Goal: Task Accomplishment & Management: Use online tool/utility

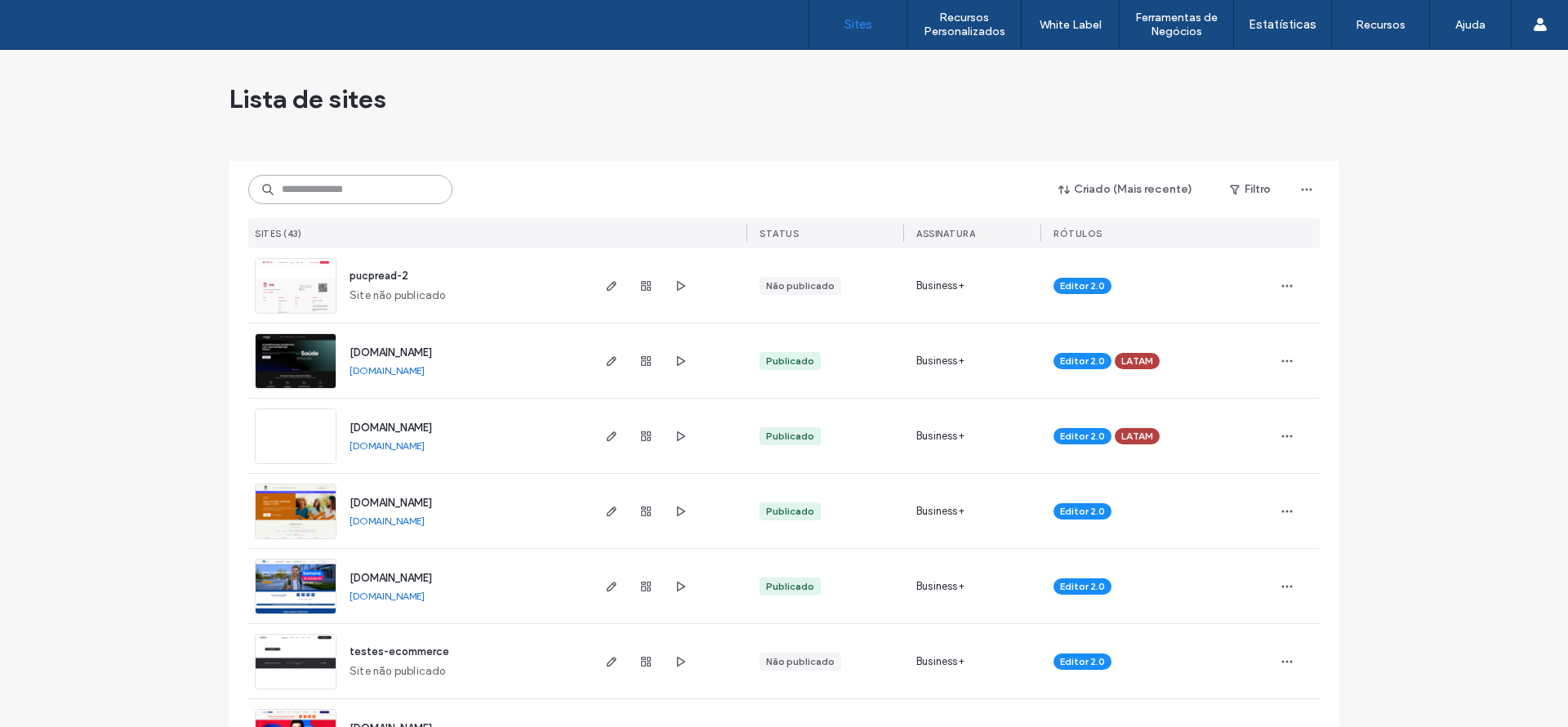
click at [357, 190] on input at bounding box center [350, 189] width 204 height 30
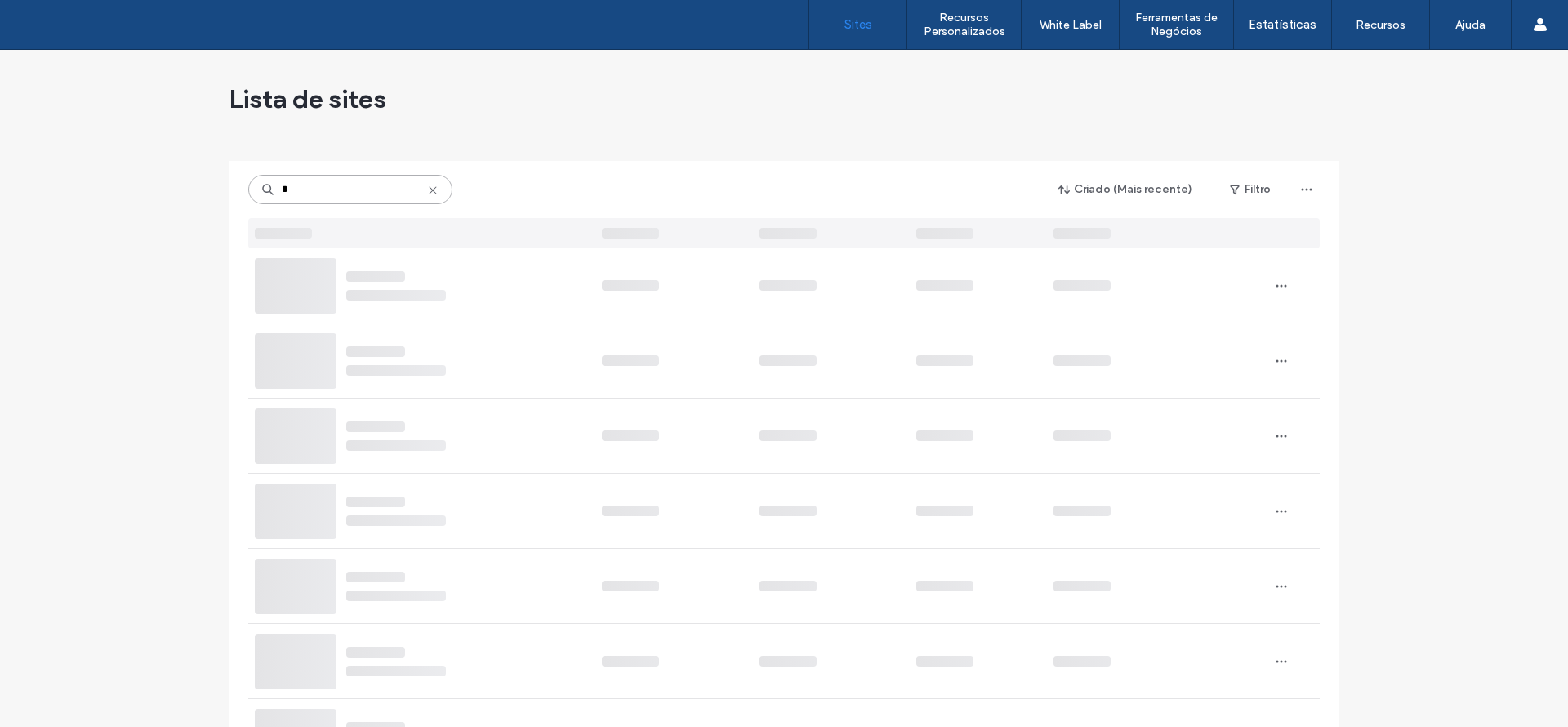
type input "*"
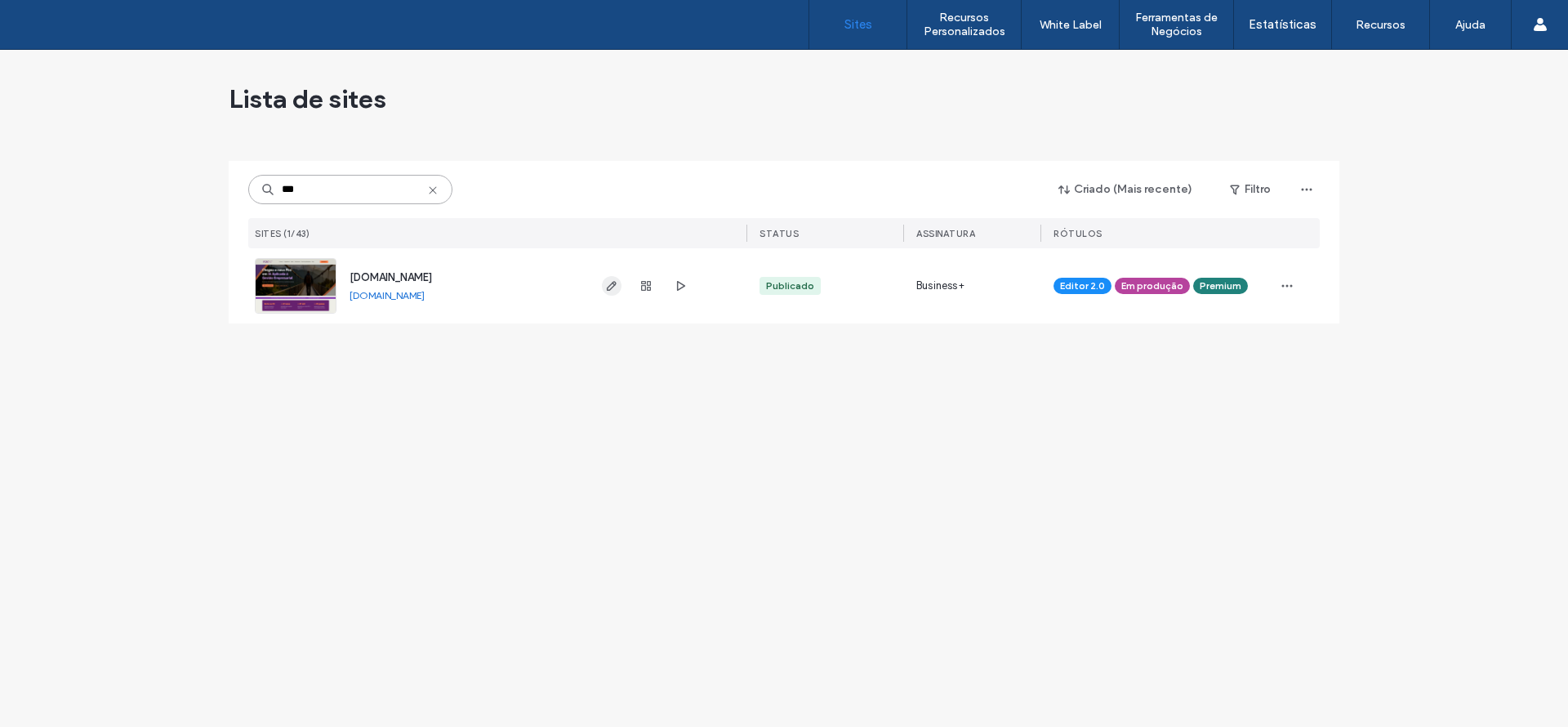
type input "***"
click at [606, 289] on use "button" at bounding box center [611, 285] width 10 height 10
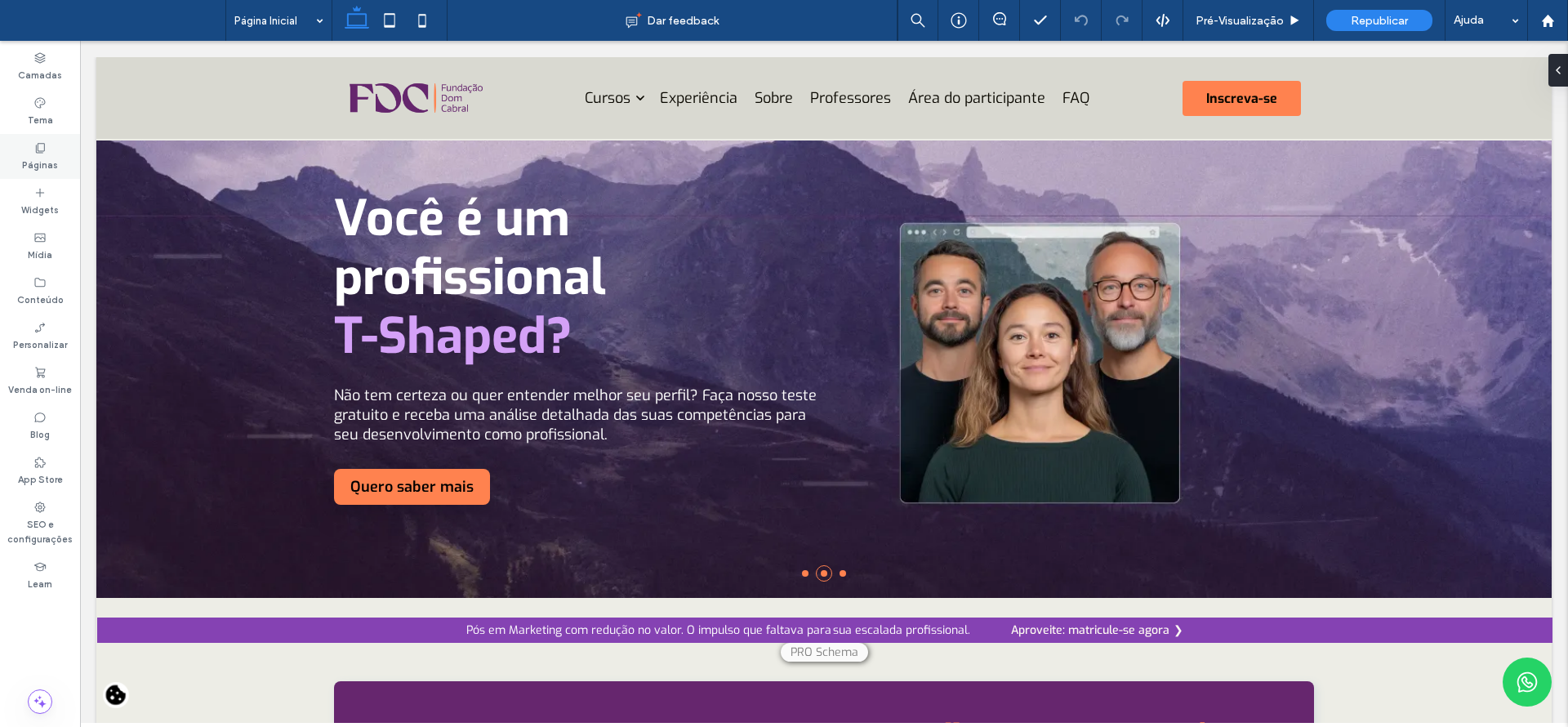
click at [42, 146] on icon at bounding box center [40, 148] width 13 height 13
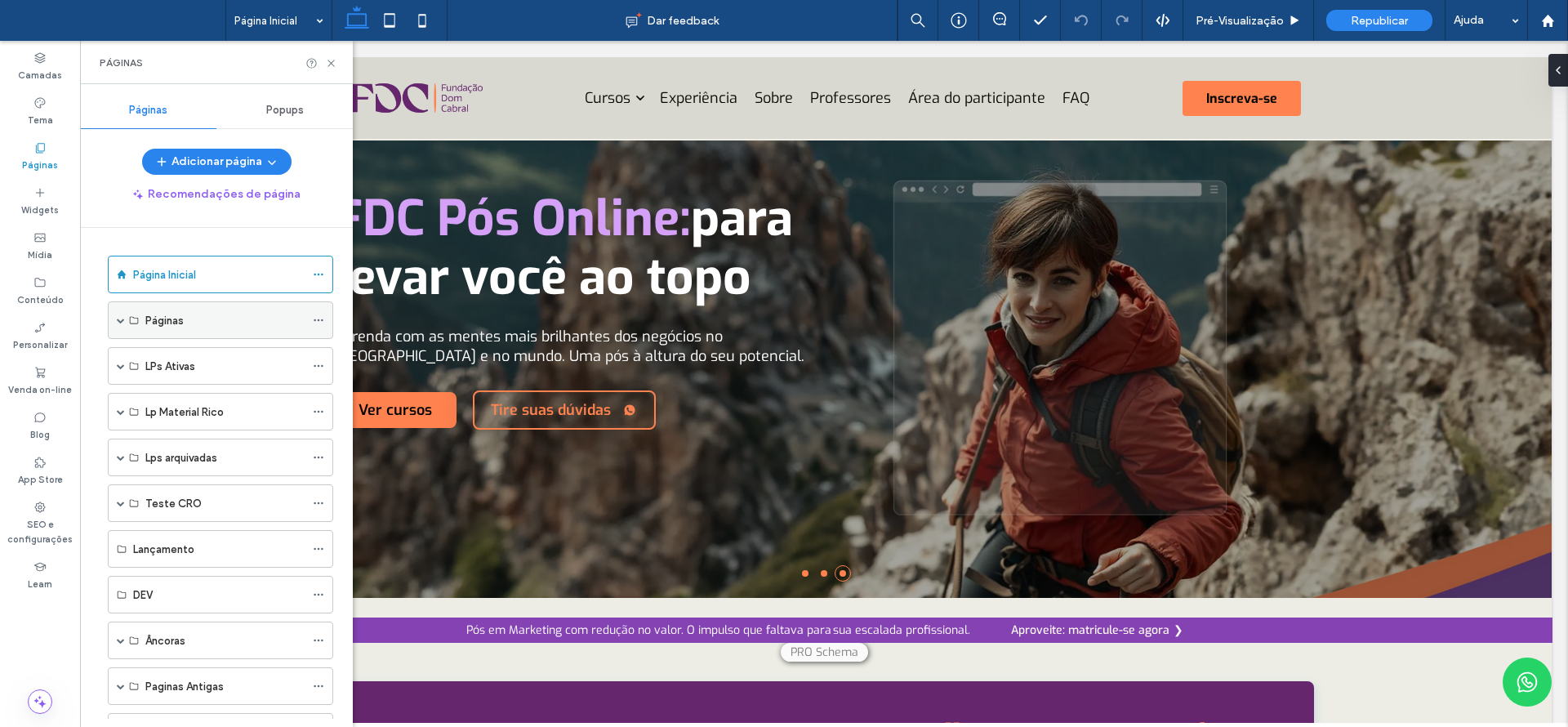
click at [124, 321] on span at bounding box center [121, 319] width 8 height 8
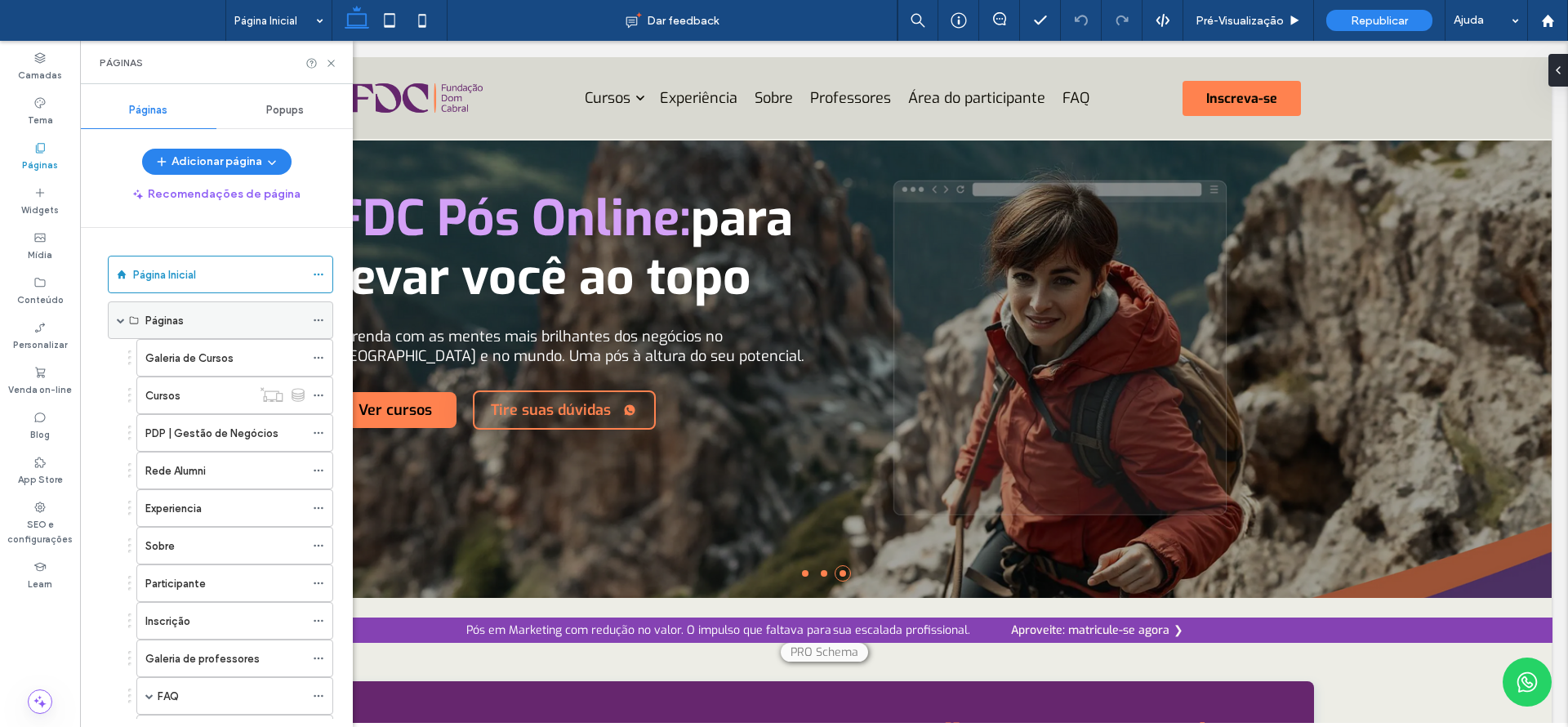
click at [121, 323] on span at bounding box center [121, 319] width 8 height 8
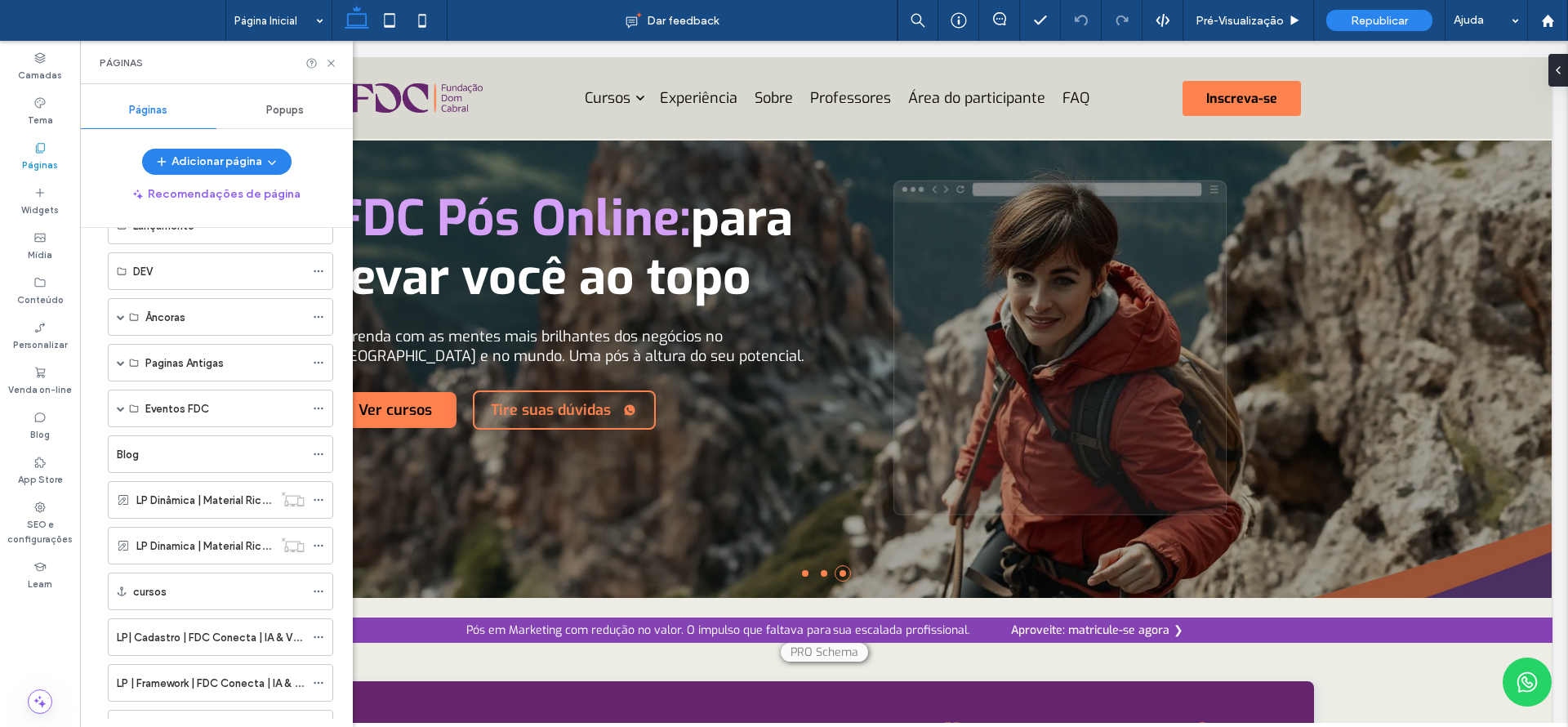
scroll to position [438, 0]
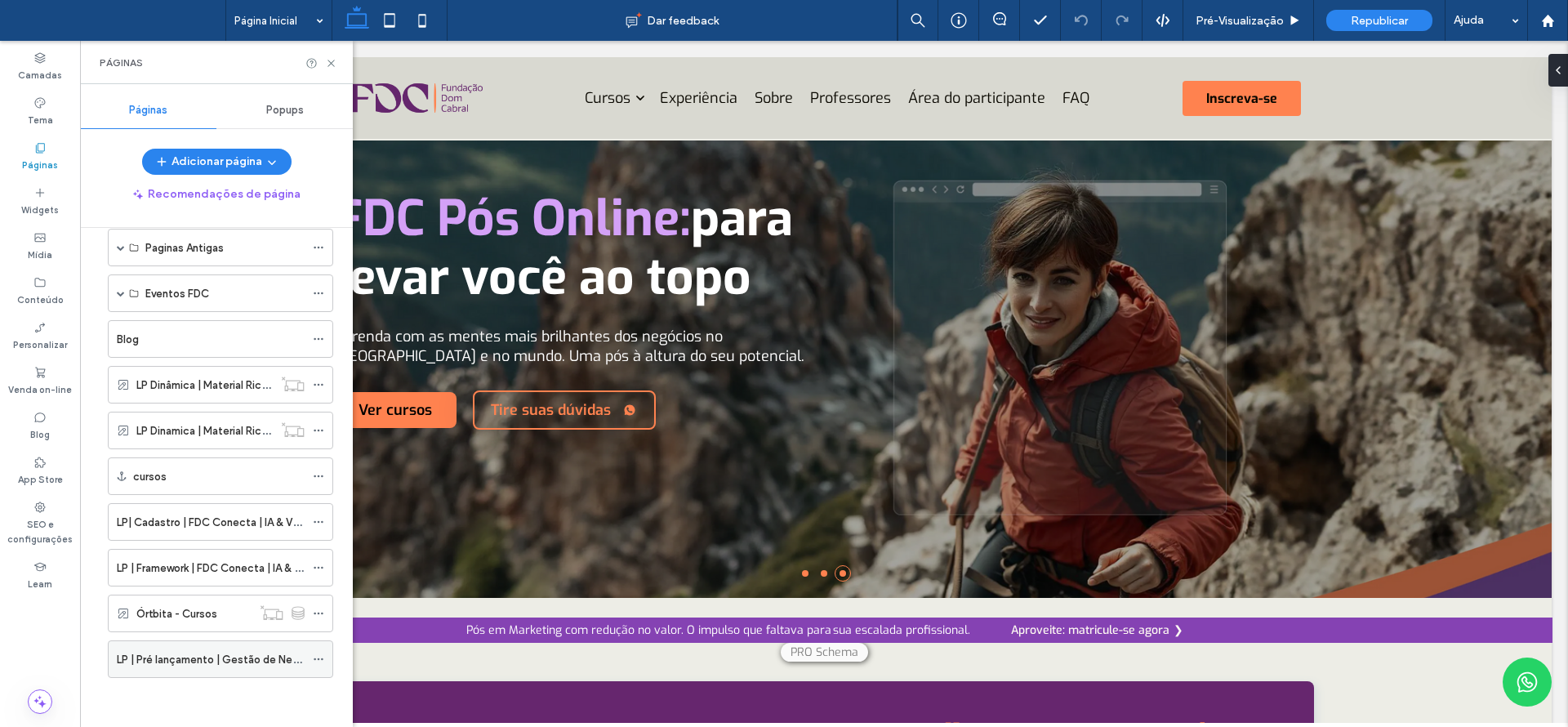
click at [209, 674] on div "LP | Pré lançamento | Gestão de Negócios em Saúde" at bounding box center [211, 660] width 188 height 36
click at [327, 63] on icon at bounding box center [331, 64] width 13 height 13
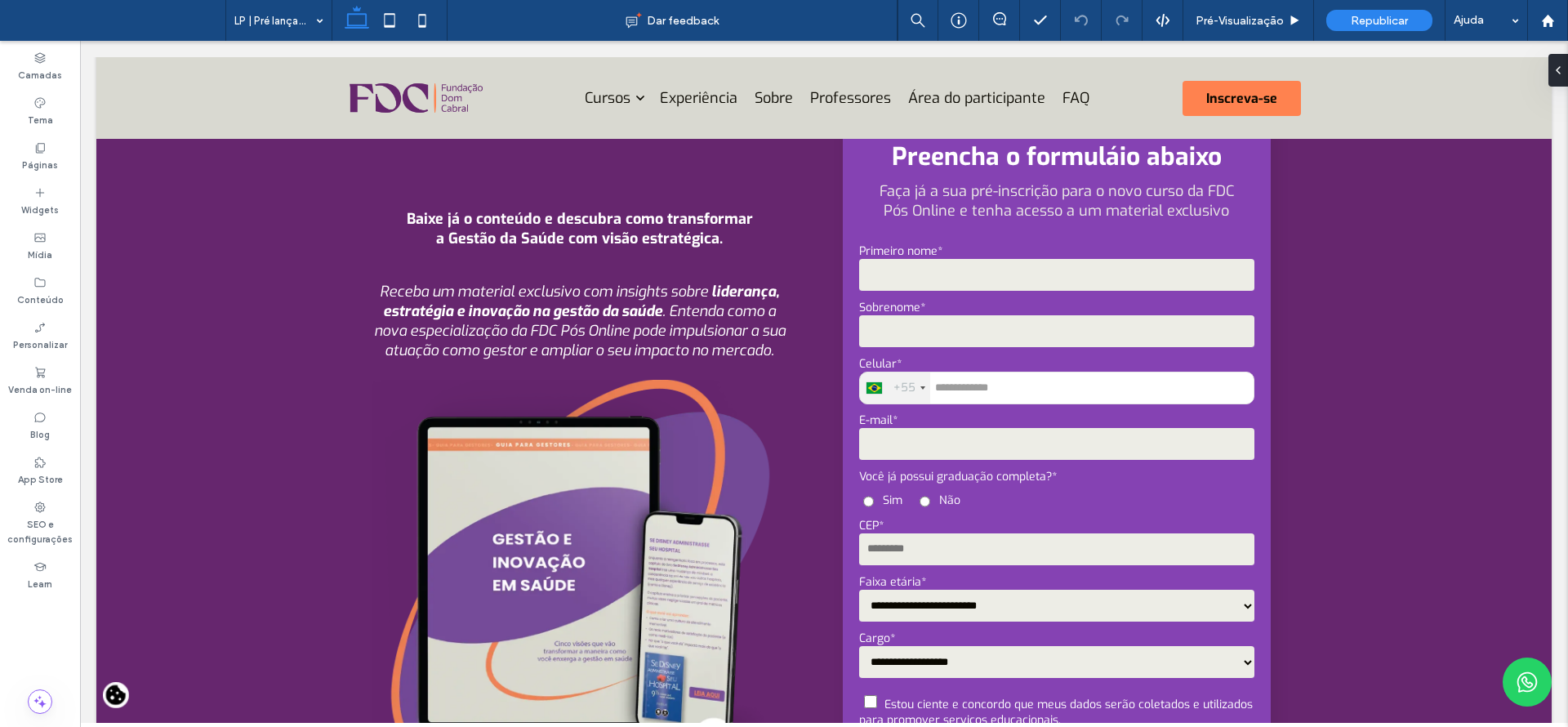
scroll to position [965, 0]
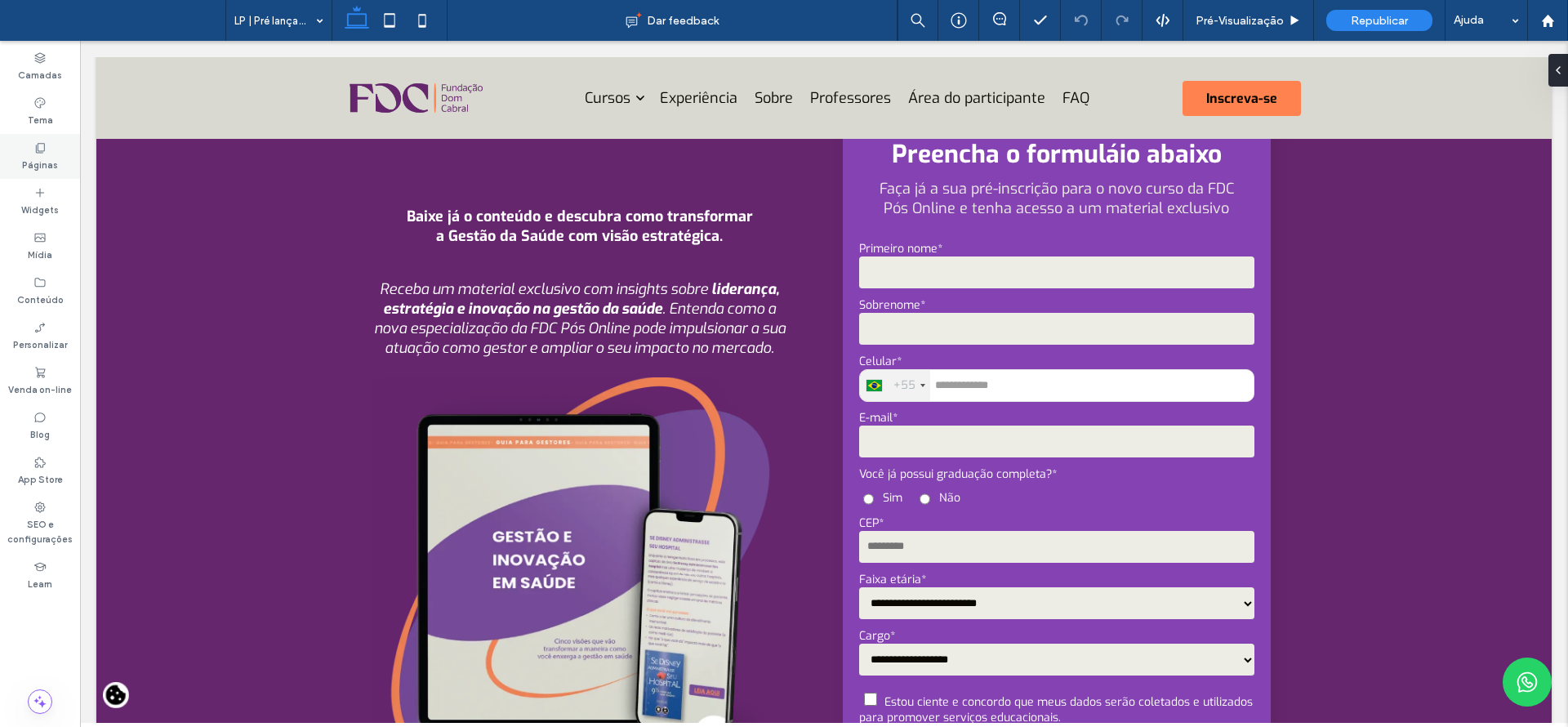
click at [49, 148] on div "Páginas" at bounding box center [40, 157] width 80 height 45
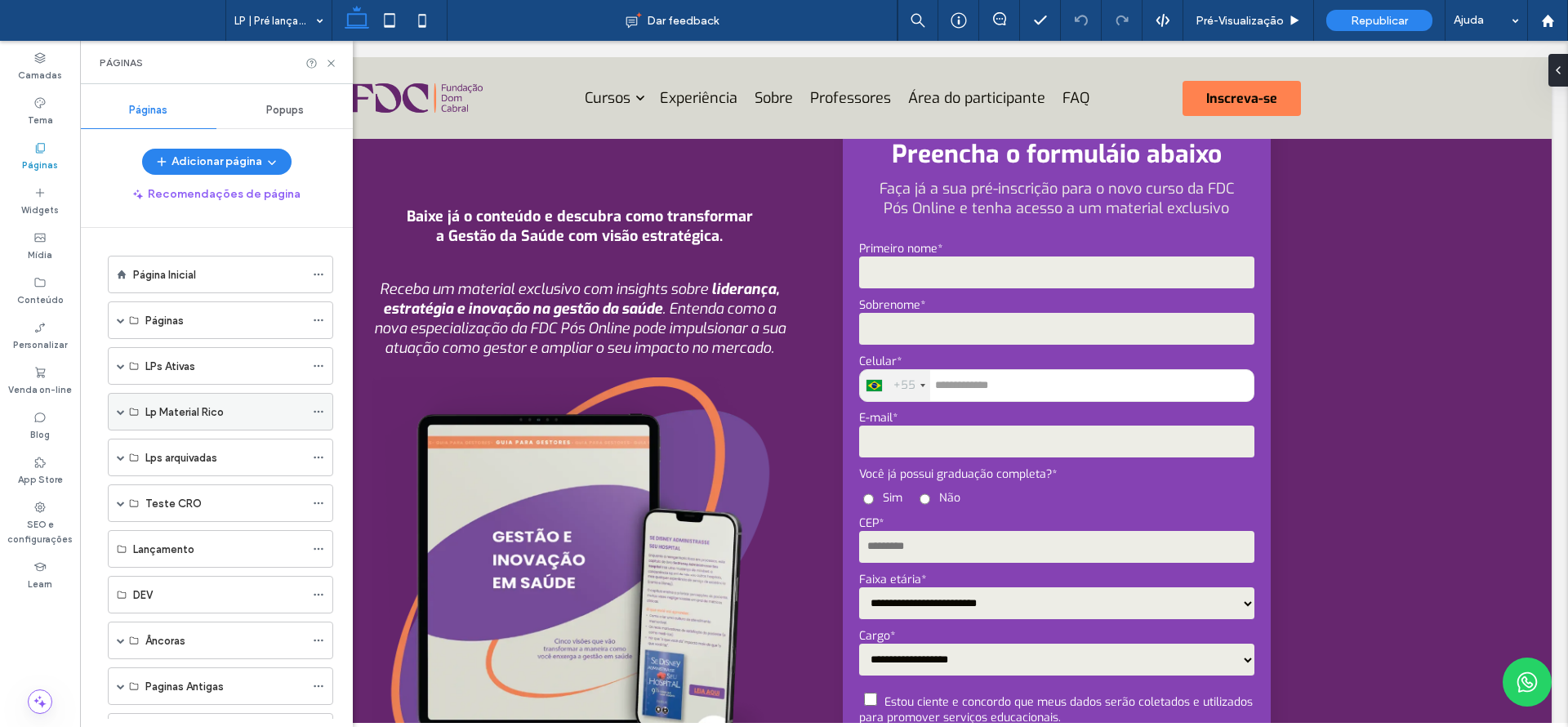
click at [122, 412] on span at bounding box center [121, 411] width 8 height 8
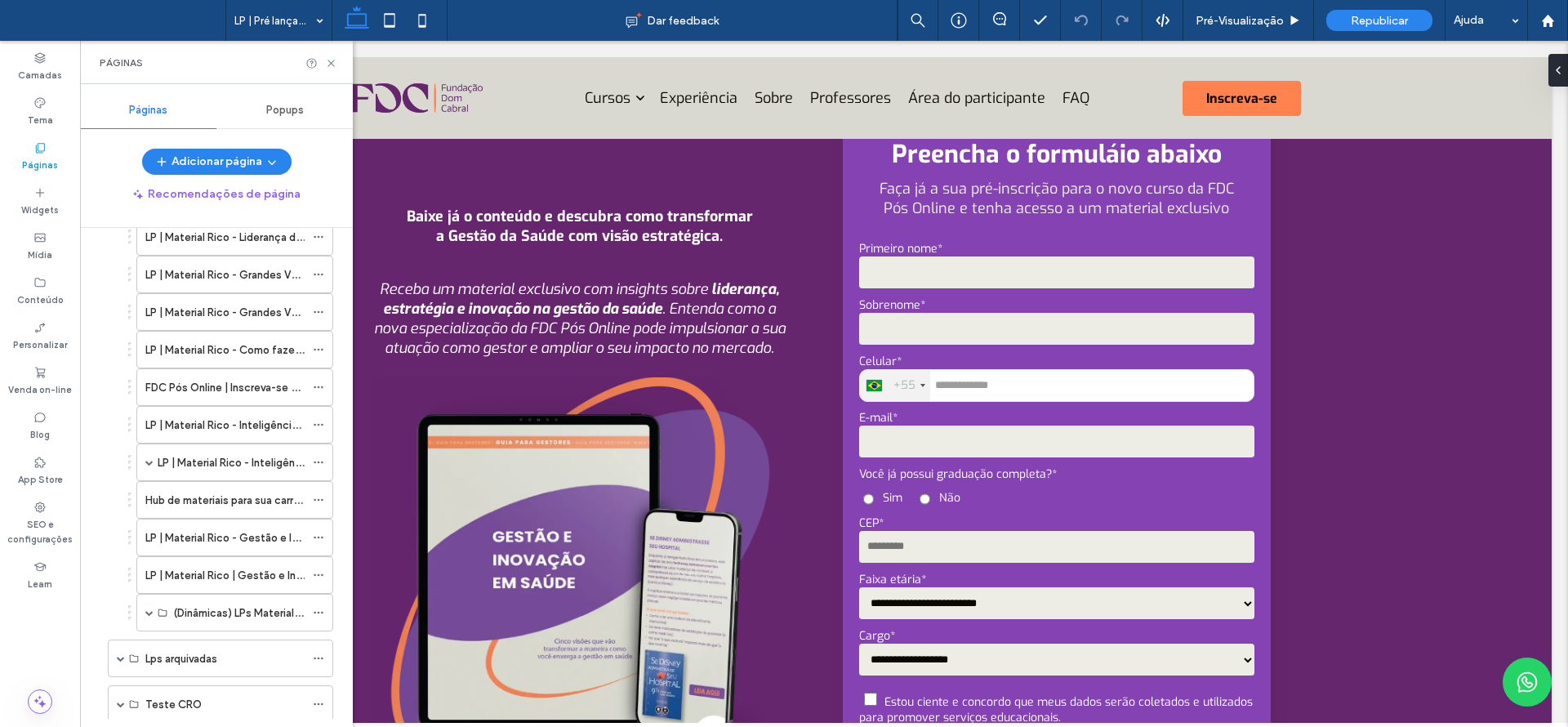
scroll to position [292, 0]
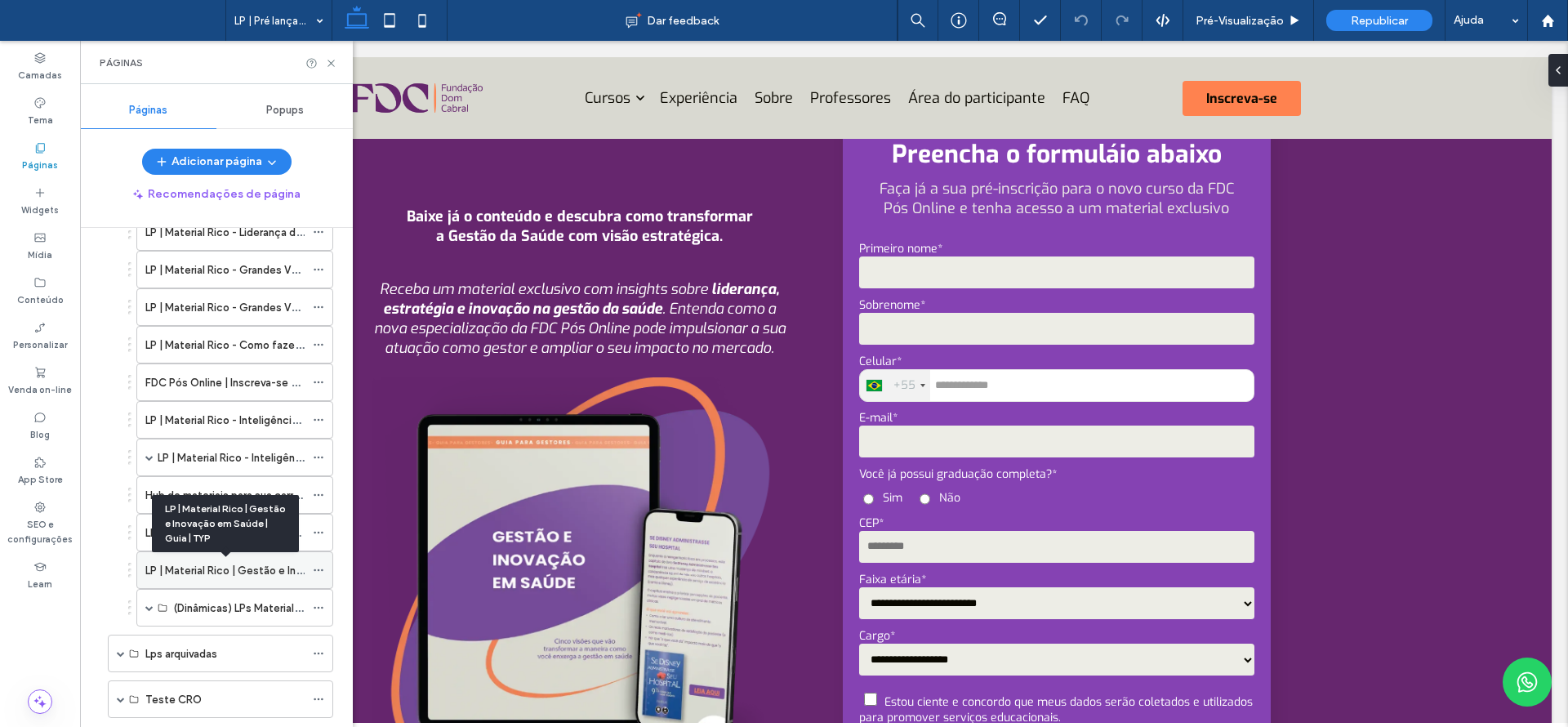
click at [263, 564] on label "LP | Material Rico | Gestão e Inovação em Saúde | Guia | TYP" at bounding box center [293, 570] width 296 height 29
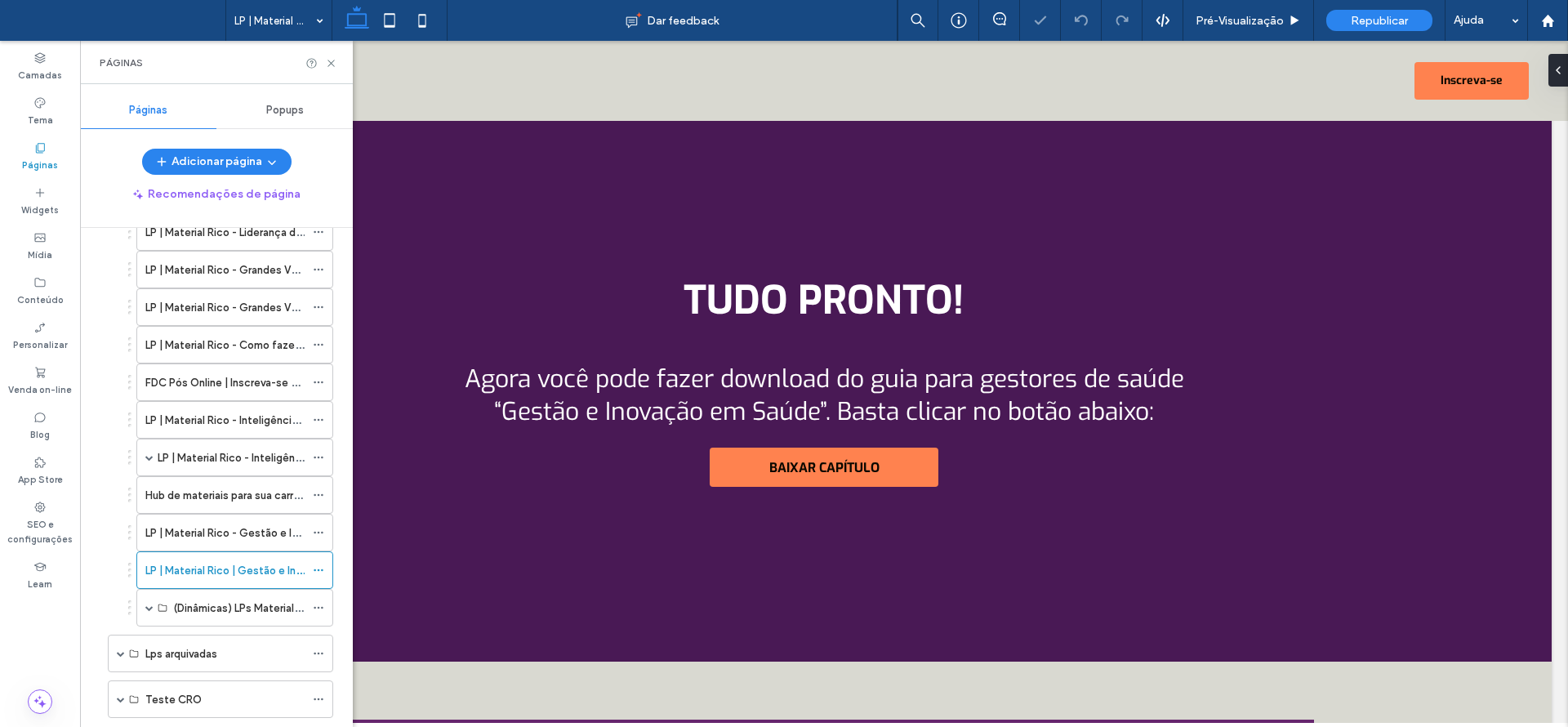
click at [241, 533] on label "LP | Material Rico - Gestão e Inovação em Saúde | Guia para o Gestor de Saúde" at bounding box center [341, 533] width 390 height 29
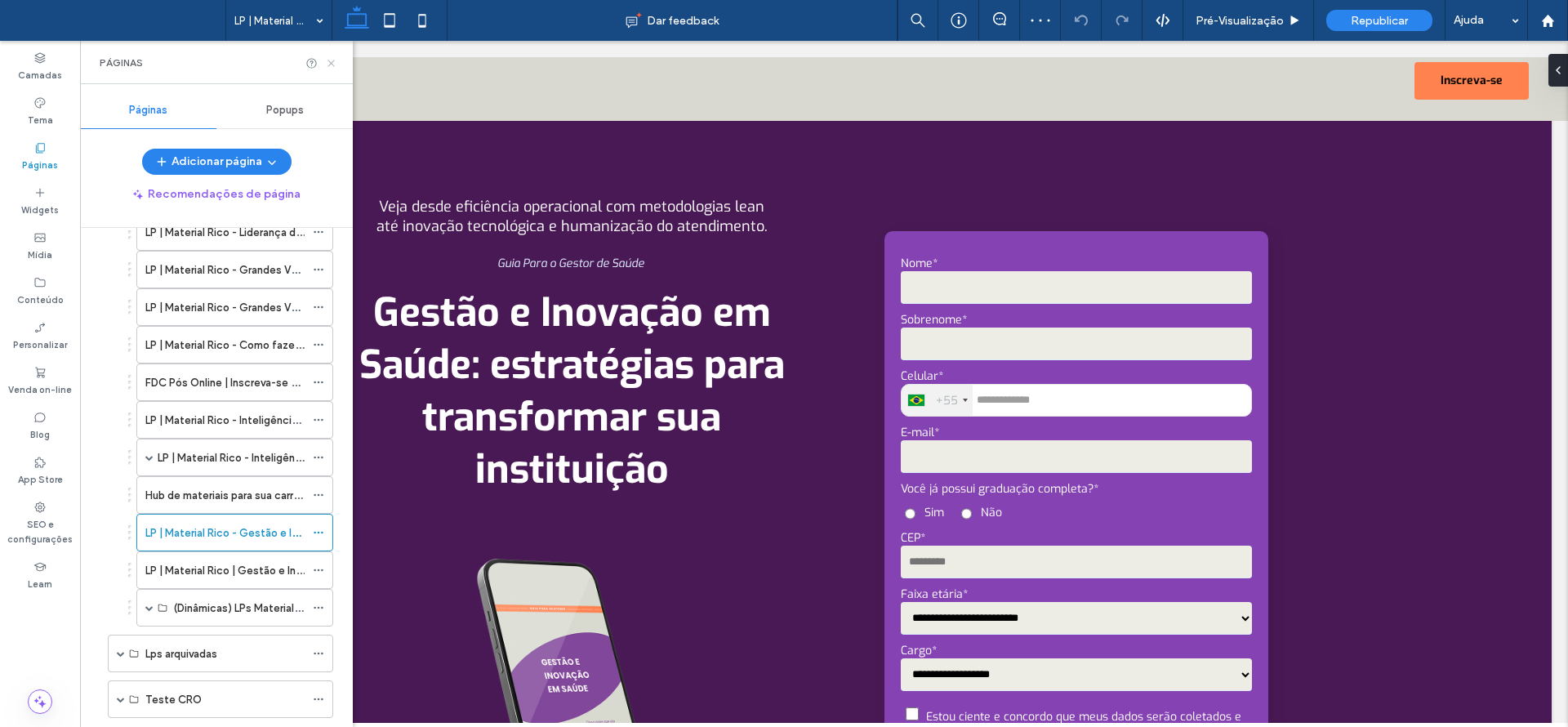
drag, startPoint x: 332, startPoint y: 64, endPoint x: 252, endPoint y: 22, distance: 90.4
click at [332, 63] on icon at bounding box center [331, 64] width 13 height 13
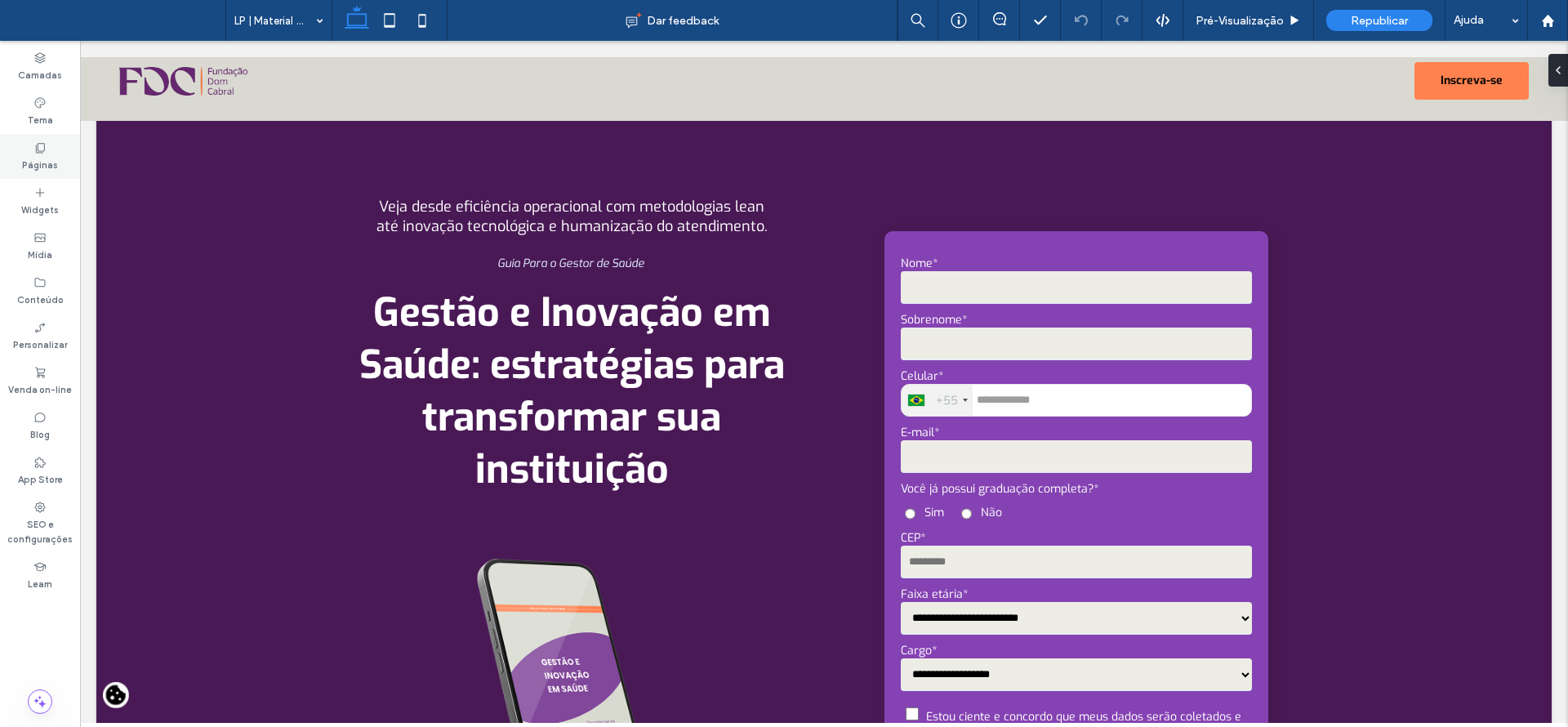
click at [37, 141] on icon at bounding box center [40, 148] width 13 height 13
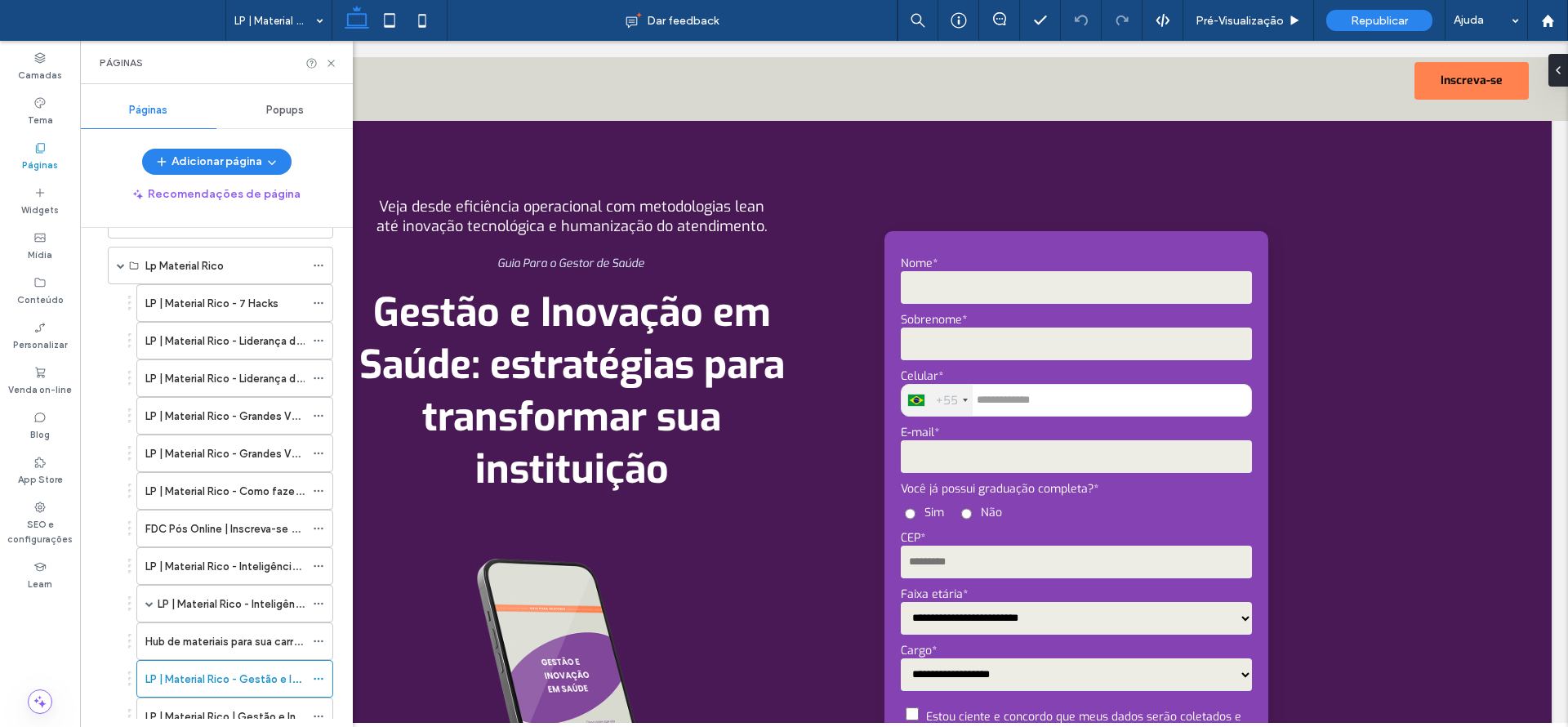
scroll to position [182, 0]
drag, startPoint x: 349, startPoint y: 372, endPoint x: 279, endPoint y: 395, distance: 73.7
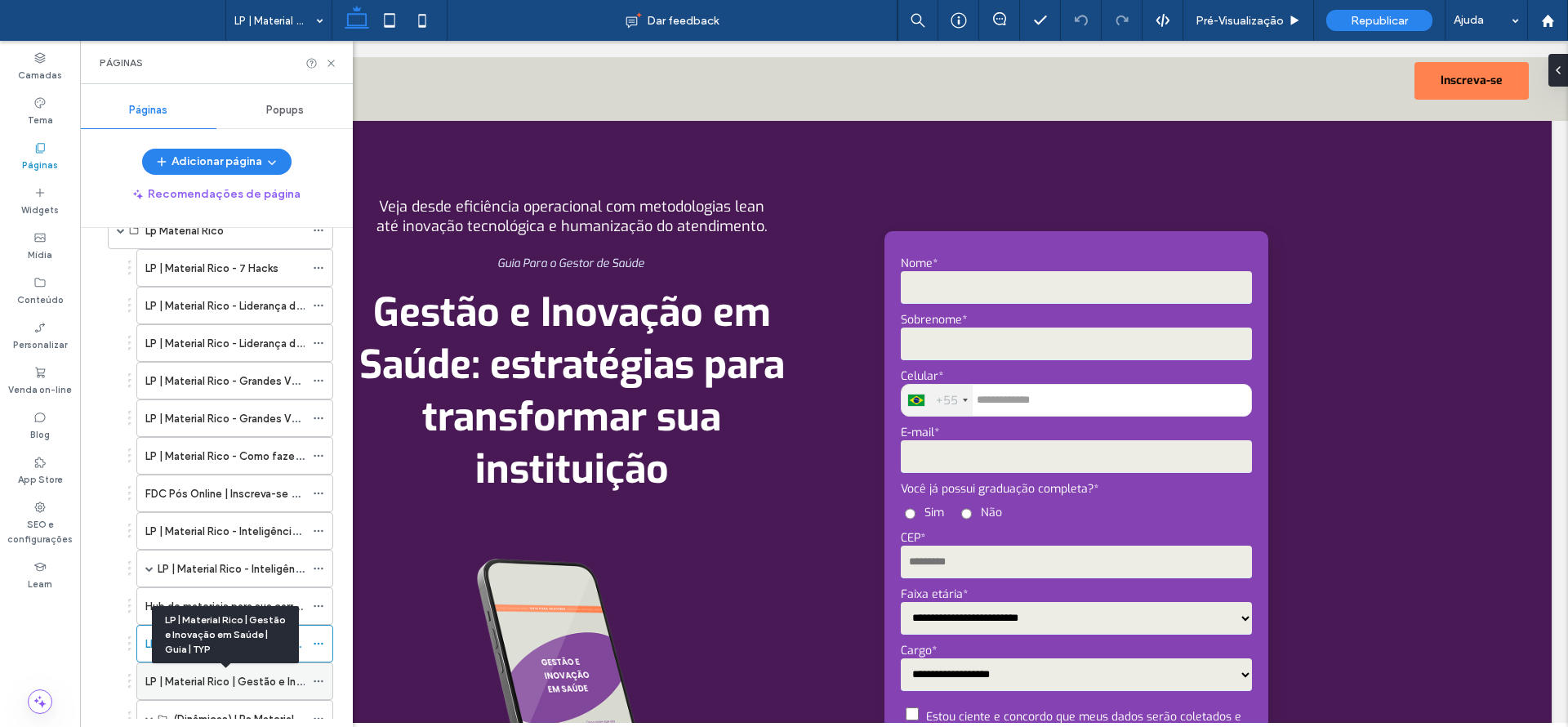
click at [231, 676] on label "LP | Material Rico | Gestão e Inovação em Saúde | Guia | TYP" at bounding box center [293, 682] width 296 height 29
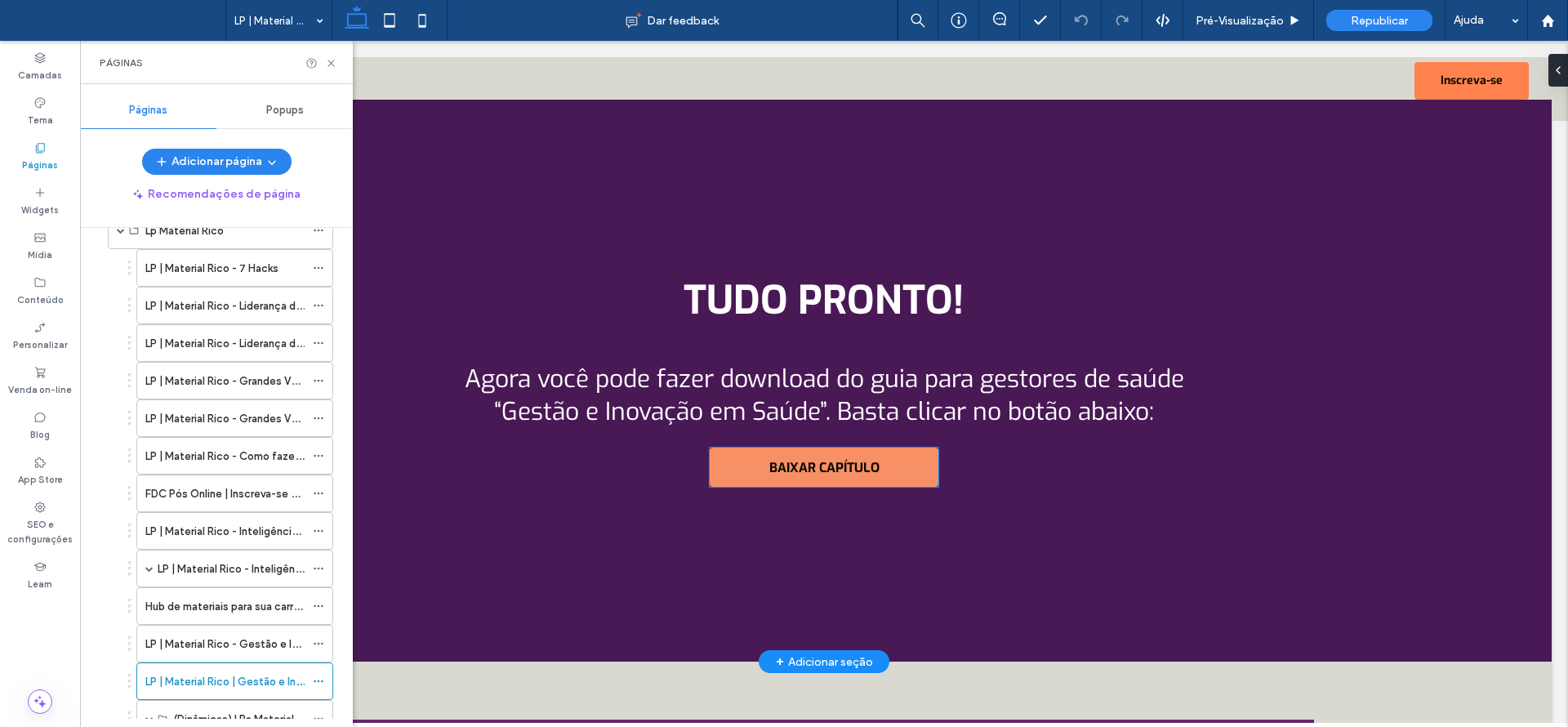
click at [844, 474] on span "BAIXAR CAPÍTULO" at bounding box center [824, 467] width 111 height 17
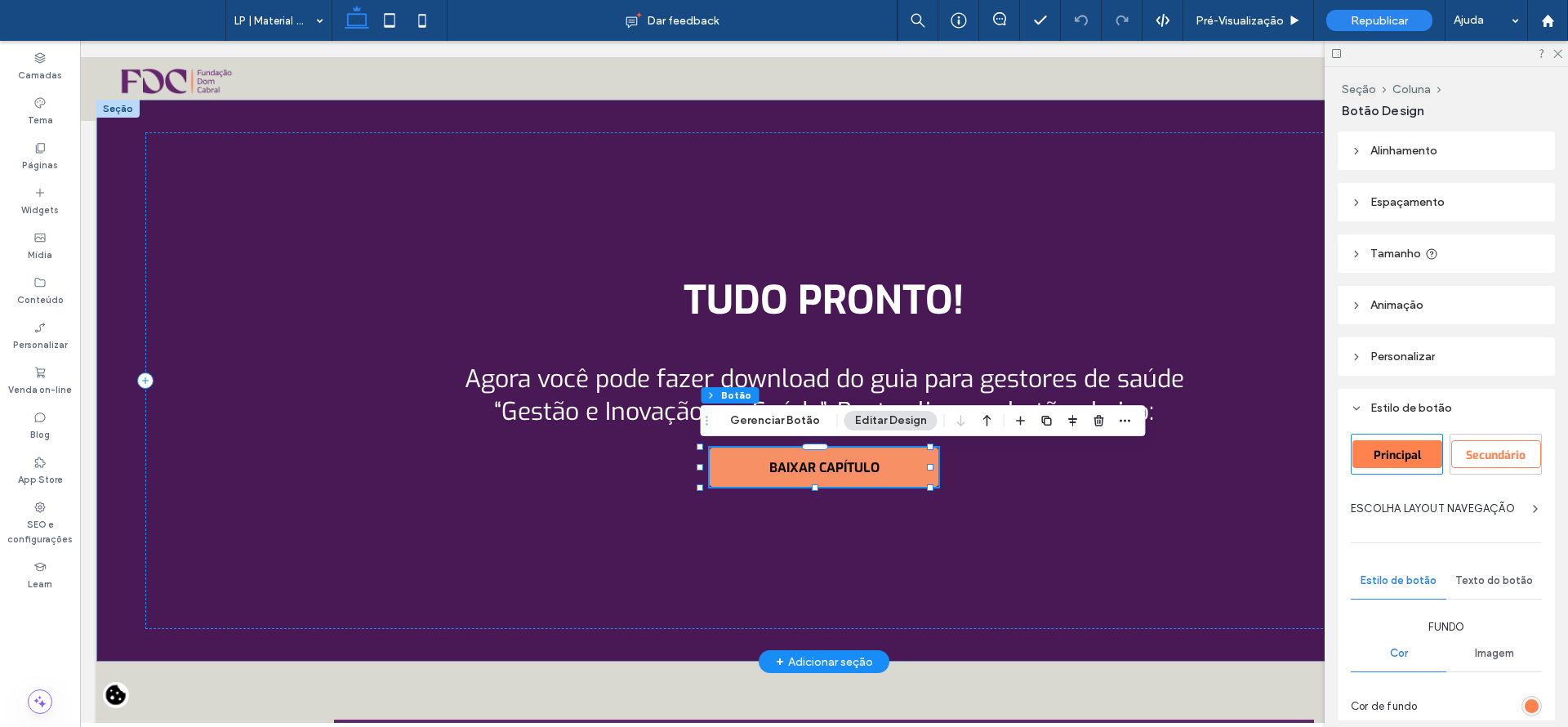
type input "**"
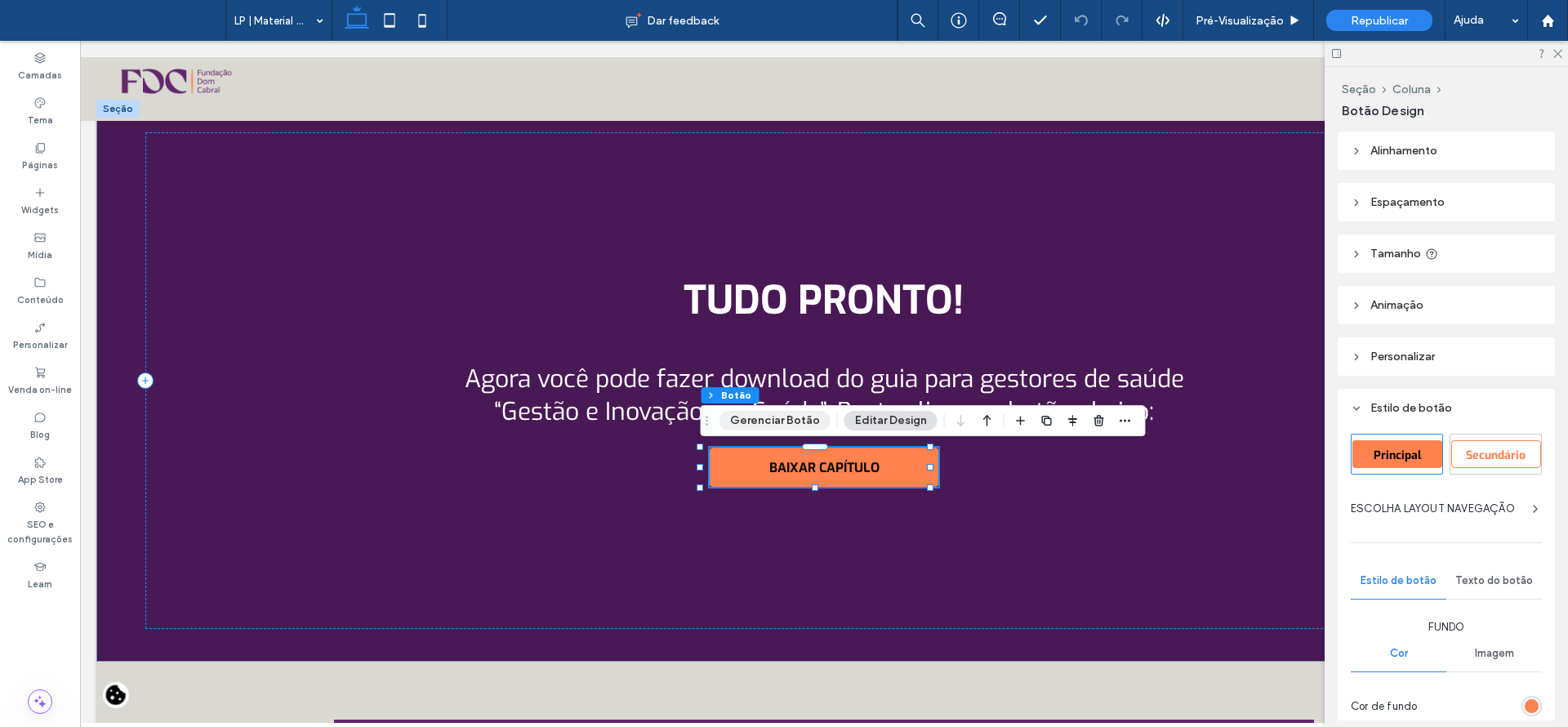
click at [775, 418] on button "Gerenciar Botão" at bounding box center [775, 421] width 111 height 20
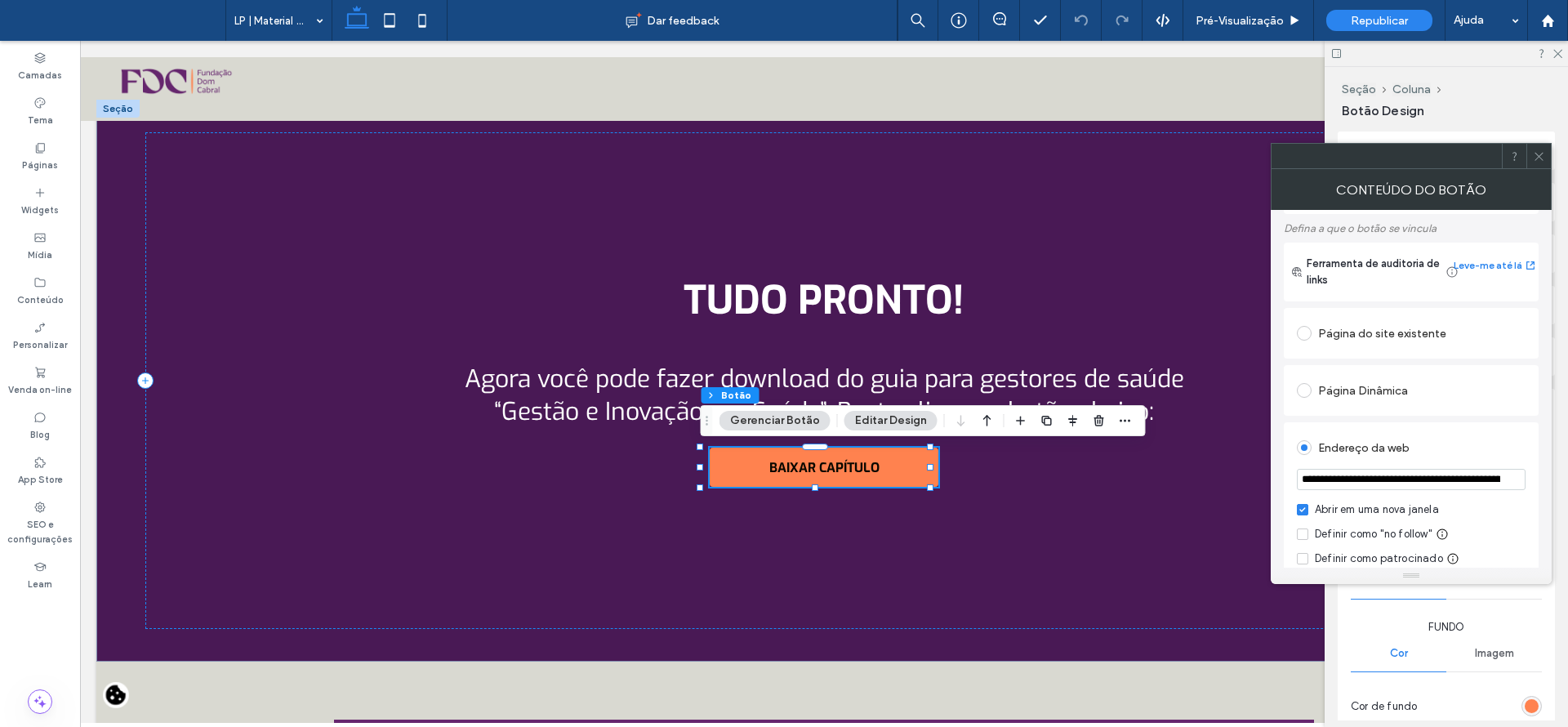
scroll to position [89, 0]
click at [1471, 478] on input "**********" at bounding box center [1411, 478] width 228 height 22
click at [45, 150] on icon at bounding box center [40, 148] width 13 height 13
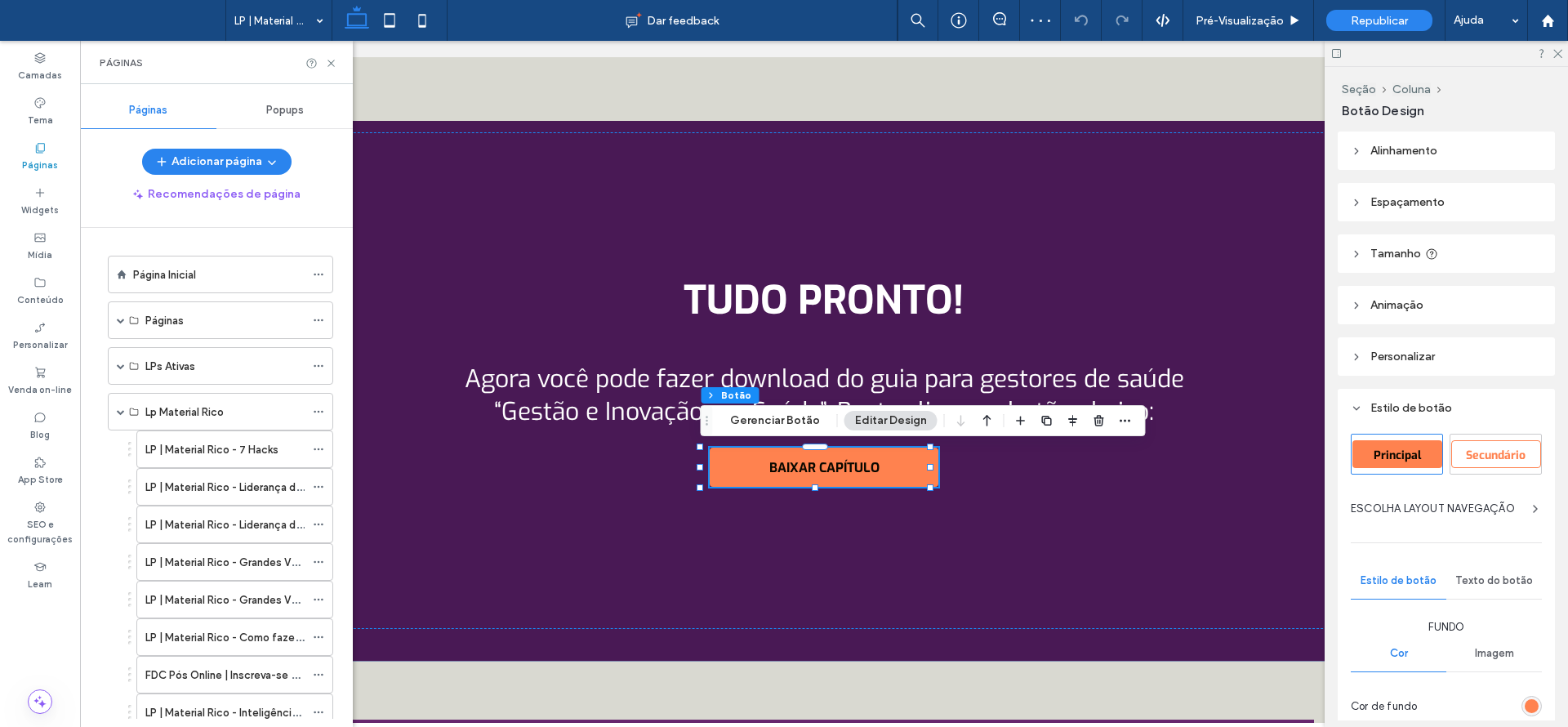
click at [1567, 48] on div at bounding box center [1446, 53] width 243 height 25
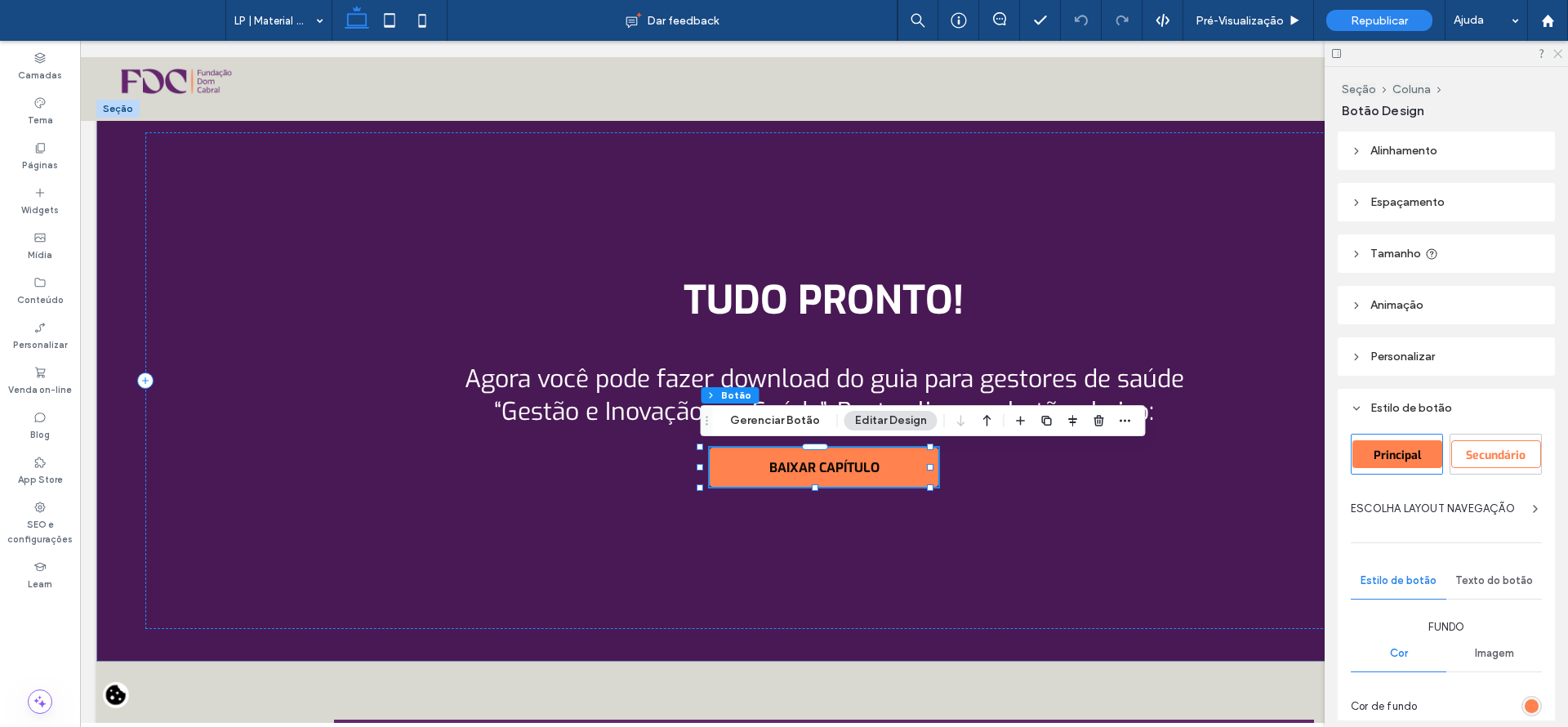
click at [1559, 48] on icon at bounding box center [1557, 53] width 11 height 11
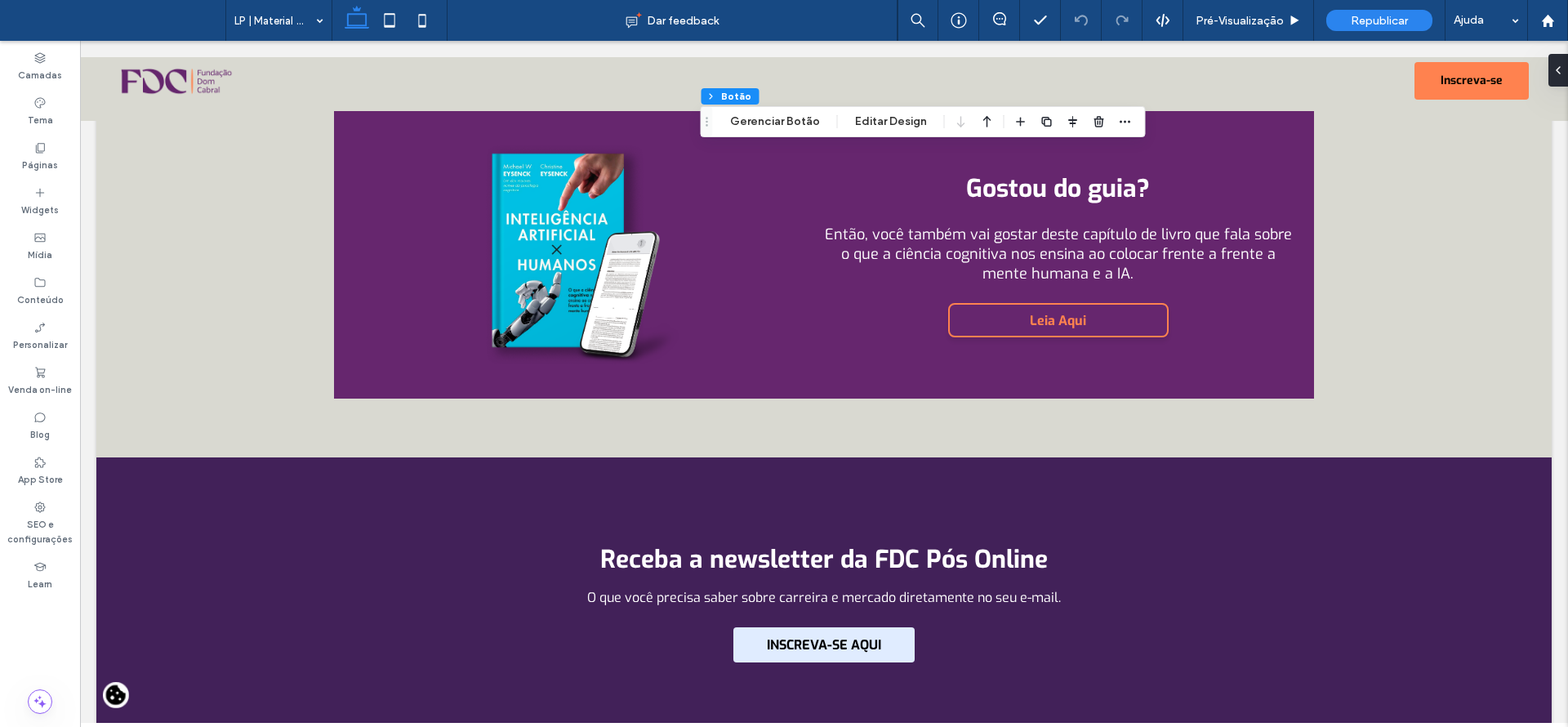
scroll to position [0, 0]
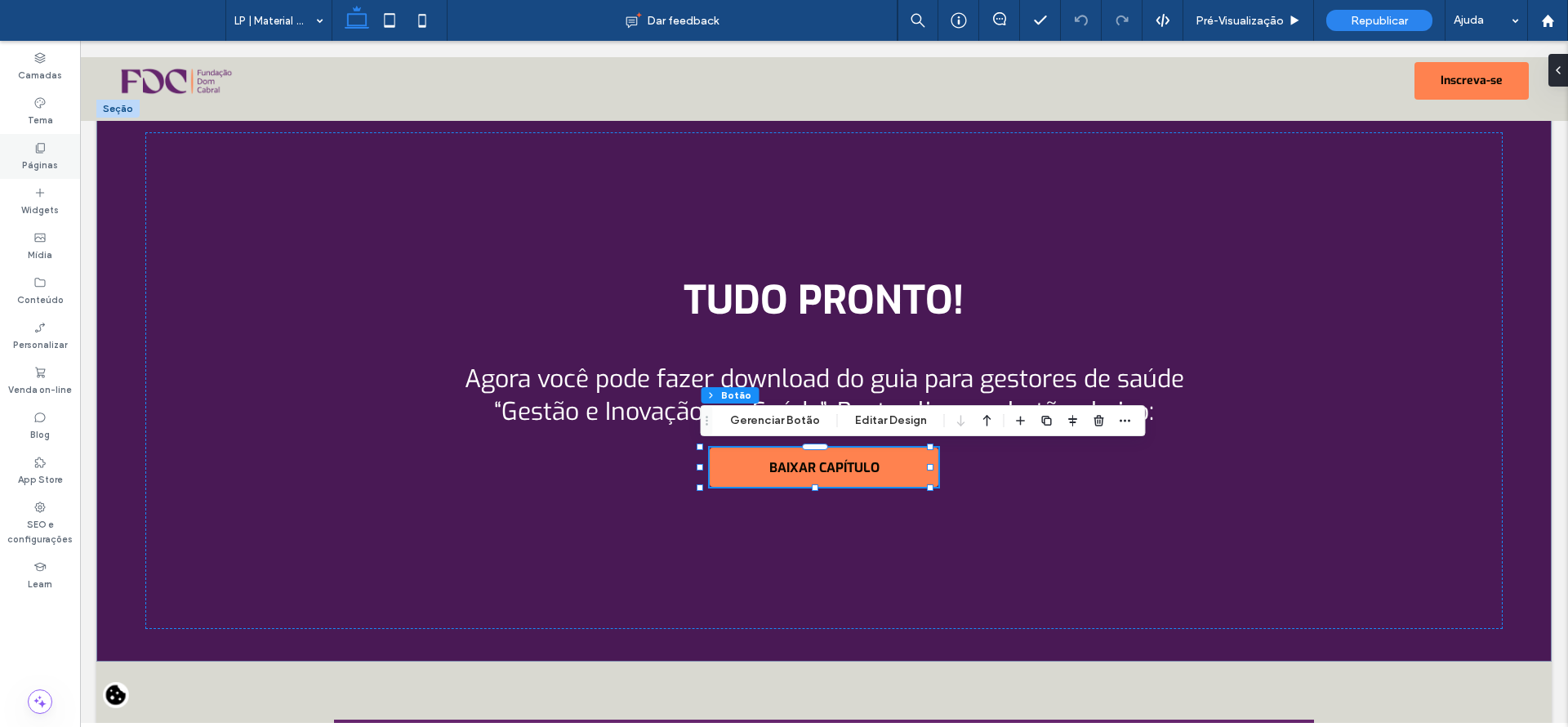
click at [49, 144] on div "Páginas" at bounding box center [40, 157] width 80 height 45
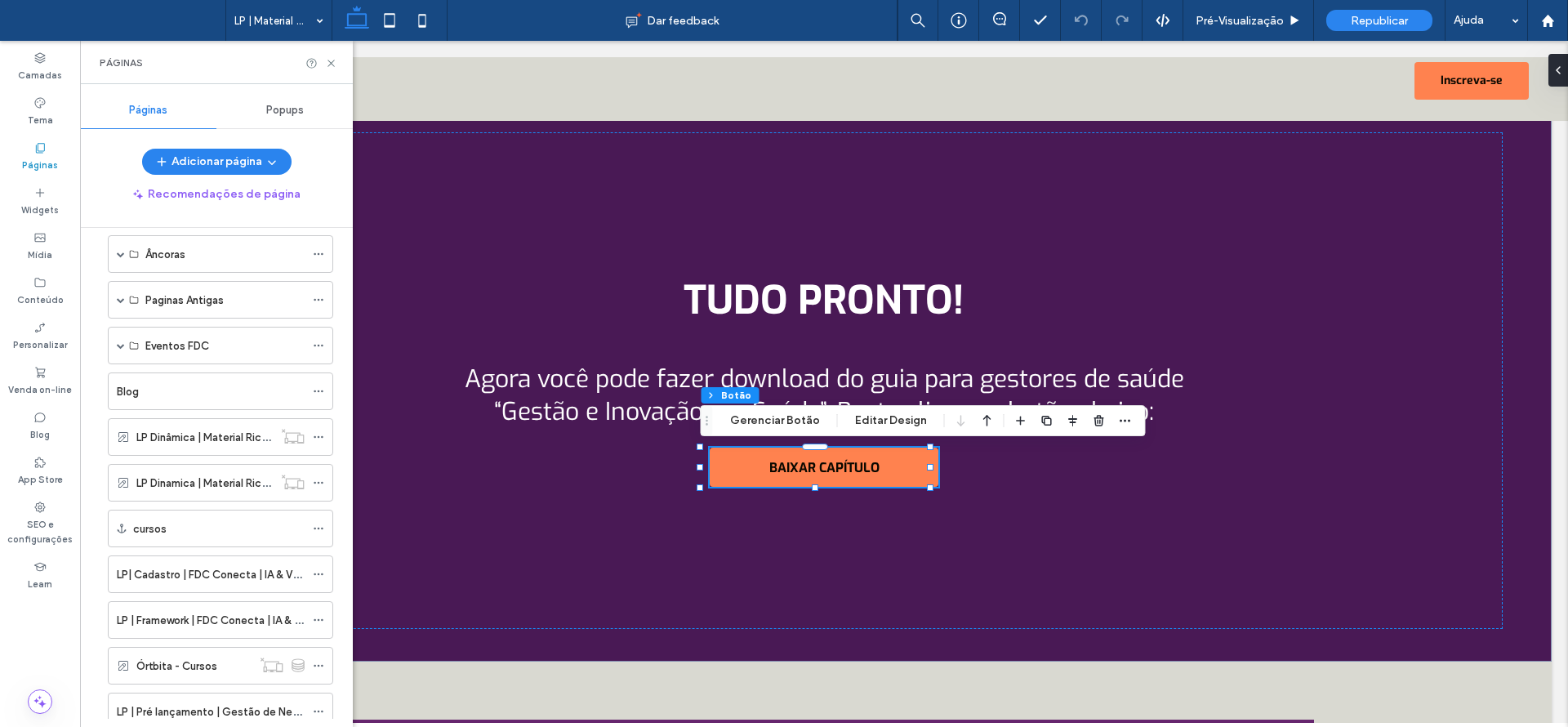
scroll to position [927, 0]
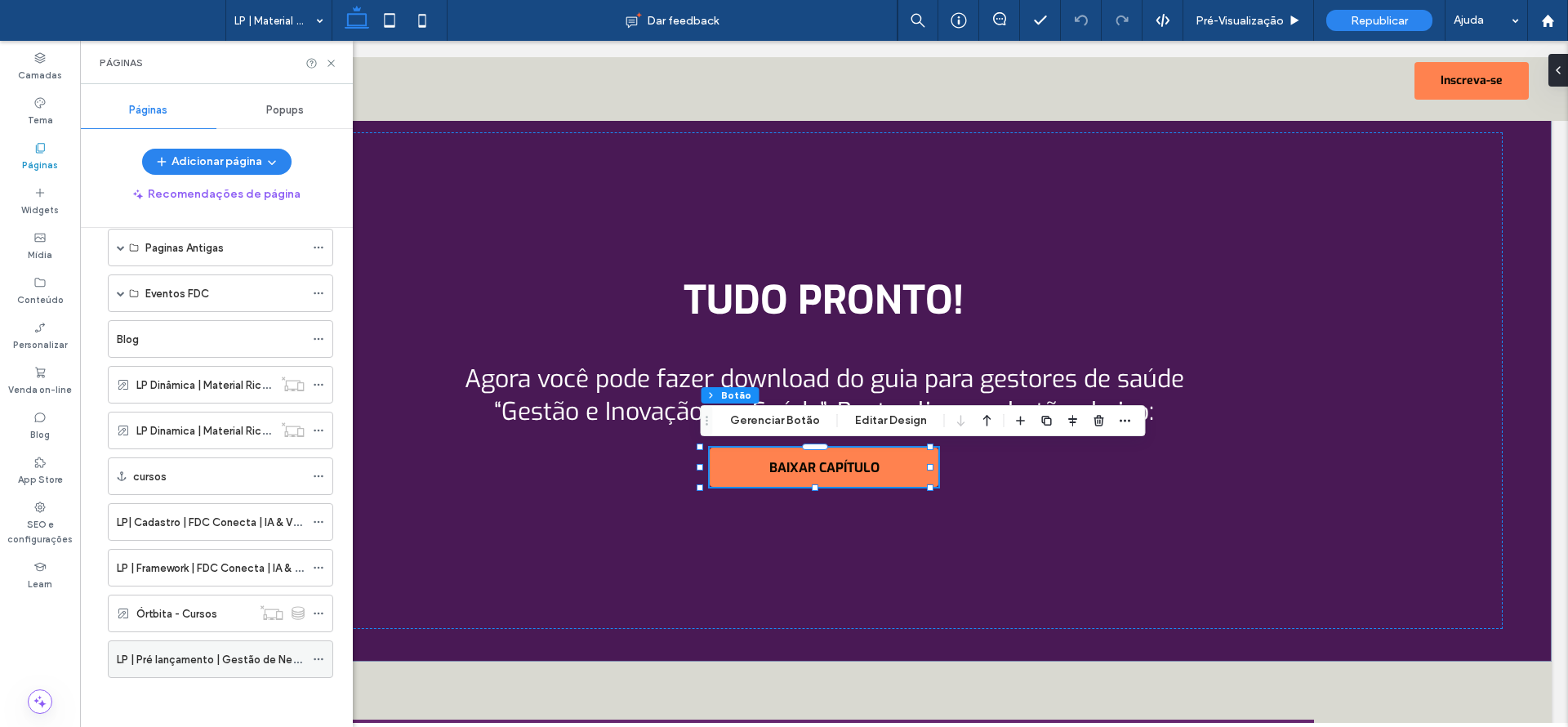
click at [193, 660] on label "LP | Pré lançamento | Gestão de Negócios em Saúde" at bounding box center [247, 660] width 261 height 29
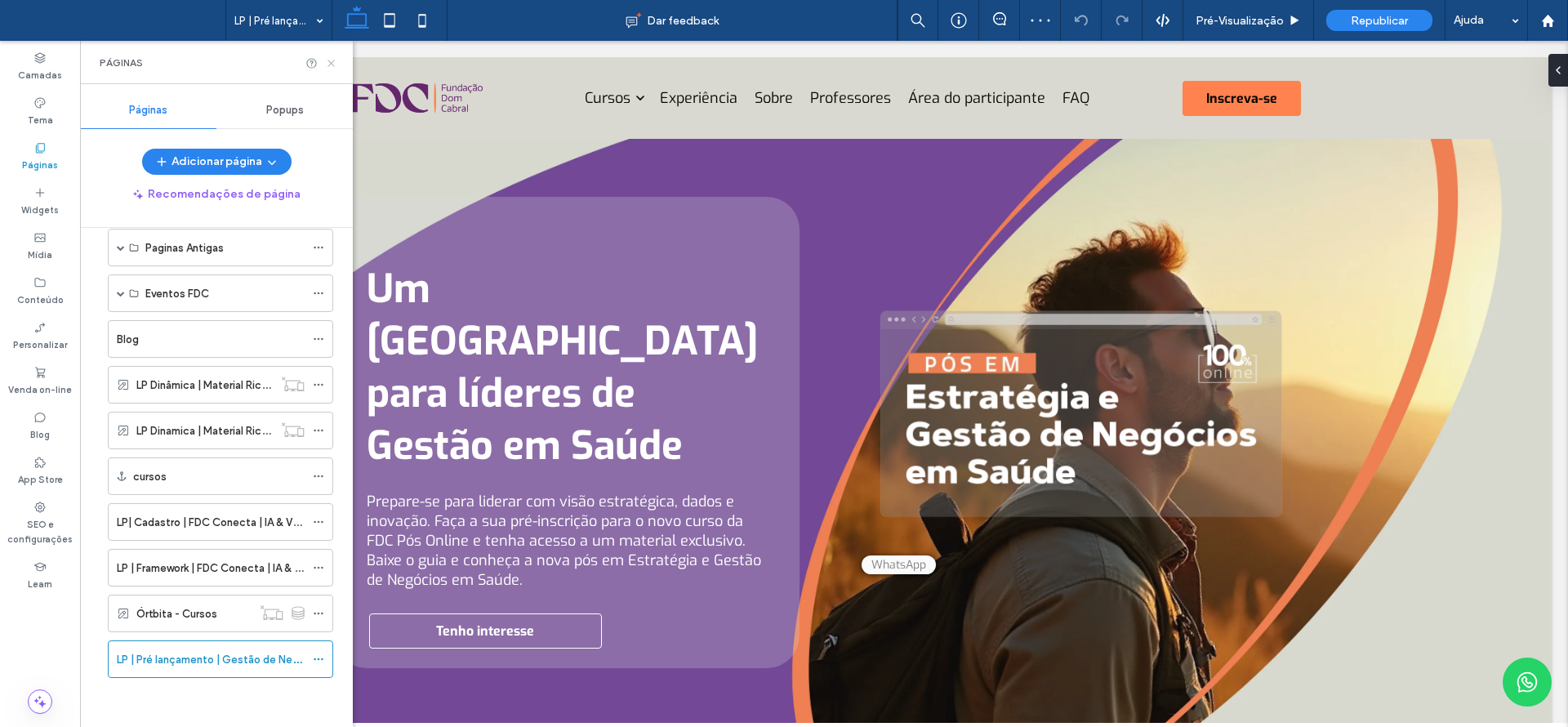
click at [328, 66] on icon at bounding box center [331, 64] width 13 height 13
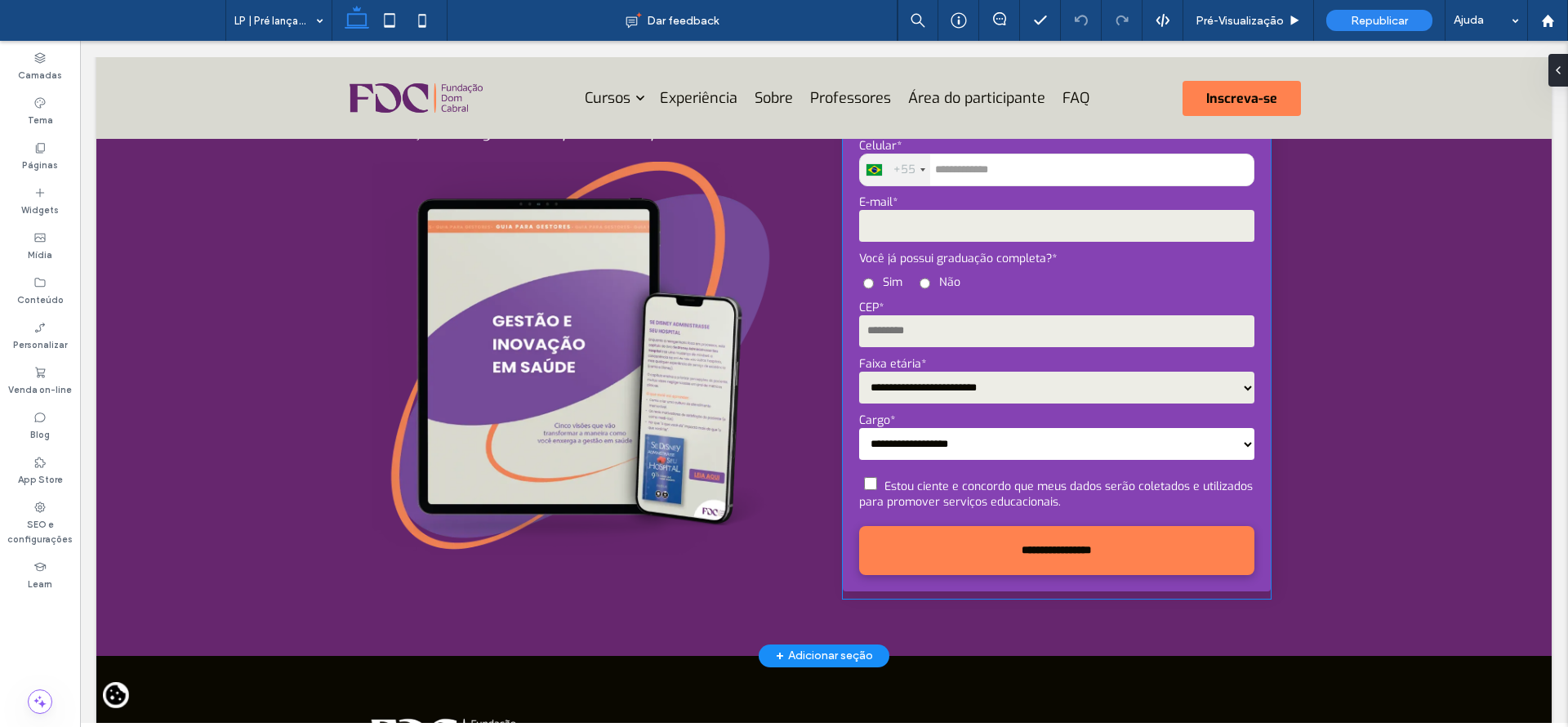
scroll to position [1166, 0]
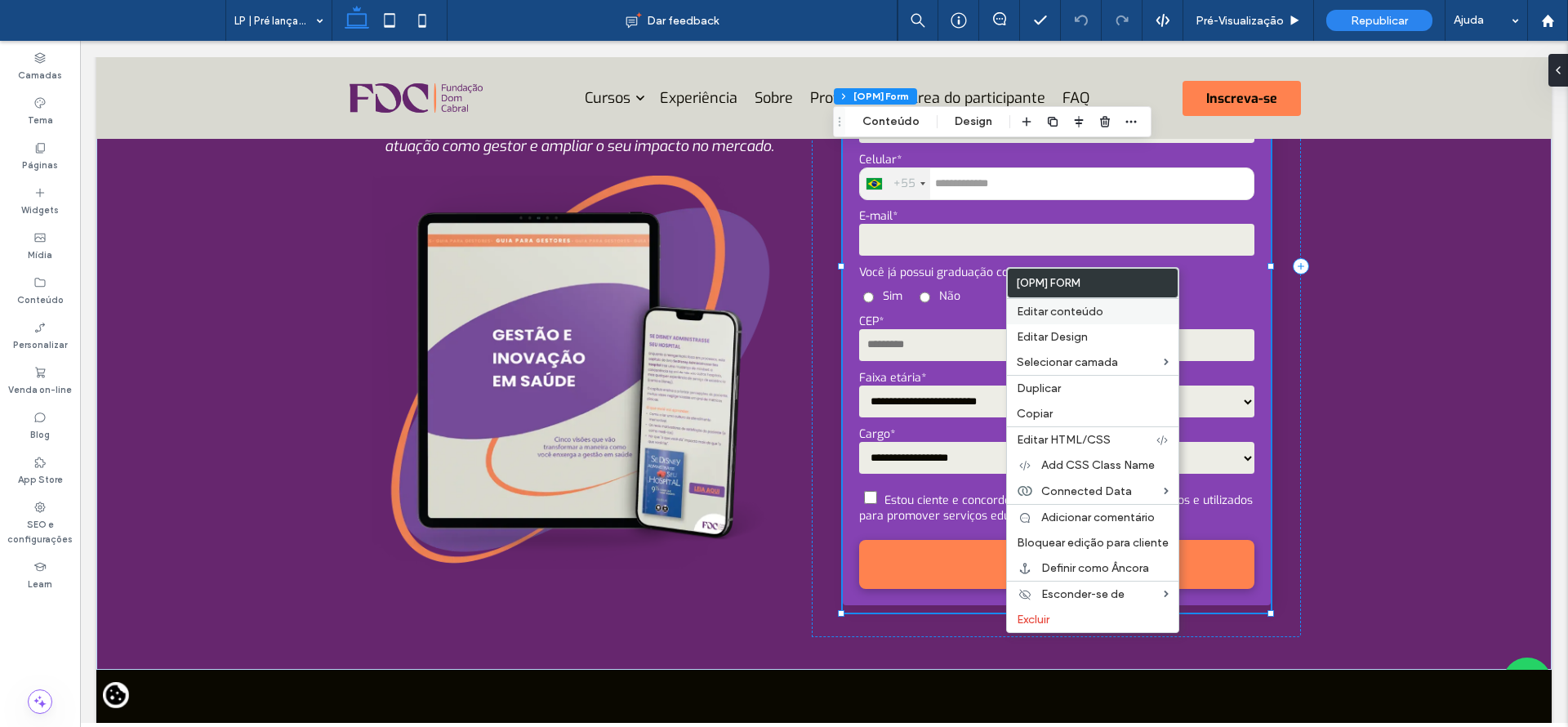
click at [1036, 301] on div "Editar conteúdo" at bounding box center [1092, 310] width 172 height 26
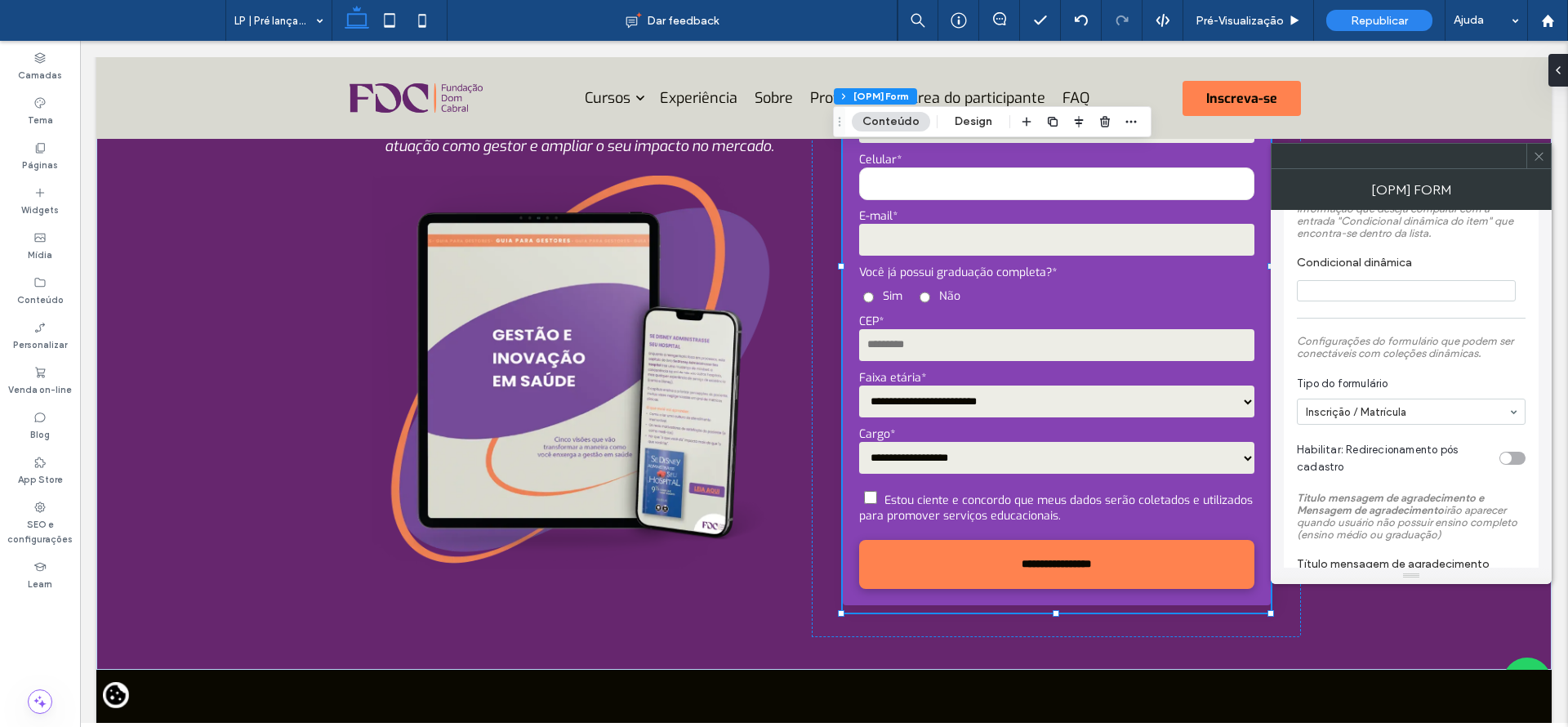
scroll to position [1314, 0]
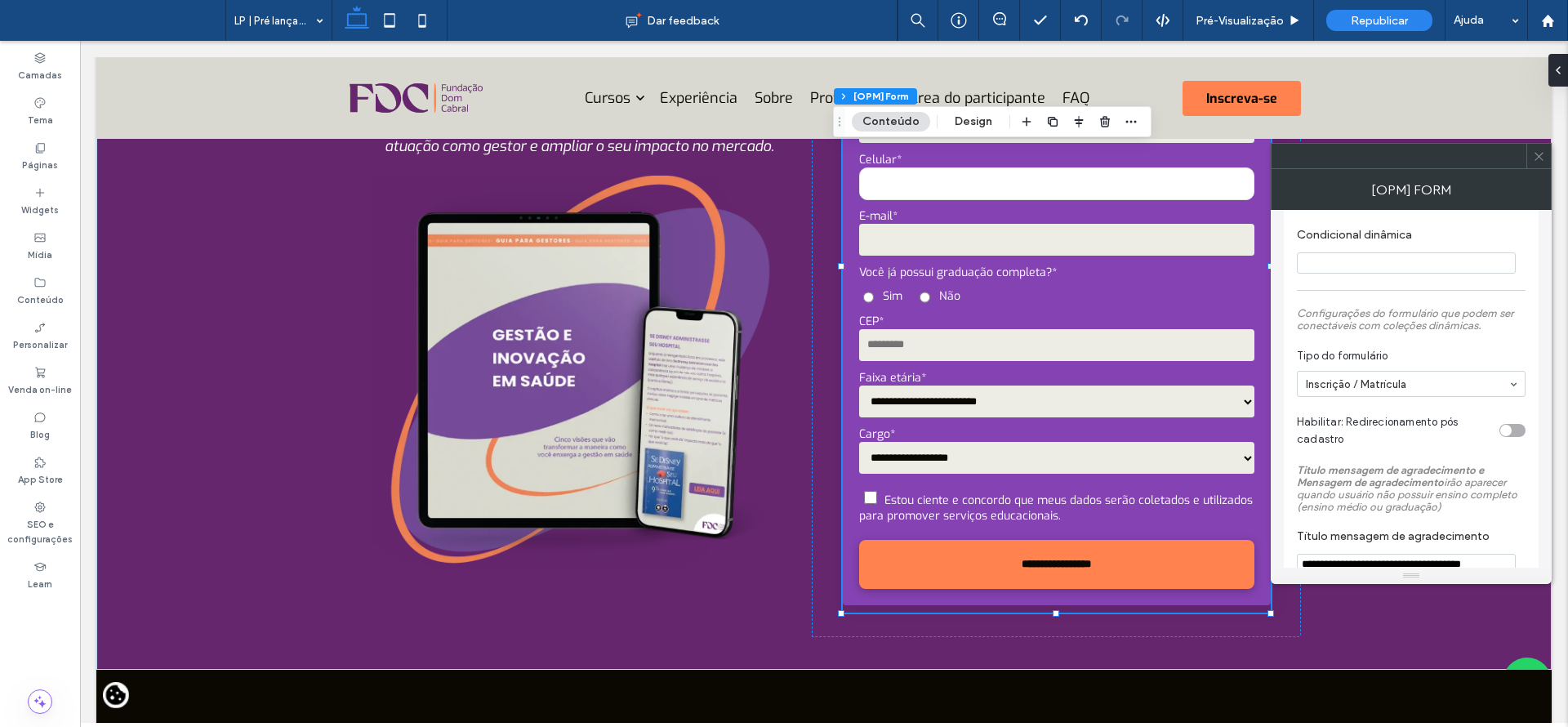
click at [1510, 432] on div "toggle" at bounding box center [1505, 430] width 12 height 12
click at [1445, 508] on input "**********" at bounding box center [1405, 499] width 219 height 22
paste input "**********"
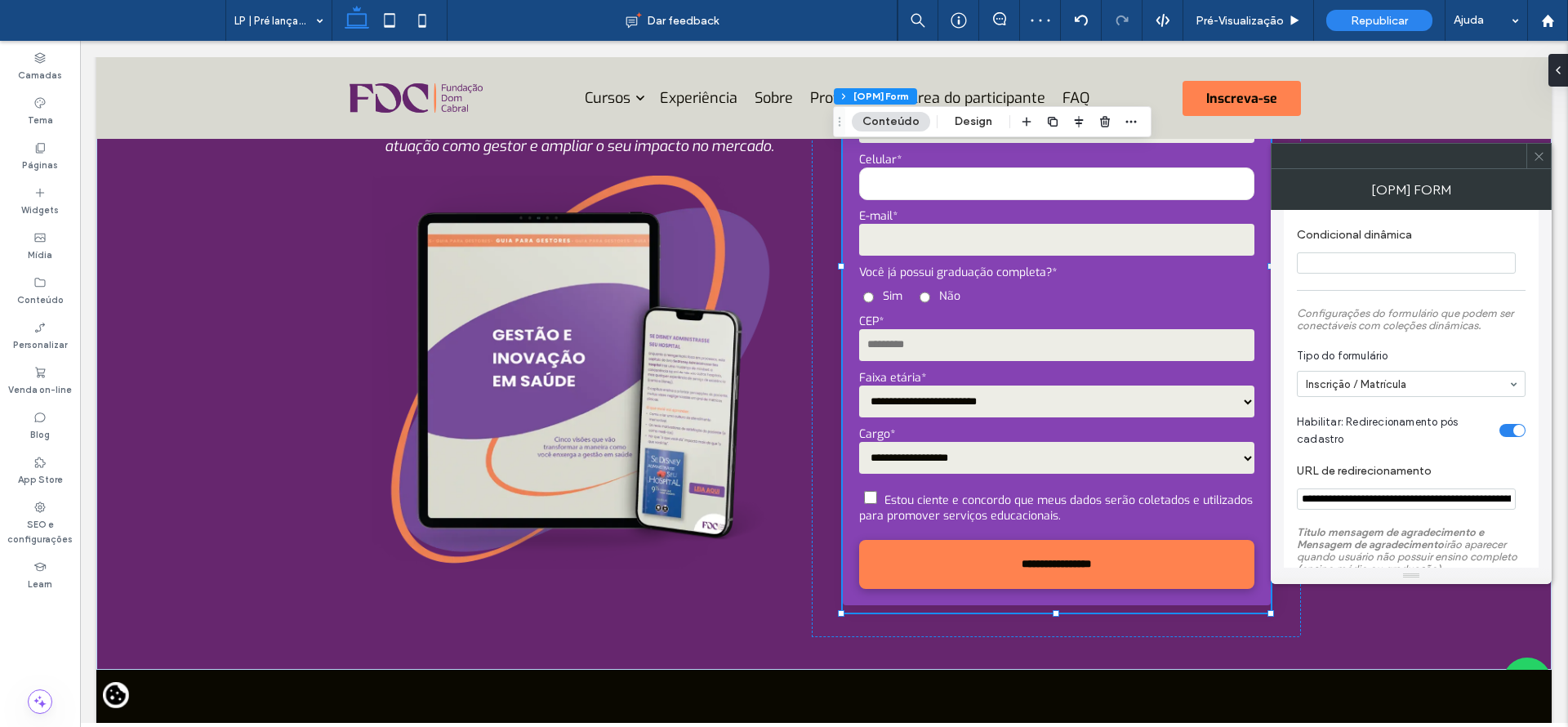
scroll to position [0, 162]
type input "**********"
click at [1527, 476] on div "**********" at bounding box center [1411, 433] width 255 height 2879
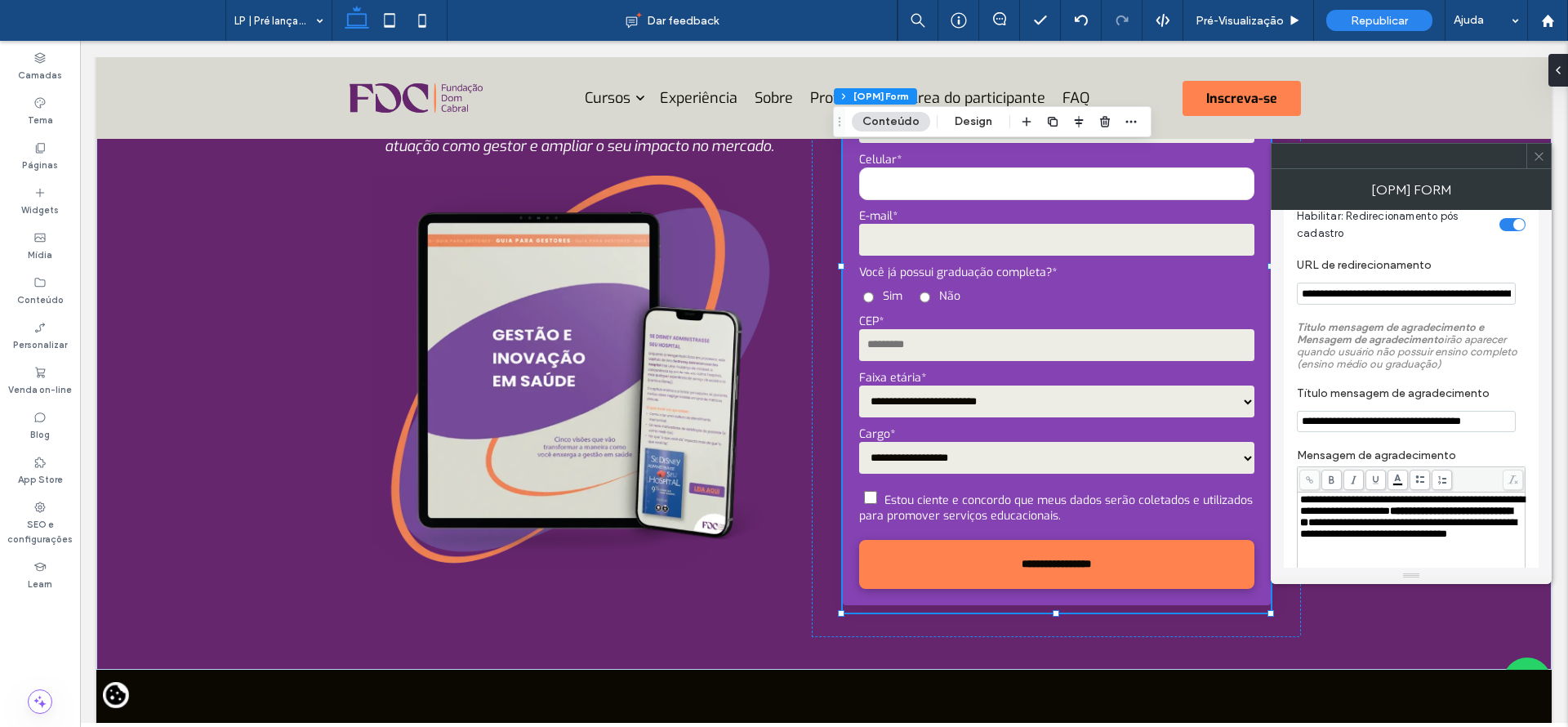
scroll to position [1560, 0]
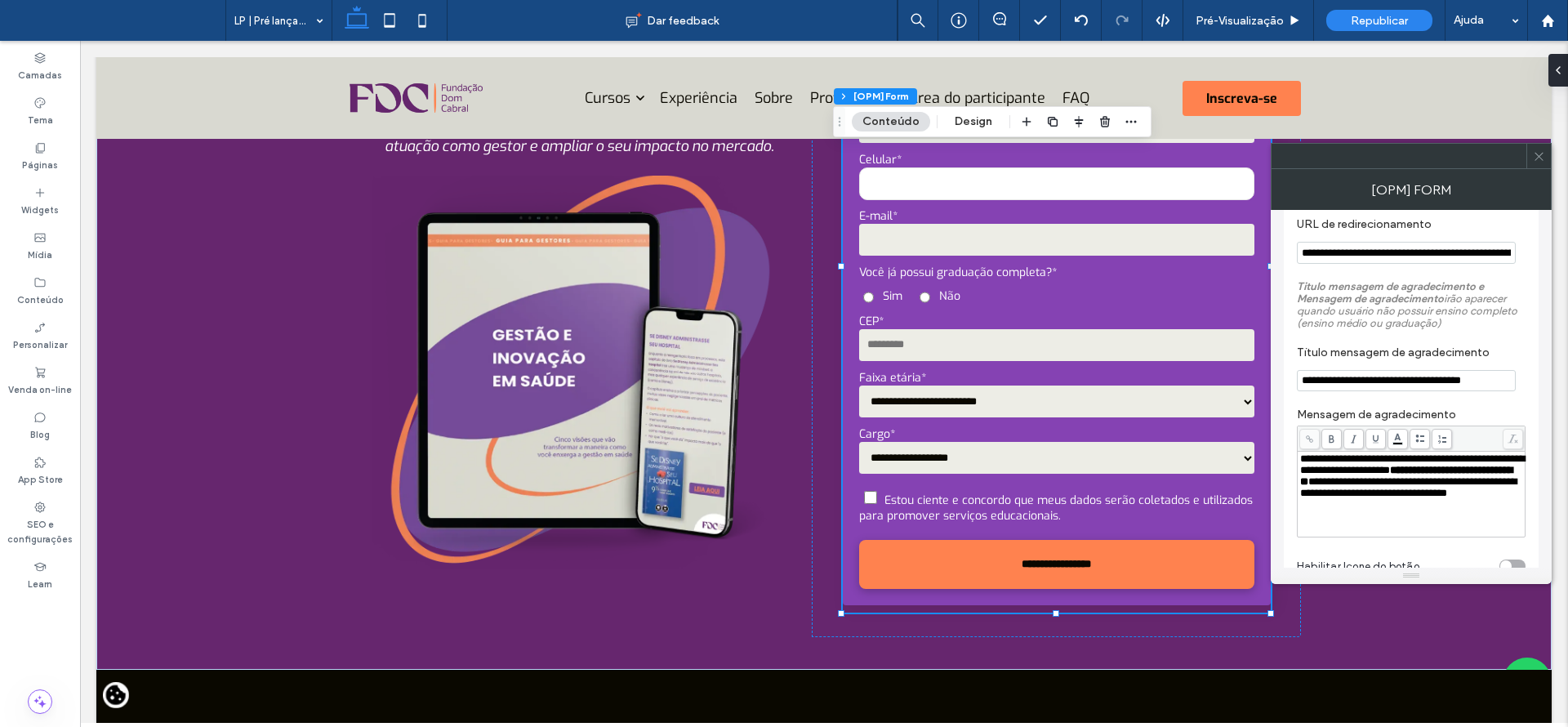
drag, startPoint x: 1549, startPoint y: 399, endPoint x: 1477, endPoint y: 388, distance: 72.8
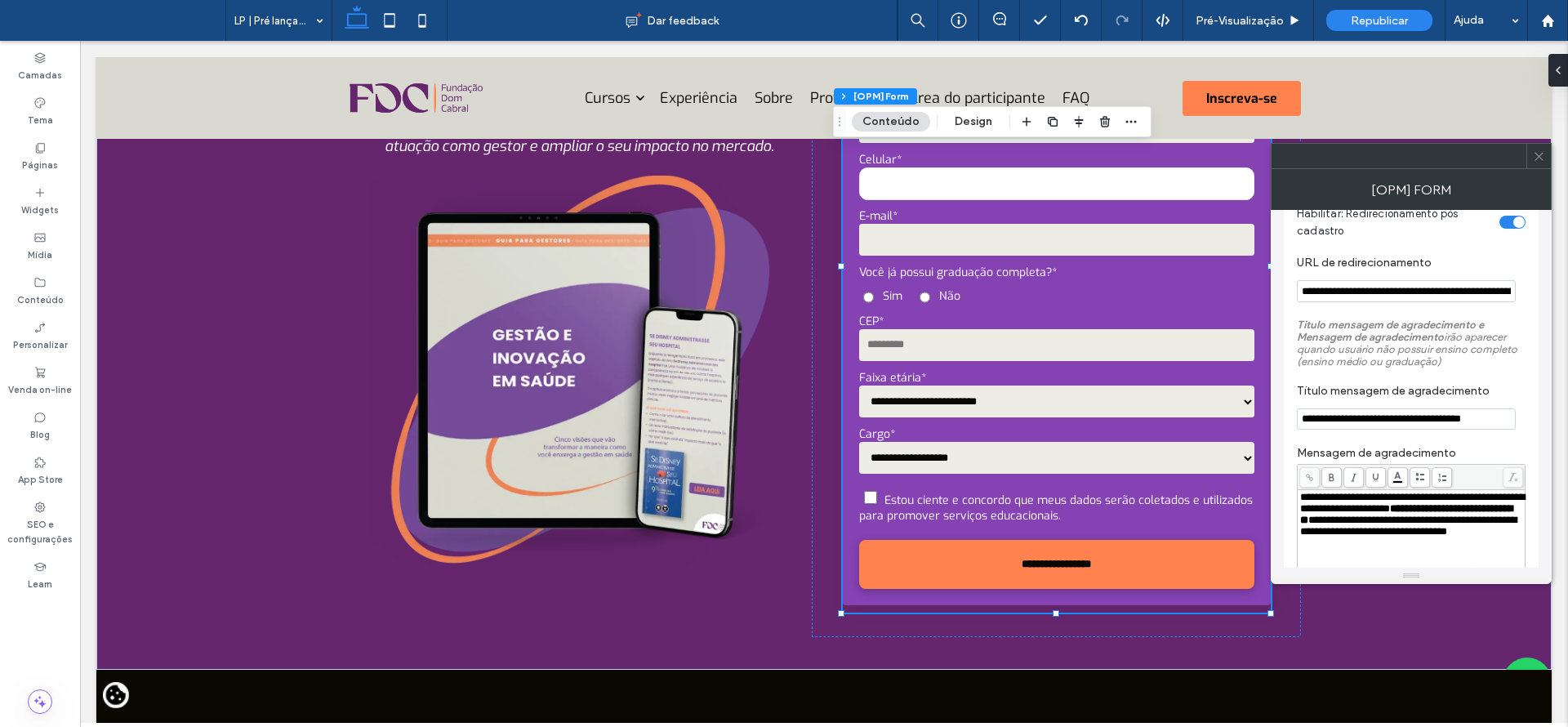
scroll to position [1579, 0]
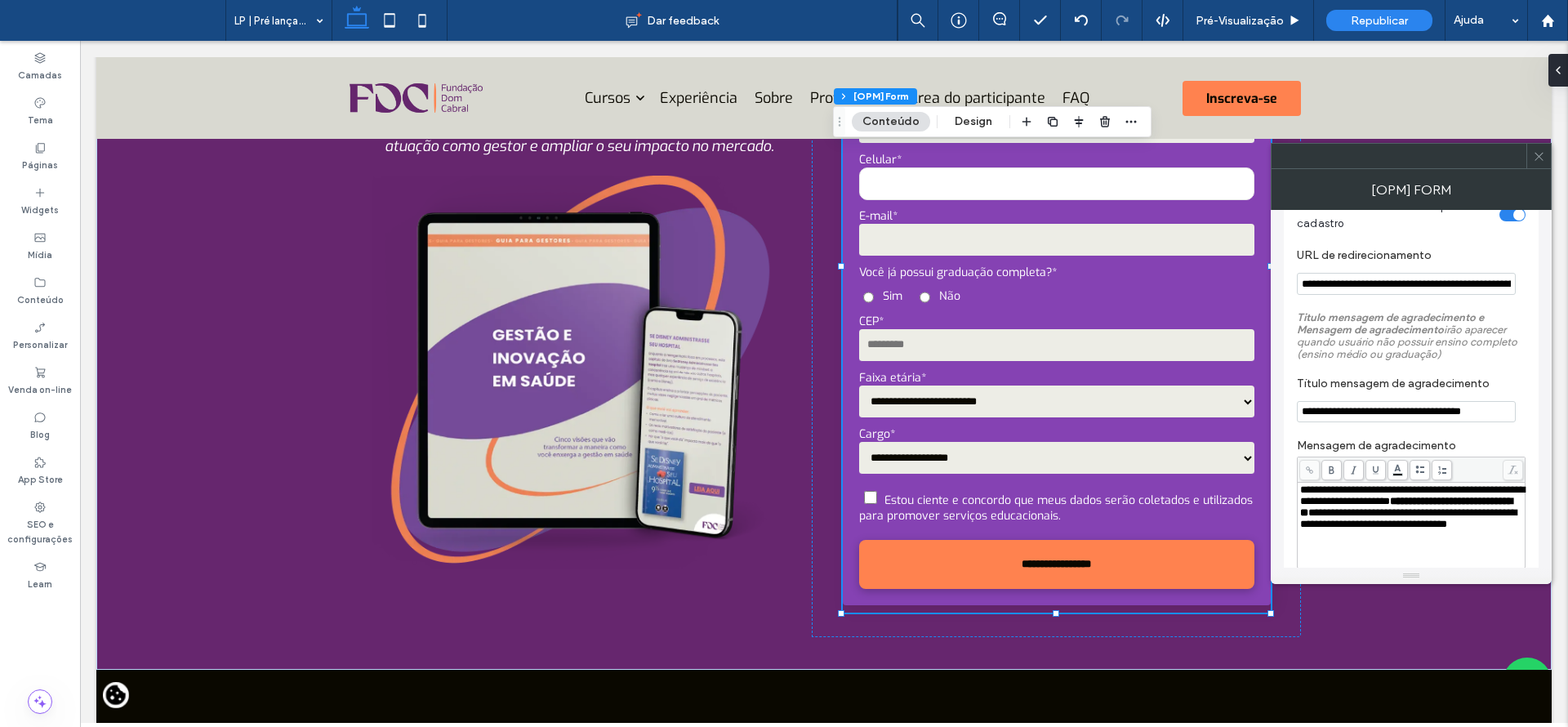
drag, startPoint x: 1548, startPoint y: 386, endPoint x: 1487, endPoint y: 379, distance: 61.4
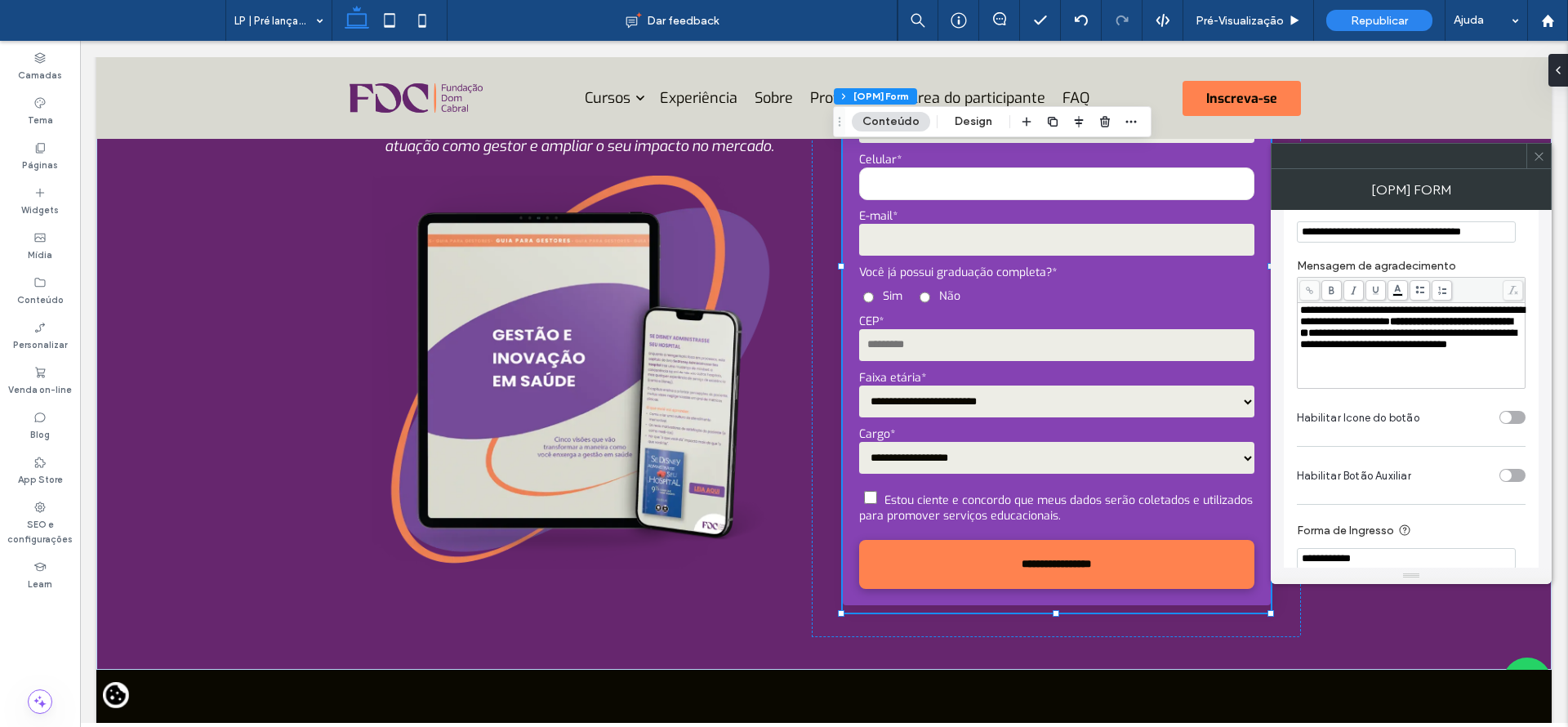
scroll to position [1746, 0]
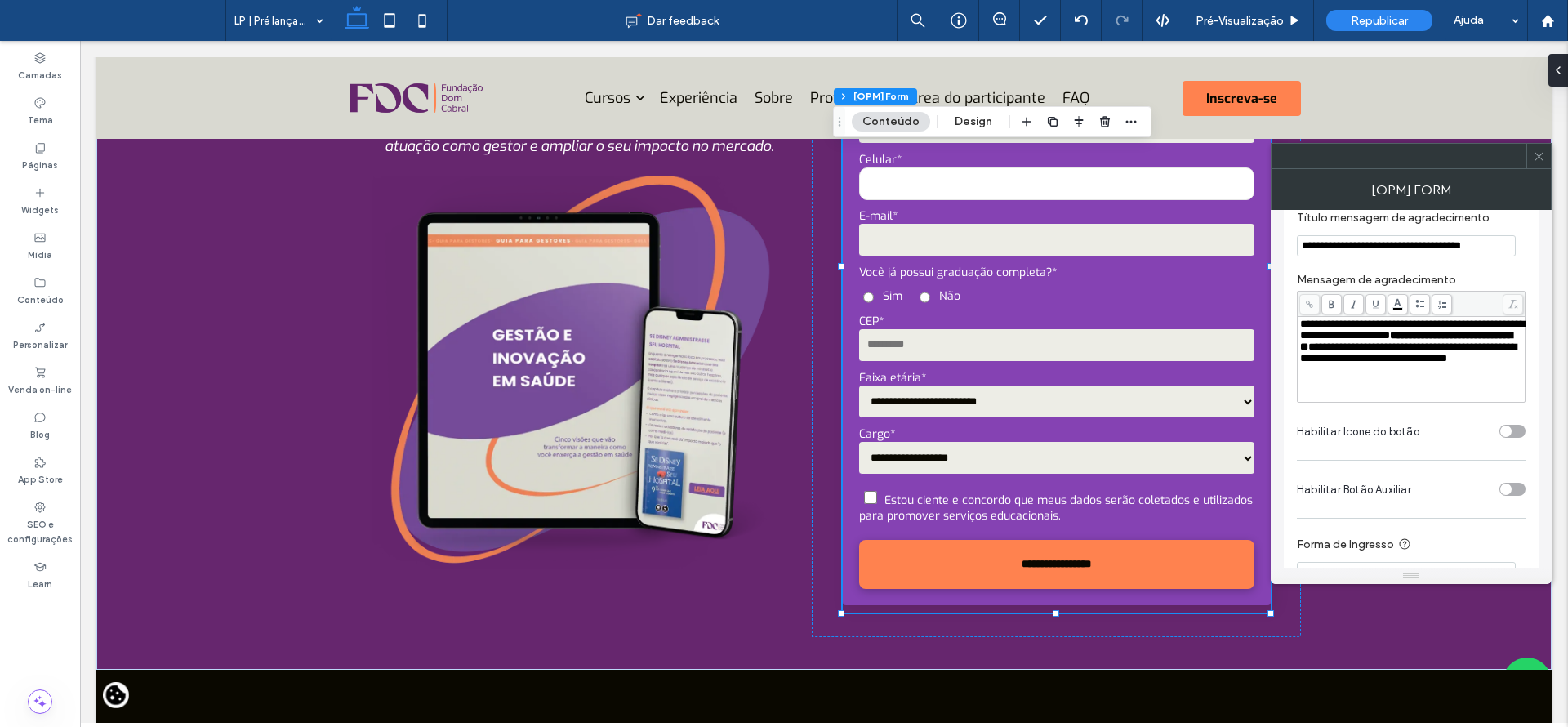
click at [1539, 157] on icon at bounding box center [1539, 157] width 13 height 13
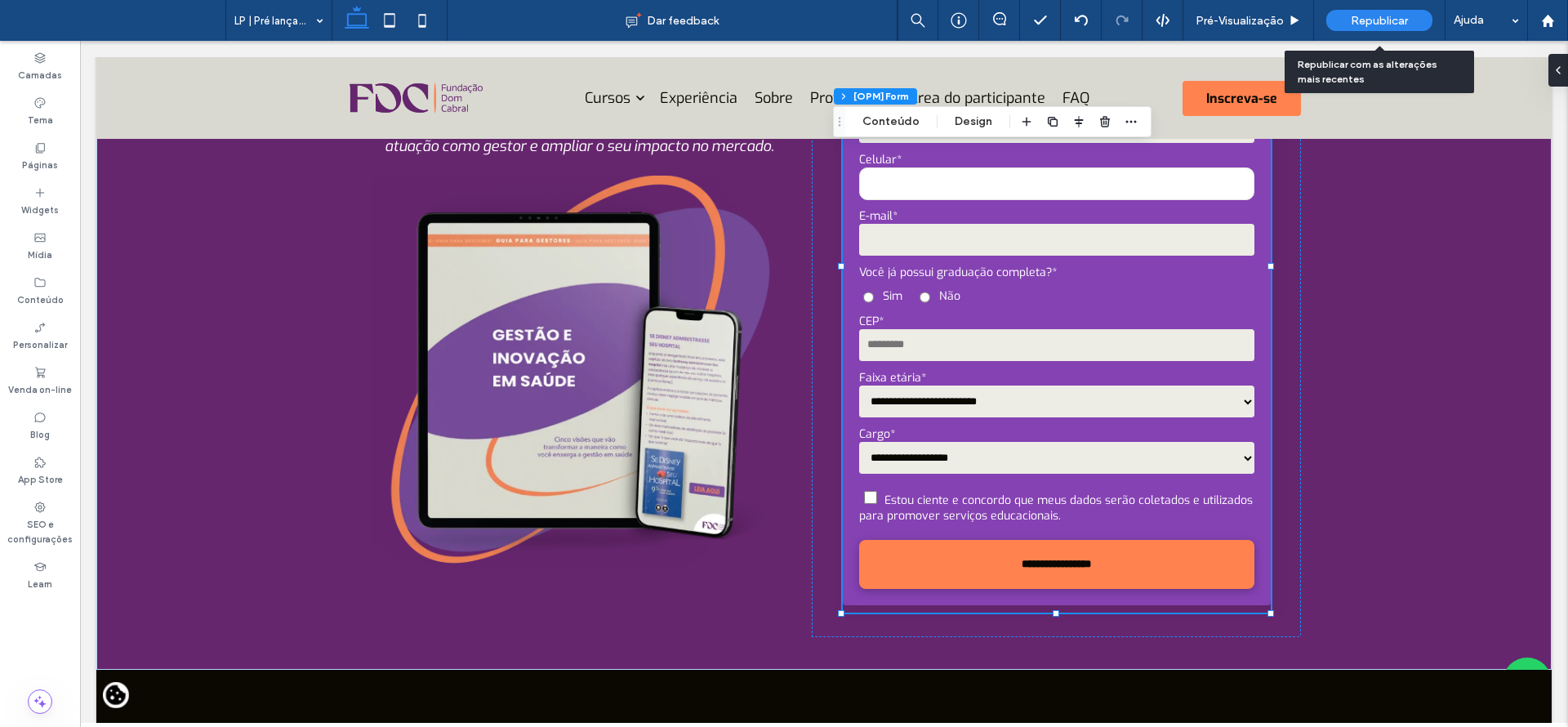
click at [1393, 10] on div "Republicar" at bounding box center [1379, 21] width 106 height 22
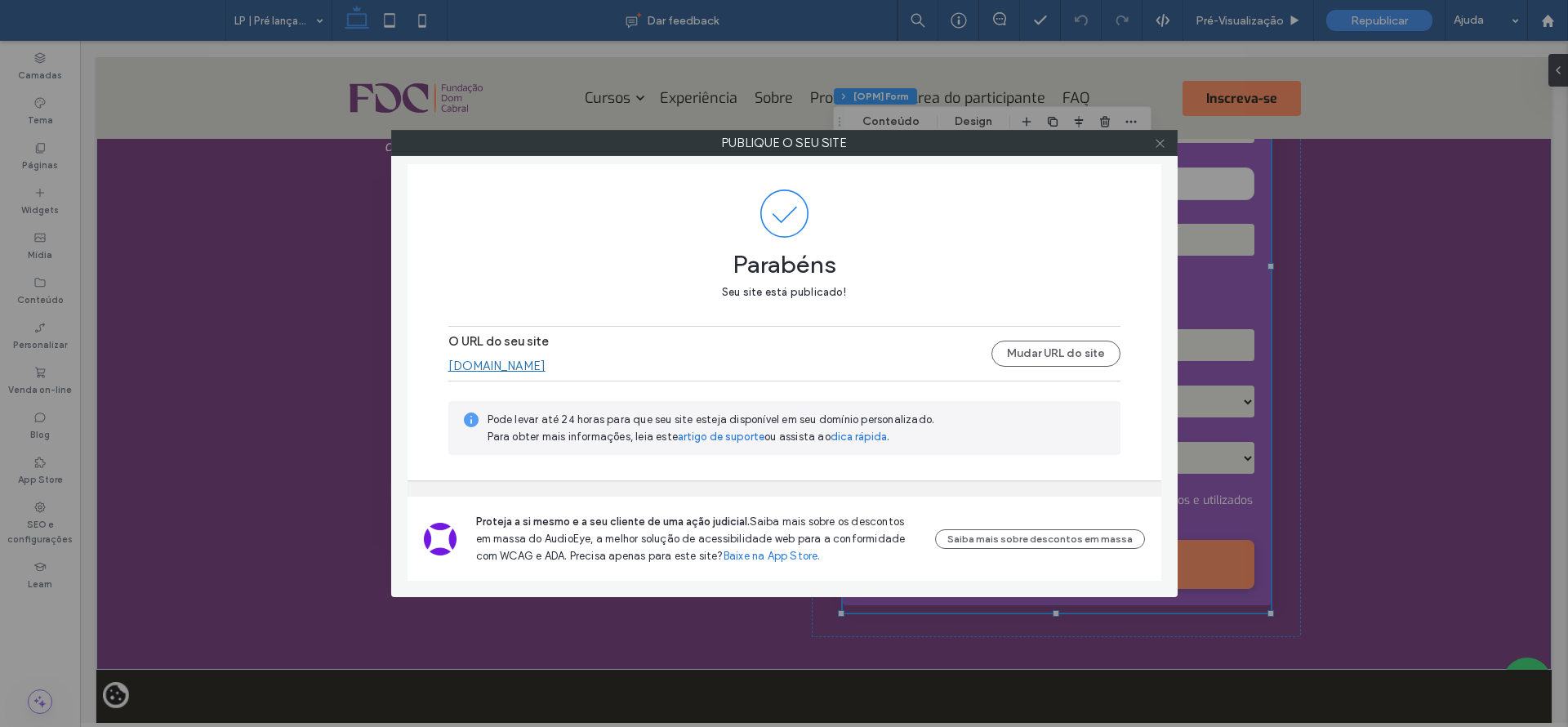
click at [1159, 138] on icon at bounding box center [1160, 143] width 13 height 13
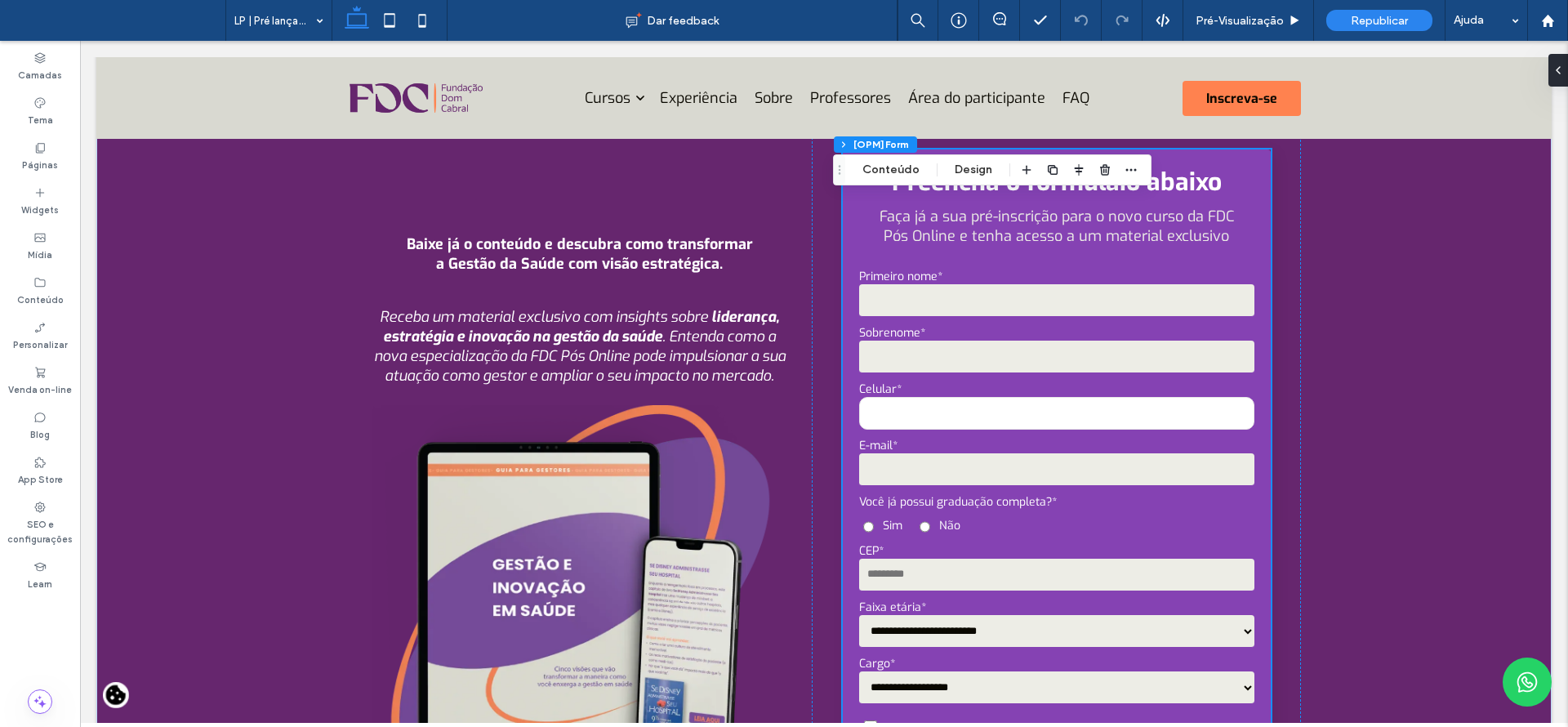
scroll to position [828, 0]
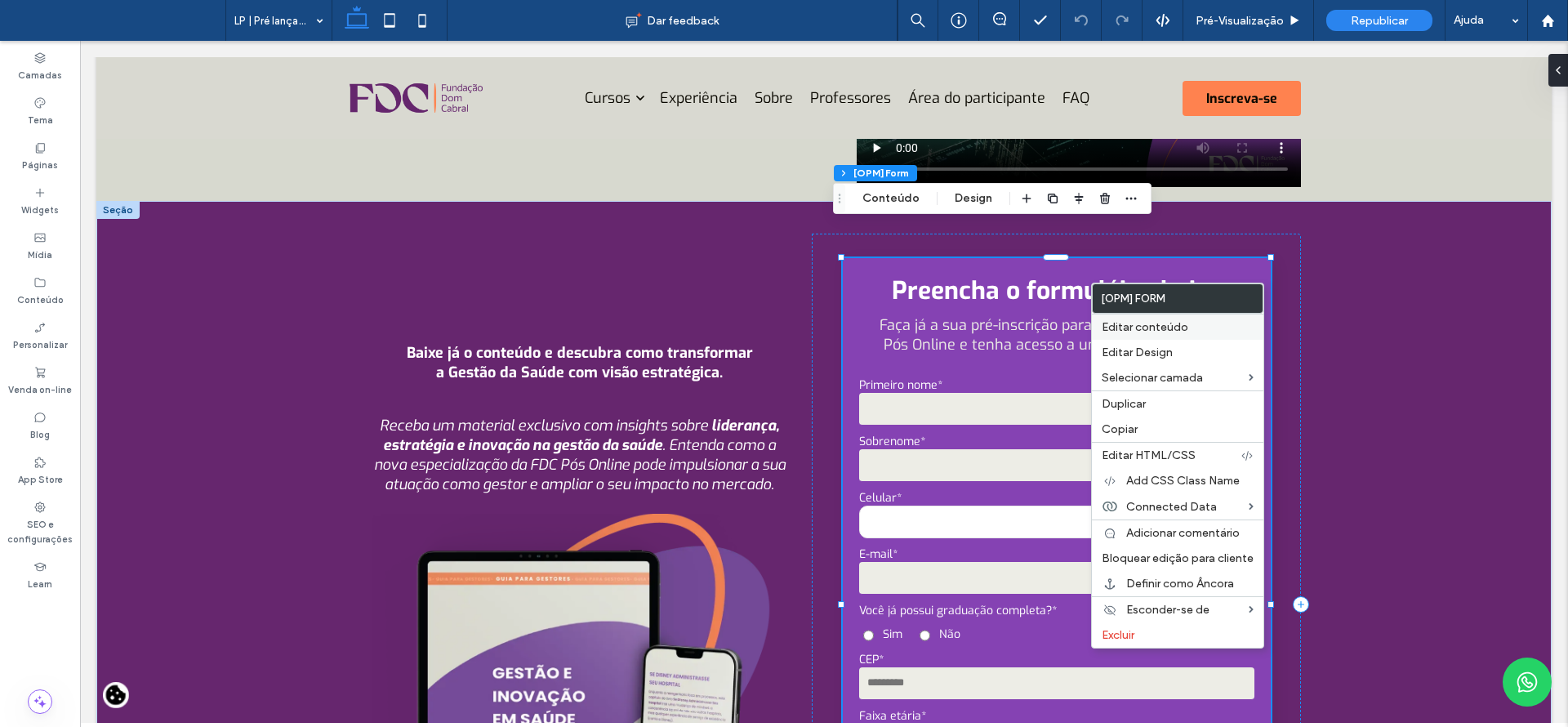
click at [1136, 331] on span "Editar conteúdo" at bounding box center [1144, 327] width 86 height 13
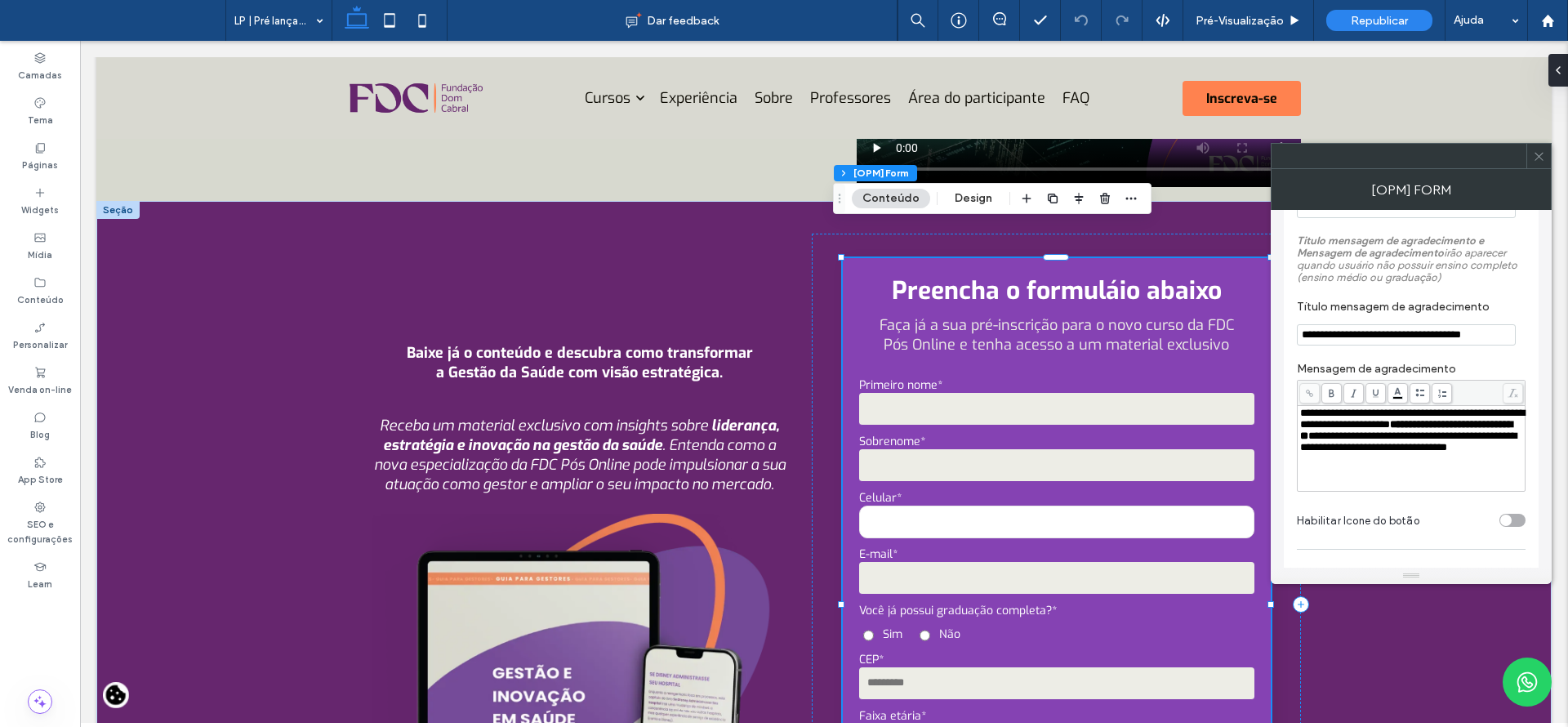
scroll to position [1683, 0]
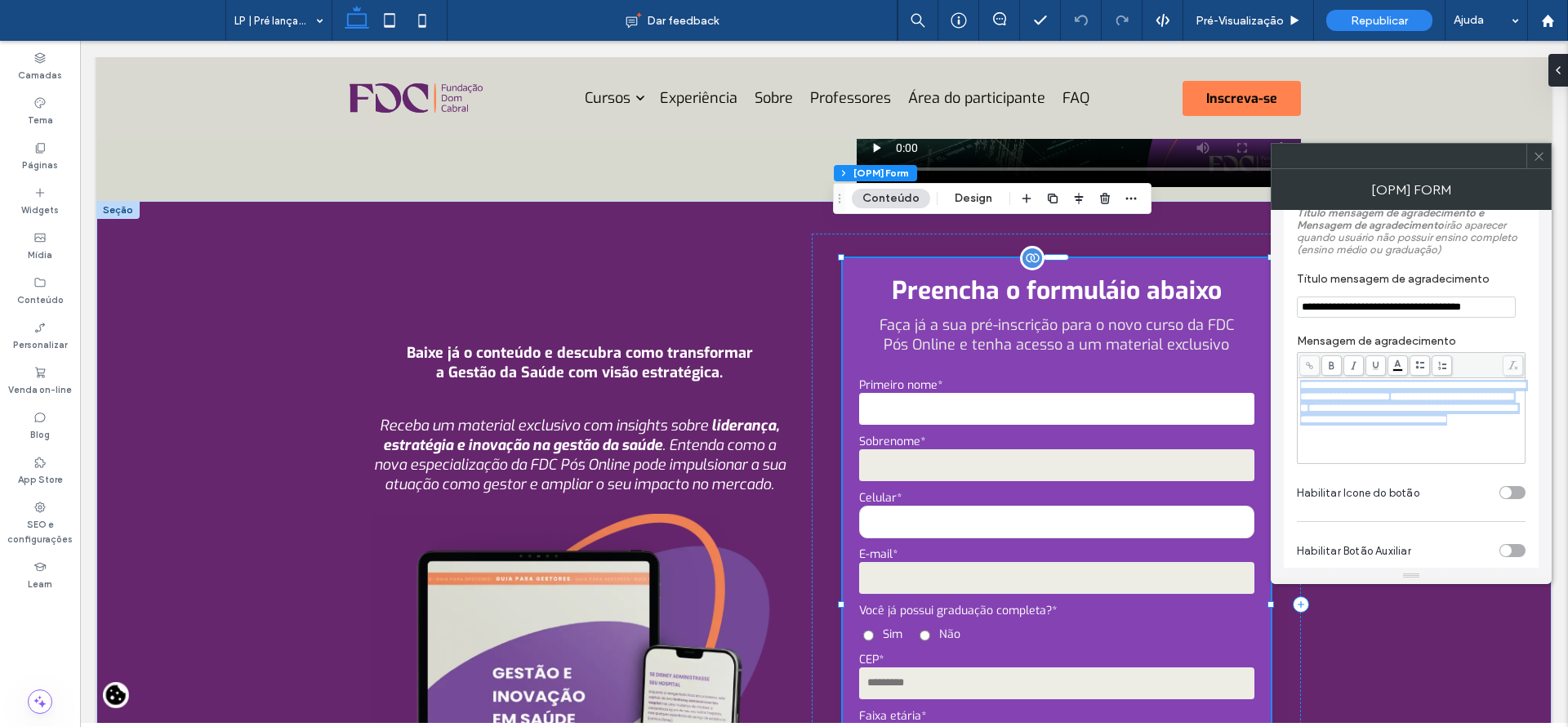
drag, startPoint x: 1510, startPoint y: 470, endPoint x: 1240, endPoint y: 382, distance: 284.0
drag, startPoint x: 1509, startPoint y: 480, endPoint x: 1264, endPoint y: 369, distance: 269.0
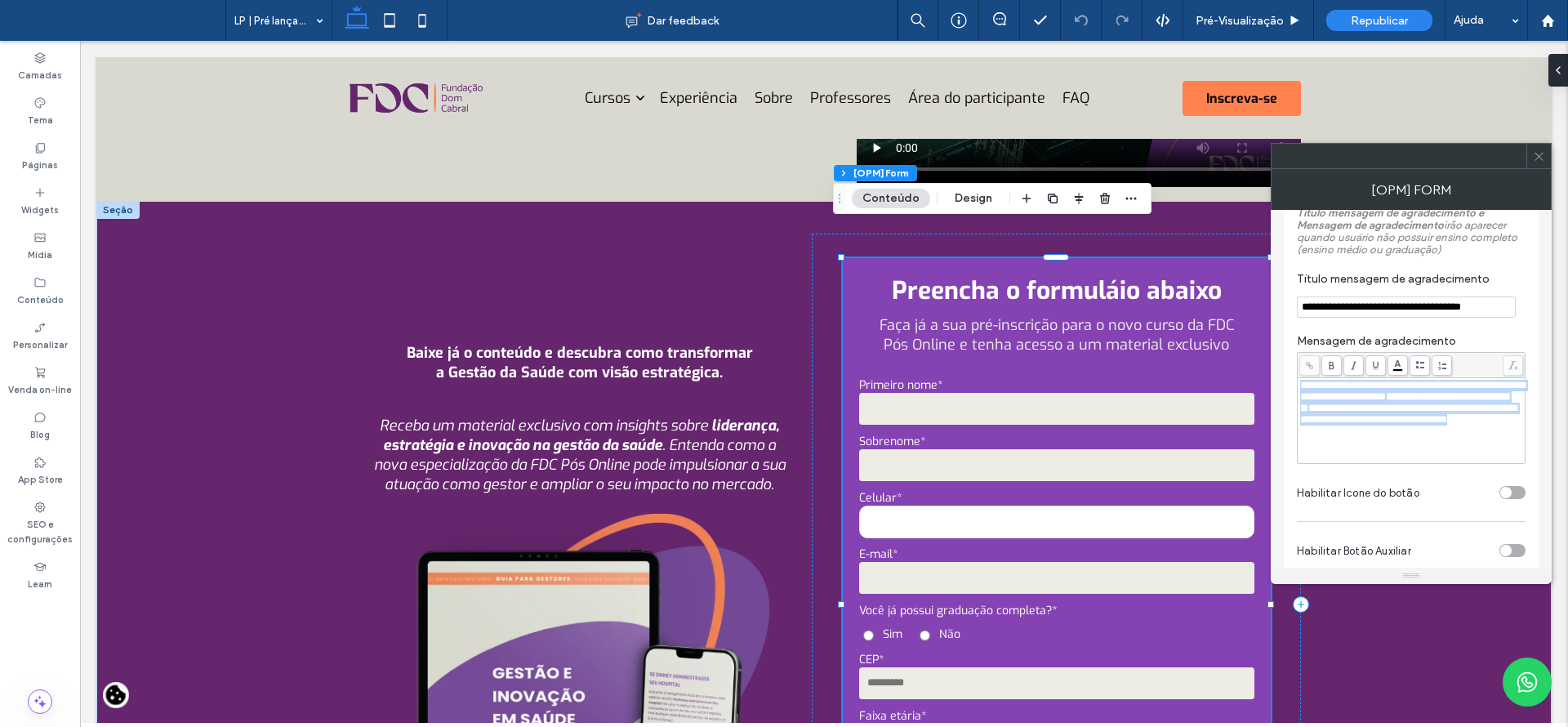
click at [1380, 439] on div "**********" at bounding box center [1411, 420] width 223 height 82
drag, startPoint x: 1412, startPoint y: 435, endPoint x: 1287, endPoint y: 374, distance: 139.1
click at [1287, 374] on div "**********" at bounding box center [1411, 87] width 255 height 2929
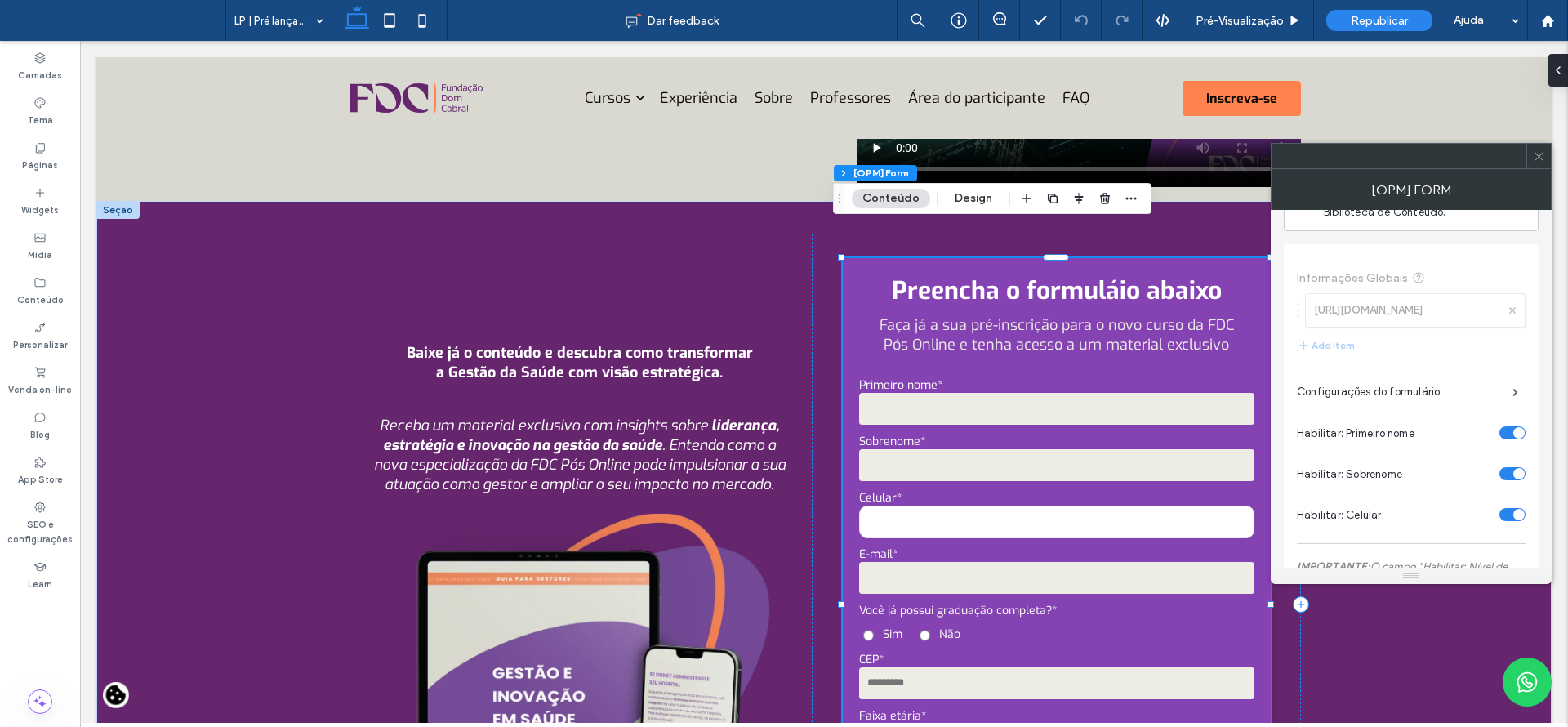
scroll to position [0, 0]
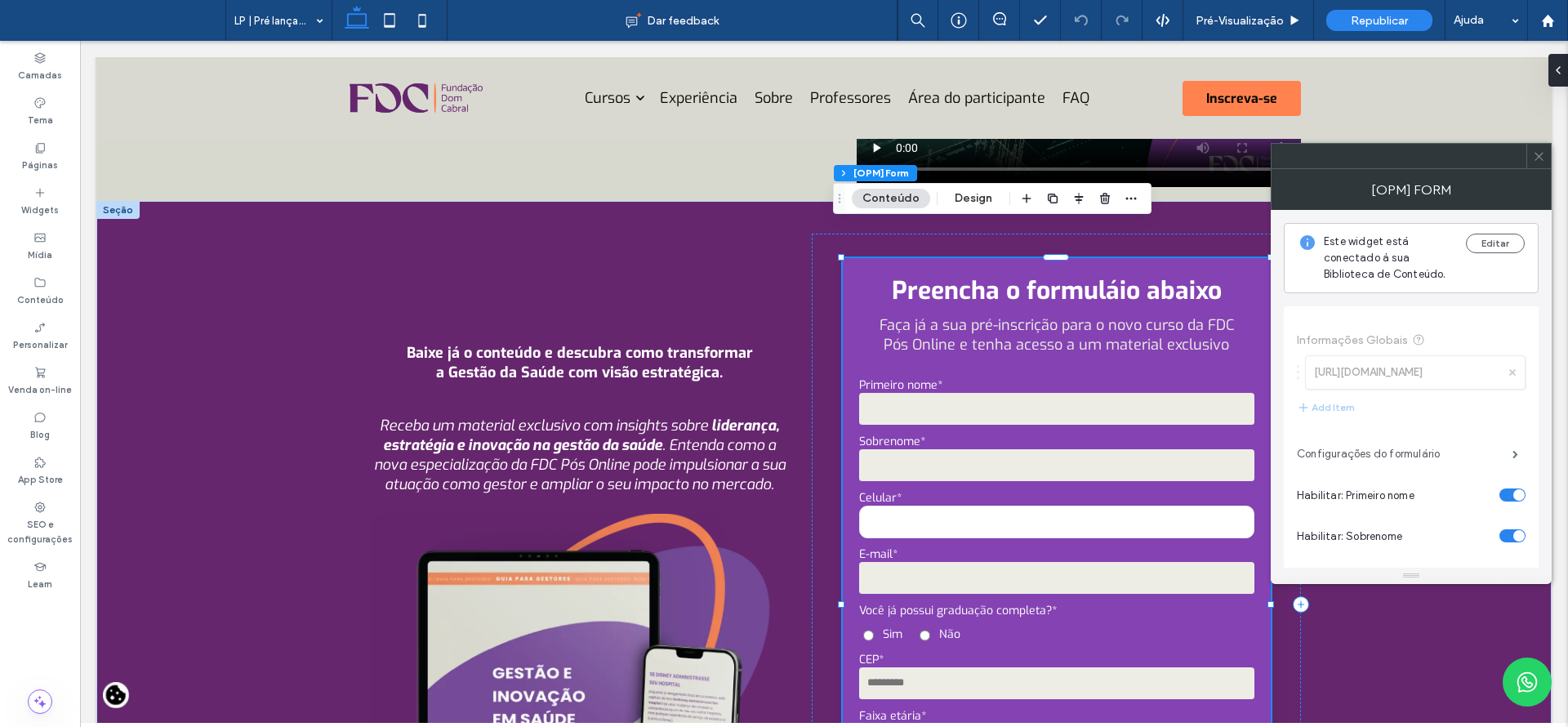
click at [1387, 441] on label "Configurações do formulário" at bounding box center [1404, 454] width 216 height 32
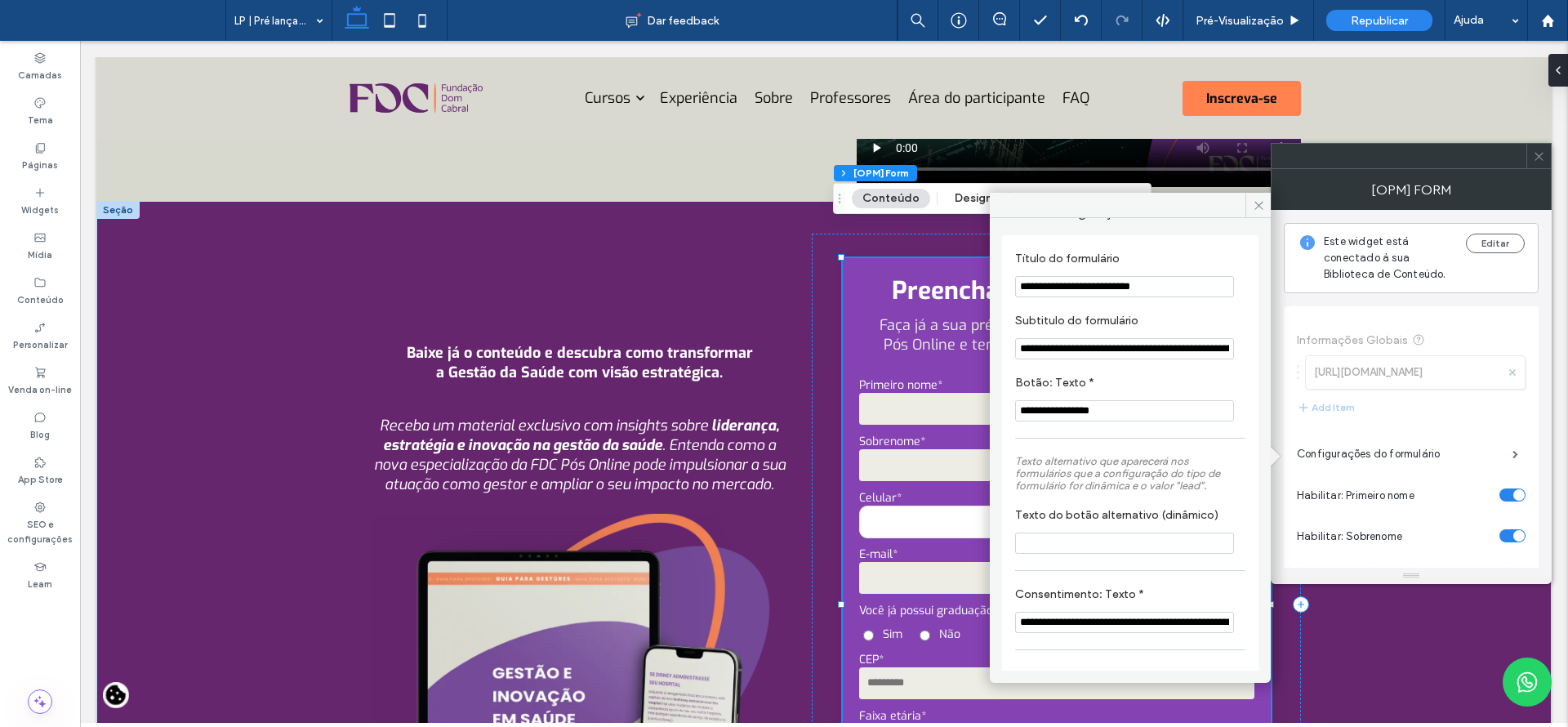
scroll to position [29, 0]
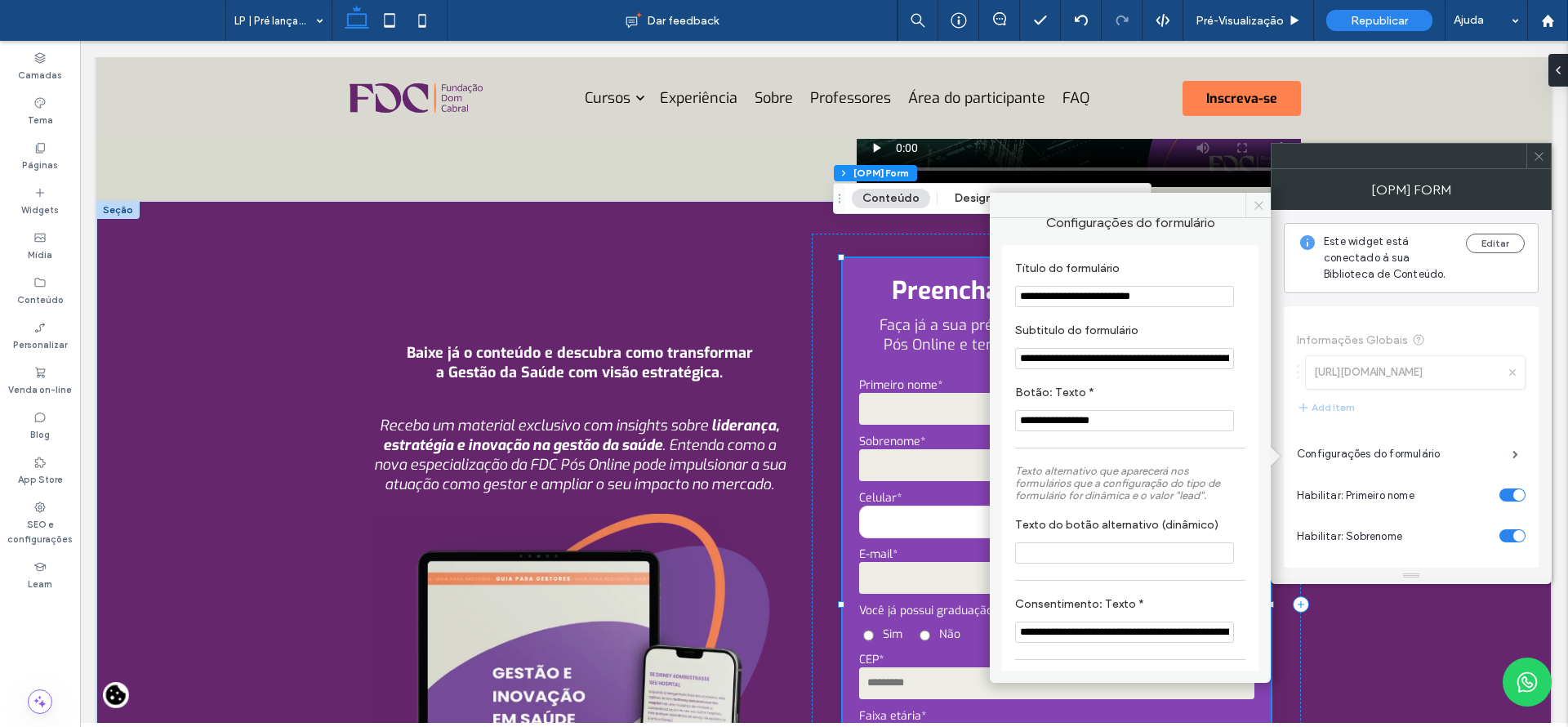
click at [1261, 208] on icon at bounding box center [1259, 205] width 13 height 13
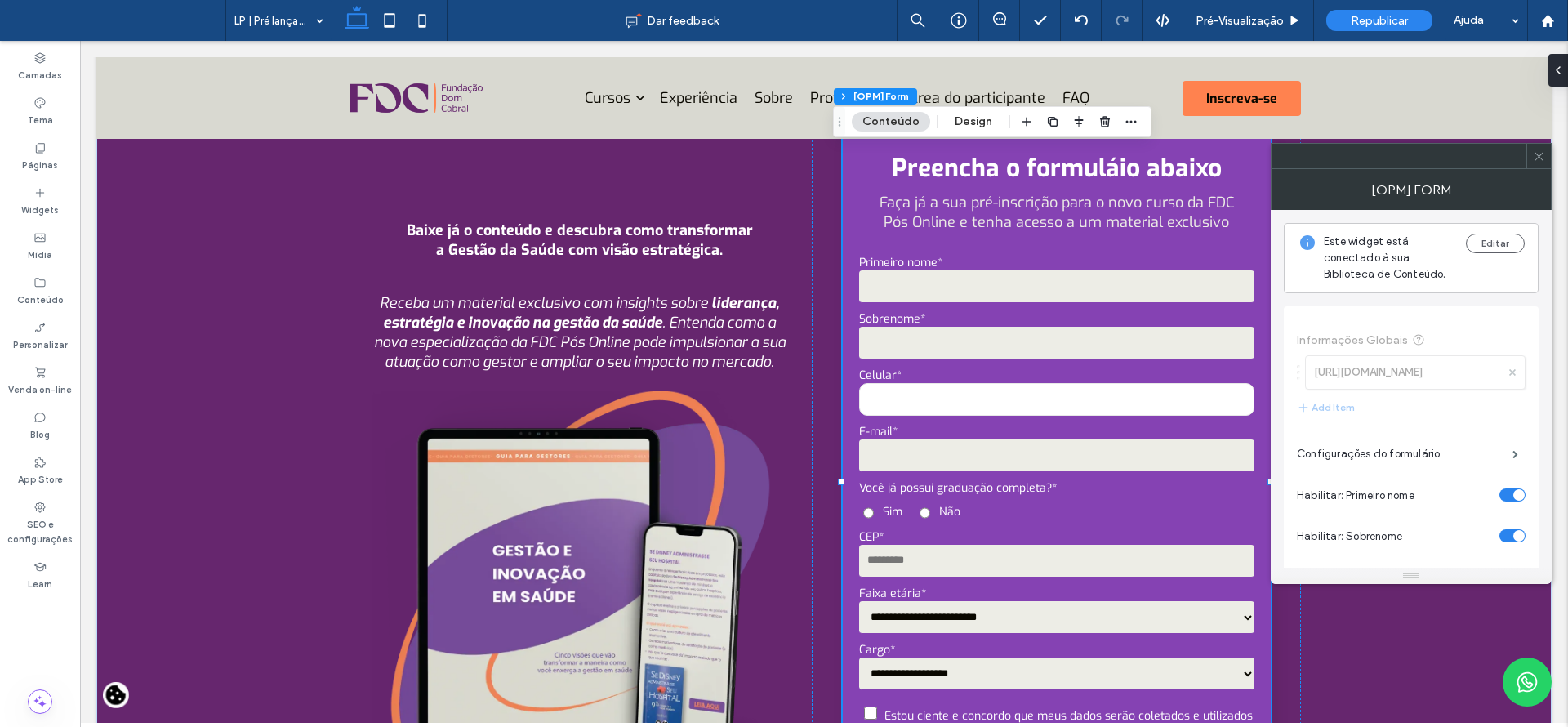
drag, startPoint x: 1557, startPoint y: 392, endPoint x: 1625, endPoint y: 453, distance: 91.4
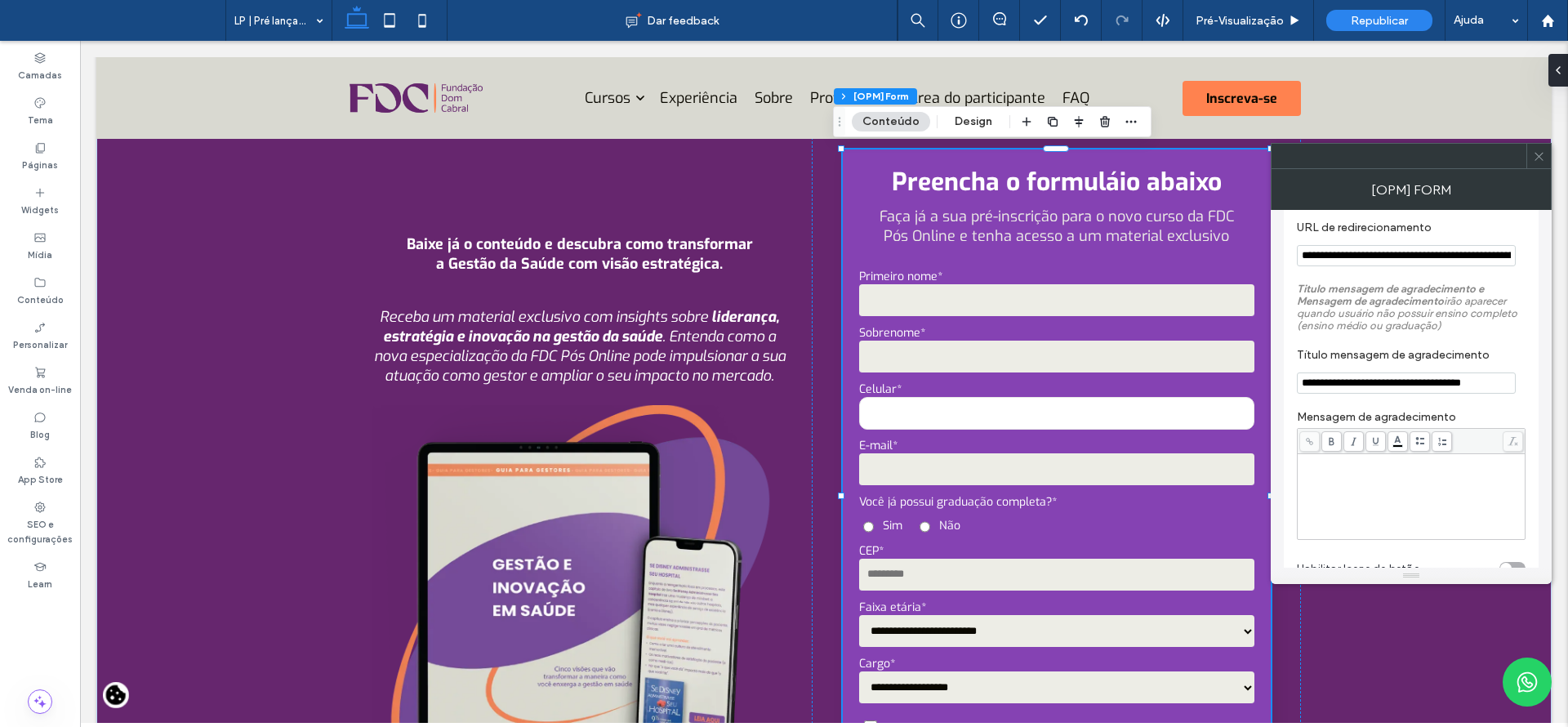
scroll to position [1628, 0]
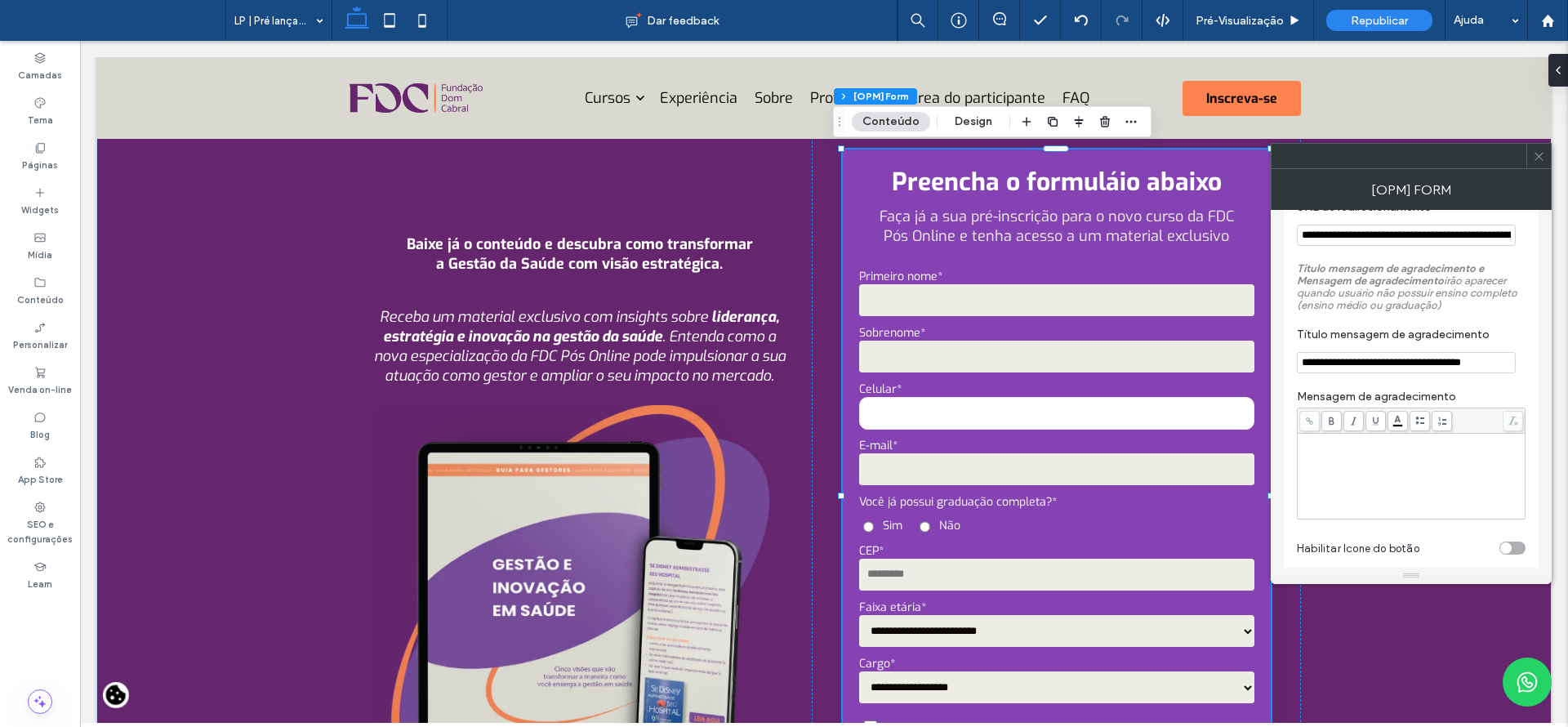
click at [1483, 453] on div "Rich Text Editor" at bounding box center [1411, 476] width 223 height 82
click at [1300, 458] on span "**********" at bounding box center [1361, 463] width 122 height 11
click at [1359, 467] on div "**********" at bounding box center [1411, 476] width 223 height 82
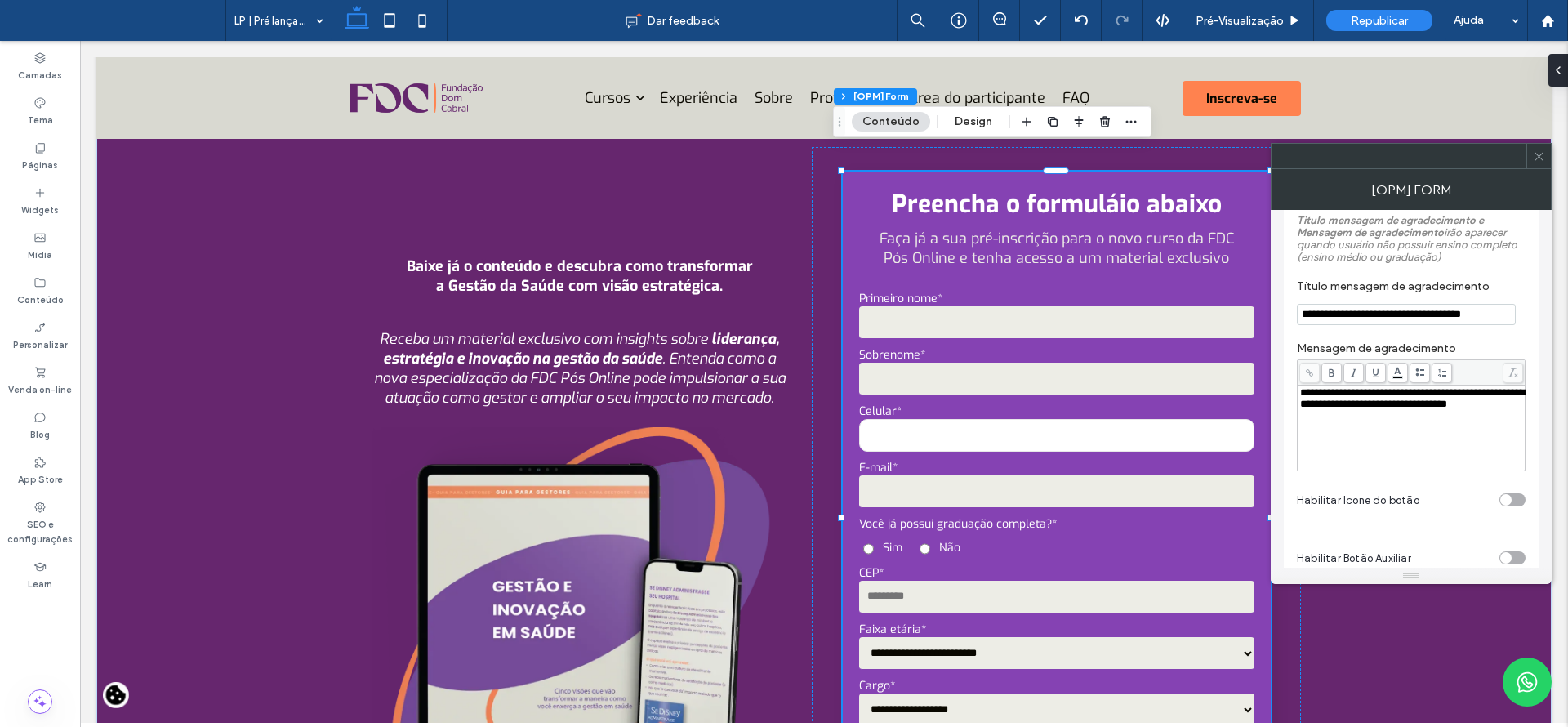
scroll to position [1635, 0]
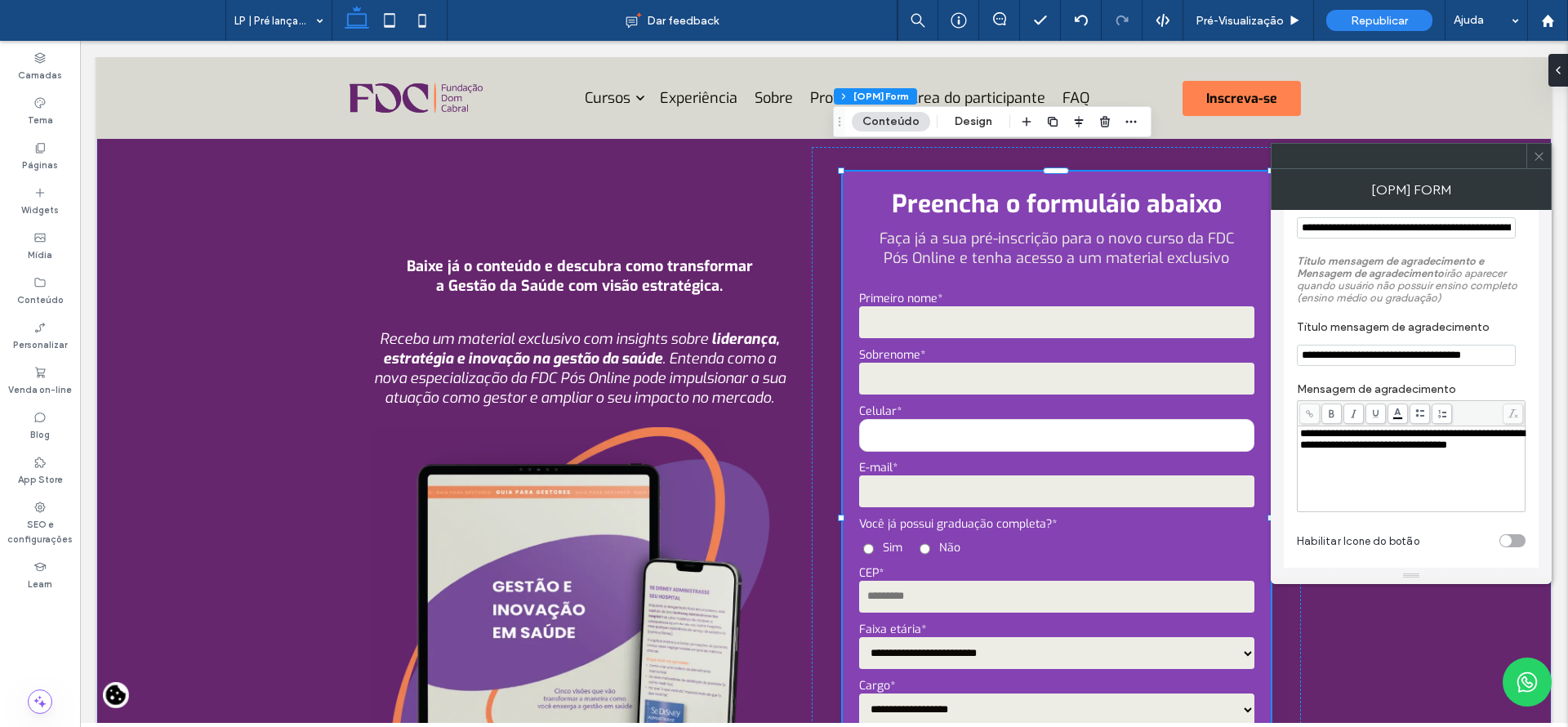
click at [1390, 444] on span "**********" at bounding box center [1412, 439] width 225 height 22
click at [1420, 473] on div "**********" at bounding box center [1411, 469] width 223 height 82
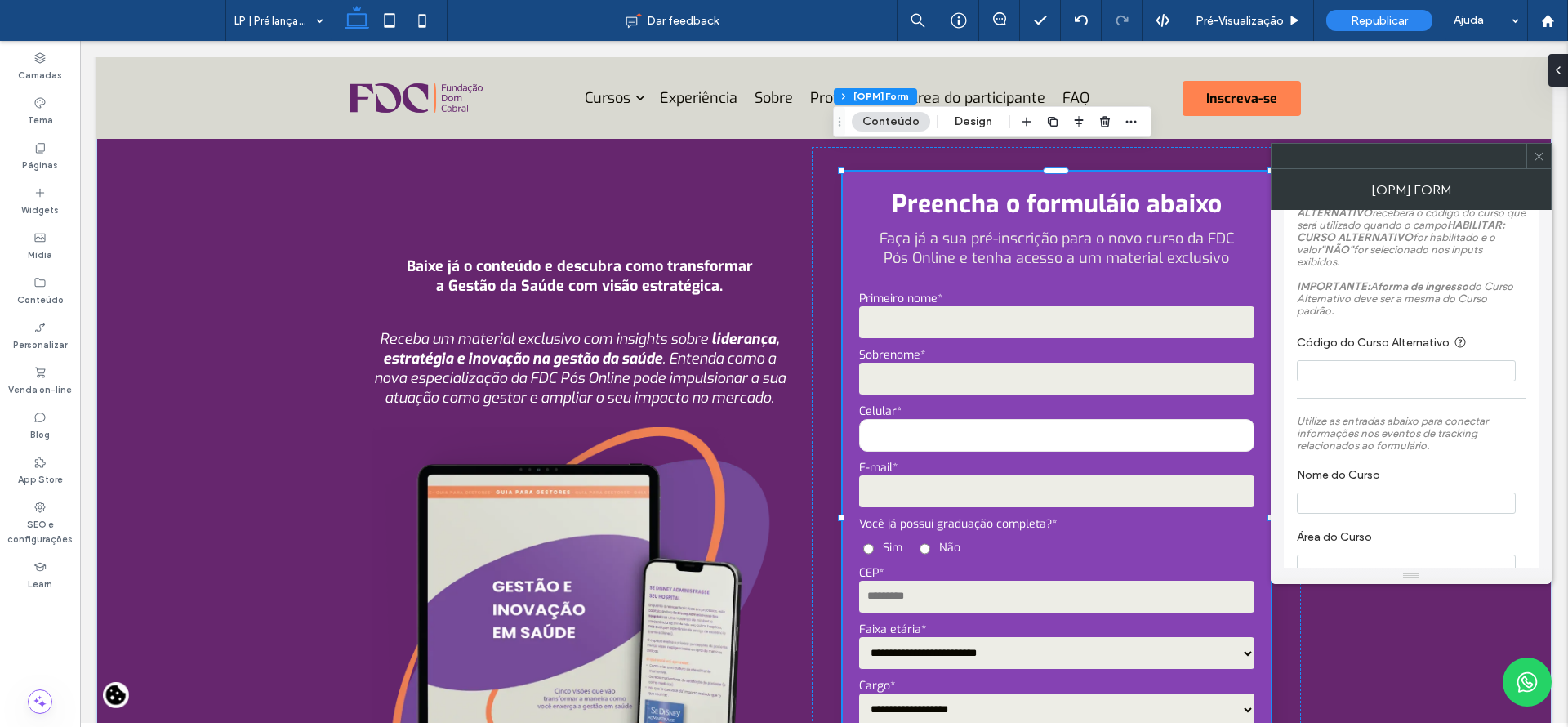
scroll to position [2662, 0]
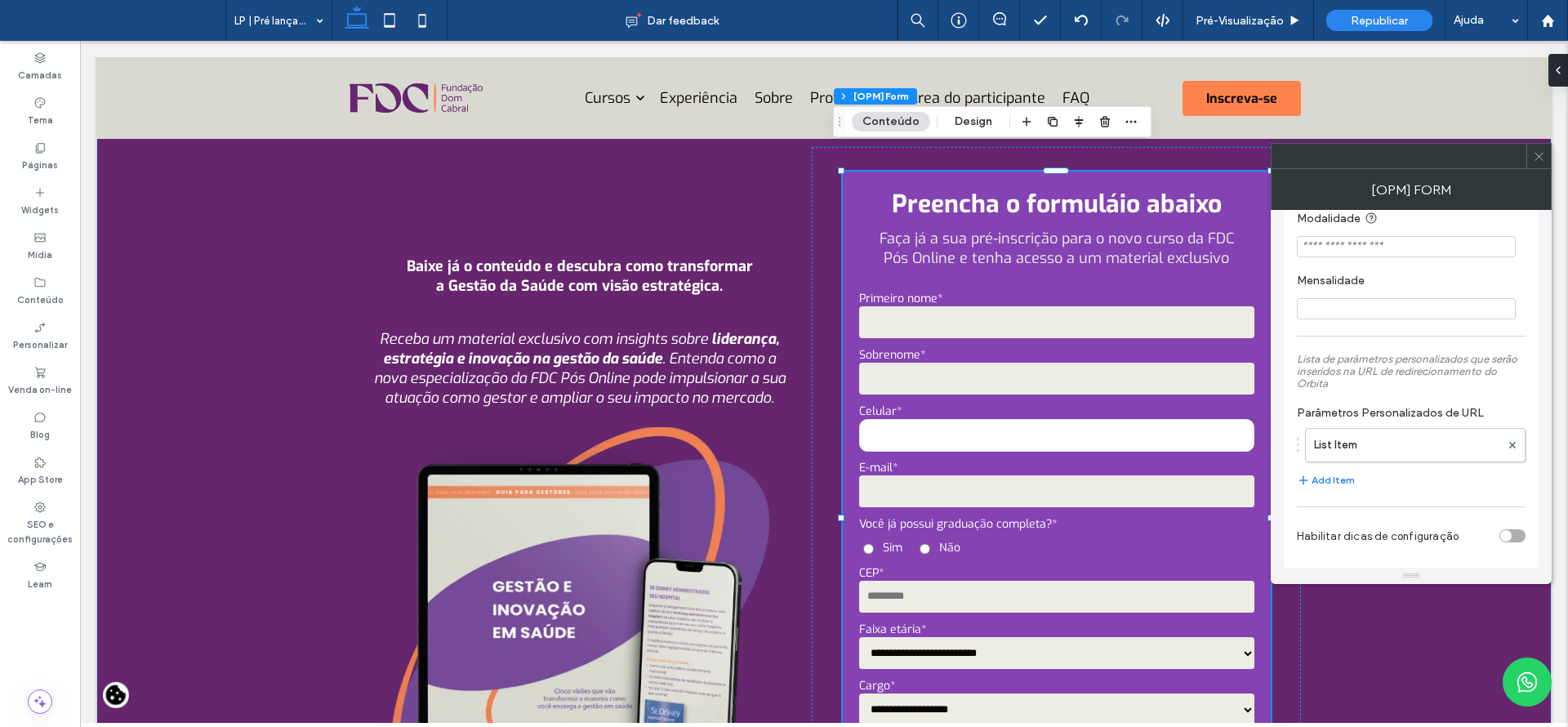
drag, startPoint x: 1546, startPoint y: 431, endPoint x: 1454, endPoint y: 555, distance: 154.4
click at [1532, 167] on div at bounding box center [1537, 156] width 24 height 24
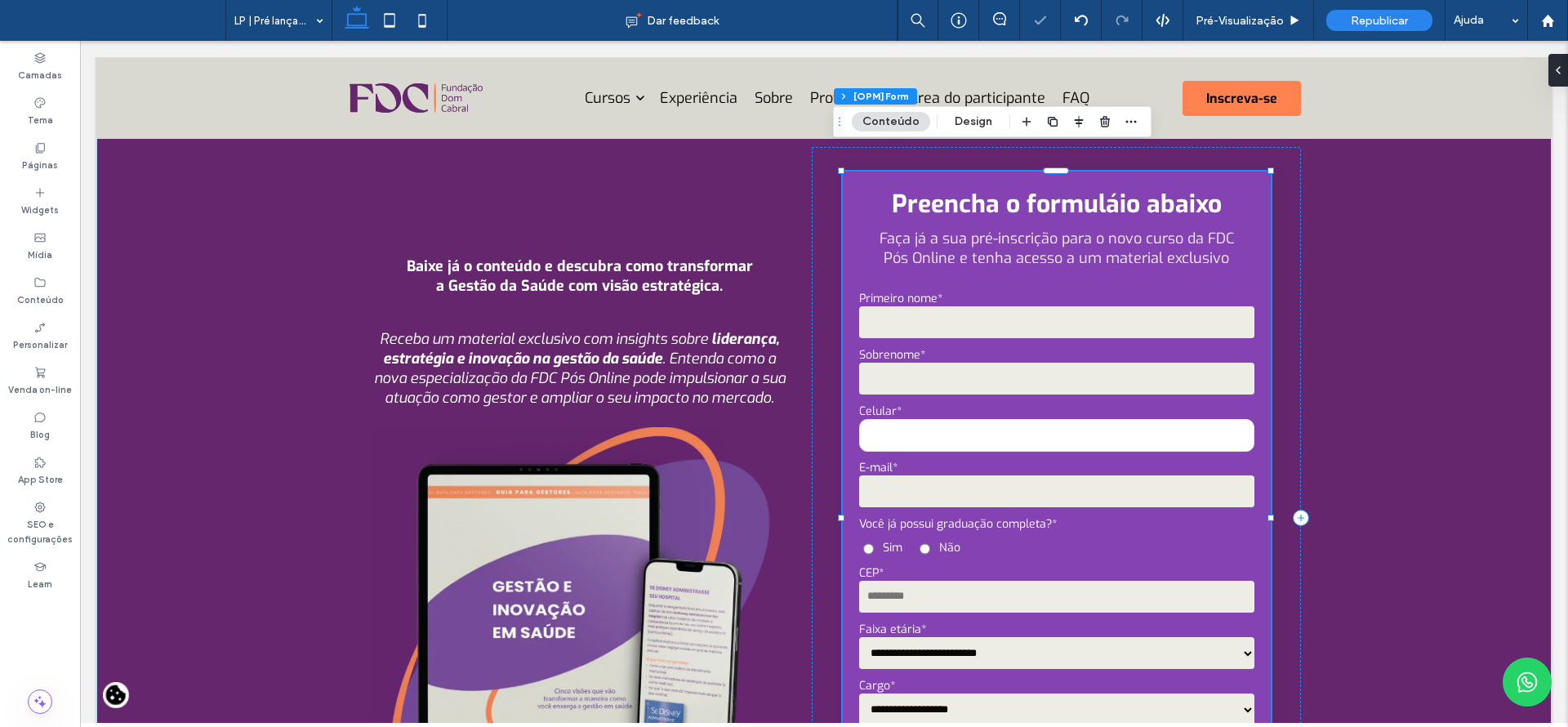
click at [1539, 157] on body "Cursos Caminhos para você chegar mais alto. Ver todos os cursos Todos os cursos…" at bounding box center [824, 225] width 1488 height 2198
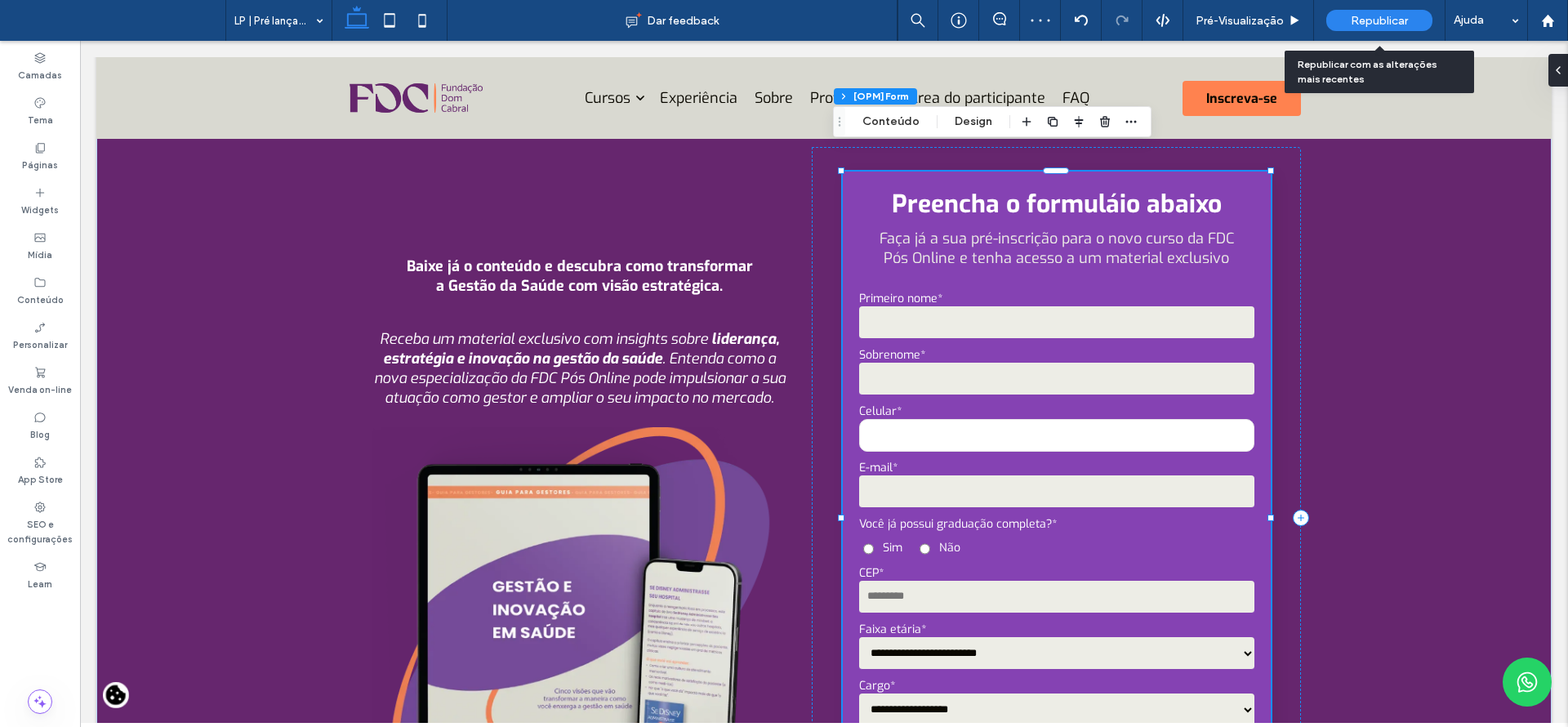
click at [1350, 28] on div "Republicar" at bounding box center [1379, 21] width 106 height 22
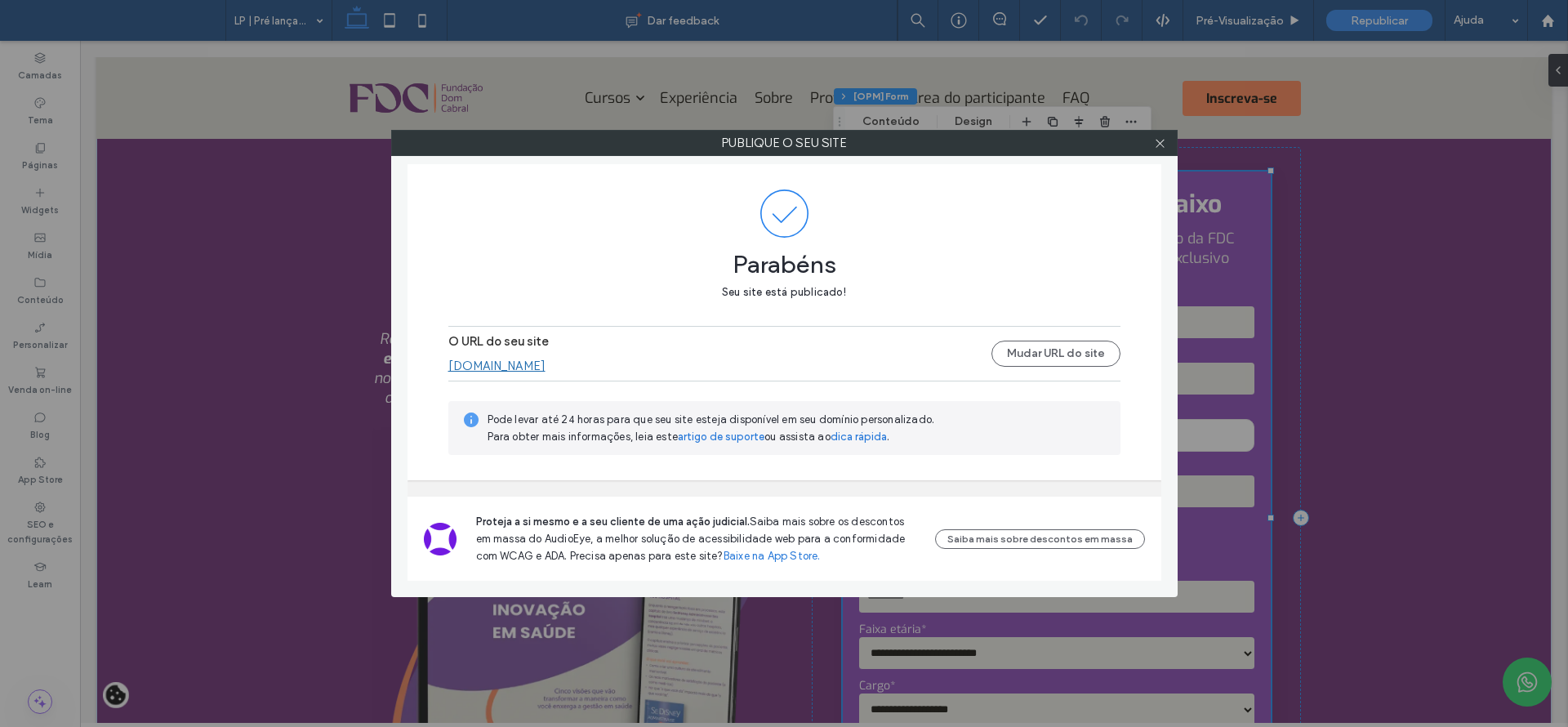
click at [1153, 141] on div at bounding box center [1160, 142] width 24 height 24
click at [1155, 149] on span at bounding box center [1160, 142] width 13 height 24
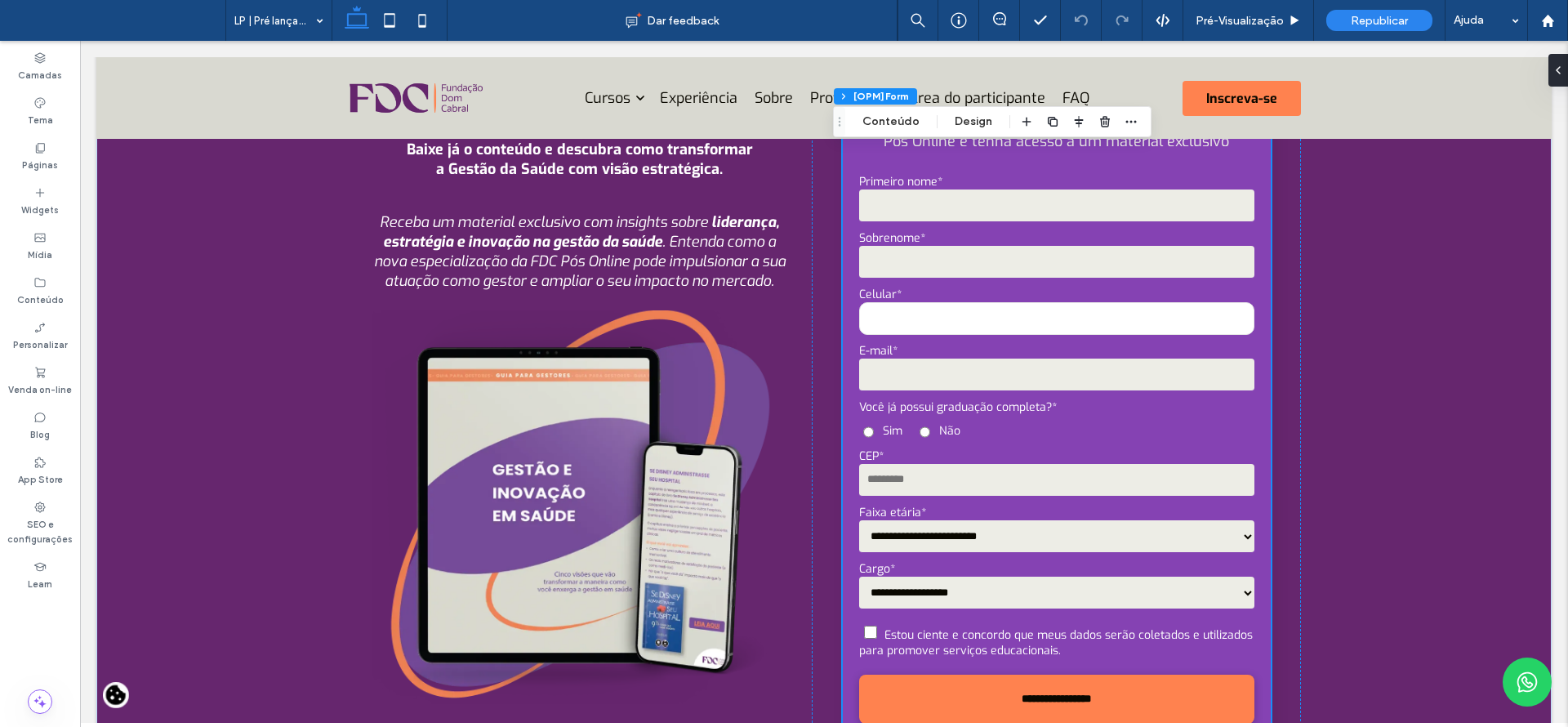
scroll to position [954, 0]
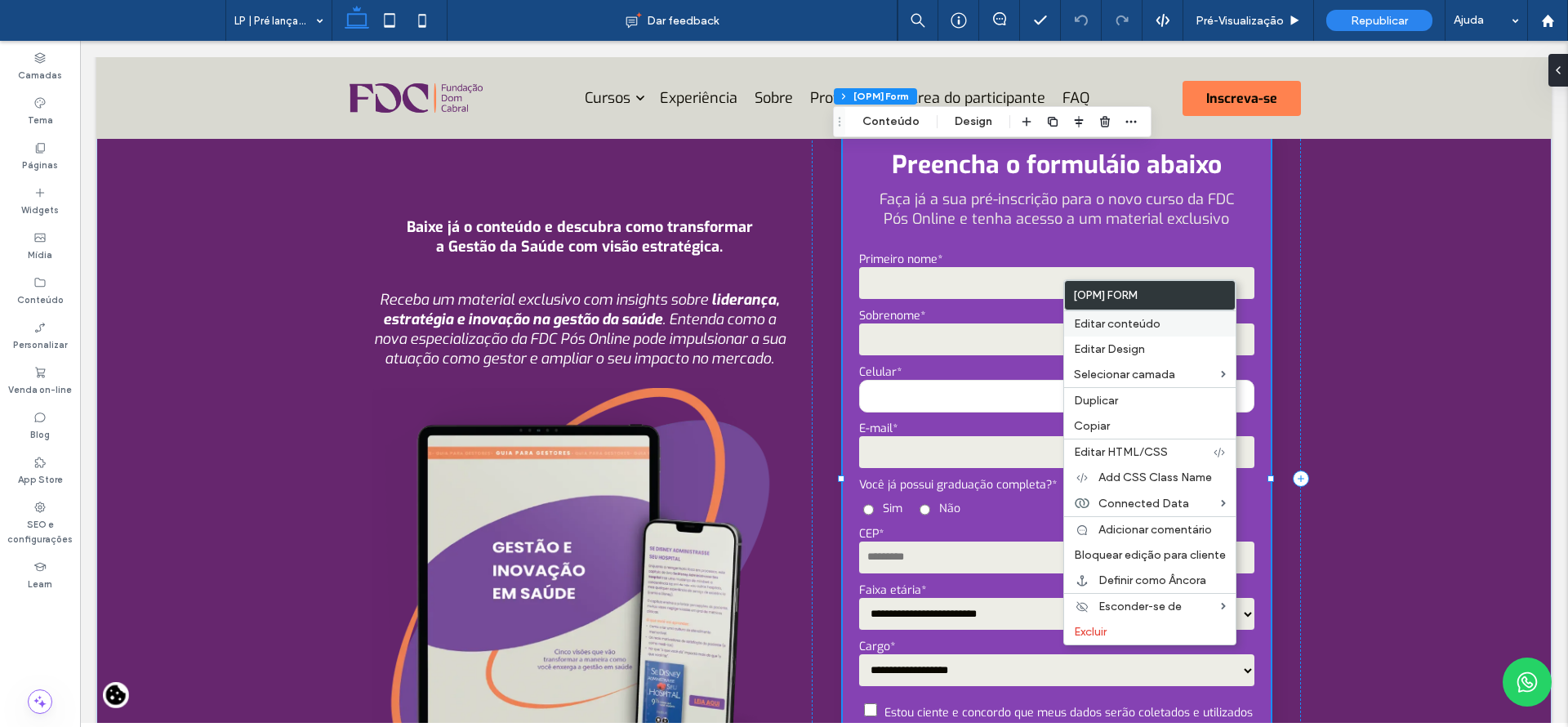
click at [1099, 329] on span "Editar conteúdo" at bounding box center [1117, 323] width 86 height 13
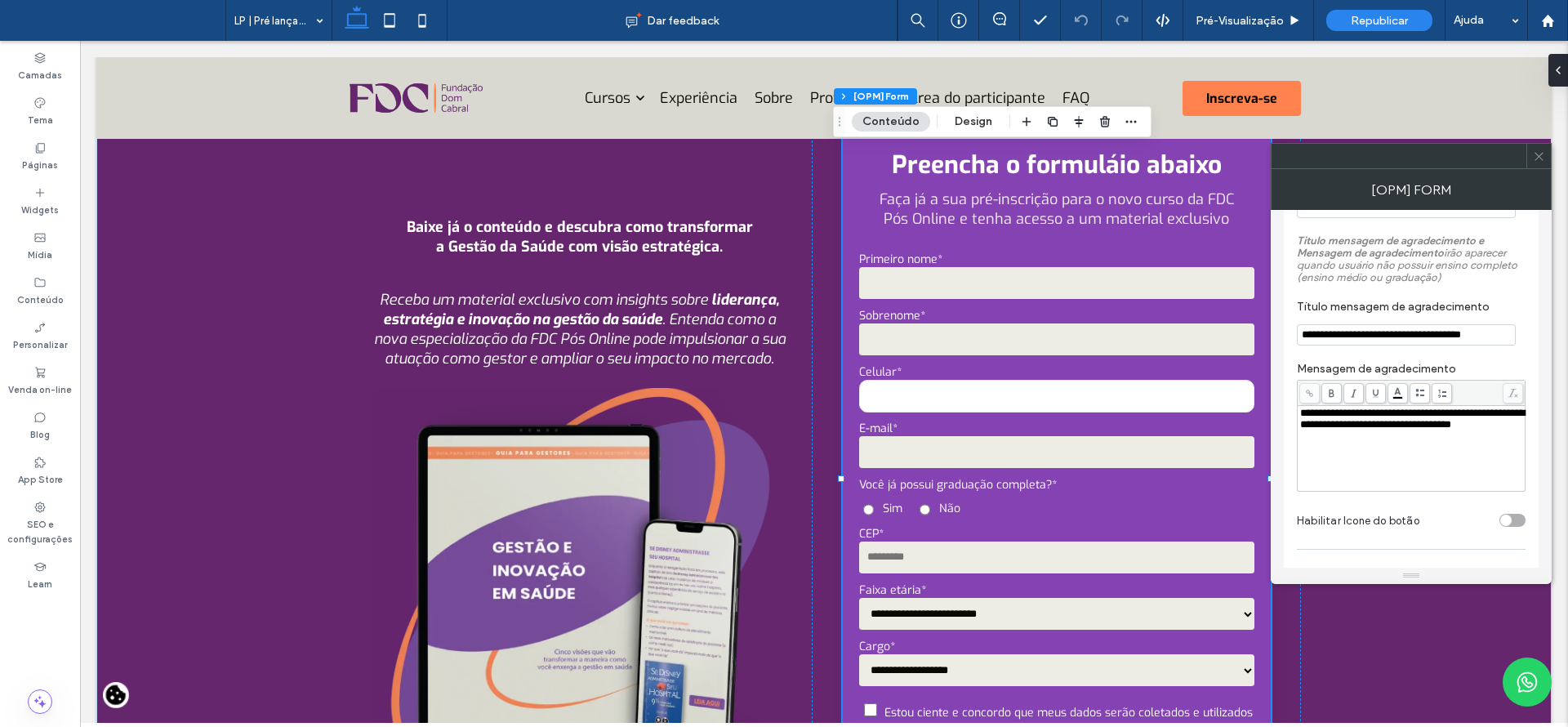
scroll to position [1683, 0]
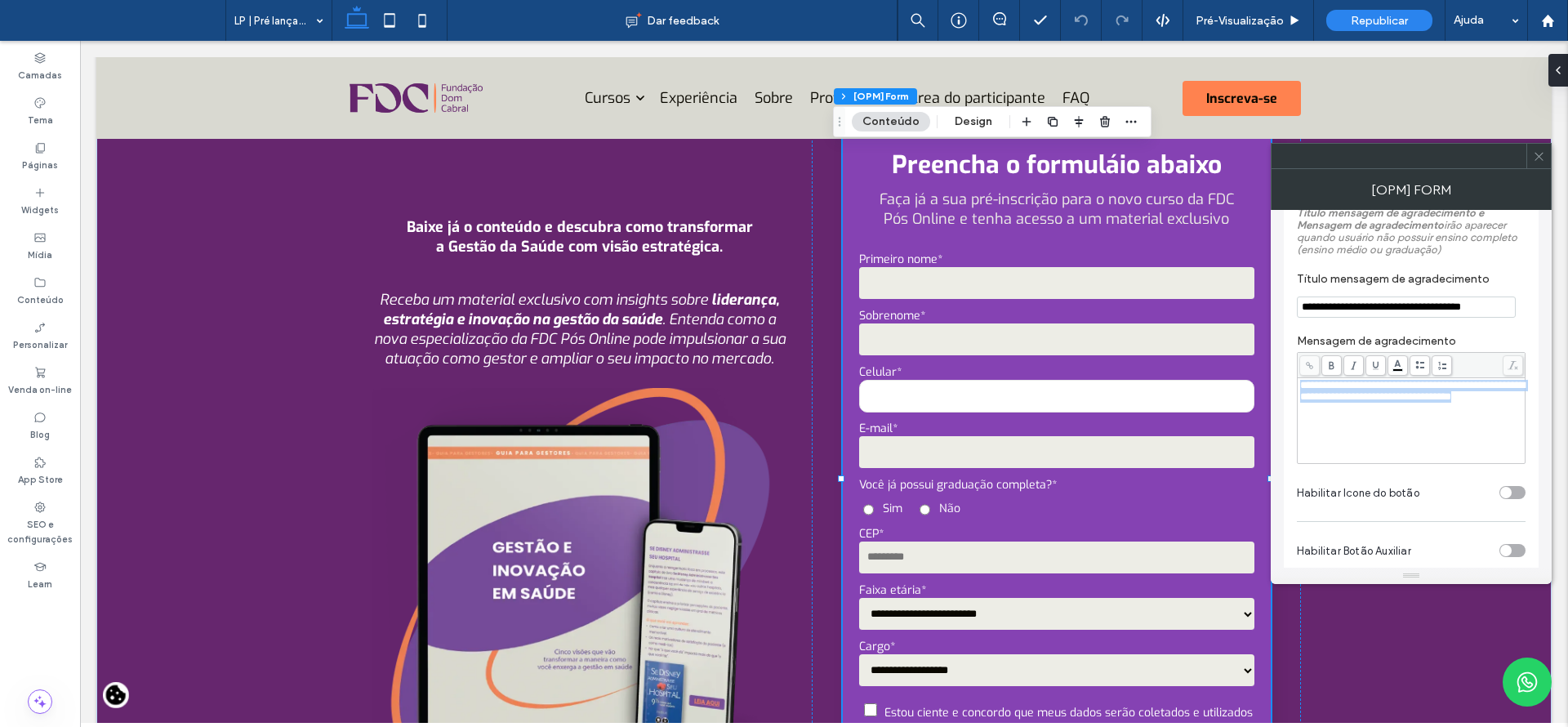
drag, startPoint x: 1349, startPoint y: 408, endPoint x: 1282, endPoint y: 351, distance: 88.0
click at [1282, 351] on div "**********" at bounding box center [1411, 389] width 281 height 358
click at [1540, 156] on icon at bounding box center [1539, 157] width 13 height 13
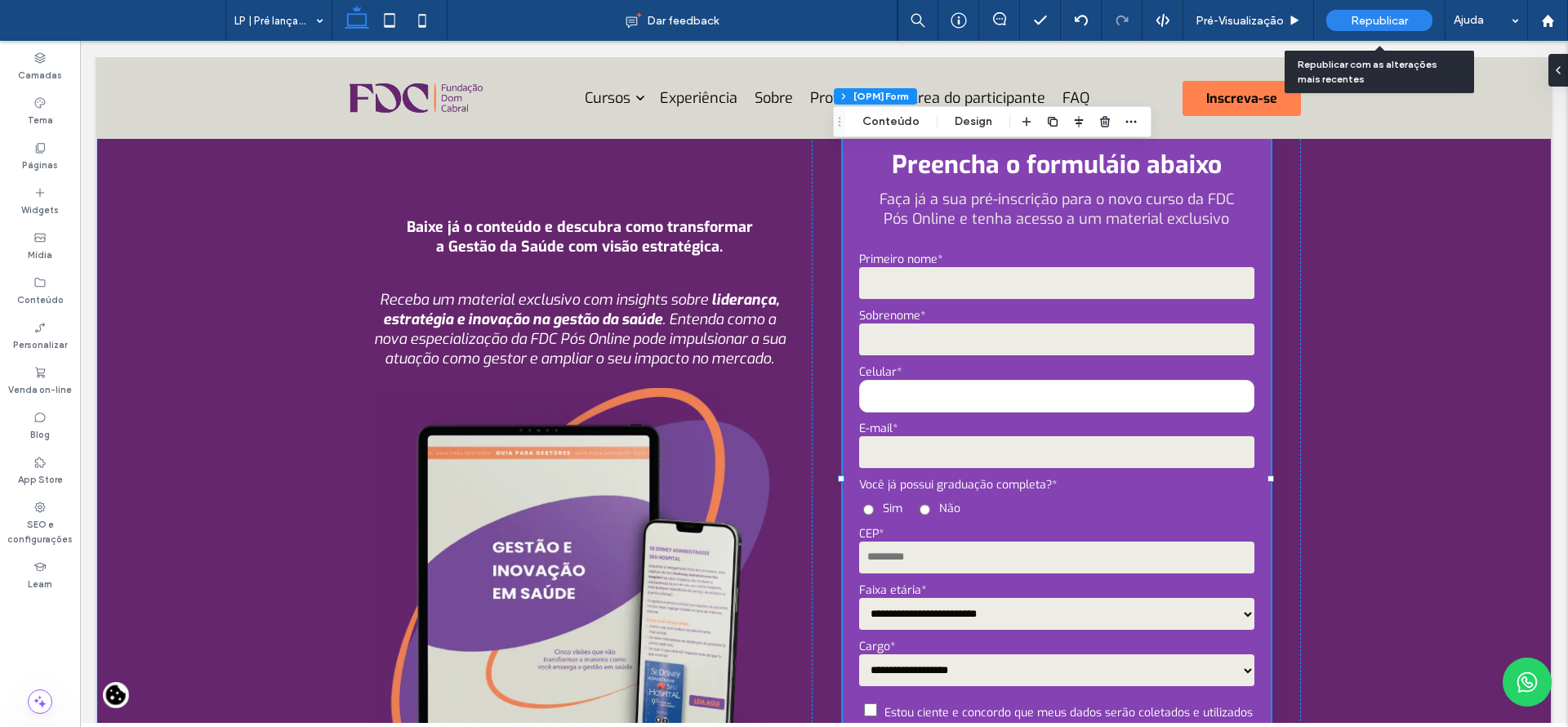
click at [1402, 6] on div "Republicar" at bounding box center [1379, 20] width 106 height 40
click at [1408, 18] on div "Republicar" at bounding box center [1379, 21] width 106 height 22
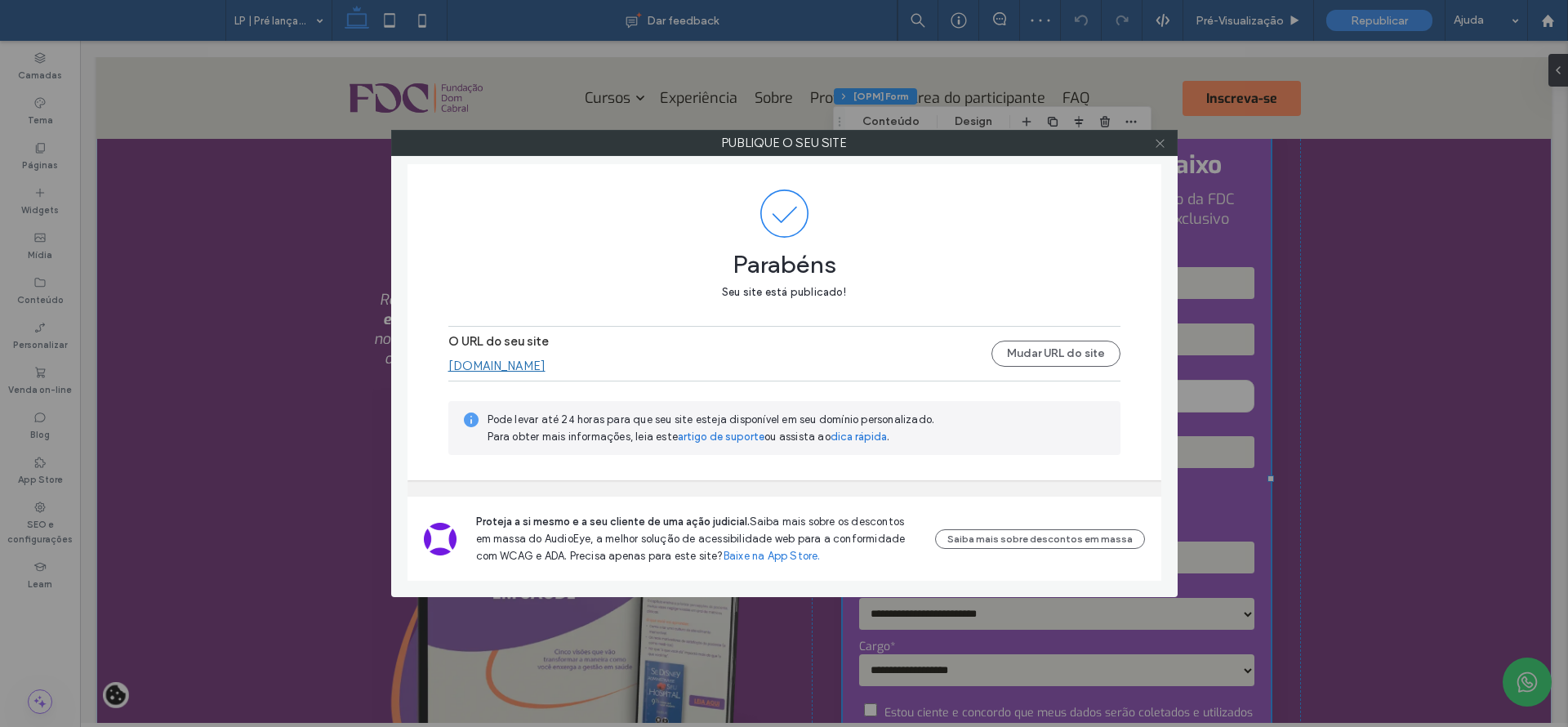
click at [1159, 146] on icon at bounding box center [1160, 143] width 13 height 13
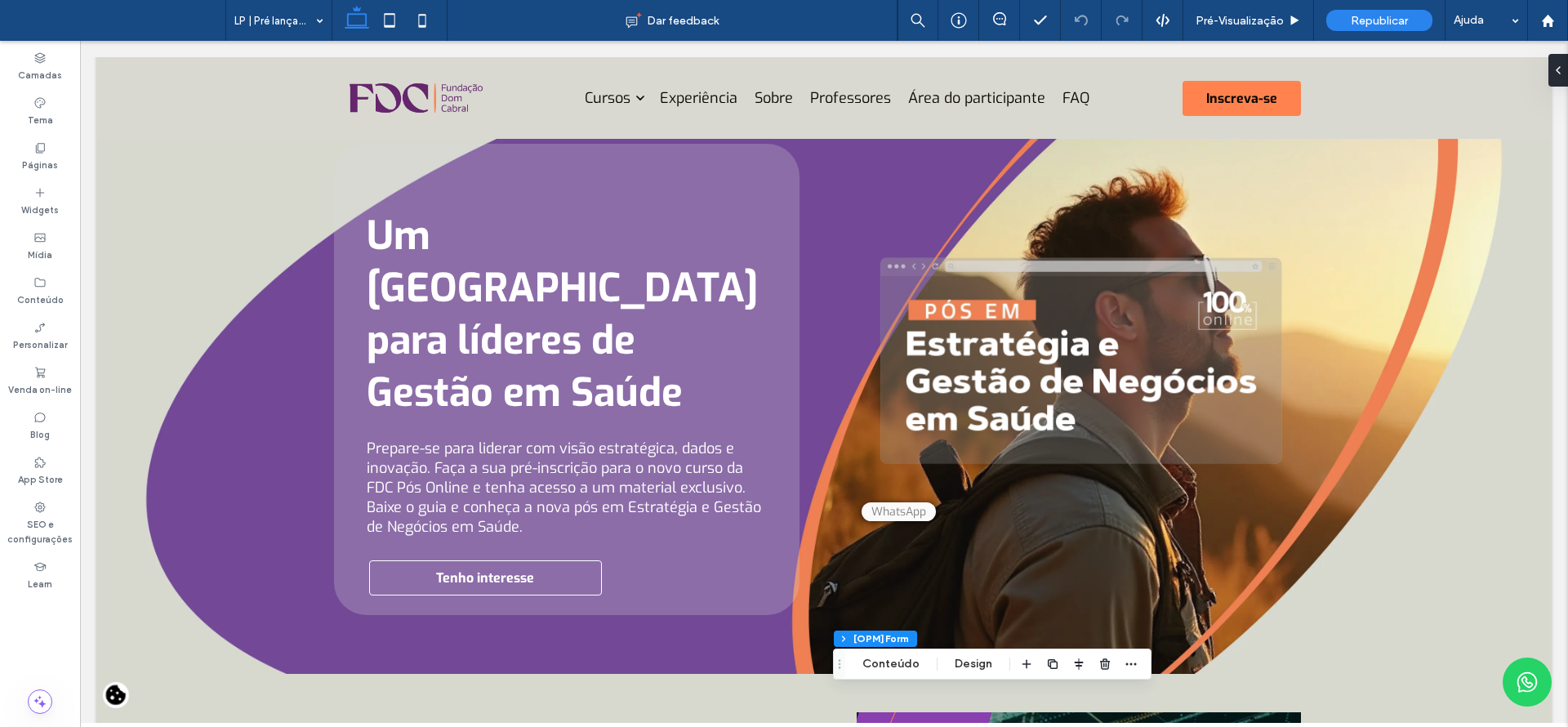
scroll to position [0, 0]
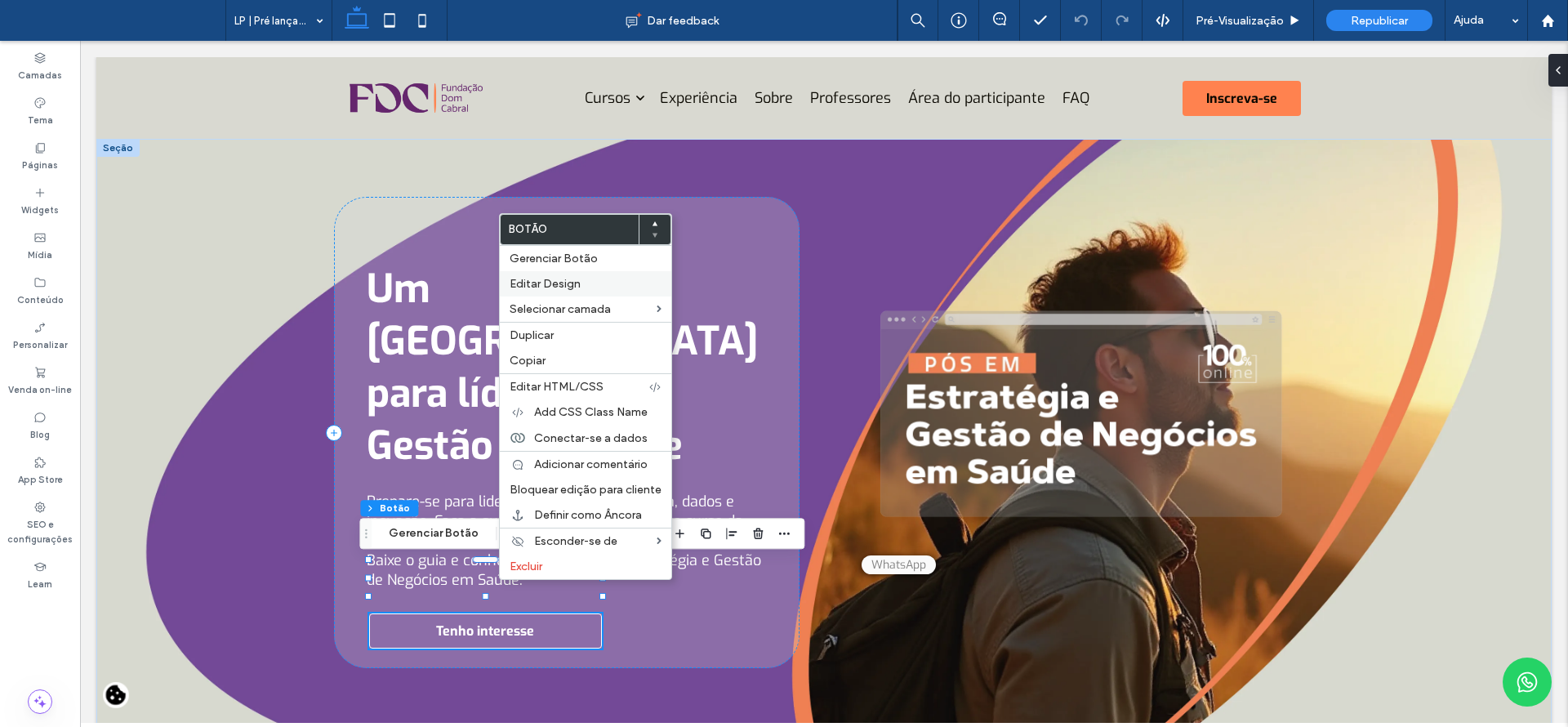
click at [612, 284] on label "Editar Design" at bounding box center [585, 283] width 152 height 13
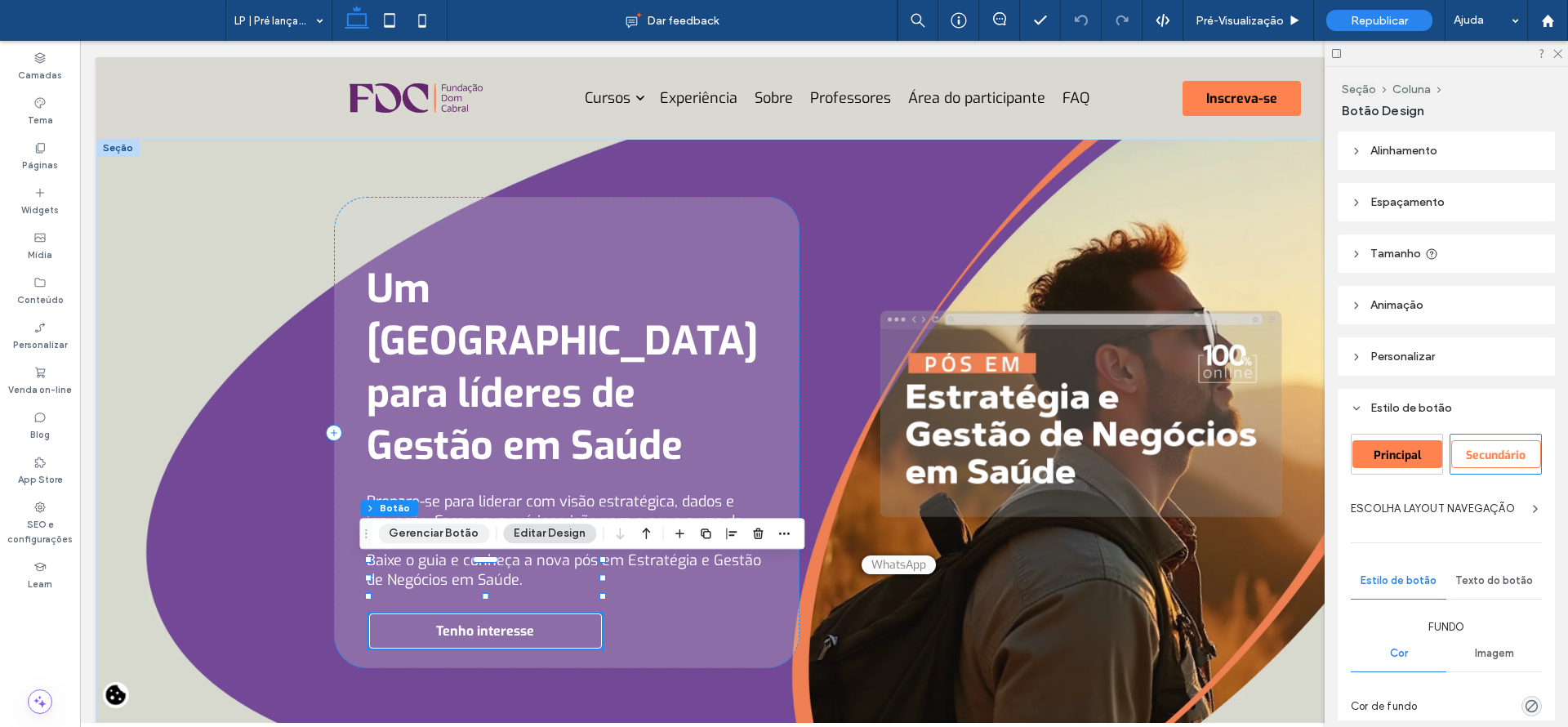
click at [427, 535] on button "Gerenciar Botão" at bounding box center [433, 534] width 111 height 20
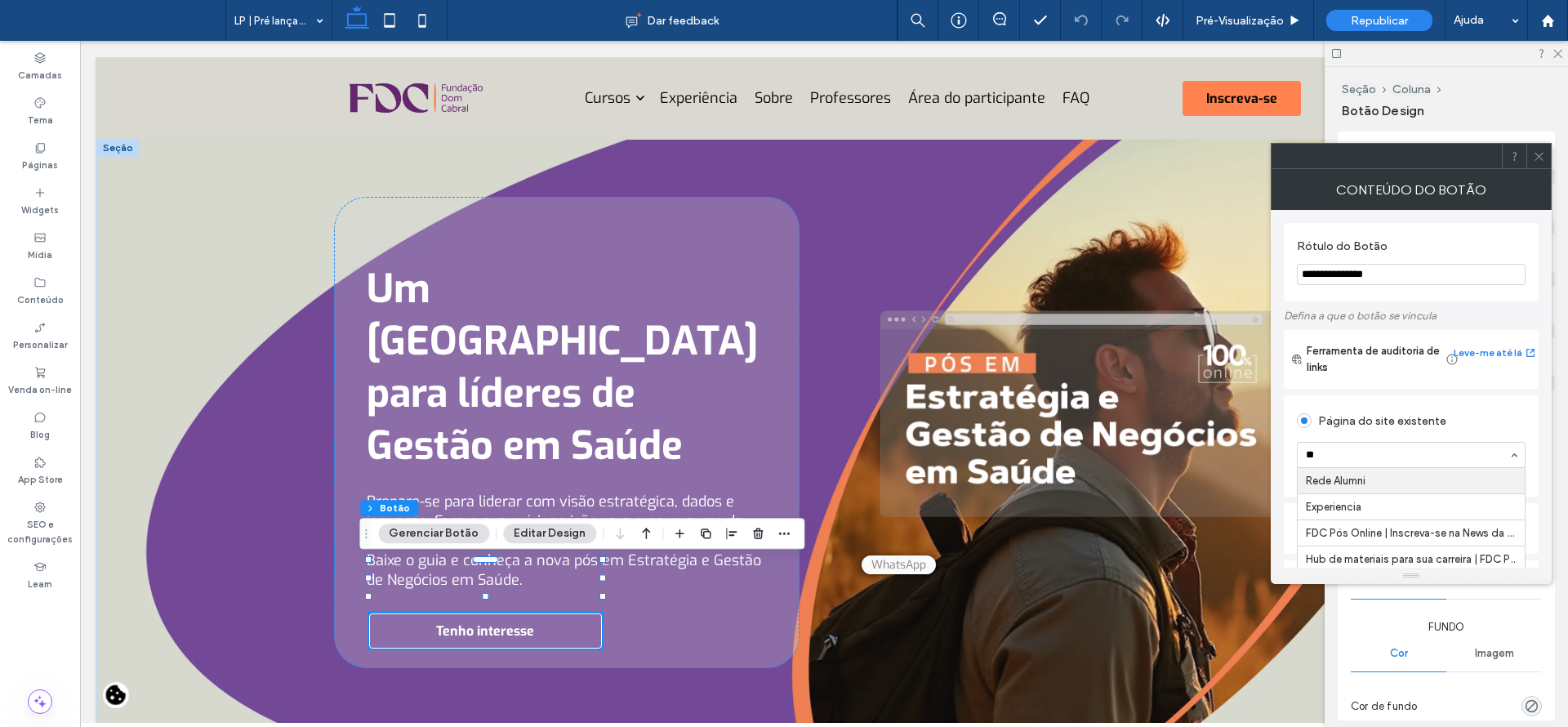
type input "*"
type input "***"
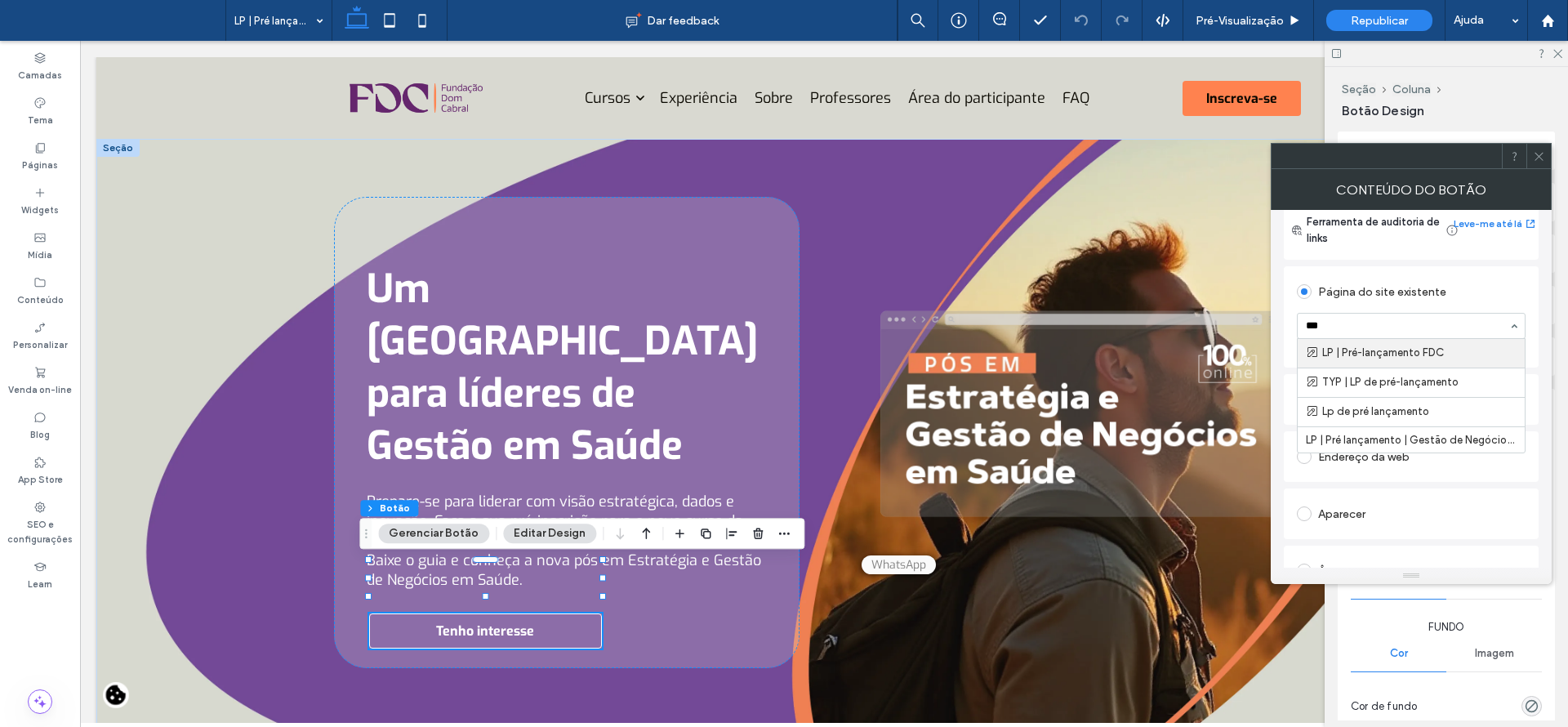
scroll to position [133, 0]
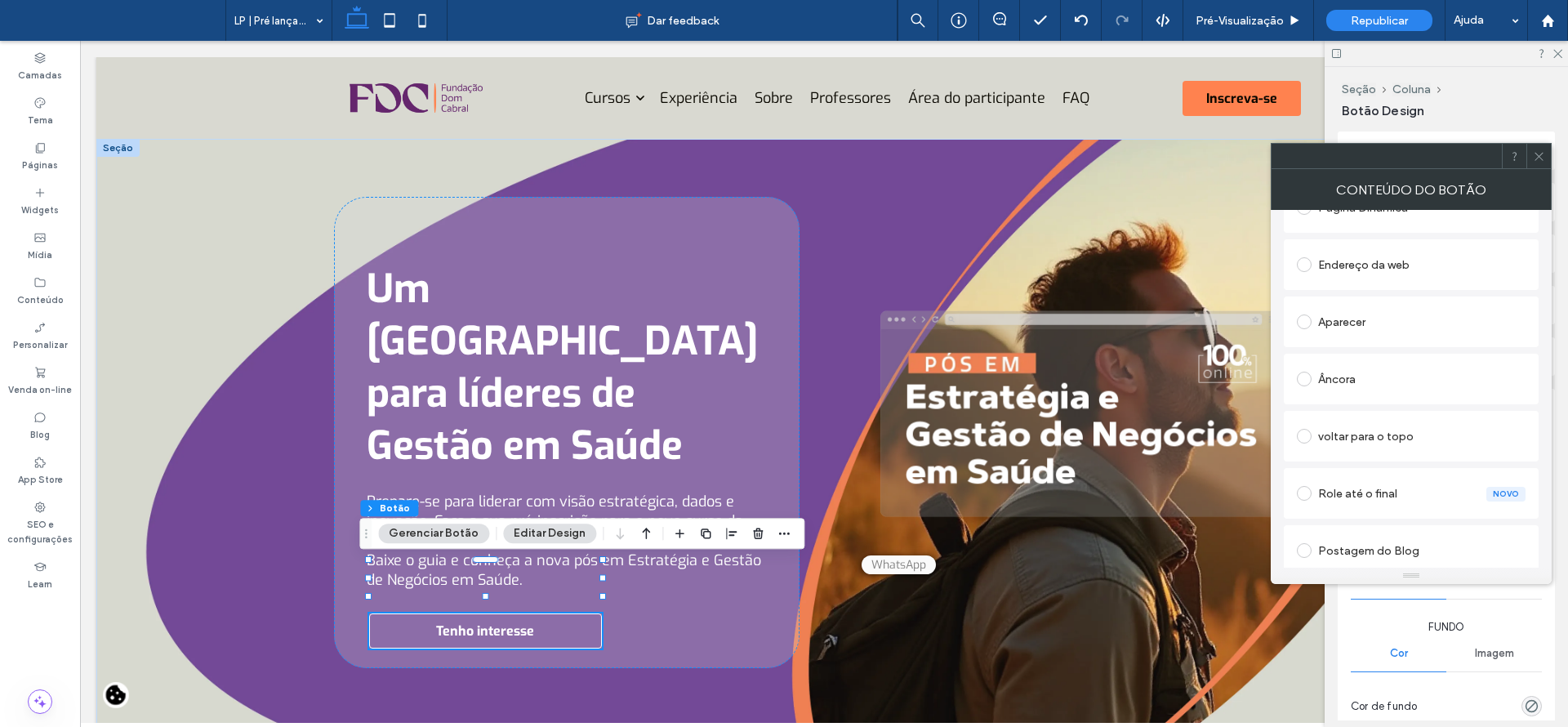
click at [1346, 377] on div "Âncora" at bounding box center [1411, 379] width 228 height 26
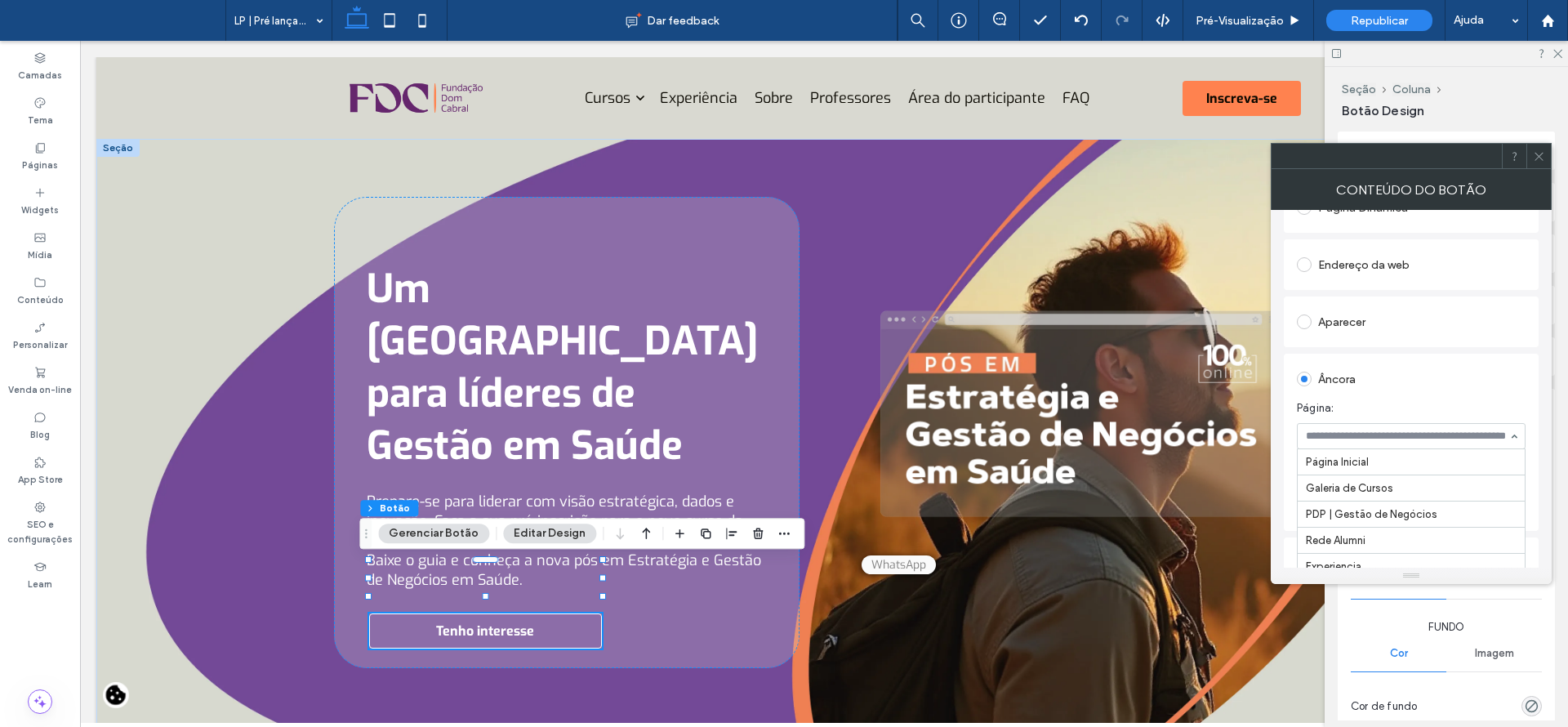
scroll to position [1839, 0]
click at [1438, 399] on section "Página: LP | Pré lançamento | Gestão de Negócios em Saúde" at bounding box center [1411, 425] width 228 height 66
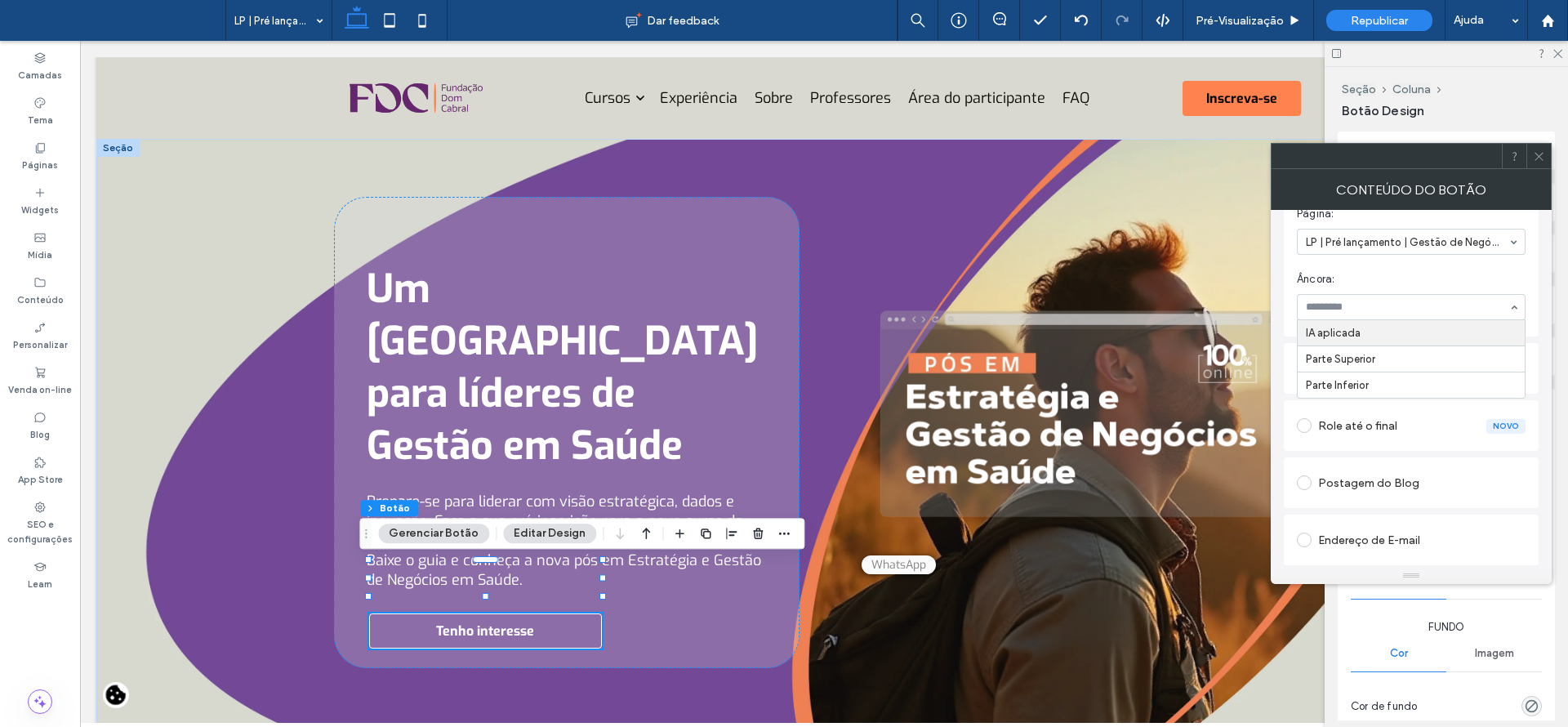
scroll to position [465, 0]
click at [1538, 148] on span at bounding box center [1539, 156] width 13 height 24
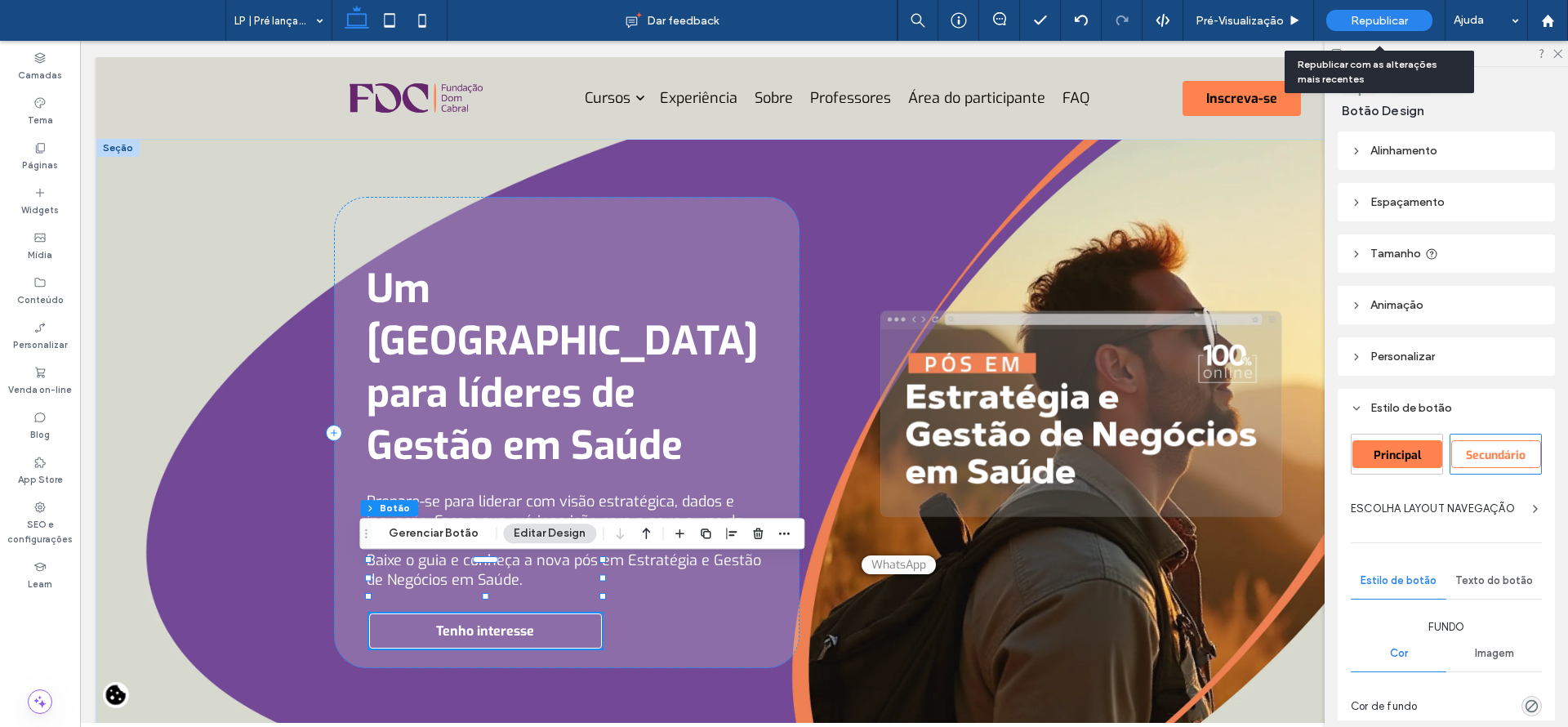
click at [1388, 16] on span "Republicar" at bounding box center [1379, 20] width 58 height 13
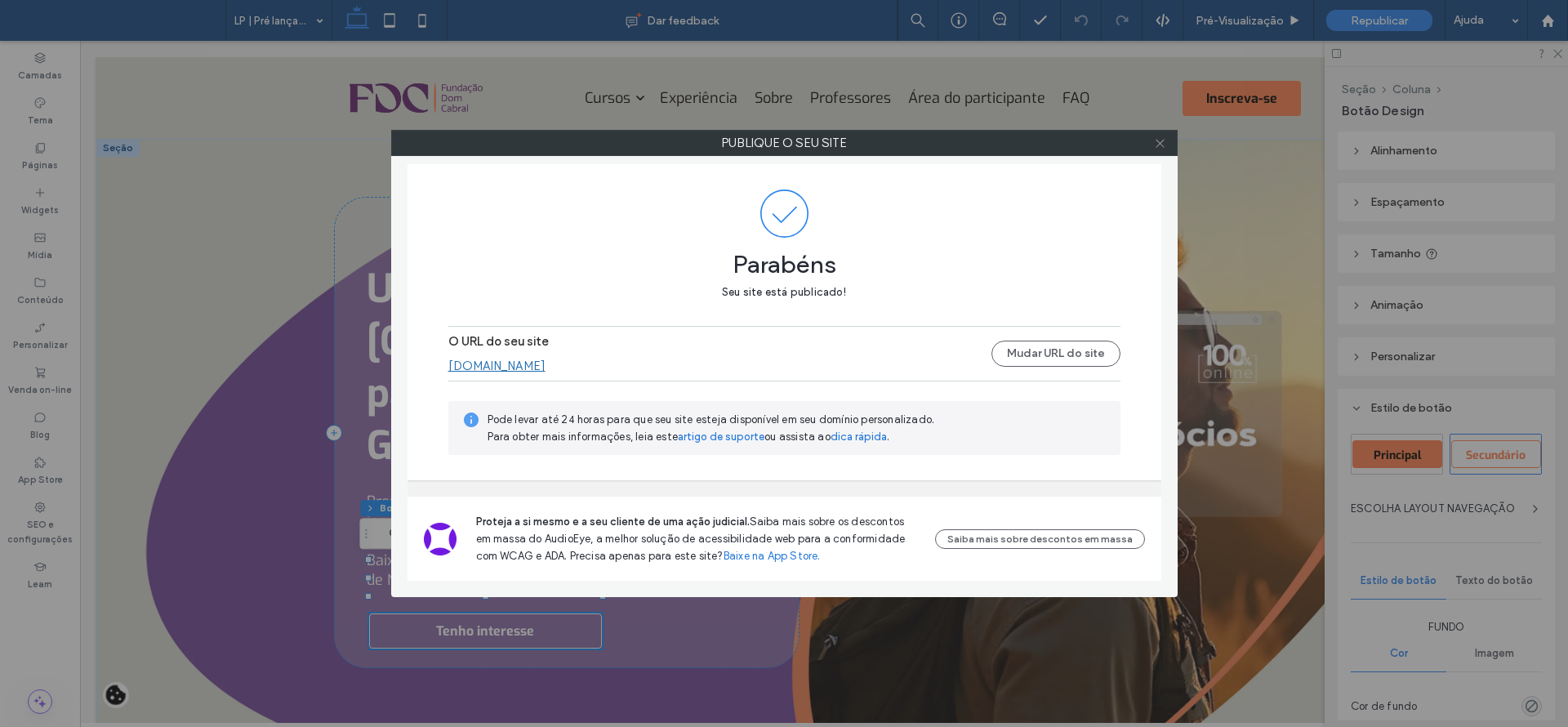
click at [1164, 142] on icon at bounding box center [1160, 143] width 13 height 13
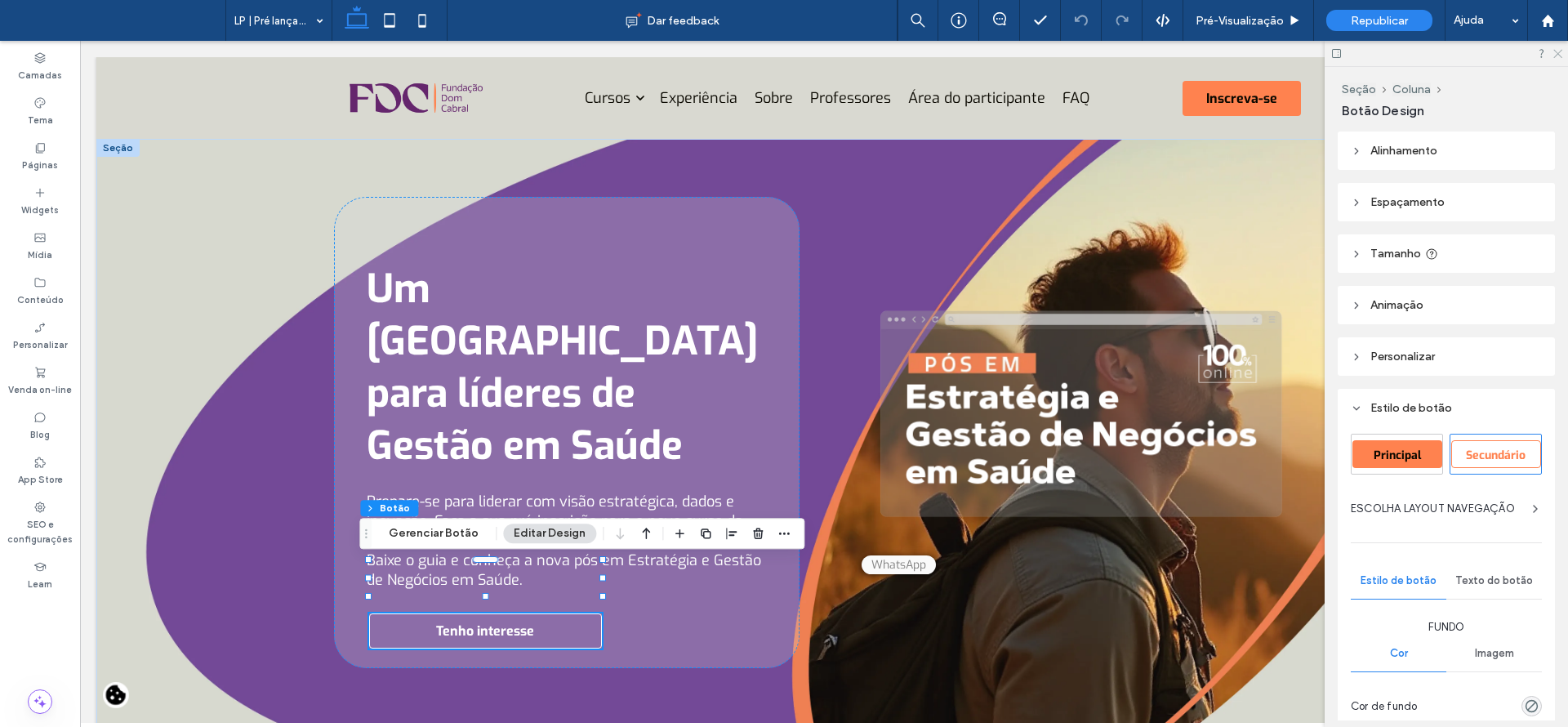
click at [1556, 49] on icon at bounding box center [1557, 53] width 11 height 11
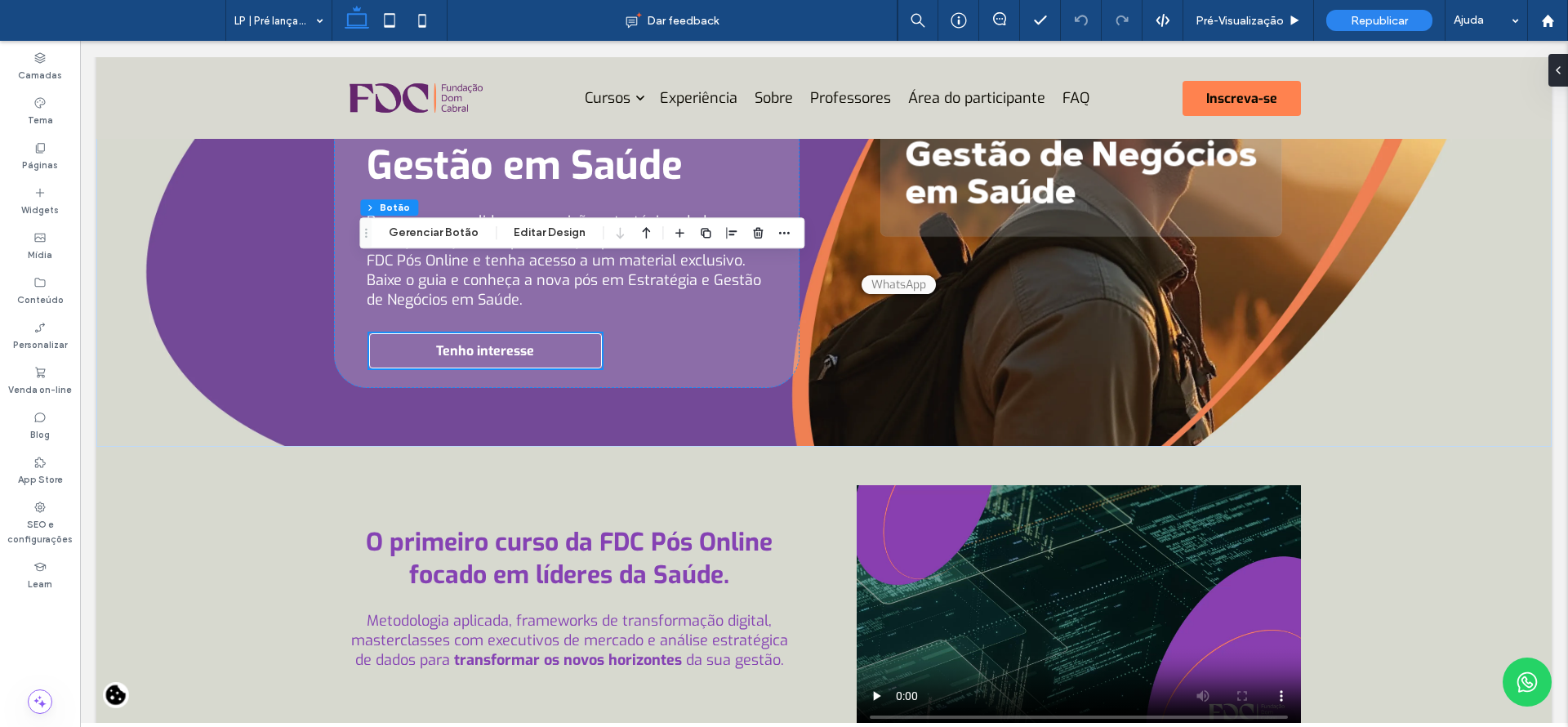
scroll to position [236, 0]
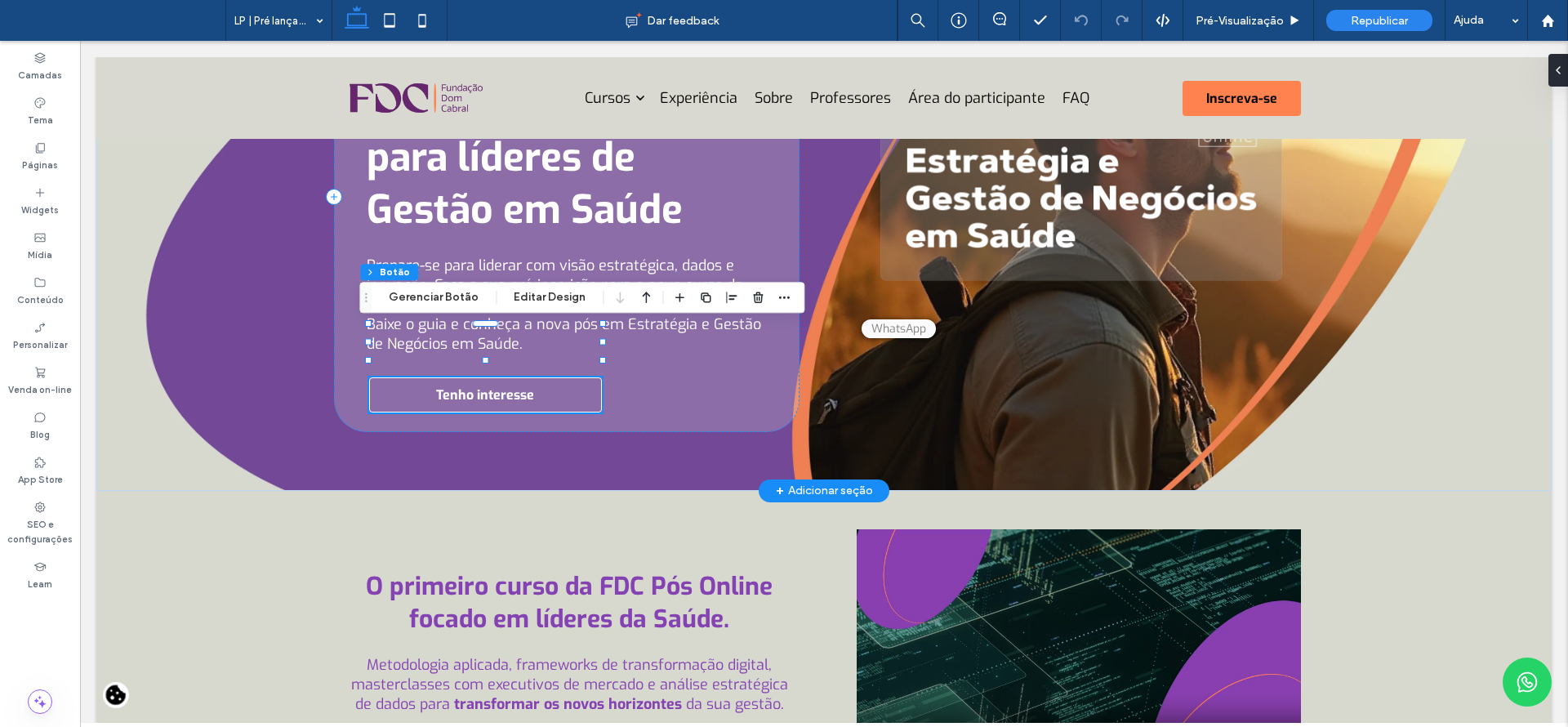
click at [527, 377] on link "Tenho interesse" at bounding box center [485, 394] width 233 height 35
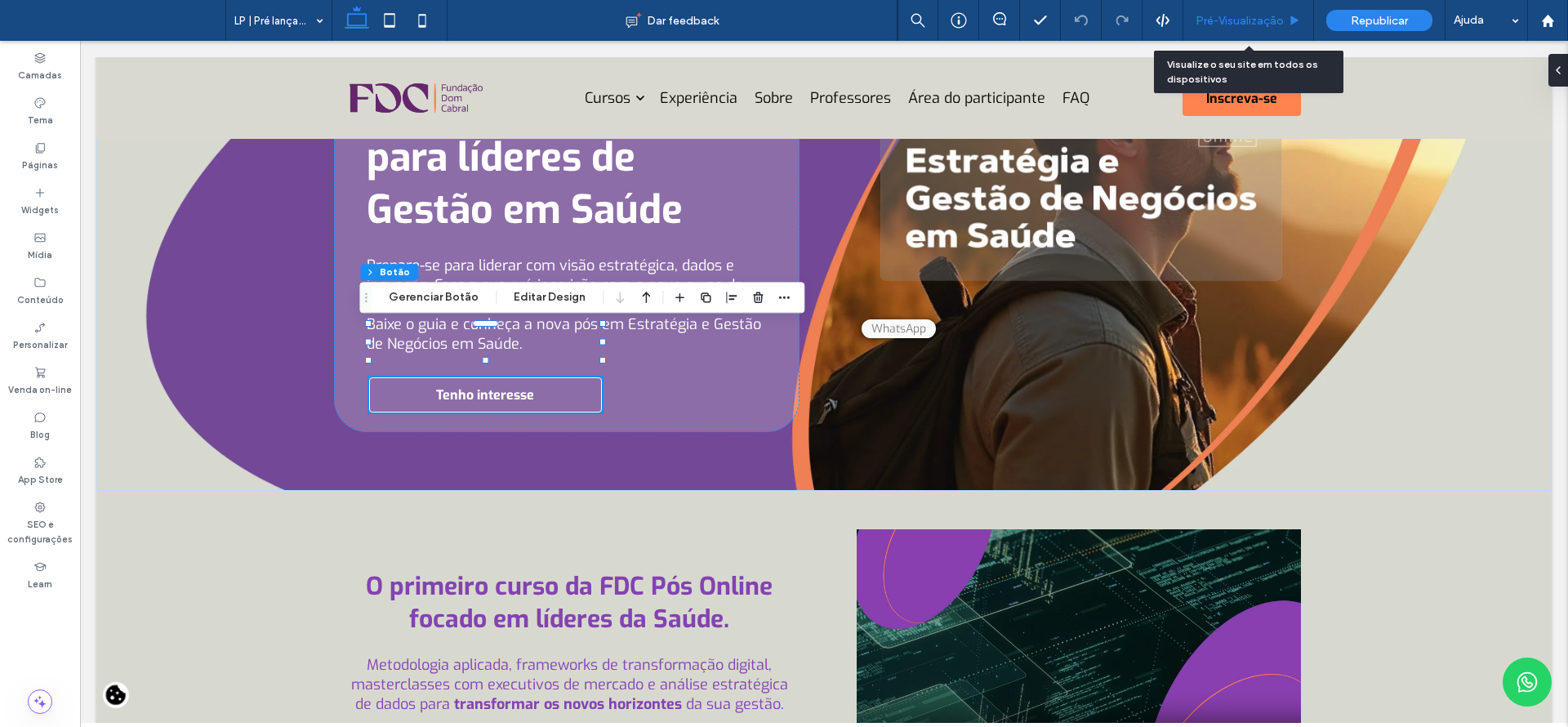
click at [1224, 13] on span "Pré-Visualizaçāo" at bounding box center [1240, 20] width 88 height 13
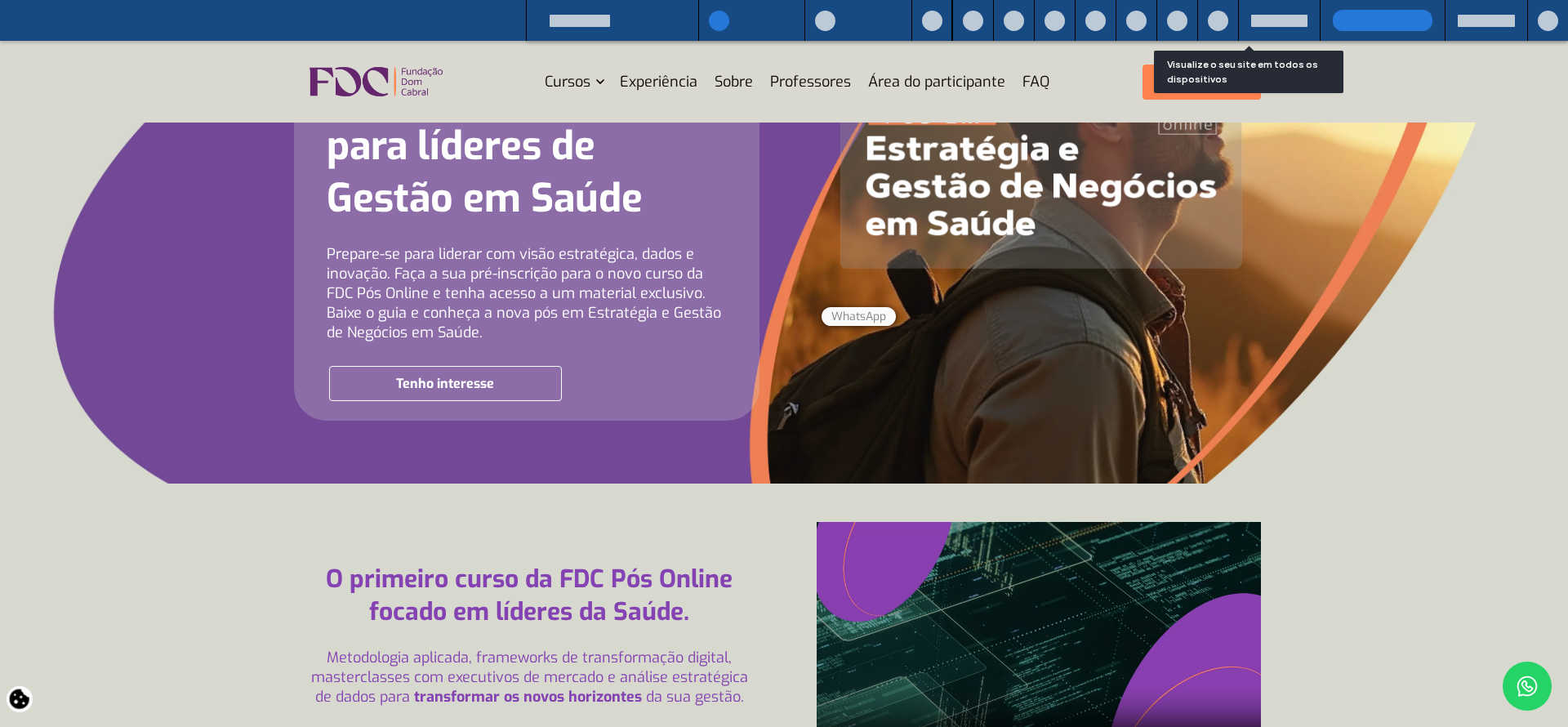
scroll to position [239, 0]
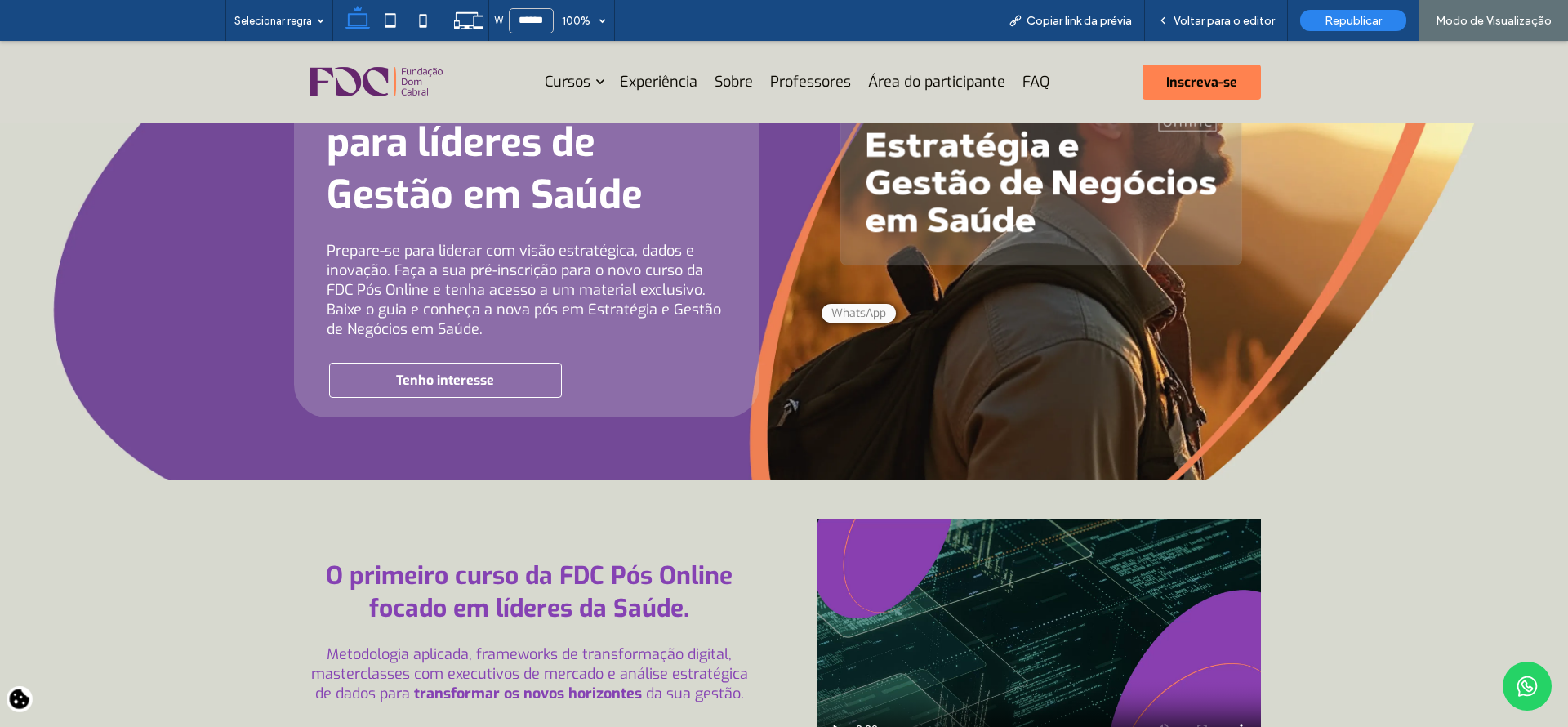
click at [466, 372] on span "Tenho interesse" at bounding box center [444, 380] width 98 height 17
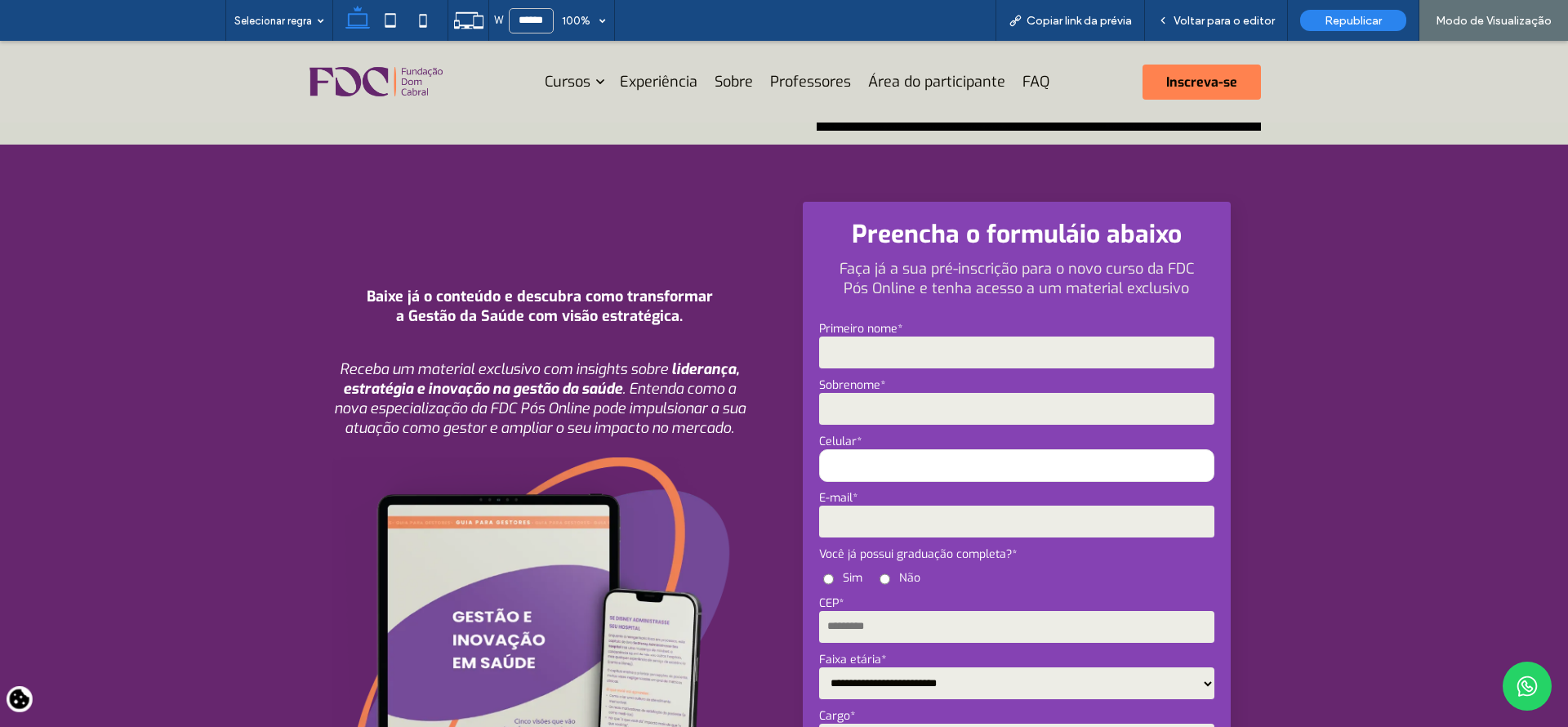
scroll to position [910, 0]
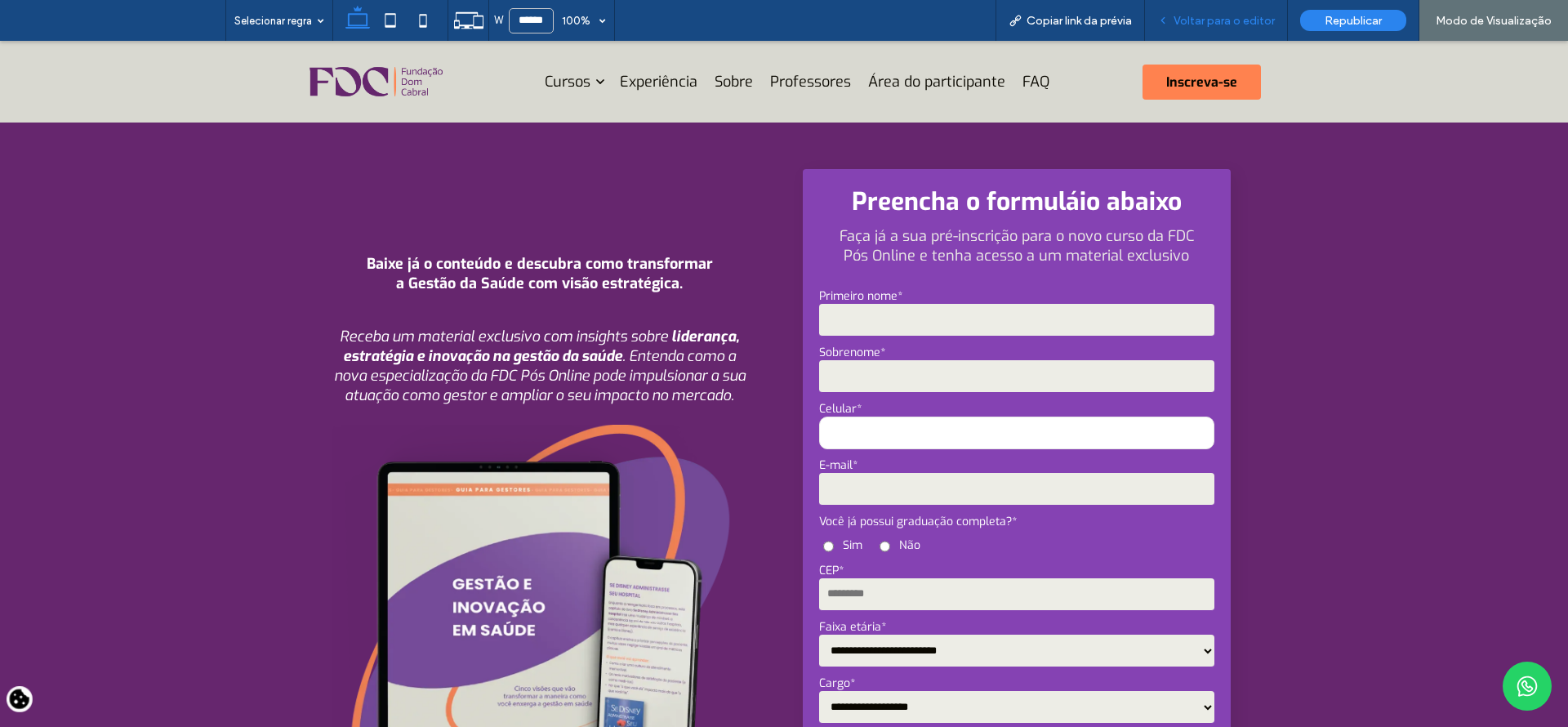
click at [1197, 23] on span "Voltar para o editor" at bounding box center [1223, 20] width 102 height 13
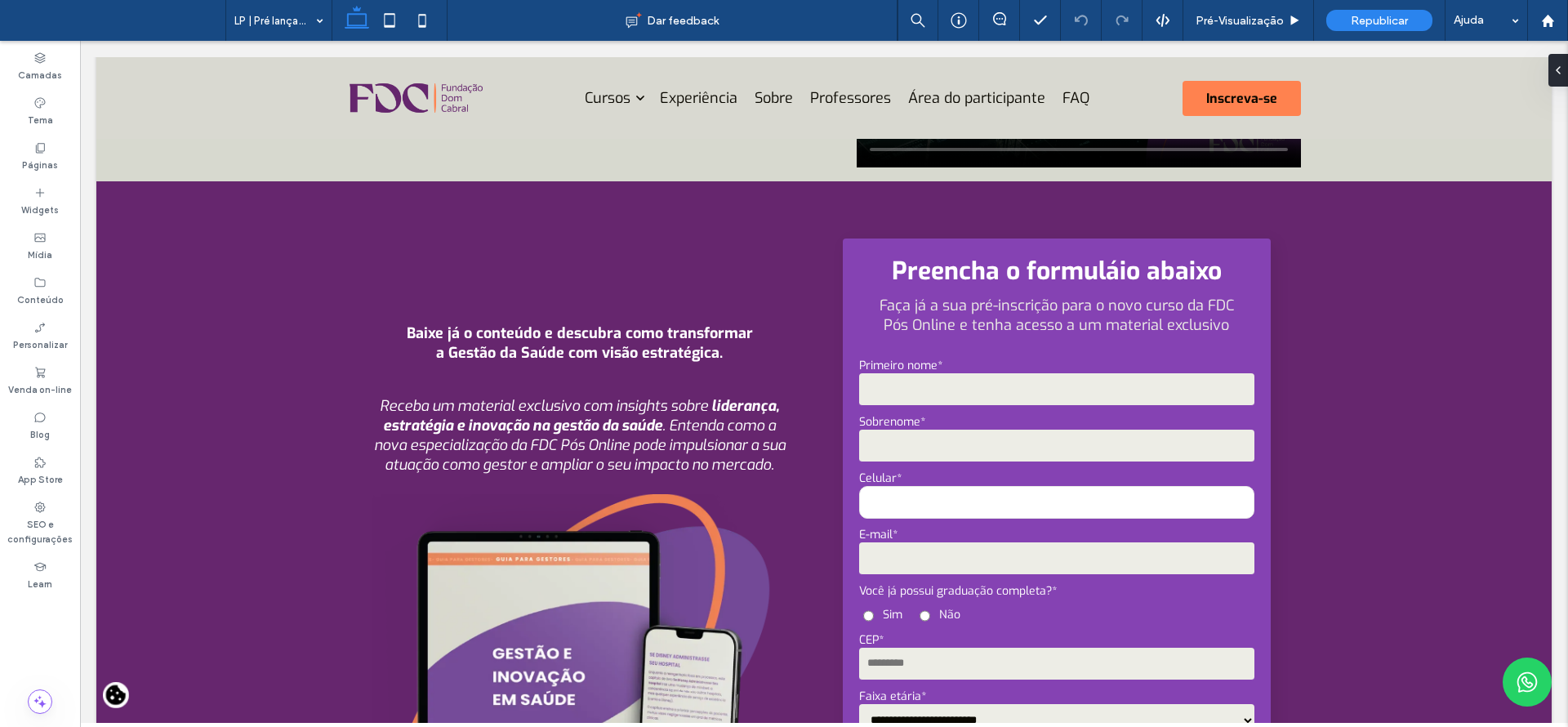
scroll to position [842, 0]
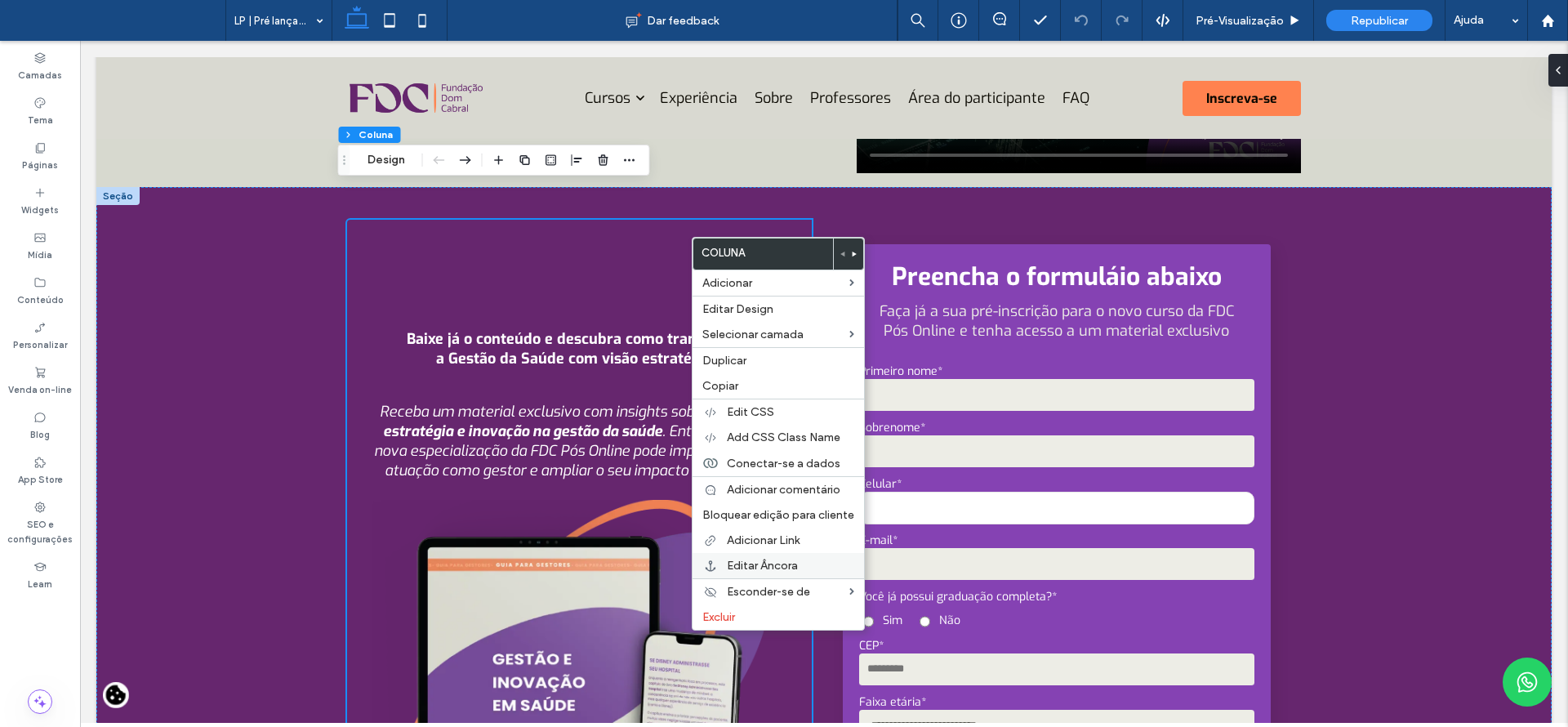
click at [788, 569] on span "Editar Âncora" at bounding box center [762, 565] width 71 height 13
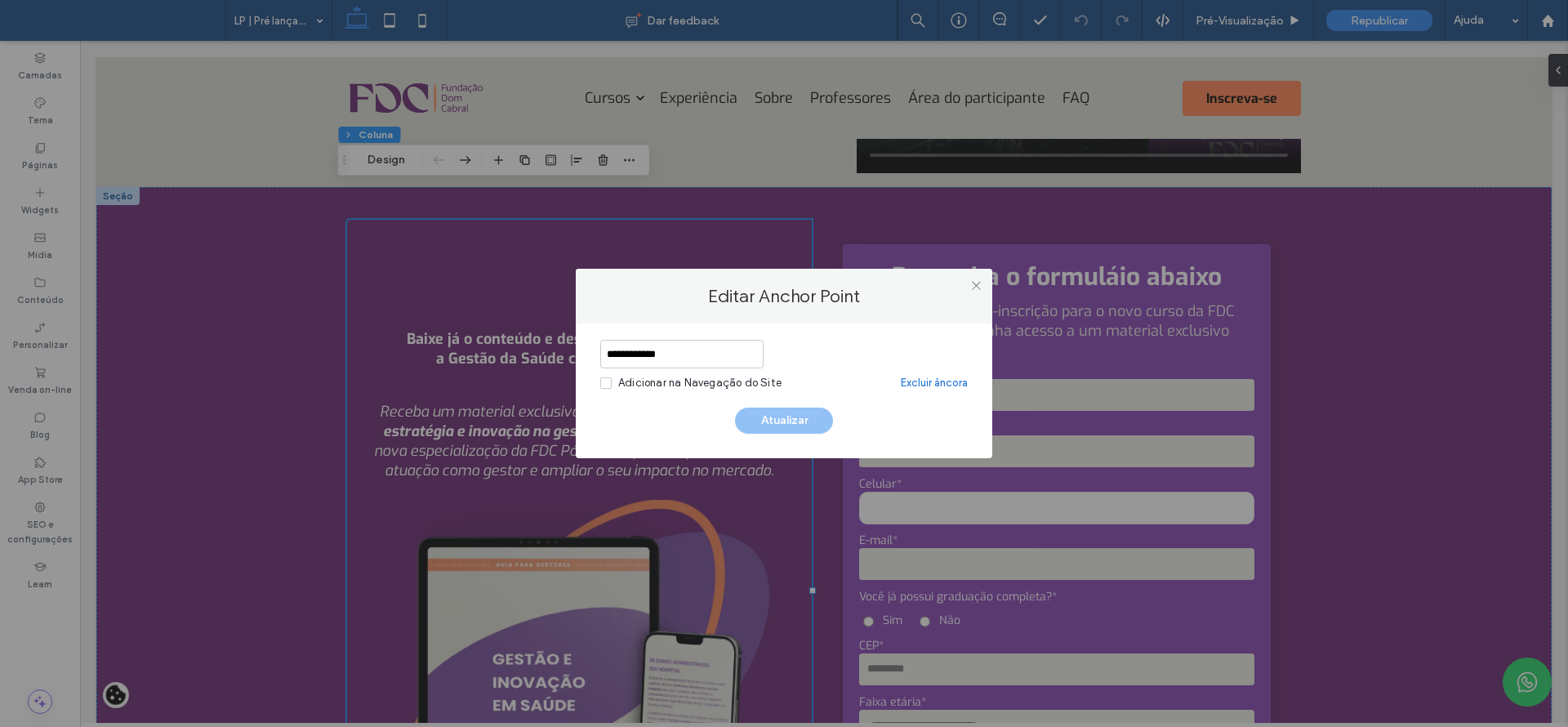
drag, startPoint x: 703, startPoint y: 351, endPoint x: 563, endPoint y: 344, distance: 140.2
click at [563, 344] on div "**********" at bounding box center [784, 364] width 1568 height 727
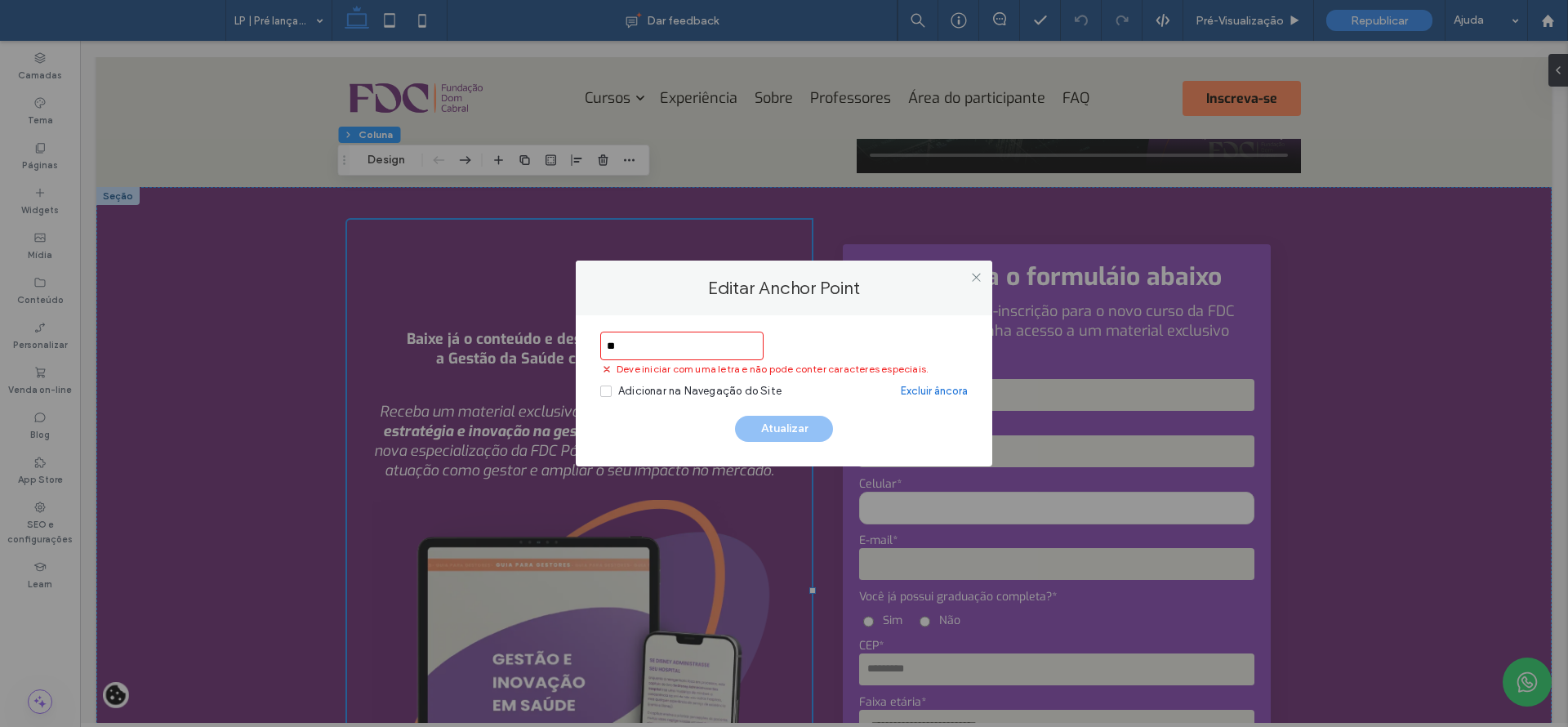
type input "*"
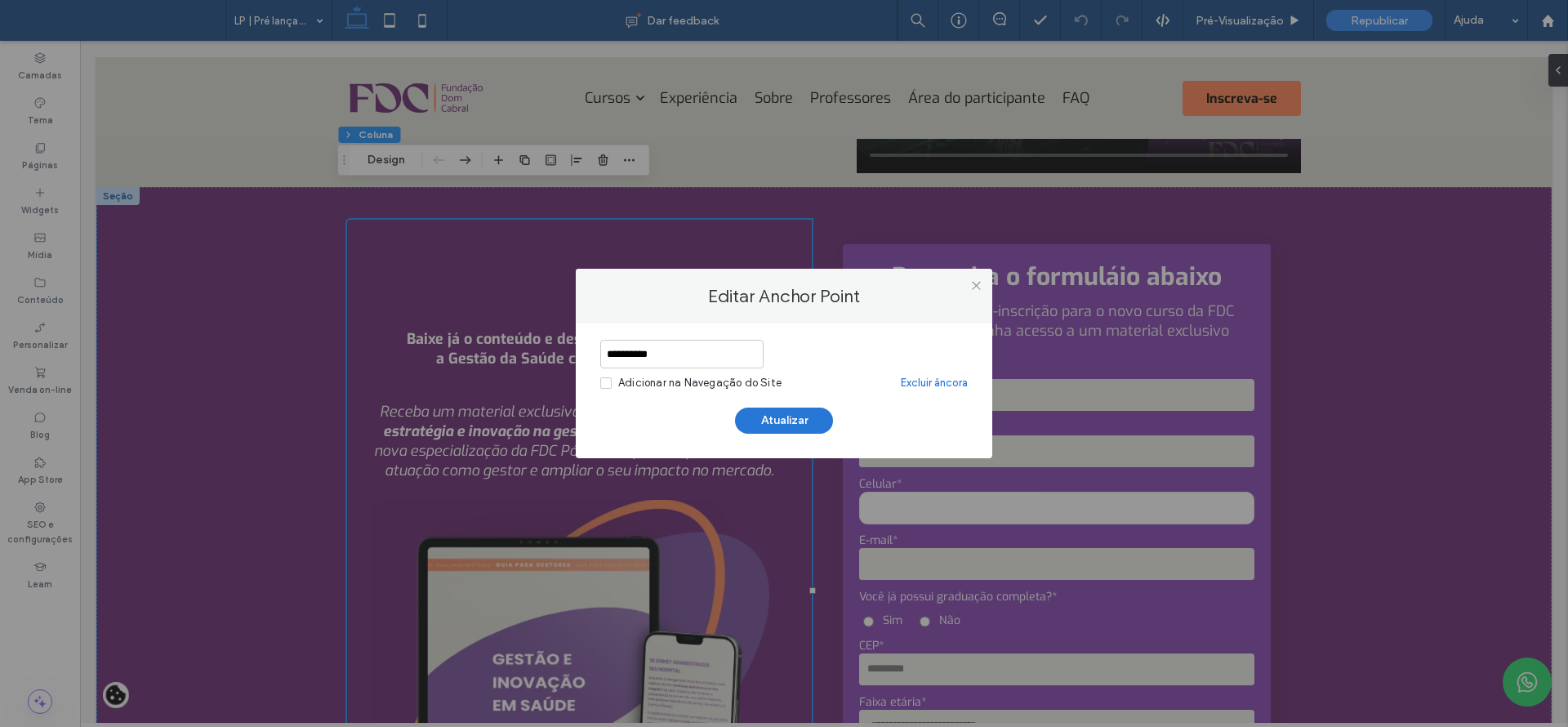
type input "**********"
click at [760, 417] on button "Atualizar" at bounding box center [784, 420] width 98 height 26
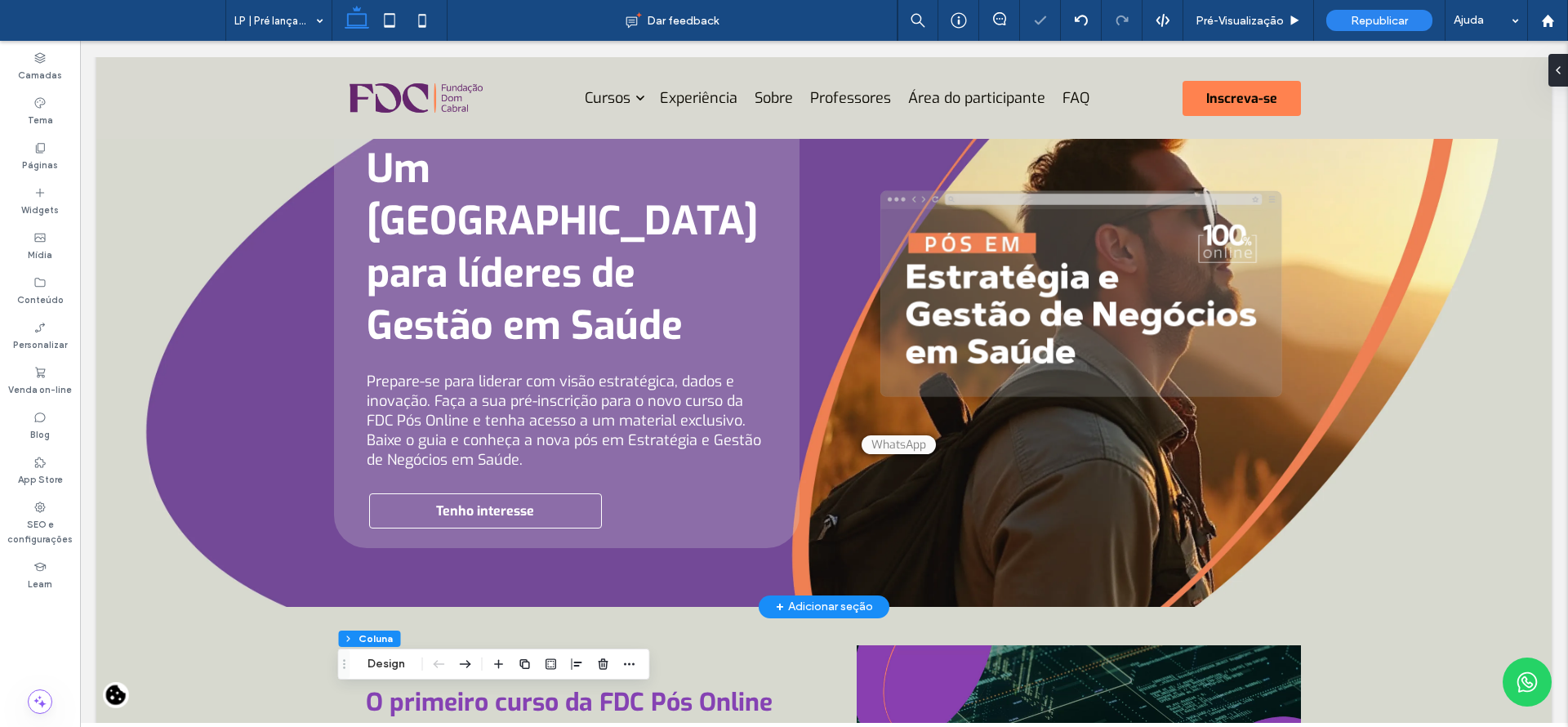
scroll to position [121, 0]
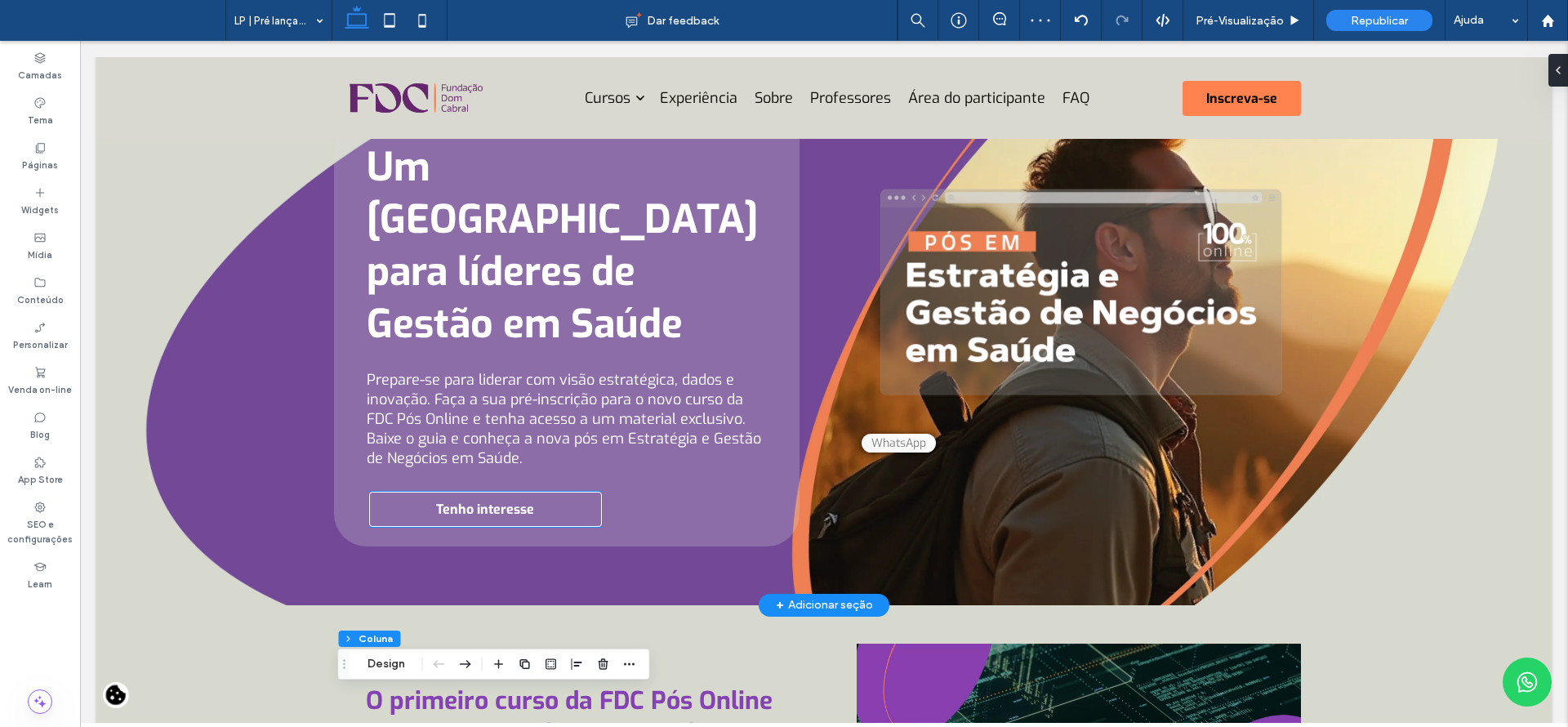
click at [540, 491] on link "Tenho interesse" at bounding box center [485, 508] width 233 height 35
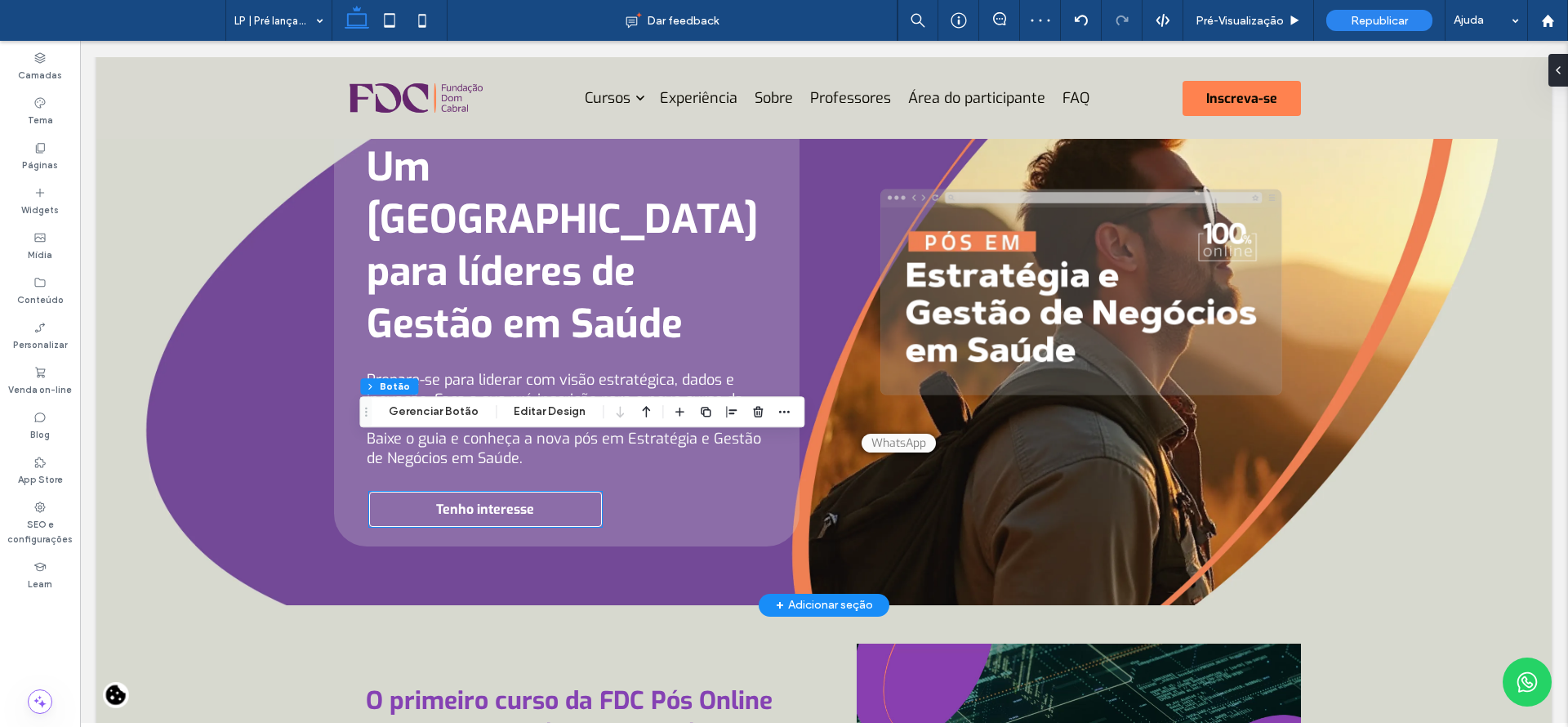
type input "**"
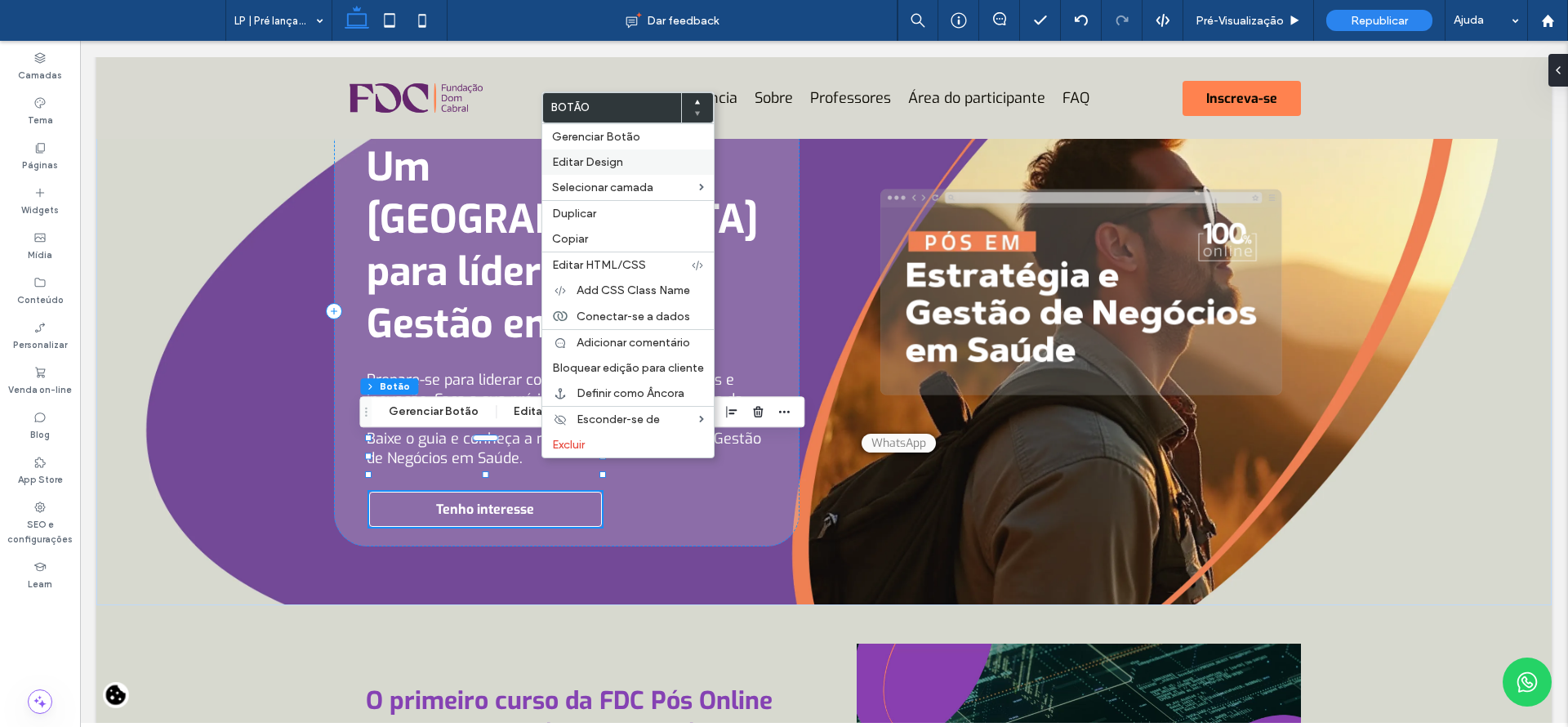
click at [630, 158] on label "Editar Design" at bounding box center [628, 161] width 152 height 13
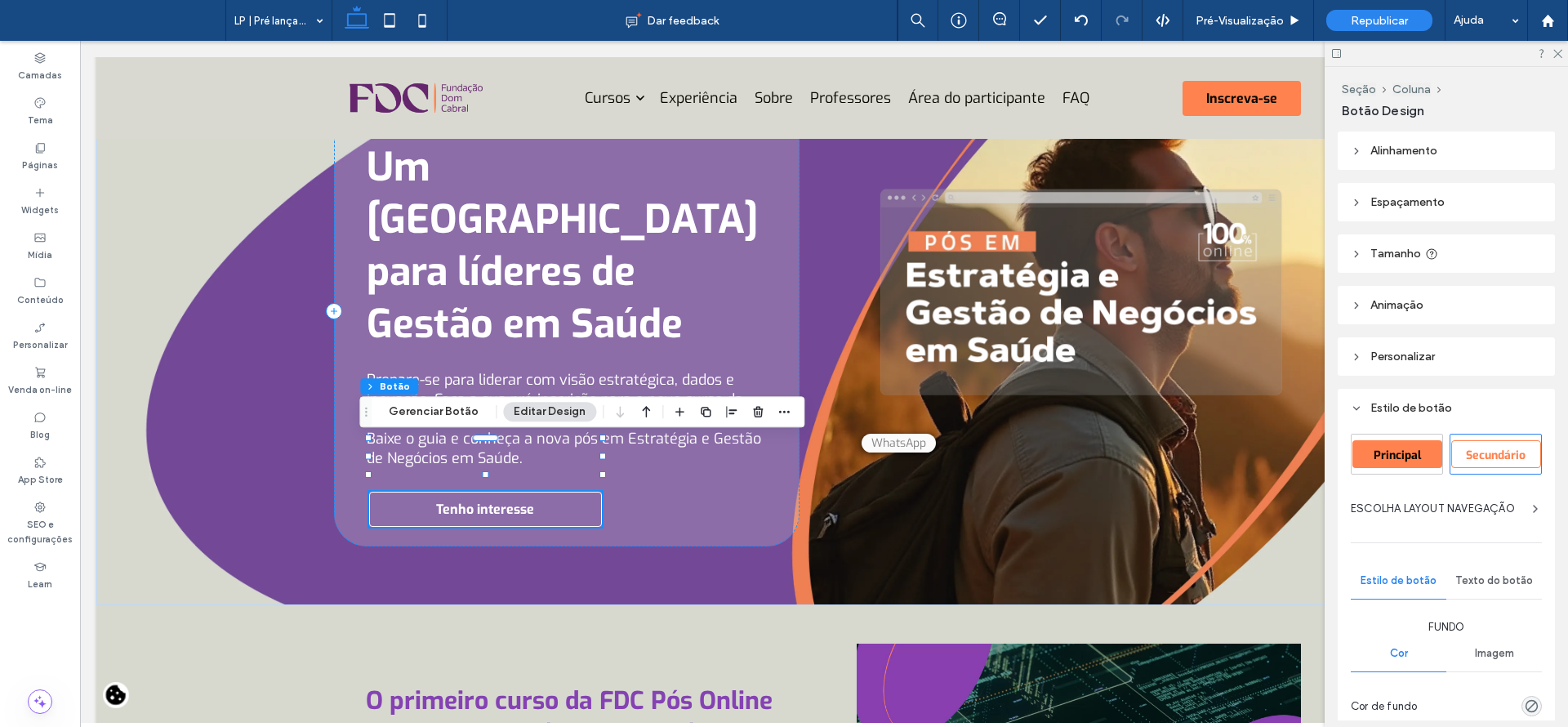
click at [411, 421] on div "Seção Coluna Botão Gerenciar Botão Editar Design" at bounding box center [581, 411] width 445 height 31
click at [415, 416] on button "Gerenciar Botão" at bounding box center [433, 412] width 111 height 20
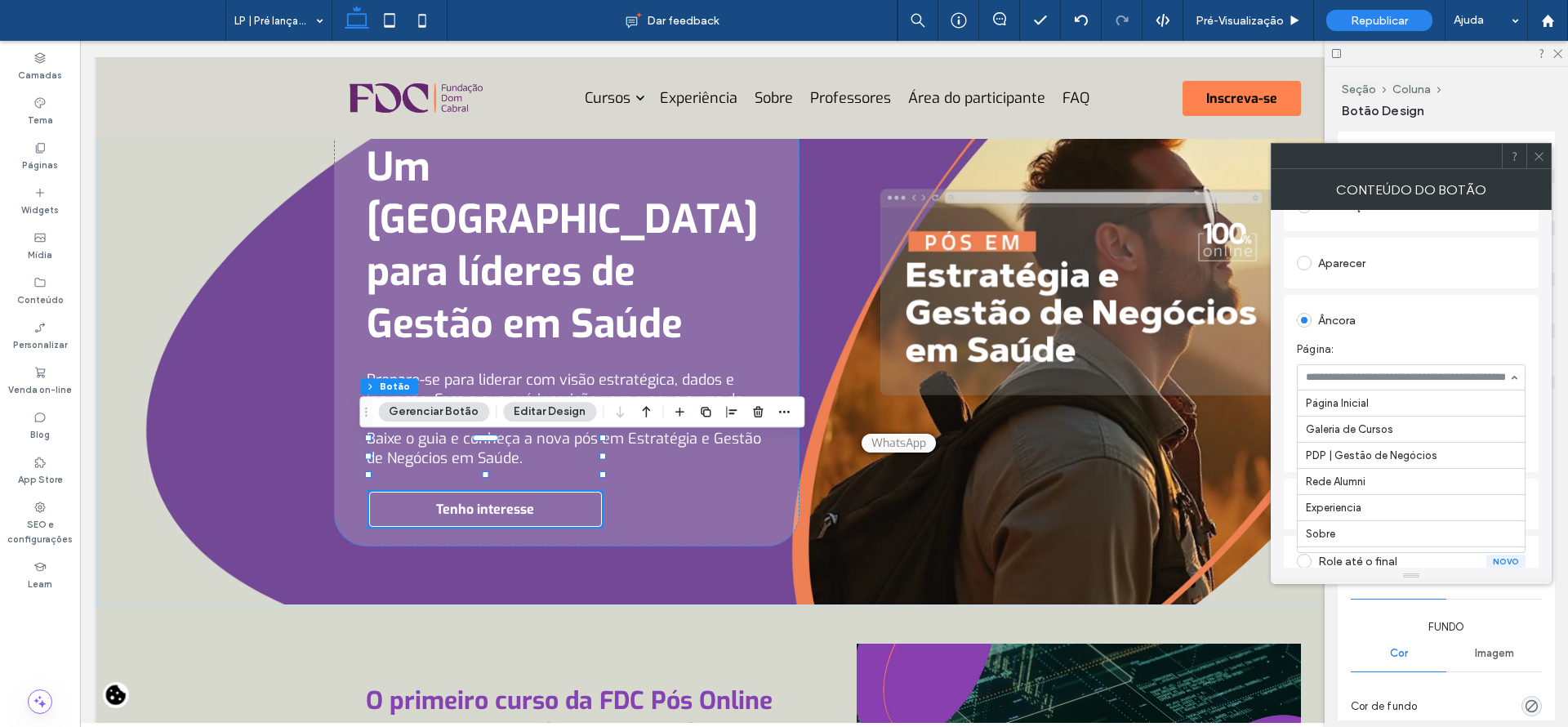
scroll to position [1839, 0]
click at [1546, 162] on div at bounding box center [1537, 156] width 24 height 24
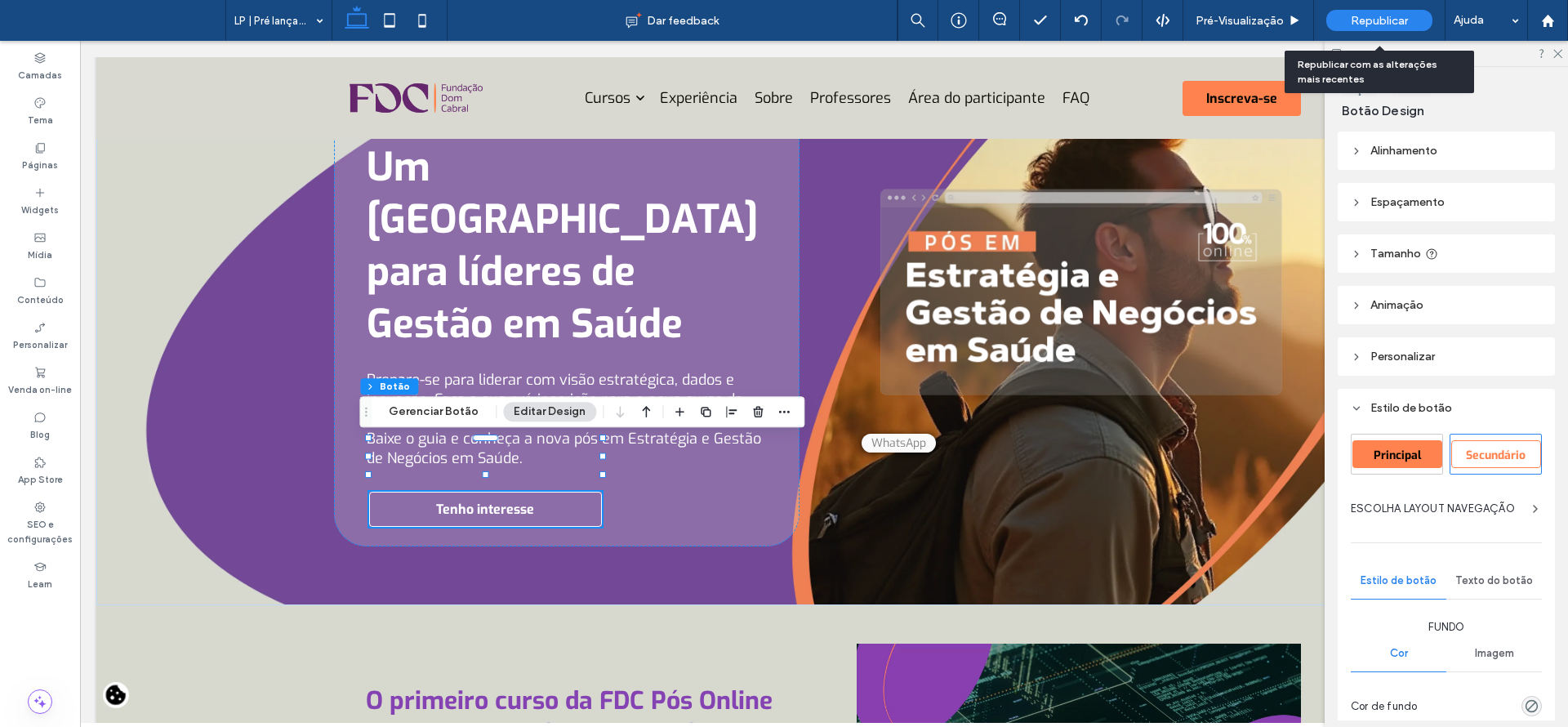
click at [1366, 25] on span "Republicar" at bounding box center [1379, 20] width 58 height 13
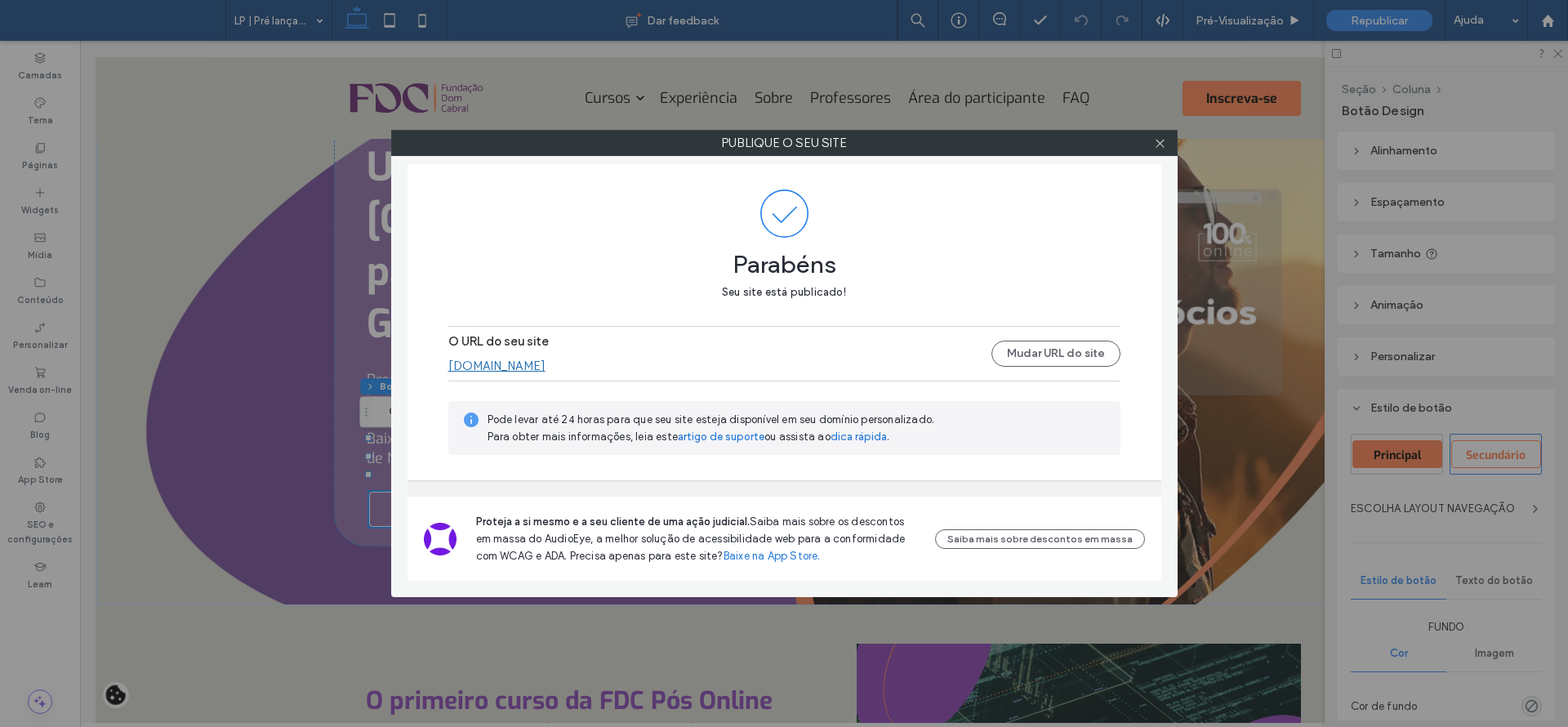
drag, startPoint x: 1159, startPoint y: 144, endPoint x: 1378, endPoint y: 208, distance: 228.2
click at [1160, 144] on icon at bounding box center [1160, 143] width 13 height 13
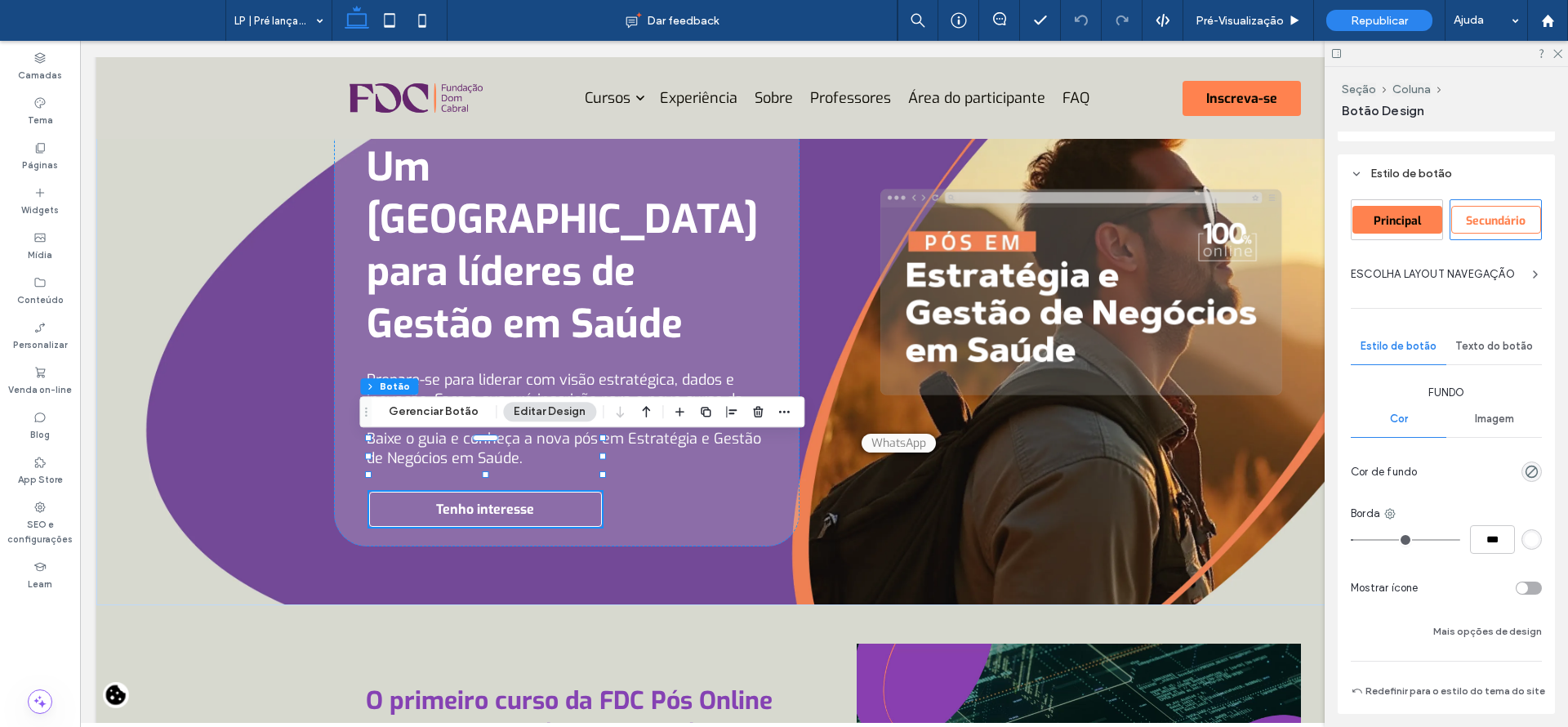
scroll to position [297, 0]
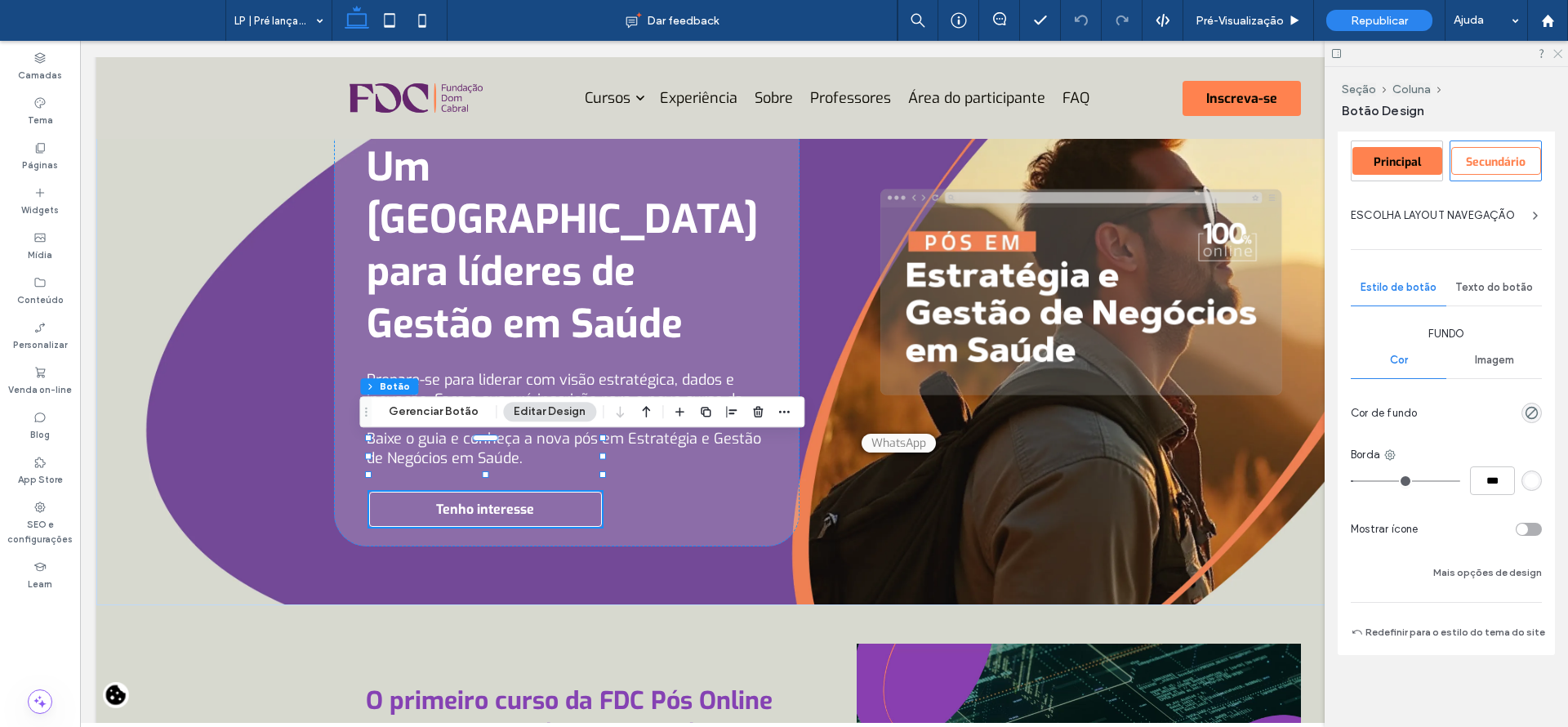
click at [1561, 56] on icon at bounding box center [1557, 53] width 11 height 11
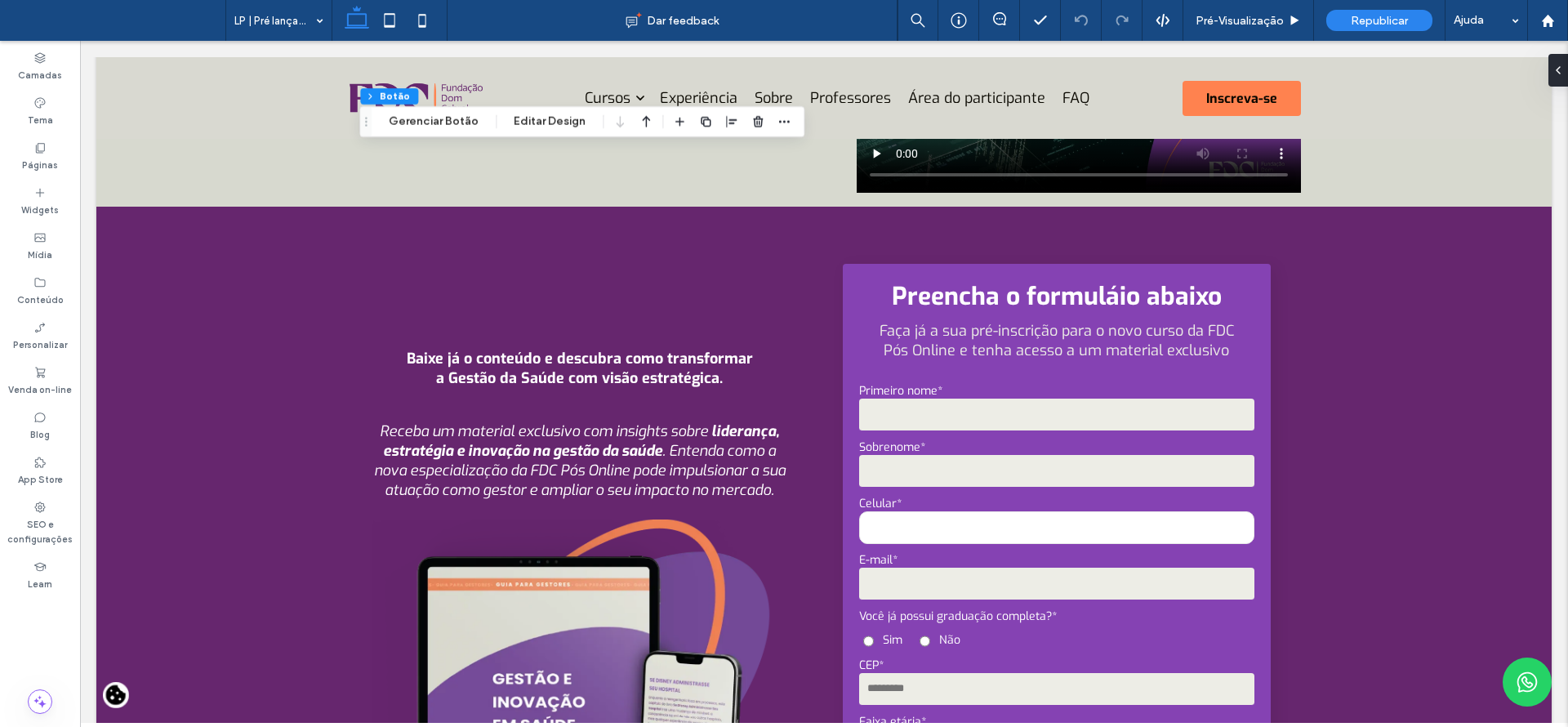
scroll to position [806, 0]
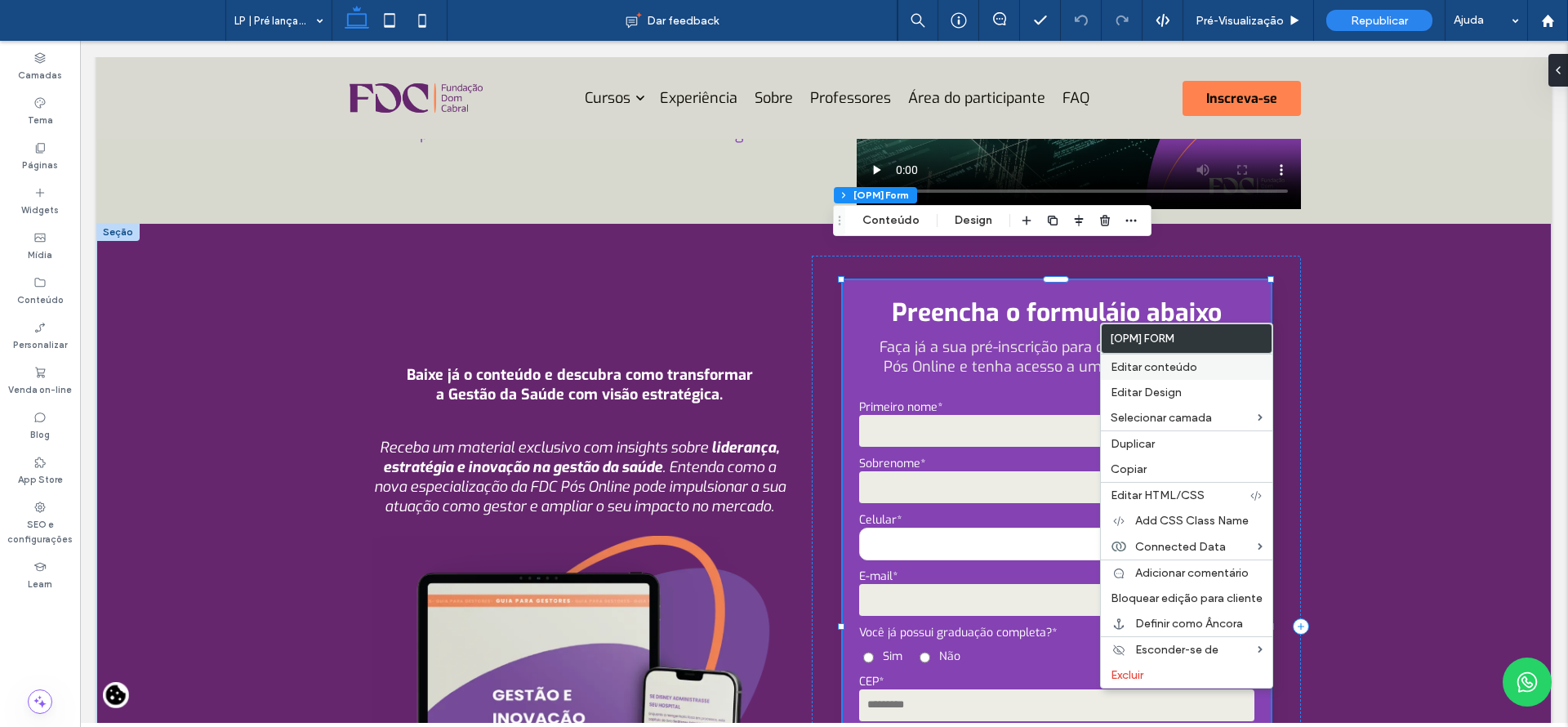
click at [1149, 367] on span "Editar conteúdo" at bounding box center [1153, 366] width 86 height 13
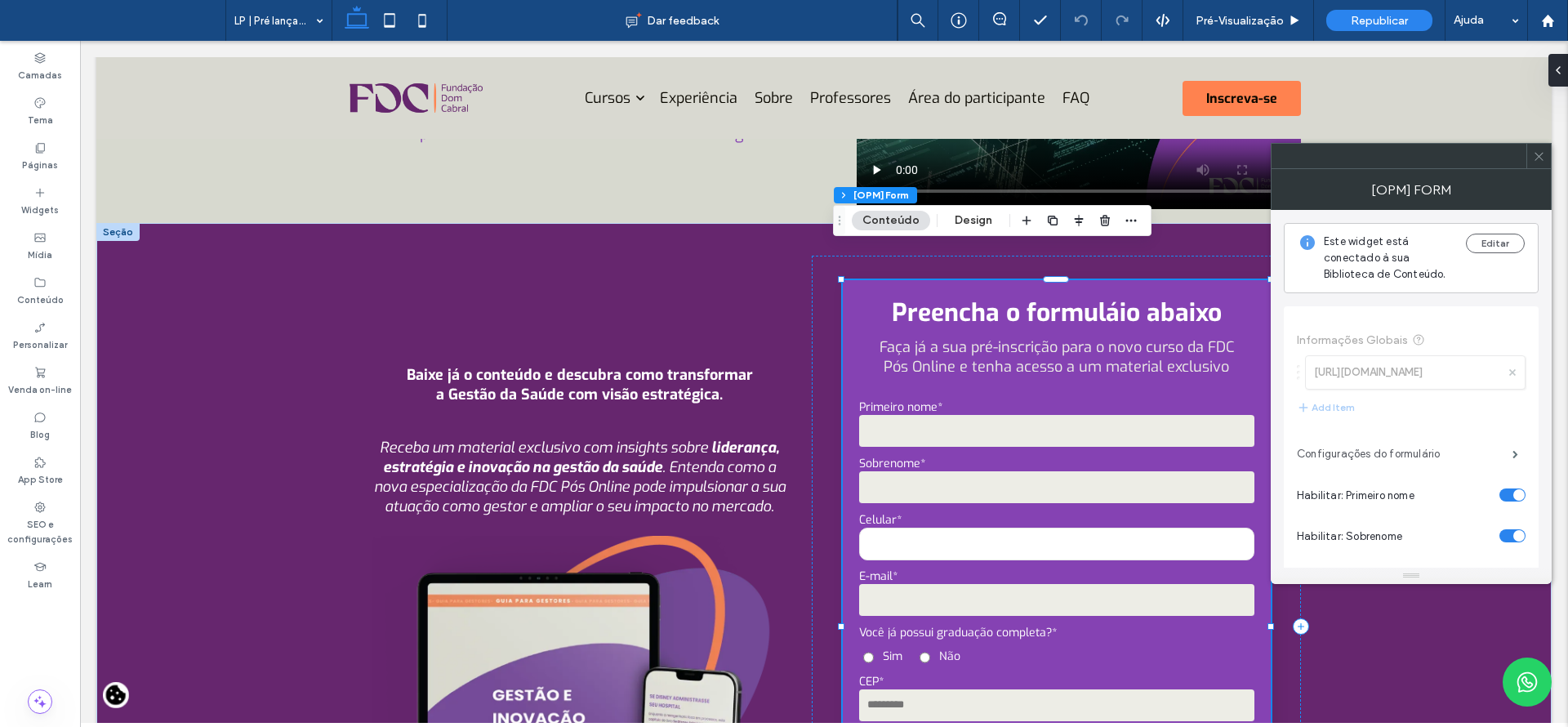
click at [1397, 440] on label "Configurações do formulário" at bounding box center [1404, 454] width 216 height 32
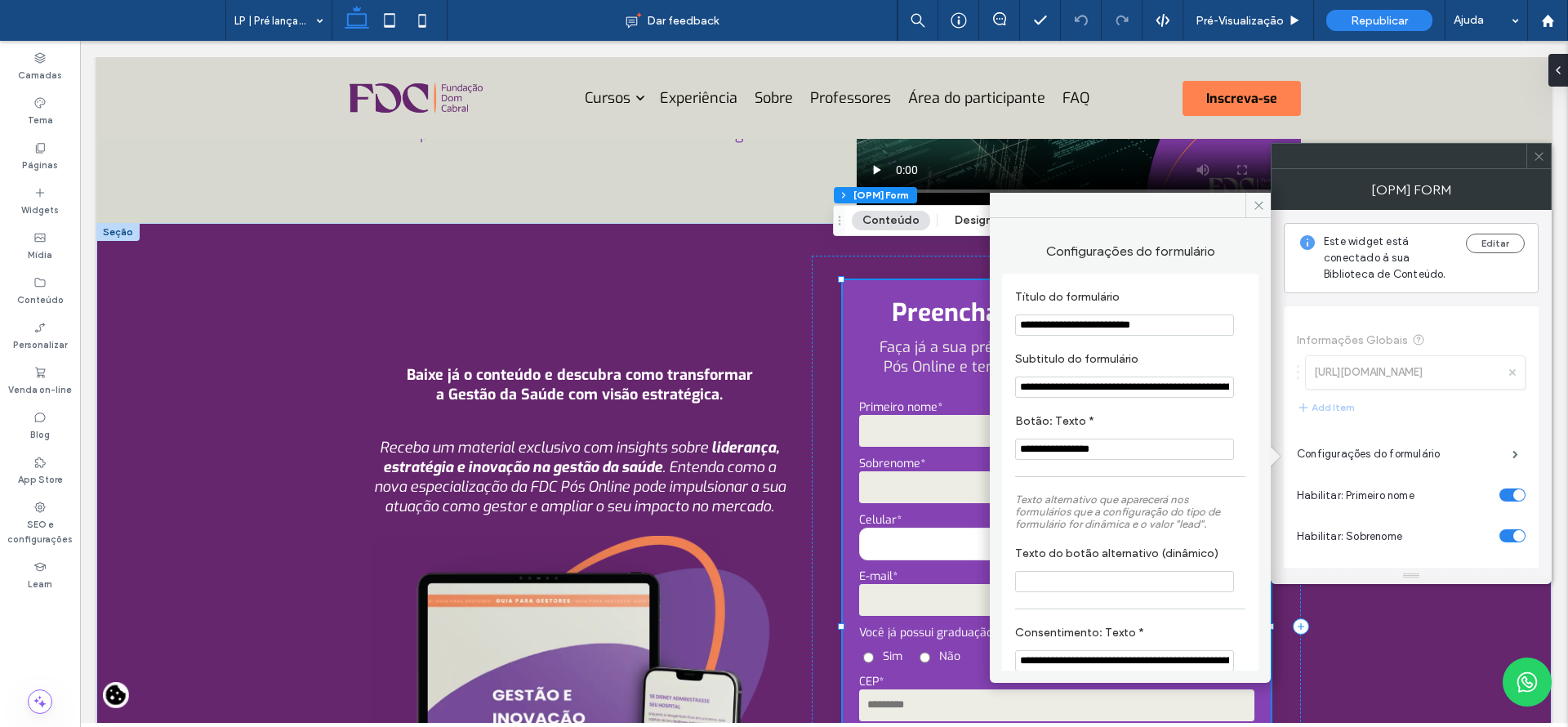
click at [1108, 326] on input "**********" at bounding box center [1124, 325] width 219 height 22
type input "**********"
click at [1259, 206] on icon at bounding box center [1259, 205] width 13 height 13
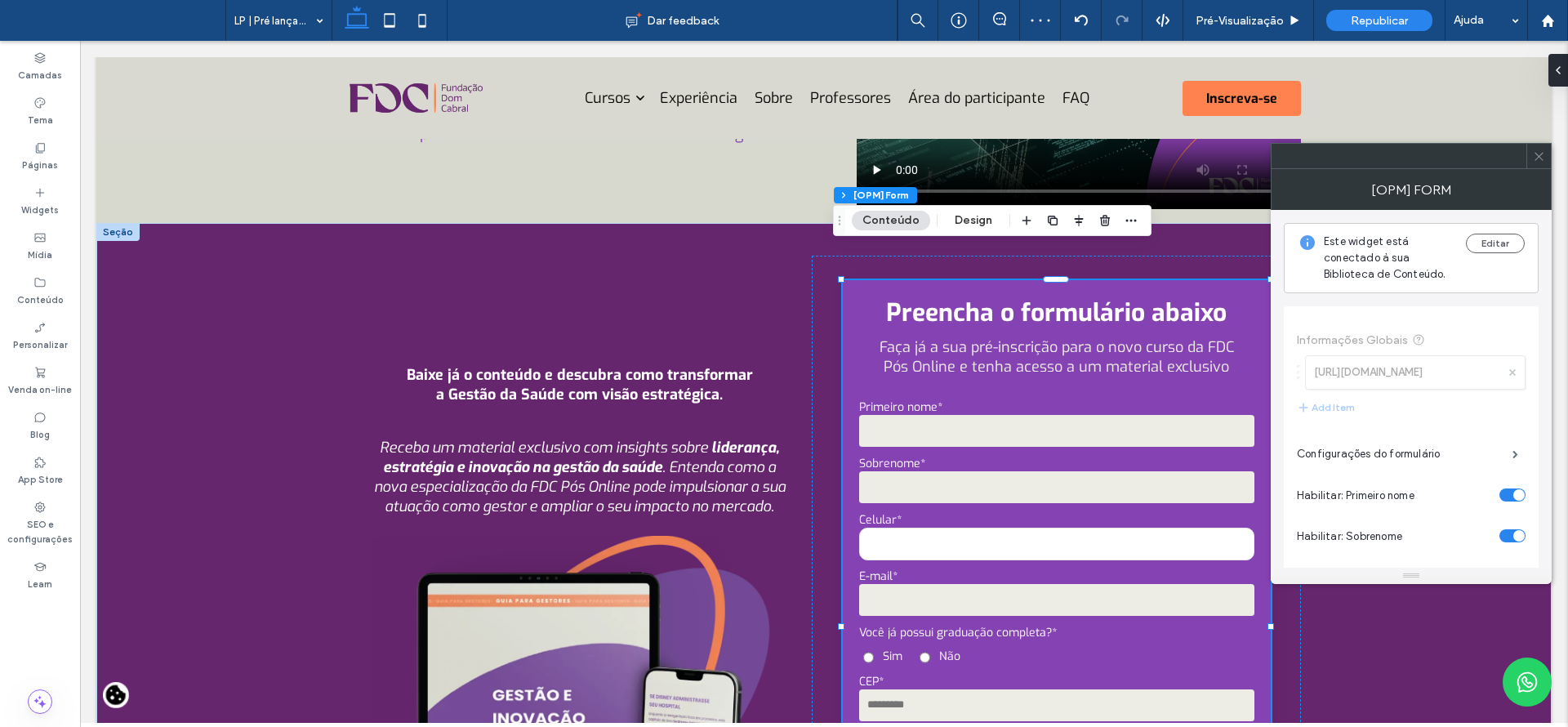
click at [1543, 164] on span at bounding box center [1539, 156] width 13 height 24
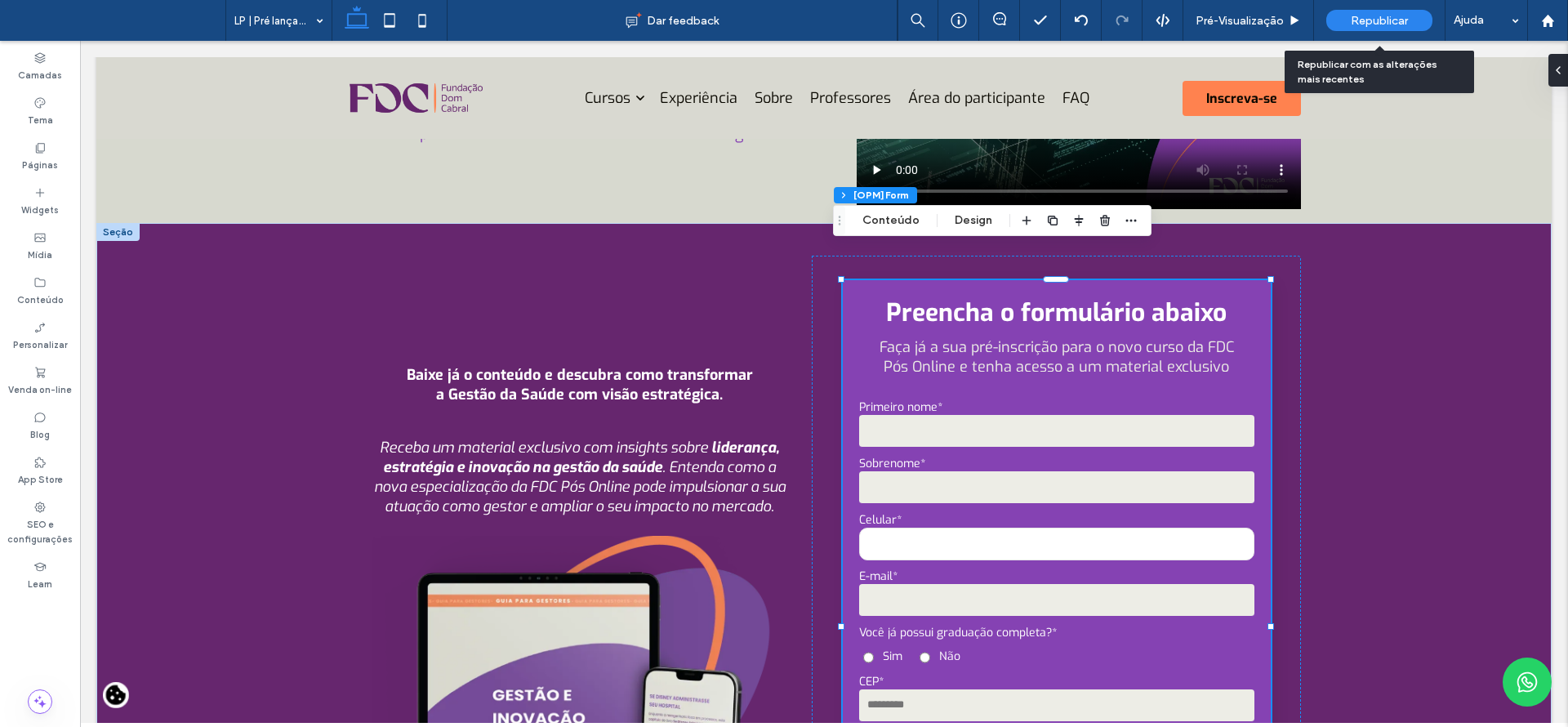
click at [1377, 15] on span "Republicar" at bounding box center [1379, 20] width 58 height 13
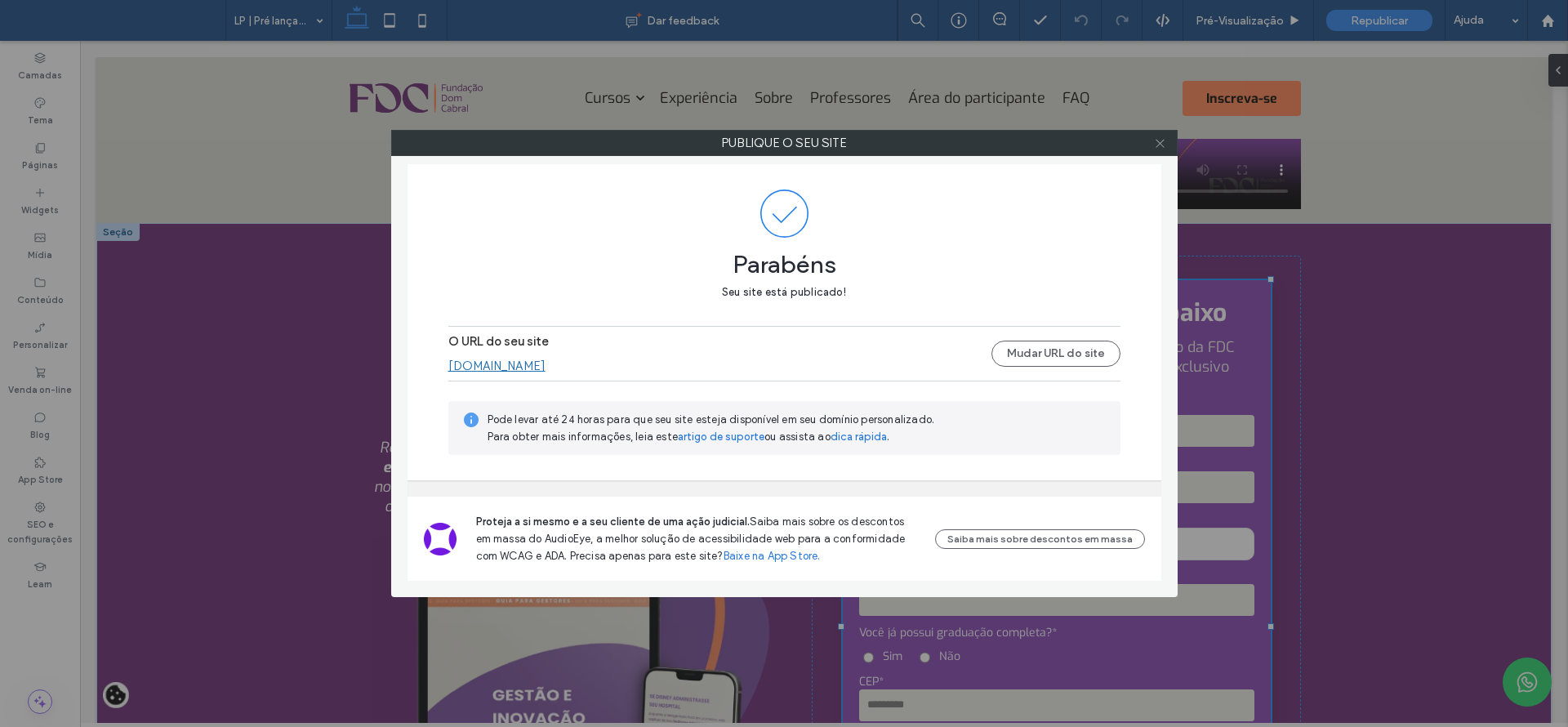
click at [1157, 143] on icon at bounding box center [1160, 143] width 13 height 13
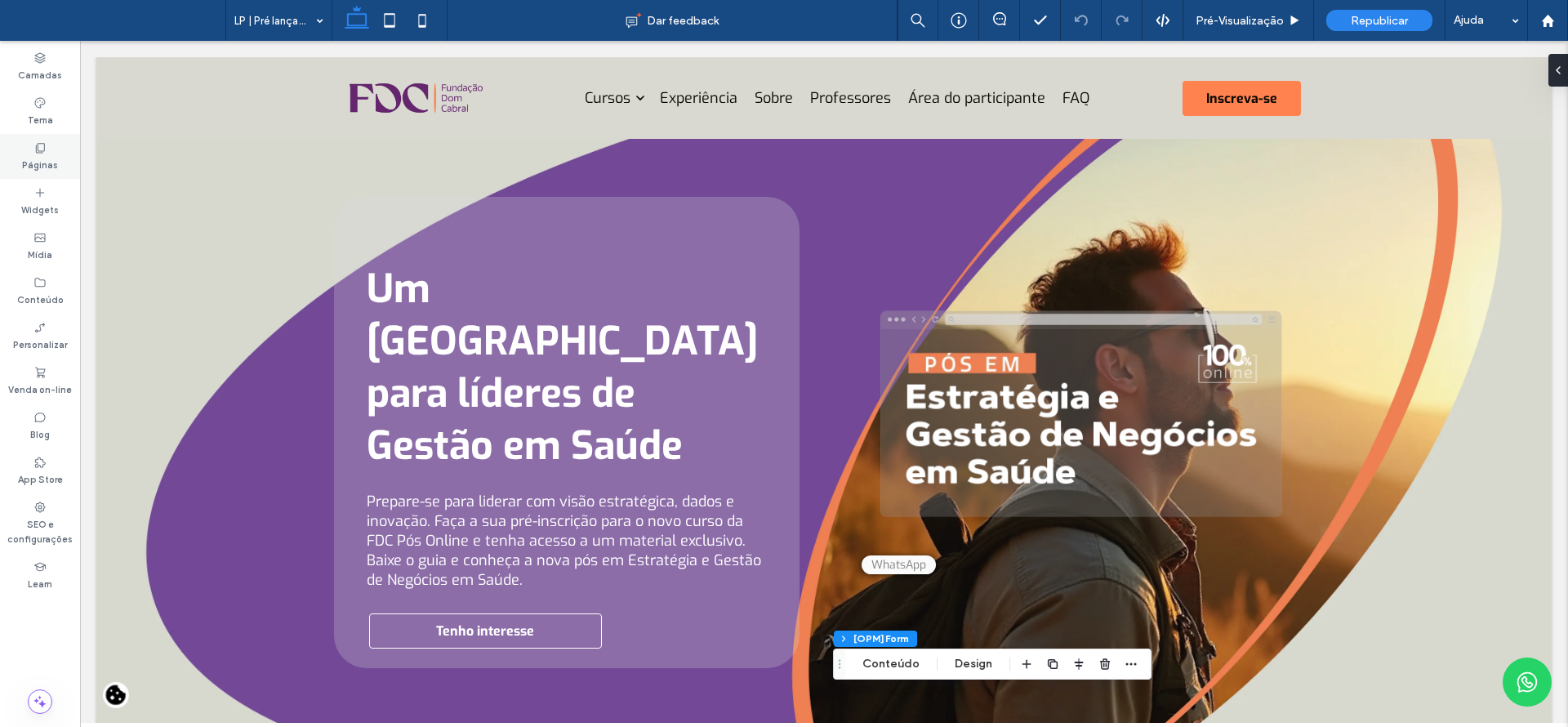
click at [35, 150] on icon at bounding box center [40, 148] width 13 height 13
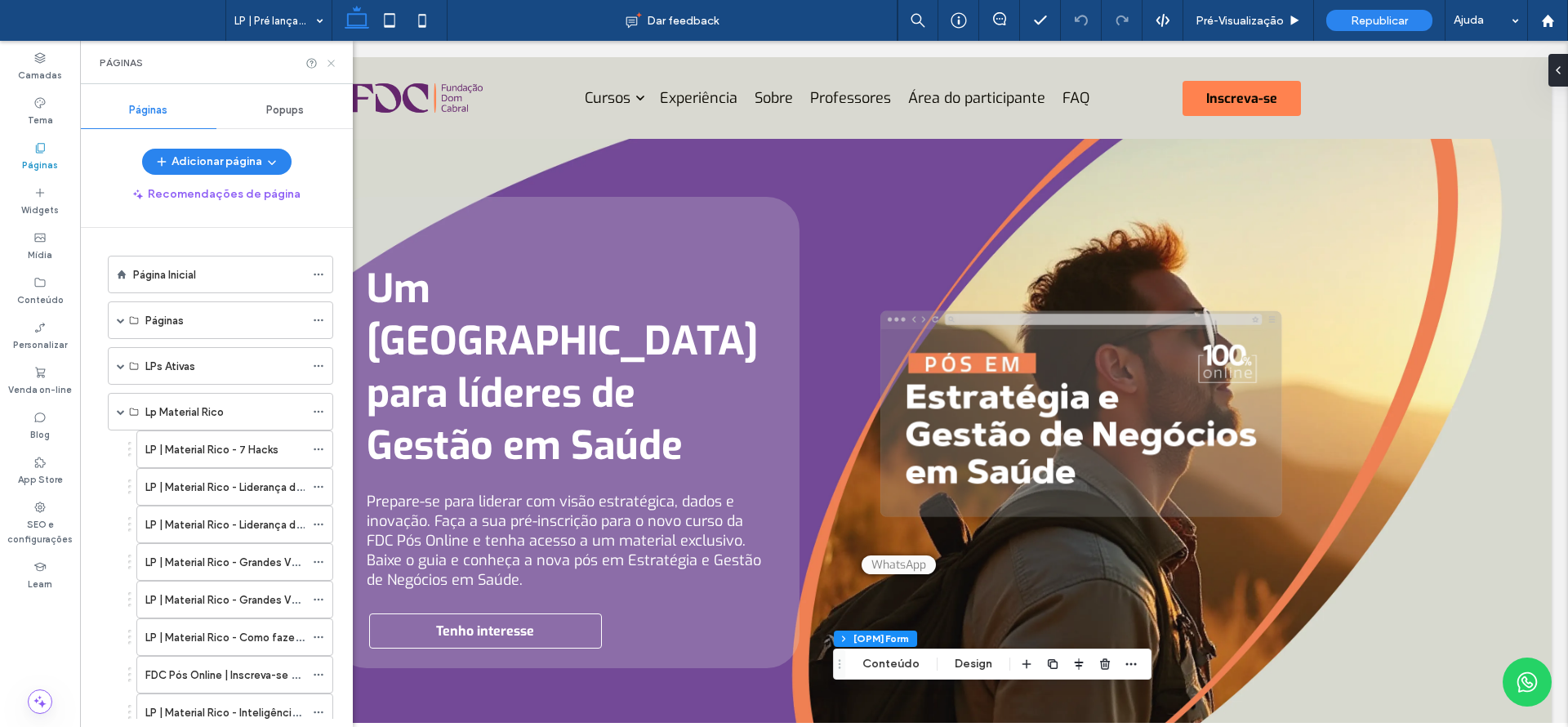
drag, startPoint x: 335, startPoint y: 66, endPoint x: 313, endPoint y: 102, distance: 42.2
click at [335, 66] on icon at bounding box center [331, 64] width 13 height 13
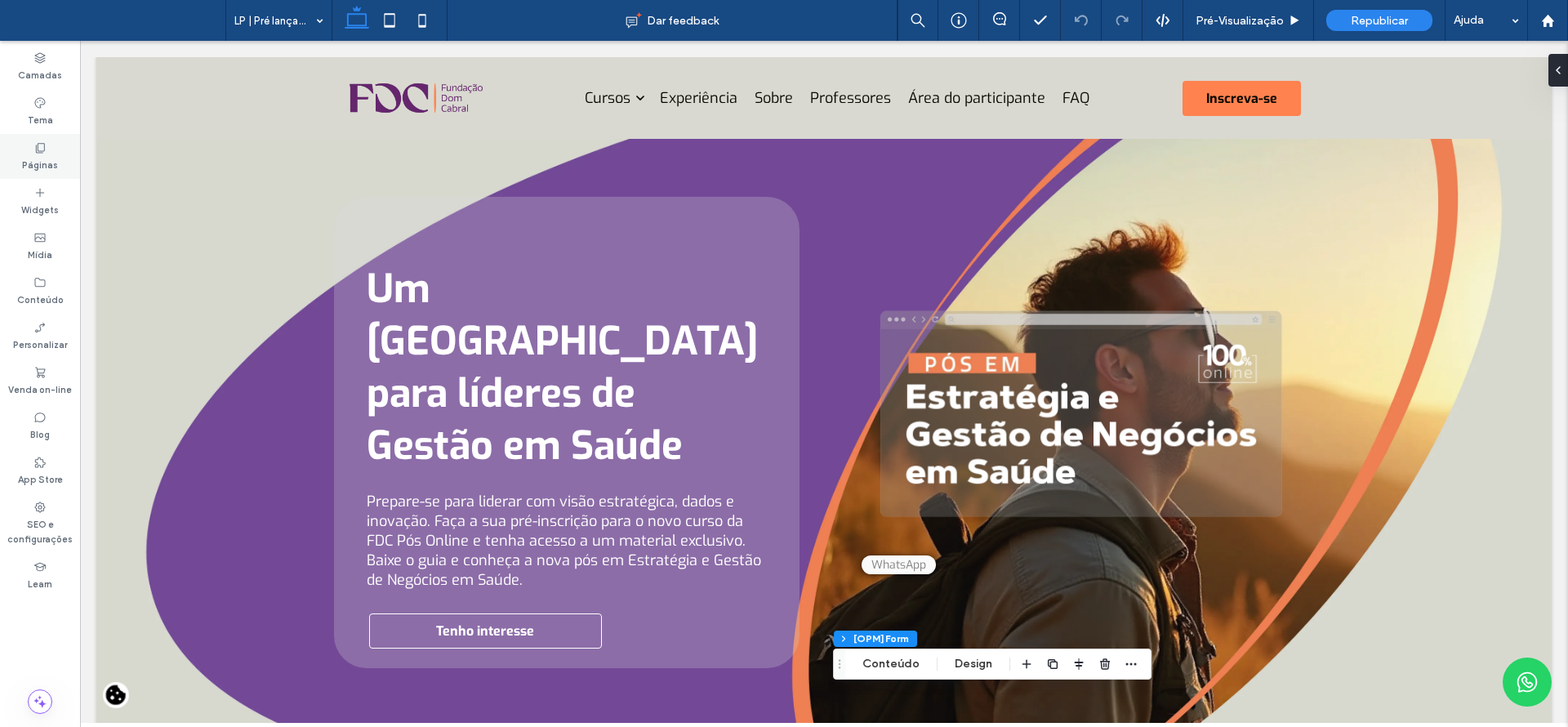
click at [40, 165] on label "Páginas" at bounding box center [40, 164] width 36 height 18
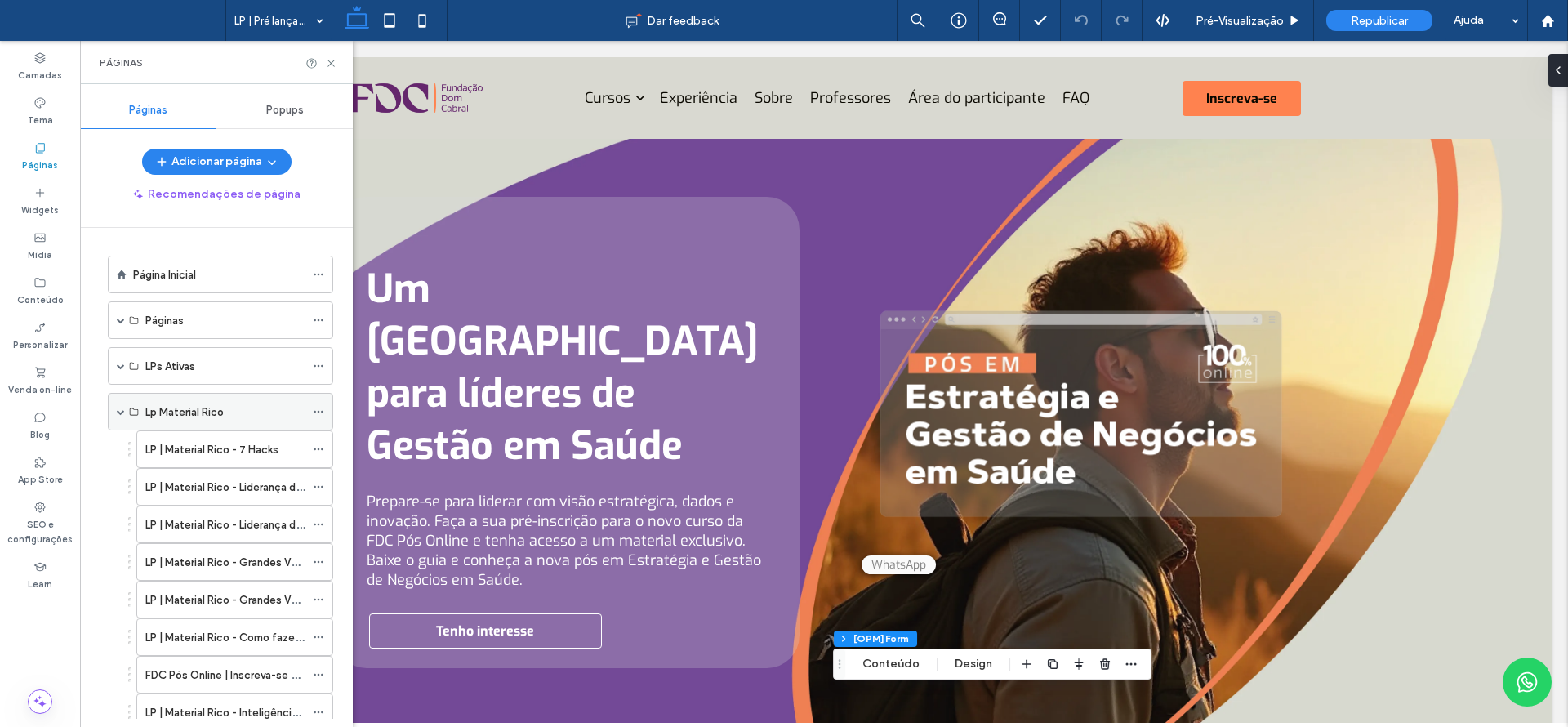
click at [120, 413] on span at bounding box center [121, 411] width 8 height 8
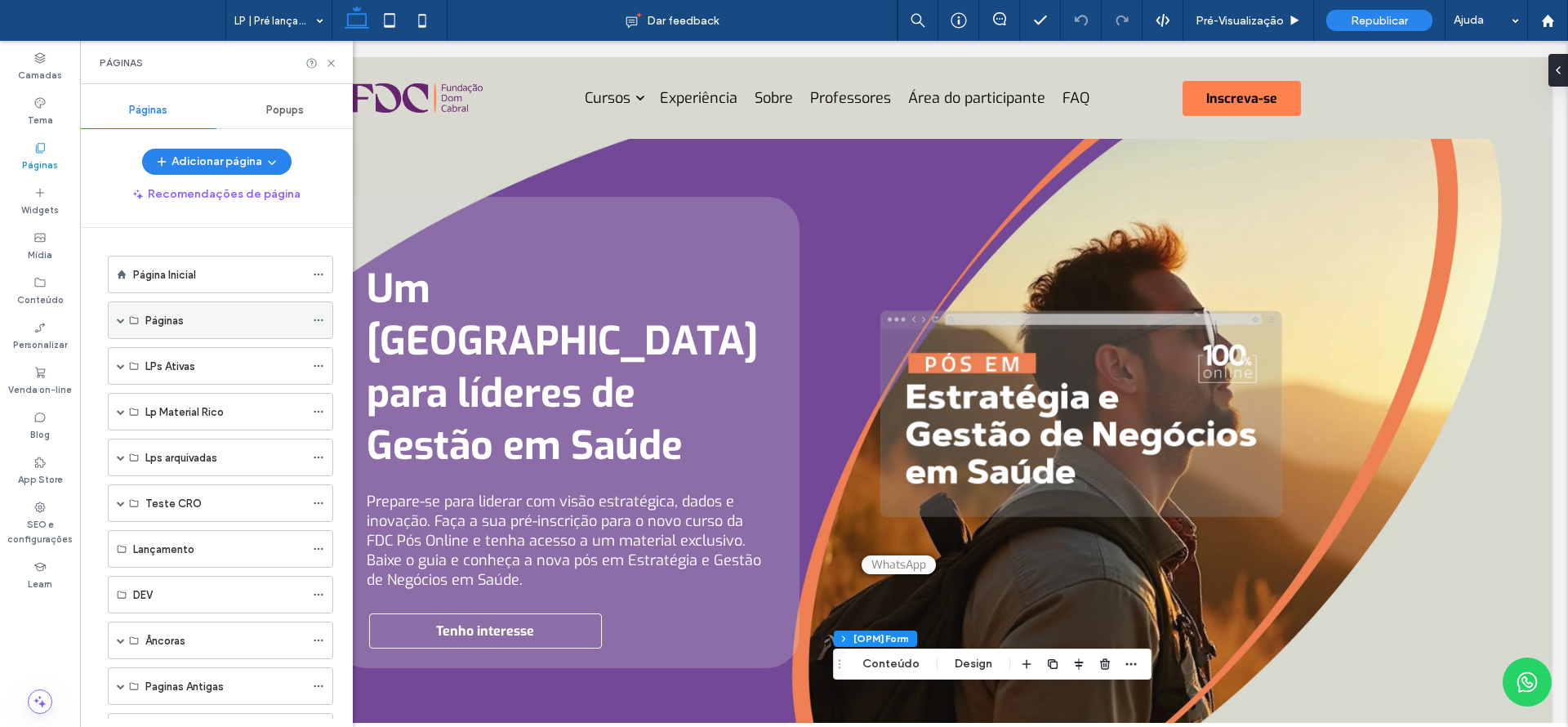
click at [192, 317] on div "Páginas" at bounding box center [225, 320] width 159 height 17
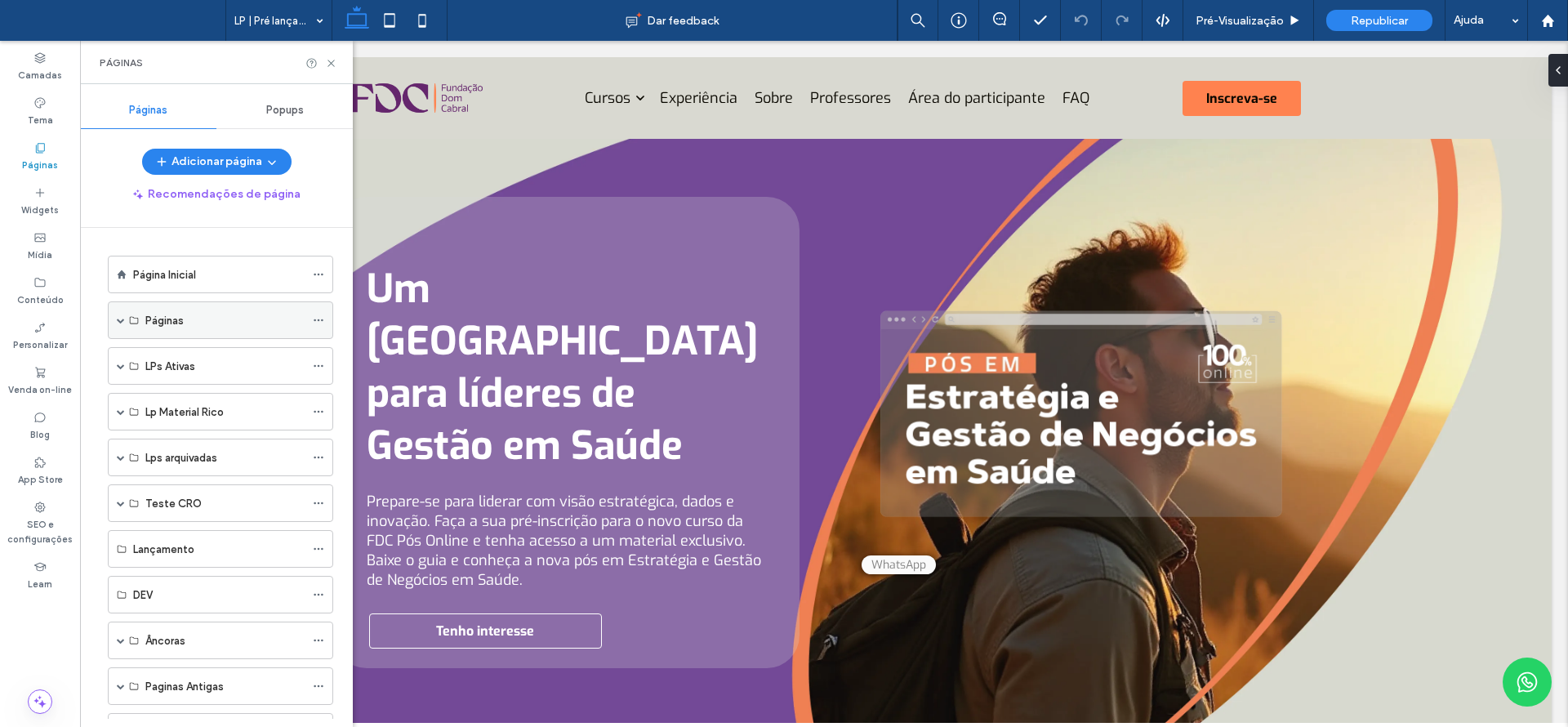
click at [125, 323] on div "Páginas" at bounding box center [220, 320] width 226 height 38
click at [121, 318] on span at bounding box center [121, 319] width 8 height 8
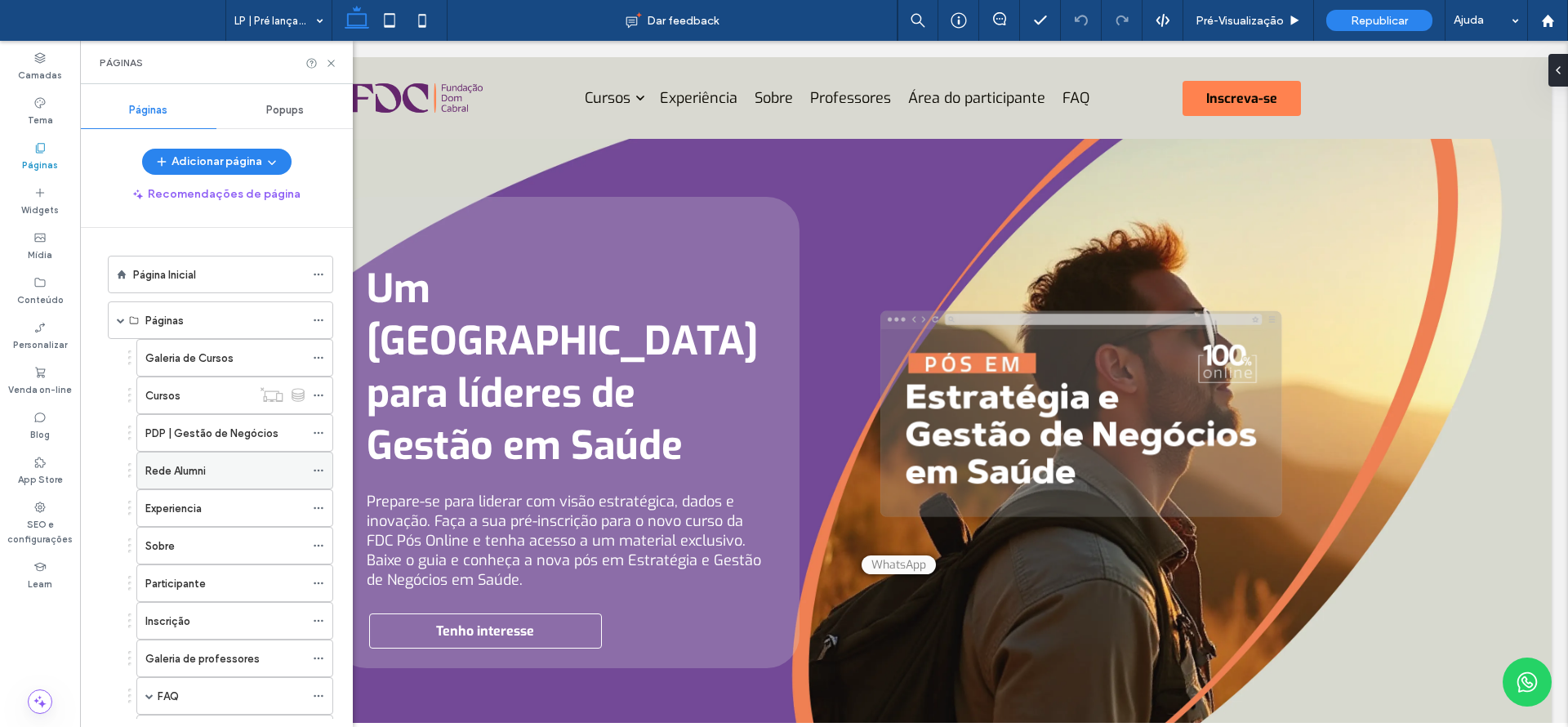
click at [216, 477] on div "Rede Alumni" at bounding box center [225, 471] width 159 height 17
click at [331, 63] on use at bounding box center [330, 62] width 6 height 6
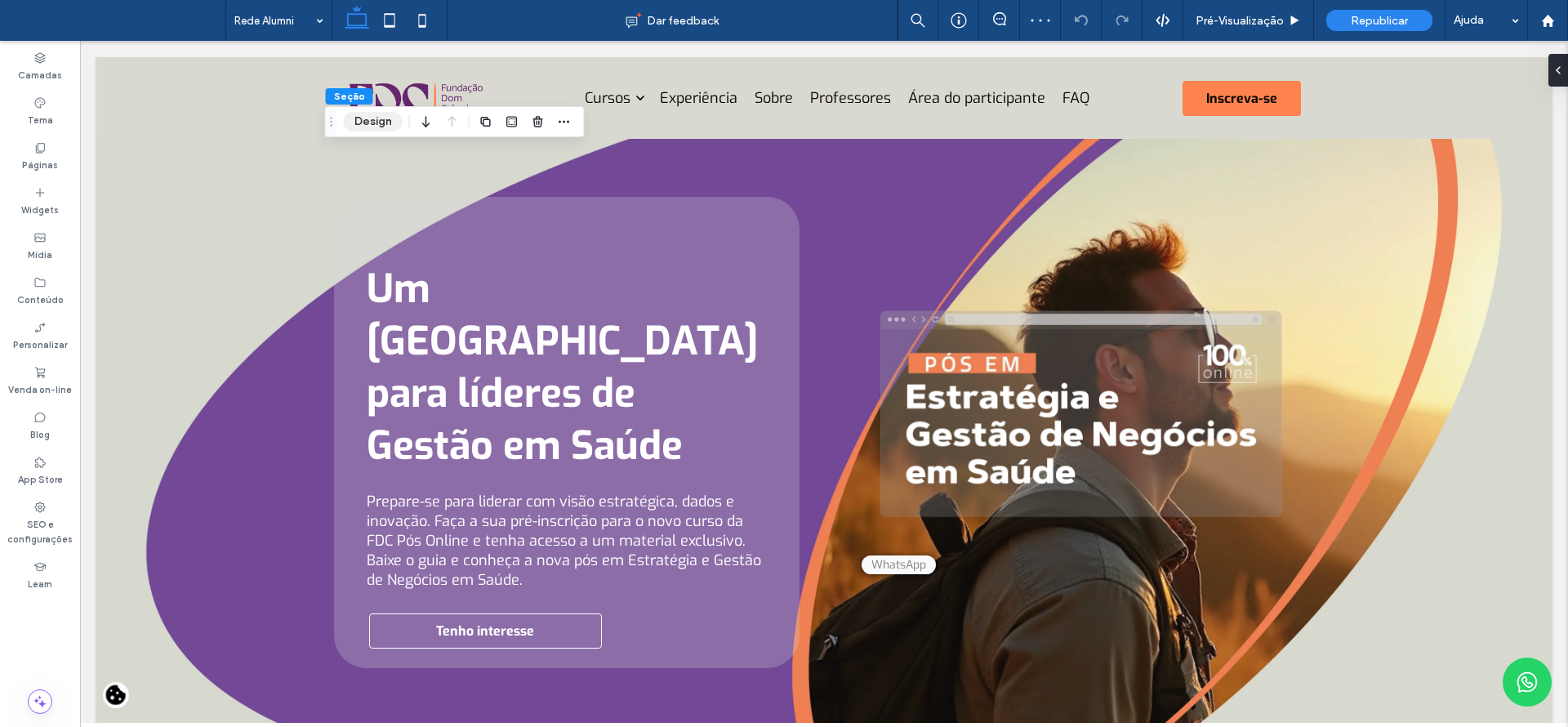
click at [366, 117] on button "Design" at bounding box center [372, 121] width 58 height 20
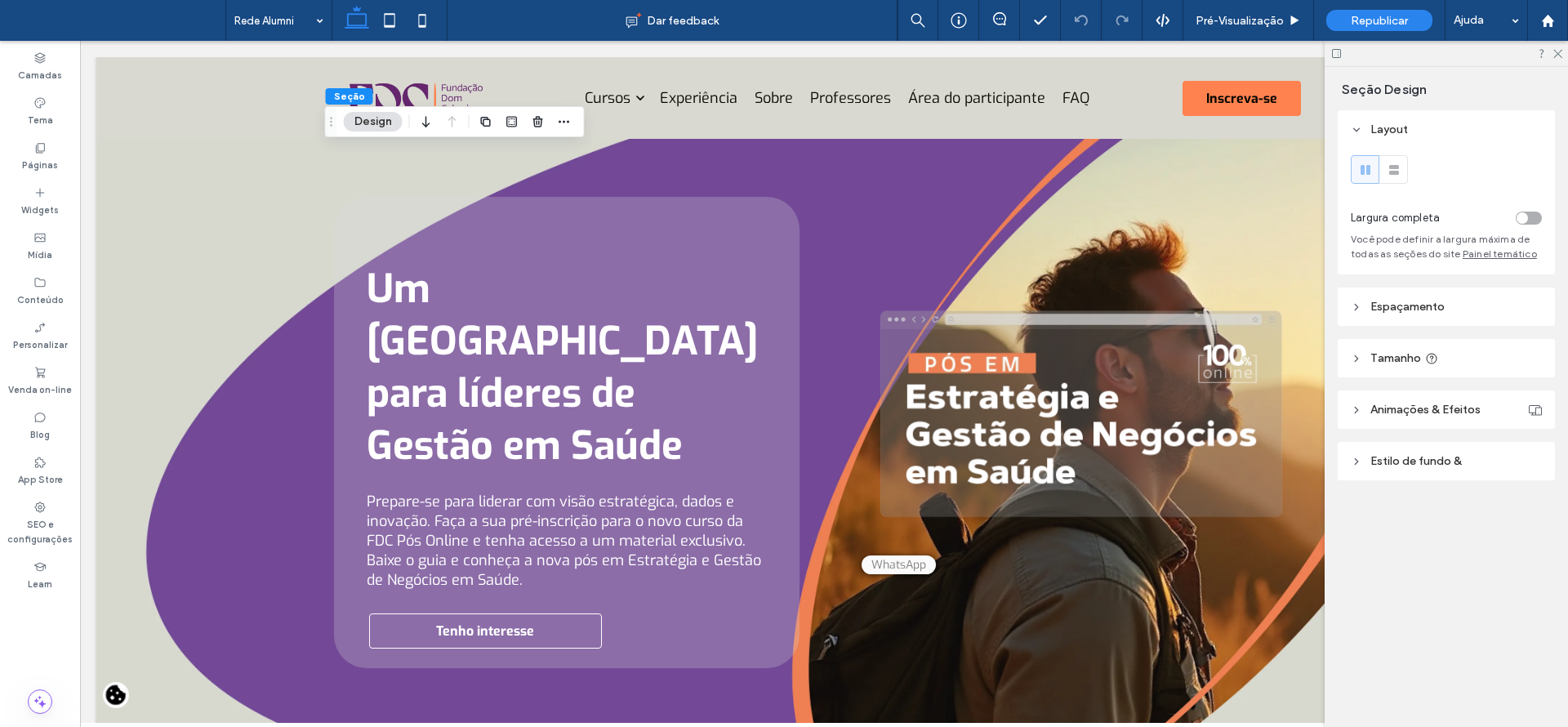
click at [1406, 458] on span "Estilo de fundo &" at bounding box center [1416, 461] width 92 height 13
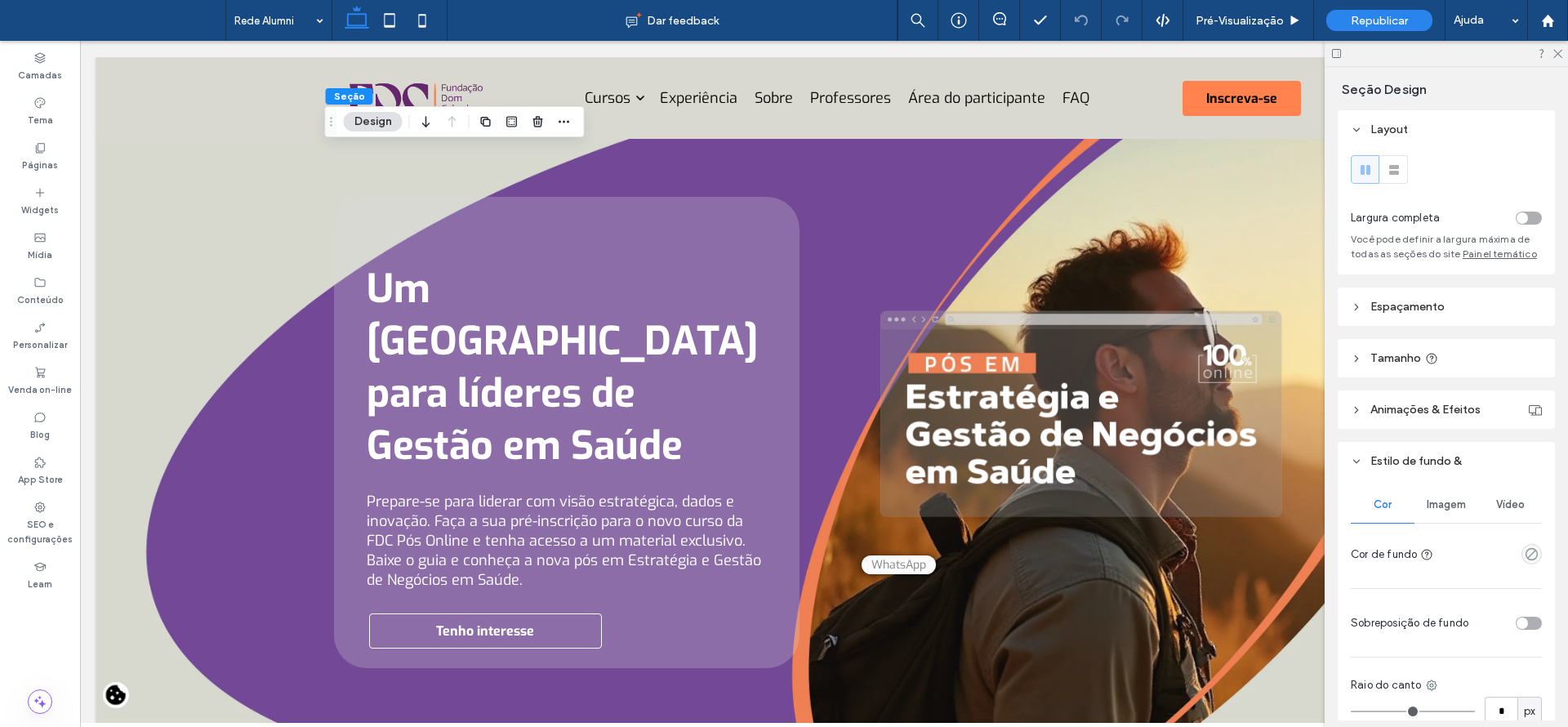
click at [1449, 523] on div "Imagem" at bounding box center [1446, 505] width 64 height 36
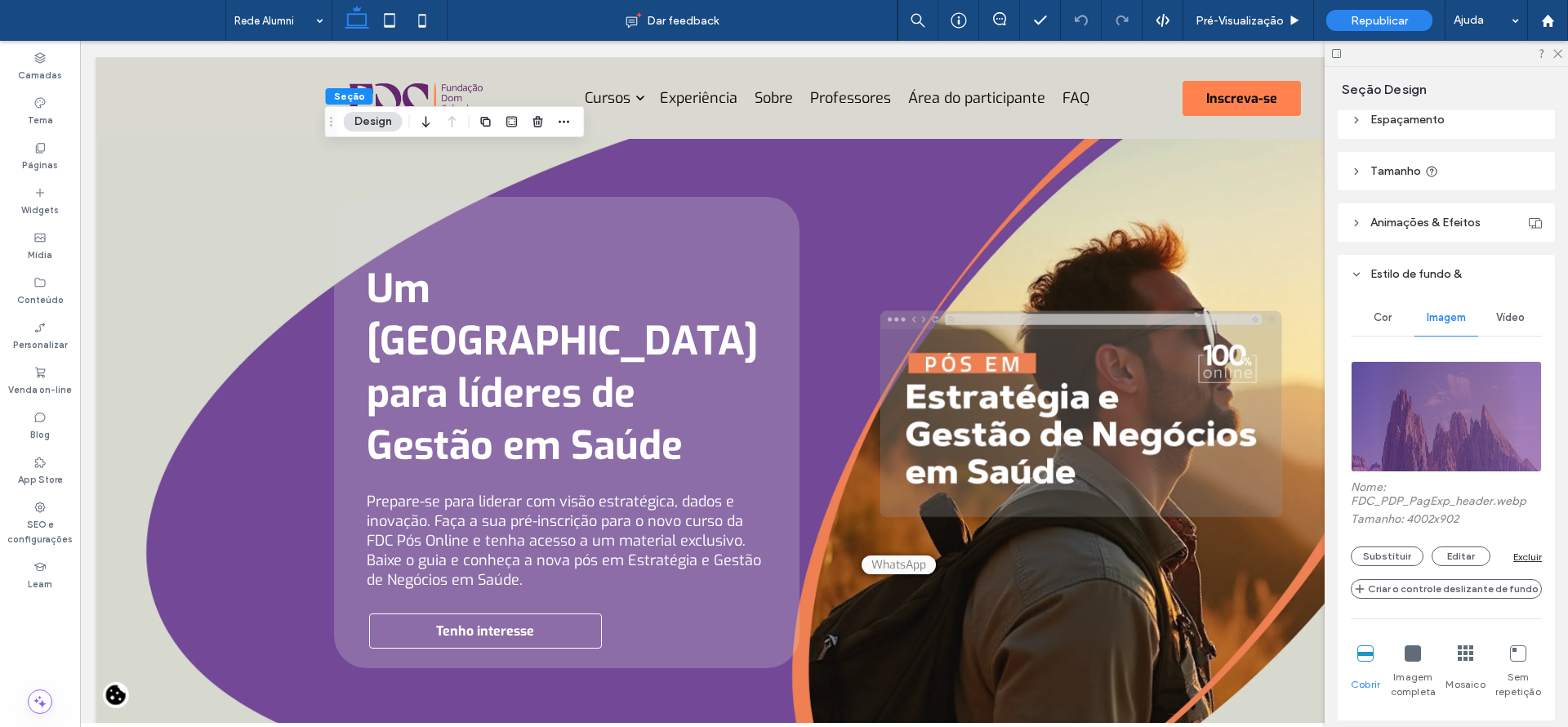
scroll to position [190, 0]
click at [1391, 562] on button "Substituir" at bounding box center [1386, 554] width 73 height 20
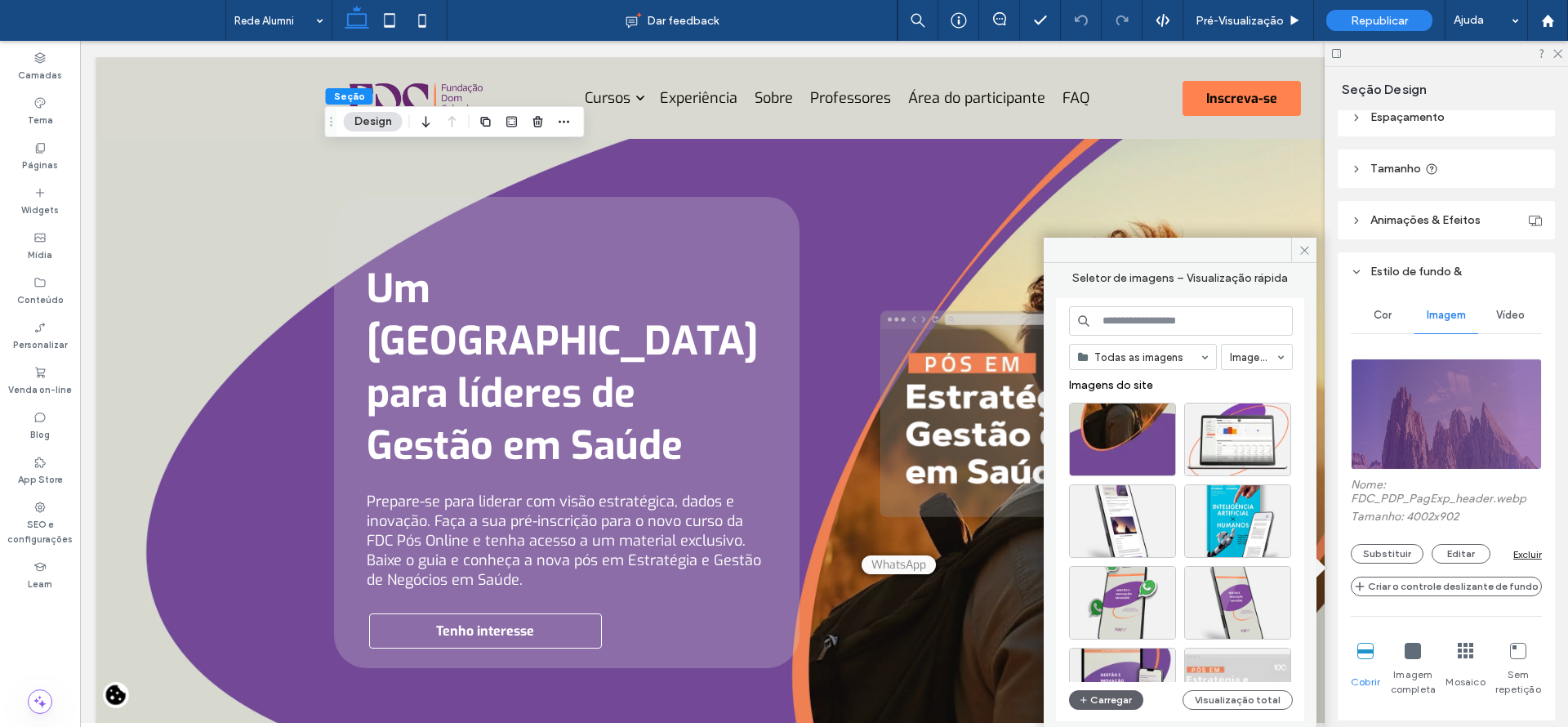
click at [1175, 326] on input at bounding box center [1180, 320] width 224 height 30
type input "******"
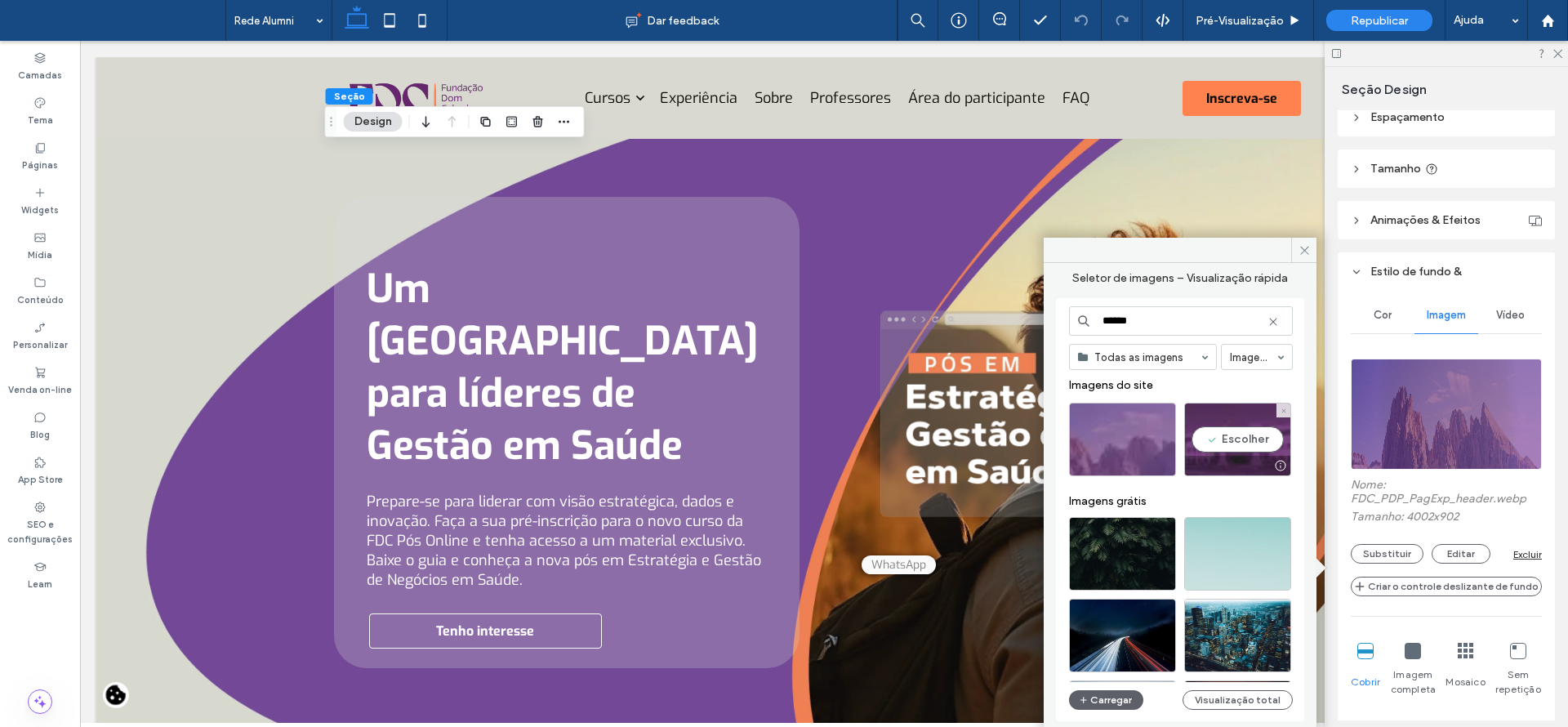
click at [1277, 433] on div "Escolher" at bounding box center [1237, 439] width 107 height 74
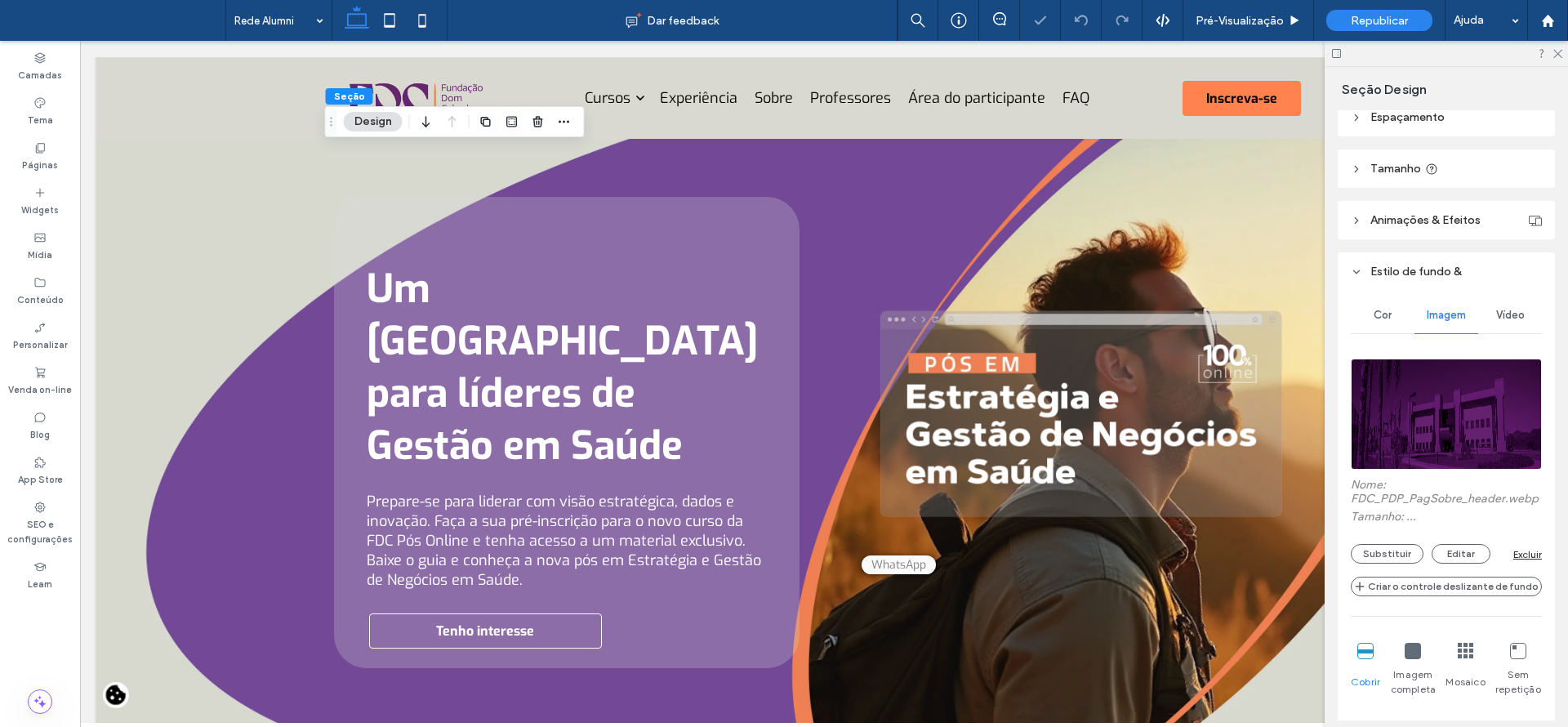
type input "**"
click at [1380, 563] on button "Substituir" at bounding box center [1386, 554] width 73 height 20
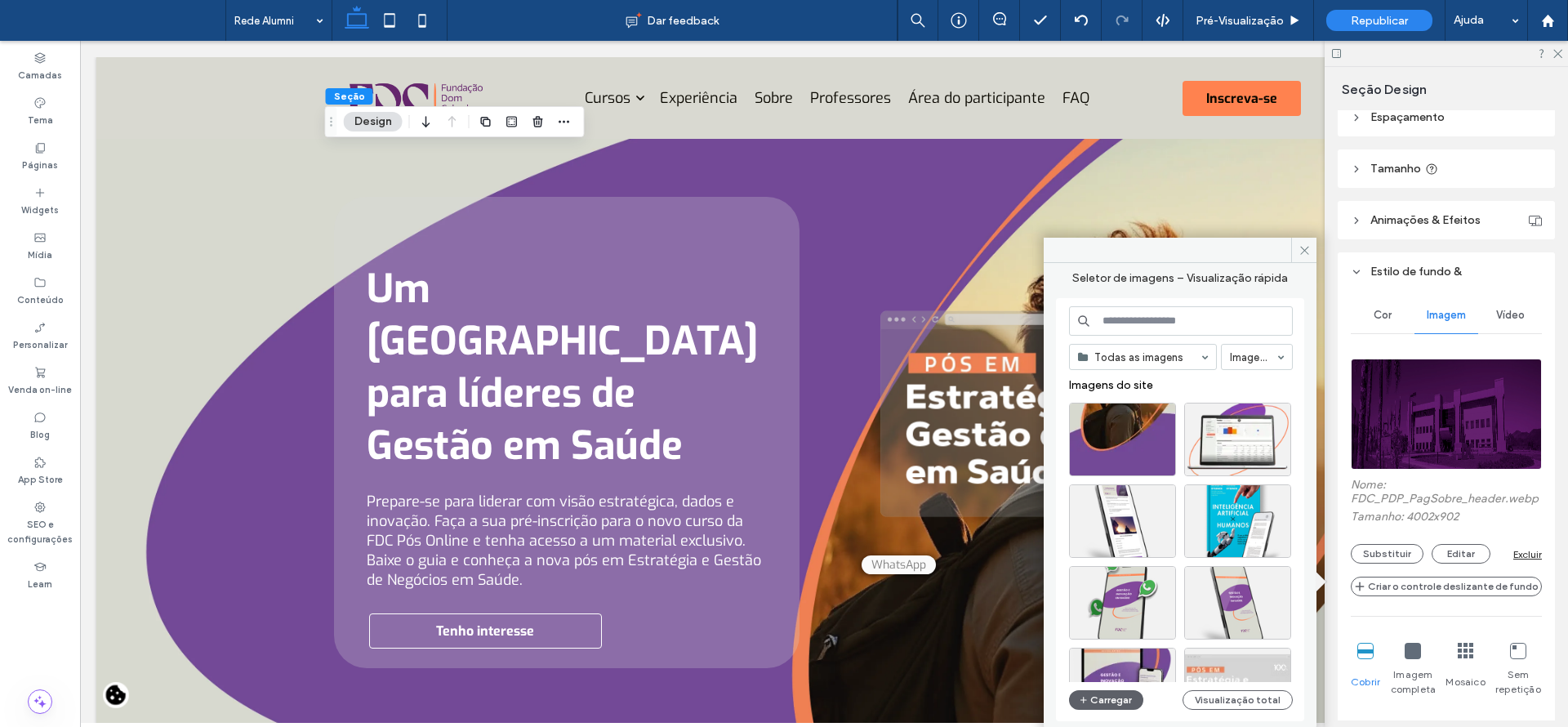
click at [1127, 331] on input at bounding box center [1180, 320] width 224 height 30
type input "******"
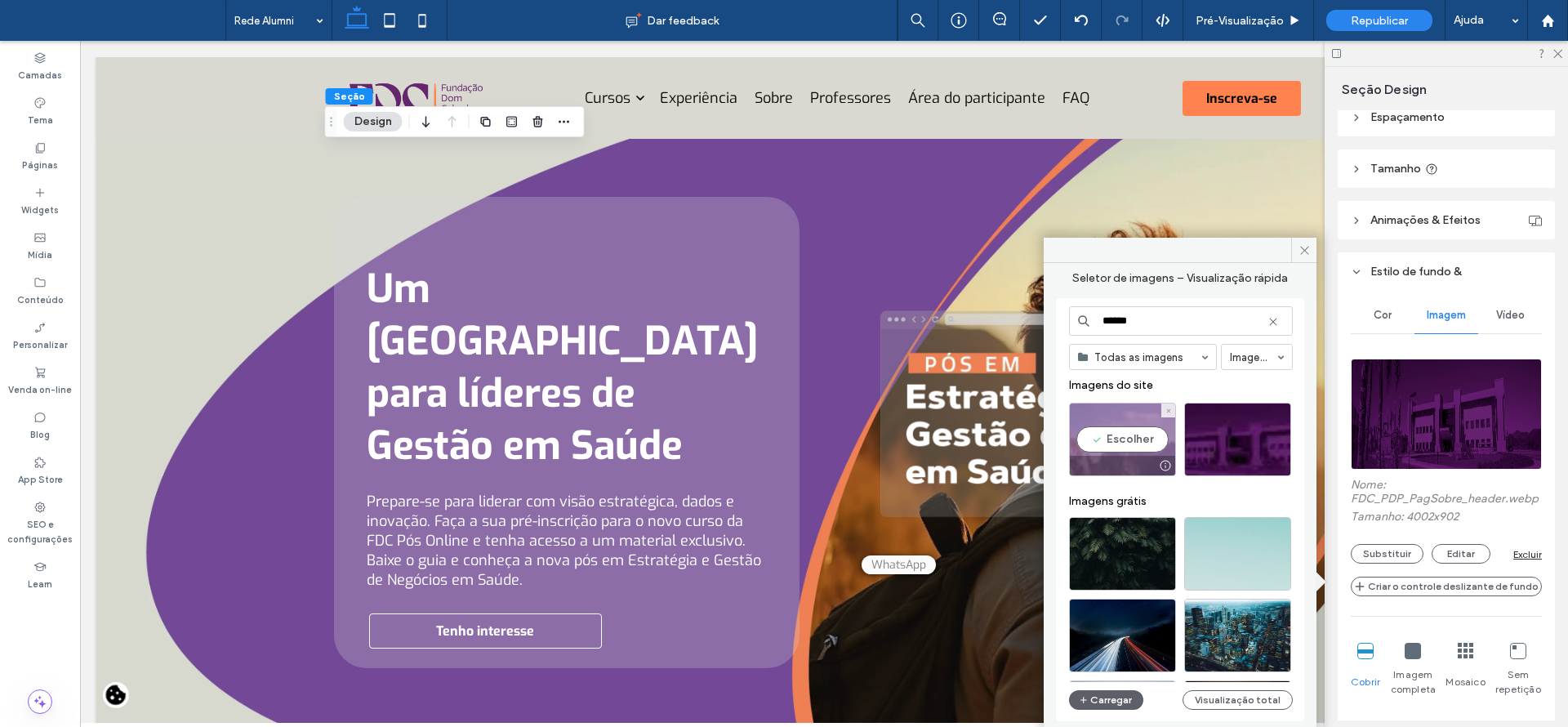
click at [1124, 431] on div "Escolher" at bounding box center [1122, 439] width 107 height 74
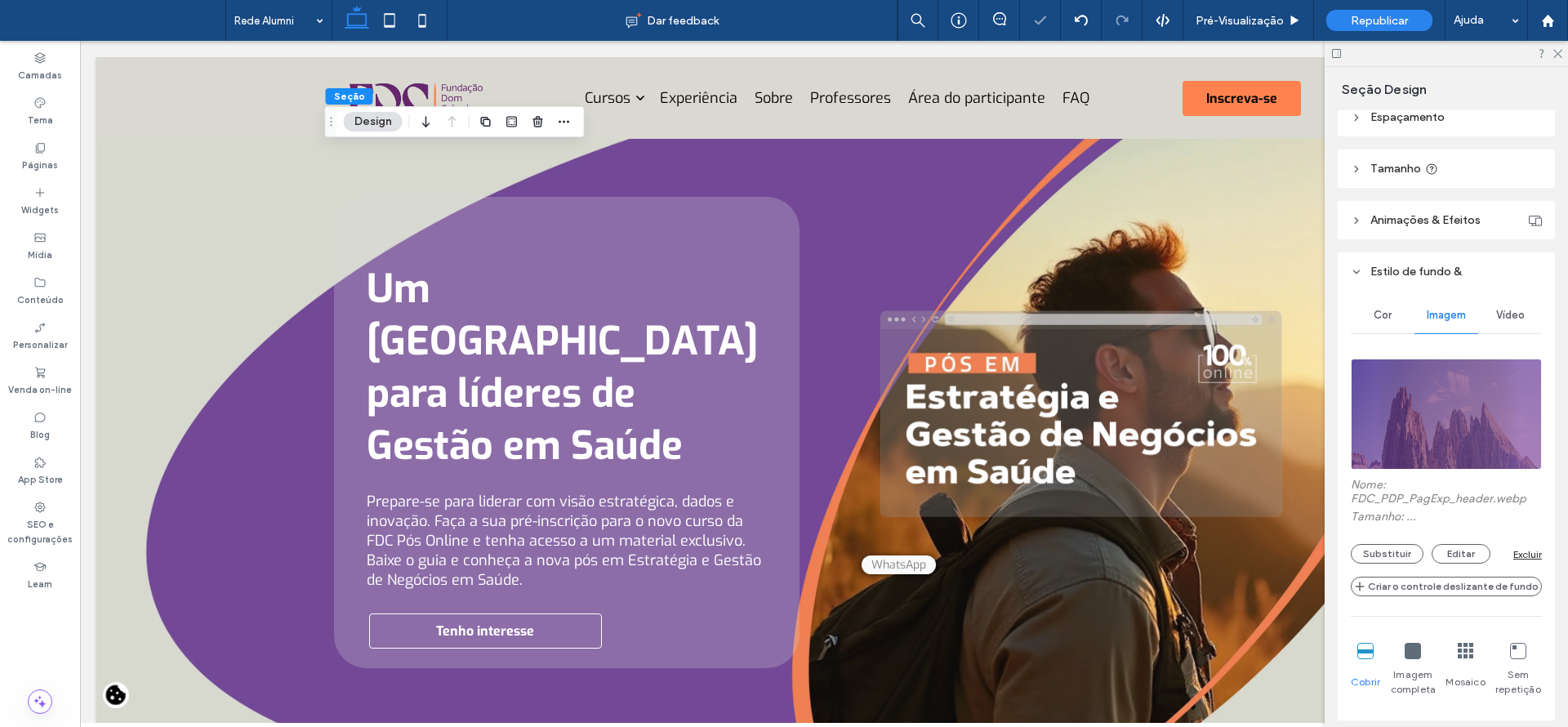
type input "**"
click at [1555, 55] on icon at bounding box center [1557, 53] width 11 height 11
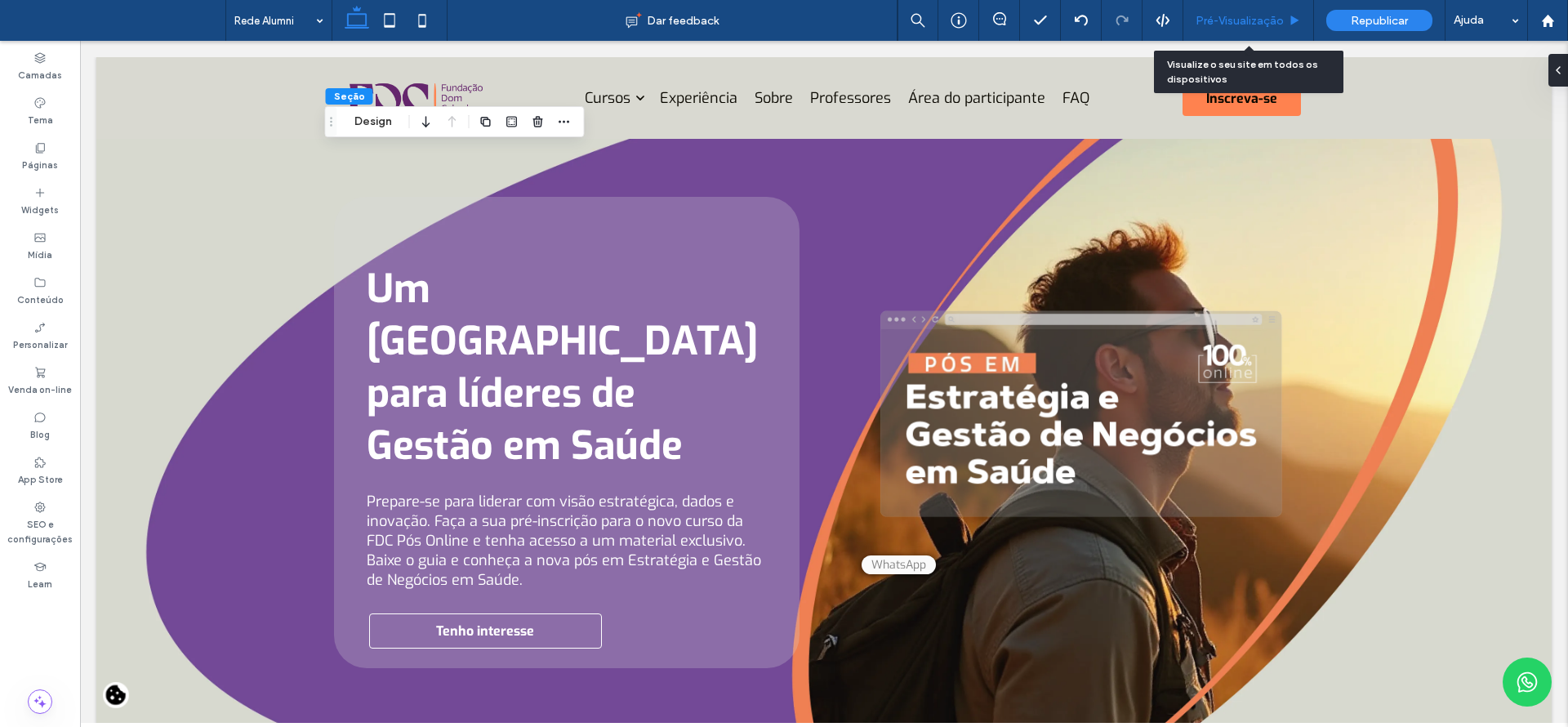
click at [1245, 28] on div "Pré-Visualizaçāo" at bounding box center [1248, 20] width 130 height 40
click at [1243, 23] on span "Pré-Visualizaçāo" at bounding box center [1240, 20] width 88 height 13
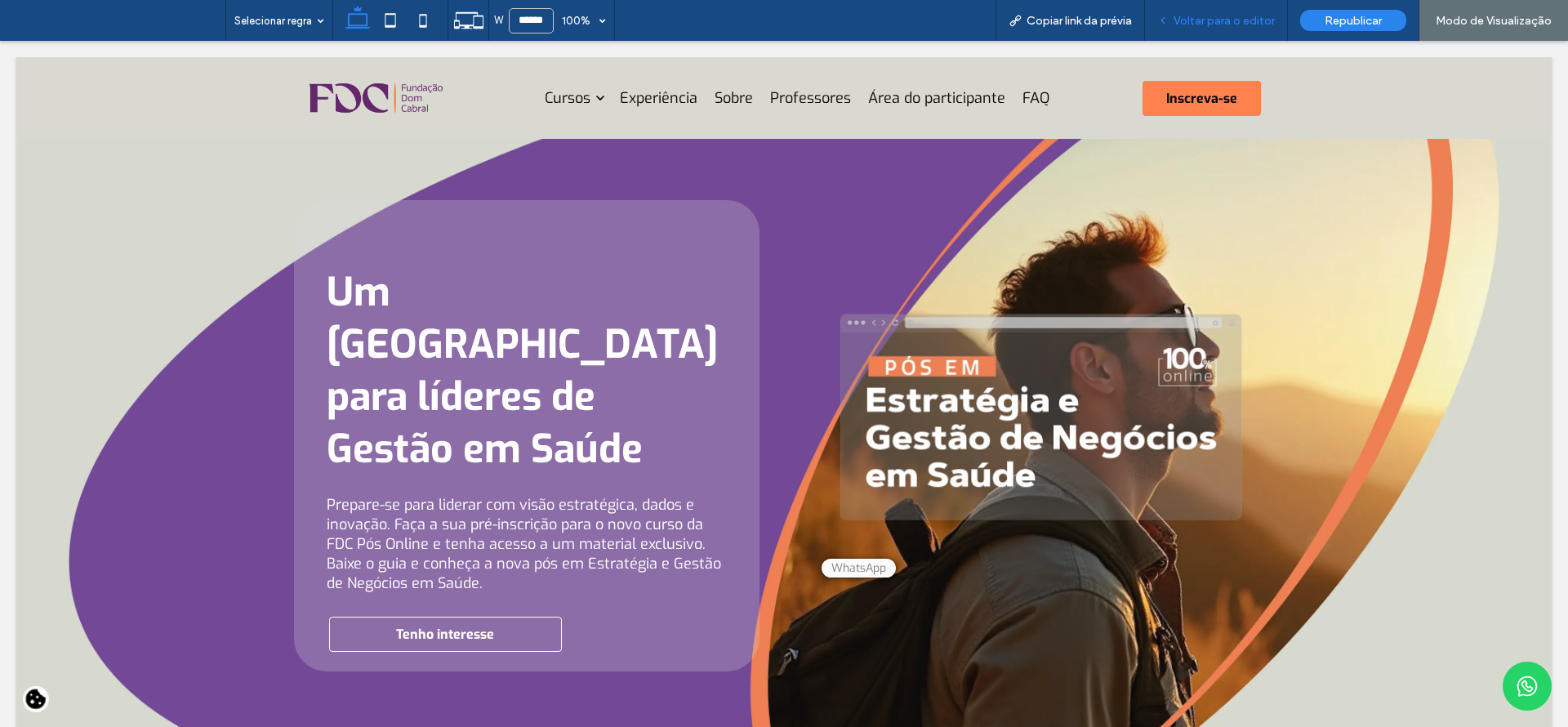
click at [1232, 30] on div "Voltar para o editor" at bounding box center [1216, 20] width 143 height 40
click at [1245, 18] on span "Voltar para o editor" at bounding box center [1223, 20] width 102 height 13
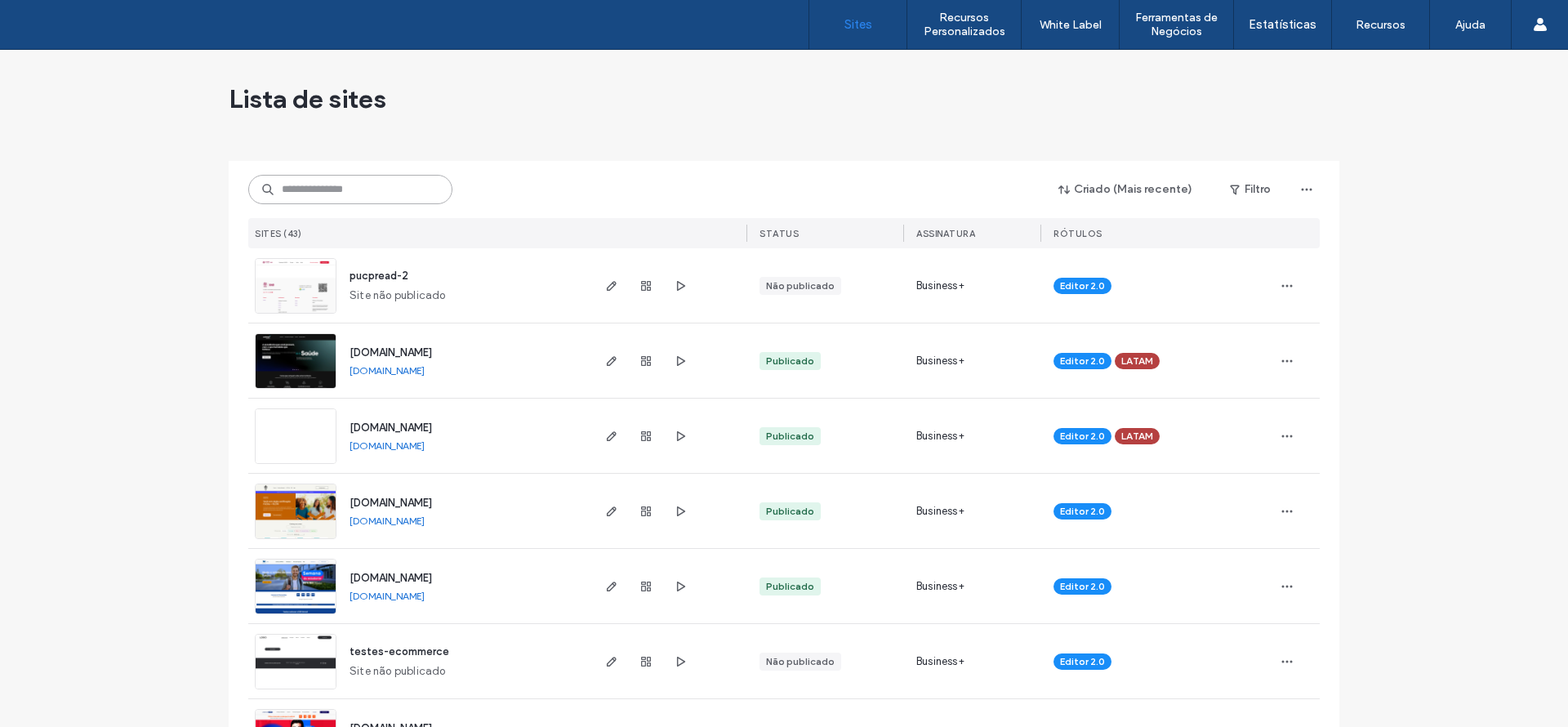
click at [278, 187] on input at bounding box center [350, 189] width 204 height 30
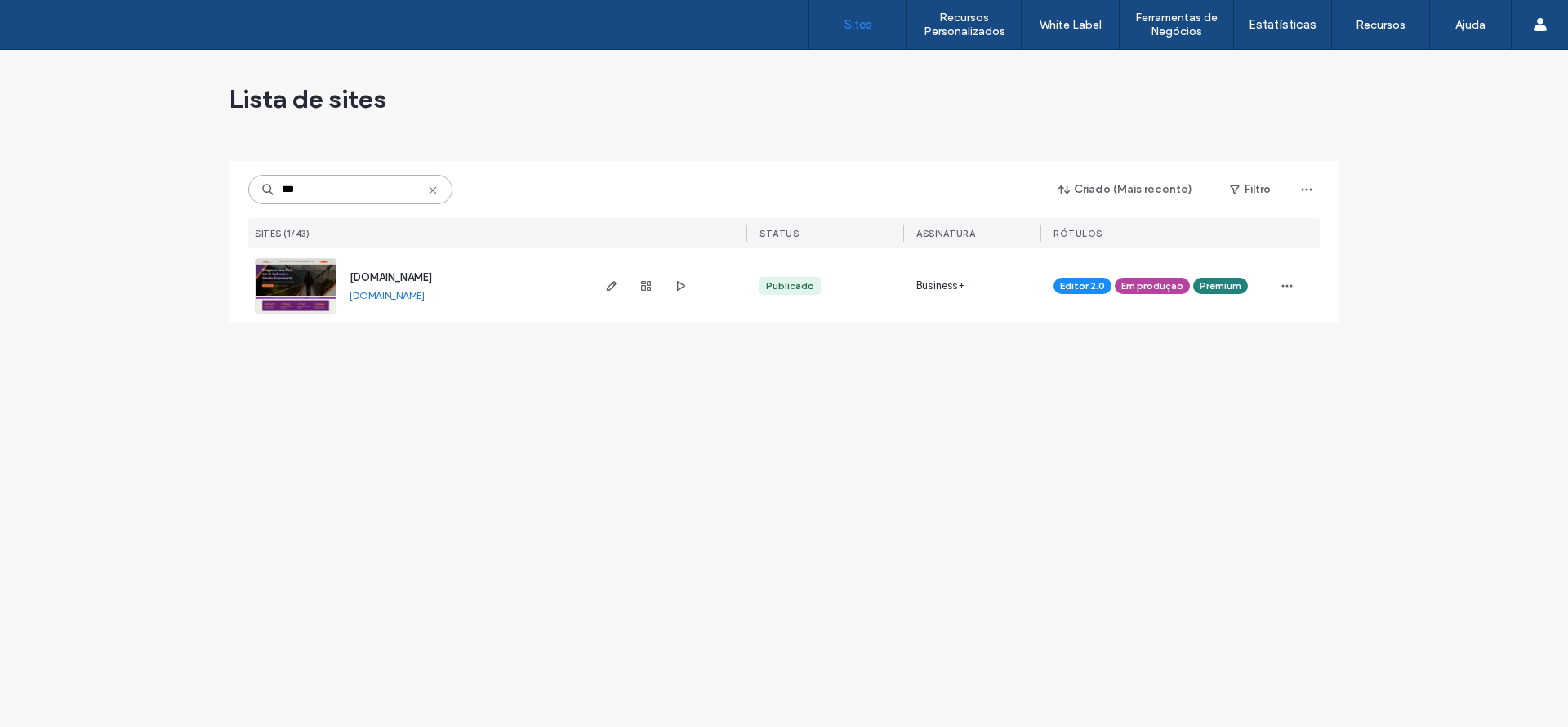
type input "***"
click at [605, 274] on div at bounding box center [646, 286] width 88 height 76
click at [611, 286] on icon "button" at bounding box center [612, 285] width 13 height 13
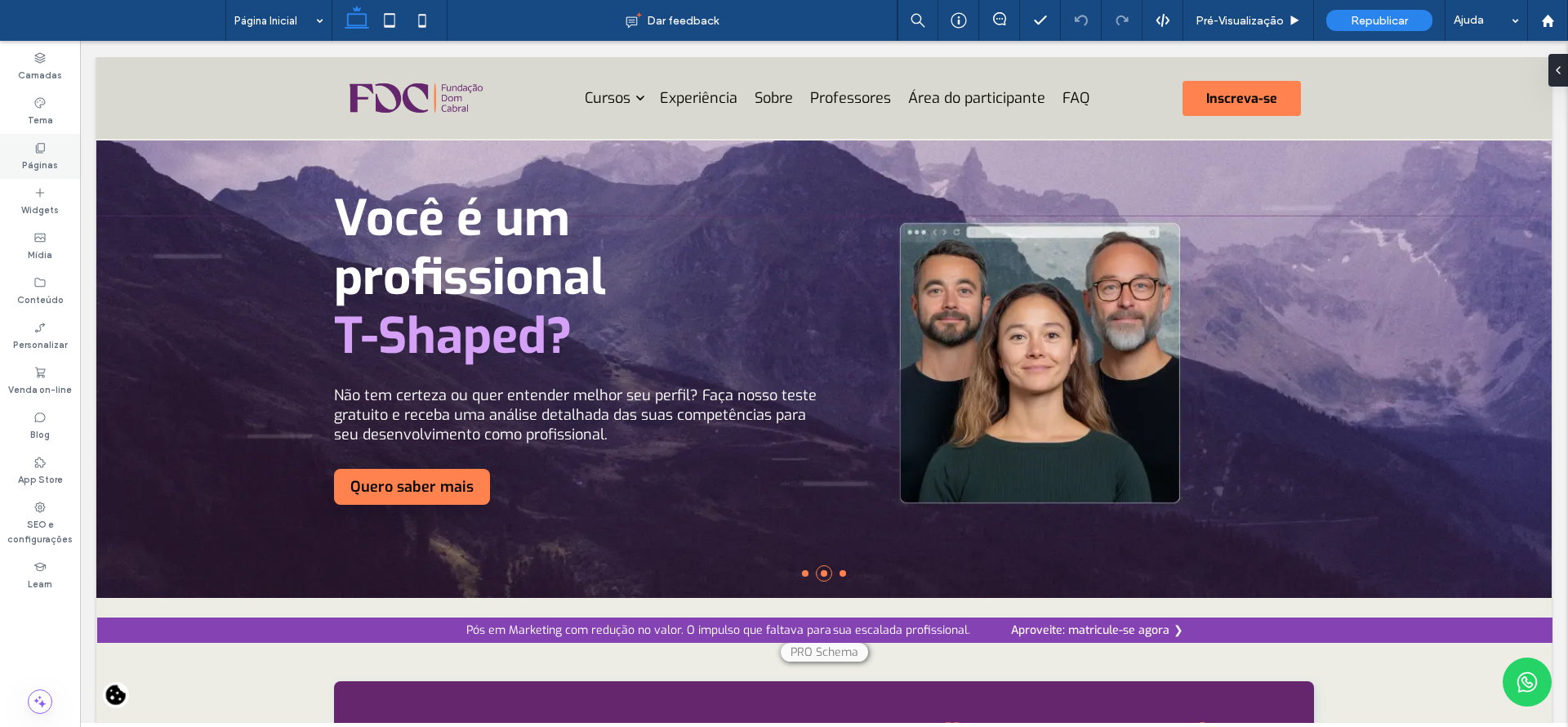
click at [38, 160] on label "Páginas" at bounding box center [40, 164] width 36 height 18
click at [49, 148] on div "Páginas" at bounding box center [40, 157] width 80 height 45
click at [33, 149] on icon at bounding box center [40, 148] width 13 height 13
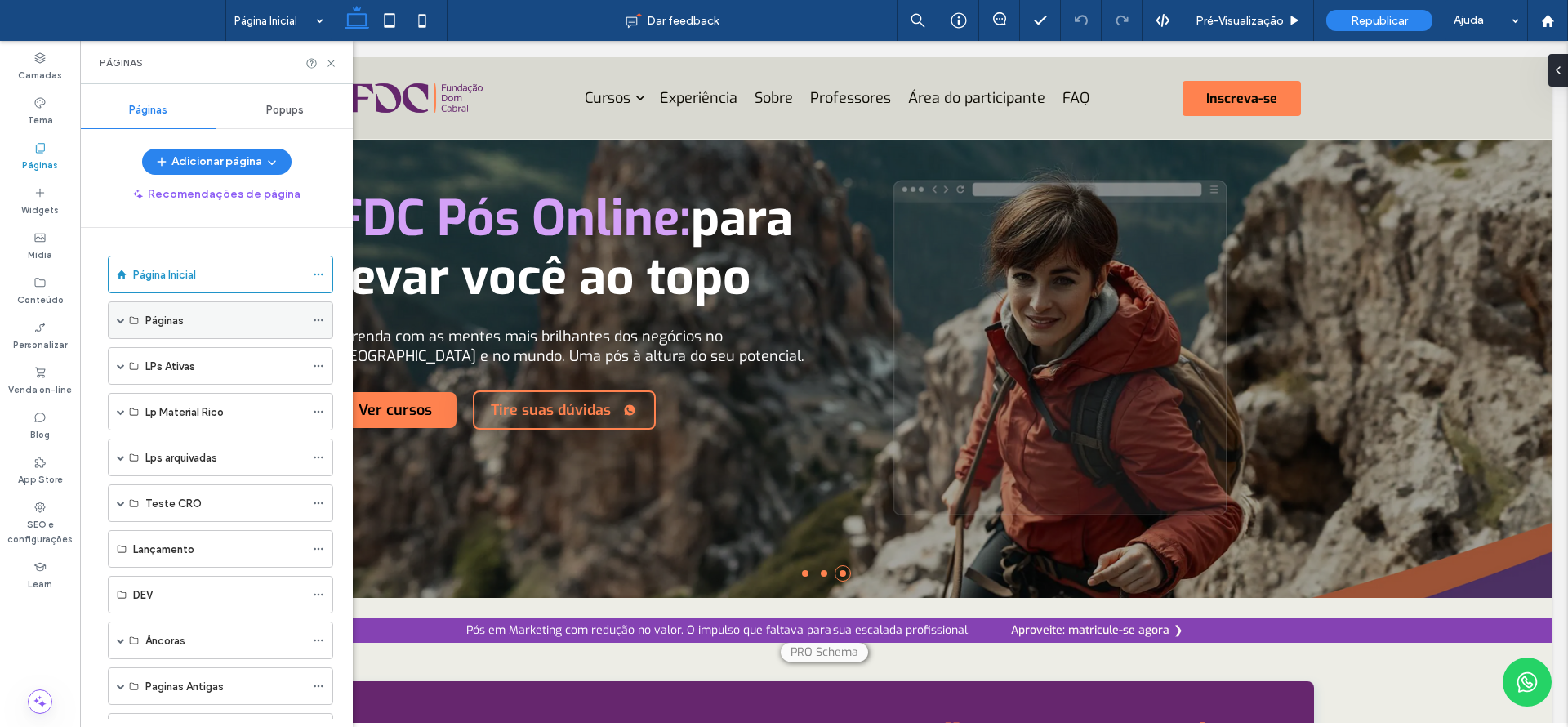
click at [122, 319] on span at bounding box center [121, 319] width 8 height 8
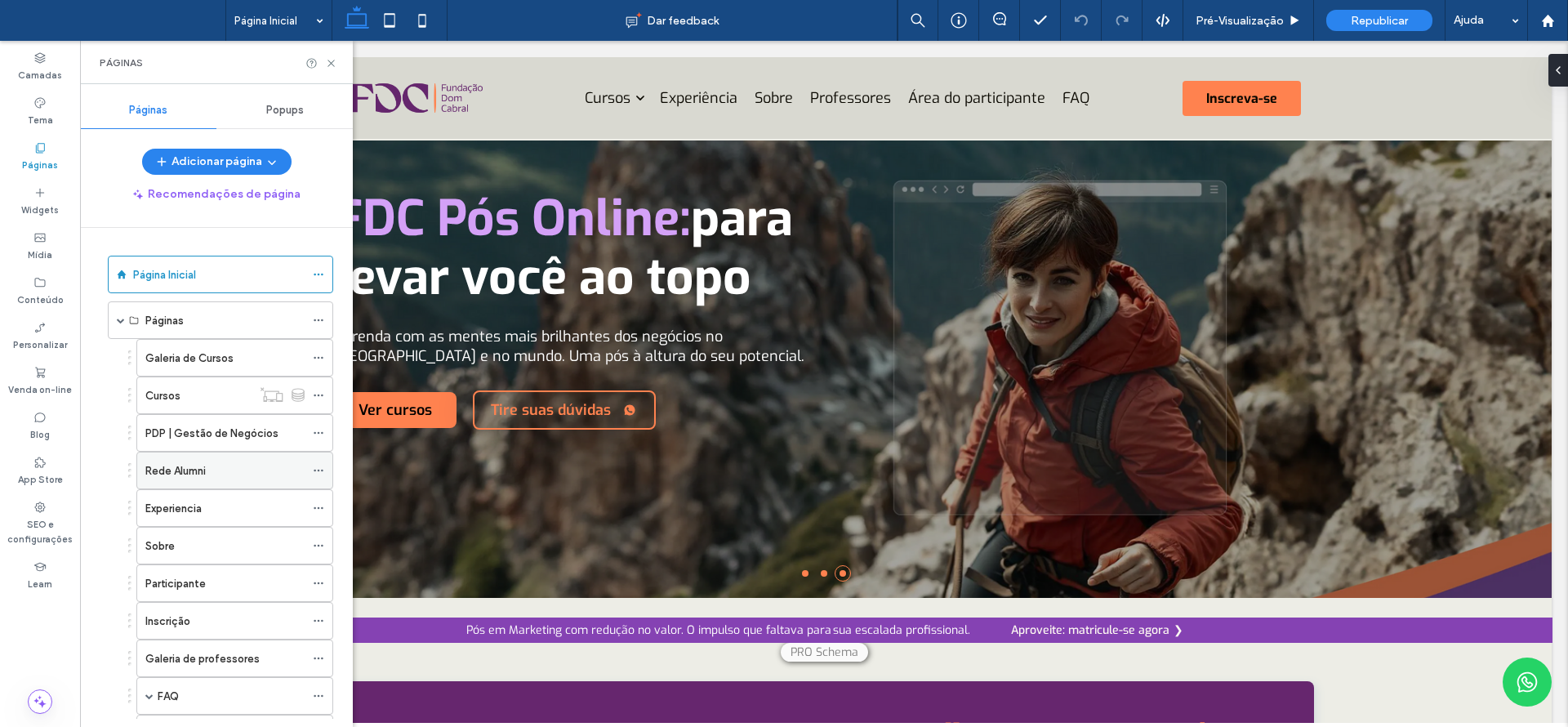
click at [168, 478] on label "Rede Alumni" at bounding box center [175, 471] width 60 height 29
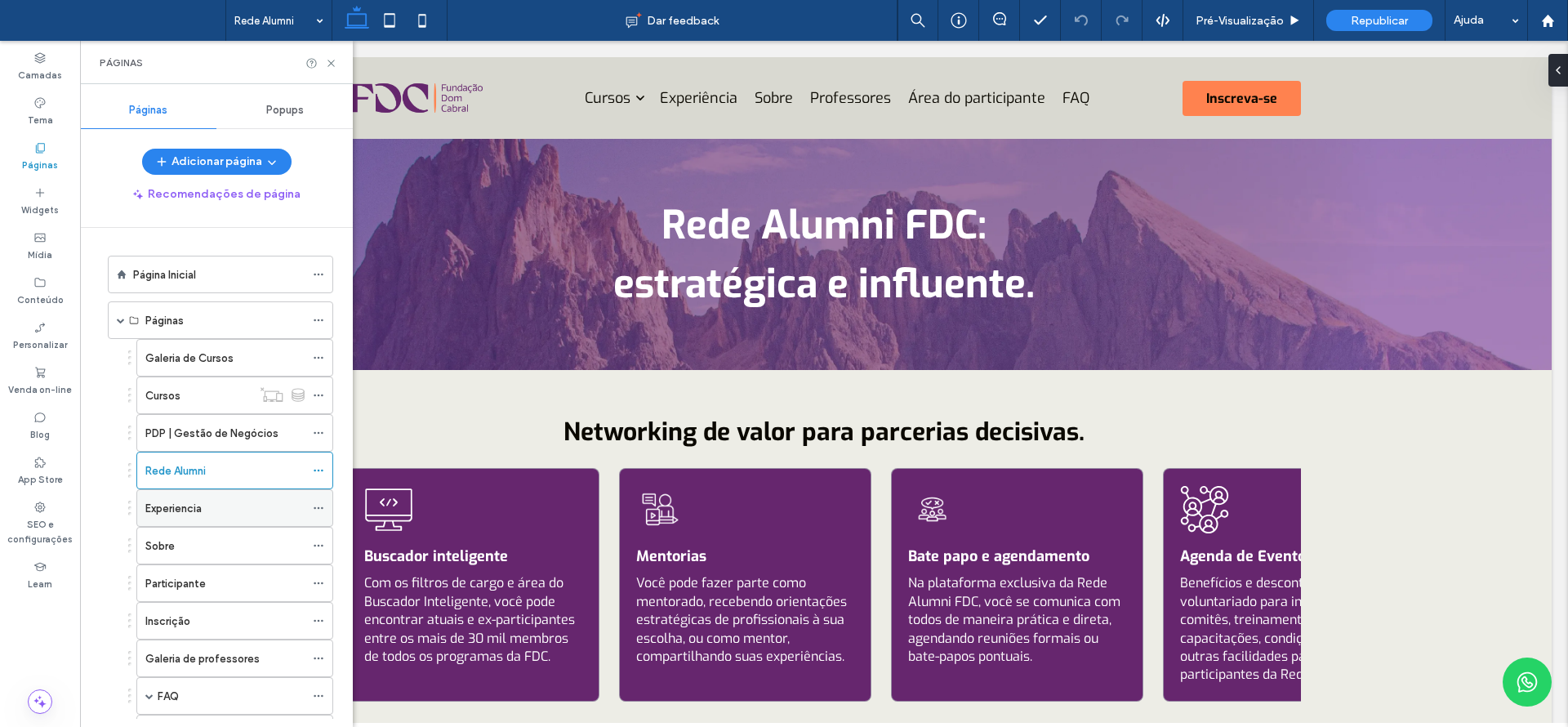
click at [193, 508] on label "Experiencia" at bounding box center [174, 508] width 57 height 29
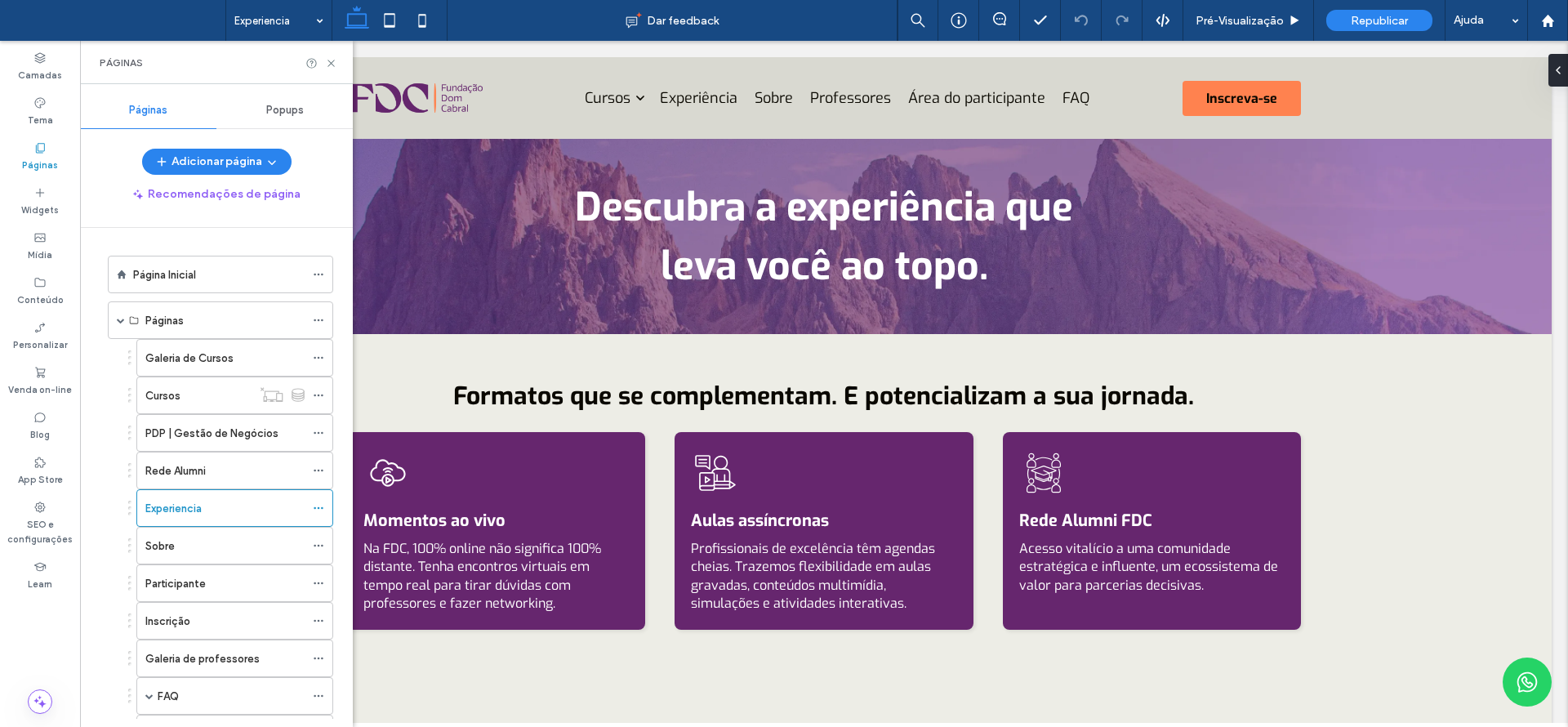
drag, startPoint x: 1589, startPoint y: 151, endPoint x: 1517, endPoint y: 76, distance: 104.0
click at [1205, 199] on div "Descubra a experiência que leva você ao topo." at bounding box center [823, 237] width 980 height 189
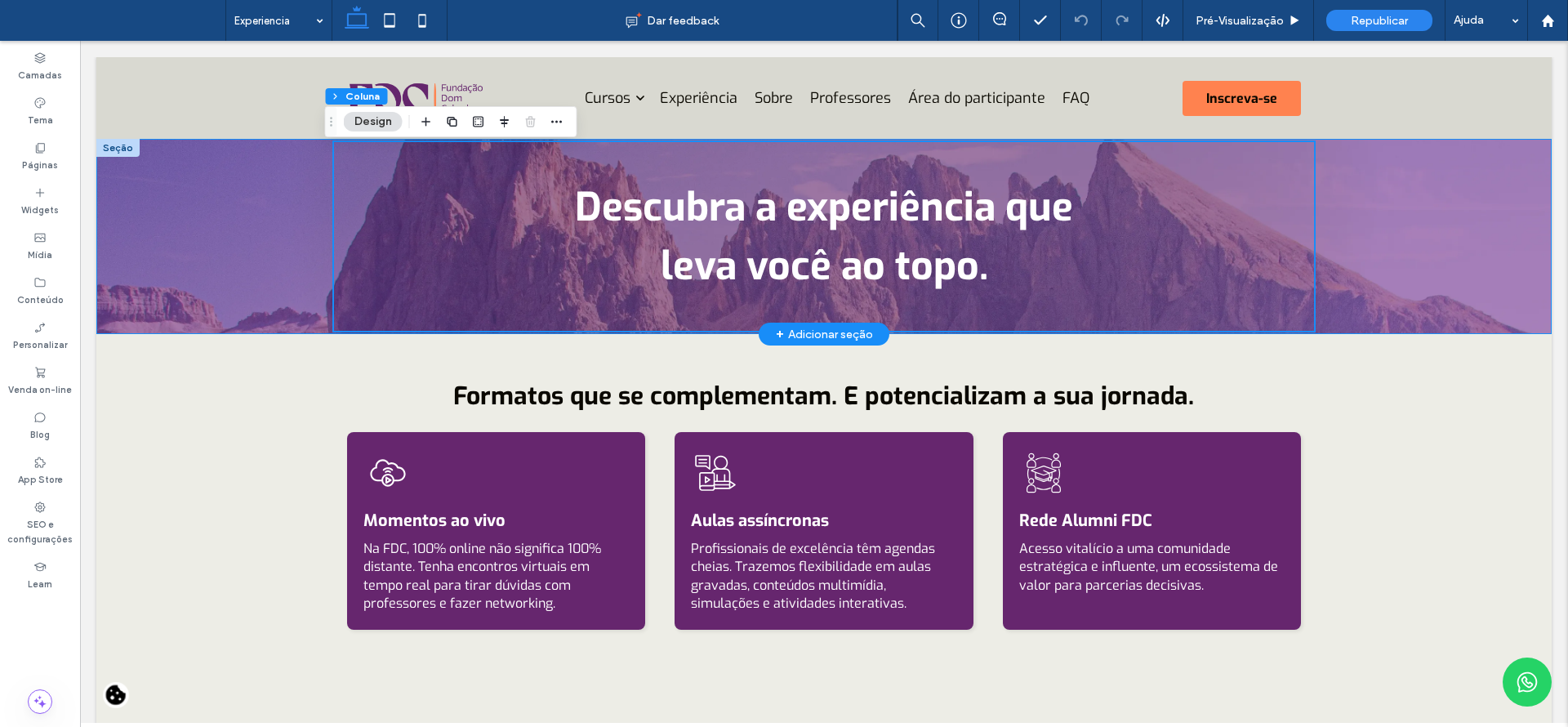
click at [1459, 215] on div "Descubra a experiência que leva você ao topo." at bounding box center [823, 236] width 1455 height 195
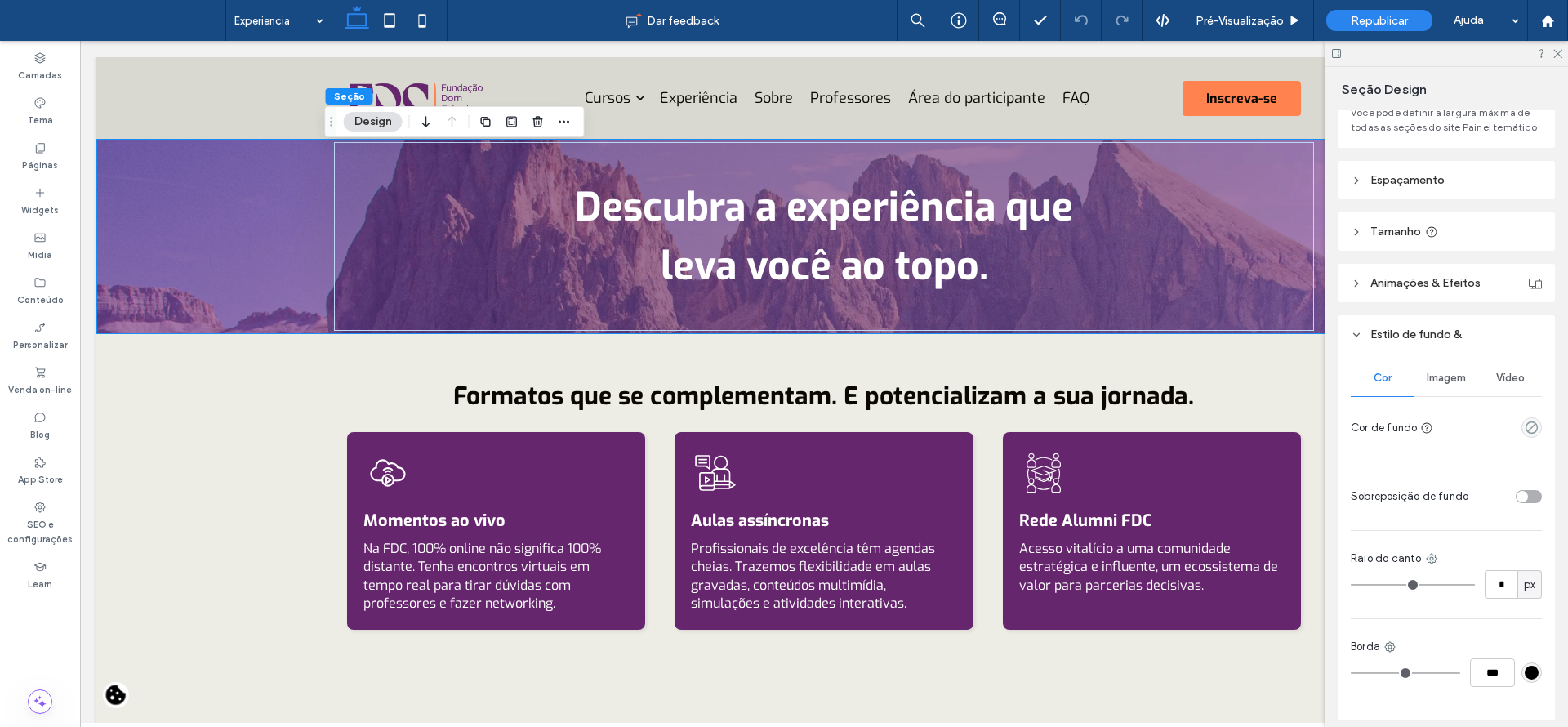
scroll to position [125, 0]
click at [1431, 386] on span "Imagem" at bounding box center [1447, 380] width 40 height 13
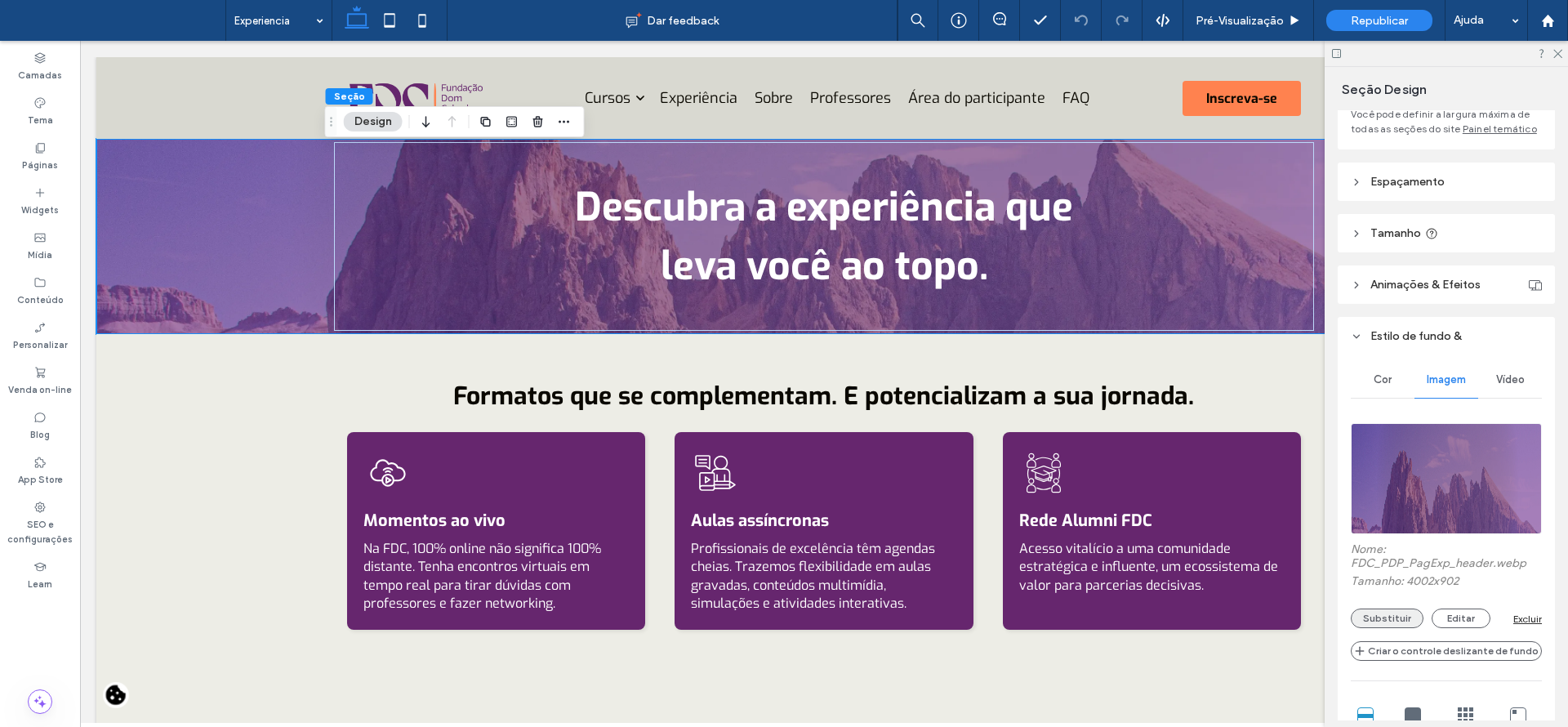
click at [1402, 627] on button "Substituir" at bounding box center [1386, 618] width 73 height 20
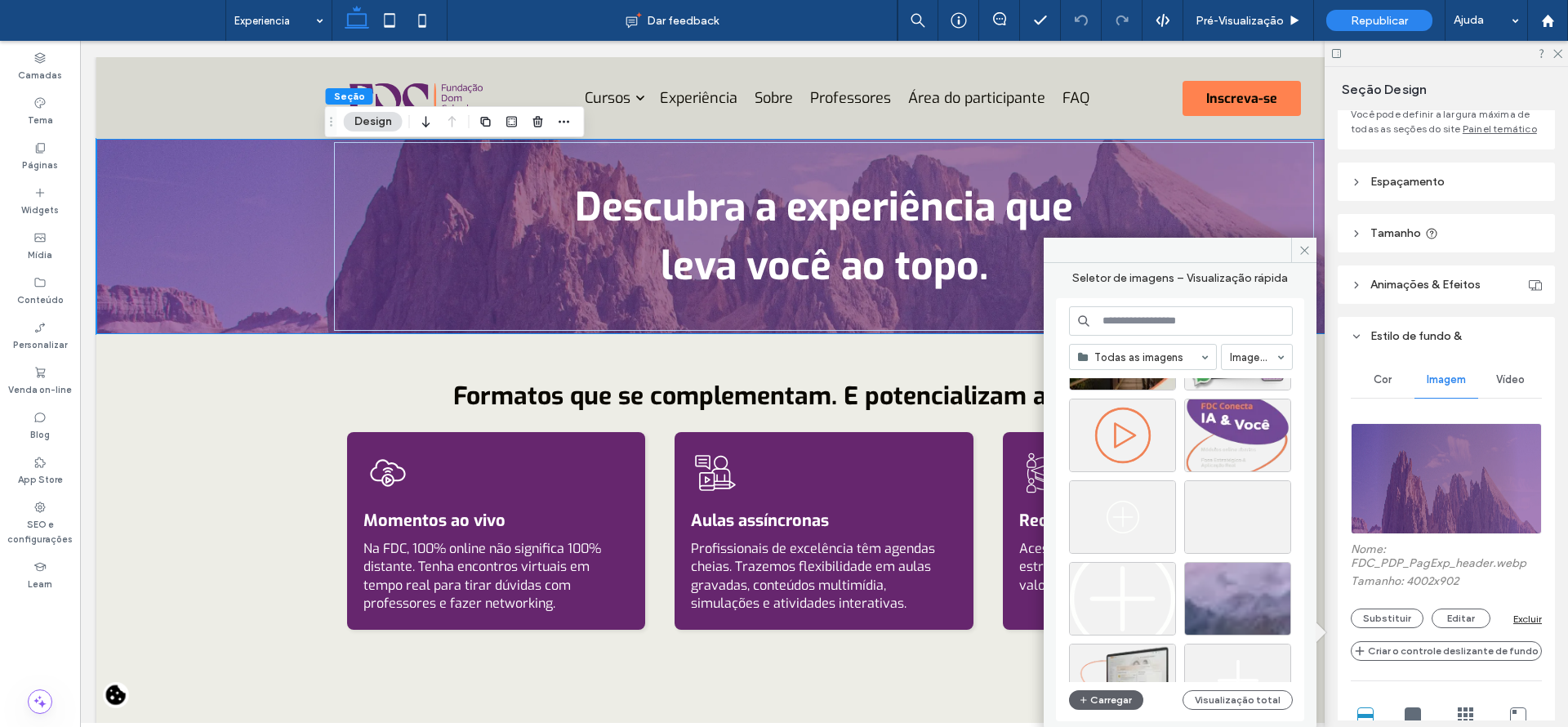
scroll to position [588, 0]
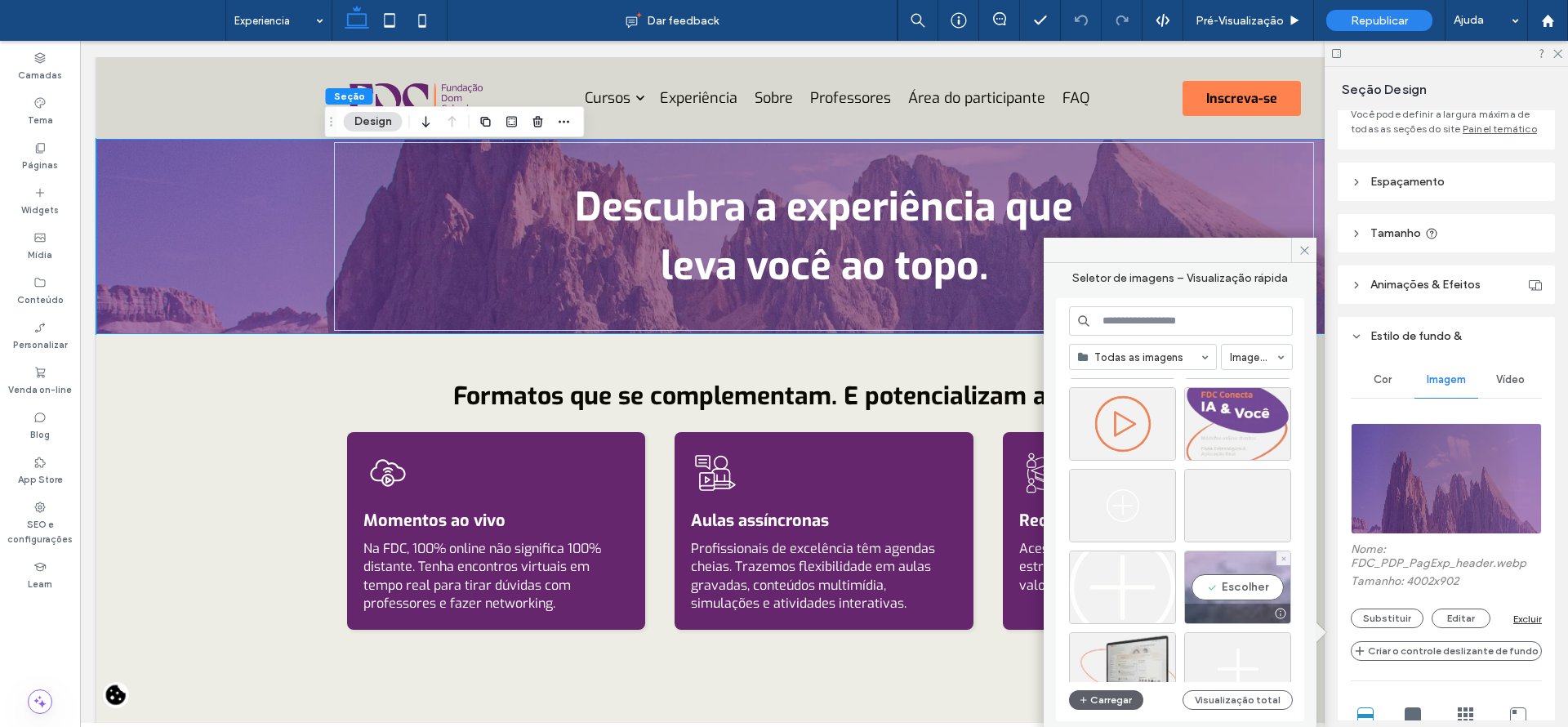
click at [1268, 597] on div "Escolher" at bounding box center [1237, 588] width 107 height 74
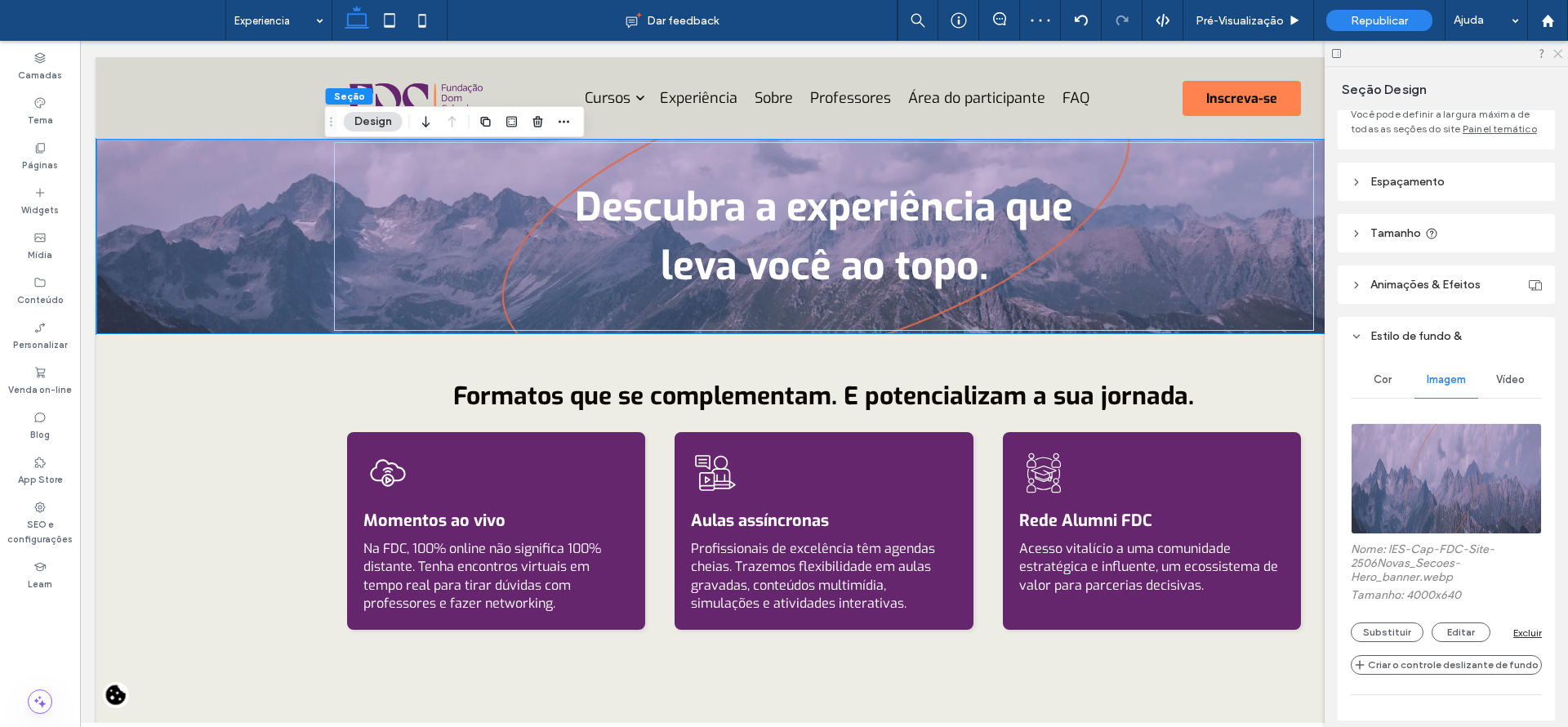
click at [1556, 58] on div at bounding box center [1446, 53] width 243 height 25
click at [1556, 52] on use at bounding box center [1557, 54] width 9 height 9
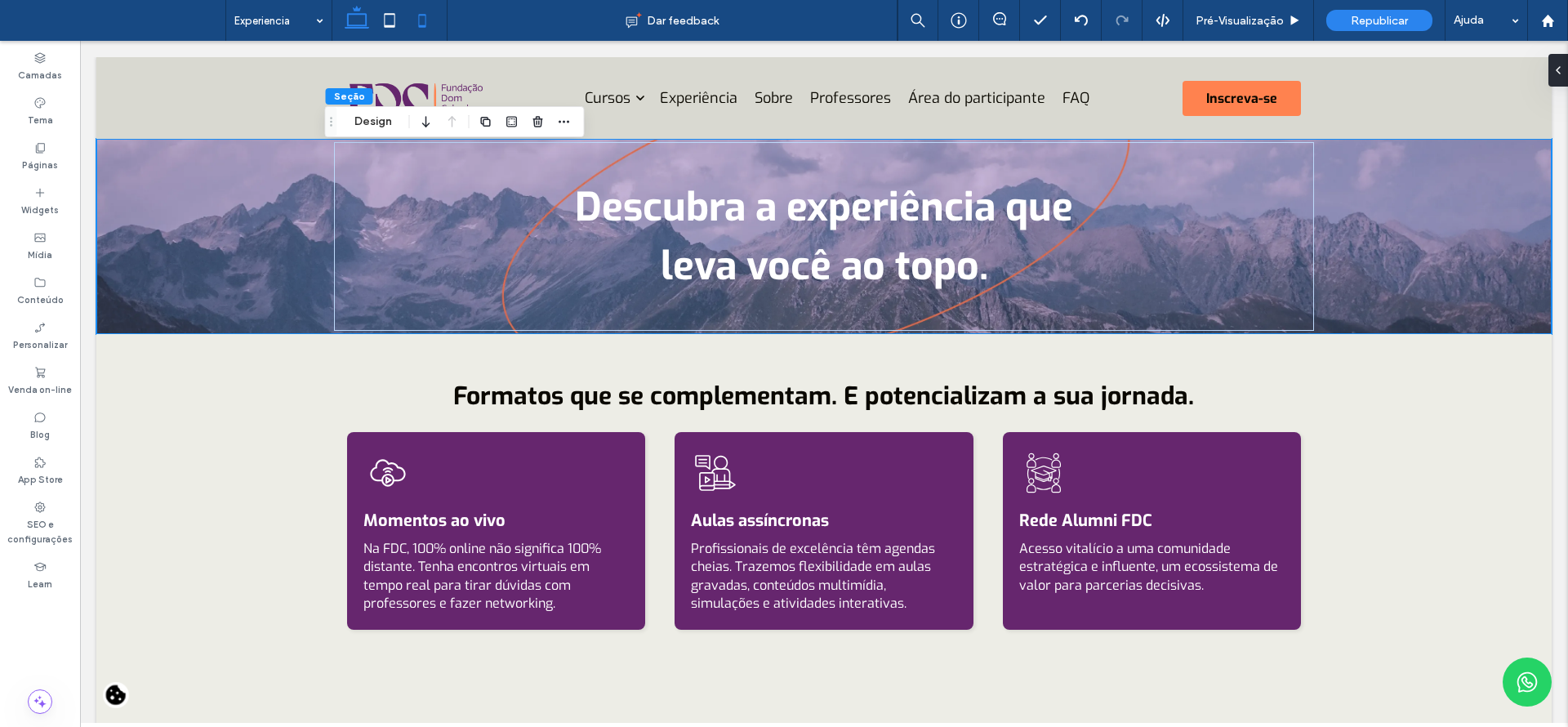
click at [429, 30] on icon at bounding box center [422, 21] width 32 height 32
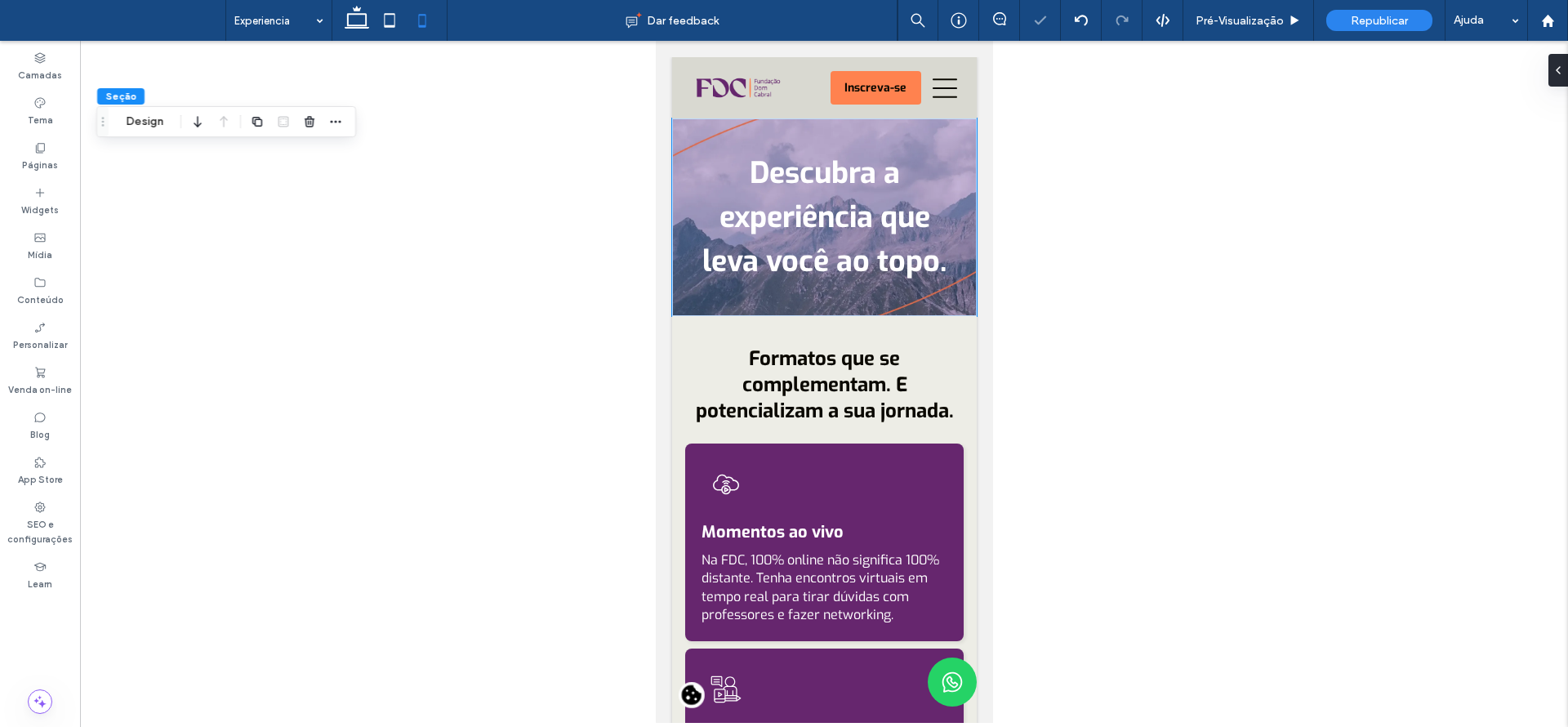
type input "*"
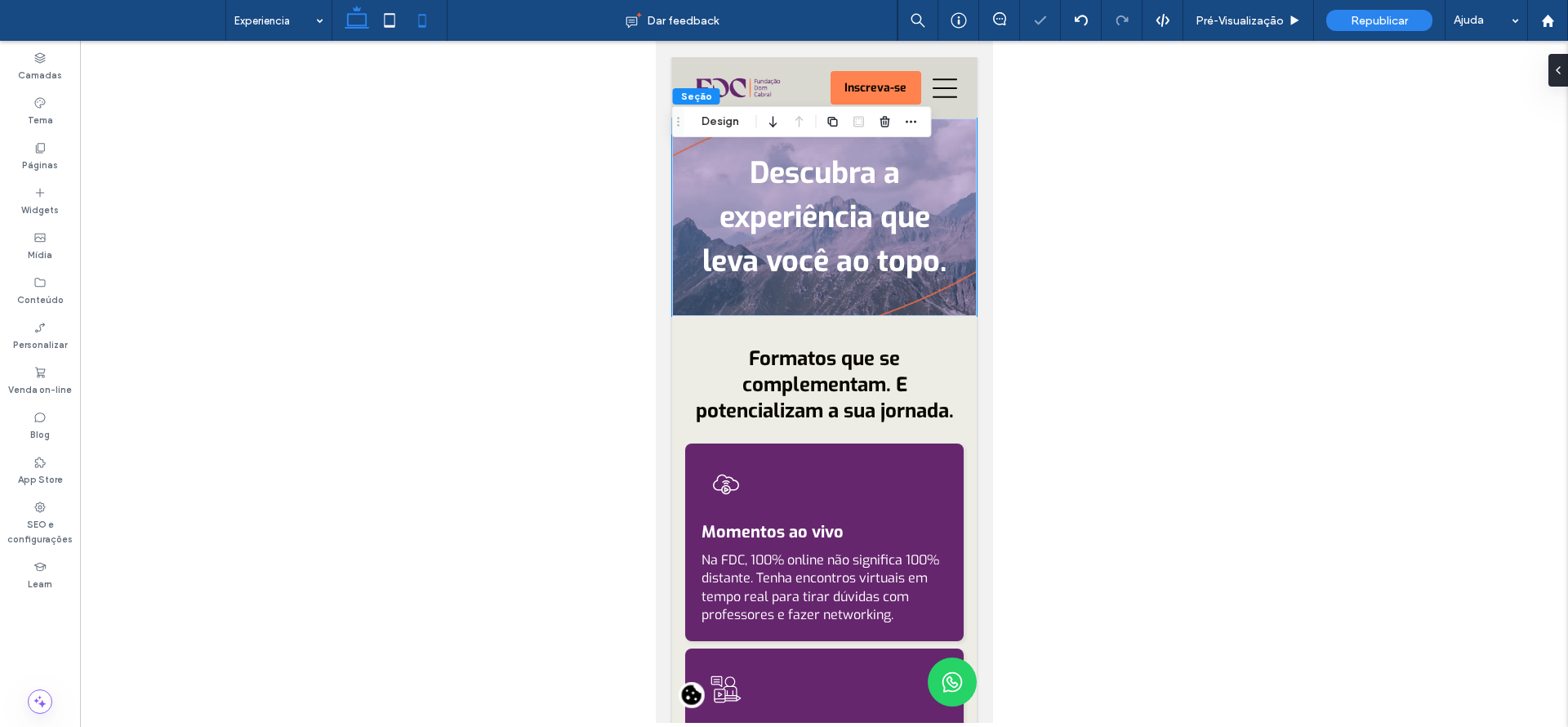
click at [366, 20] on use at bounding box center [356, 16] width 24 height 22
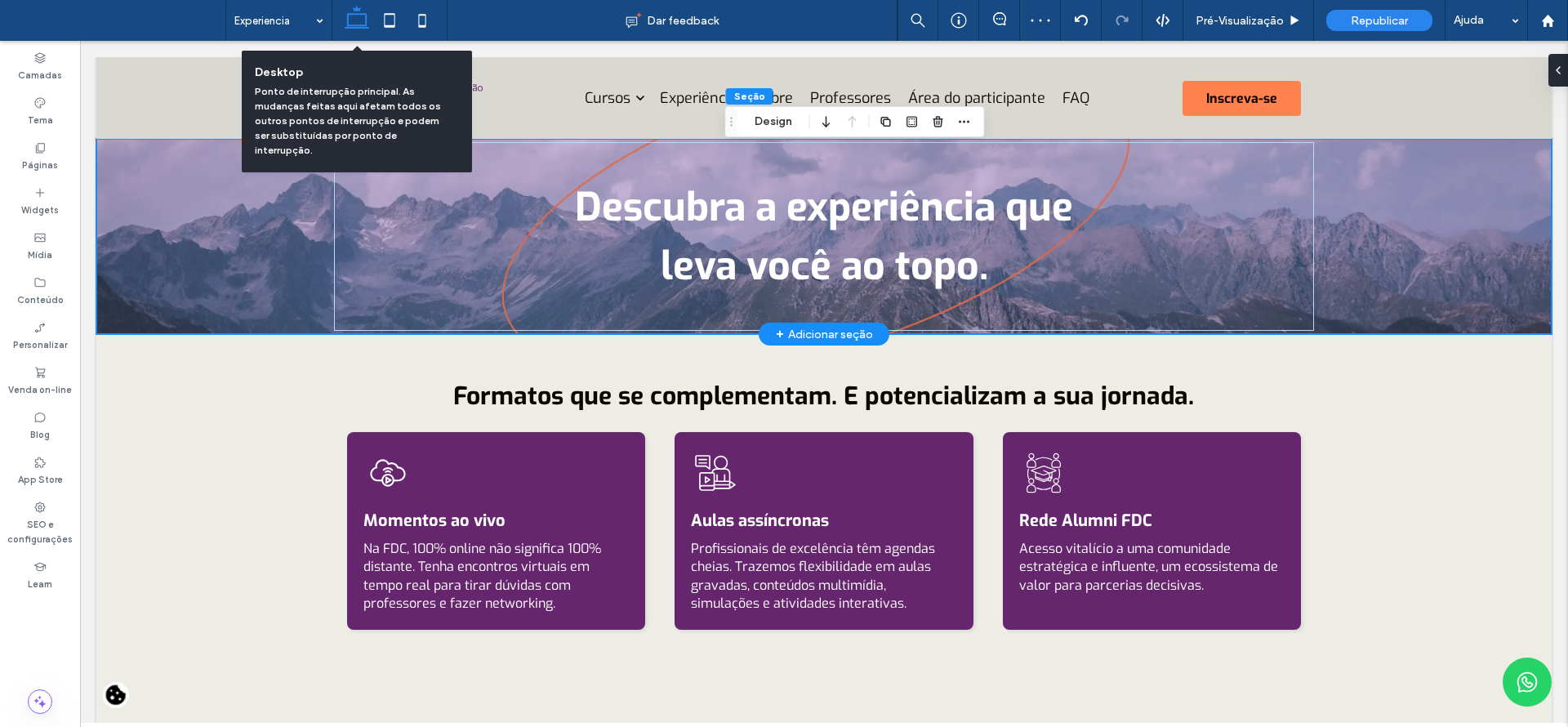
type input "*"
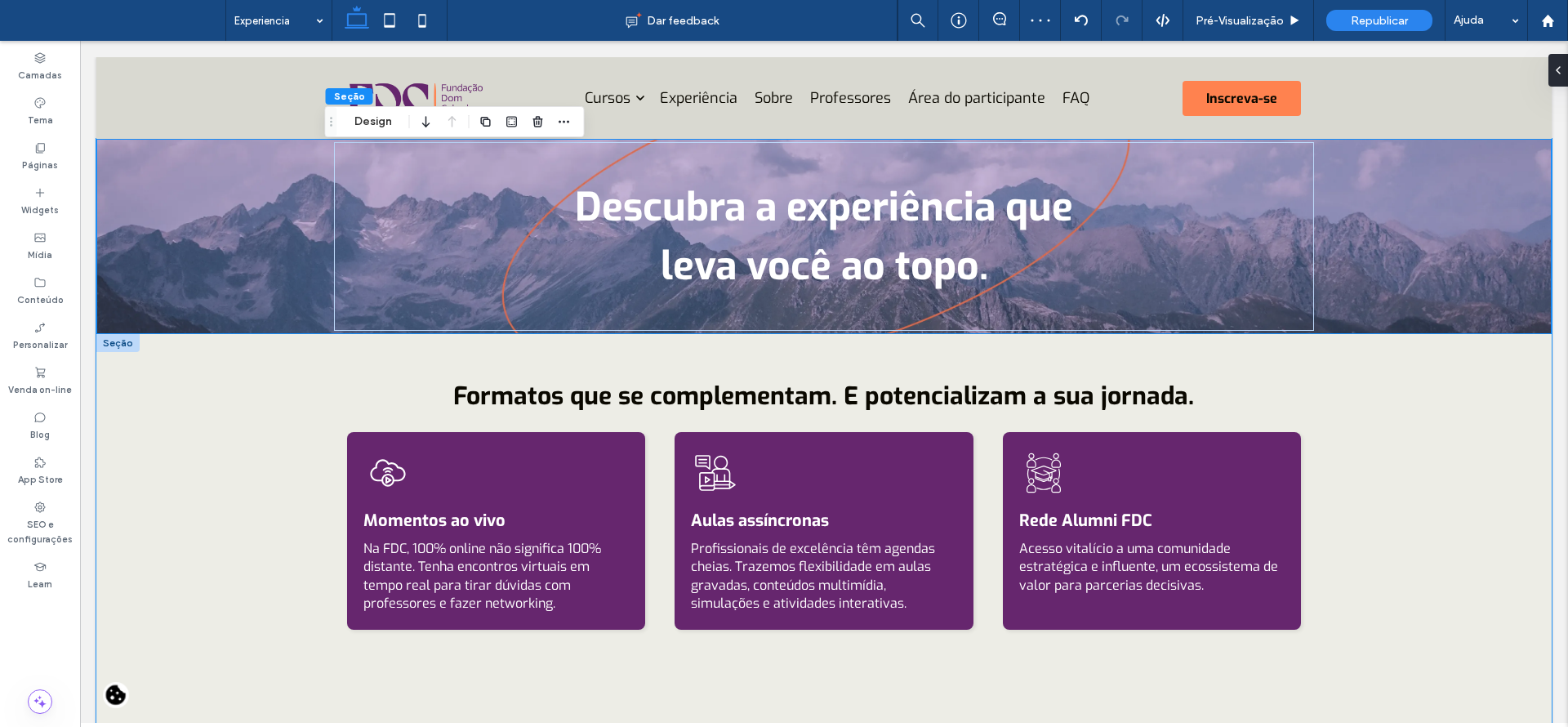
click at [1399, 388] on div "Formatos que se complementam. E potencializam a sua jornada. Momentos ao vivo N…" at bounding box center [823, 538] width 1455 height 408
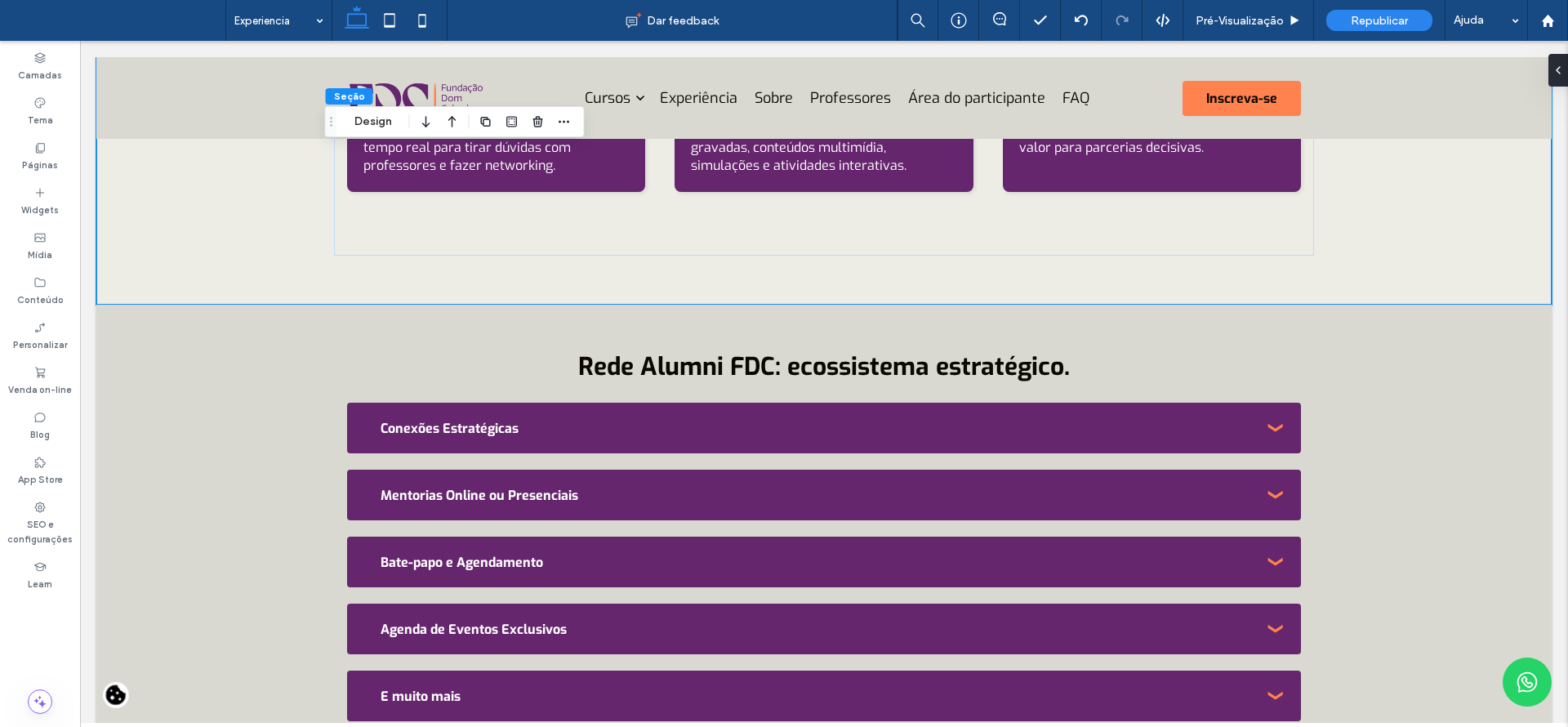
scroll to position [0, 0]
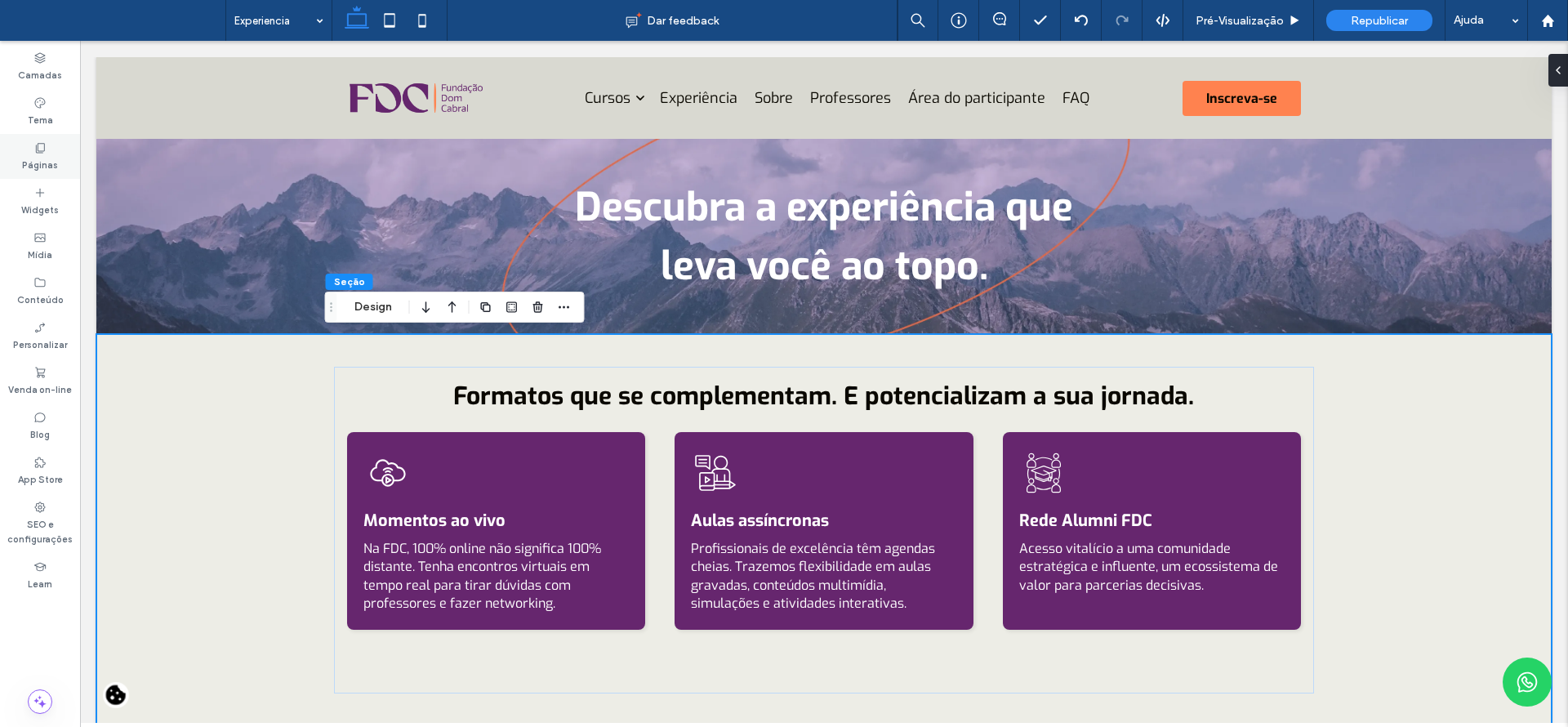
click at [32, 148] on div "Páginas" at bounding box center [40, 157] width 80 height 45
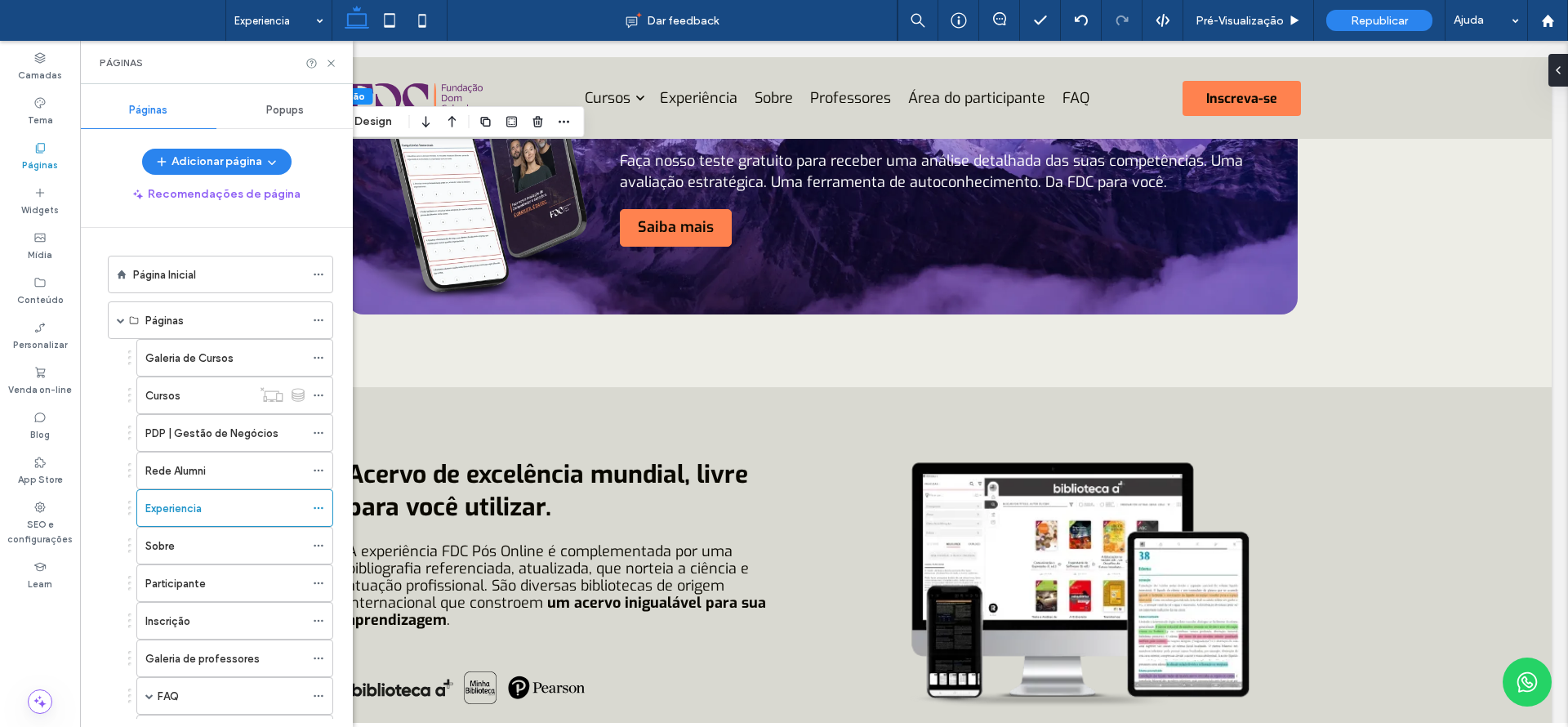
scroll to position [1148, 0]
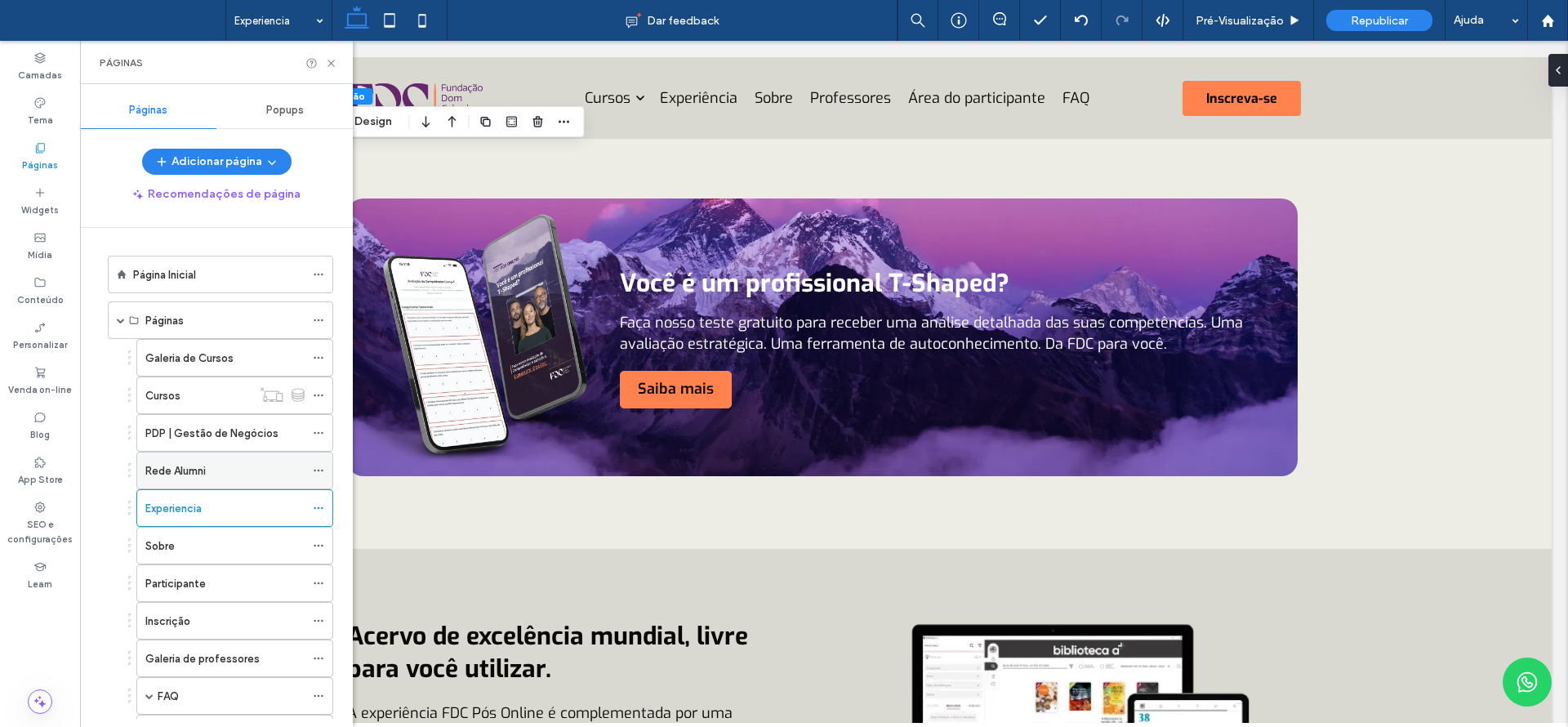
click at [185, 467] on label "Rede Alumni" at bounding box center [175, 471] width 60 height 29
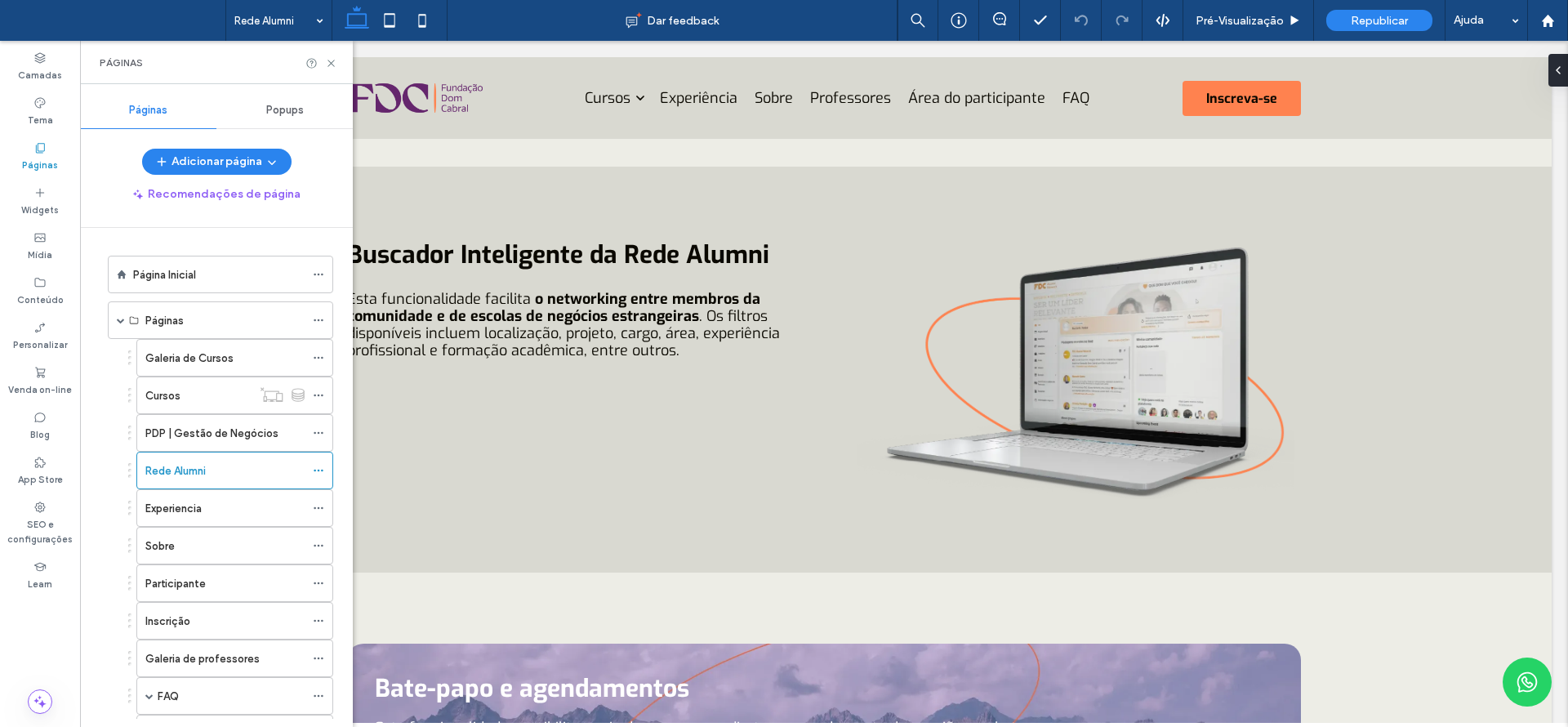
scroll to position [830, 0]
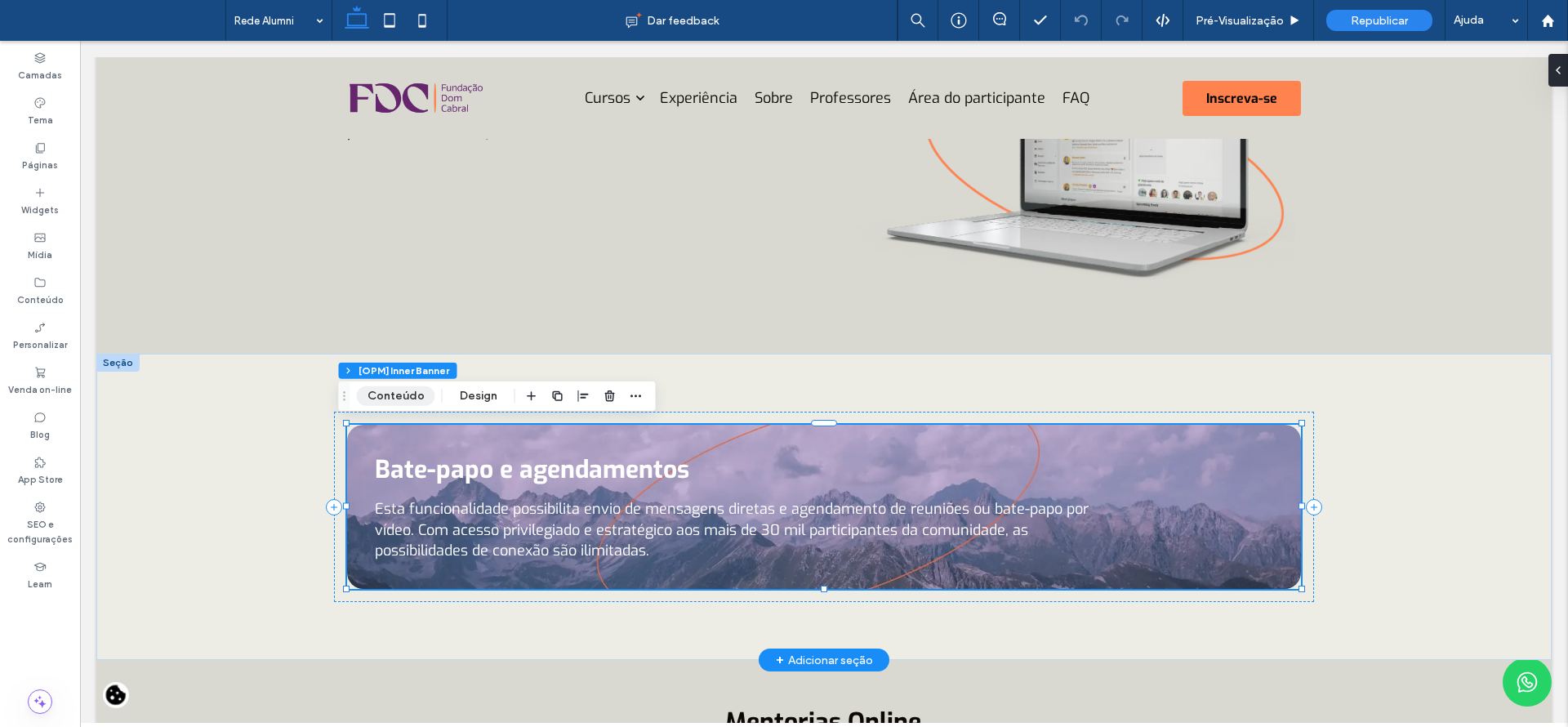
click at [405, 397] on button "Conteúdo" at bounding box center [396, 396] width 78 height 20
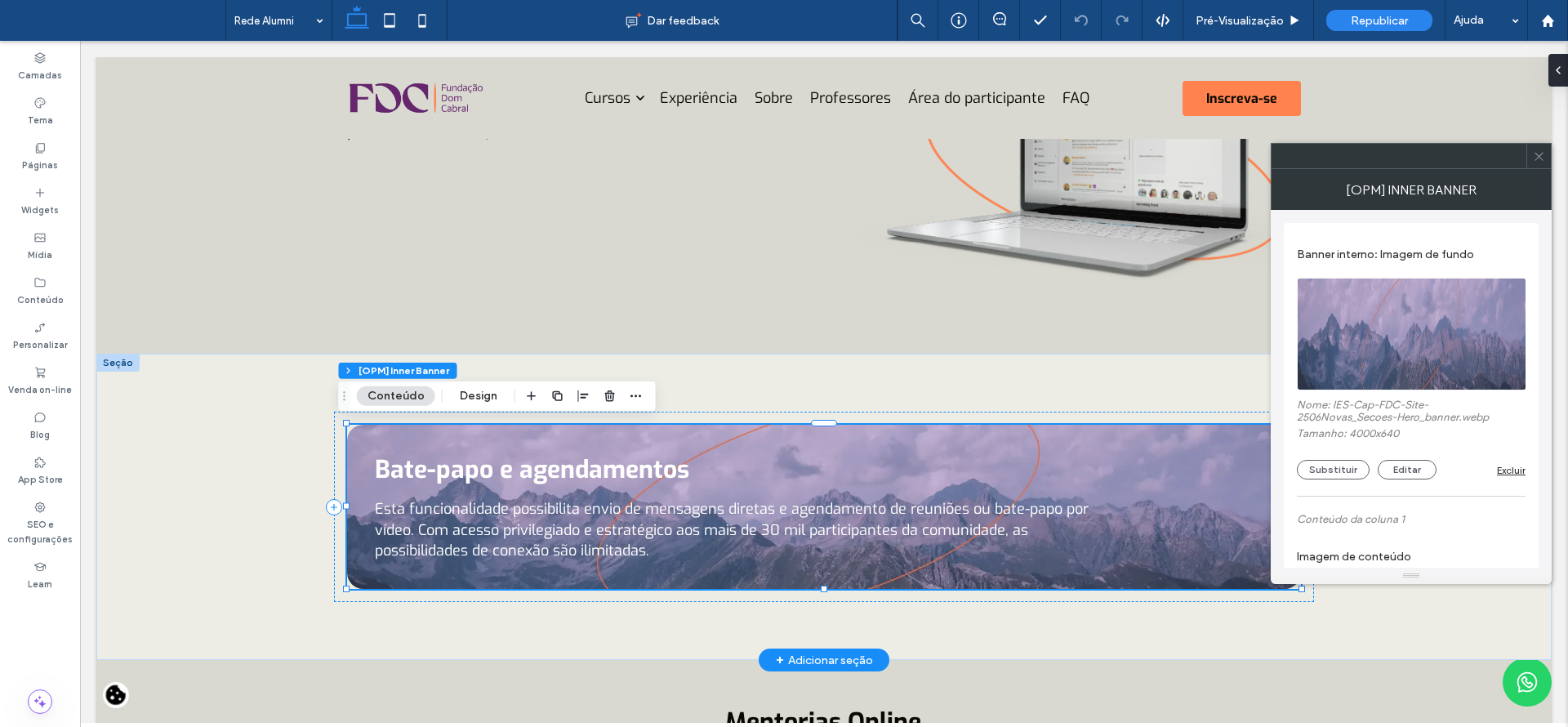
scroll to position [121, 0]
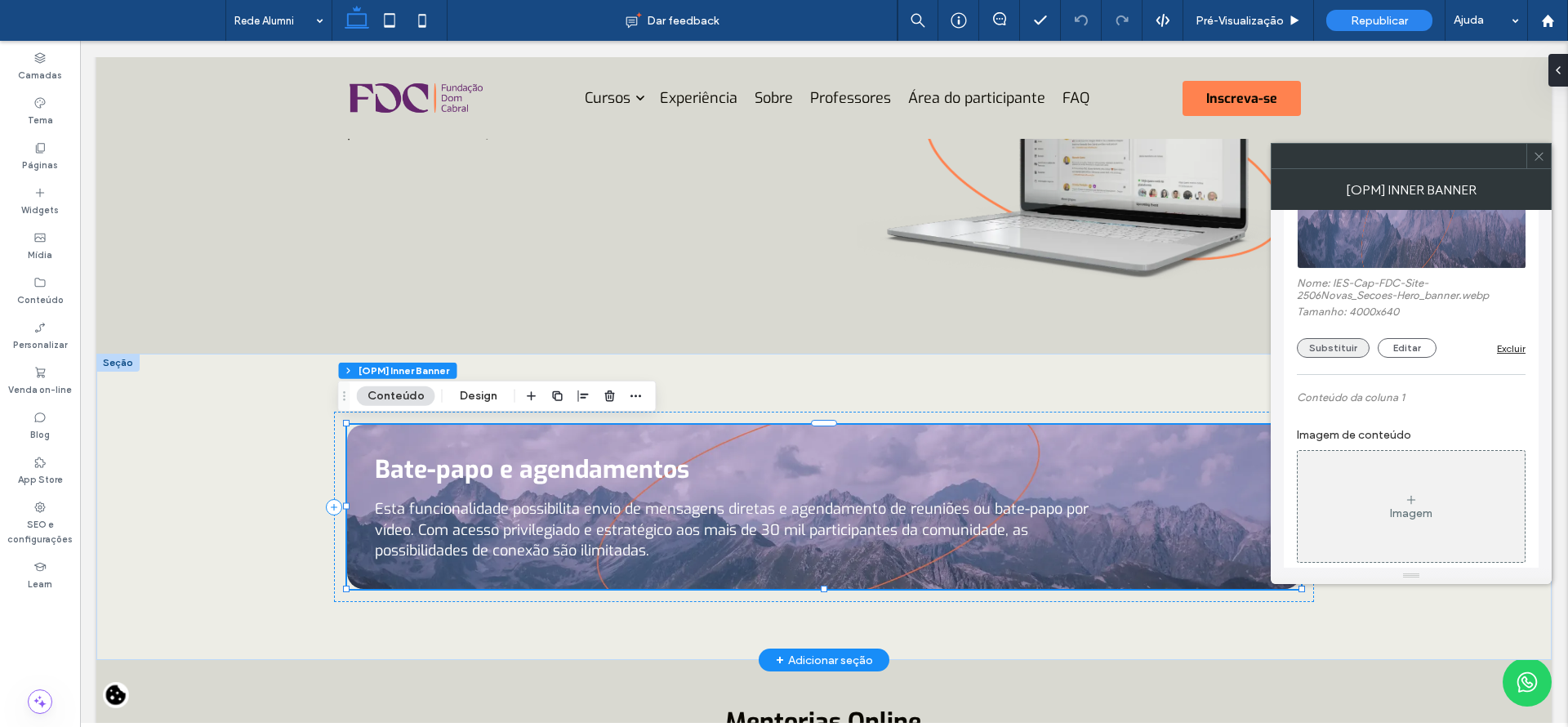
click at [1331, 345] on button "Substituir" at bounding box center [1332, 348] width 73 height 20
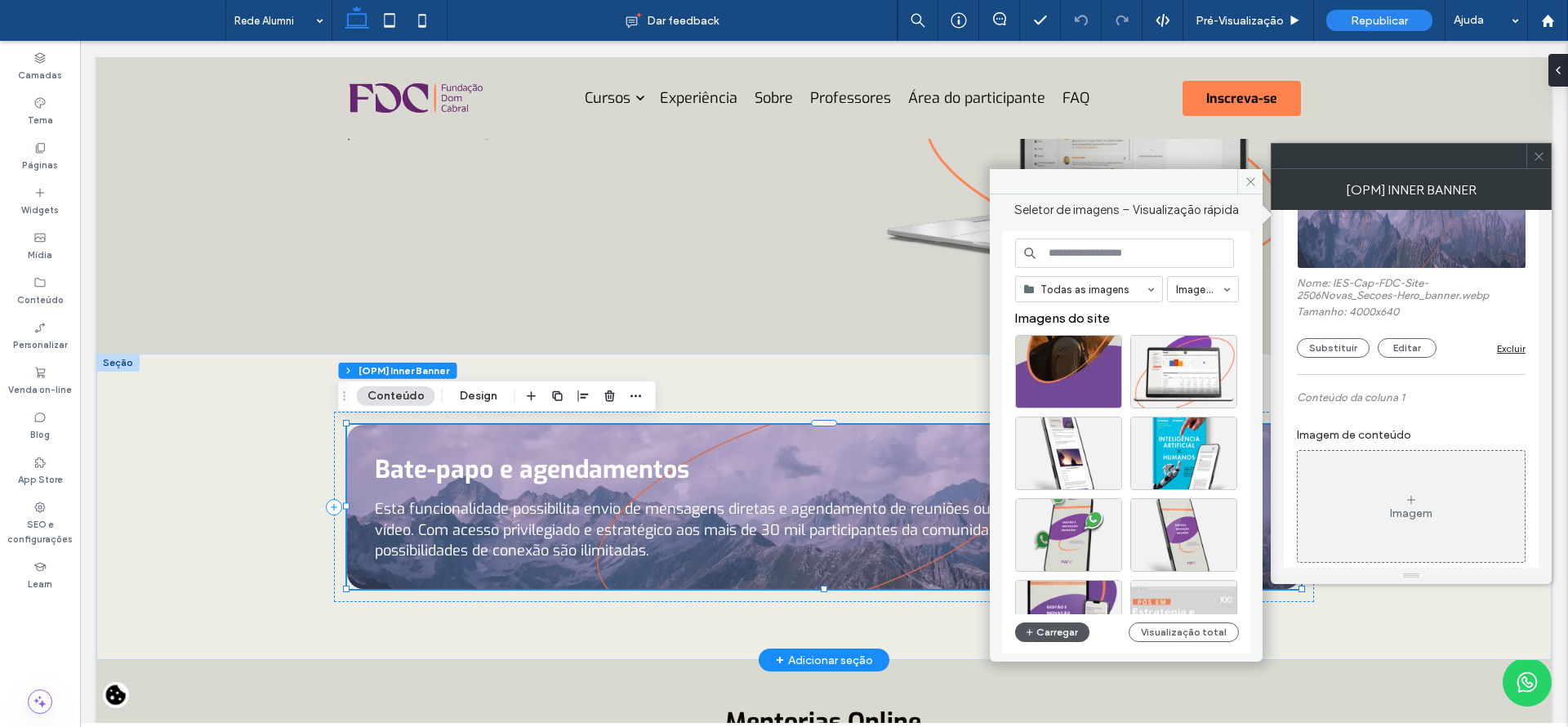
click at [1059, 633] on button "Carregar" at bounding box center [1052, 633] width 75 height 20
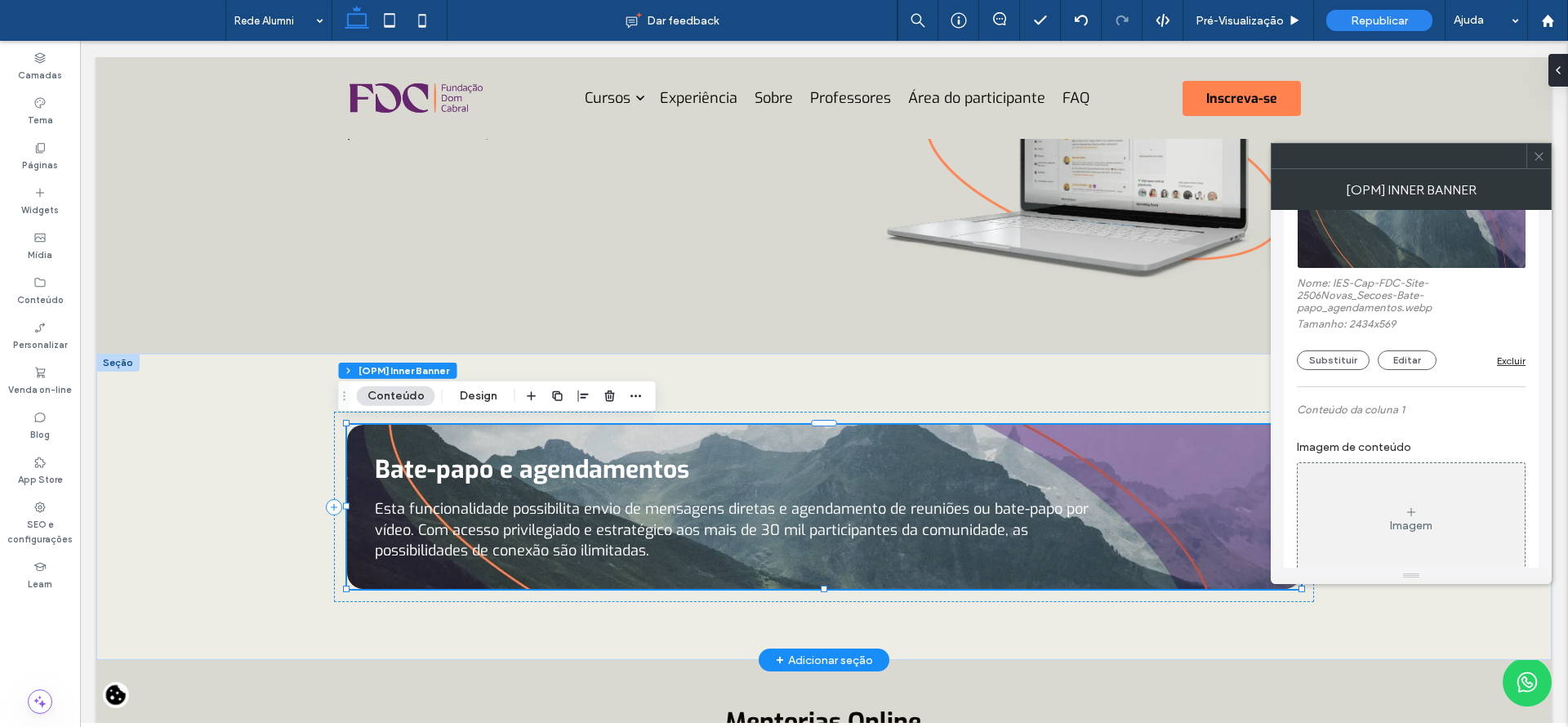
click at [1536, 159] on icon at bounding box center [1539, 157] width 13 height 13
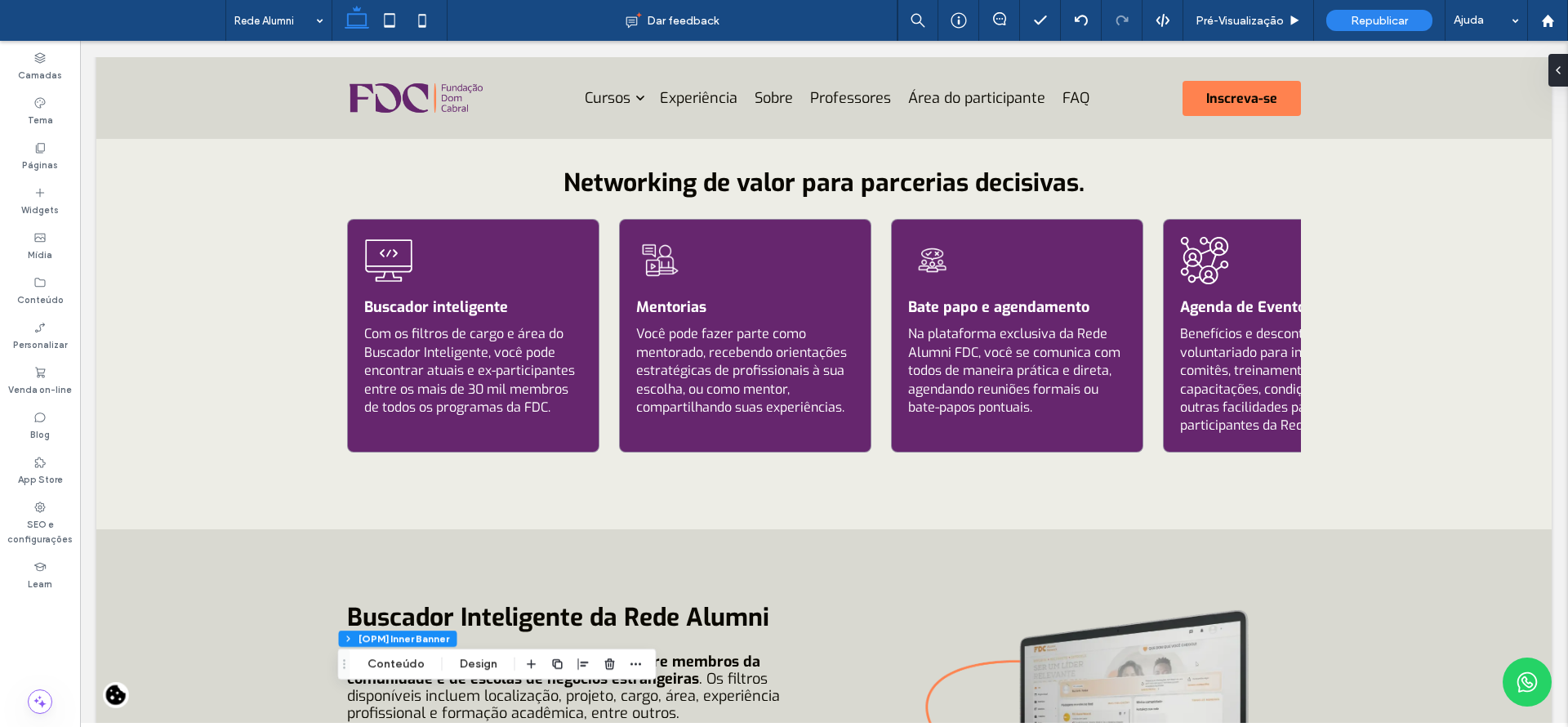
scroll to position [244, 0]
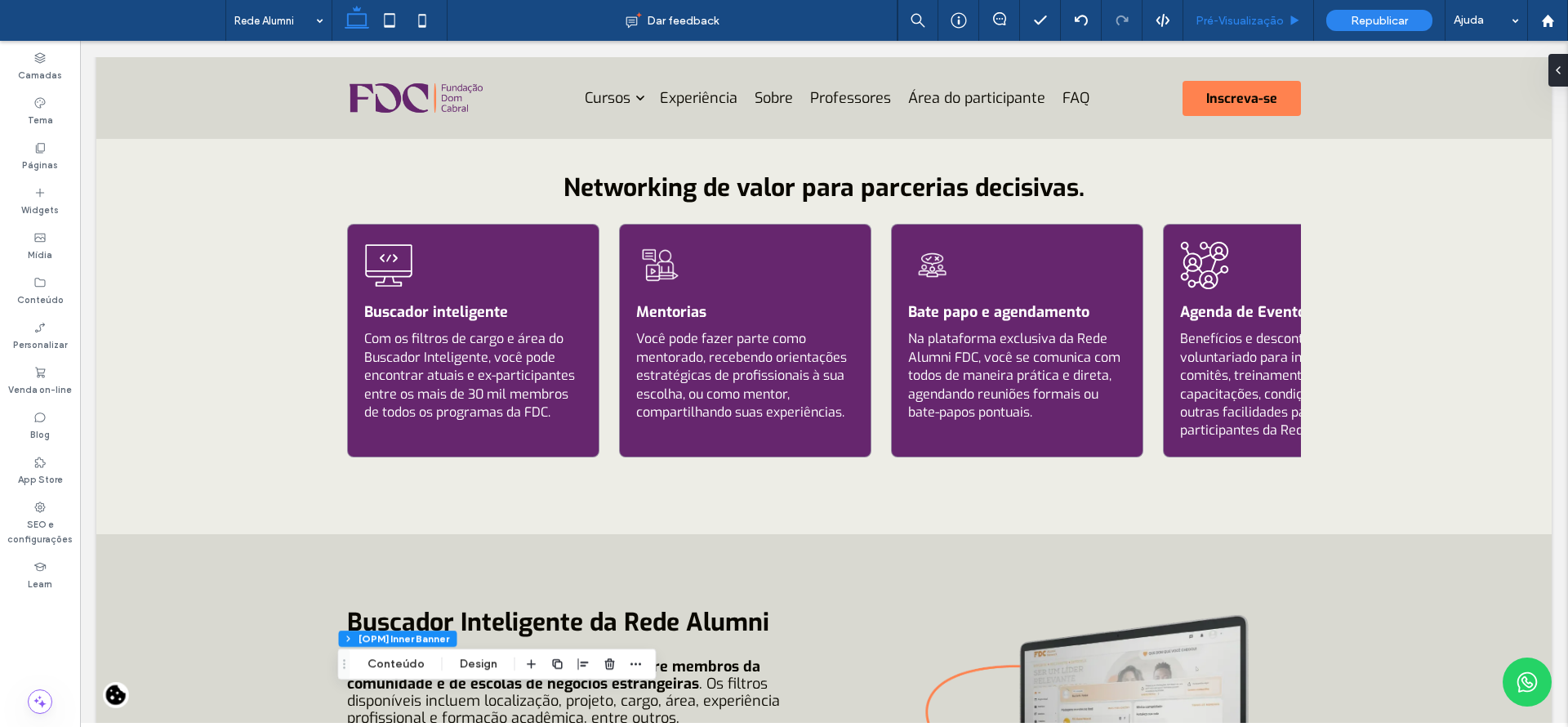
click at [1251, 11] on div "Pré-Visualizaçāo" at bounding box center [1248, 20] width 130 height 40
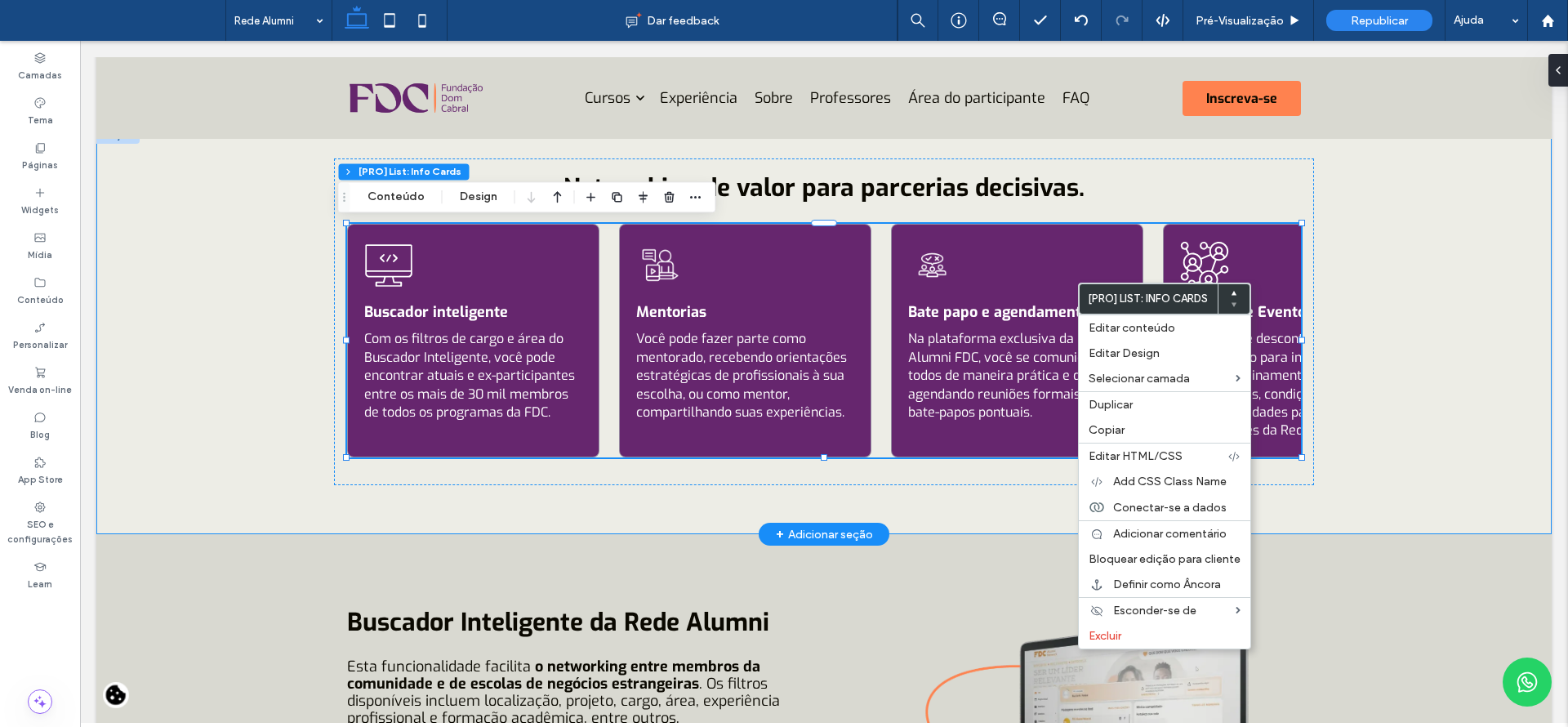
click at [1456, 324] on div "Networking de valor para parcerias decisivas. Buscador inteligente Com os filtr…" at bounding box center [823, 330] width 1455 height 408
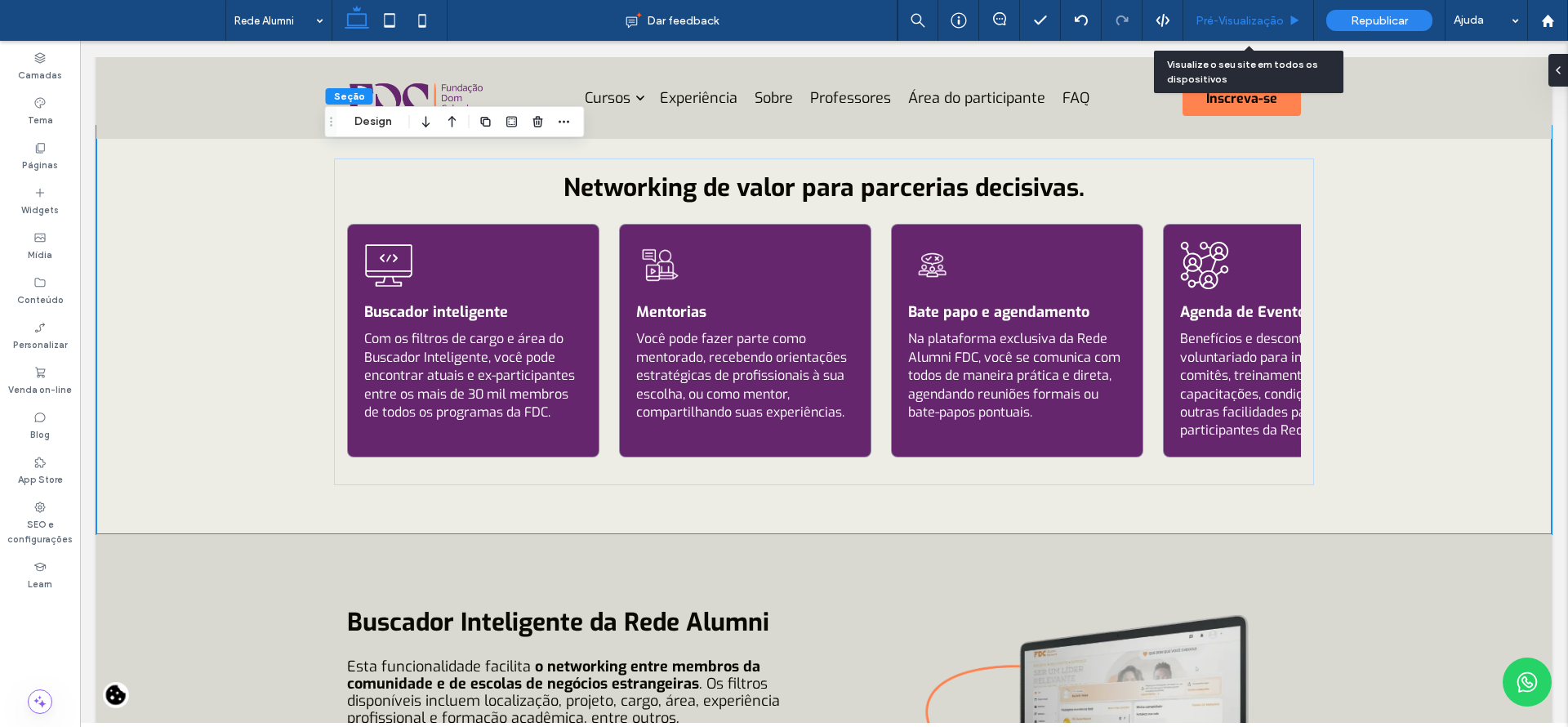
click at [1234, 19] on span "Pré-Visualizaçāo" at bounding box center [1240, 20] width 88 height 13
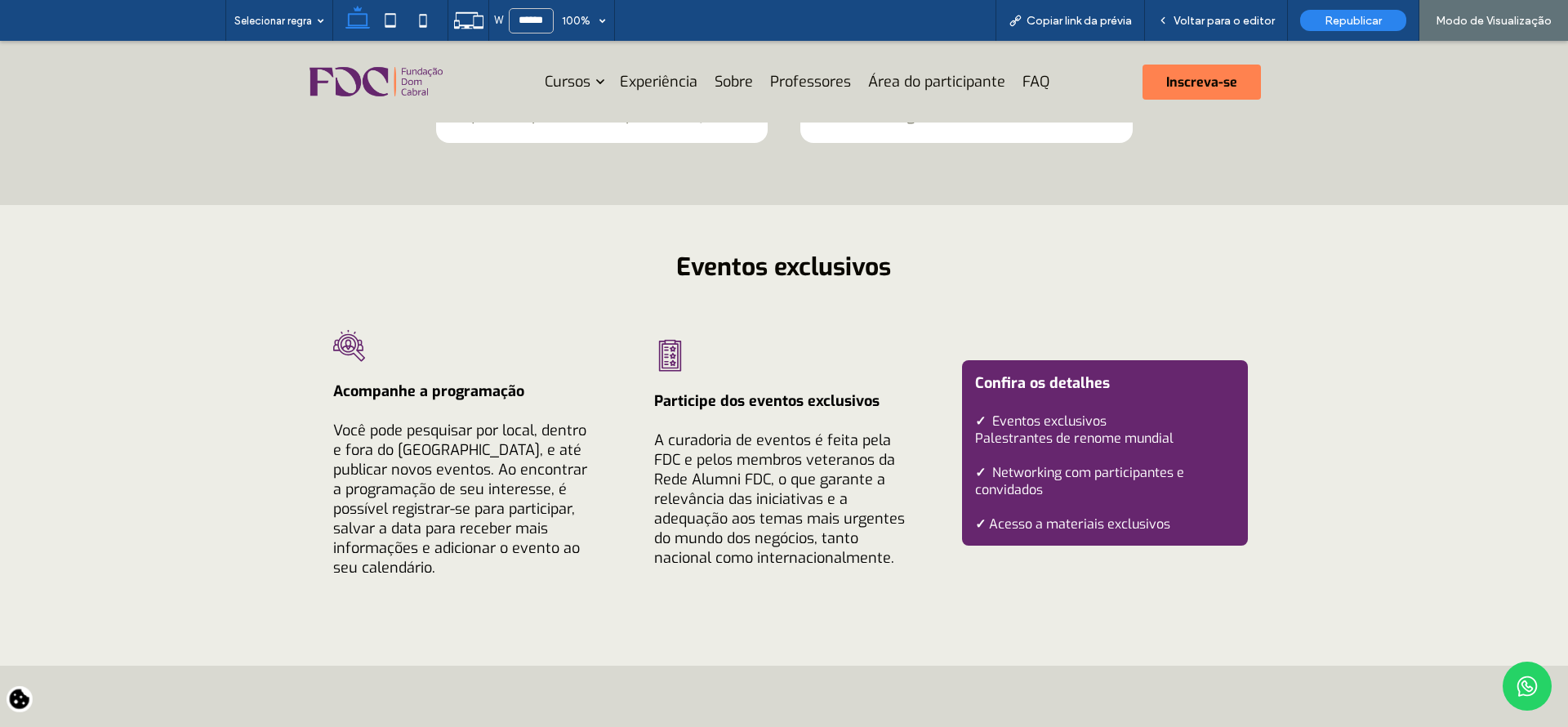
scroll to position [1741, 0]
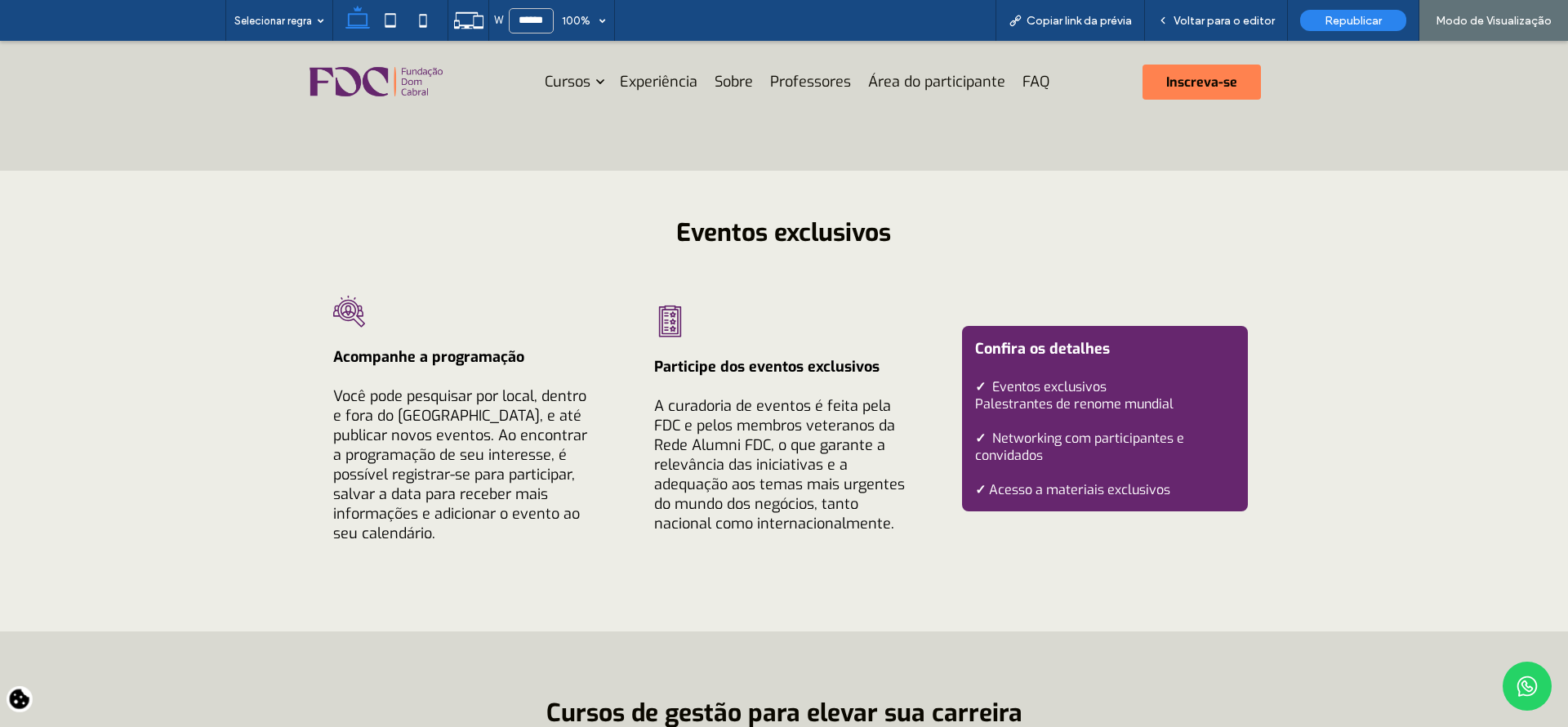
click at [1004, 395] on span "Palestrantes de renome mundial" at bounding box center [1074, 403] width 199 height 17
click at [1131, 396] on span "Palestrantes de renome mundial" at bounding box center [1074, 403] width 199 height 17
click at [1224, 14] on span "Voltar para o editor" at bounding box center [1223, 20] width 102 height 13
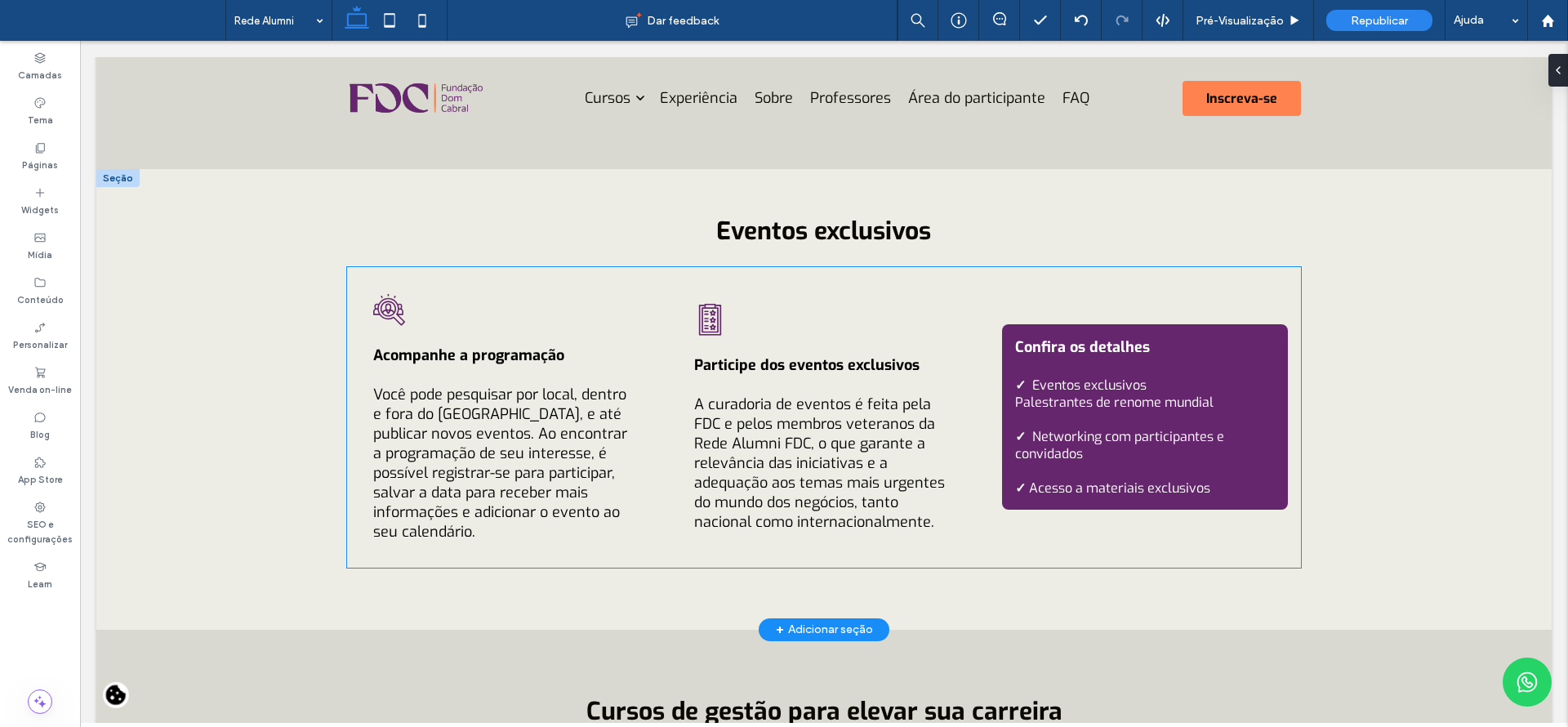
click at [1068, 394] on span "Palestrantes de renome mundial" at bounding box center [1114, 402] width 199 height 17
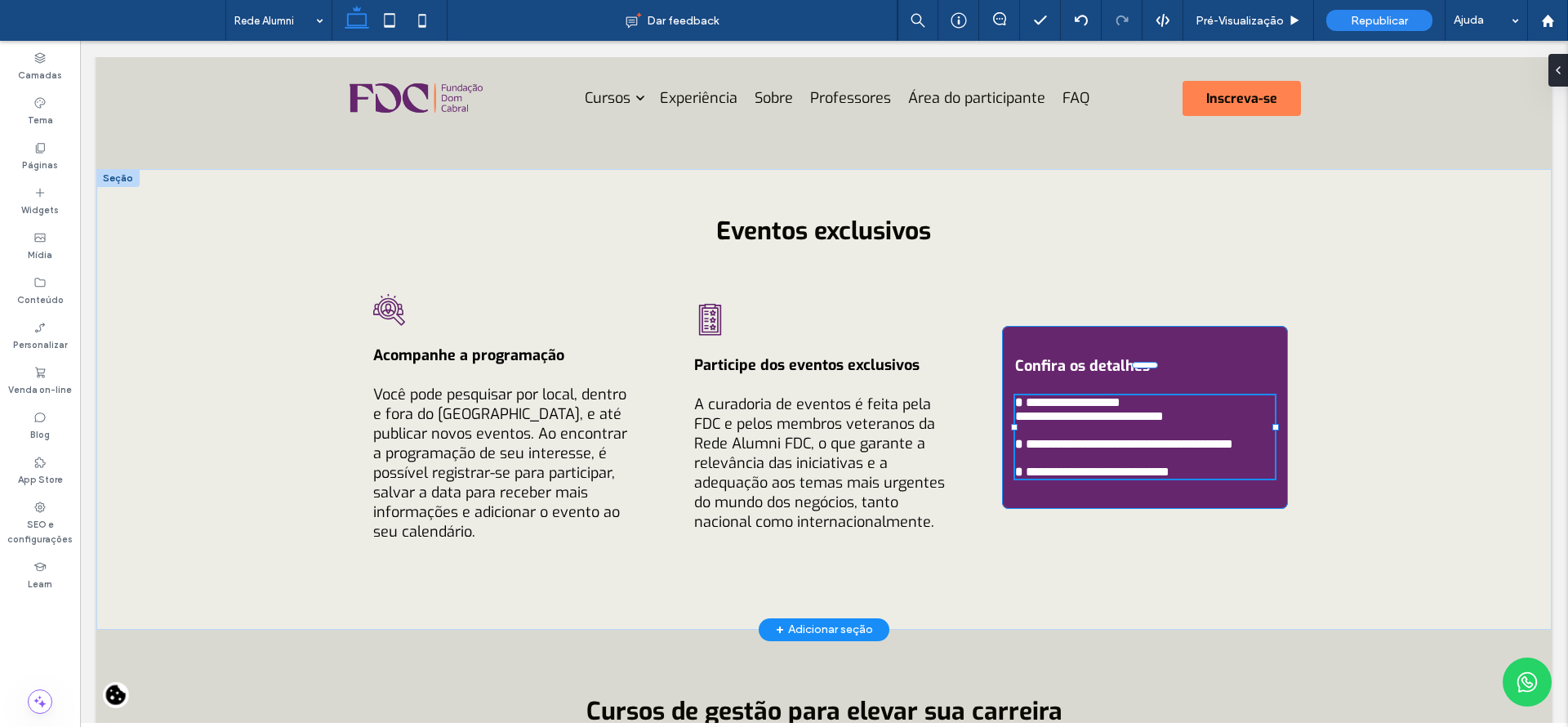
type input "***"
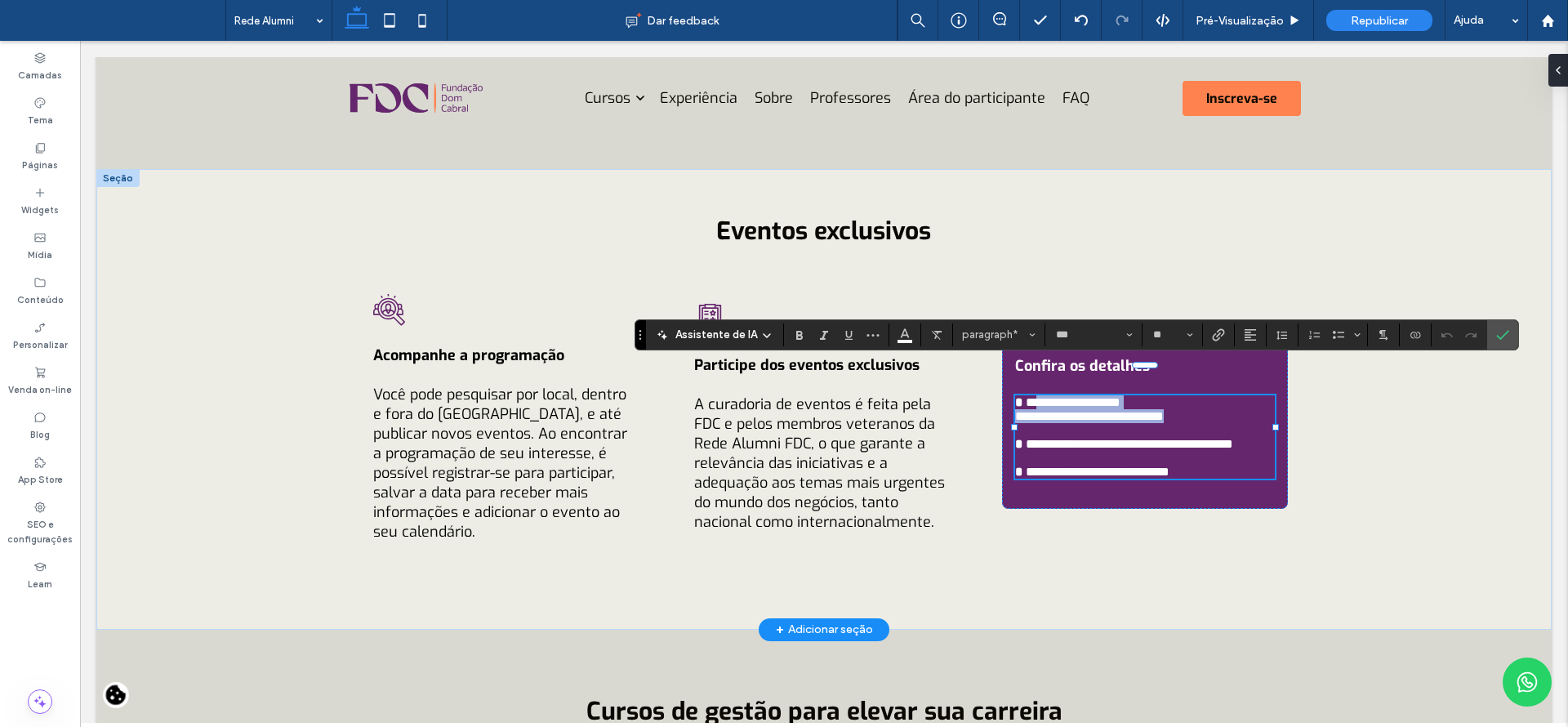
click at [1026, 395] on p "**********" at bounding box center [1144, 436] width 260 height 84
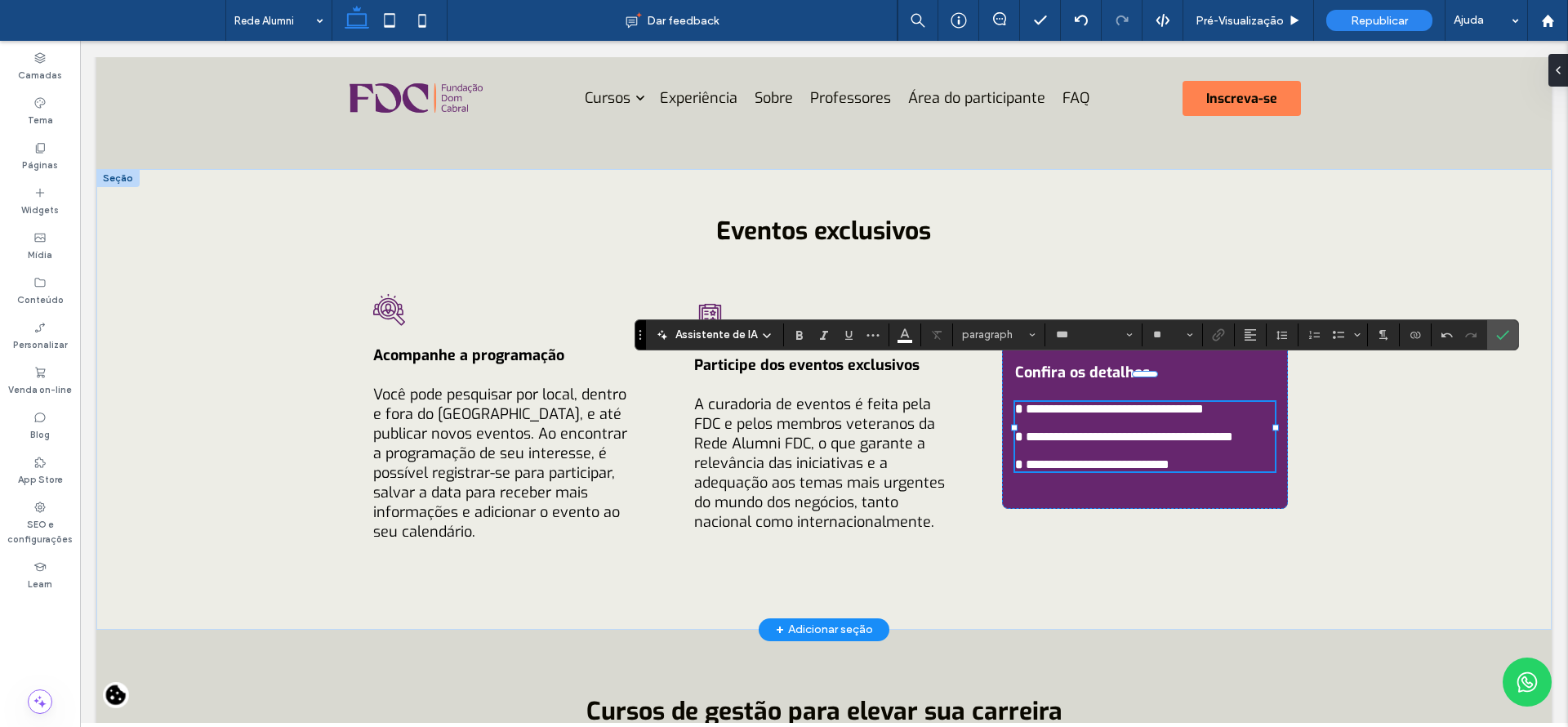
click at [1122, 402] on span "**********" at bounding box center [1120, 408] width 167 height 13
drag, startPoint x: 1250, startPoint y: 381, endPoint x: 1021, endPoint y: 384, distance: 229.0
click at [1021, 402] on p "**********" at bounding box center [1144, 436] width 260 height 69
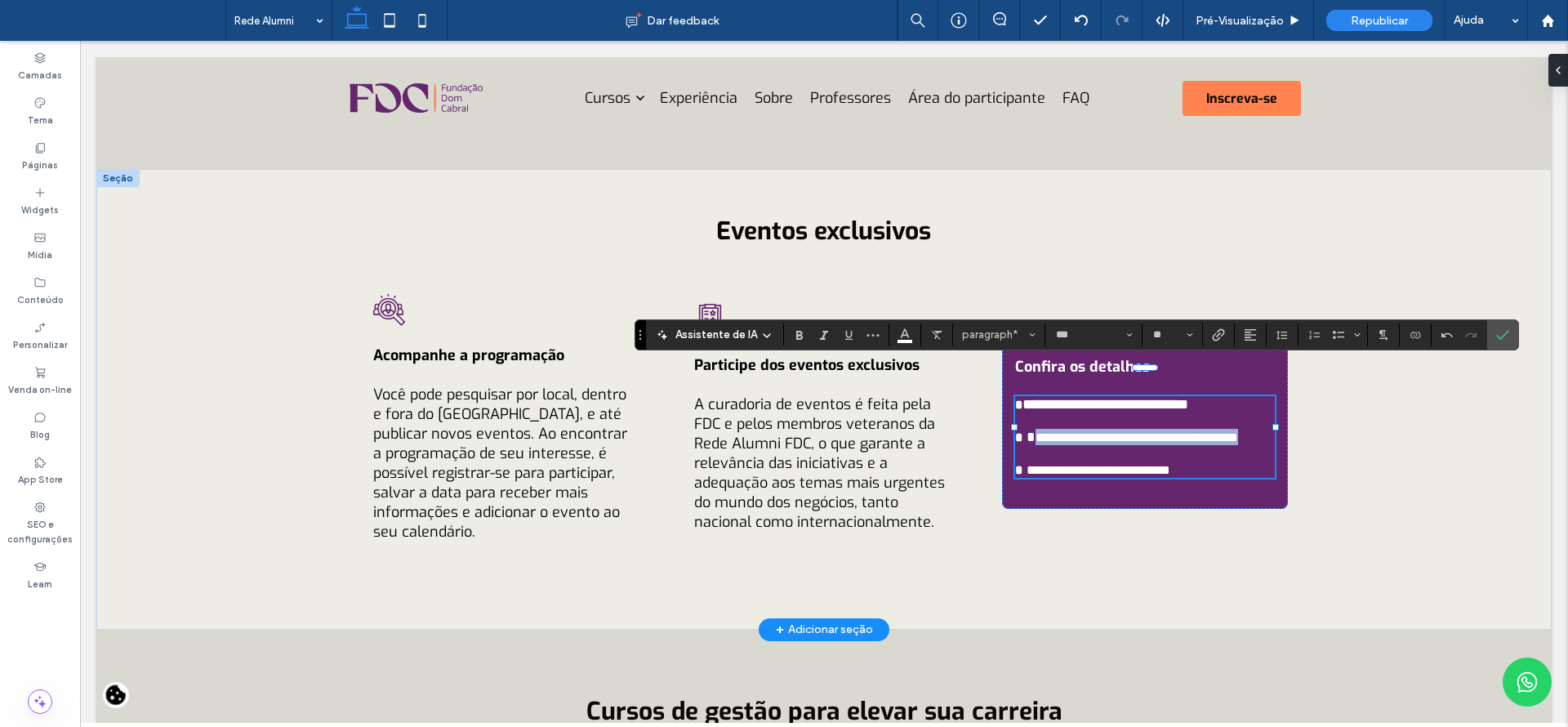
drag, startPoint x: 1091, startPoint y: 438, endPoint x: 1025, endPoint y: 413, distance: 70.6
click at [1025, 413] on p "**********" at bounding box center [1144, 436] width 260 height 82
drag, startPoint x: 1238, startPoint y: 389, endPoint x: 1022, endPoint y: 379, distance: 216.2
click at [1022, 396] on p "**********" at bounding box center [1144, 436] width 260 height 82
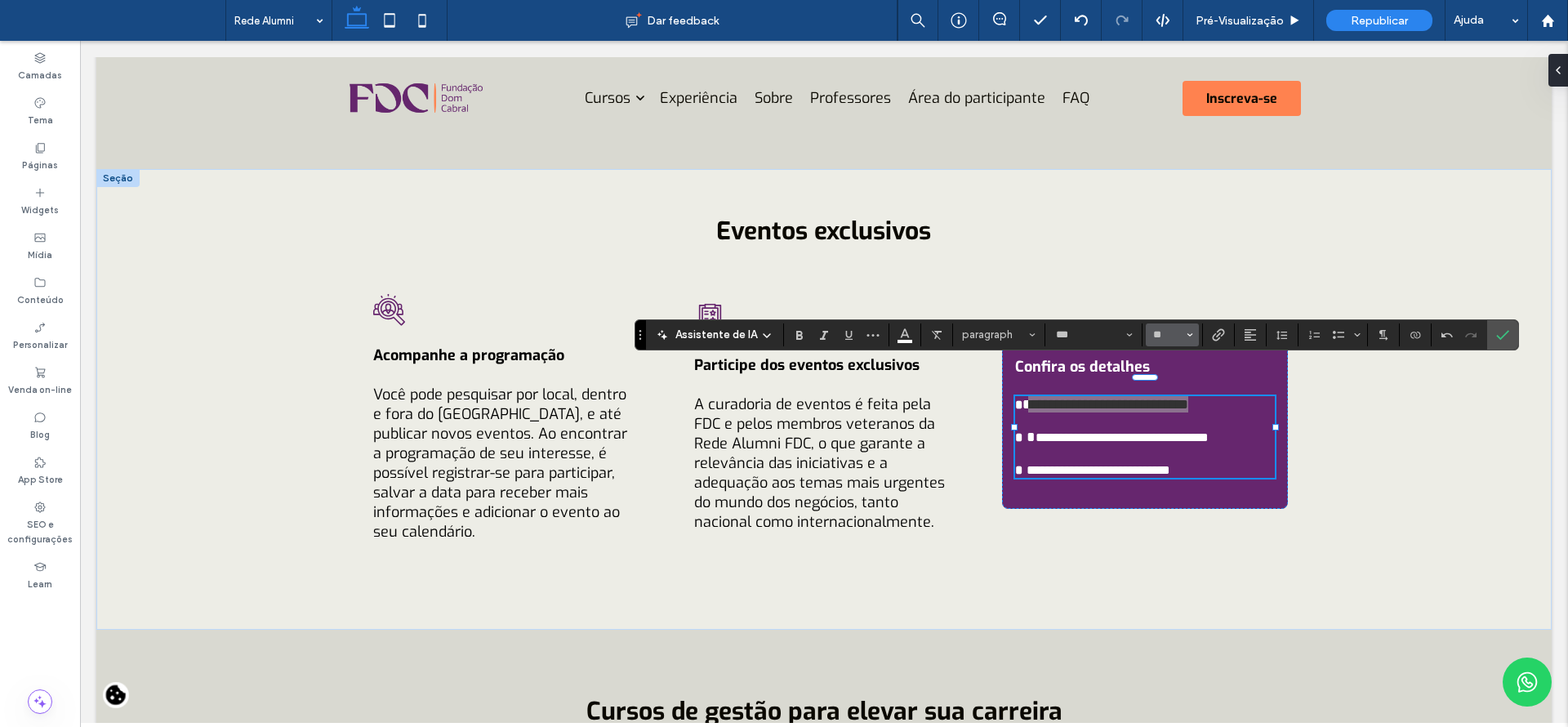
click at [1191, 334] on button "**" at bounding box center [1171, 334] width 53 height 22
click at [1171, 499] on label "16" at bounding box center [1171, 498] width 52 height 22
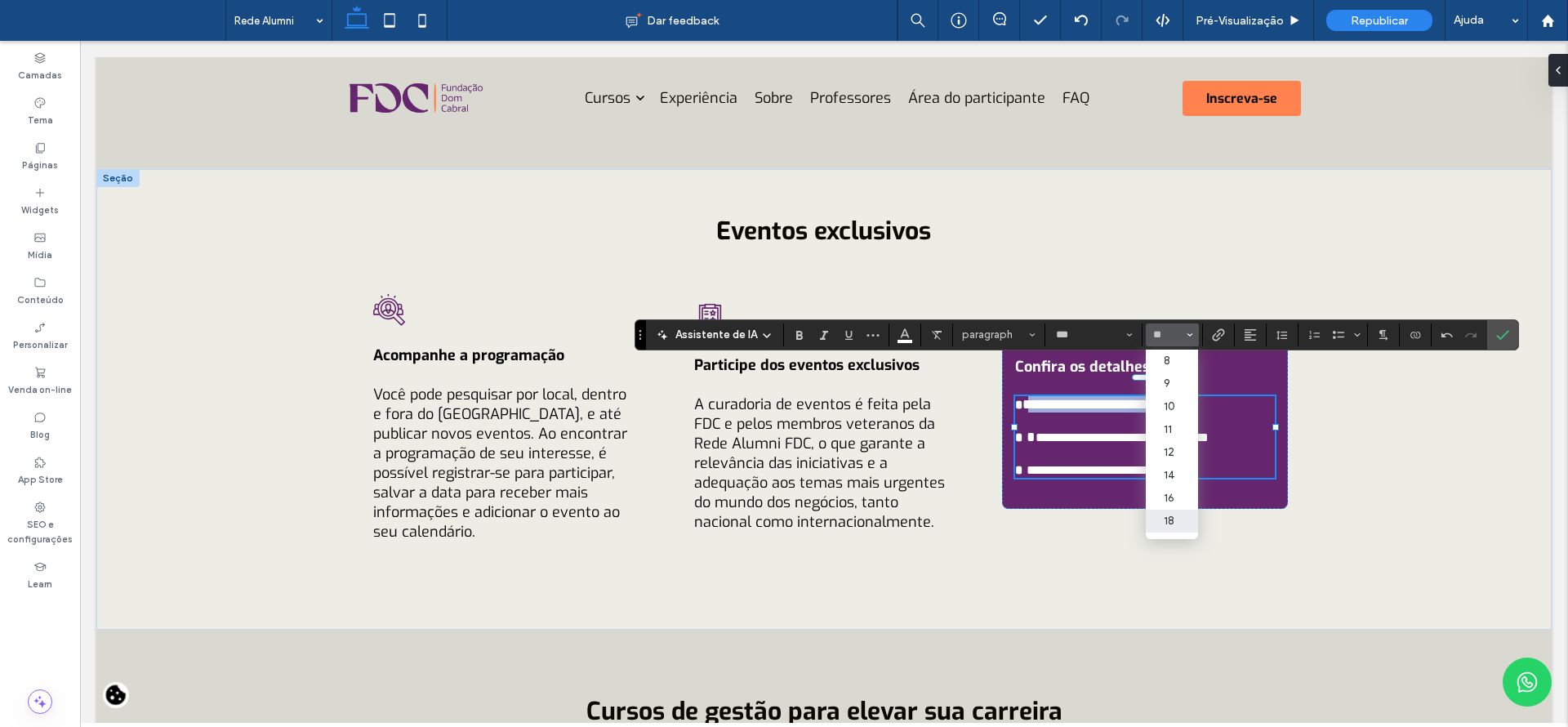
scroll to position [1746, 0]
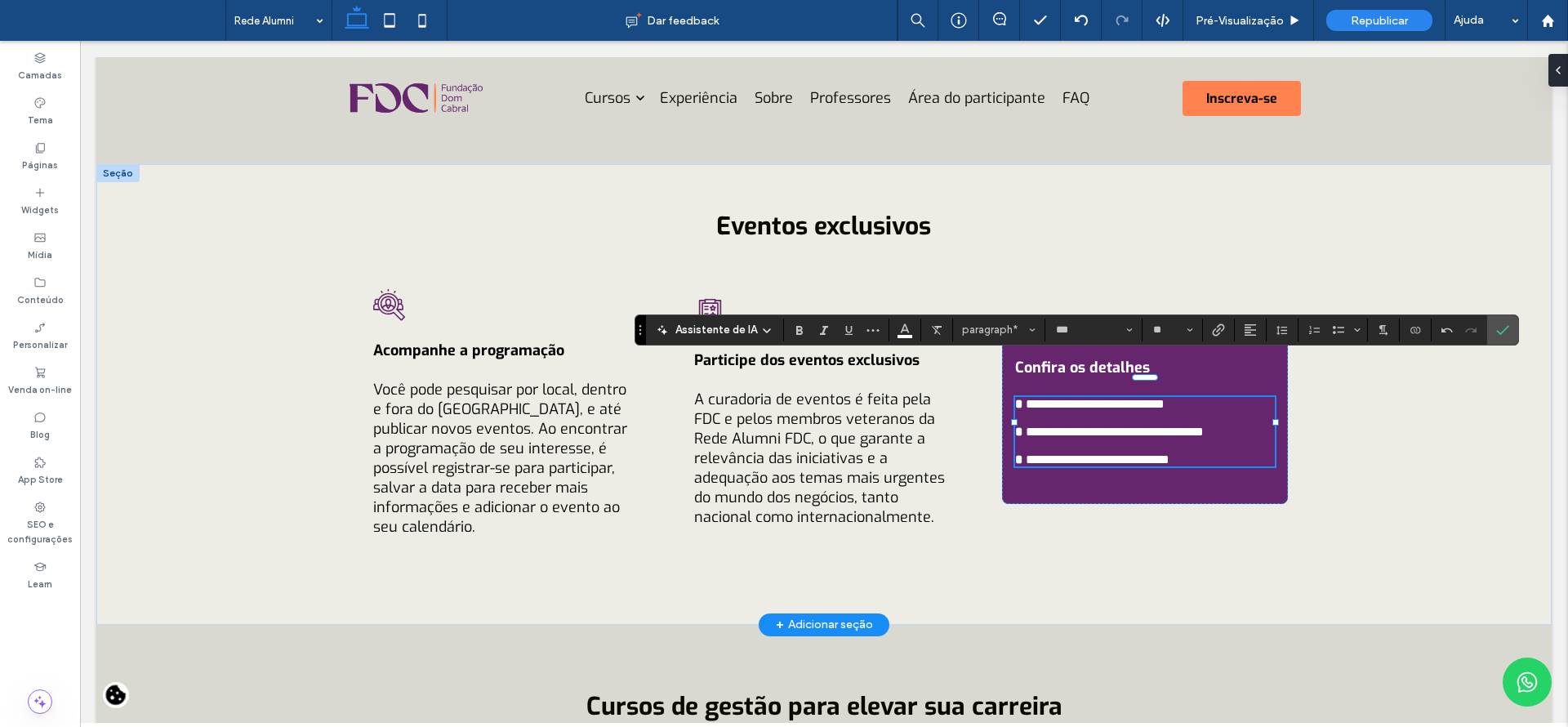
click at [1149, 453] on span "**********" at bounding box center [1098, 460] width 144 height 13
drag, startPoint x: 1211, startPoint y: 456, endPoint x: 1025, endPoint y: 464, distance: 186.2
click at [1025, 464] on div "**********" at bounding box center [1145, 412] width 286 height 183
click at [1026, 453] on span "**********" at bounding box center [1098, 460] width 144 height 13
drag, startPoint x: 1022, startPoint y: 452, endPoint x: 1206, endPoint y: 453, distance: 184.0
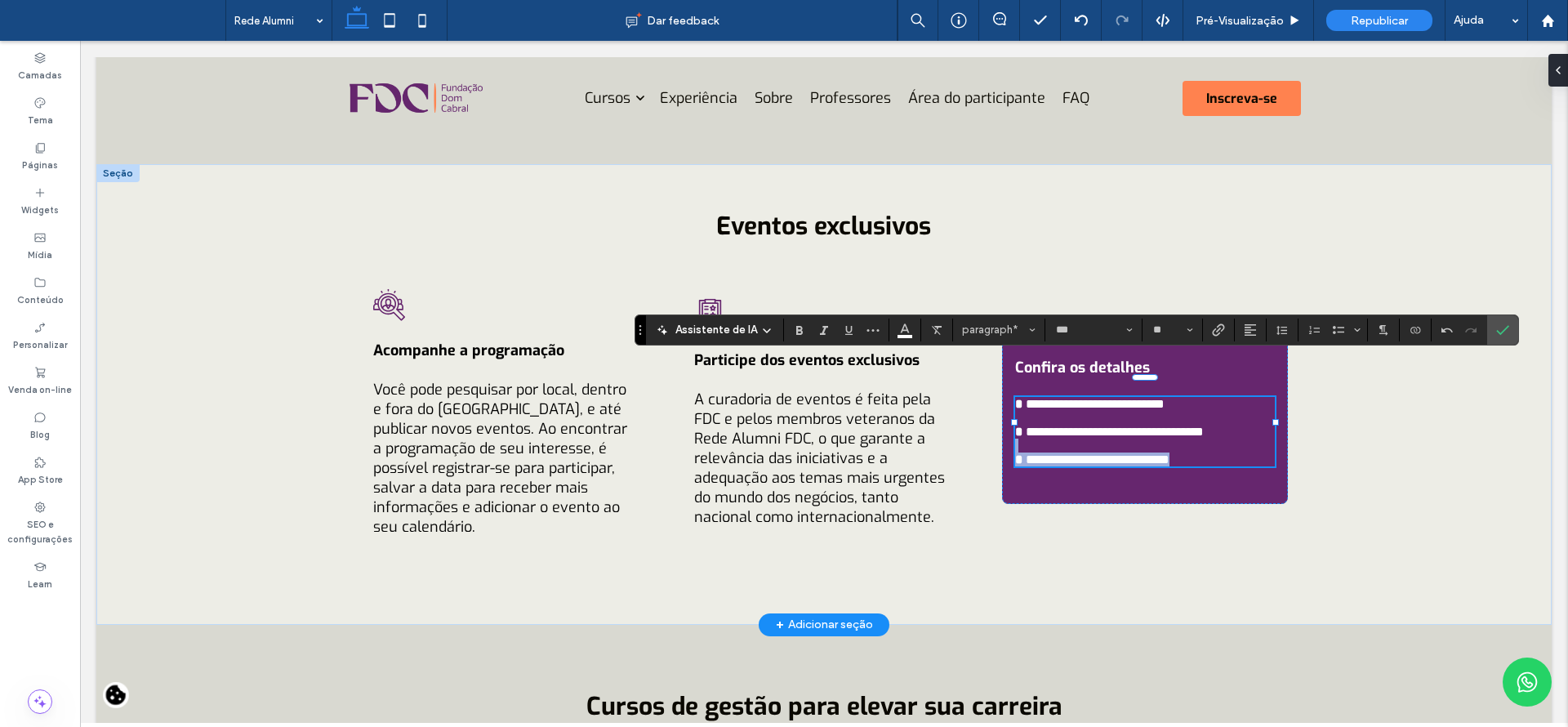
click at [1206, 453] on p "**********" at bounding box center [1144, 431] width 260 height 69
click at [1206, 453] on p "**********" at bounding box center [1144, 431] width 260 height 69
drag, startPoint x: 1223, startPoint y: 448, endPoint x: 1018, endPoint y: 461, distance: 205.4
click at [1018, 461] on p "**********" at bounding box center [1144, 431] width 260 height 69
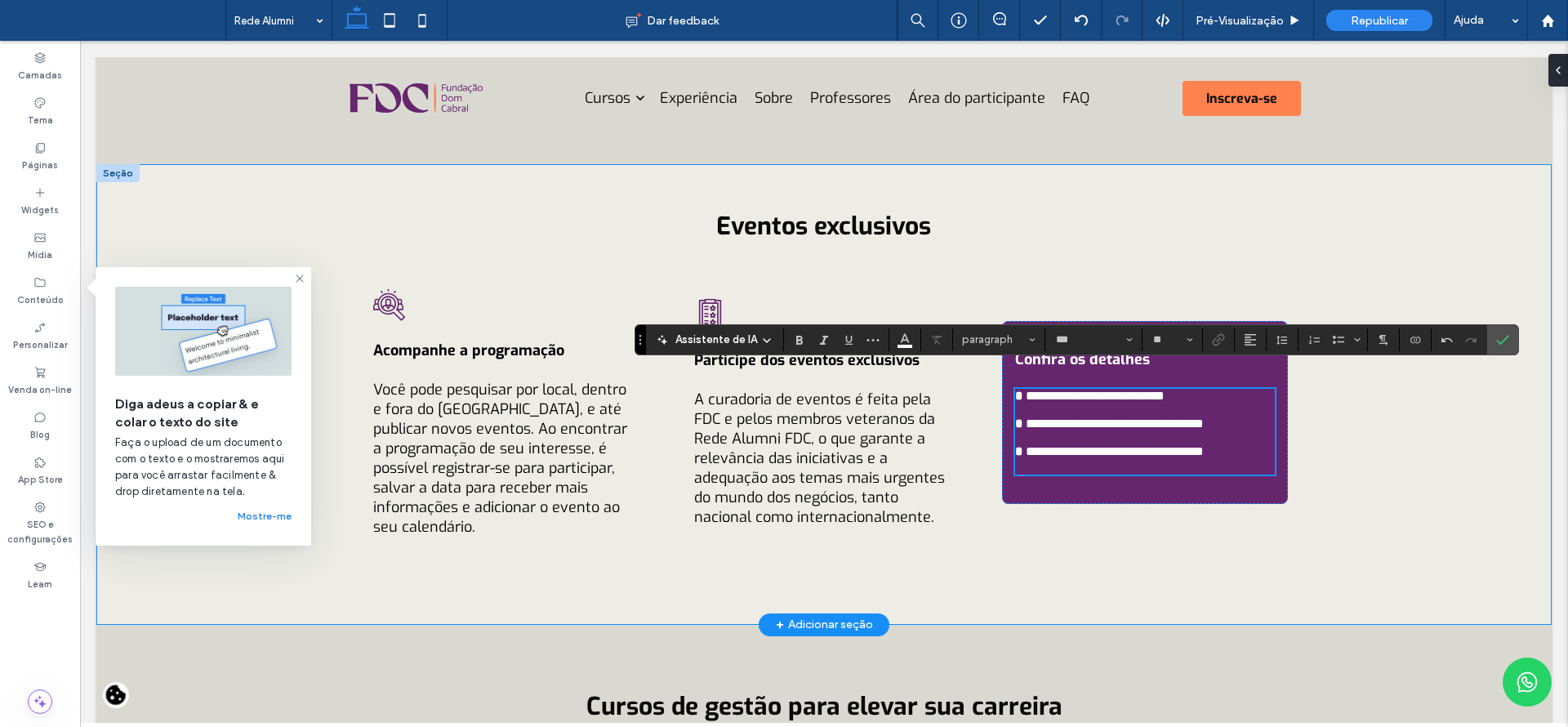
scroll to position [1737, 0]
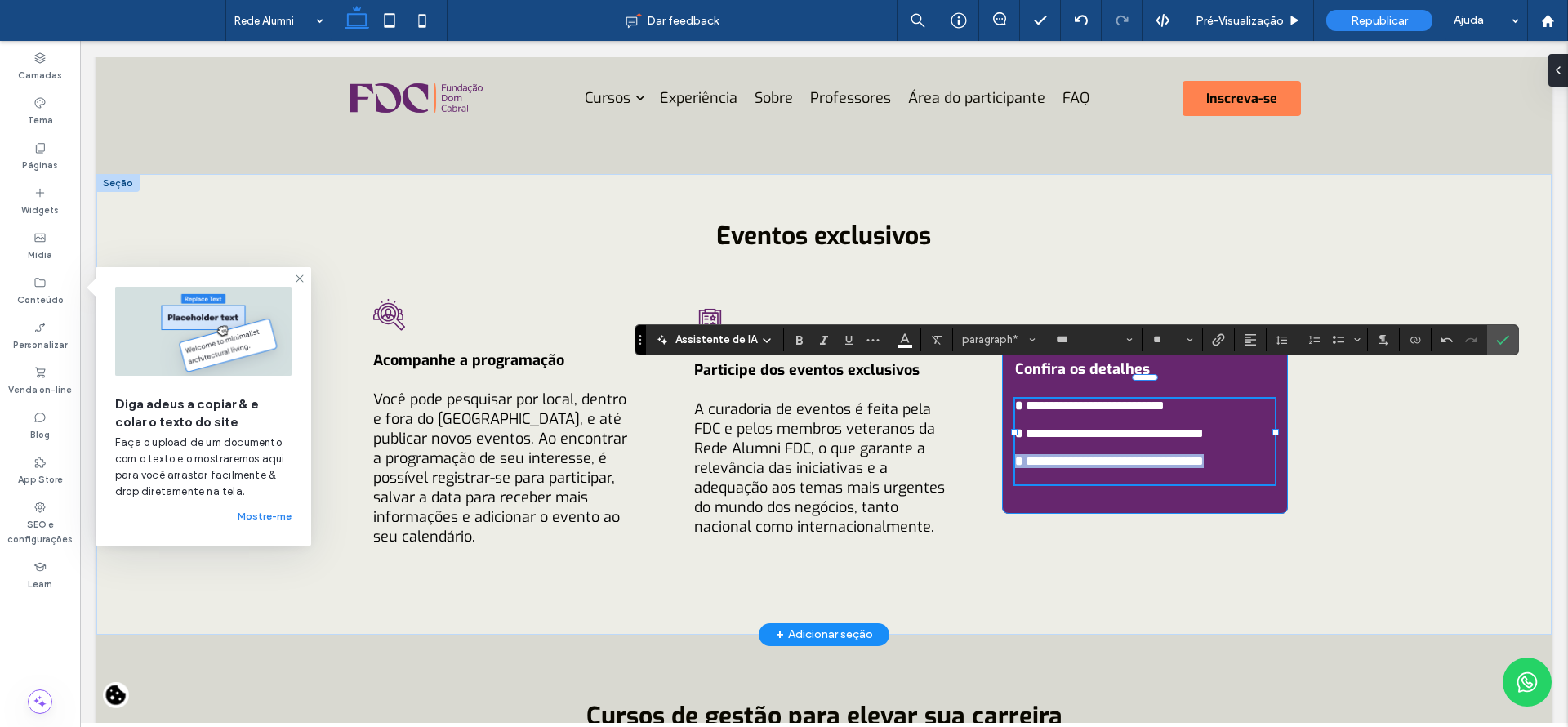
drag, startPoint x: 1250, startPoint y: 459, endPoint x: 1004, endPoint y: 458, distance: 246.0
click at [1004, 458] on div "**********" at bounding box center [1145, 422] width 286 height 183
copy p "**********"
click at [1022, 478] on p at bounding box center [1144, 476] width 260 height 16
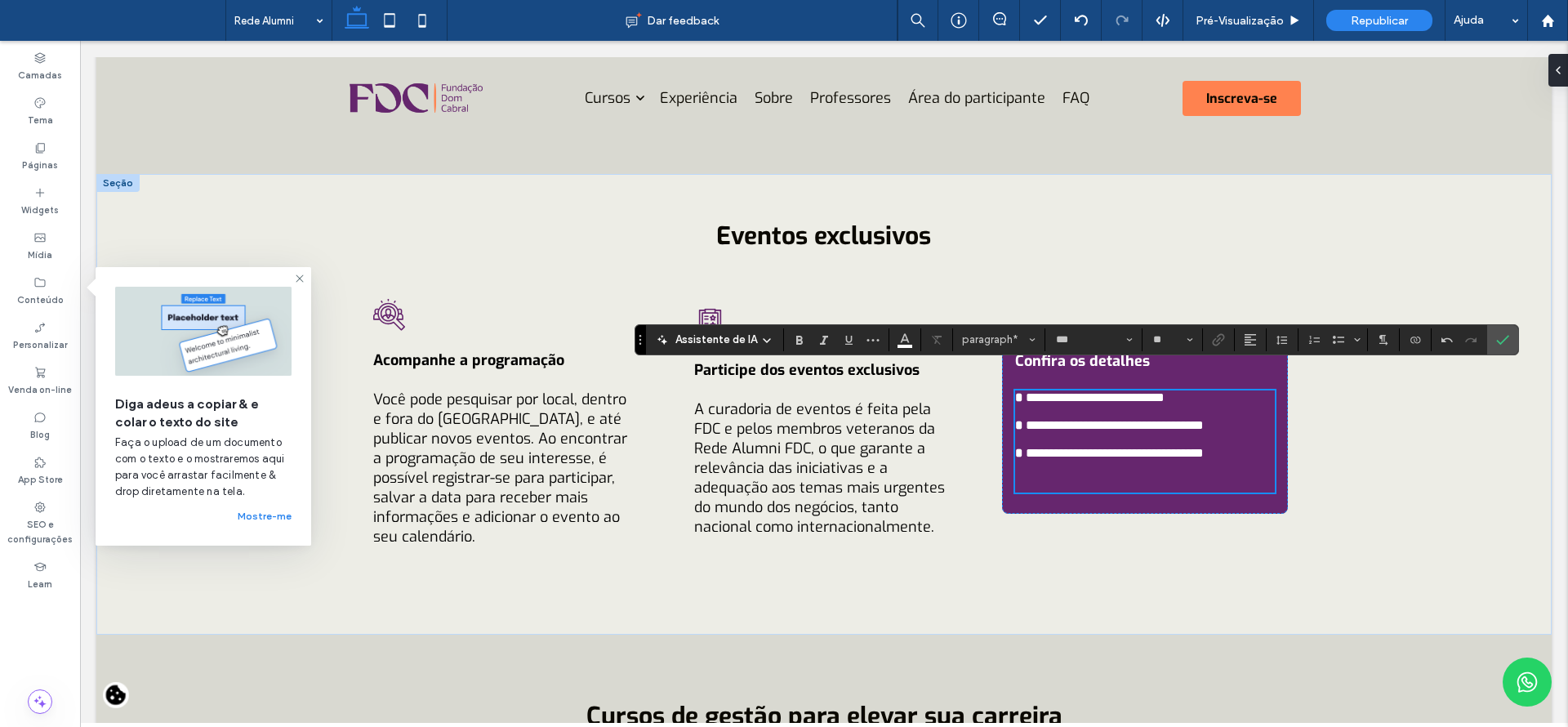
type input "**"
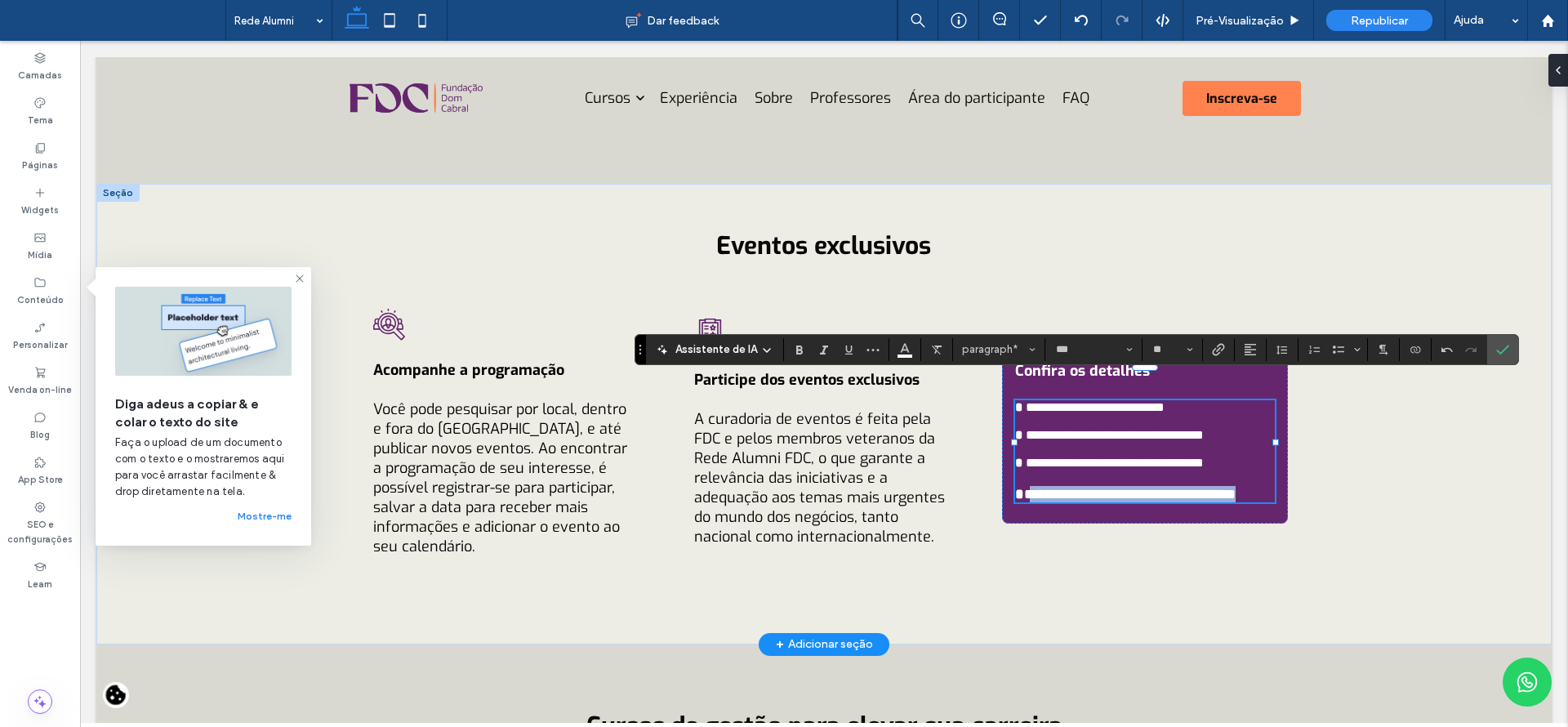
drag, startPoint x: 1068, startPoint y: 503, endPoint x: 1033, endPoint y: 481, distance: 41.3
click at [1024, 486] on p "**********" at bounding box center [1144, 494] width 260 height 16
drag, startPoint x: 1124, startPoint y: 506, endPoint x: 1026, endPoint y: 475, distance: 102.8
click at [1026, 486] on p "**********" at bounding box center [1144, 494] width 260 height 16
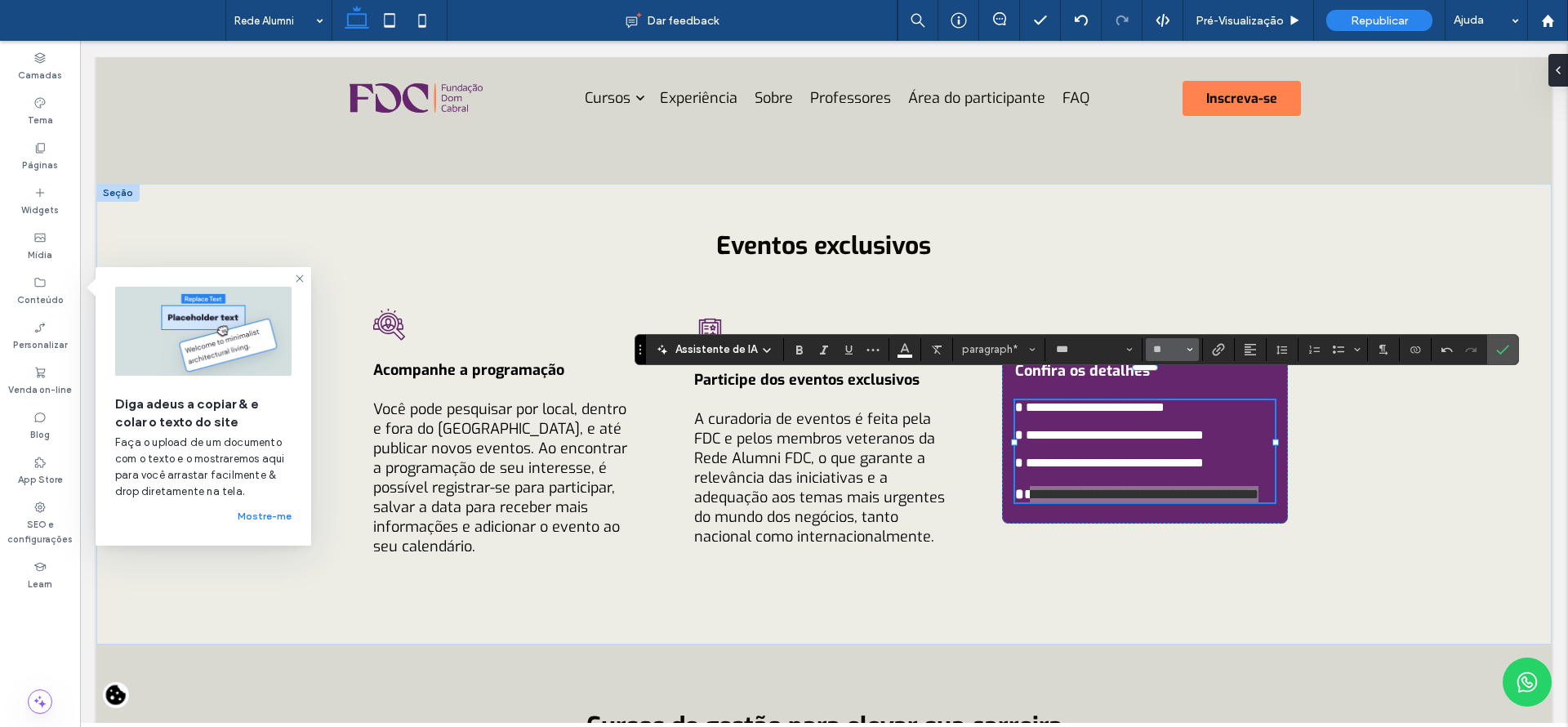
click at [1188, 351] on icon "Tamanho" at bounding box center [1189, 349] width 6 height 6
click at [1173, 508] on label "16" at bounding box center [1171, 512] width 52 height 22
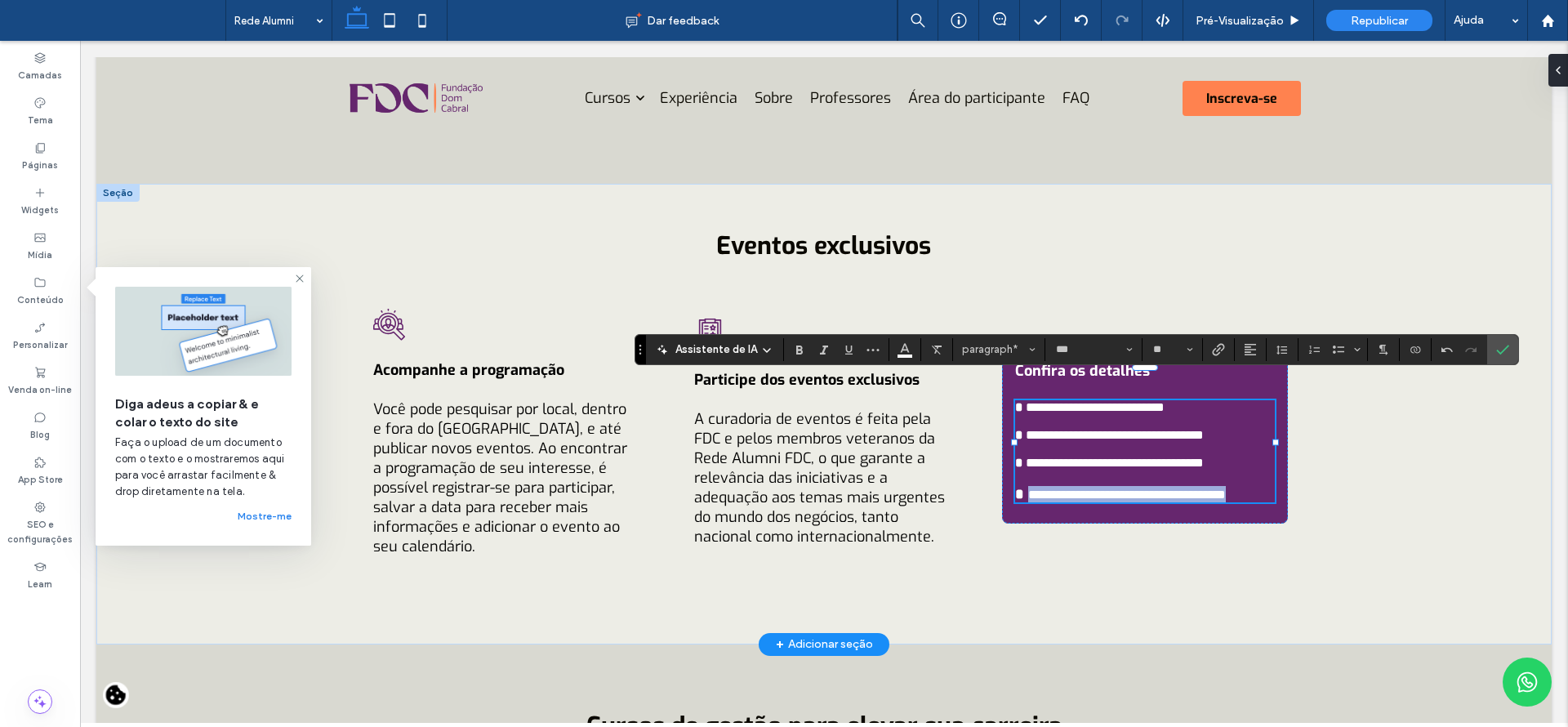
click at [1170, 502] on p "**********" at bounding box center [1144, 494] width 260 height 16
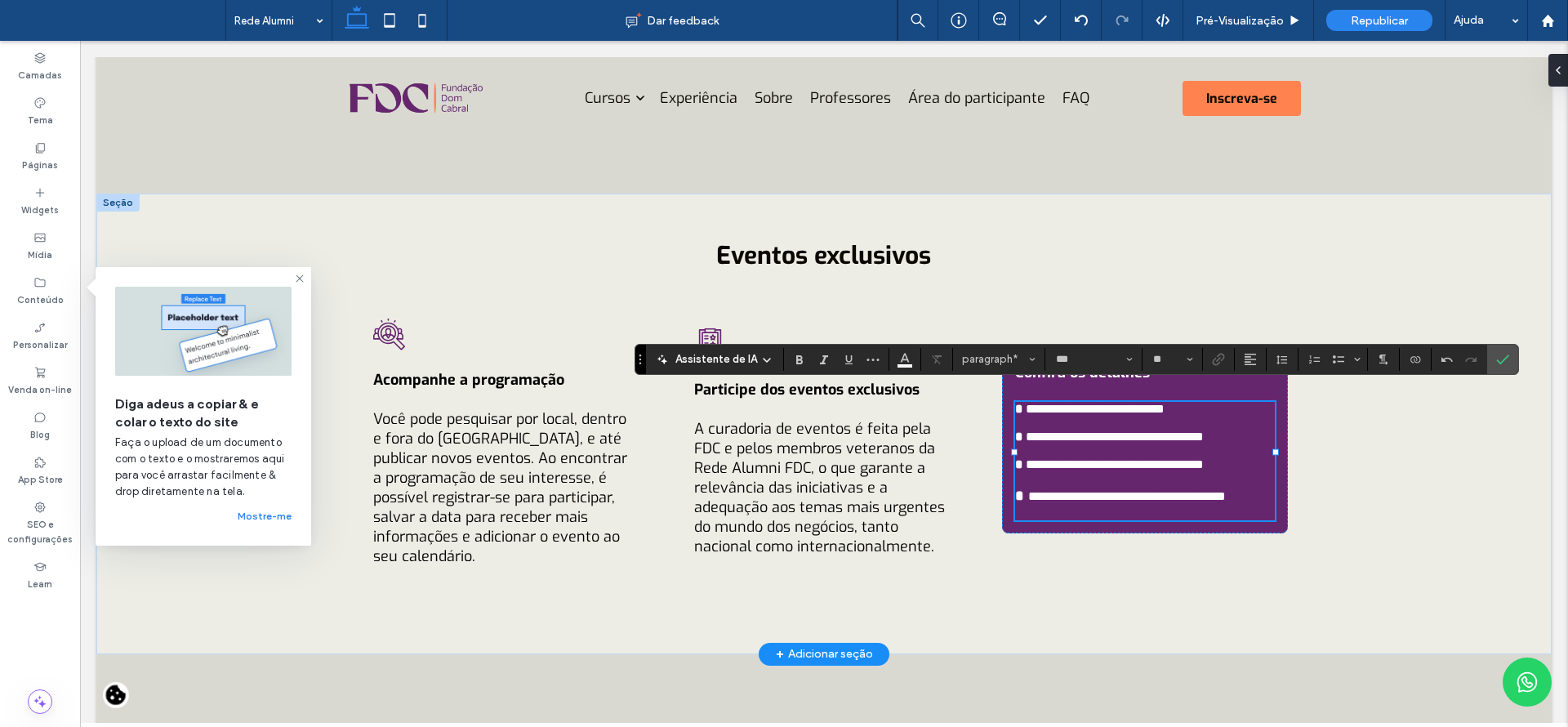
scroll to position [1707, 0]
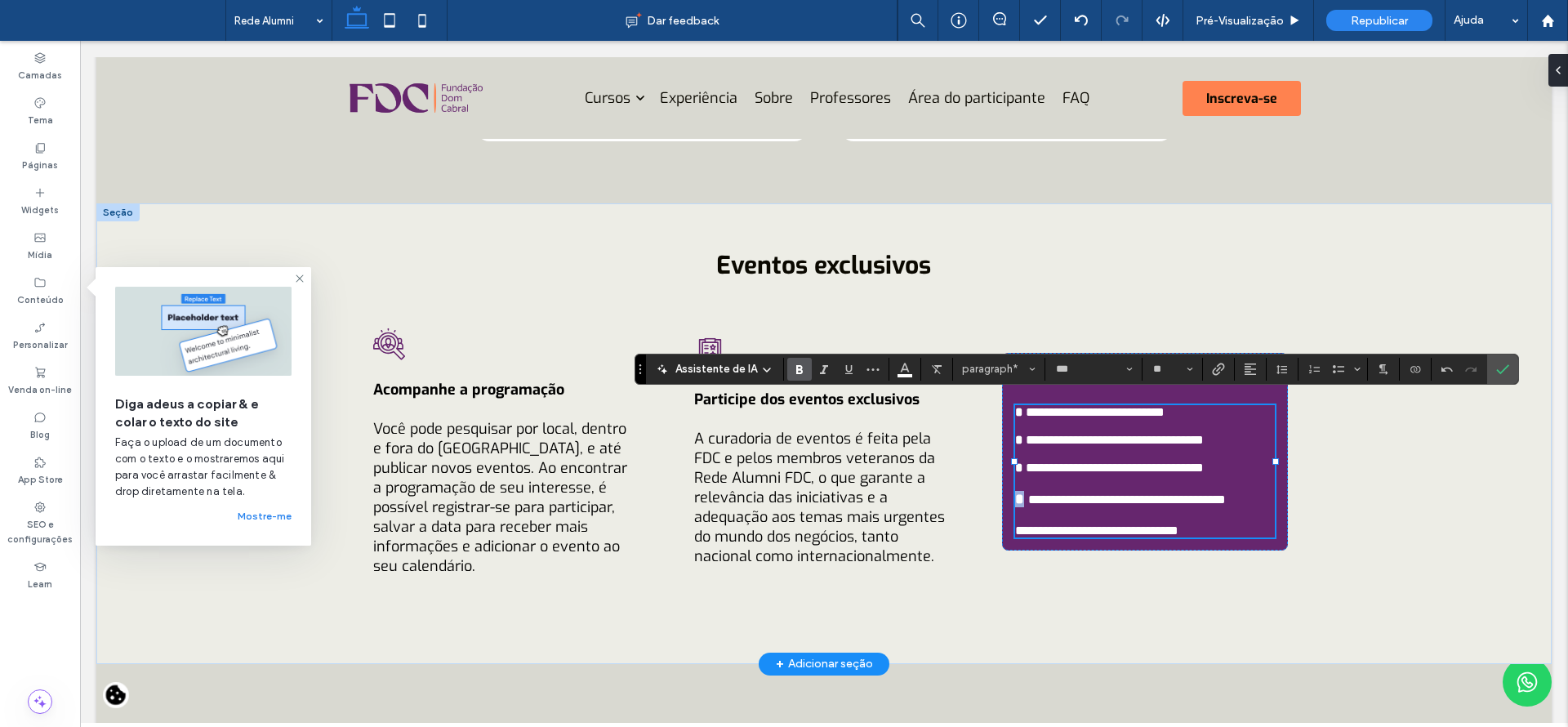
click at [1015, 491] on strong "*" at bounding box center [1019, 498] width 9 height 14
copy strong "*"
click at [1015, 536] on span "**********" at bounding box center [1097, 531] width 164 height 13
type input "**"
click at [1501, 360] on span "Confirmar" at bounding box center [1500, 369] width 7 height 30
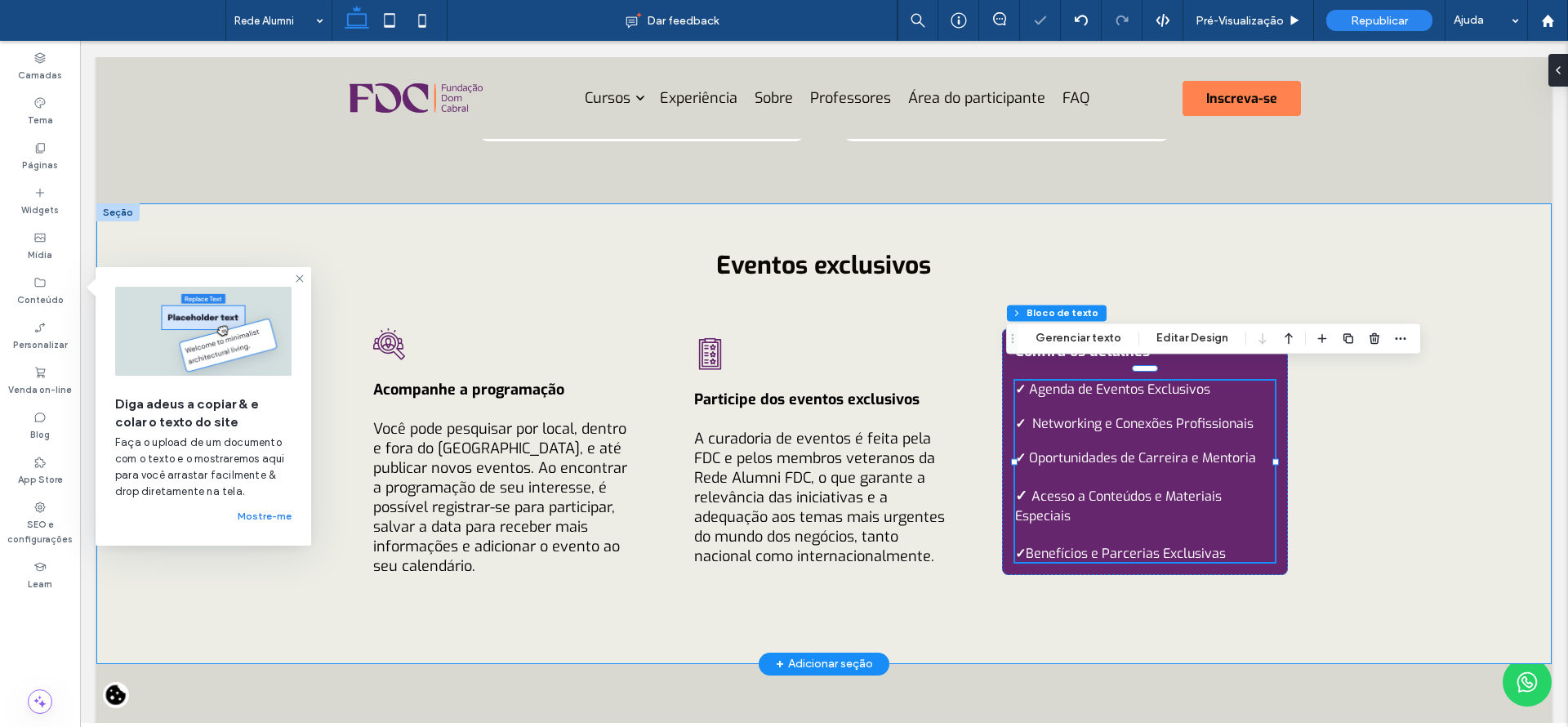
click at [1469, 462] on div "Eventos exclusivos Acompanhe a programação Você pode pesquisar por local, dentr…" at bounding box center [823, 434] width 1455 height 461
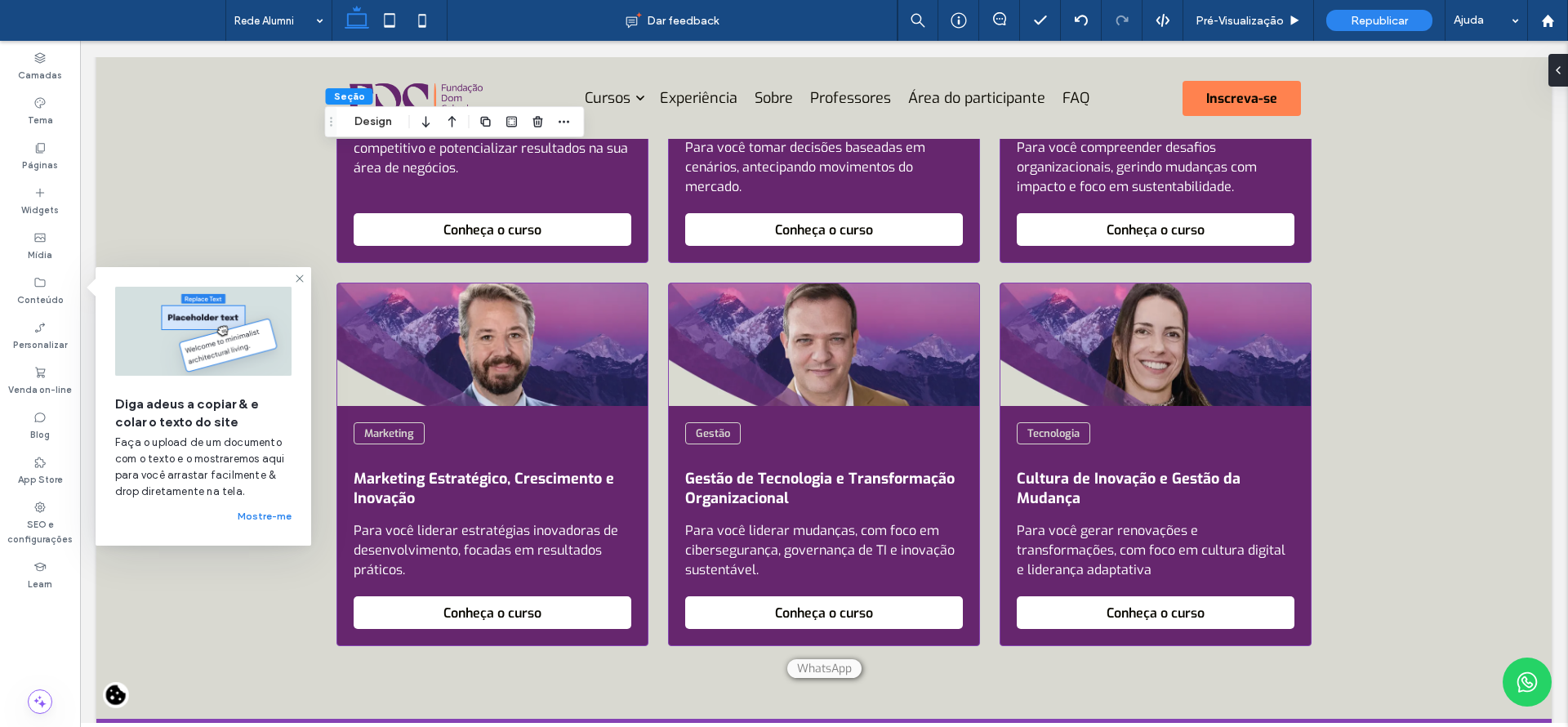
scroll to position [2352, 0]
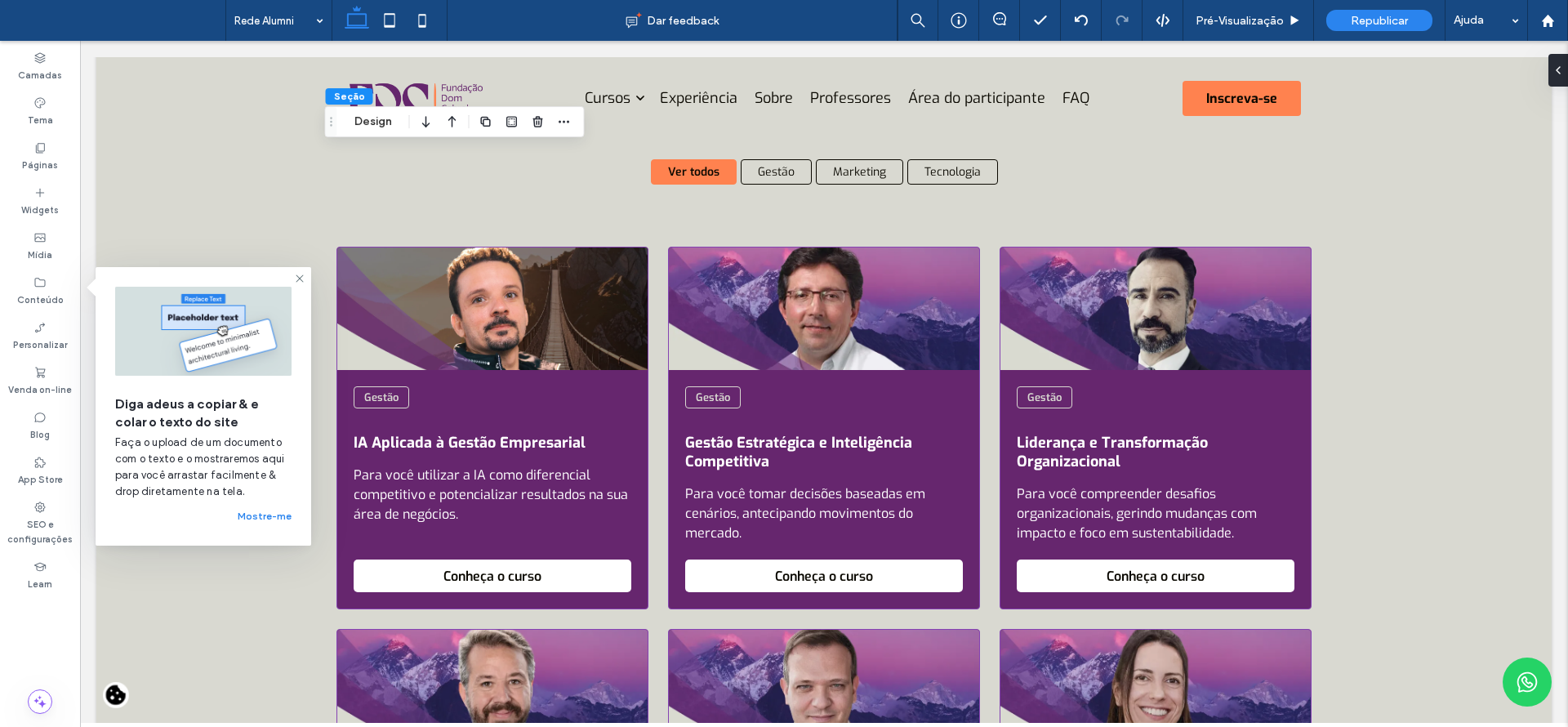
drag, startPoint x: 1546, startPoint y: 508, endPoint x: 1562, endPoint y: 526, distance: 24.1
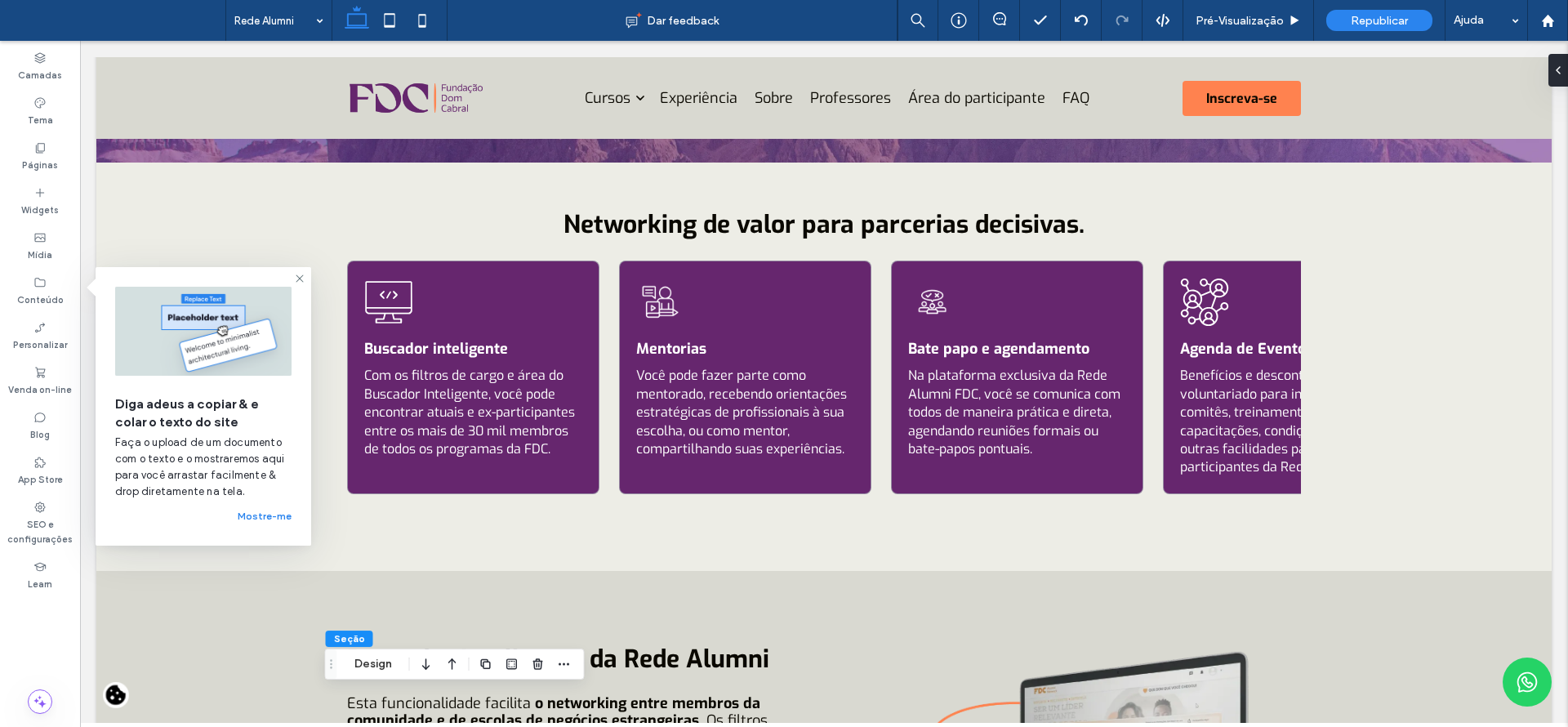
scroll to position [0, 0]
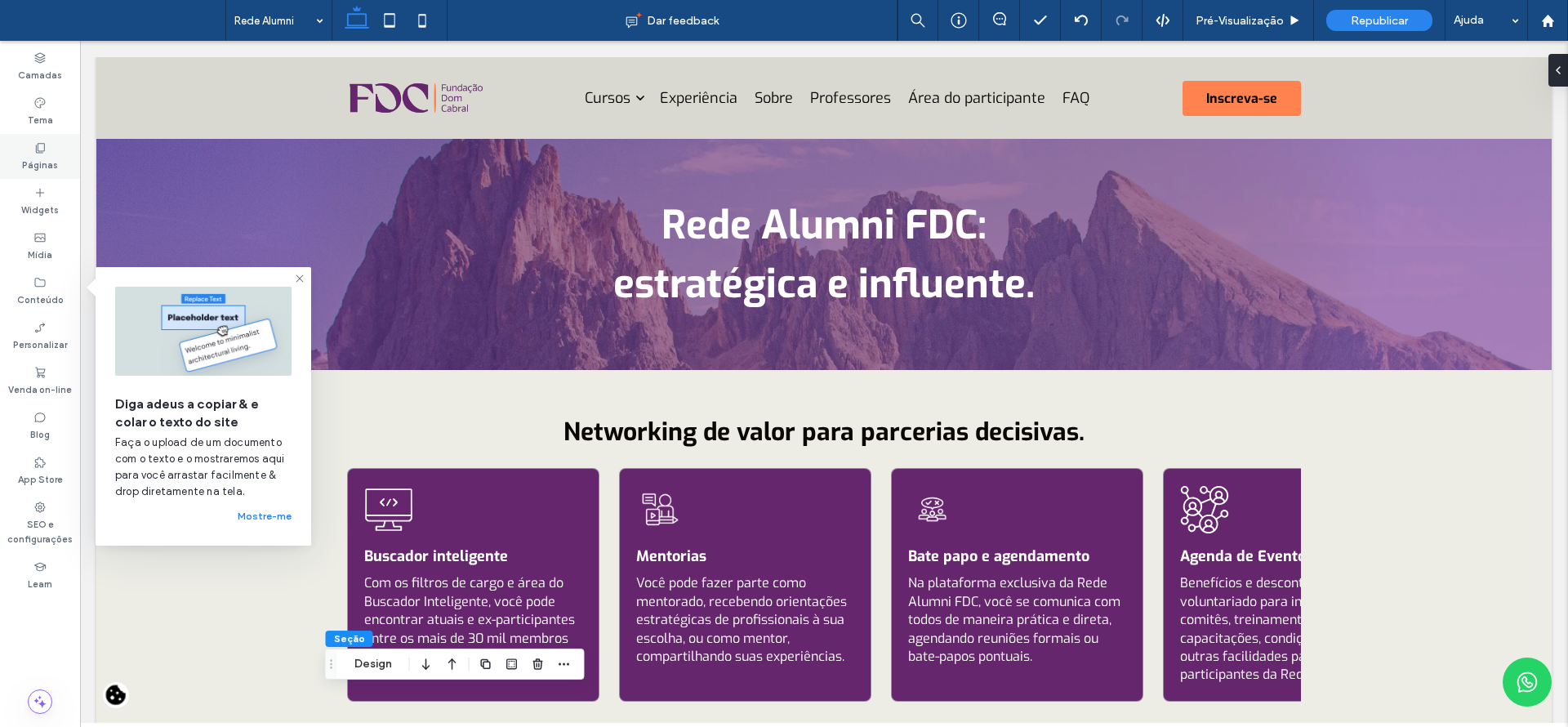
click at [39, 152] on use at bounding box center [40, 148] width 9 height 10
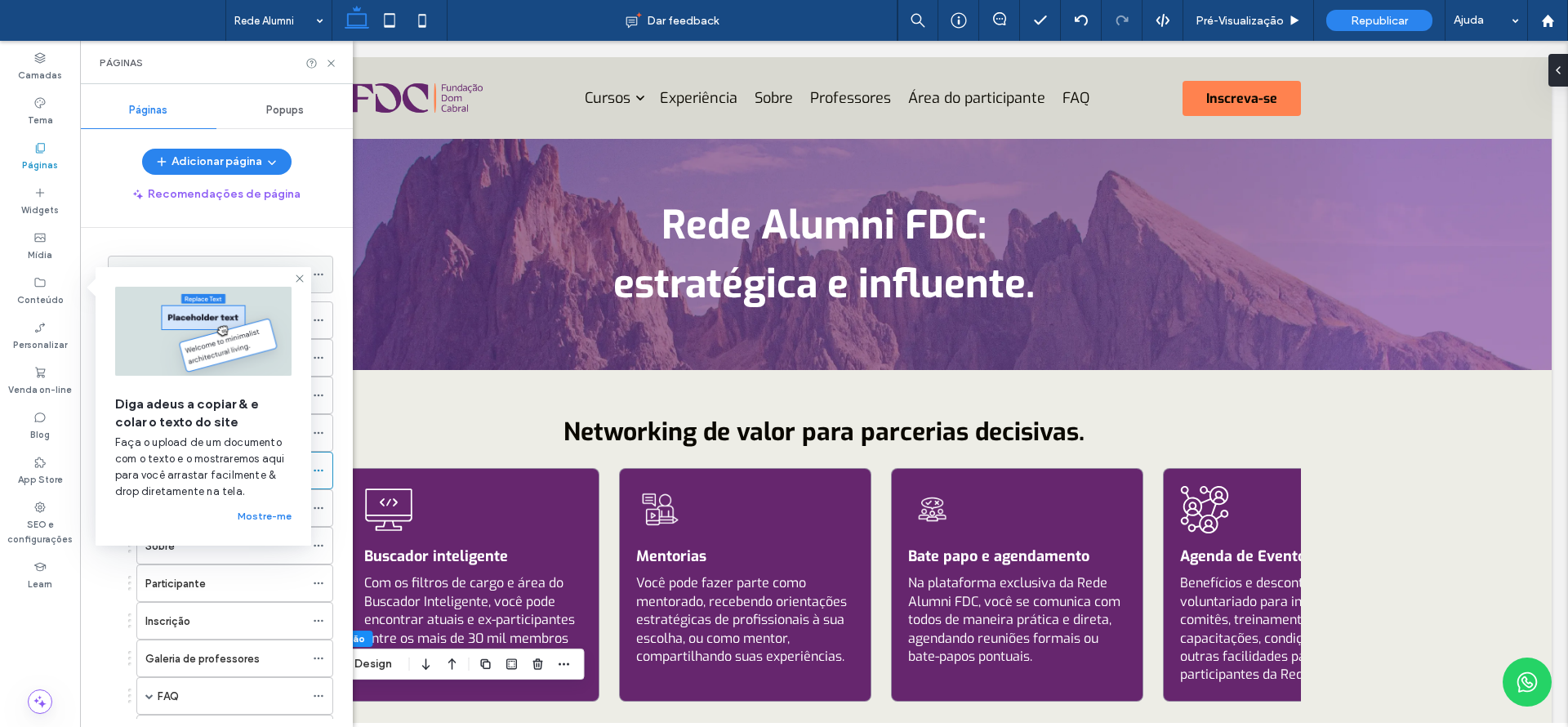
click at [297, 274] on icon at bounding box center [300, 278] width 13 height 13
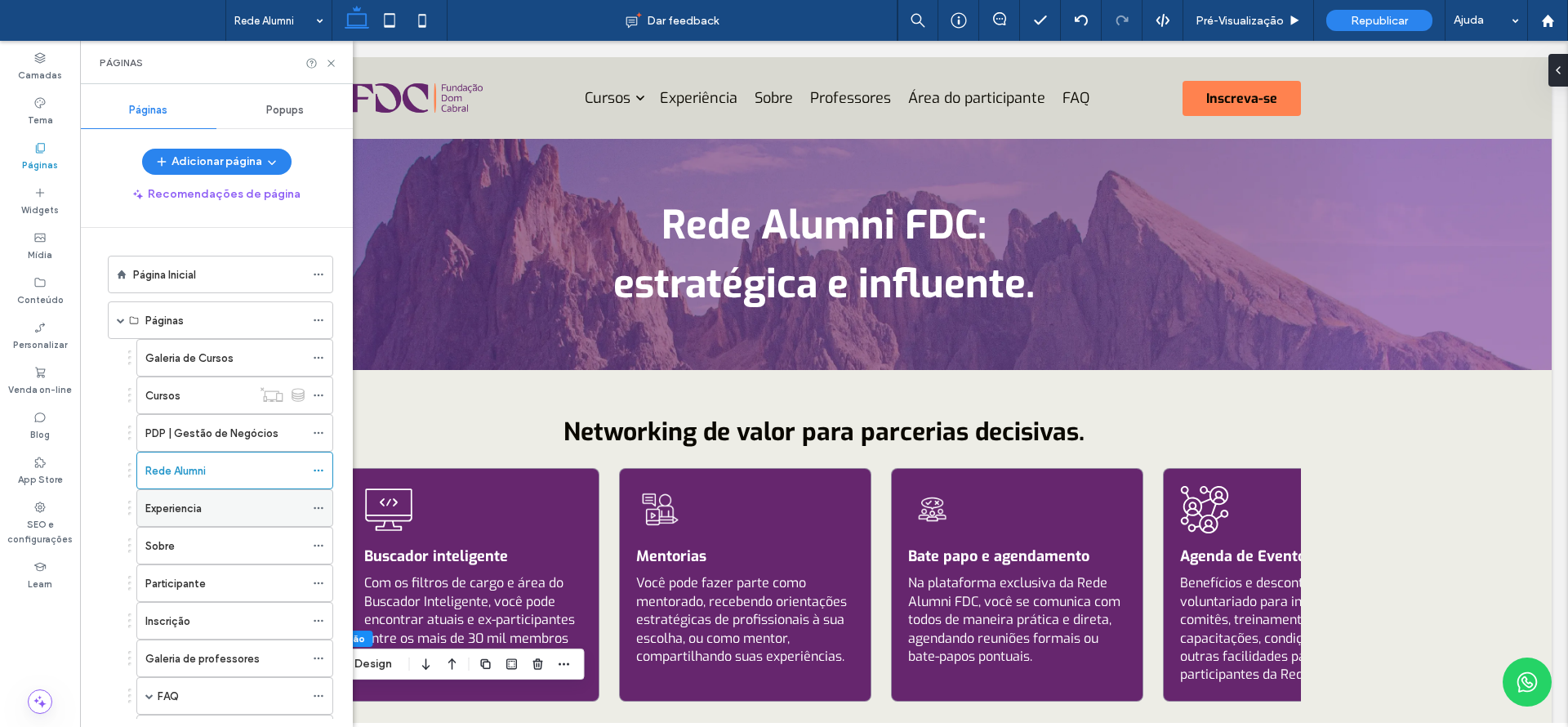
click at [210, 508] on div "Experiencia" at bounding box center [225, 507] width 159 height 17
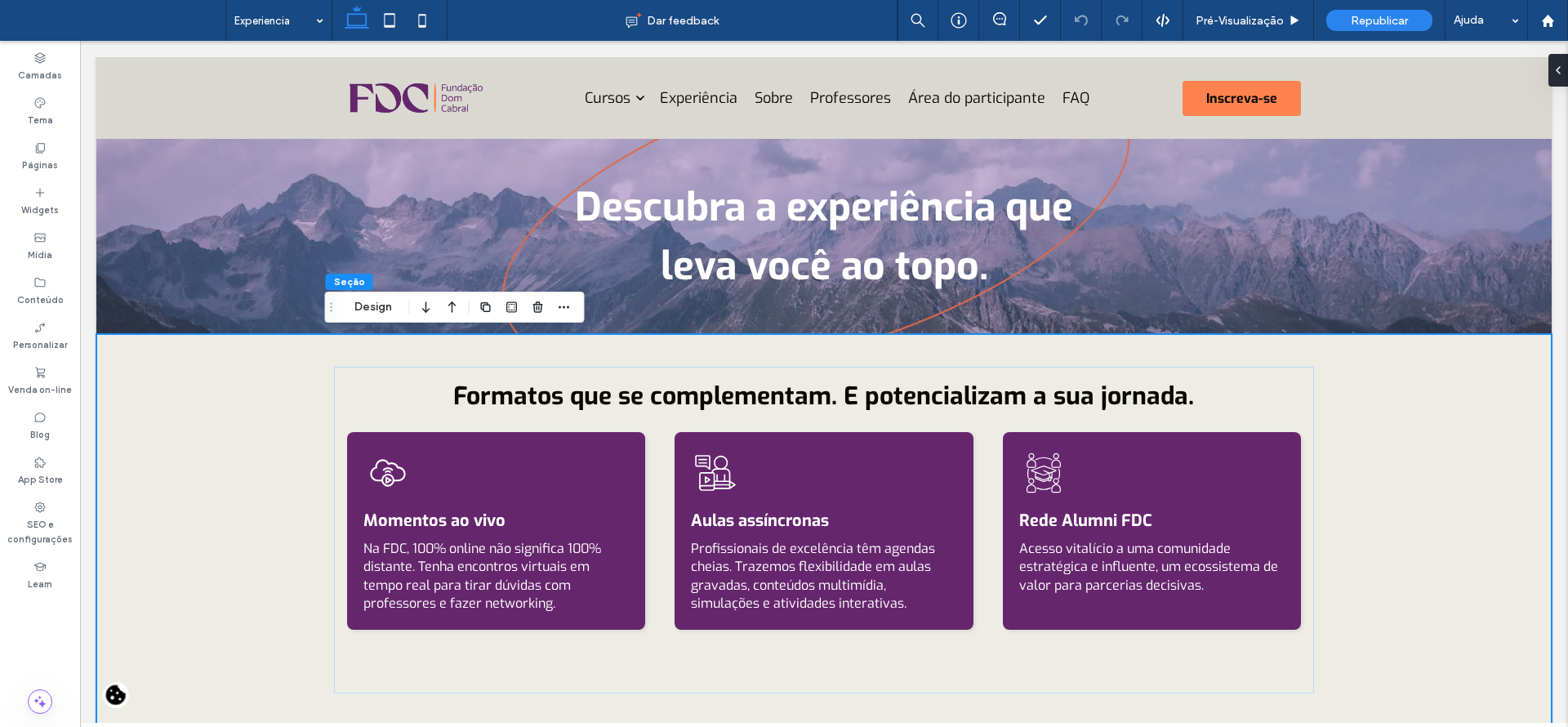
click at [1375, 477] on div "Formatos que se complementam. E potencializam a sua jornada. Momentos ao vivo N…" at bounding box center [823, 538] width 1455 height 408
type input "*"
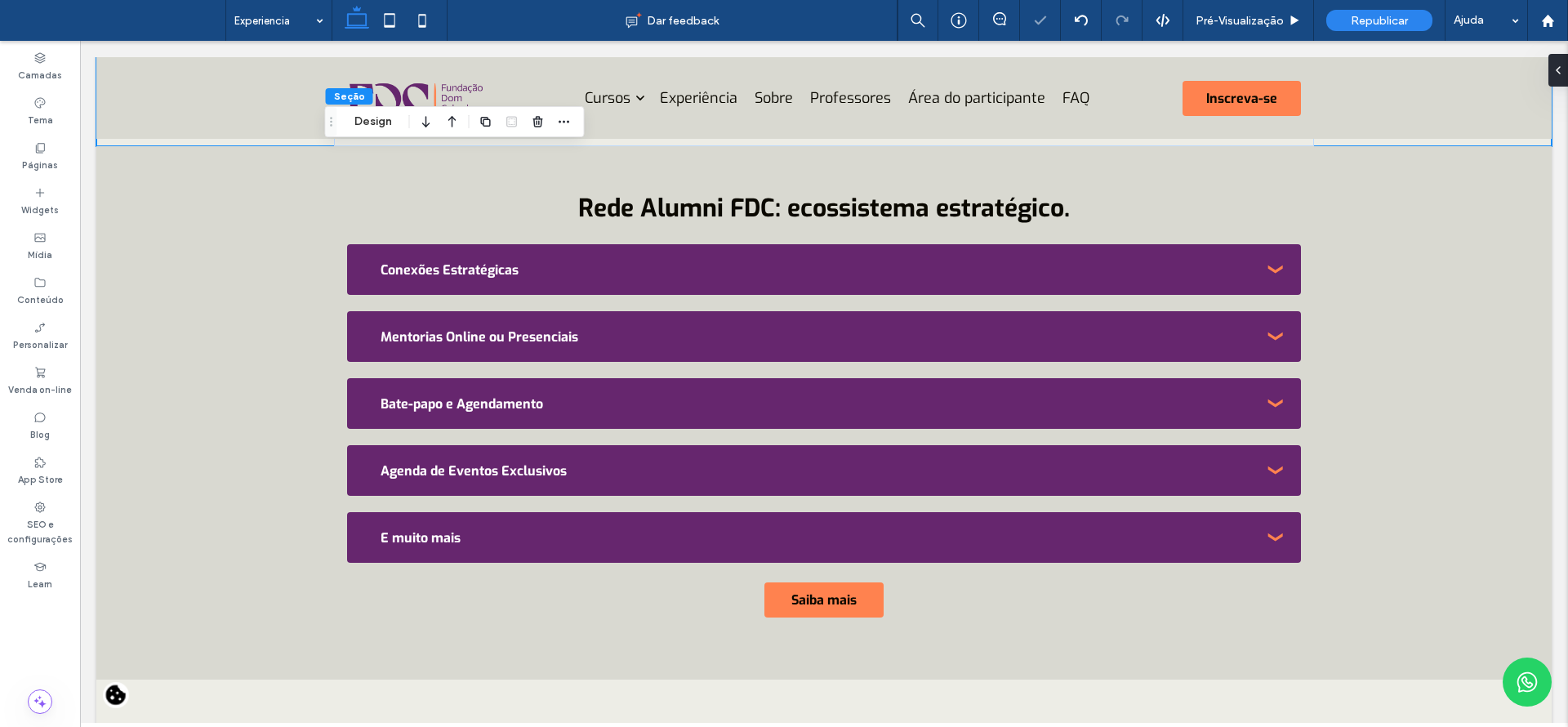
scroll to position [2384, 0]
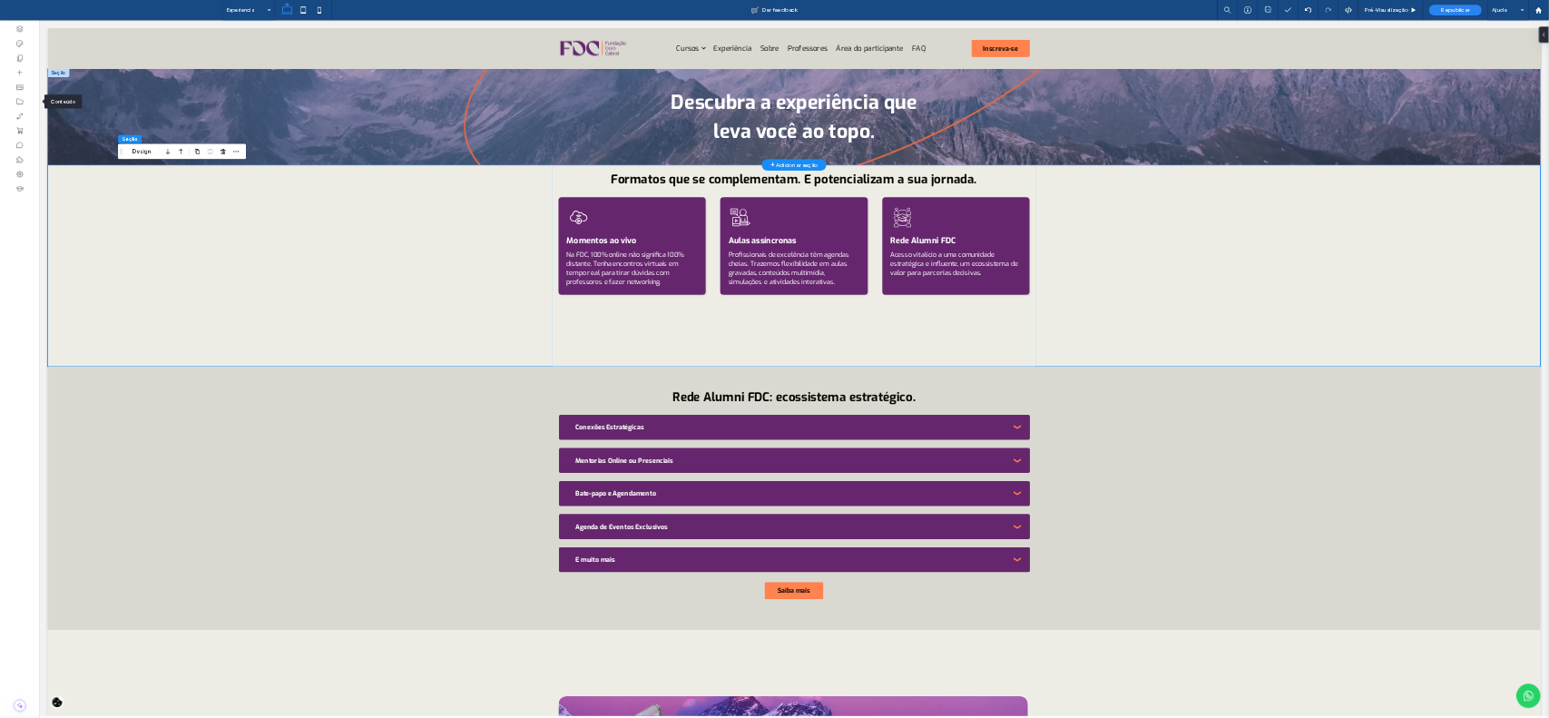
scroll to position [239, 0]
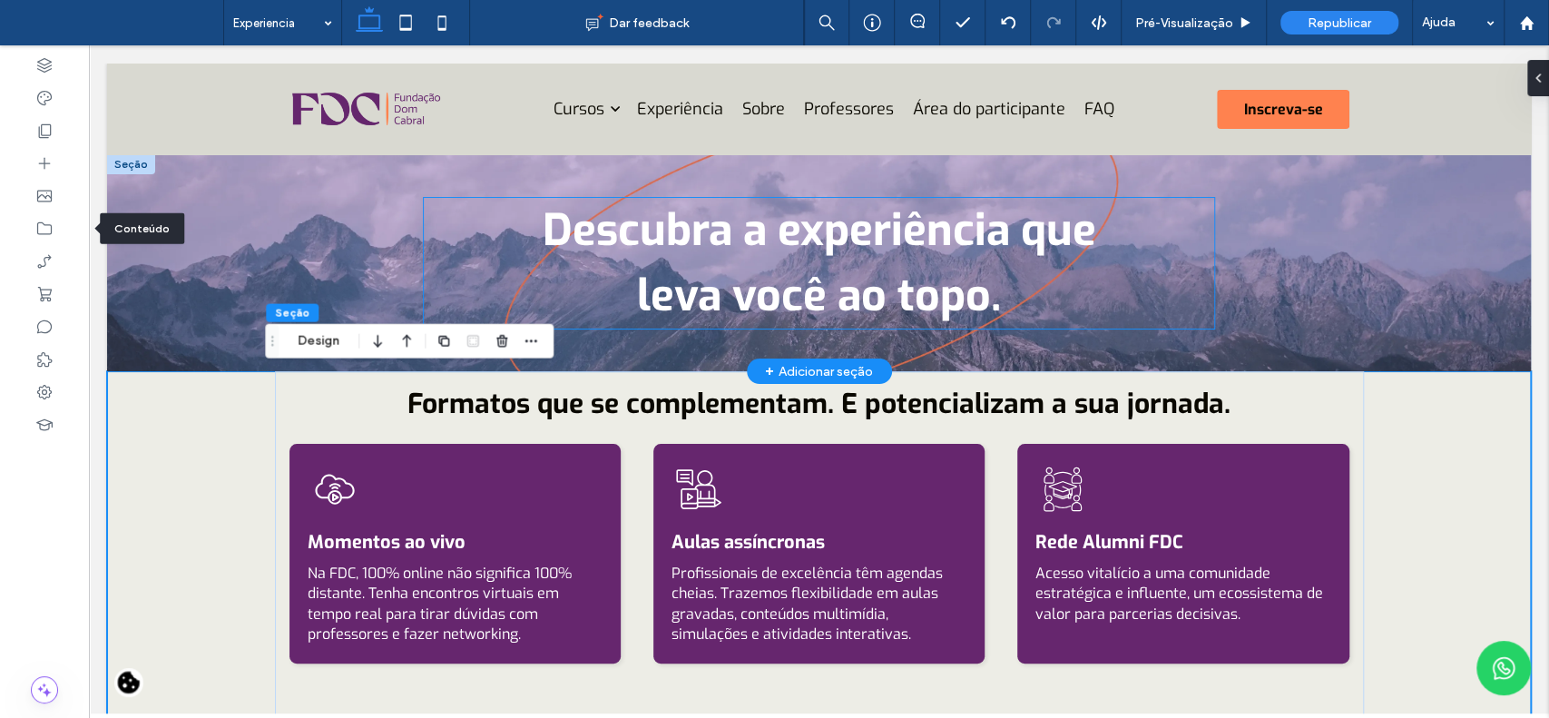
click at [1192, 242] on h1 "Descubra a experiência que leva você ao topo." at bounding box center [819, 263] width 790 height 131
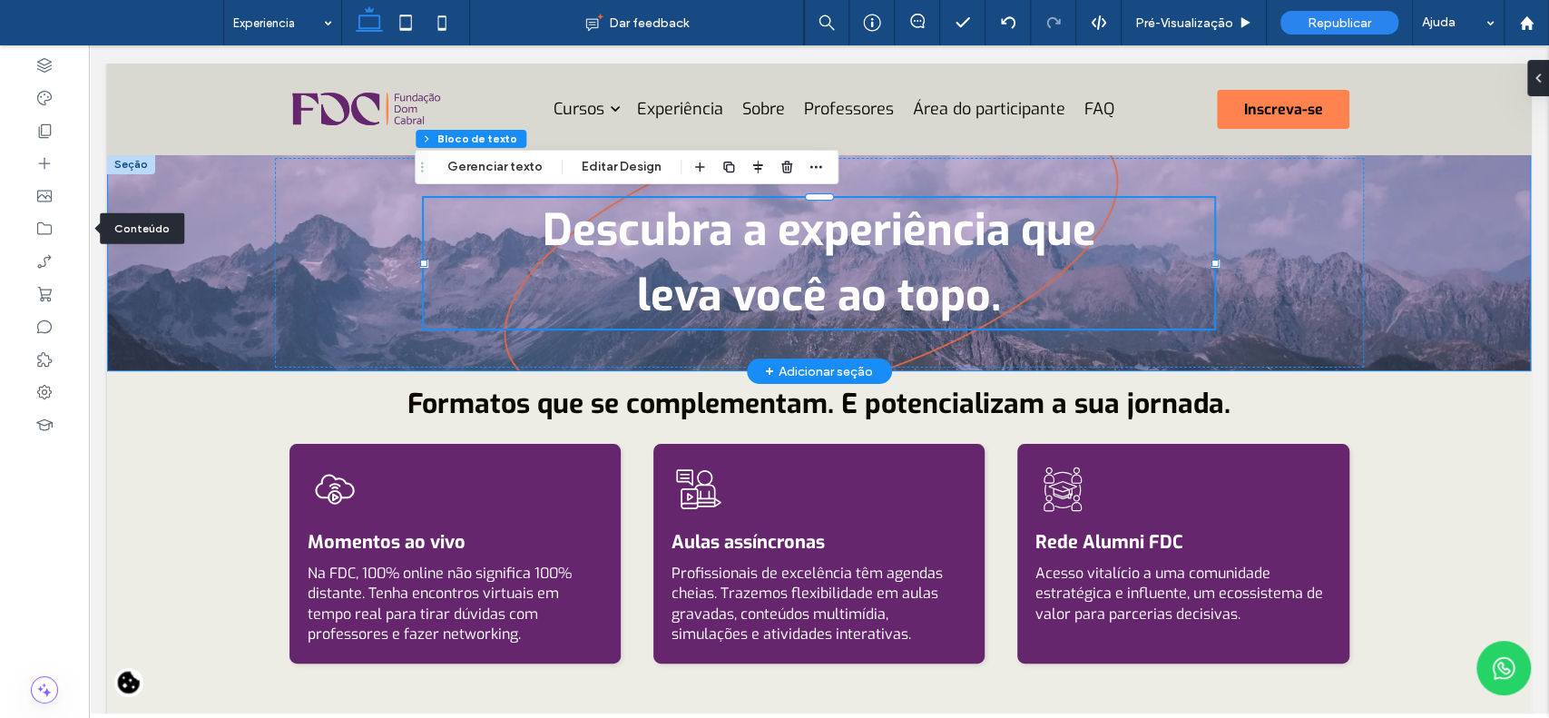
click at [1403, 226] on div "Descubra a experiência que leva você ao topo." at bounding box center [819, 262] width 1424 height 217
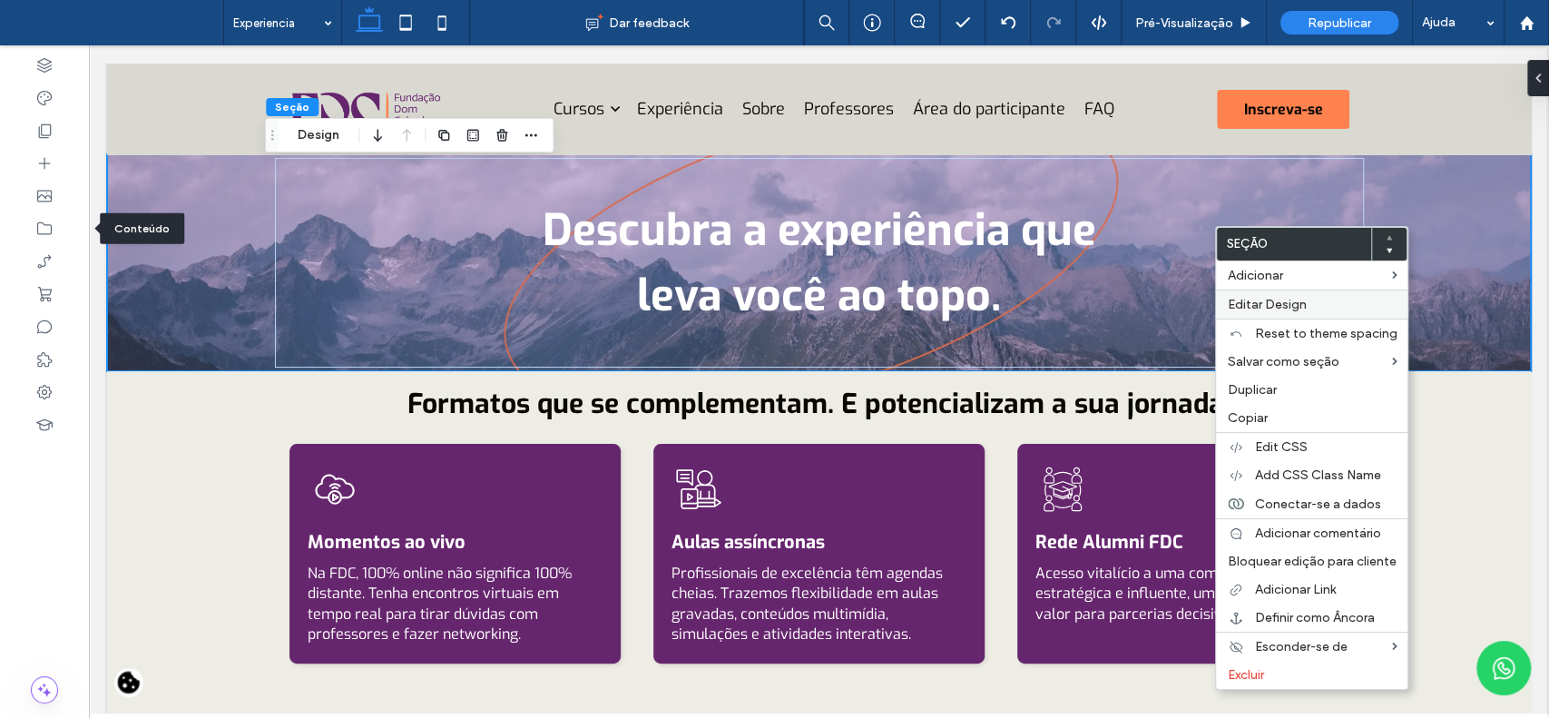
click at [1312, 301] on label "Editar Design" at bounding box center [1312, 304] width 170 height 15
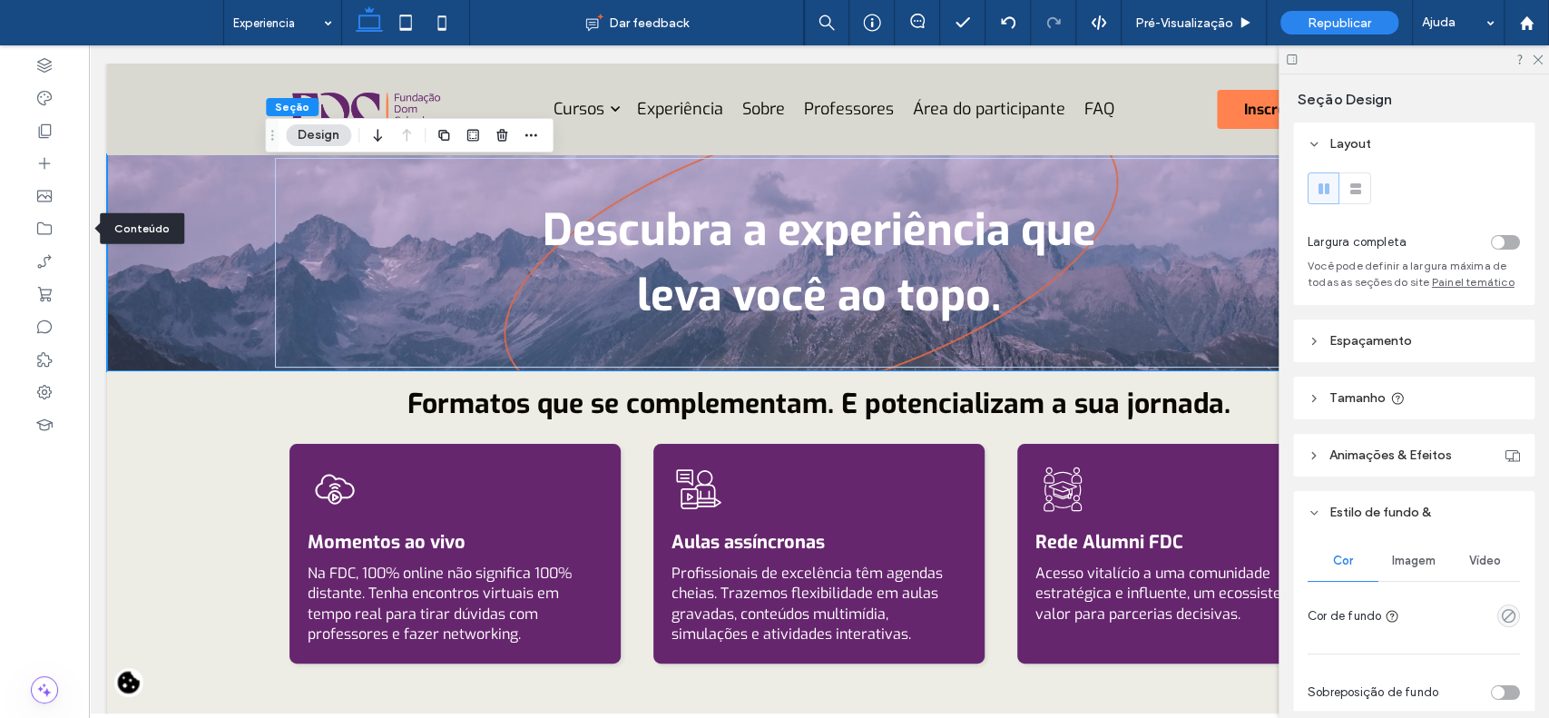
click at [1414, 600] on div "Cor Imagem Vídeo Cor de fundo" at bounding box center [1414, 586] width 212 height 91
click at [1418, 581] on div "Imagem" at bounding box center [1414, 561] width 71 height 40
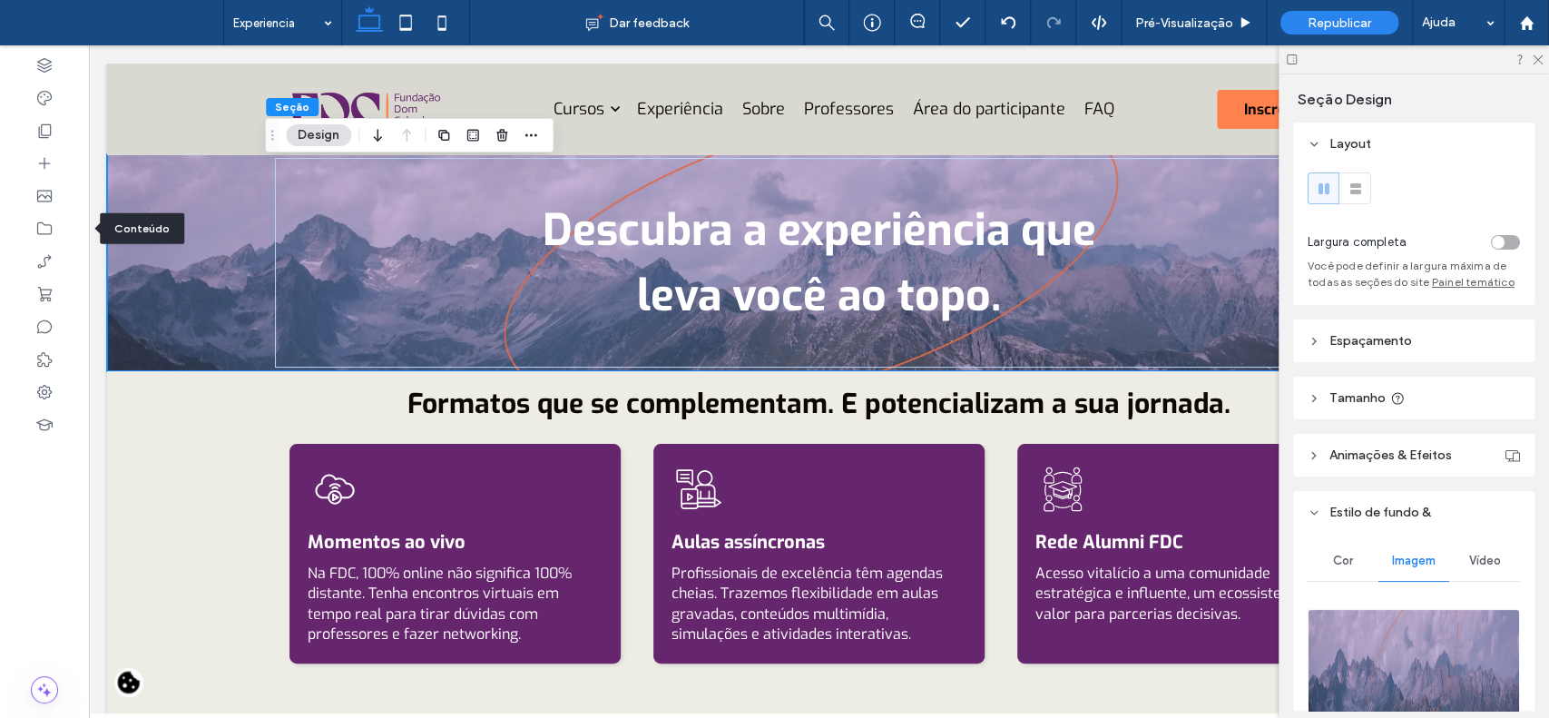
click at [1421, 646] on img at bounding box center [1414, 670] width 212 height 123
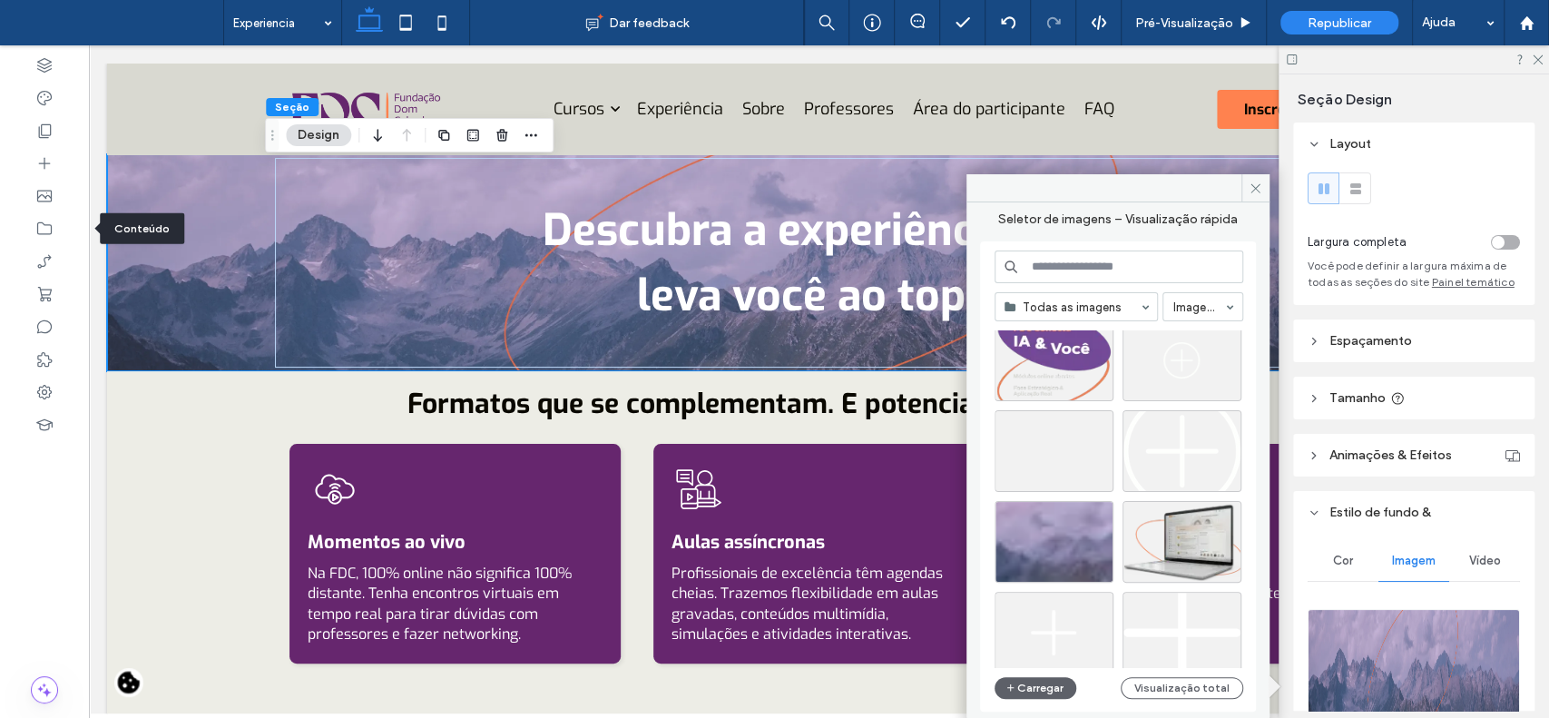
scroll to position [768, 0]
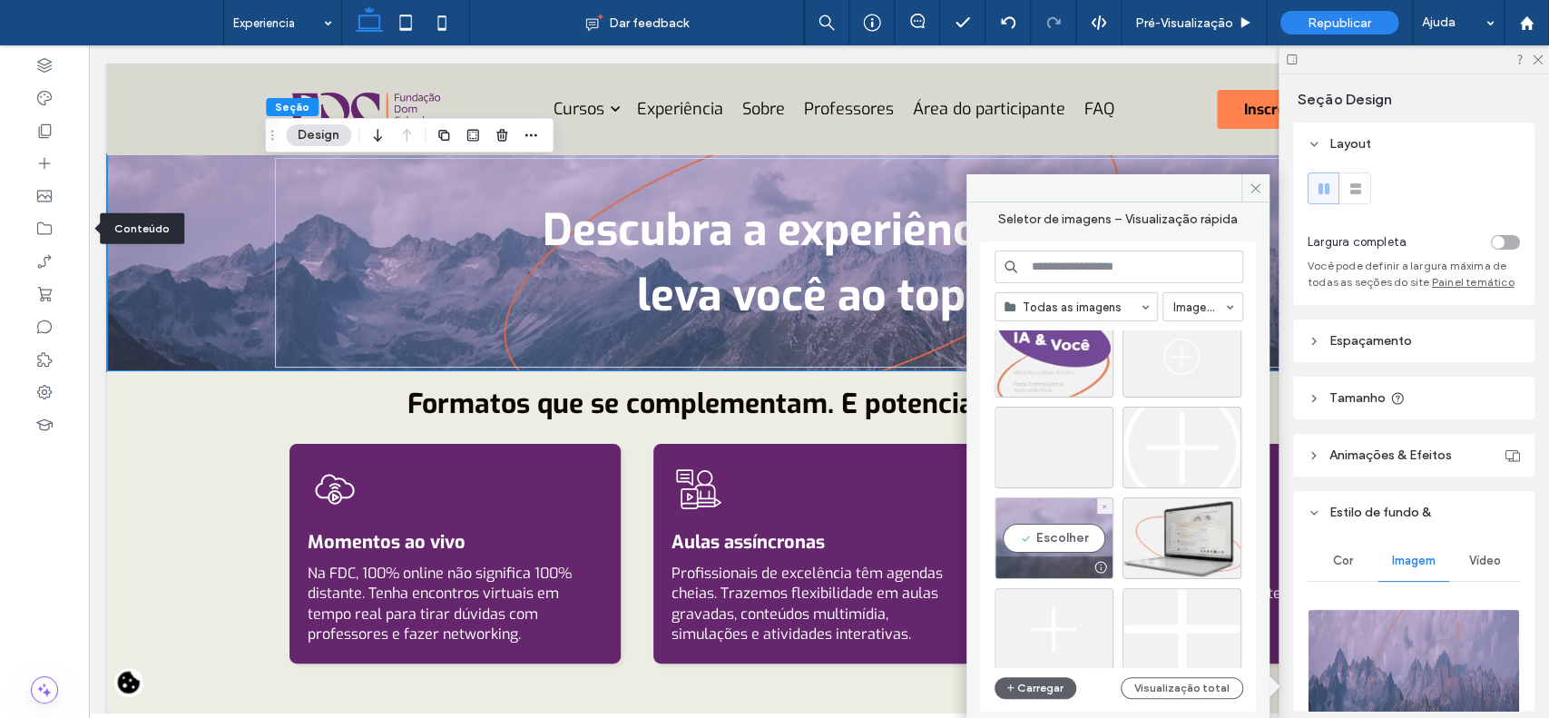
click at [1075, 528] on div "Escolher" at bounding box center [1054, 538] width 119 height 82
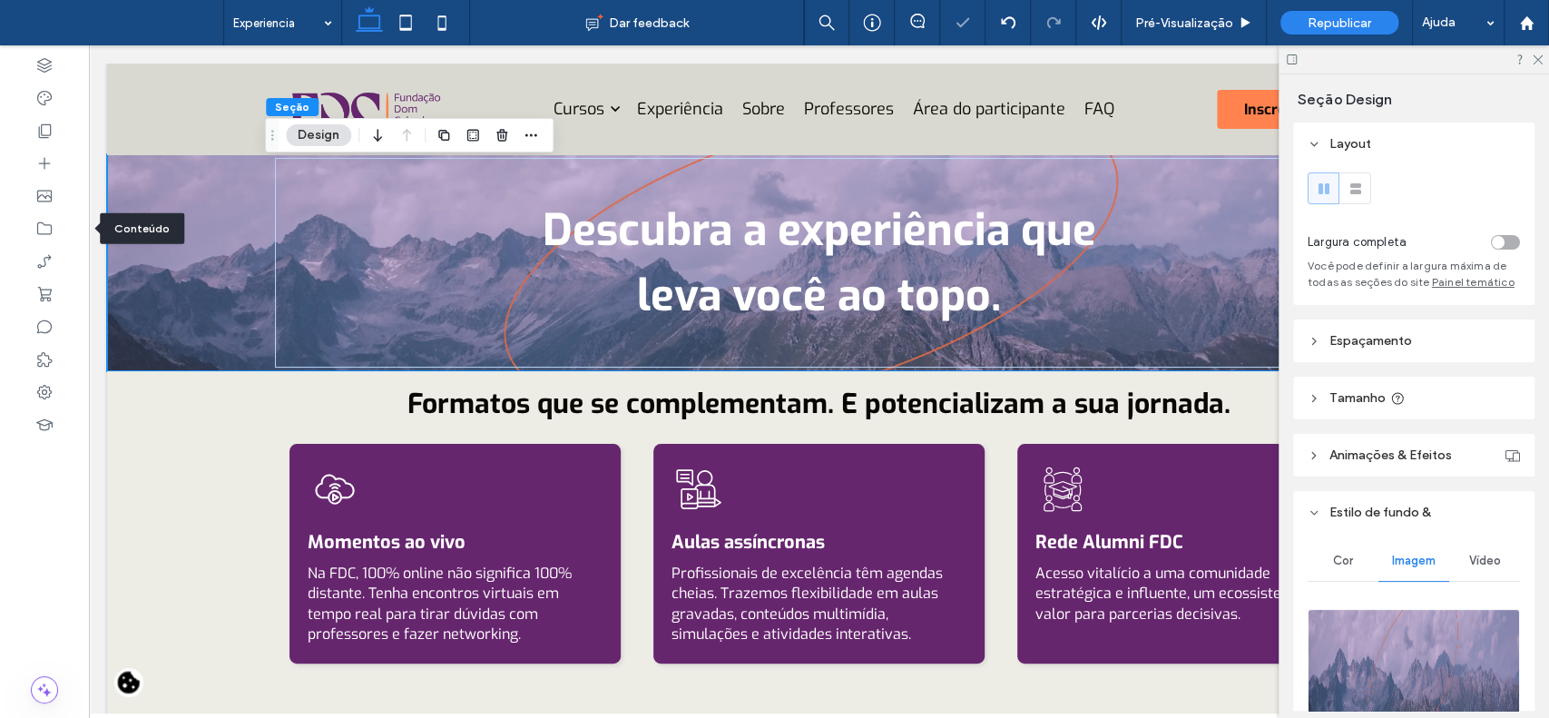
click at [1431, 670] on img at bounding box center [1414, 670] width 212 height 123
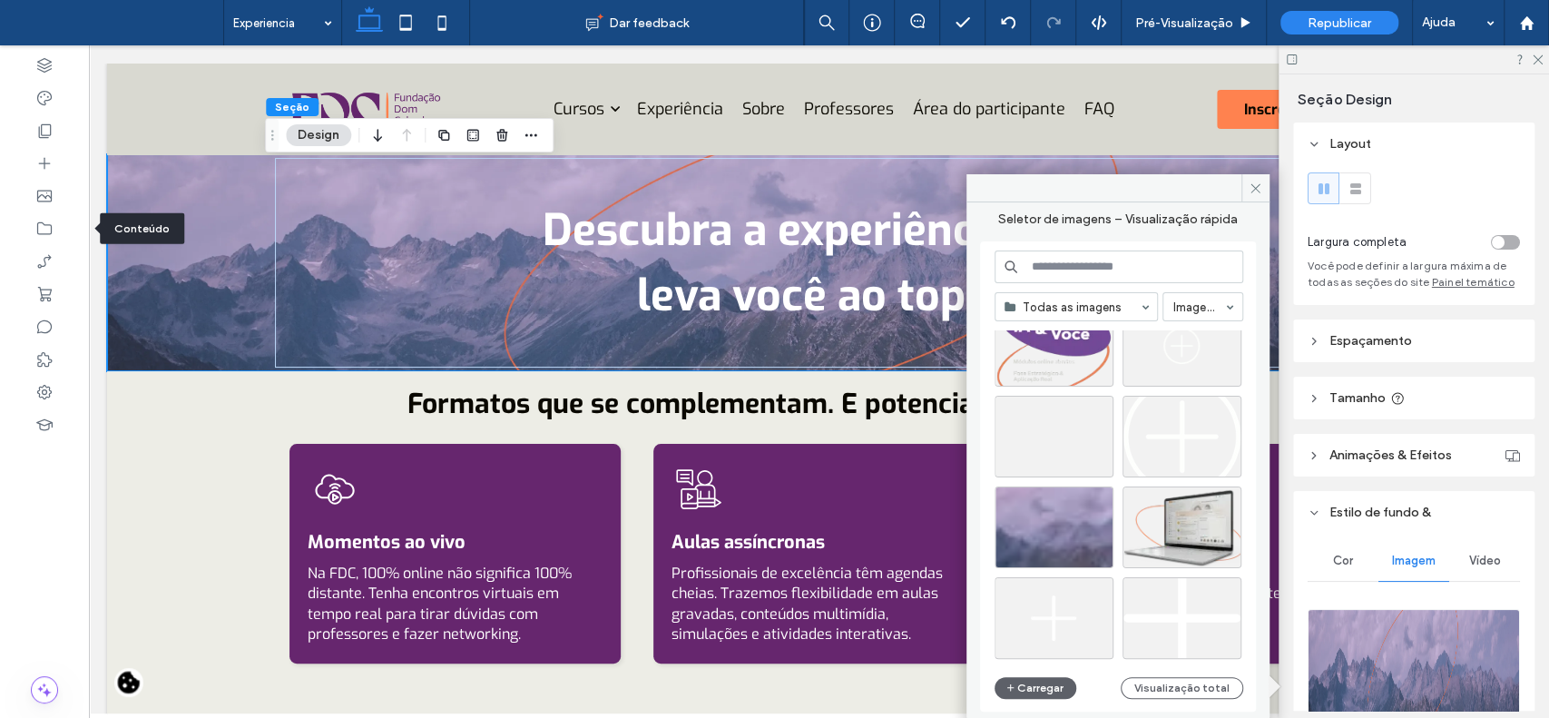
scroll to position [794, 0]
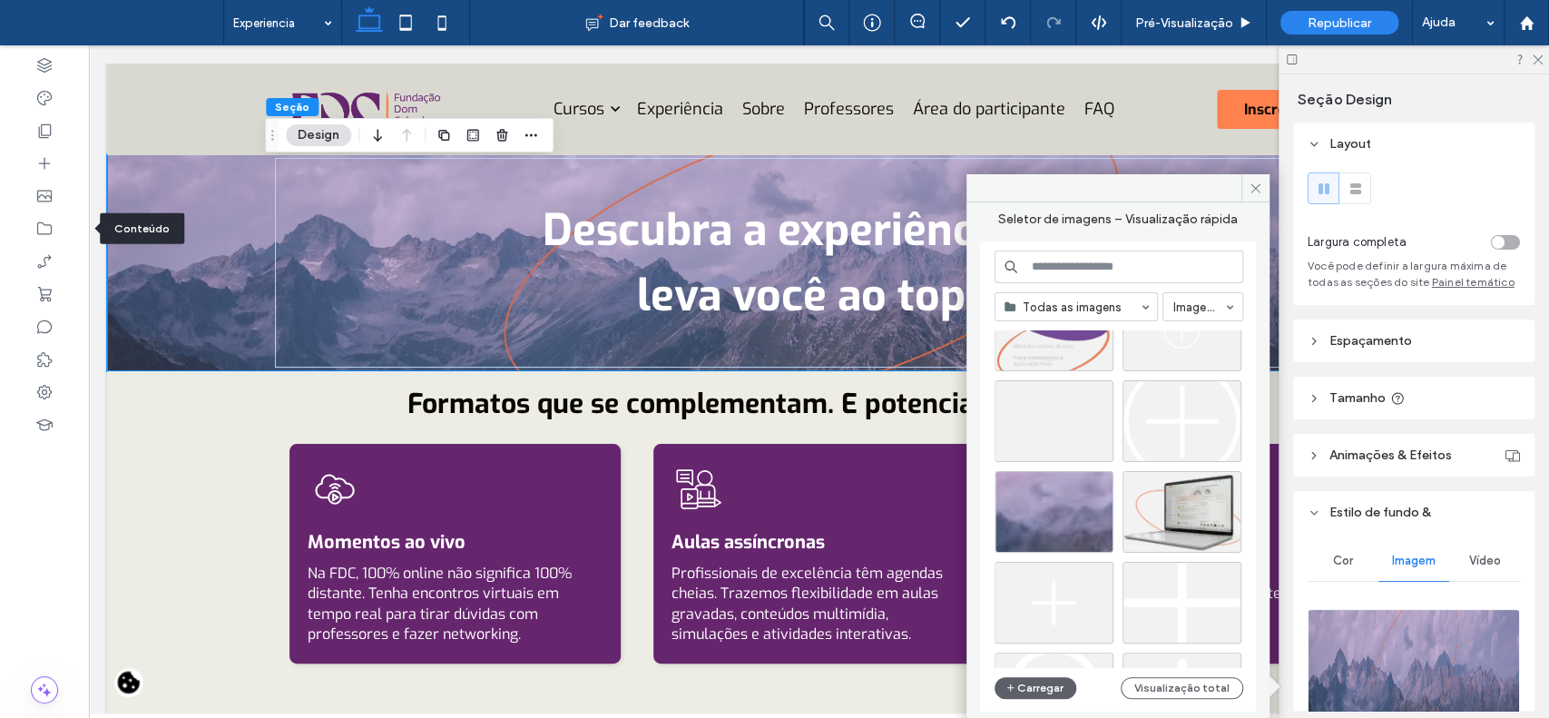
click at [1086, 266] on input at bounding box center [1119, 267] width 249 height 33
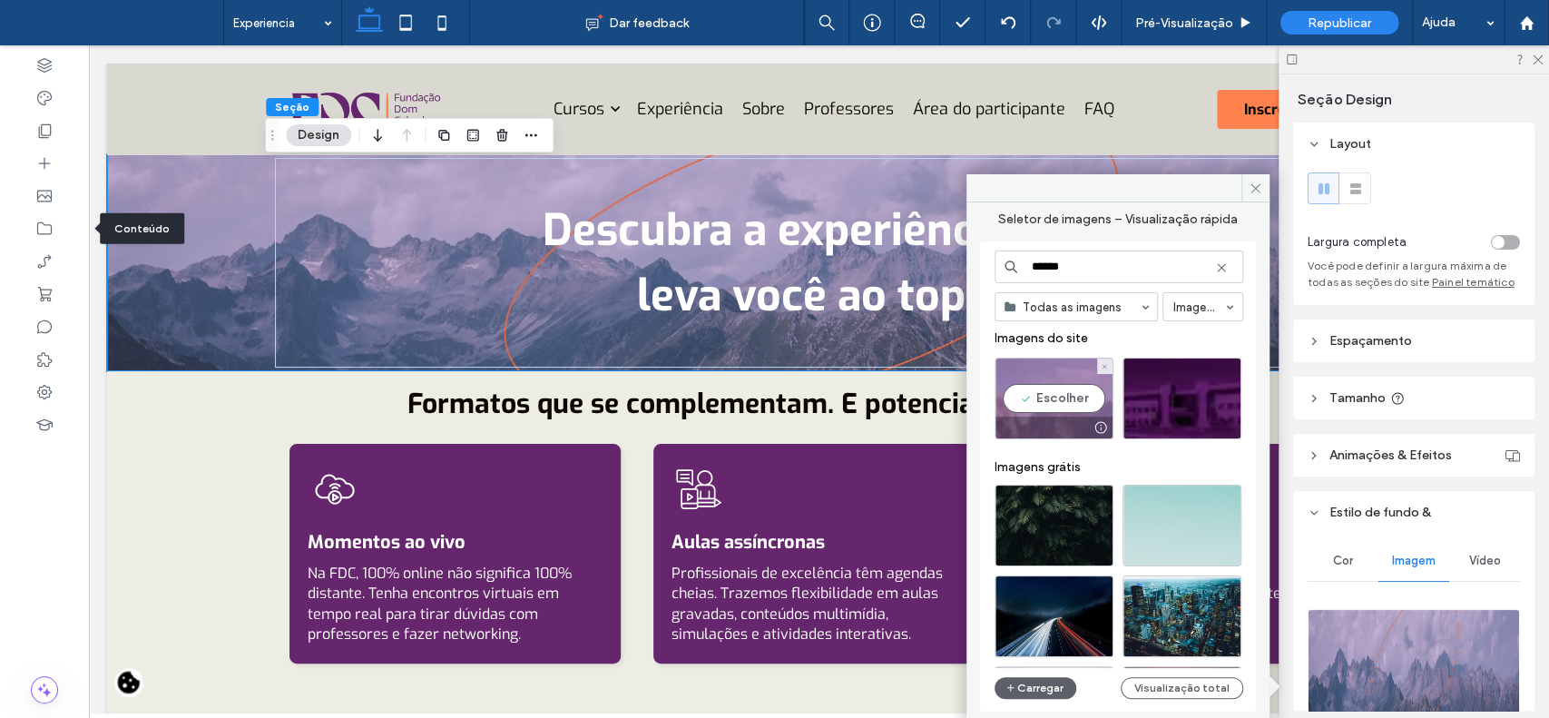
type input "******"
click at [1058, 371] on div "Escolher" at bounding box center [1054, 399] width 119 height 82
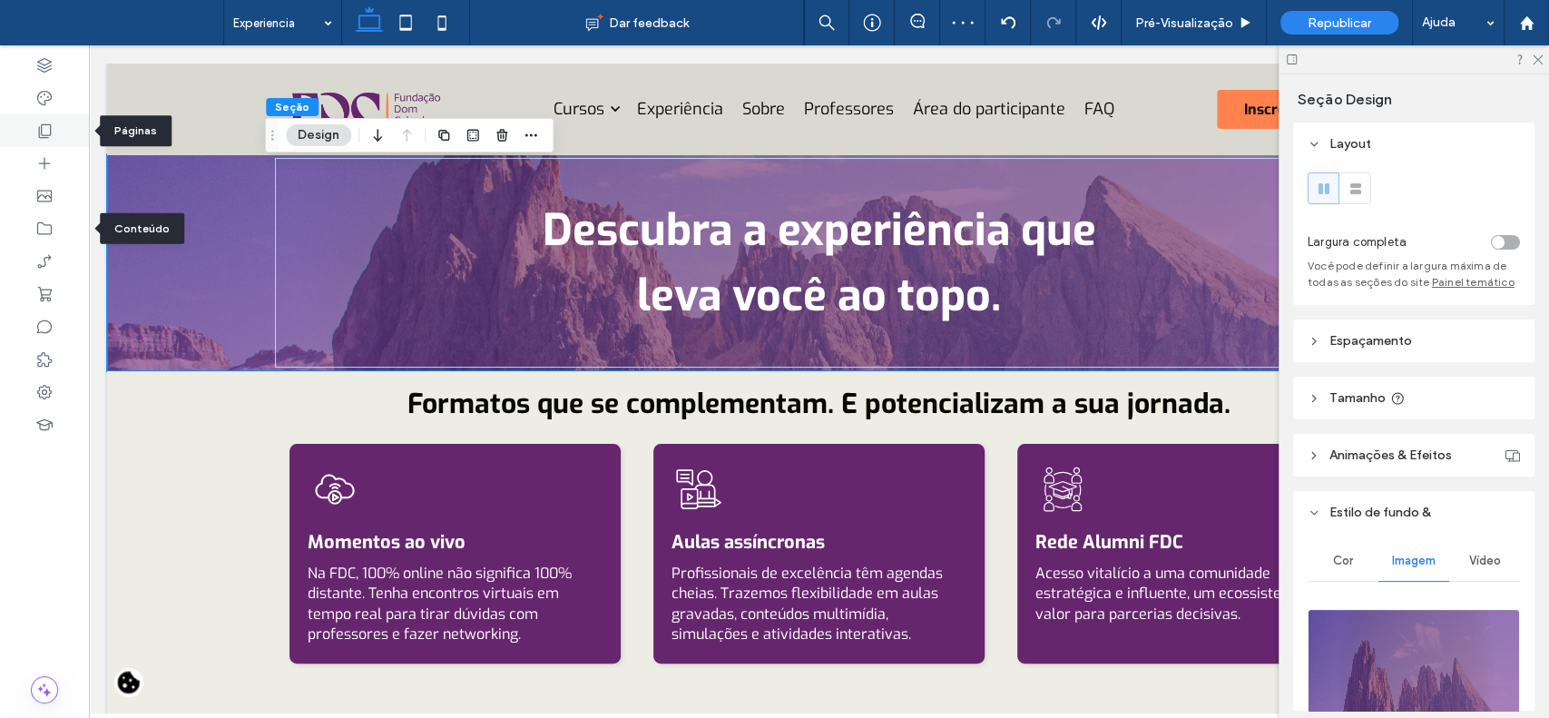
click at [39, 127] on use at bounding box center [45, 131] width 13 height 14
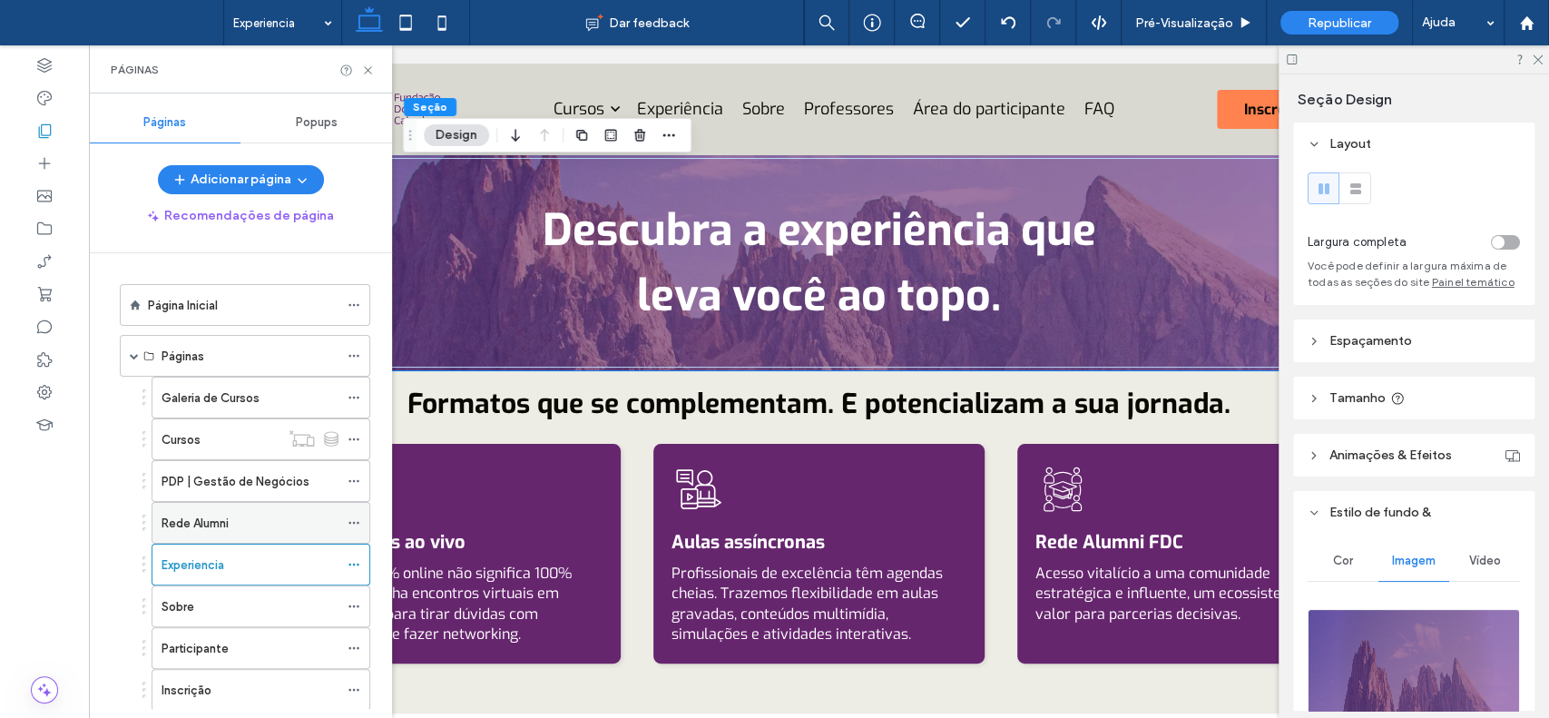
click at [204, 525] on label "Rede Alumni" at bounding box center [195, 523] width 67 height 32
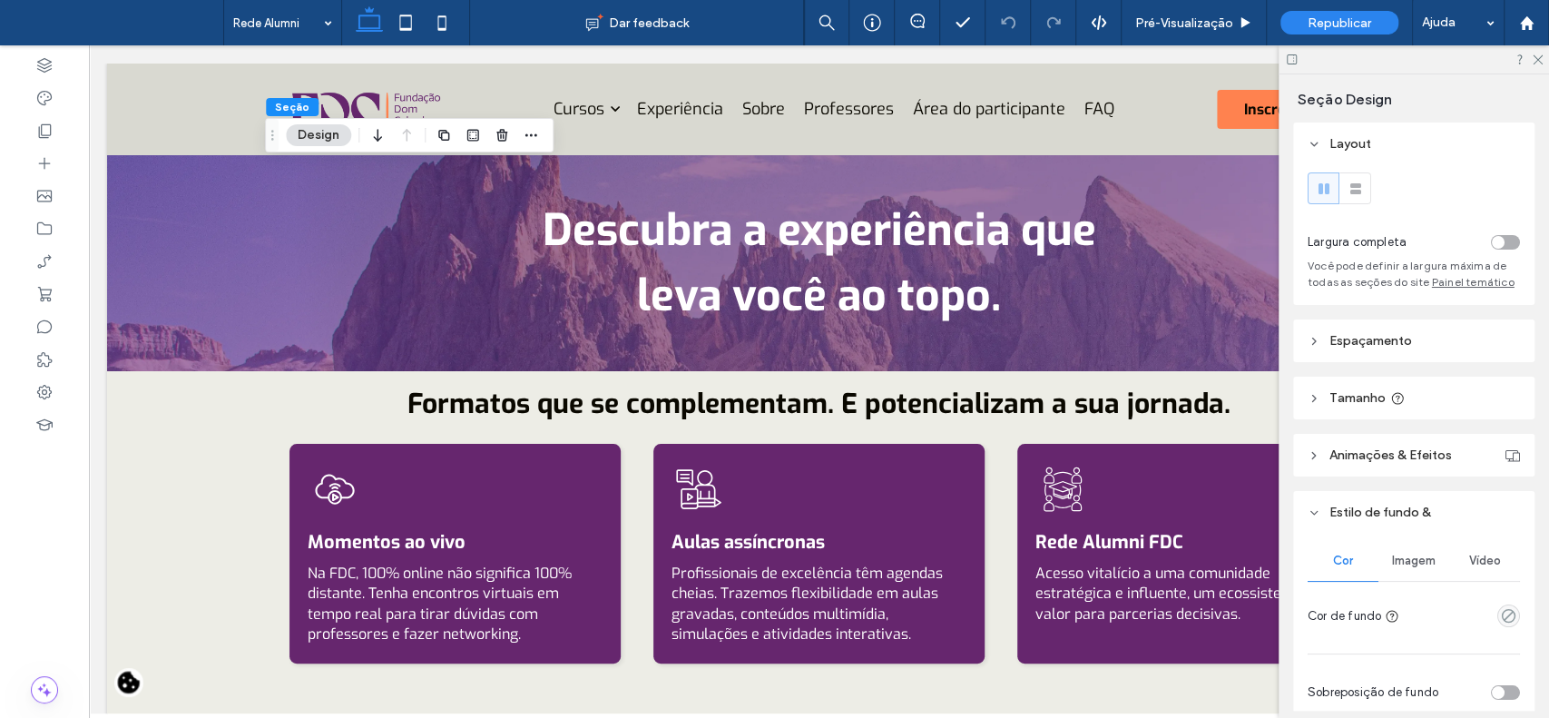
click at [1428, 568] on span "Imagem" at bounding box center [1414, 561] width 44 height 15
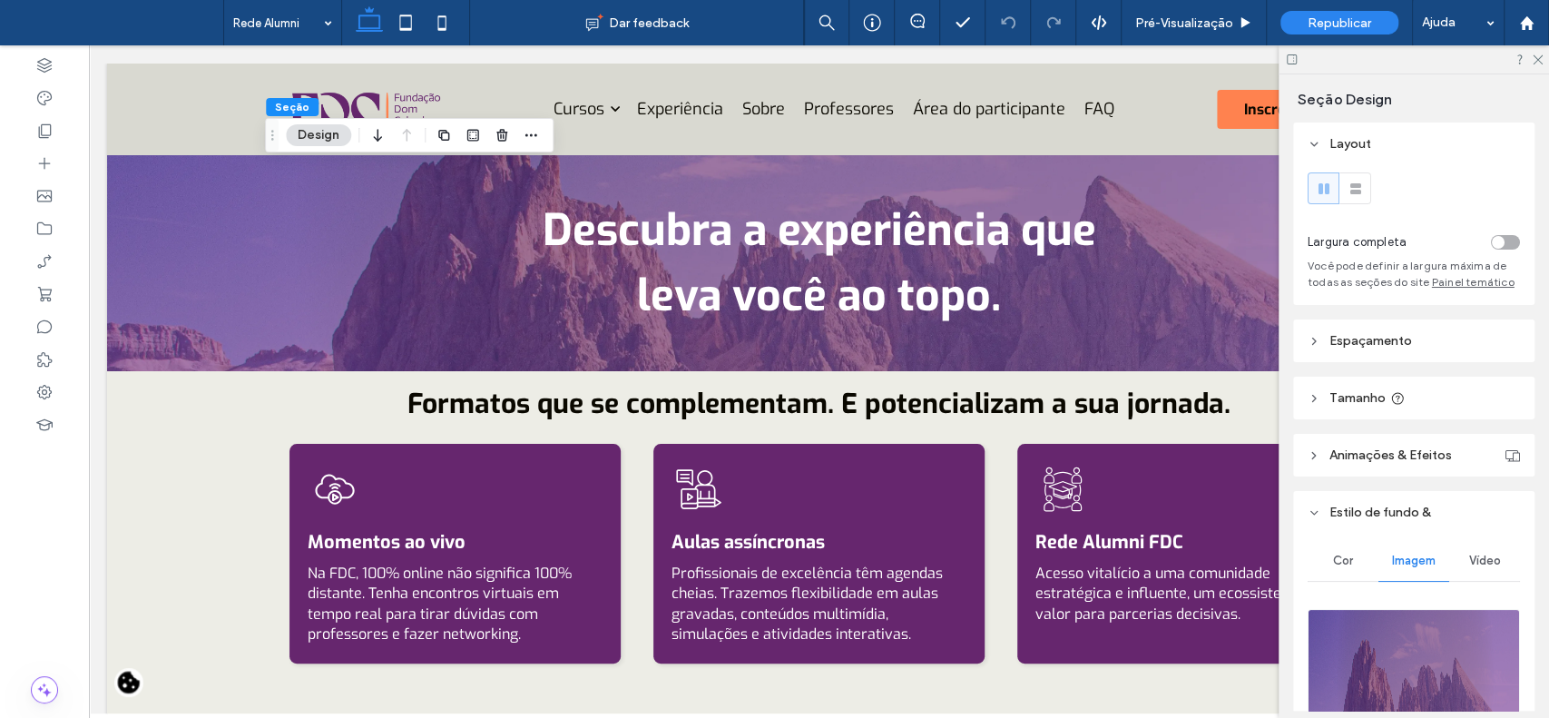
click at [1447, 650] on img at bounding box center [1414, 670] width 212 height 123
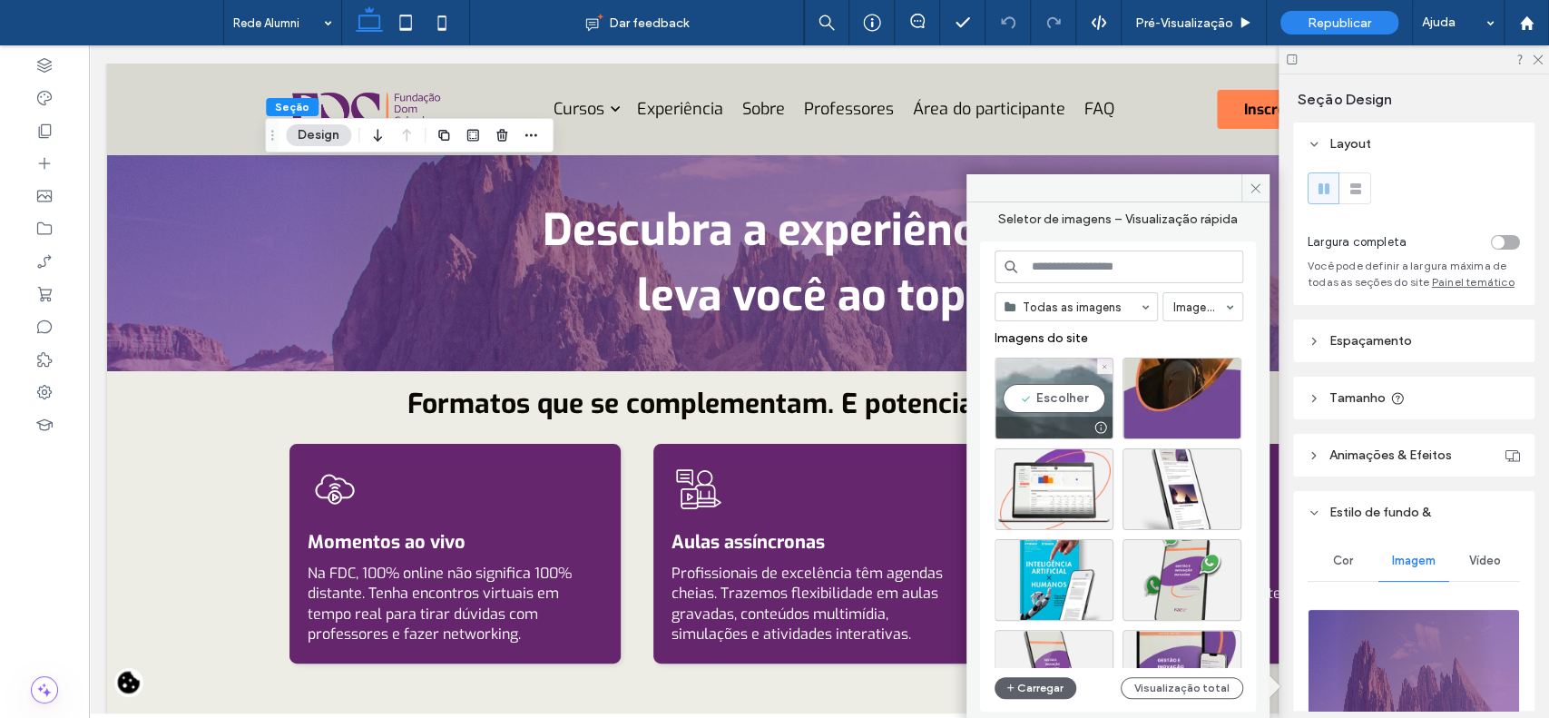
click at [1026, 359] on div "Escolher" at bounding box center [1054, 399] width 119 height 82
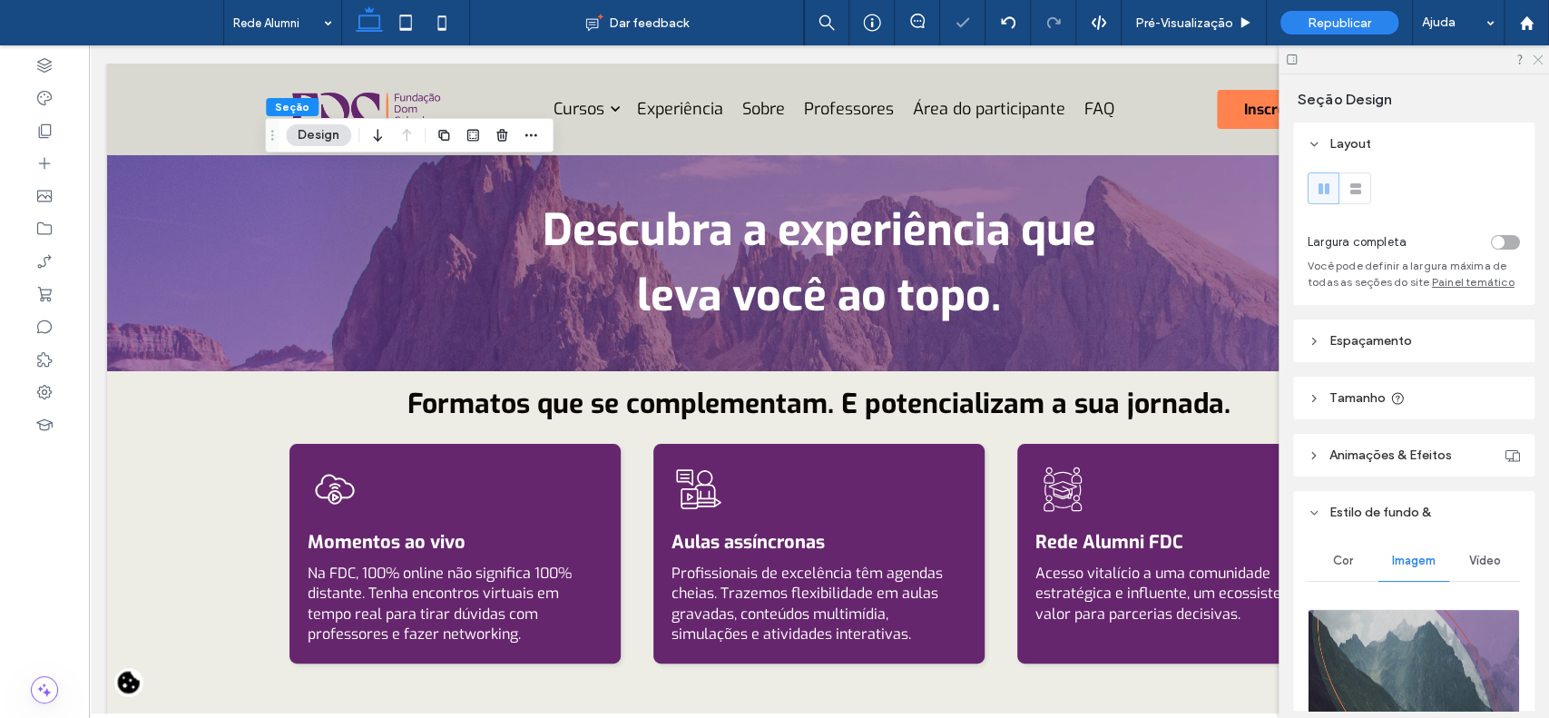
click at [1538, 62] on icon at bounding box center [1537, 59] width 12 height 12
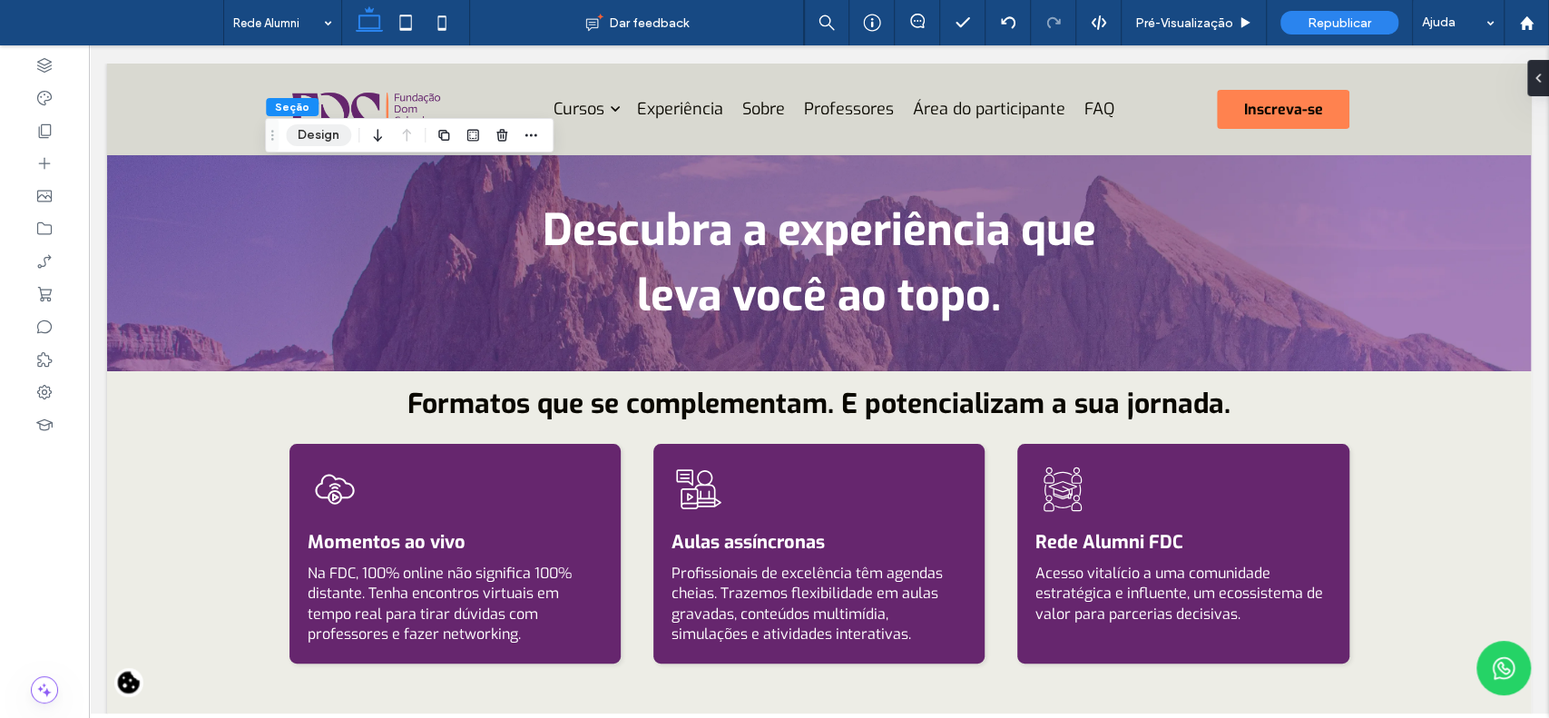
click at [325, 136] on button "Design" at bounding box center [318, 135] width 65 height 22
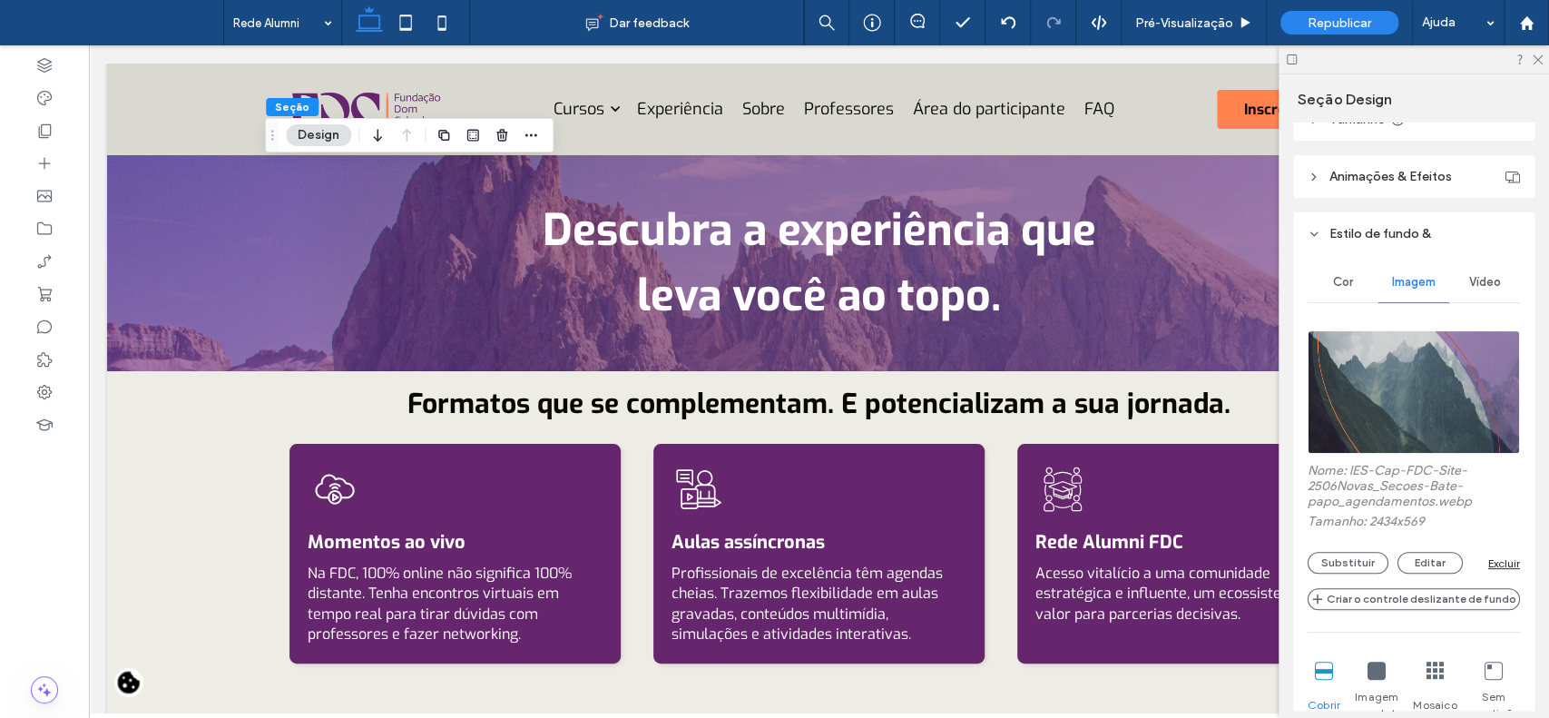
scroll to position [403, 0]
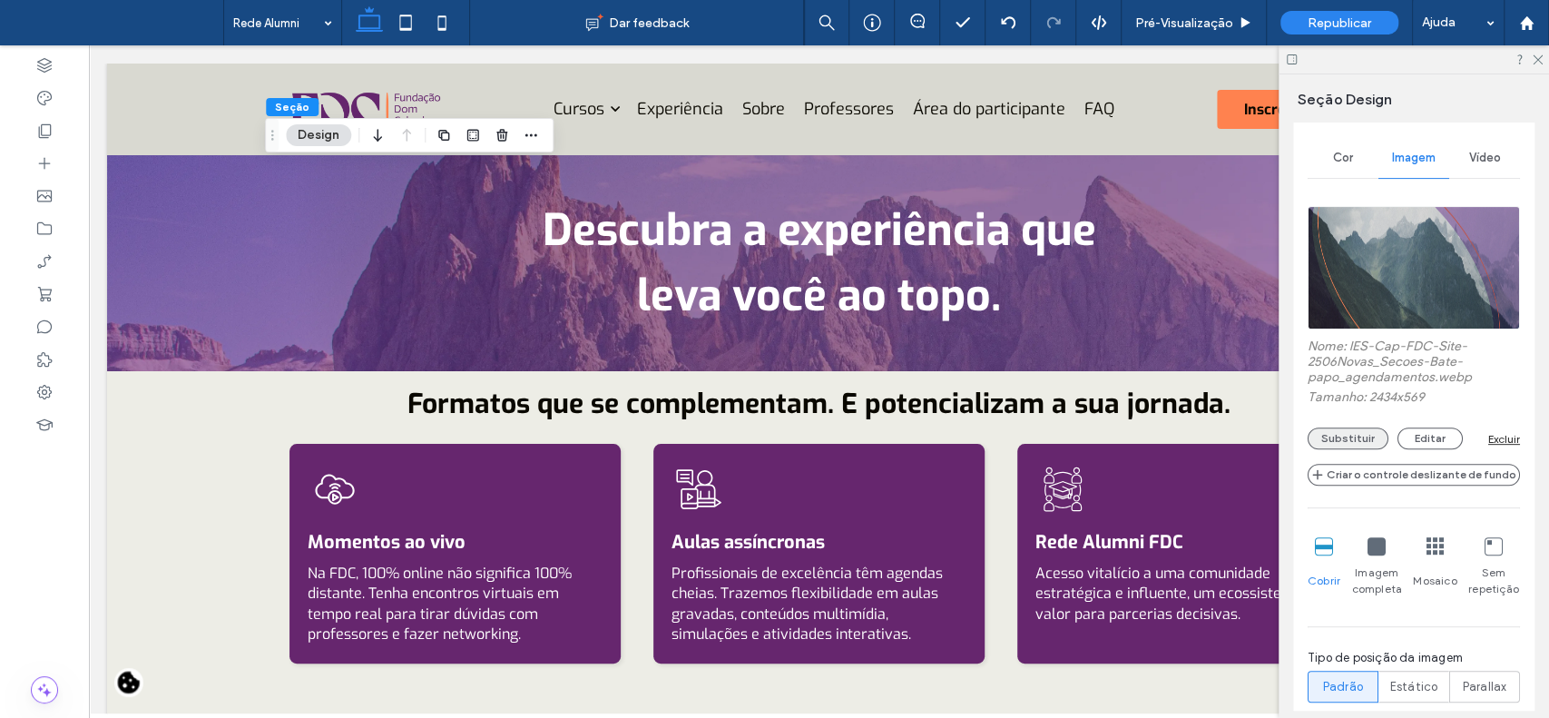
click at [1343, 449] on button "Substituir" at bounding box center [1348, 439] width 81 height 22
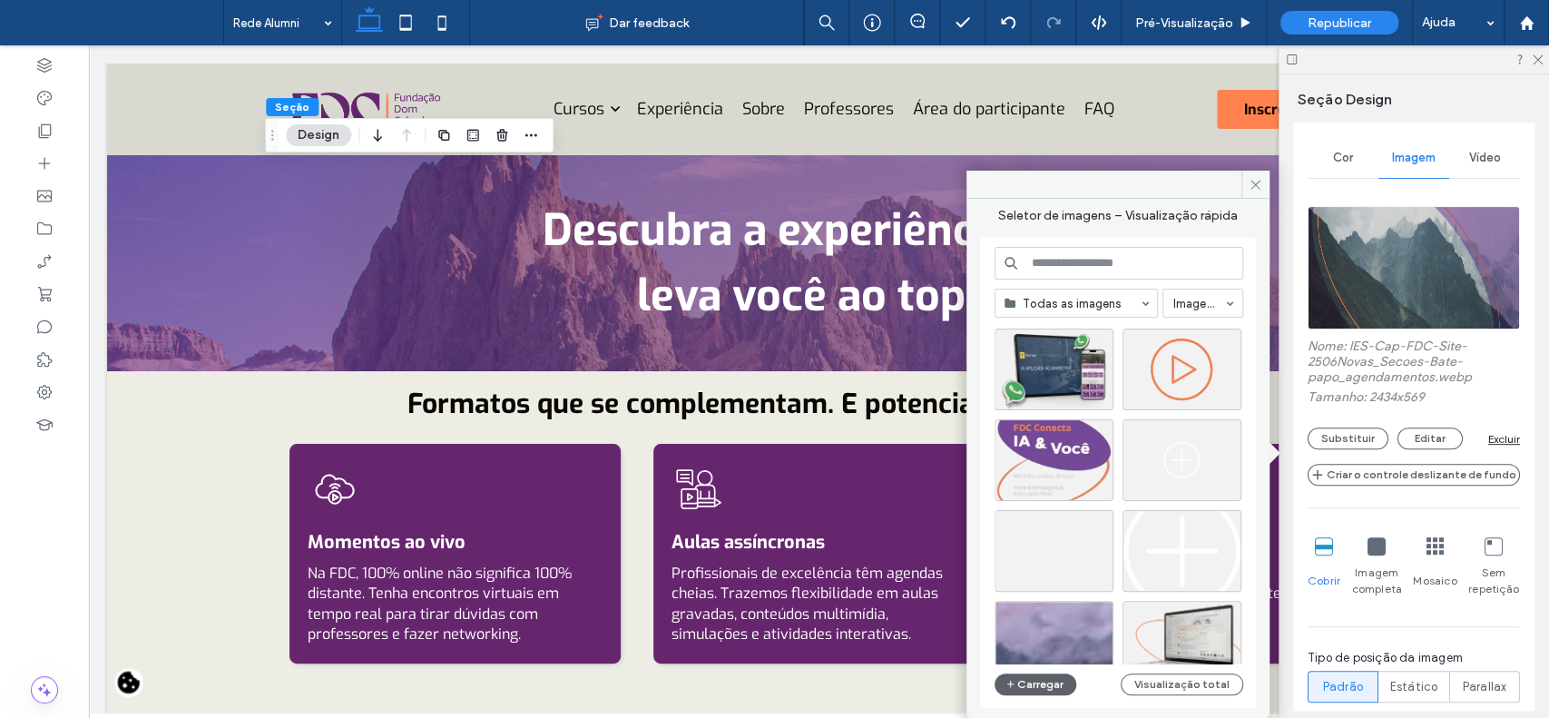
scroll to position [688, 0]
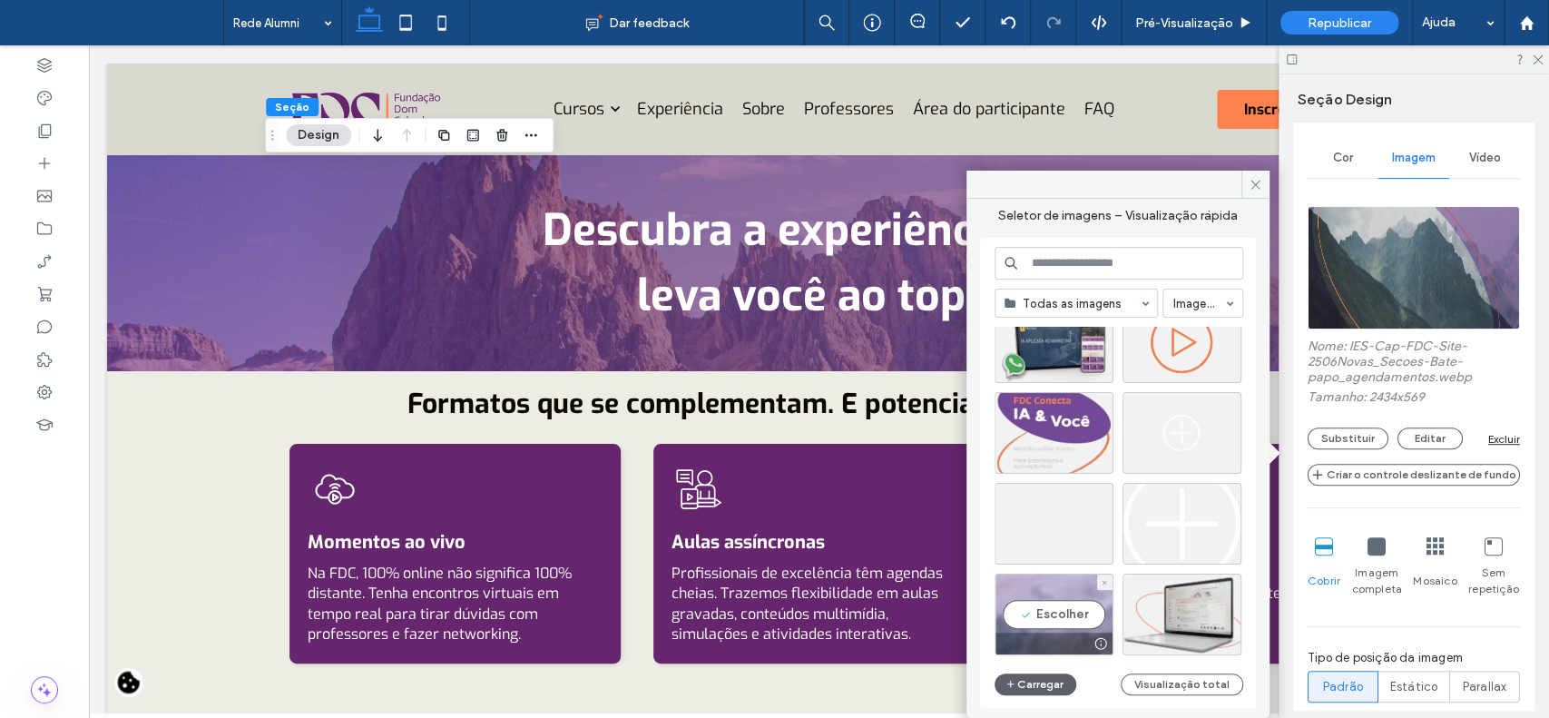
click at [1075, 604] on div "Escolher" at bounding box center [1054, 615] width 119 height 82
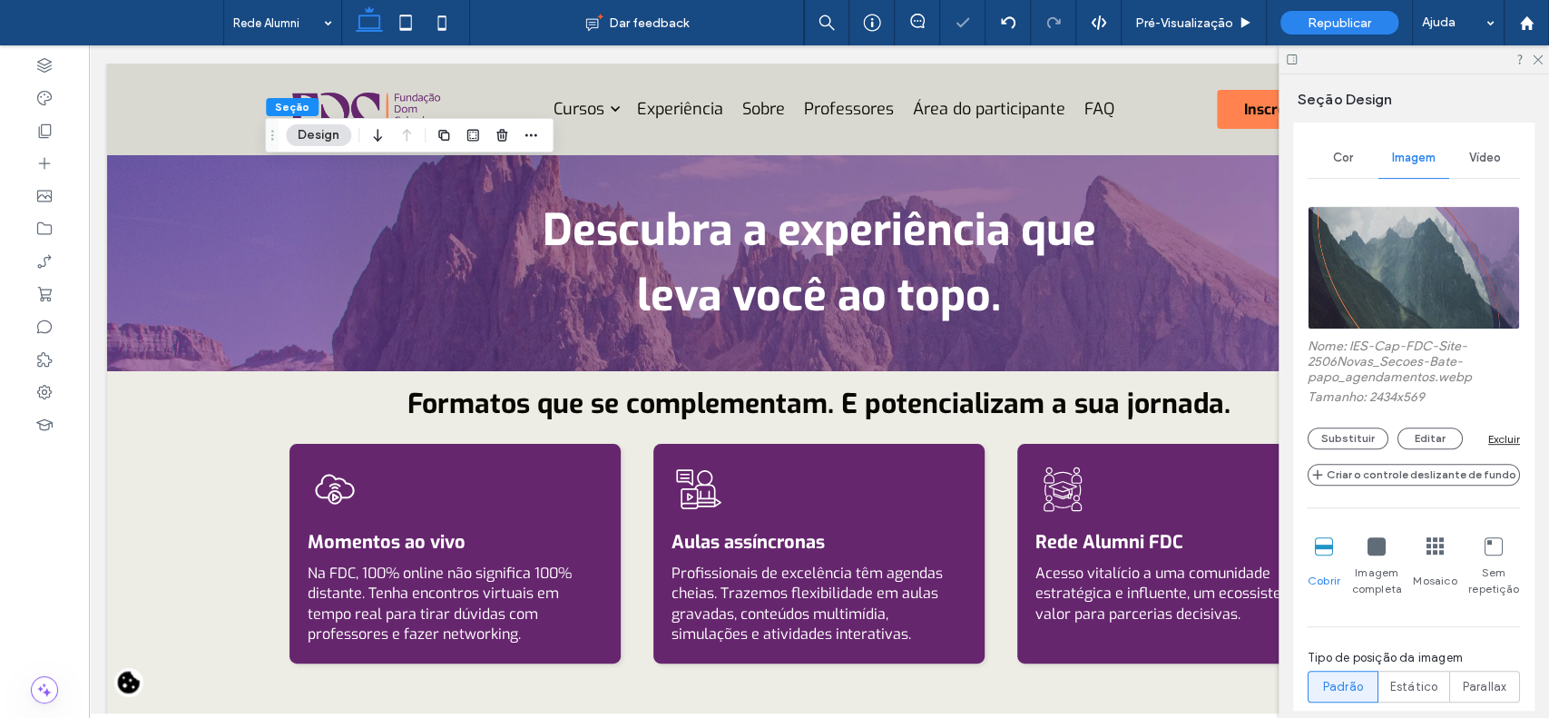
type input "**"
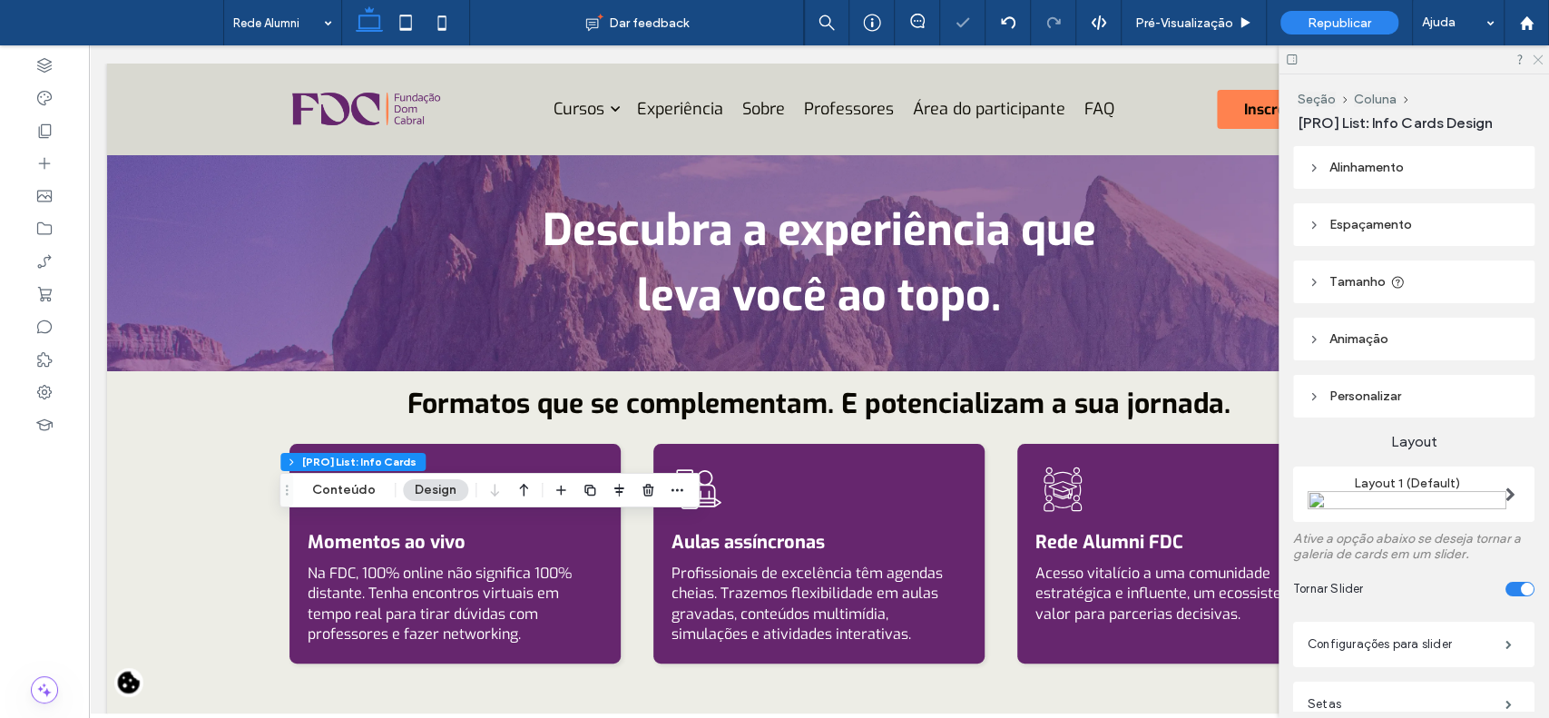
click at [1532, 61] on icon at bounding box center [1537, 59] width 12 height 12
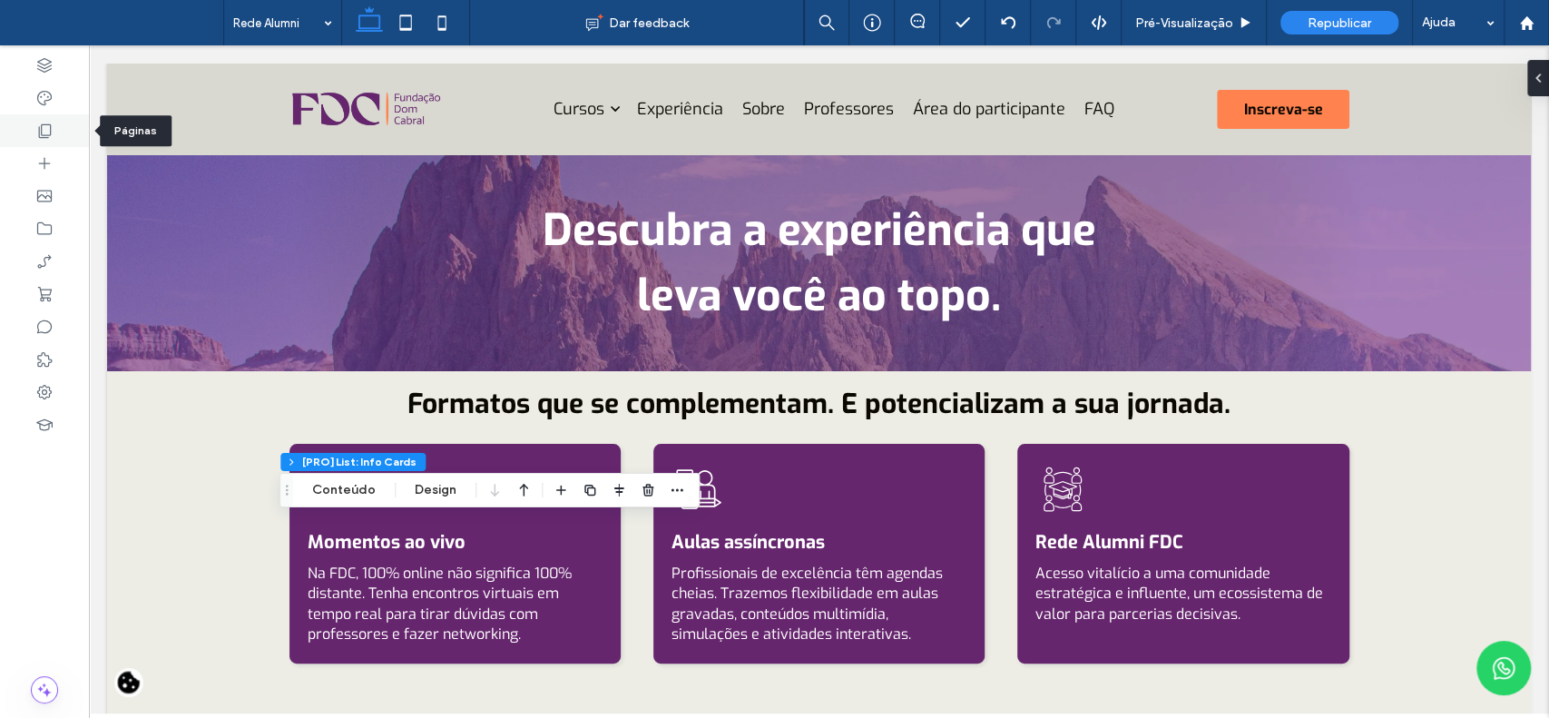
click at [45, 127] on icon at bounding box center [44, 131] width 18 height 18
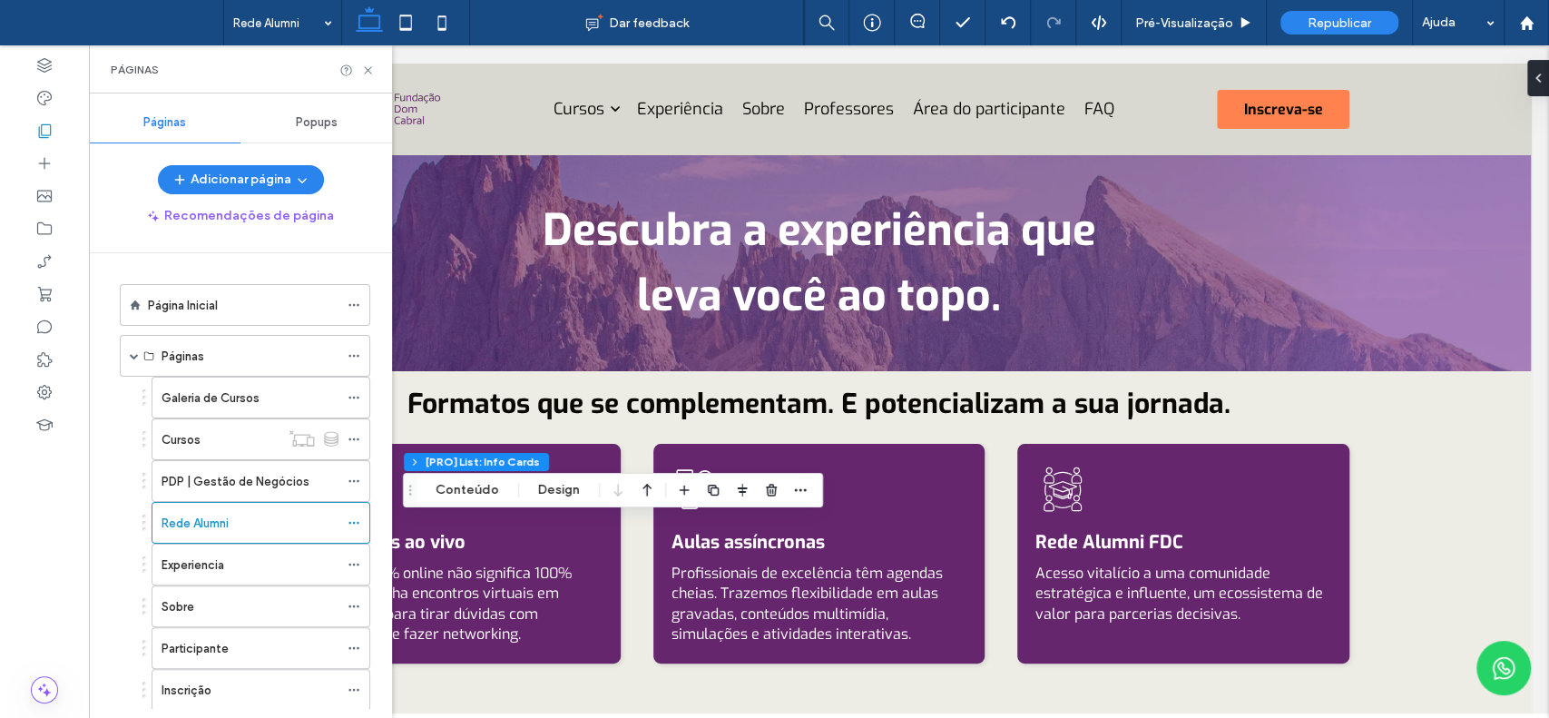
click at [193, 436] on label "Cursos" at bounding box center [181, 440] width 39 height 32
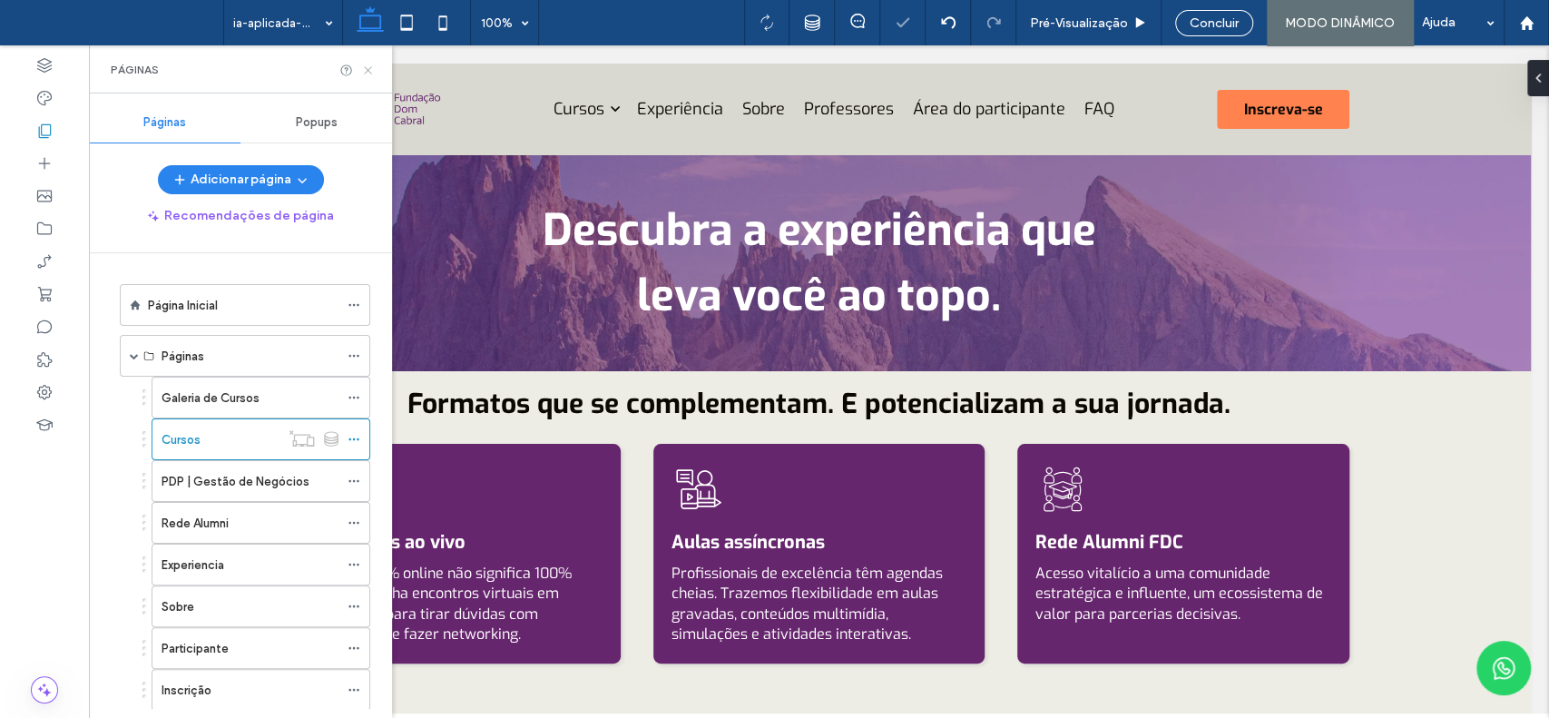
click at [368, 69] on use at bounding box center [367, 69] width 7 height 7
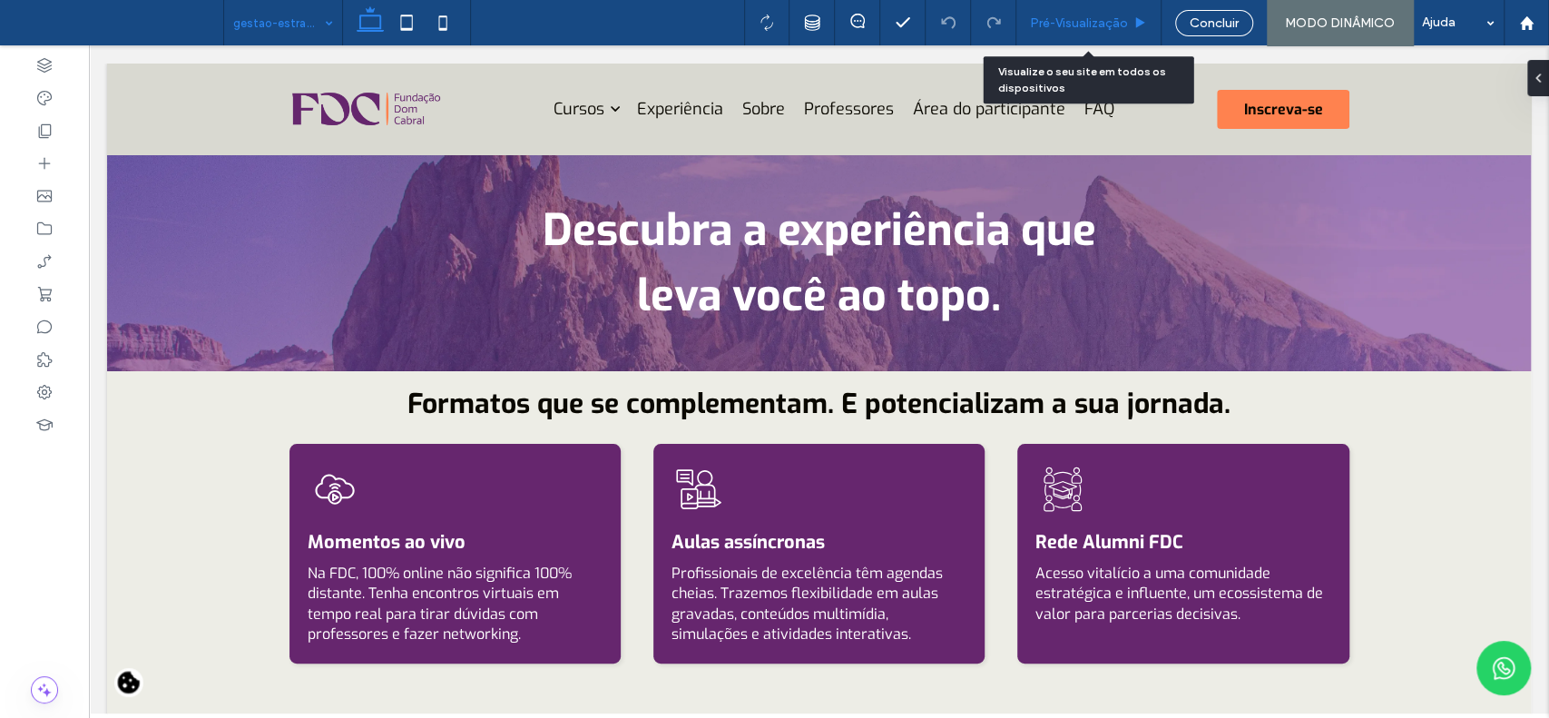
click at [1111, 24] on span "Pré-Visualizaçāo" at bounding box center [1079, 22] width 98 height 15
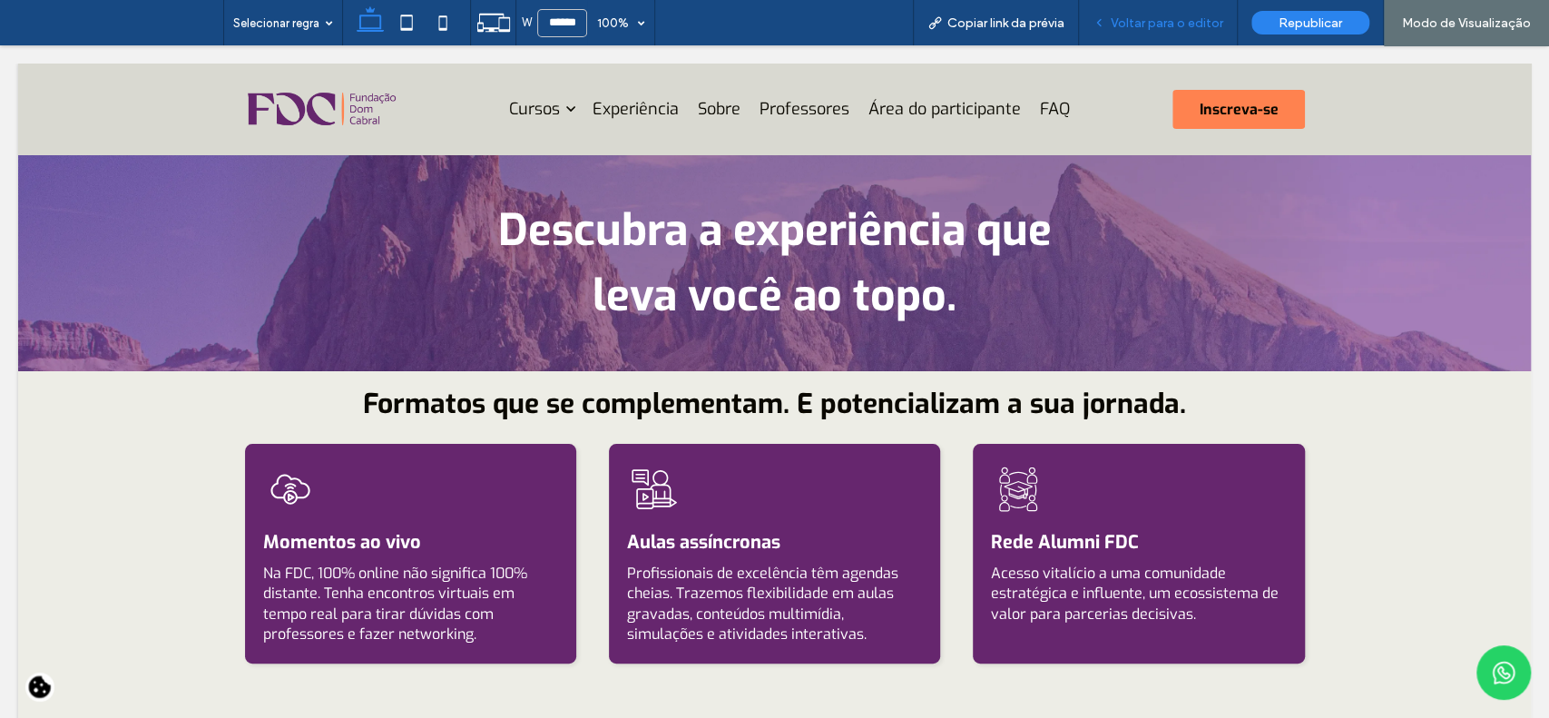
click at [1204, 29] on span "Voltar para o editor" at bounding box center [1167, 22] width 113 height 15
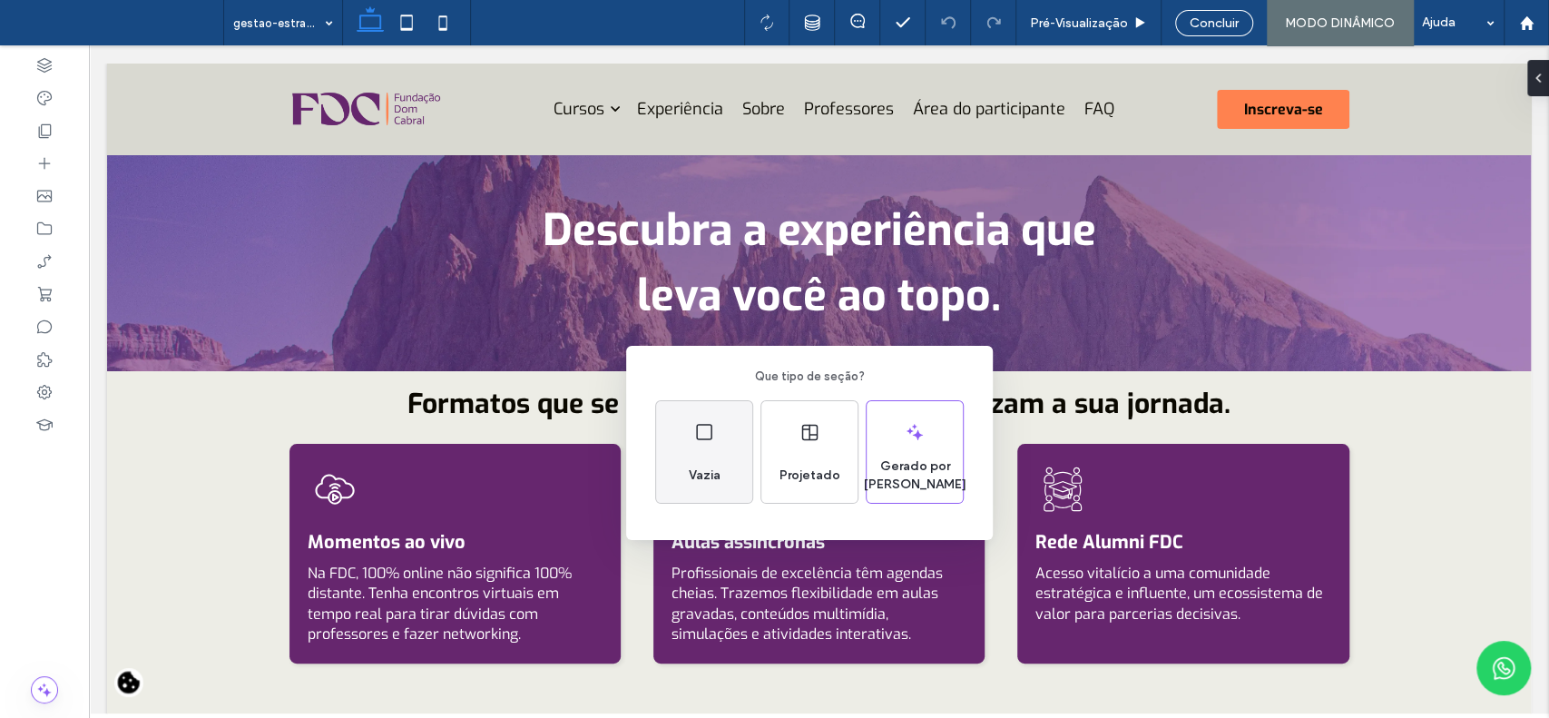
click at [675, 447] on div "Vazia" at bounding box center [704, 452] width 96 height 102
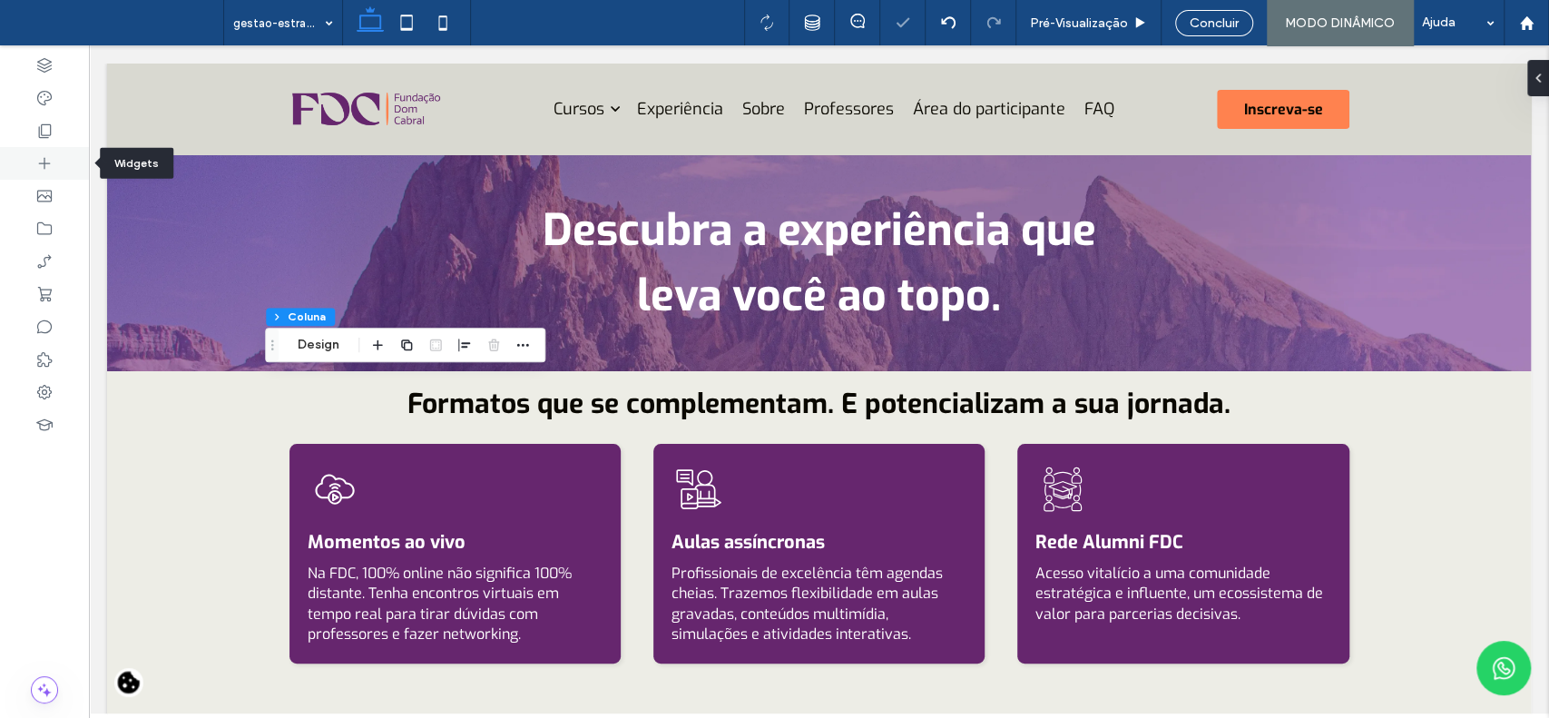
click at [51, 162] on icon at bounding box center [44, 163] width 18 height 18
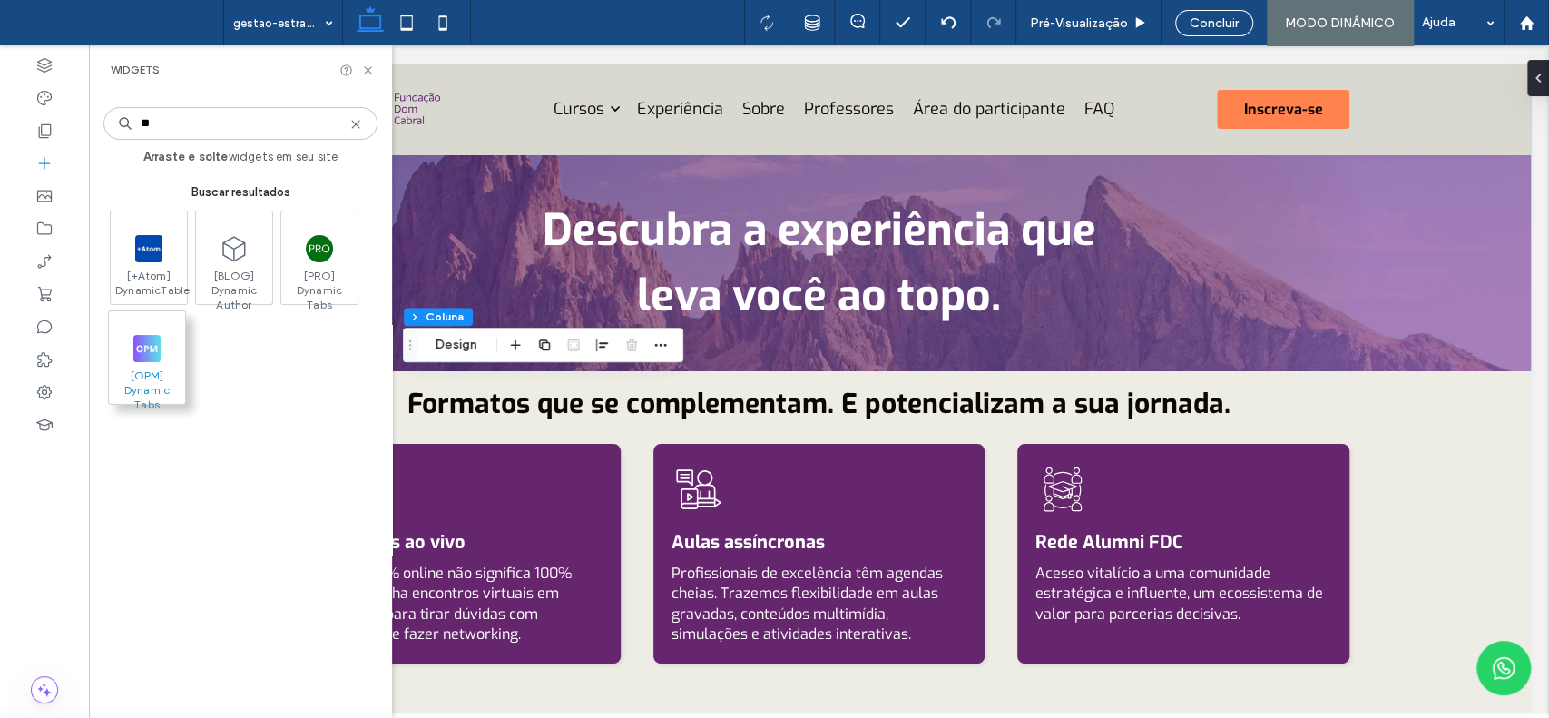
type input "**"
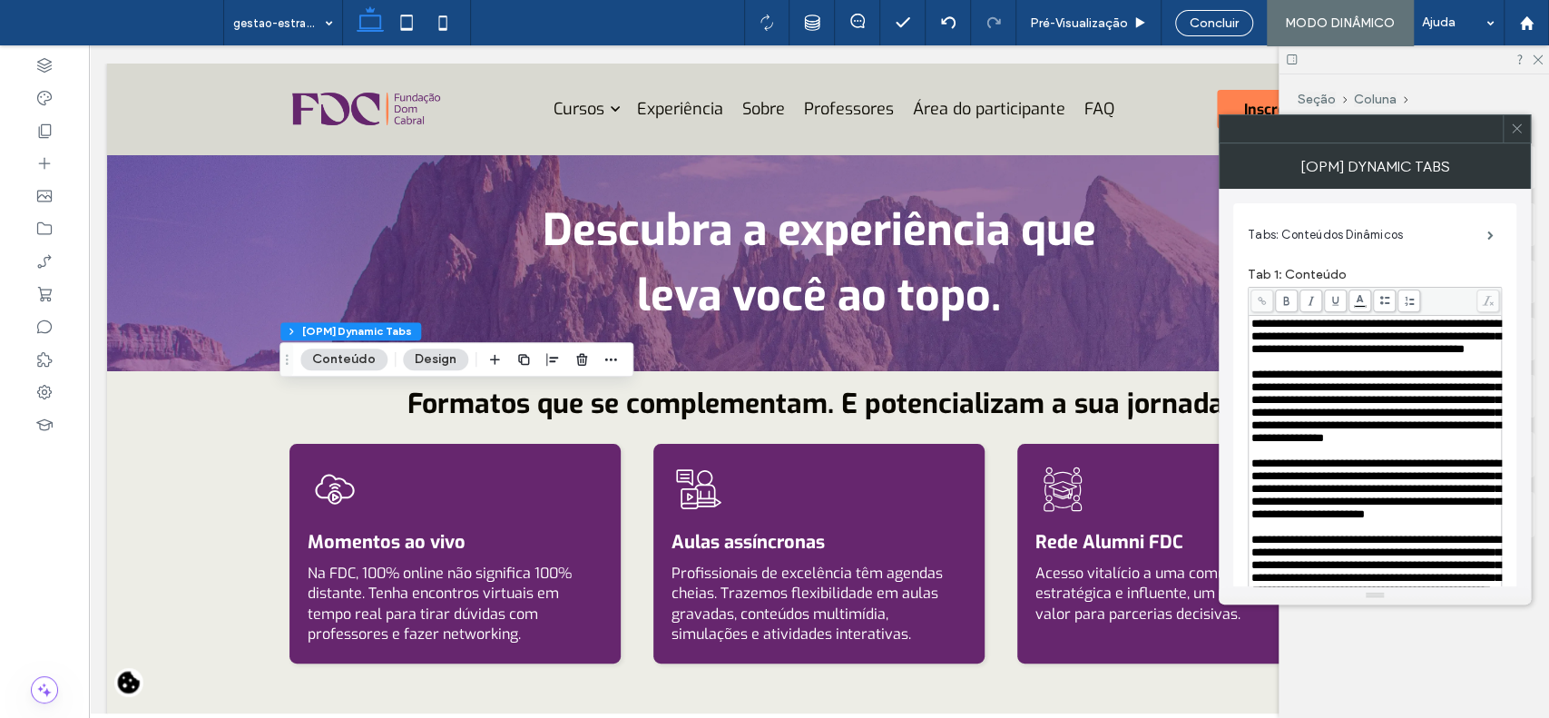
click at [1521, 128] on icon at bounding box center [1517, 129] width 14 height 14
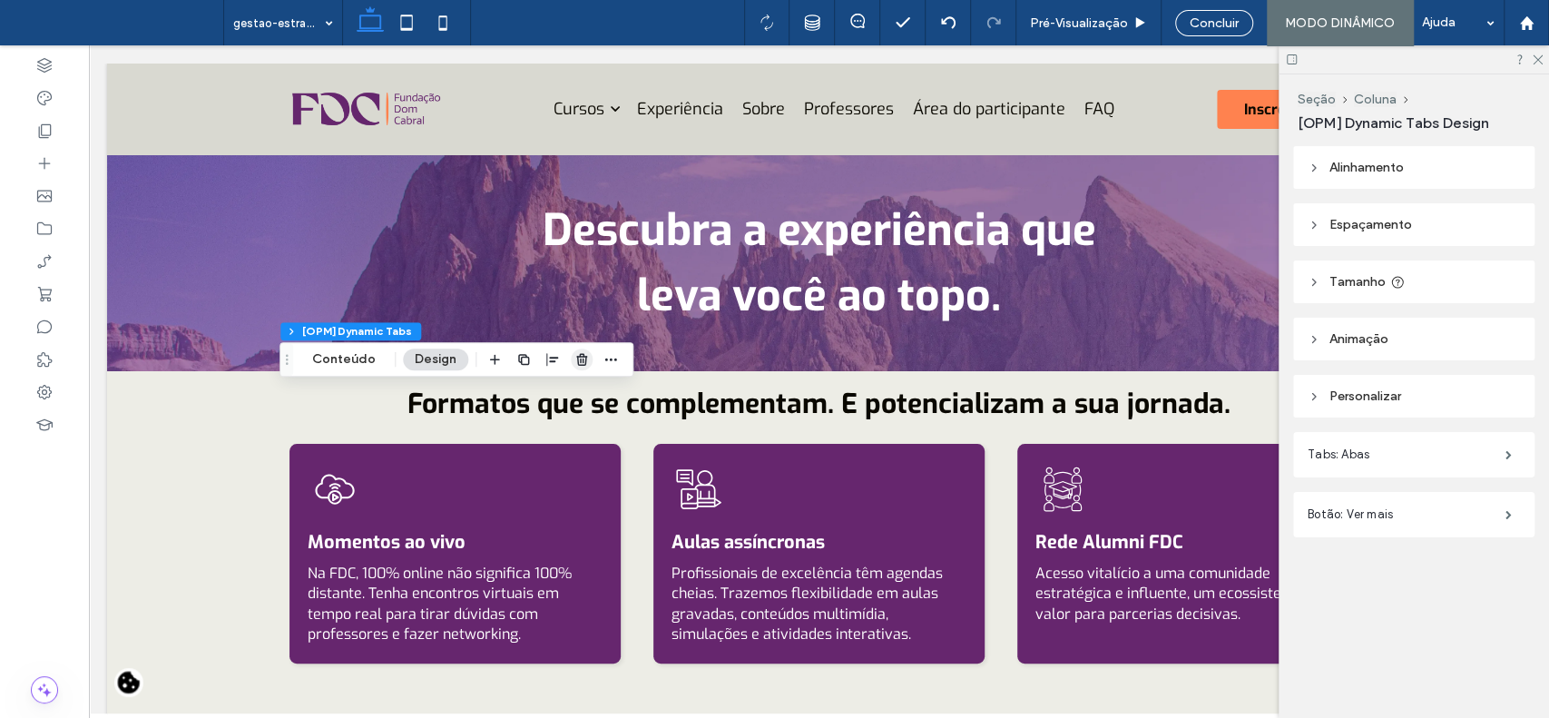
click at [576, 359] on use "button" at bounding box center [581, 359] width 11 height 12
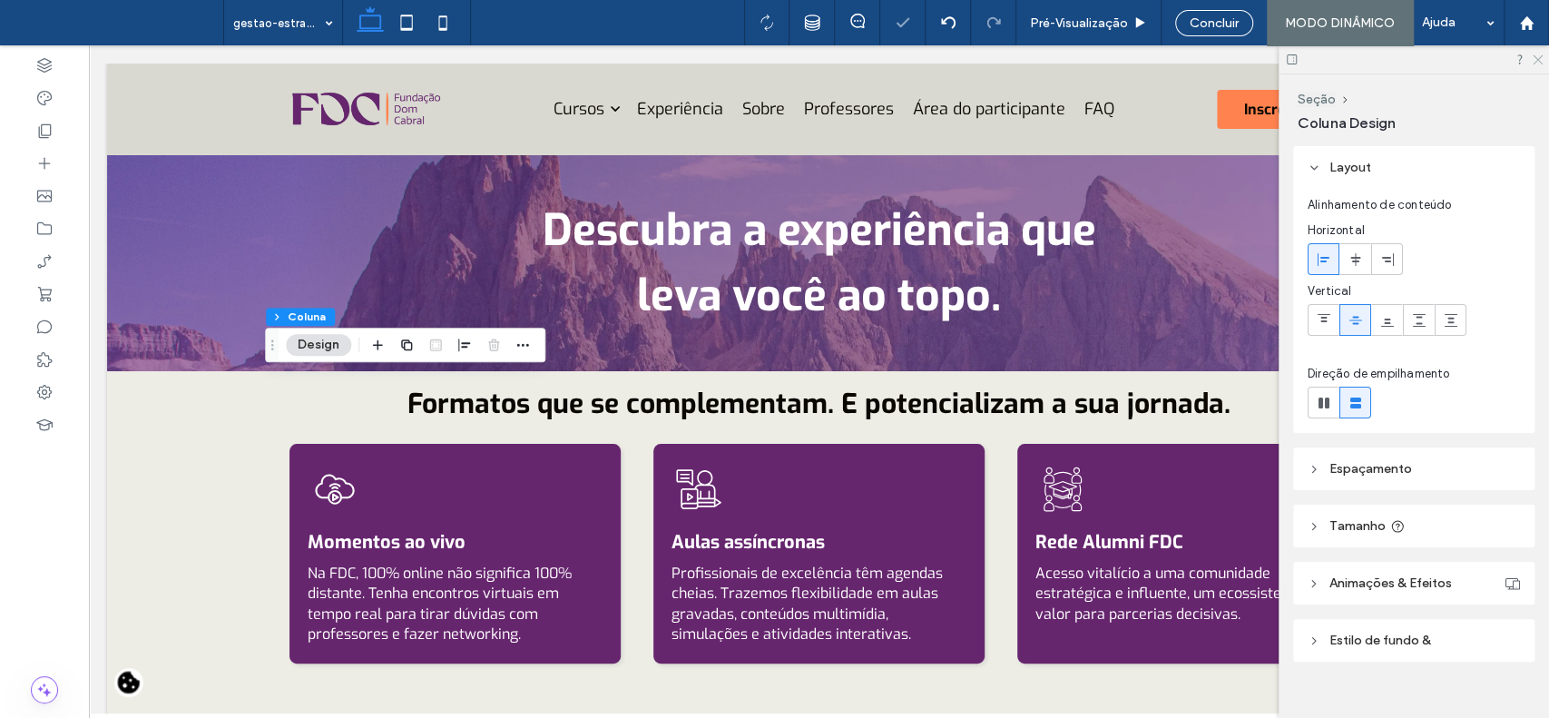
click at [1537, 58] on use at bounding box center [1538, 60] width 10 height 10
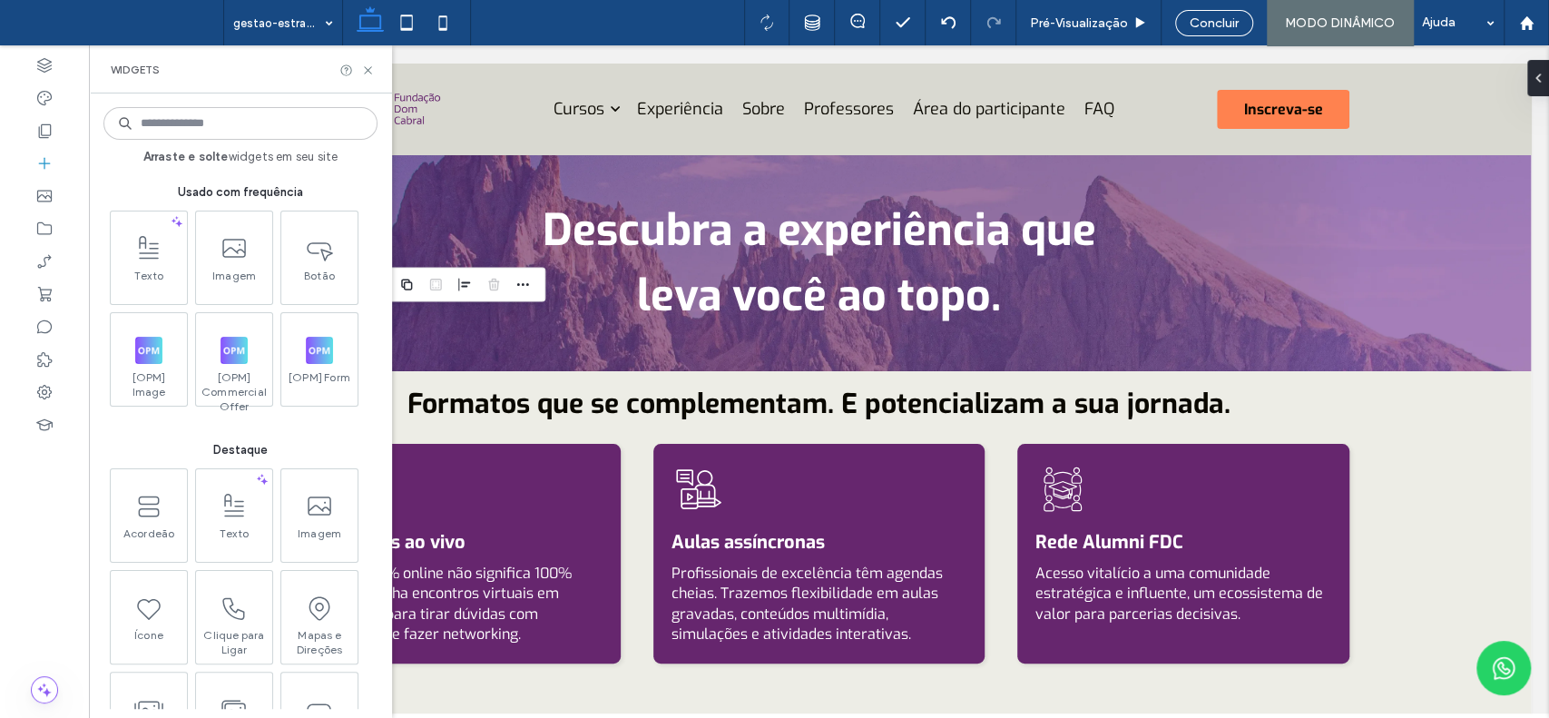
click at [221, 127] on input at bounding box center [240, 123] width 274 height 33
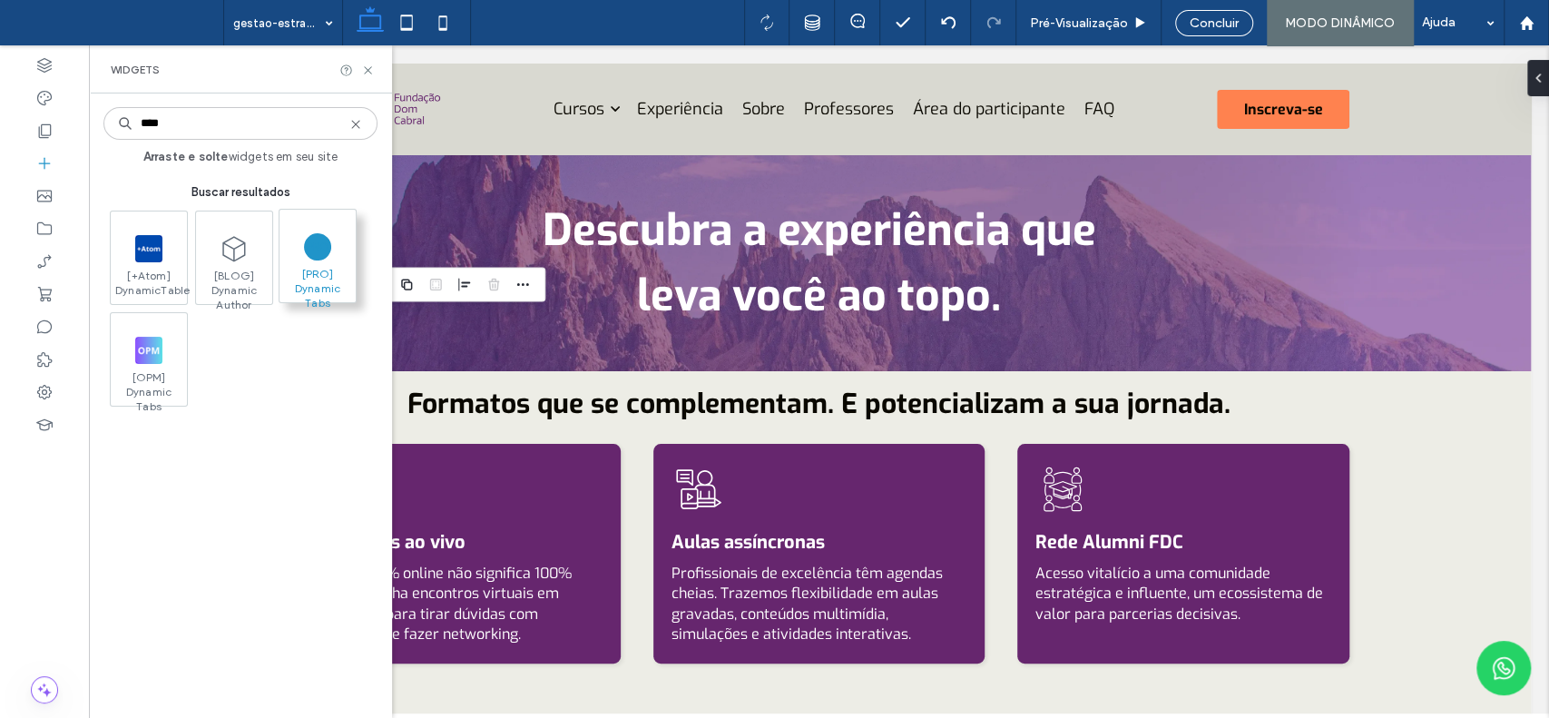
type input "****"
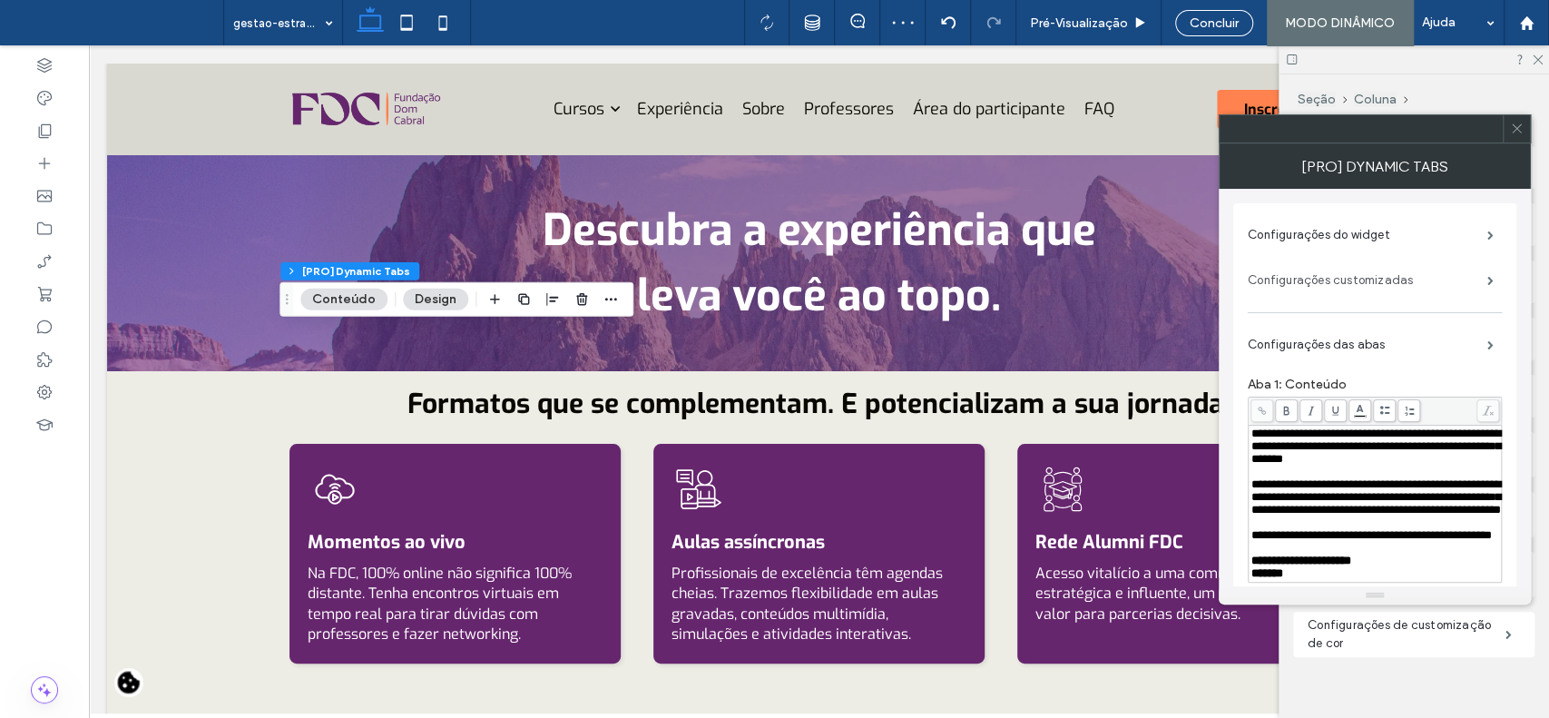
click at [1347, 280] on label "Configurações customizadas" at bounding box center [1368, 280] width 240 height 36
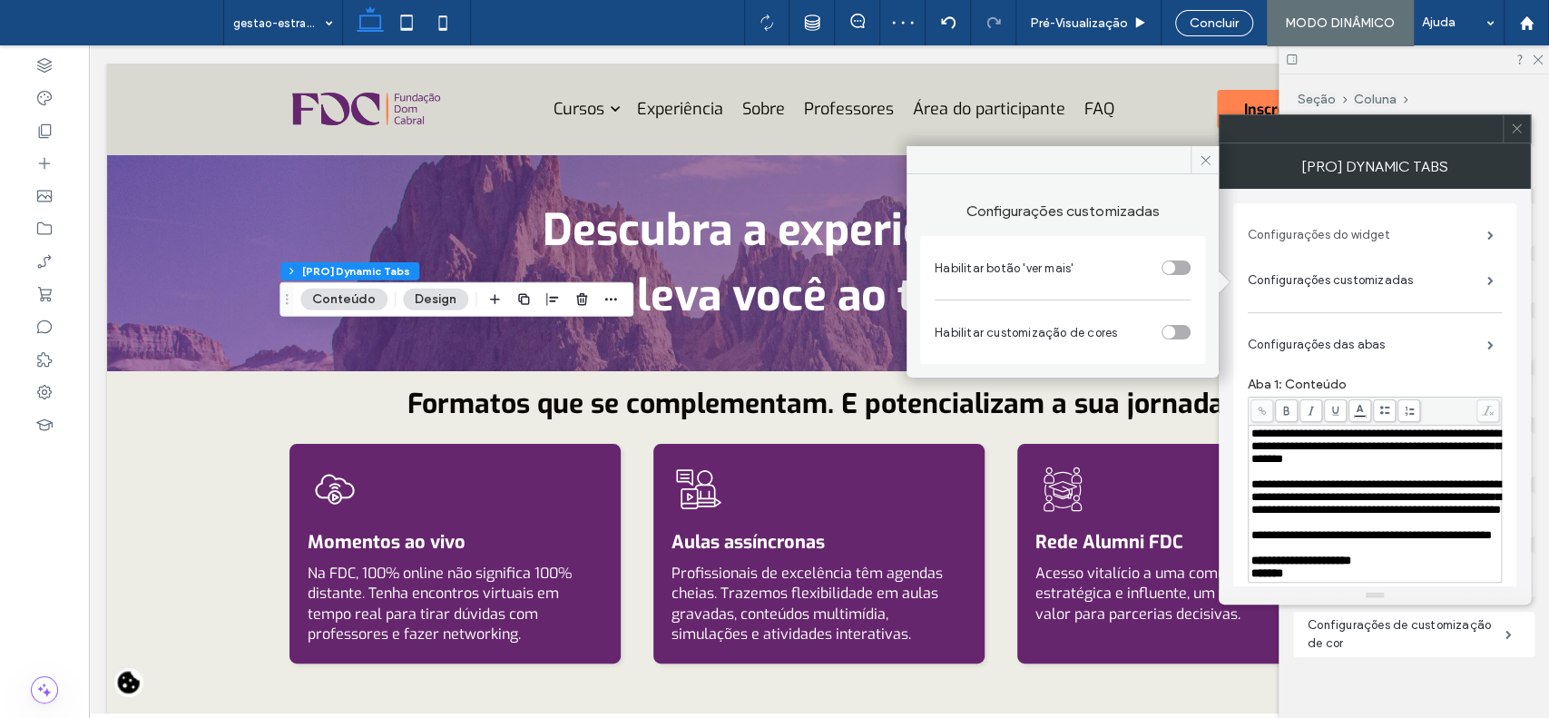
click at [1340, 243] on label "Configurações do widget" at bounding box center [1368, 235] width 240 height 36
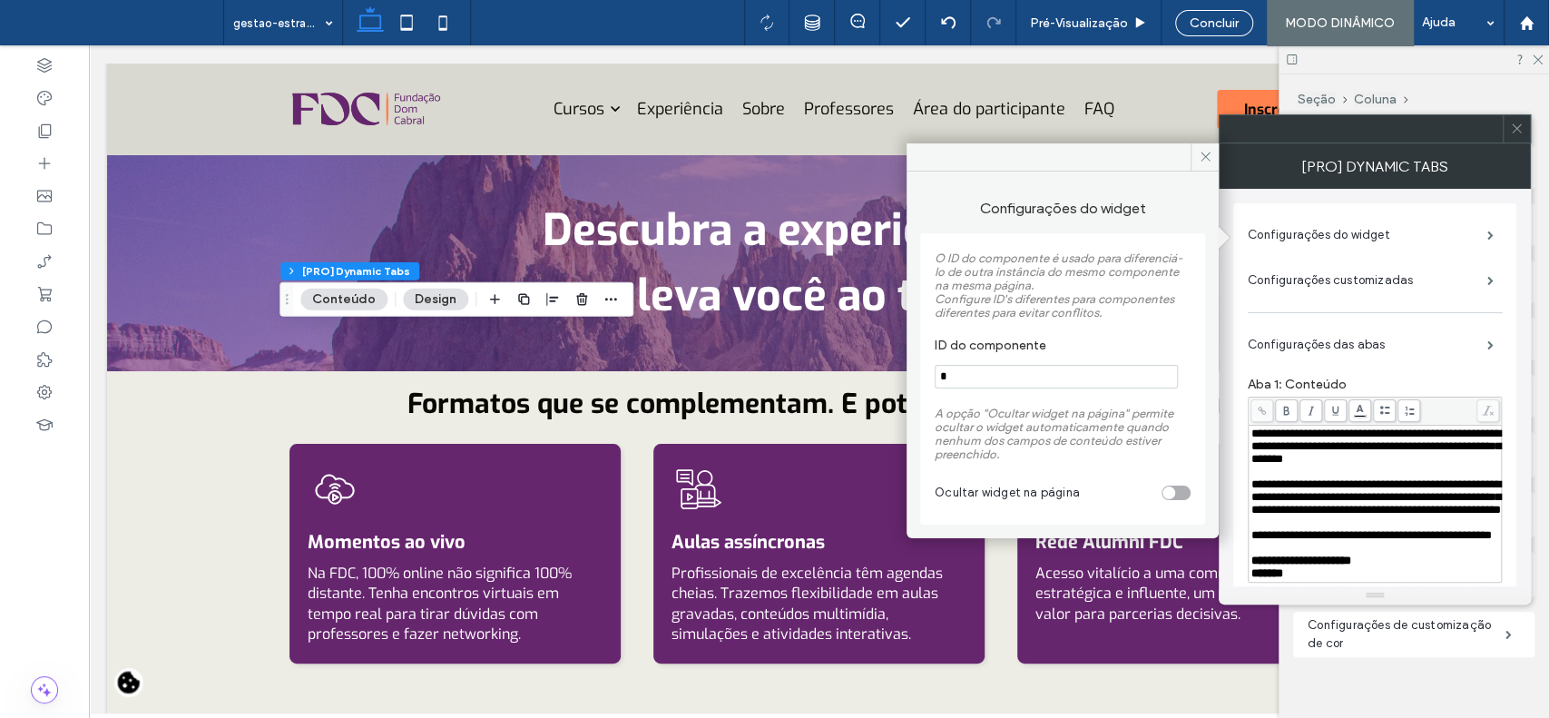
click at [1053, 379] on input "*" at bounding box center [1056, 377] width 243 height 24
type input "******"
click at [1213, 163] on span at bounding box center [1205, 156] width 28 height 27
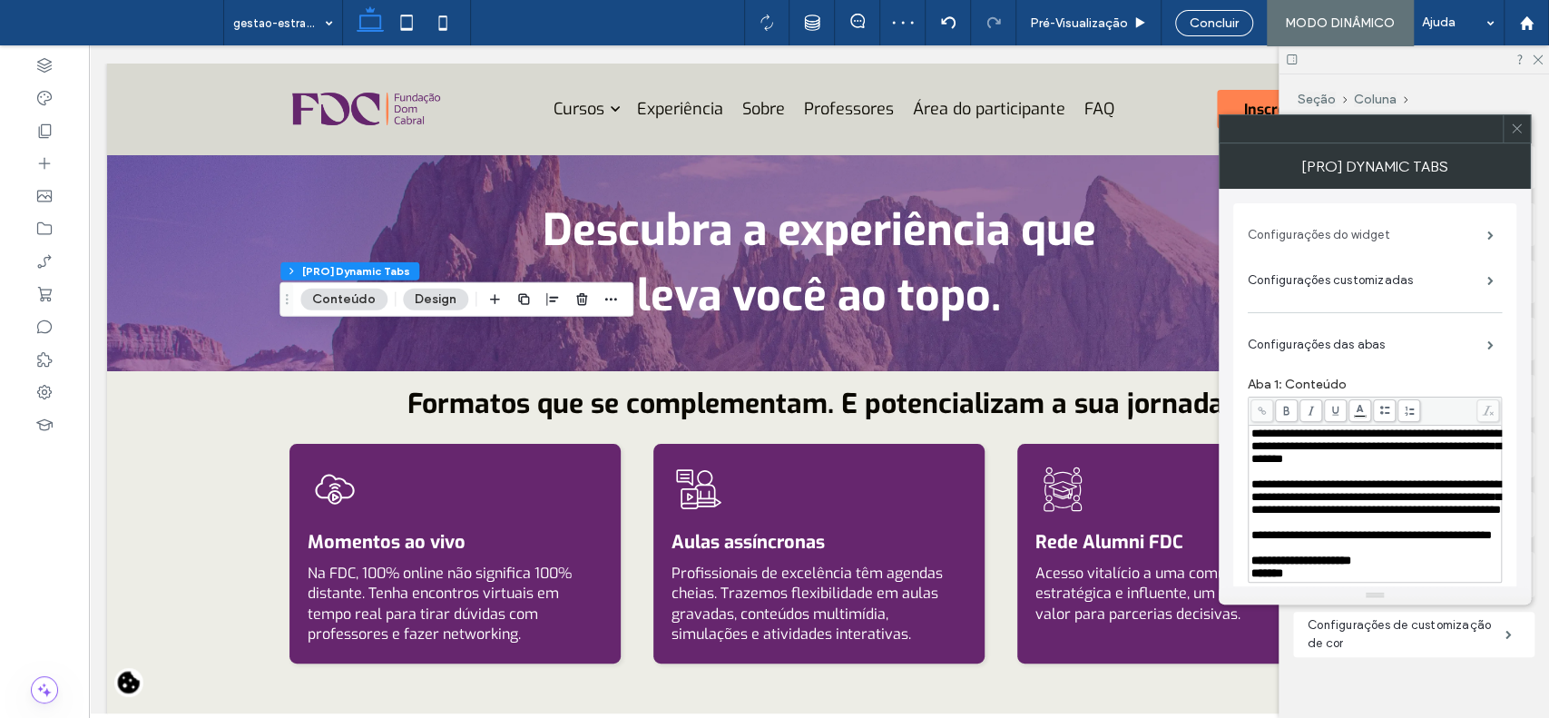
click at [1326, 236] on label "Configurações do widget" at bounding box center [1368, 235] width 240 height 36
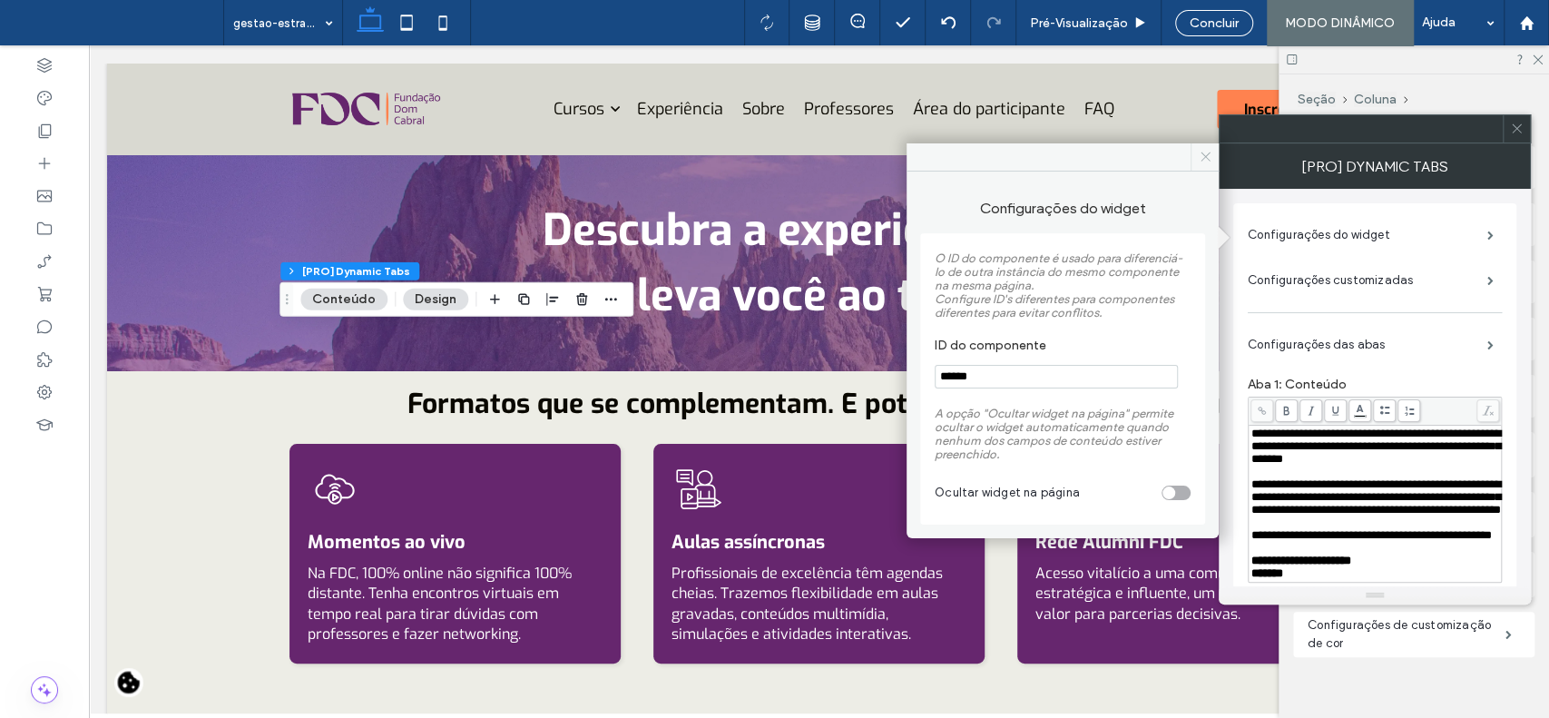
click at [1209, 161] on use at bounding box center [1205, 156] width 9 height 9
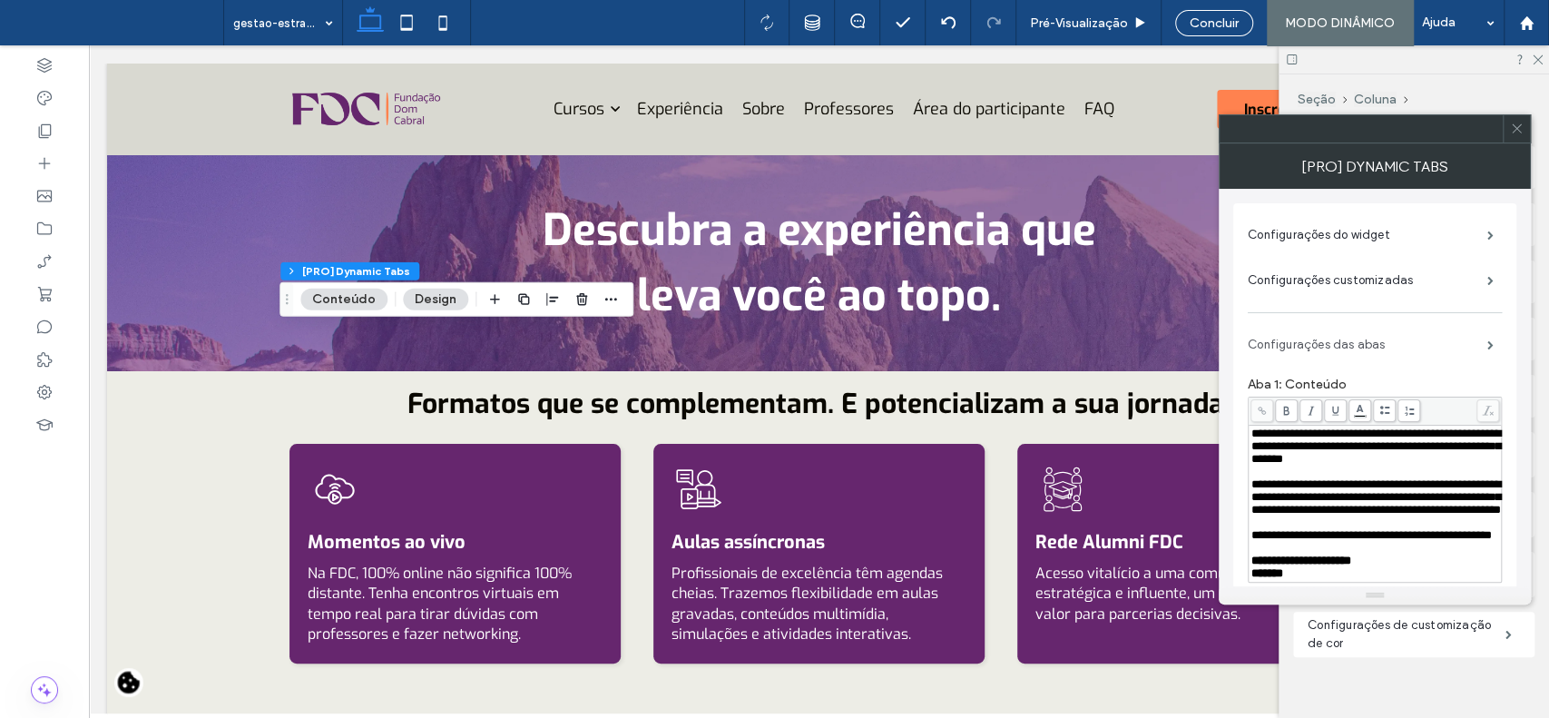
click at [1473, 345] on label "Configurações das abas" at bounding box center [1368, 345] width 240 height 36
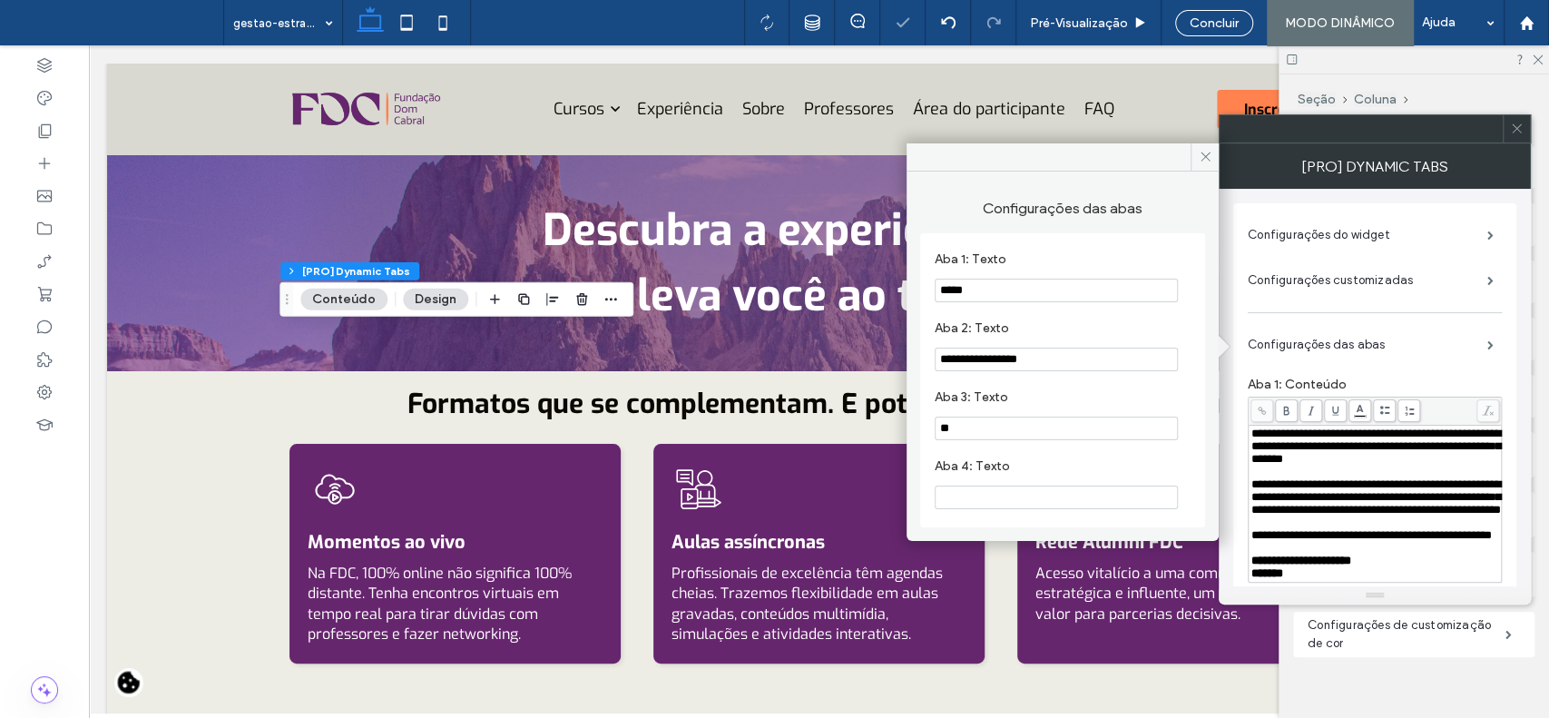
type input "*"
click at [1071, 289] on input "*****" at bounding box center [1056, 291] width 243 height 24
type input "*"
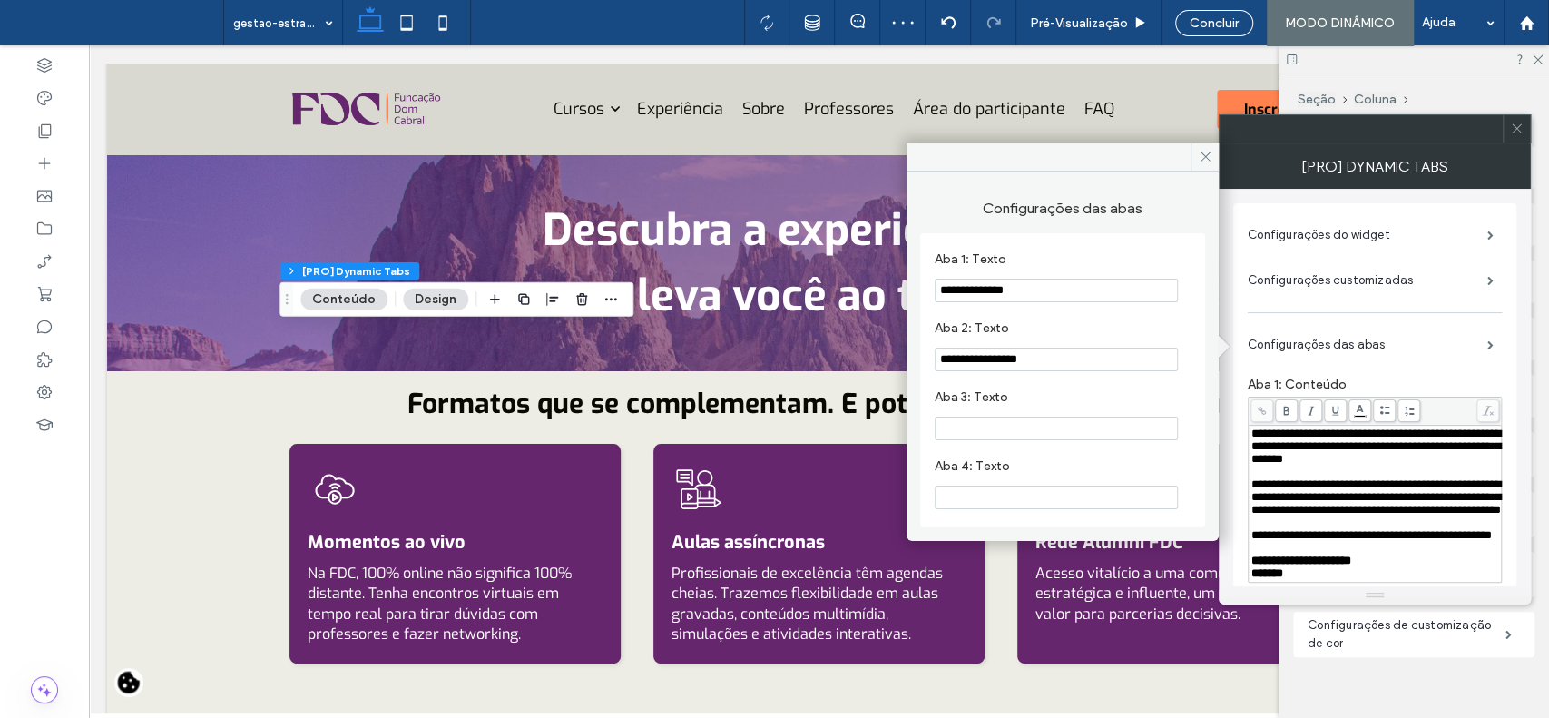
type input "**********"
click at [1077, 357] on input "**********" at bounding box center [1056, 360] width 243 height 24
type input "**********"
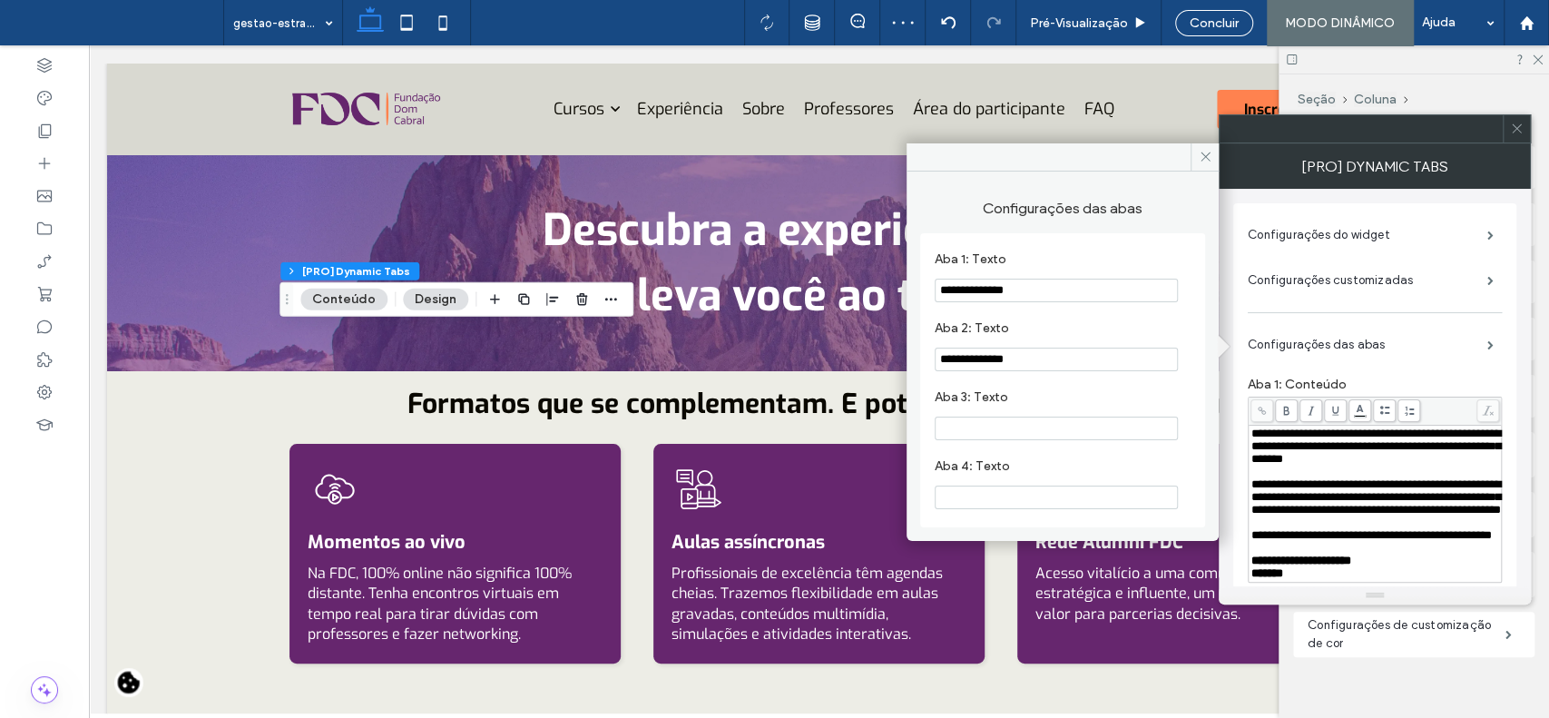
drag, startPoint x: 1204, startPoint y: 162, endPoint x: 1227, endPoint y: 172, distance: 25.2
click at [1205, 162] on icon at bounding box center [1206, 157] width 14 height 14
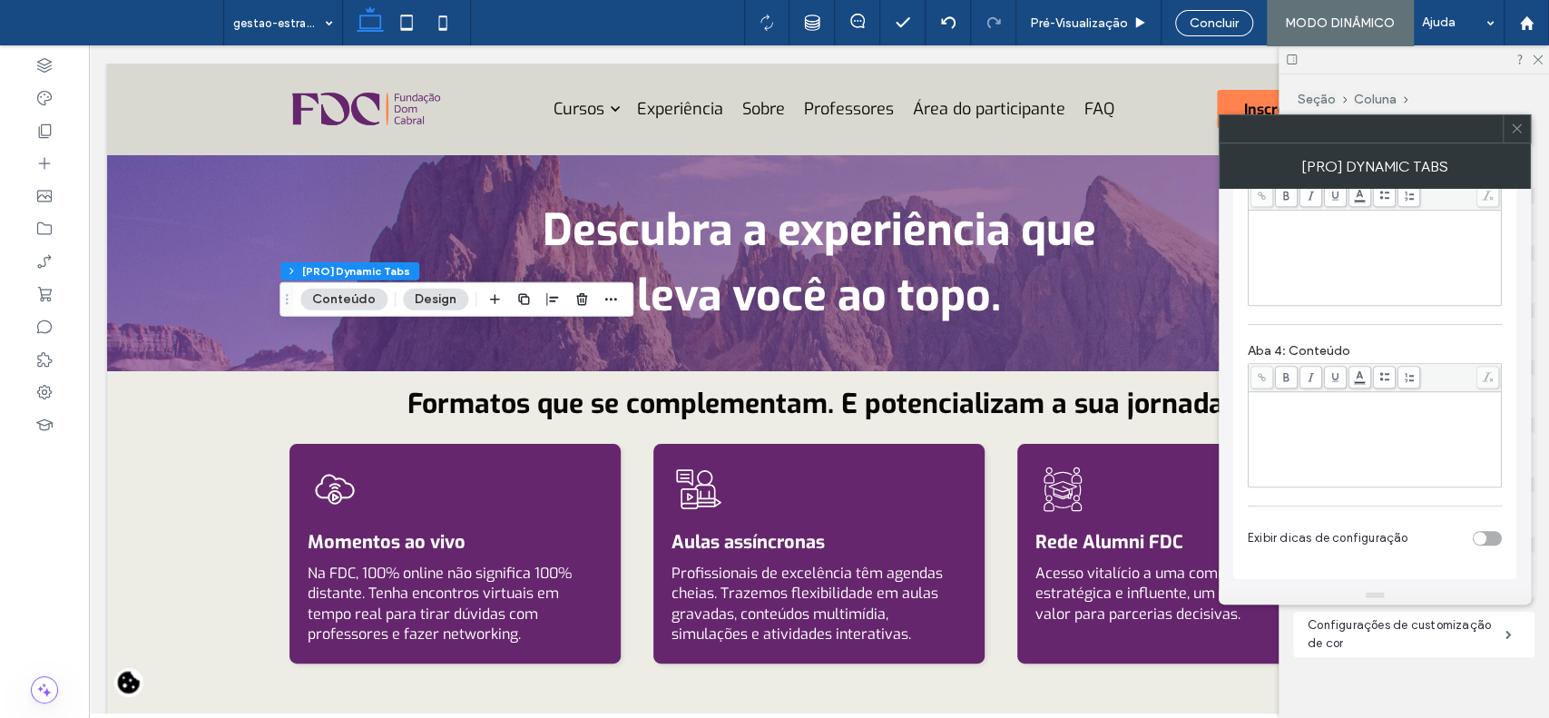
scroll to position [821, 0]
click at [1524, 117] on div at bounding box center [1516, 128] width 27 height 27
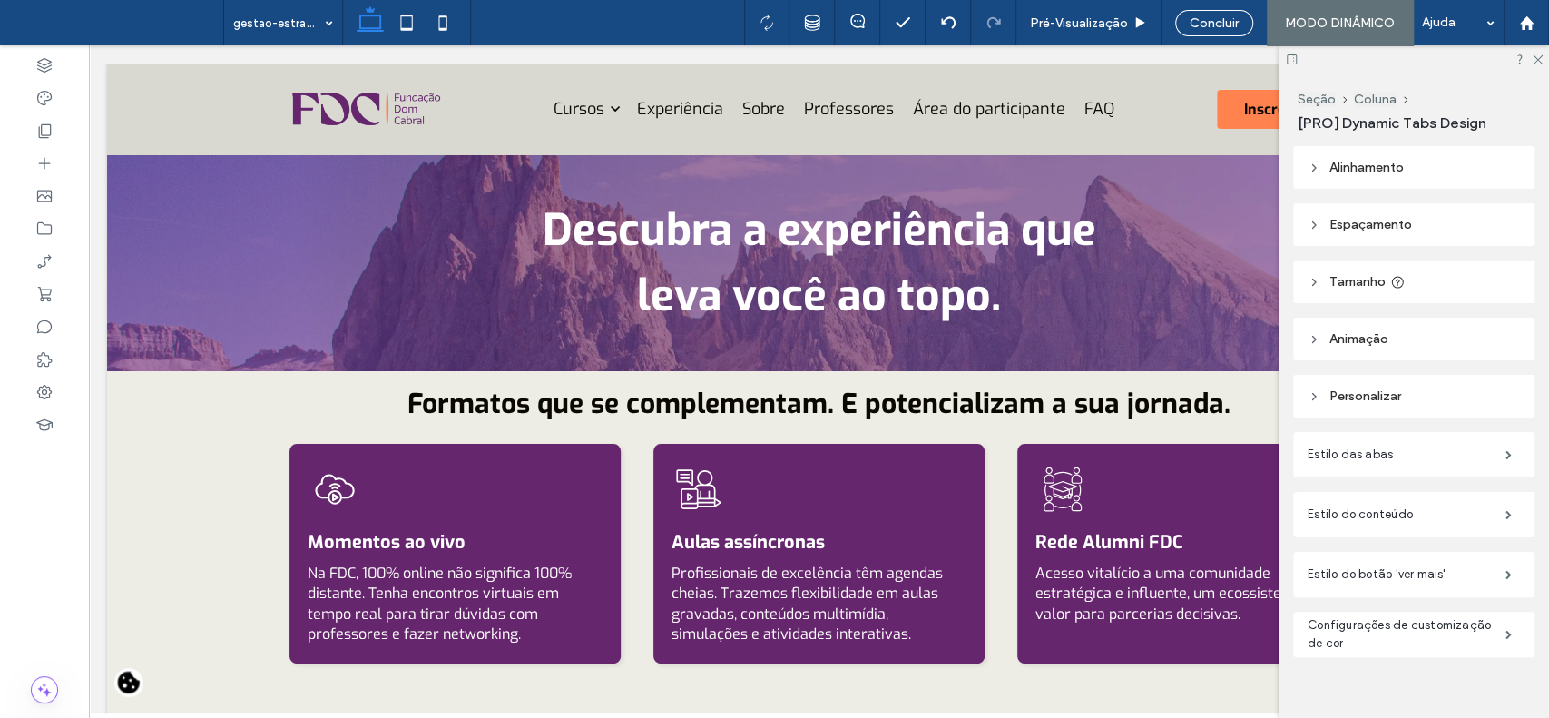
type input "****"
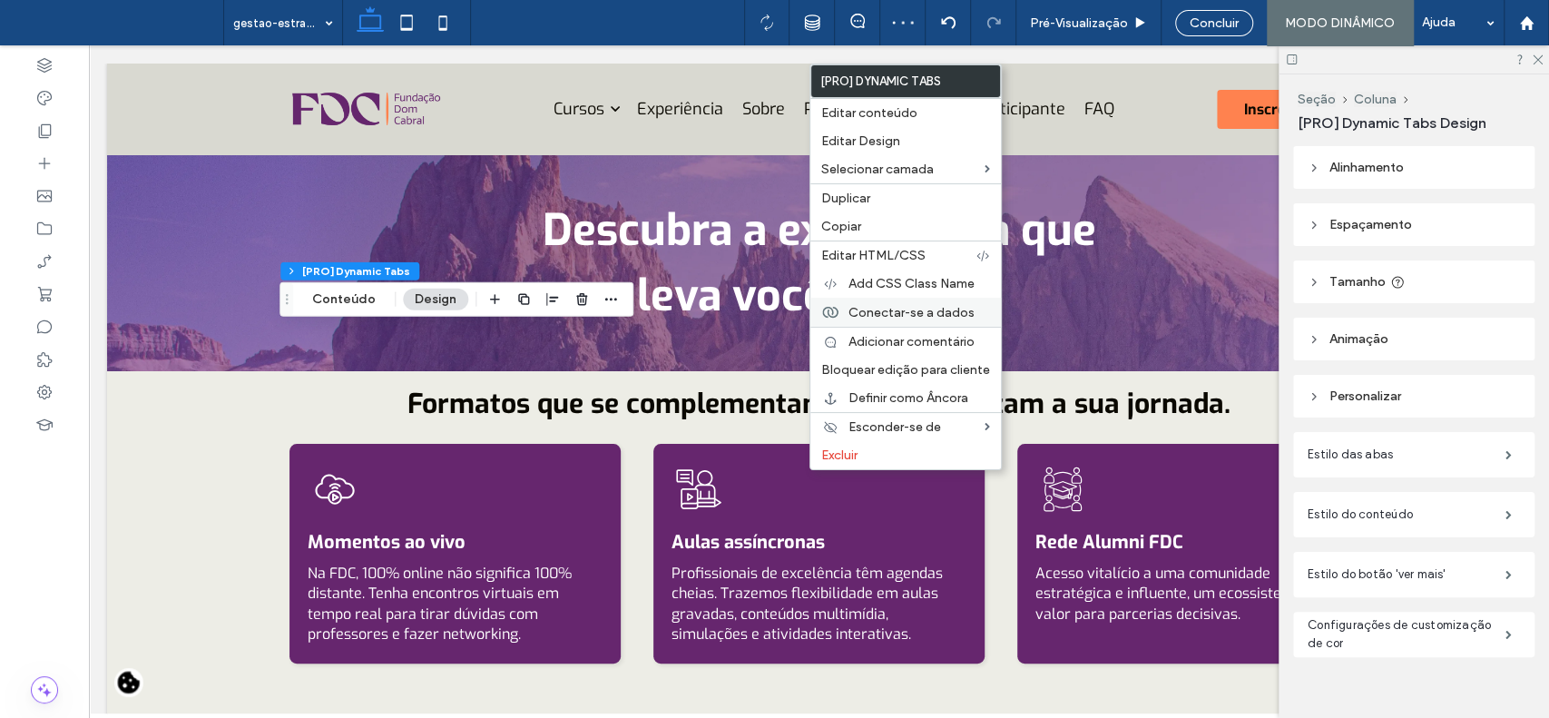
click at [890, 309] on span "Conectar-se a dados" at bounding box center [912, 312] width 126 height 15
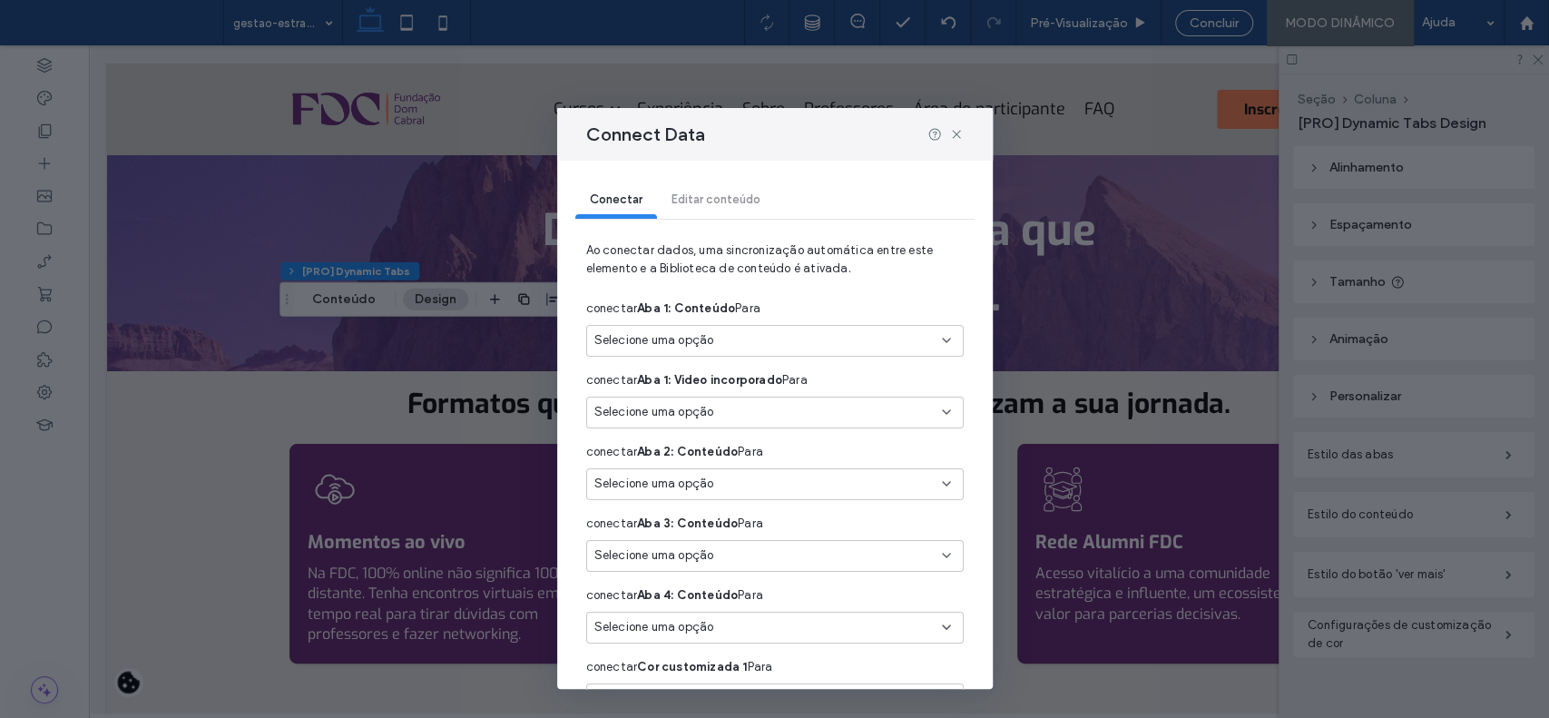
click at [792, 345] on div "Selecione uma opção" at bounding box center [764, 340] width 339 height 18
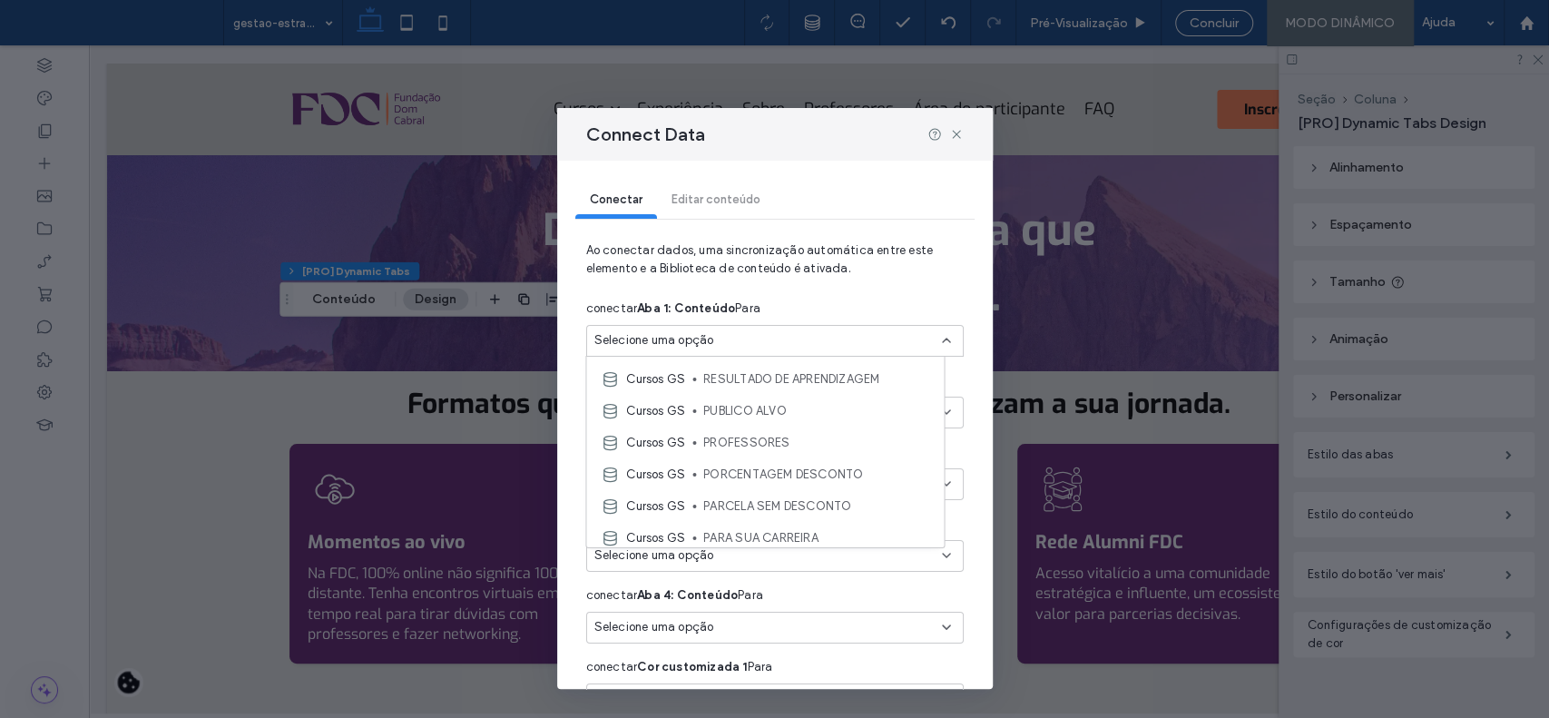
scroll to position [143, 0]
click at [818, 507] on span "PARA SUA CARREIRA" at bounding box center [816, 516] width 226 height 18
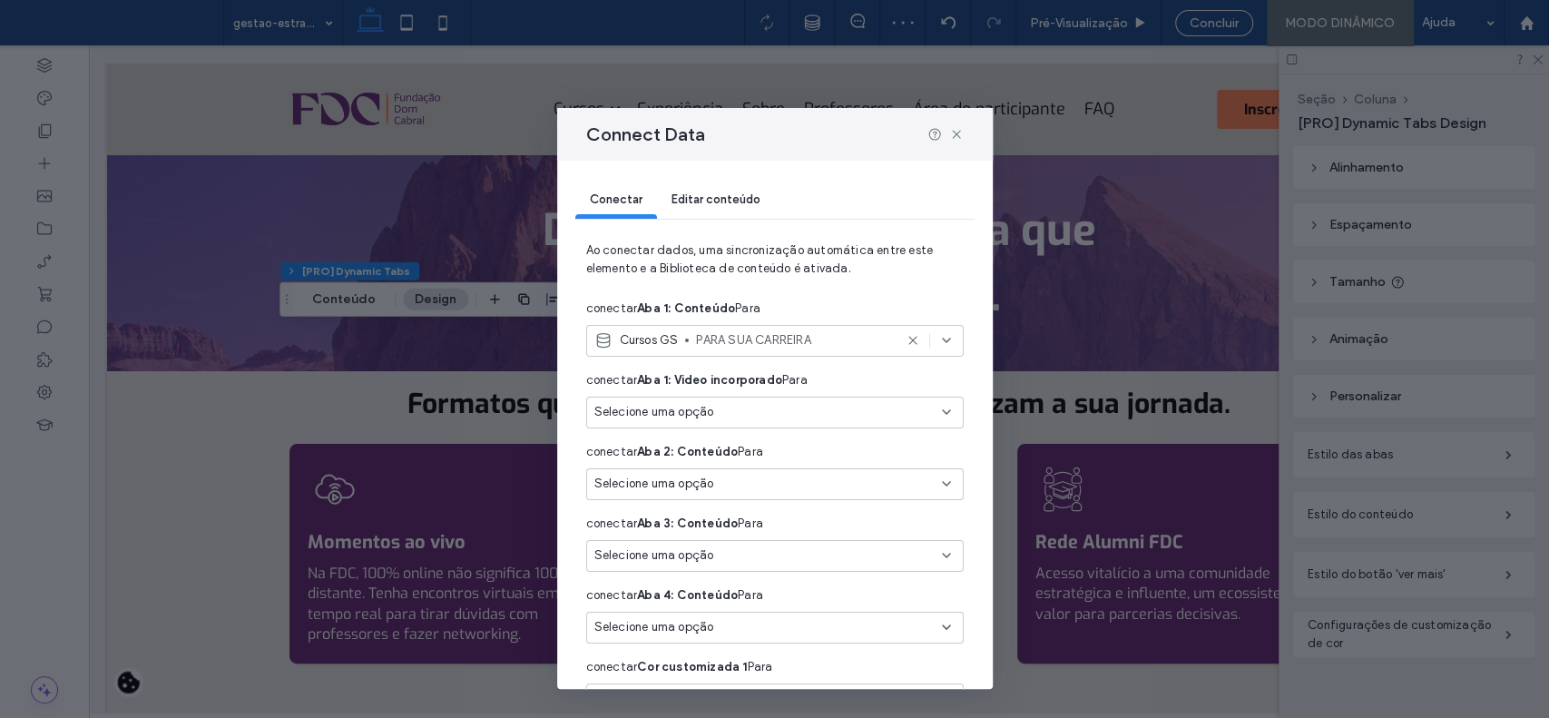
click at [826, 489] on div "Selecione uma opção" at bounding box center [764, 484] width 339 height 18
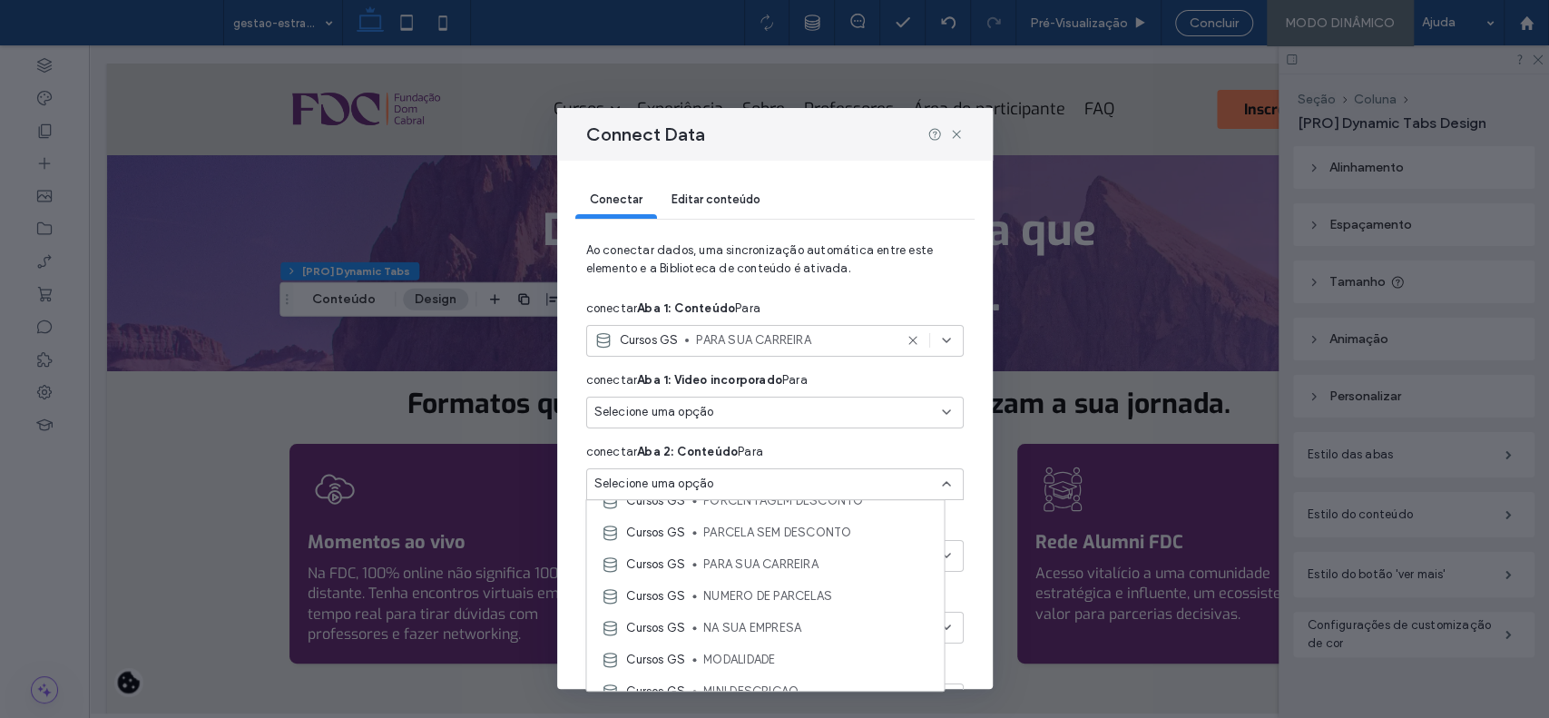
scroll to position [275, 0]
click at [768, 579] on div "Cursos GS NA SUA EMPRESA" at bounding box center [765, 591] width 358 height 32
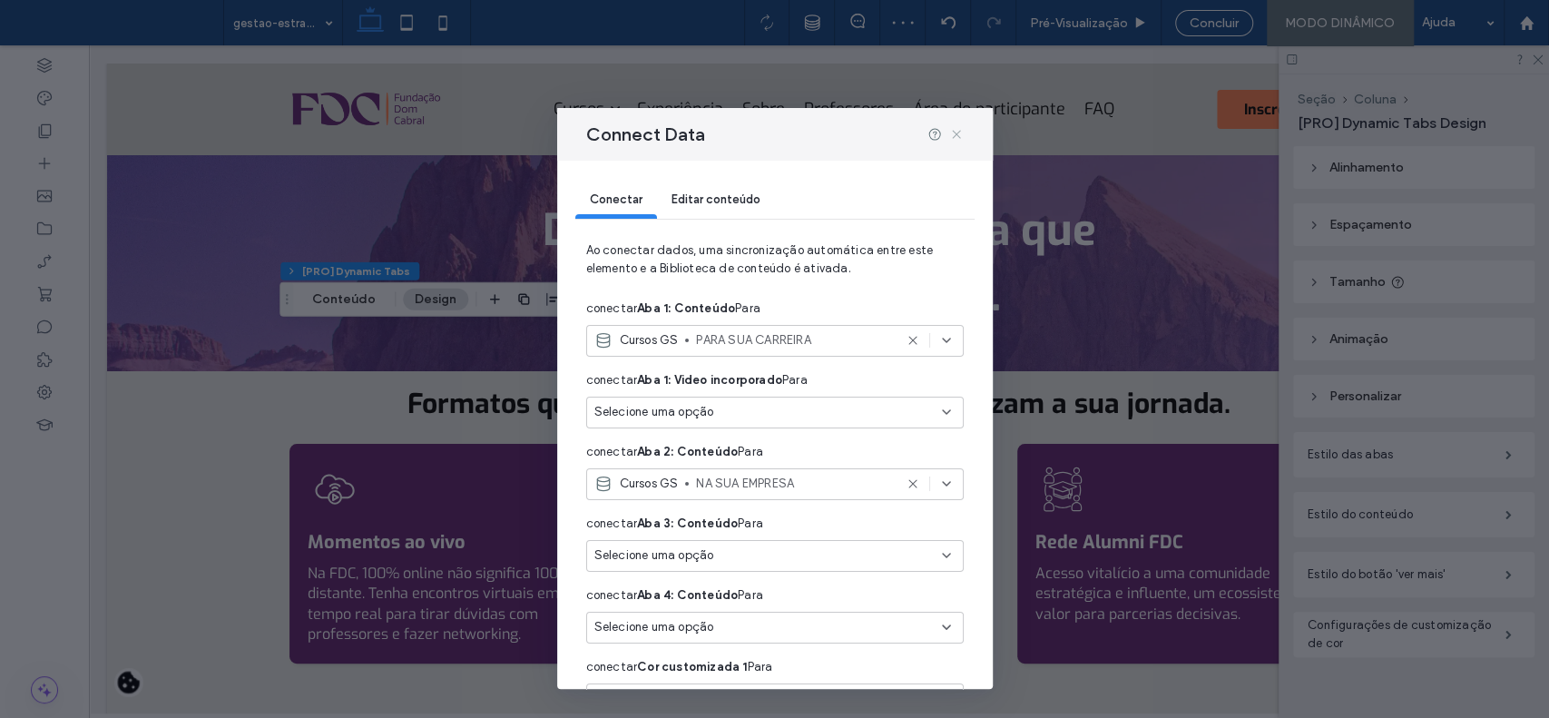
click at [958, 133] on use at bounding box center [956, 134] width 8 height 8
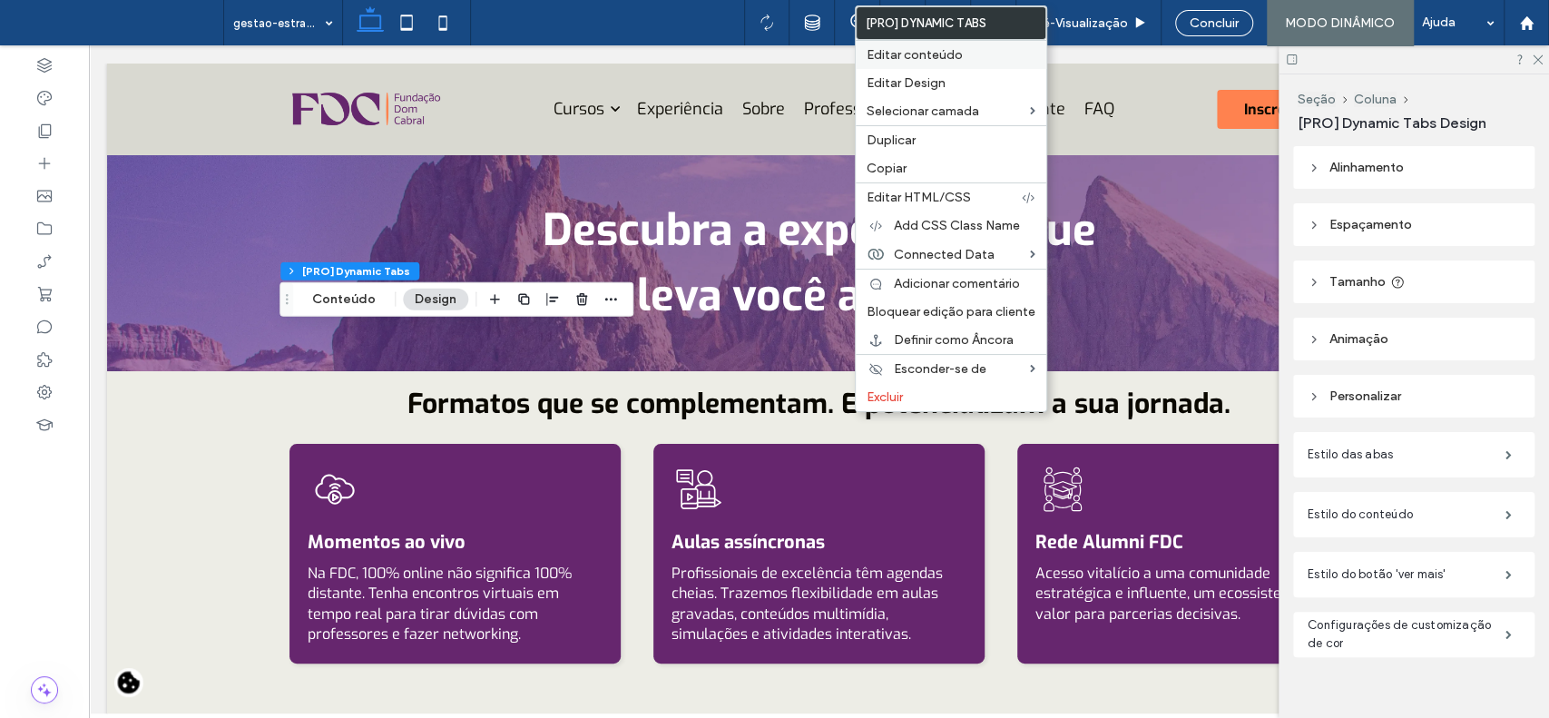
click at [940, 54] on span "Editar conteúdo" at bounding box center [915, 54] width 96 height 15
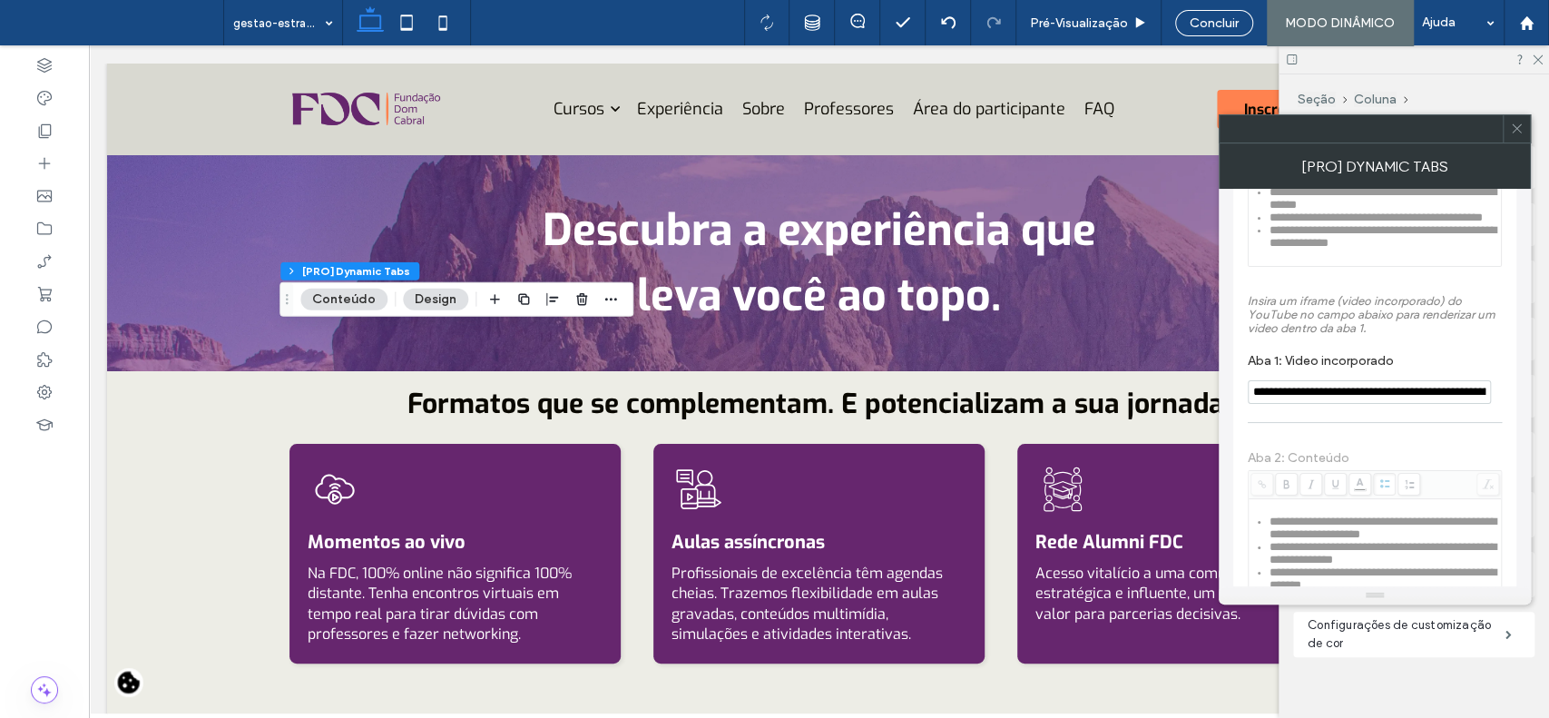
scroll to position [421, 0]
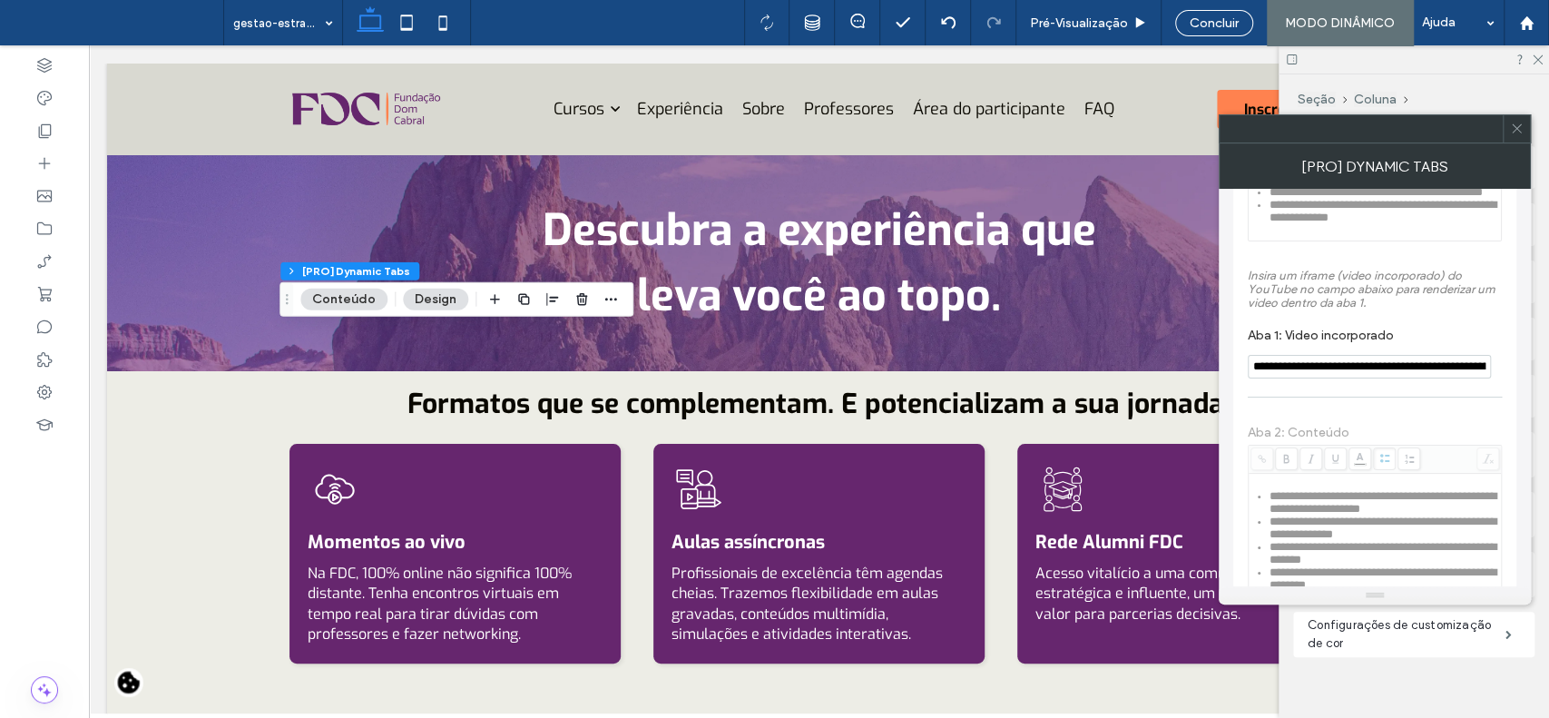
click at [1448, 379] on input "**********" at bounding box center [1369, 367] width 243 height 24
click at [1450, 379] on input "**********" at bounding box center [1369, 367] width 243 height 24
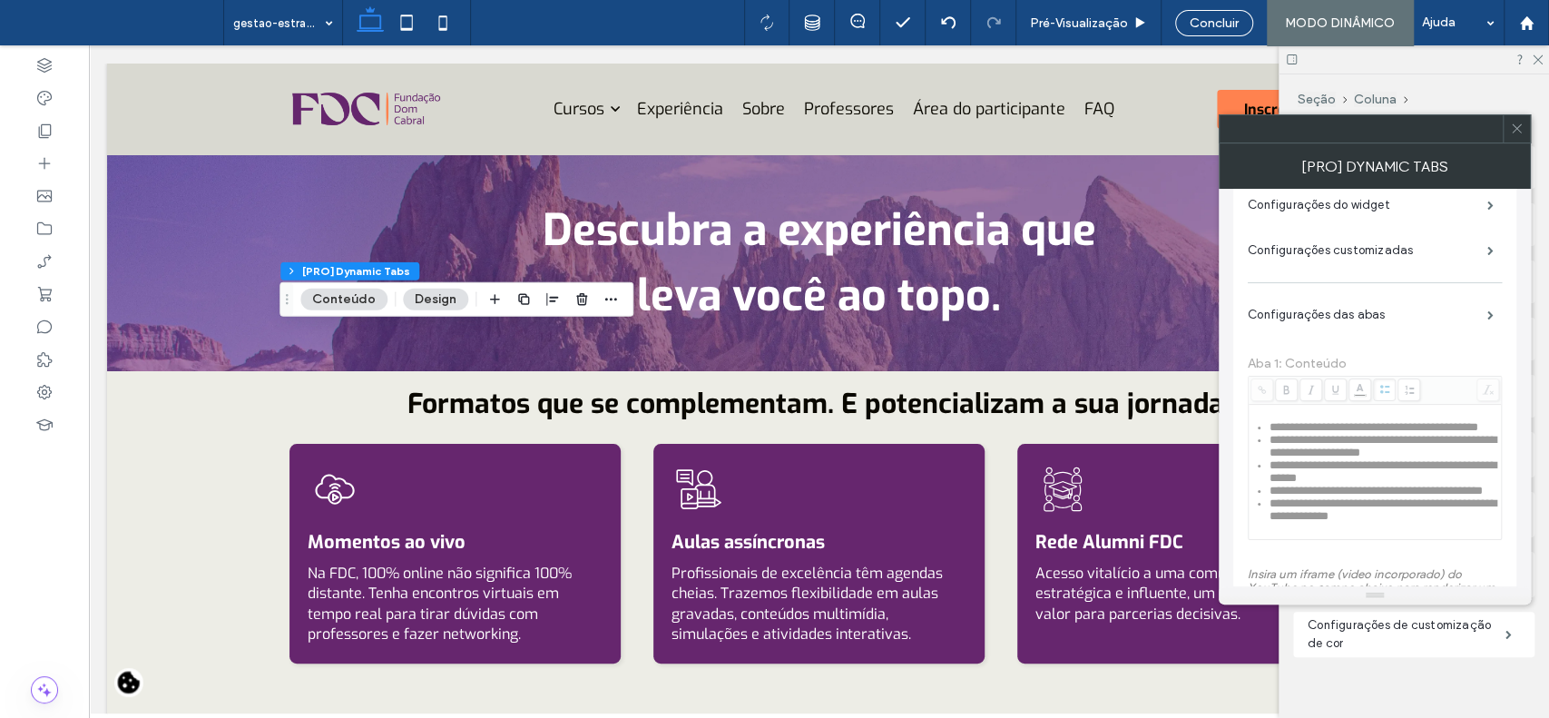
scroll to position [0, 0]
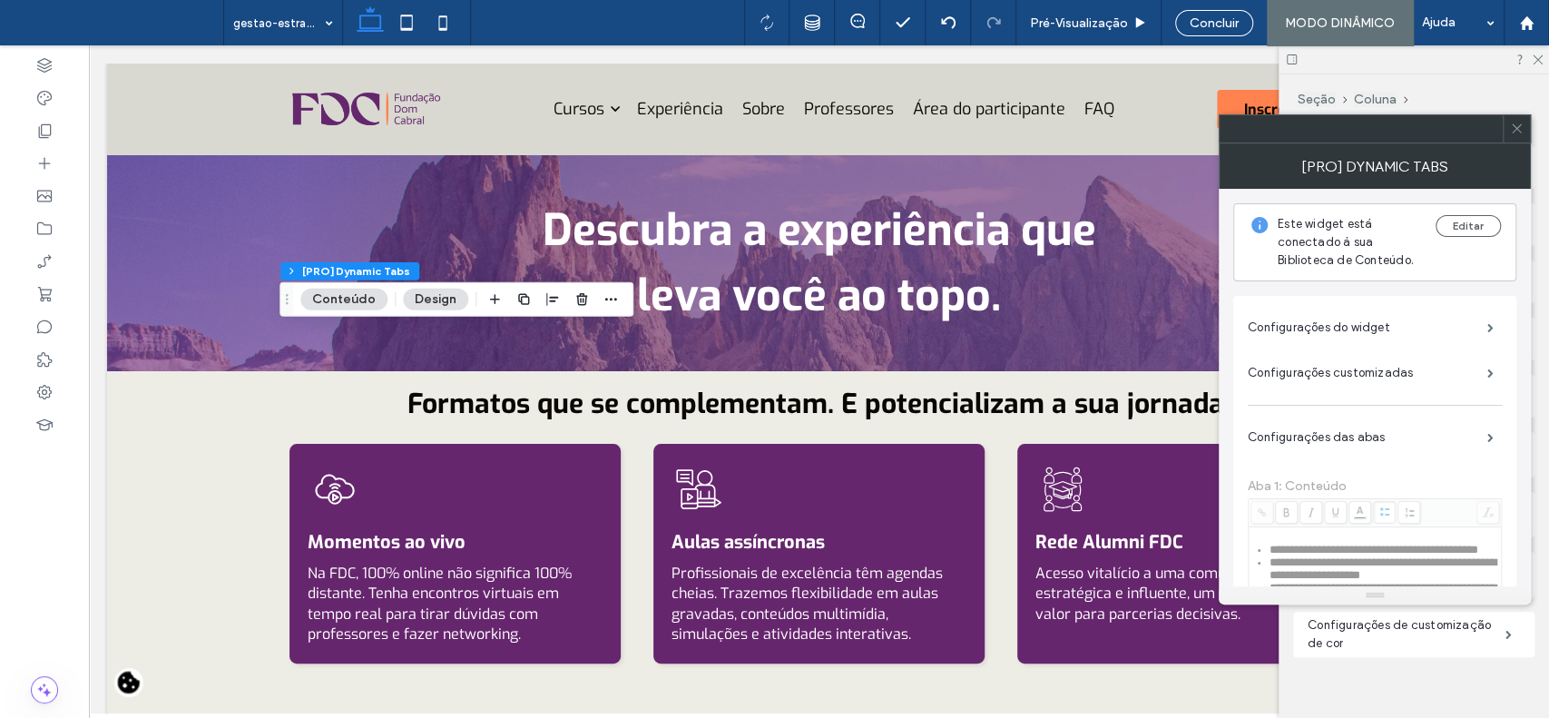
click at [1520, 124] on use at bounding box center [1516, 128] width 9 height 9
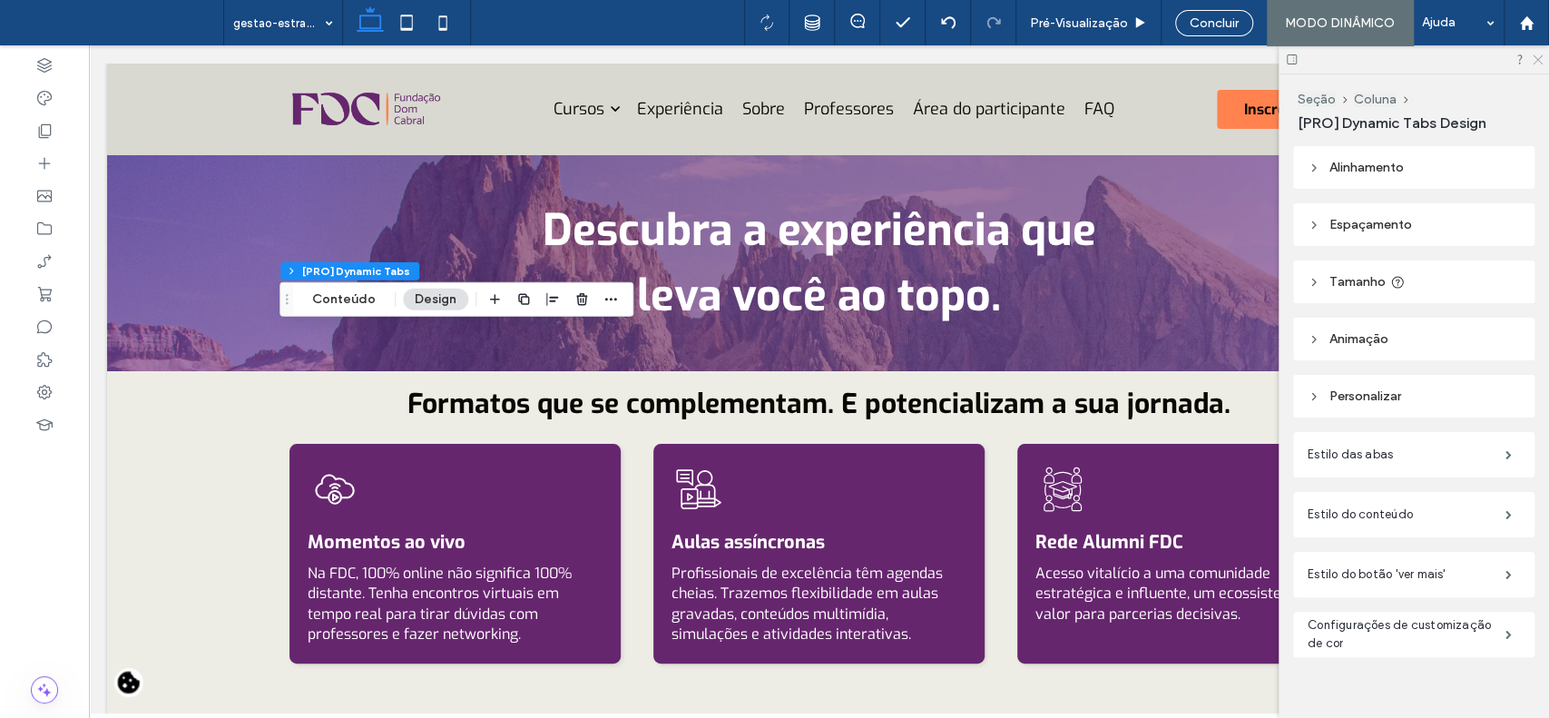
click at [1537, 61] on icon at bounding box center [1537, 59] width 12 height 12
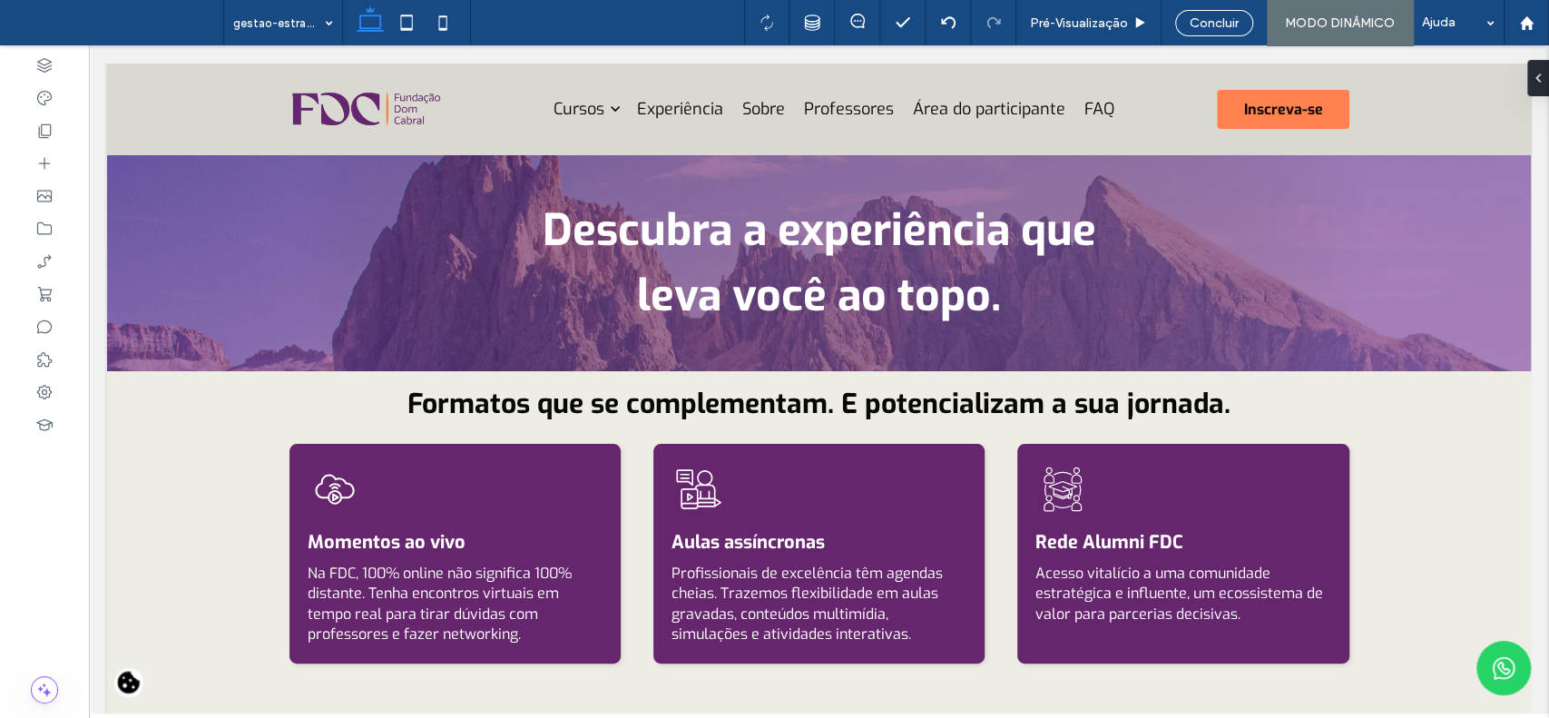
type input "***"
type input "****"
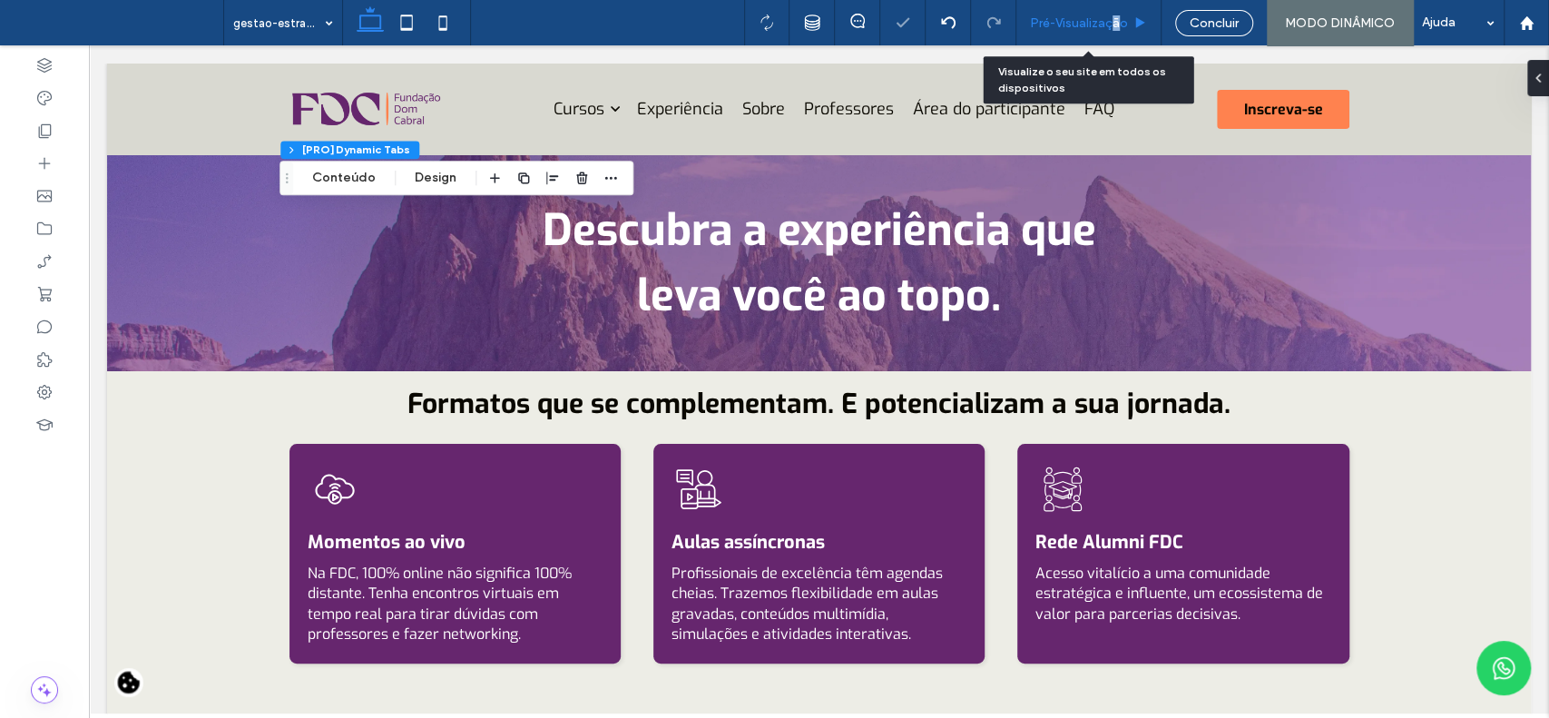
click at [1116, 21] on span "Pré-Visualizaçāo" at bounding box center [1079, 22] width 98 height 15
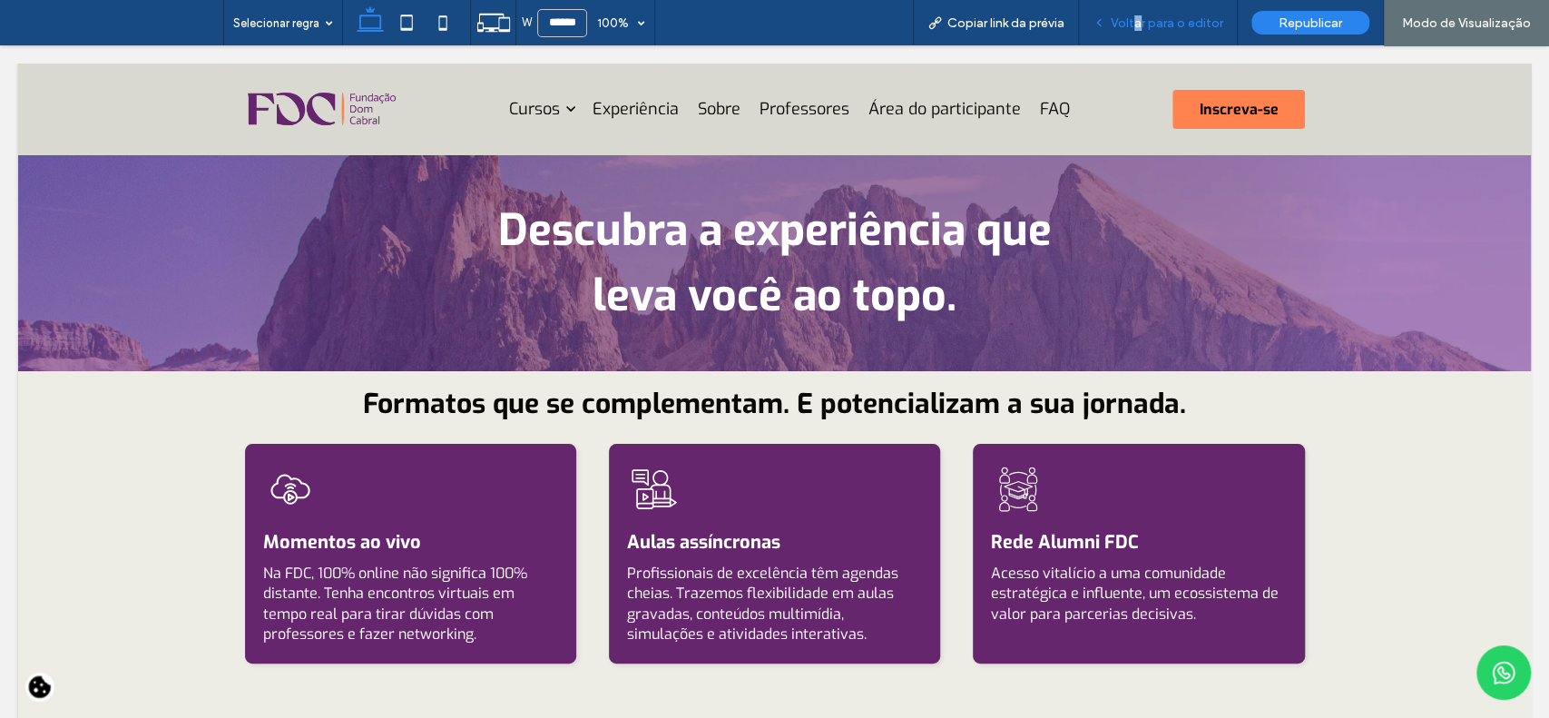
click at [1142, 28] on span "Voltar para o editor" at bounding box center [1167, 22] width 113 height 15
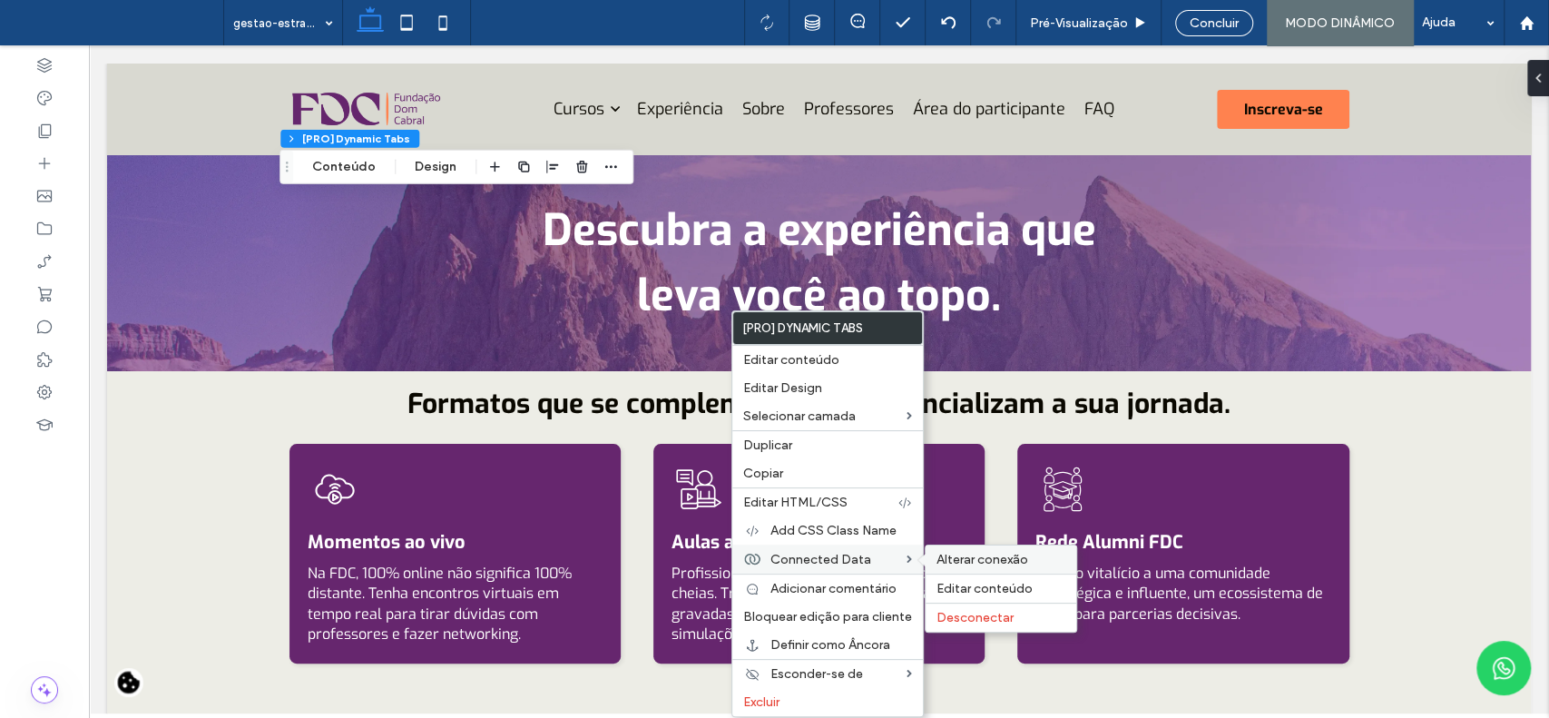
click at [937, 560] on span "Alterar conexão" at bounding box center [983, 559] width 92 height 15
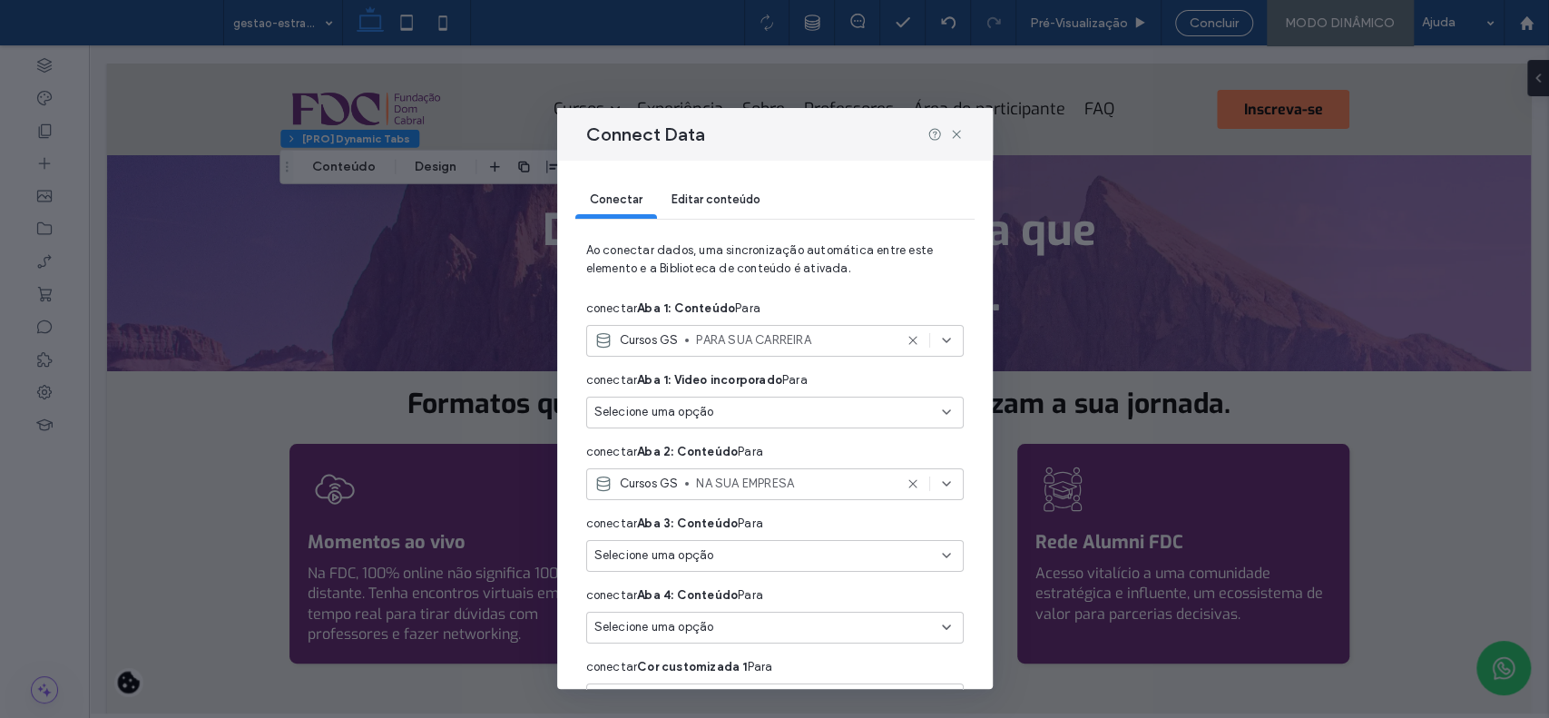
drag, startPoint x: 972, startPoint y: 408, endPoint x: 988, endPoint y: 431, distance: 27.4
click at [988, 431] on div "Conectar Editar conteúdo Ao conectar dados, uma sincronização automática entre …" at bounding box center [775, 425] width 436 height 529
click at [951, 142] on div "Connect Data" at bounding box center [775, 134] width 436 height 53
click at [965, 129] on div "Connect Data" at bounding box center [775, 134] width 436 height 53
click at [957, 132] on icon at bounding box center [956, 134] width 15 height 15
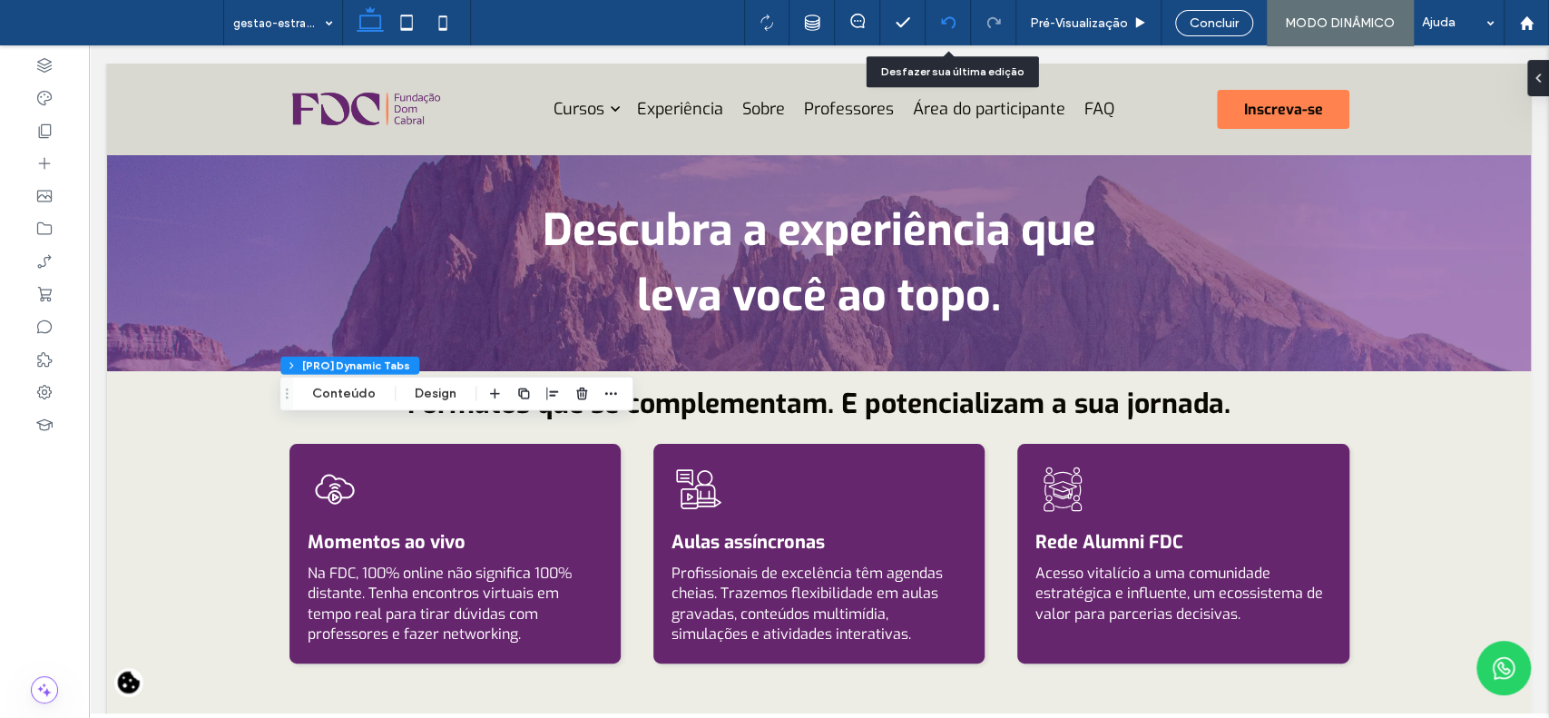
click at [943, 15] on icon at bounding box center [948, 22] width 15 height 15
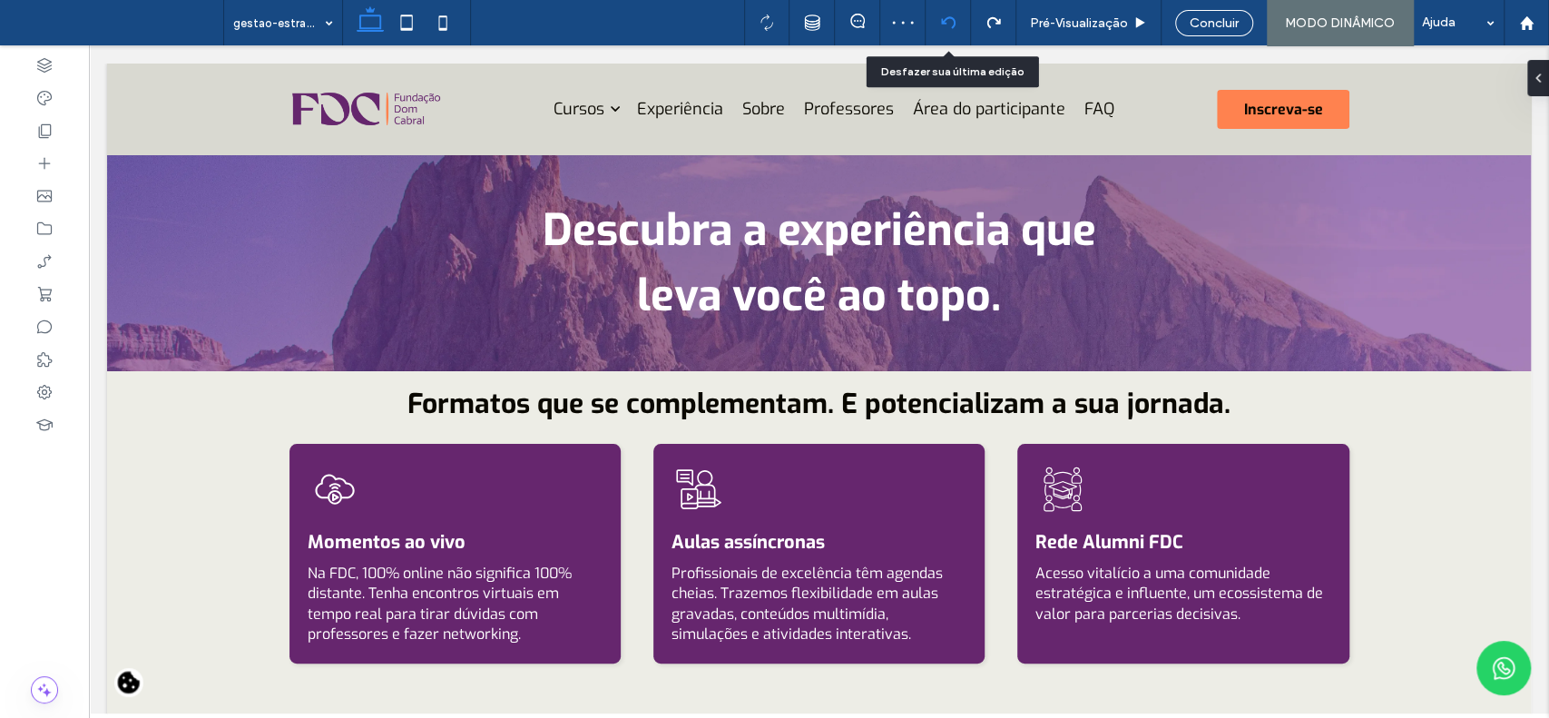
click at [949, 19] on icon at bounding box center [948, 22] width 15 height 15
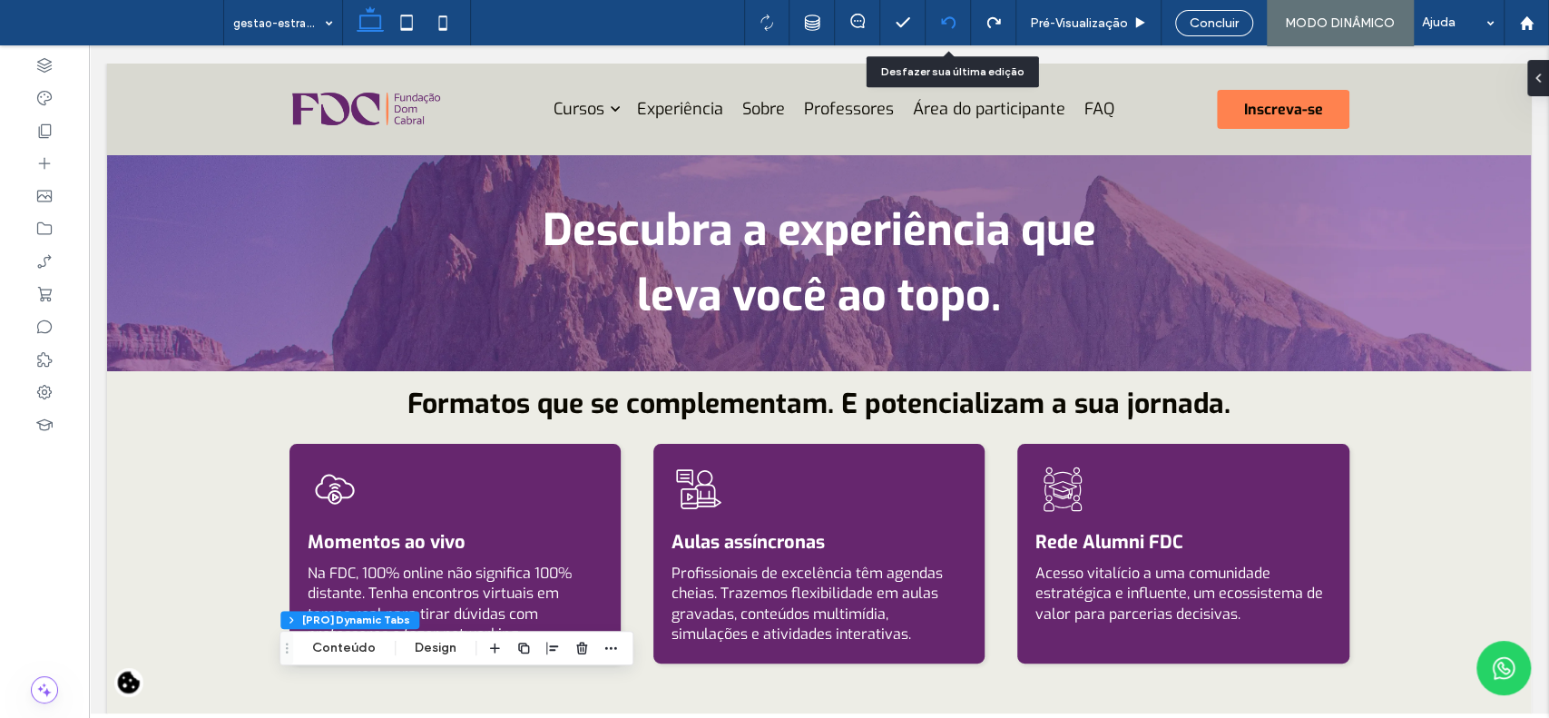
click at [946, 19] on use at bounding box center [947, 22] width 15 height 12
click at [960, 16] on div at bounding box center [948, 22] width 44 height 15
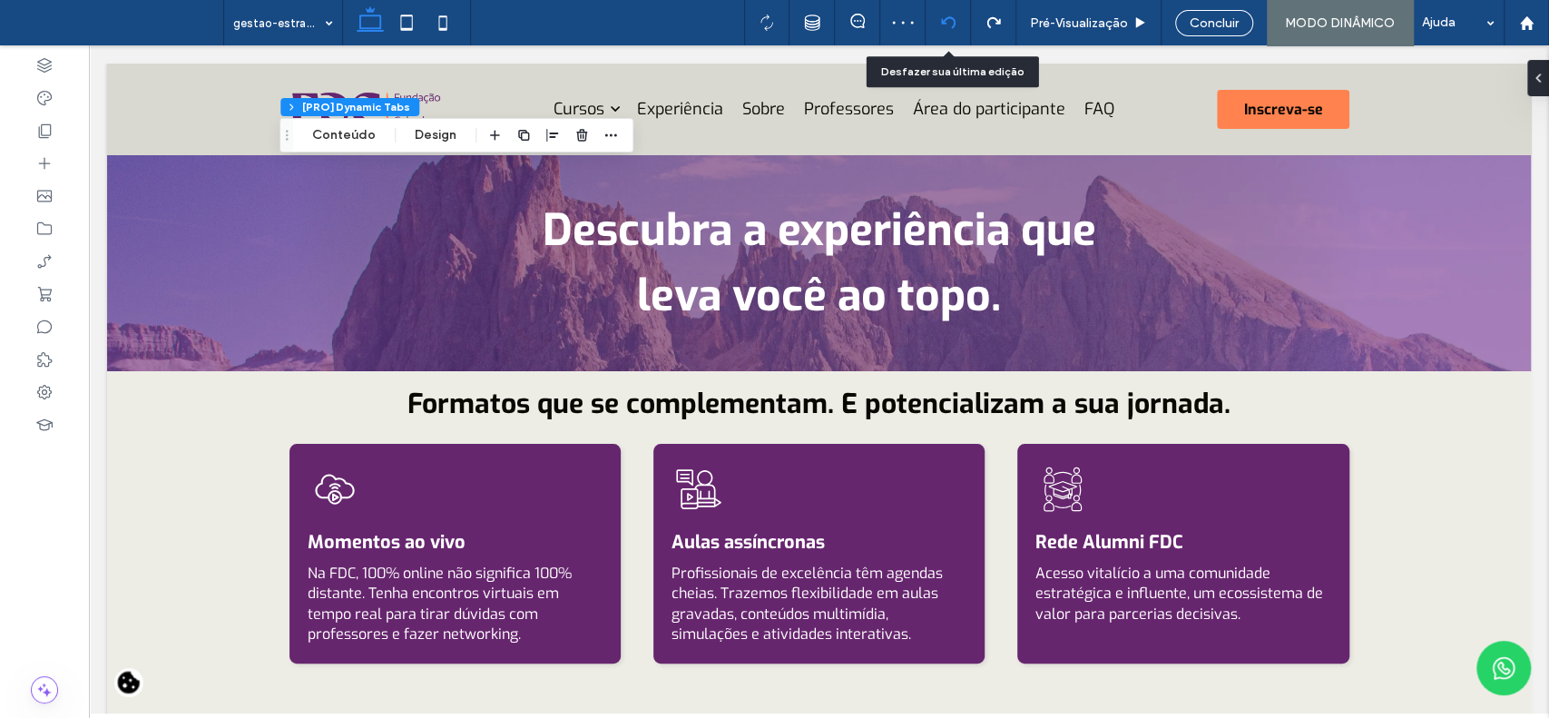
click at [946, 25] on icon at bounding box center [948, 22] width 15 height 15
click at [946, 25] on div at bounding box center [774, 359] width 1549 height 718
click at [946, 25] on icon at bounding box center [948, 22] width 15 height 15
click at [581, 142] on icon "button" at bounding box center [582, 135] width 15 height 15
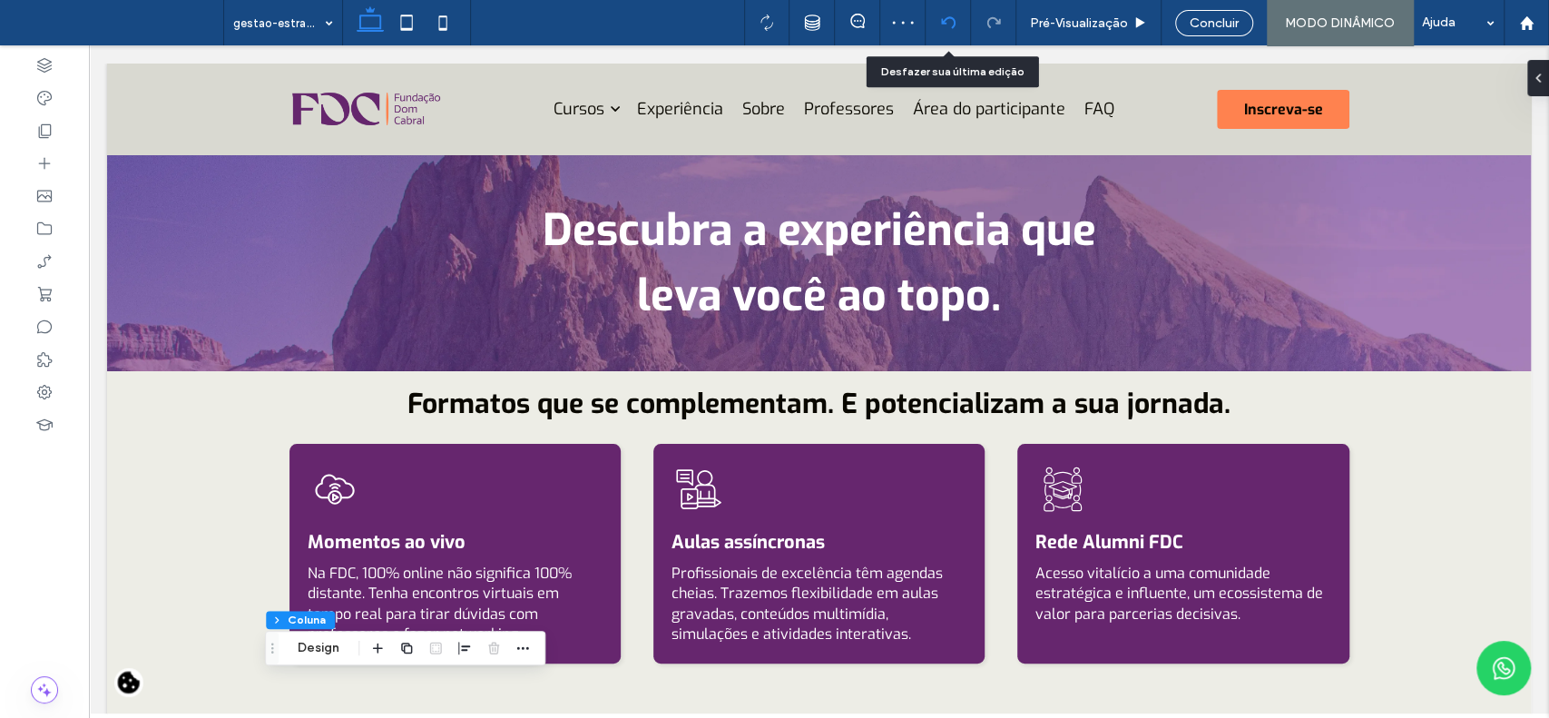
click at [945, 34] on div at bounding box center [948, 22] width 45 height 45
click at [948, 32] on div at bounding box center [948, 22] width 45 height 45
click at [944, 23] on use at bounding box center [947, 22] width 15 height 12
click at [953, 26] on use at bounding box center [947, 22] width 15 height 12
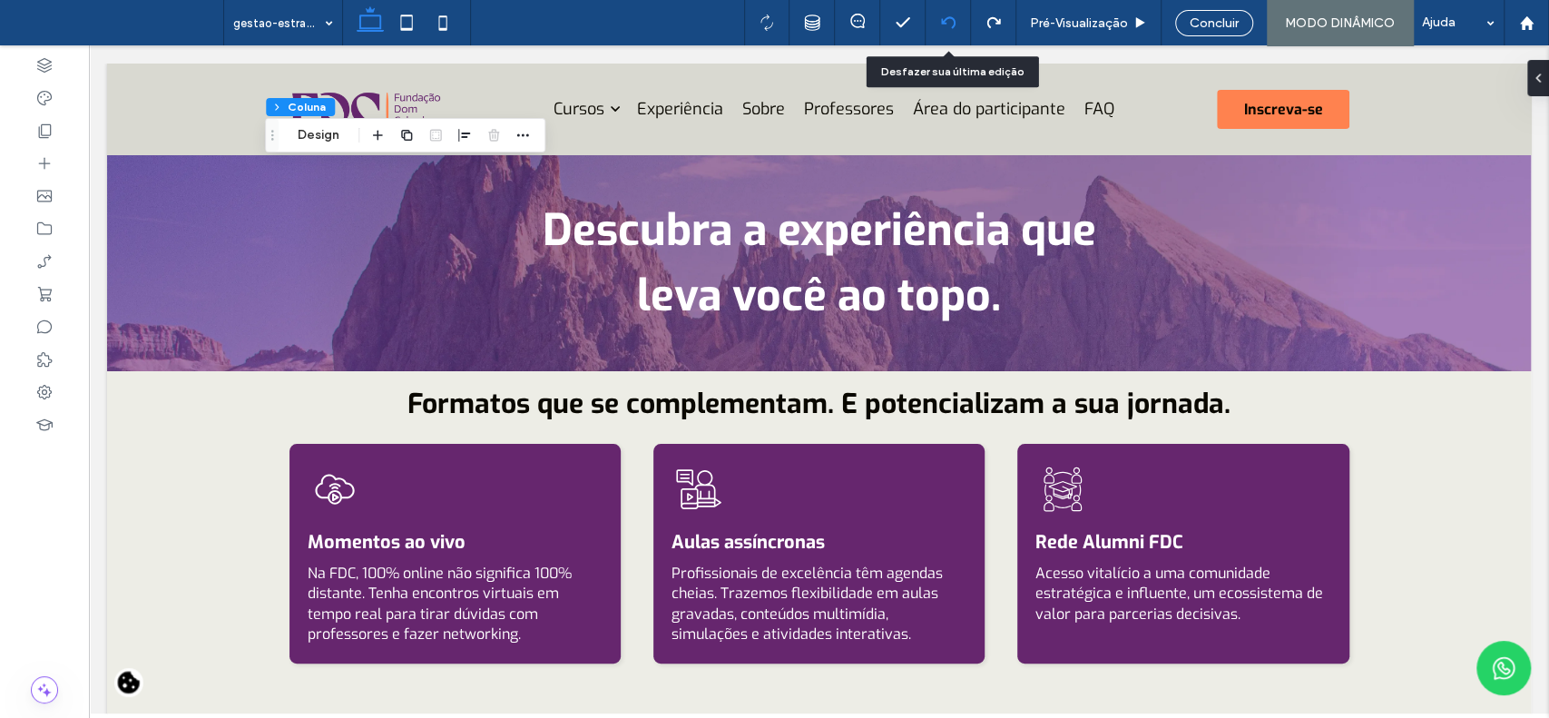
click at [944, 29] on icon at bounding box center [948, 22] width 15 height 15
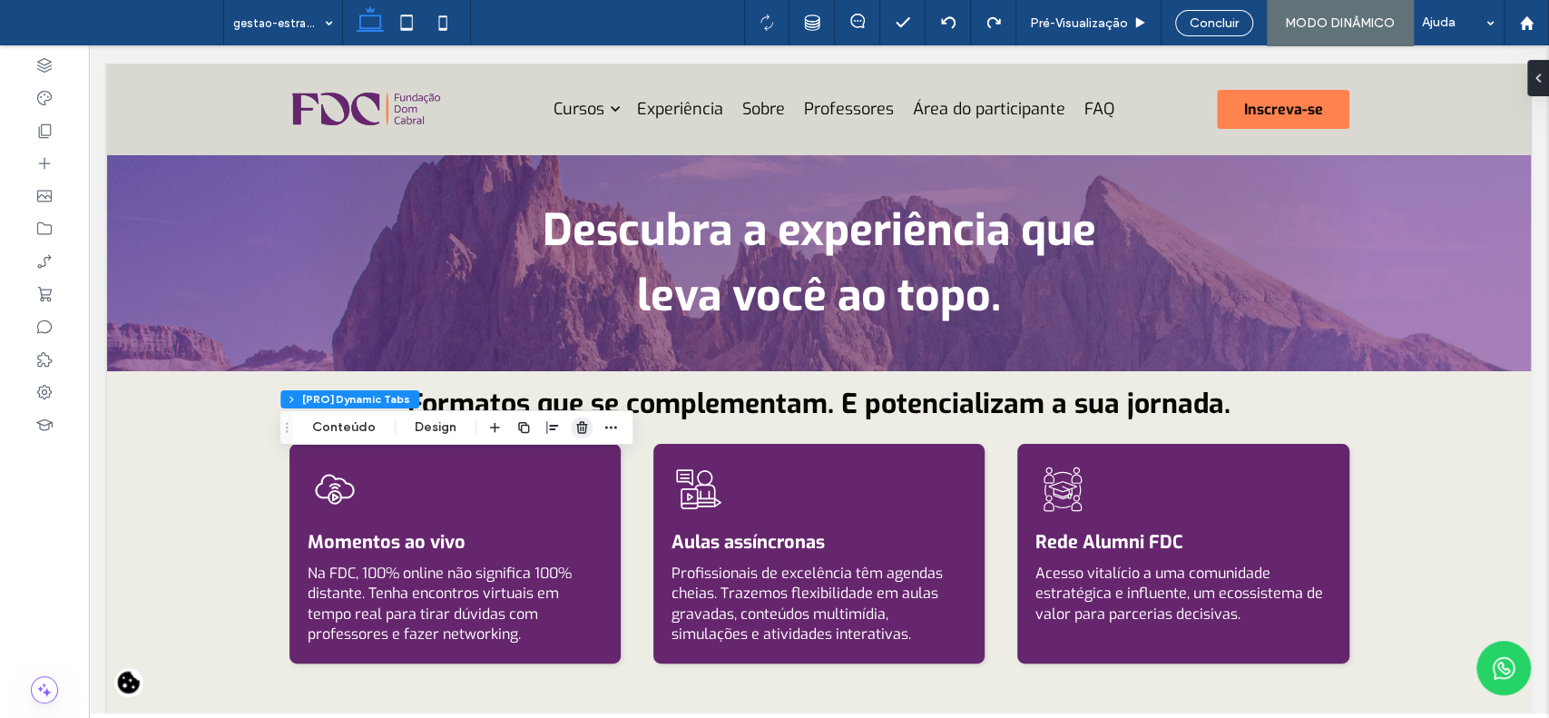
click at [577, 426] on icon "button" at bounding box center [582, 427] width 15 height 15
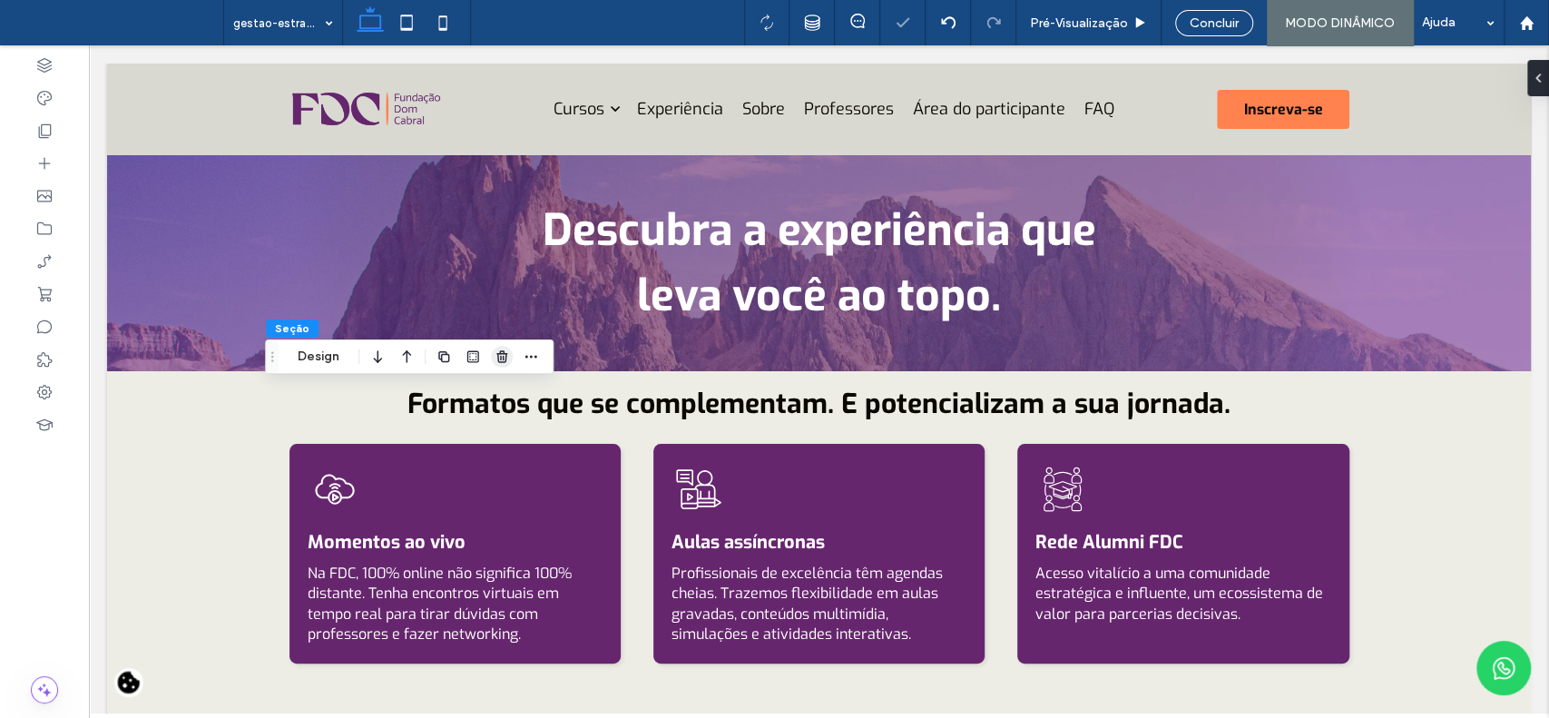
click at [502, 355] on icon "button" at bounding box center [502, 356] width 15 height 15
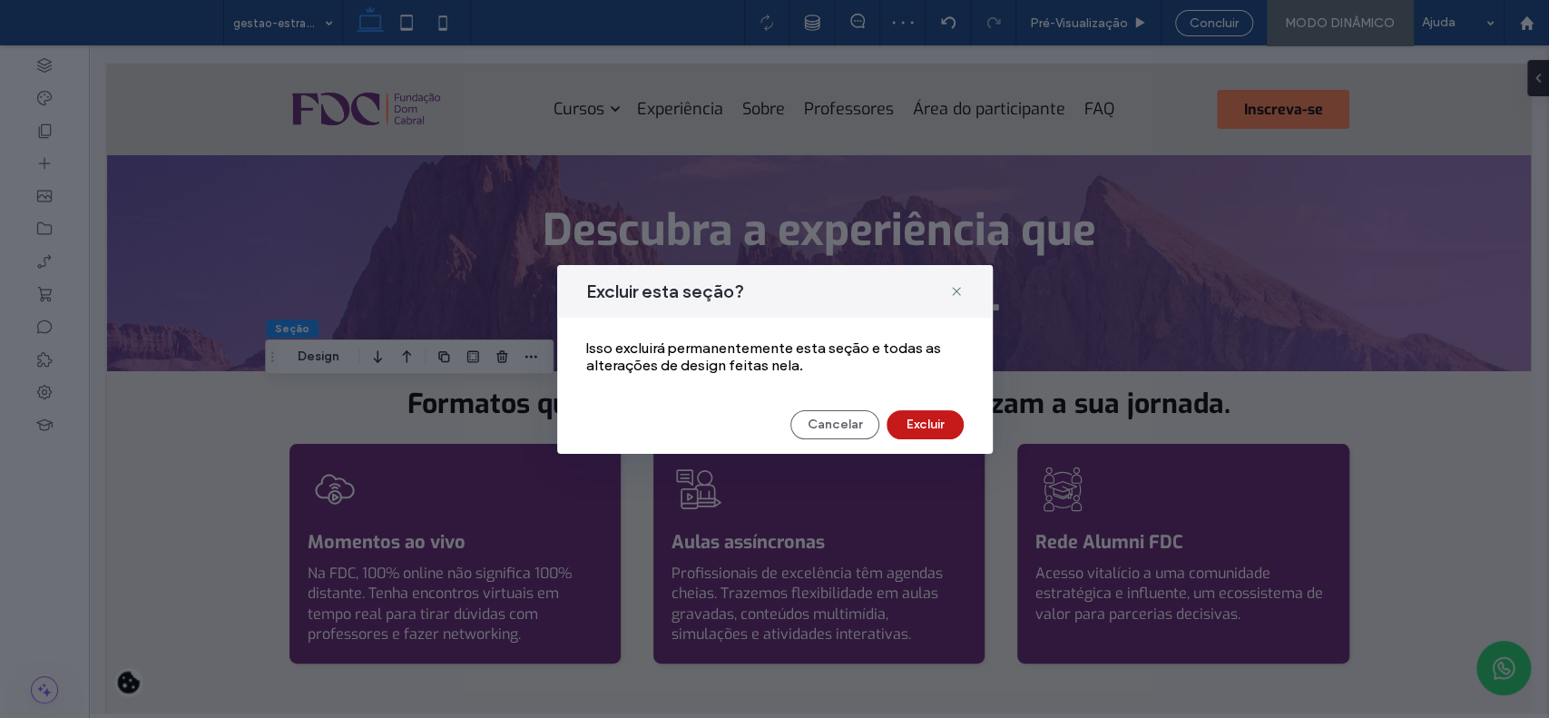
click at [939, 426] on button "Excluir" at bounding box center [925, 424] width 77 height 29
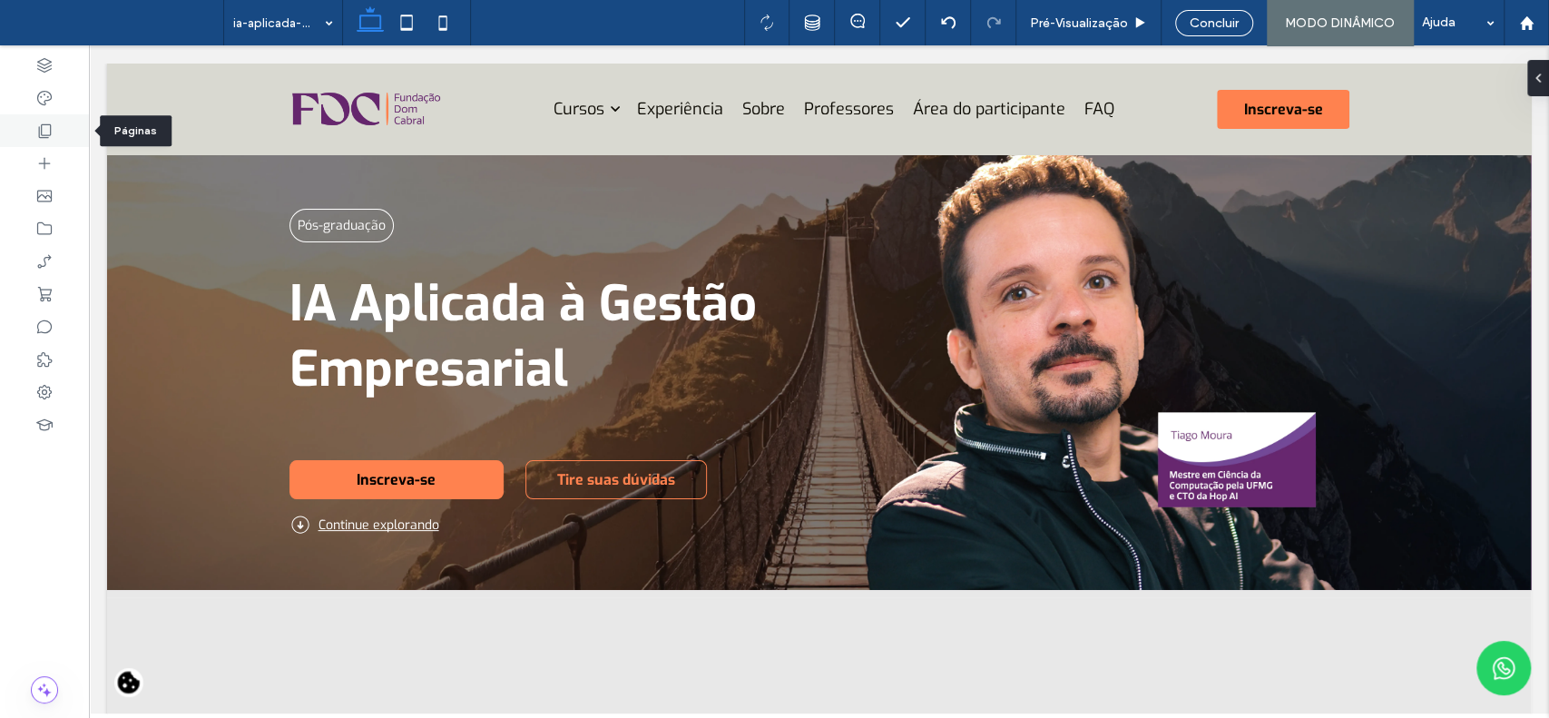
click at [58, 124] on div at bounding box center [44, 130] width 89 height 33
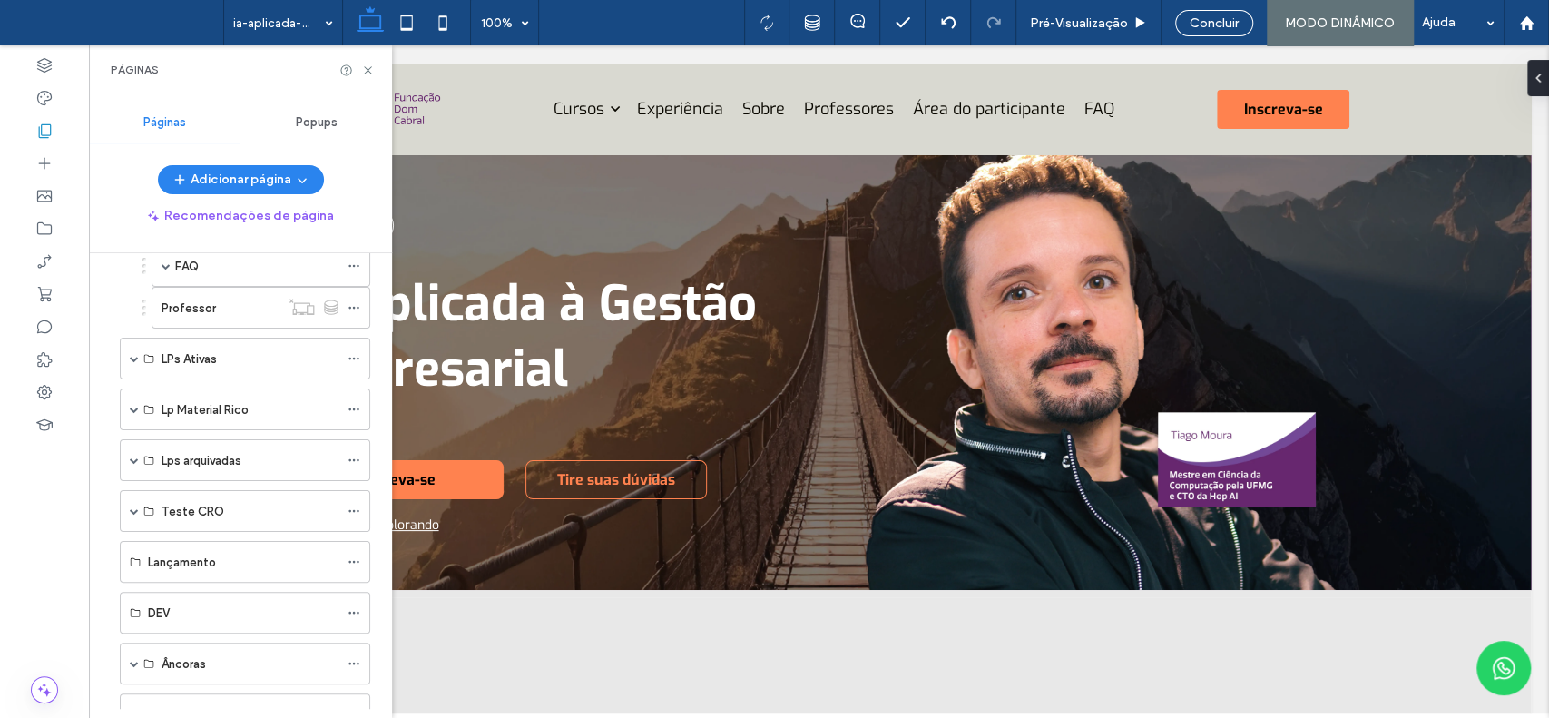
scroll to position [467, 0]
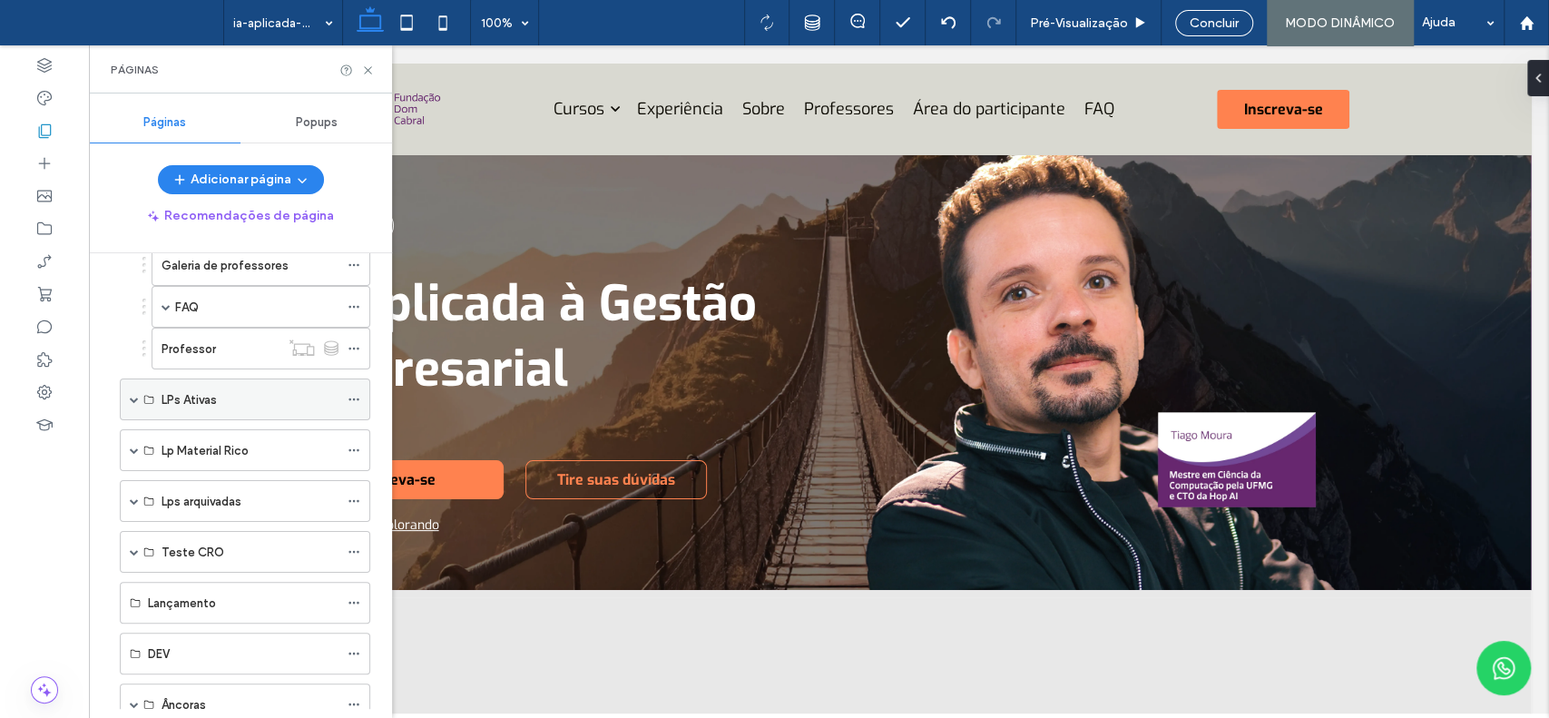
drag, startPoint x: 134, startPoint y: 452, endPoint x: 321, endPoint y: 403, distance: 193.3
click at [135, 451] on span at bounding box center [134, 450] width 9 height 40
click at [133, 448] on span at bounding box center [134, 450] width 9 height 9
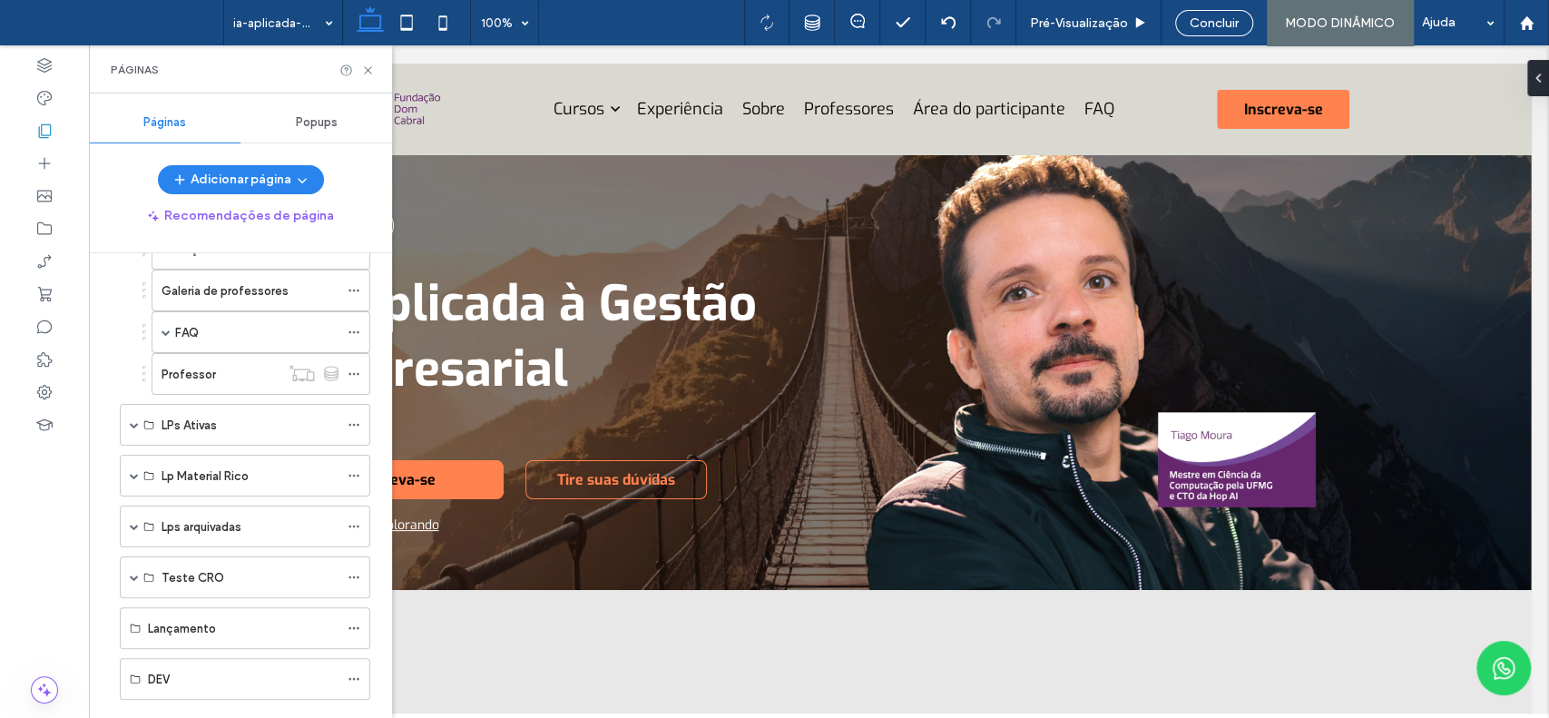
drag, startPoint x: 385, startPoint y: 467, endPoint x: 305, endPoint y: 414, distance: 95.7
click at [134, 573] on span at bounding box center [134, 577] width 9 height 9
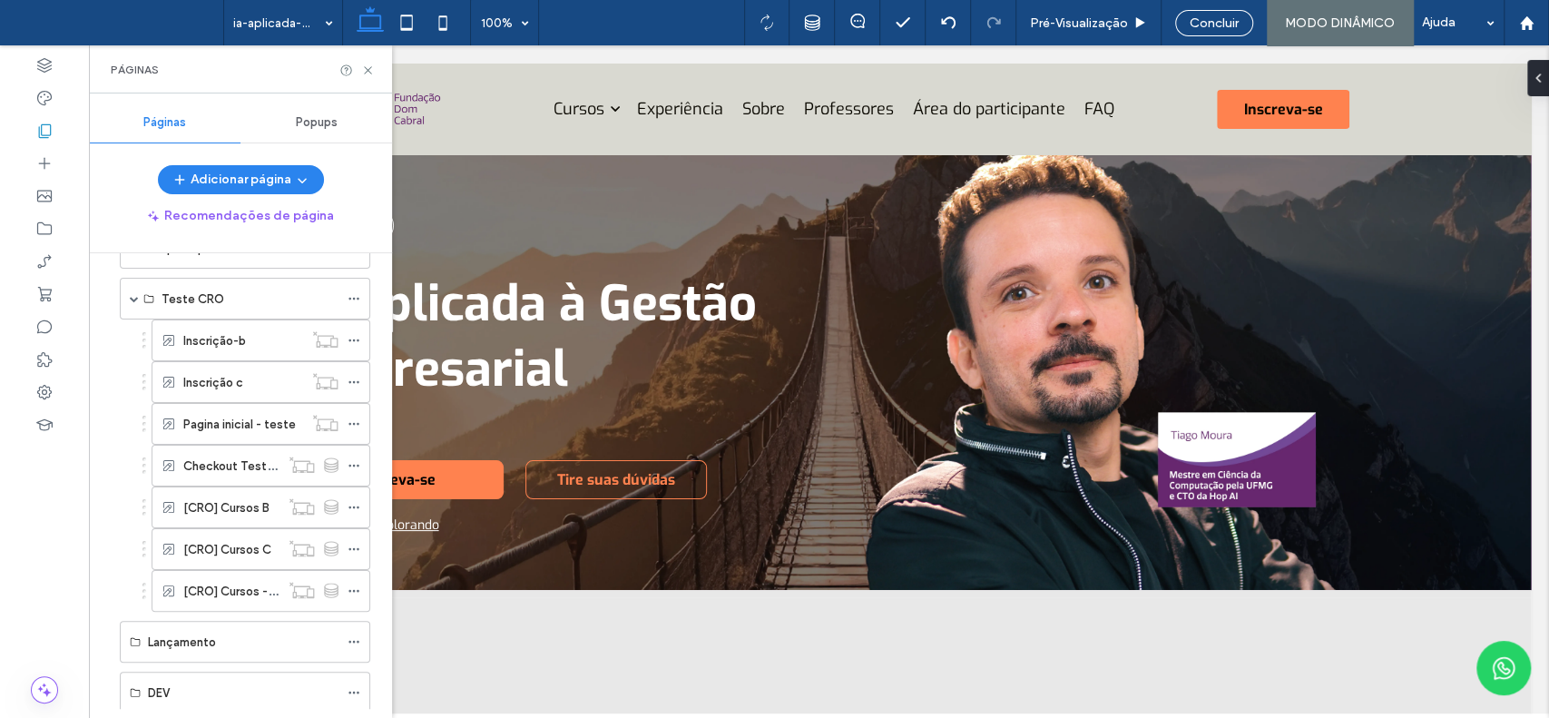
scroll to position [733, 0]
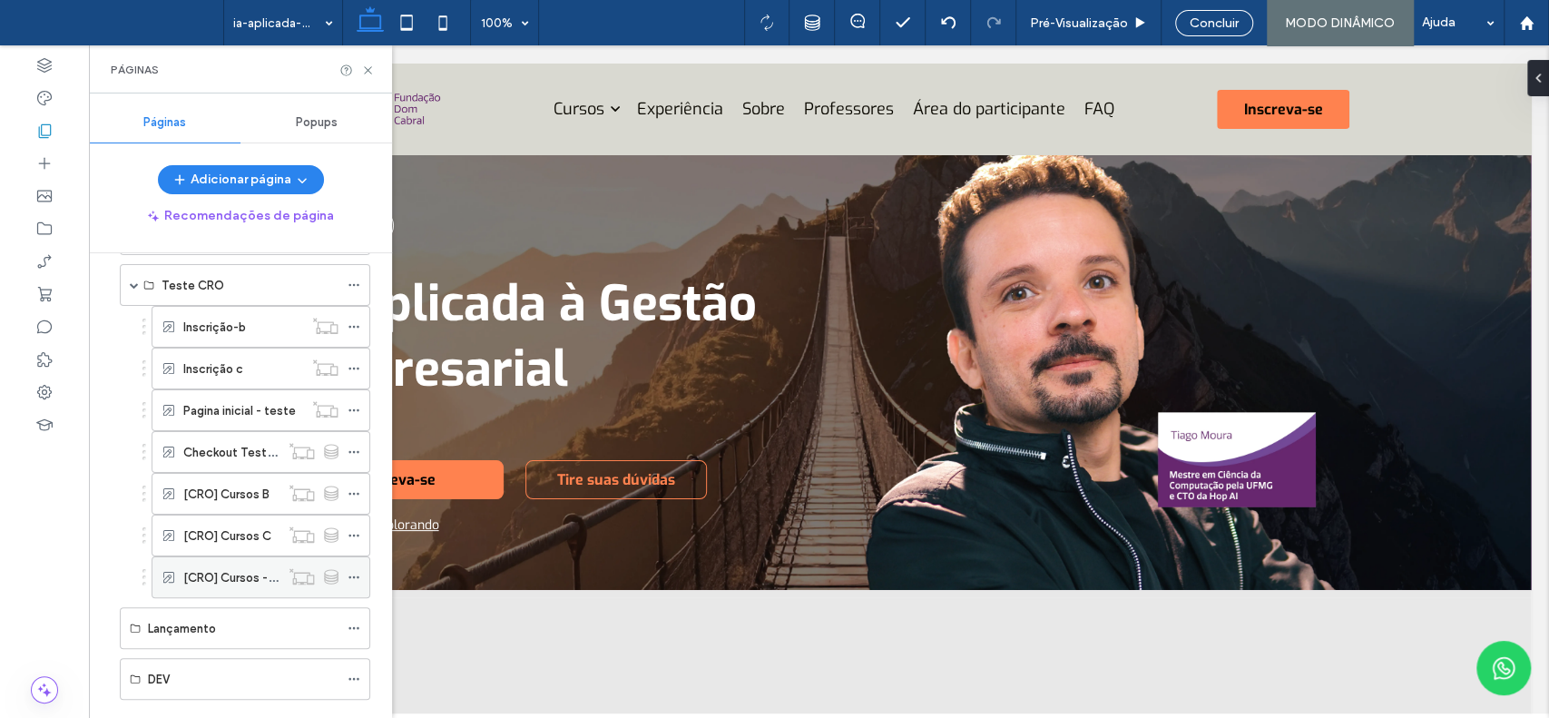
click at [247, 565] on label "[CRO] Cursos - Teste d" at bounding box center [248, 578] width 131 height 32
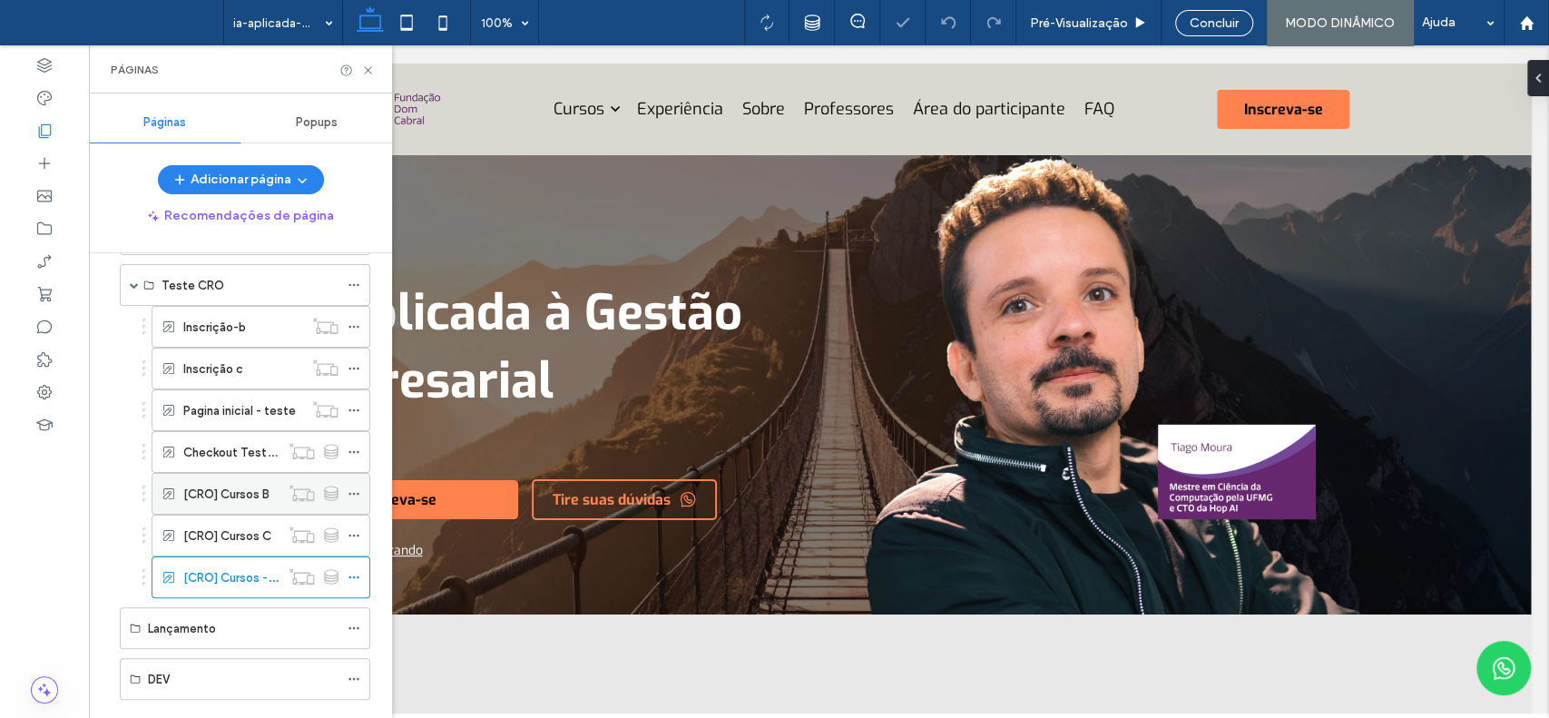
click at [233, 487] on label "[CRO] Cursos B" at bounding box center [226, 494] width 86 height 32
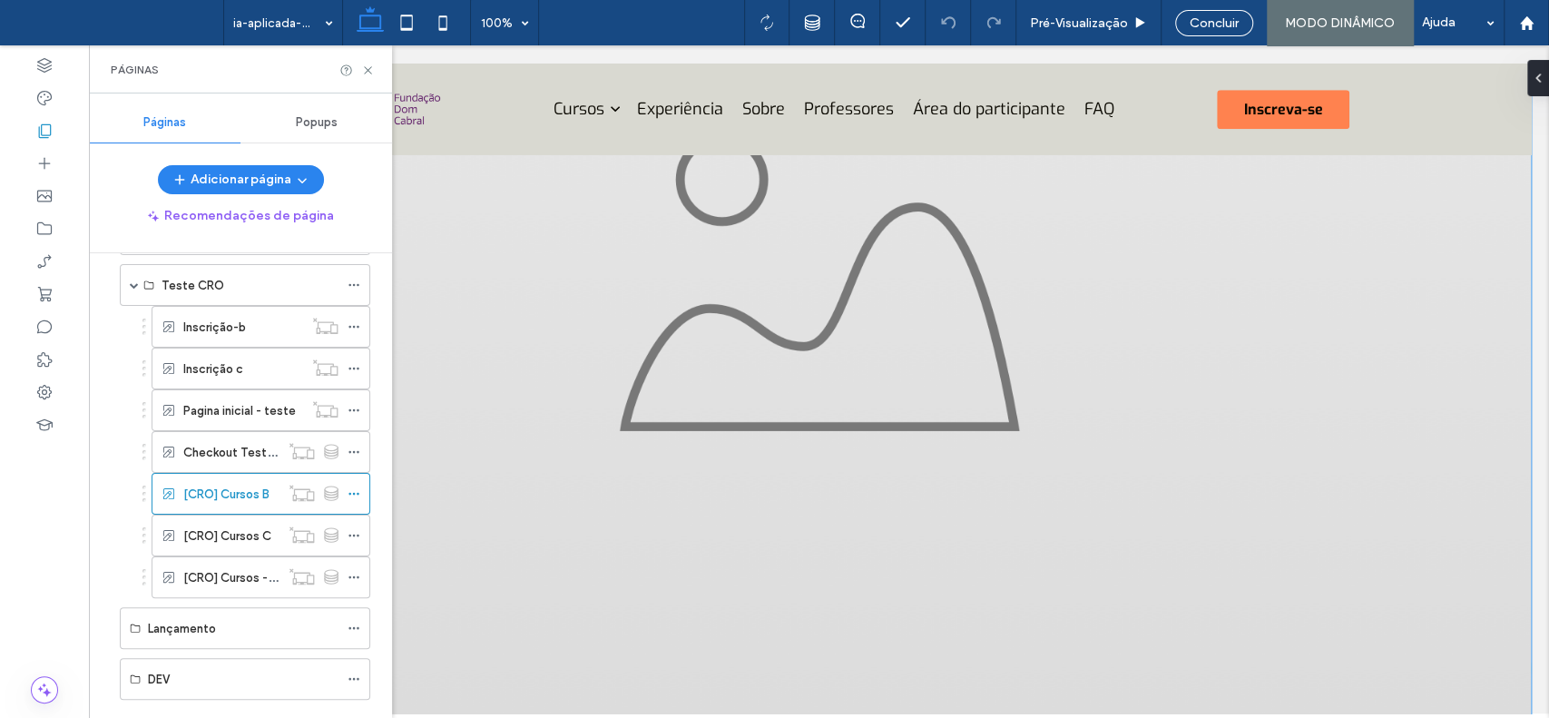
scroll to position [870, 0]
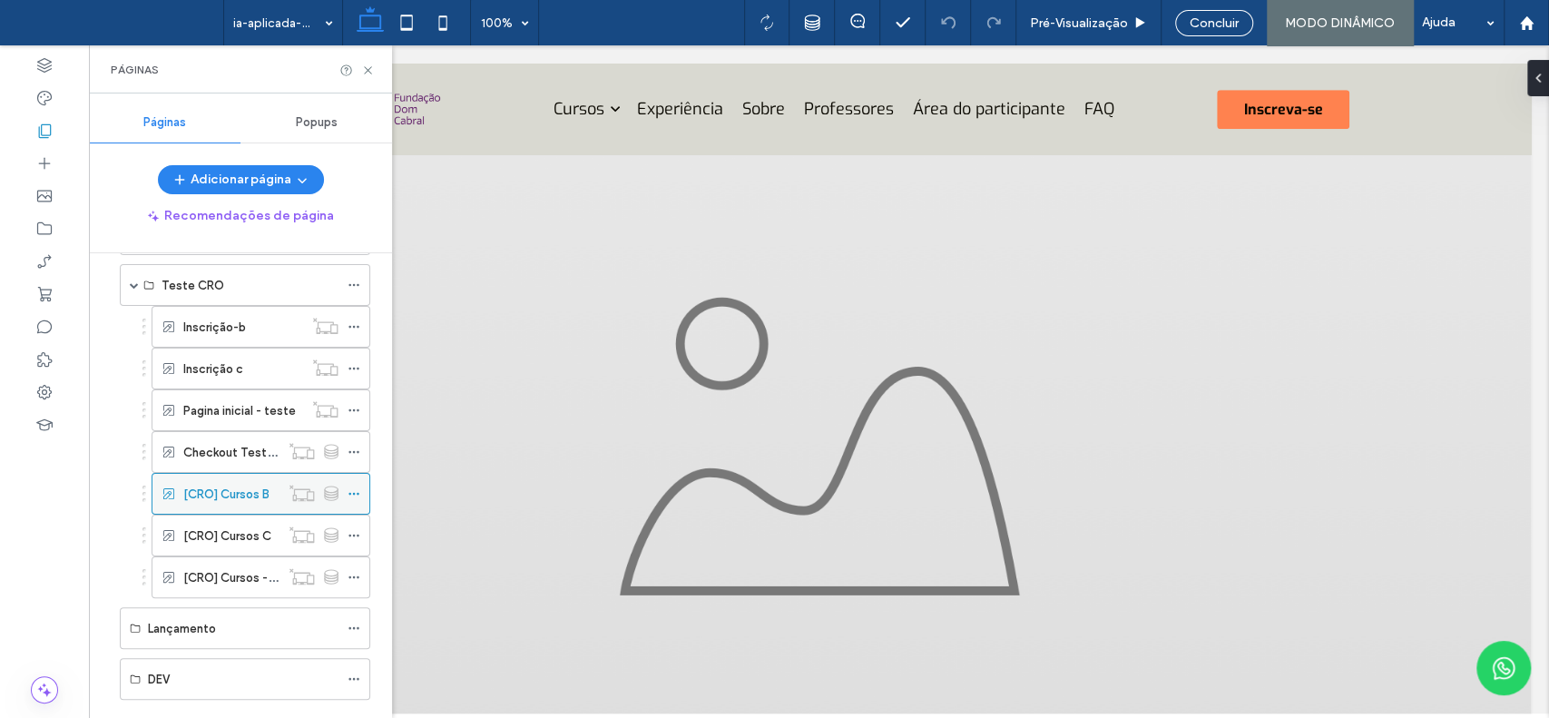
click at [359, 490] on icon at bounding box center [354, 493] width 13 height 13
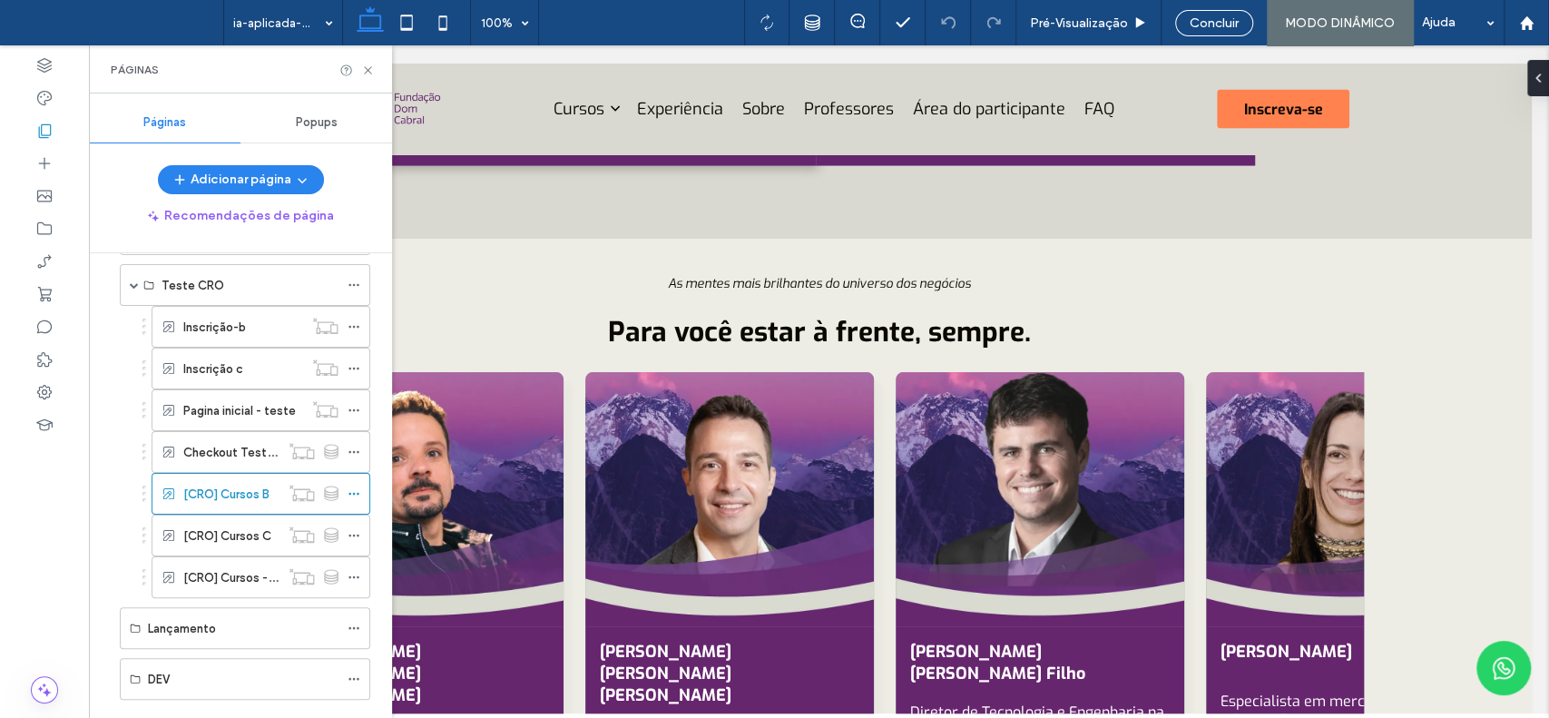
scroll to position [2549, 0]
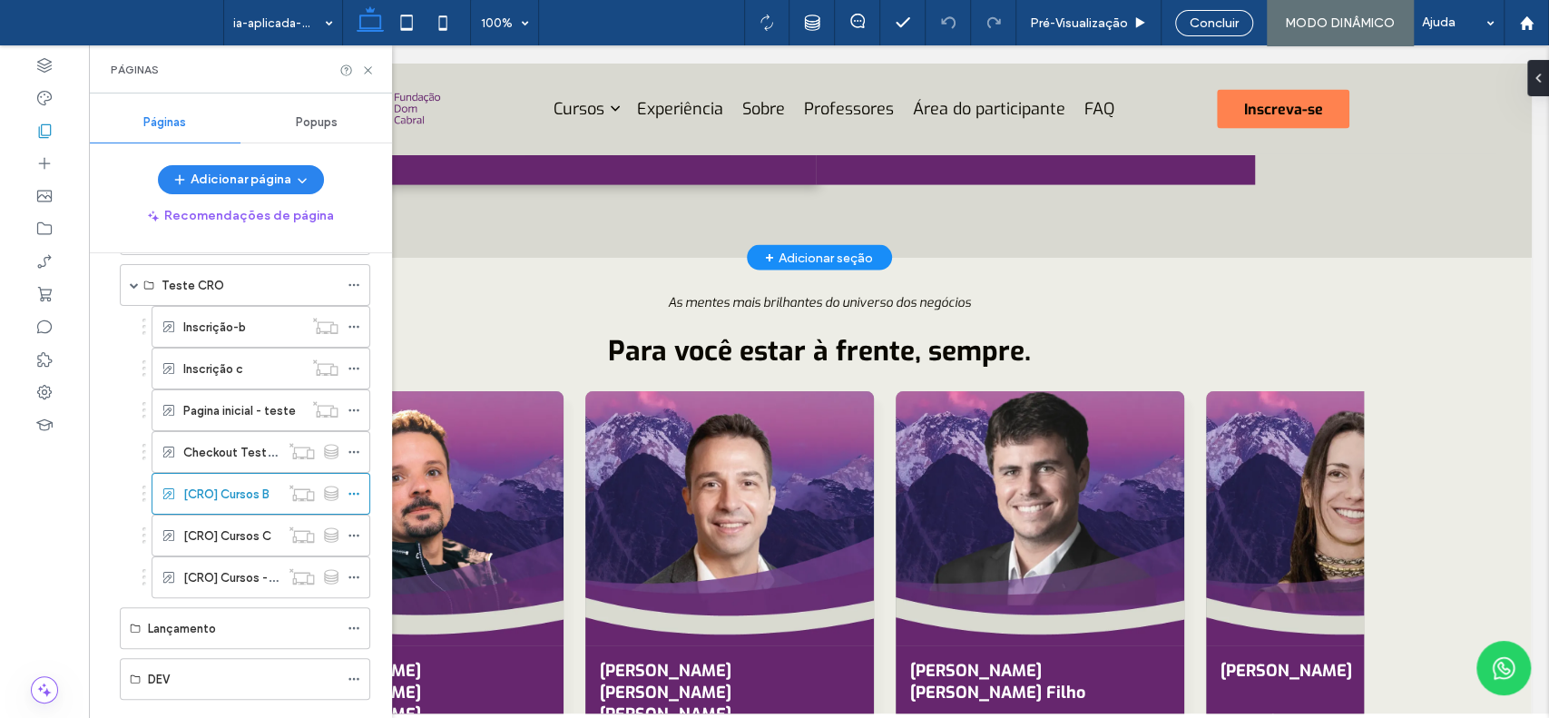
click at [770, 268] on div "+ Adicionar seção" at bounding box center [819, 258] width 108 height 20
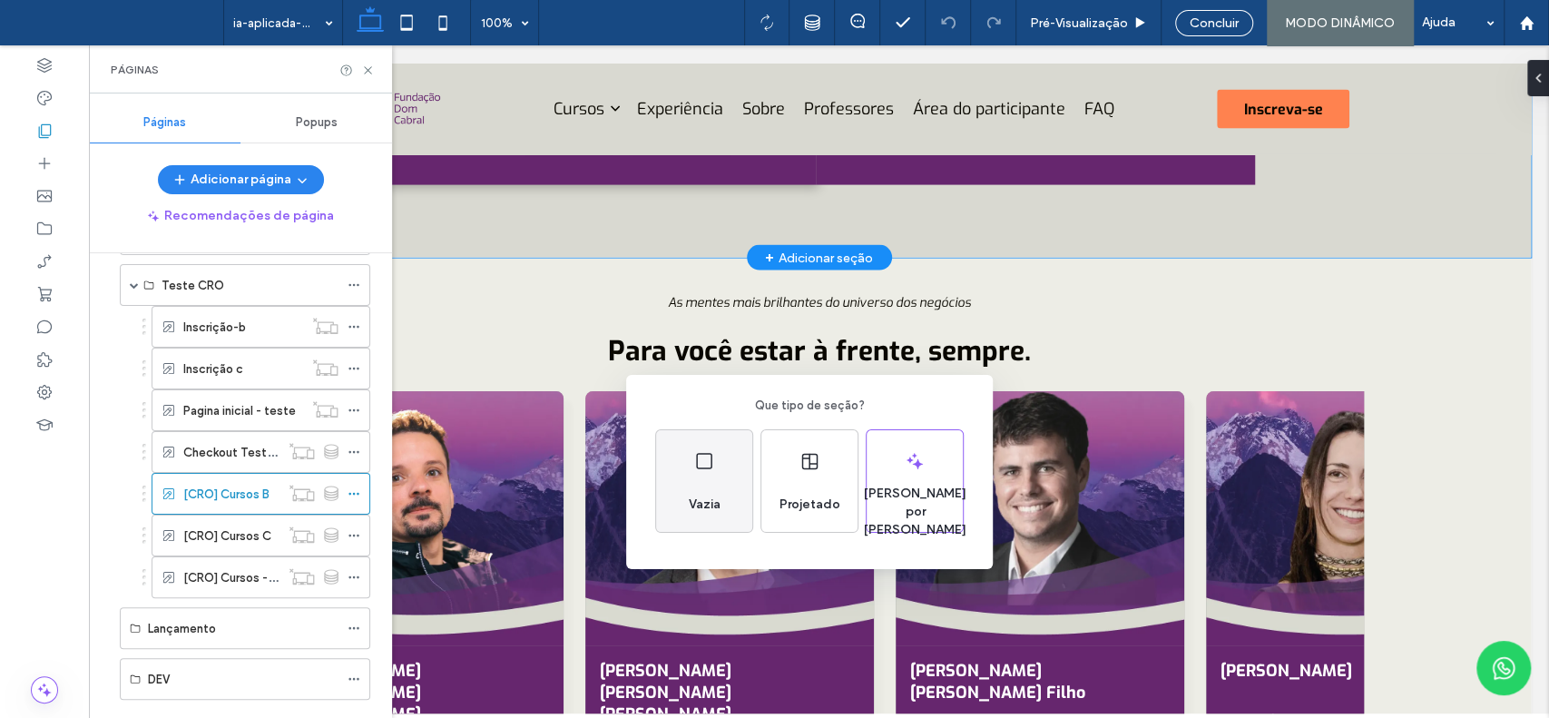
click at [716, 482] on div "Vazia" at bounding box center [704, 481] width 96 height 102
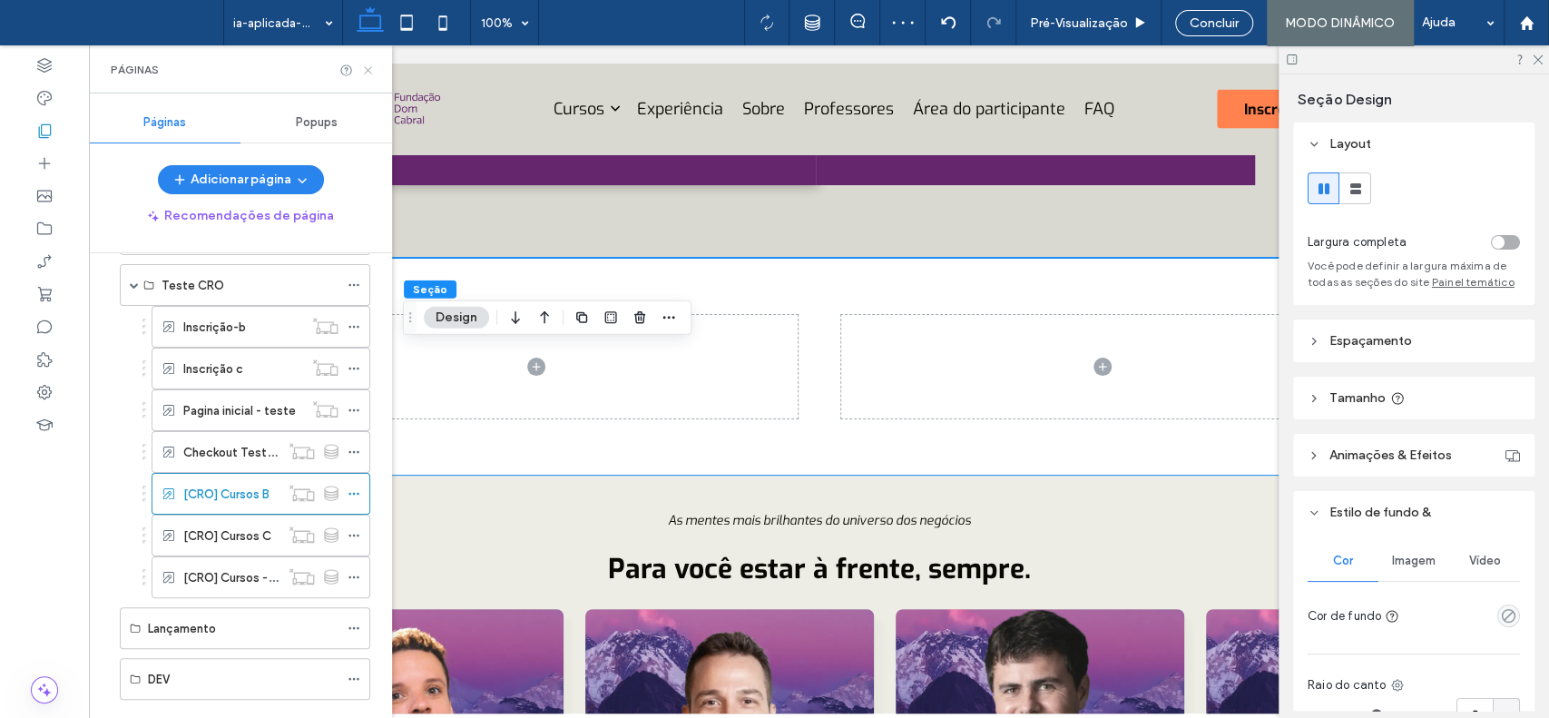
click at [369, 70] on icon at bounding box center [368, 71] width 14 height 14
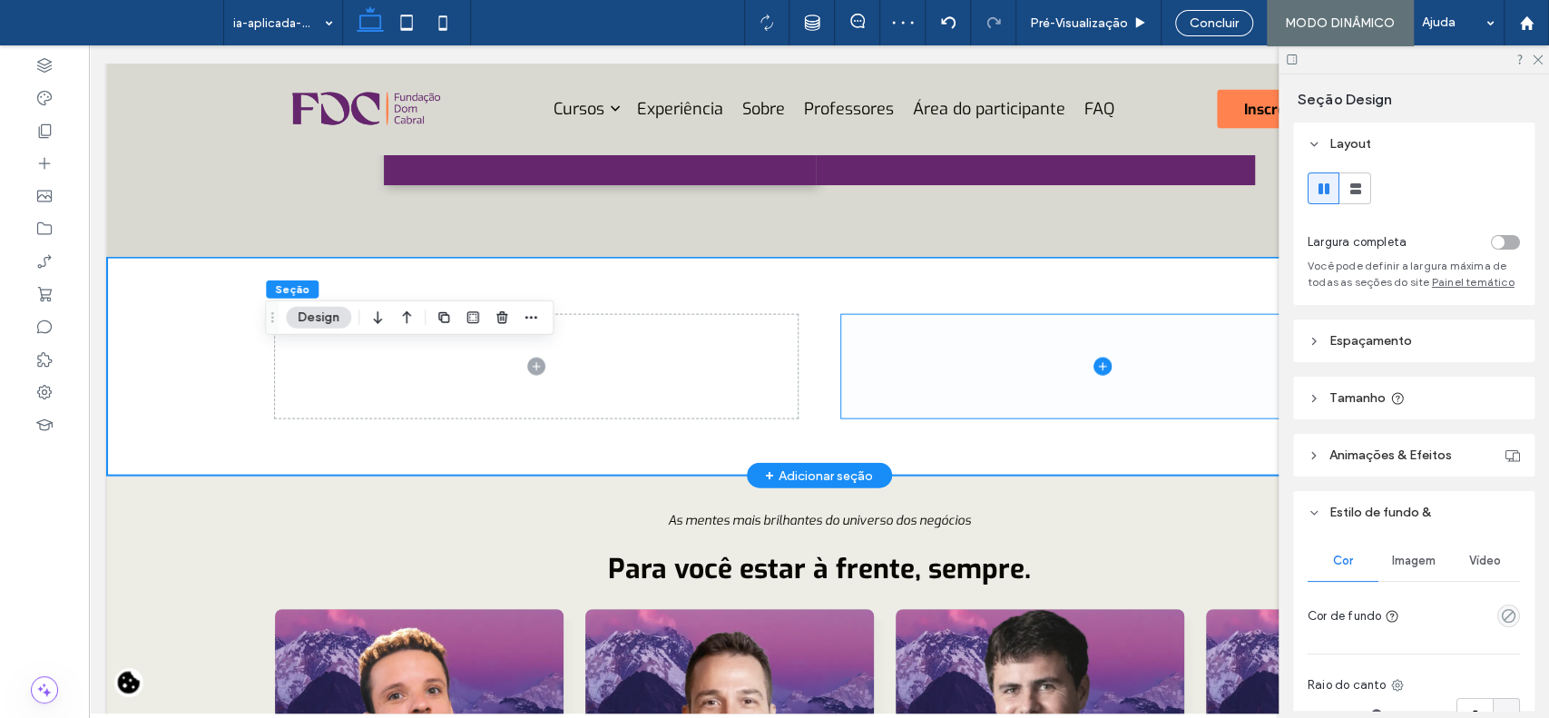
click at [944, 412] on span at bounding box center [1102, 367] width 523 height 104
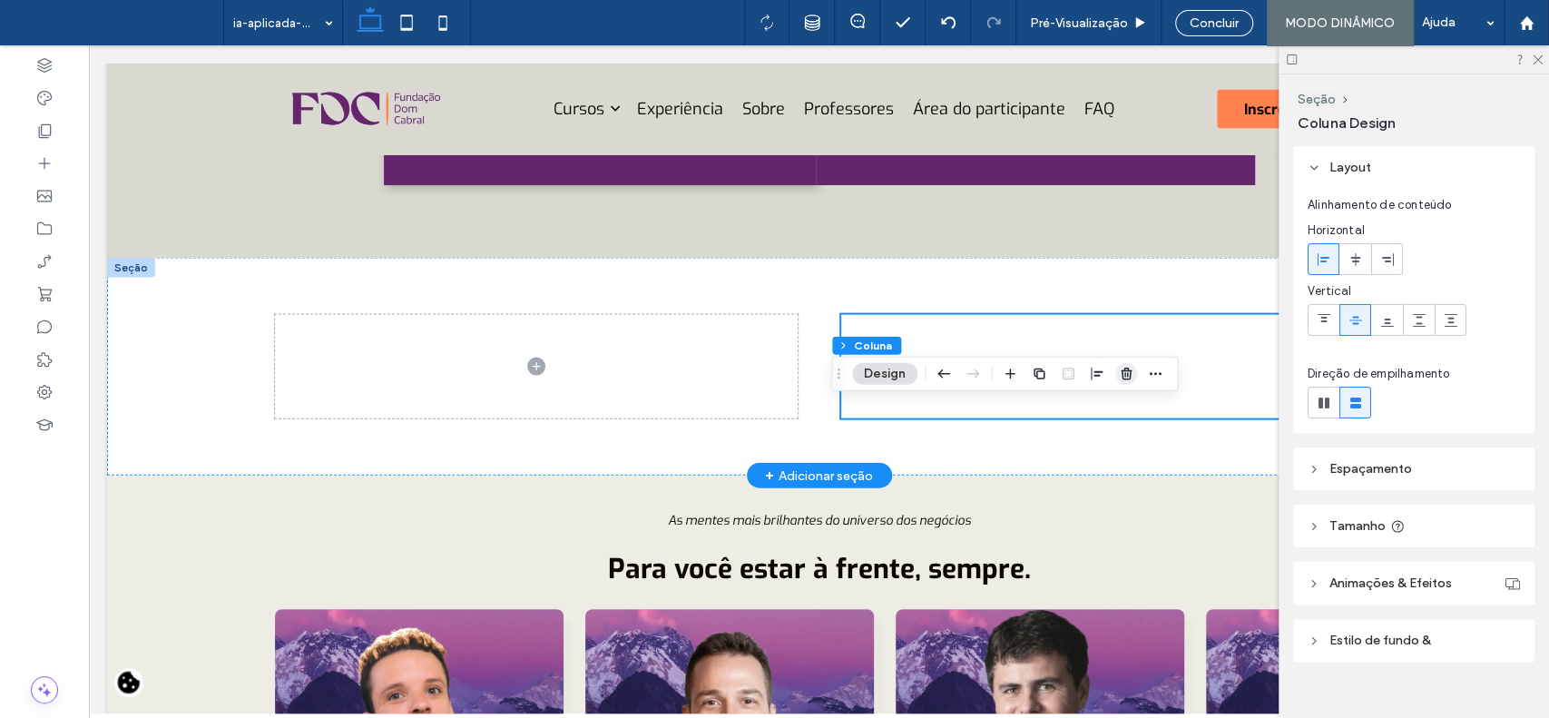
click at [1126, 372] on icon "button" at bounding box center [1126, 374] width 15 height 15
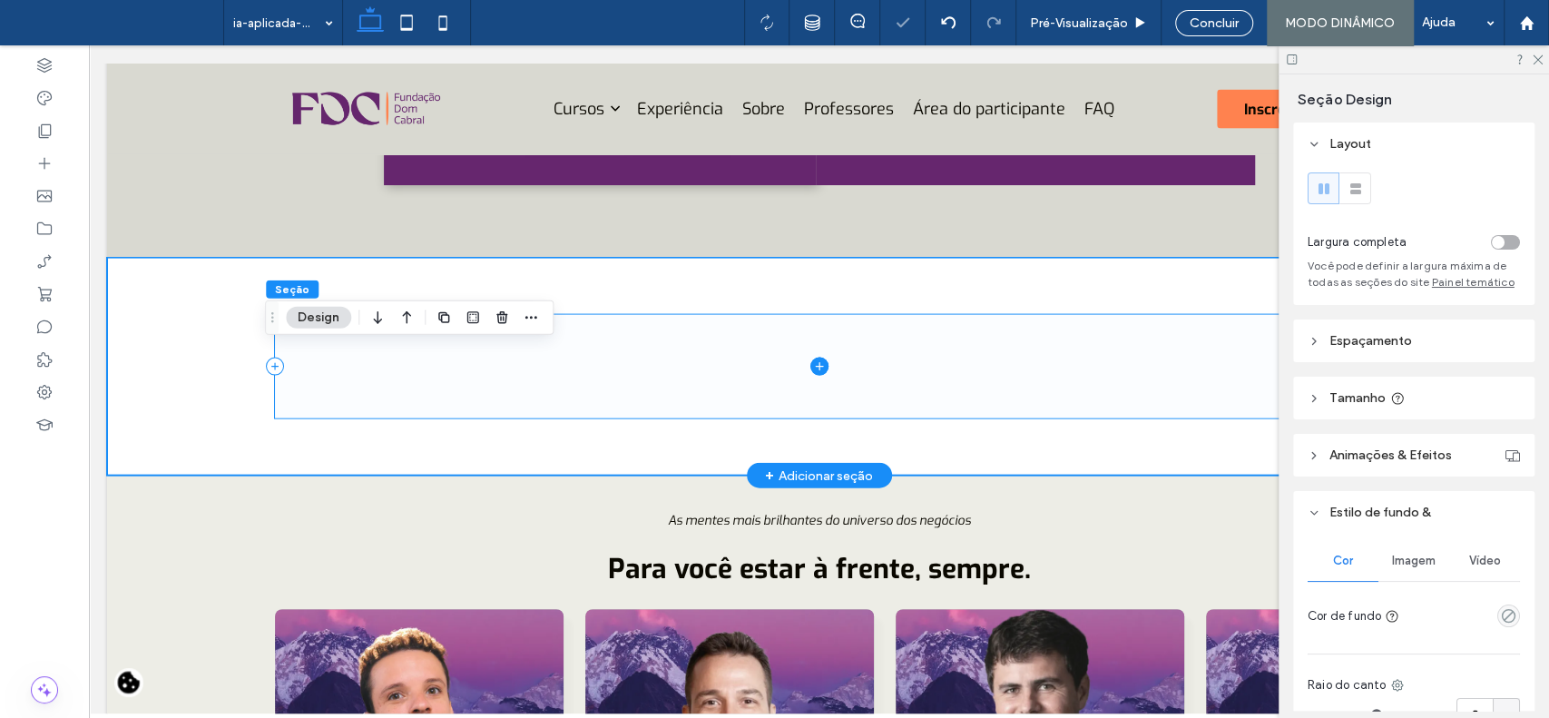
click at [651, 419] on span at bounding box center [819, 367] width 1089 height 104
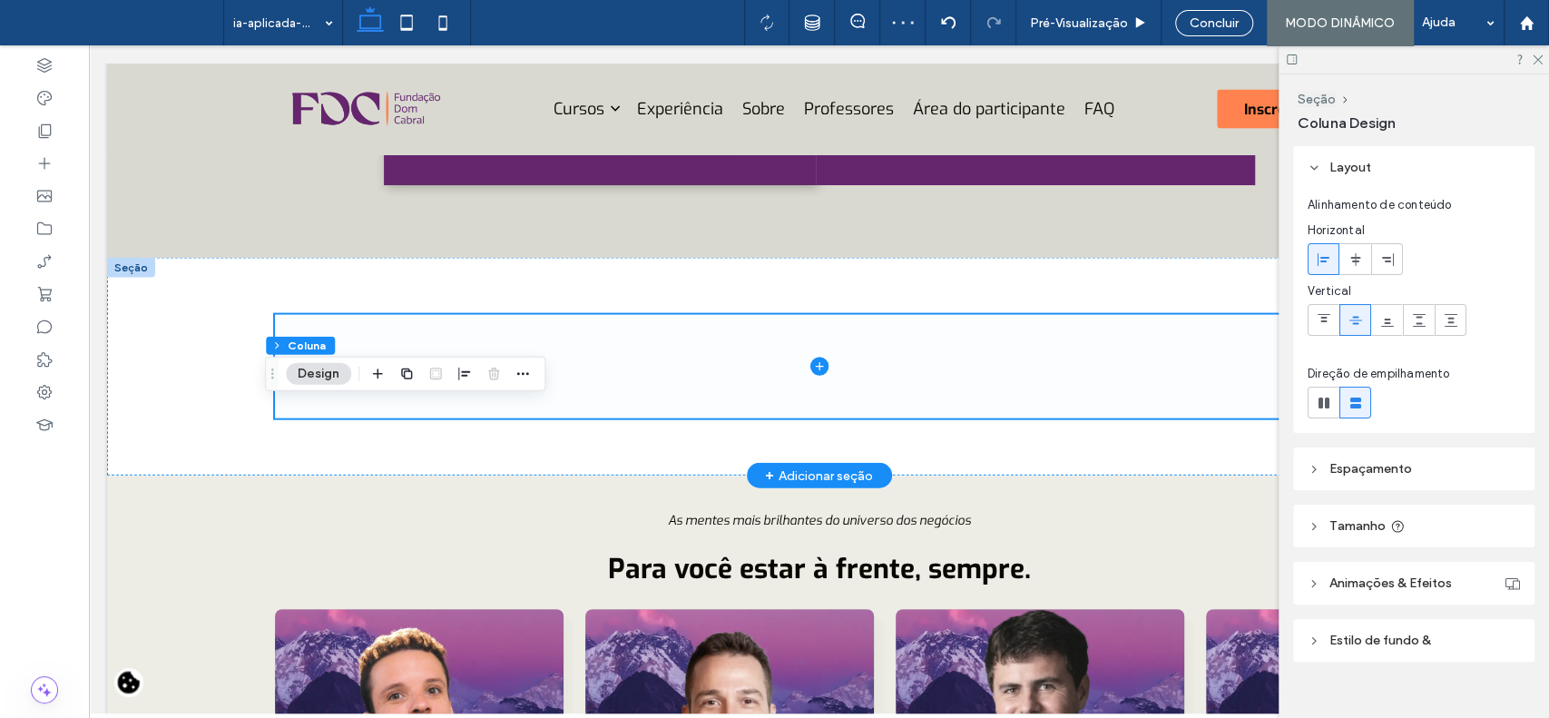
click at [819, 370] on icon at bounding box center [819, 366] width 1 height 8
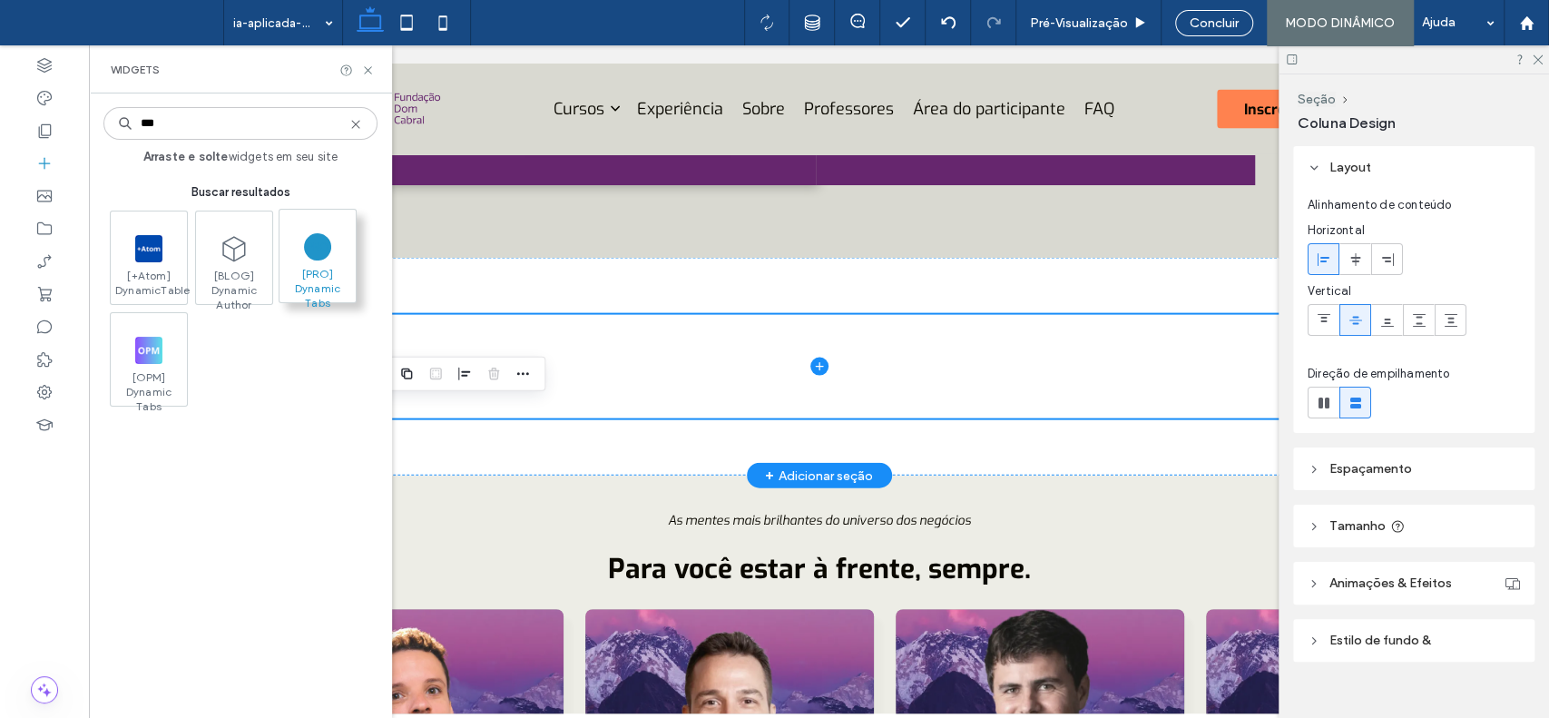
type input "***"
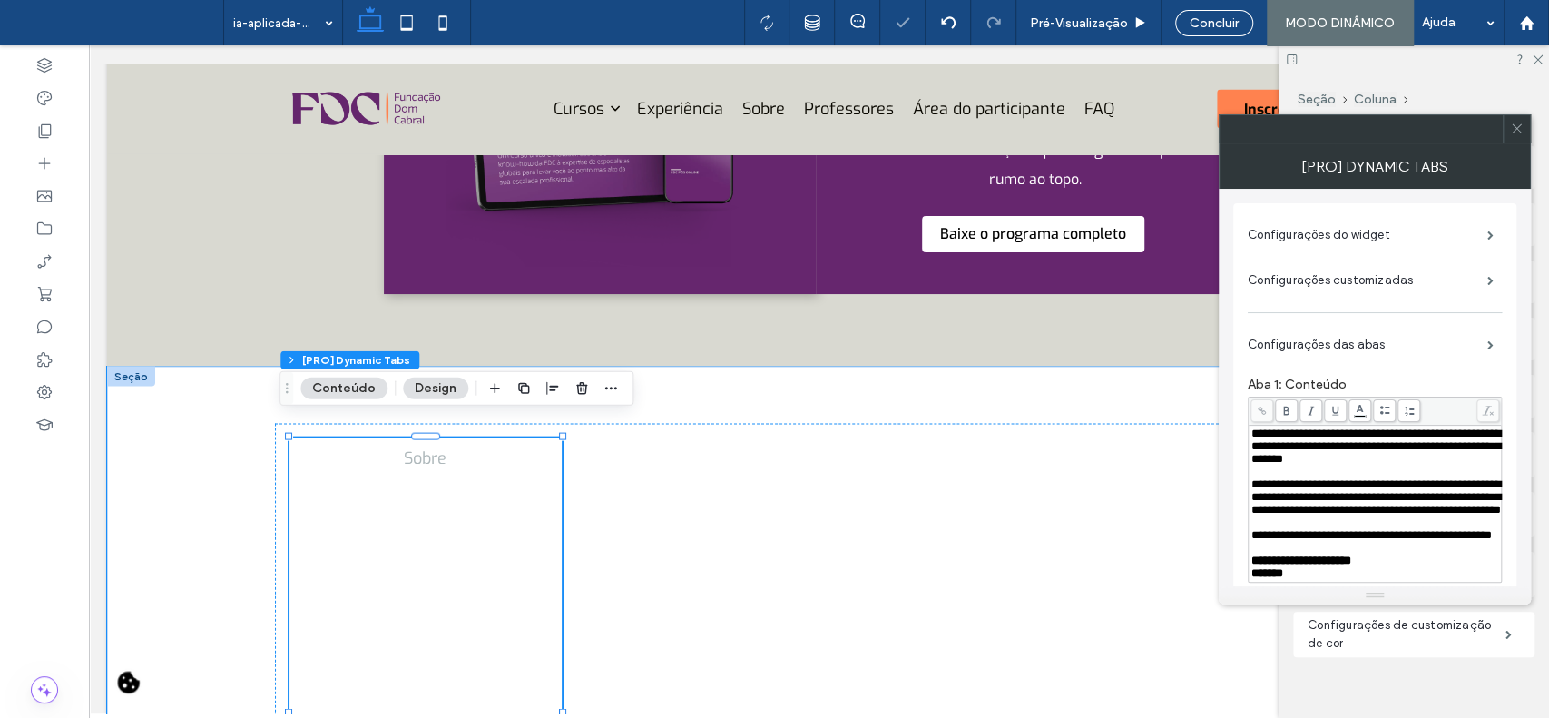
scroll to position [62, 0]
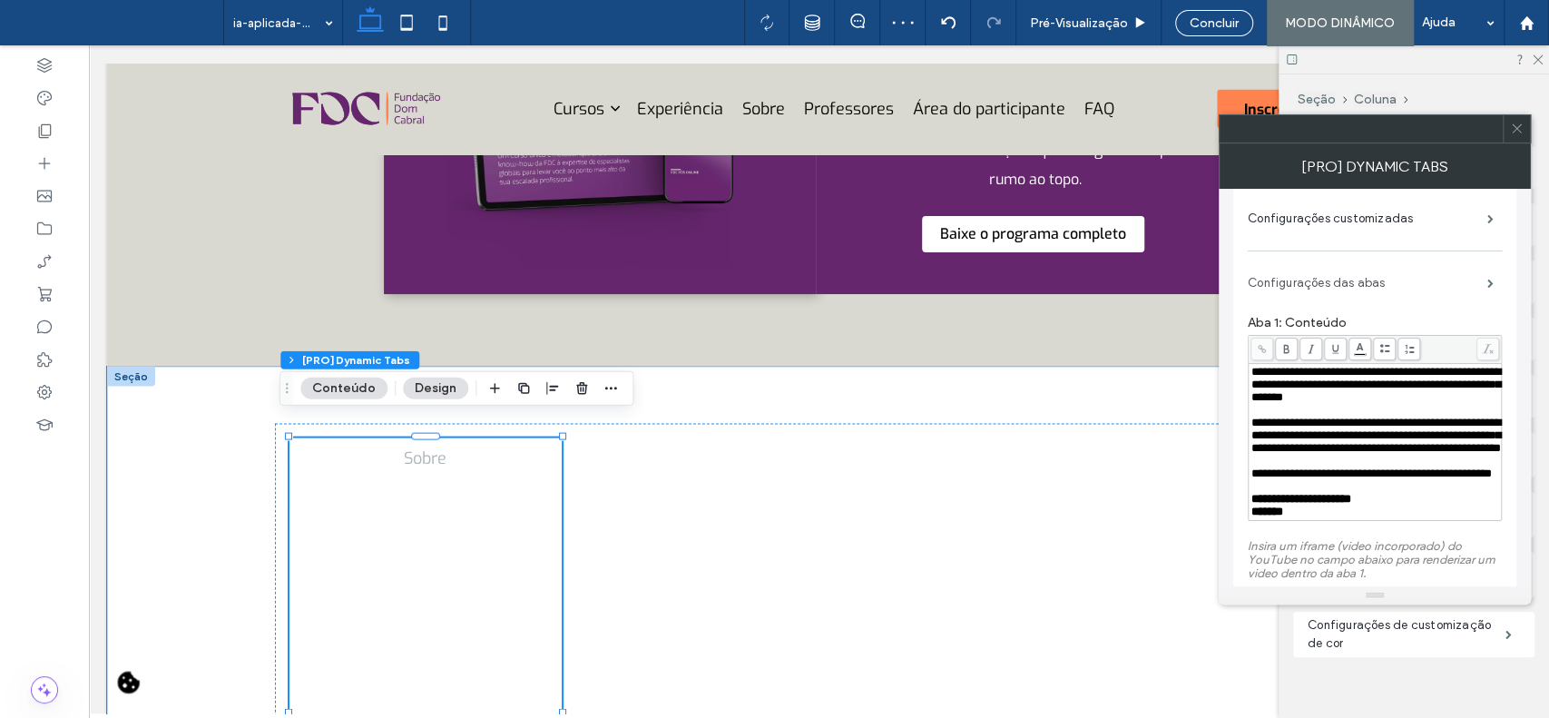
click at [1459, 284] on label "Configurações das abas" at bounding box center [1368, 283] width 240 height 36
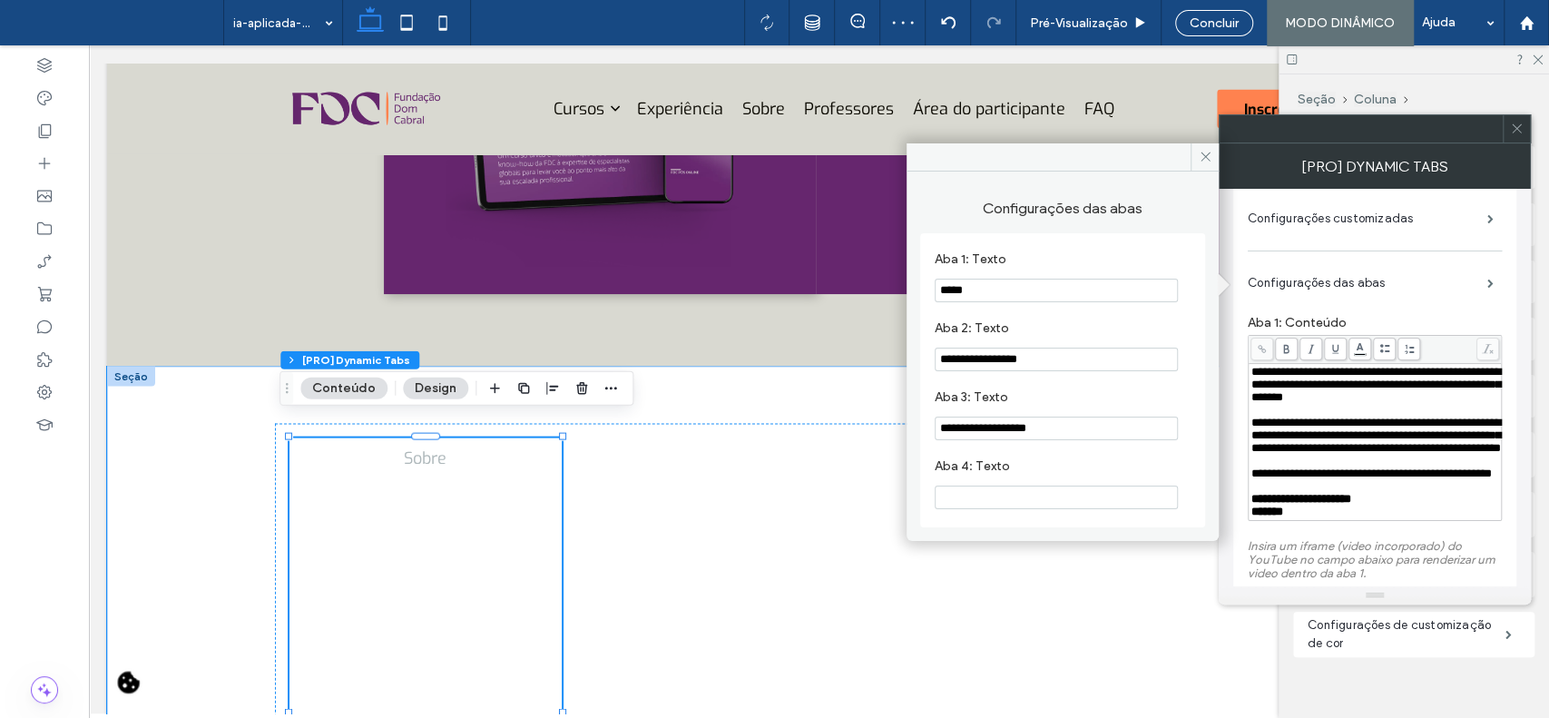
scroll to position [0, 0]
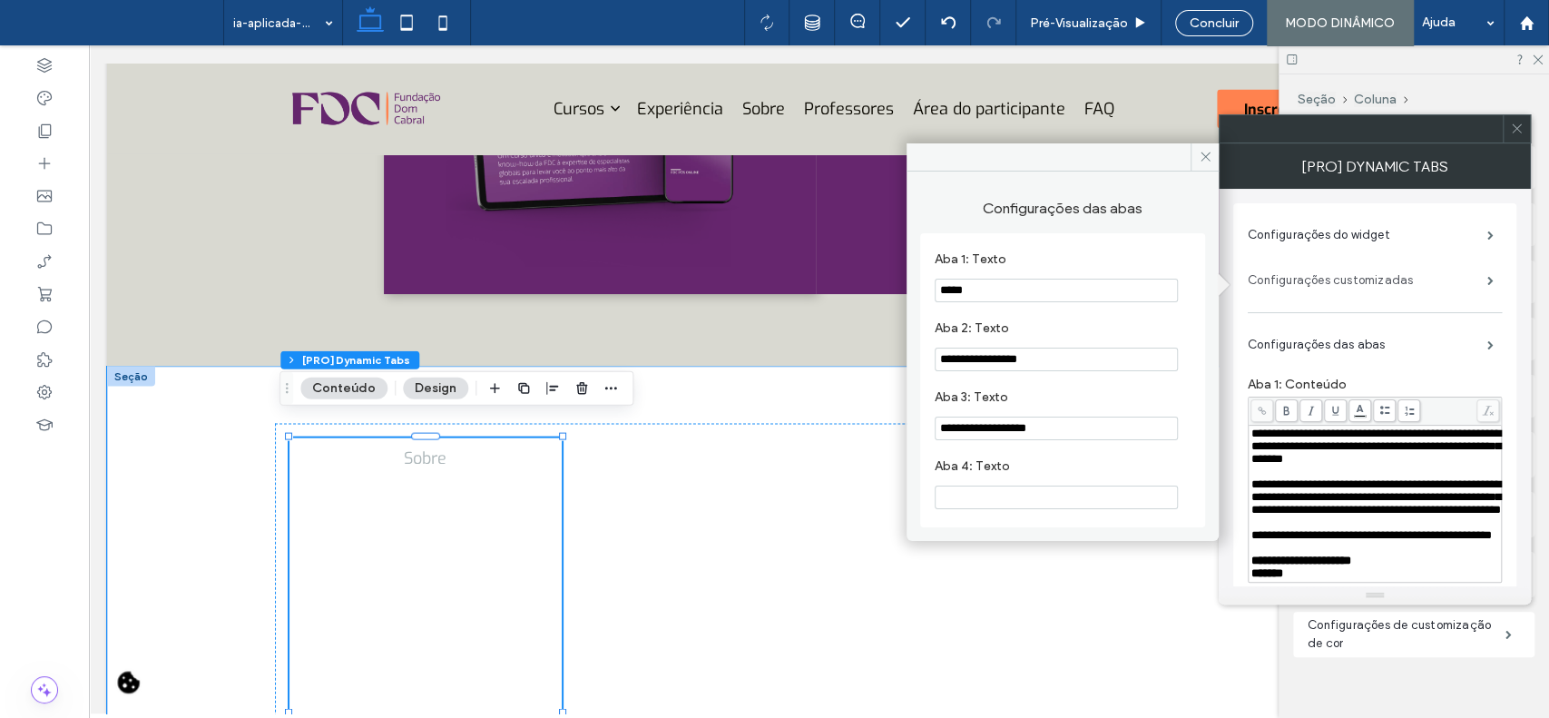
click at [1450, 272] on label "Configurações customizadas" at bounding box center [1368, 280] width 240 height 36
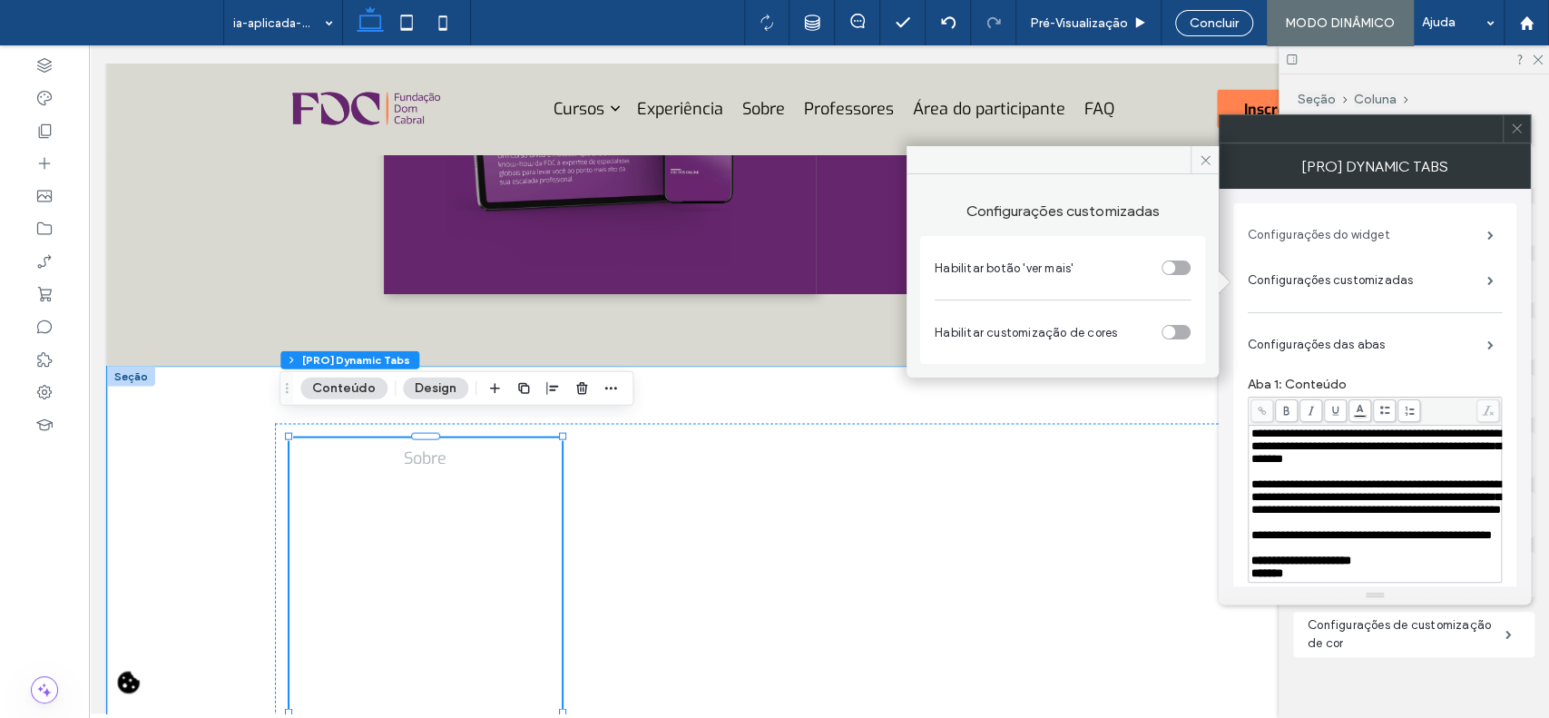
click at [1445, 236] on label "Configurações do widget" at bounding box center [1368, 235] width 240 height 36
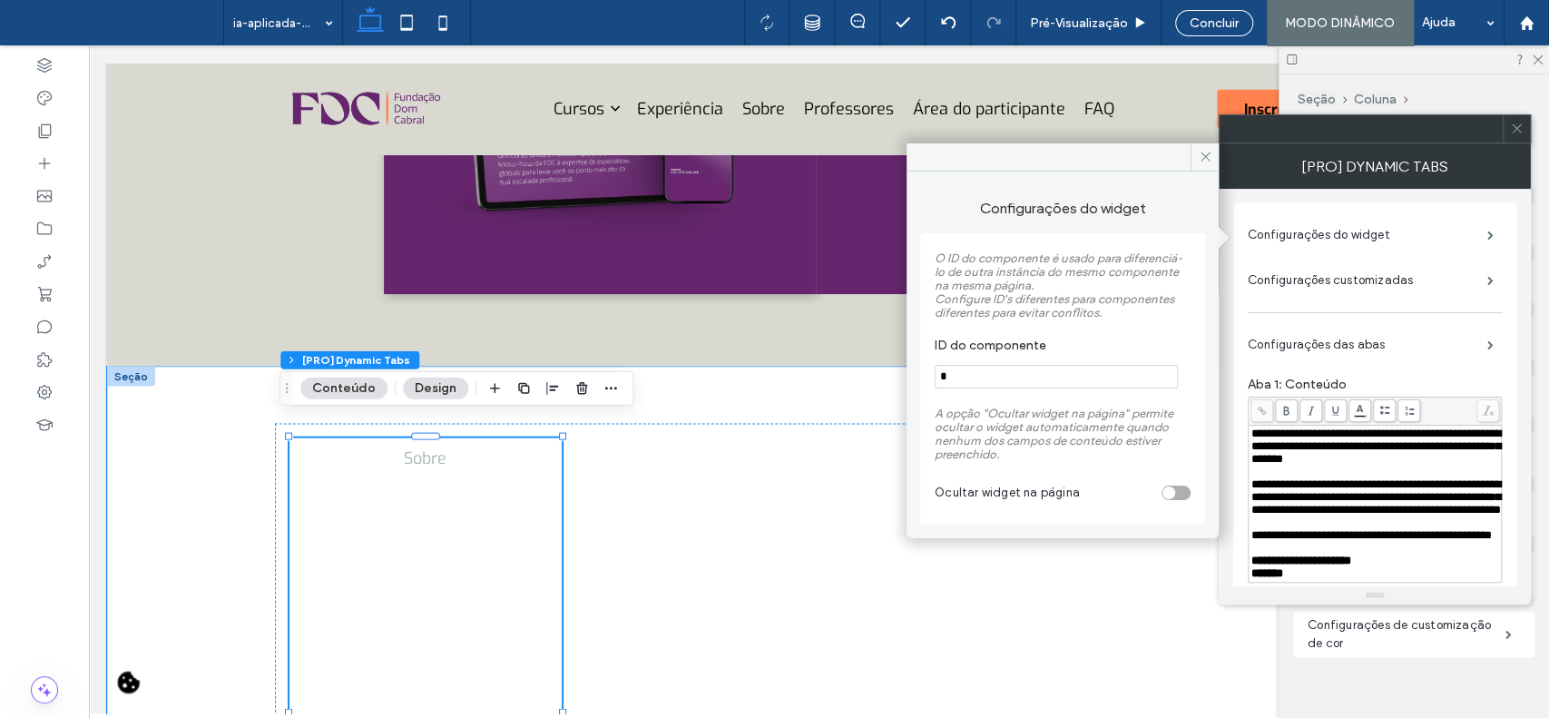
drag, startPoint x: 1206, startPoint y: 163, endPoint x: 1287, endPoint y: 181, distance: 82.6
click at [1207, 163] on span at bounding box center [1205, 156] width 28 height 27
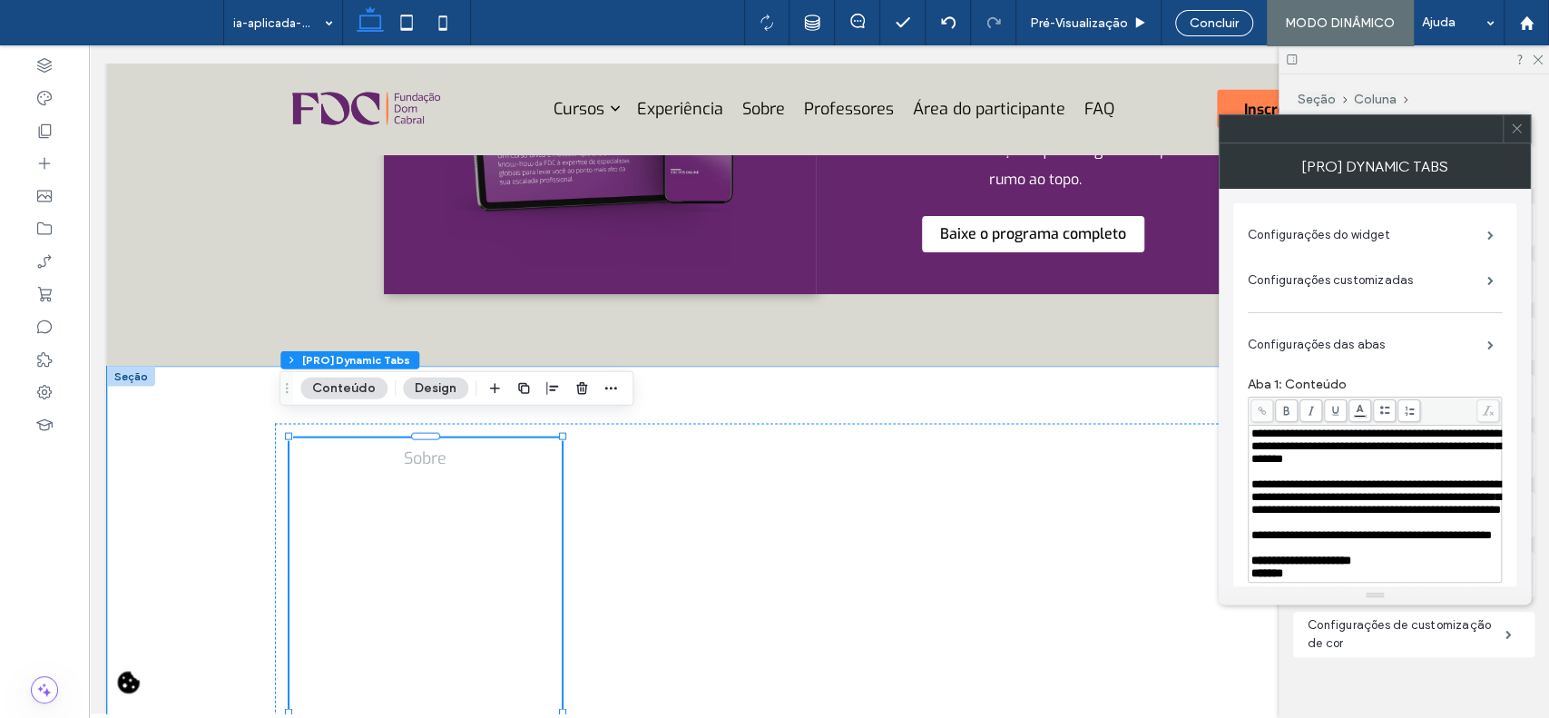
click at [1518, 133] on icon at bounding box center [1517, 129] width 14 height 14
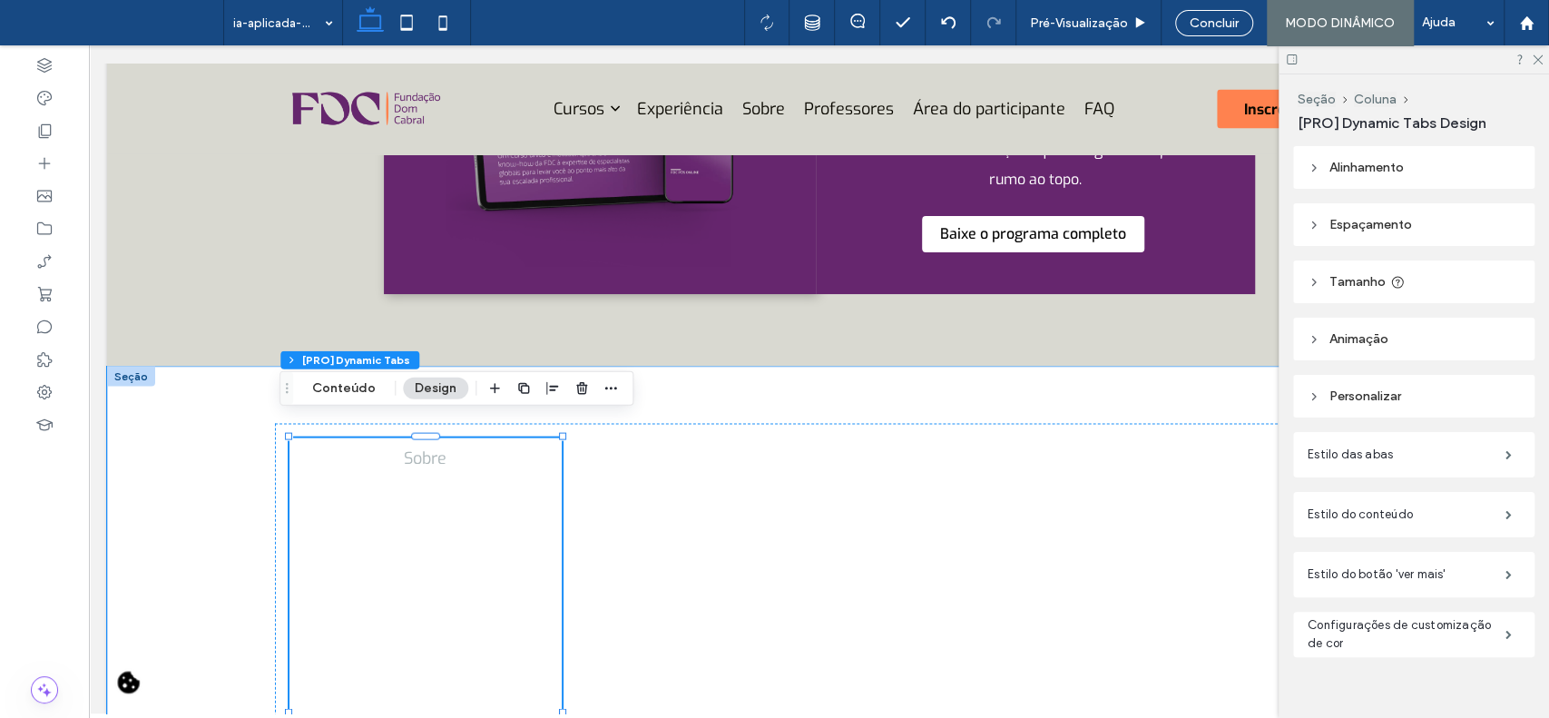
click at [1535, 46] on div at bounding box center [1414, 59] width 270 height 28
click at [1536, 56] on icon at bounding box center [1537, 59] width 12 height 12
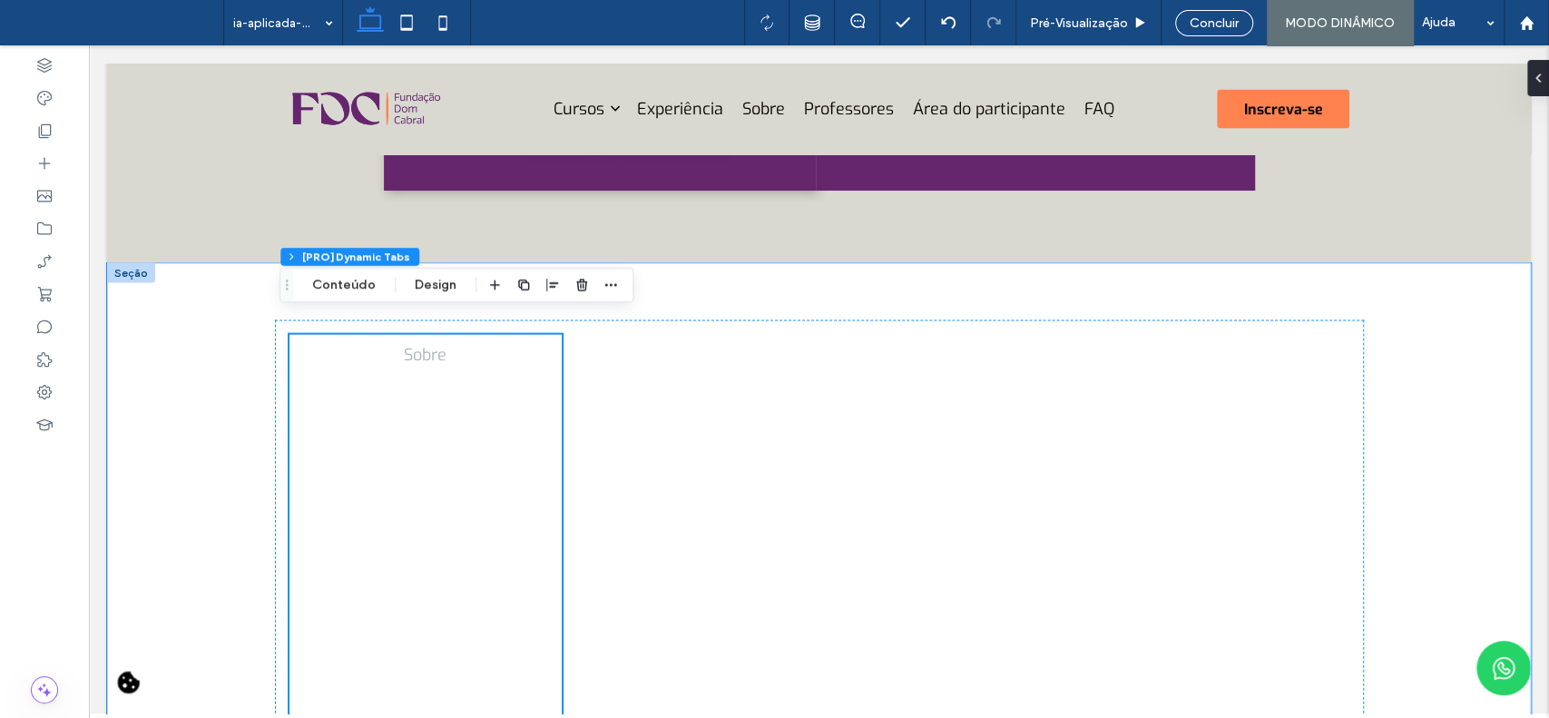
scroll to position [2575, 0]
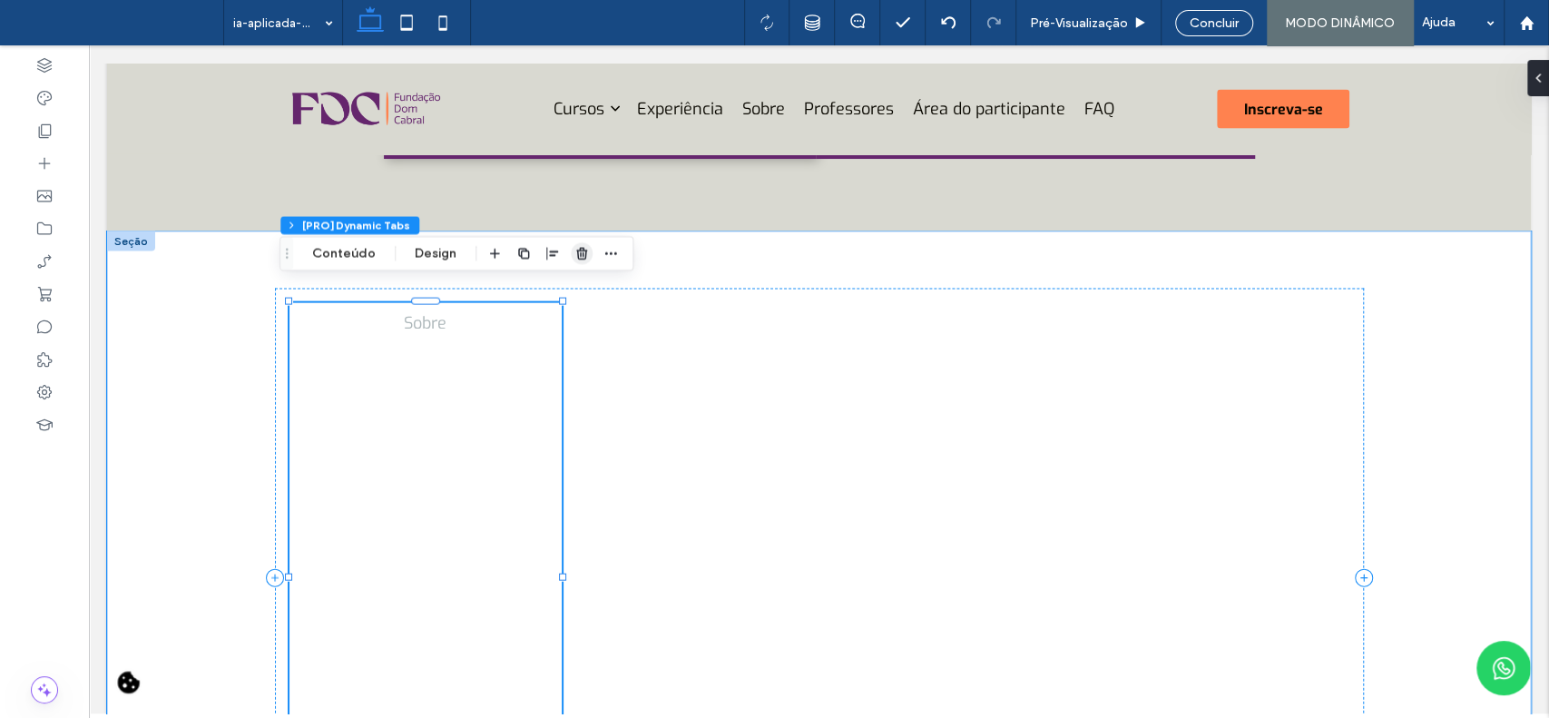
click at [575, 254] on icon "button" at bounding box center [582, 253] width 15 height 15
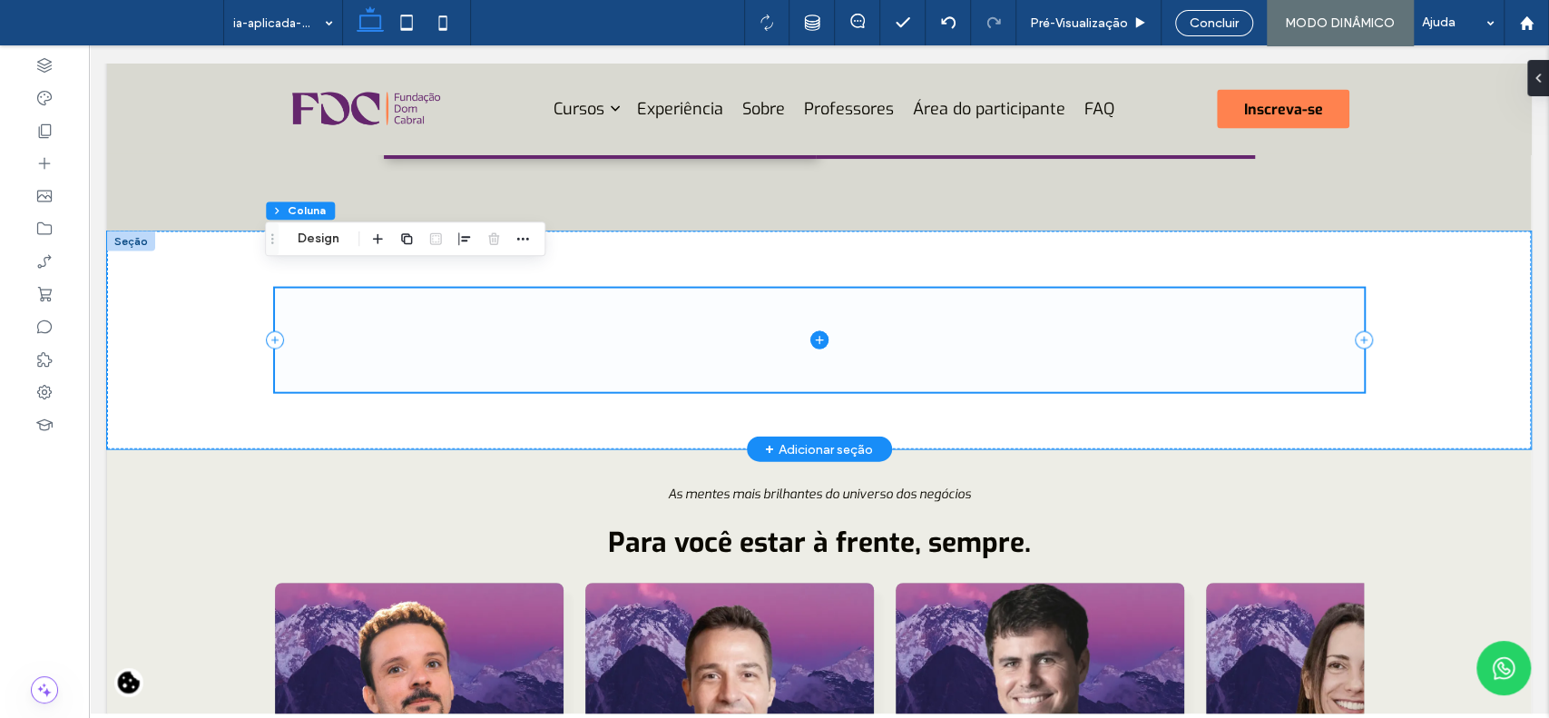
click at [813, 331] on icon at bounding box center [820, 340] width 18 height 18
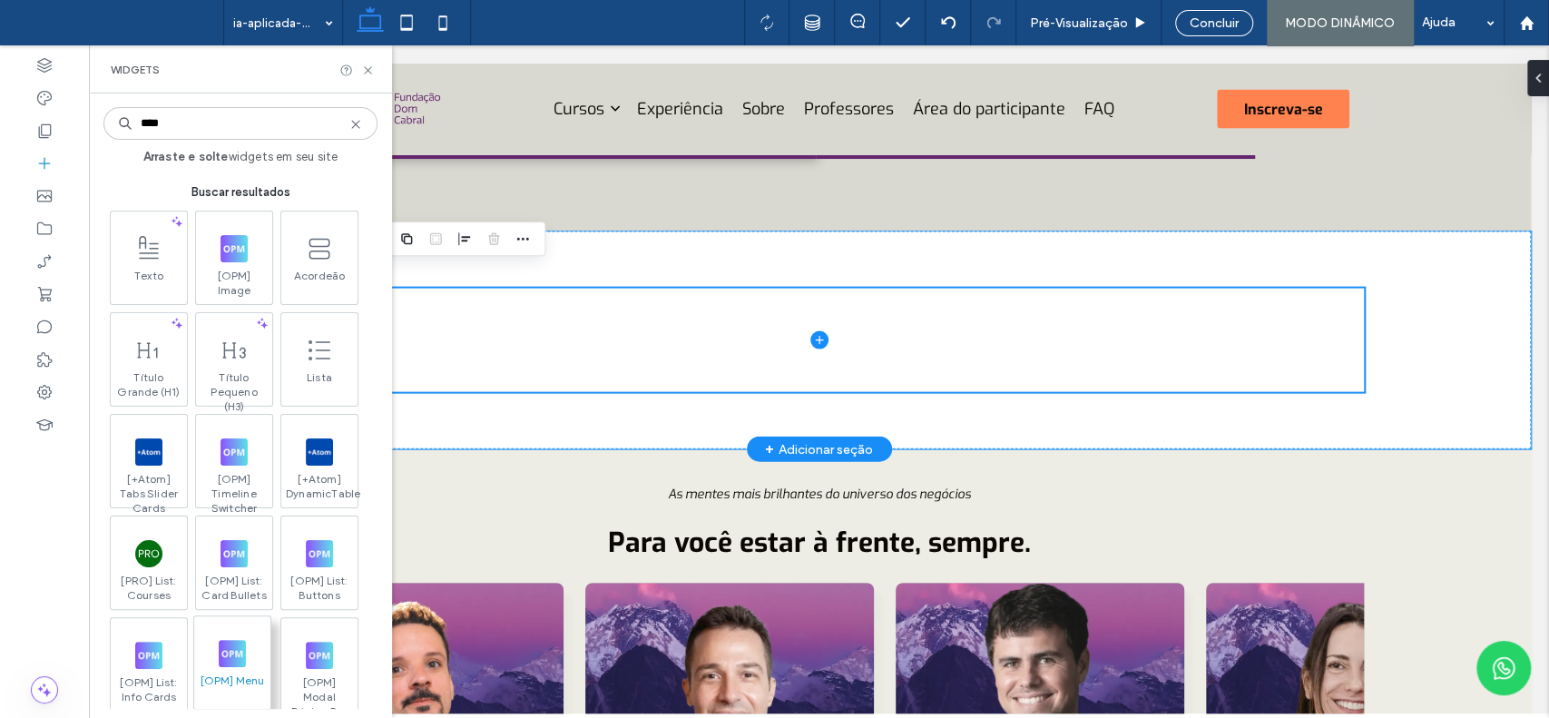
type input "****"
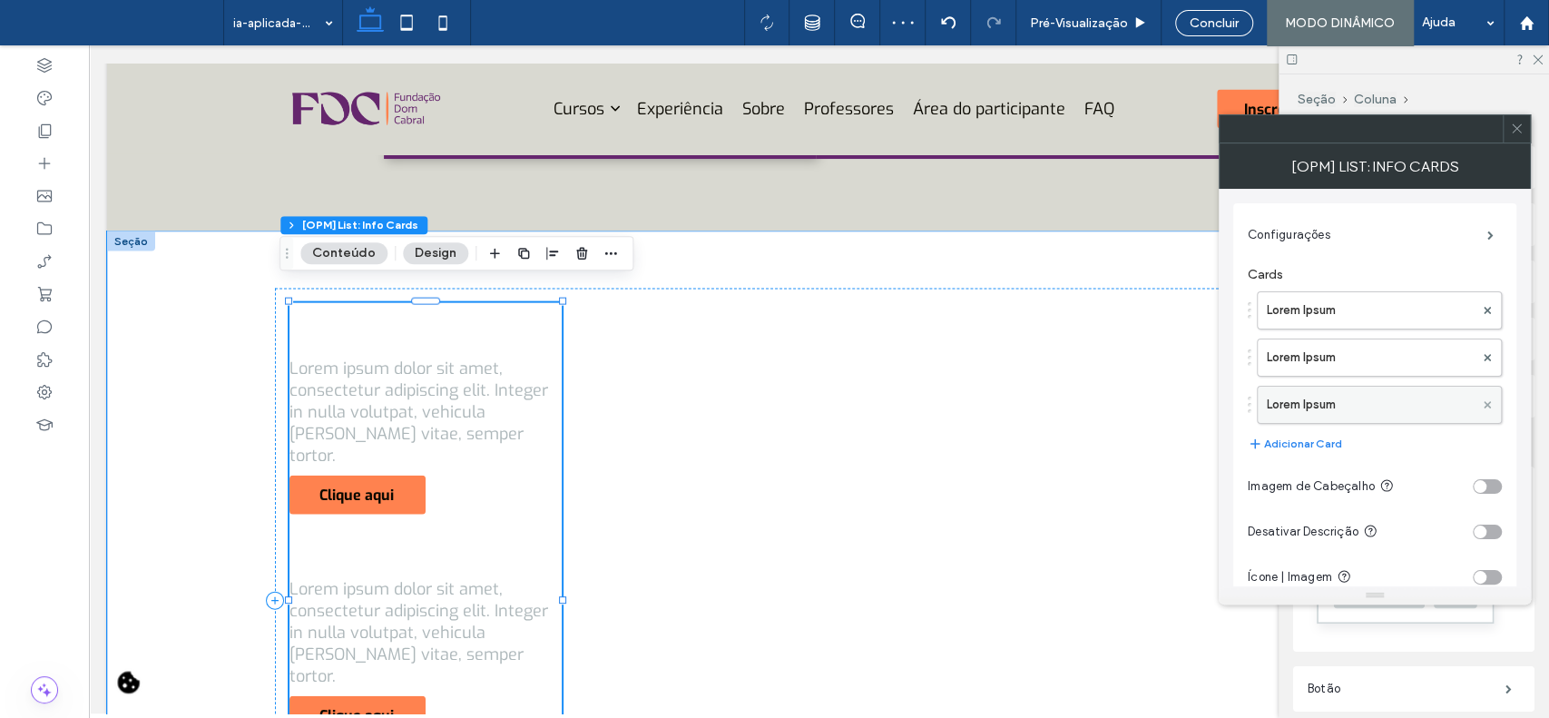
click at [1490, 403] on icon at bounding box center [1487, 404] width 7 height 7
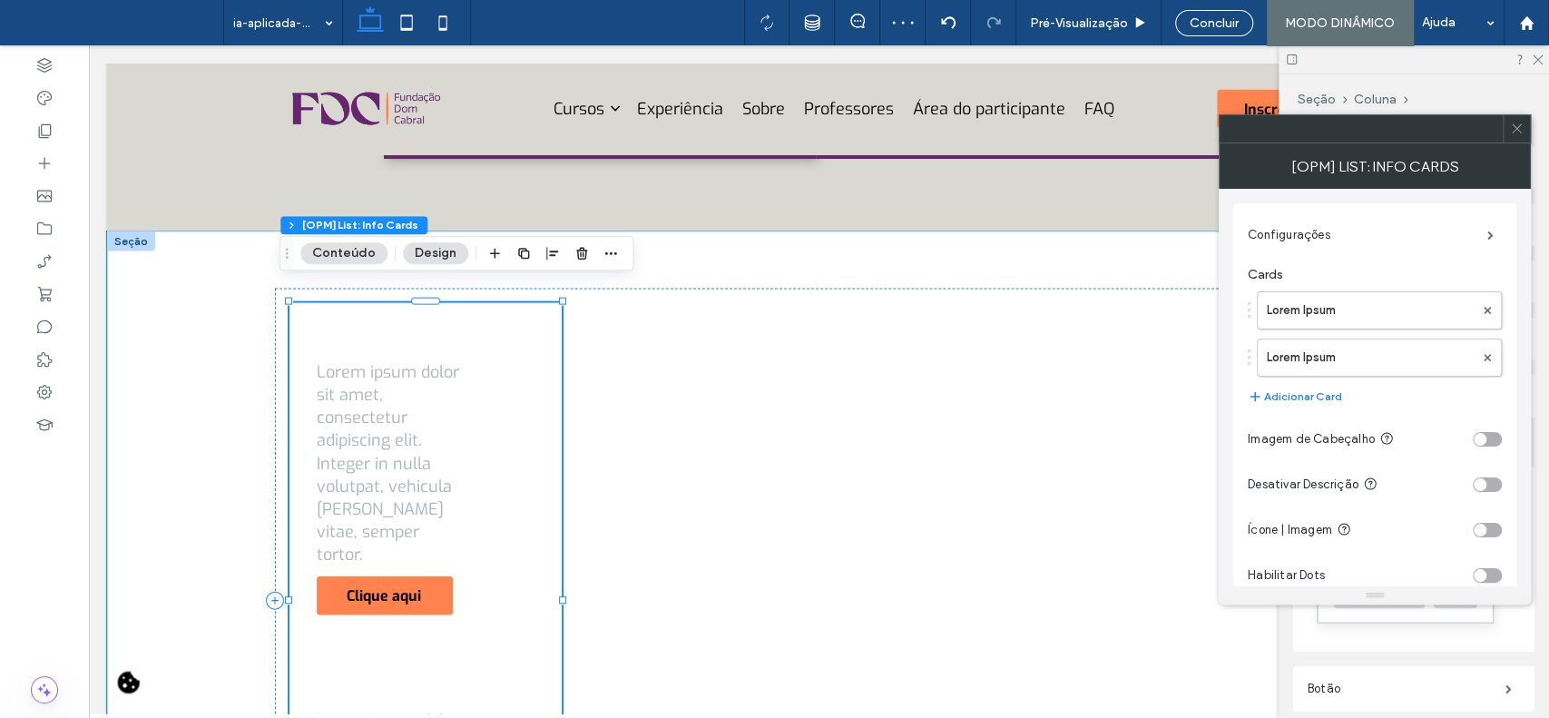
click at [1516, 139] on span at bounding box center [1517, 128] width 14 height 27
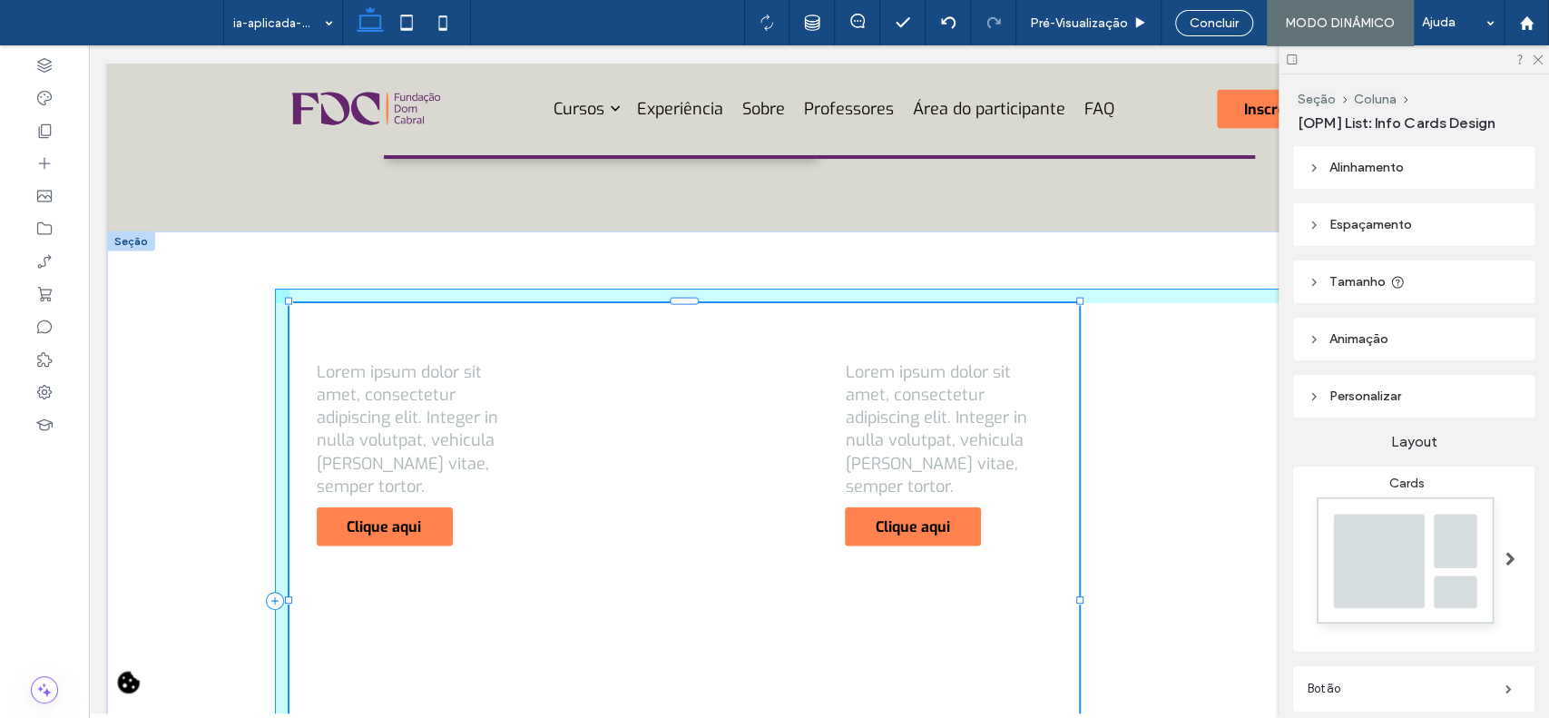
drag, startPoint x: 555, startPoint y: 585, endPoint x: 963, endPoint y: 481, distance: 421.4
click at [955, 482] on div "Lorem Ipsum Lorem ipsum dolor sit amet, consectetur adipiscing elit. Integer in…" at bounding box center [819, 601] width 1089 height 740
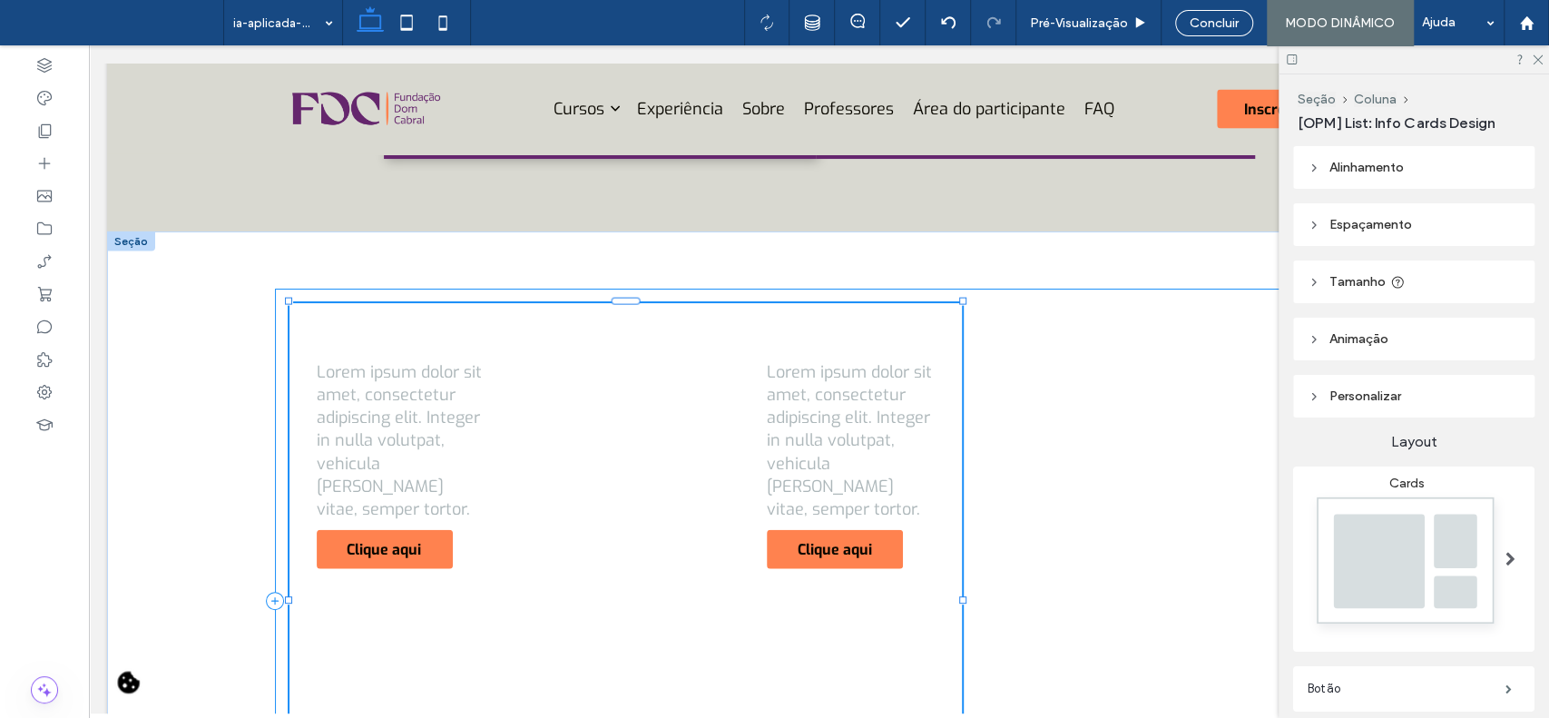
type input "***"
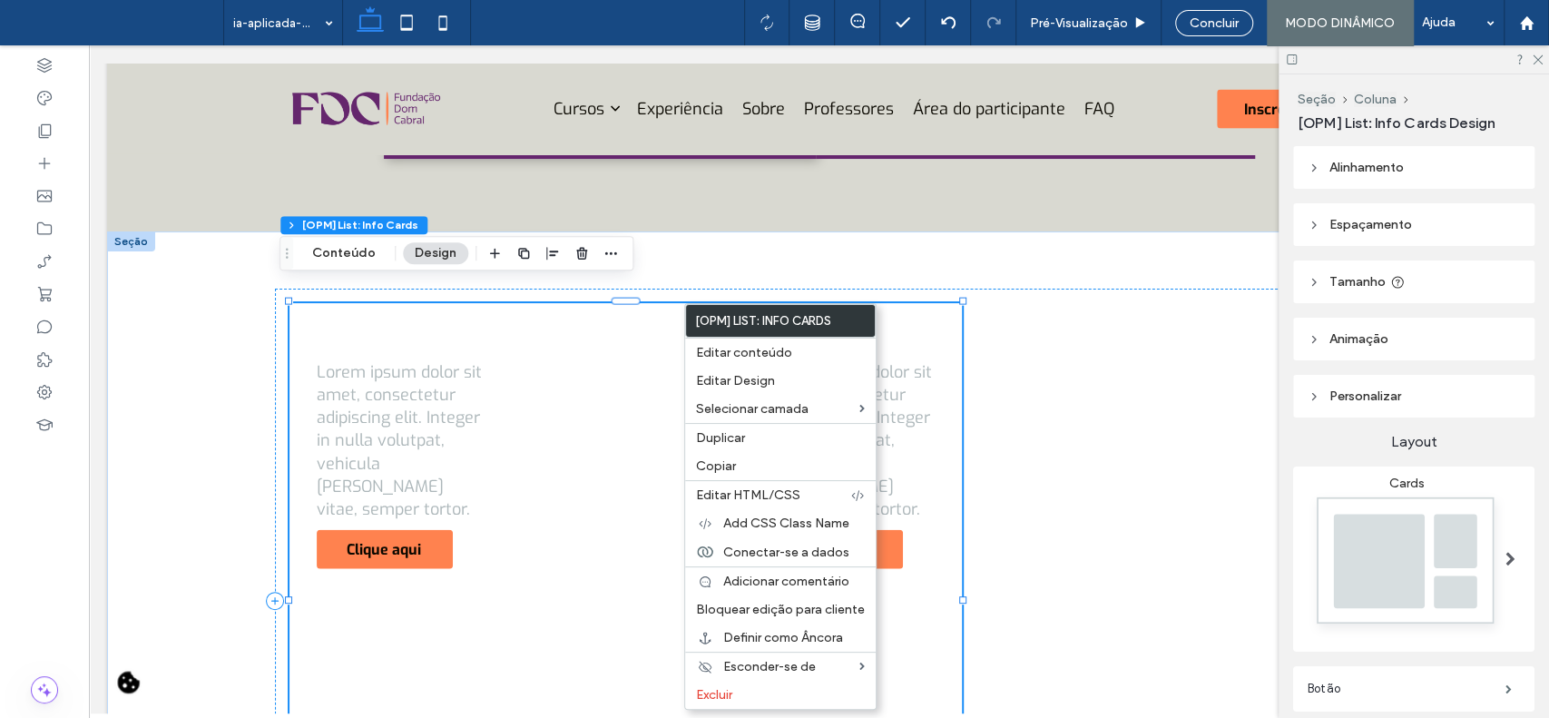
click at [1506, 523] on span at bounding box center [1511, 559] width 10 height 140
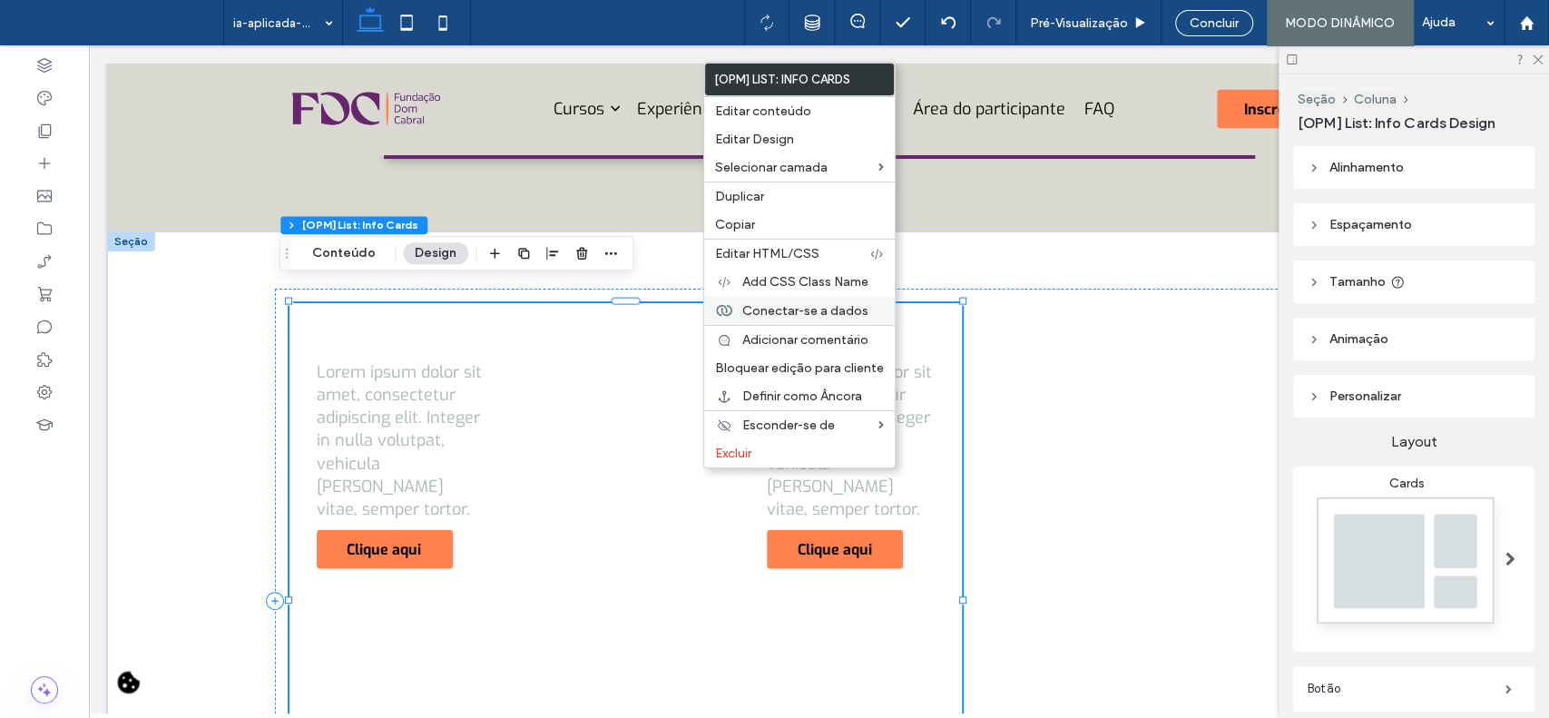
click at [791, 303] on span "Conectar-se a dados" at bounding box center [805, 310] width 126 height 15
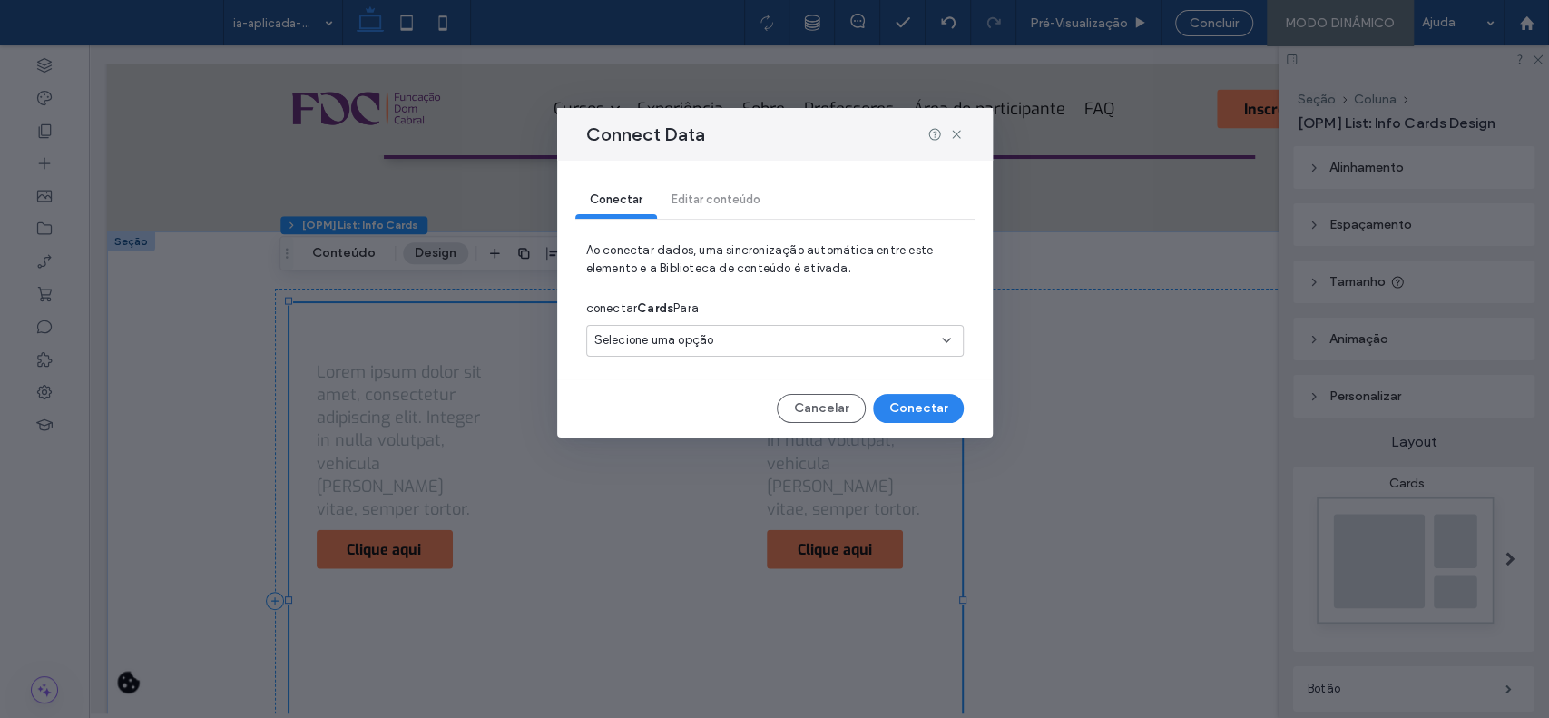
click at [780, 333] on div "Selecione uma opção" at bounding box center [764, 340] width 339 height 18
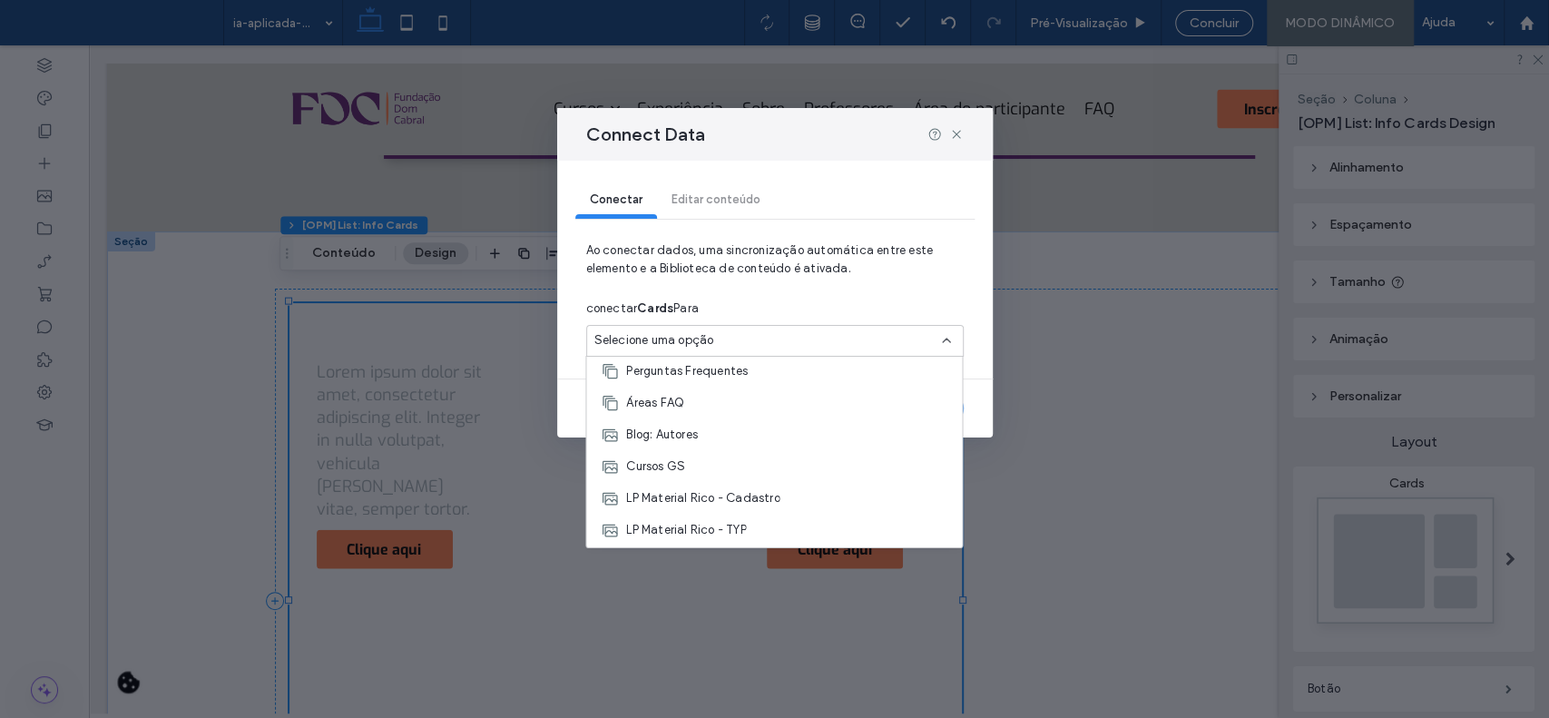
scroll to position [164, 0]
click at [808, 468] on div "Cursos GS" at bounding box center [774, 463] width 376 height 32
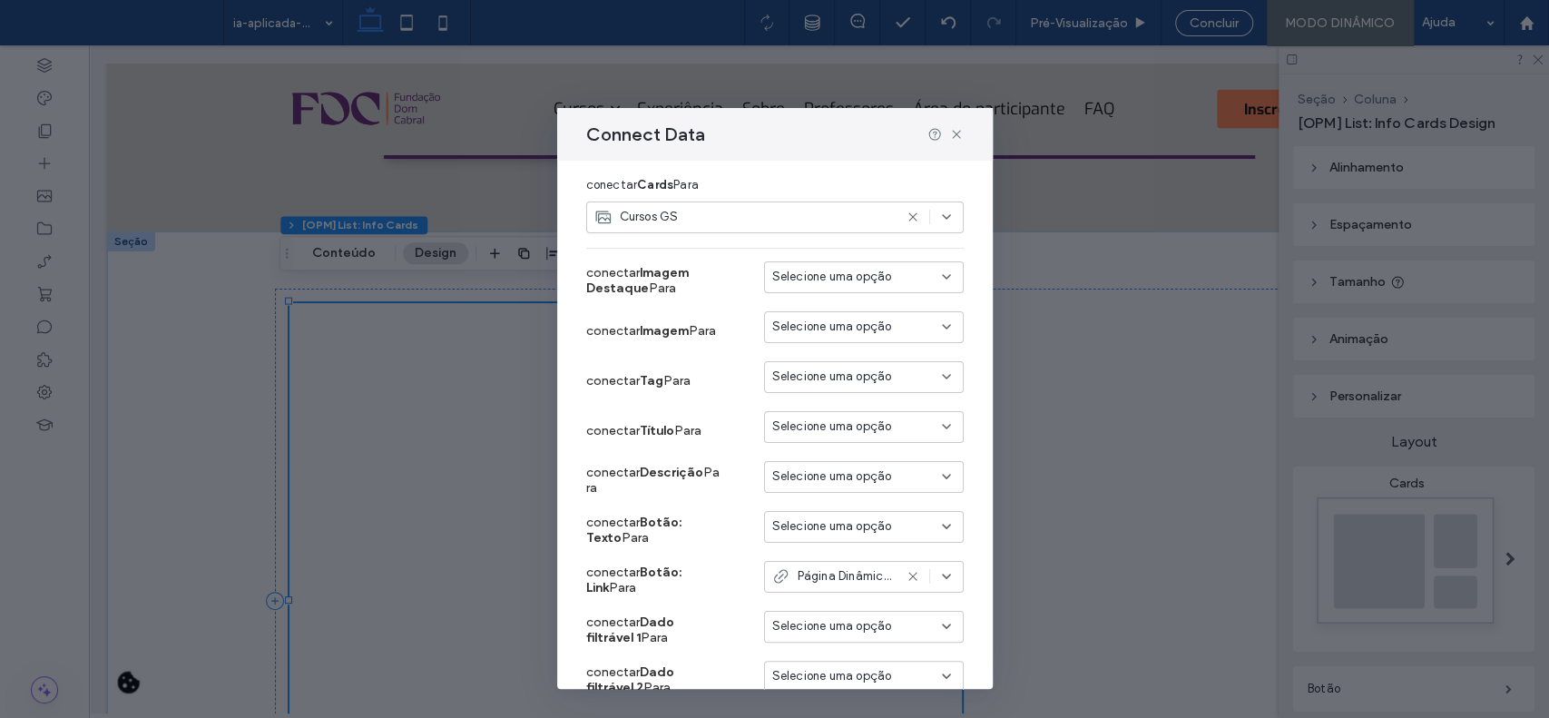
scroll to position [131, 0]
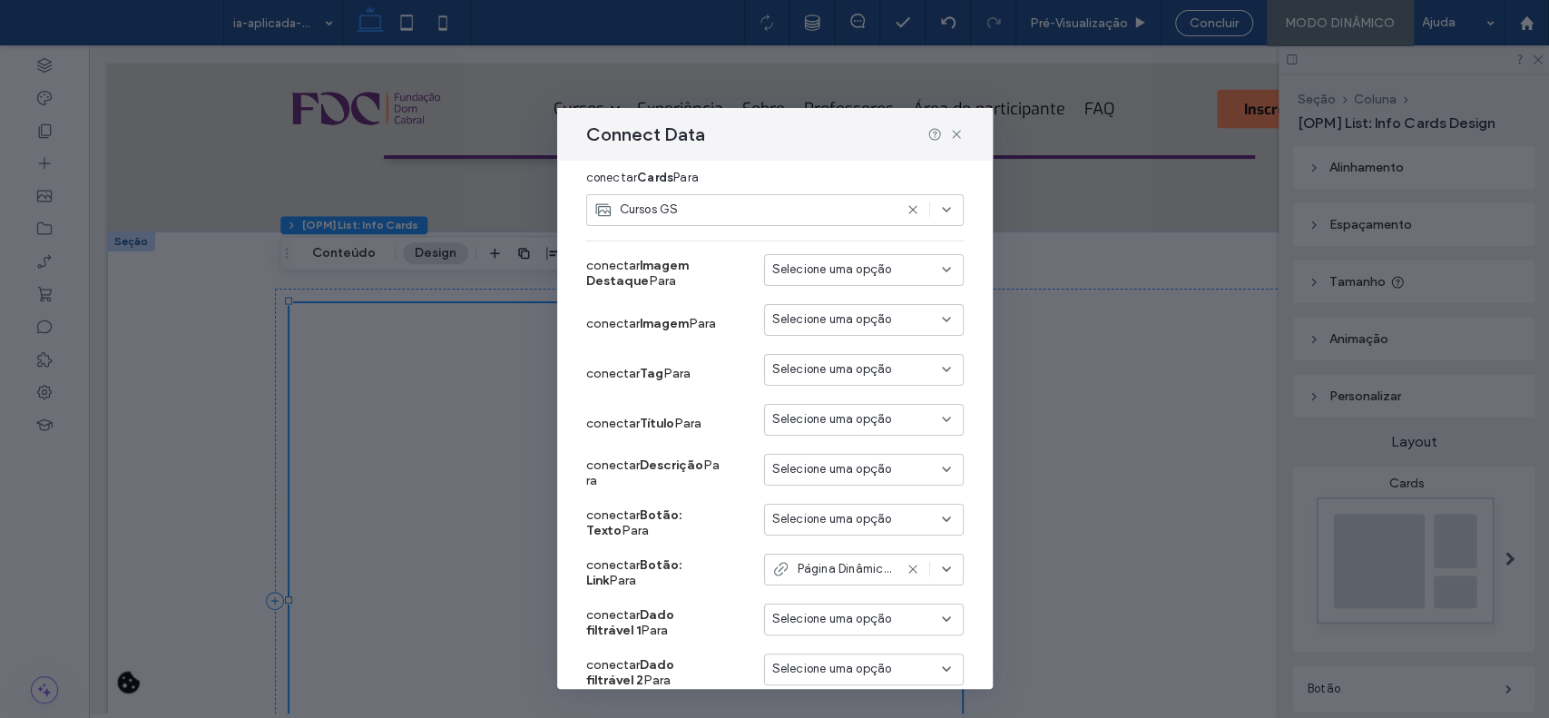
click at [886, 472] on div "Selecione uma opção" at bounding box center [853, 469] width 162 height 18
click at [850, 558] on span "NA SUA EMPRESA" at bounding box center [835, 555] width 98 height 18
click at [926, 530] on div "Selecione uma opção" at bounding box center [864, 520] width 200 height 32
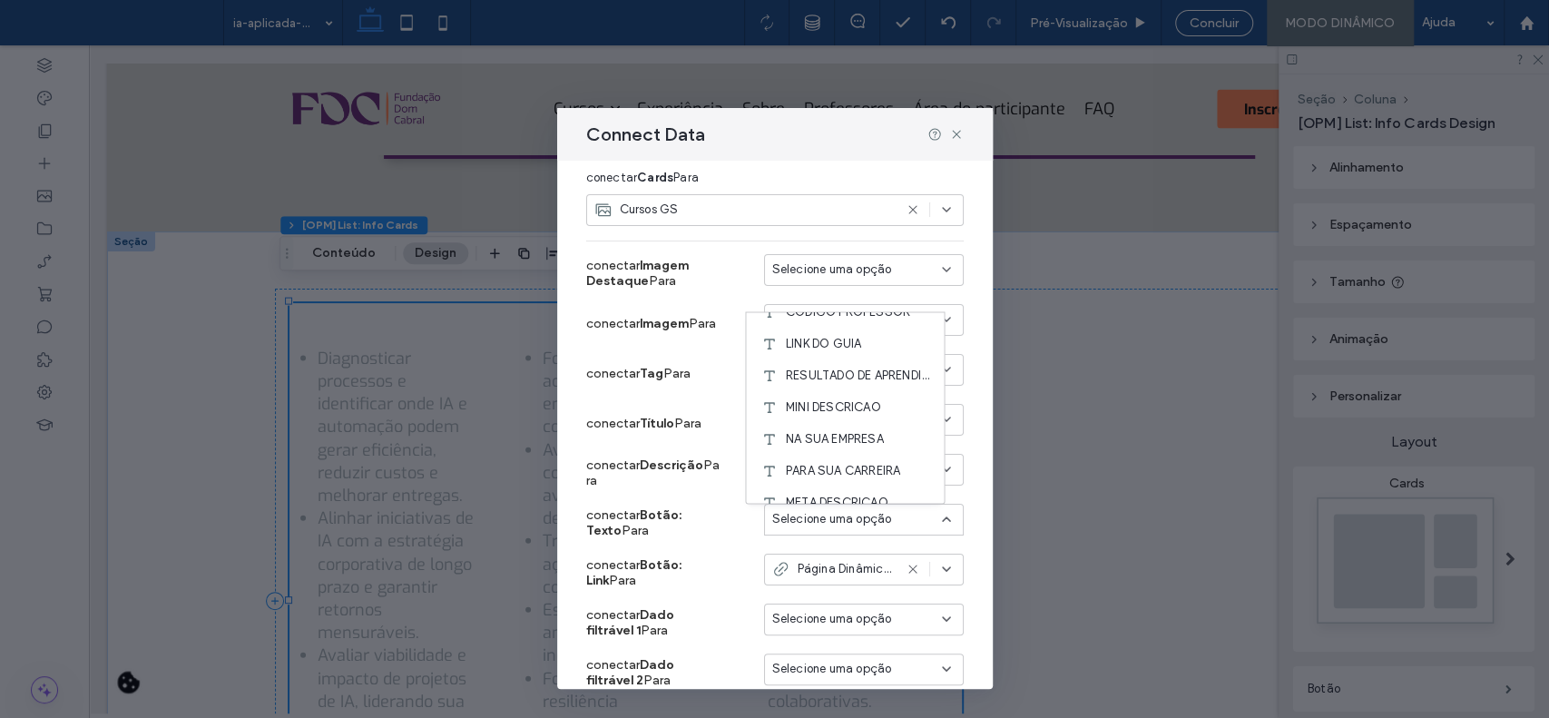
click at [966, 379] on div "Conectar Filtrar e classificar Editar conteúdo Ao conectar dados, uma sincroniz…" at bounding box center [775, 425] width 436 height 529
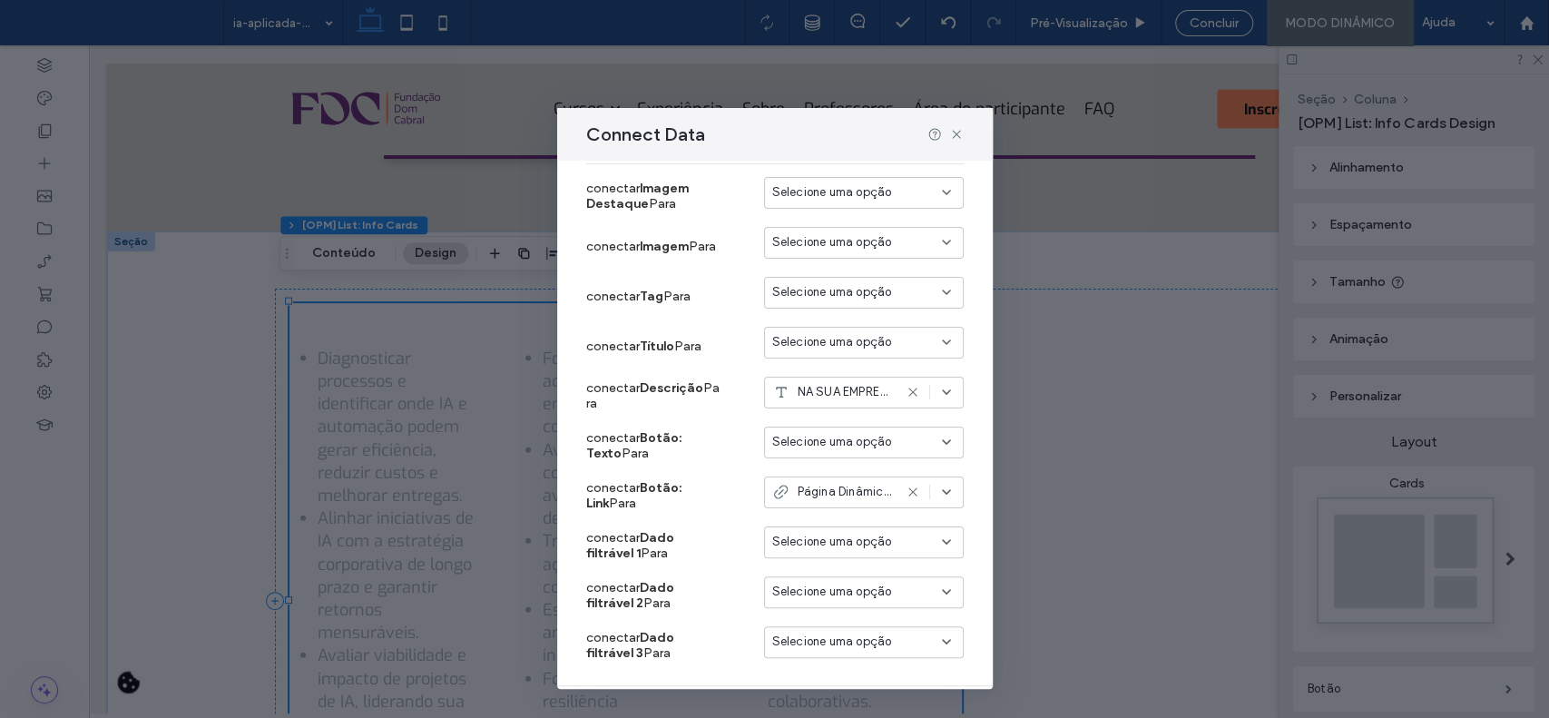
scroll to position [210, 0]
click at [906, 494] on icon at bounding box center [913, 490] width 15 height 15
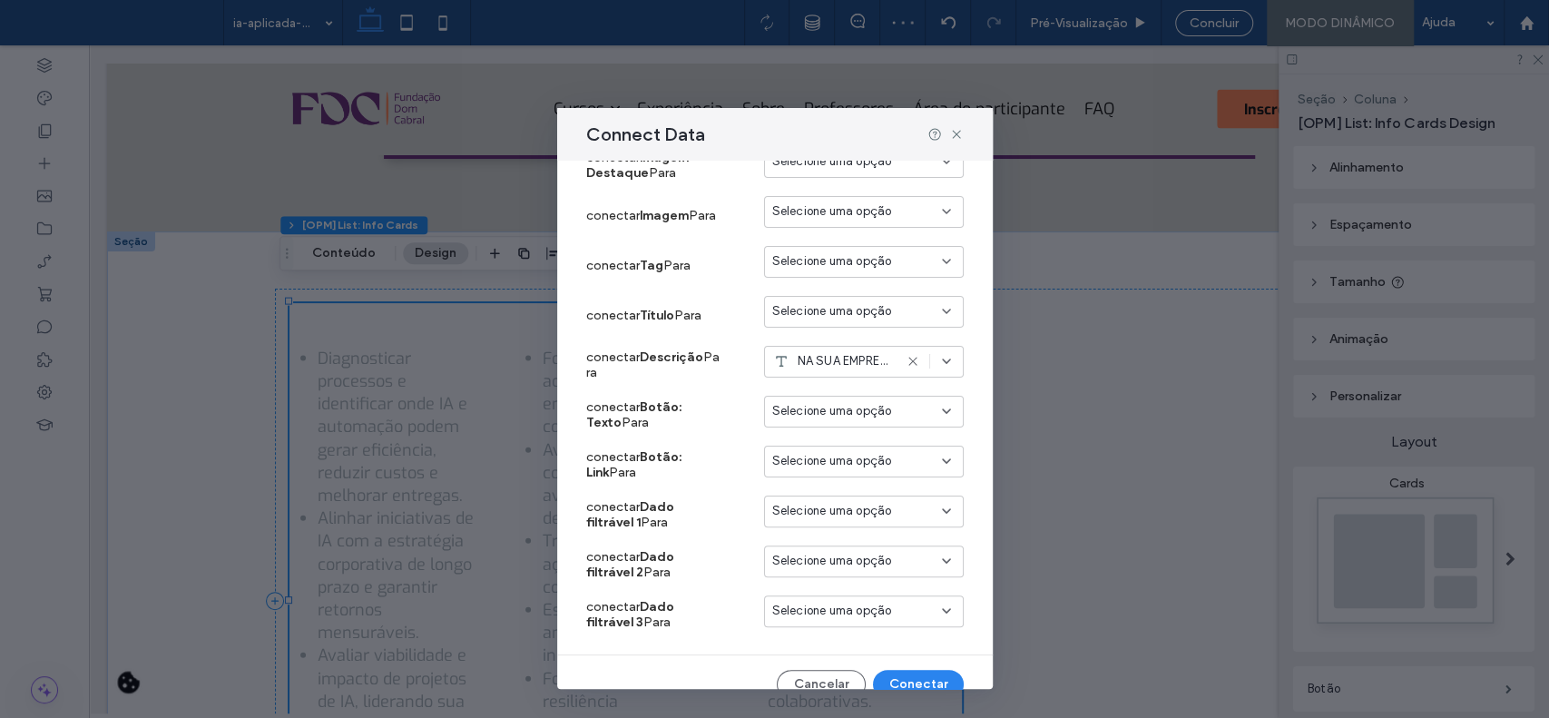
scroll to position [261, 0]
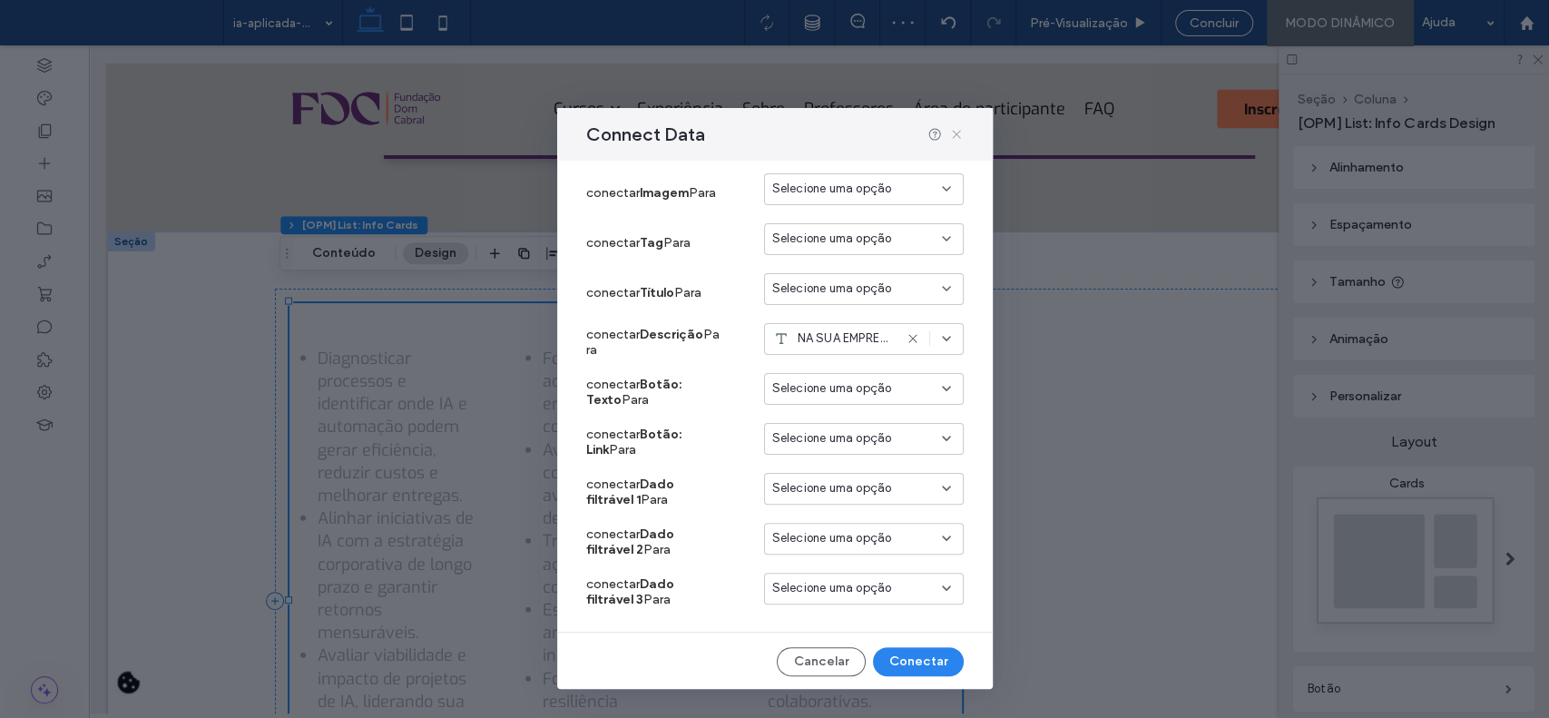
click at [950, 134] on icon at bounding box center [956, 134] width 15 height 15
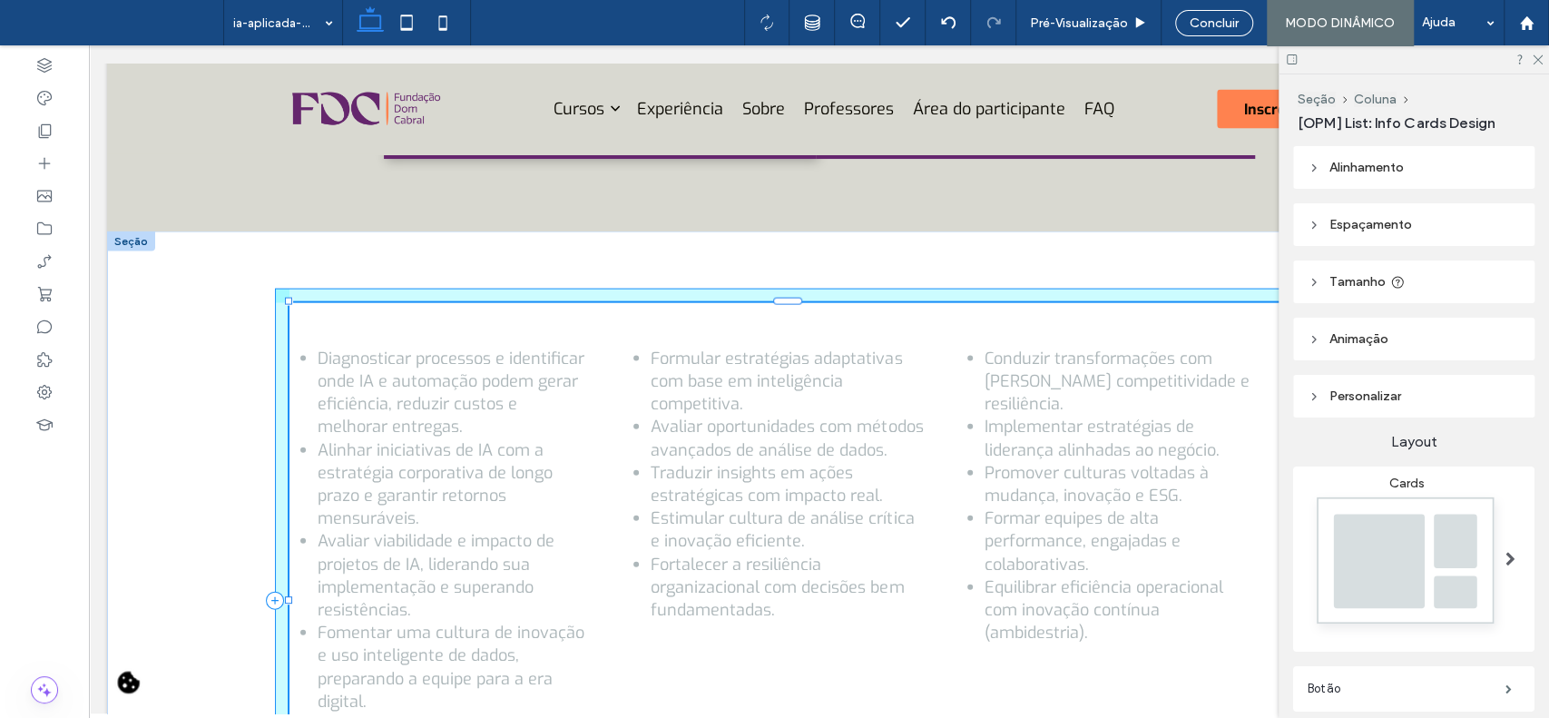
drag, startPoint x: 954, startPoint y: 583, endPoint x: 1277, endPoint y: 548, distance: 325.0
click at [290, 303] on div at bounding box center [290, 302] width 1 height 1
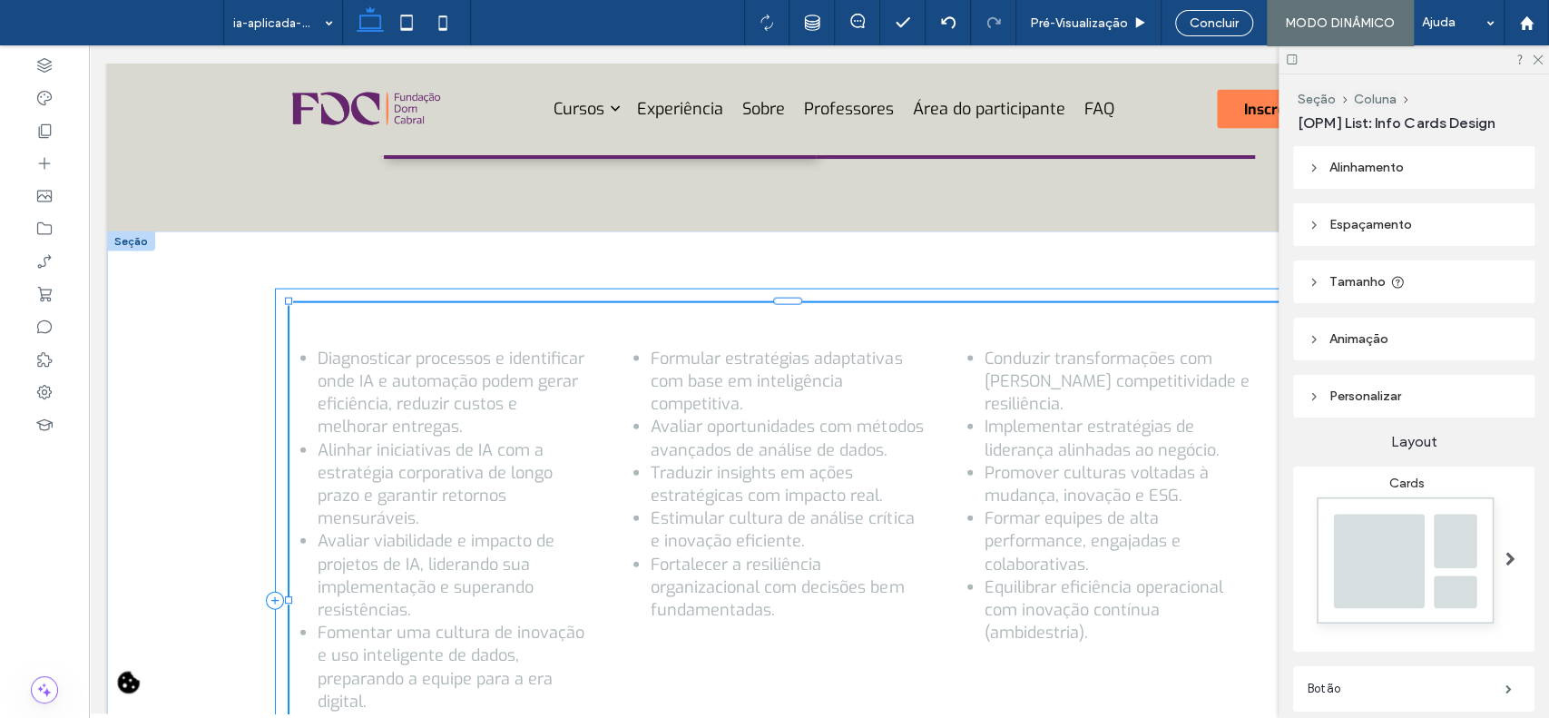
type input "****"
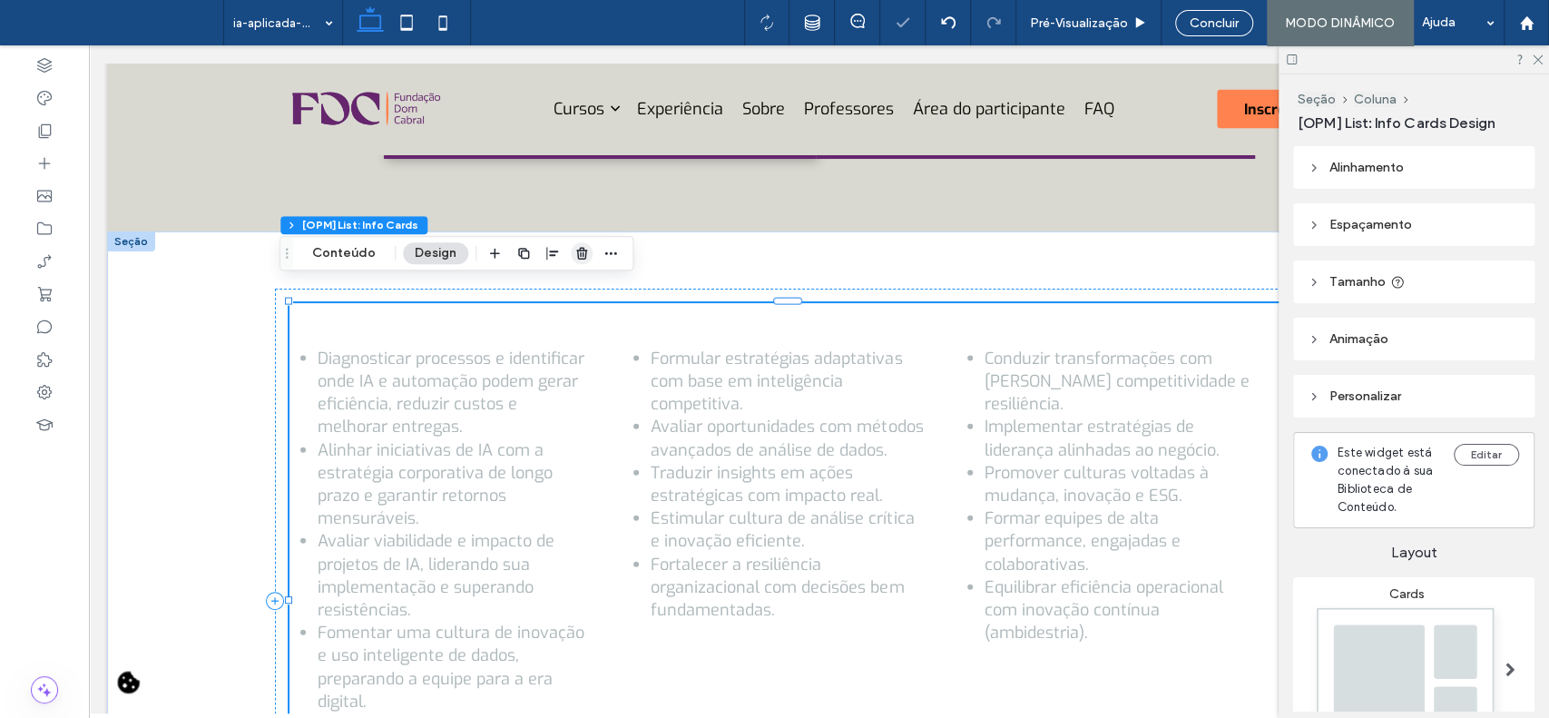
click at [586, 260] on span "button" at bounding box center [582, 253] width 22 height 22
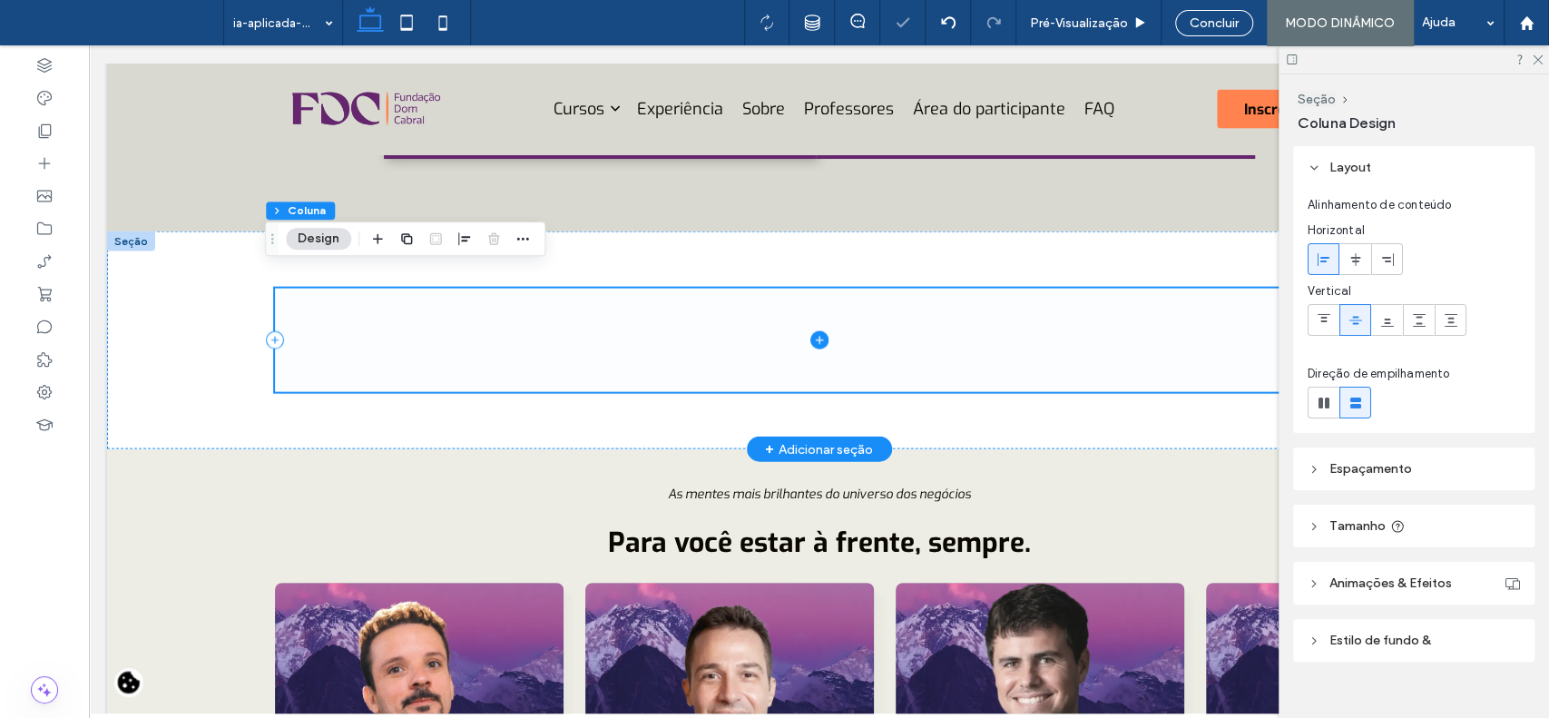
click at [811, 331] on icon at bounding box center [820, 340] width 18 height 18
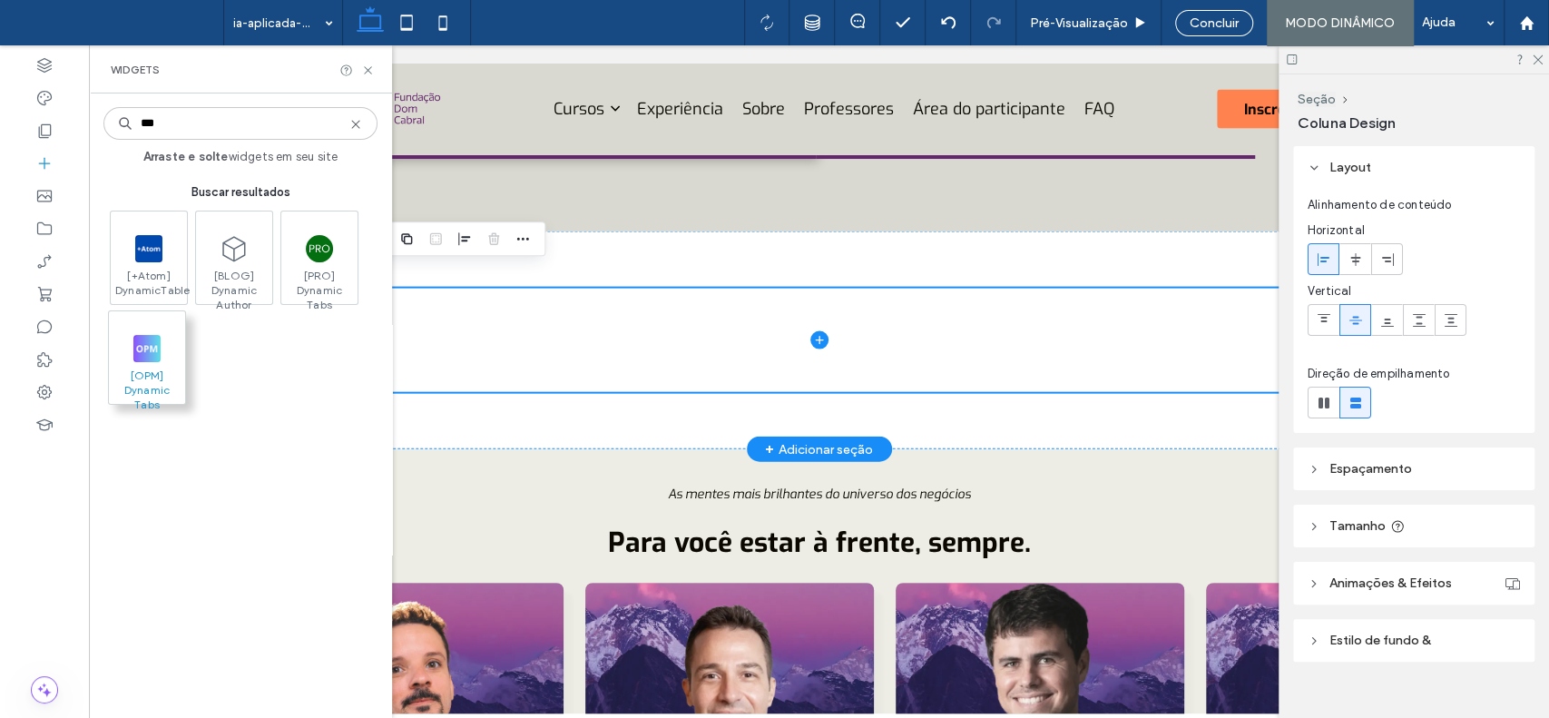
type input "***"
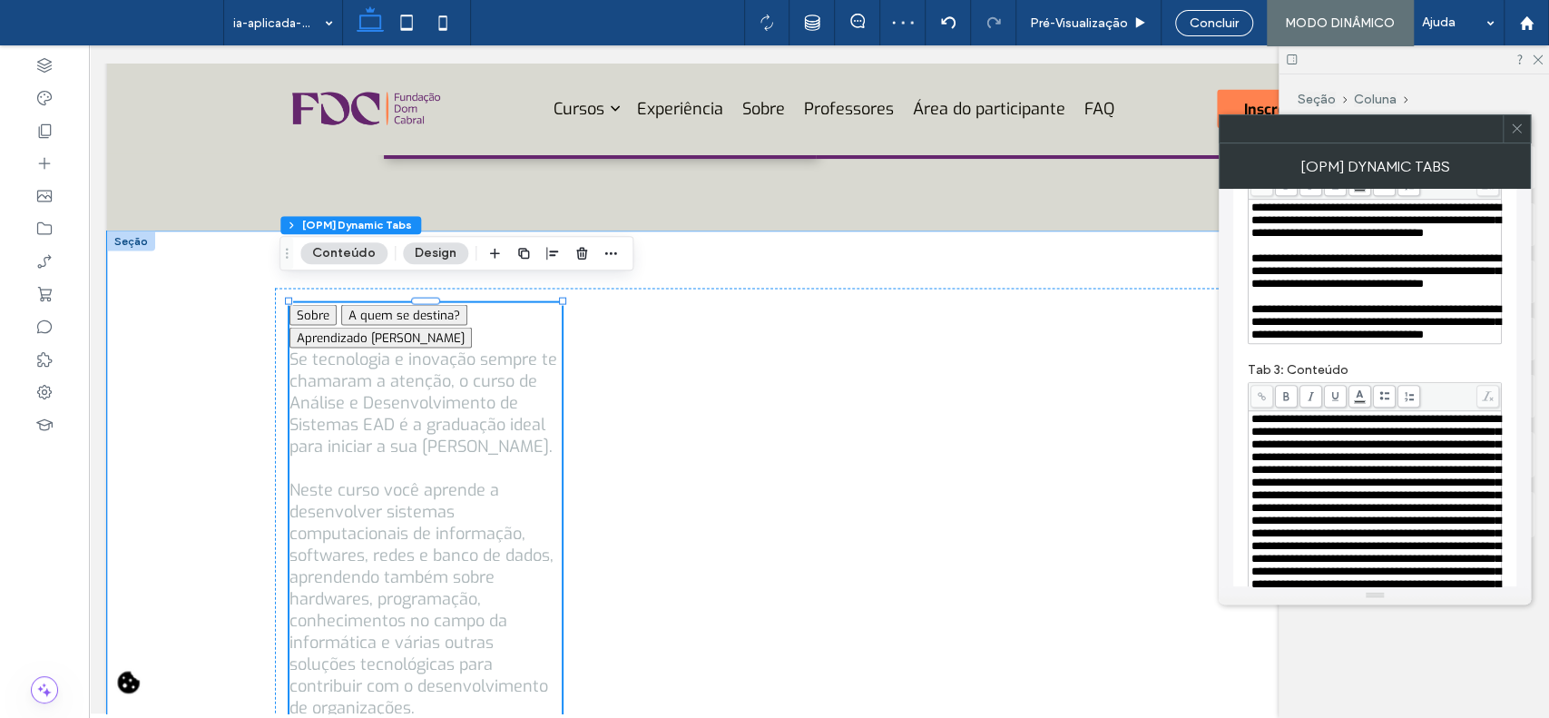
scroll to position [654, 0]
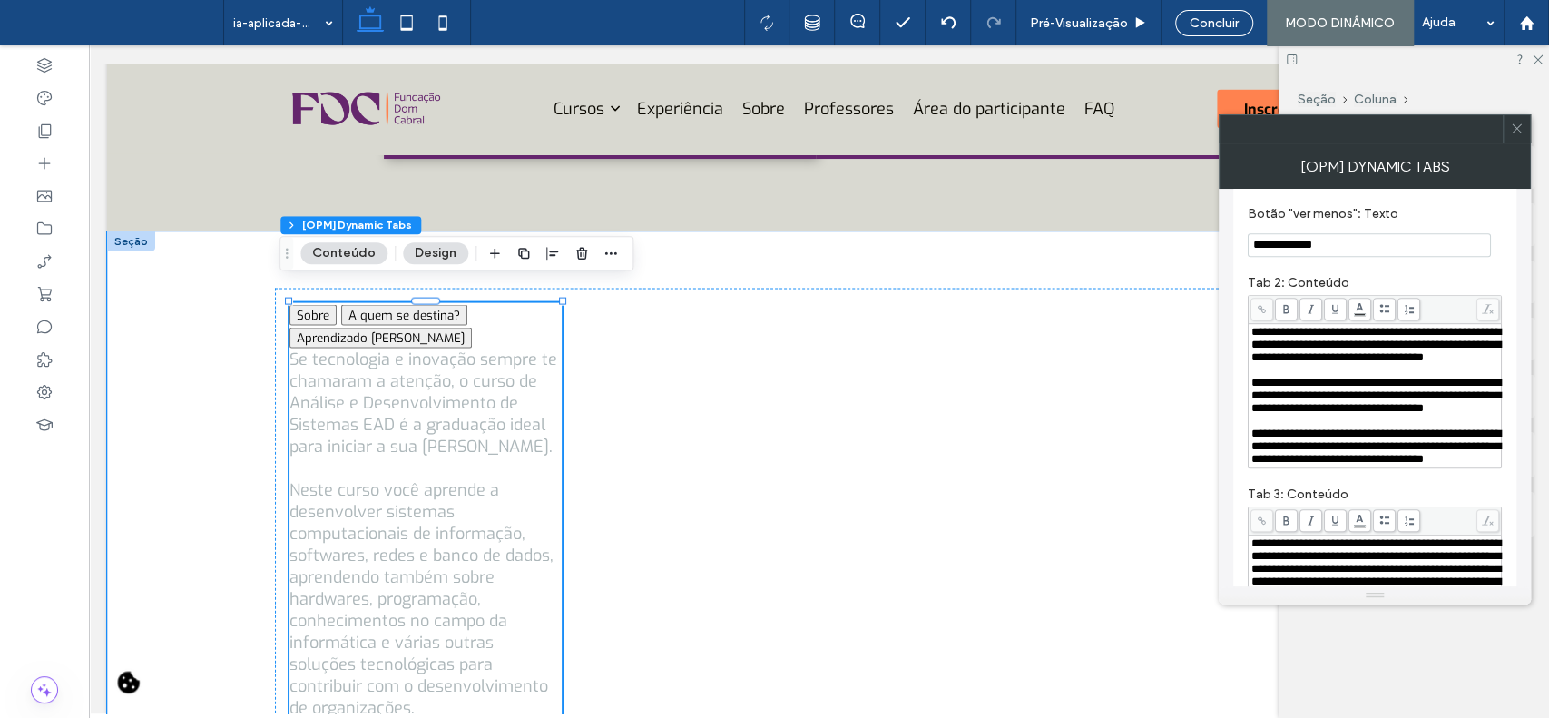
click at [1520, 126] on icon at bounding box center [1517, 129] width 14 height 14
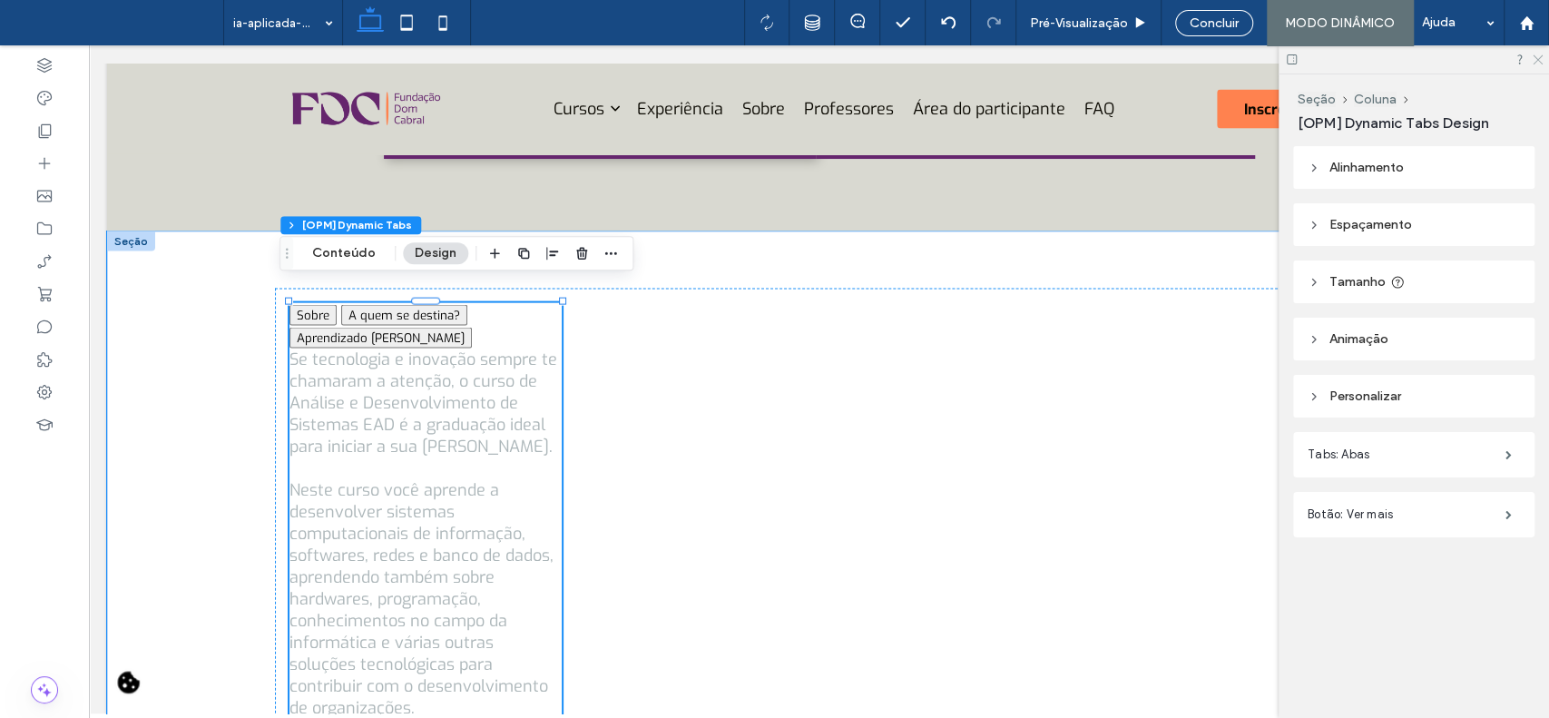
click at [1539, 61] on use at bounding box center [1538, 60] width 10 height 10
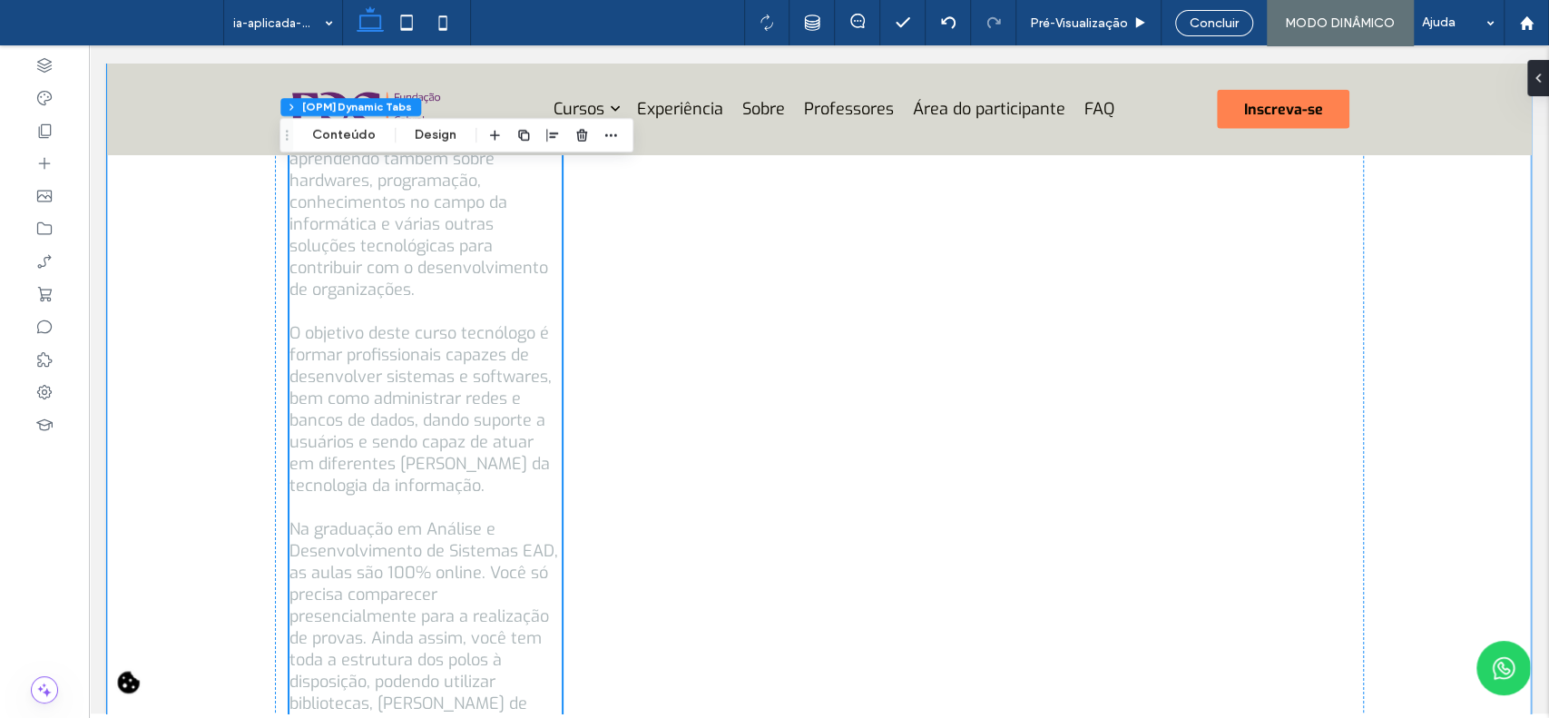
scroll to position [3097, 0]
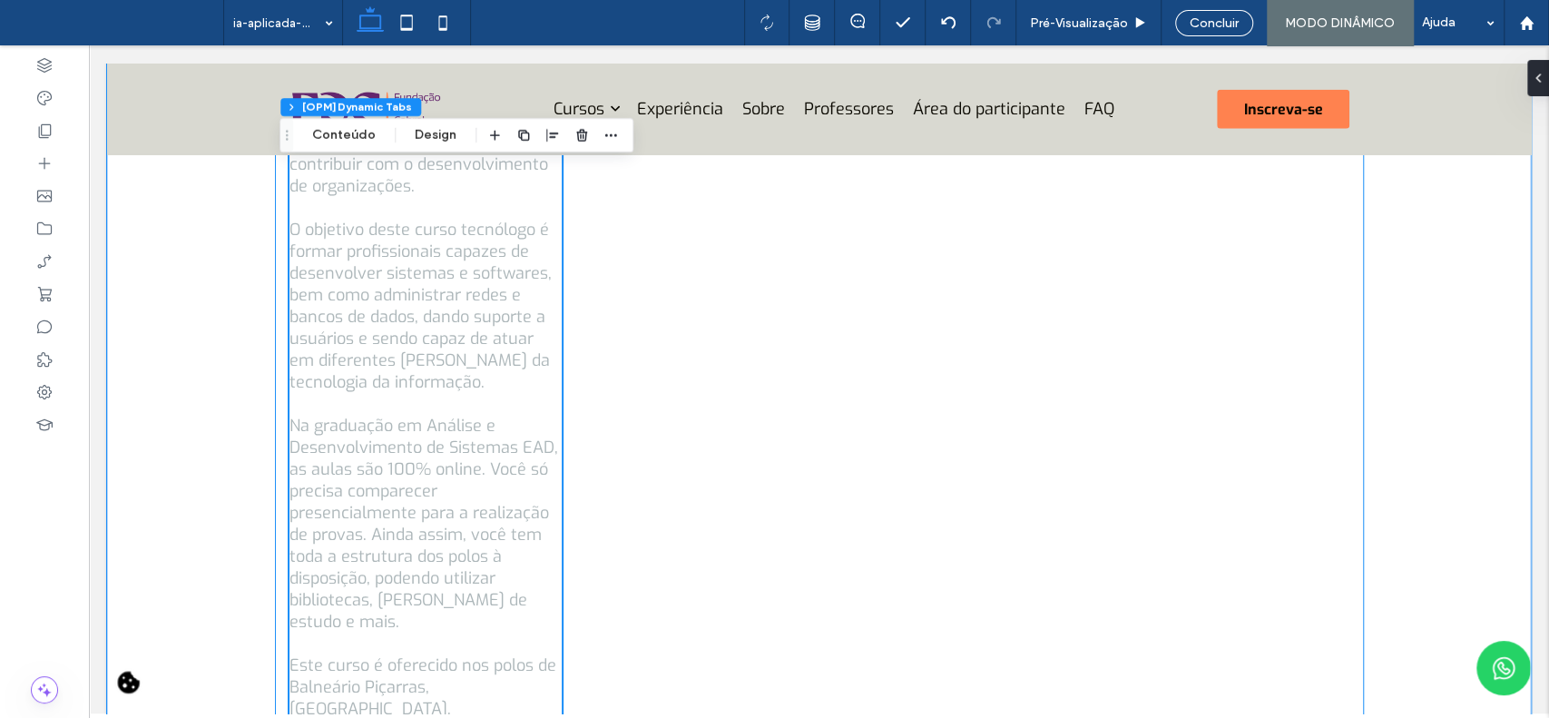
click at [581, 136] on use "button" at bounding box center [581, 135] width 11 height 12
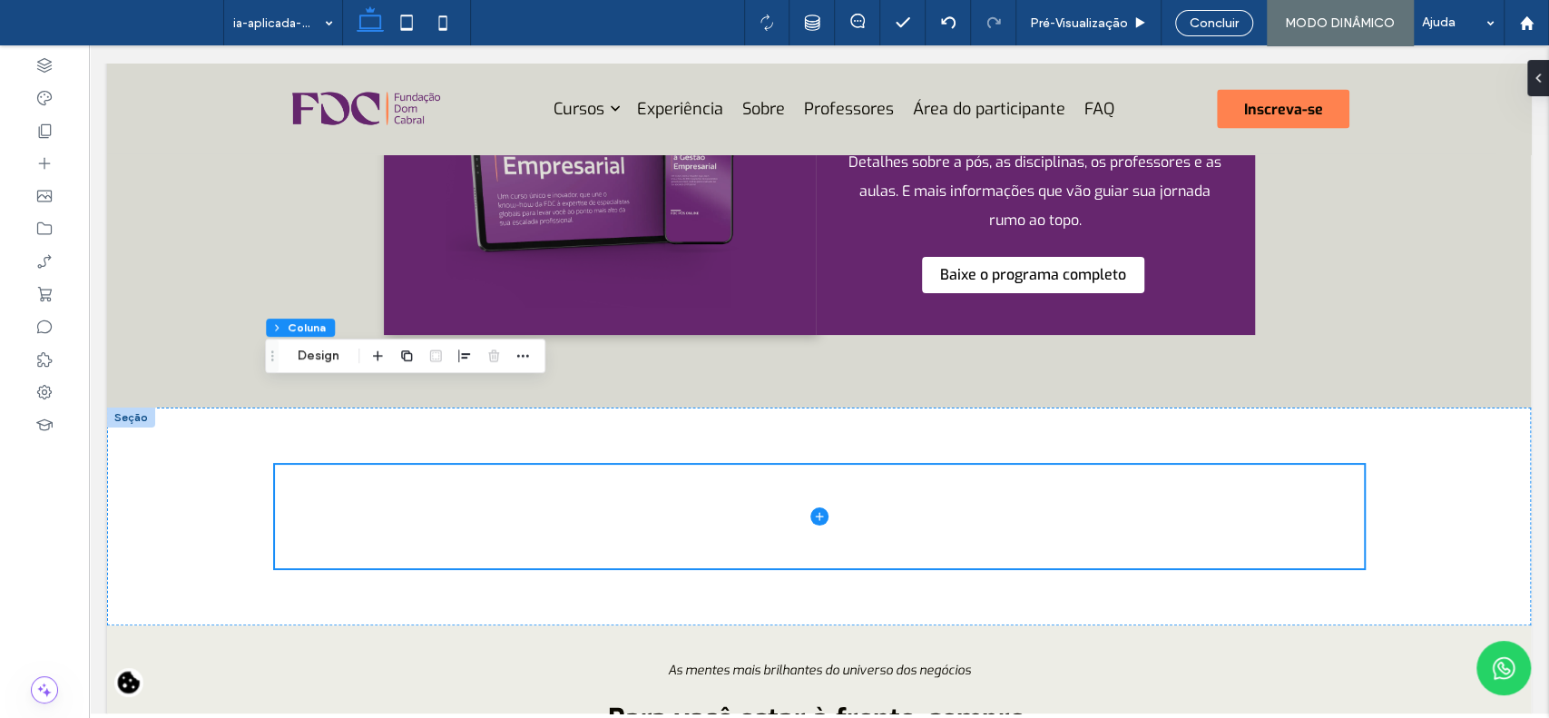
scroll to position [2517, 0]
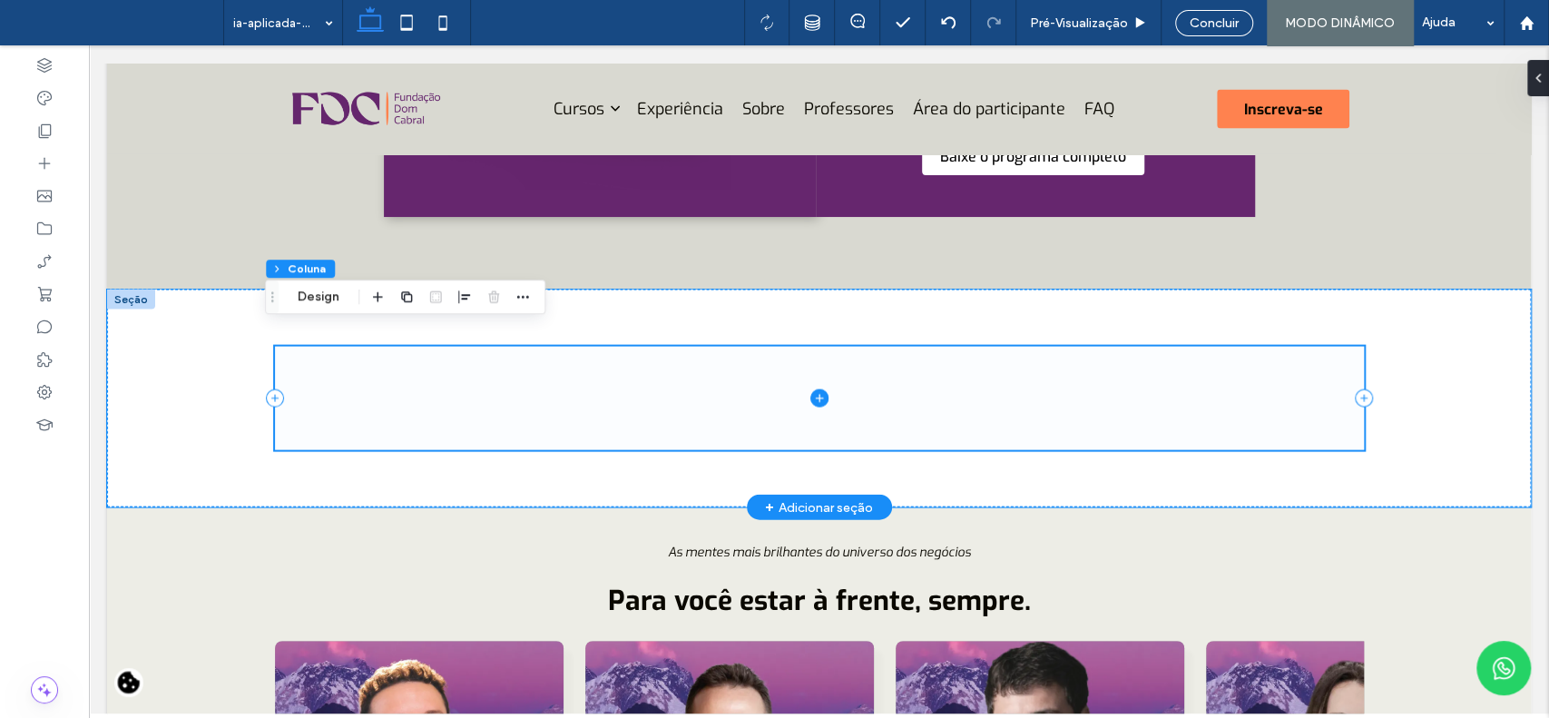
click at [811, 389] on icon at bounding box center [820, 398] width 18 height 18
click at [1356, 376] on div at bounding box center [819, 399] width 1424 height 218
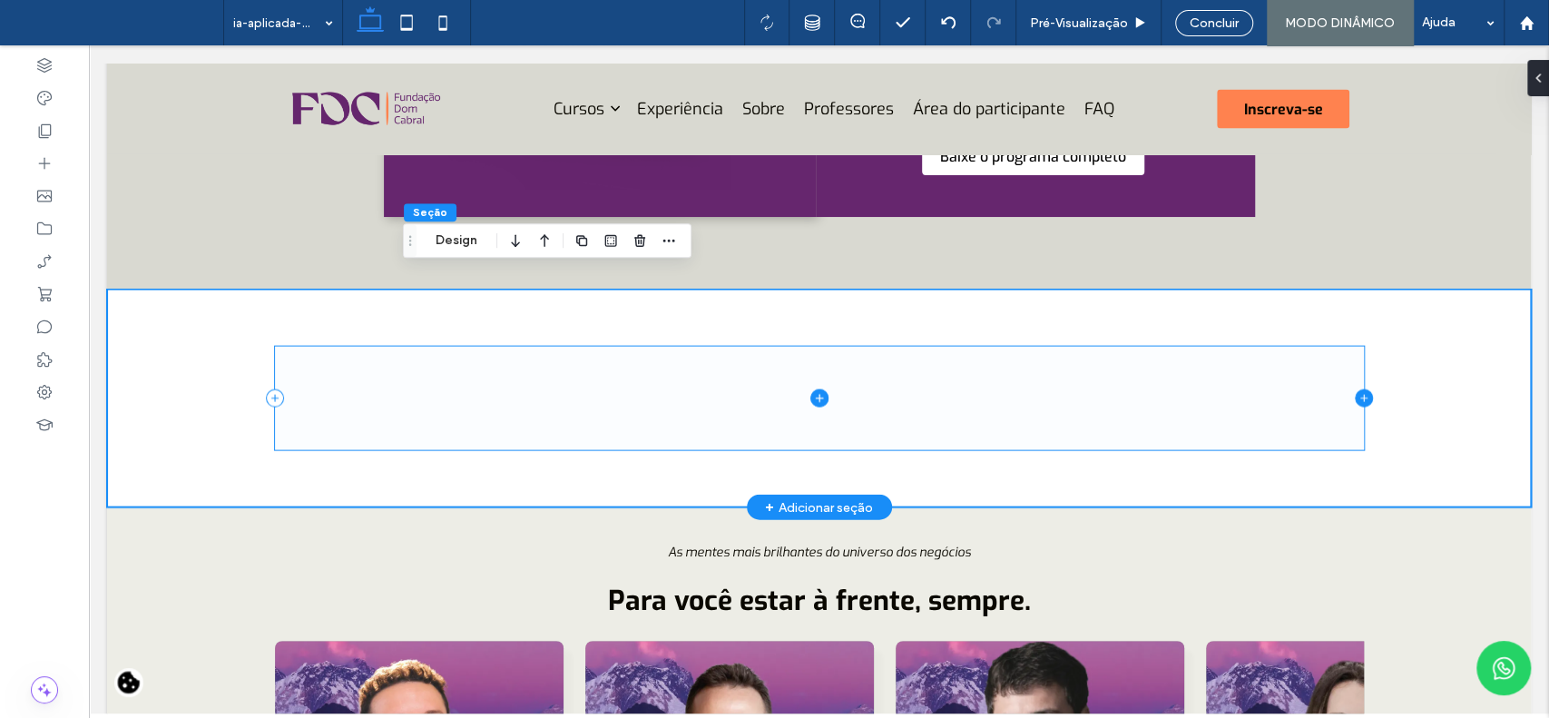
click at [1360, 389] on icon at bounding box center [1364, 398] width 18 height 18
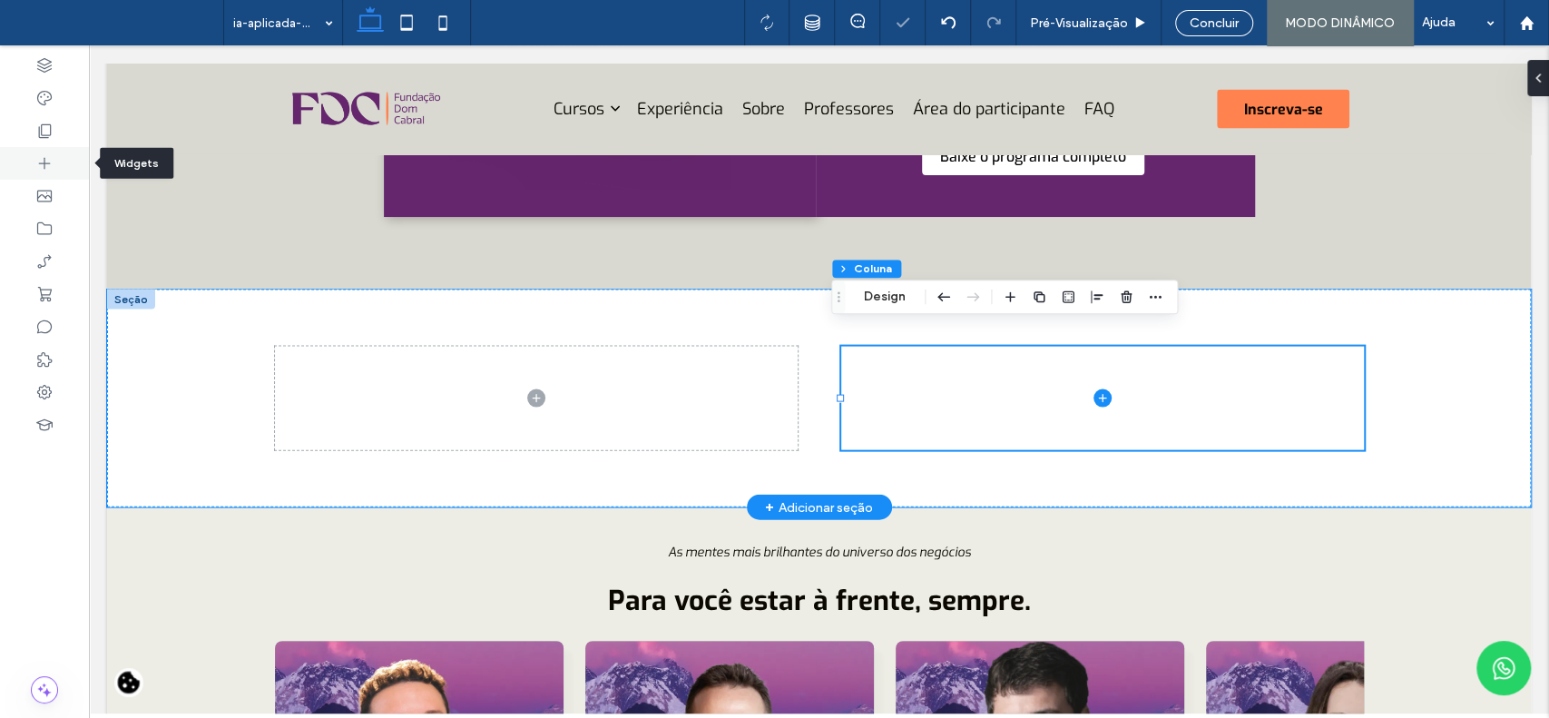
click at [54, 162] on div at bounding box center [44, 163] width 89 height 33
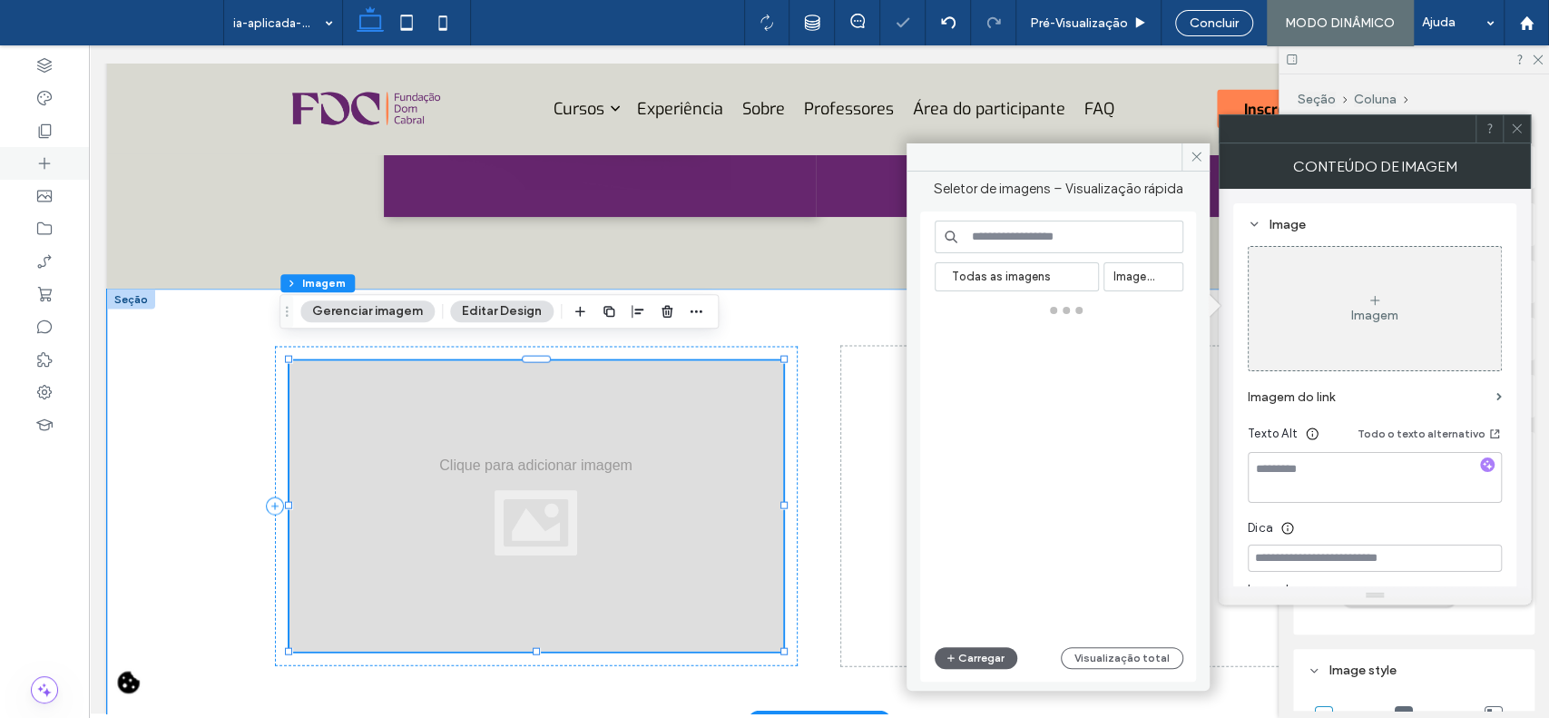
click at [48, 163] on use at bounding box center [45, 164] width 12 height 12
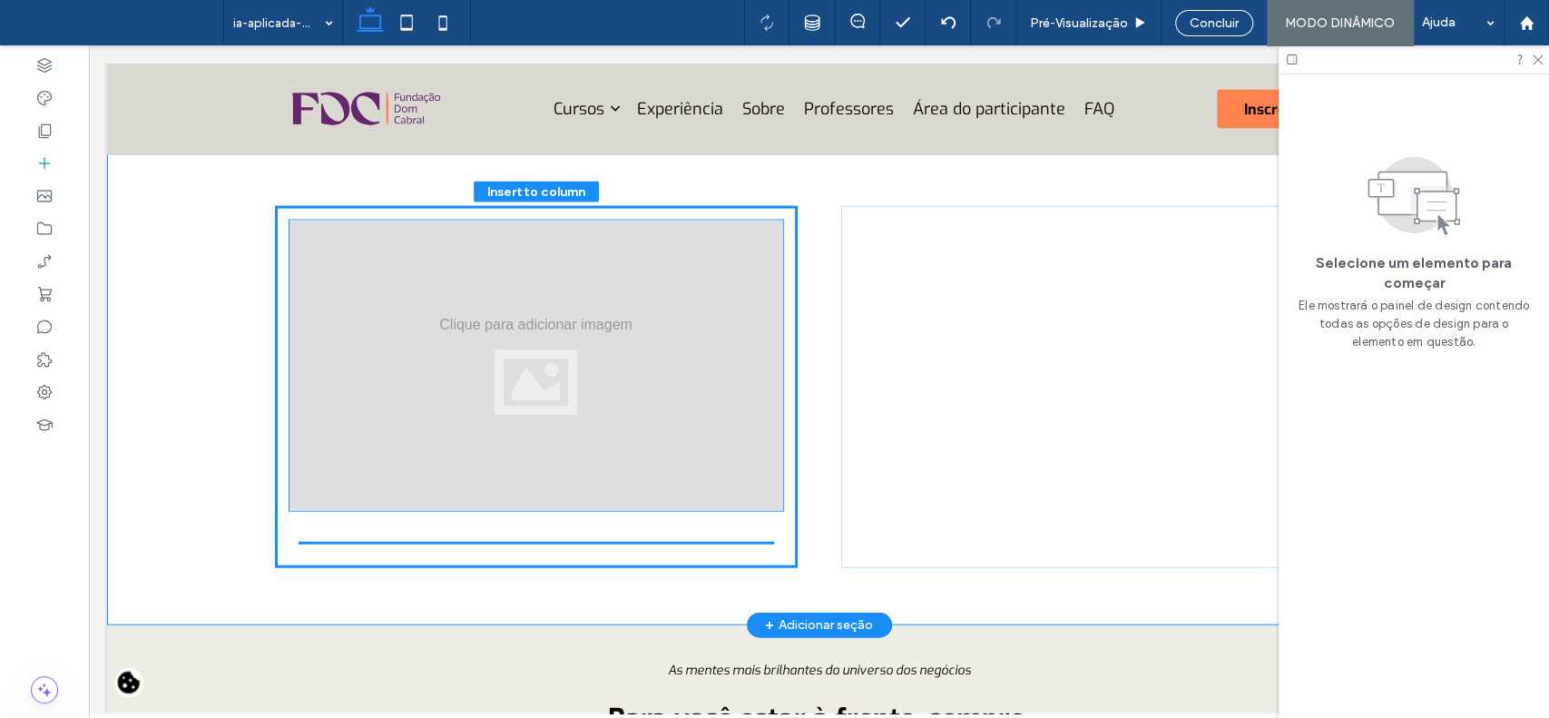
scroll to position [2691, 0]
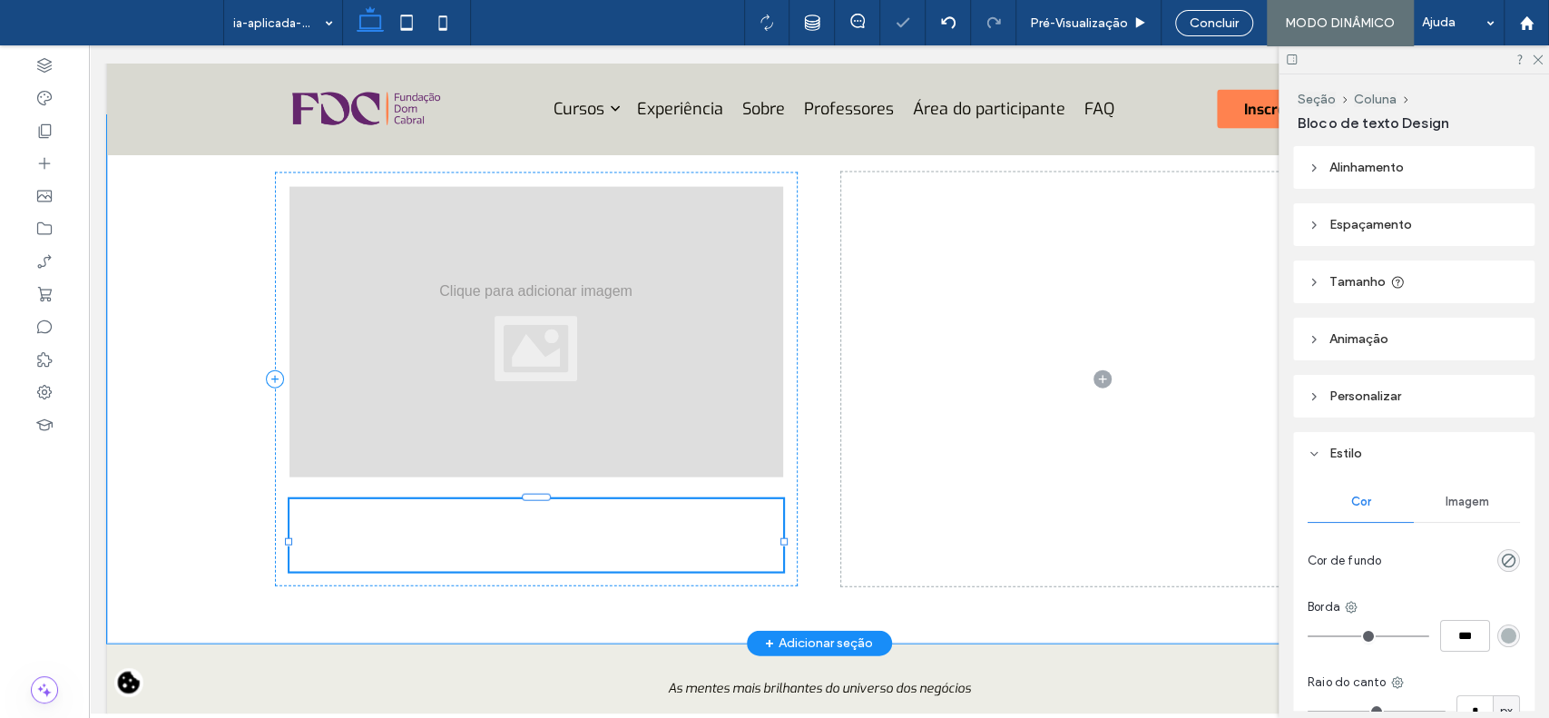
type input "***"
type input "**"
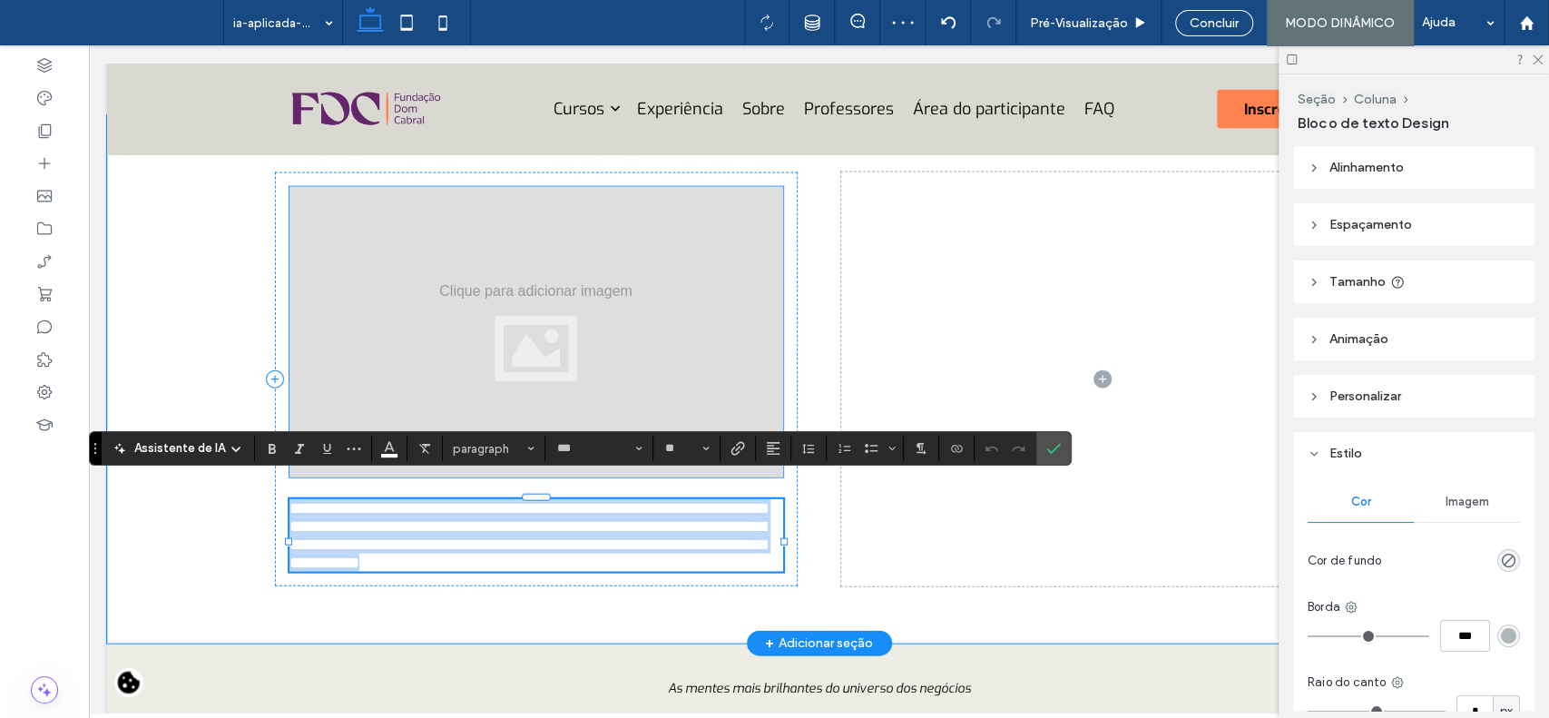
click at [509, 320] on div at bounding box center [537, 332] width 494 height 290
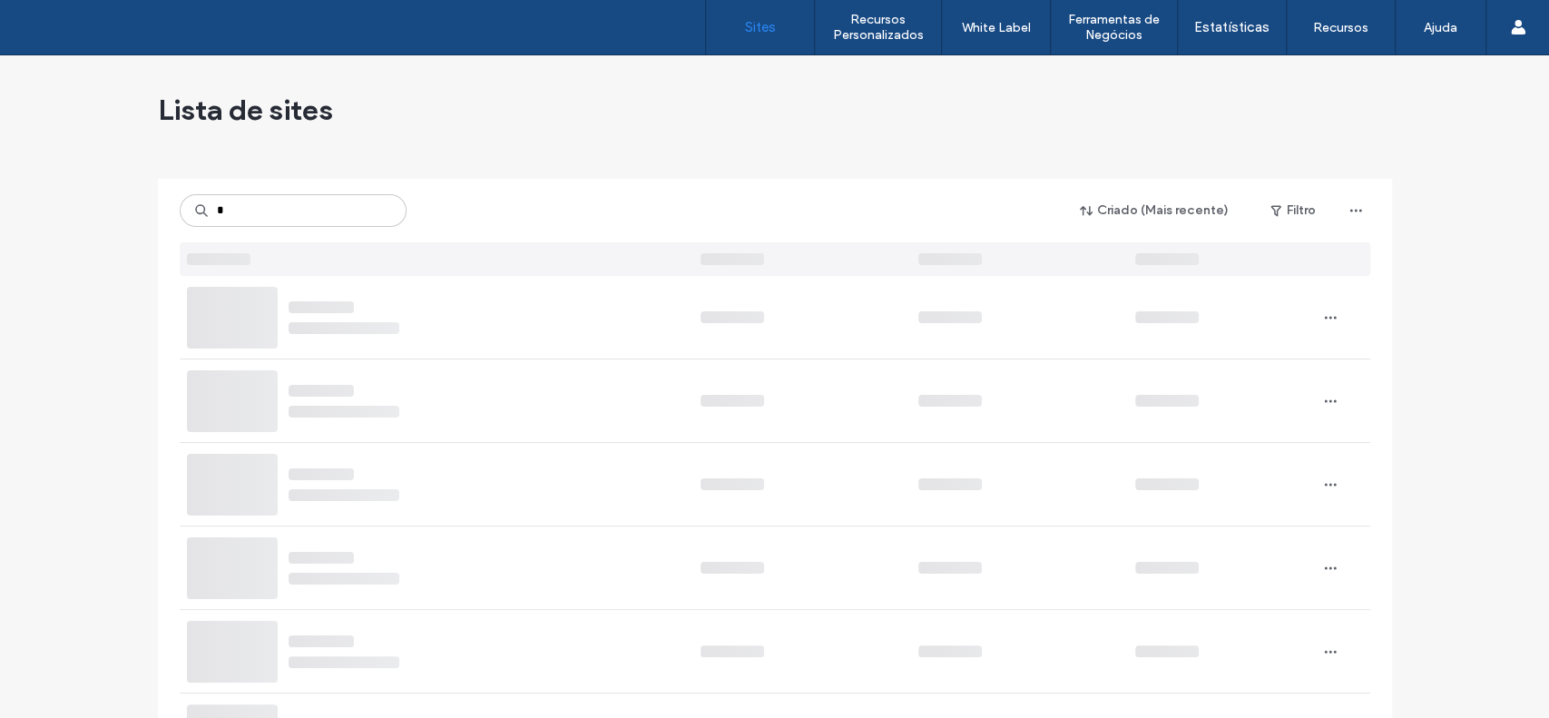
type input "*"
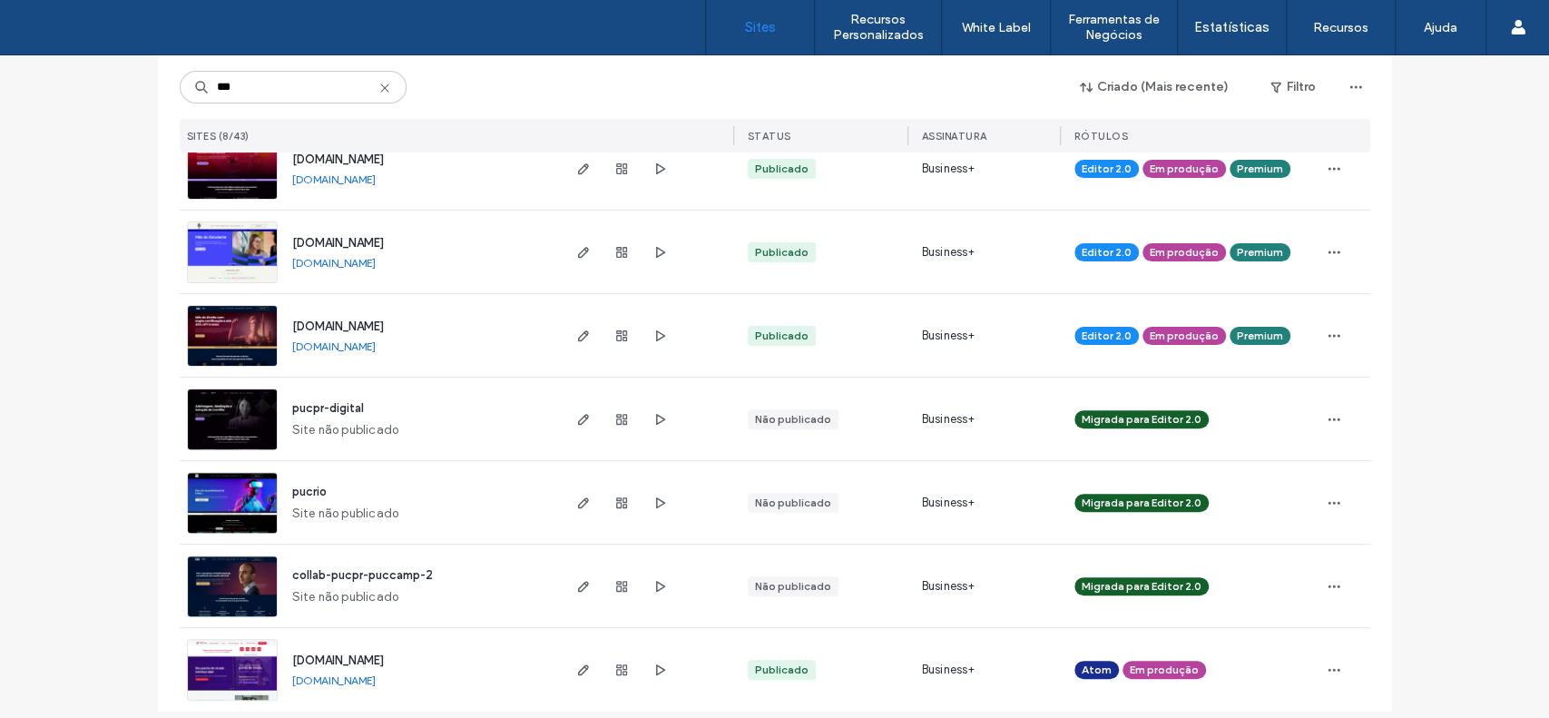
scroll to position [247, 0]
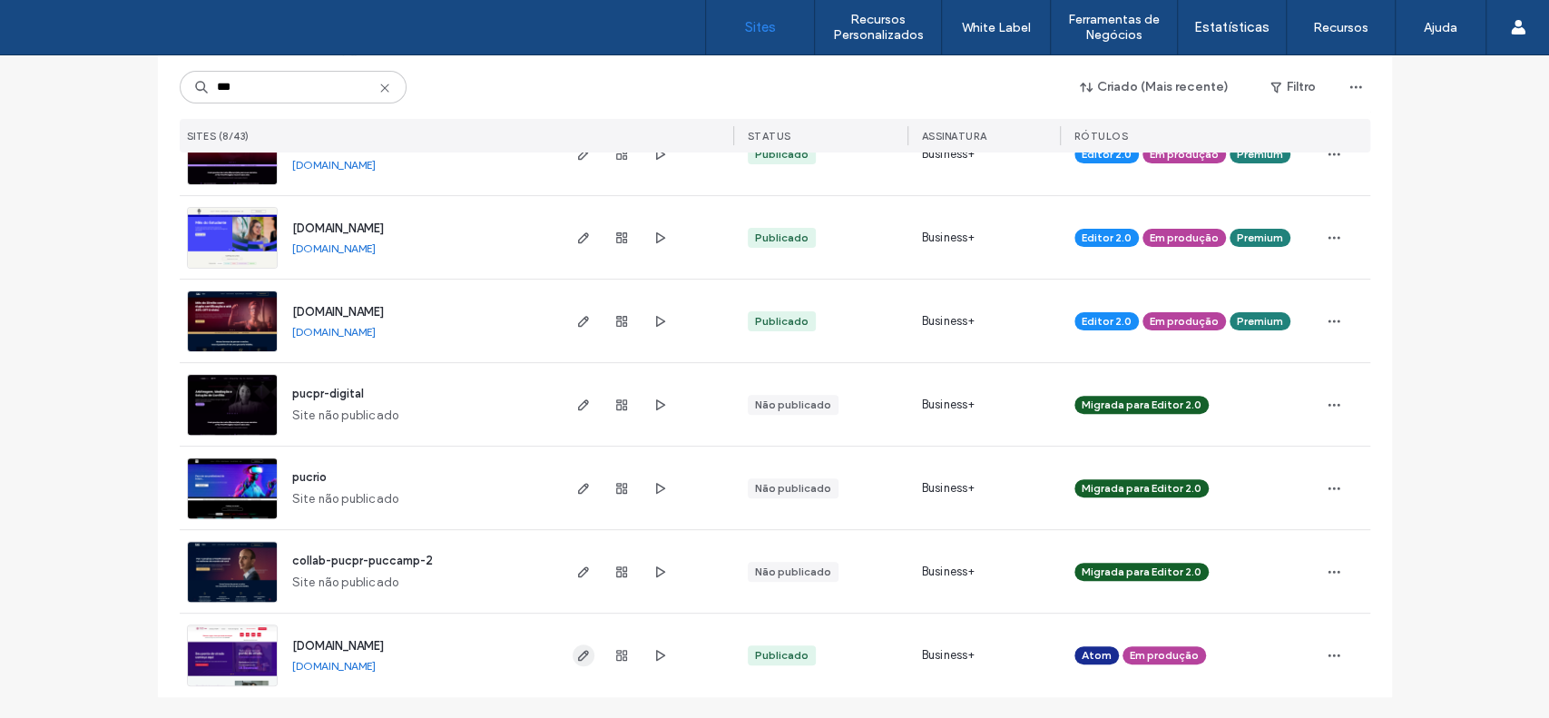
type input "***"
click at [578, 661] on icon "button" at bounding box center [583, 655] width 15 height 15
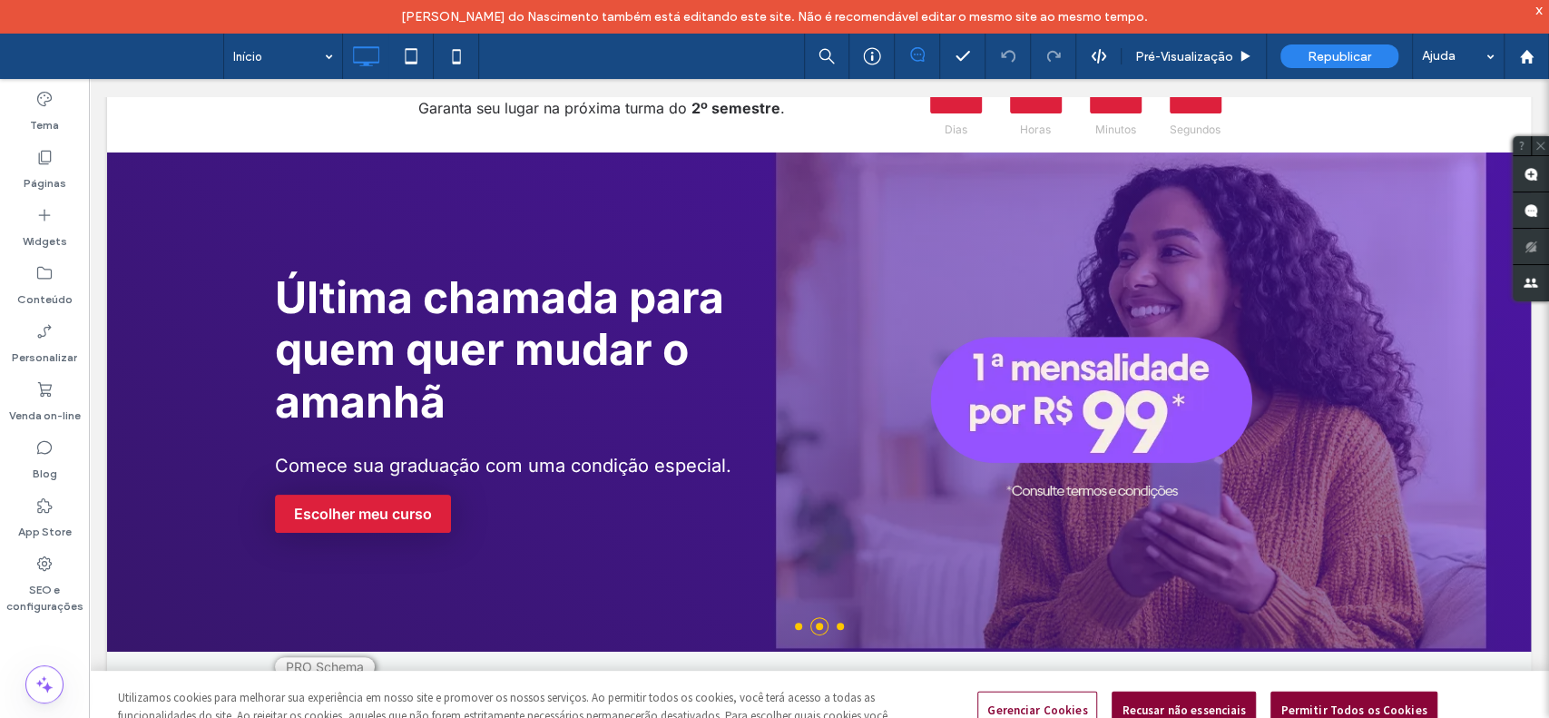
scroll to position [203, 0]
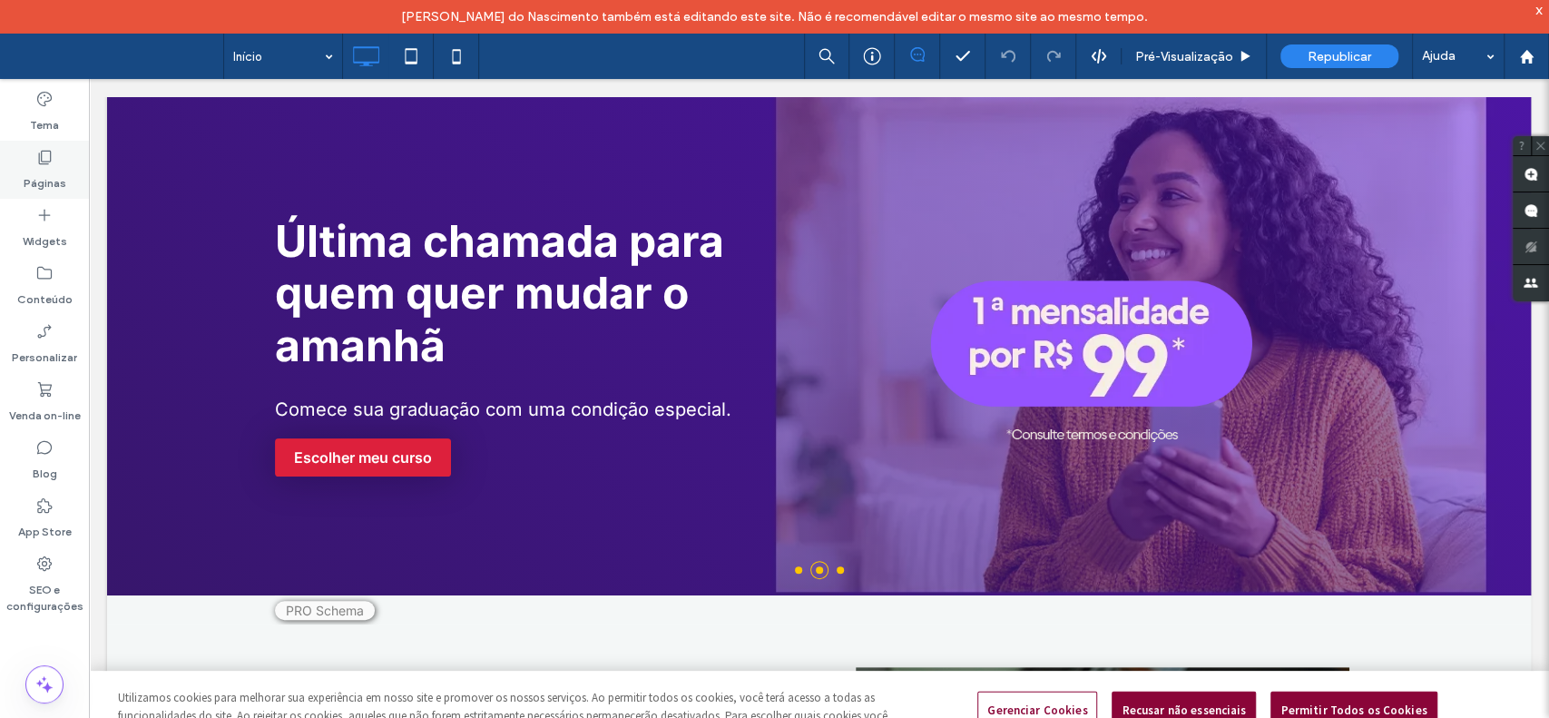
click at [56, 156] on div "Páginas" at bounding box center [44, 170] width 89 height 58
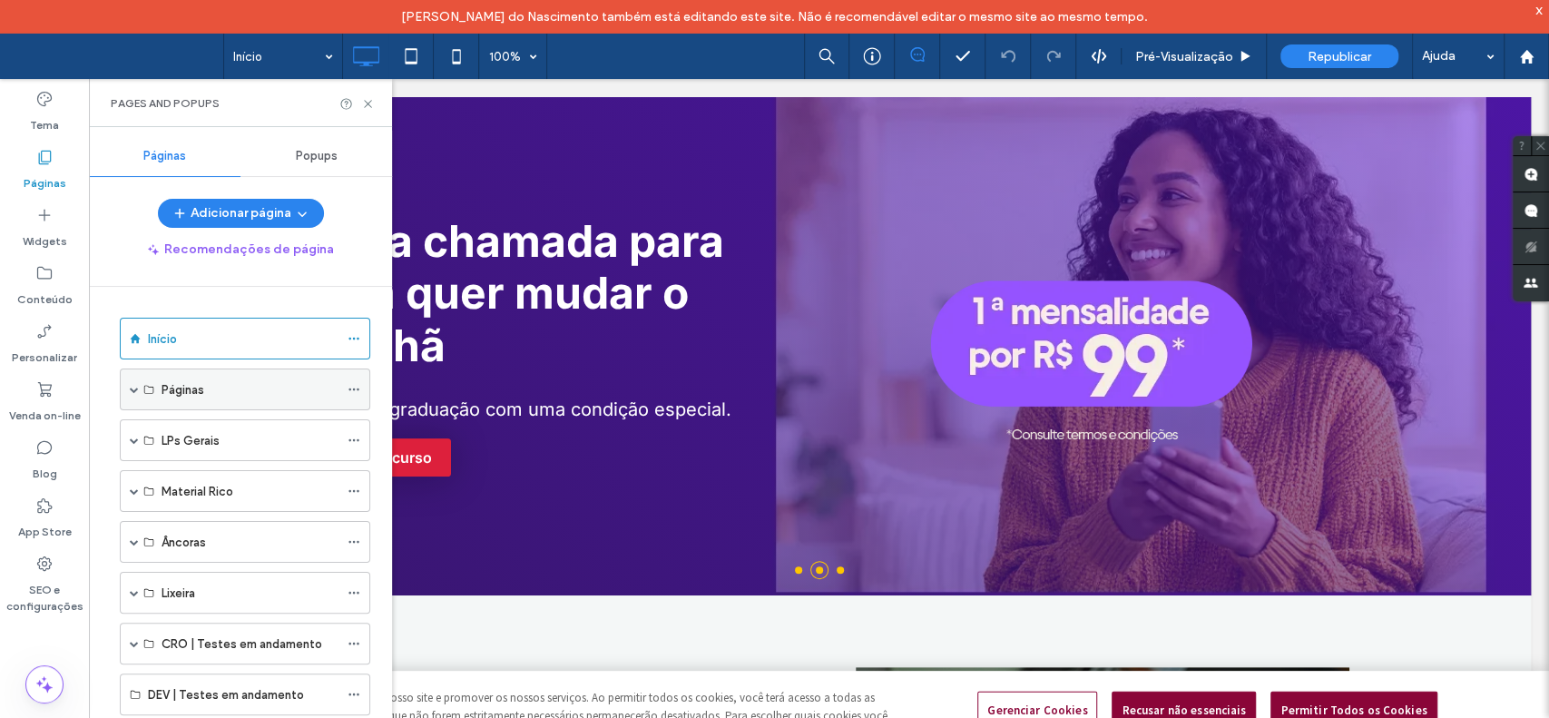
click at [136, 396] on span at bounding box center [134, 389] width 9 height 40
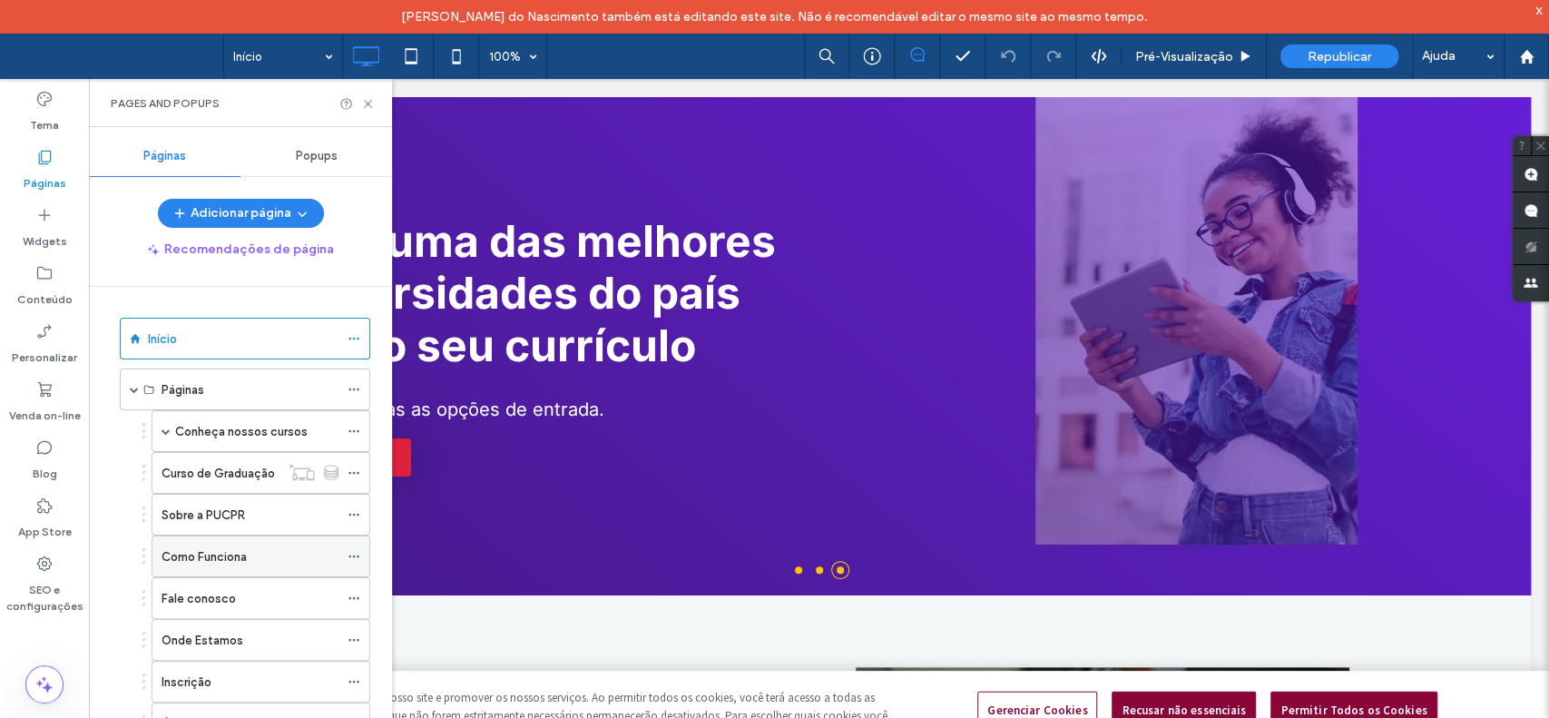
click at [234, 560] on label "Como Funciona" at bounding box center [204, 557] width 85 height 32
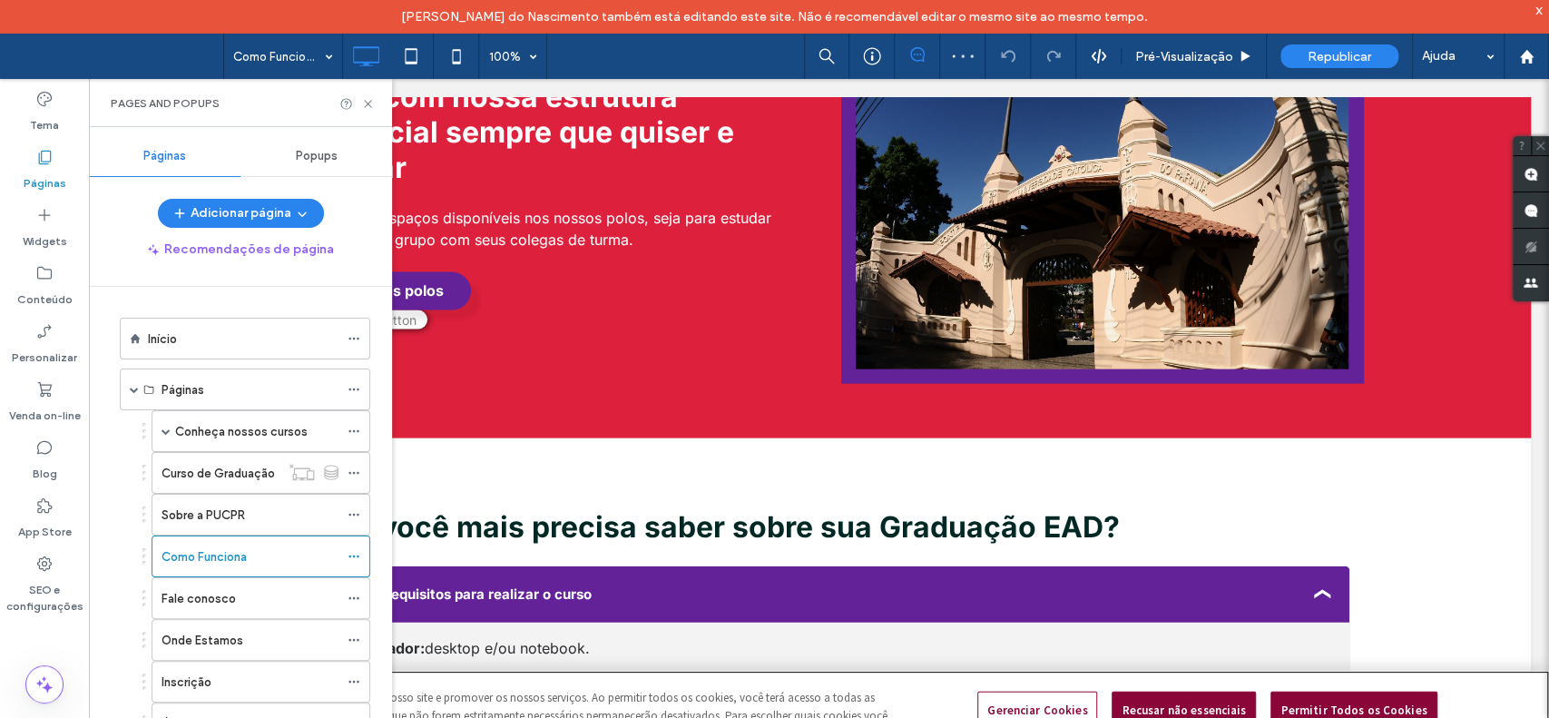
scroll to position [2645, 0]
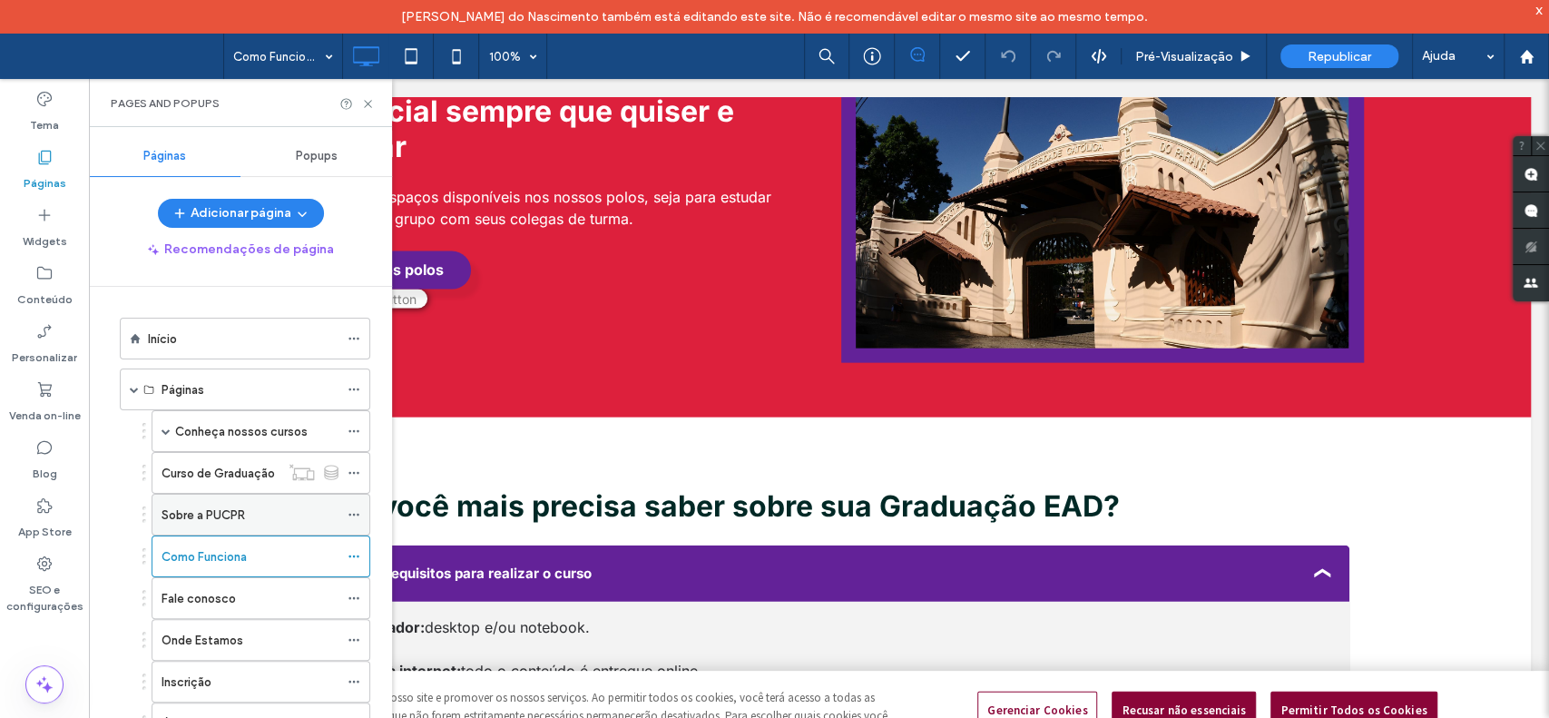
click at [228, 522] on label "Sobre a PUCPR" at bounding box center [204, 515] width 84 height 32
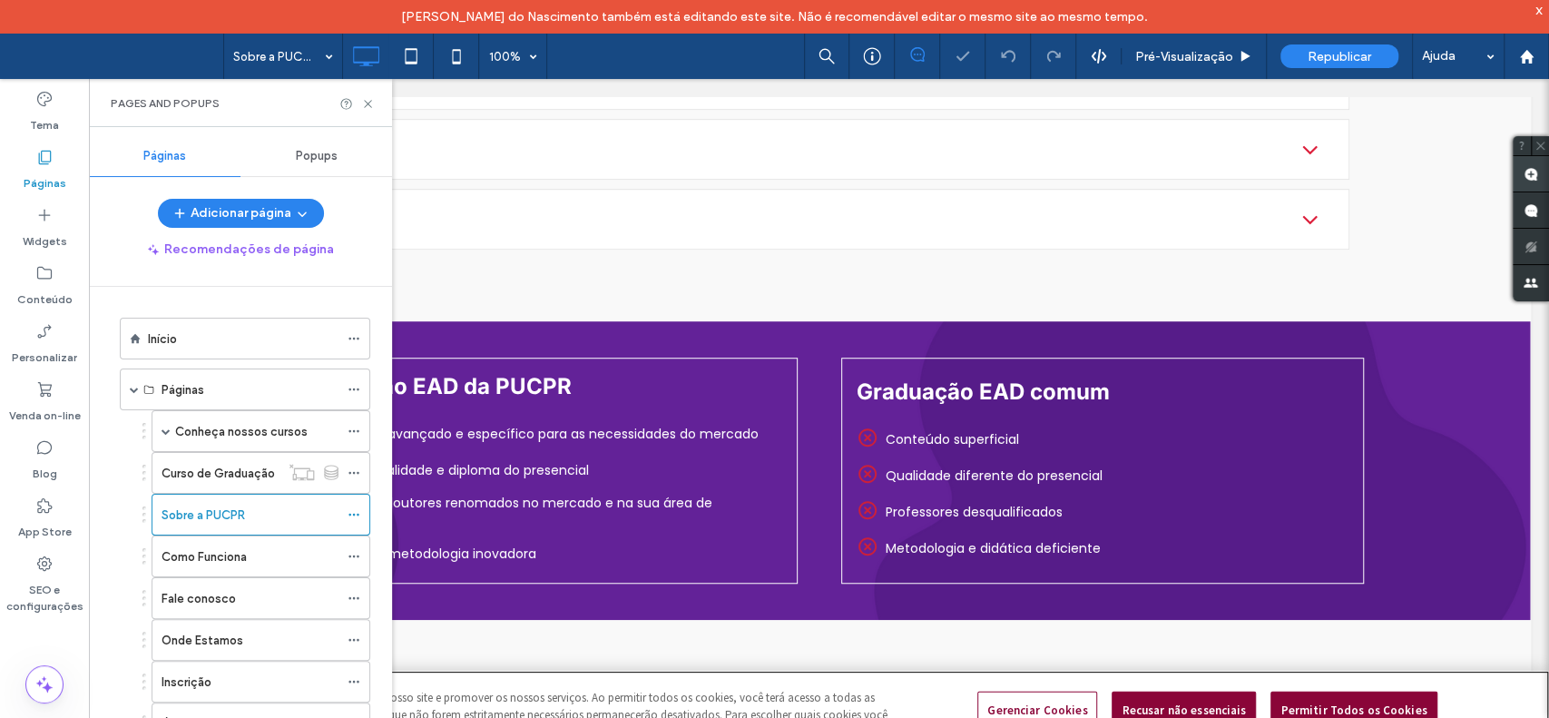
scroll to position [769, 0]
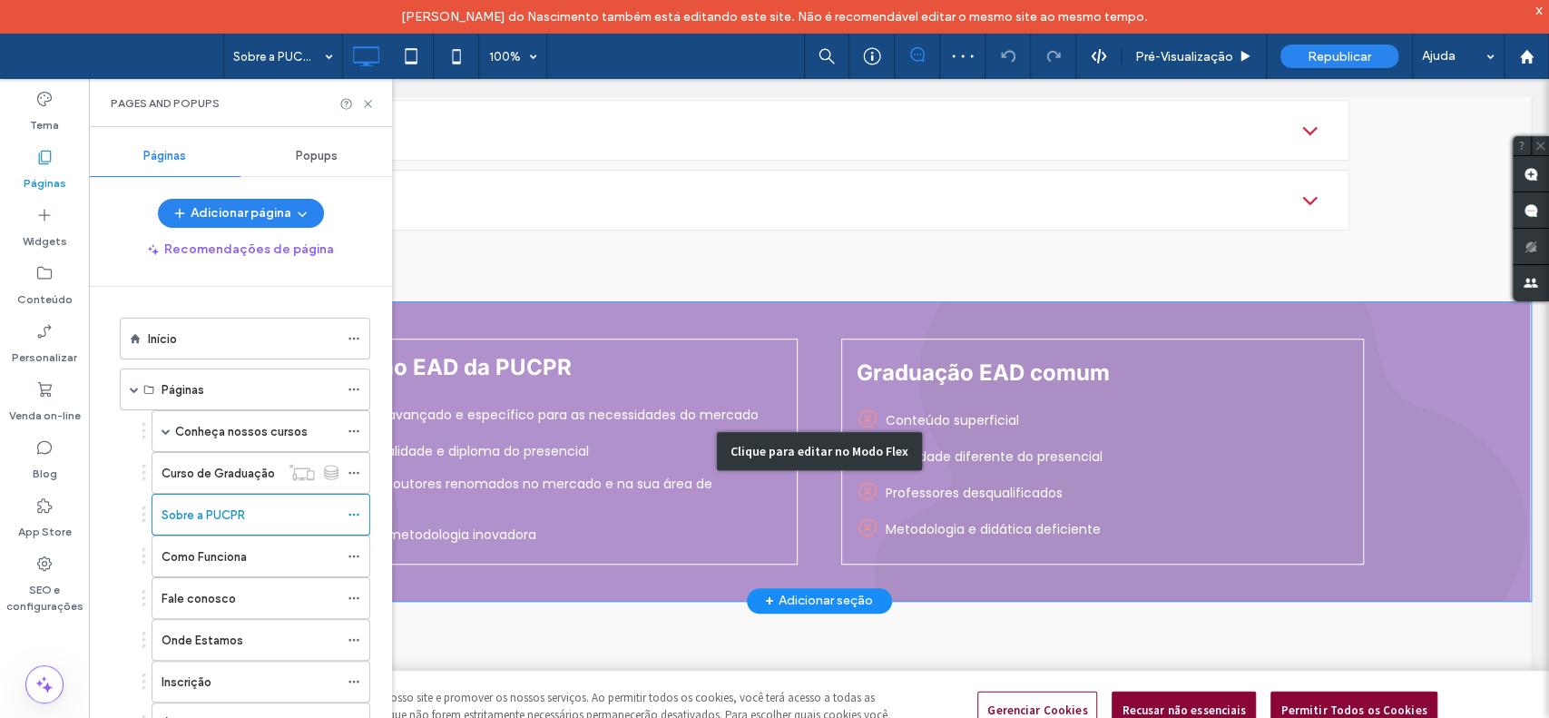
click at [906, 449] on div "Clique para editar no Modo Flex" at bounding box center [819, 451] width 205 height 38
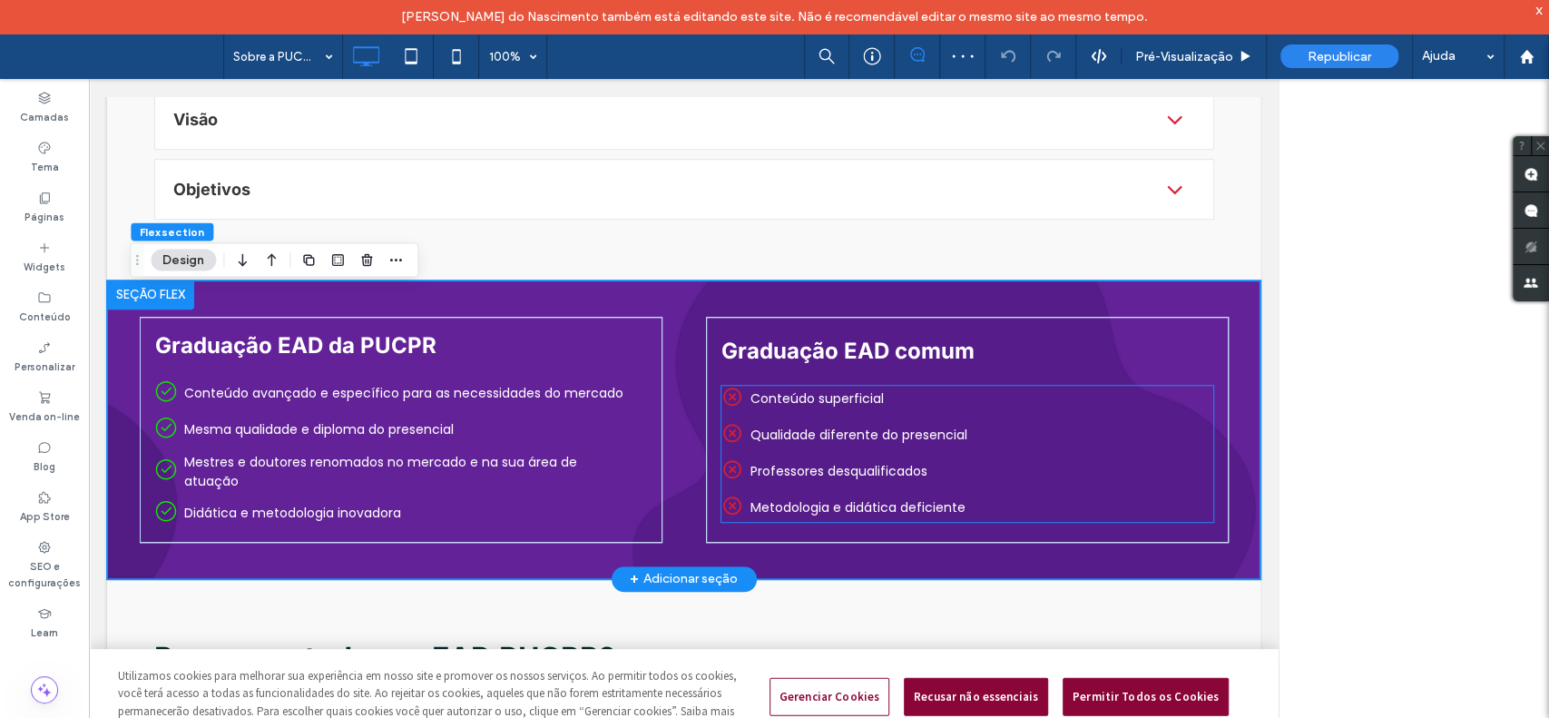
scroll to position [757, 0]
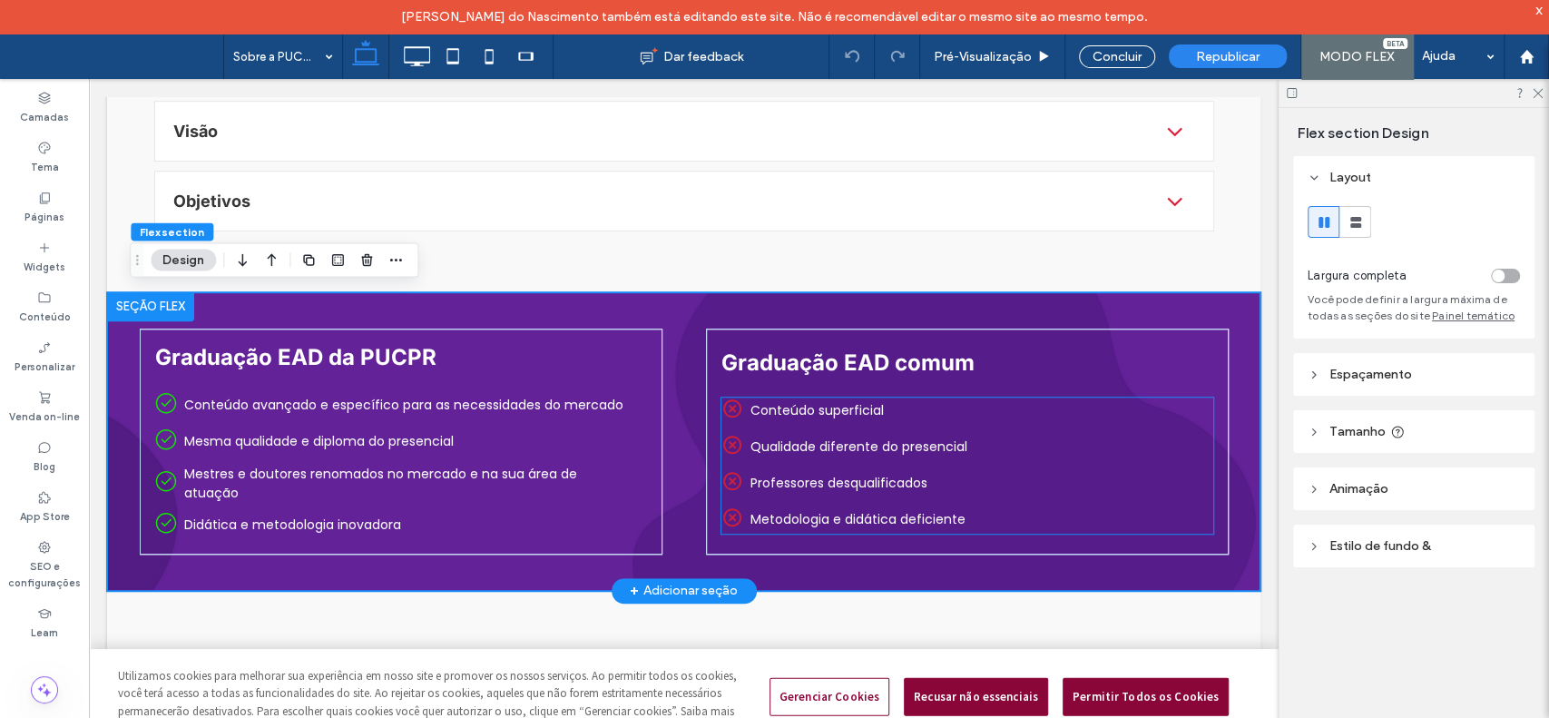
click at [739, 440] on div "Qualidade diferente do presencial" at bounding box center [963, 447] width 483 height 27
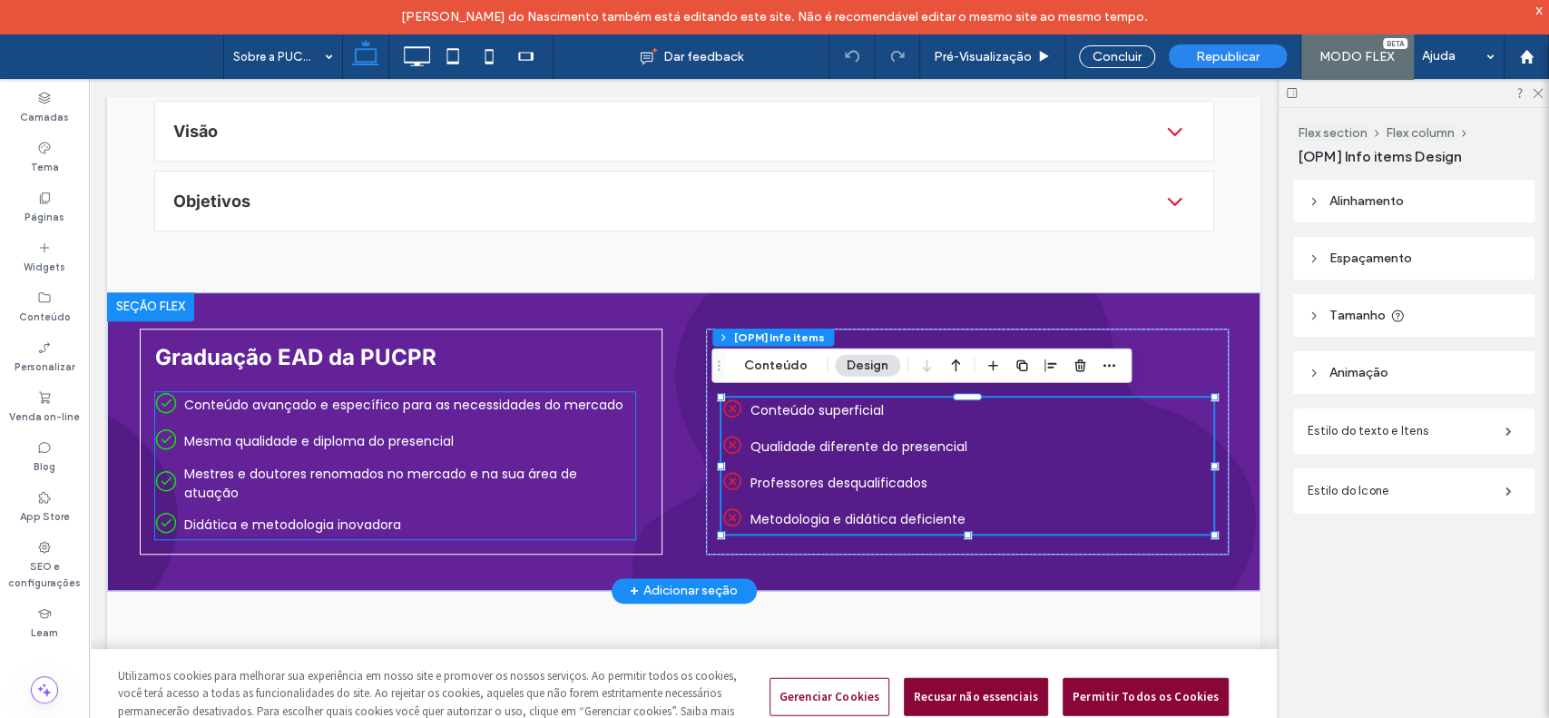
click at [347, 438] on p "Mesma qualidade e diploma do presencial" at bounding box center [319, 441] width 270 height 19
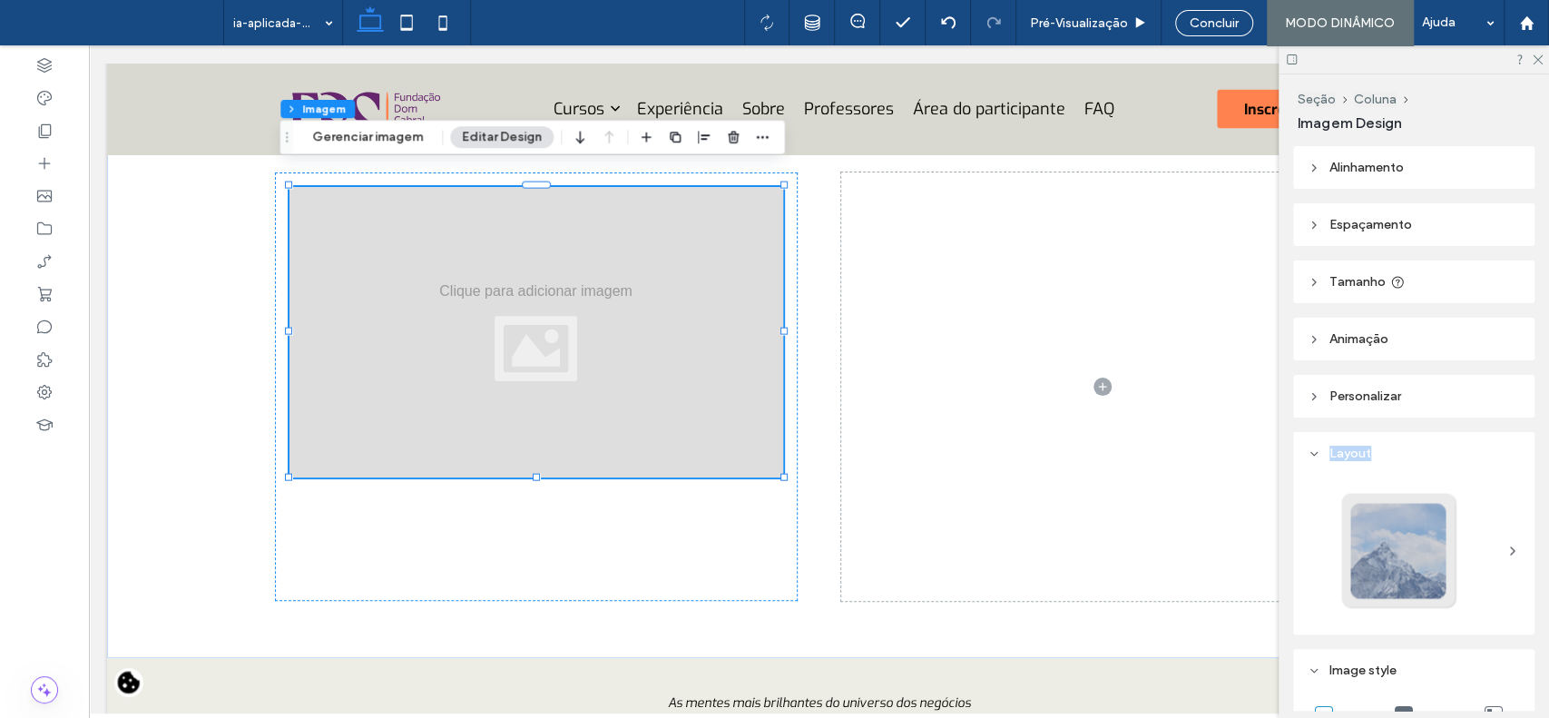
drag, startPoint x: 1548, startPoint y: 368, endPoint x: 1544, endPoint y: 431, distance: 63.6
click at [1544, 432] on div "Seção Coluna Imagem Design Alinhamento Espaçamento Definir margens e preenchime…" at bounding box center [1414, 396] width 270 height 644
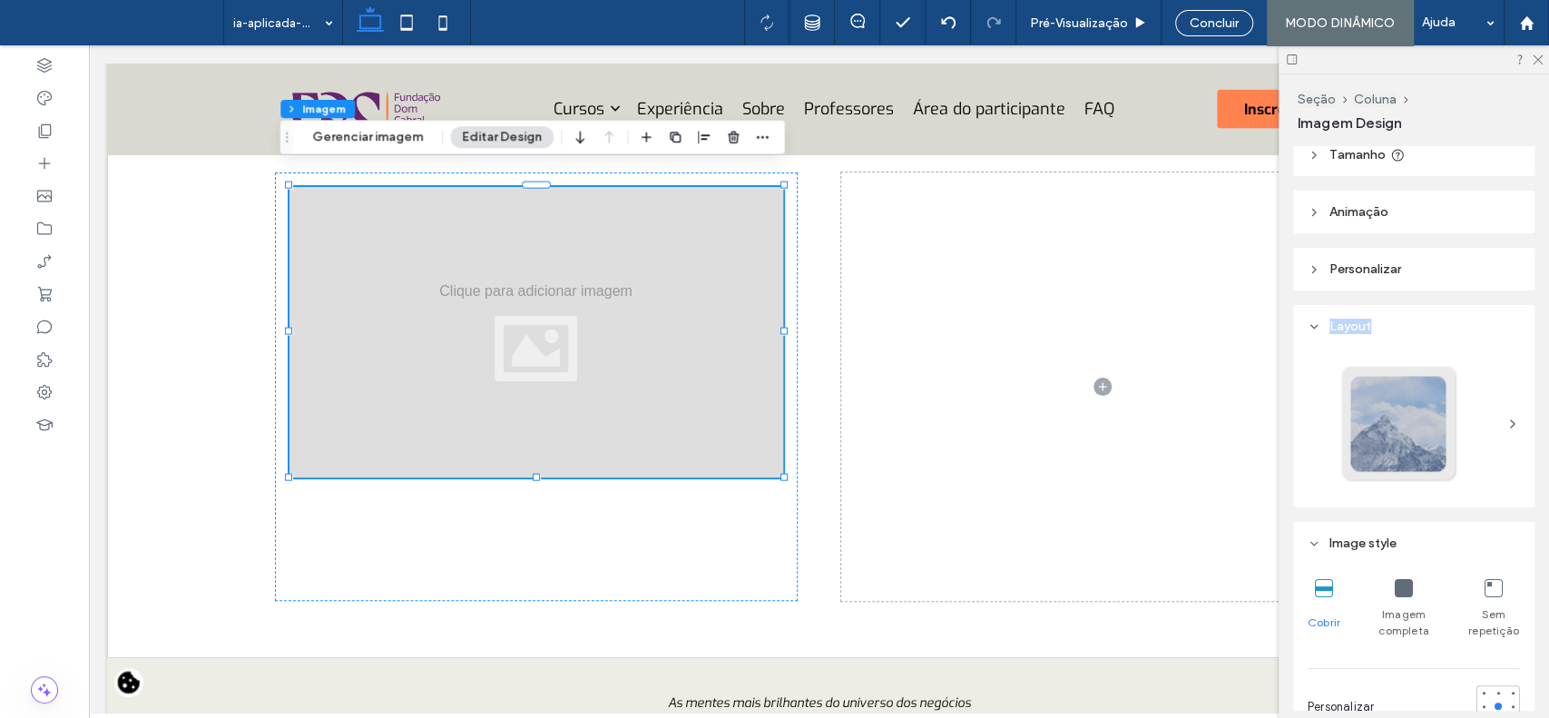
scroll to position [152, 0]
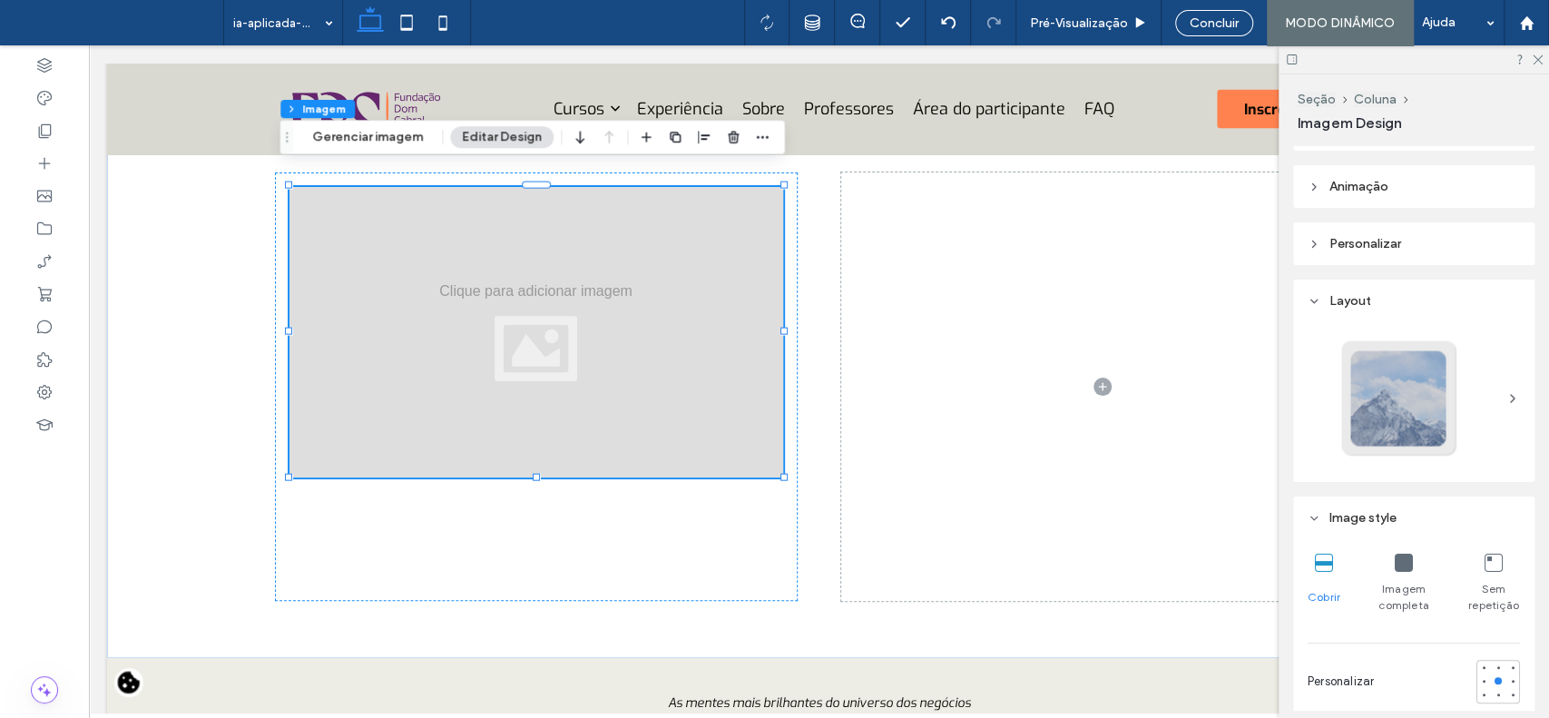
click at [1423, 411] on div at bounding box center [1400, 399] width 120 height 120
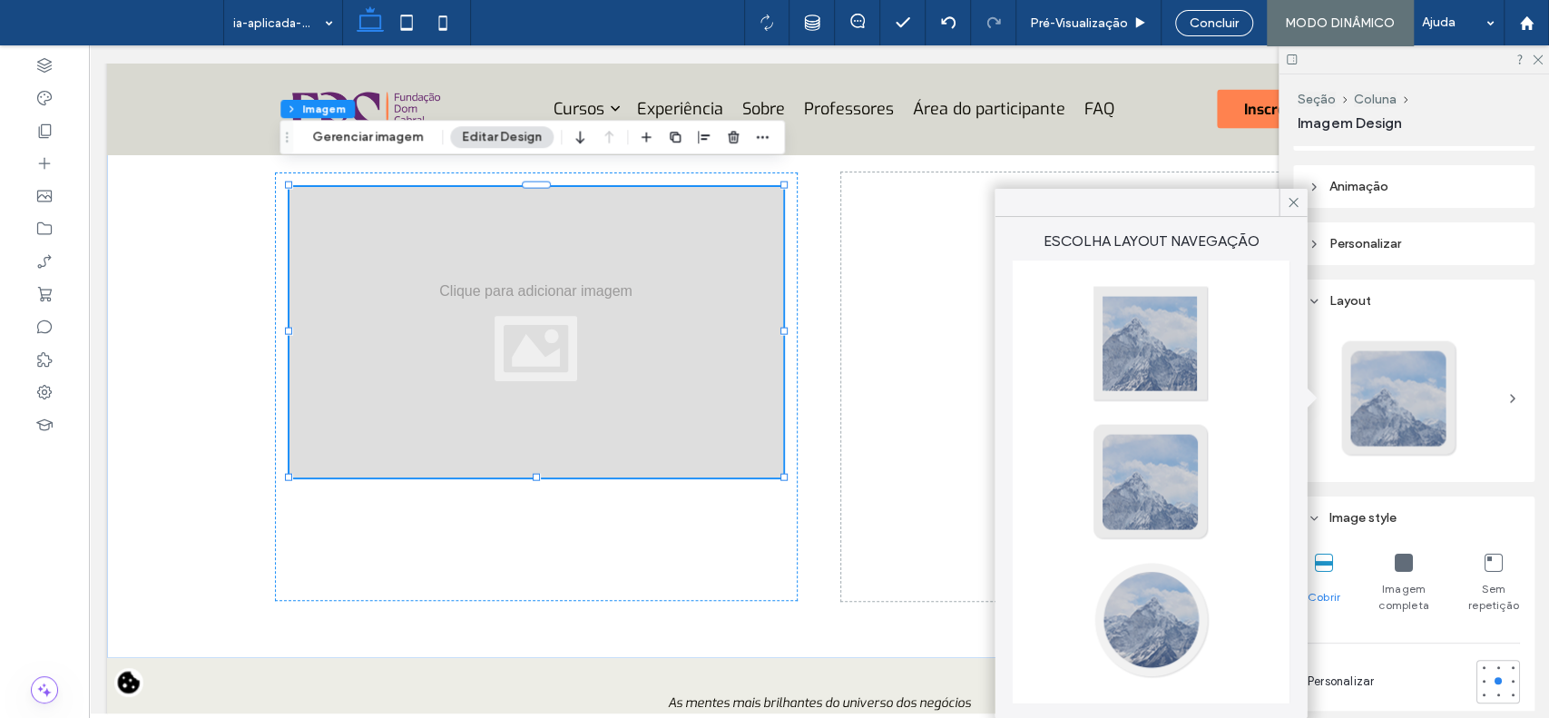
click at [1145, 614] on div at bounding box center [1151, 620] width 120 height 120
type input "**"
click at [1288, 205] on icon at bounding box center [1293, 202] width 16 height 16
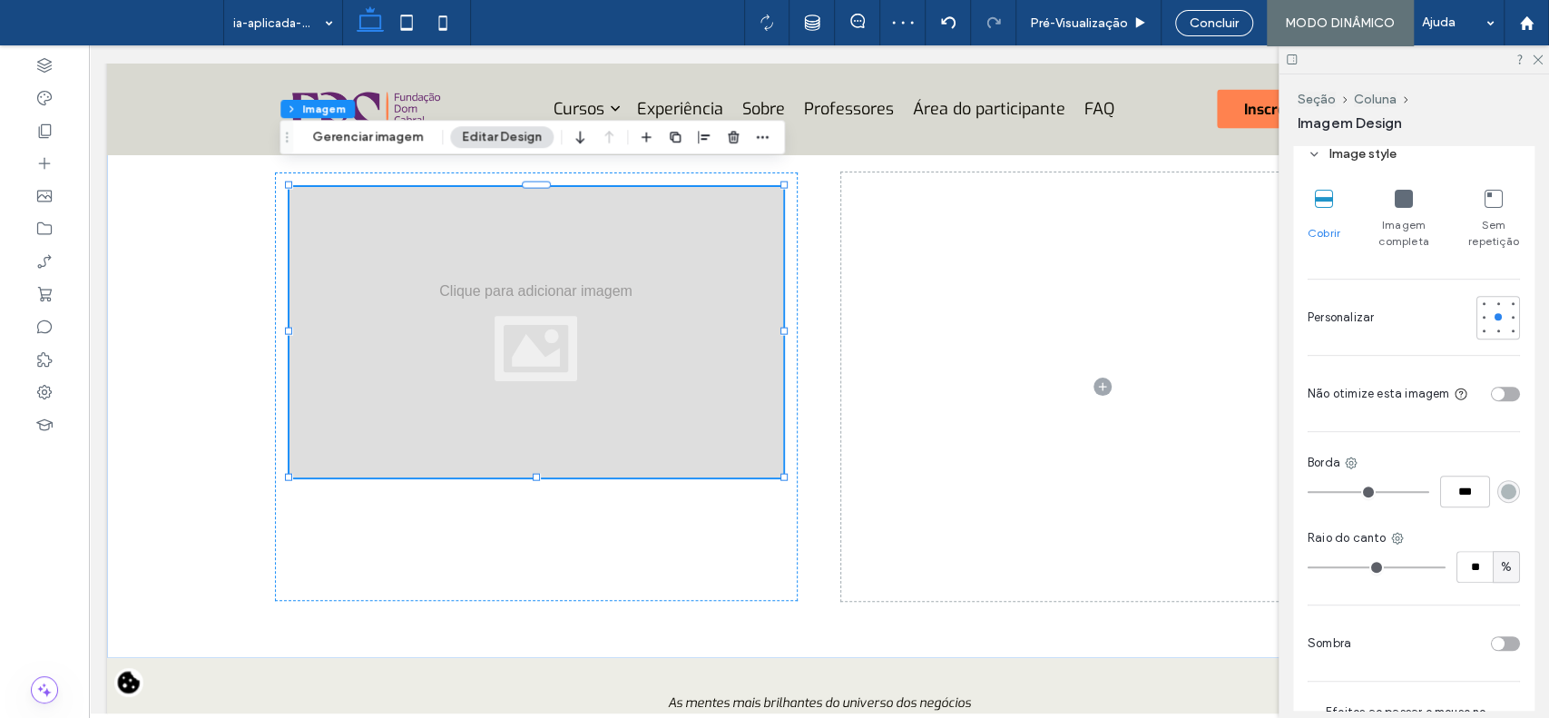
scroll to position [521, 0]
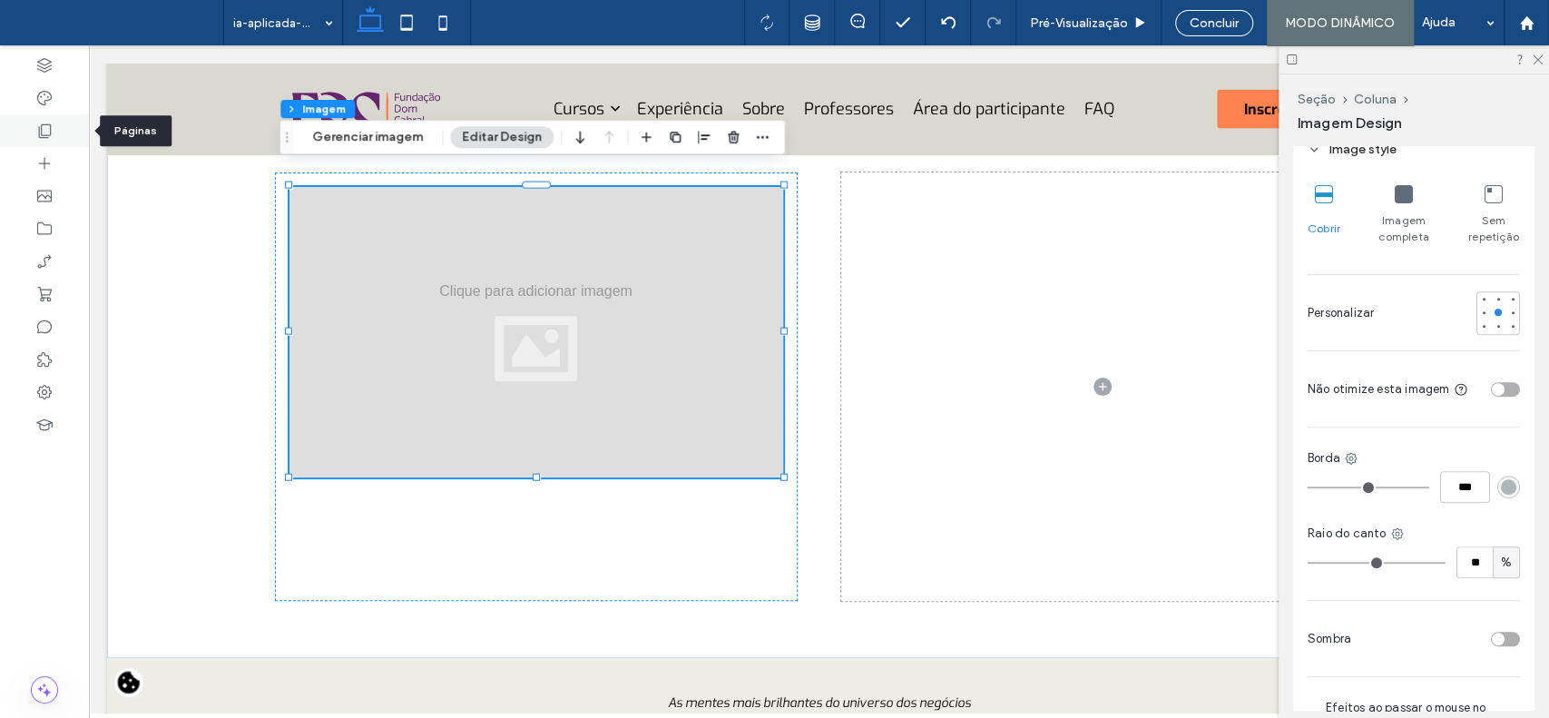
click at [54, 122] on div at bounding box center [44, 130] width 89 height 33
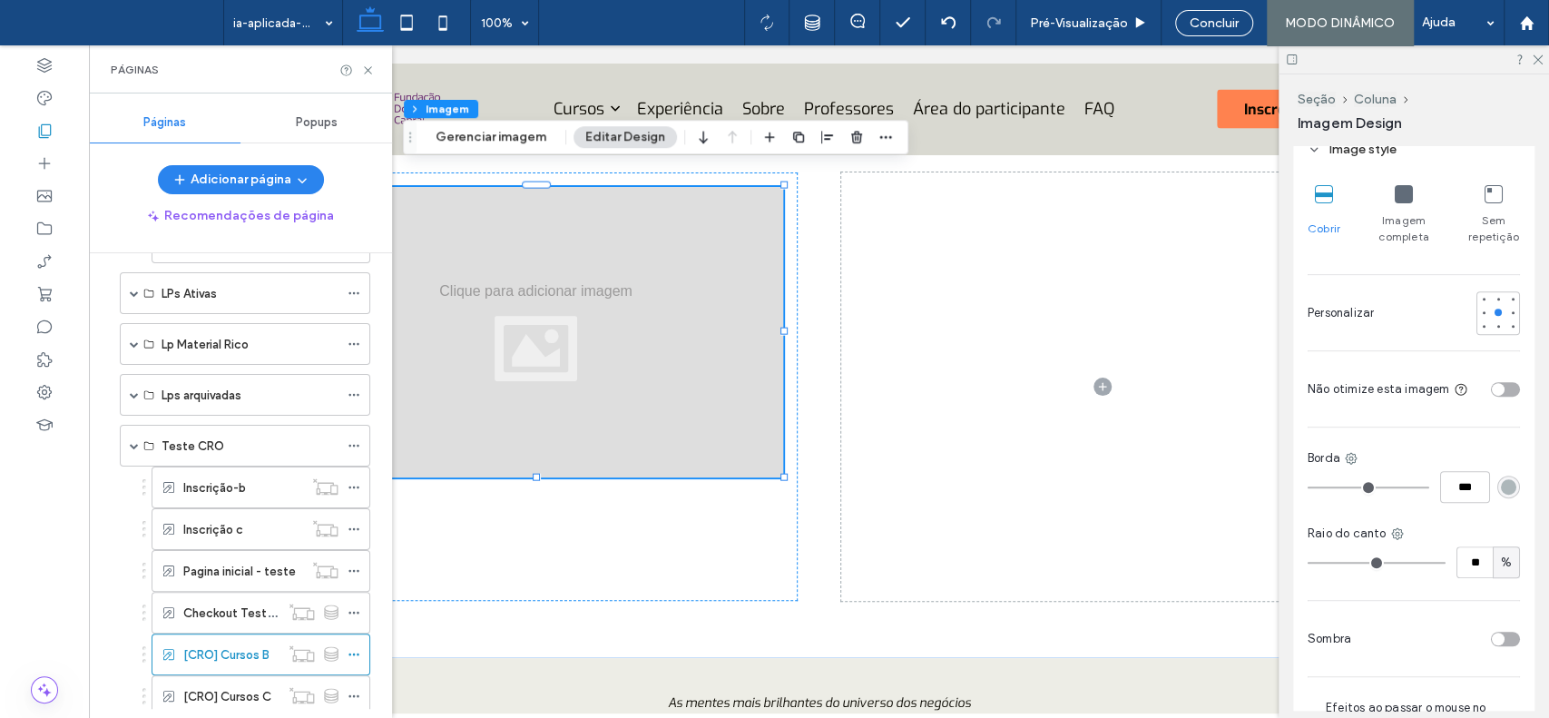
drag, startPoint x: 387, startPoint y: 361, endPoint x: 305, endPoint y: 457, distance: 125.5
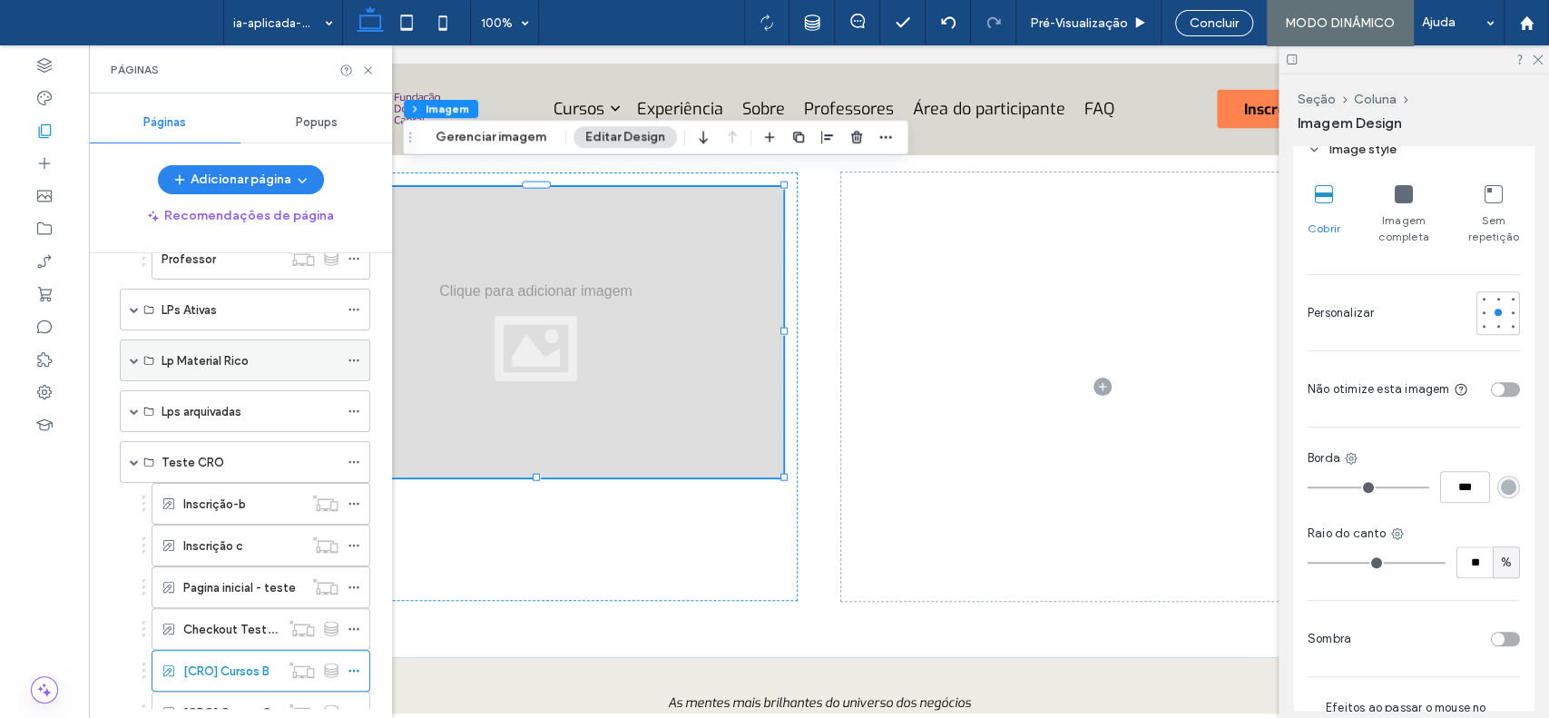
click at [138, 357] on div "Lp Material Rico" at bounding box center [245, 360] width 251 height 42
click at [135, 358] on span at bounding box center [134, 360] width 9 height 9
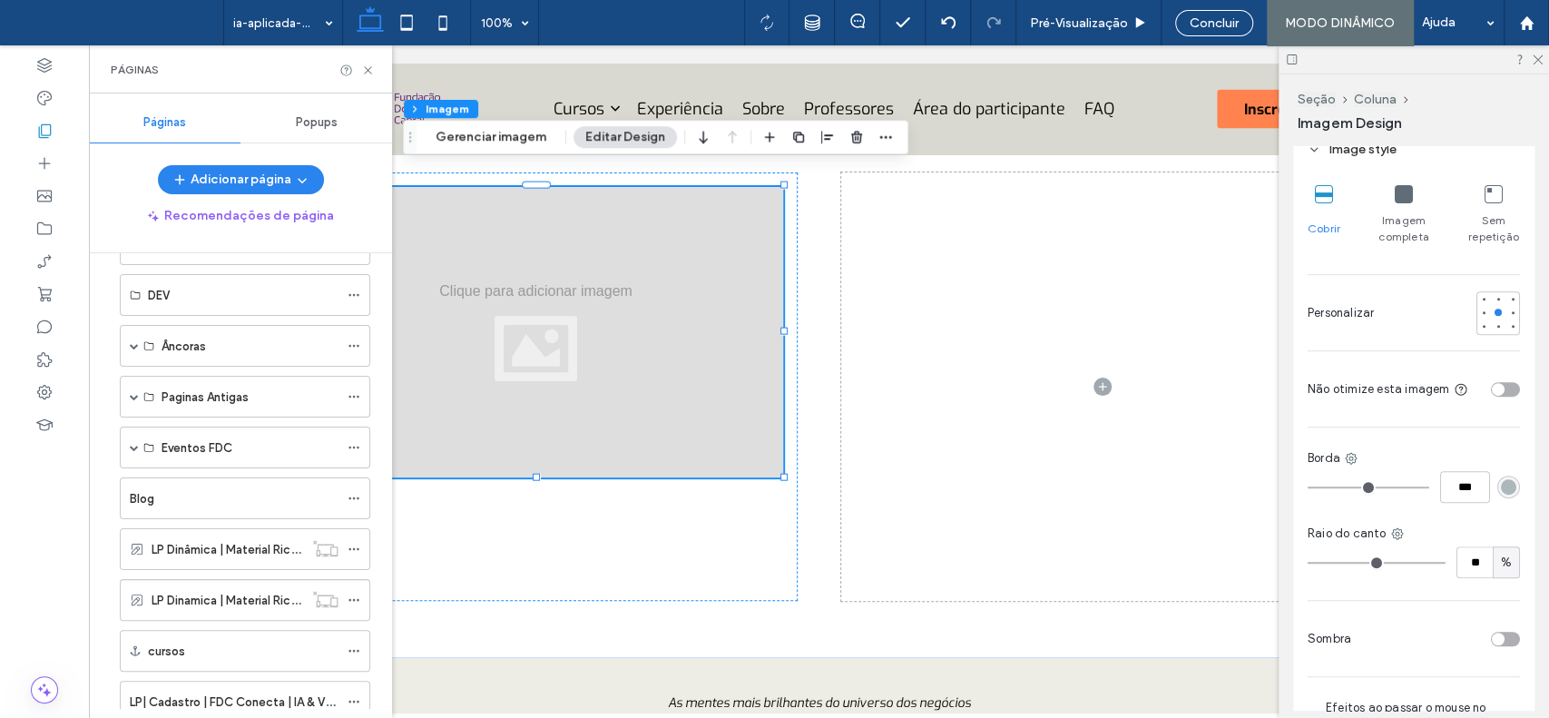
scroll to position [1652, 0]
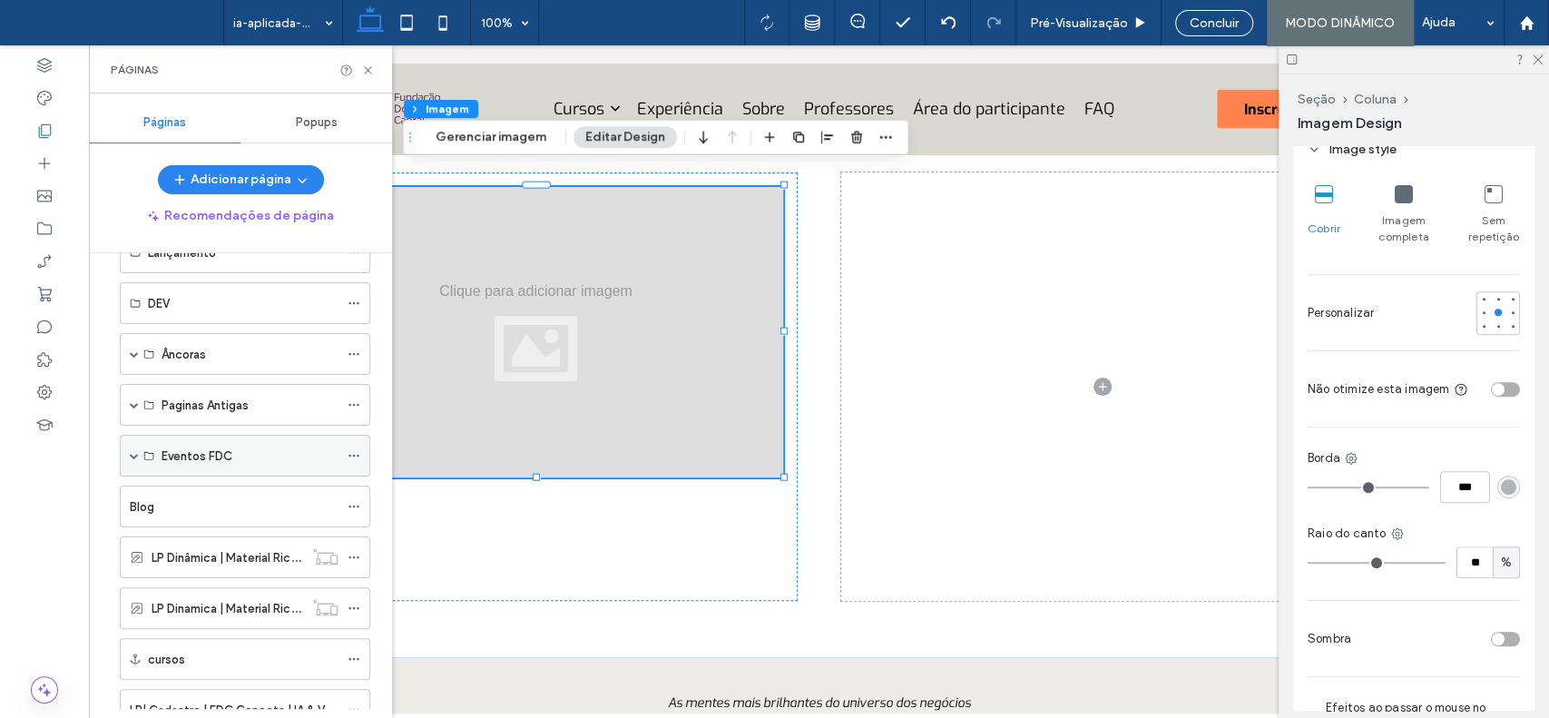
click at [136, 451] on span at bounding box center [134, 455] width 9 height 9
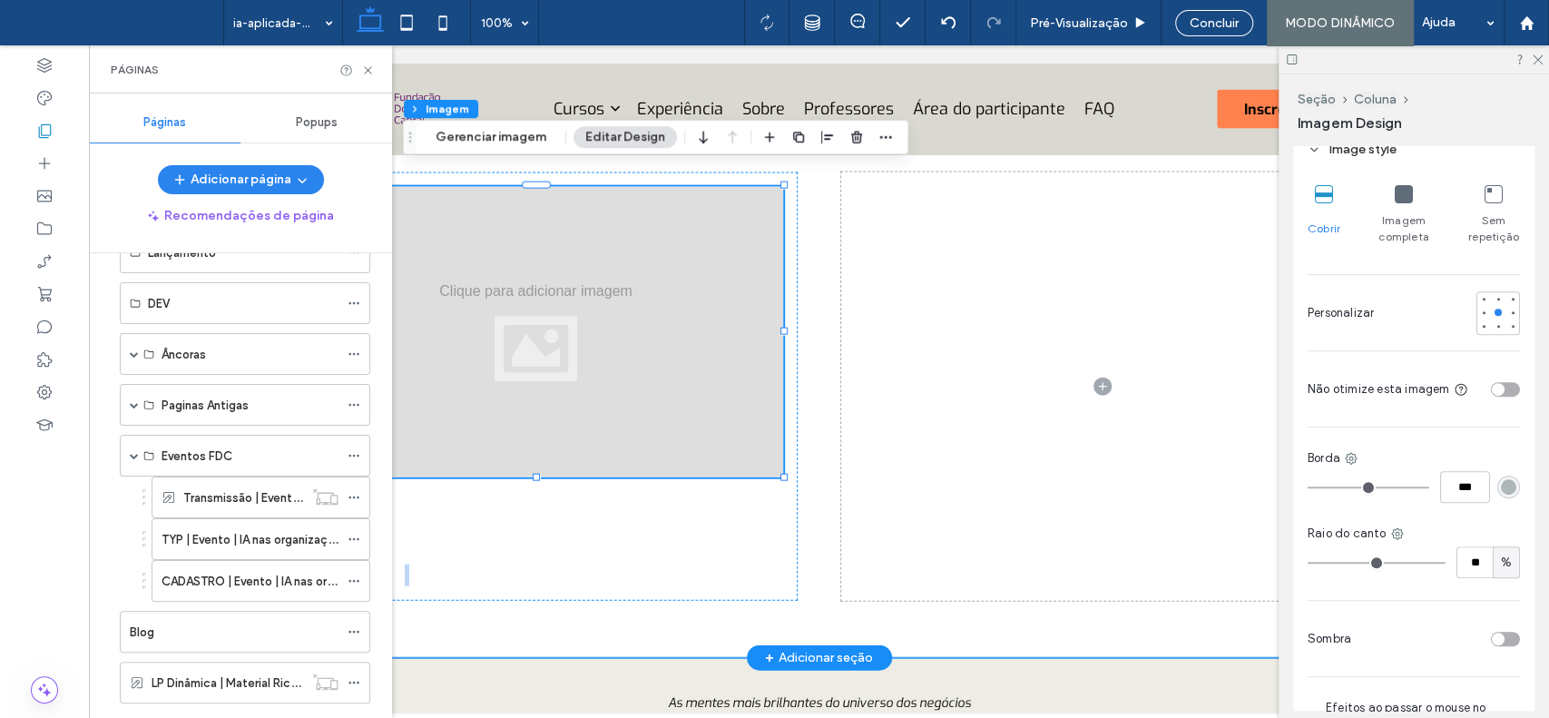
click at [399, 604] on div "Este é o texto do parágrafo. Clique nele ou acesse Manage Text (Gerenciar texto…" at bounding box center [819, 386] width 1089 height 543
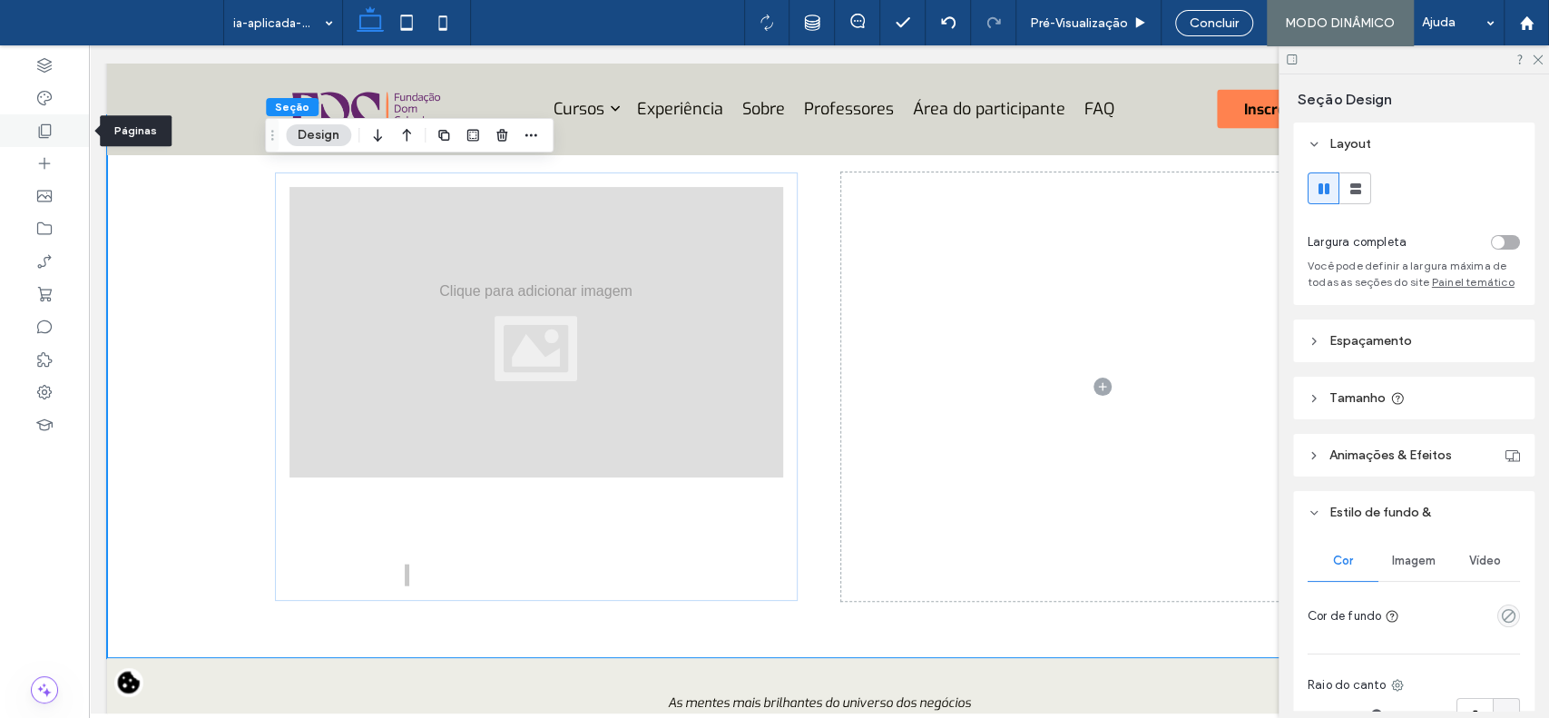
click at [34, 128] on div at bounding box center [44, 130] width 89 height 33
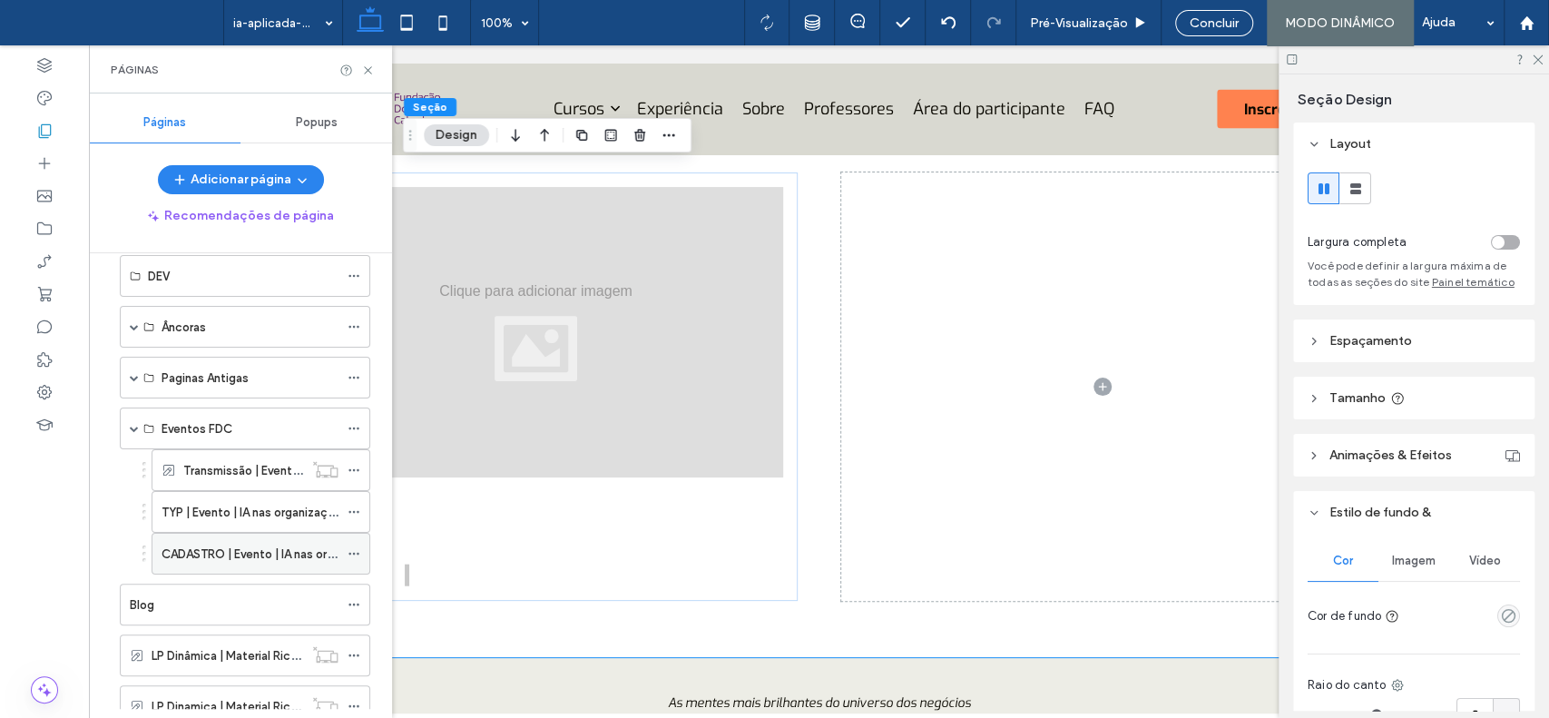
scroll to position [1666, 0]
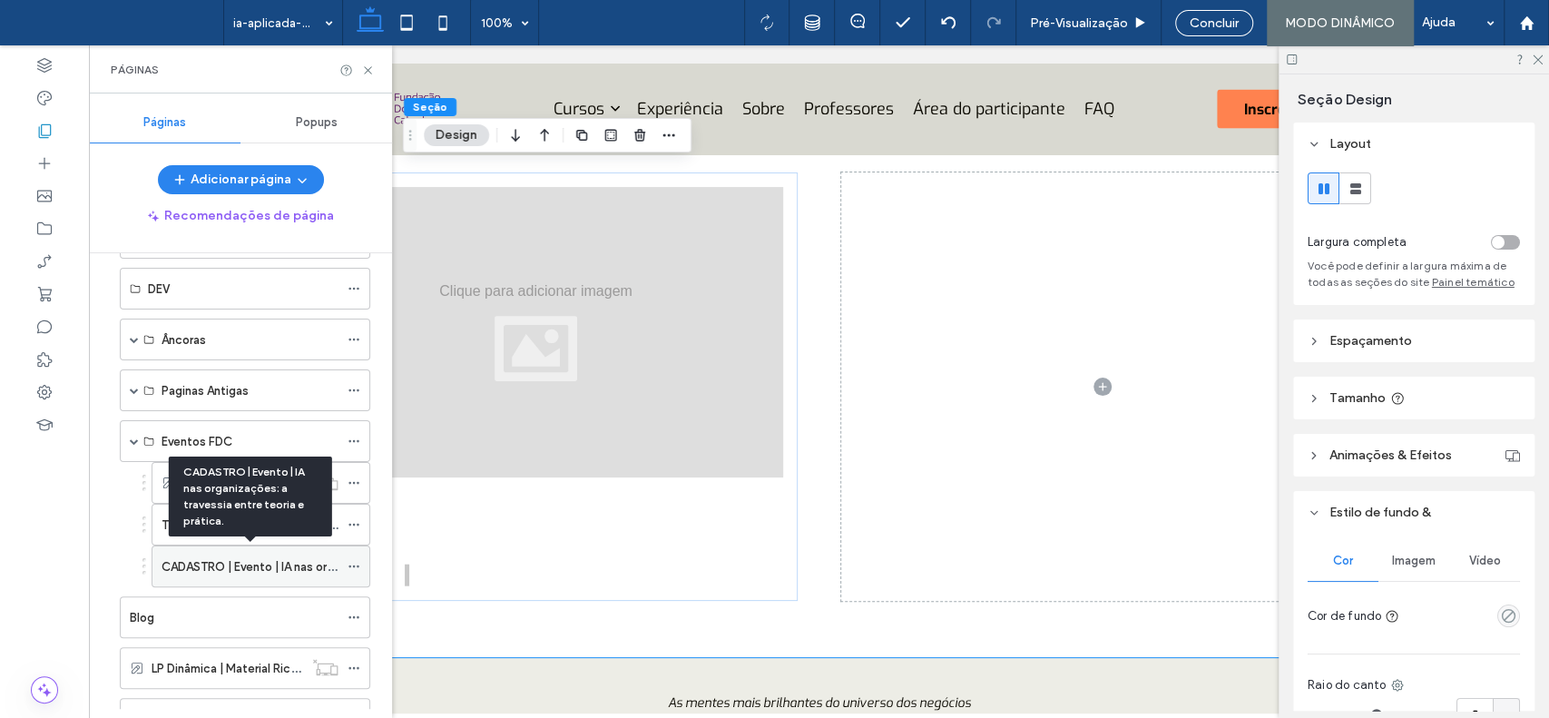
click at [261, 562] on label "CADASTRO | Evento | IA nas organizações: a travessia entre teoria e prática." at bounding box center [370, 567] width 416 height 32
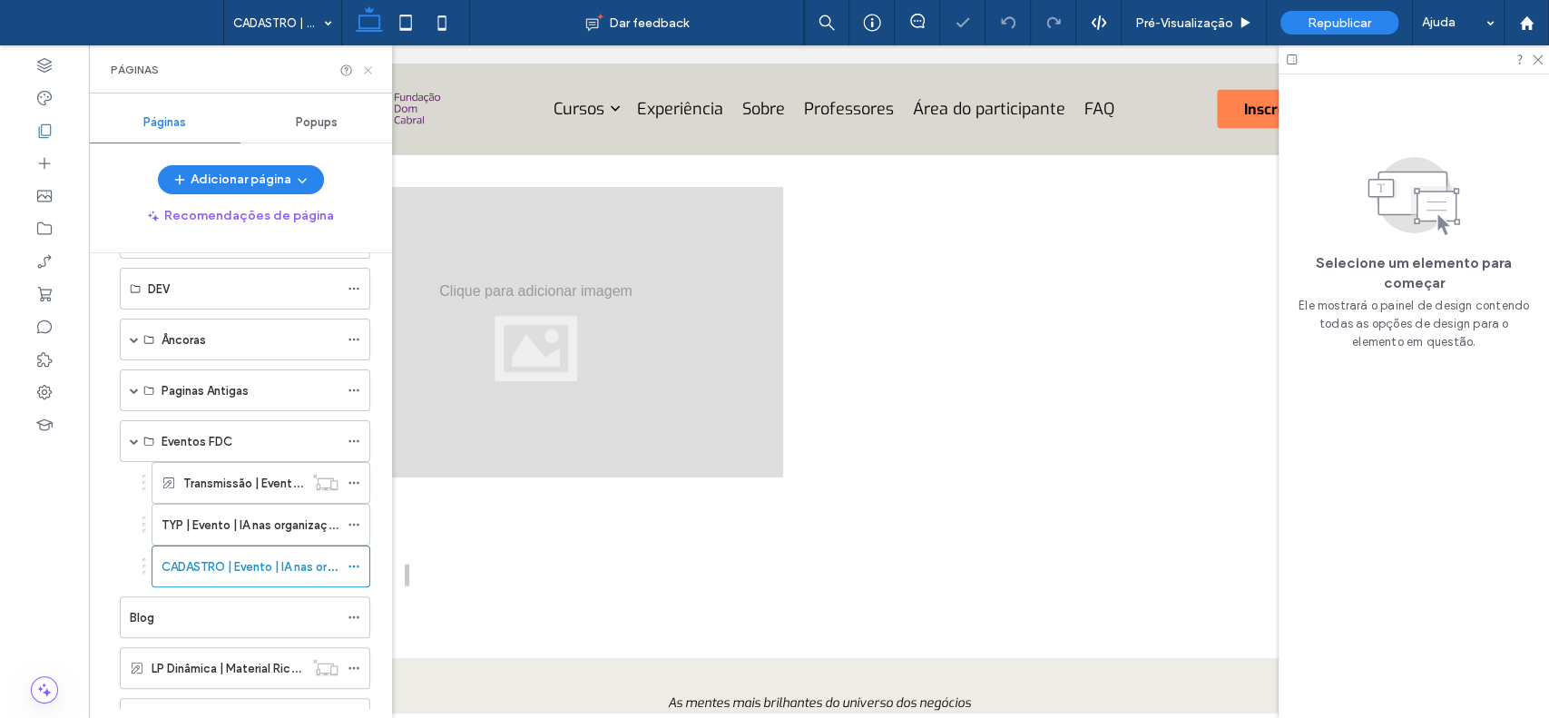
click at [371, 69] on icon at bounding box center [368, 71] width 14 height 14
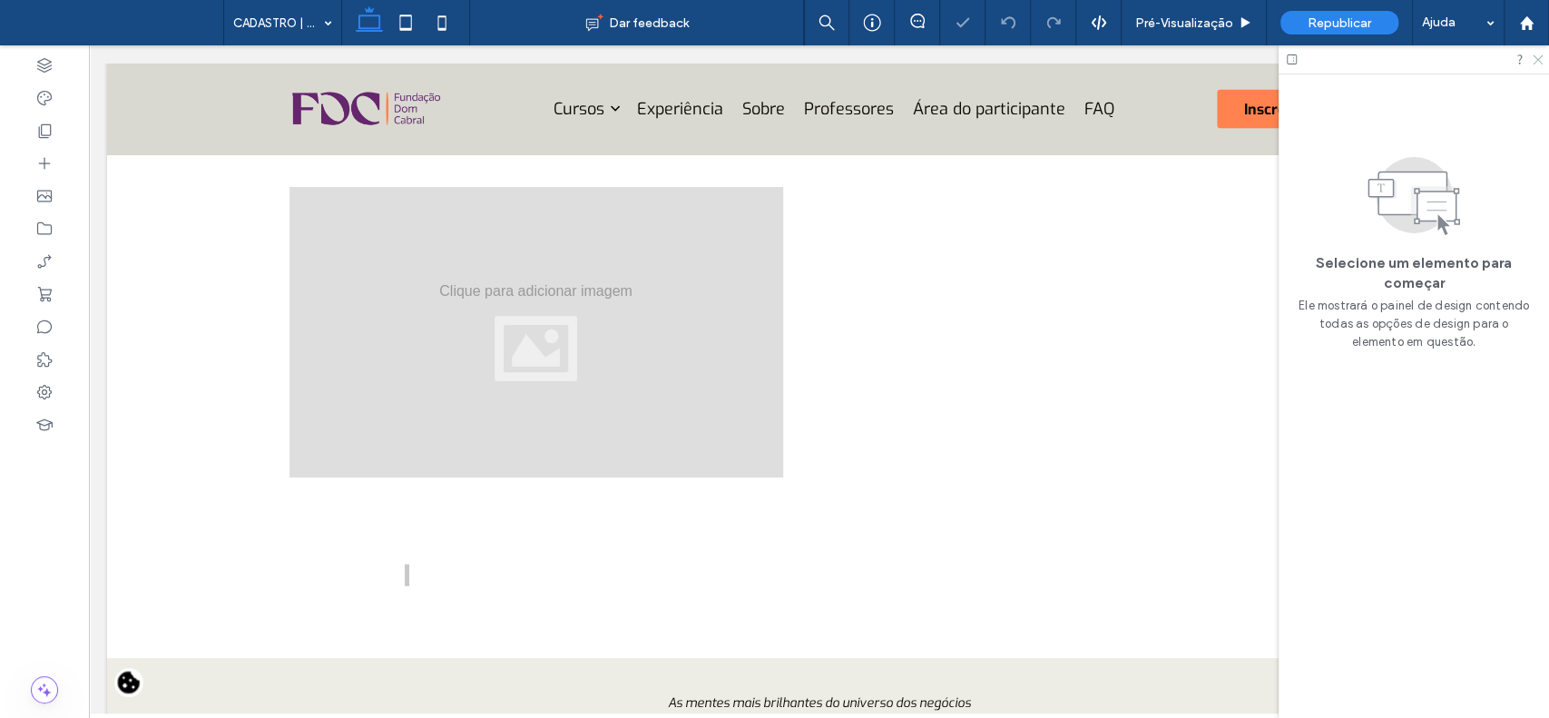
click at [1536, 61] on icon at bounding box center [1537, 59] width 12 height 12
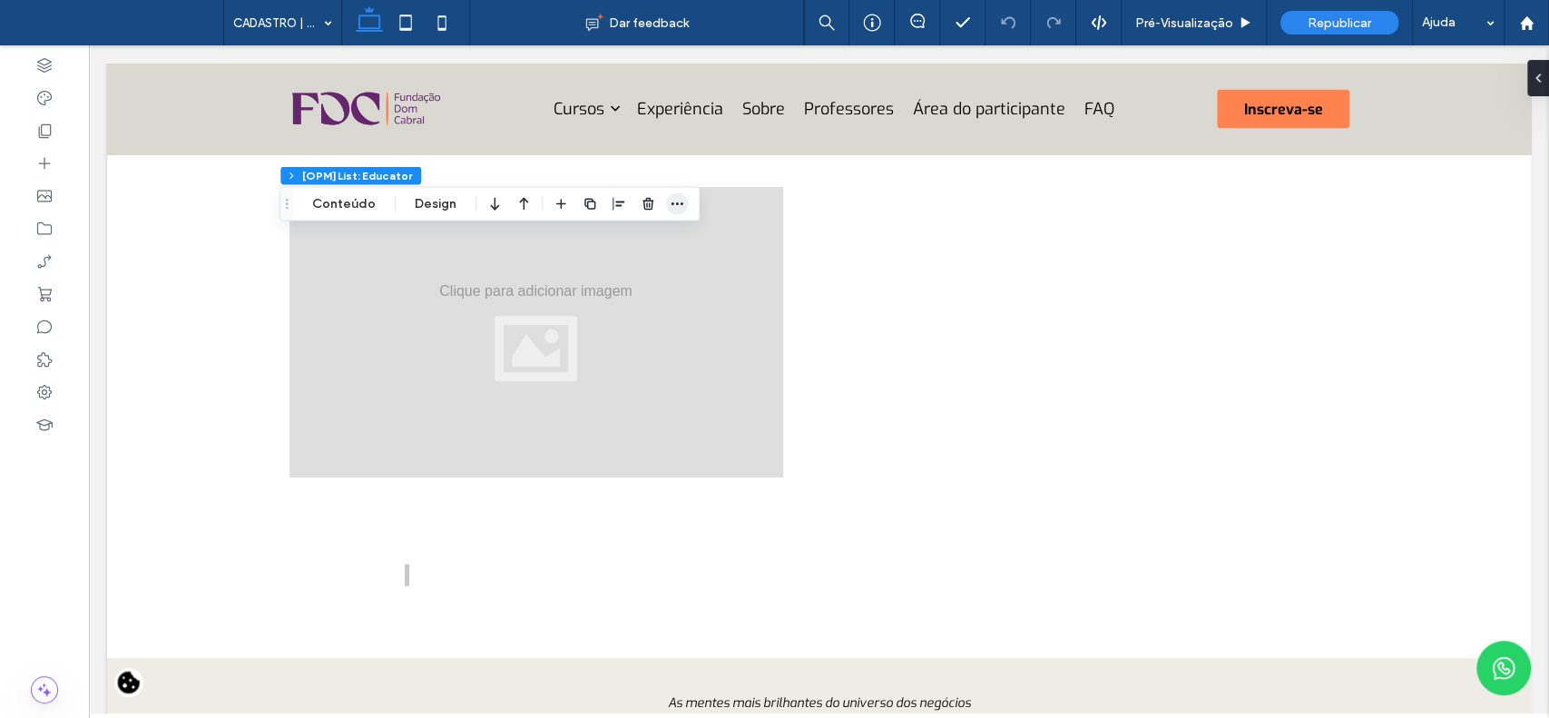
click at [670, 208] on icon "button" at bounding box center [677, 204] width 15 height 15
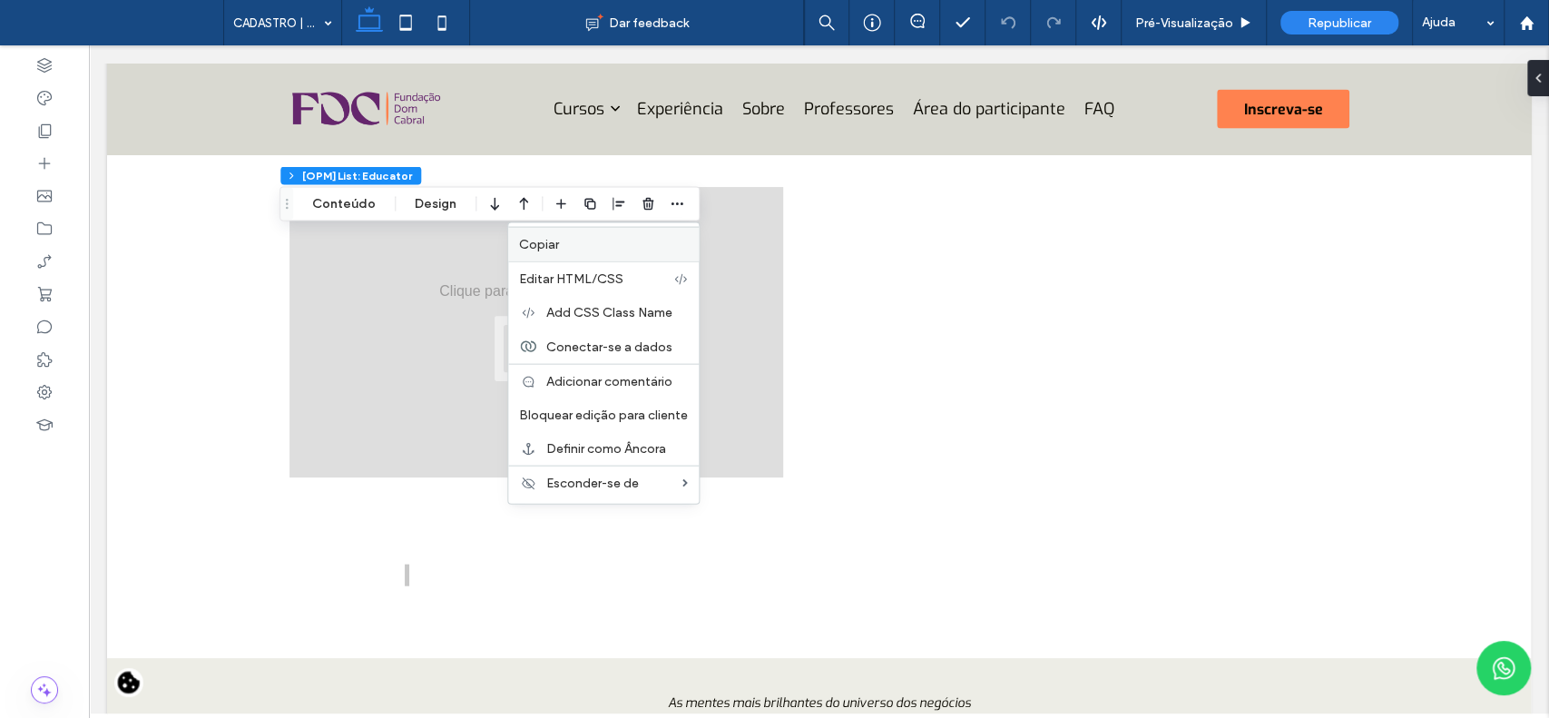
click at [599, 248] on label "Copiar" at bounding box center [603, 244] width 169 height 15
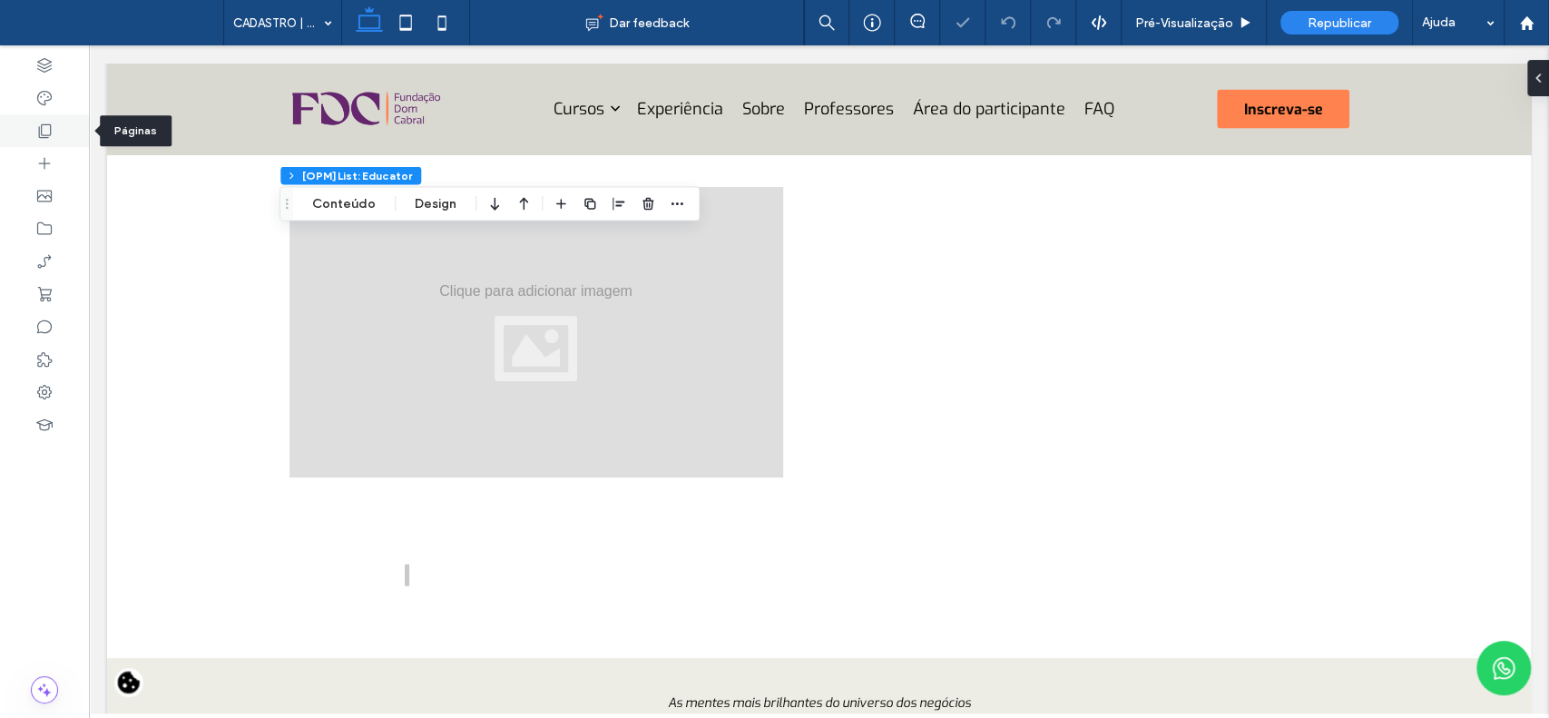
click at [41, 129] on use at bounding box center [45, 131] width 13 height 14
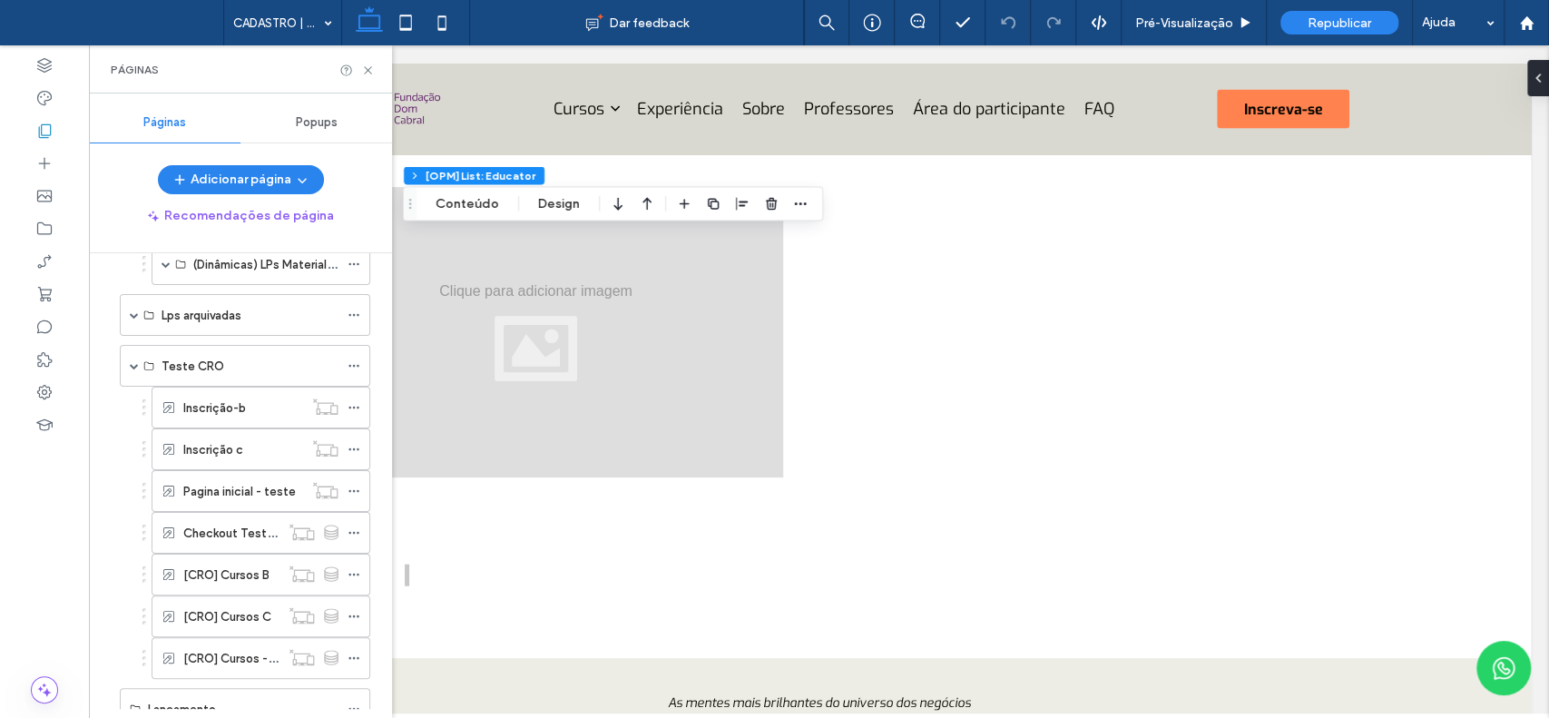
scroll to position [1196, 0]
click at [254, 558] on label "[CRO] Cursos B" at bounding box center [226, 574] width 86 height 32
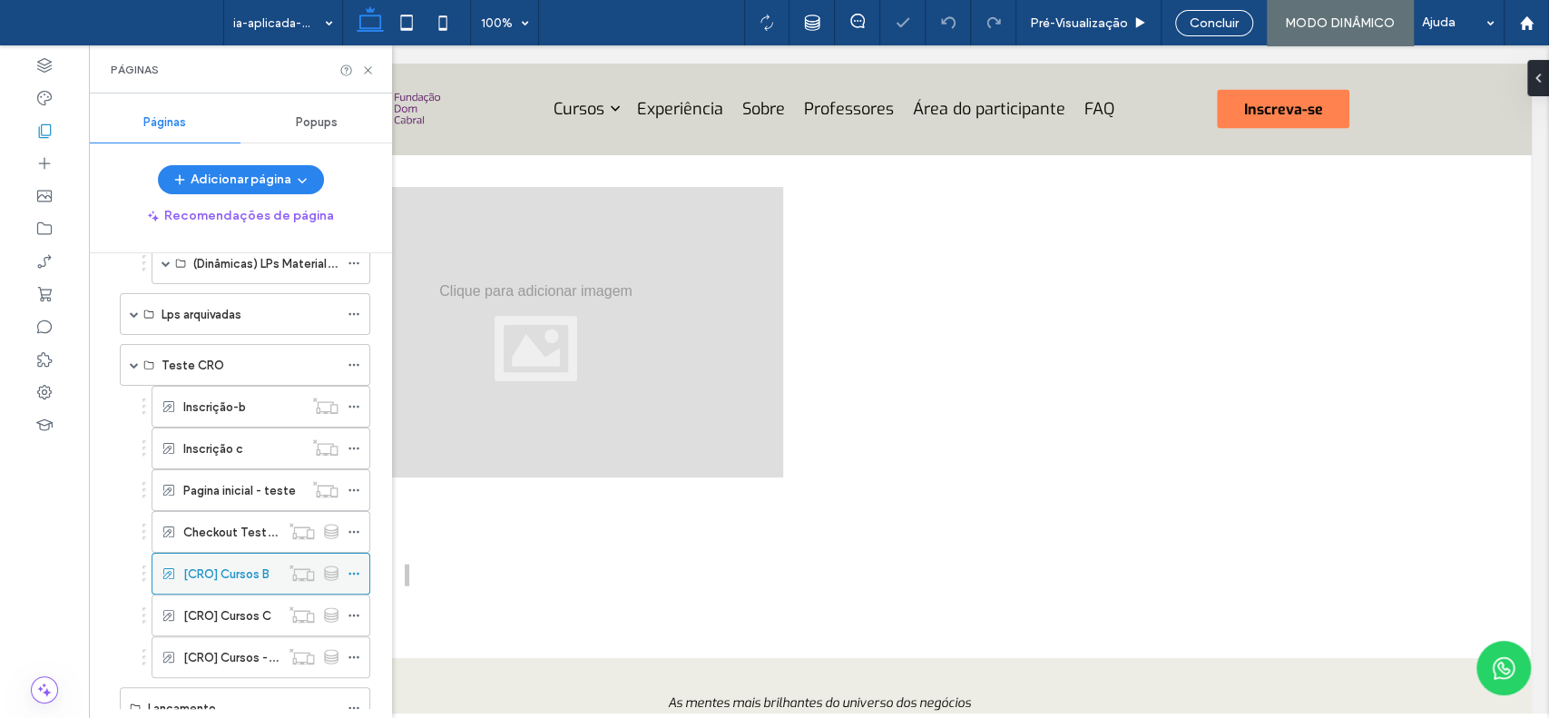
click at [350, 567] on icon at bounding box center [354, 573] width 13 height 13
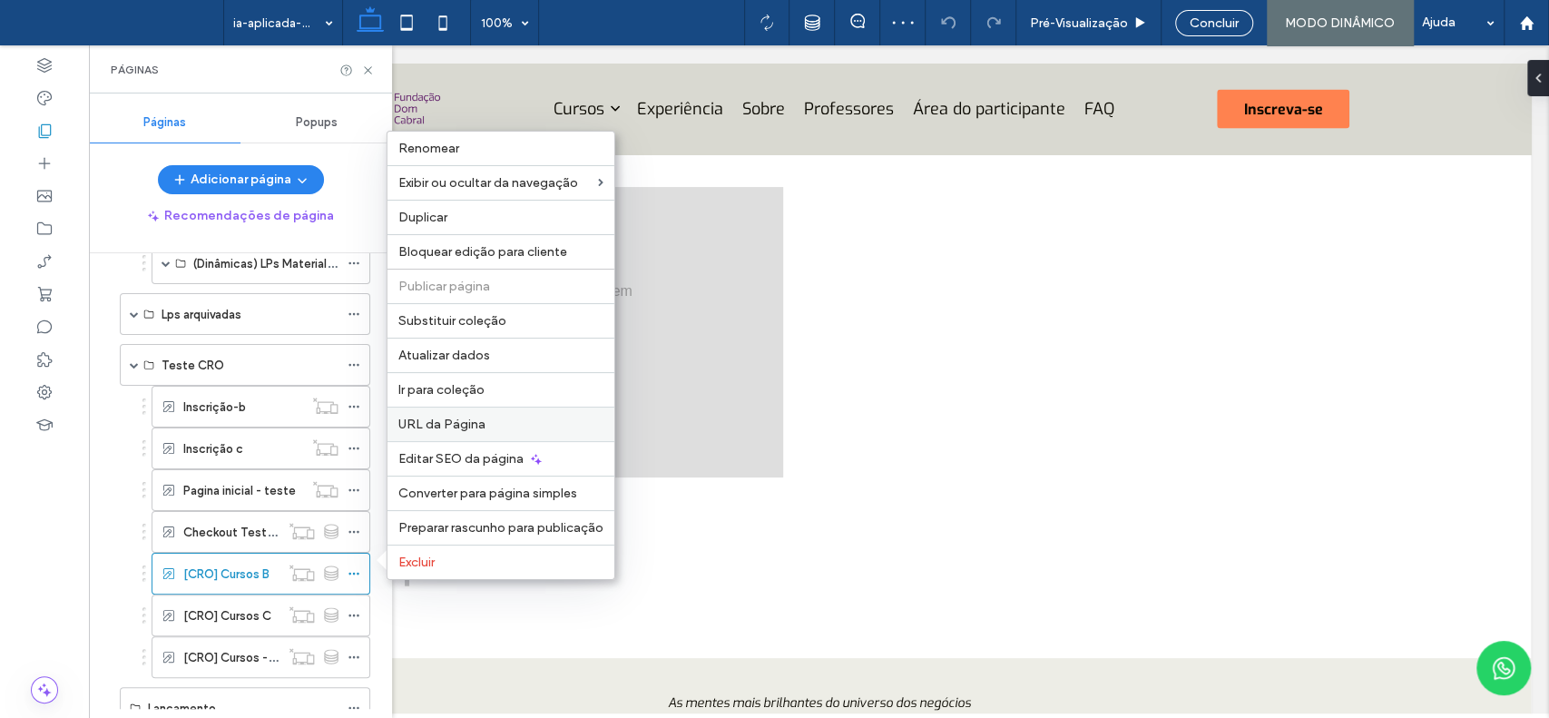
click at [457, 410] on div "URL da Página" at bounding box center [501, 424] width 227 height 34
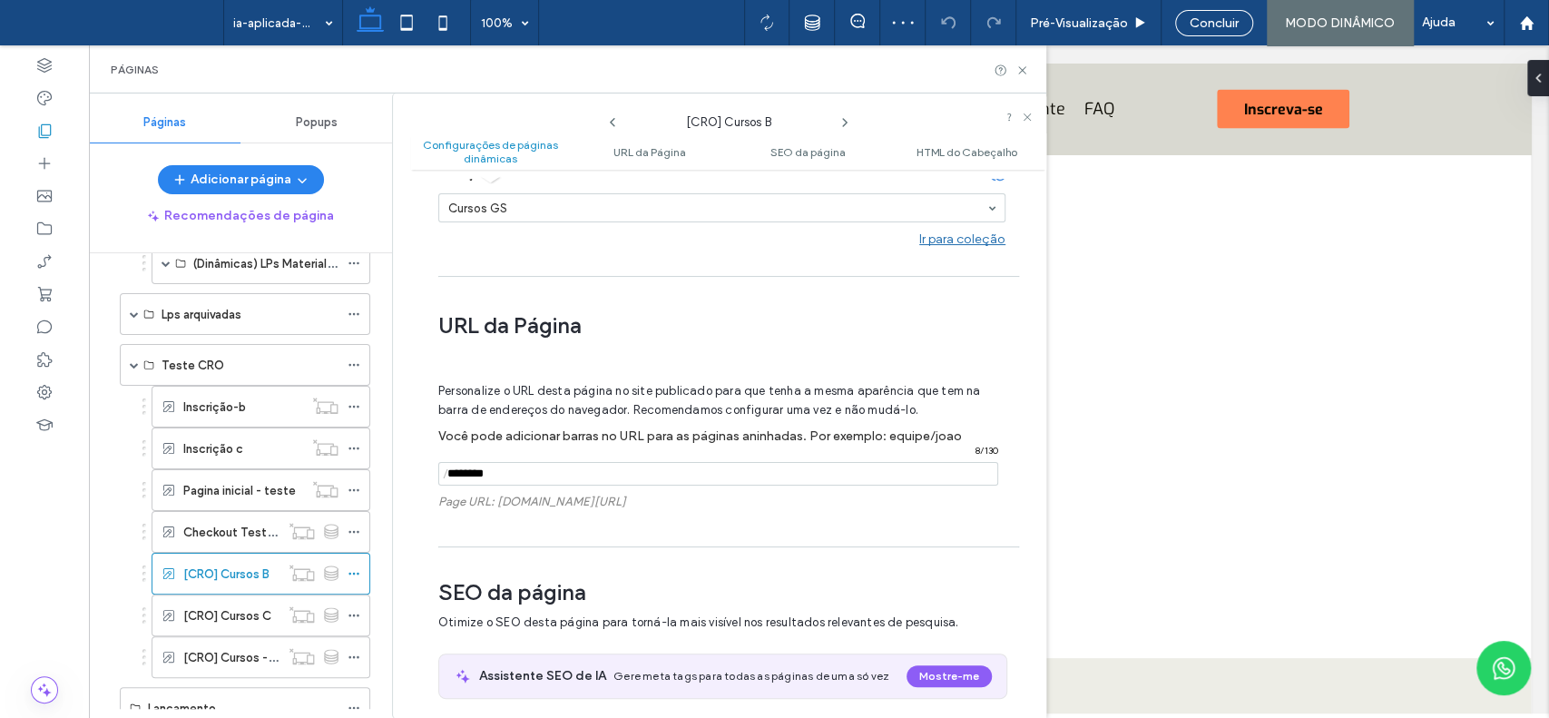
scroll to position [327, 0]
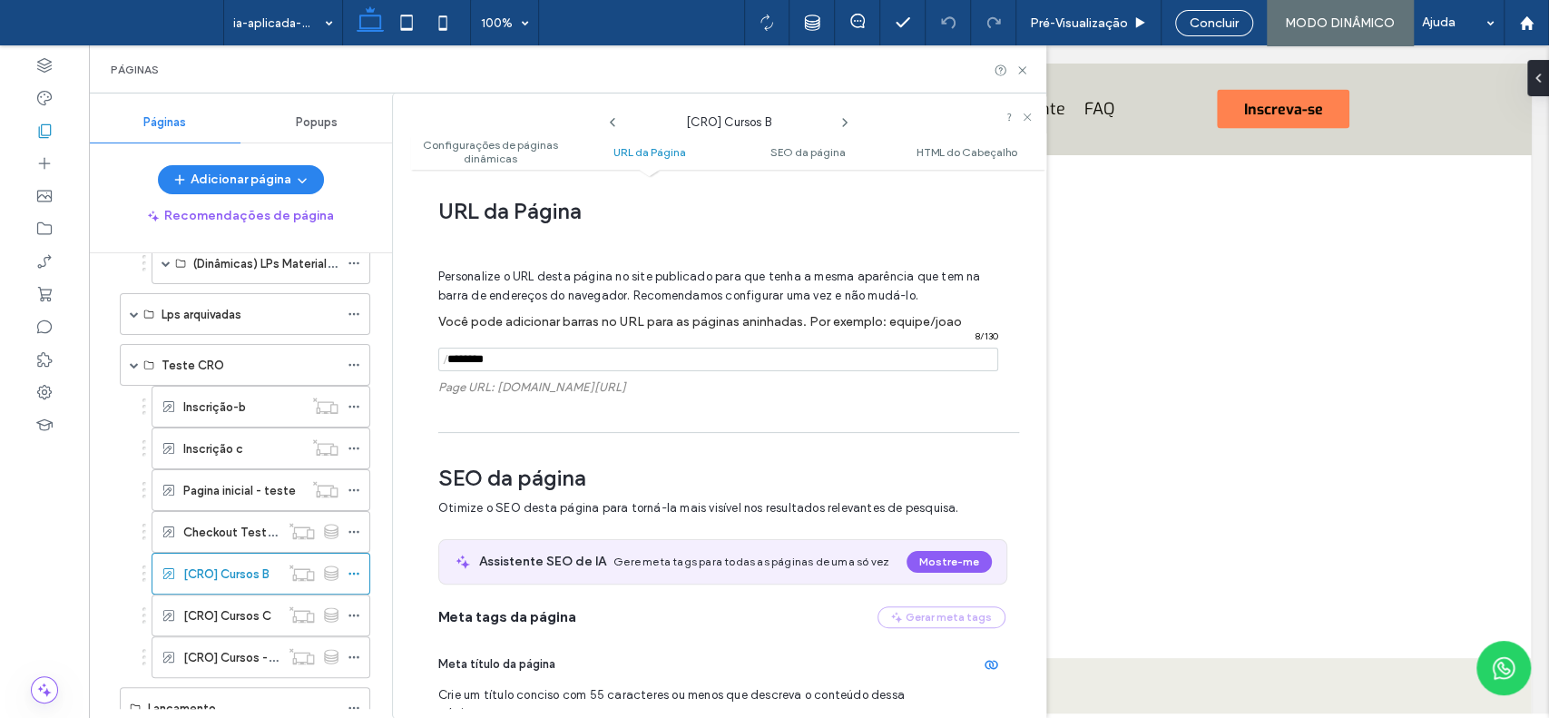
click at [606, 359] on input "notEmpty" at bounding box center [718, 360] width 560 height 24
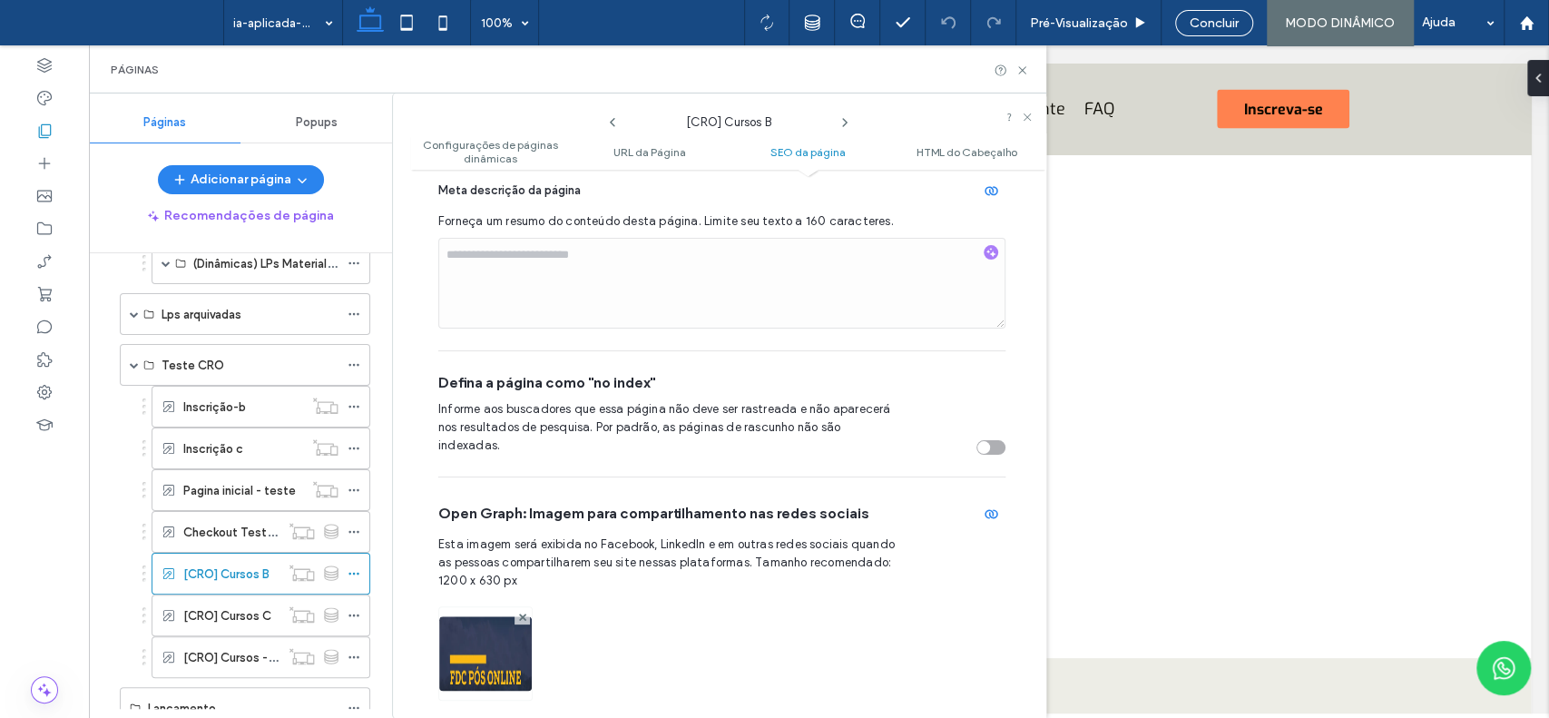
scroll to position [964, 0]
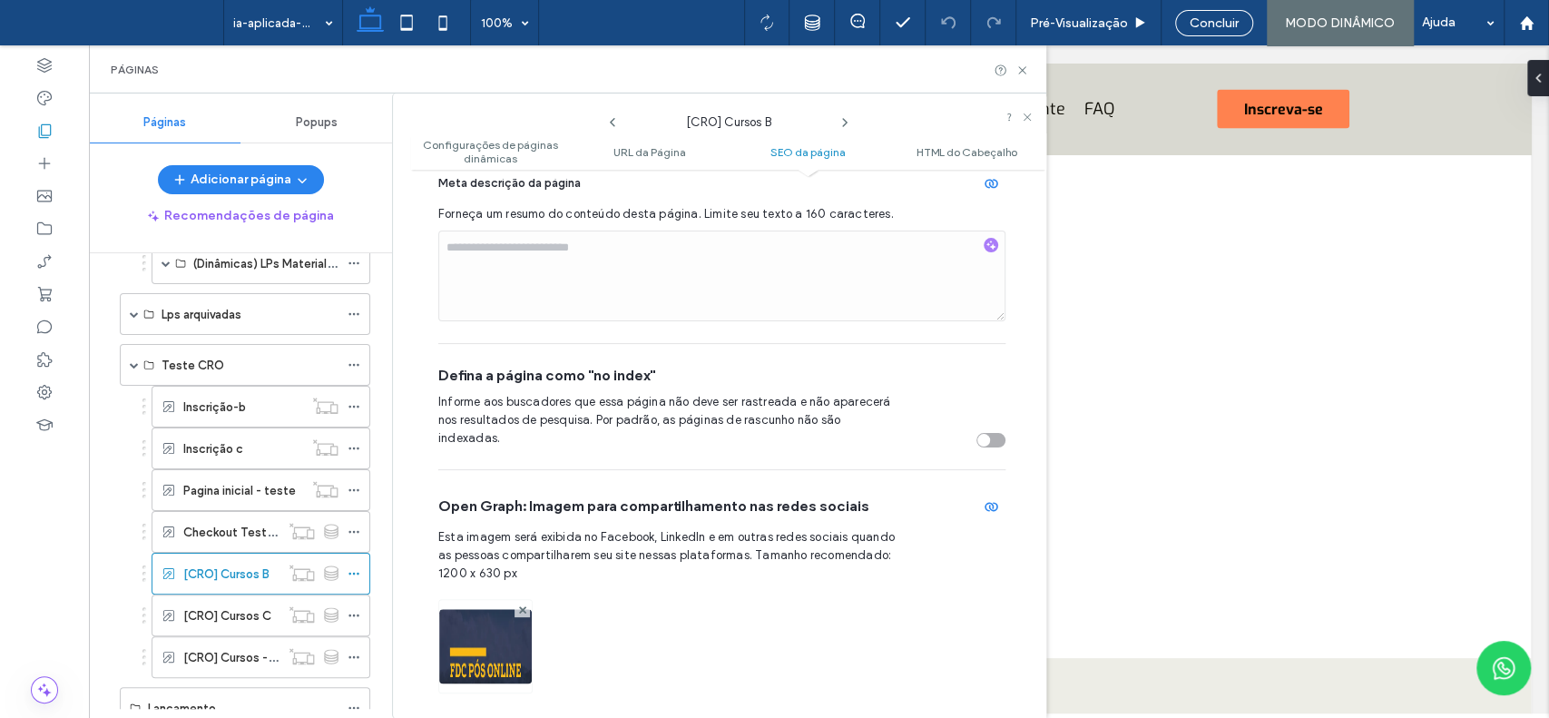
type input "**********"
click at [979, 434] on div "toggle" at bounding box center [984, 440] width 13 height 13
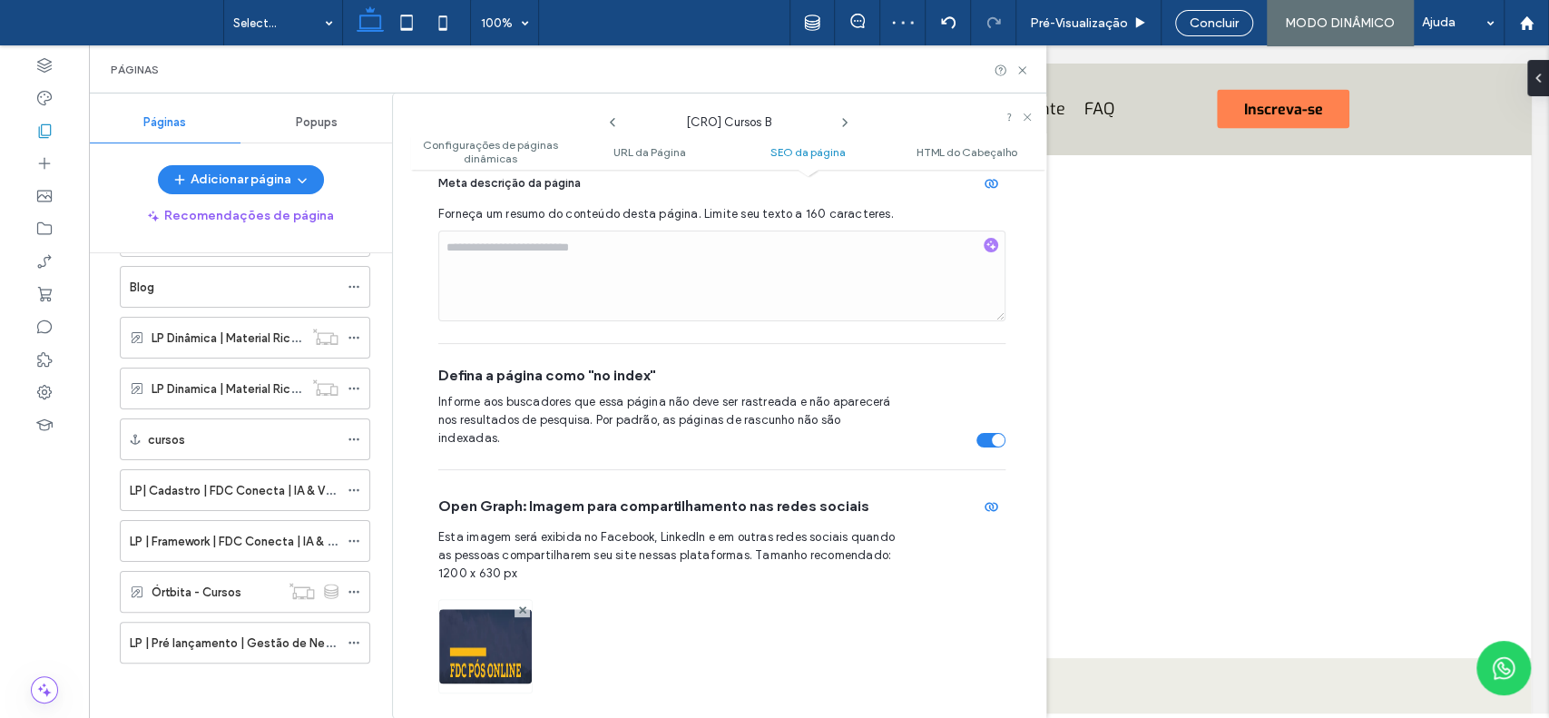
scroll to position [574, 0]
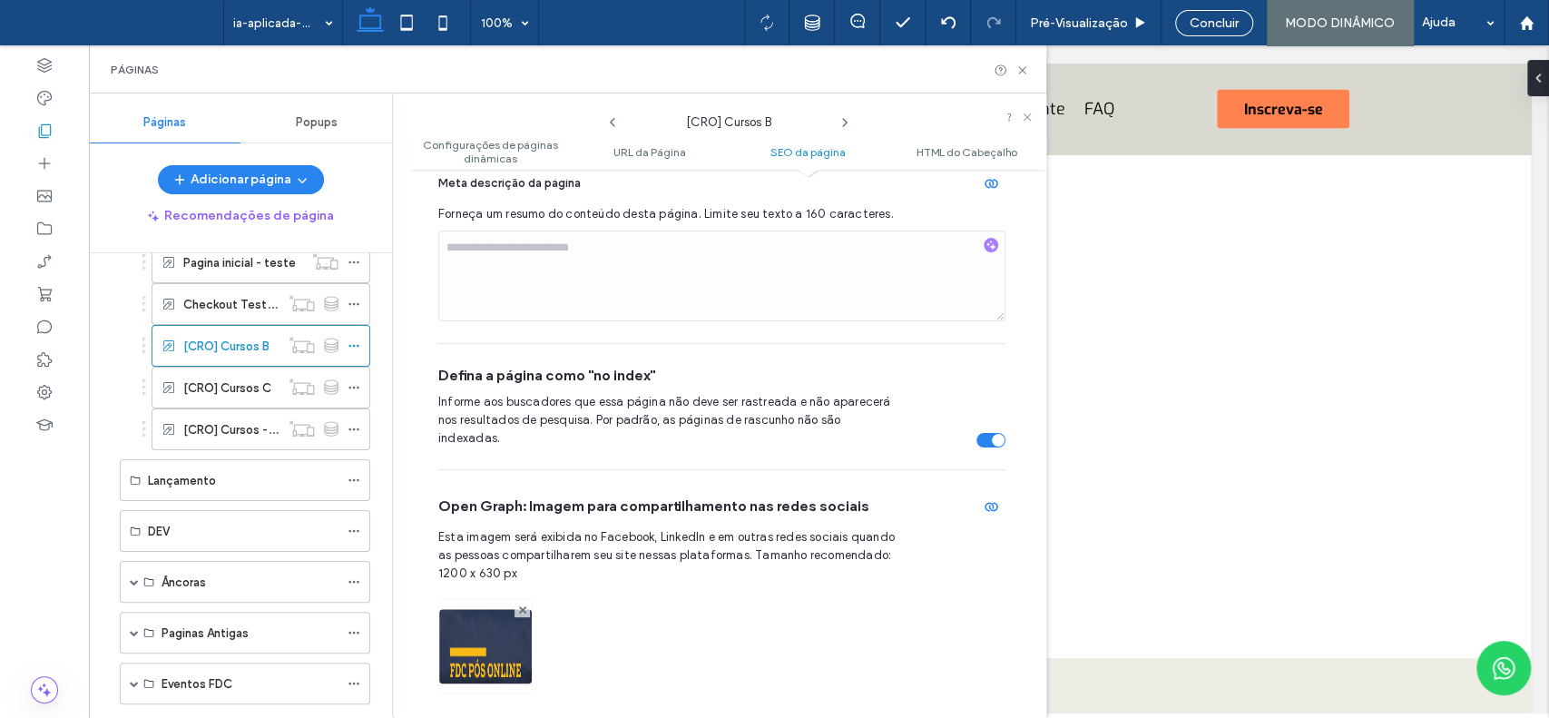
scroll to position [378, 0]
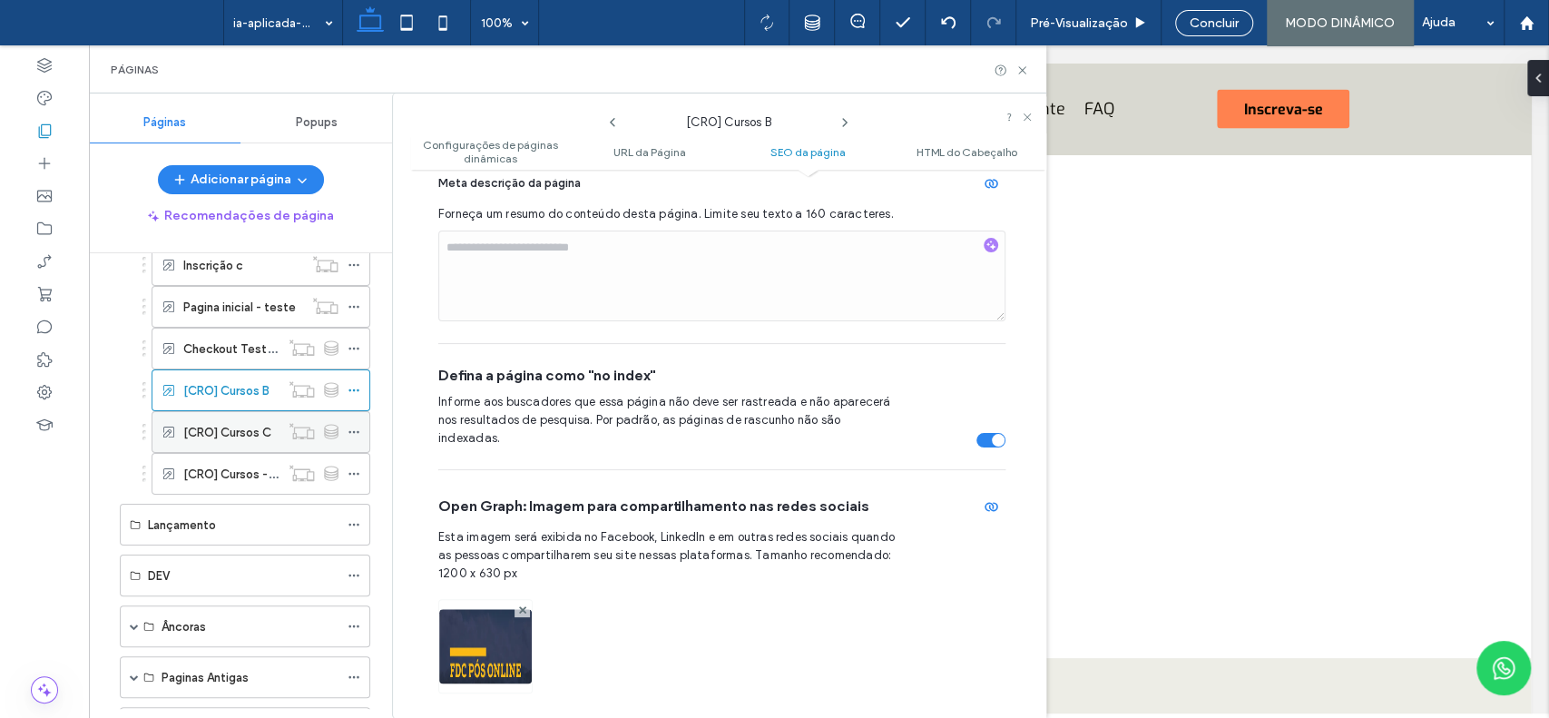
click at [353, 430] on icon at bounding box center [354, 432] width 13 height 13
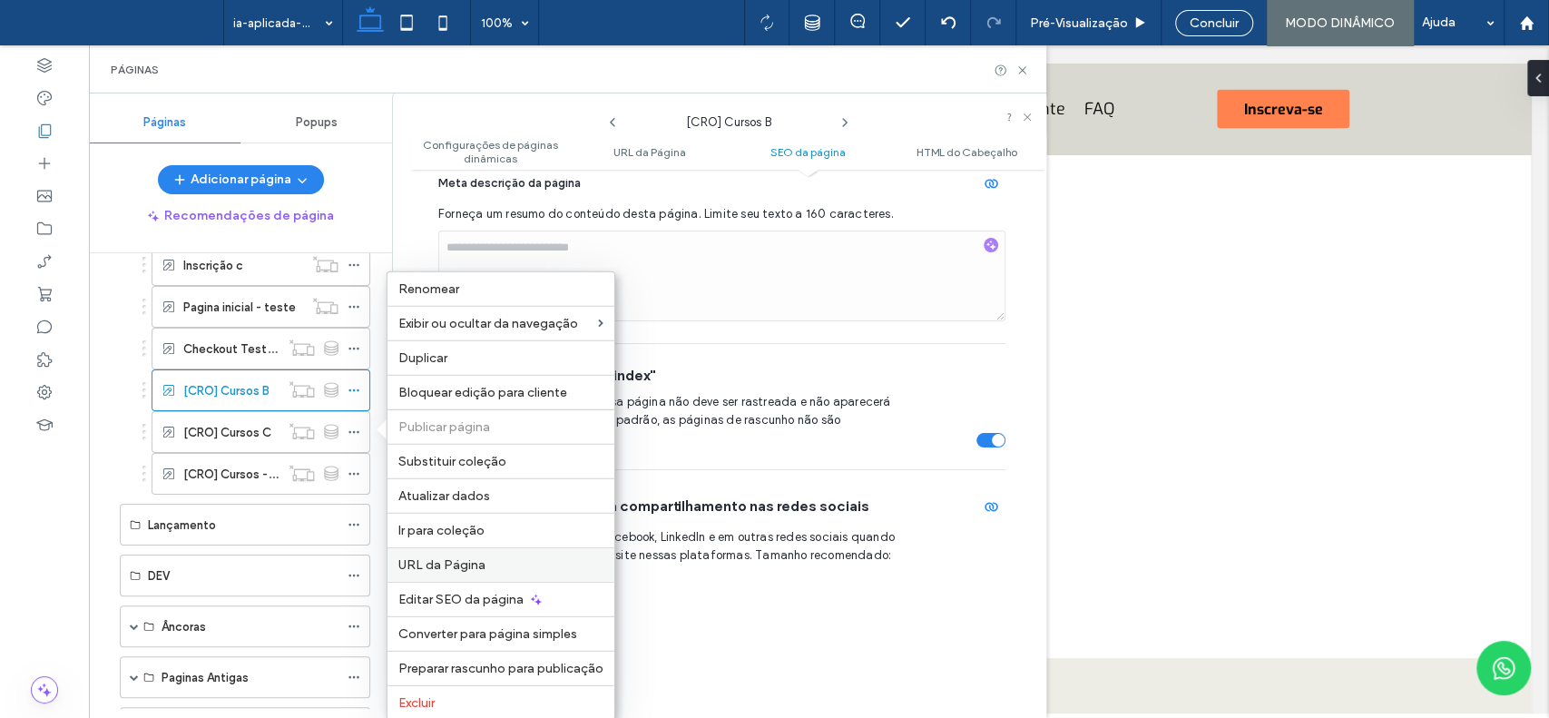
click at [424, 557] on span "URL da Página" at bounding box center [441, 564] width 87 height 15
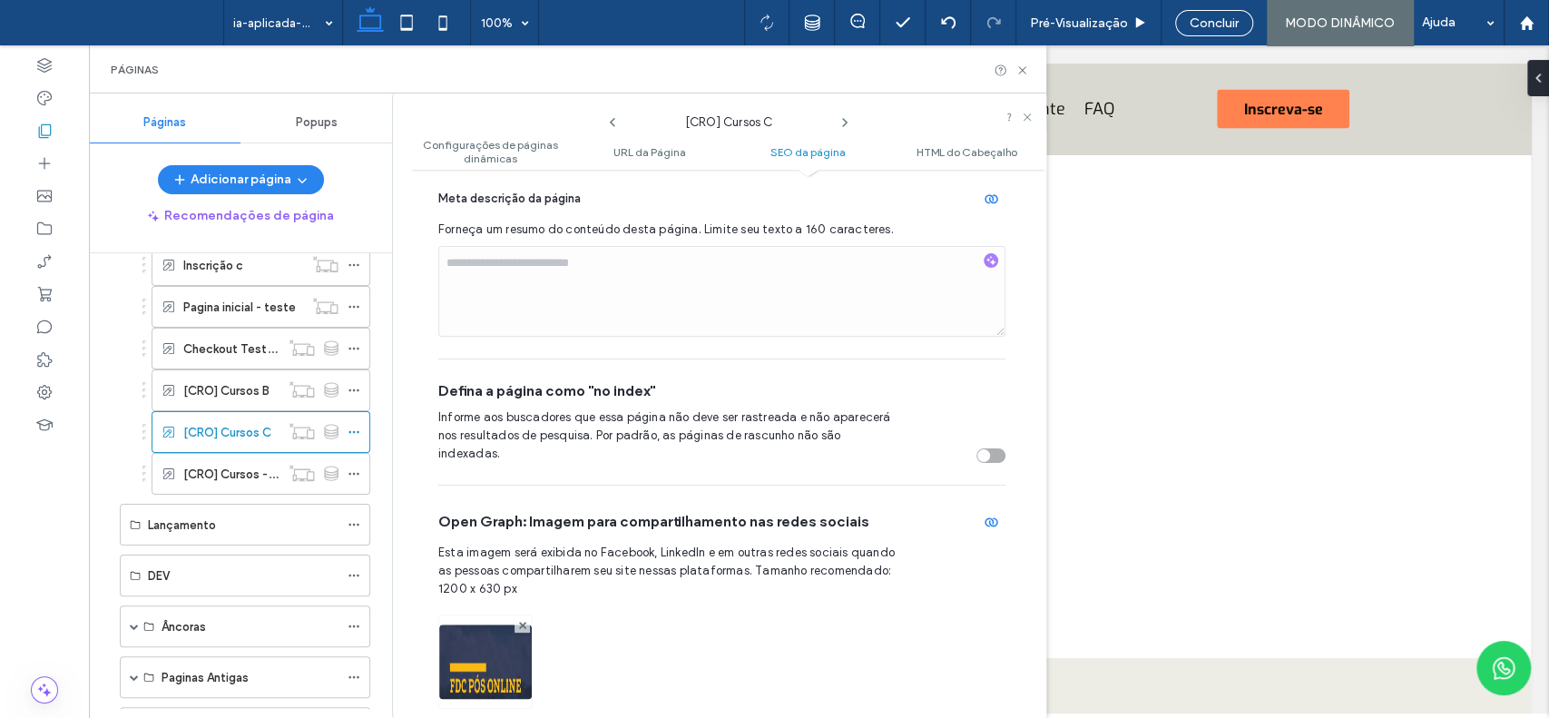
scroll to position [963, 0]
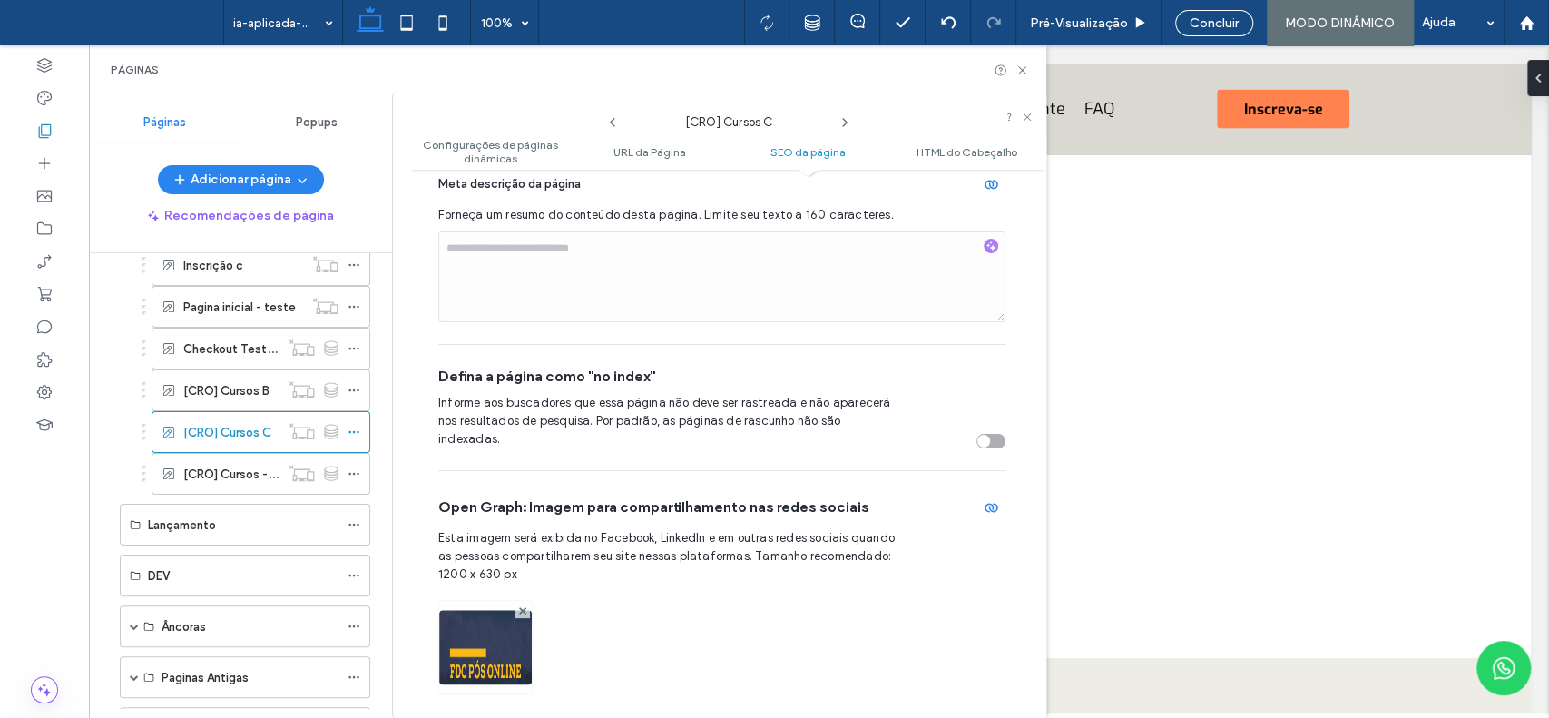
click at [988, 434] on div "toggle" at bounding box center [991, 441] width 29 height 15
click at [354, 474] on icon at bounding box center [354, 473] width 13 height 13
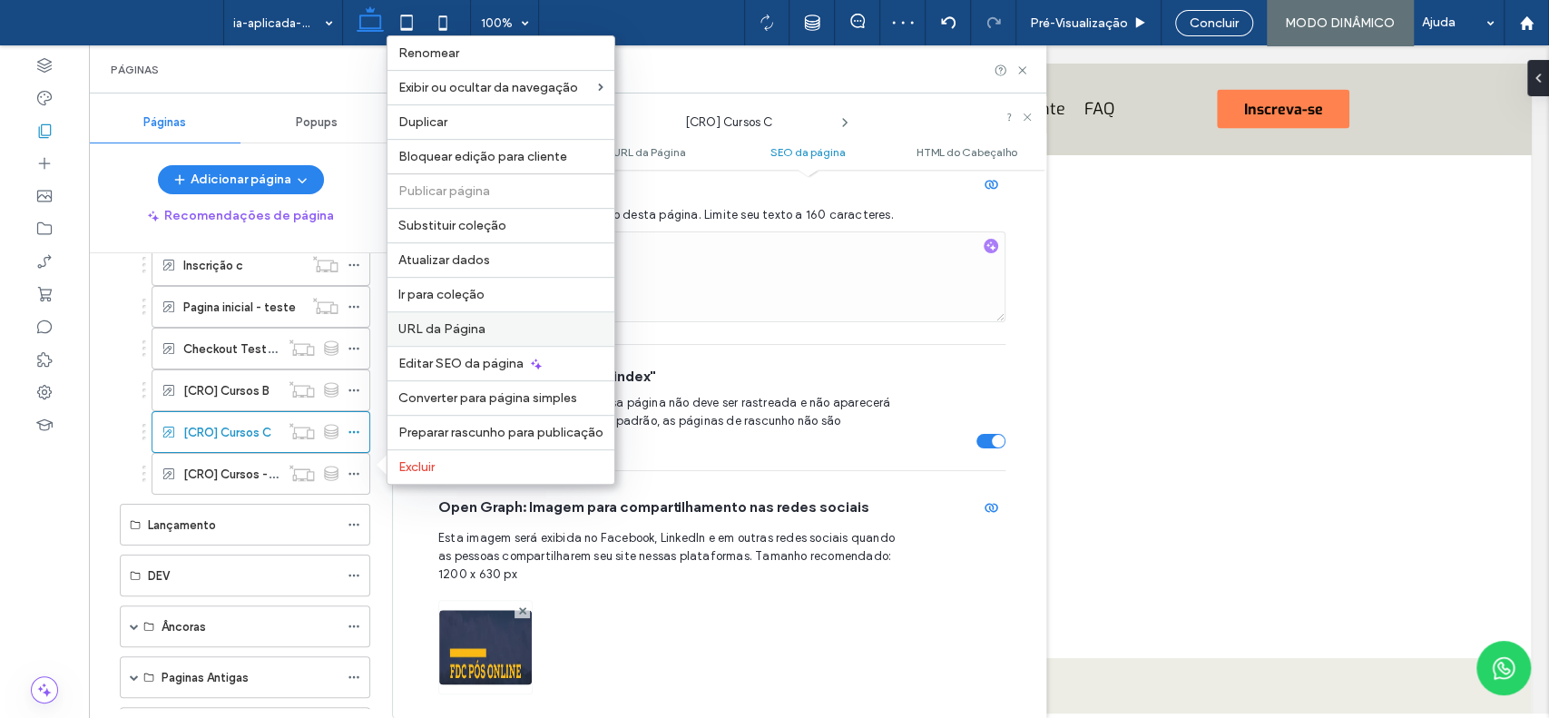
click at [458, 337] on span "URL da Página" at bounding box center [441, 328] width 87 height 15
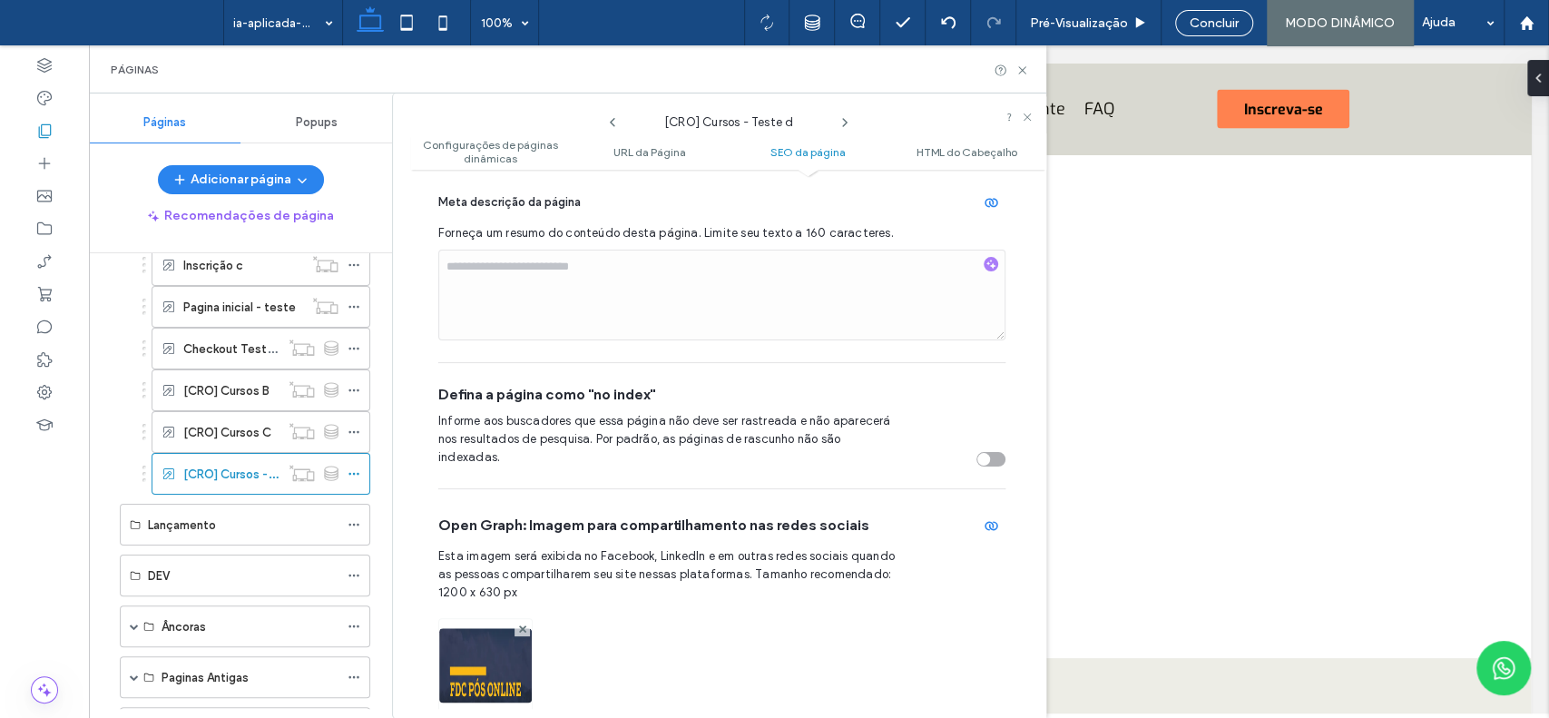
scroll to position [973, 0]
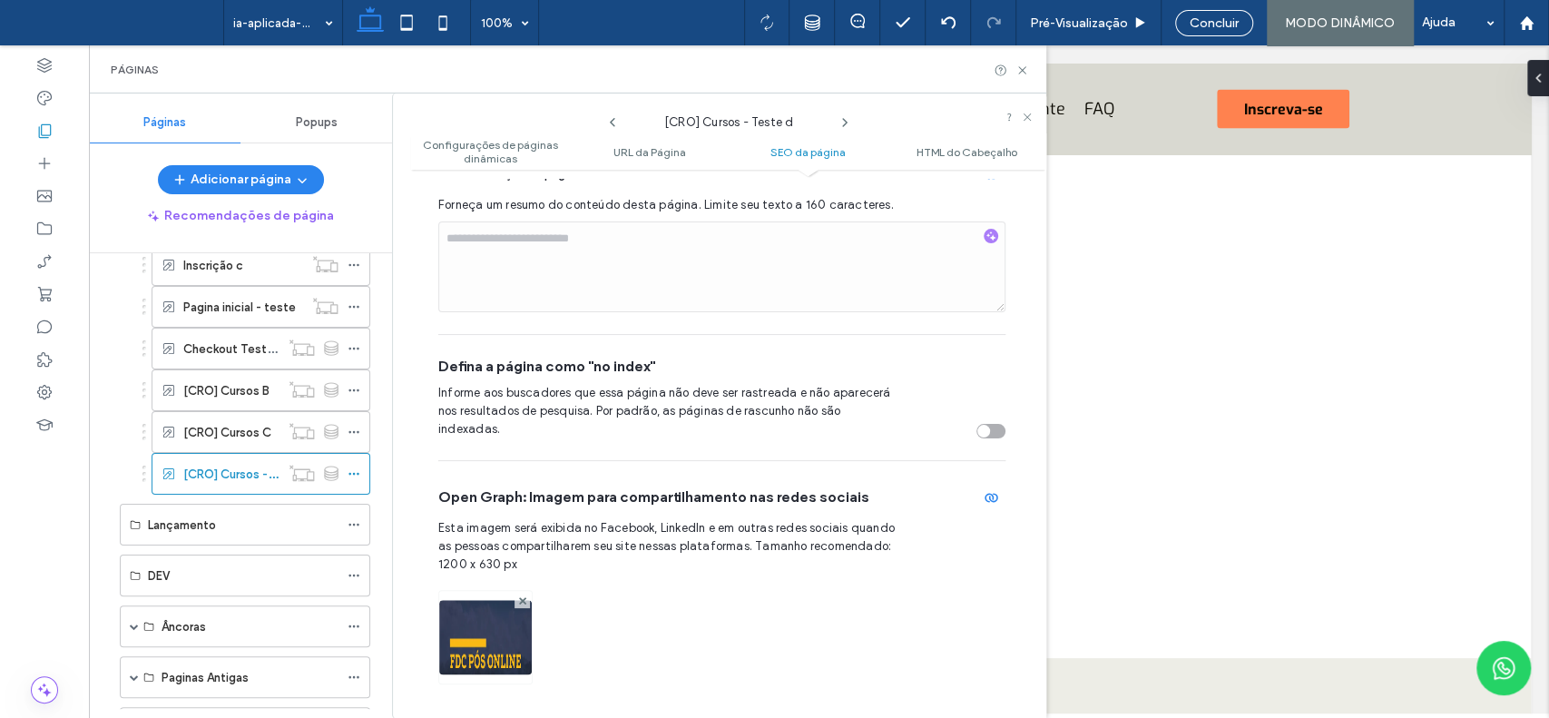
click at [984, 424] on div "toggle" at bounding box center [991, 431] width 29 height 15
click at [349, 307] on icon at bounding box center [354, 306] width 13 height 13
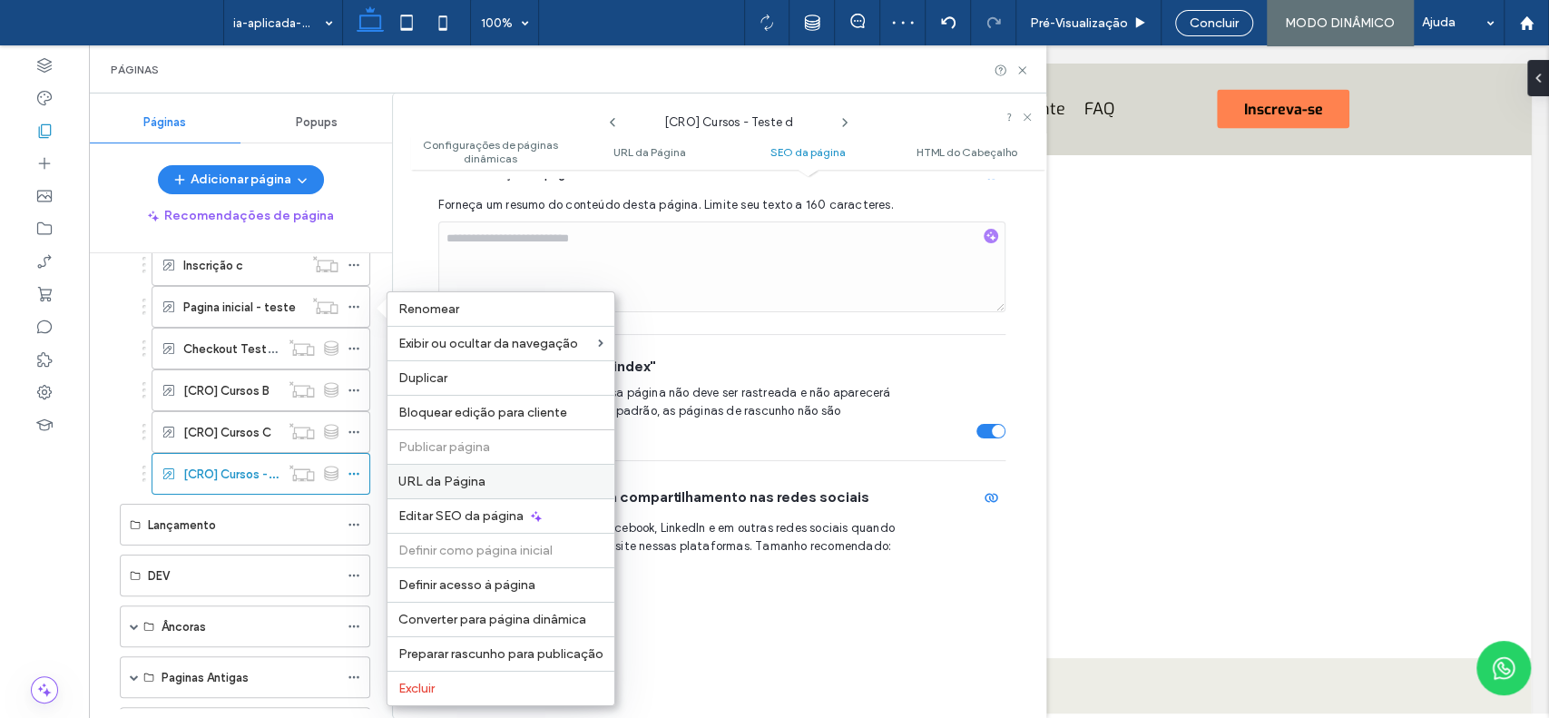
click at [427, 478] on span "URL da Página" at bounding box center [441, 481] width 87 height 15
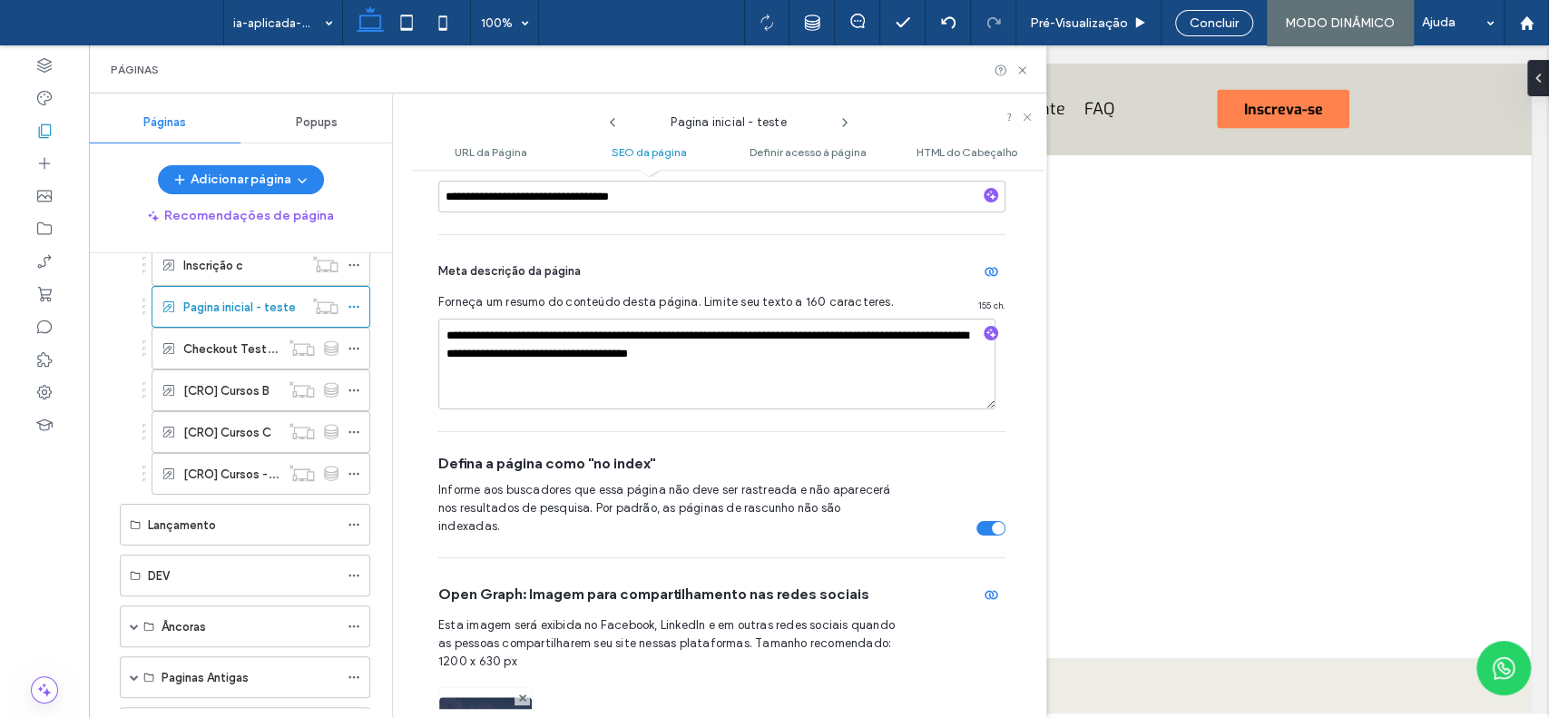
scroll to position [553, 0]
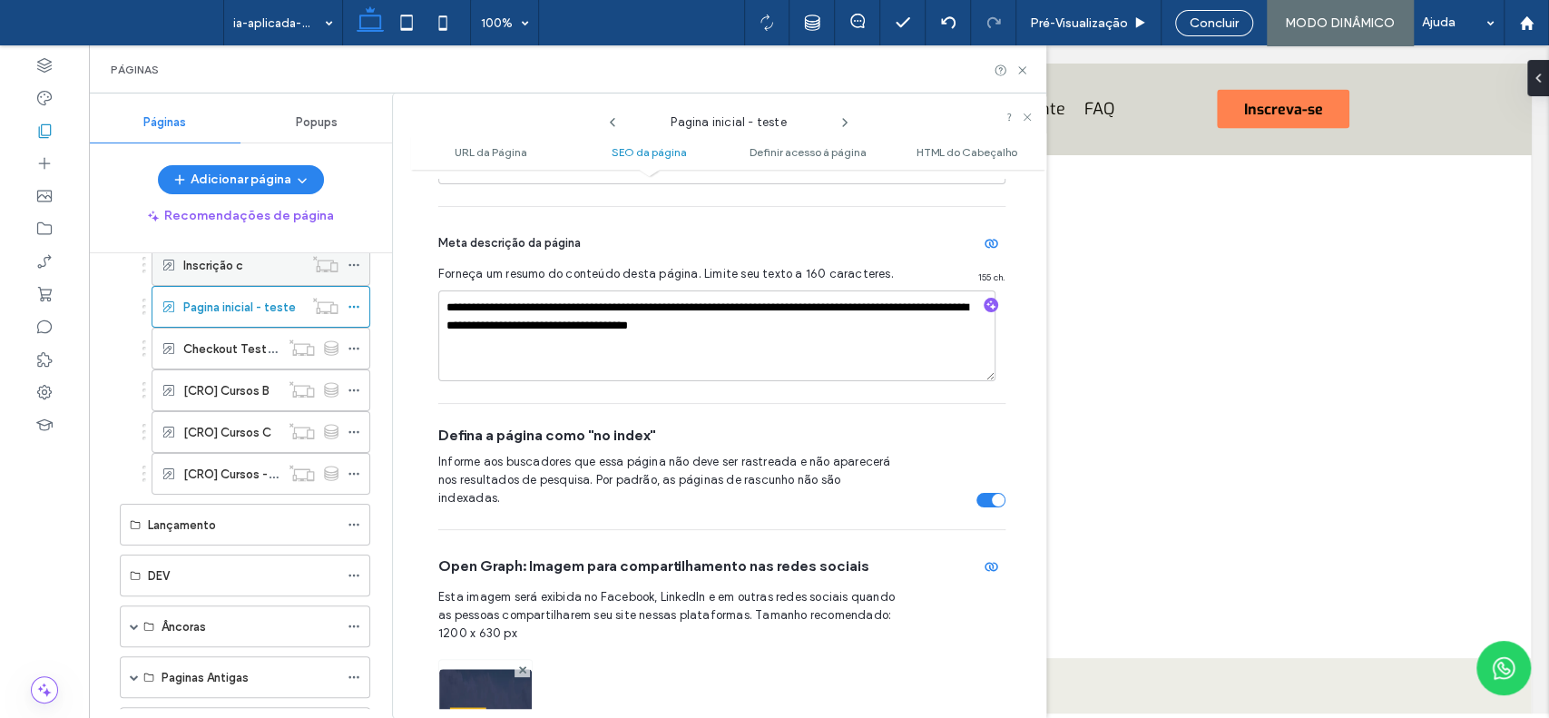
click at [357, 265] on icon at bounding box center [354, 265] width 13 height 13
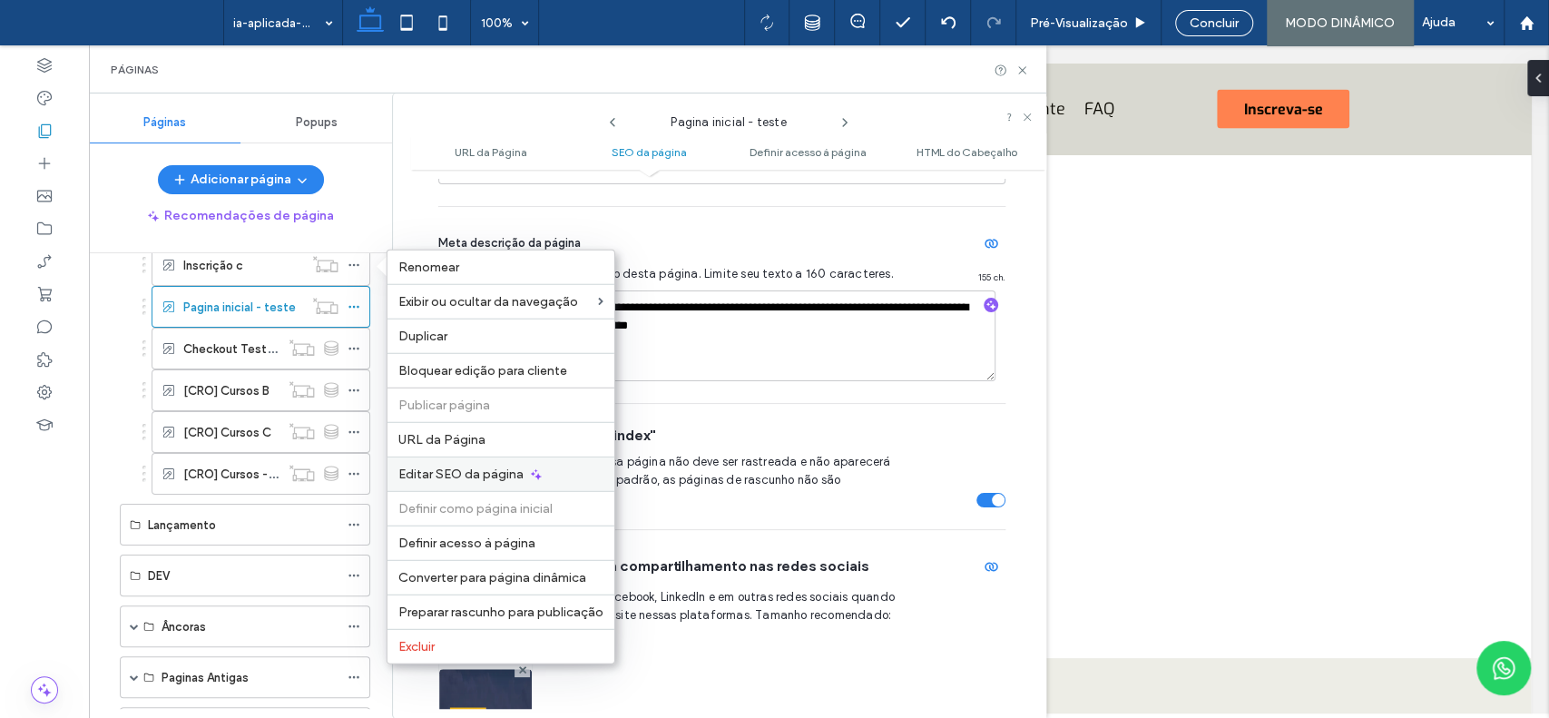
click at [458, 467] on span "Editar SEO da página" at bounding box center [460, 474] width 125 height 15
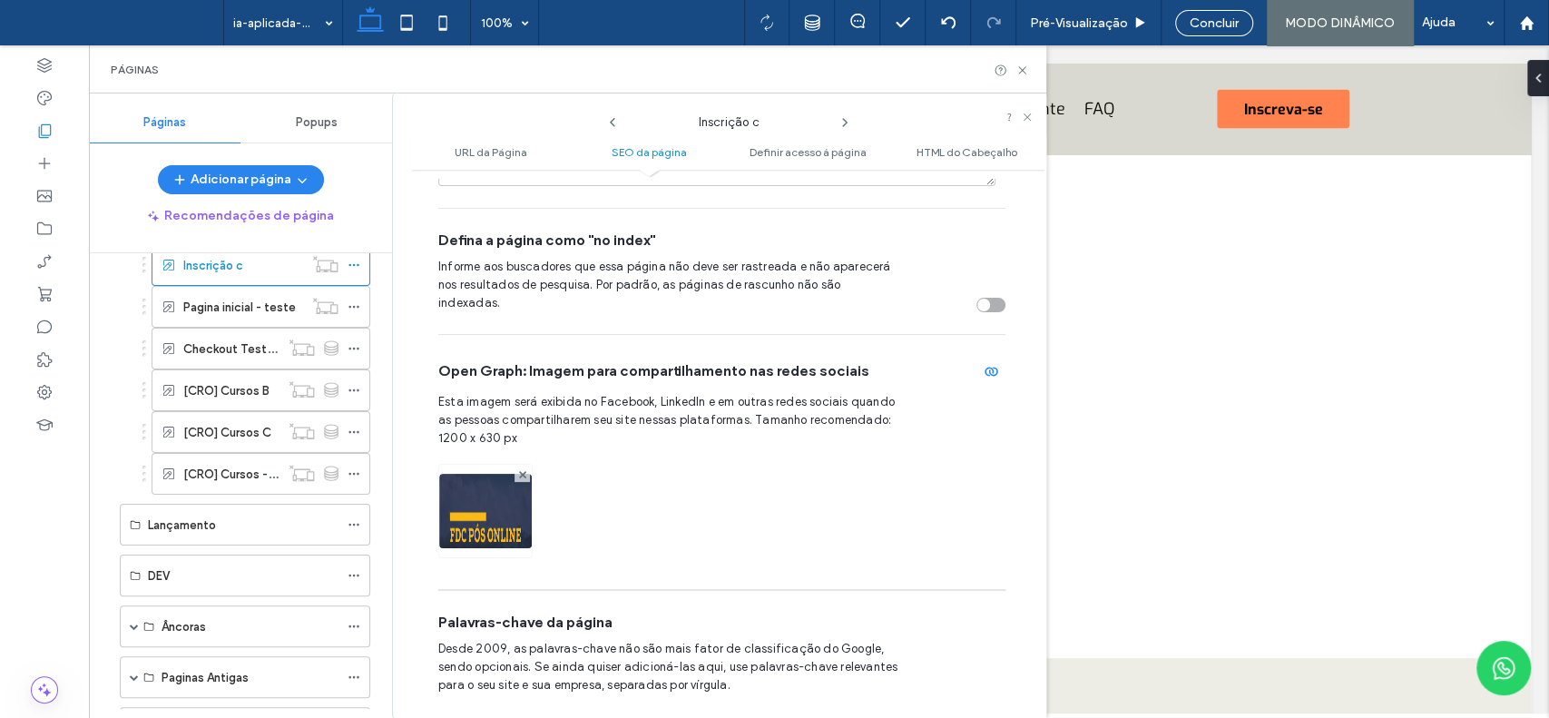
scroll to position [706, 0]
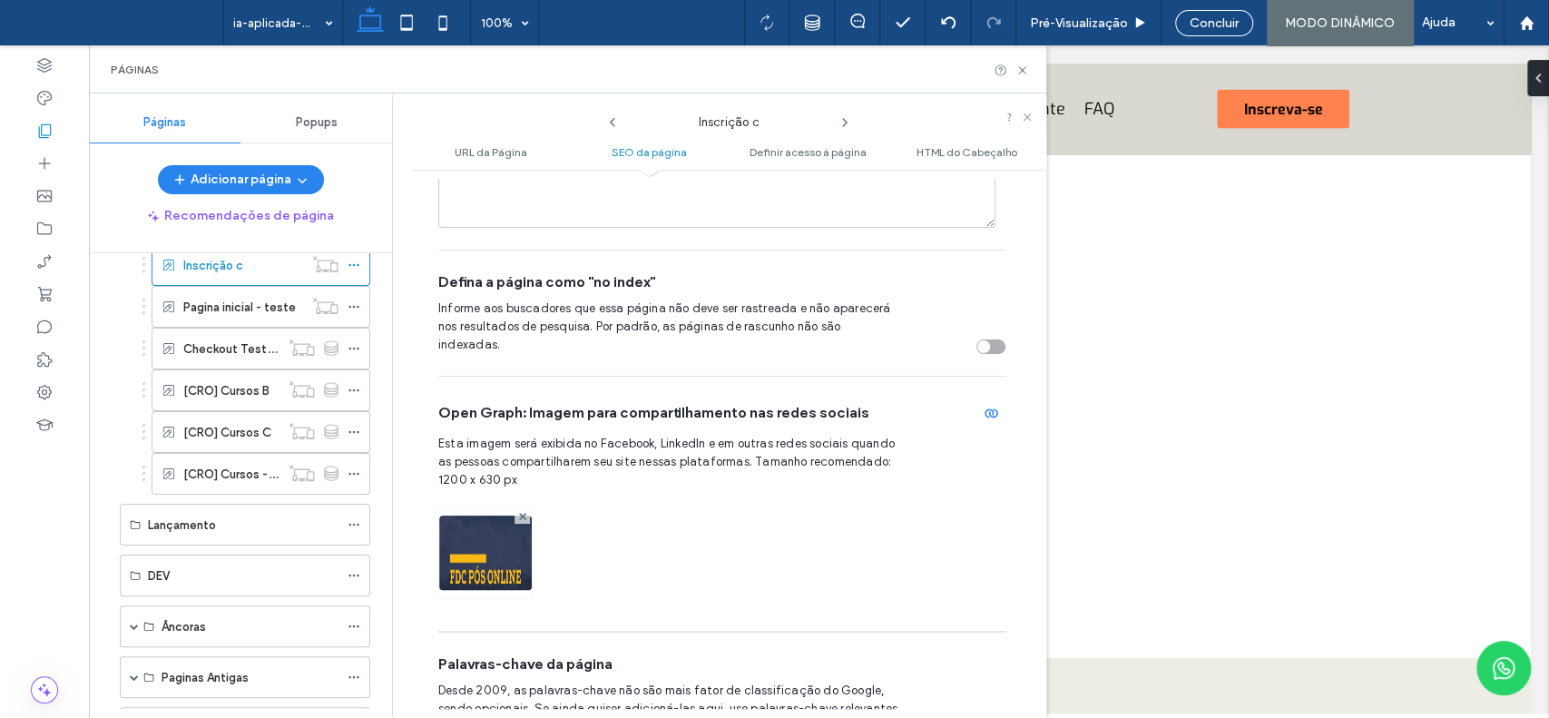
click at [982, 339] on div "toggle" at bounding box center [991, 346] width 29 height 15
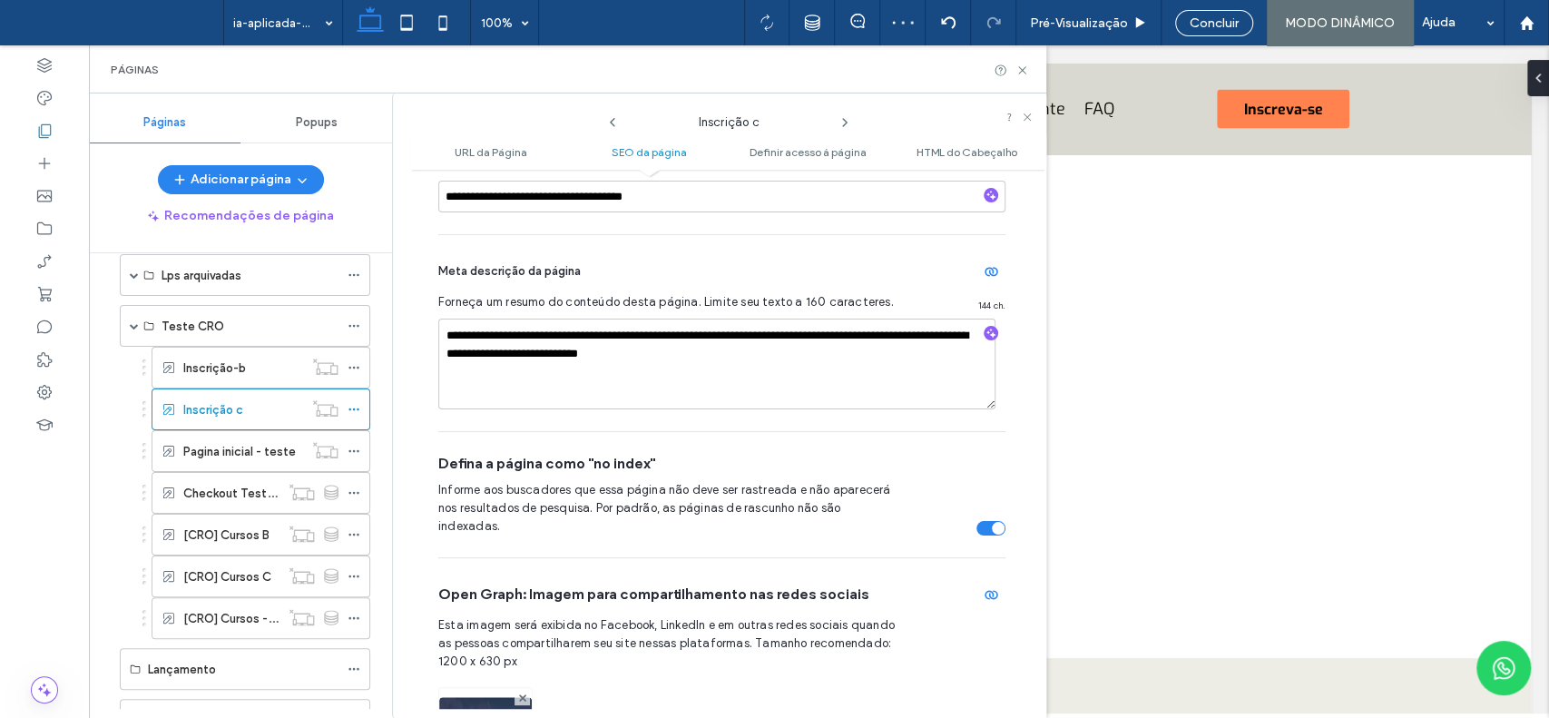
scroll to position [204, 0]
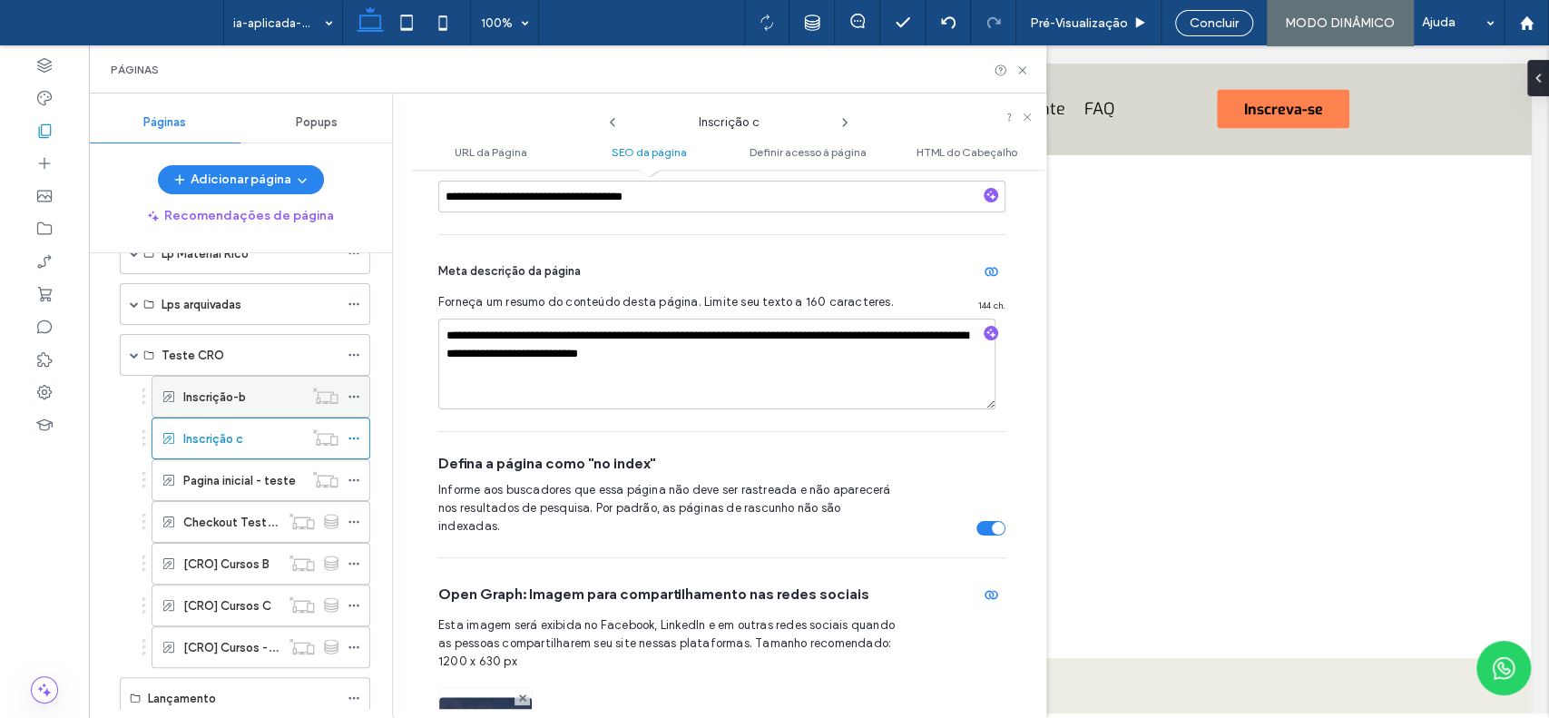
click at [356, 390] on icon at bounding box center [354, 396] width 13 height 13
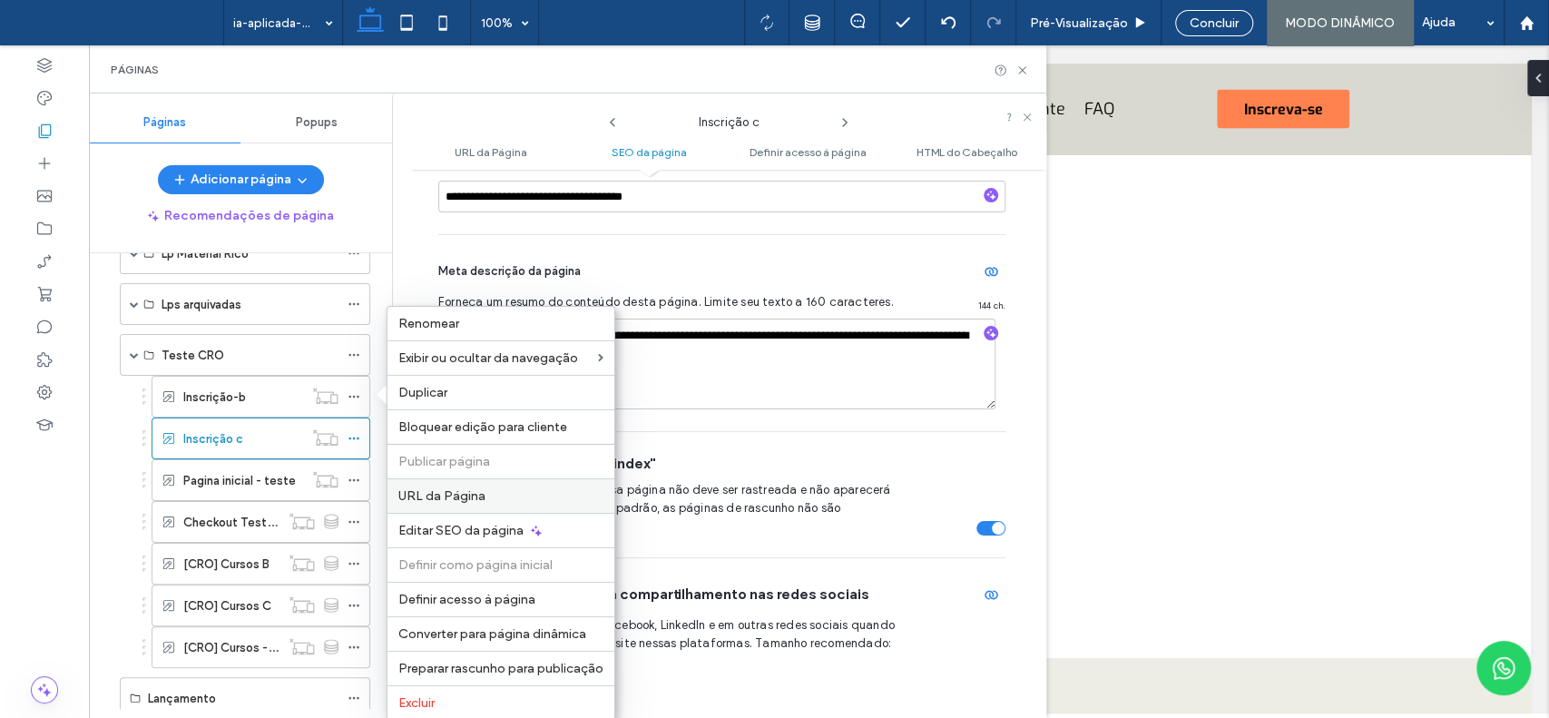
click at [429, 488] on span "URL da Página" at bounding box center [441, 495] width 87 height 15
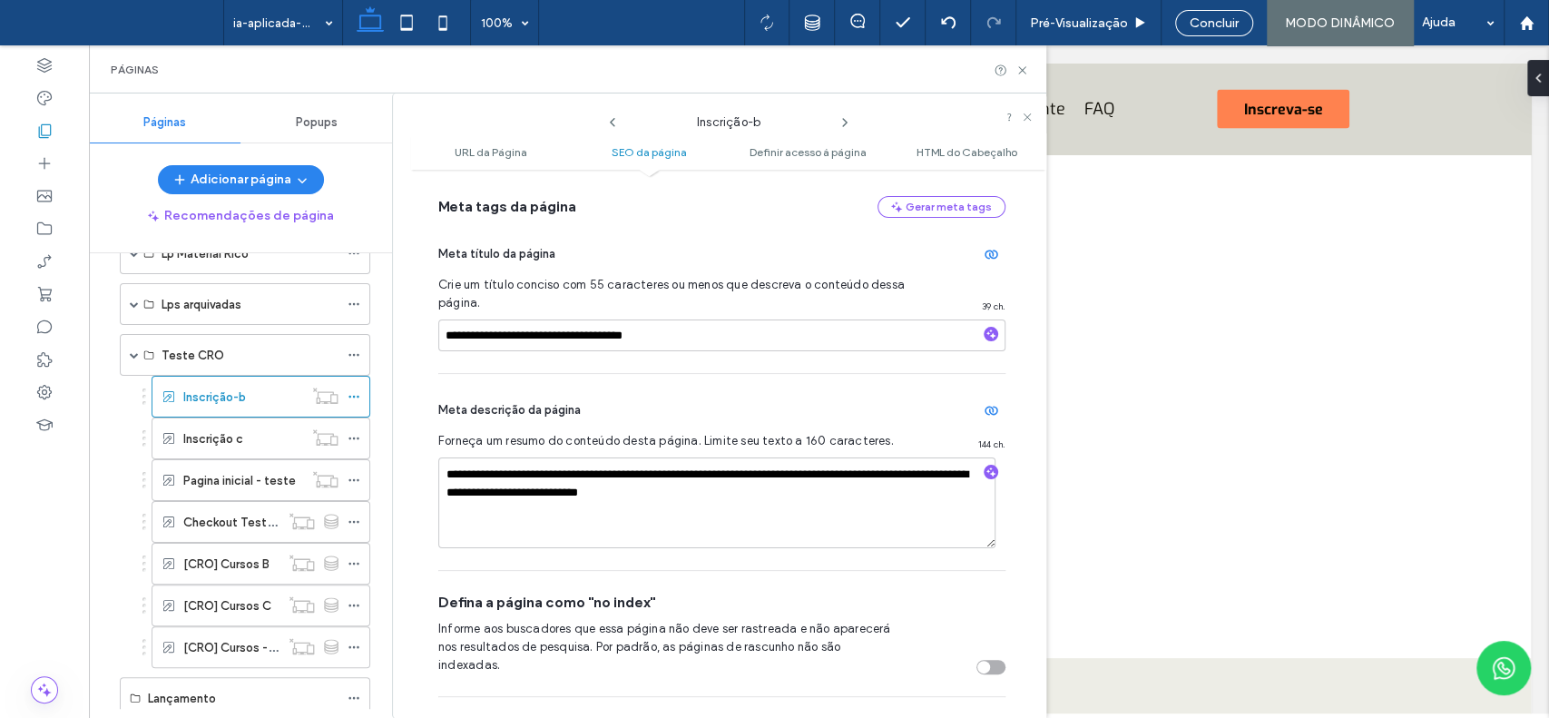
scroll to position [389, 0]
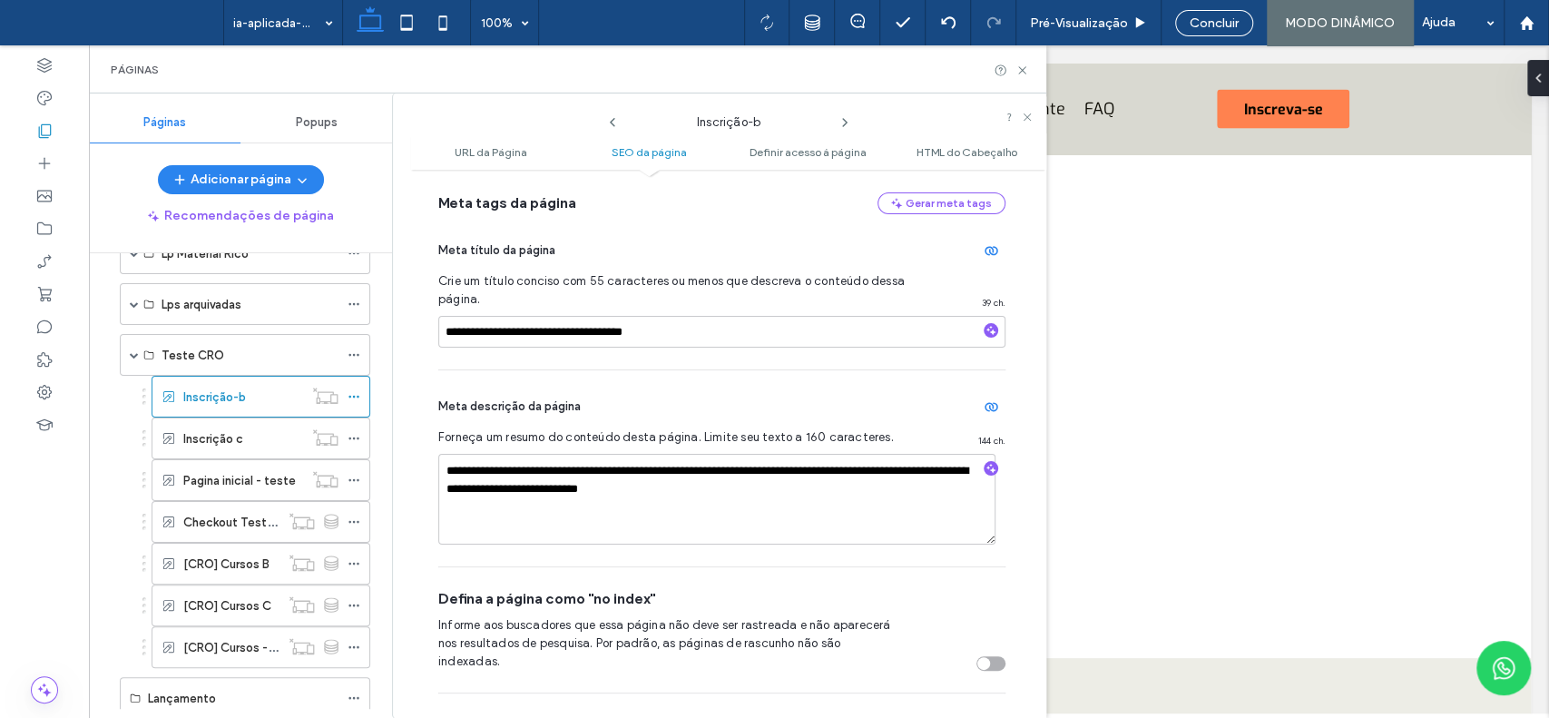
click at [987, 629] on div "Informe aos buscadores que essa página não deve ser rastreada e não aparecerá n…" at bounding box center [721, 643] width 567 height 54
click at [980, 657] on div "toggle" at bounding box center [984, 663] width 13 height 13
click at [1021, 69] on icon at bounding box center [1023, 71] width 14 height 14
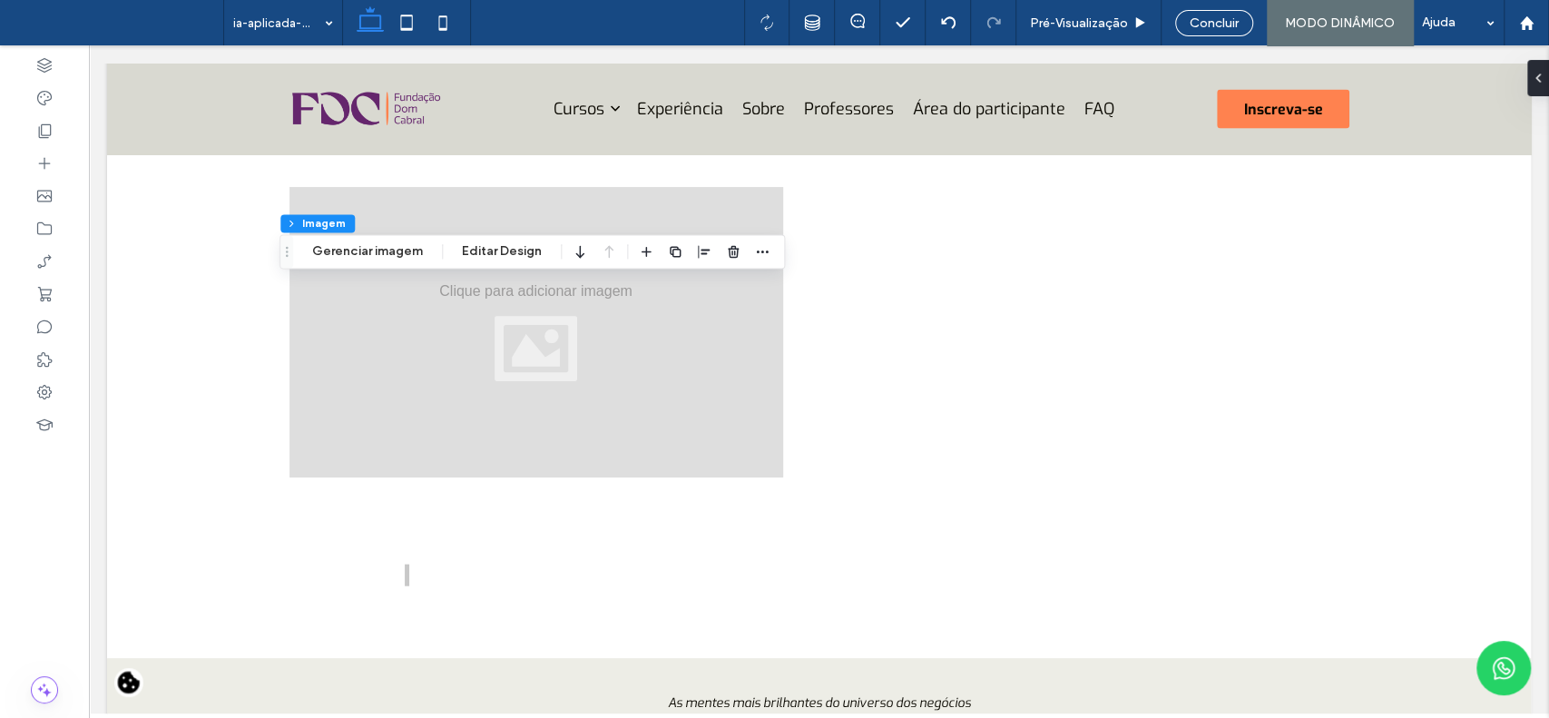
type input "**"
click at [731, 251] on icon "button" at bounding box center [733, 251] width 15 height 15
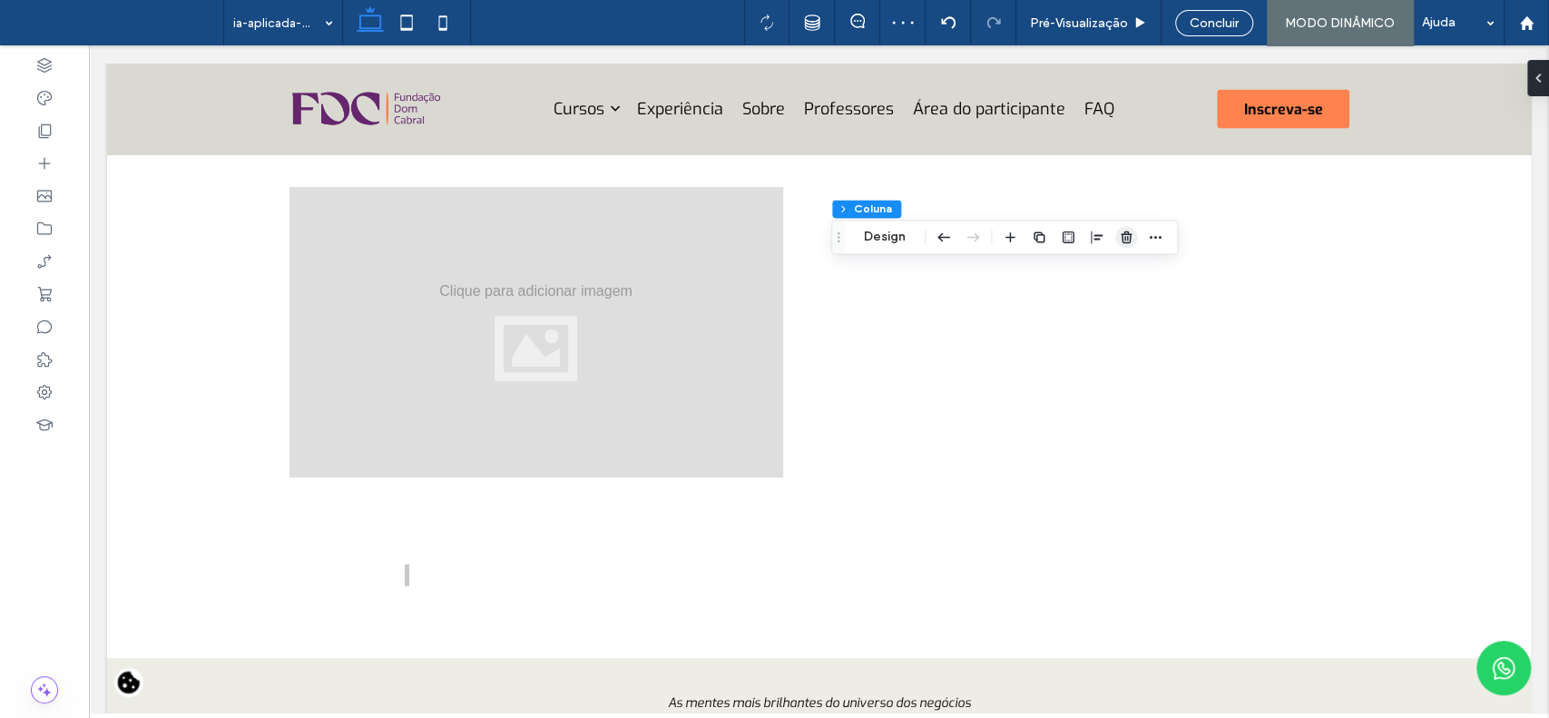
click at [1126, 237] on use "button" at bounding box center [1126, 237] width 11 height 12
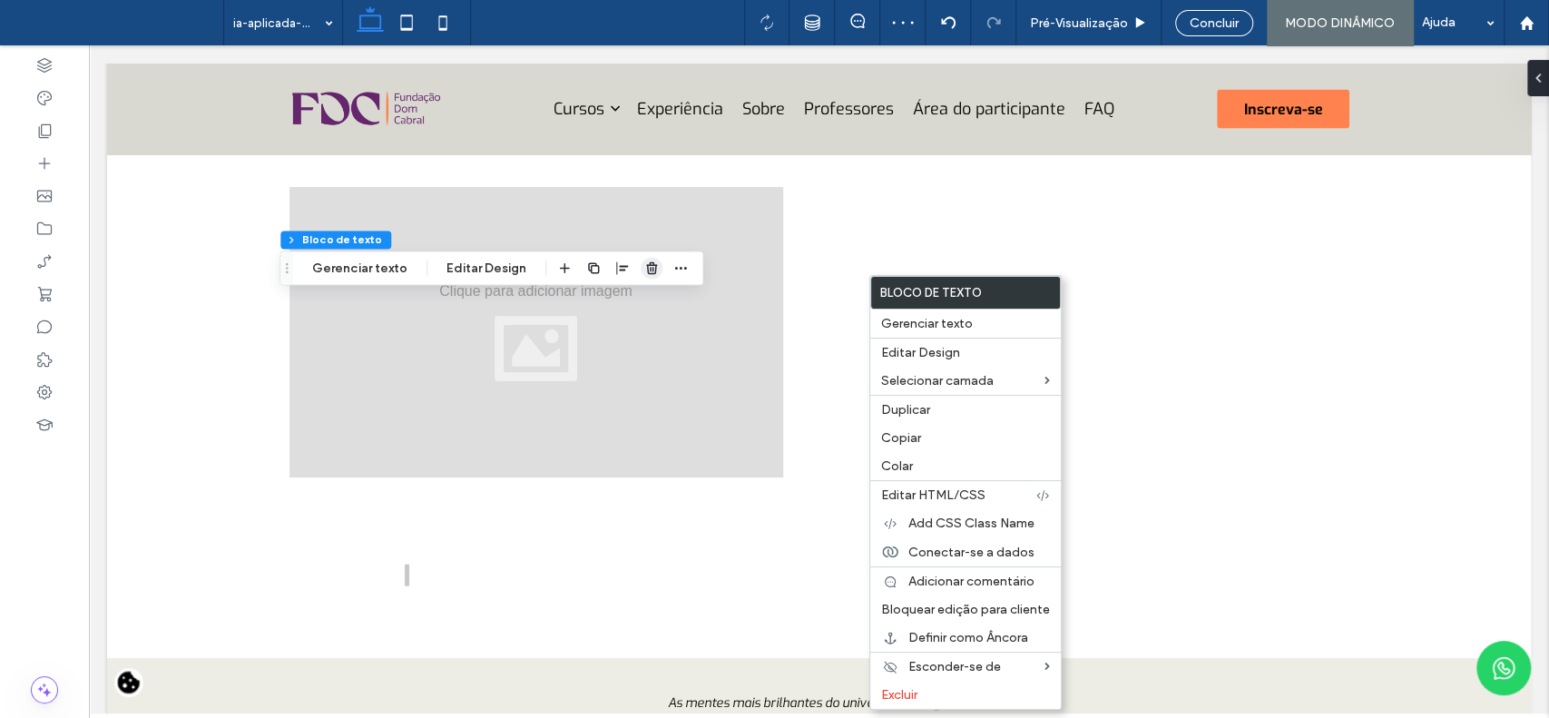
click at [646, 273] on use "button" at bounding box center [651, 268] width 11 height 12
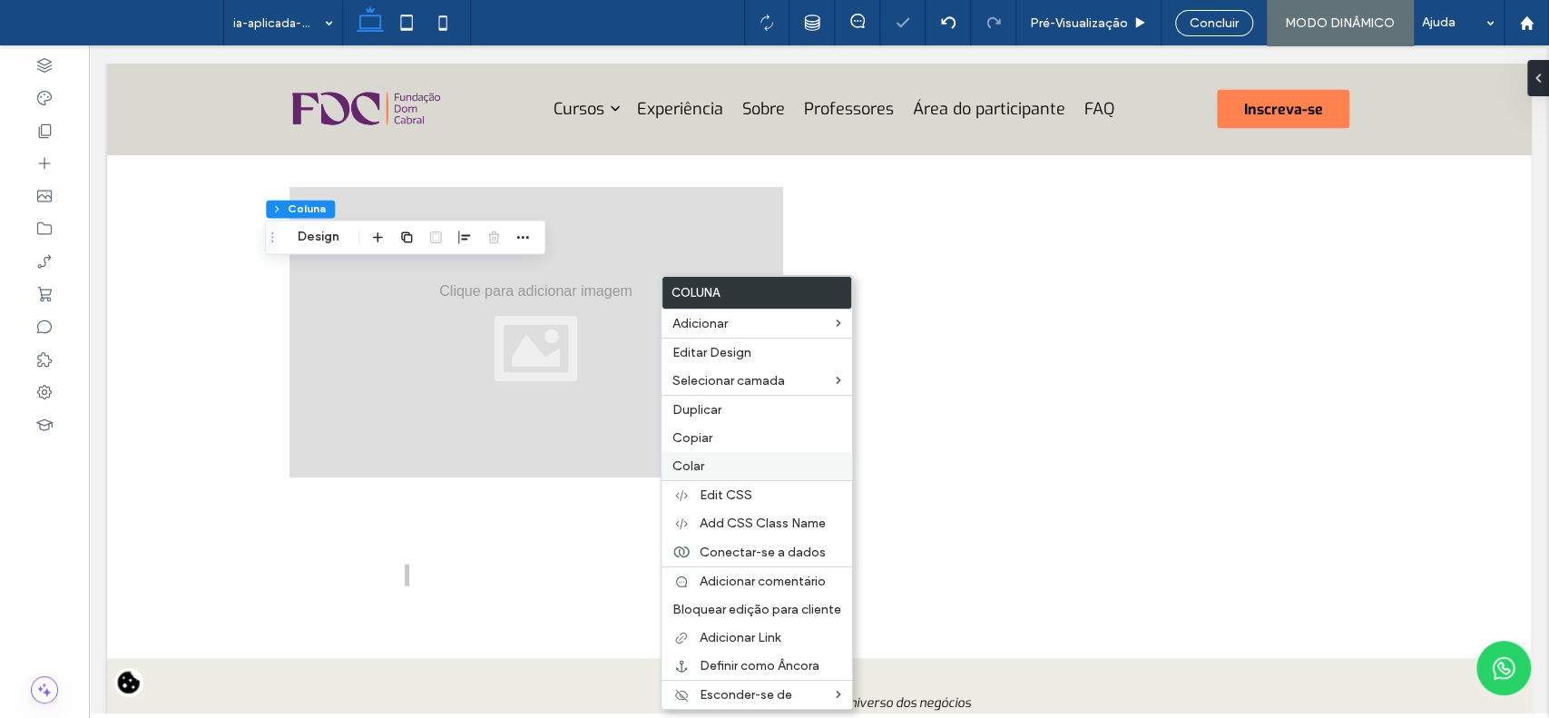
click at [752, 469] on label "Colar" at bounding box center [757, 465] width 169 height 15
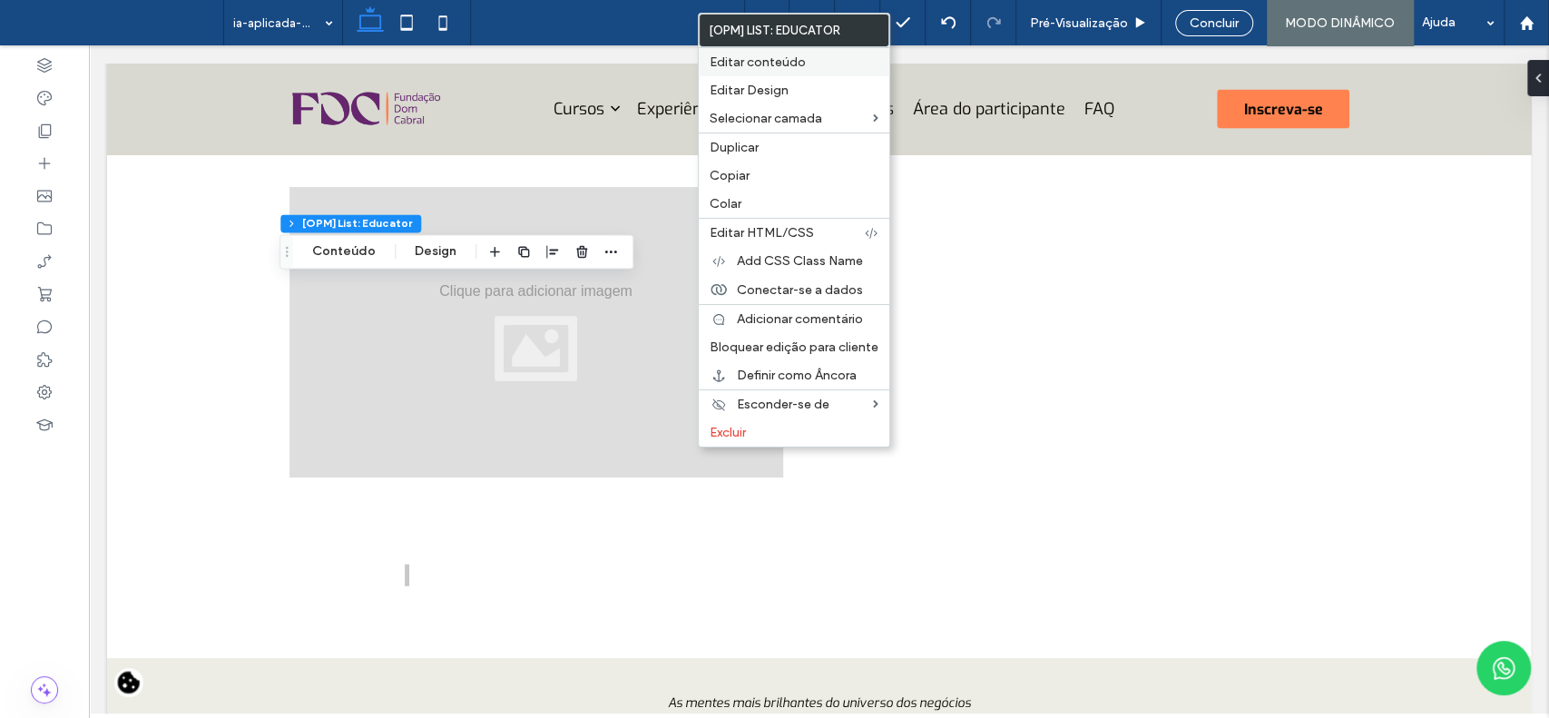
click at [749, 72] on div "Editar conteúdo" at bounding box center [794, 61] width 191 height 29
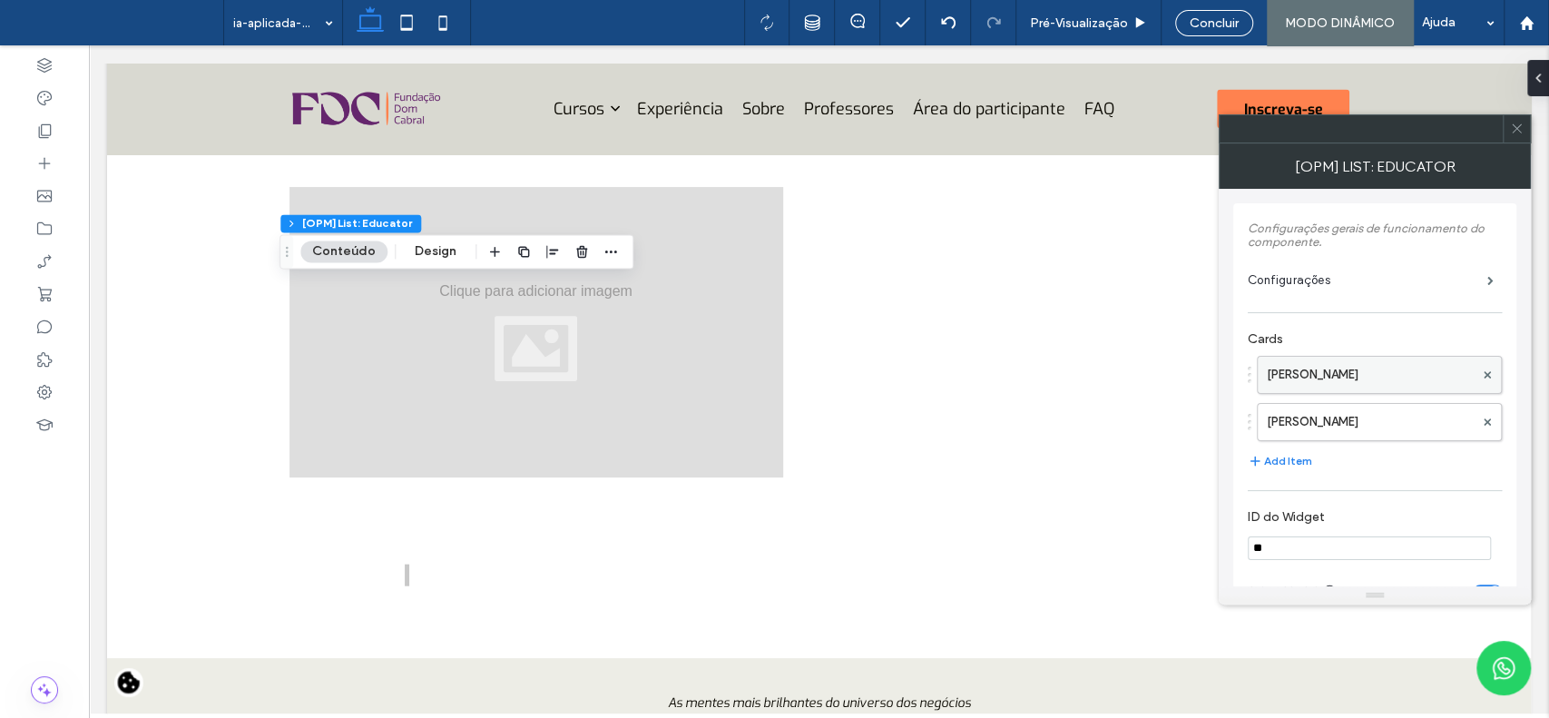
click at [1366, 368] on label "[PERSON_NAME]" at bounding box center [1370, 375] width 207 height 36
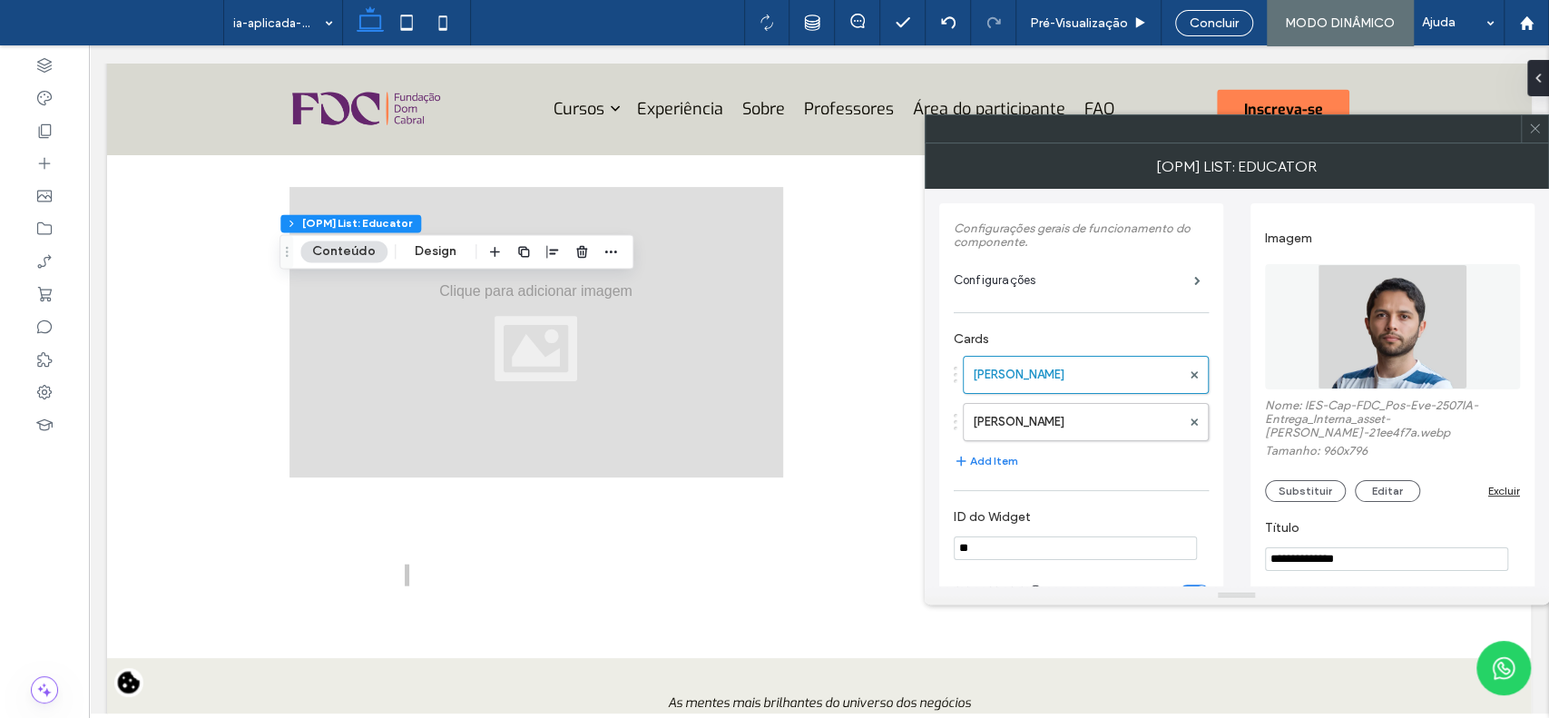
click at [1381, 364] on img at bounding box center [1392, 326] width 151 height 125
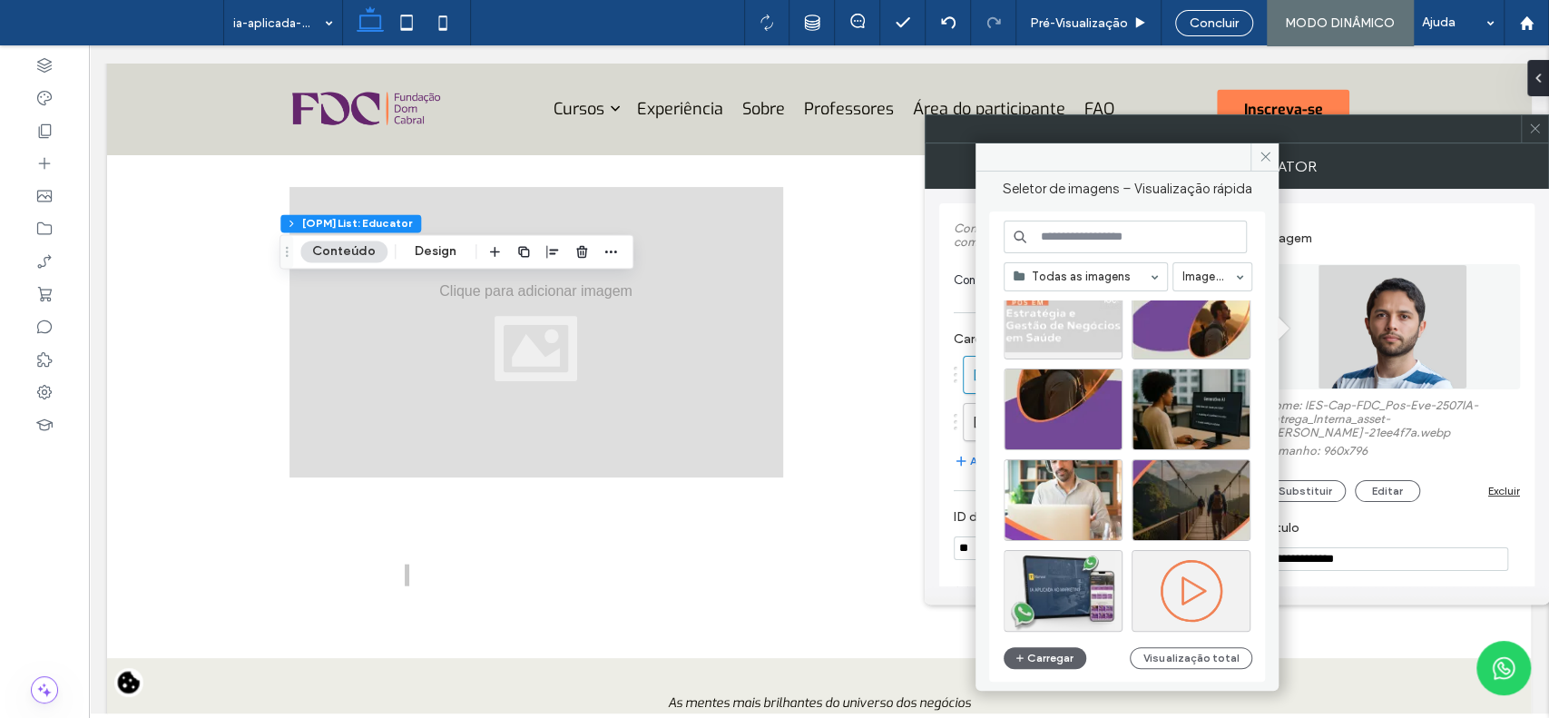
scroll to position [428, 0]
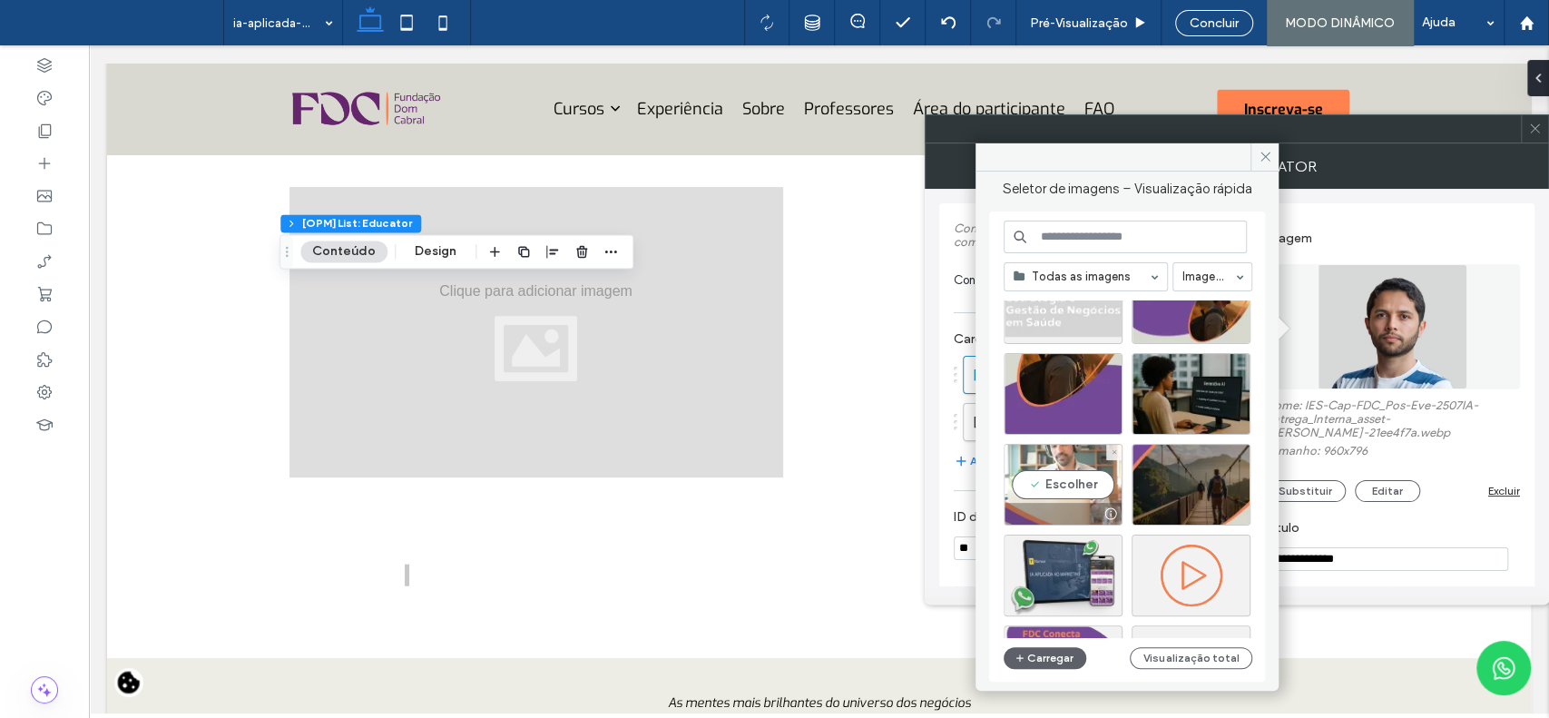
click at [1036, 477] on div "Escolher" at bounding box center [1063, 485] width 119 height 82
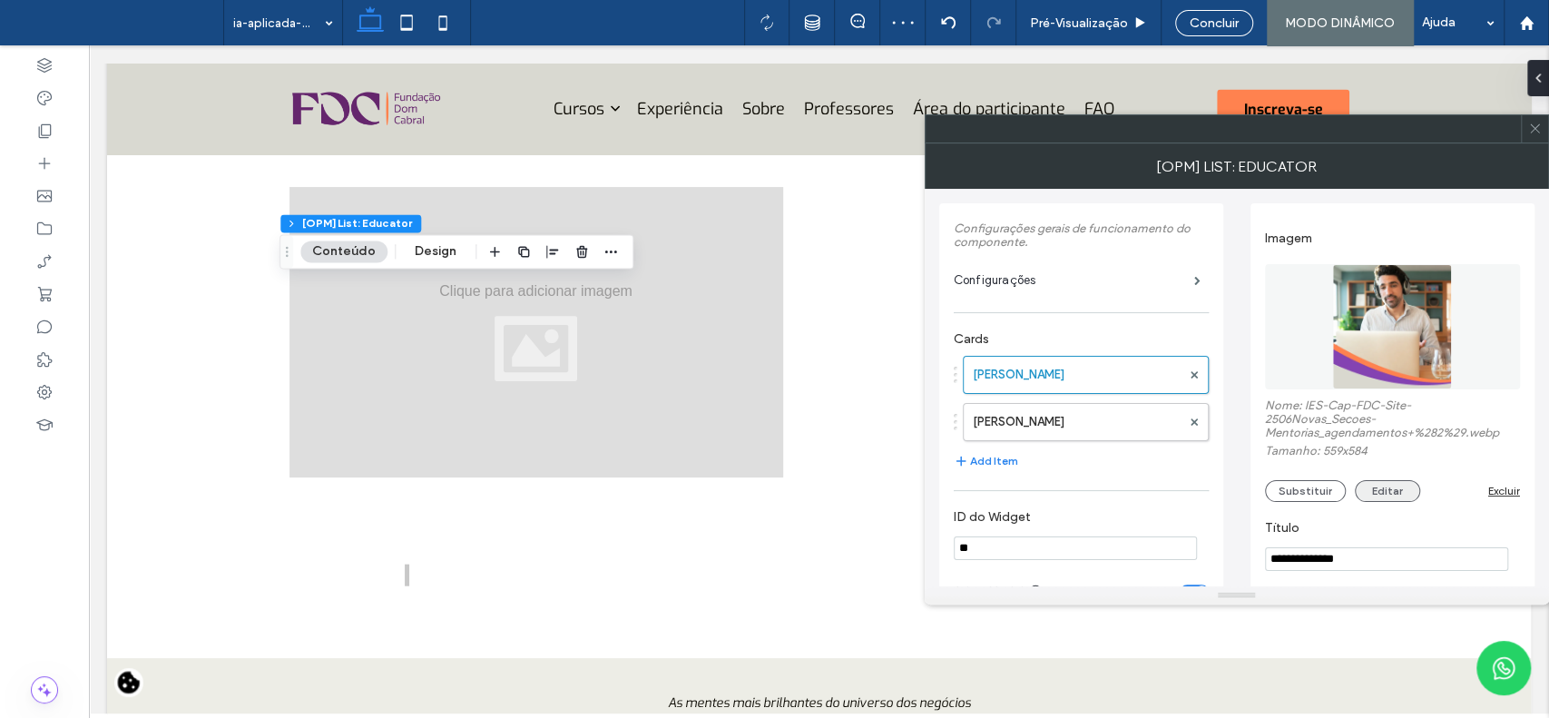
click at [1381, 497] on button "Editar" at bounding box center [1387, 491] width 65 height 22
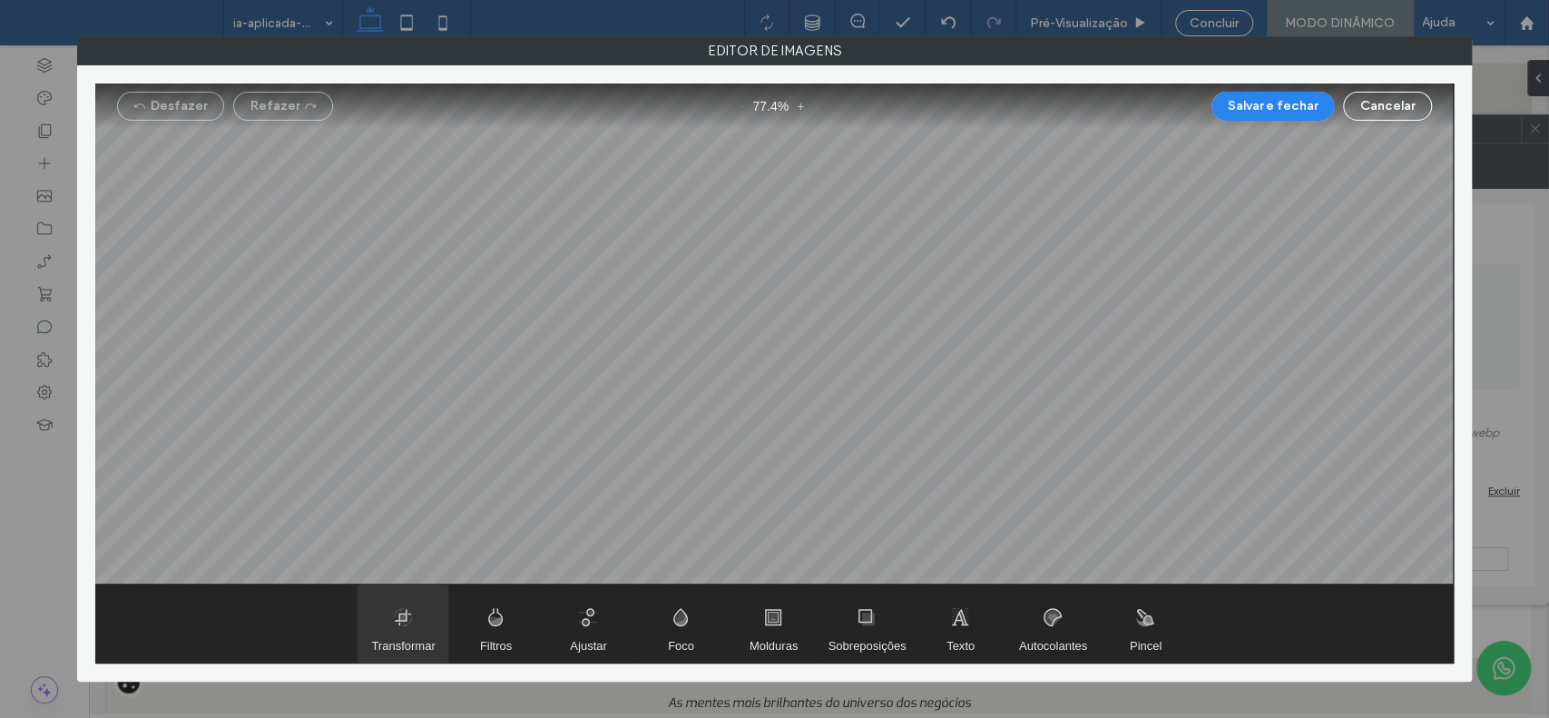
click at [430, 637] on span "Transformar" at bounding box center [403, 624] width 91 height 78
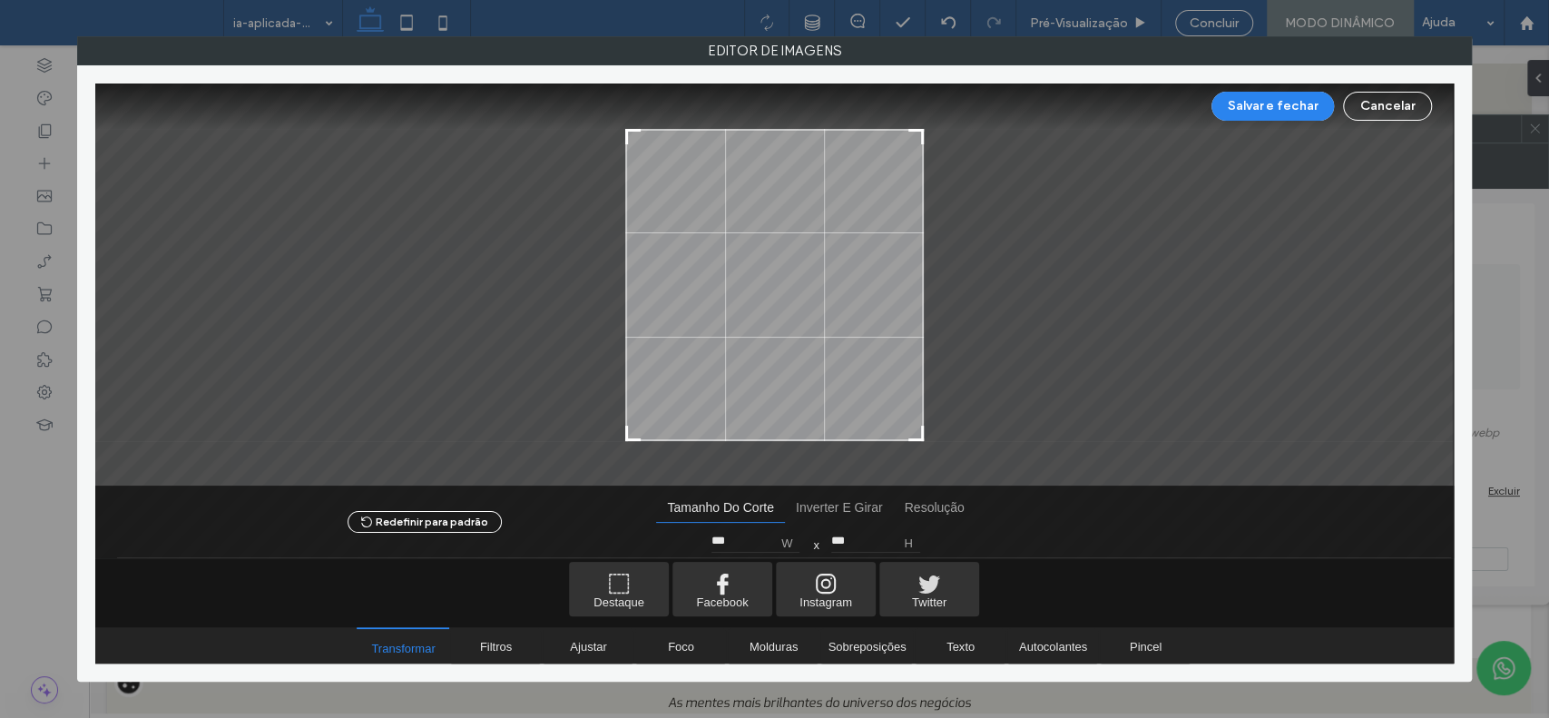
type input "***"
drag, startPoint x: 922, startPoint y: 435, endPoint x: 923, endPoint y: 400, distance: 34.5
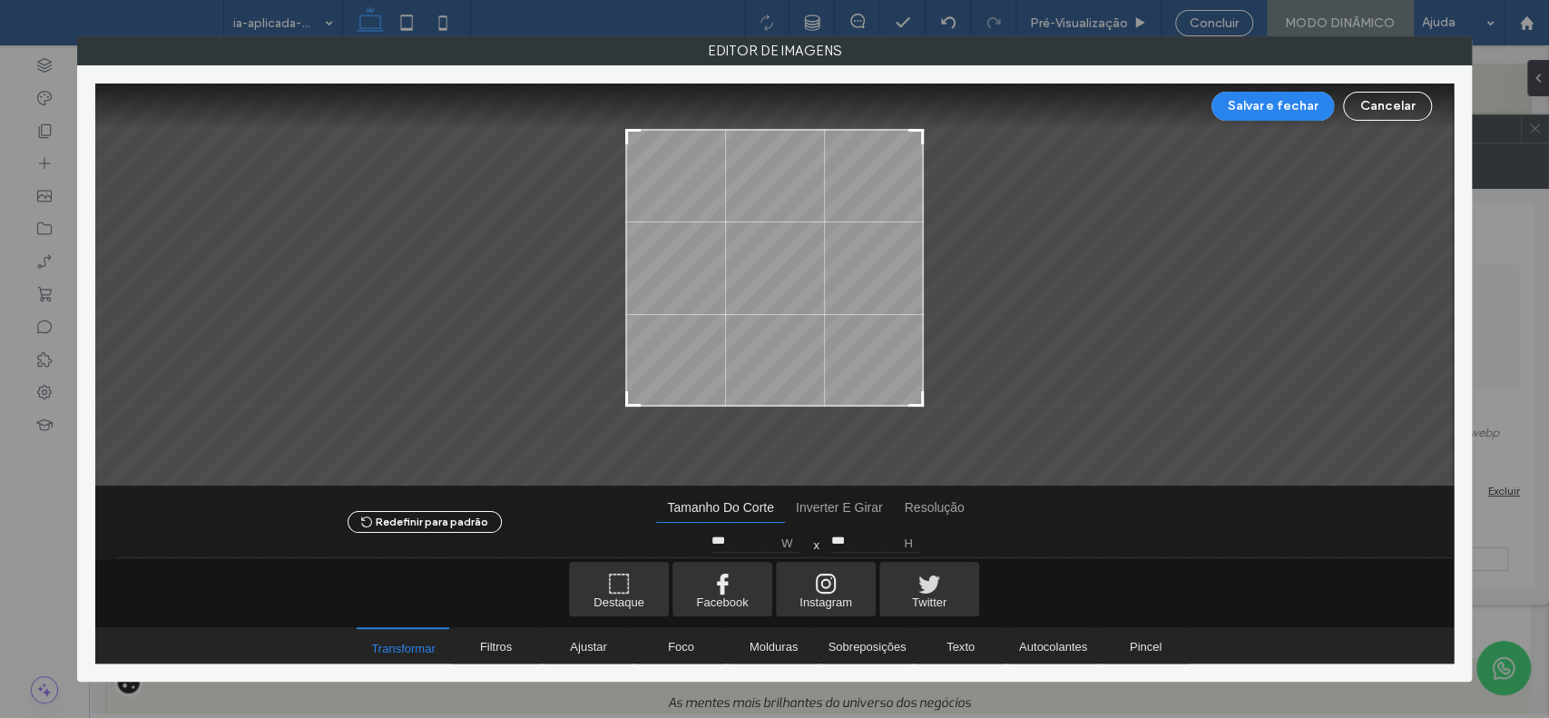
click at [923, 400] on div at bounding box center [916, 399] width 22 height 22
click at [1264, 103] on button "Salvar e fechar" at bounding box center [1273, 106] width 123 height 29
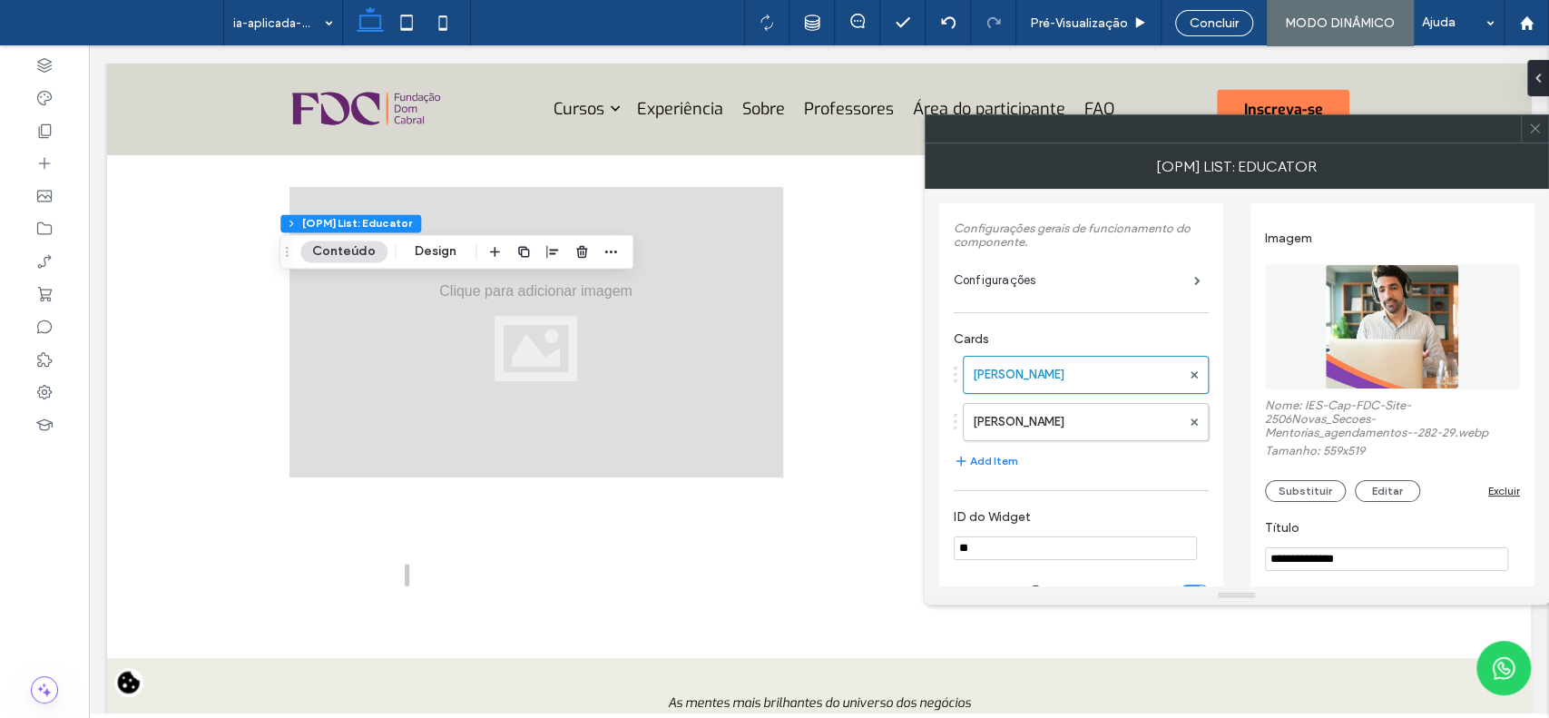
click at [1529, 125] on icon at bounding box center [1536, 129] width 14 height 14
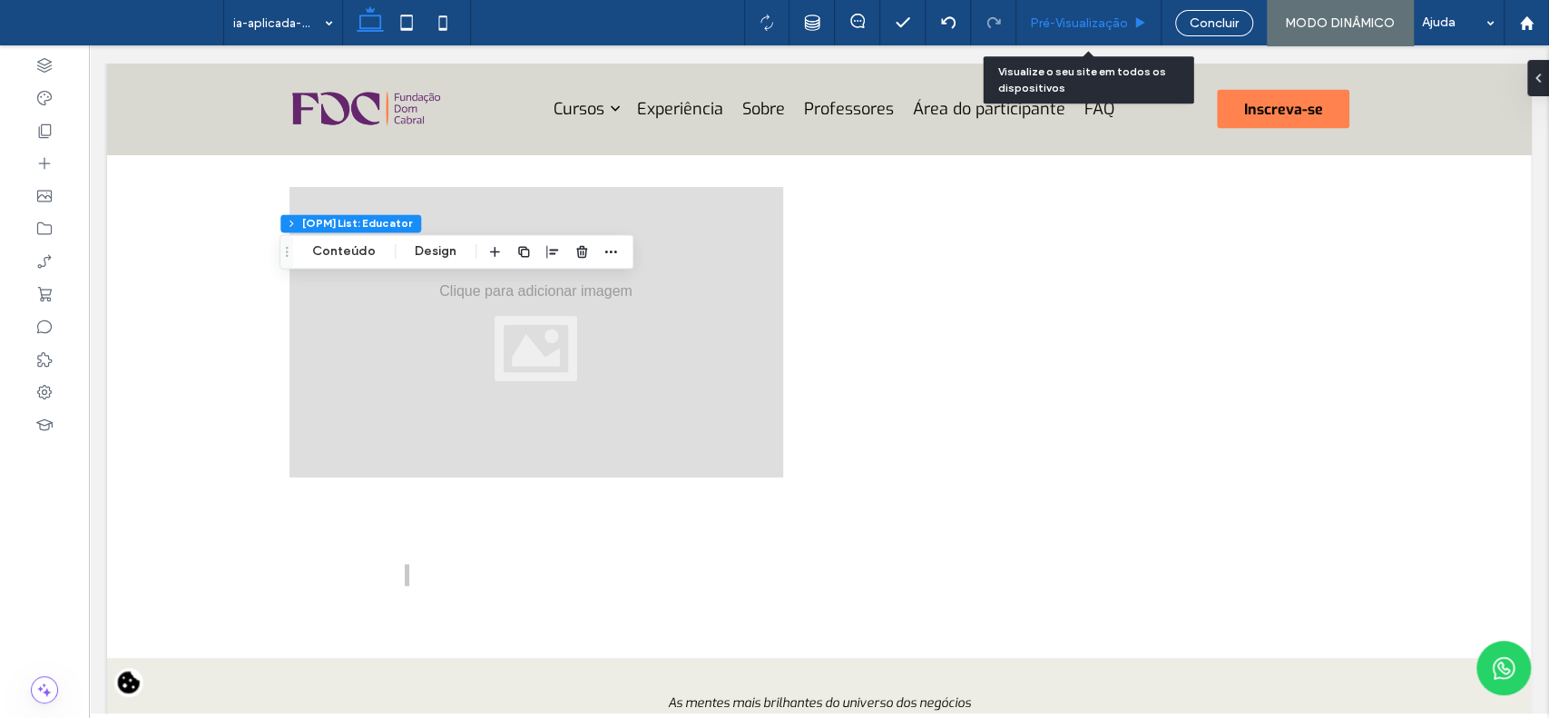
click at [1099, 30] on span "Pré-Visualizaçāo" at bounding box center [1079, 22] width 98 height 15
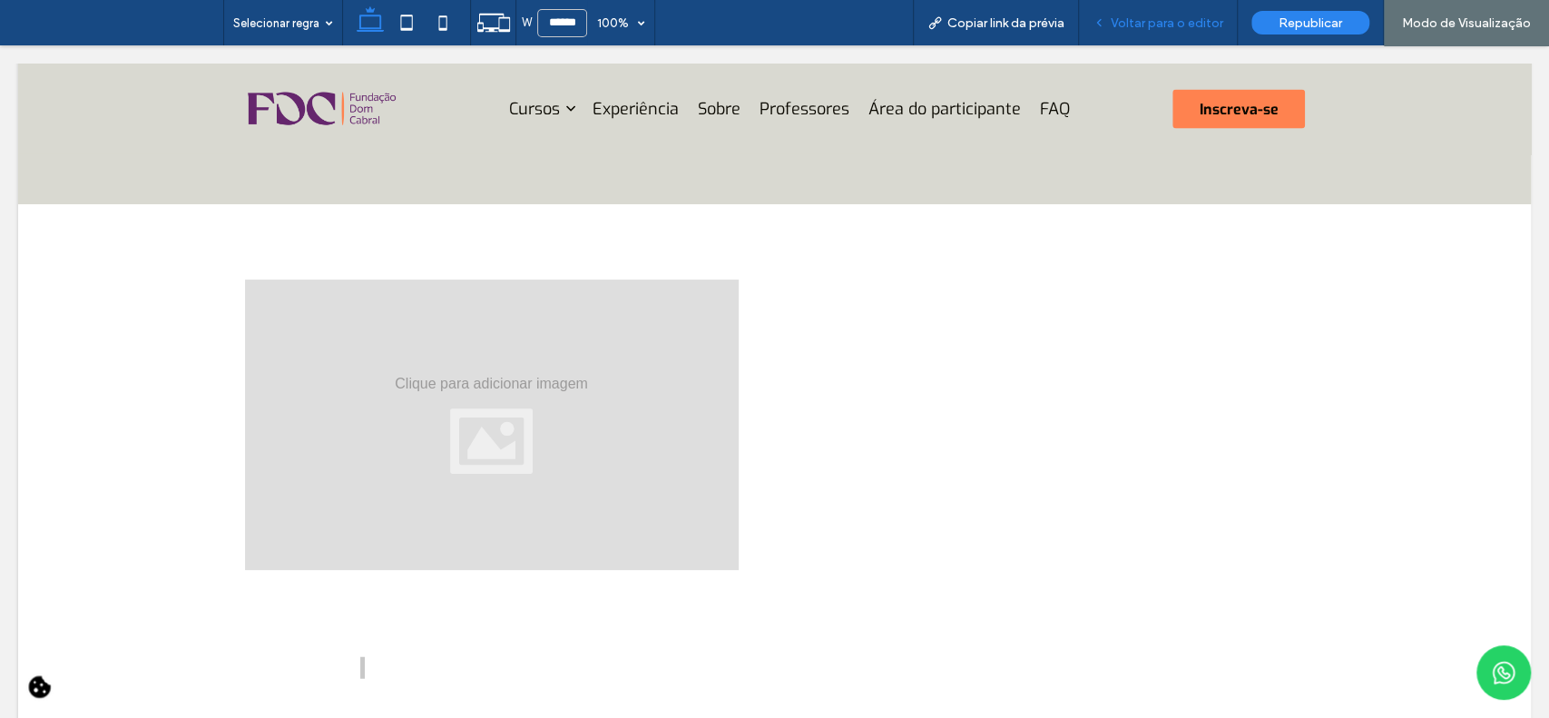
click at [1212, 15] on span "Voltar para o editor" at bounding box center [1167, 22] width 113 height 15
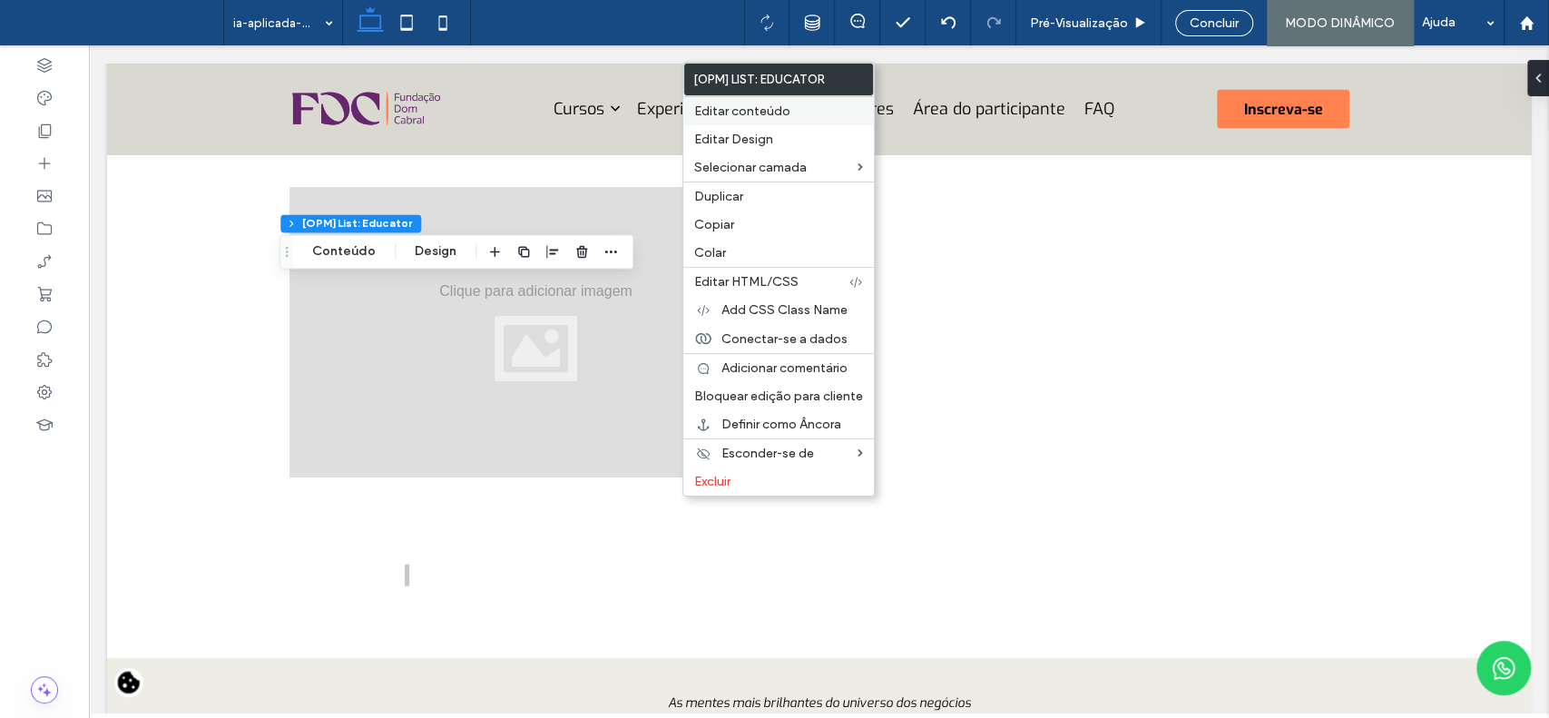
click at [775, 107] on span "Editar conteúdo" at bounding box center [742, 110] width 96 height 15
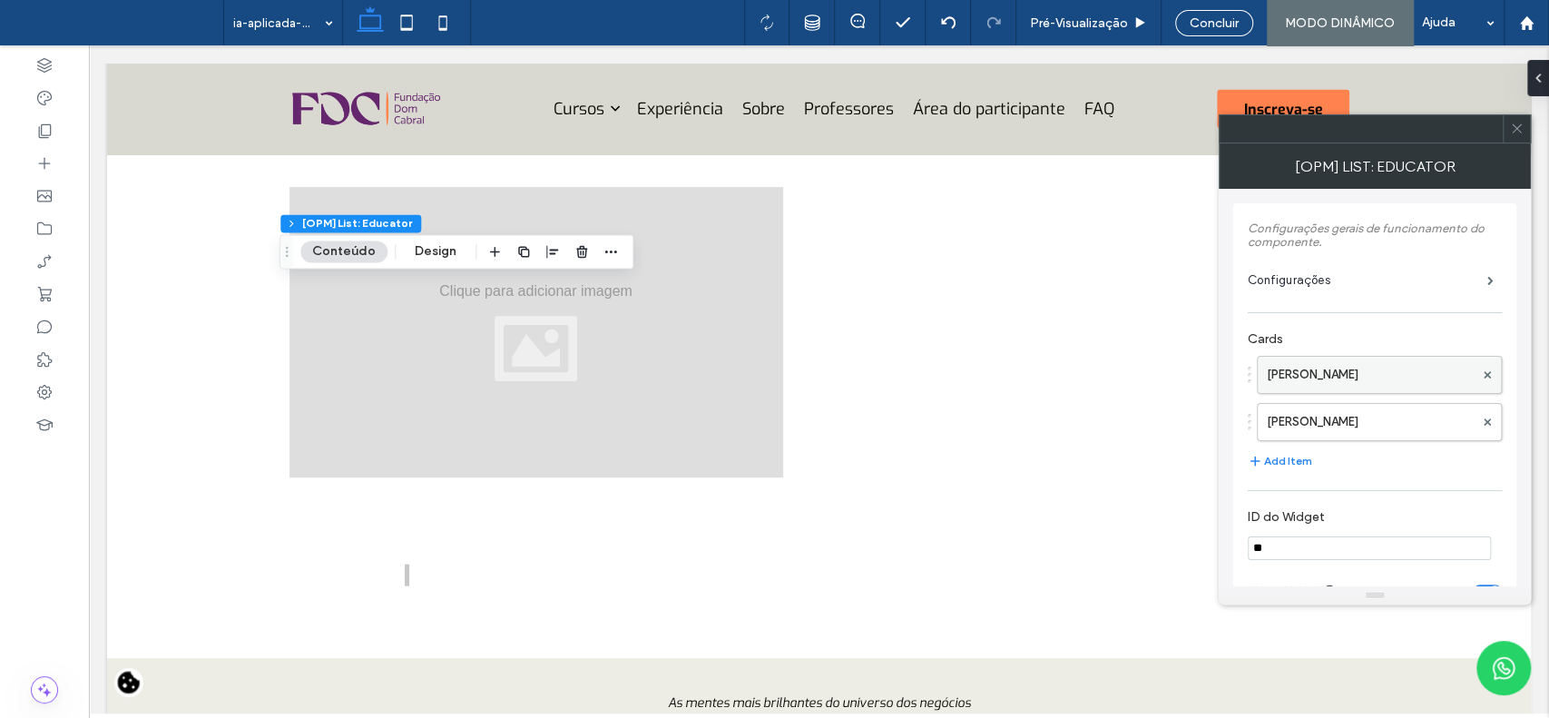
click at [1283, 370] on label "[PERSON_NAME]" at bounding box center [1370, 375] width 207 height 36
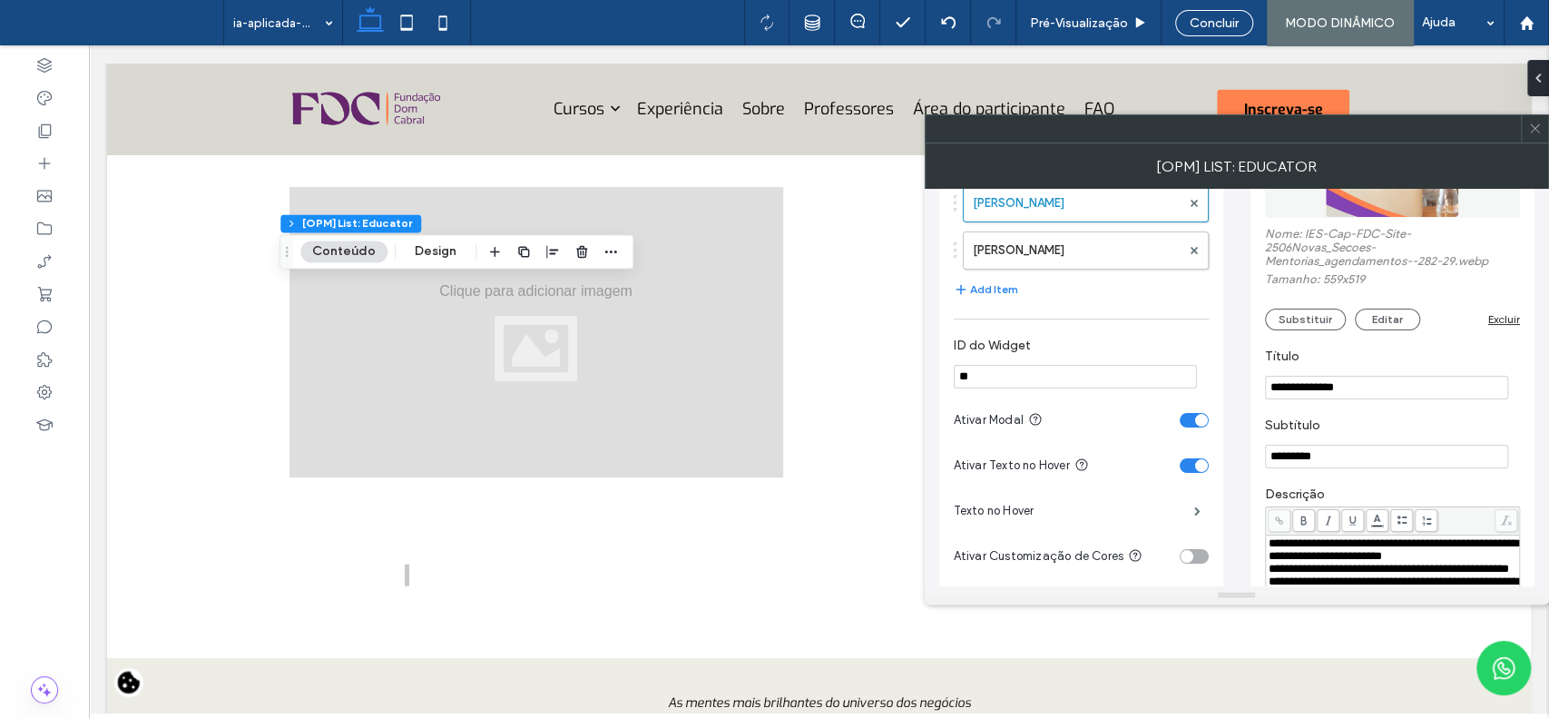
scroll to position [211, 0]
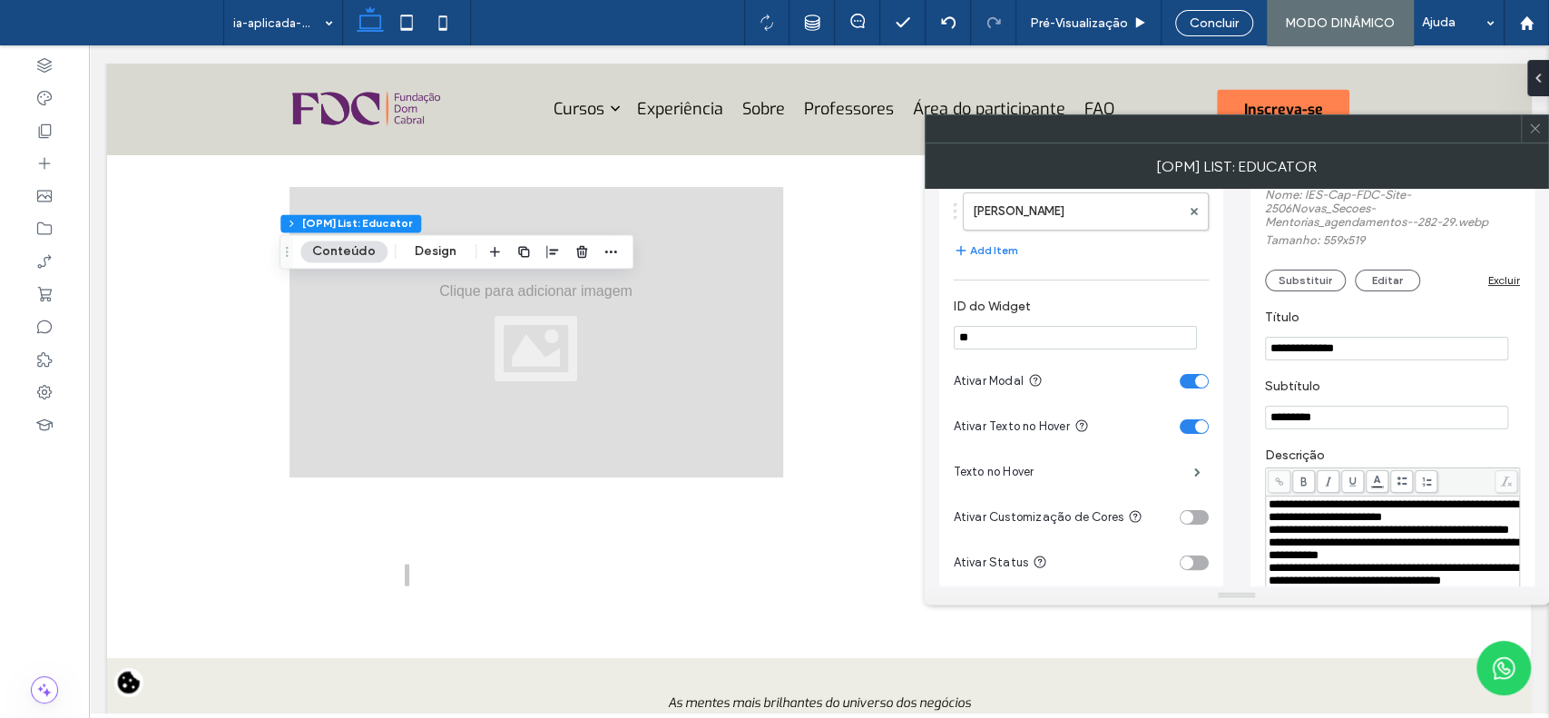
click at [1377, 349] on input "**********" at bounding box center [1386, 349] width 243 height 24
click at [1378, 349] on input "**********" at bounding box center [1386, 349] width 243 height 24
type input "**********"
click at [1340, 428] on input "*********" at bounding box center [1386, 418] width 243 height 24
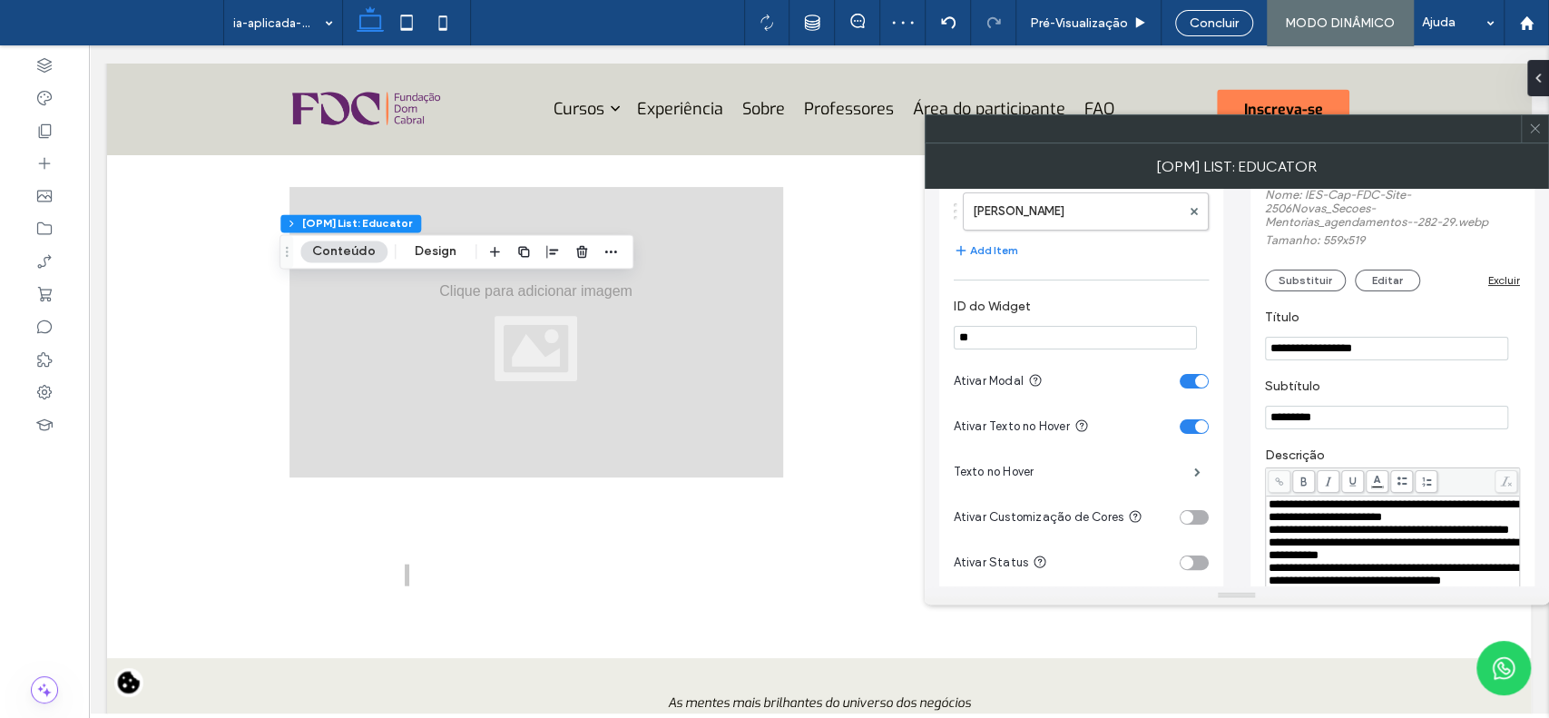
click at [1340, 428] on input "*********" at bounding box center [1386, 418] width 243 height 24
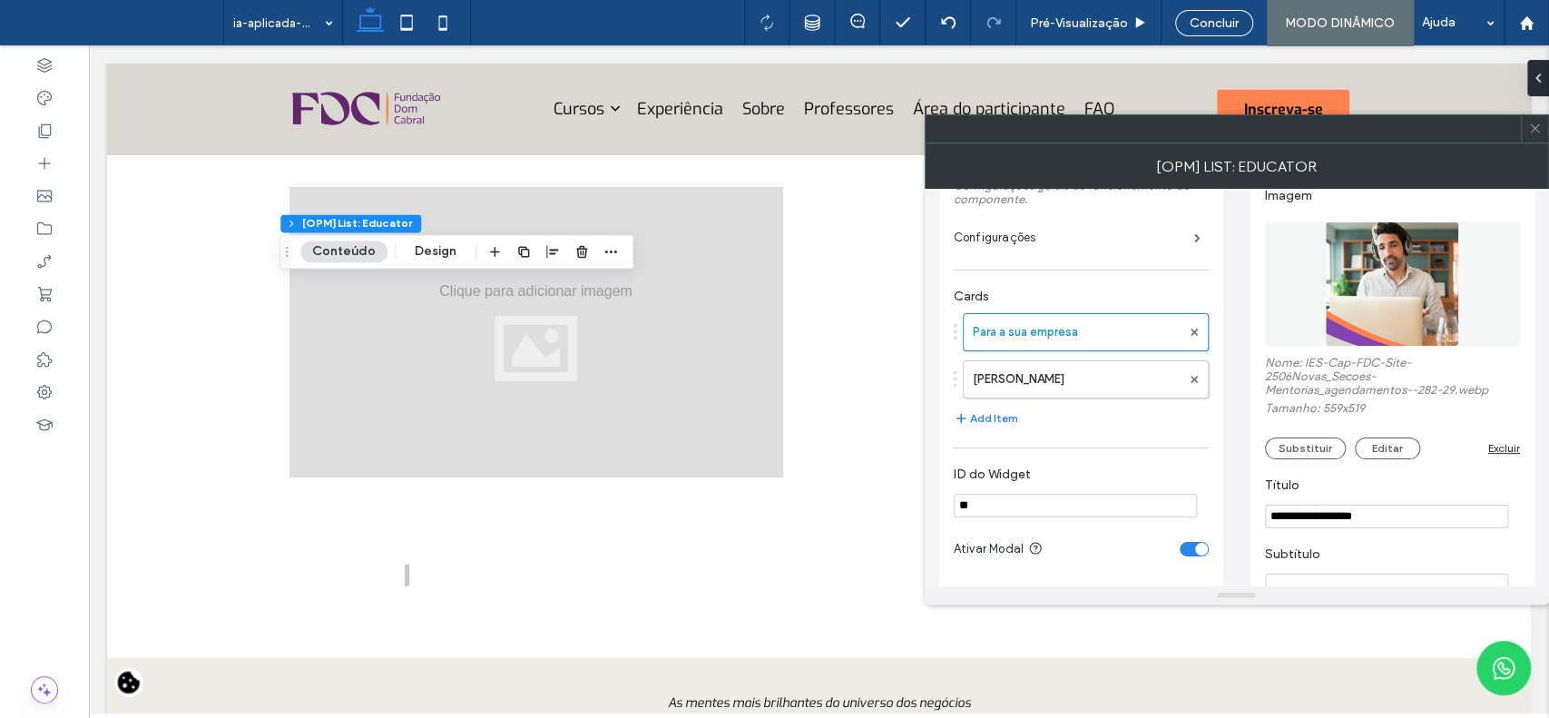
scroll to position [9, 0]
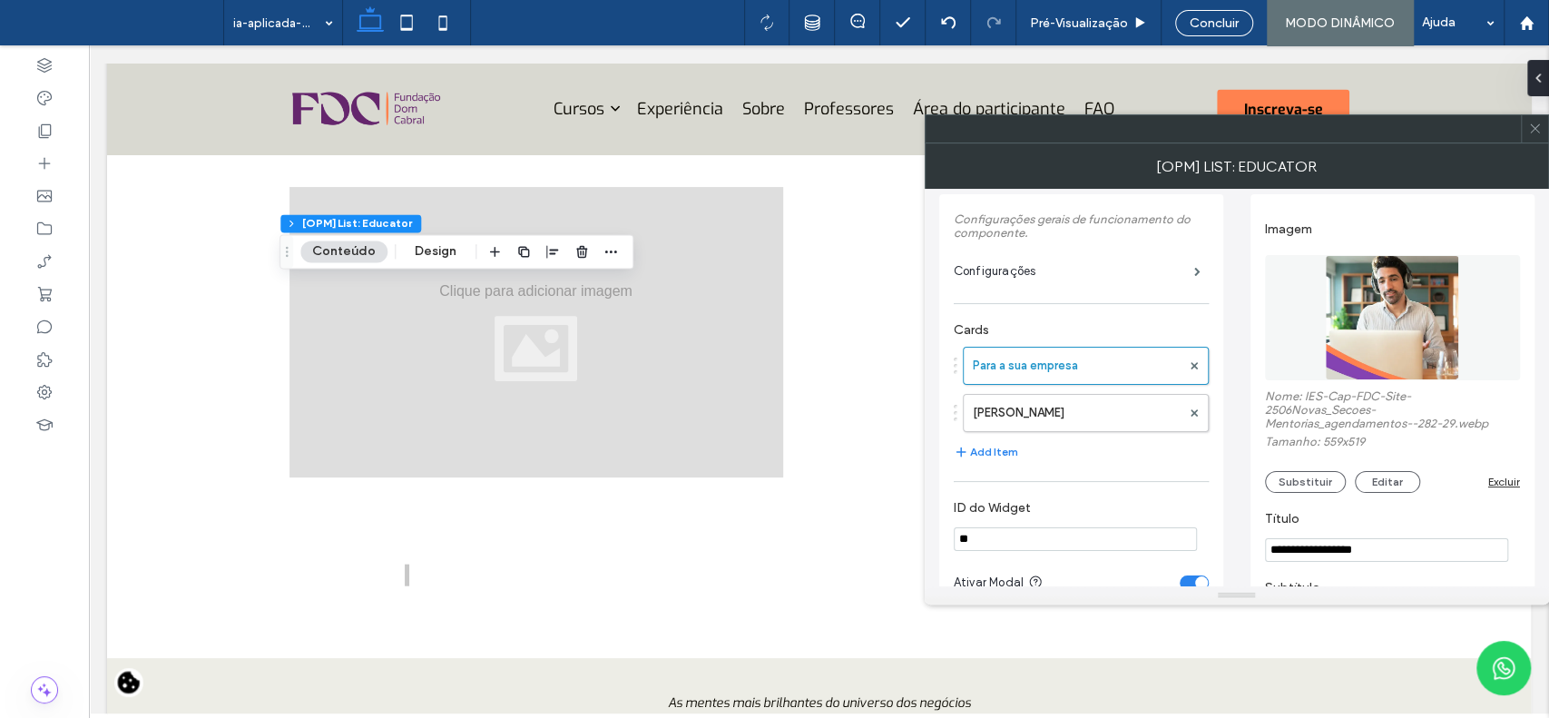
click at [1529, 135] on span at bounding box center [1536, 128] width 14 height 27
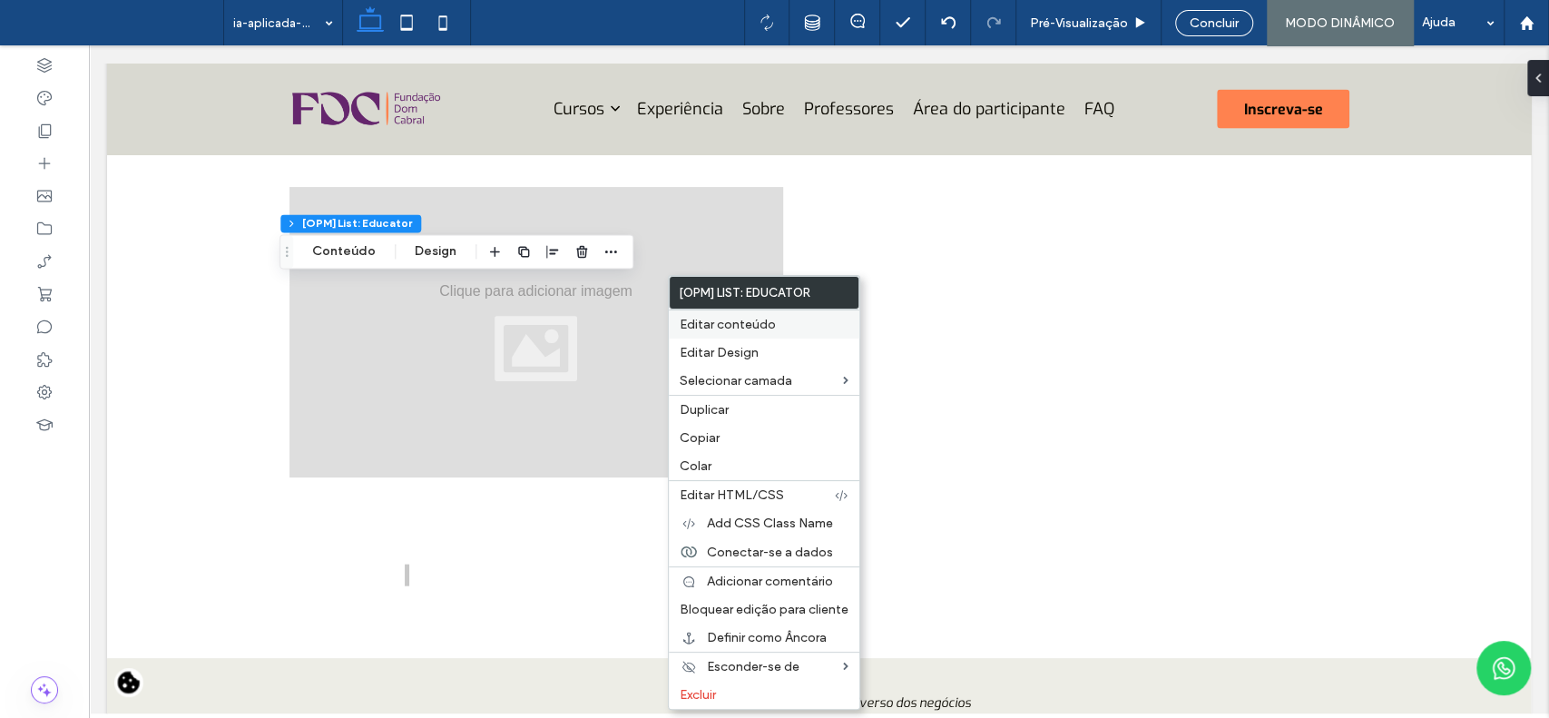
click at [751, 330] on span "Editar conteúdo" at bounding box center [728, 324] width 96 height 15
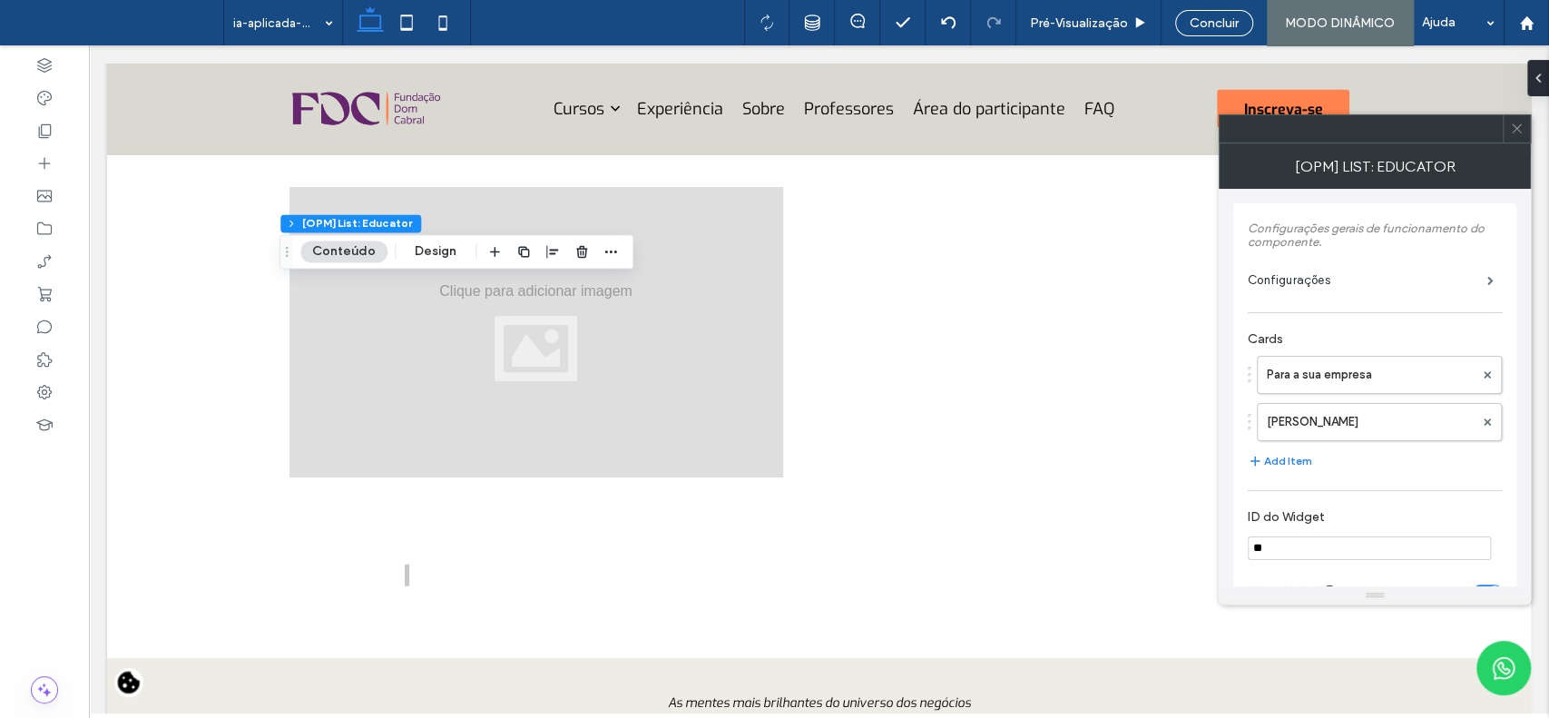
click at [1517, 131] on icon at bounding box center [1517, 129] width 14 height 14
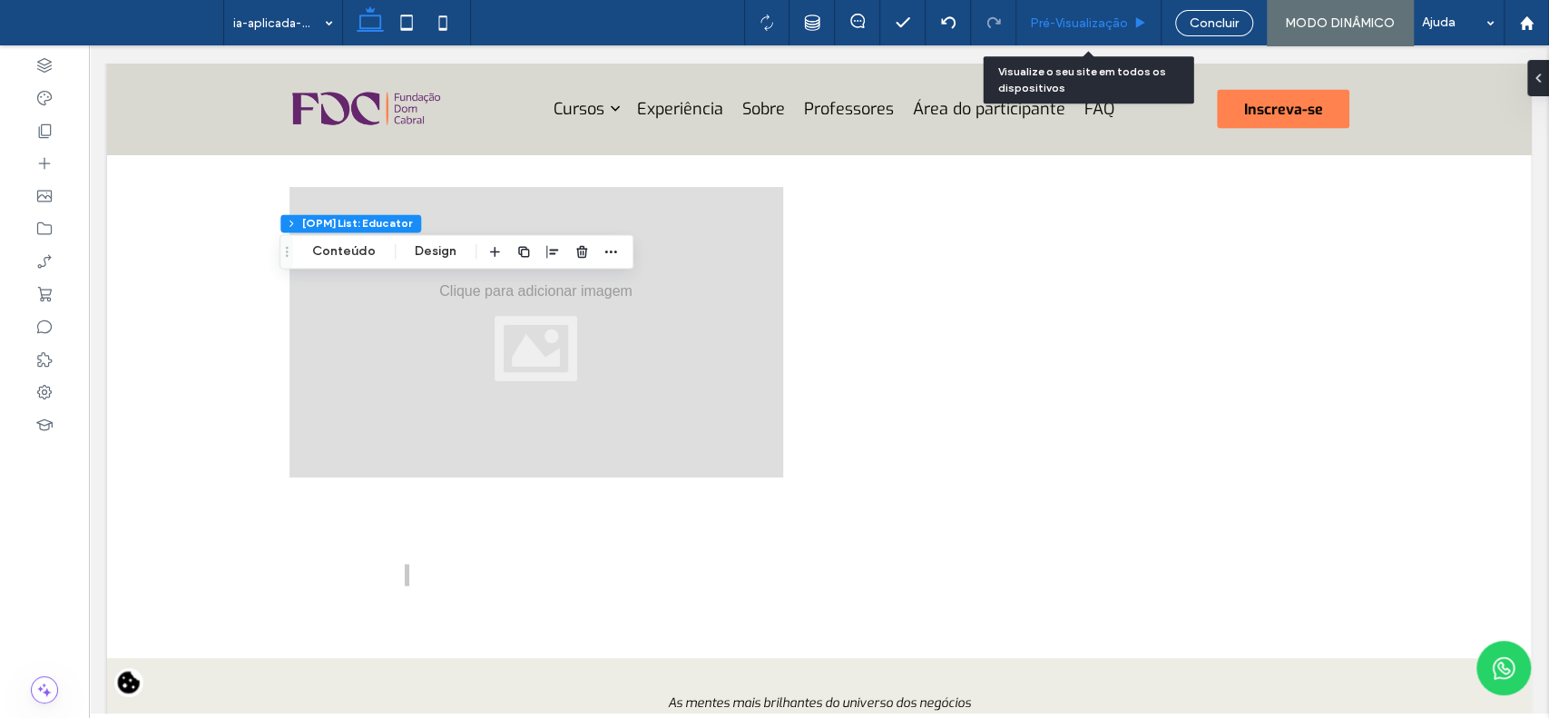
click at [1061, 24] on span "Pré-Visualizaçāo" at bounding box center [1079, 22] width 98 height 15
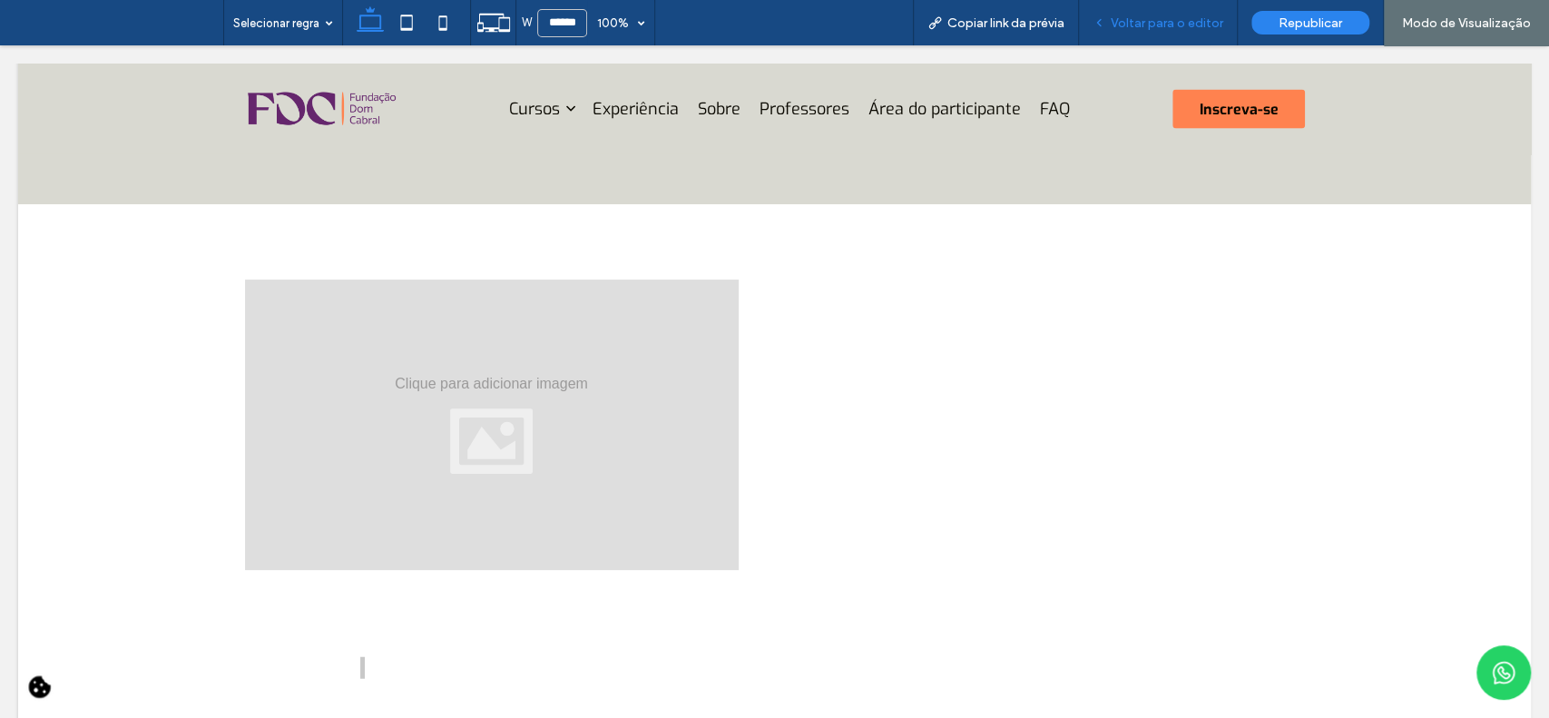
click at [1145, 25] on span "Voltar para o editor" at bounding box center [1167, 22] width 113 height 15
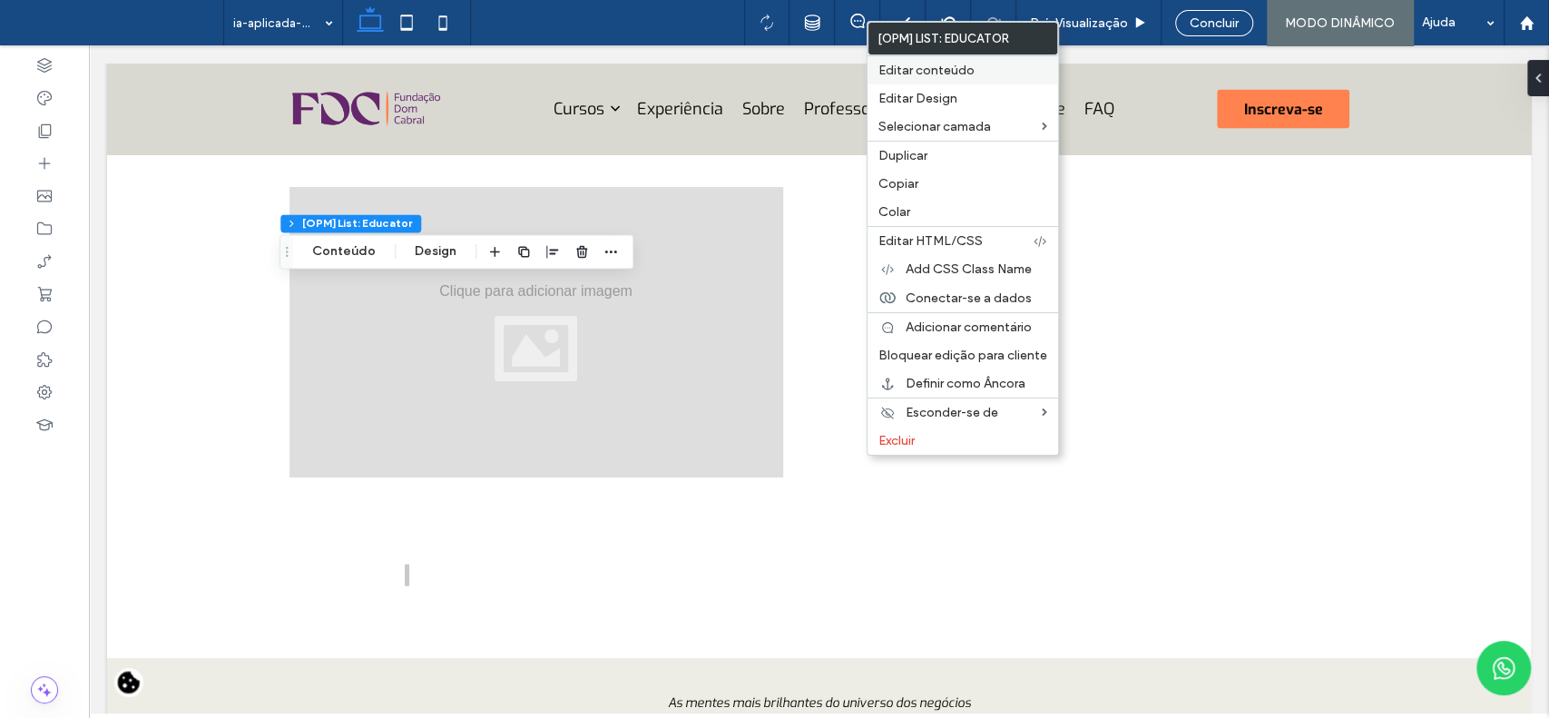
click at [950, 68] on span "Editar conteúdo" at bounding box center [927, 70] width 96 height 15
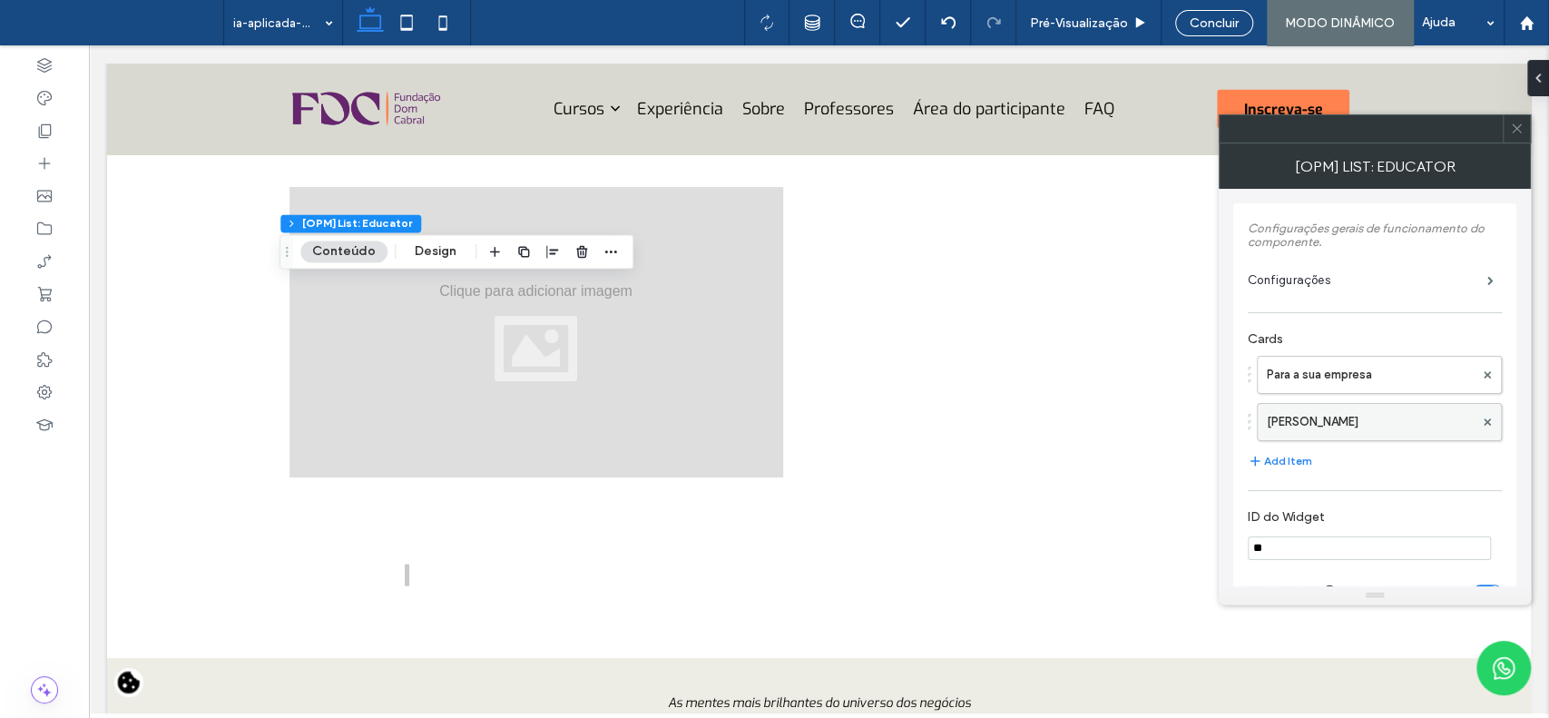
click at [1312, 424] on label "Tiago Moura" at bounding box center [1370, 422] width 207 height 36
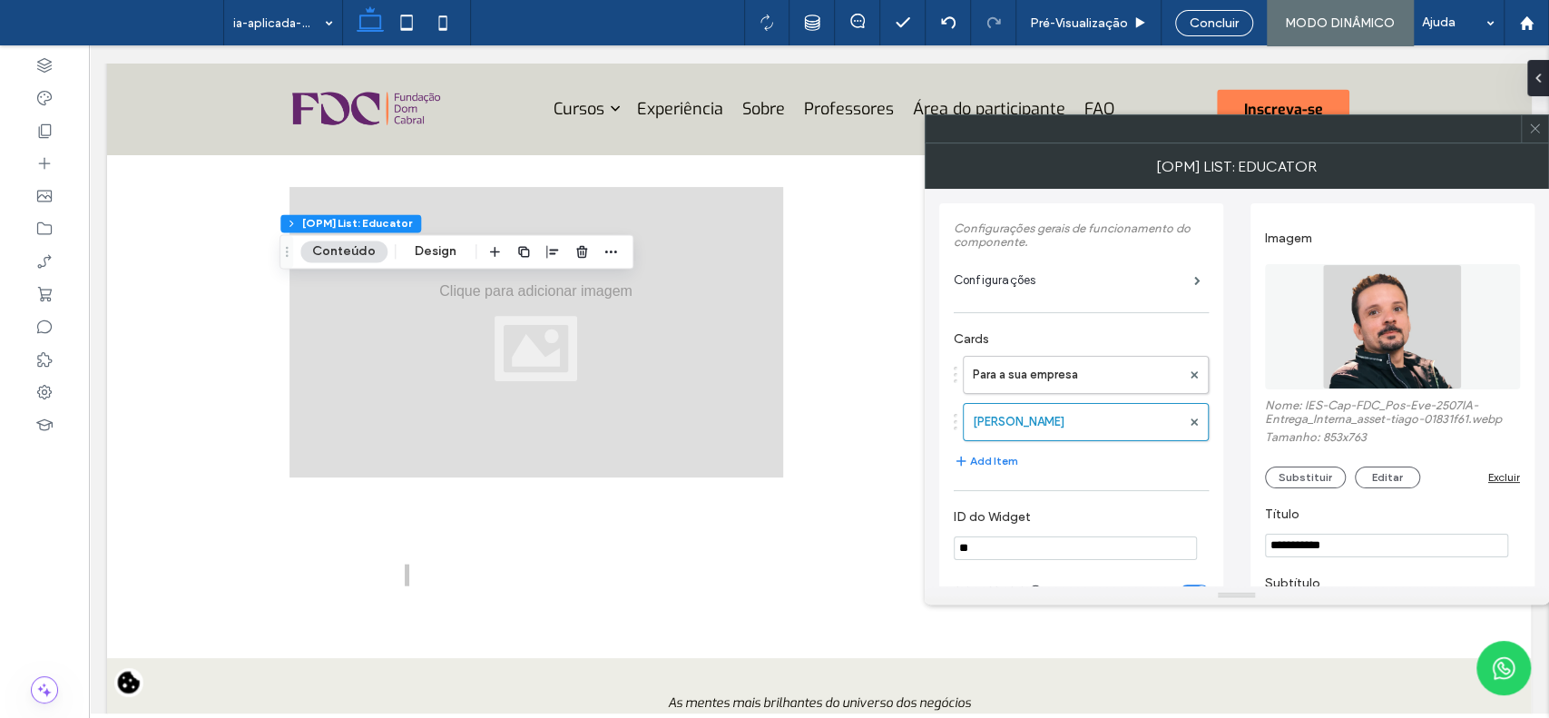
click at [1431, 329] on img at bounding box center [1392, 326] width 140 height 125
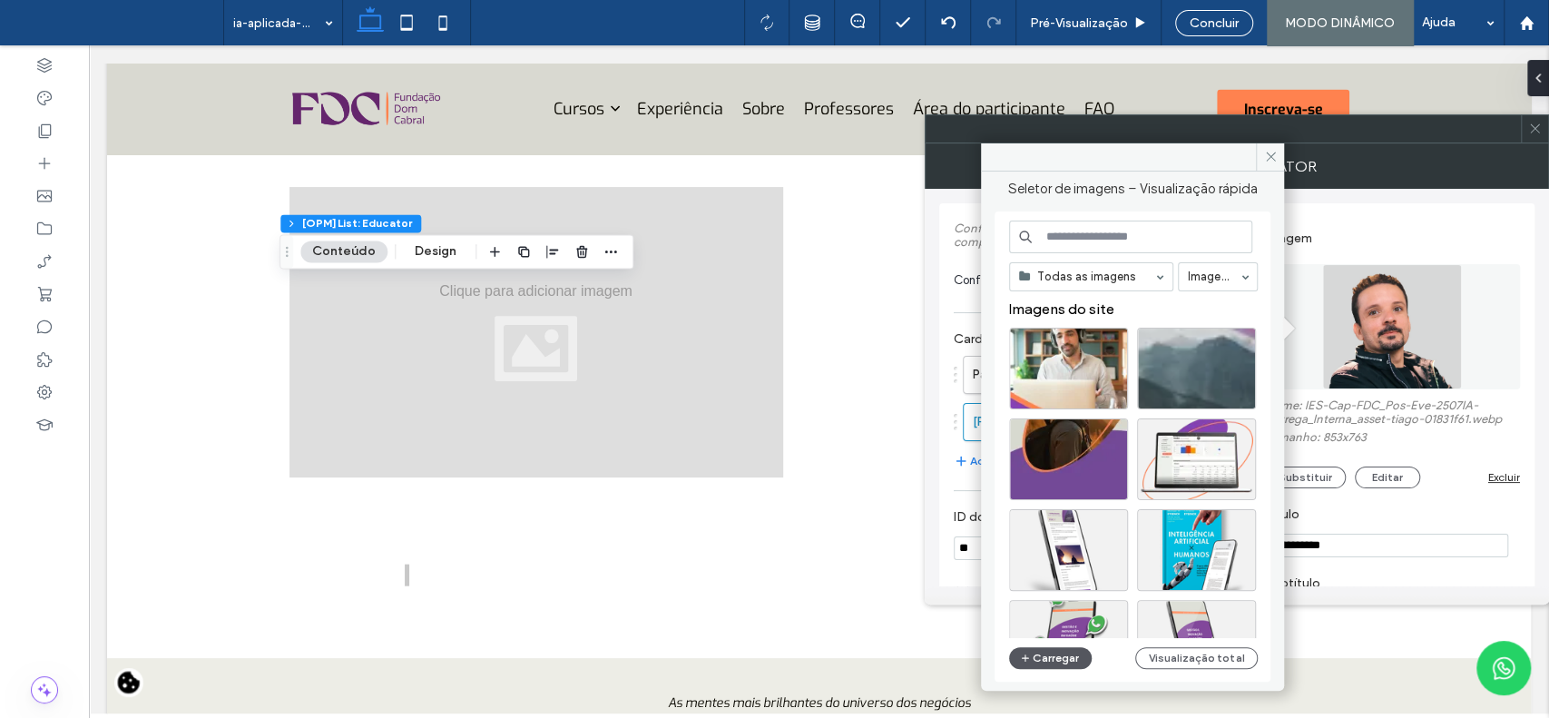
click at [1067, 647] on button "Carregar" at bounding box center [1050, 658] width 83 height 22
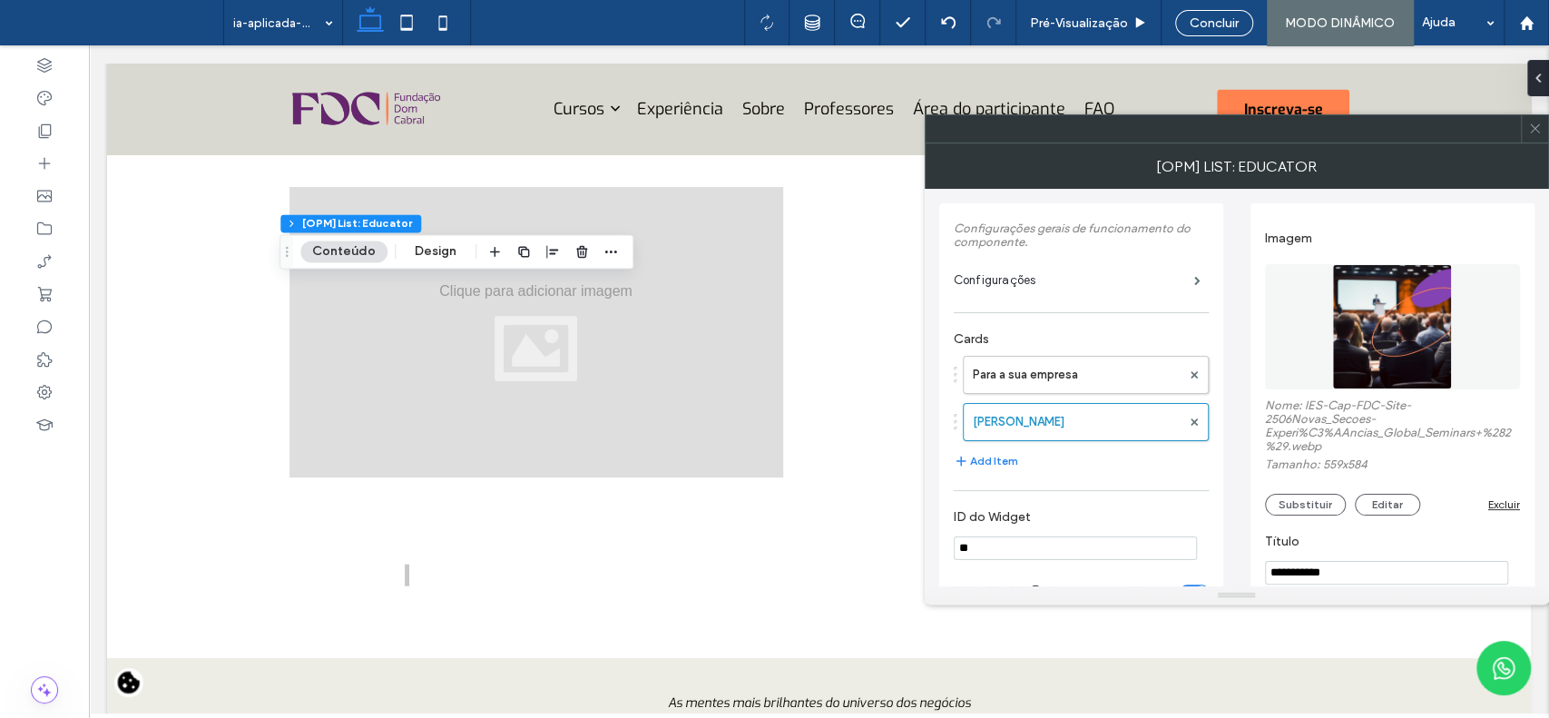
click at [1345, 574] on input "**********" at bounding box center [1386, 573] width 243 height 24
type input "**********"
click at [1531, 123] on icon at bounding box center [1536, 129] width 14 height 14
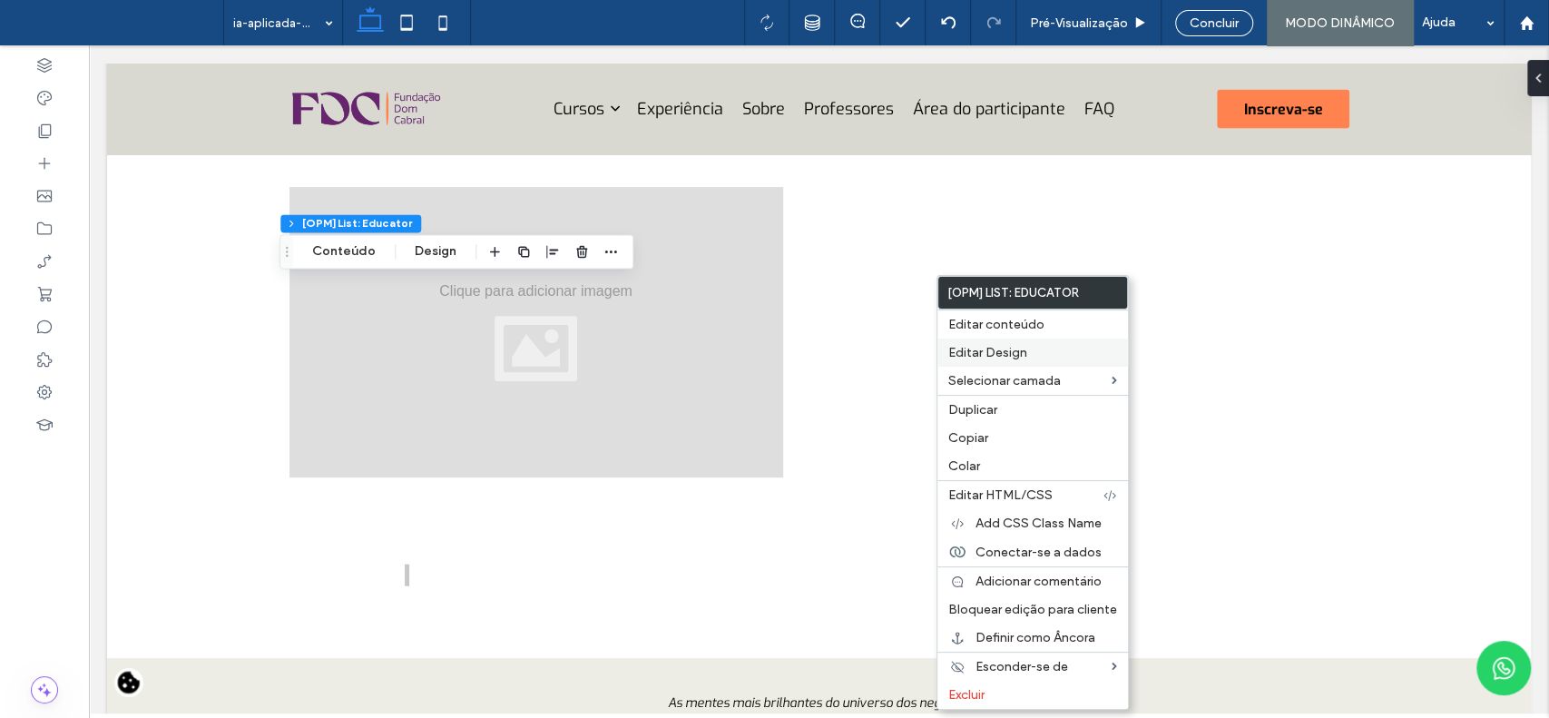
click at [984, 357] on span "Editar Design" at bounding box center [988, 352] width 79 height 15
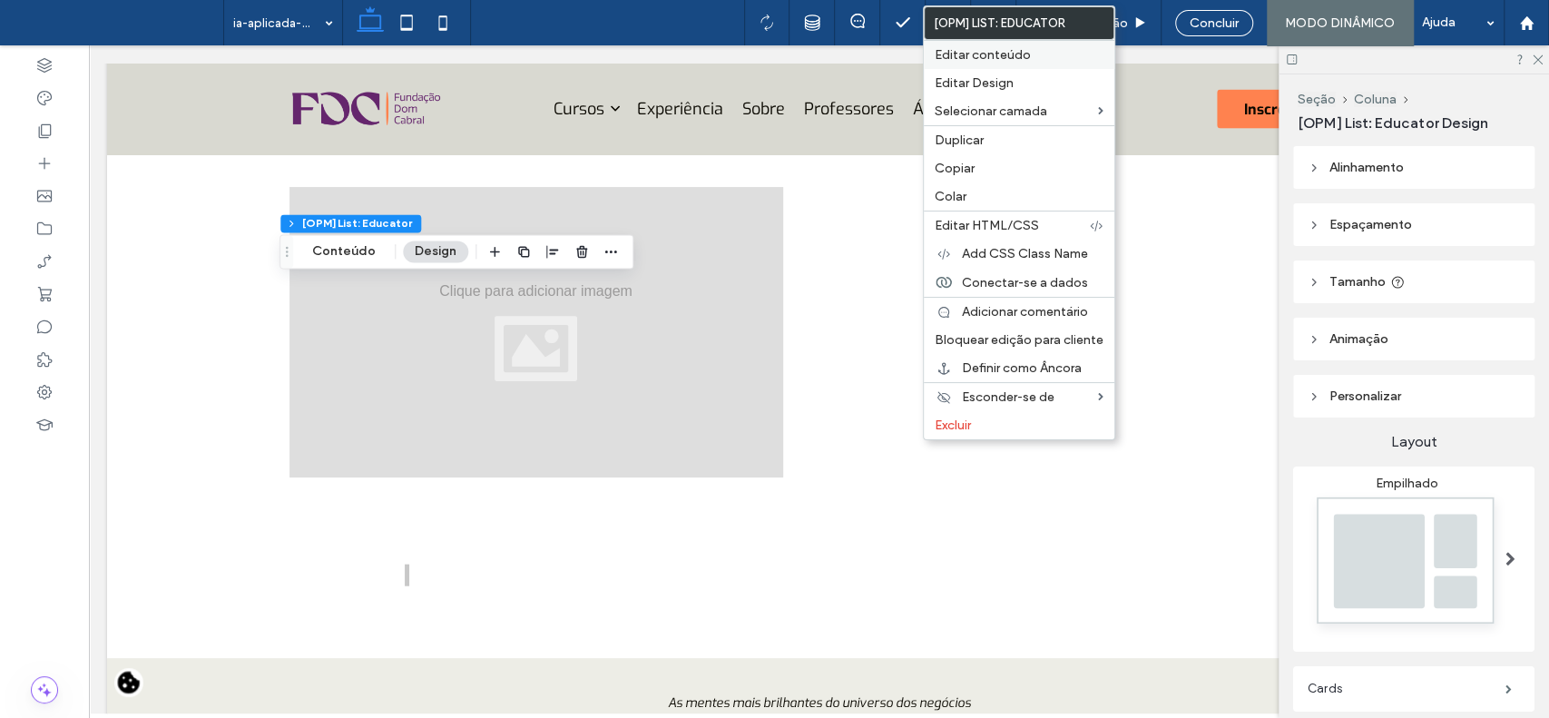
click at [1010, 56] on span "Editar conteúdo" at bounding box center [983, 54] width 96 height 15
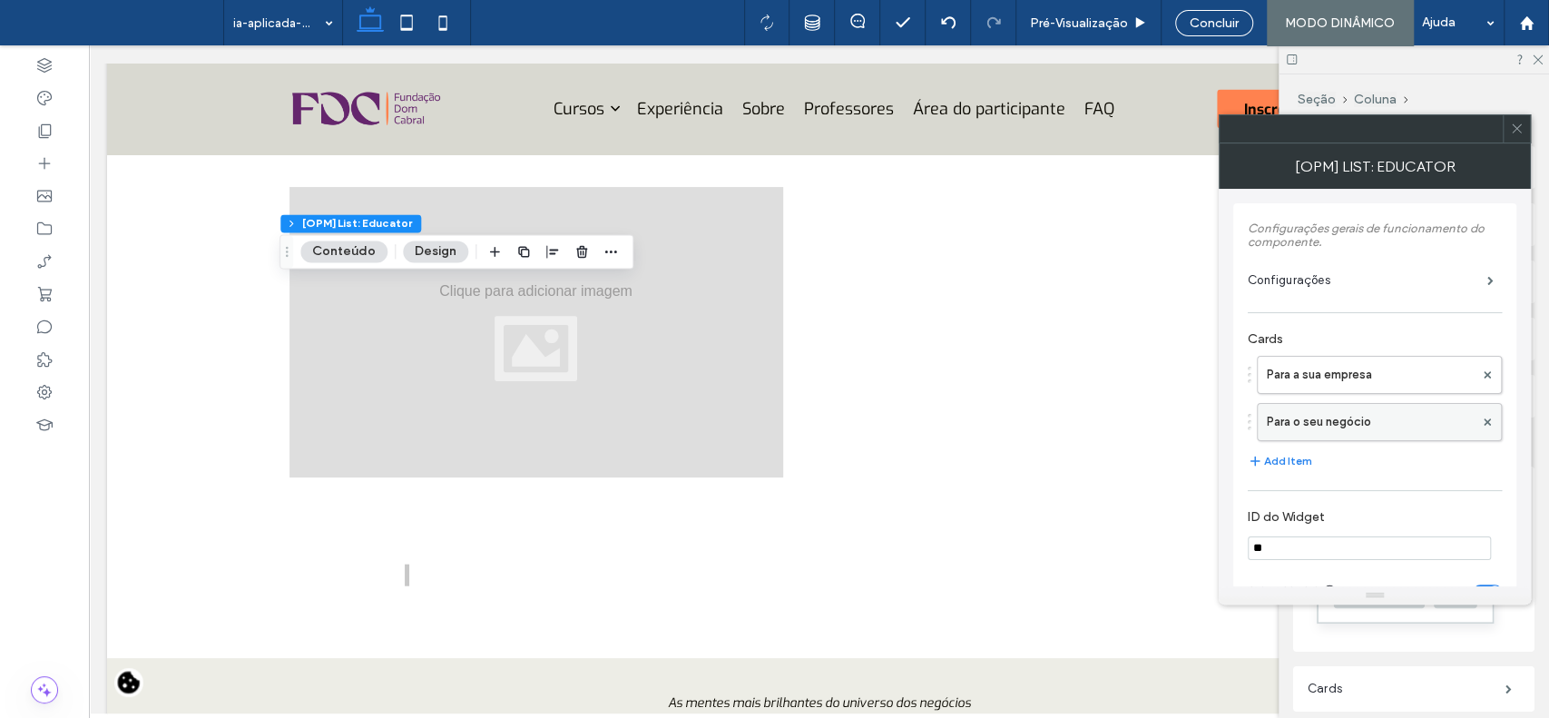
click at [1372, 417] on label "Para o seu negócio" at bounding box center [1370, 422] width 207 height 36
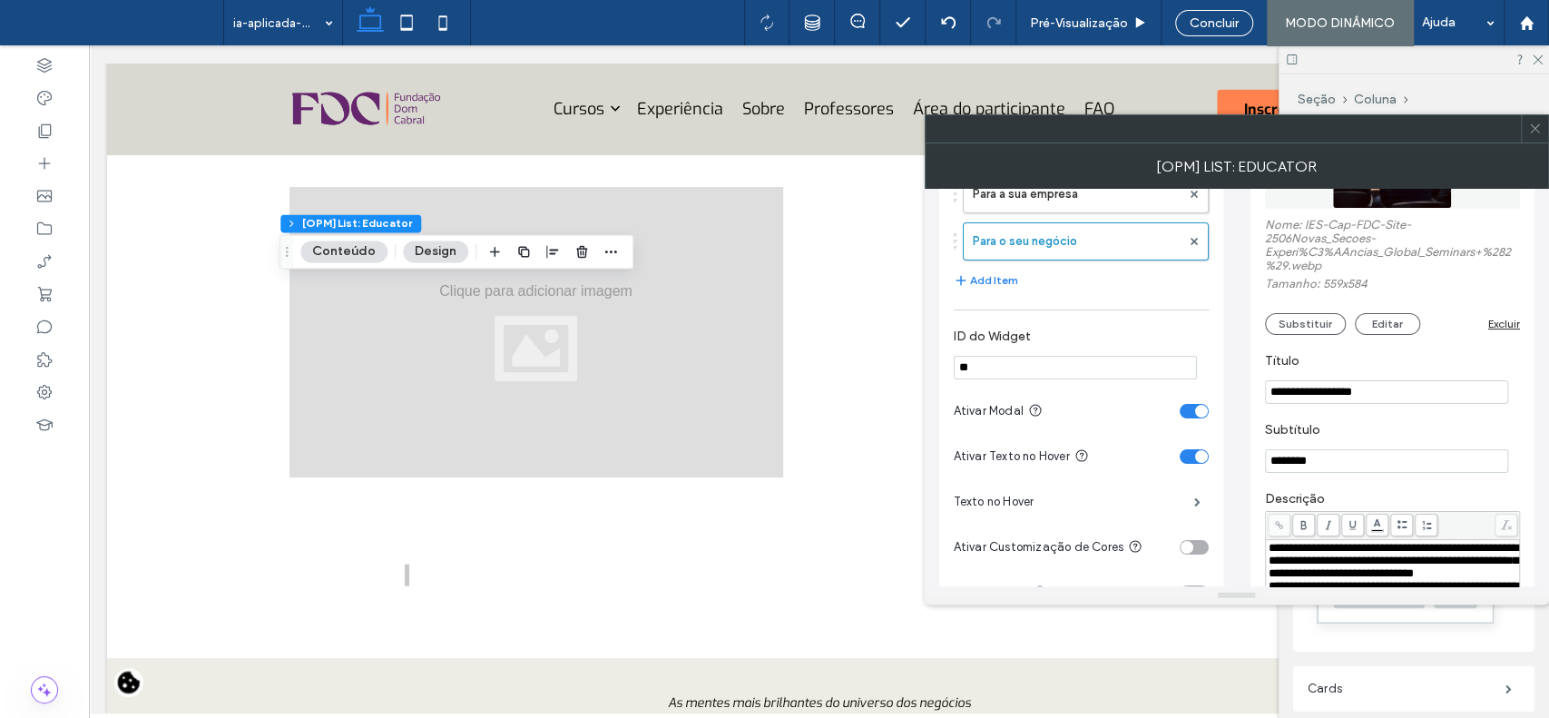
scroll to position [178, 0]
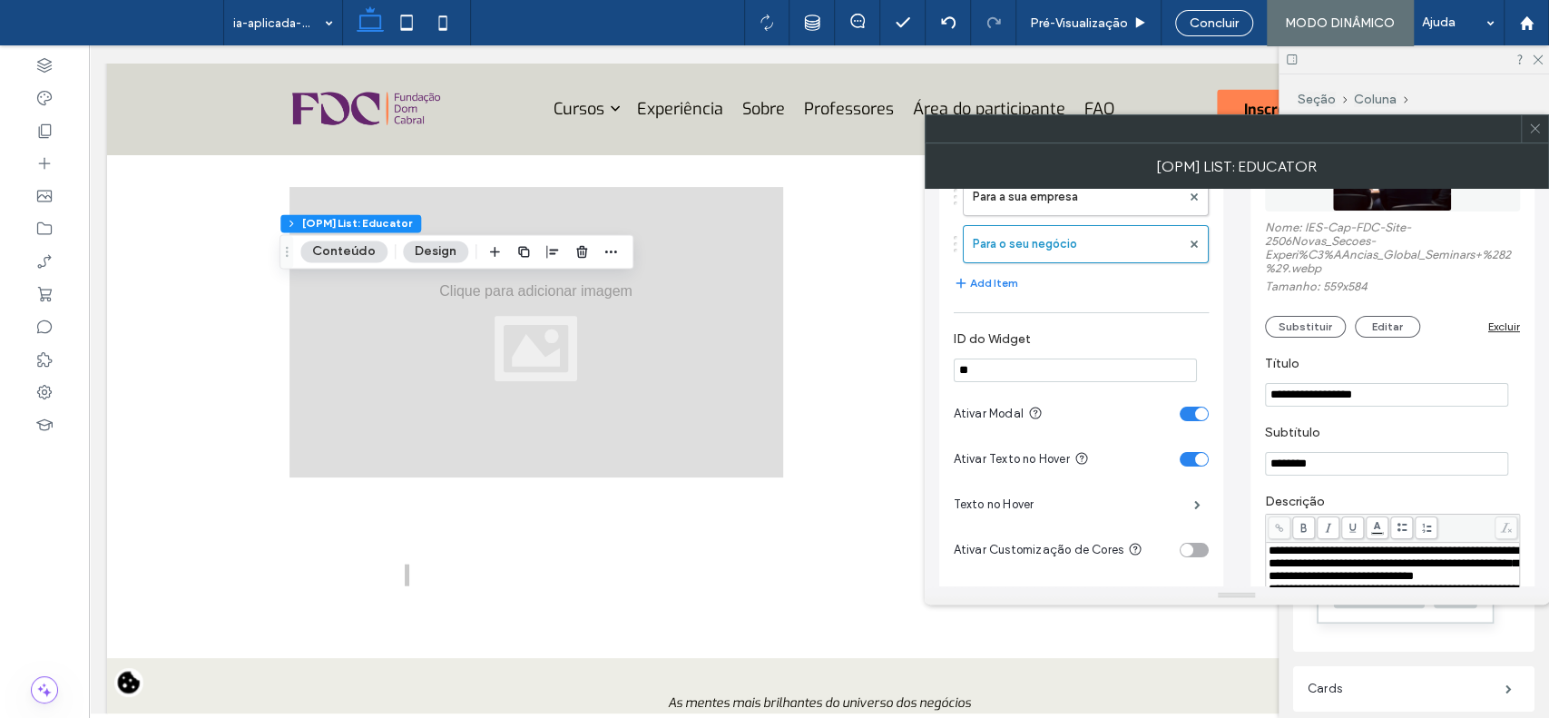
drag, startPoint x: 1358, startPoint y: 482, endPoint x: 1342, endPoint y: 475, distance: 17.9
click at [1342, 475] on section "Subtítulo ********" at bounding box center [1392, 450] width 255 height 69
drag, startPoint x: 1348, startPoint y: 468, endPoint x: 1210, endPoint y: 473, distance: 138.0
click at [1210, 473] on div "**********" at bounding box center [1236, 360] width 595 height 698
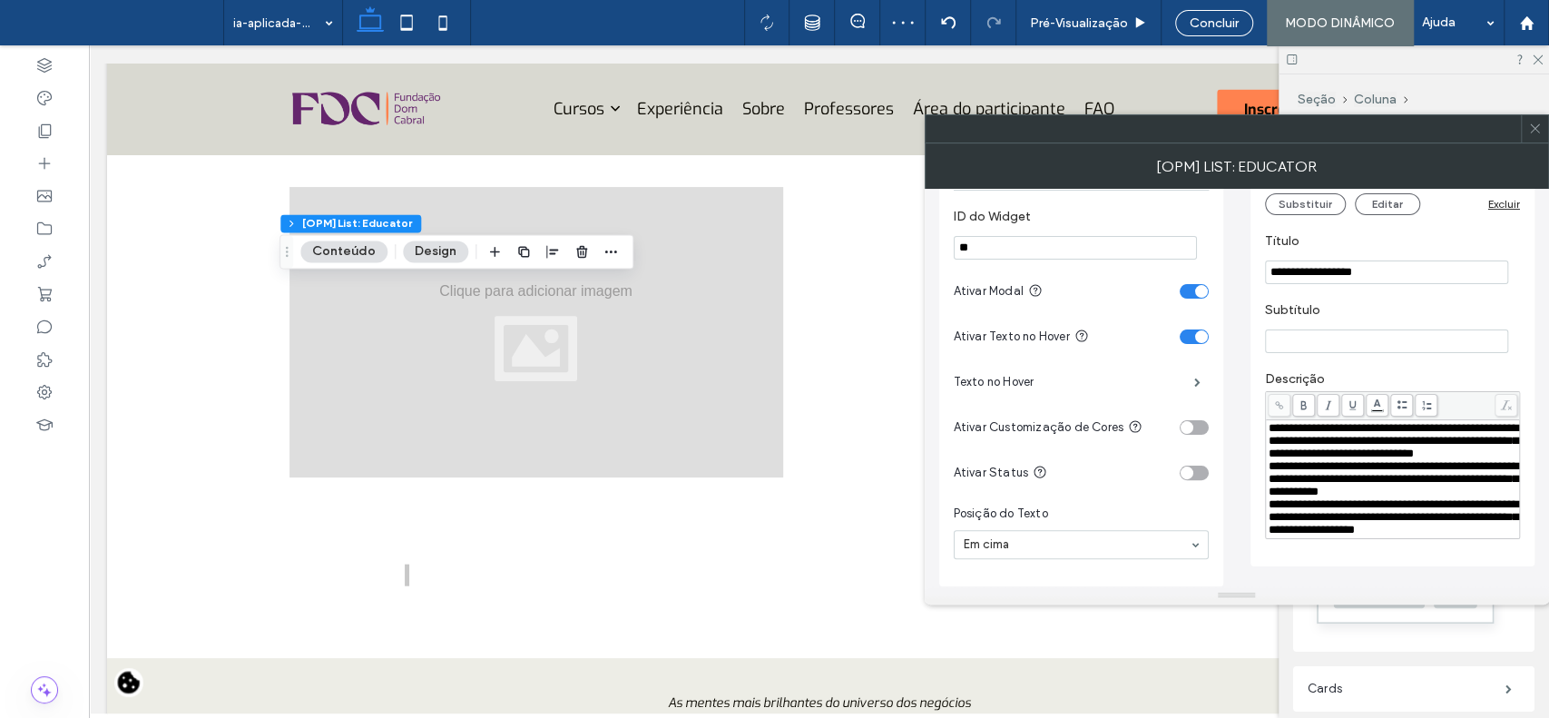
scroll to position [320, 0]
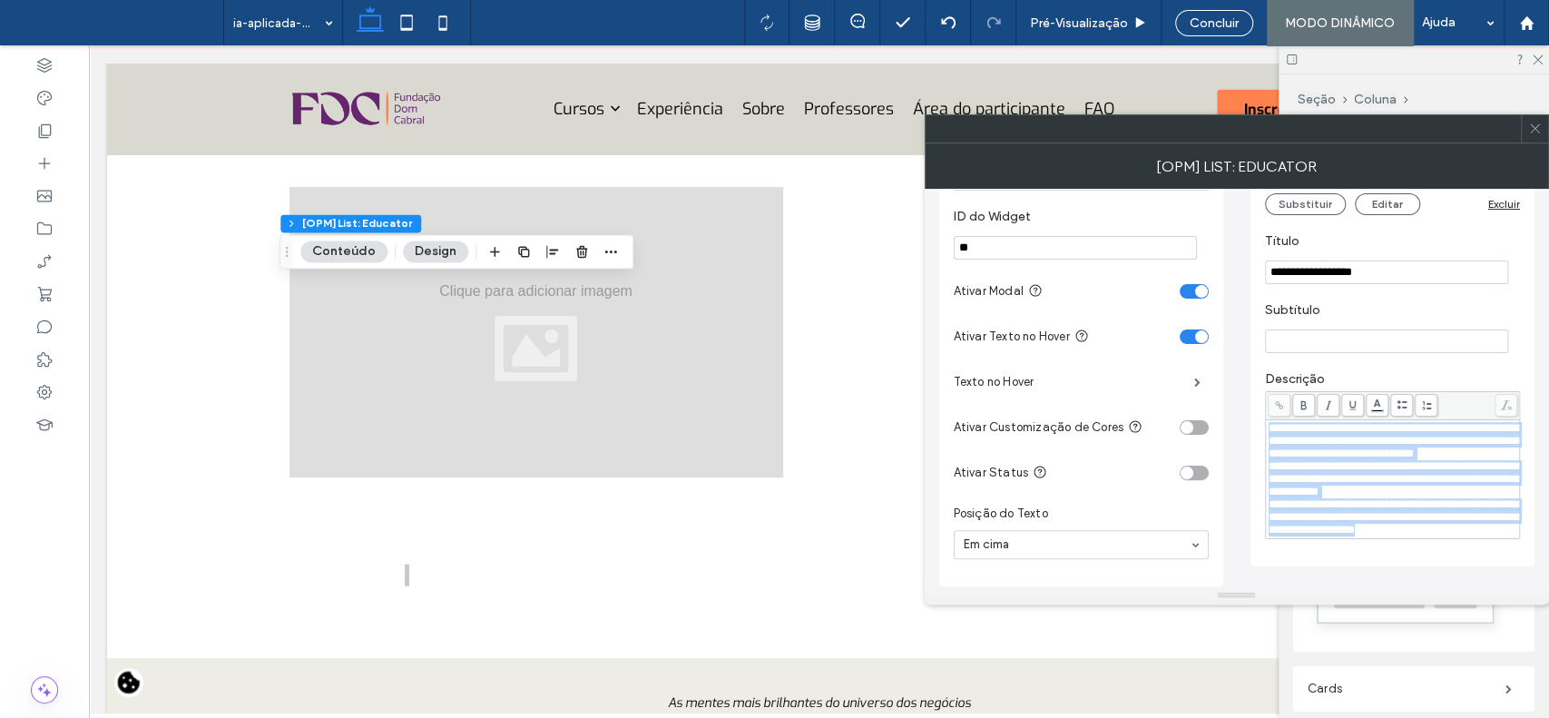
drag, startPoint x: 1335, startPoint y: 556, endPoint x: 1229, endPoint y: 410, distance: 180.6
click at [1229, 410] on div "**********" at bounding box center [1236, 237] width 595 height 698
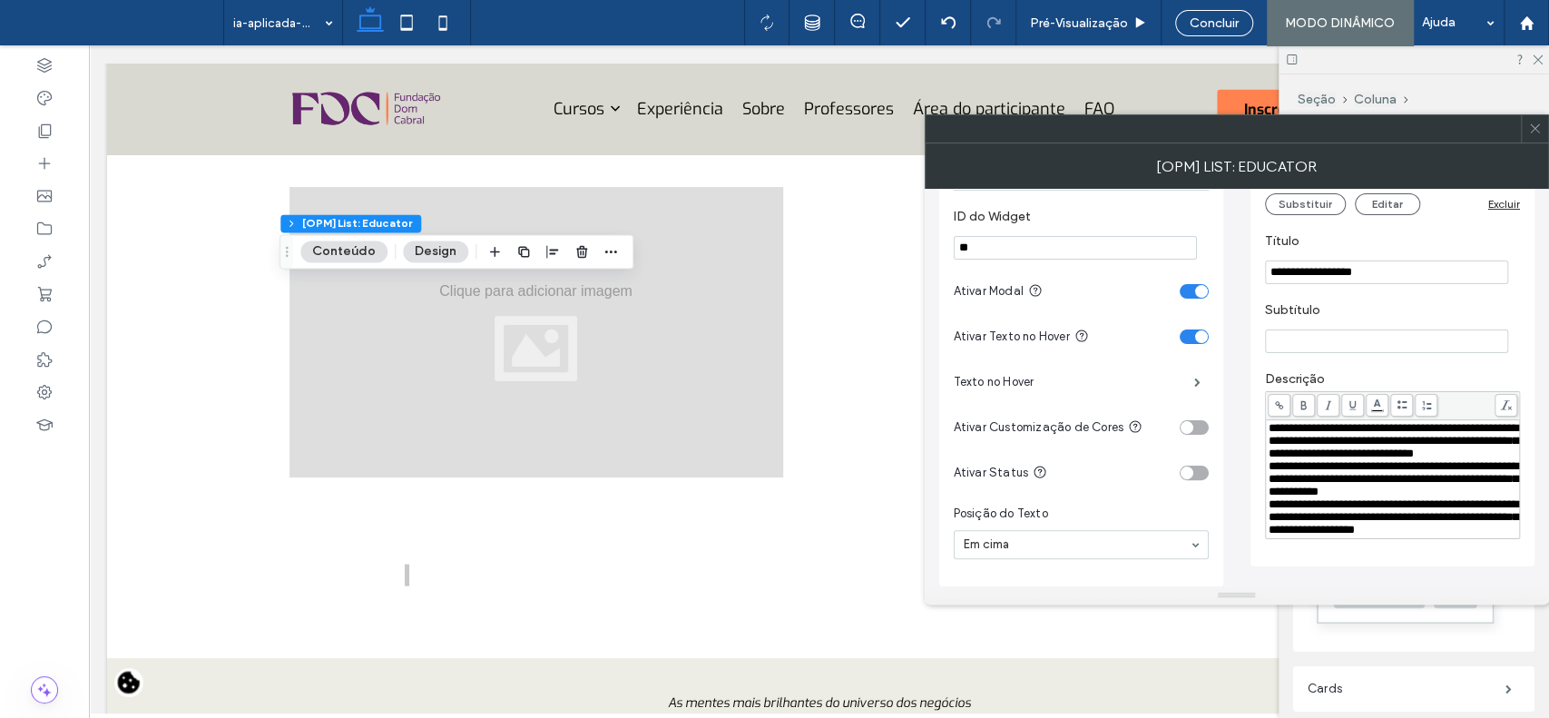
click at [1534, 132] on icon at bounding box center [1536, 129] width 14 height 14
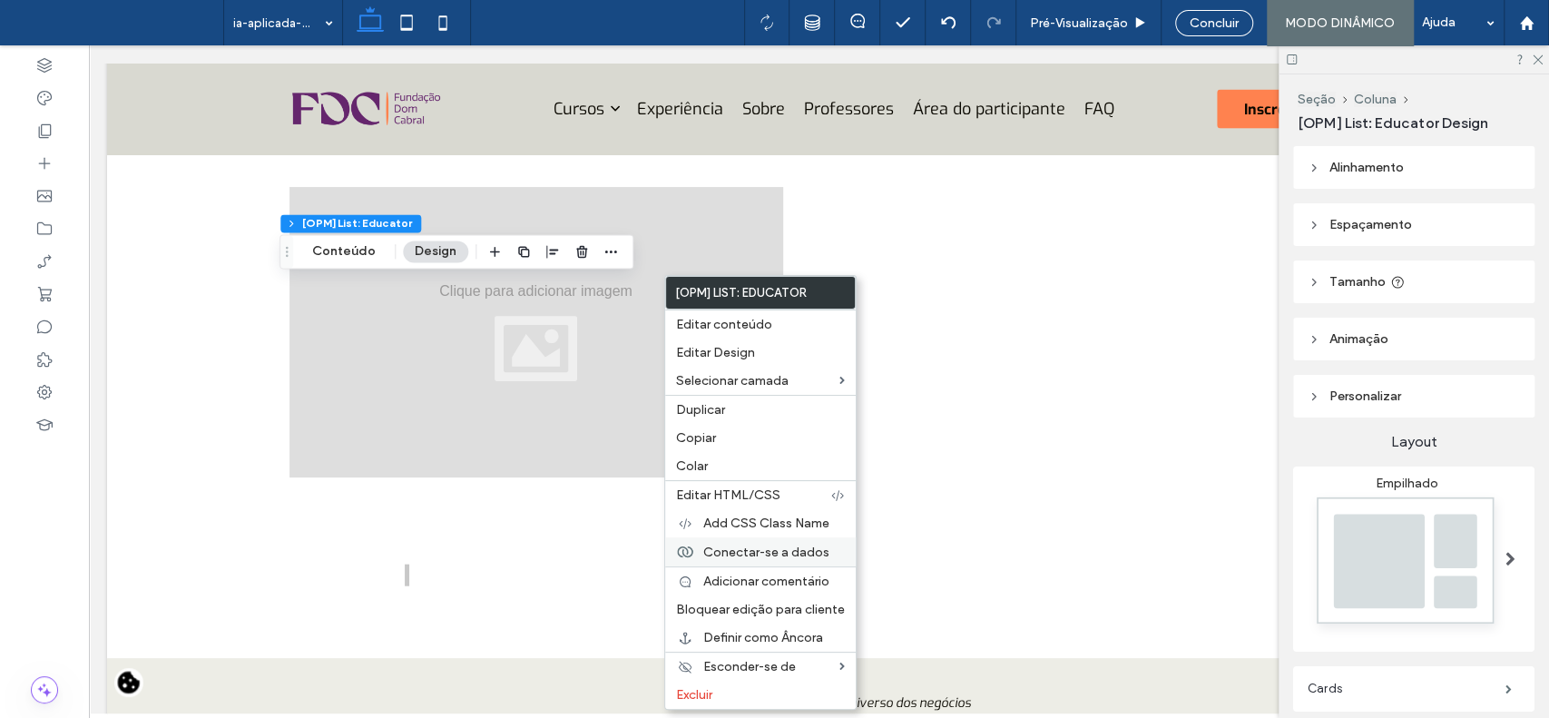
click at [748, 546] on span "Conectar-se a dados" at bounding box center [766, 552] width 126 height 15
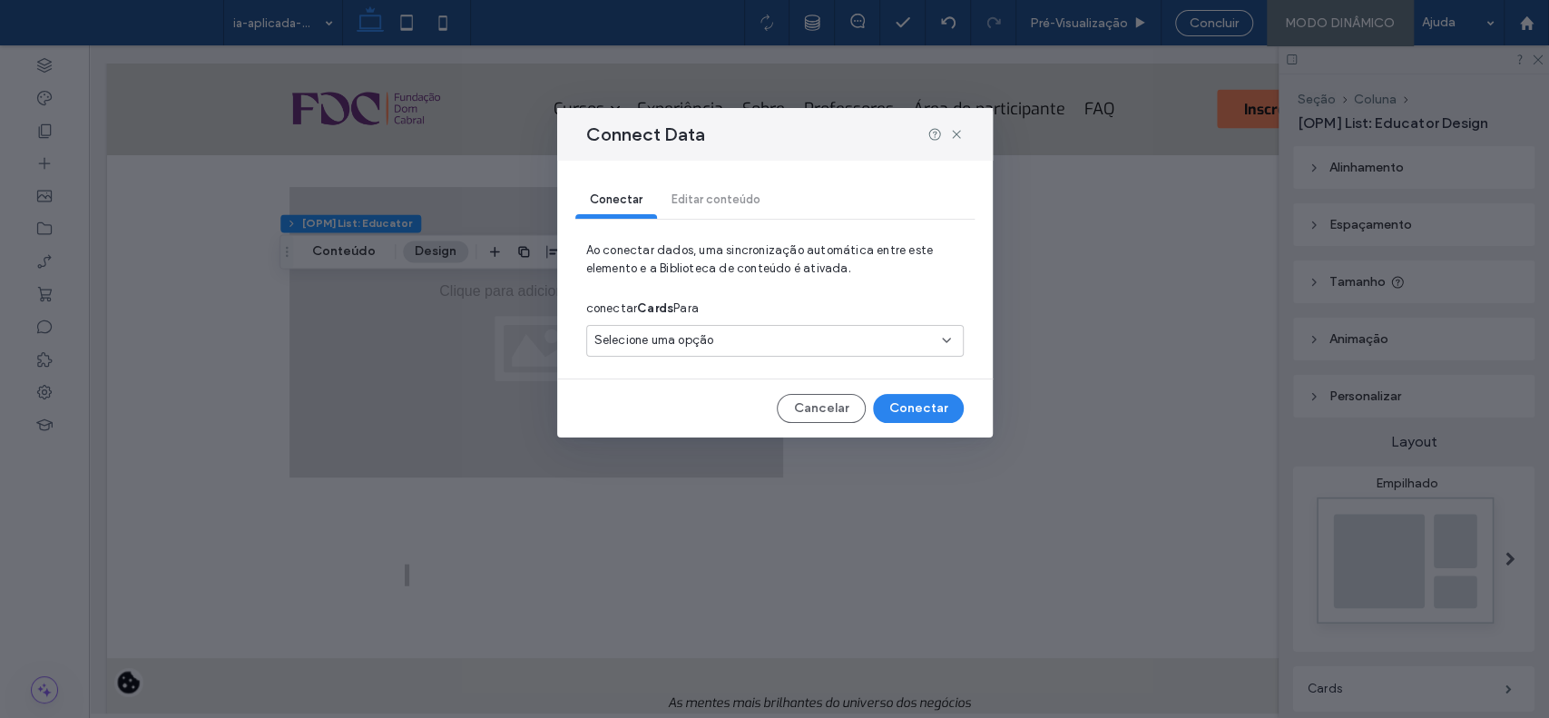
click at [752, 339] on div "Selecione uma opção" at bounding box center [764, 340] width 339 height 18
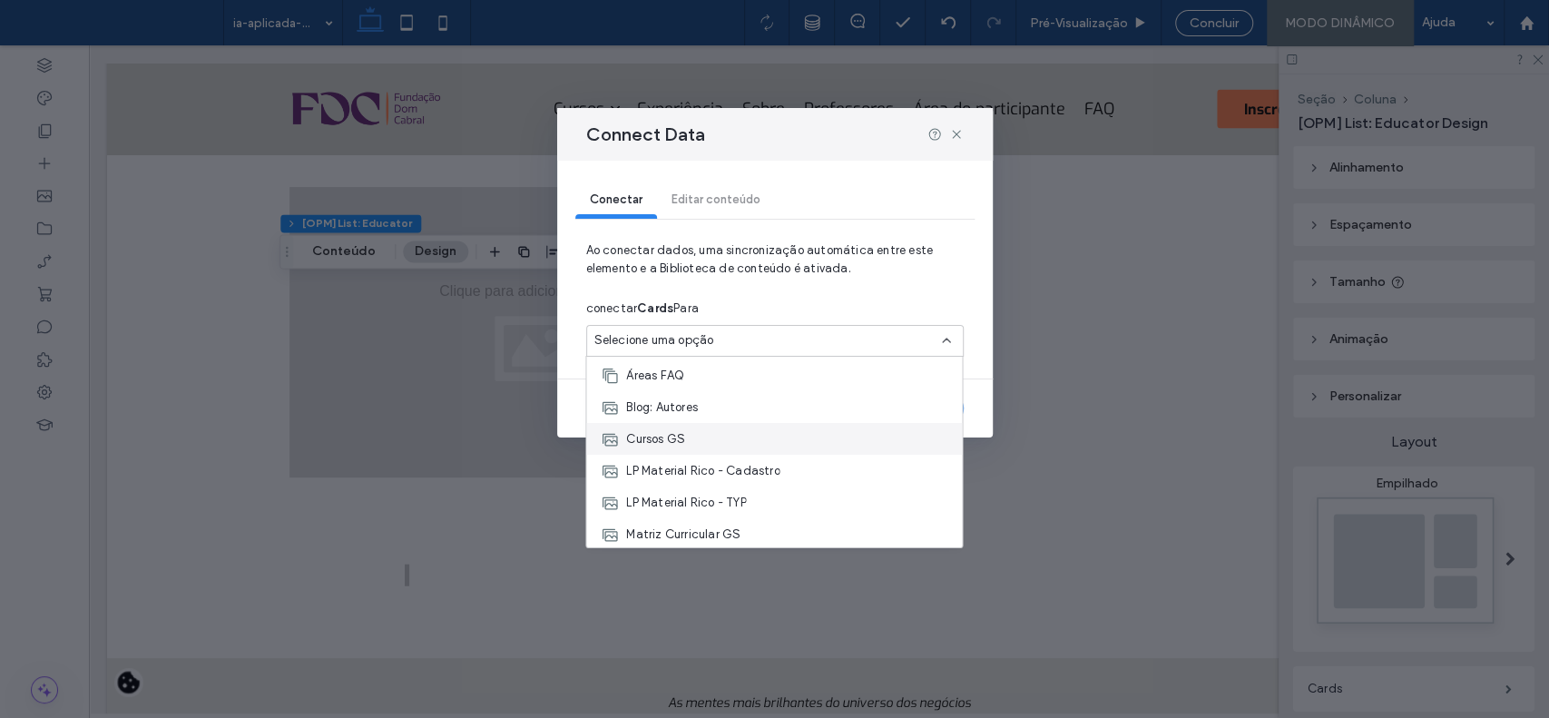
scroll to position [180, 0]
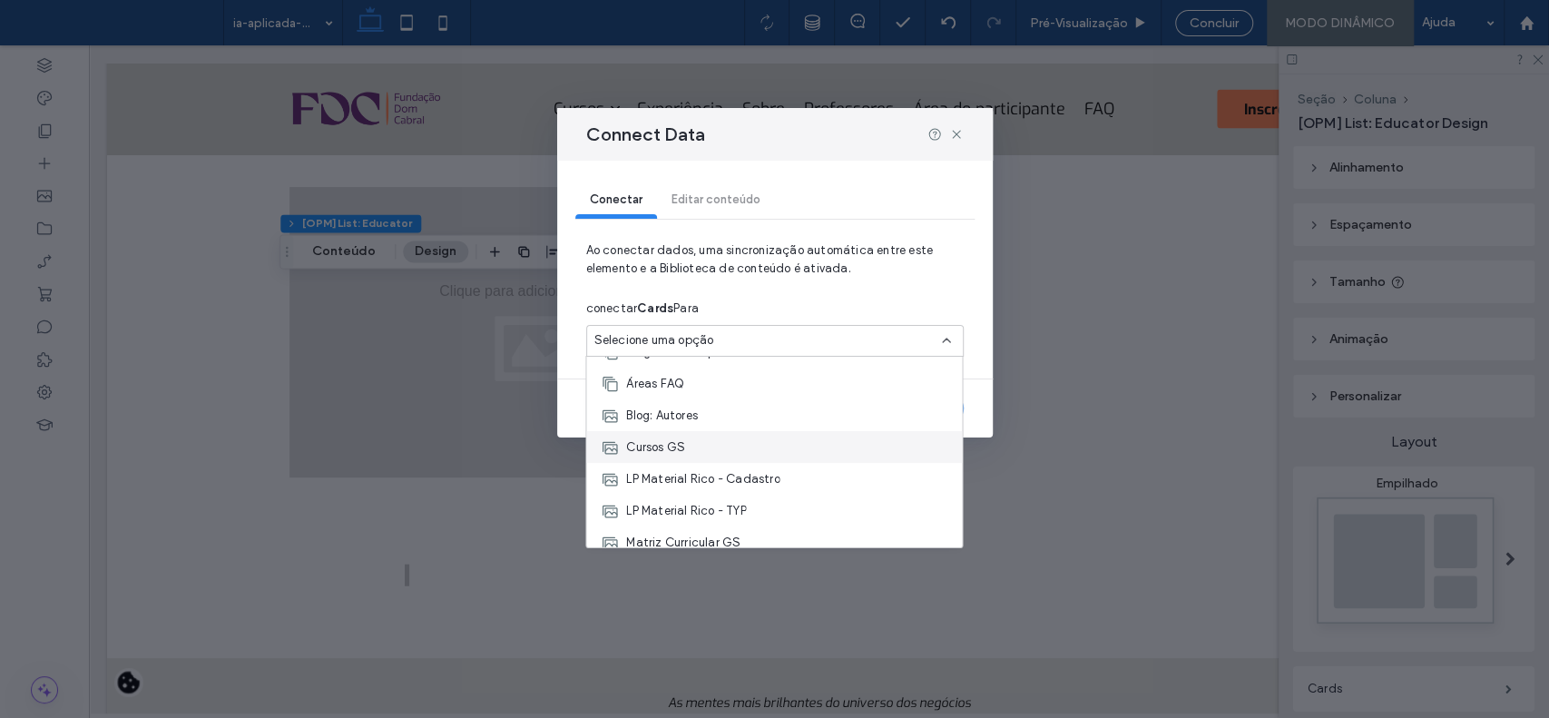
click at [857, 435] on div "Cursos GS" at bounding box center [774, 447] width 376 height 32
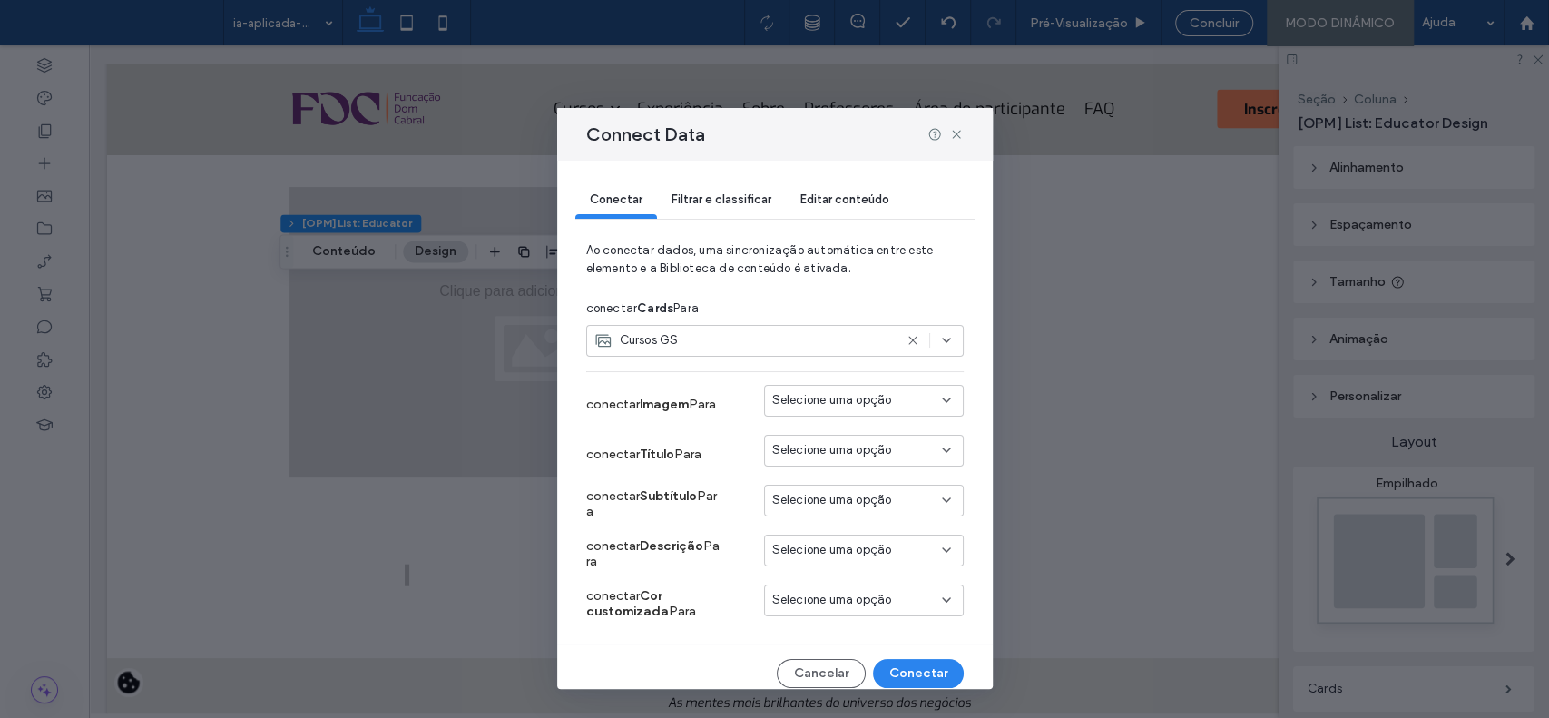
scroll to position [13, 0]
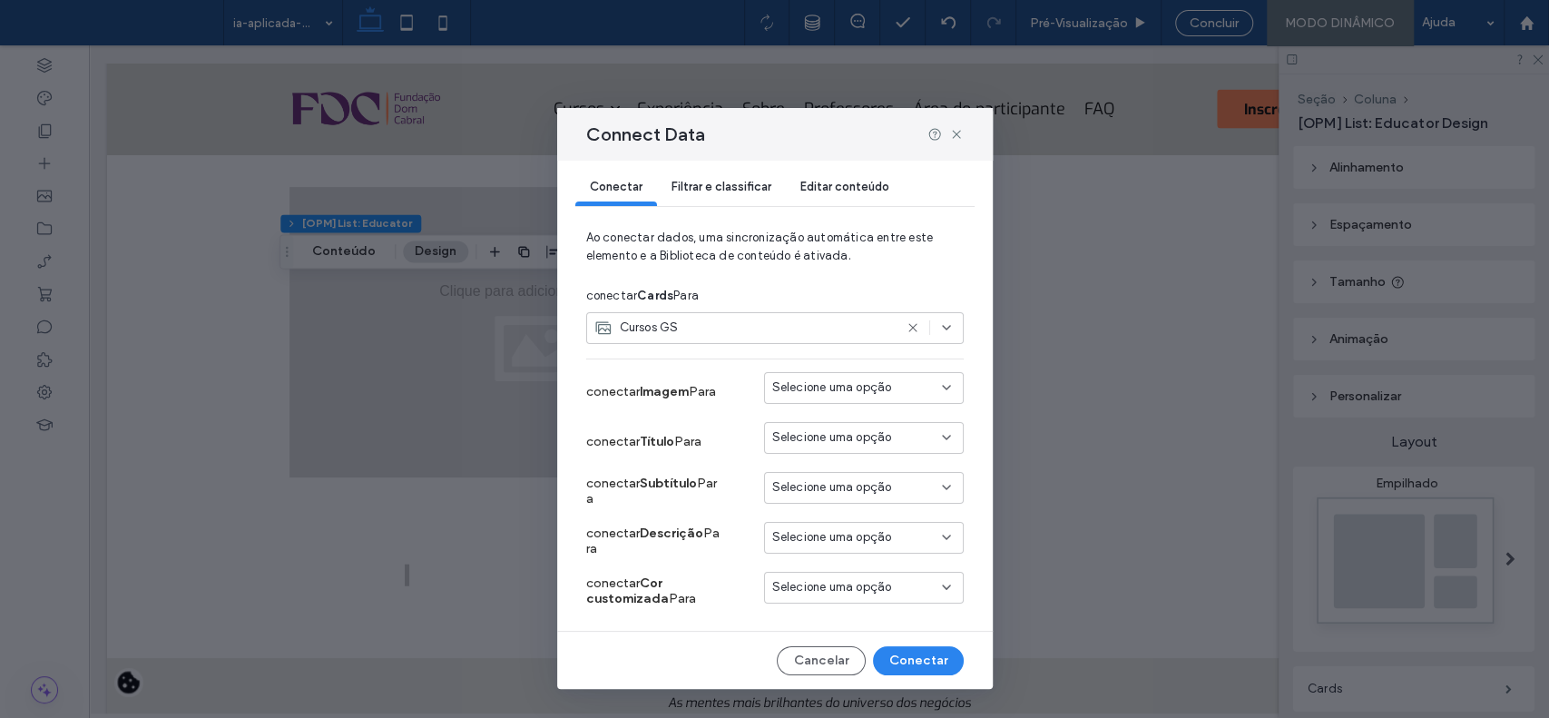
click at [939, 532] on icon at bounding box center [946, 537] width 15 height 15
click at [880, 447] on span "NA SUA EMPRESA" at bounding box center [835, 447] width 98 height 18
click at [895, 656] on button "Conectar" at bounding box center [918, 660] width 91 height 29
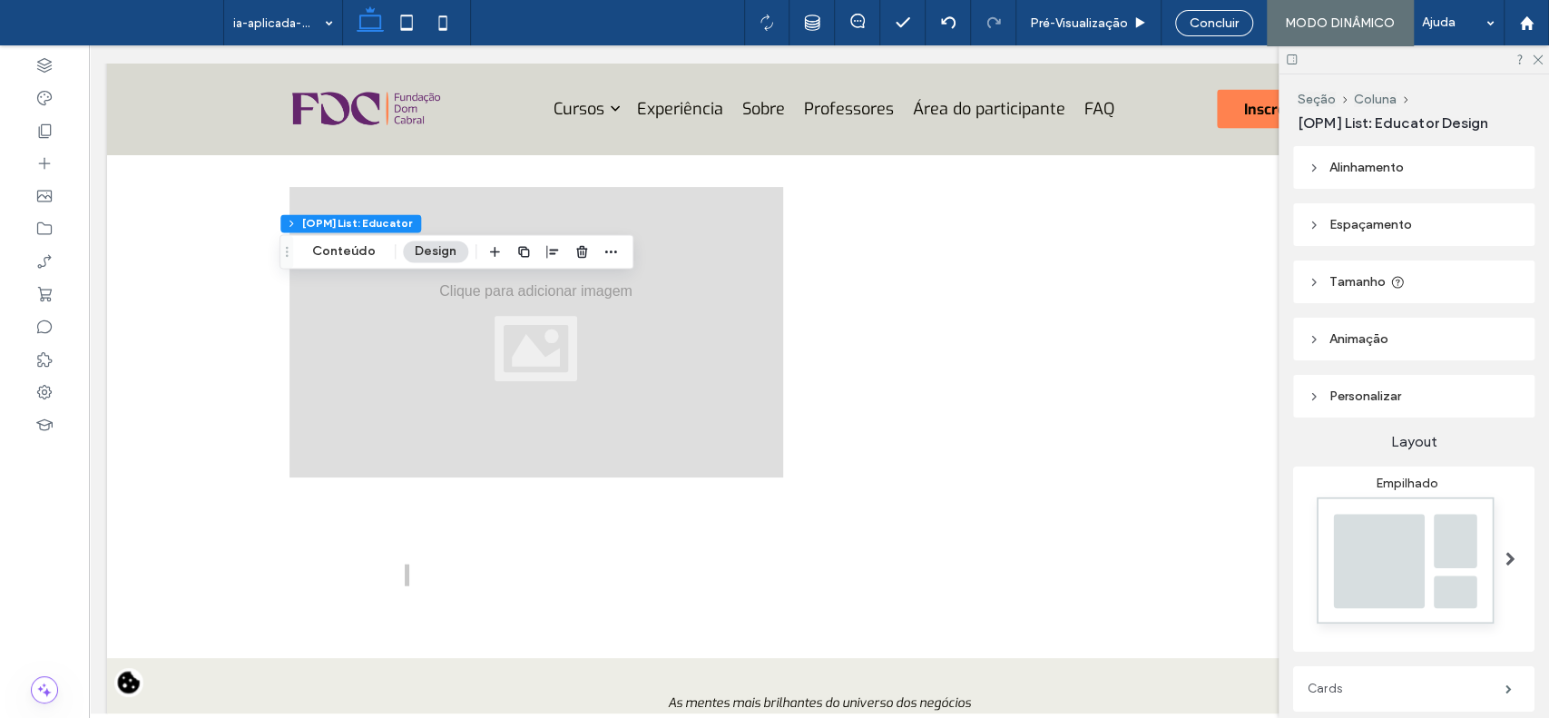
click at [1364, 680] on label "Cards" at bounding box center [1407, 689] width 198 height 36
click at [1362, 680] on label "Cards" at bounding box center [1407, 689] width 198 height 36
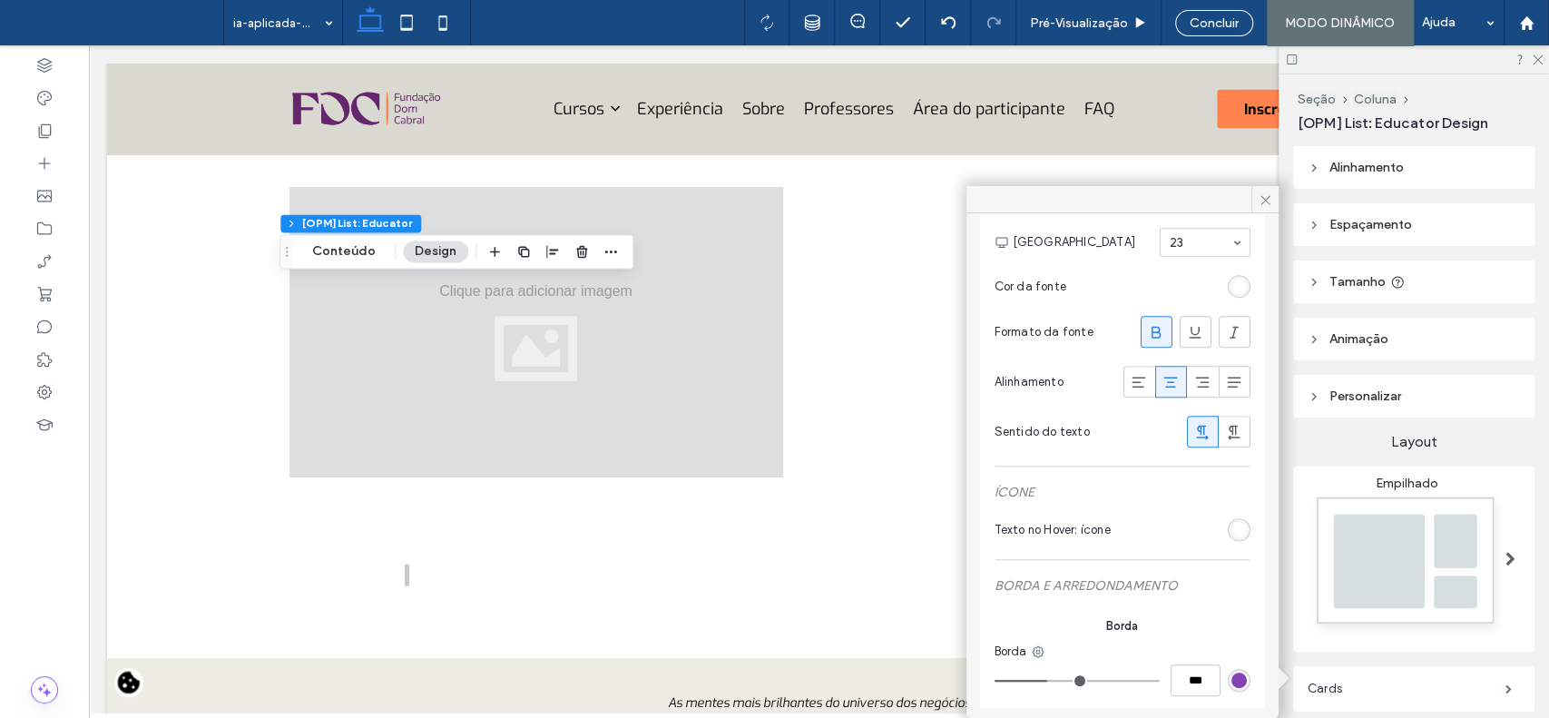
scroll to position [1099, 0]
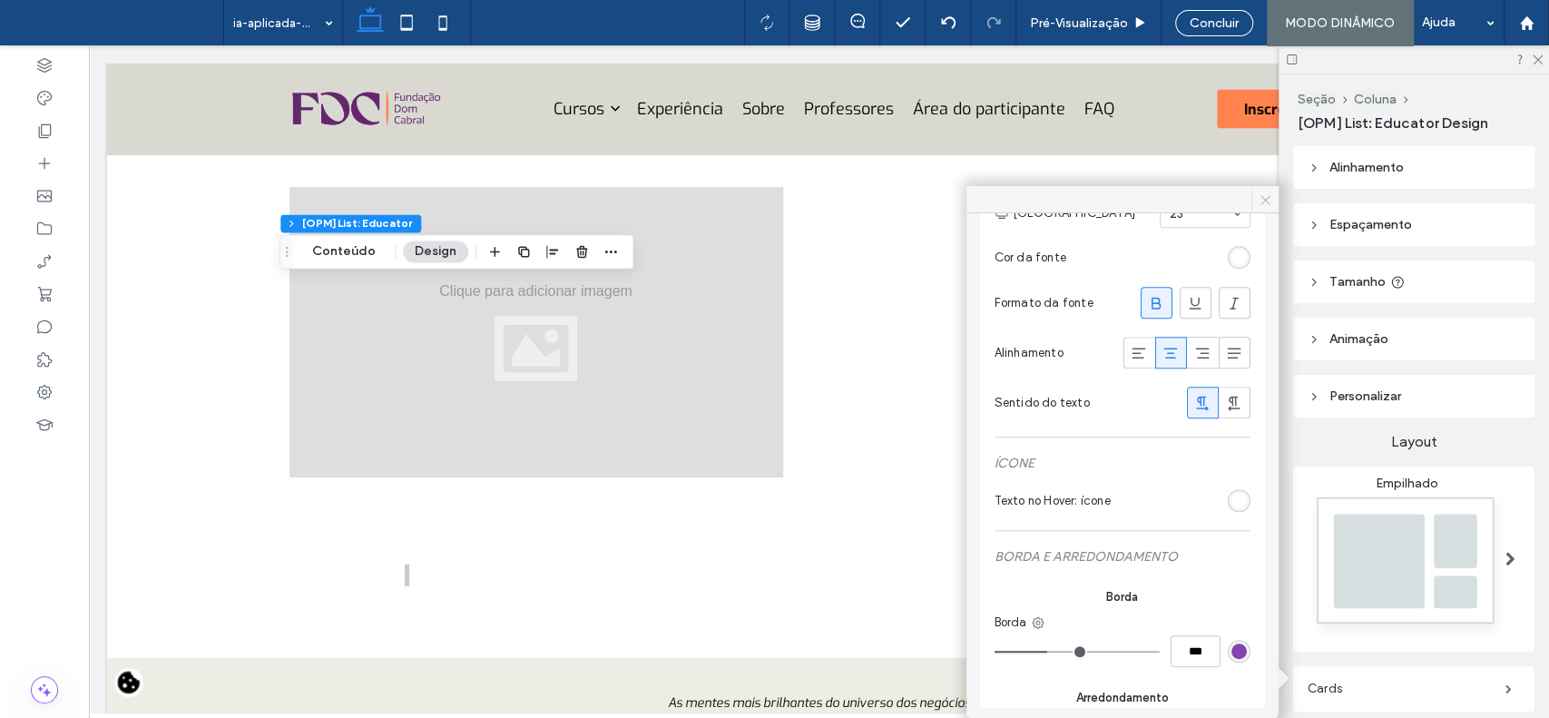
click at [1265, 191] on span at bounding box center [1265, 199] width 27 height 27
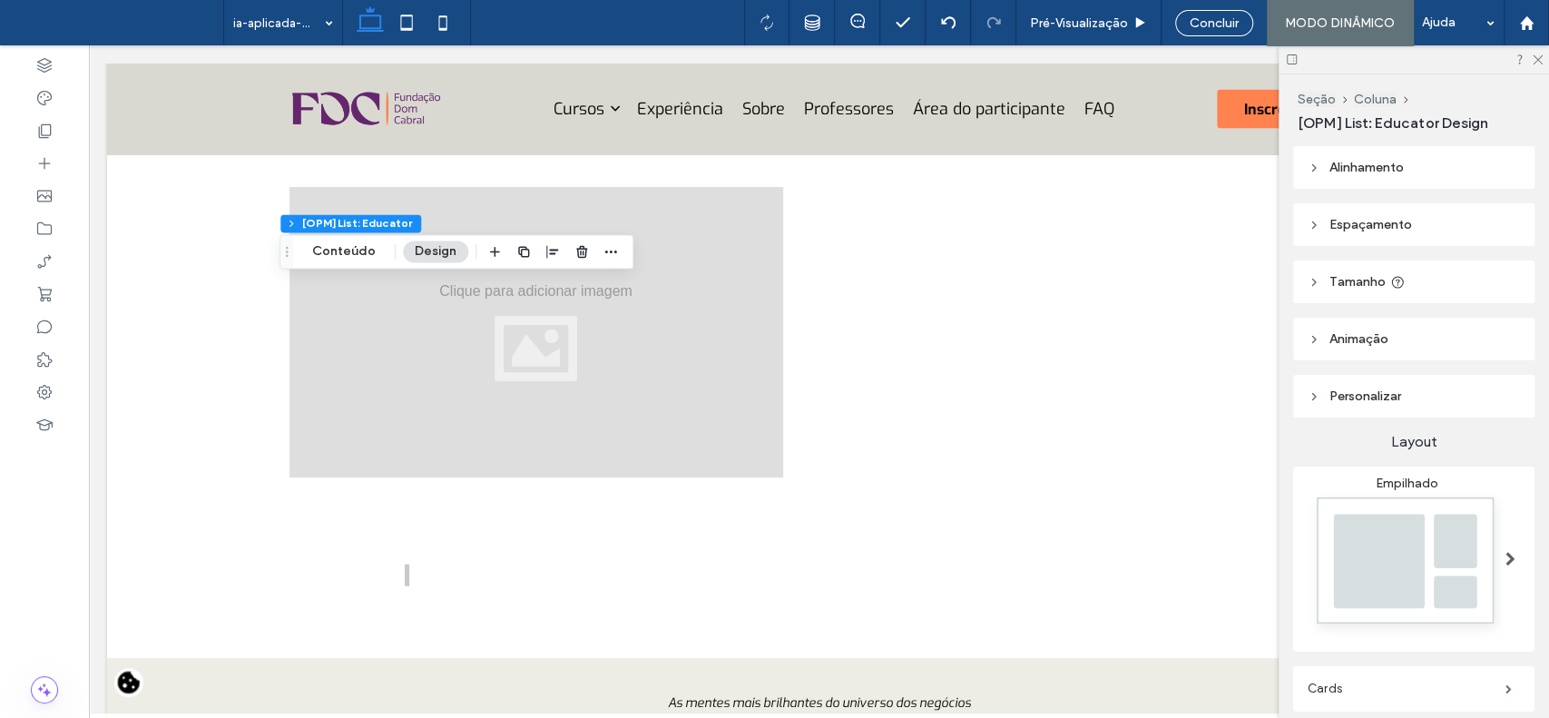
click at [1362, 558] on img at bounding box center [1407, 565] width 199 height 148
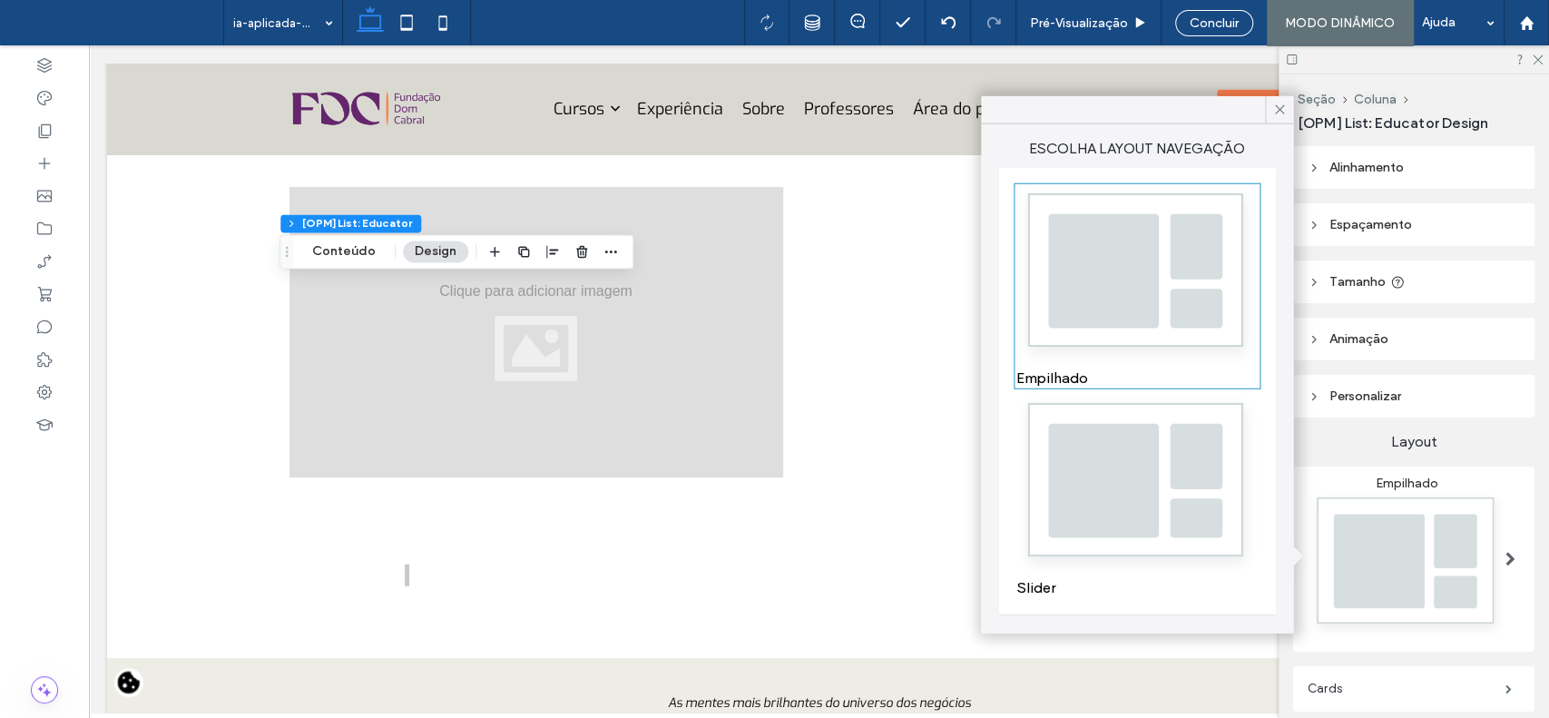
click at [1179, 508] on img at bounding box center [1137, 486] width 241 height 180
click at [1281, 110] on use at bounding box center [1279, 109] width 9 height 9
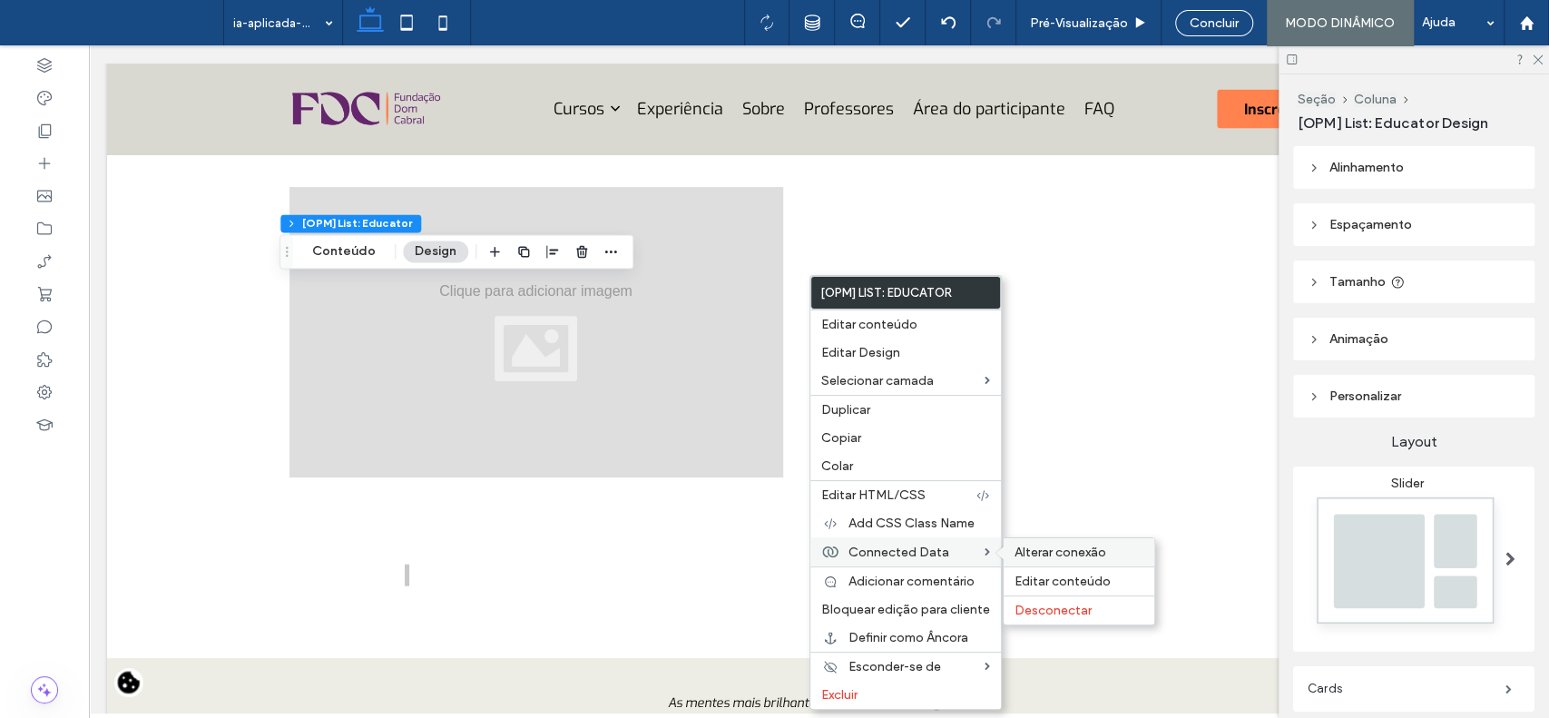
click at [1032, 564] on div "Alterar conexão" at bounding box center [1079, 552] width 151 height 28
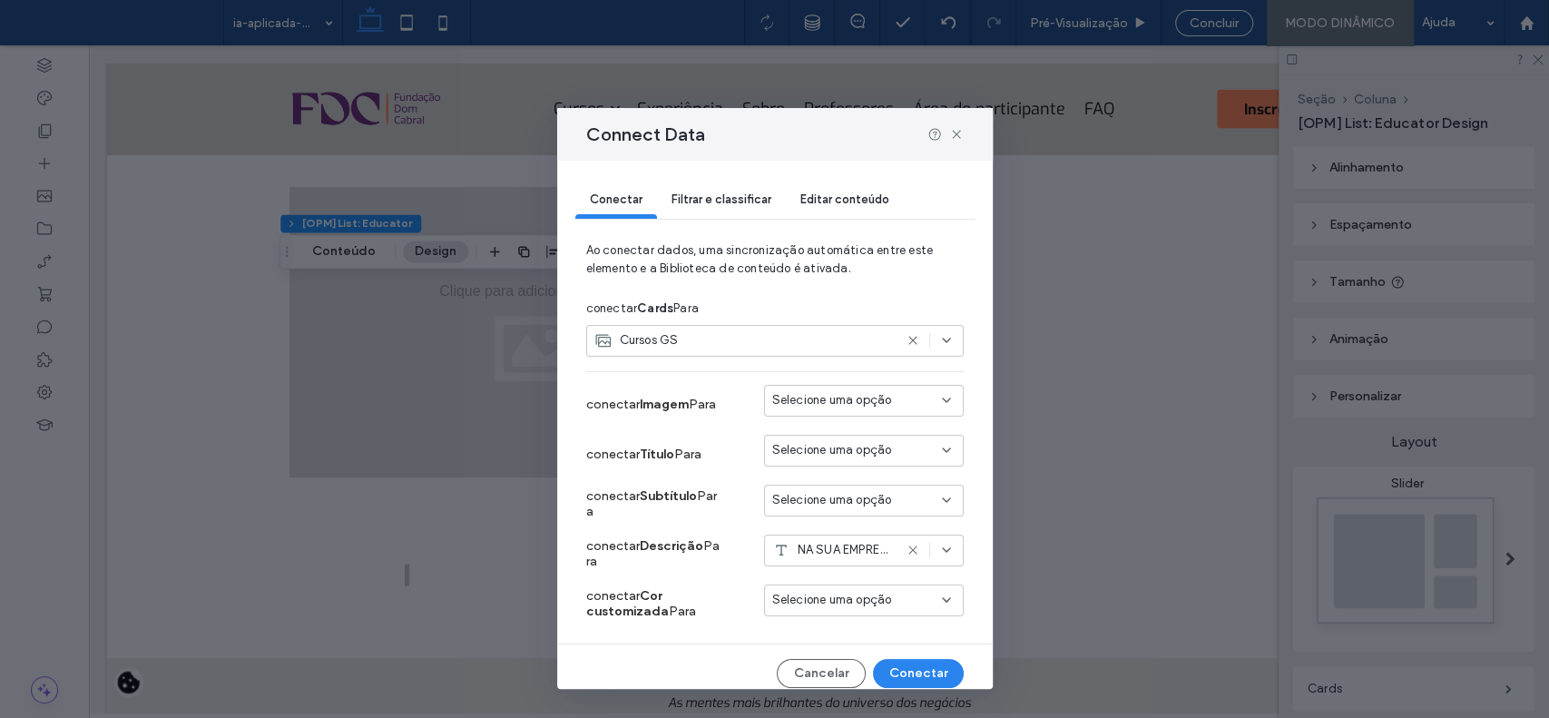
click at [715, 190] on div "Filtrar e classificar" at bounding box center [721, 200] width 129 height 36
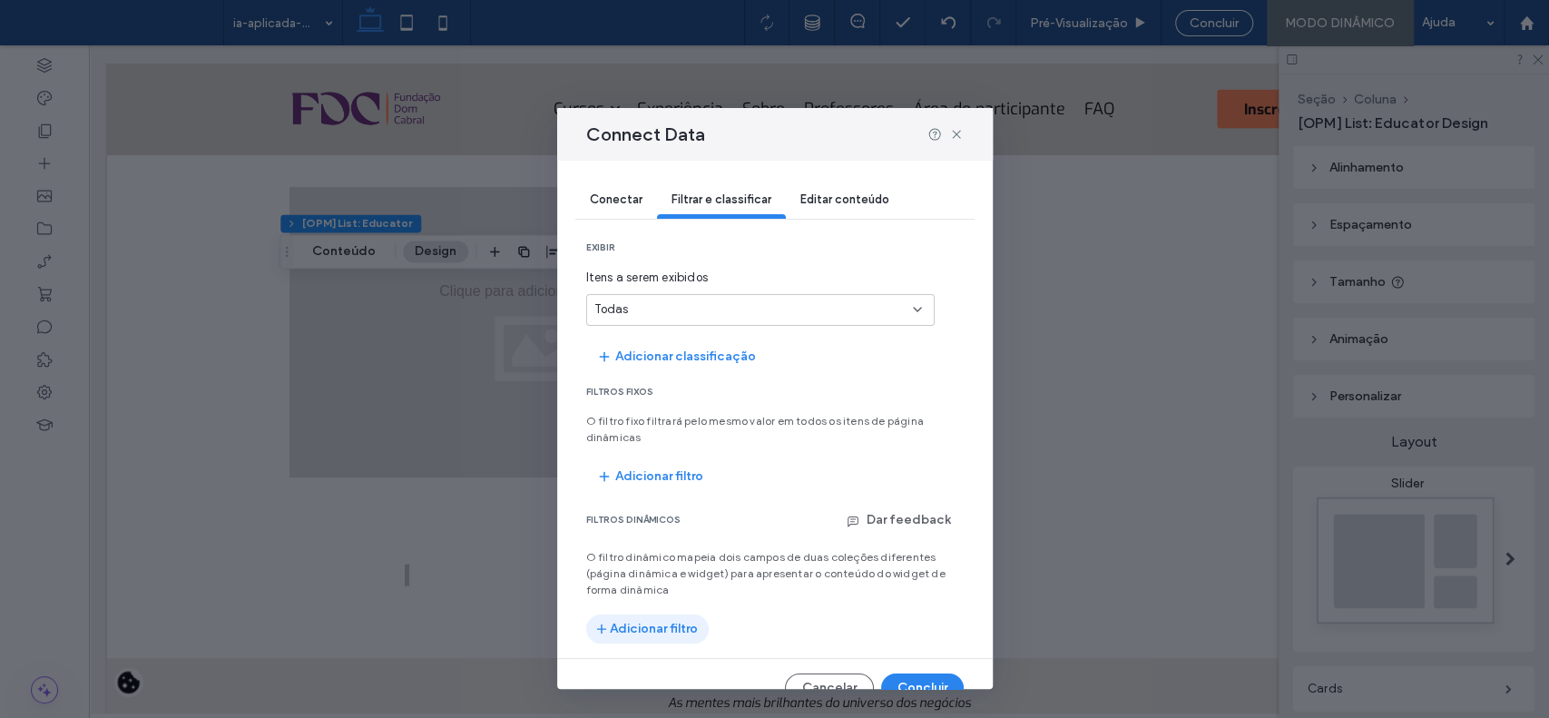
click at [658, 617] on button "Adicionar filtro" at bounding box center [647, 628] width 123 height 29
click at [710, 646] on input "fields-dropdown" at bounding box center [665, 653] width 141 height 15
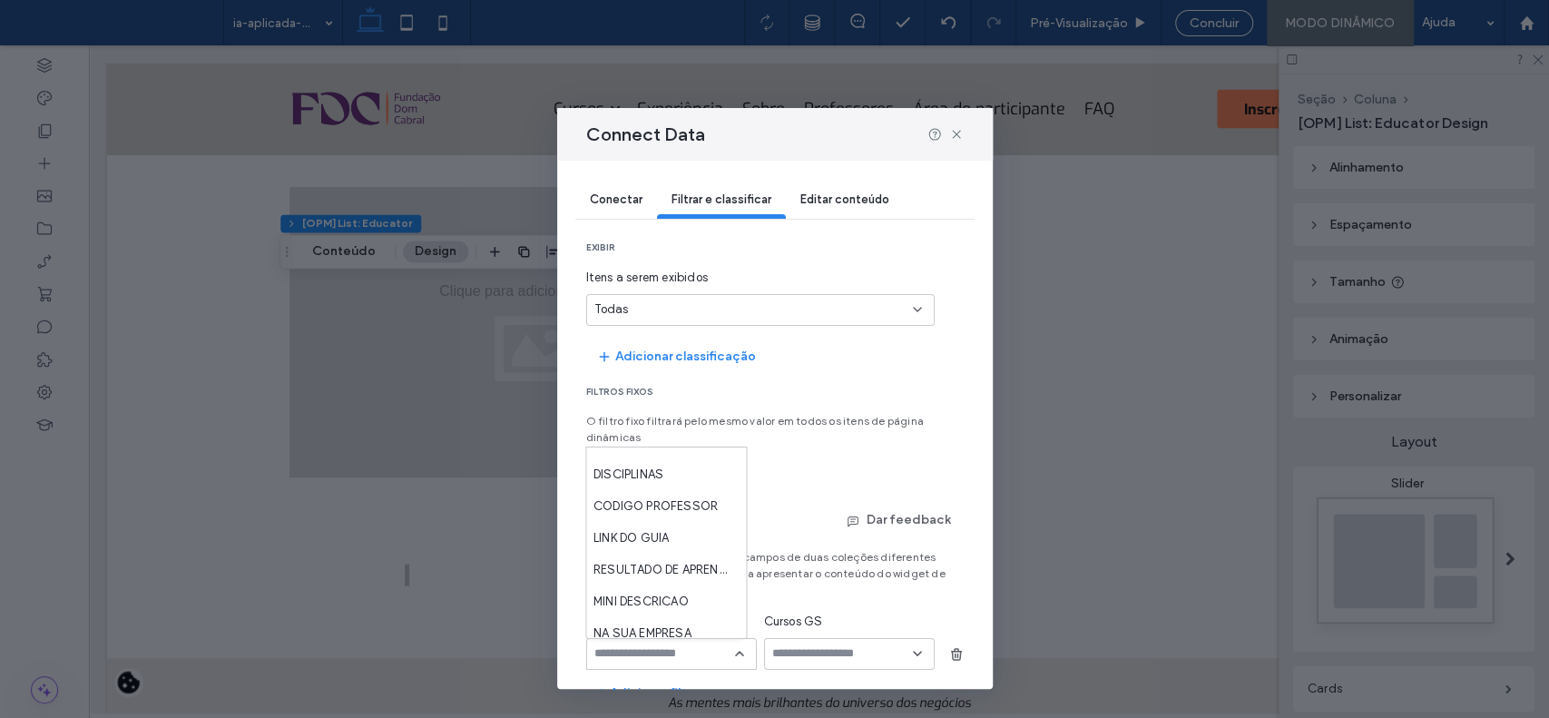
scroll to position [741, 0]
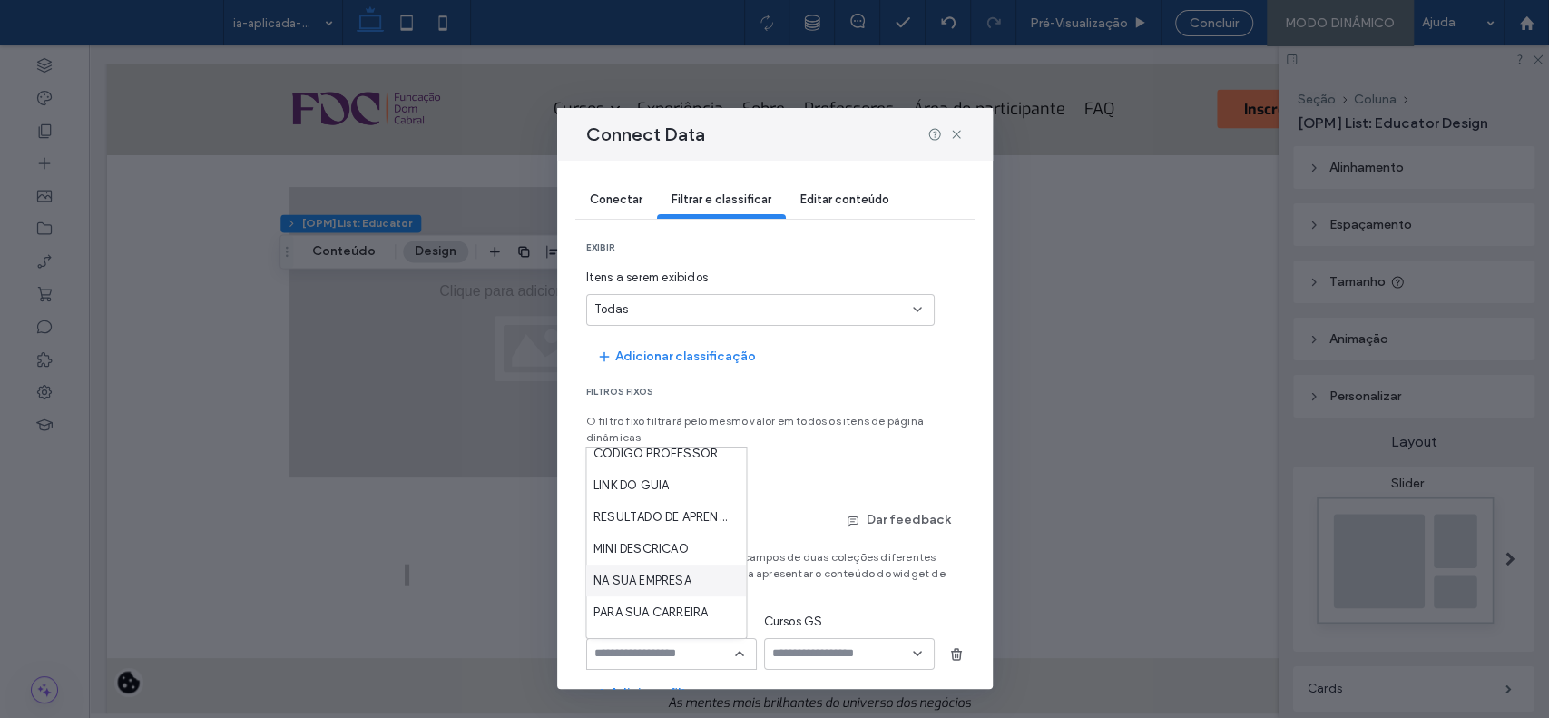
click at [690, 577] on span "NA SUA EMPRESA" at bounding box center [643, 580] width 98 height 18
click at [806, 669] on div at bounding box center [849, 654] width 171 height 32
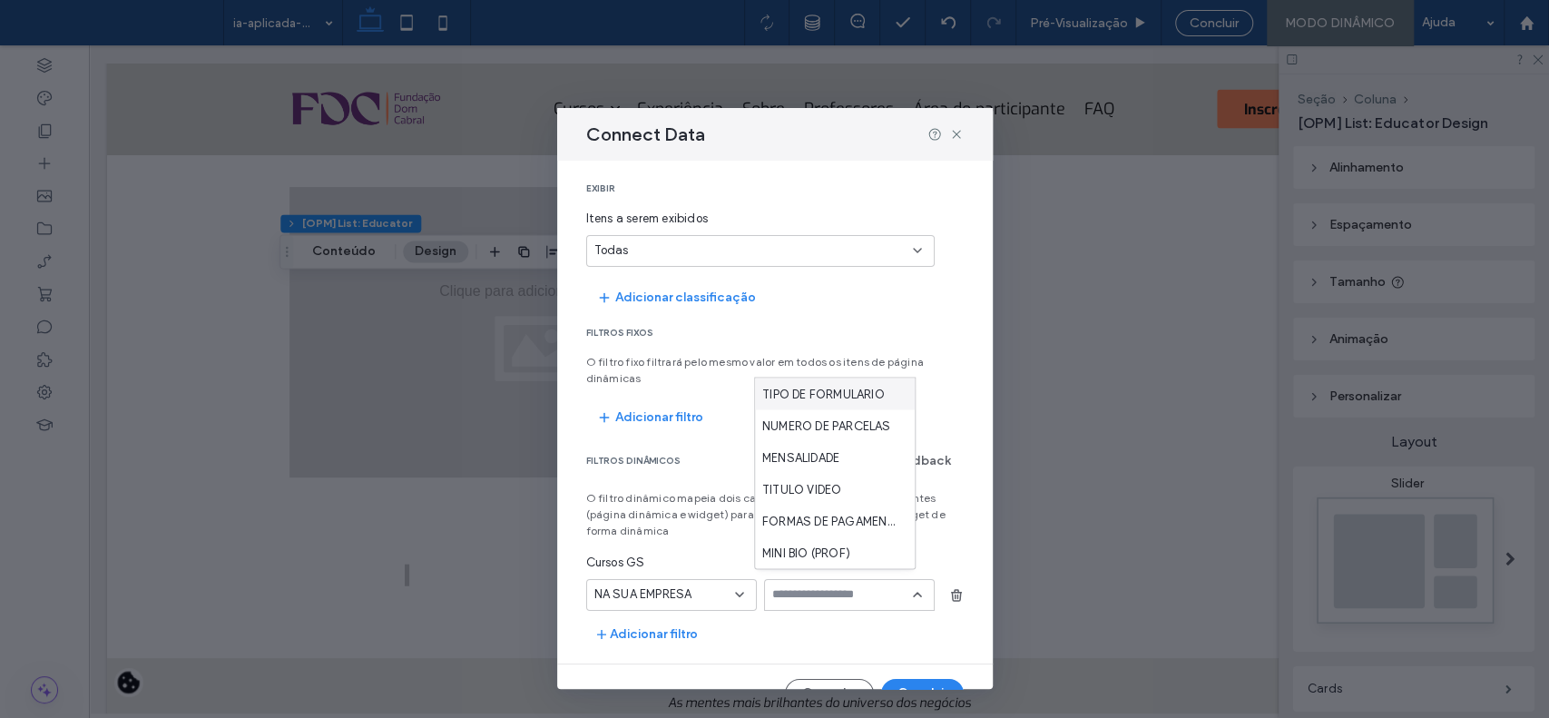
scroll to position [92, 0]
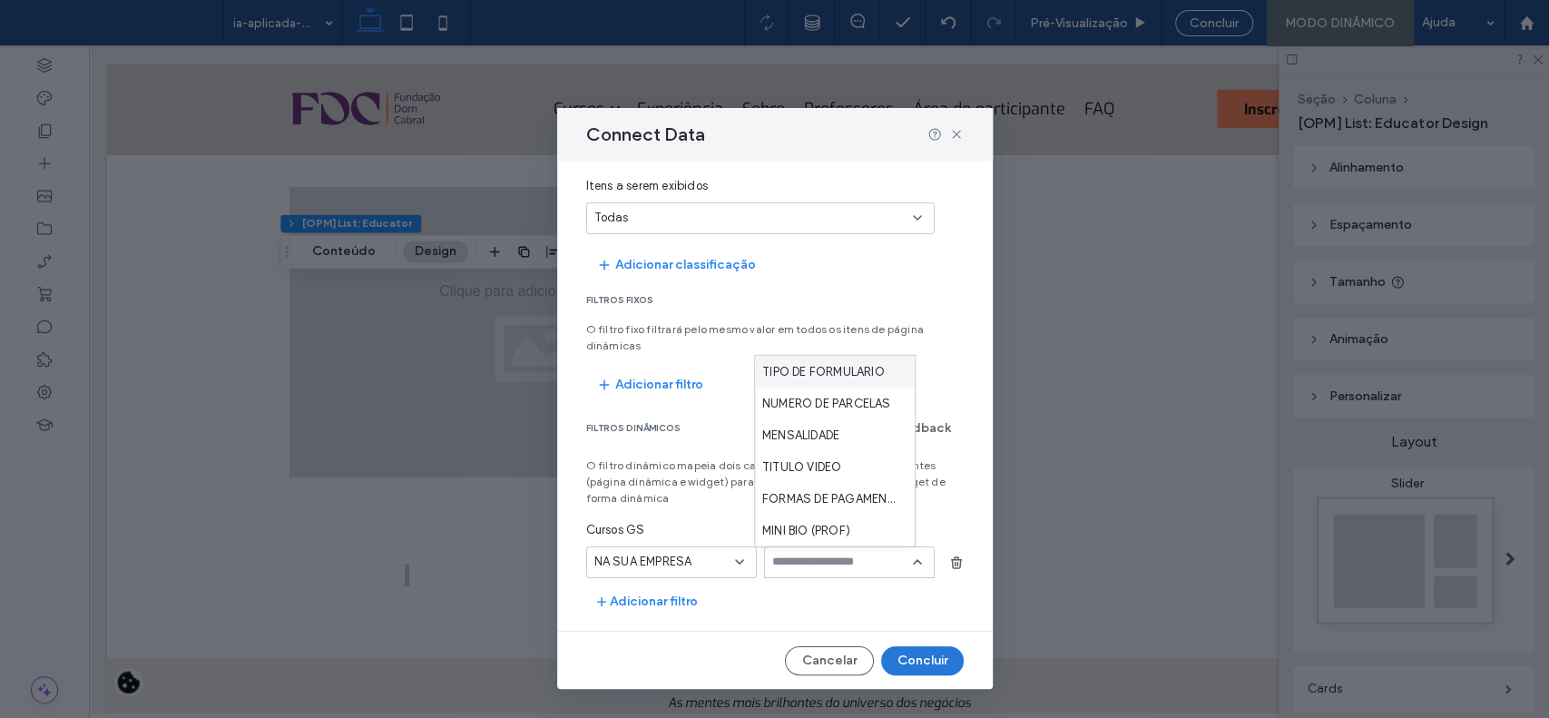
click at [890, 658] on button "Concluir" at bounding box center [922, 660] width 83 height 29
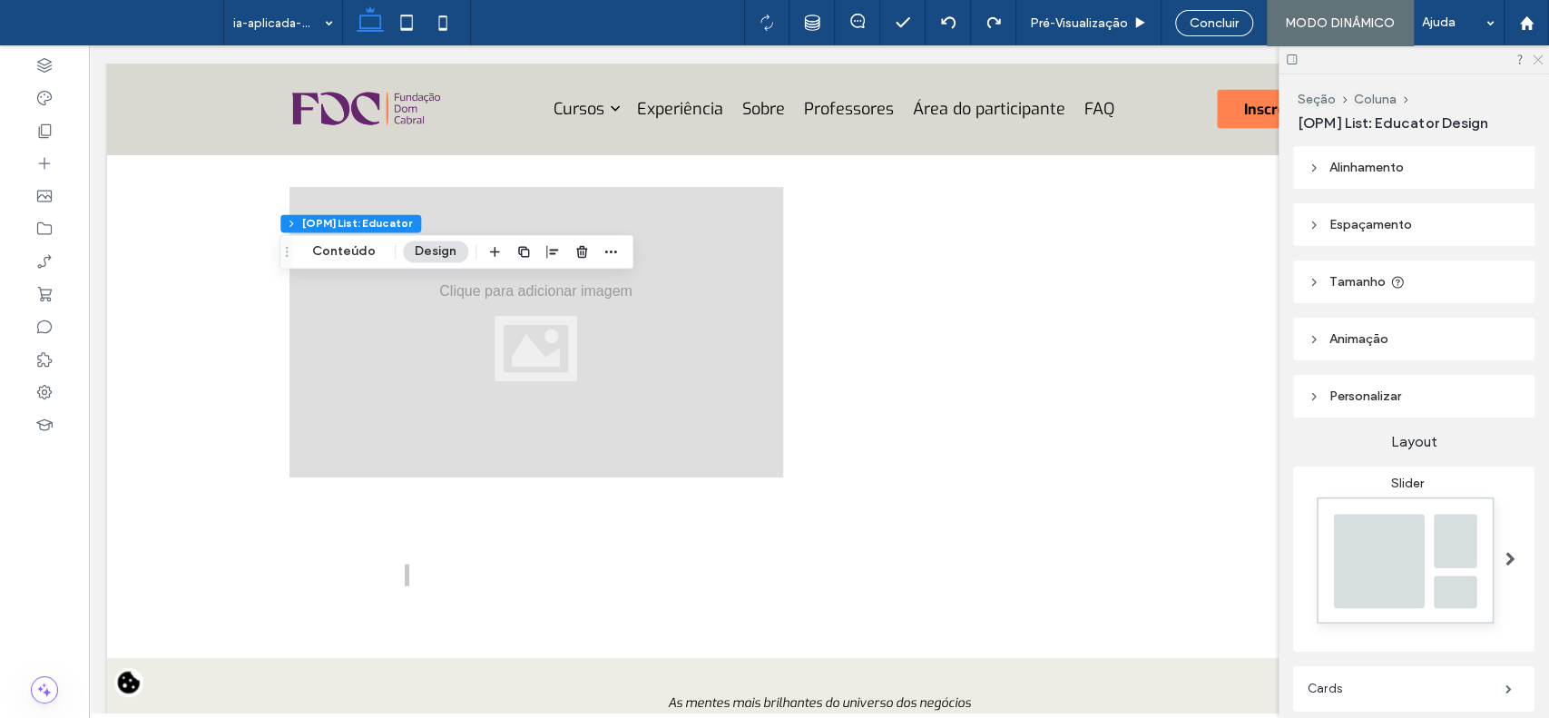
click at [1539, 58] on icon at bounding box center [1537, 59] width 12 height 12
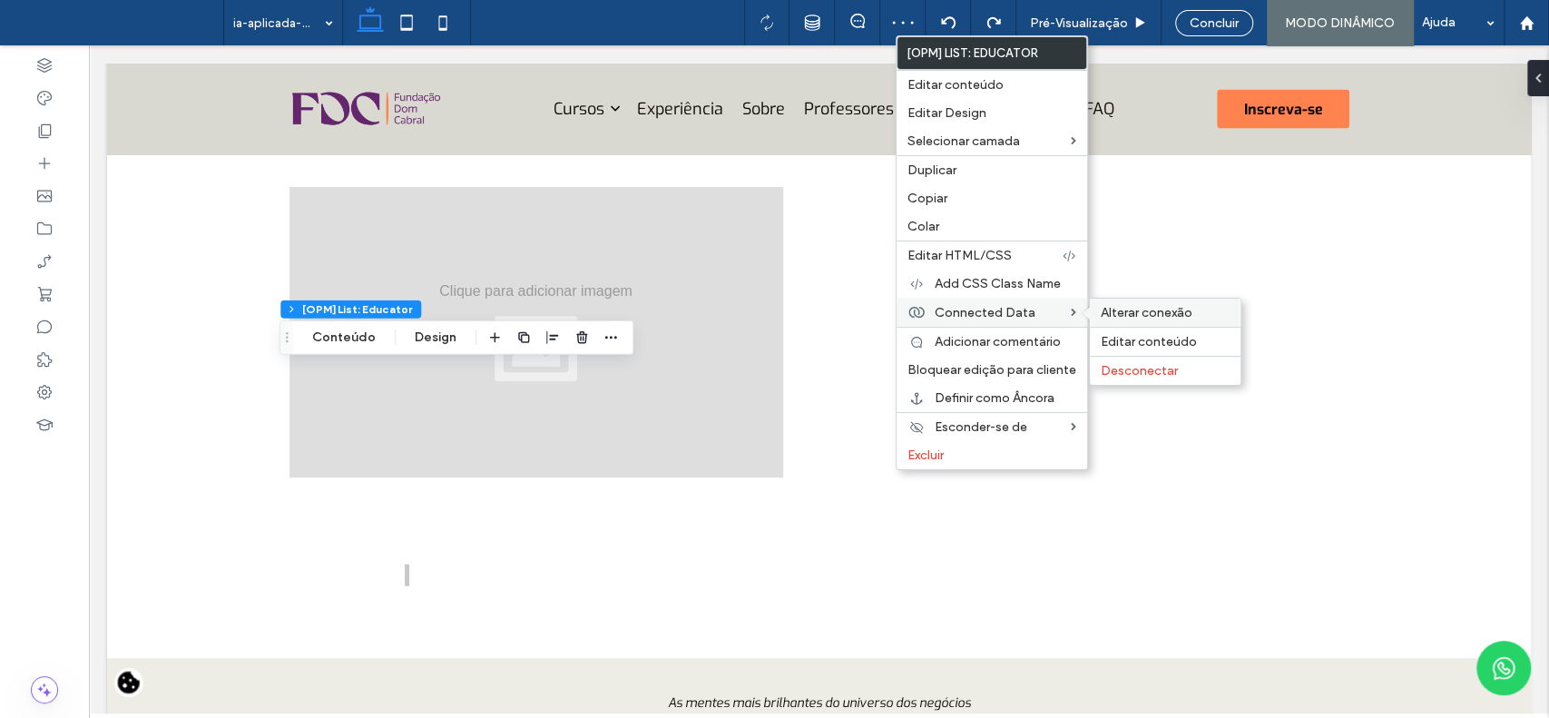
click at [1121, 310] on span "Alterar conexão" at bounding box center [1147, 312] width 92 height 15
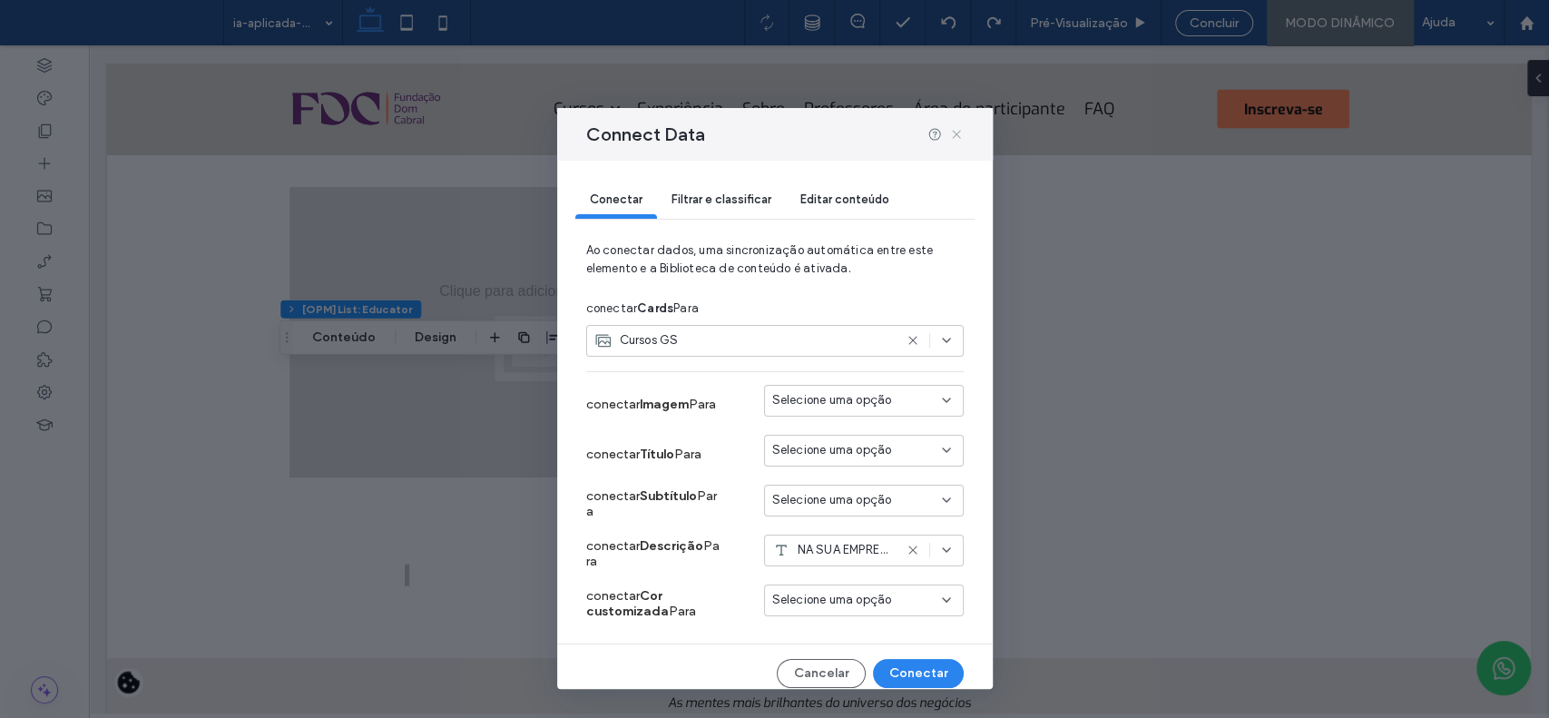
click at [958, 139] on icon at bounding box center [956, 134] width 15 height 15
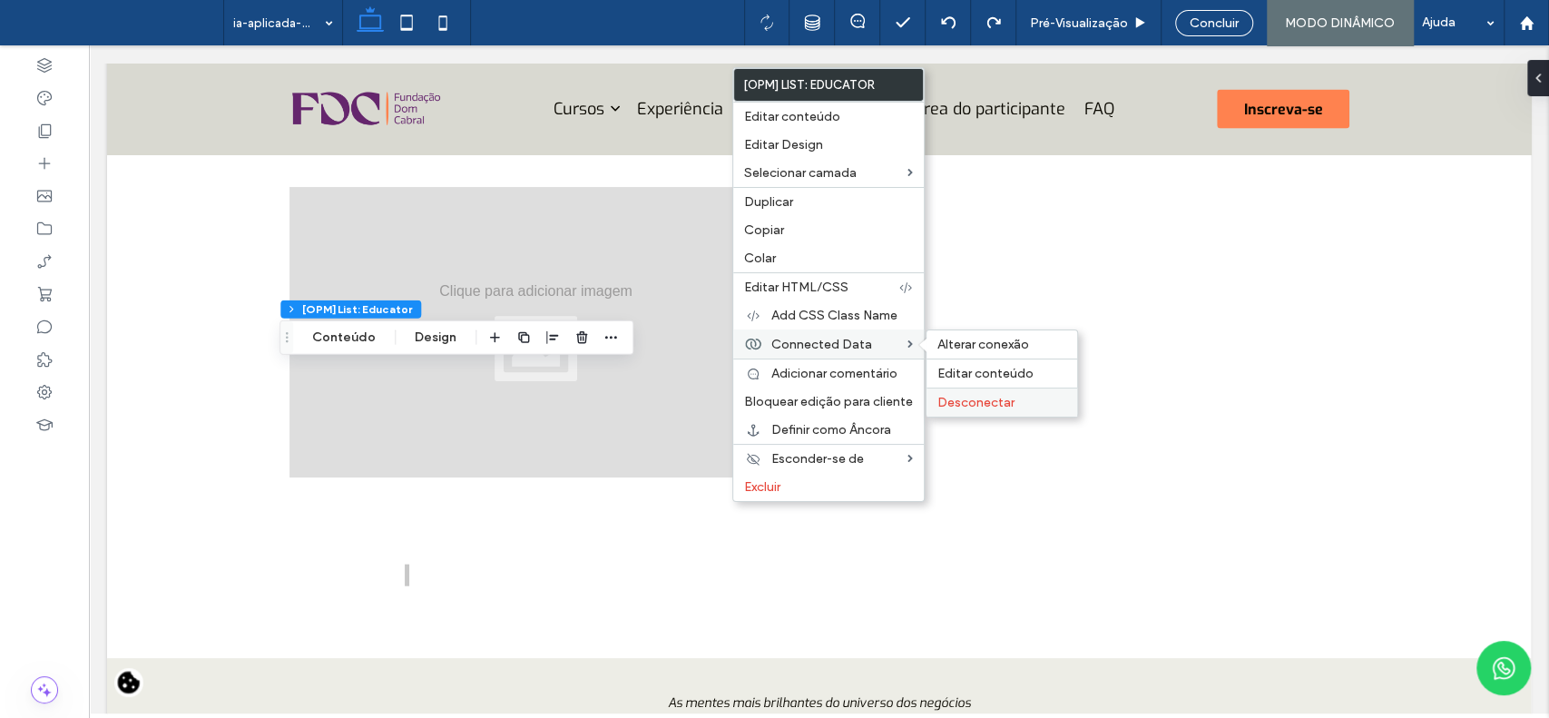
click at [980, 399] on span "Desconectar" at bounding box center [976, 402] width 77 height 15
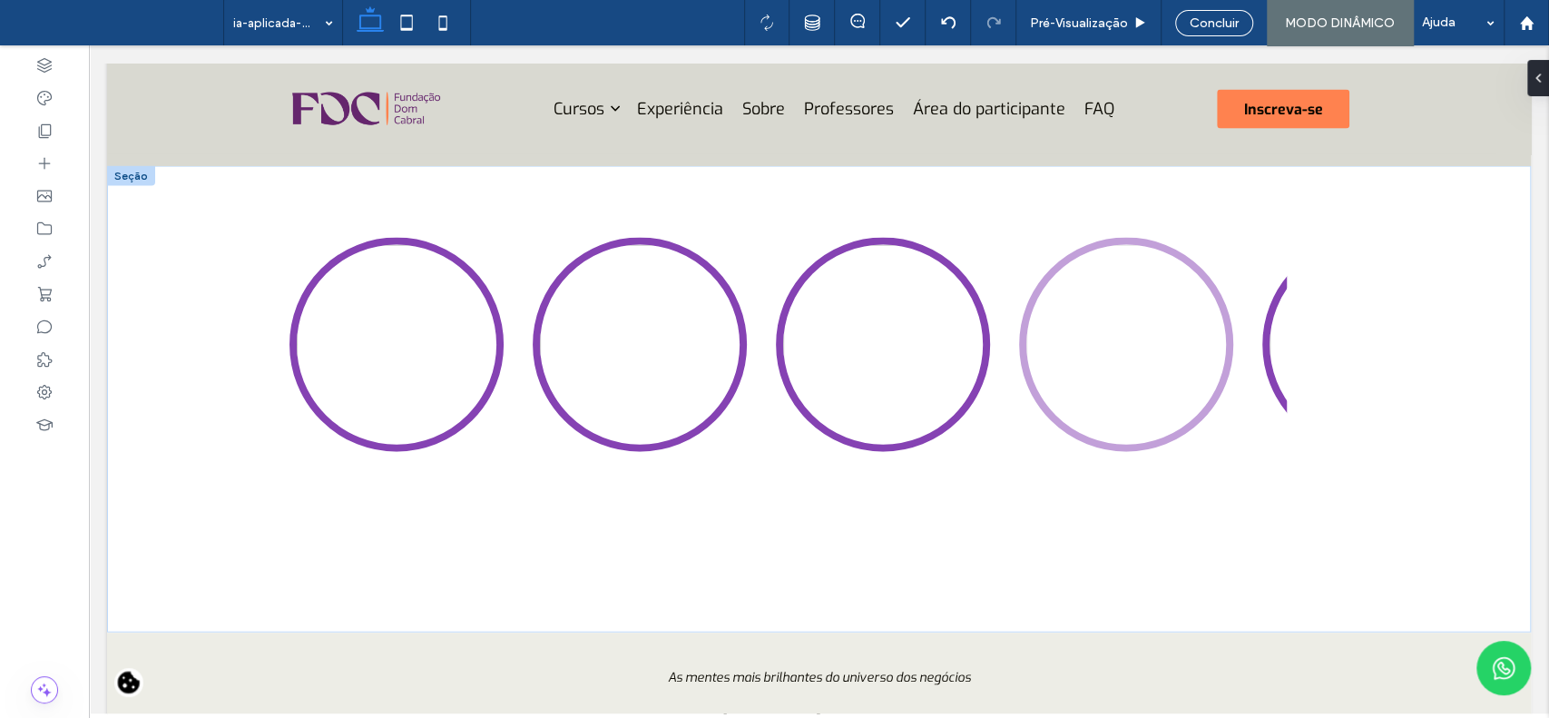
scroll to position [2650, 0]
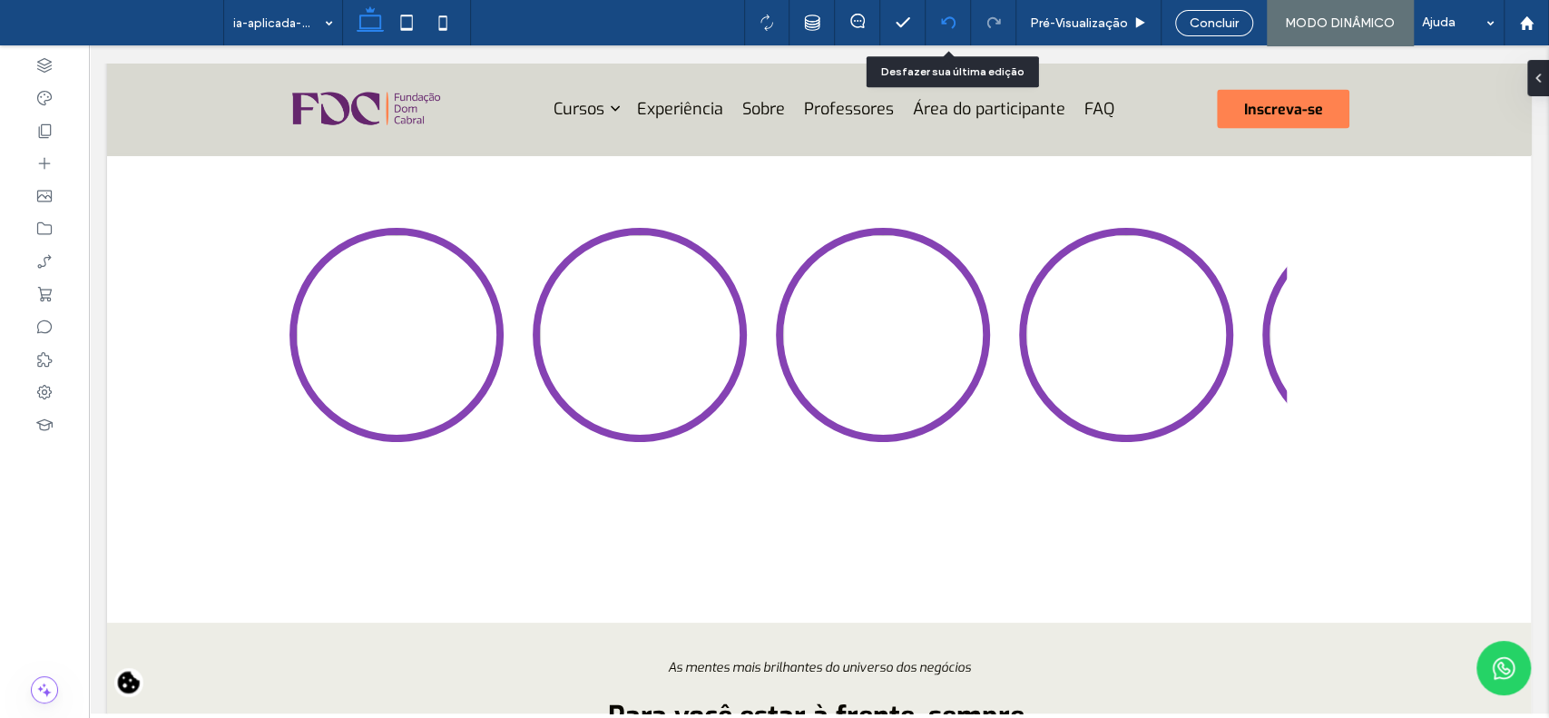
click at [956, 20] on div at bounding box center [948, 22] width 44 height 15
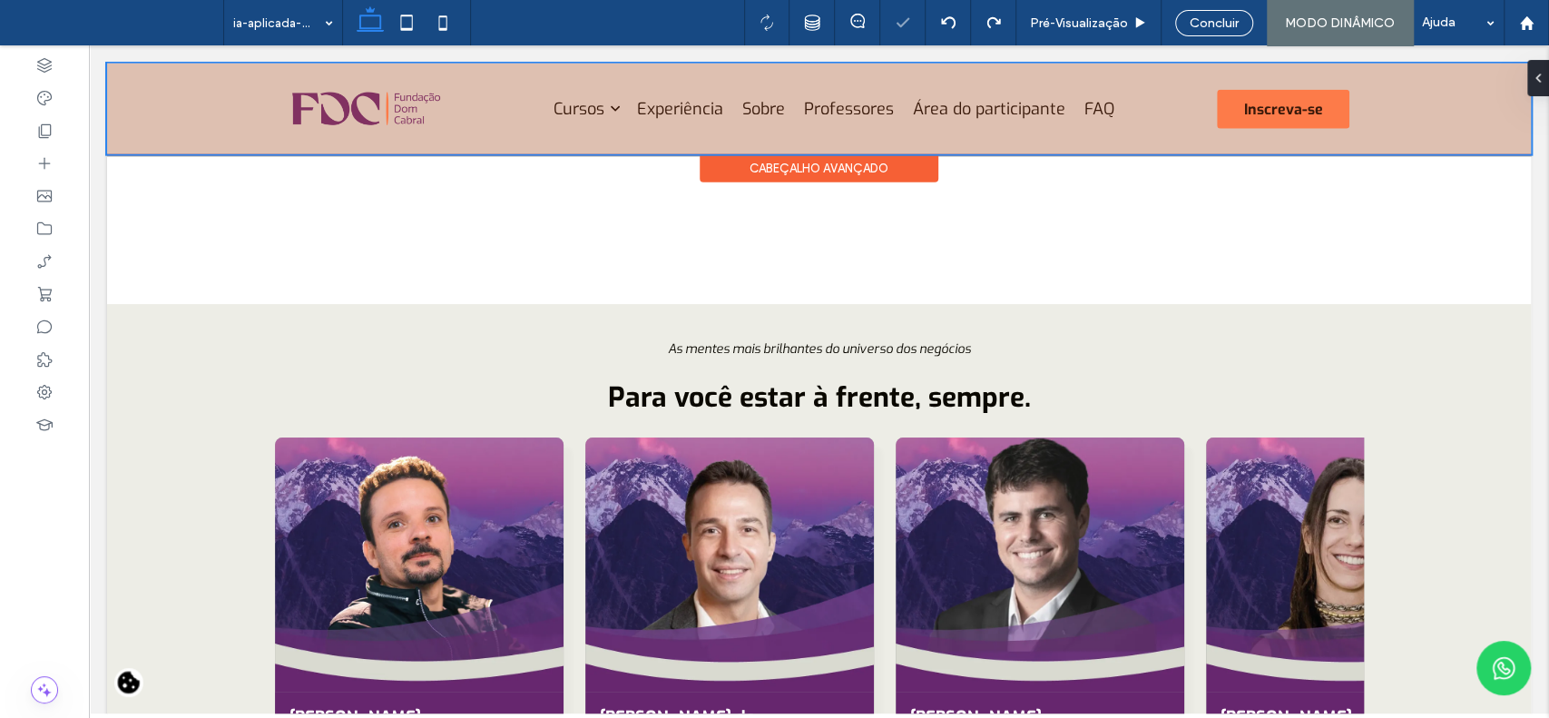
scroll to position [0, 0]
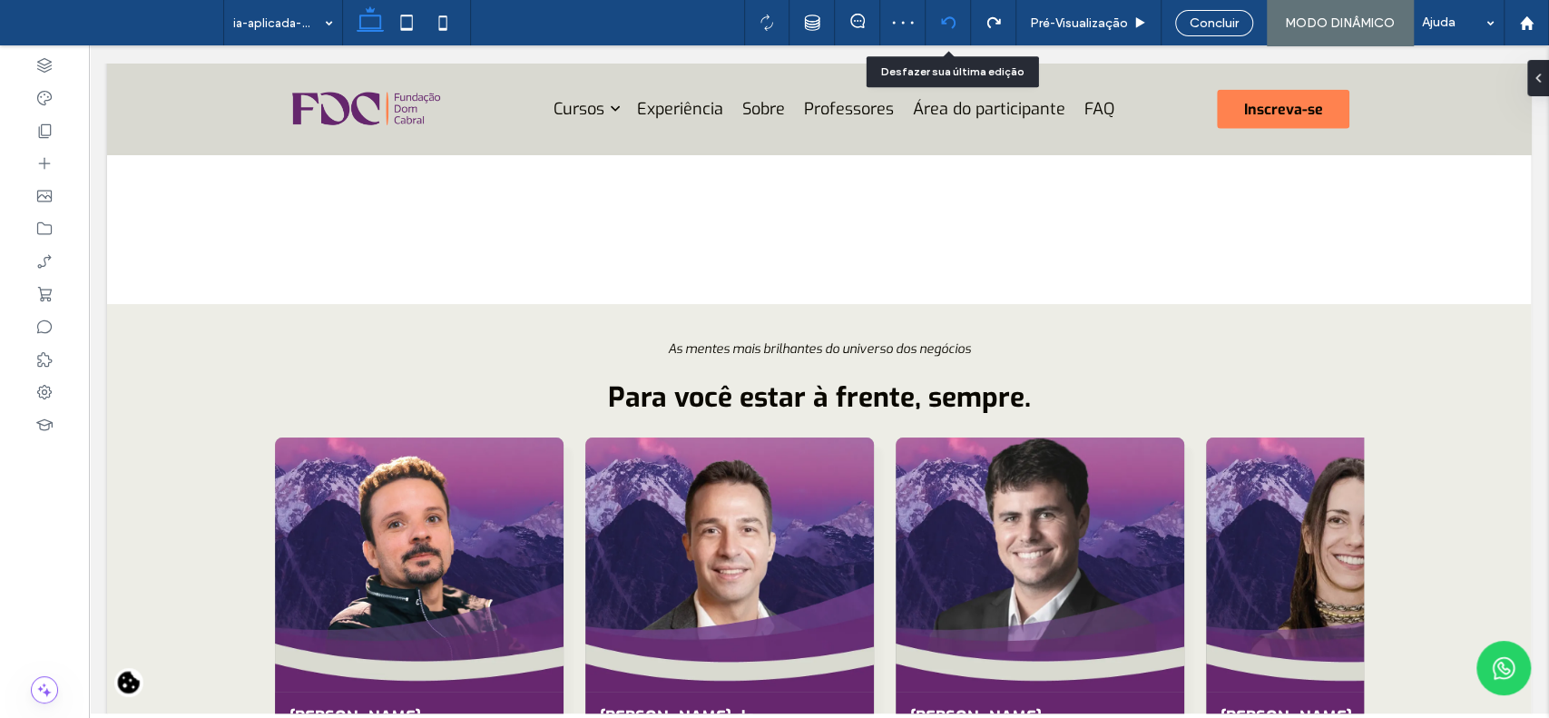
click at [944, 21] on use at bounding box center [947, 22] width 15 height 12
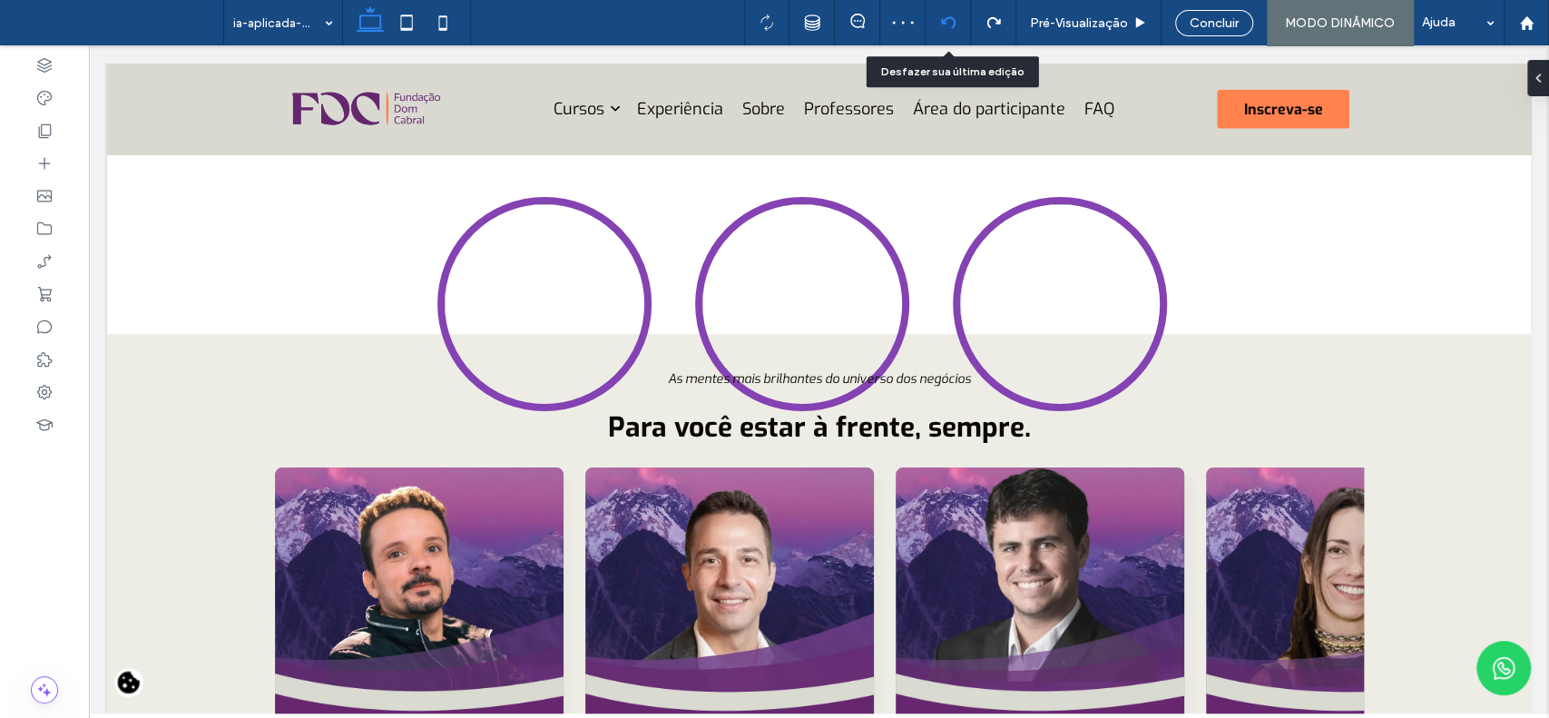
click at [941, 20] on icon at bounding box center [948, 22] width 15 height 15
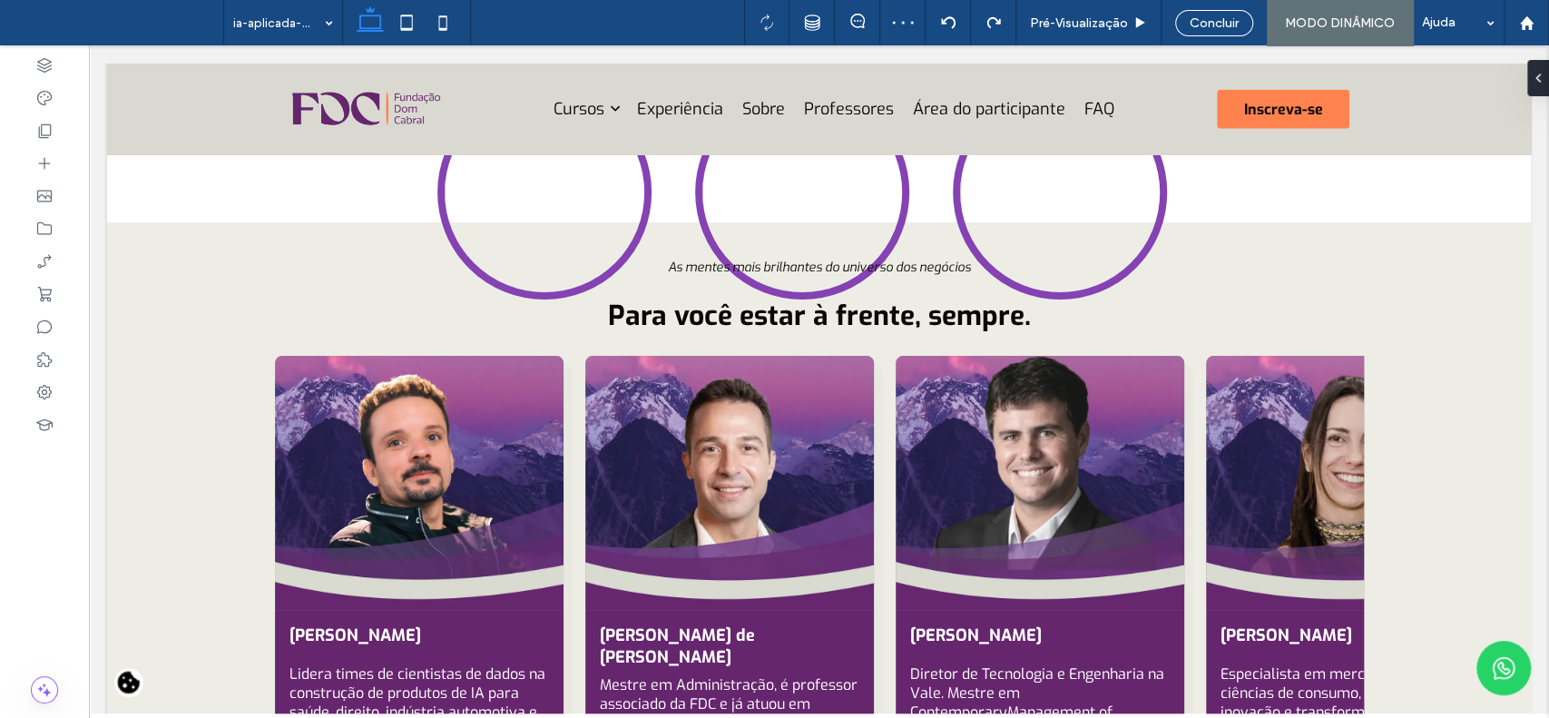
scroll to position [3031, 0]
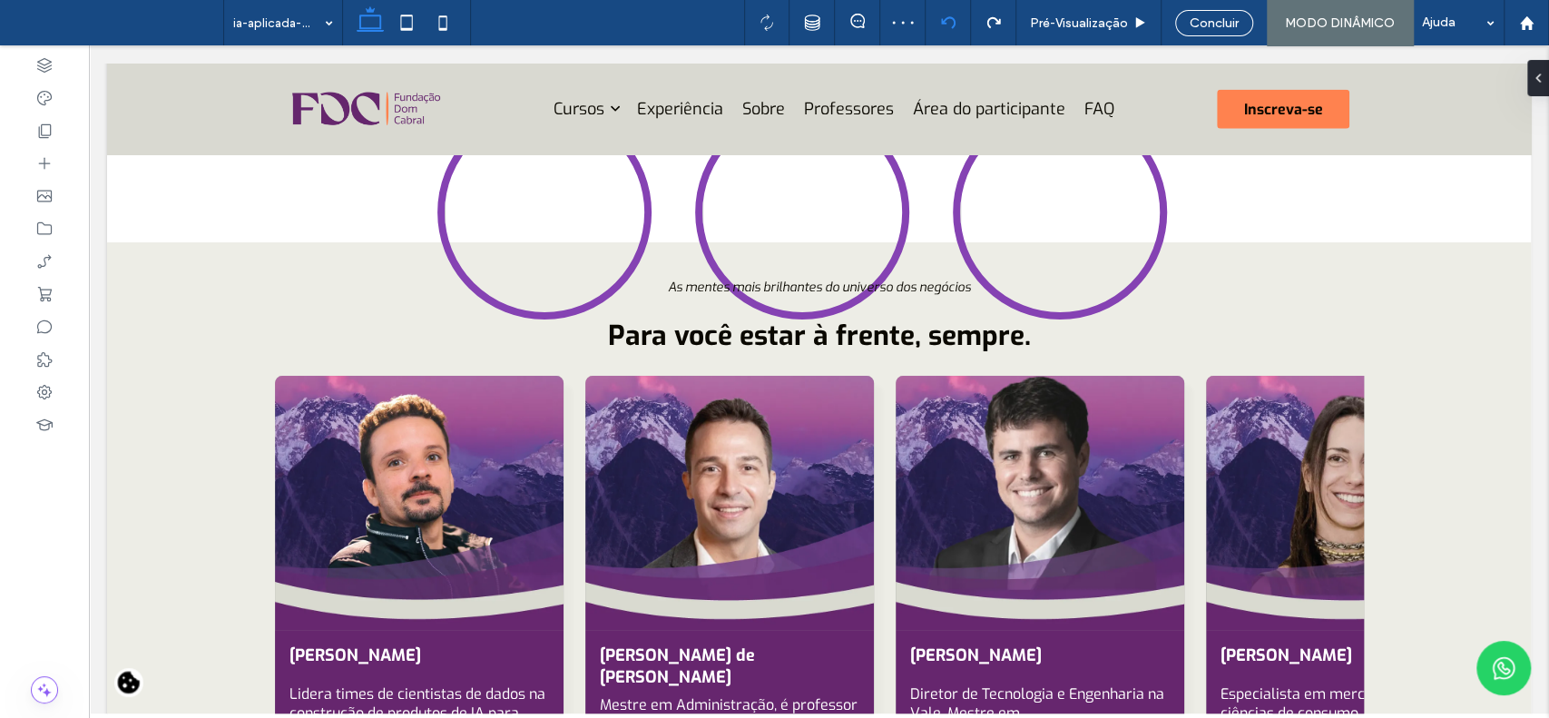
click at [949, 15] on icon at bounding box center [948, 22] width 15 height 15
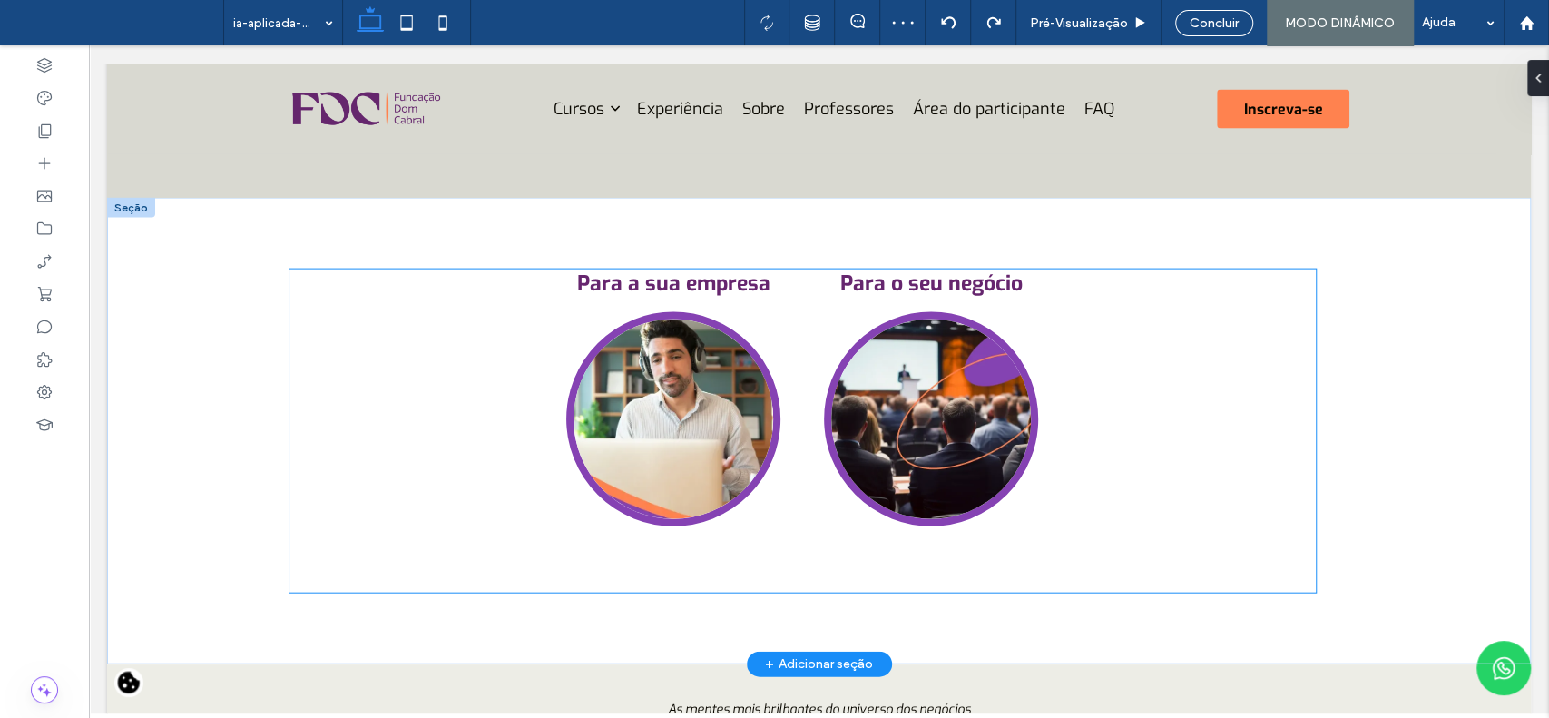
scroll to position [0, 0]
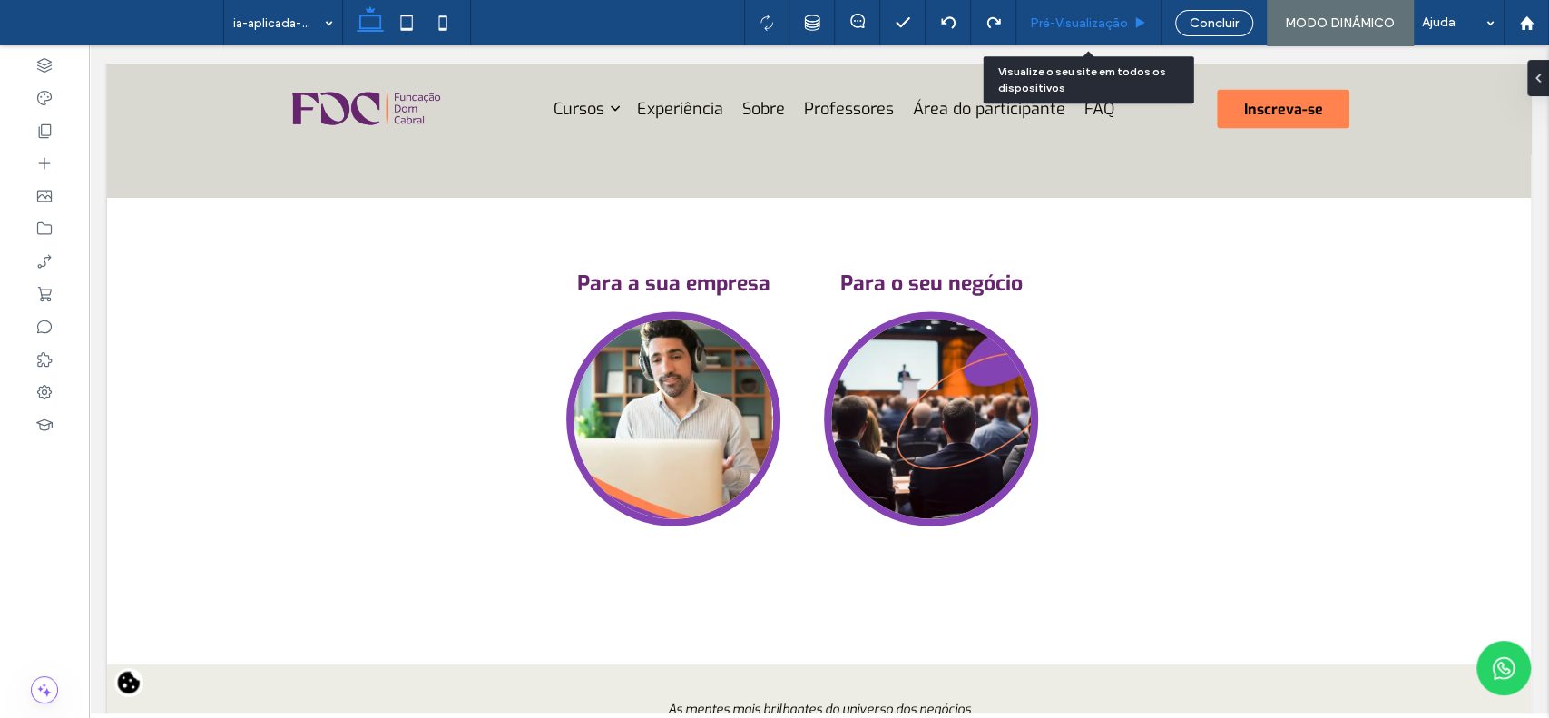
click at [1044, 33] on div "Pré-Visualizaçāo" at bounding box center [1089, 22] width 145 height 45
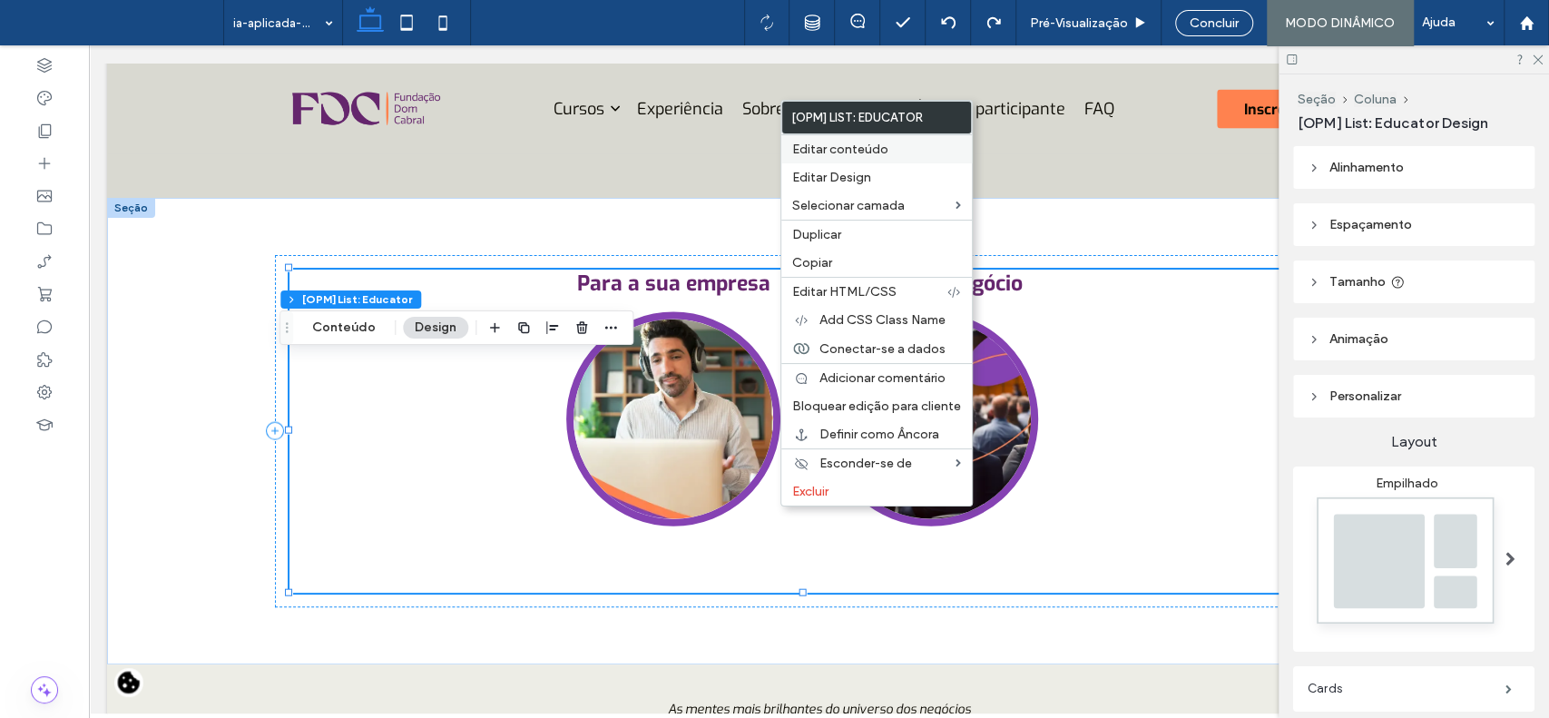
click at [844, 151] on span "Editar conteúdo" at bounding box center [840, 149] width 96 height 15
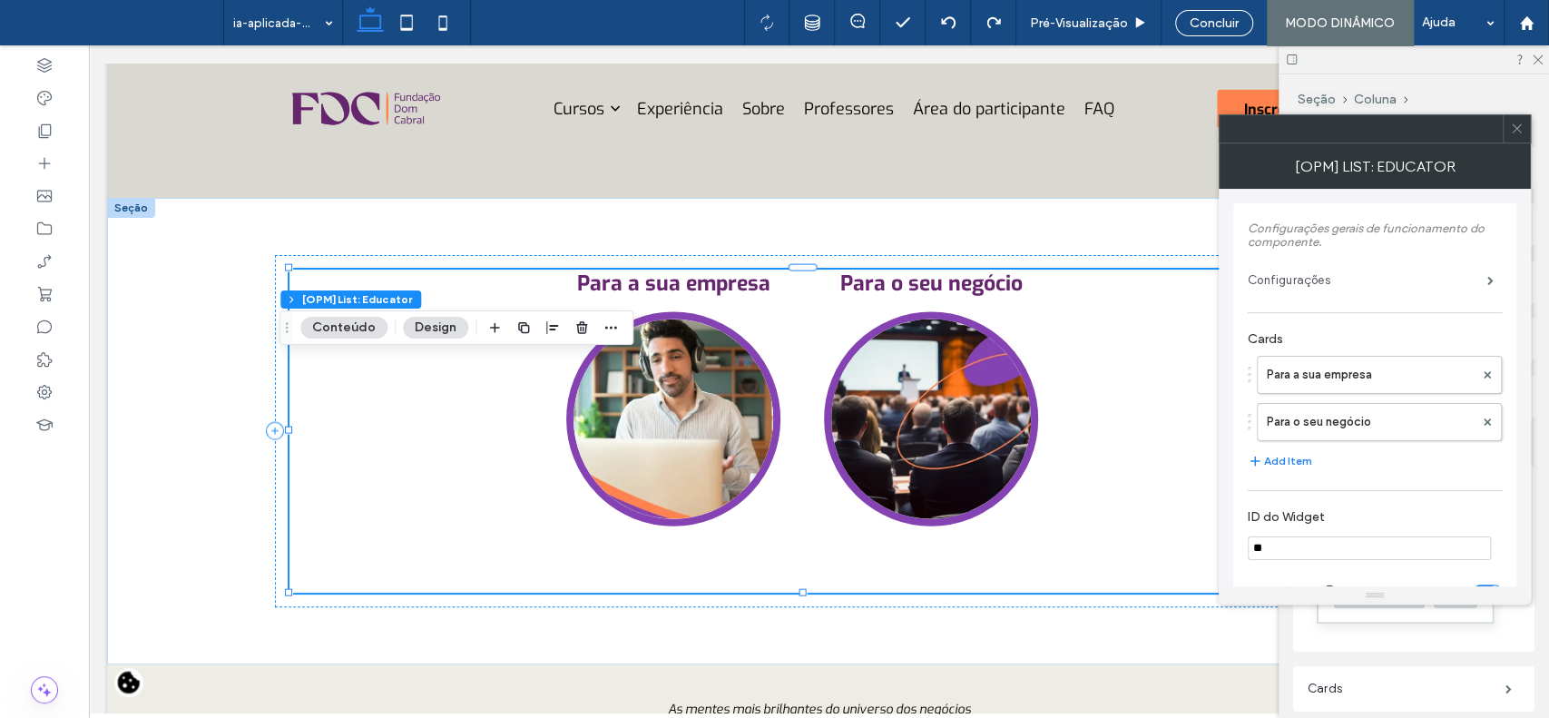
click at [1457, 280] on label "Configurações" at bounding box center [1368, 280] width 240 height 36
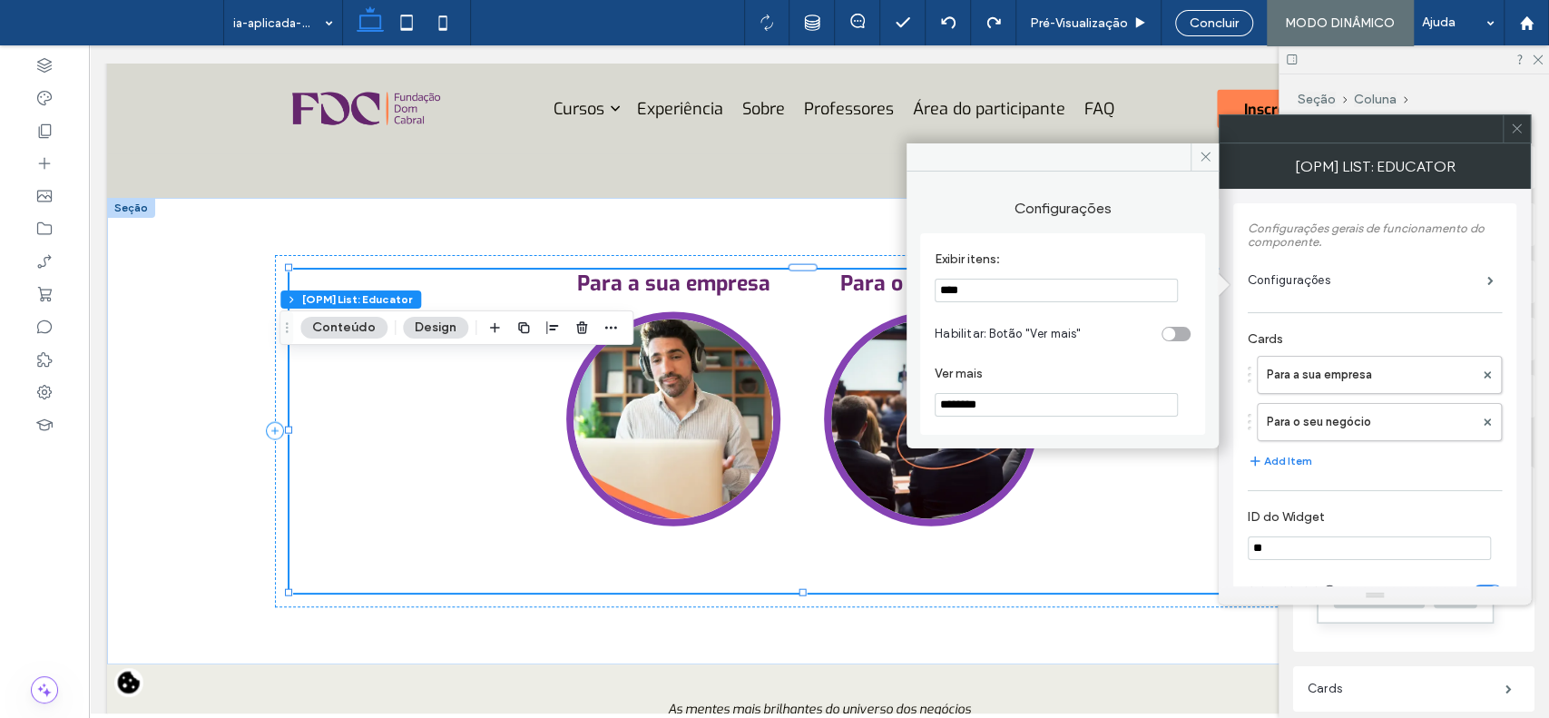
drag, startPoint x: 1199, startPoint y: 152, endPoint x: 1293, endPoint y: 165, distance: 95.3
click at [1201, 153] on icon at bounding box center [1206, 157] width 14 height 14
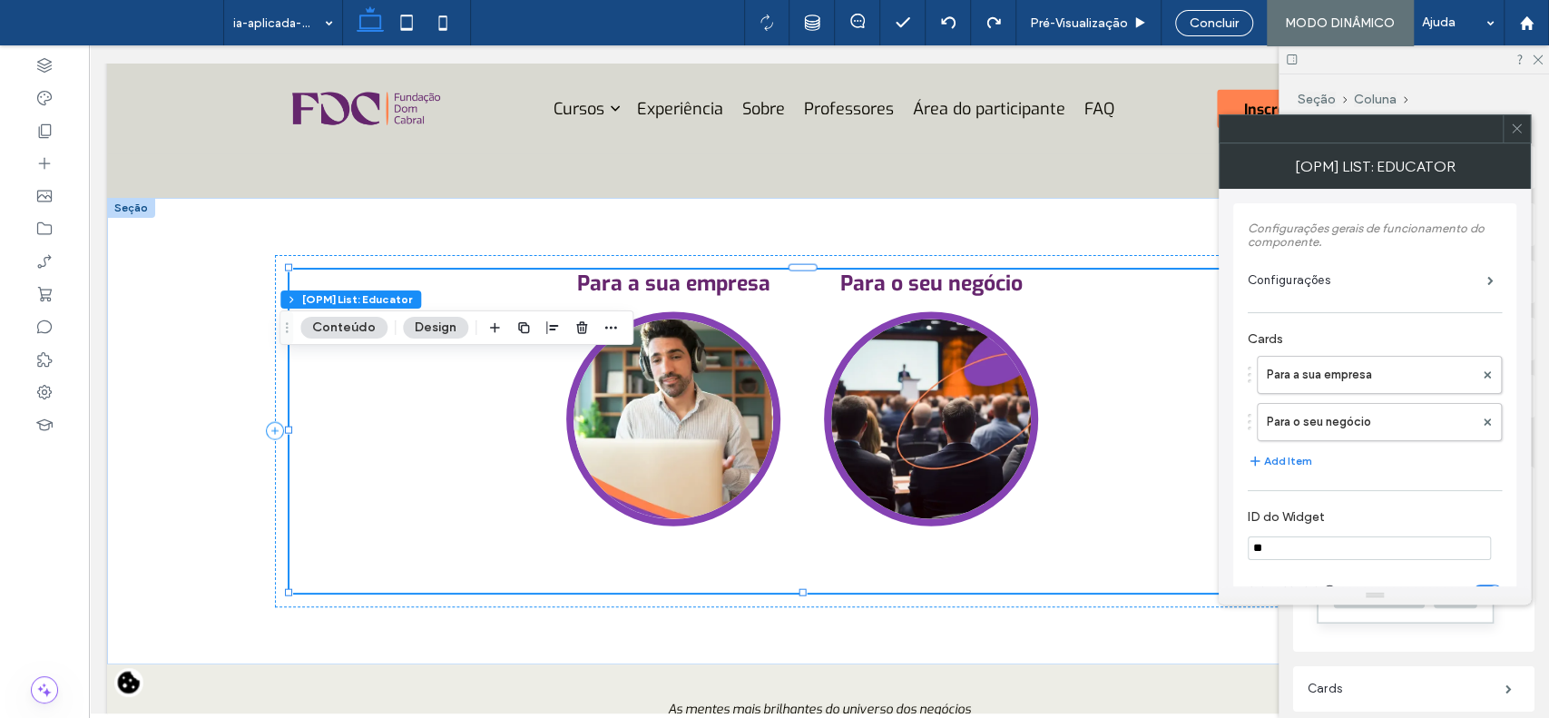
click at [1514, 143] on div "[OPM] List: Educator" at bounding box center [1375, 165] width 312 height 45
click at [1510, 128] on icon at bounding box center [1517, 129] width 14 height 14
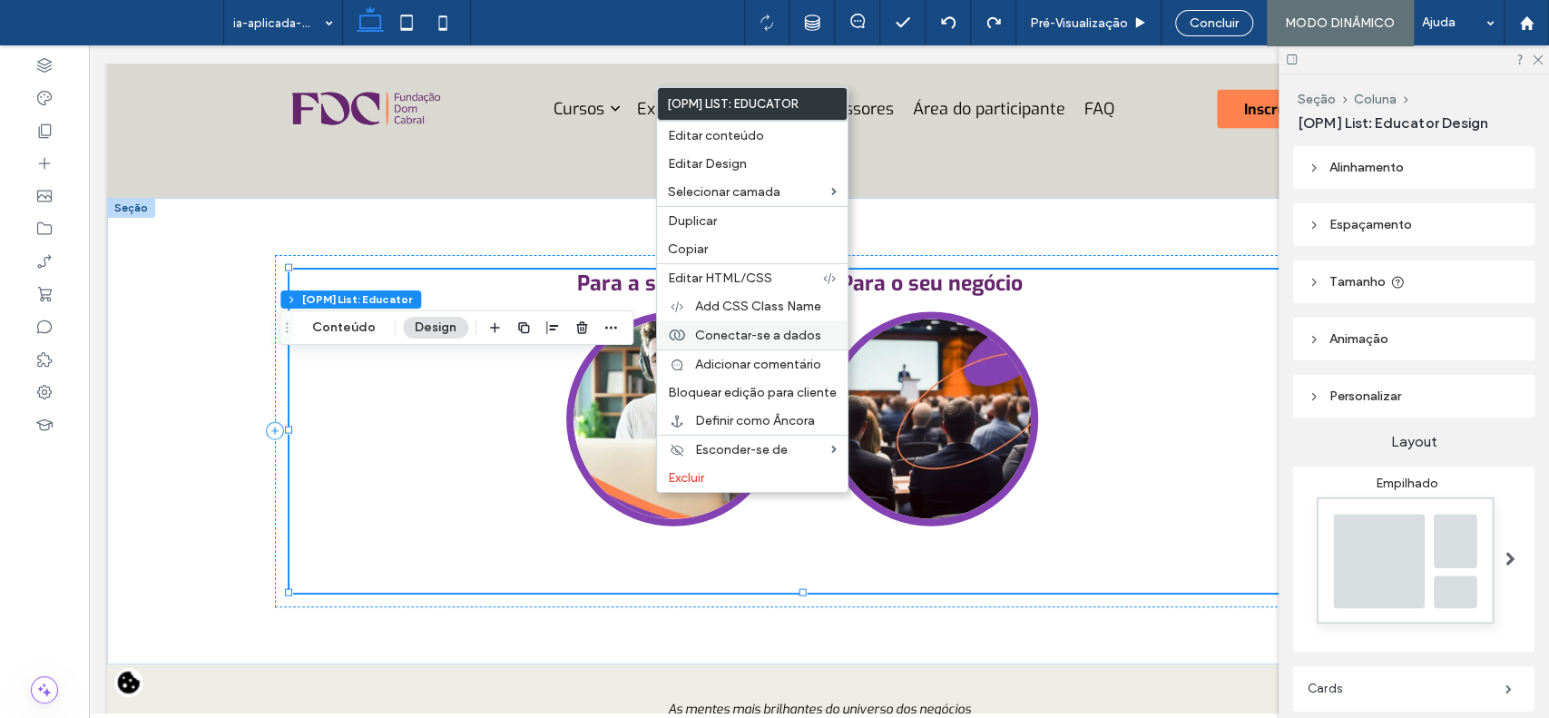
click at [737, 341] on span "Conectar-se a dados" at bounding box center [758, 335] width 126 height 15
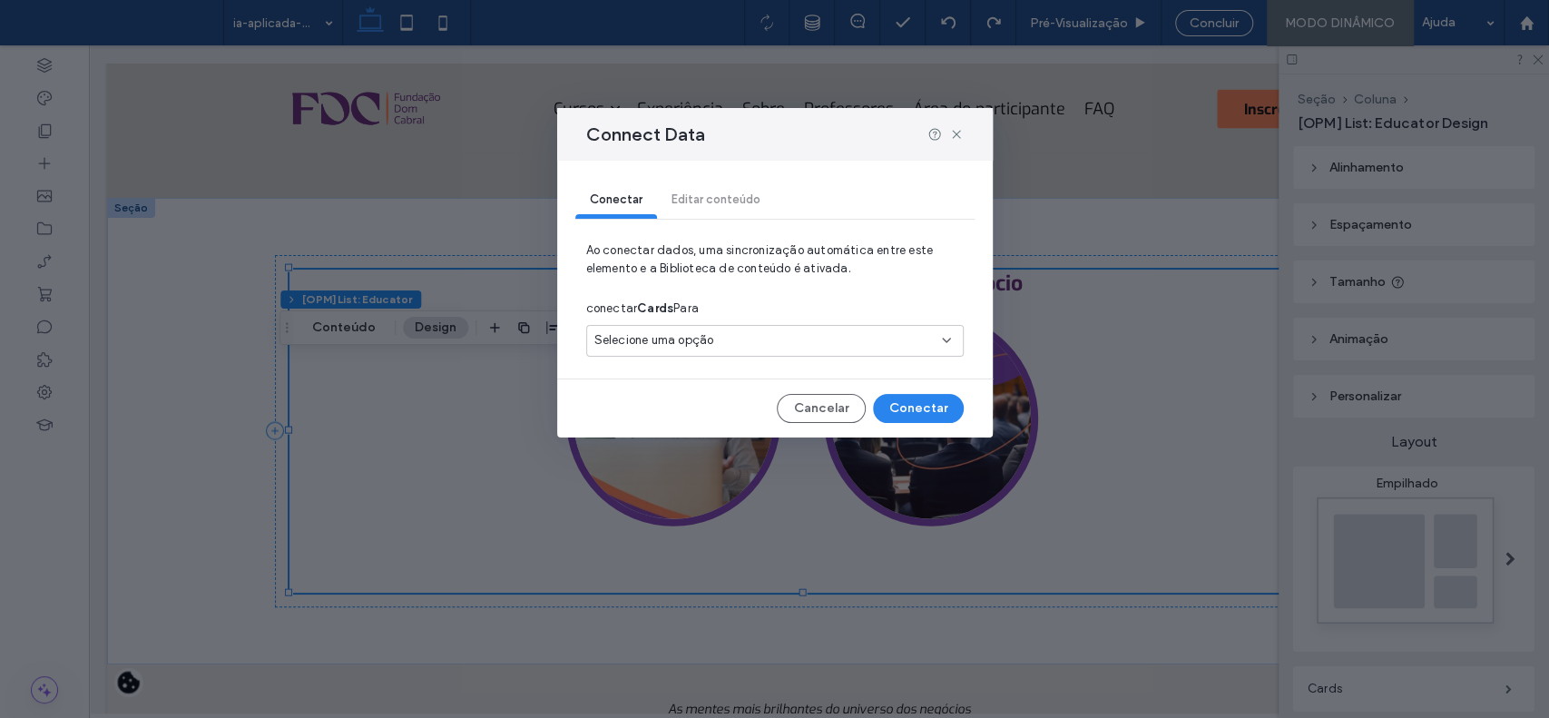
click at [737, 341] on div "Selecione uma opção" at bounding box center [764, 340] width 339 height 18
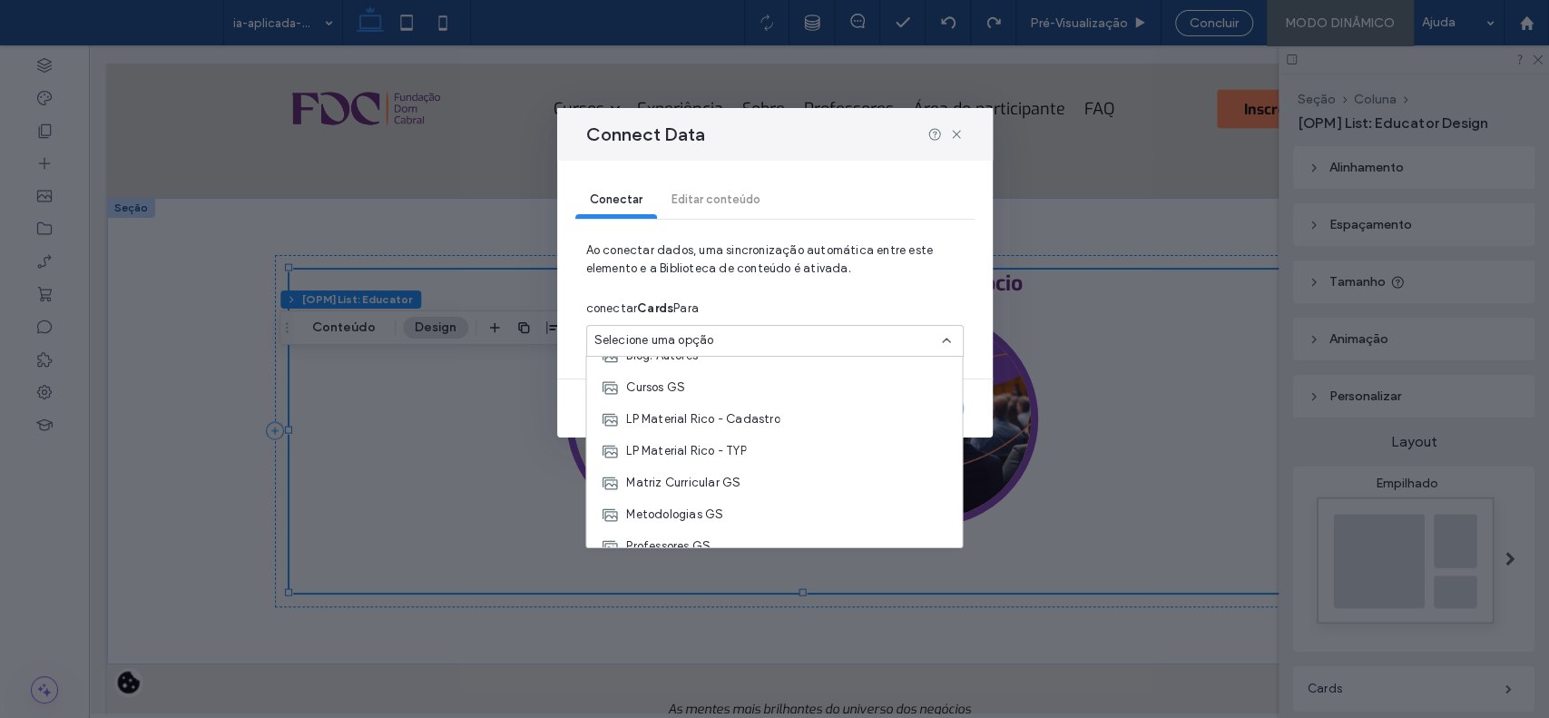
scroll to position [242, 0]
click at [791, 388] on div "Cursos GS" at bounding box center [774, 385] width 376 height 32
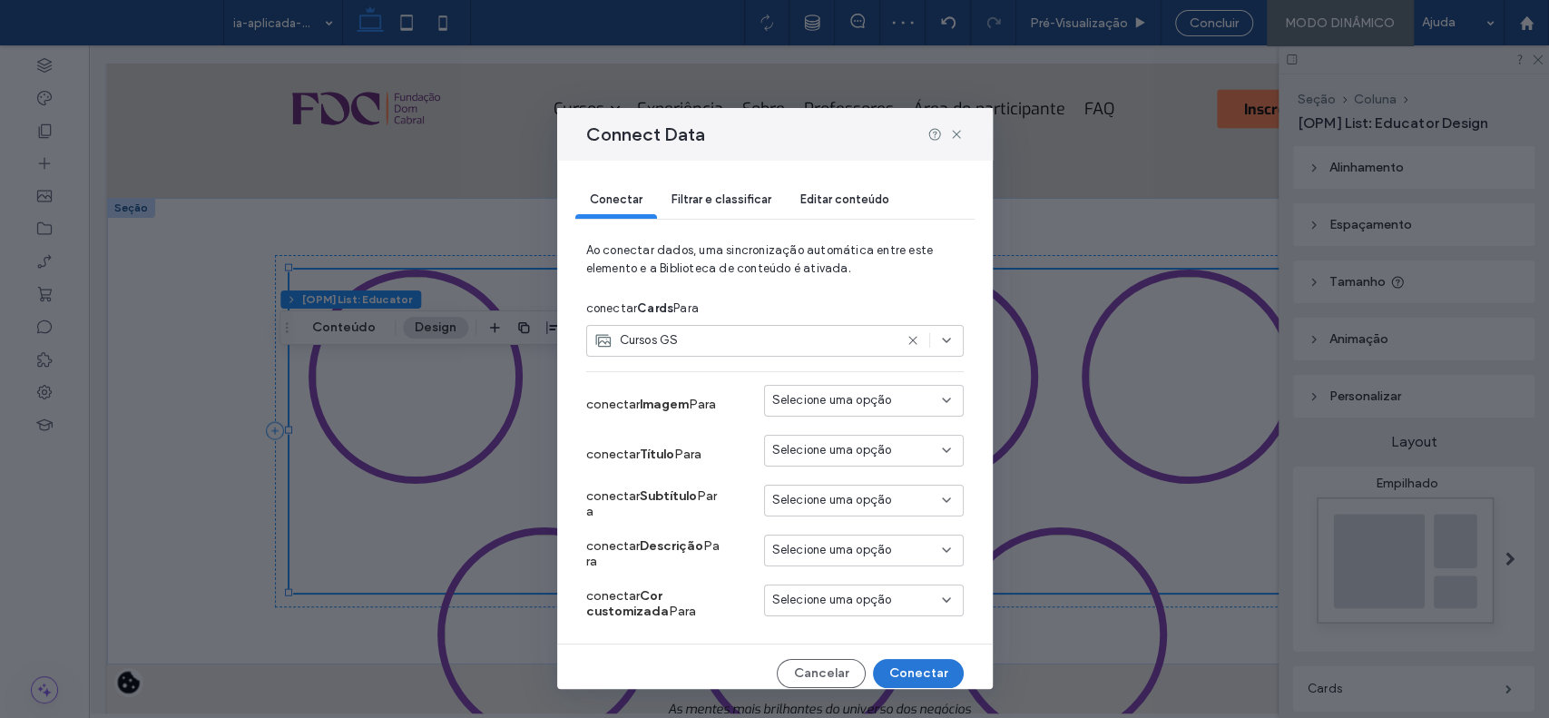
click at [899, 668] on button "Conectar" at bounding box center [918, 673] width 91 height 29
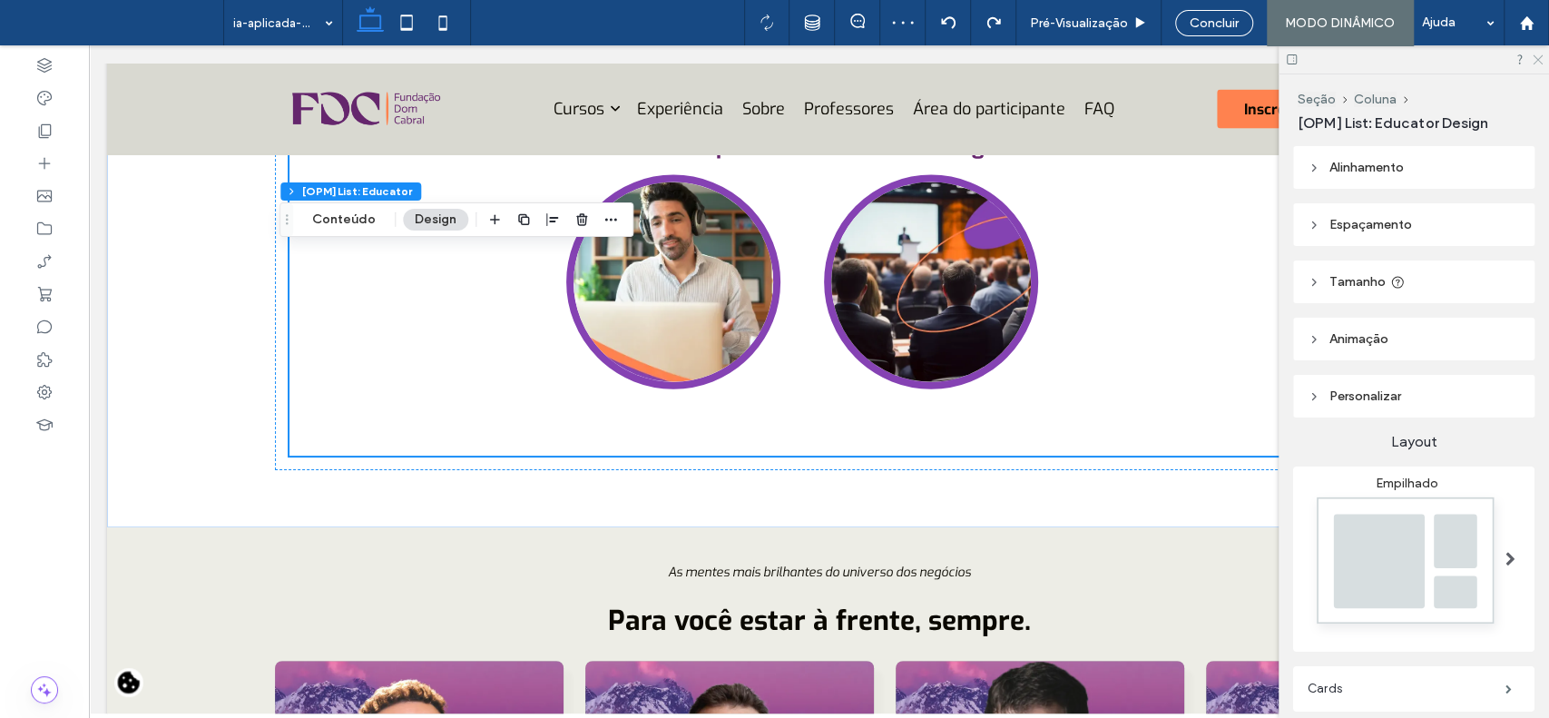
scroll to position [2758, 0]
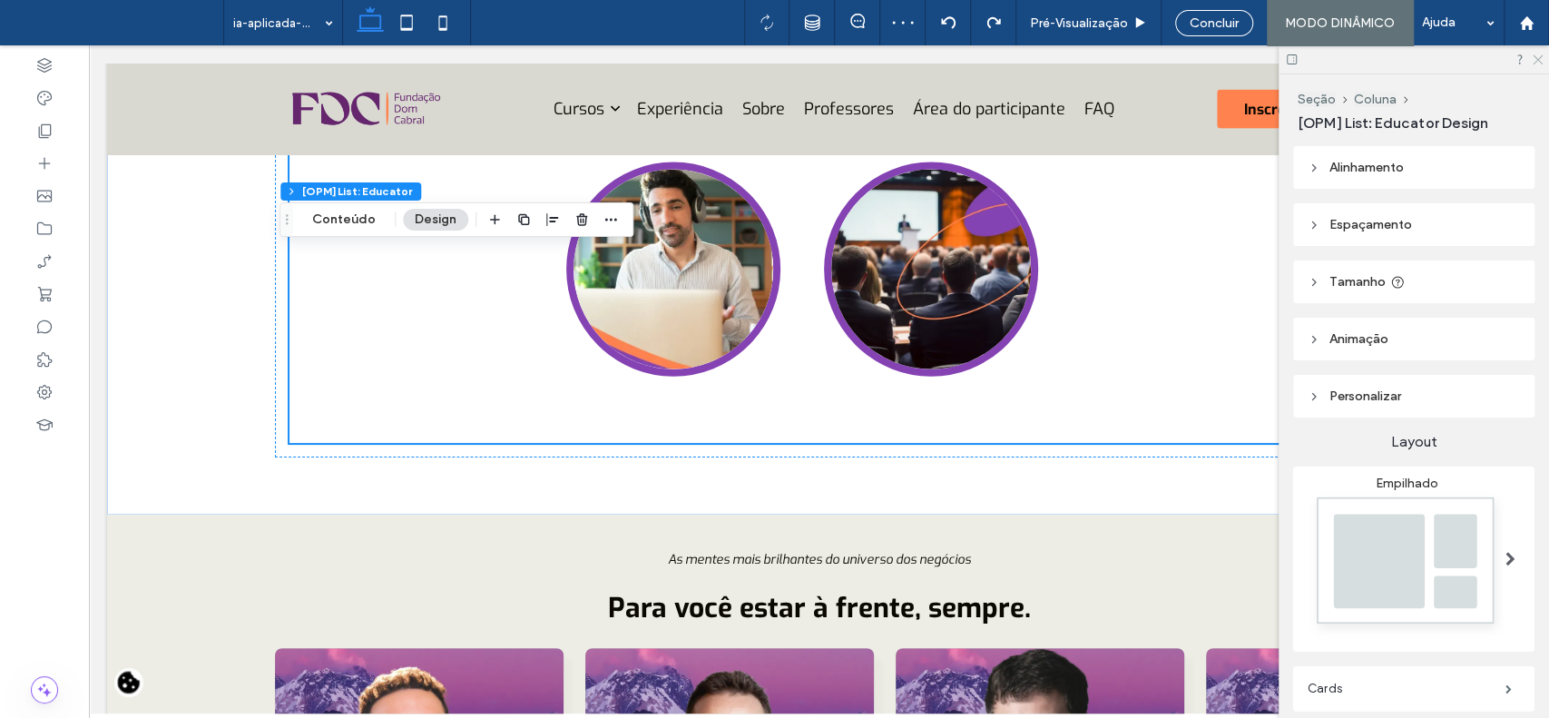
click at [1539, 58] on icon at bounding box center [1537, 59] width 12 height 12
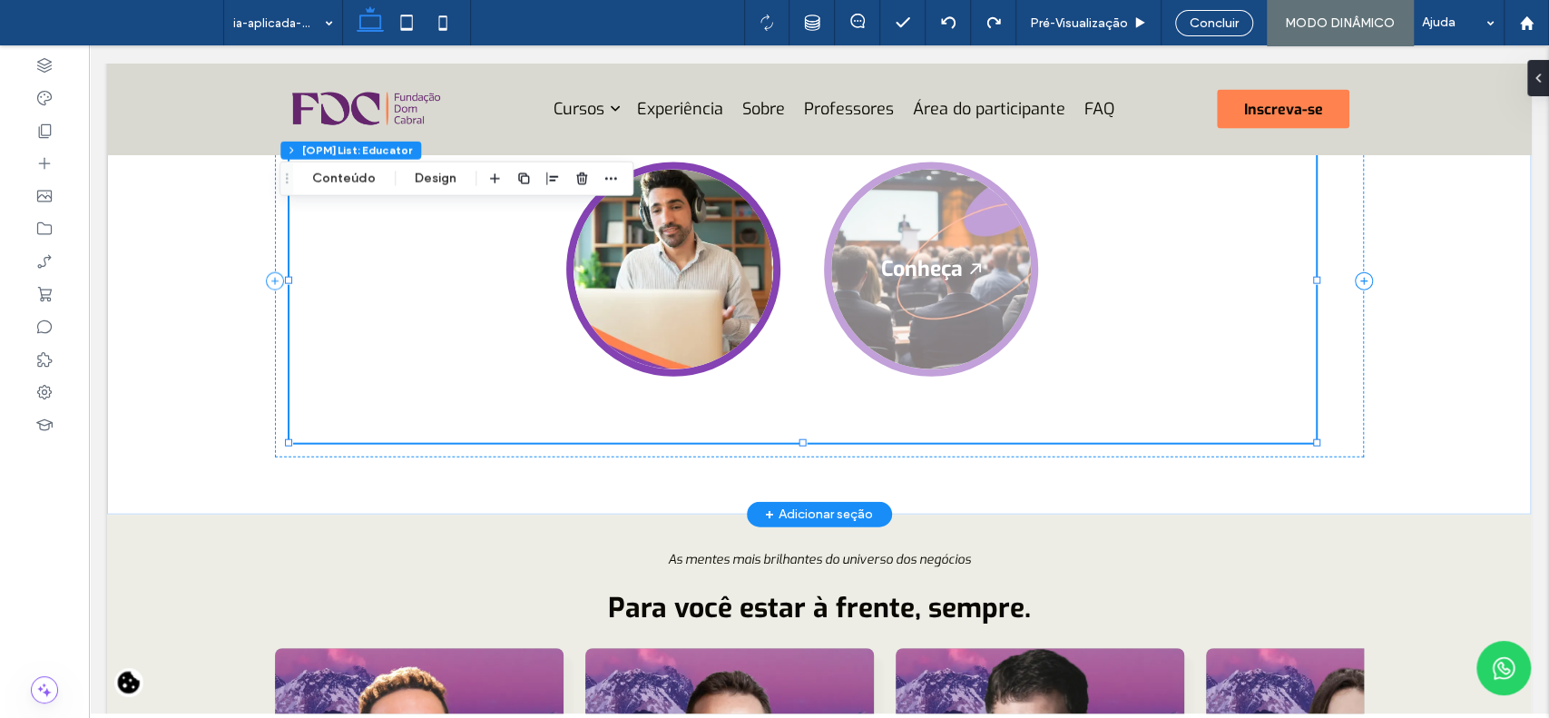
click at [898, 356] on label at bounding box center [931, 269] width 214 height 214
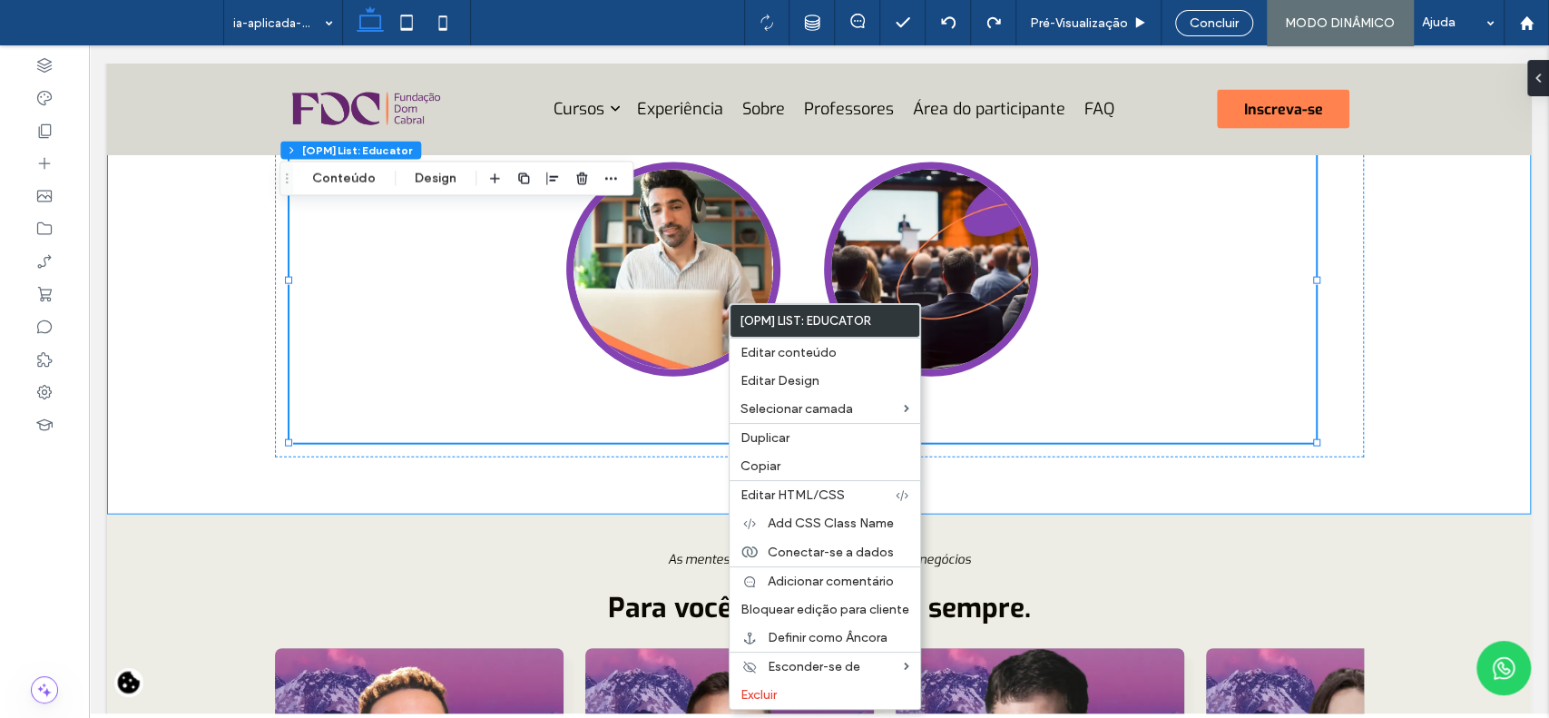
click at [1395, 371] on div "Para a sua empresa Conheça Para o seu negócio Conheça × Para a sua empresa Dout…" at bounding box center [819, 281] width 1424 height 467
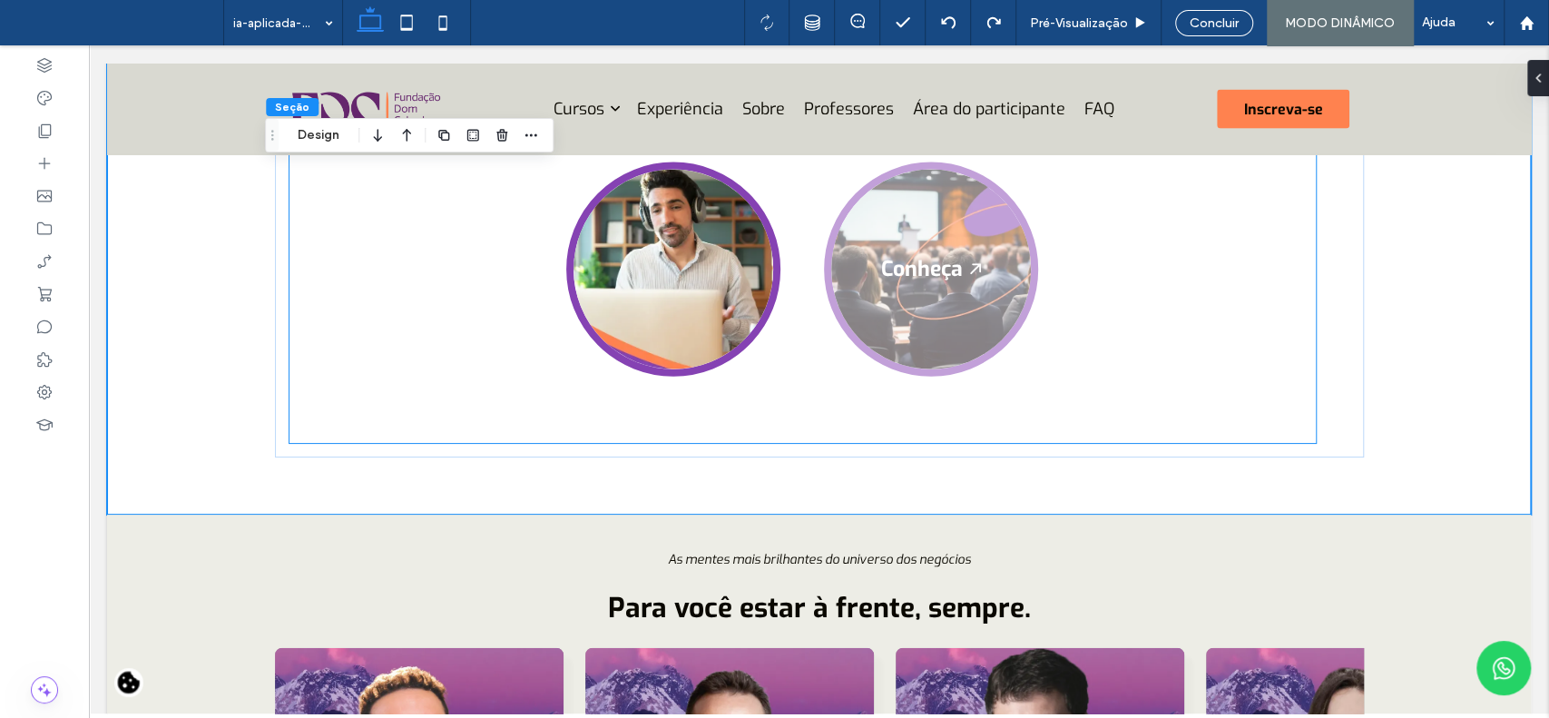
click at [1023, 272] on label at bounding box center [931, 269] width 214 height 214
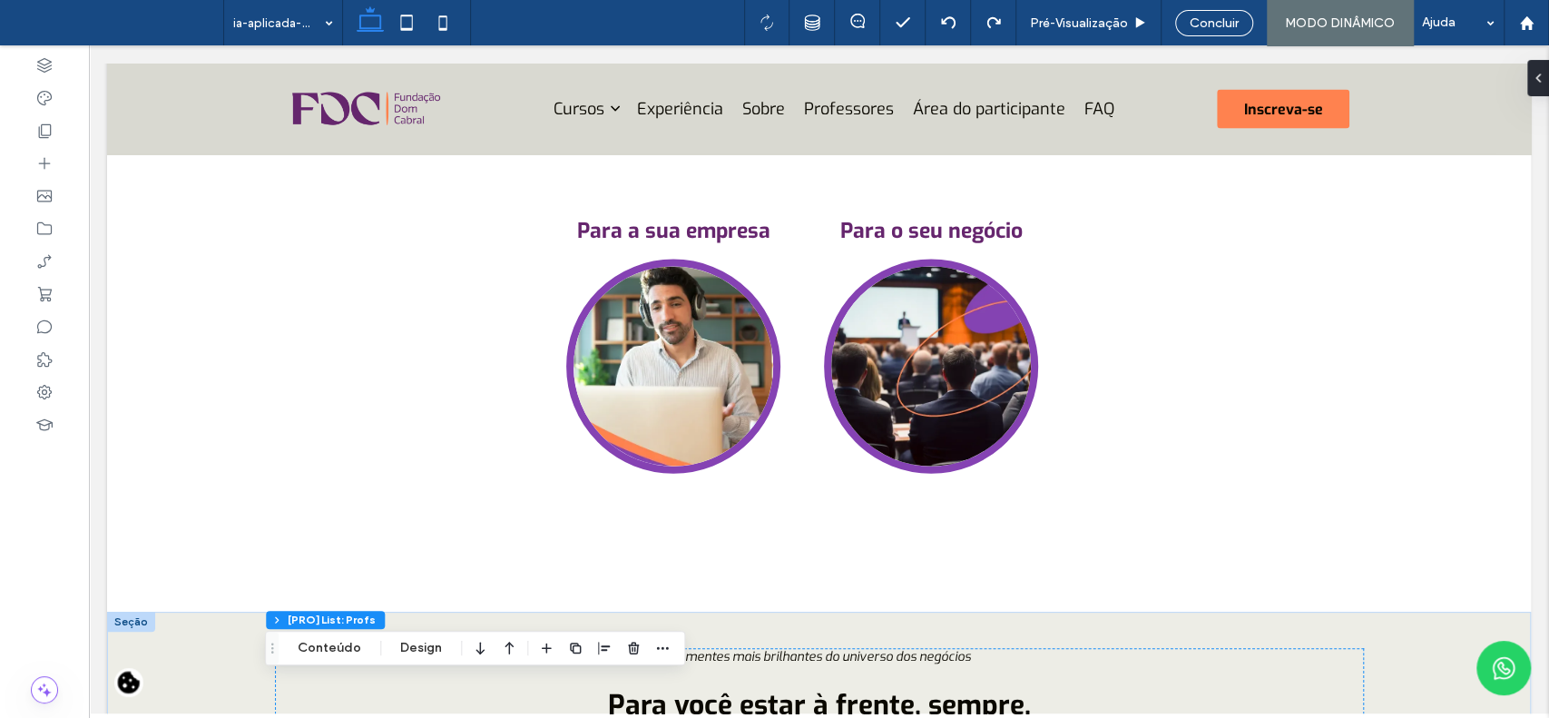
scroll to position [2650, 0]
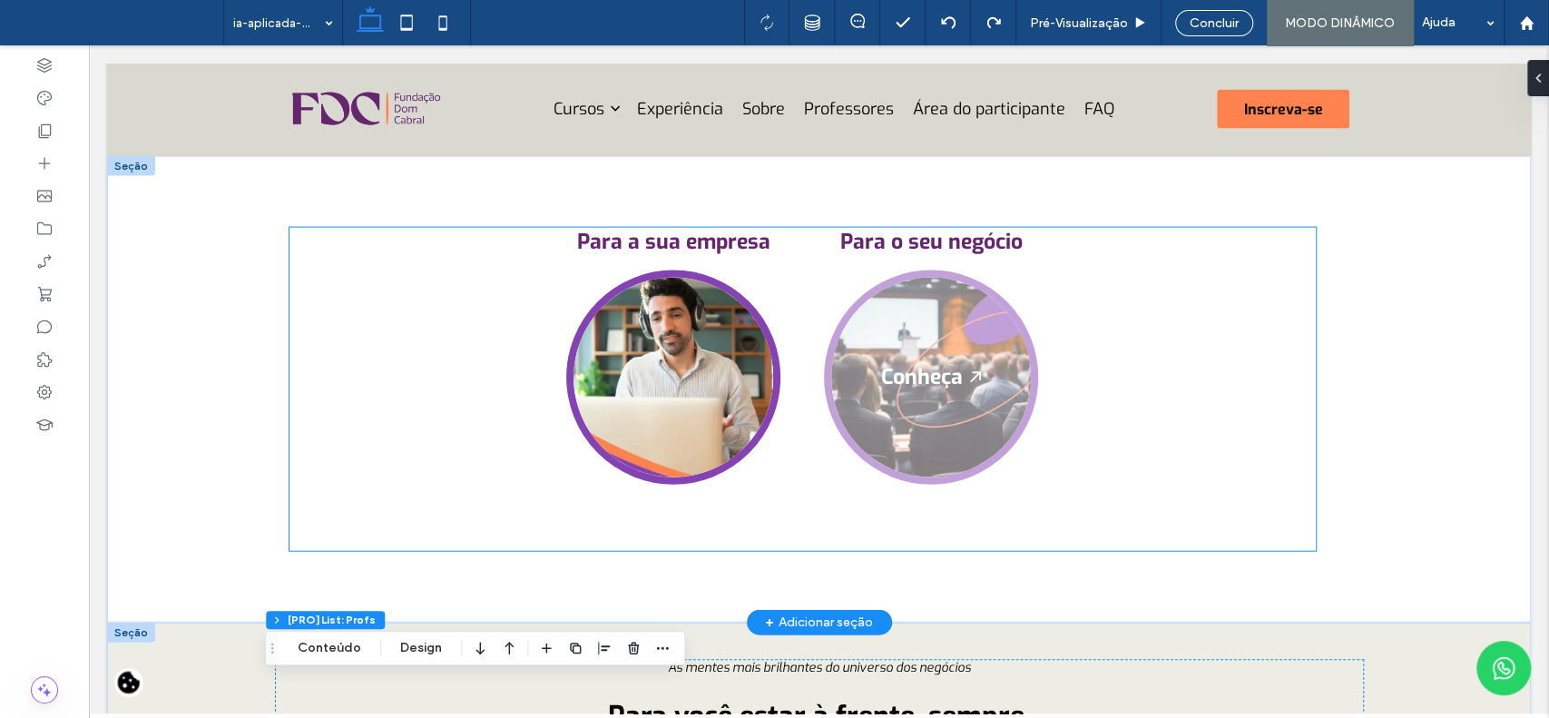
click at [864, 467] on label at bounding box center [931, 377] width 214 height 214
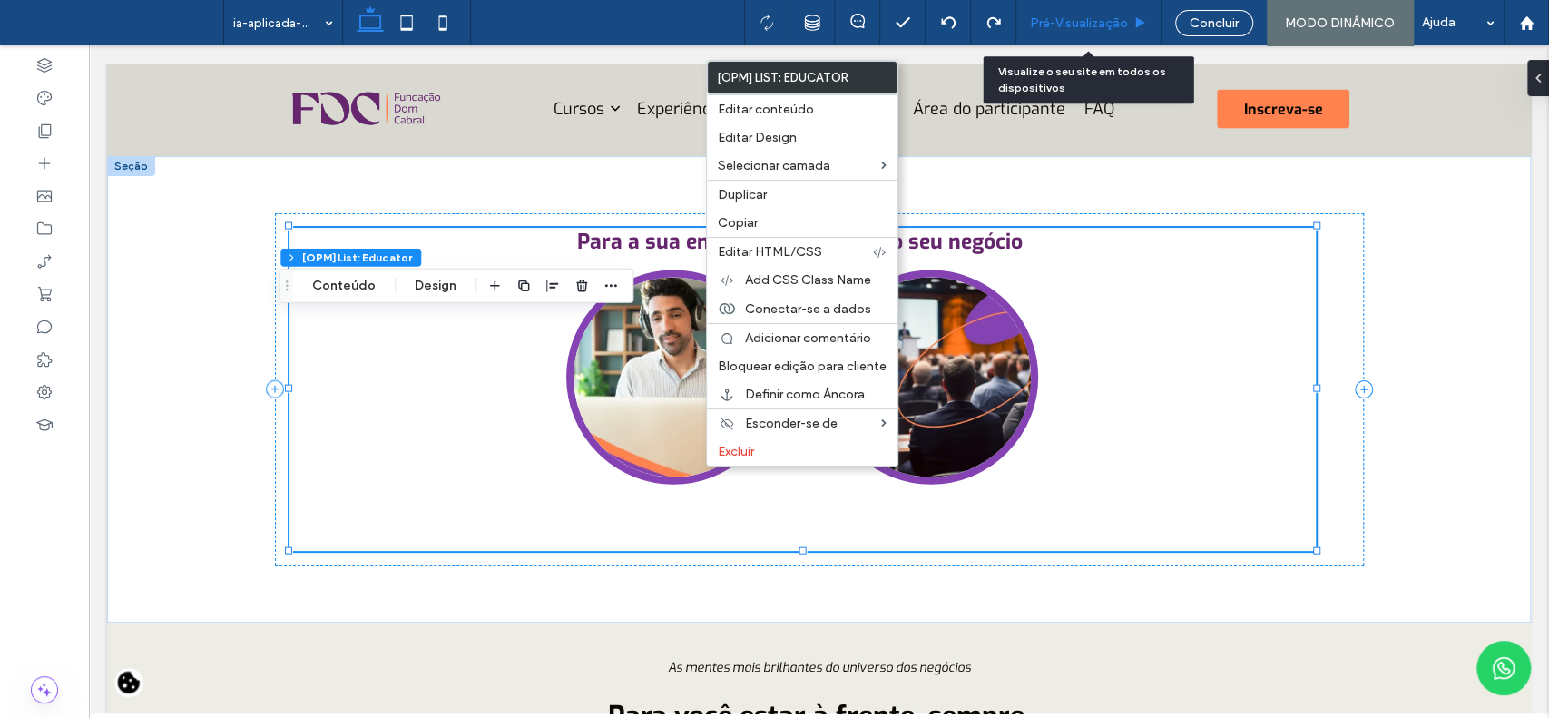
click at [1080, 19] on span "Pré-Visualizaçāo" at bounding box center [1079, 22] width 98 height 15
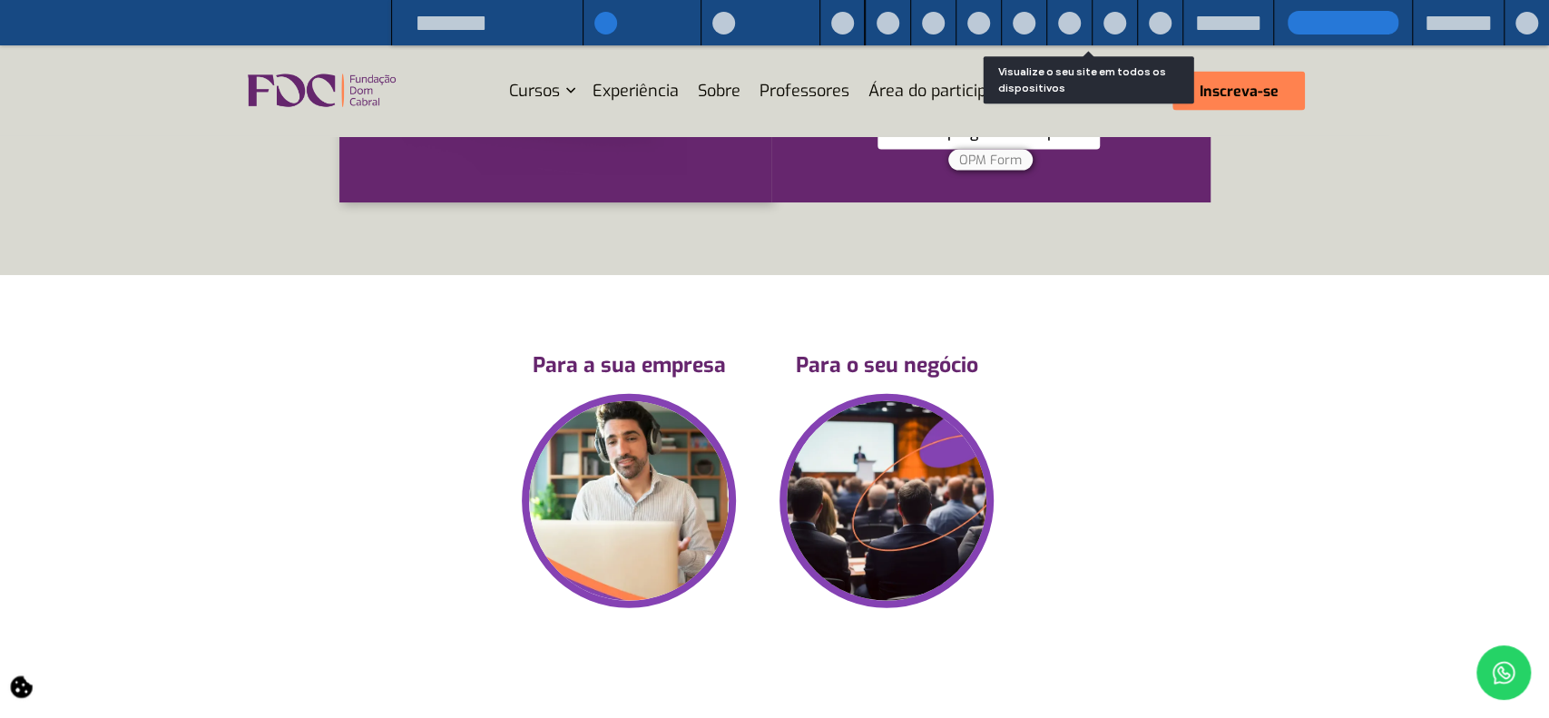
scroll to position [2739, 0]
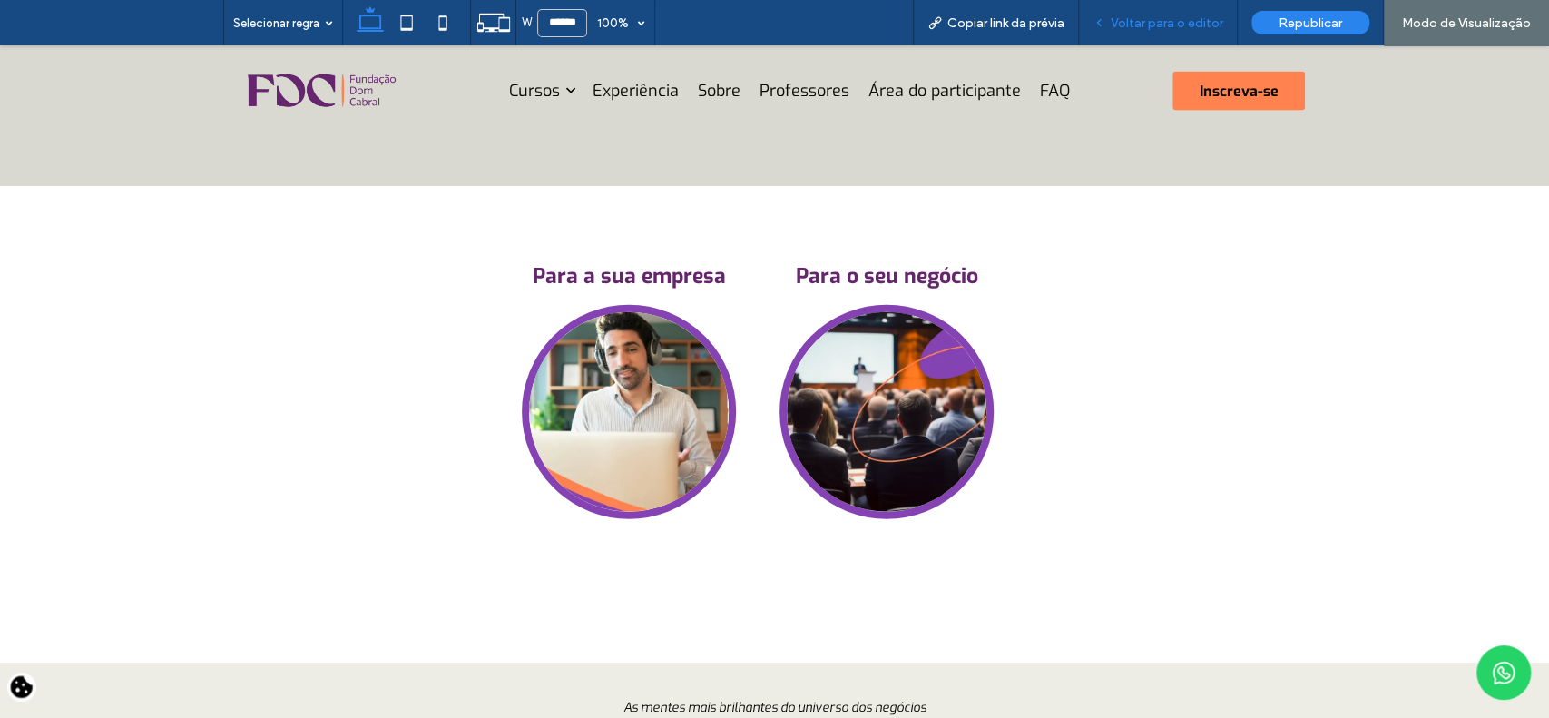
click at [1121, 18] on span "Voltar para o editor" at bounding box center [1167, 22] width 113 height 15
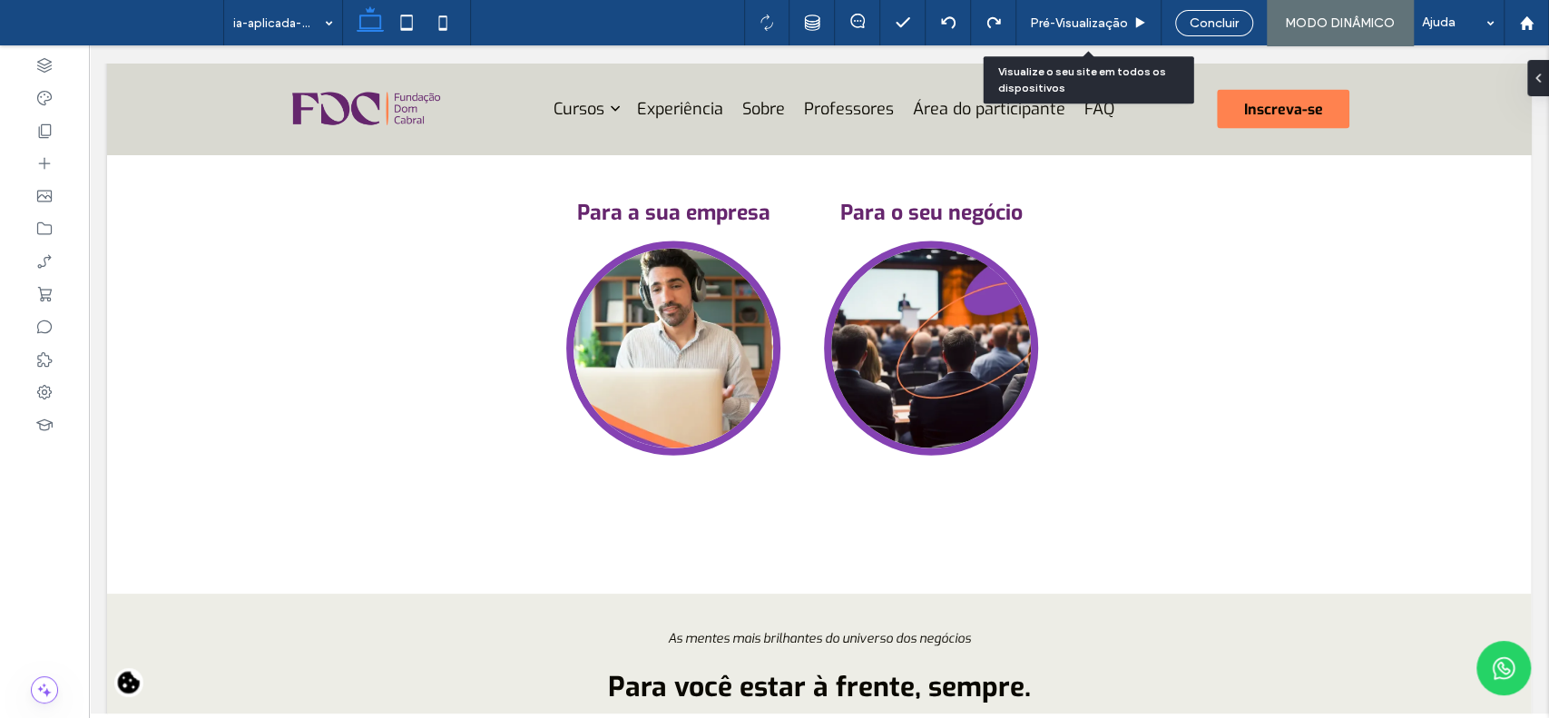
scroll to position [2650, 0]
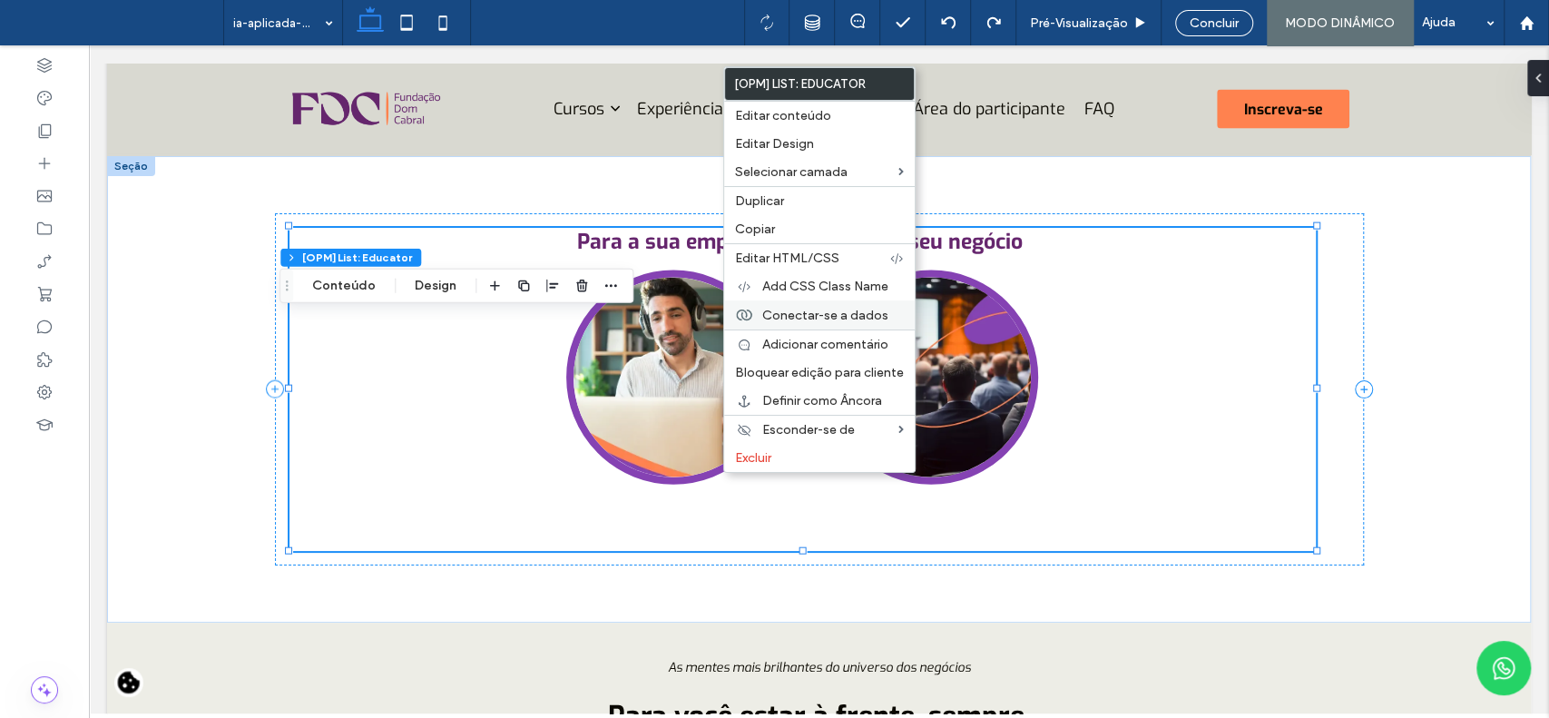
click at [782, 319] on span "Conectar-se a dados" at bounding box center [825, 315] width 126 height 15
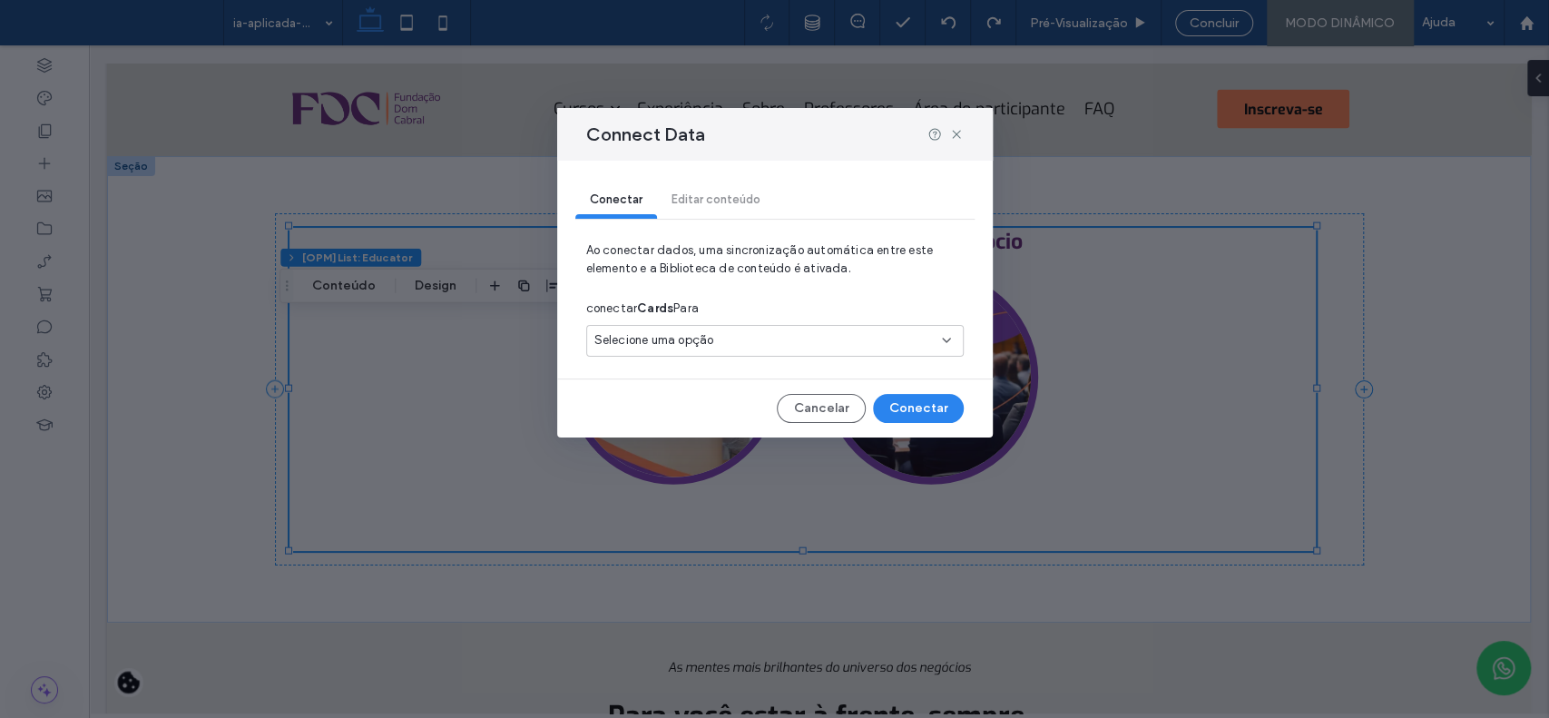
click at [787, 338] on div "Selecione uma opção" at bounding box center [764, 340] width 339 height 18
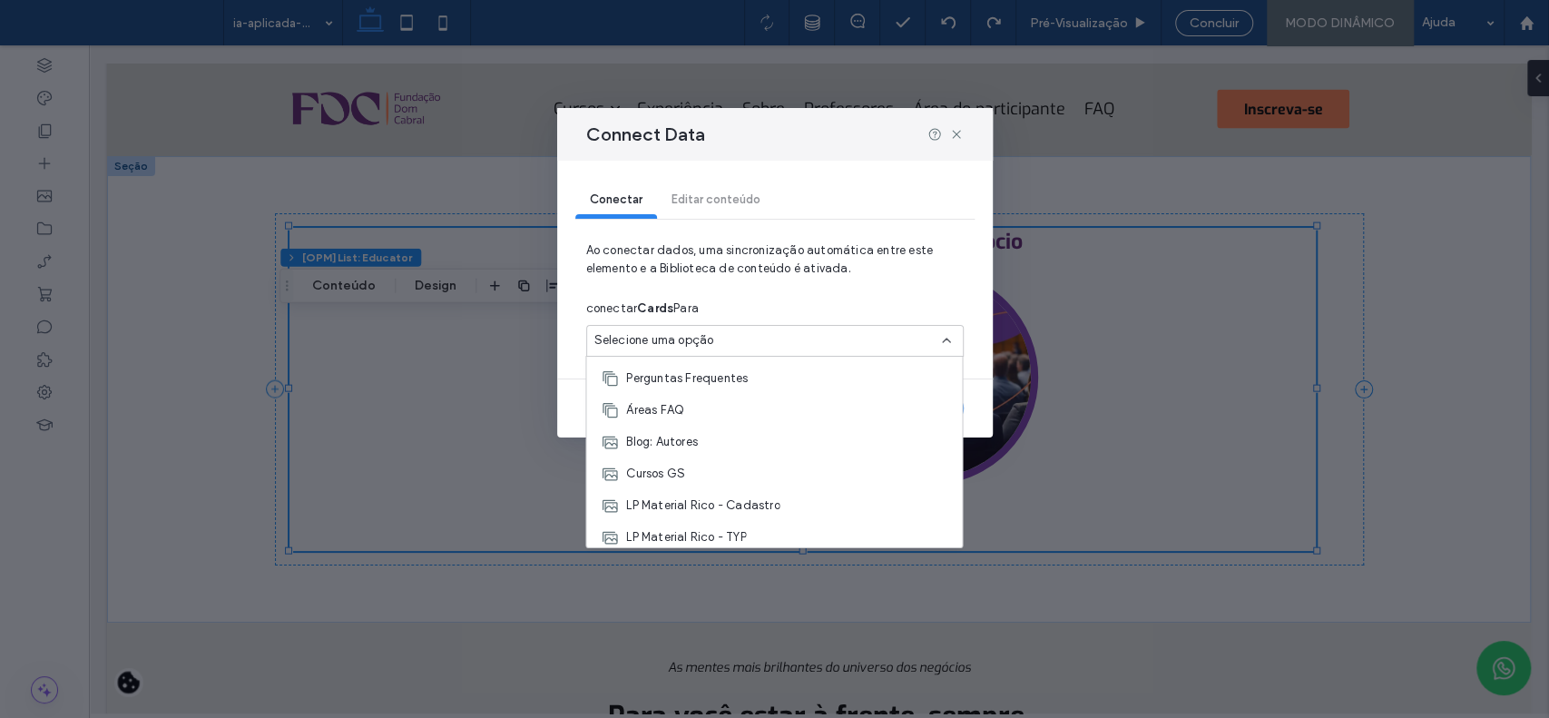
scroll to position [161, 0]
click at [850, 476] on div "Cursos GS" at bounding box center [774, 466] width 376 height 32
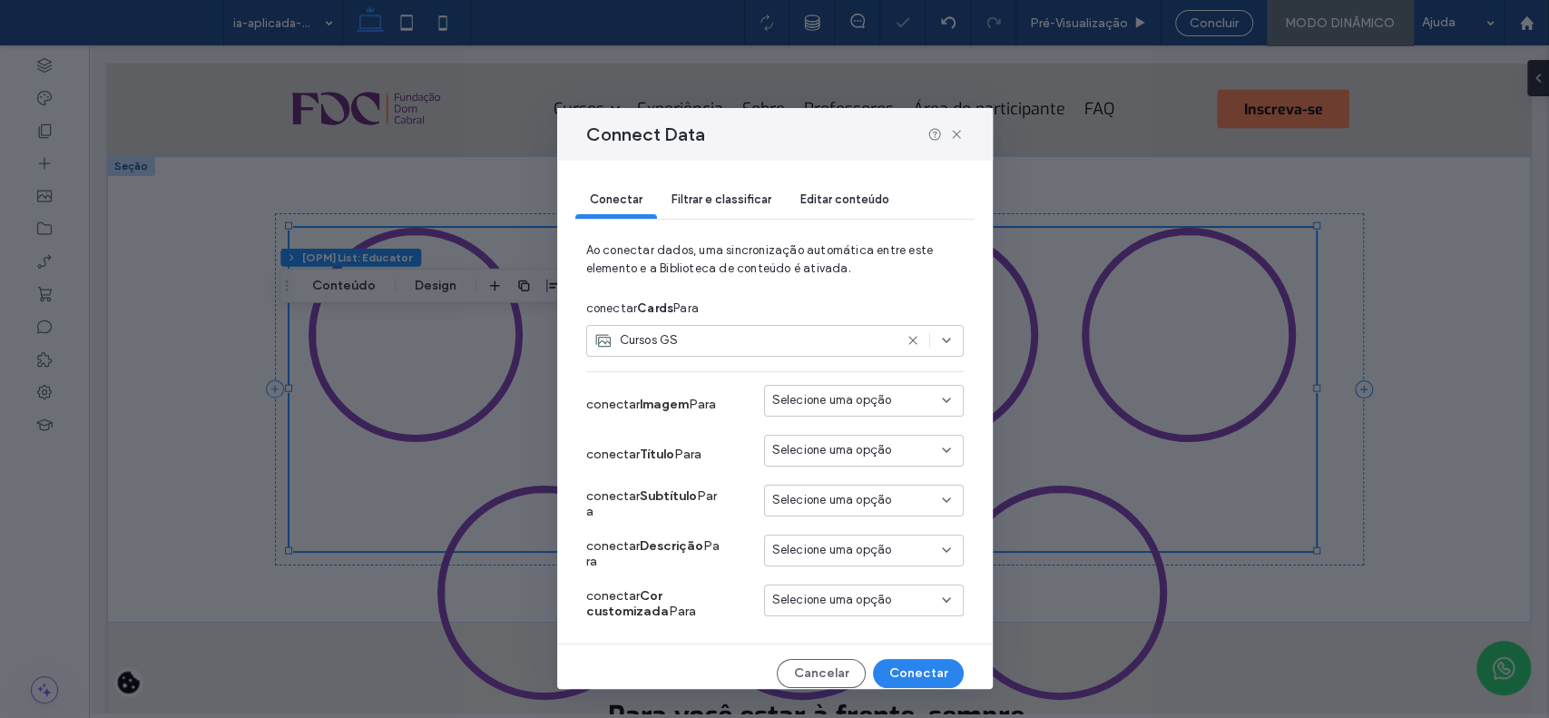
click at [712, 192] on span "Filtrar e classificar" at bounding box center [722, 199] width 100 height 14
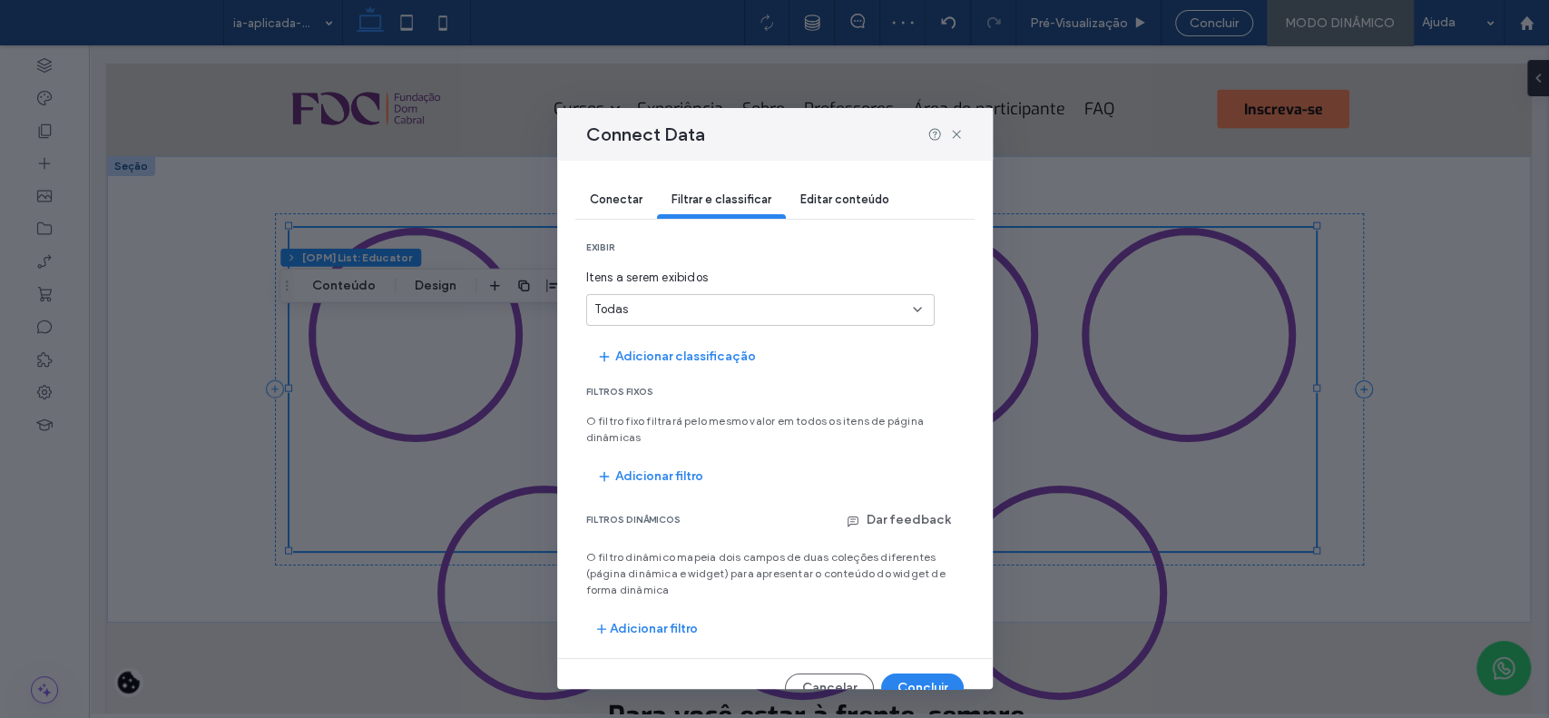
click at [690, 320] on div "Todas" at bounding box center [760, 310] width 349 height 32
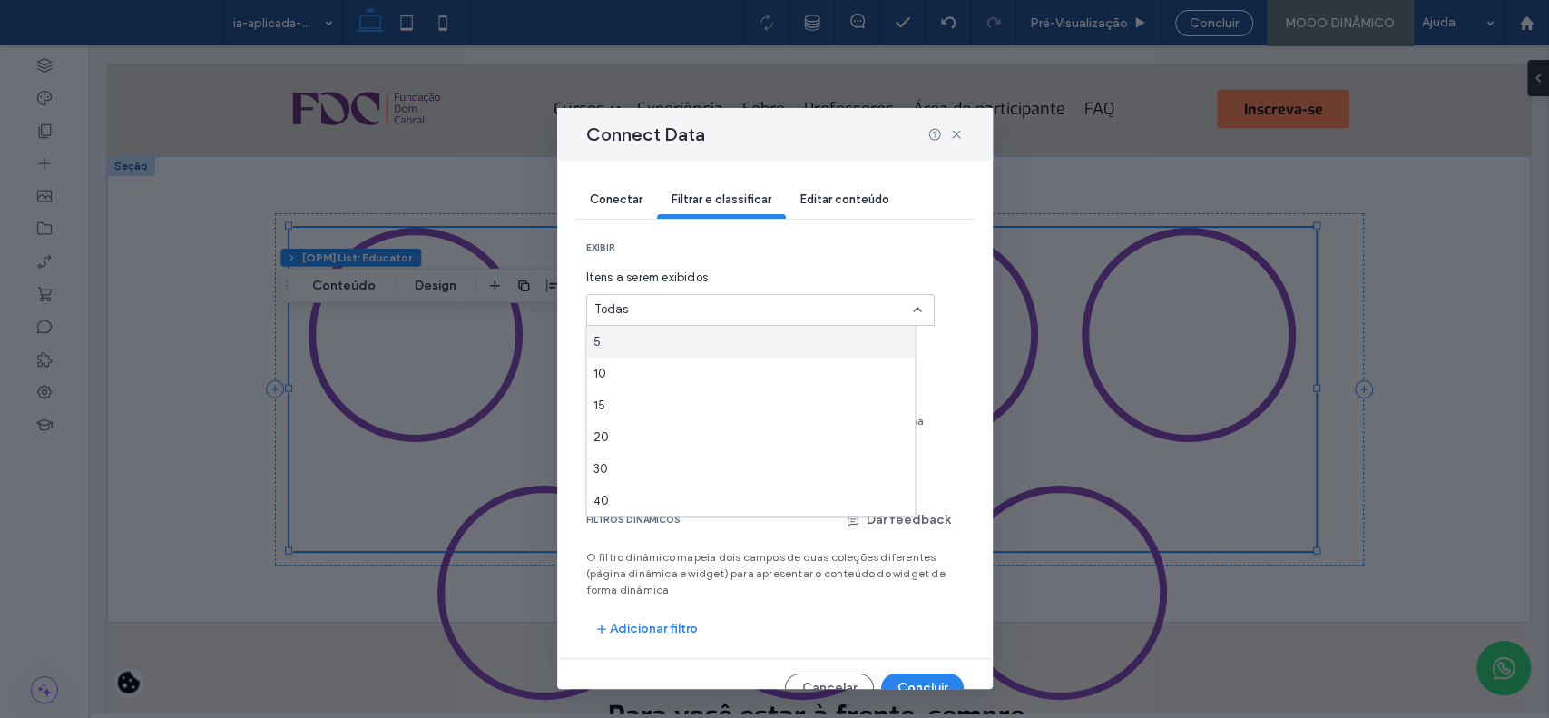
click at [689, 302] on div "Todas" at bounding box center [750, 309] width 310 height 18
type input "*"
click at [683, 369] on div "2" at bounding box center [751, 371] width 312 height 14
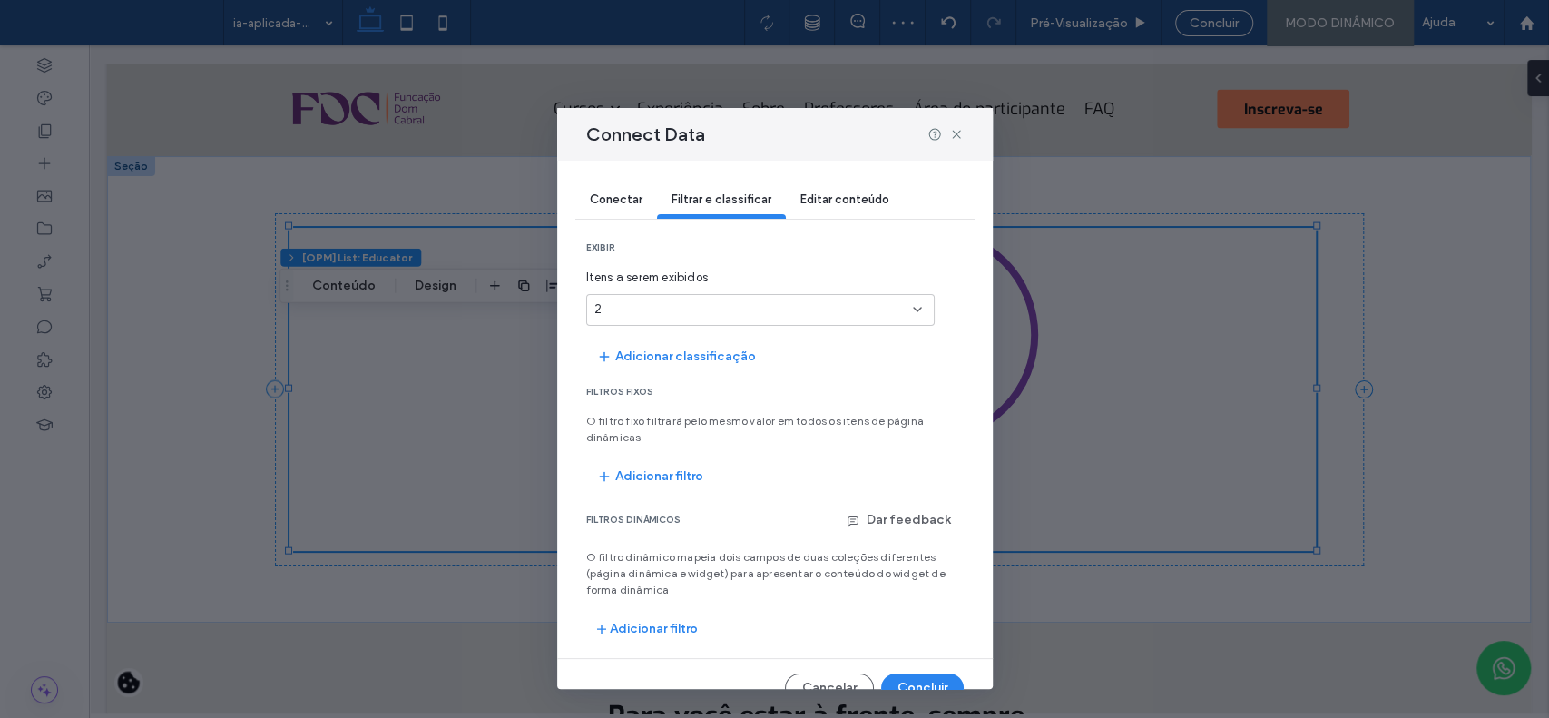
scroll to position [27, 0]
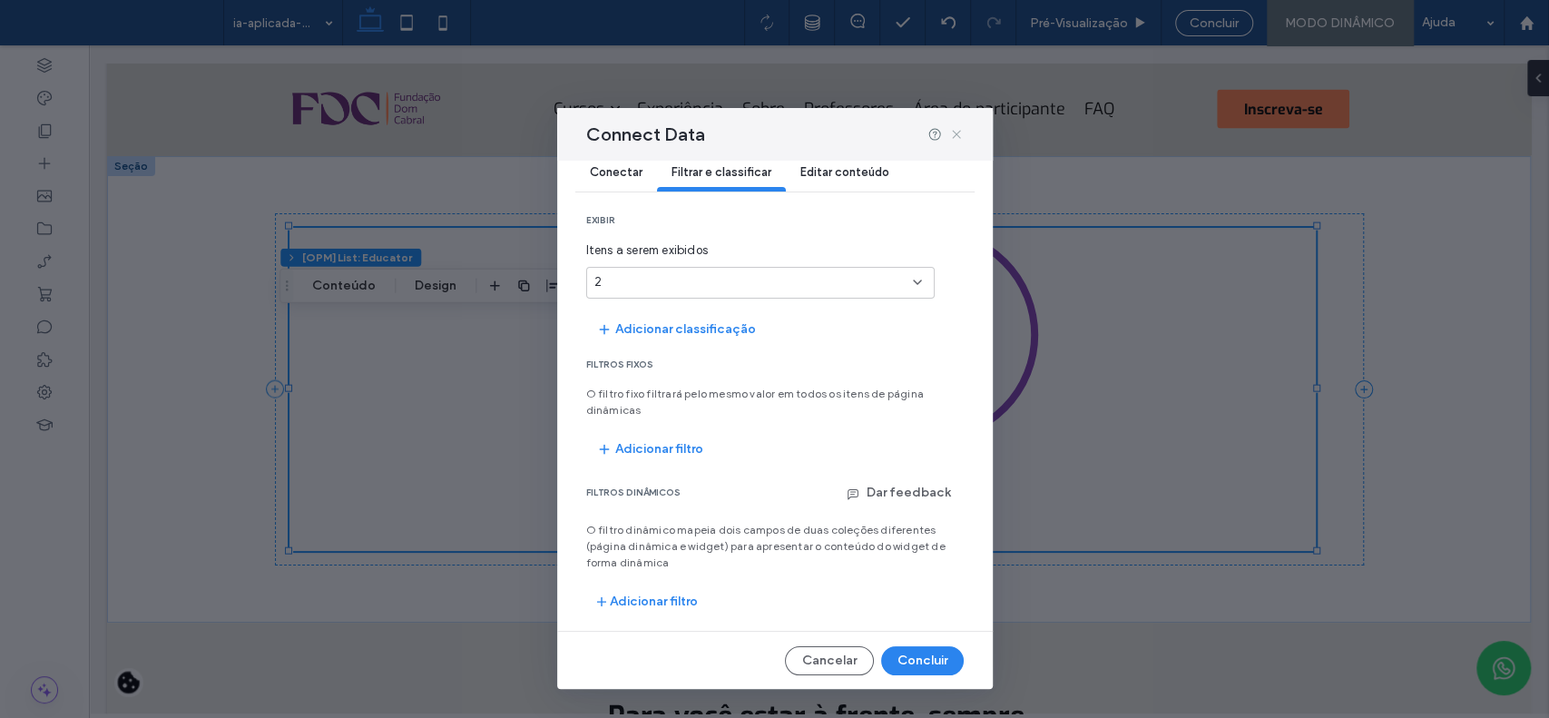
click at [954, 133] on use at bounding box center [956, 134] width 8 height 8
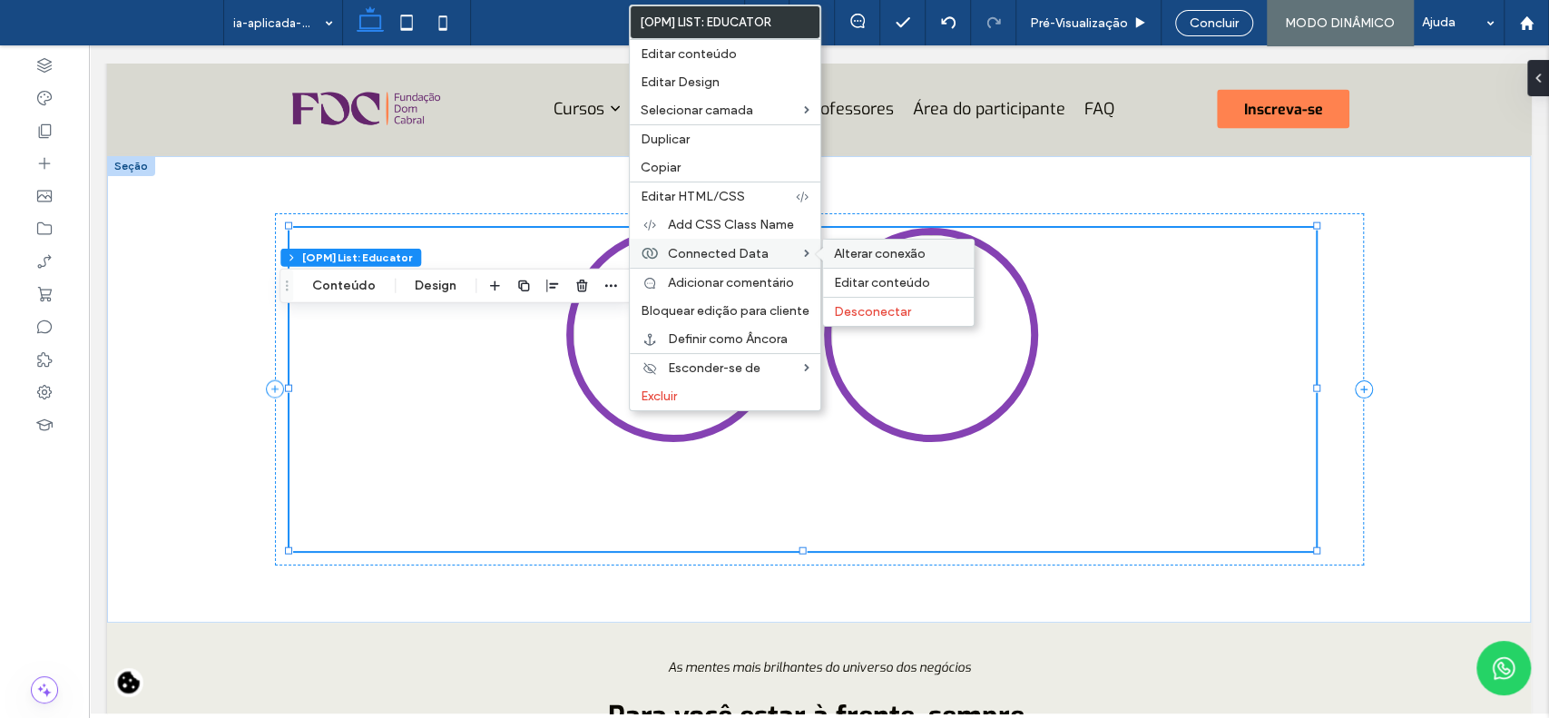
drag, startPoint x: 712, startPoint y: 253, endPoint x: 861, endPoint y: 246, distance: 149.9
click at [713, 253] on span "Connected Data" at bounding box center [718, 253] width 101 height 15
click at [861, 246] on span "Alterar conexão" at bounding box center [880, 253] width 92 height 15
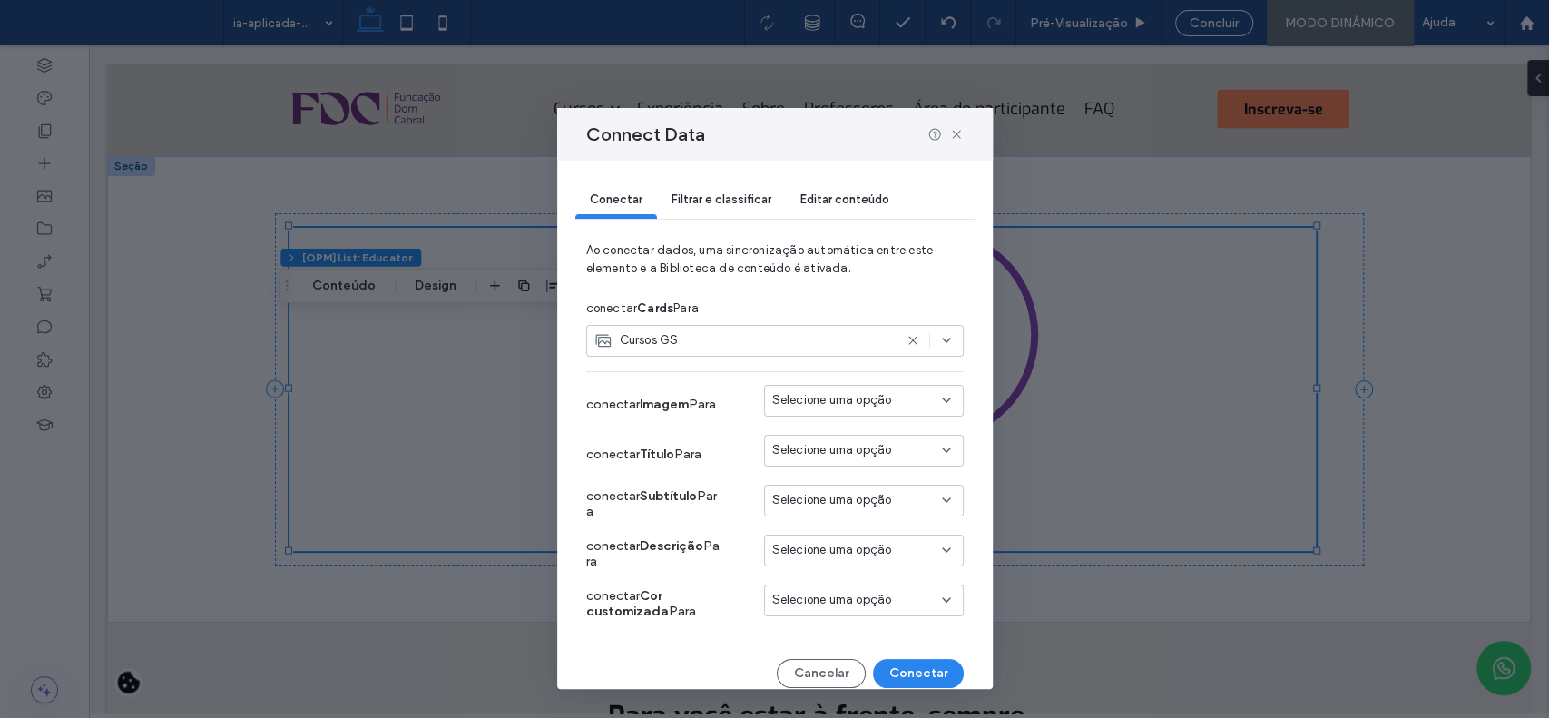
click at [830, 498] on span "Selecione uma opção" at bounding box center [832, 500] width 120 height 18
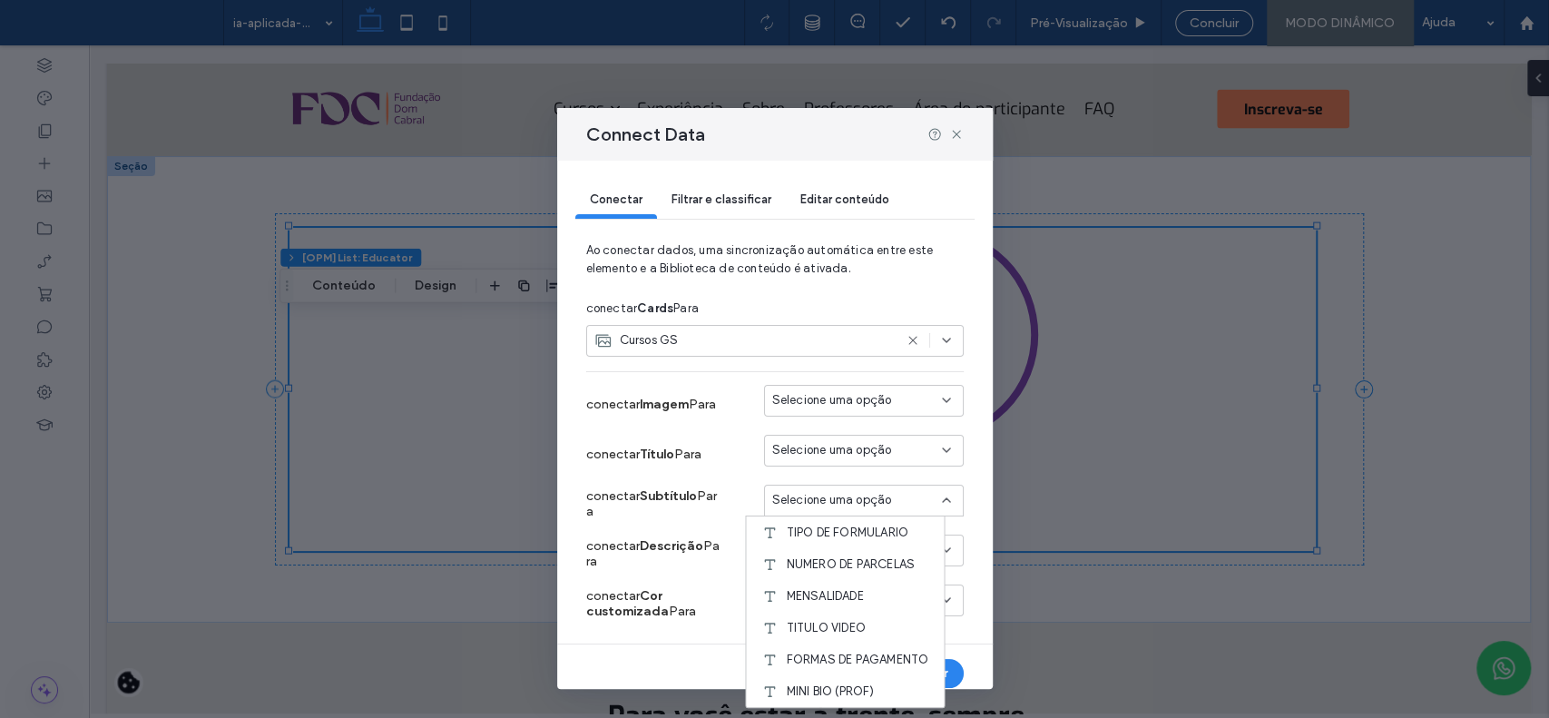
click at [835, 476] on div "conectar Título Para Selecione uma opção" at bounding box center [775, 454] width 378 height 50
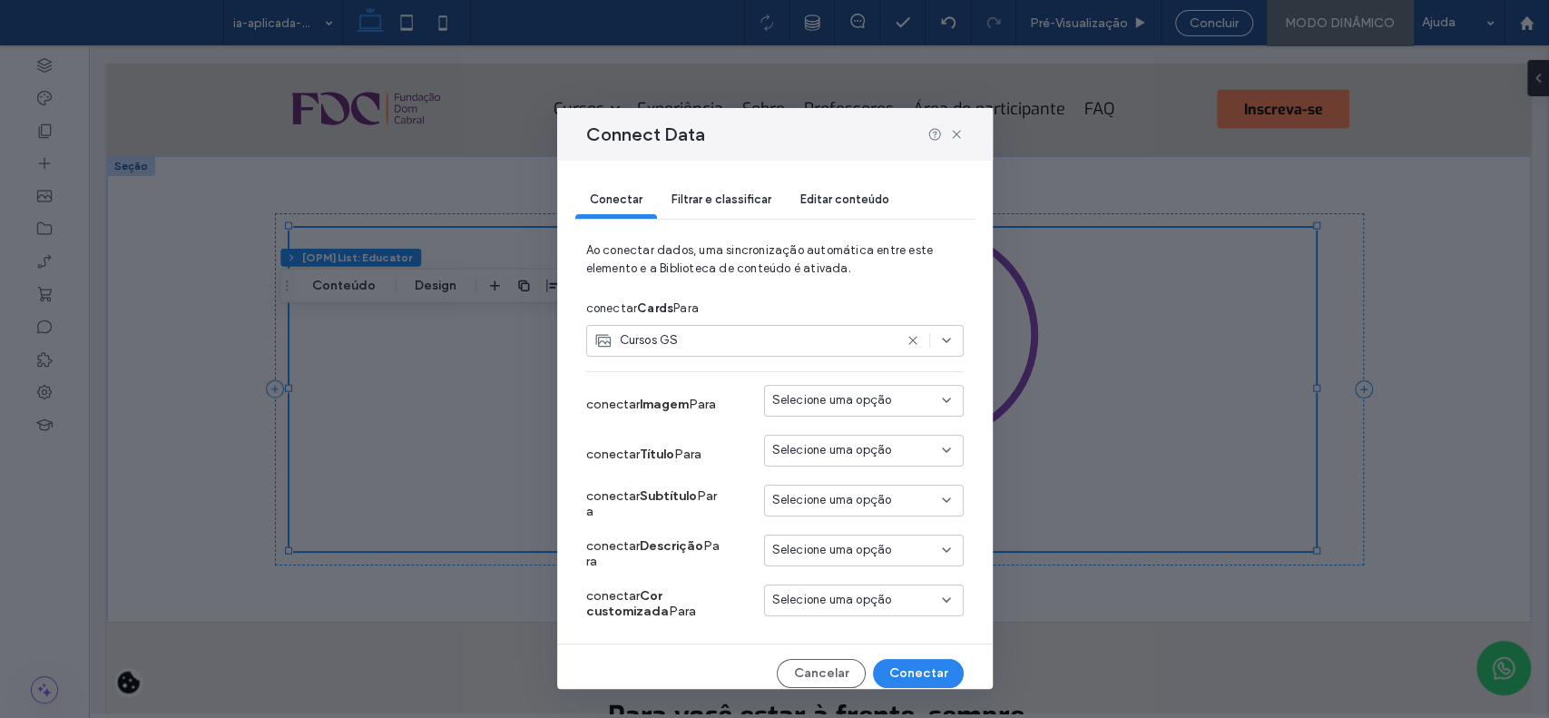
click at [813, 551] on span "Selecione uma opção" at bounding box center [832, 550] width 120 height 18
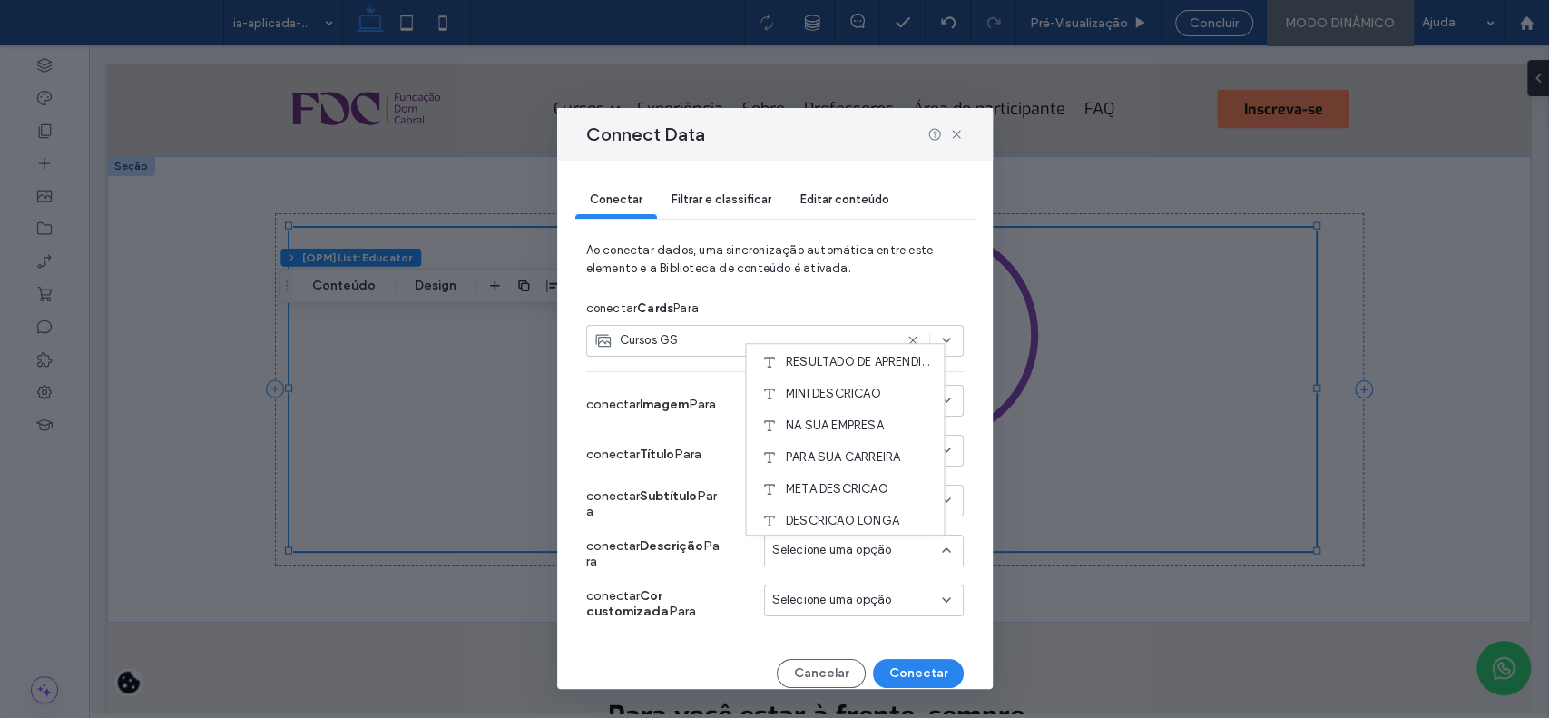
scroll to position [778, 0]
click at [872, 381] on span "PARA SUA CARREIRA" at bounding box center [843, 377] width 114 height 18
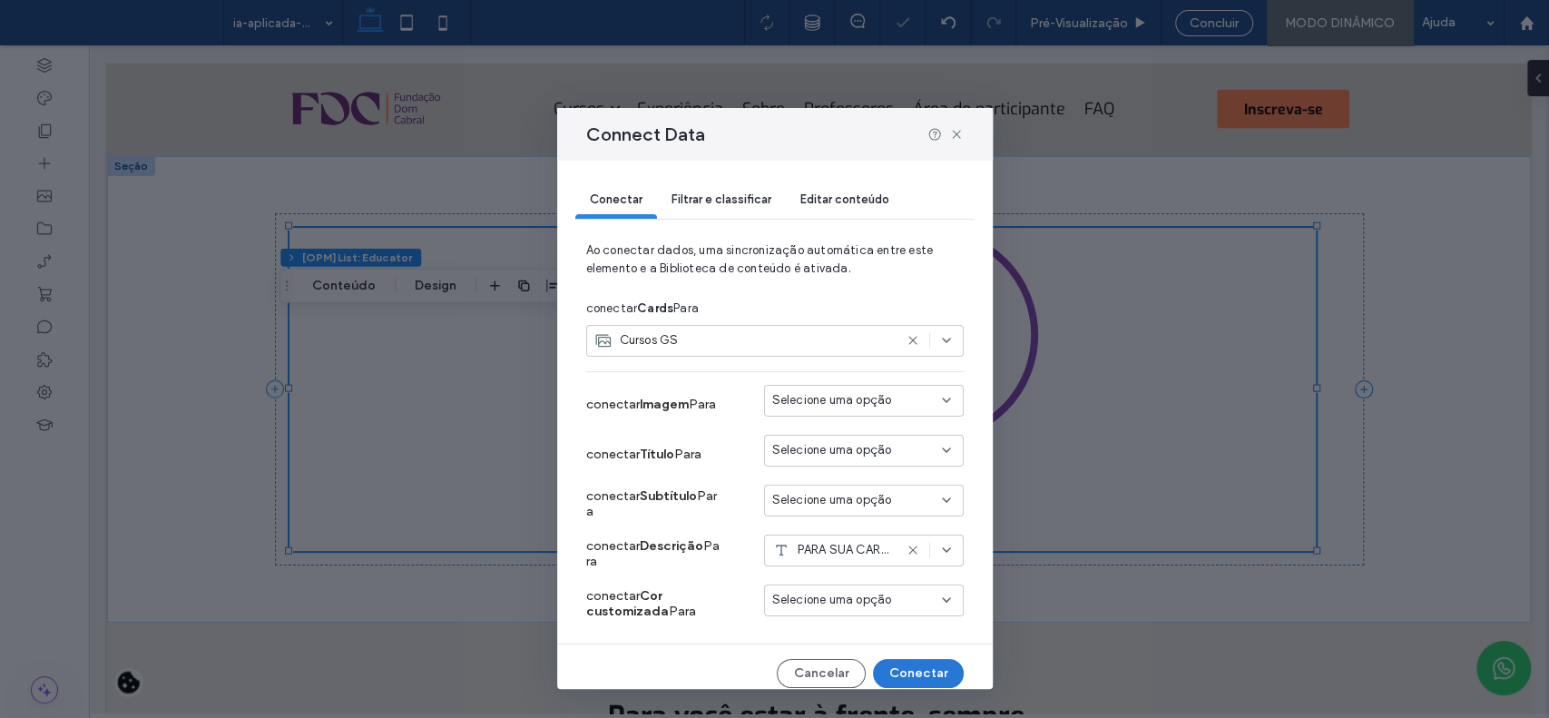
drag, startPoint x: 822, startPoint y: 624, endPoint x: 911, endPoint y: 670, distance: 99.9
click at [911, 670] on button "Conectar" at bounding box center [918, 673] width 91 height 29
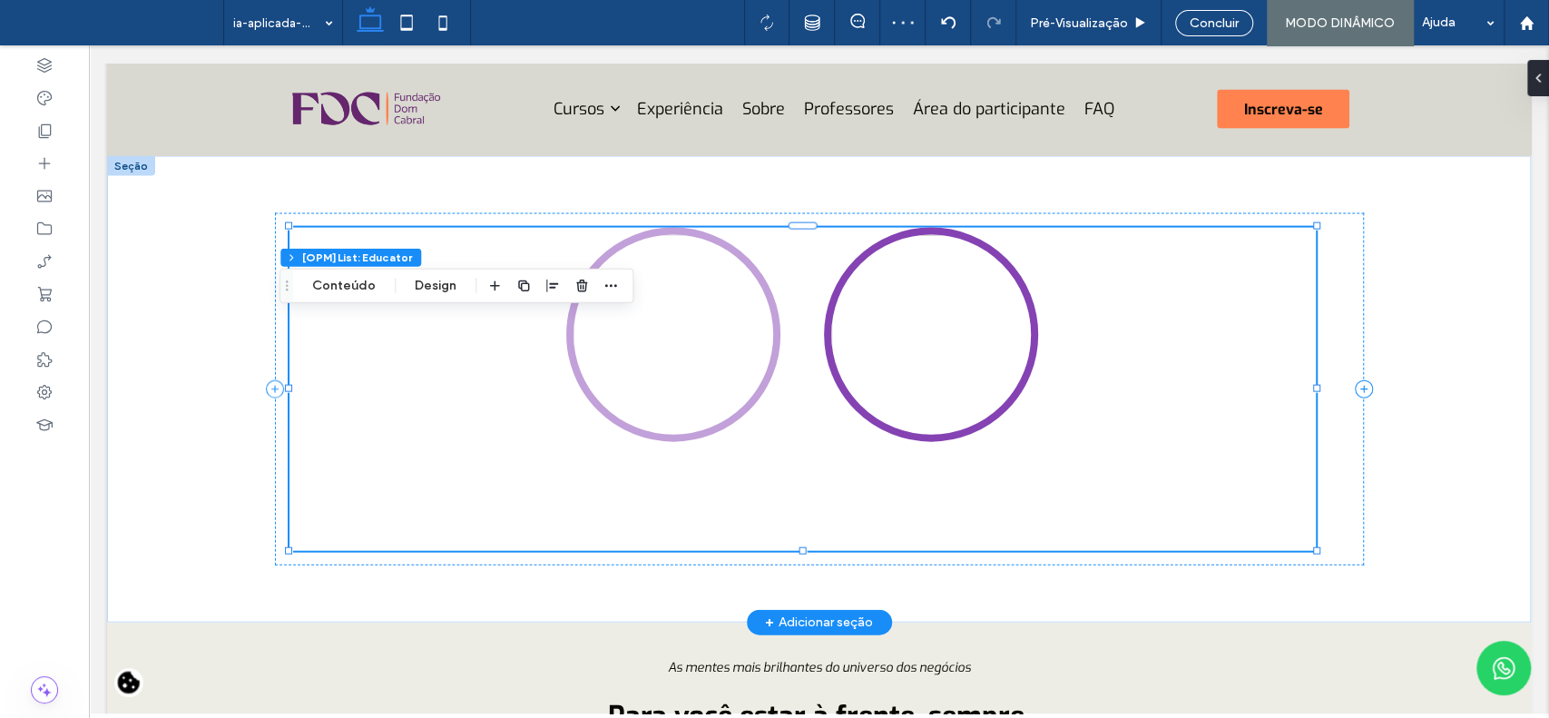
click at [639, 398] on label at bounding box center [673, 335] width 214 height 214
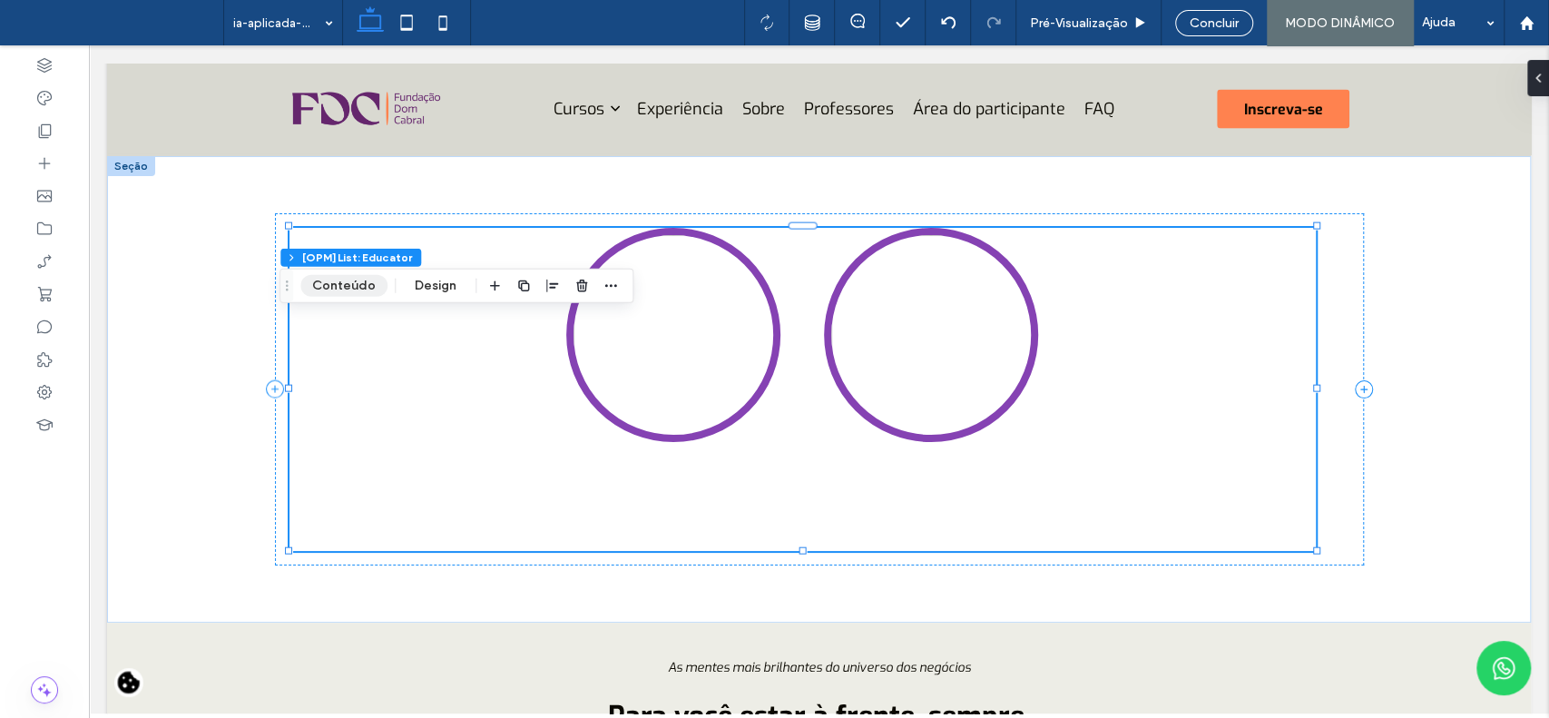
click at [341, 283] on button "Conteúdo" at bounding box center [343, 286] width 87 height 22
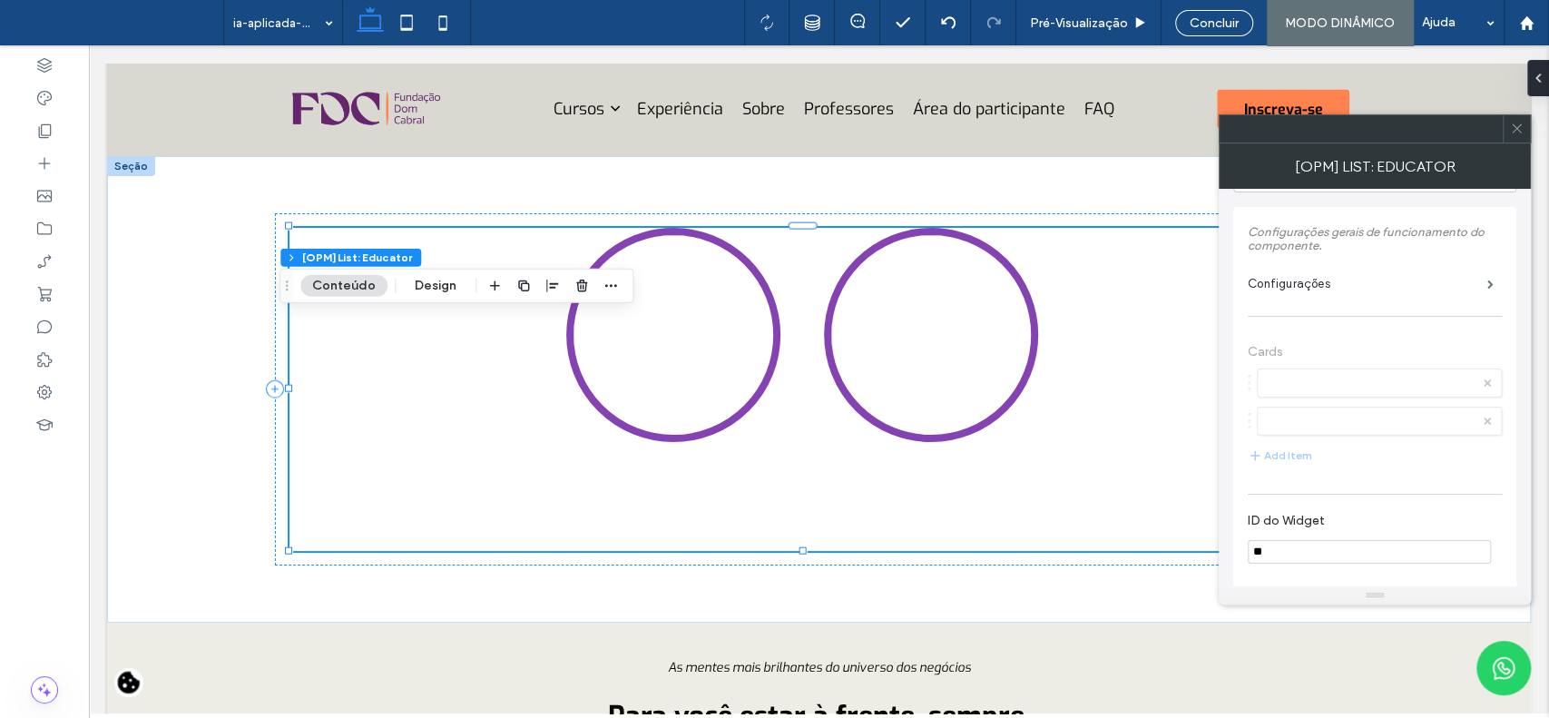
scroll to position [47, 0]
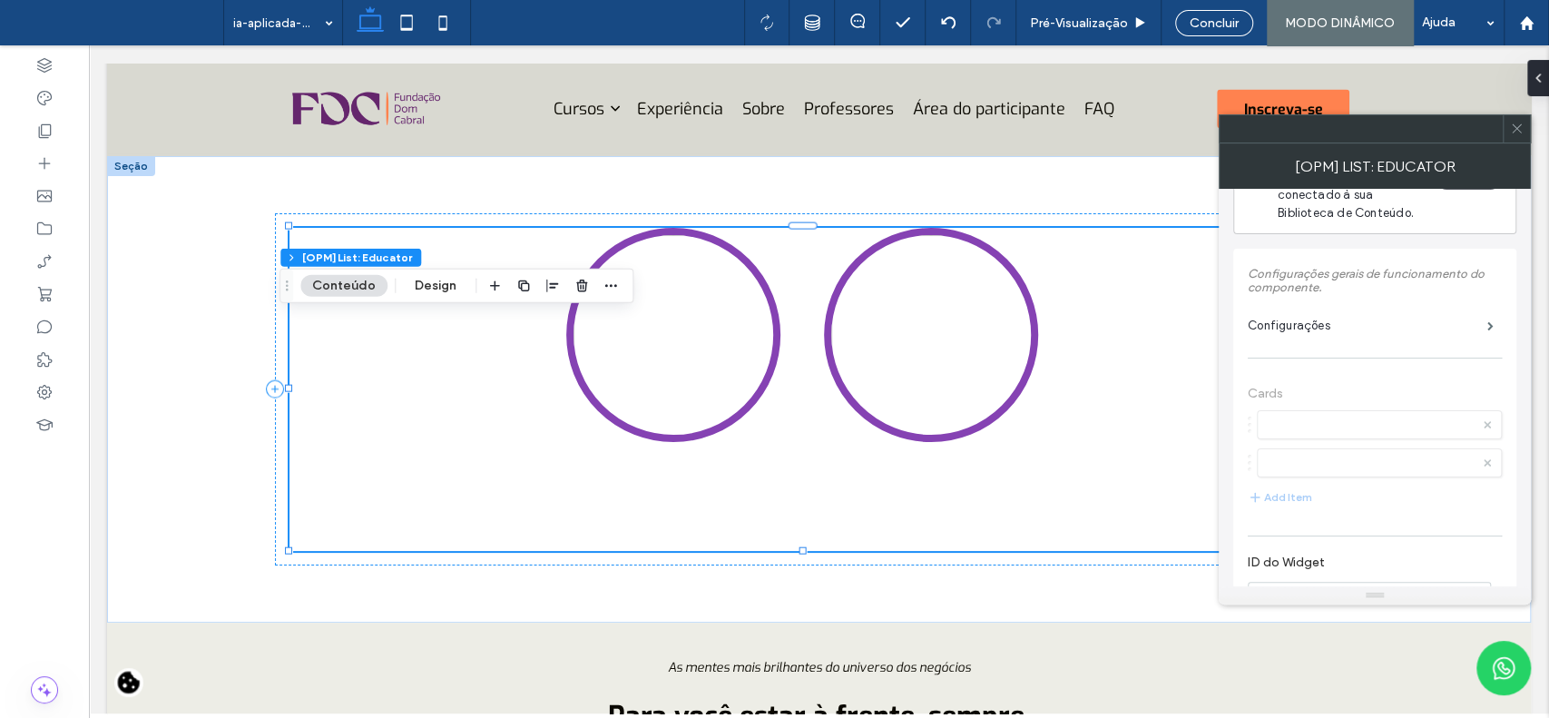
click at [1514, 130] on icon at bounding box center [1517, 129] width 14 height 14
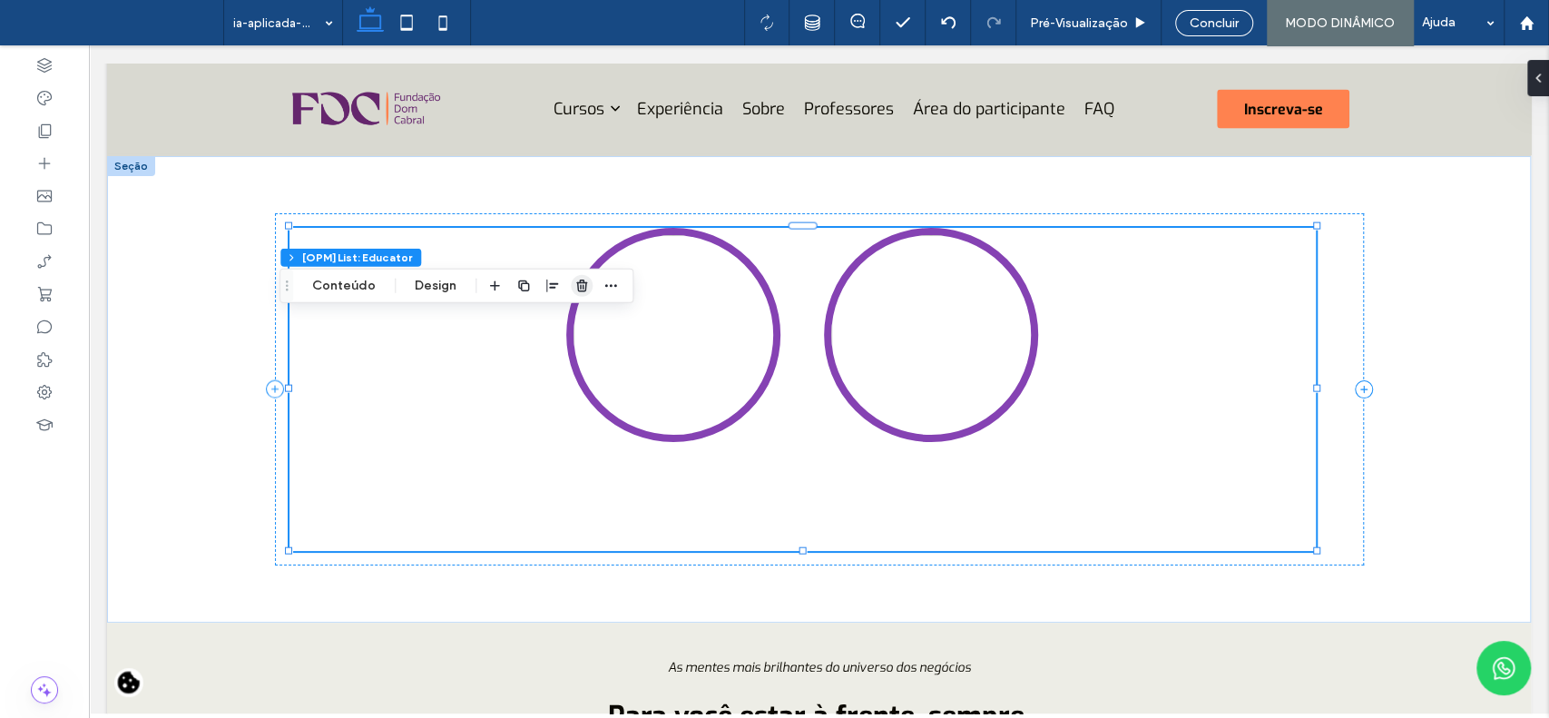
click at [585, 278] on span "button" at bounding box center [582, 286] width 22 height 22
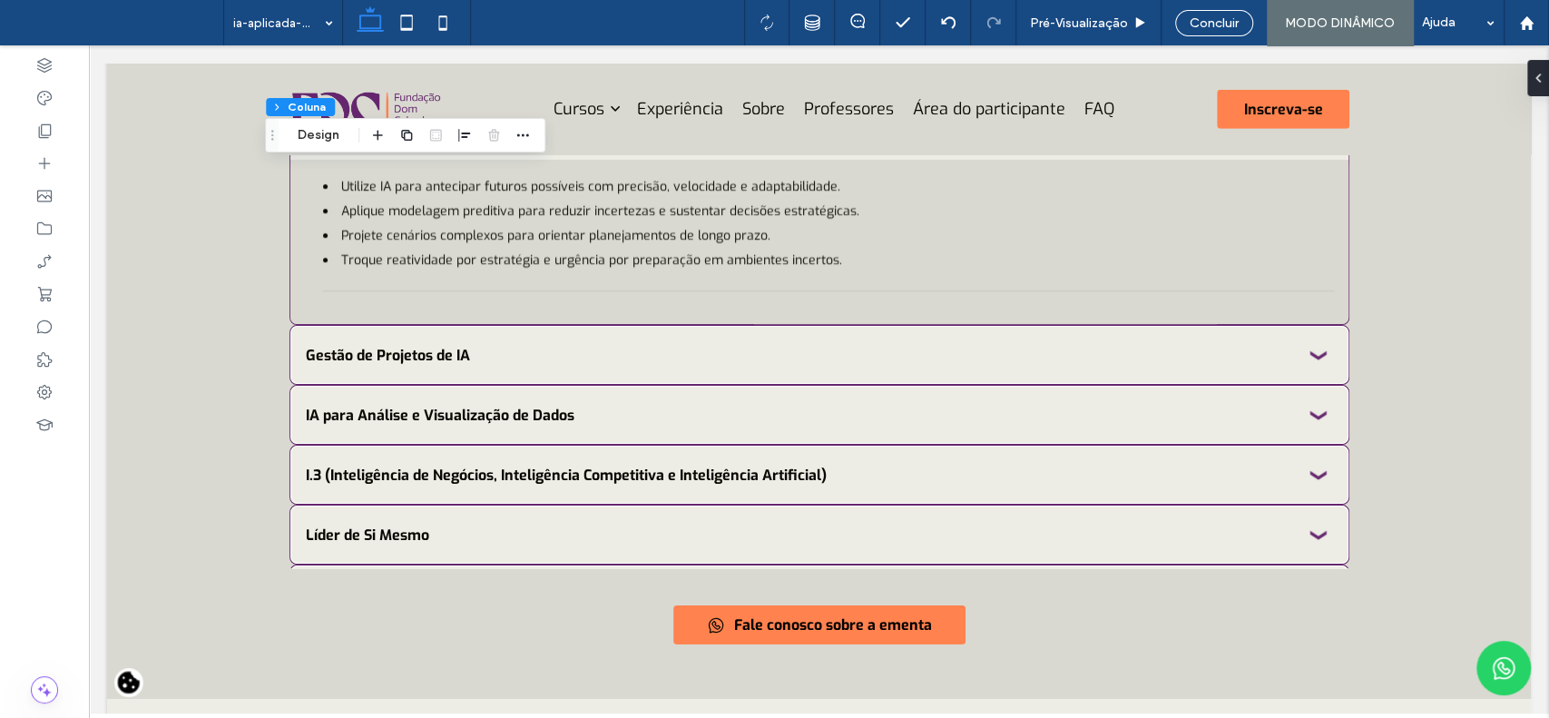
scroll to position [3582, 0]
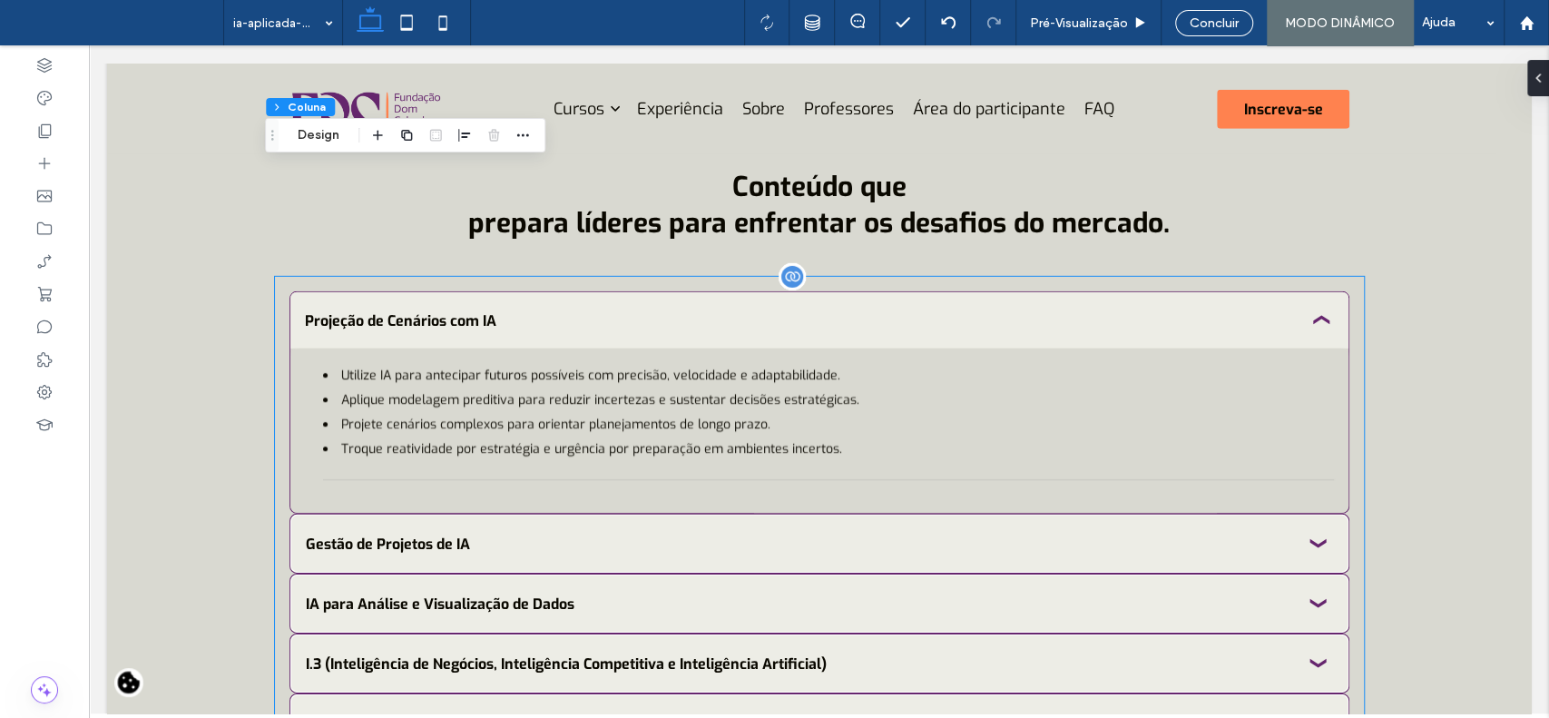
click at [854, 333] on div "Projeção de Cenários com IA" at bounding box center [802, 321] width 994 height 25
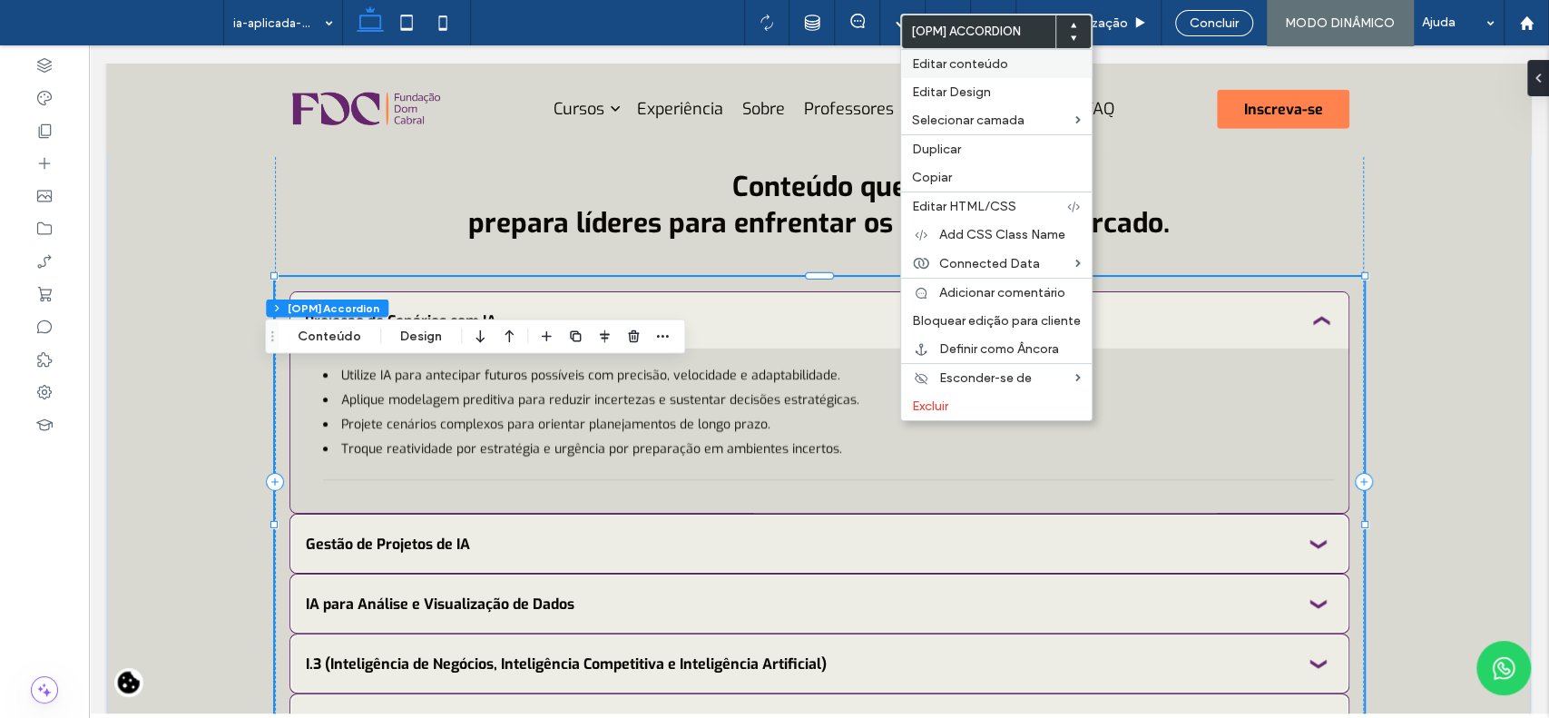
click at [983, 69] on span "Editar conteúdo" at bounding box center [960, 63] width 96 height 15
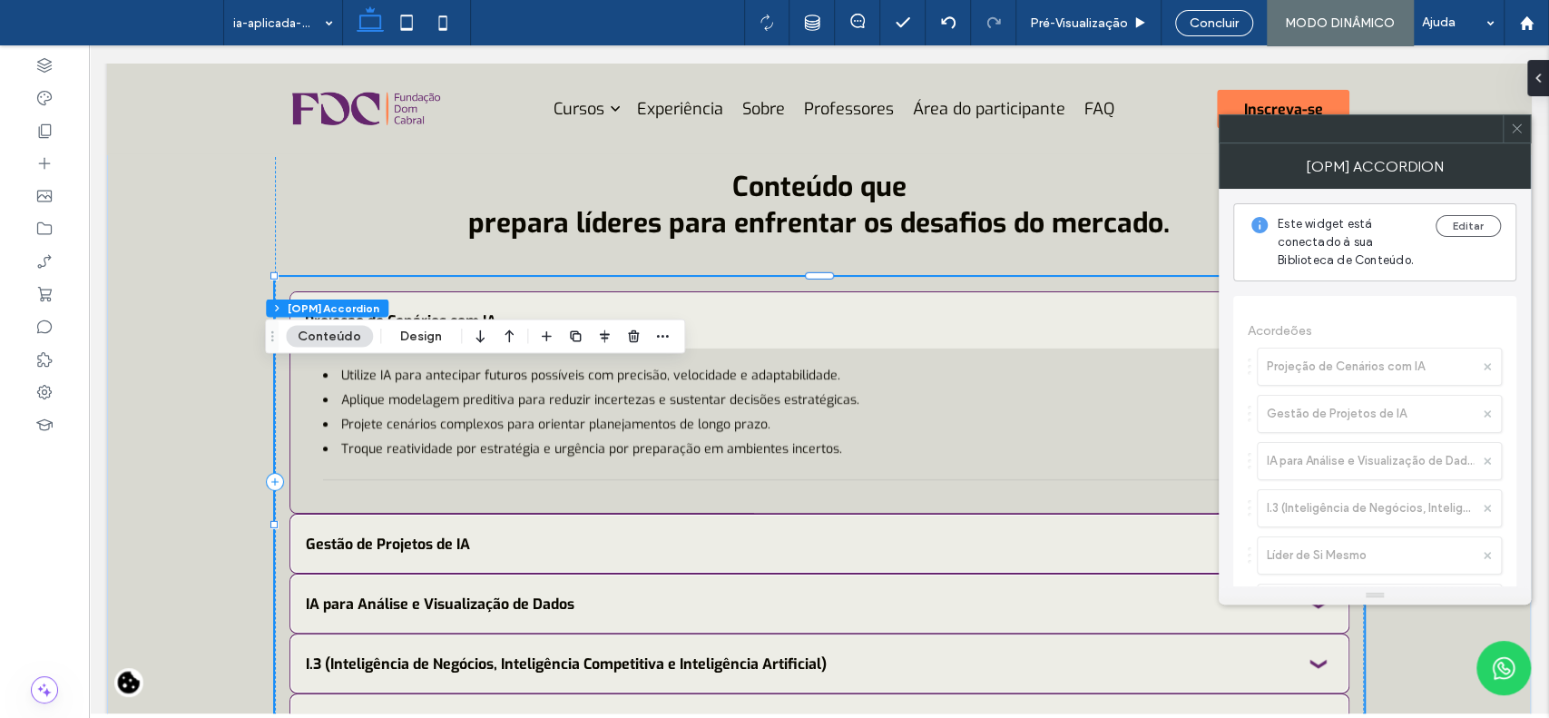
click at [1519, 135] on span at bounding box center [1517, 128] width 14 height 27
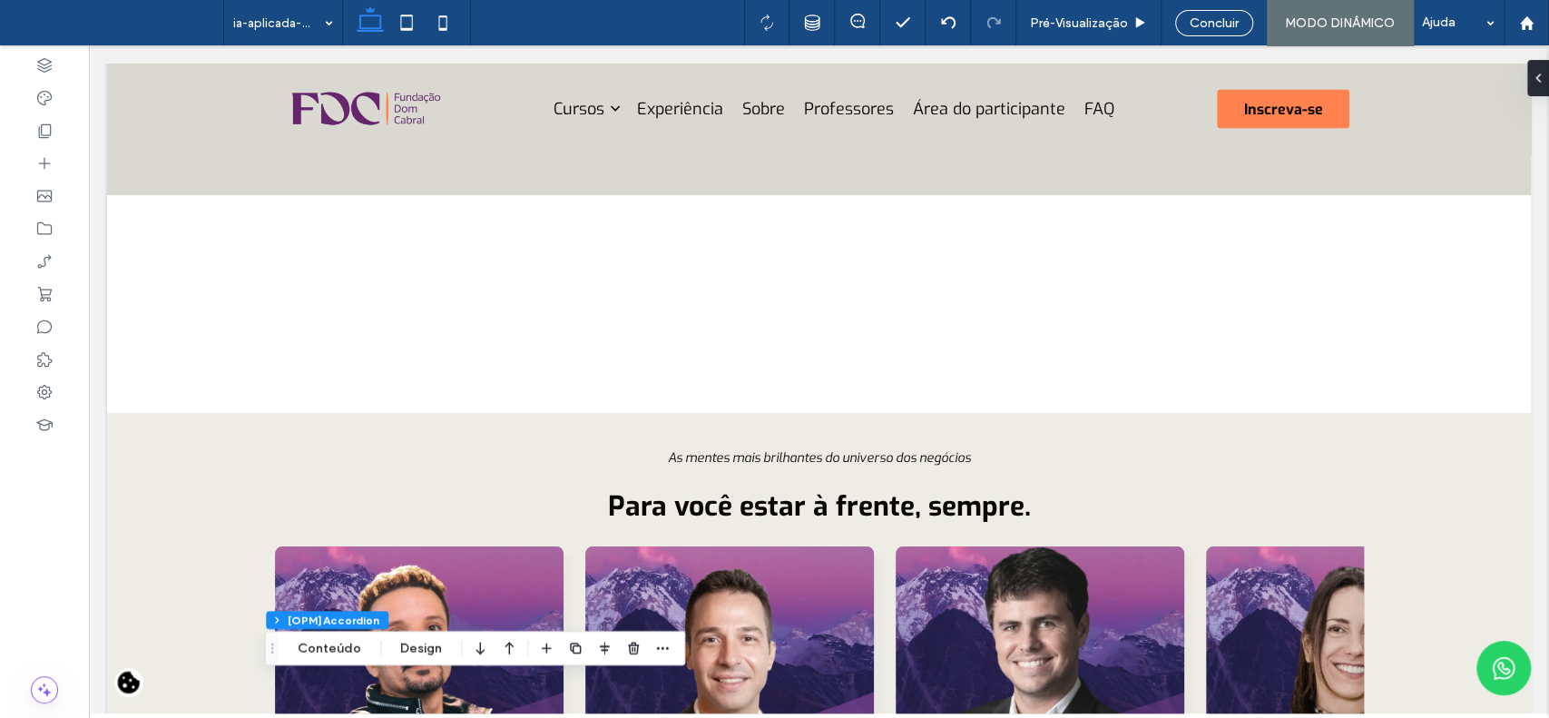
scroll to position [2551, 0]
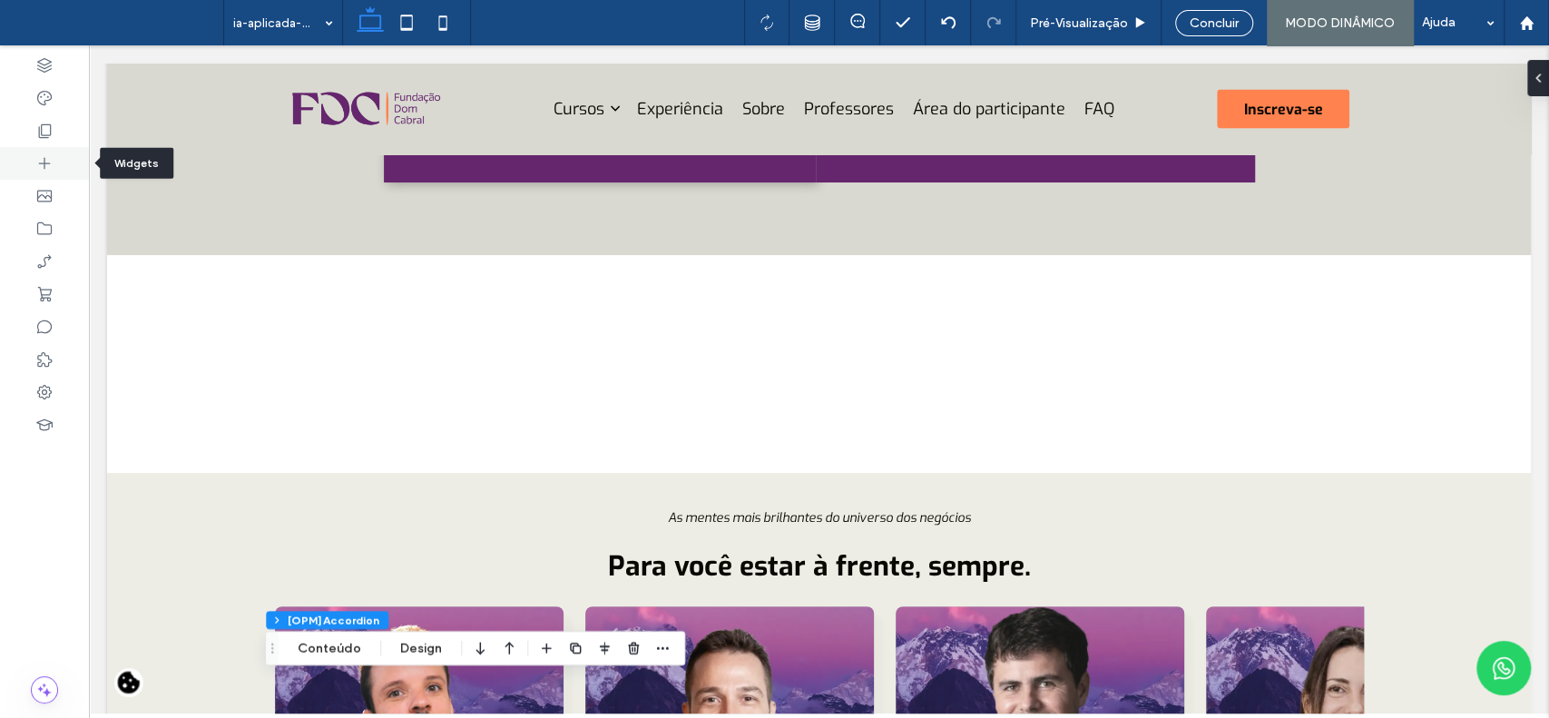
click at [50, 166] on icon at bounding box center [44, 163] width 18 height 18
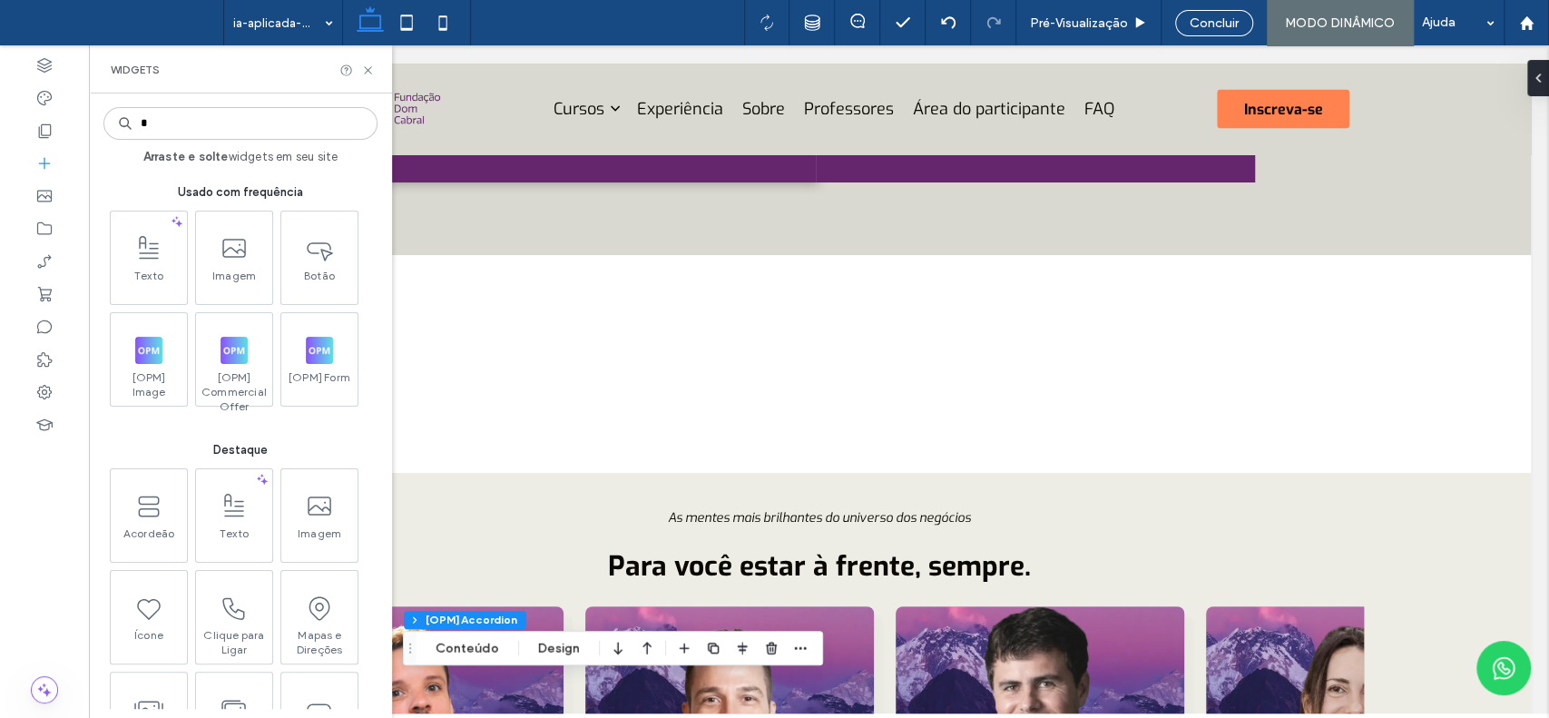
type input "**"
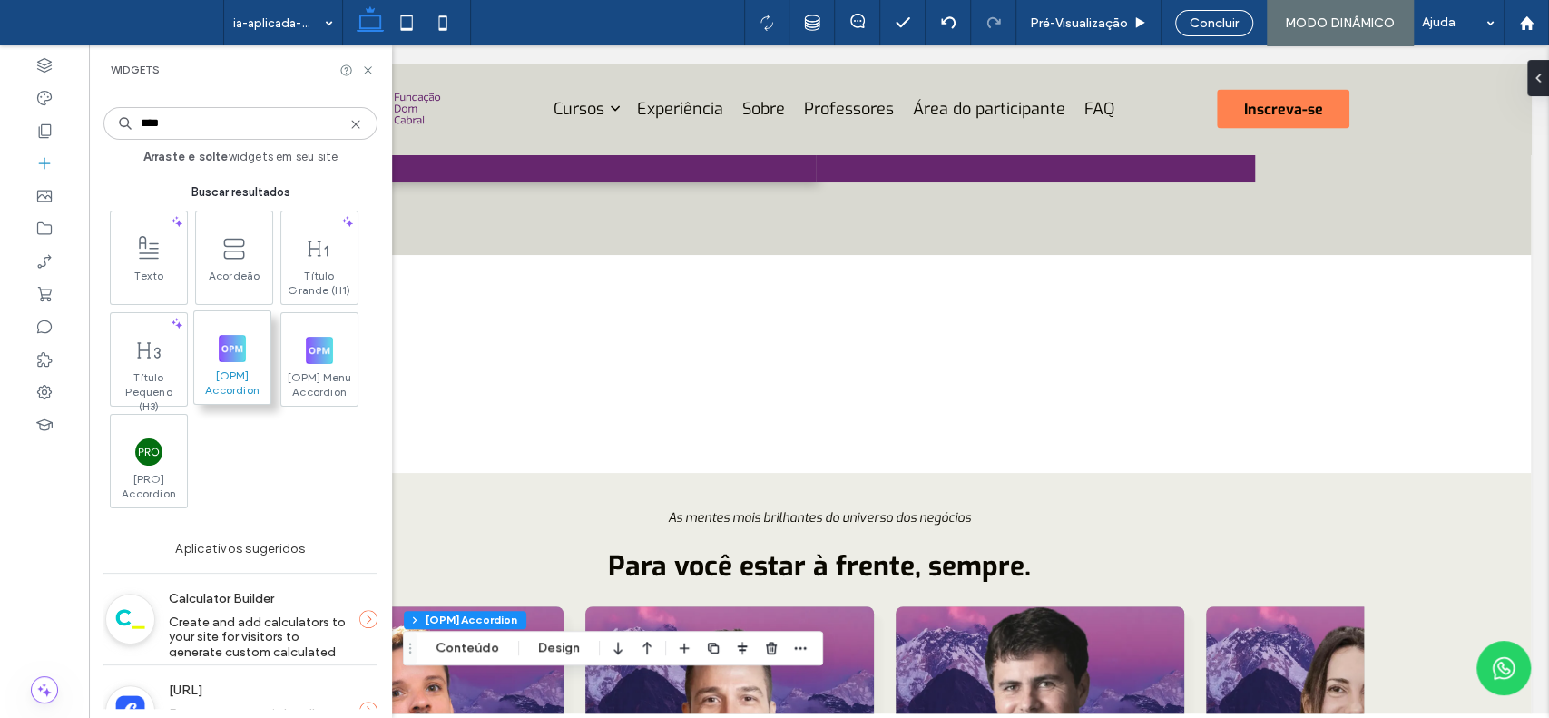
type input "****"
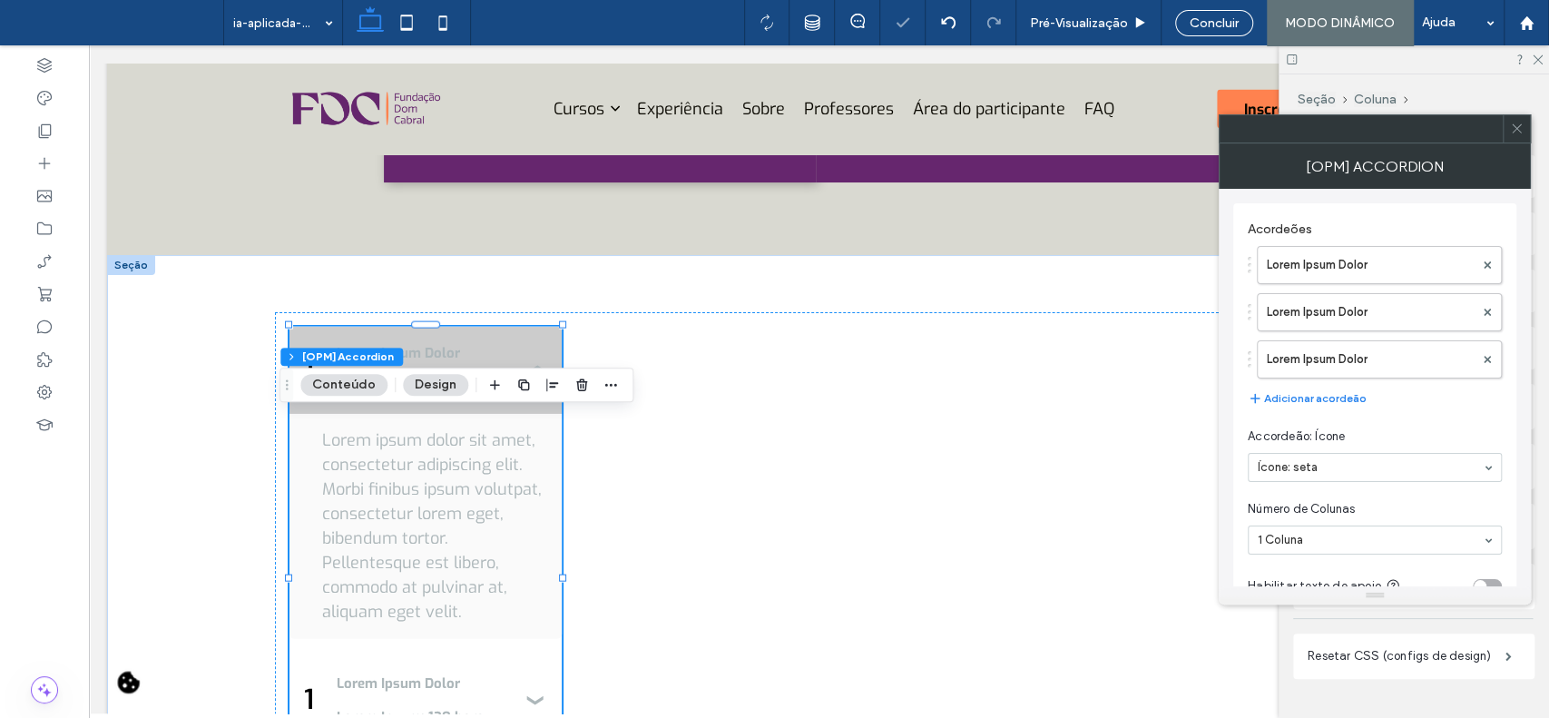
scroll to position [35, 0]
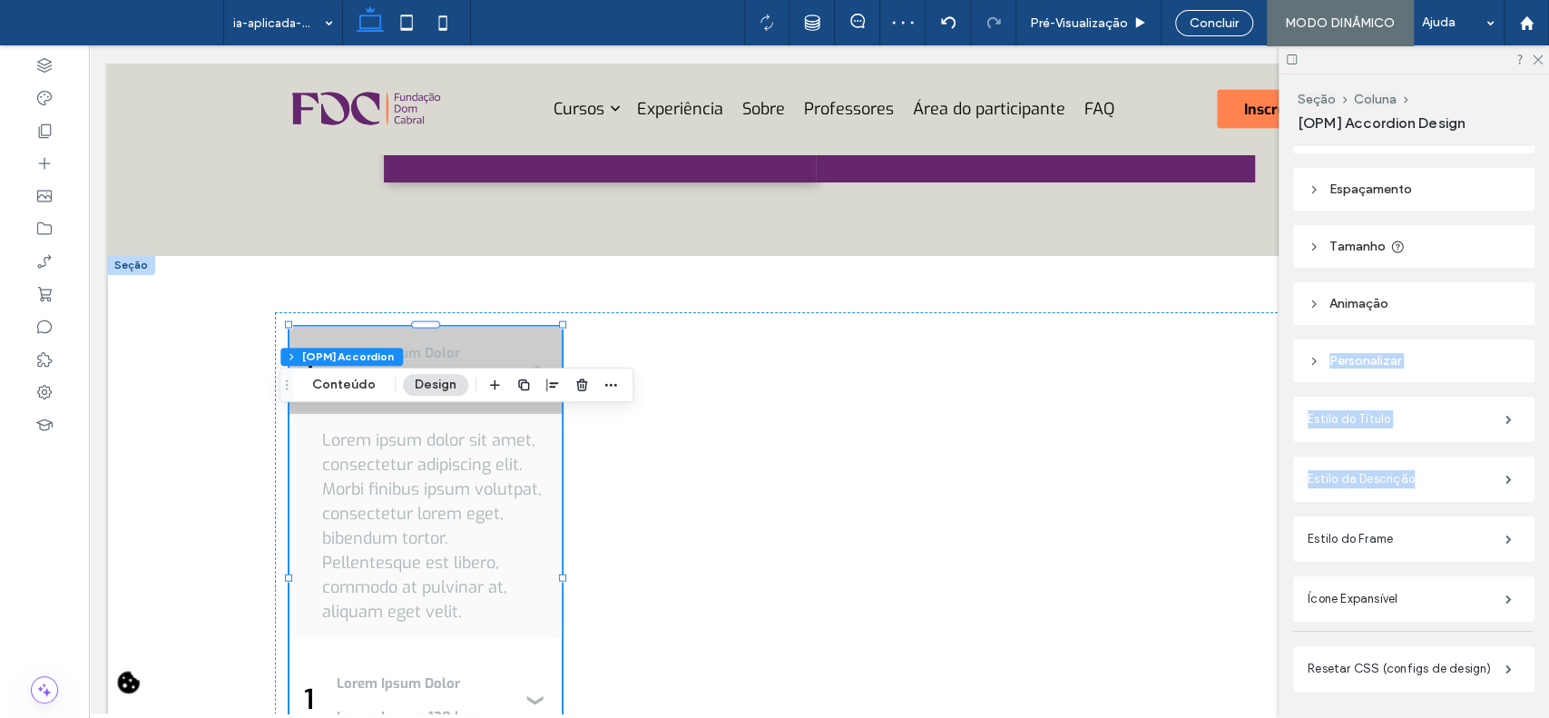
drag, startPoint x: 1548, startPoint y: 312, endPoint x: 1547, endPoint y: 436, distance: 123.4
click at [1548, 444] on div "Seção Coluna [OPM] Accordion Design Alinhamento Espaçamento Definir margens e p…" at bounding box center [1414, 396] width 270 height 644
click at [1542, 58] on icon at bounding box center [1537, 59] width 12 height 12
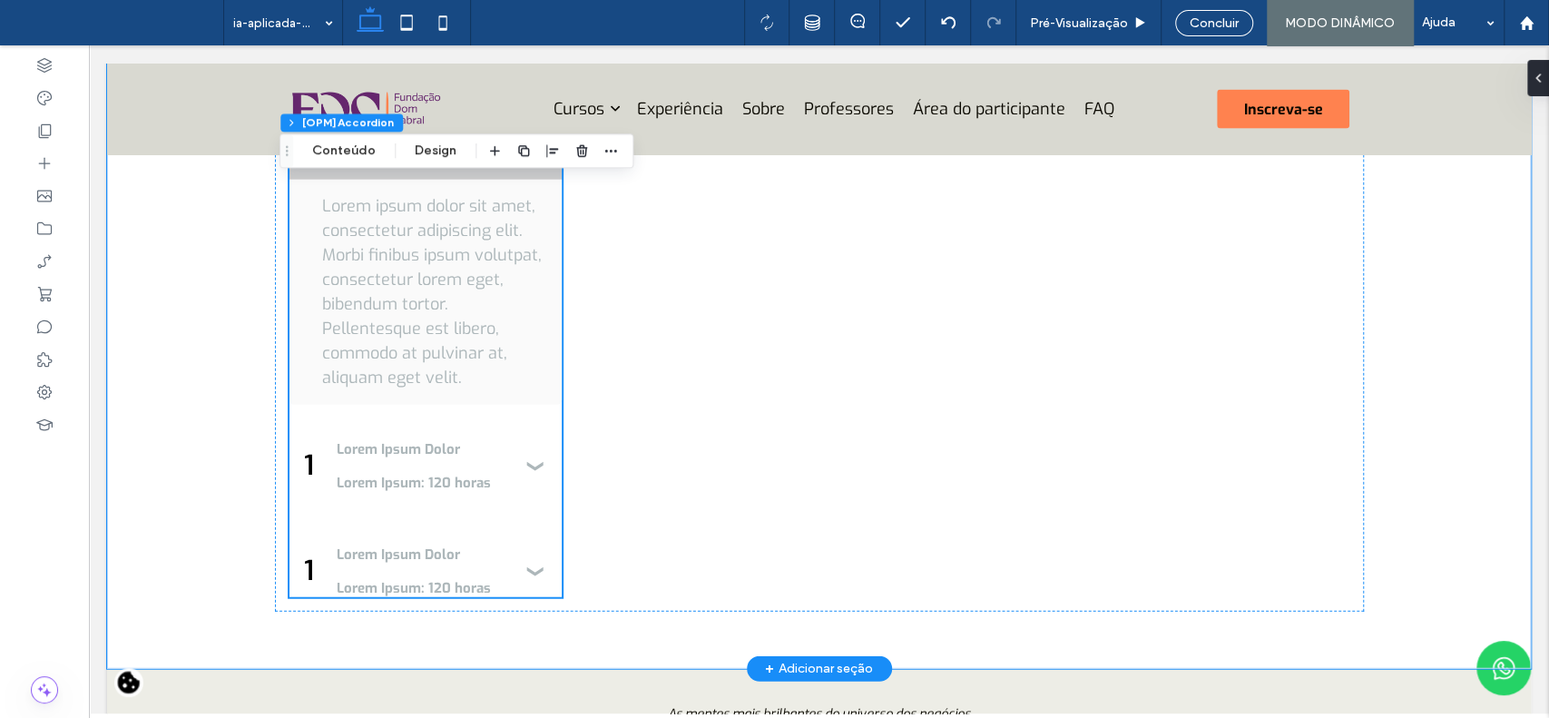
scroll to position [2745, 0]
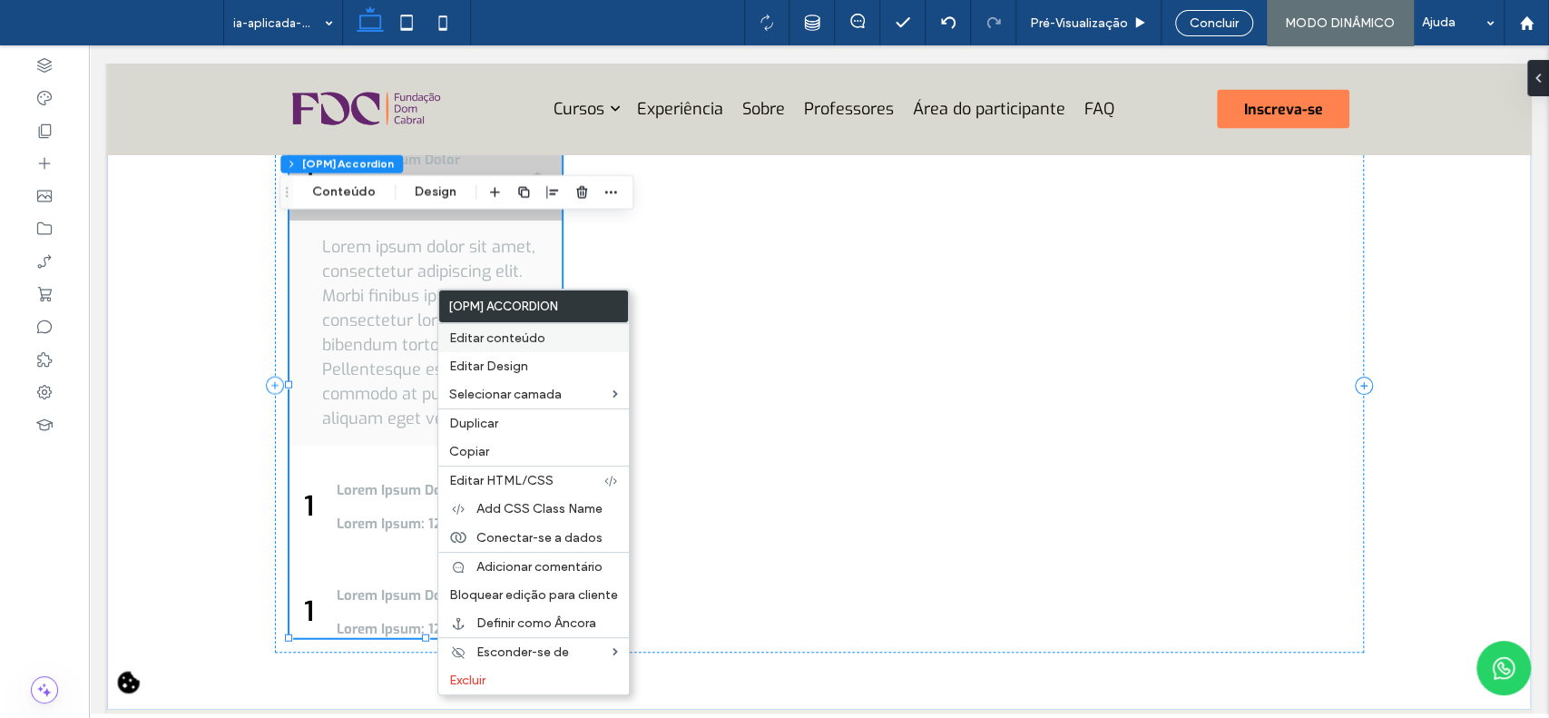
click at [469, 323] on div "Editar conteúdo" at bounding box center [533, 337] width 191 height 29
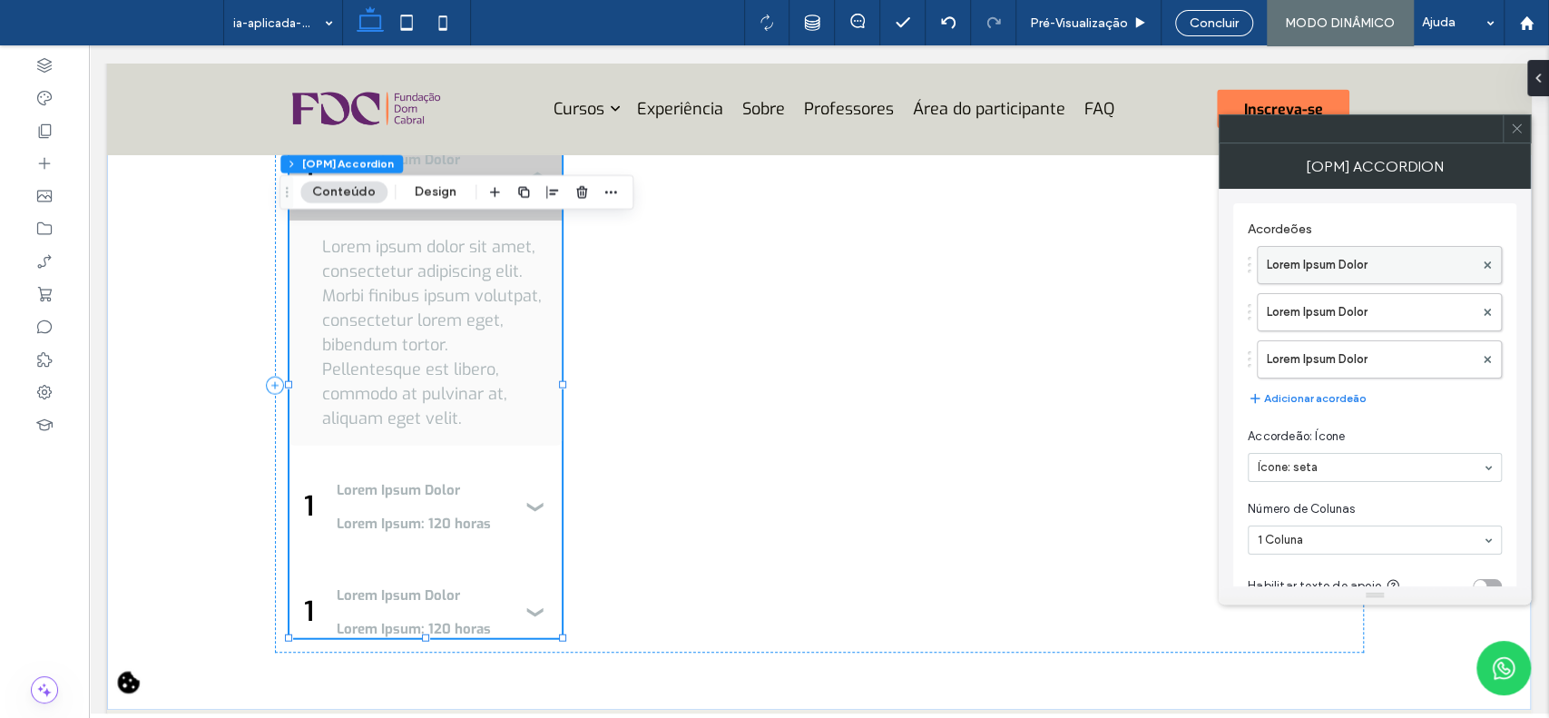
click at [1341, 269] on label "Lorem Ipsum Dolor" at bounding box center [1370, 265] width 207 height 36
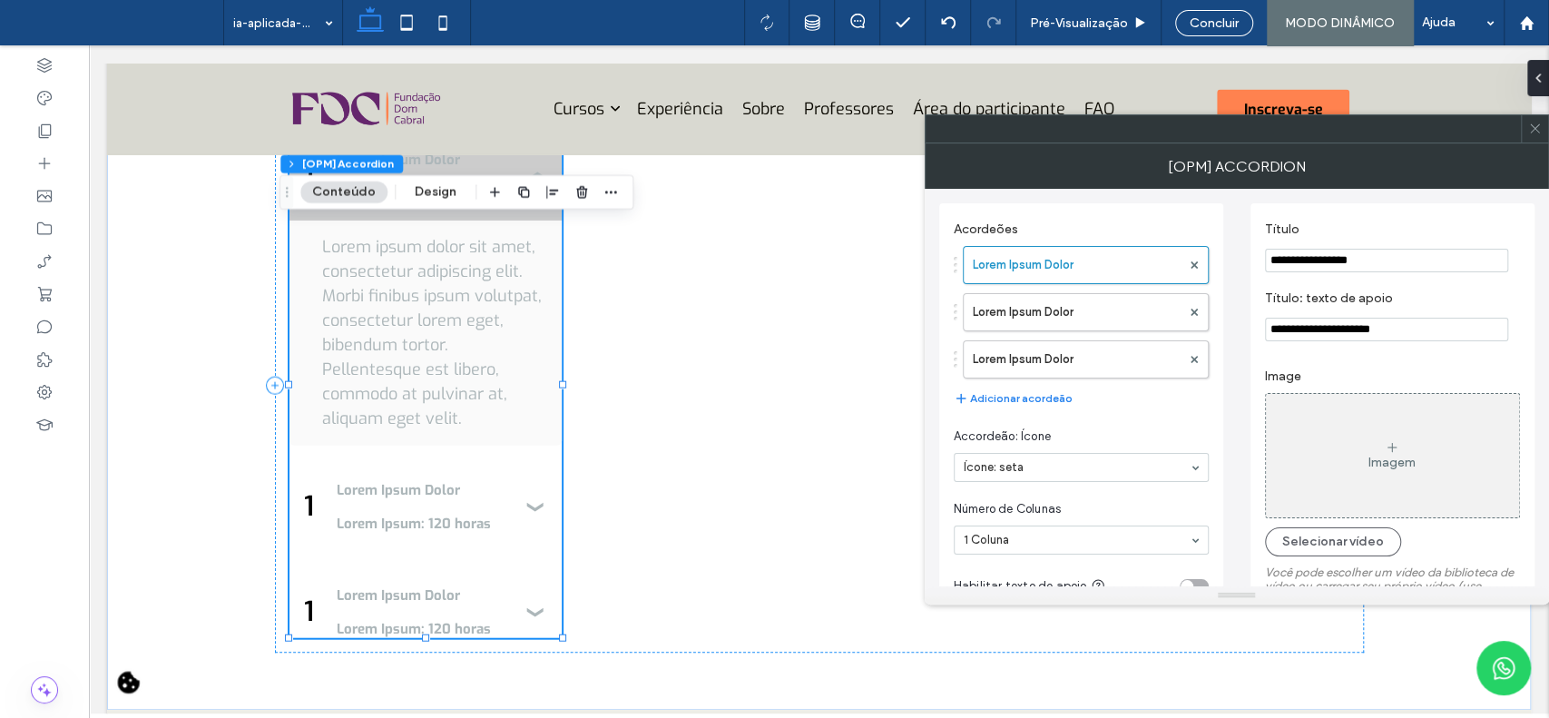
click at [1400, 468] on div "Imagem" at bounding box center [1392, 462] width 47 height 15
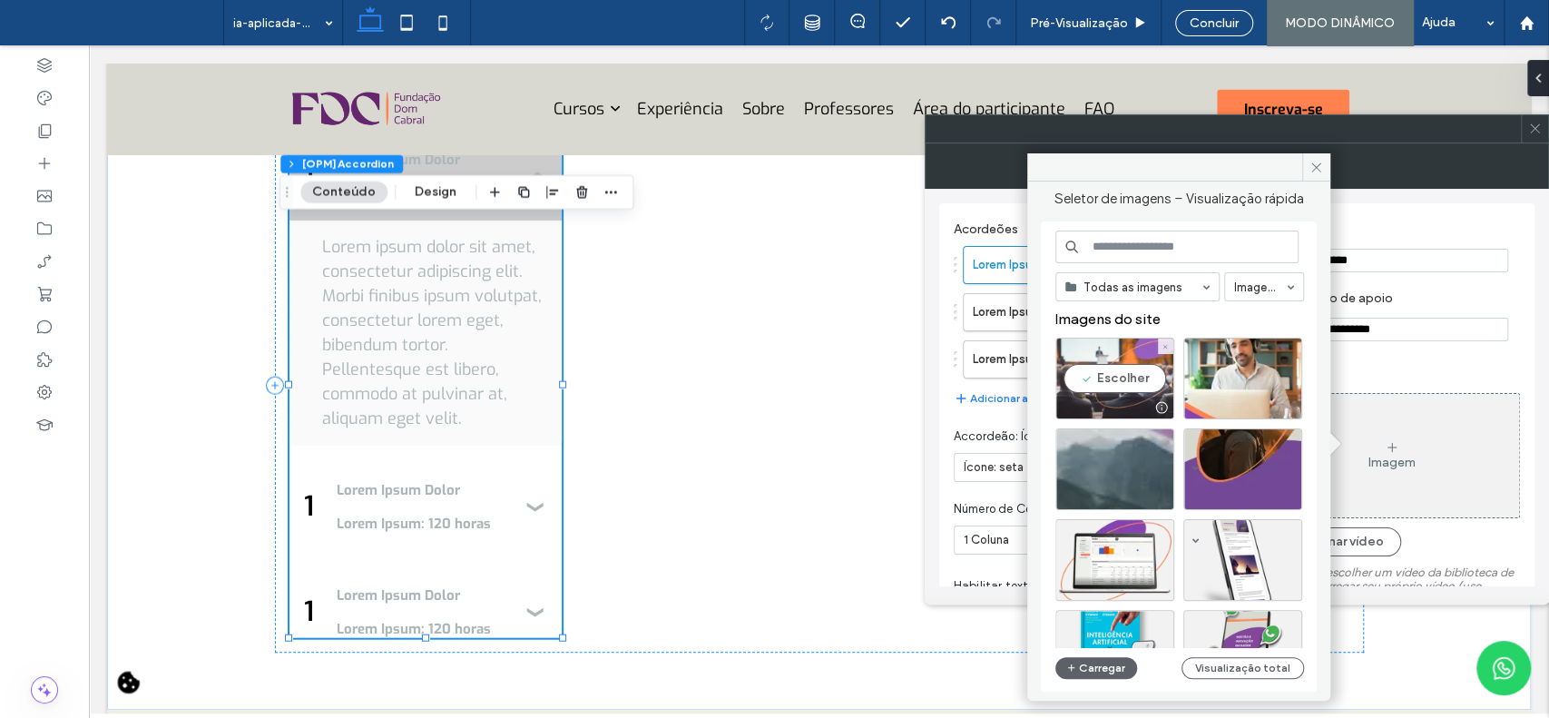
click at [1129, 387] on div "Escolher" at bounding box center [1115, 379] width 119 height 82
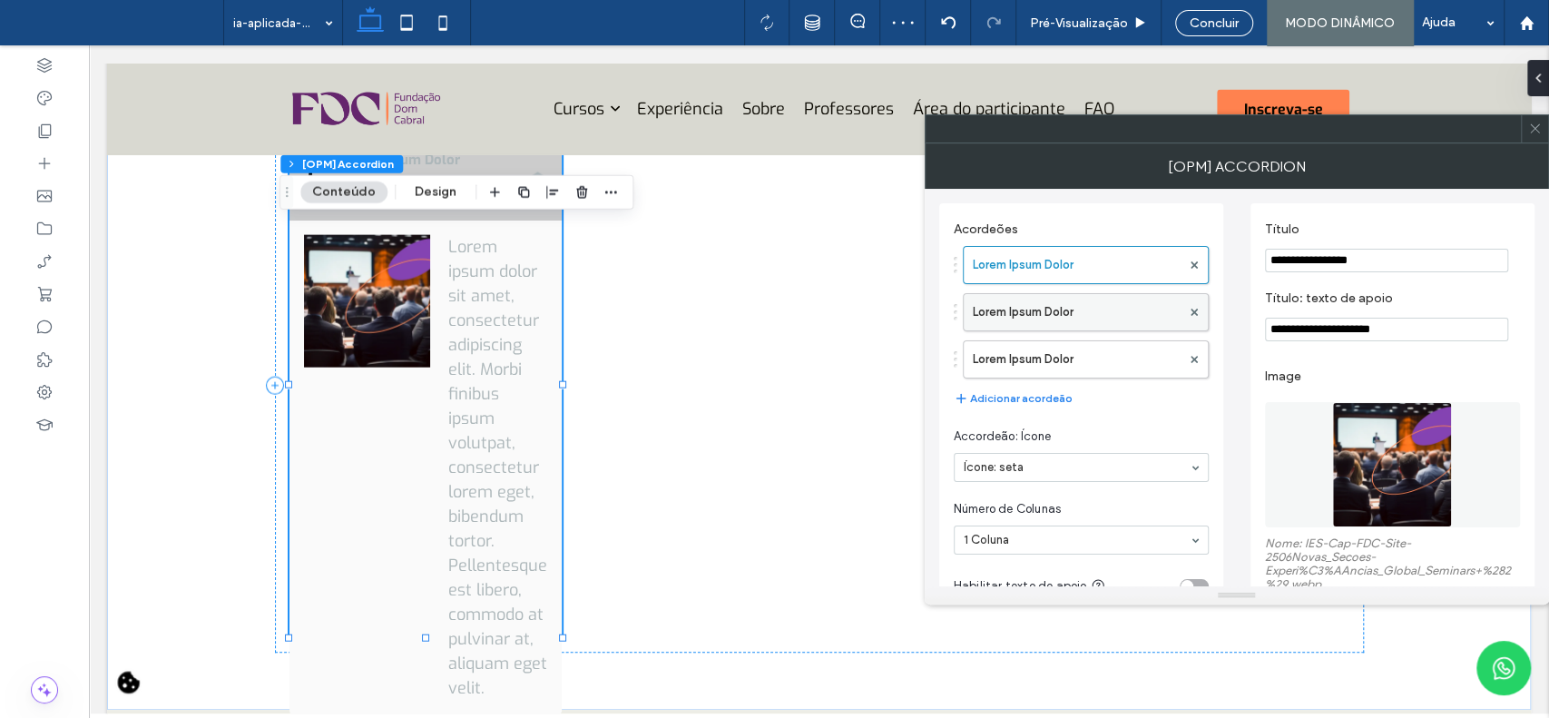
click at [1111, 312] on label "Lorem Ipsum Dolor" at bounding box center [1077, 312] width 208 height 36
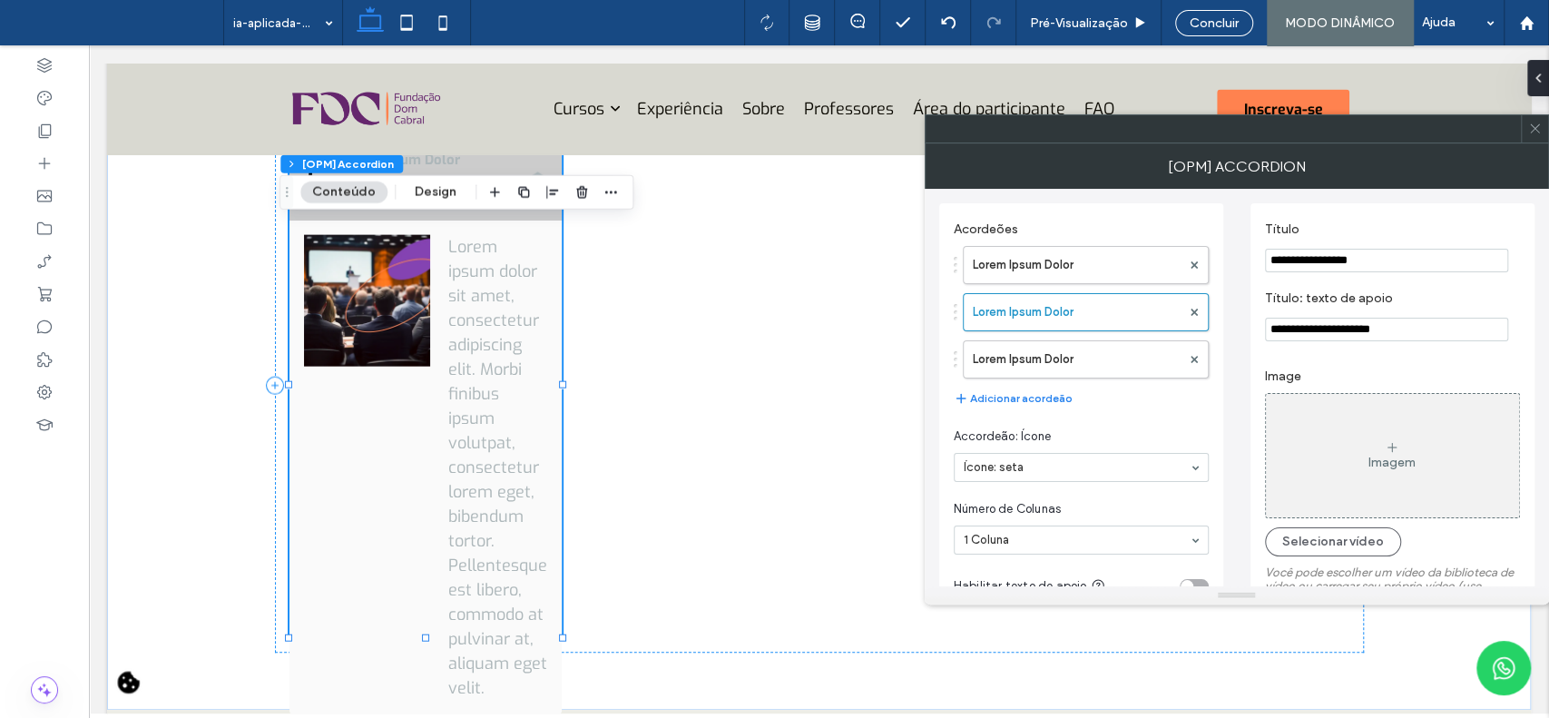
click at [1420, 444] on div "Imagem" at bounding box center [1392, 456] width 253 height 120
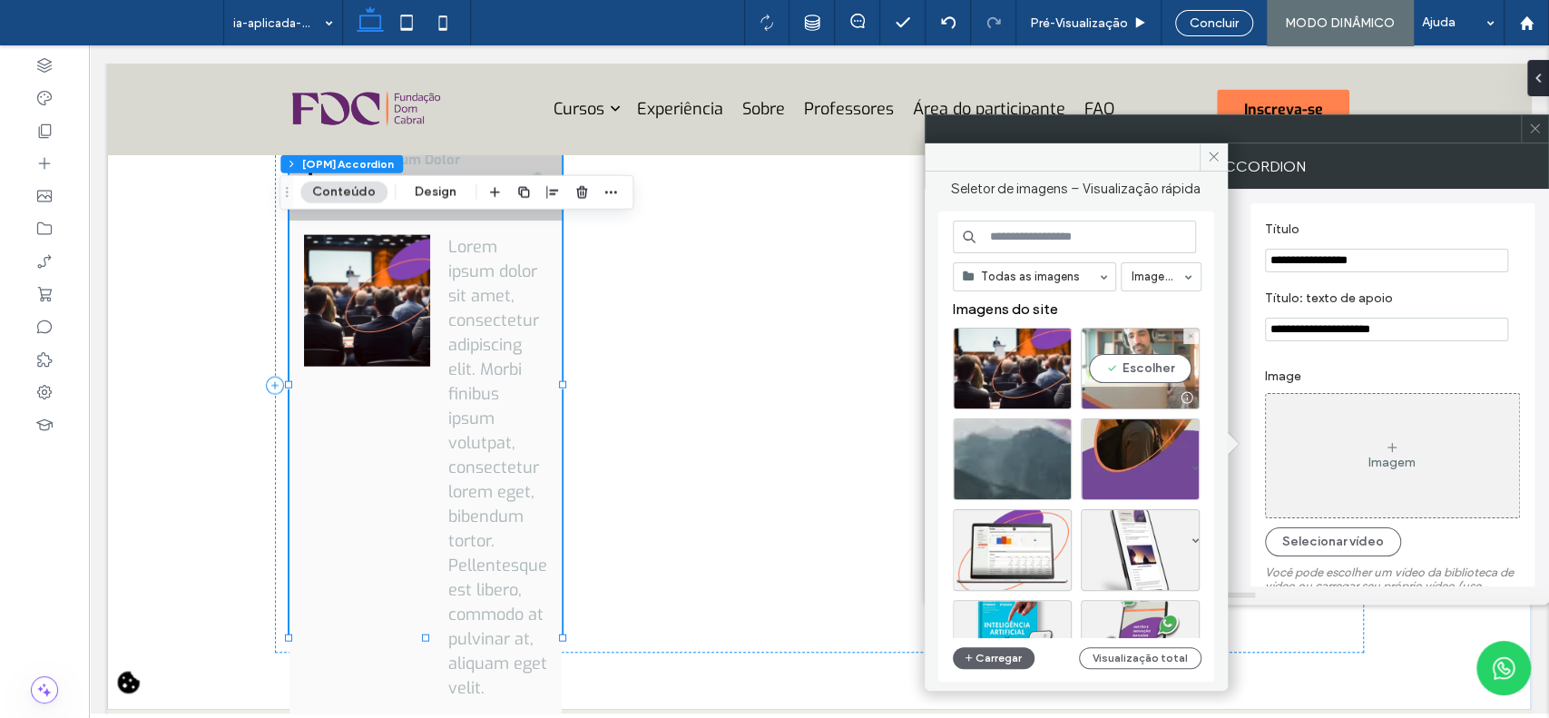
click at [1138, 367] on div "Escolher" at bounding box center [1140, 369] width 119 height 82
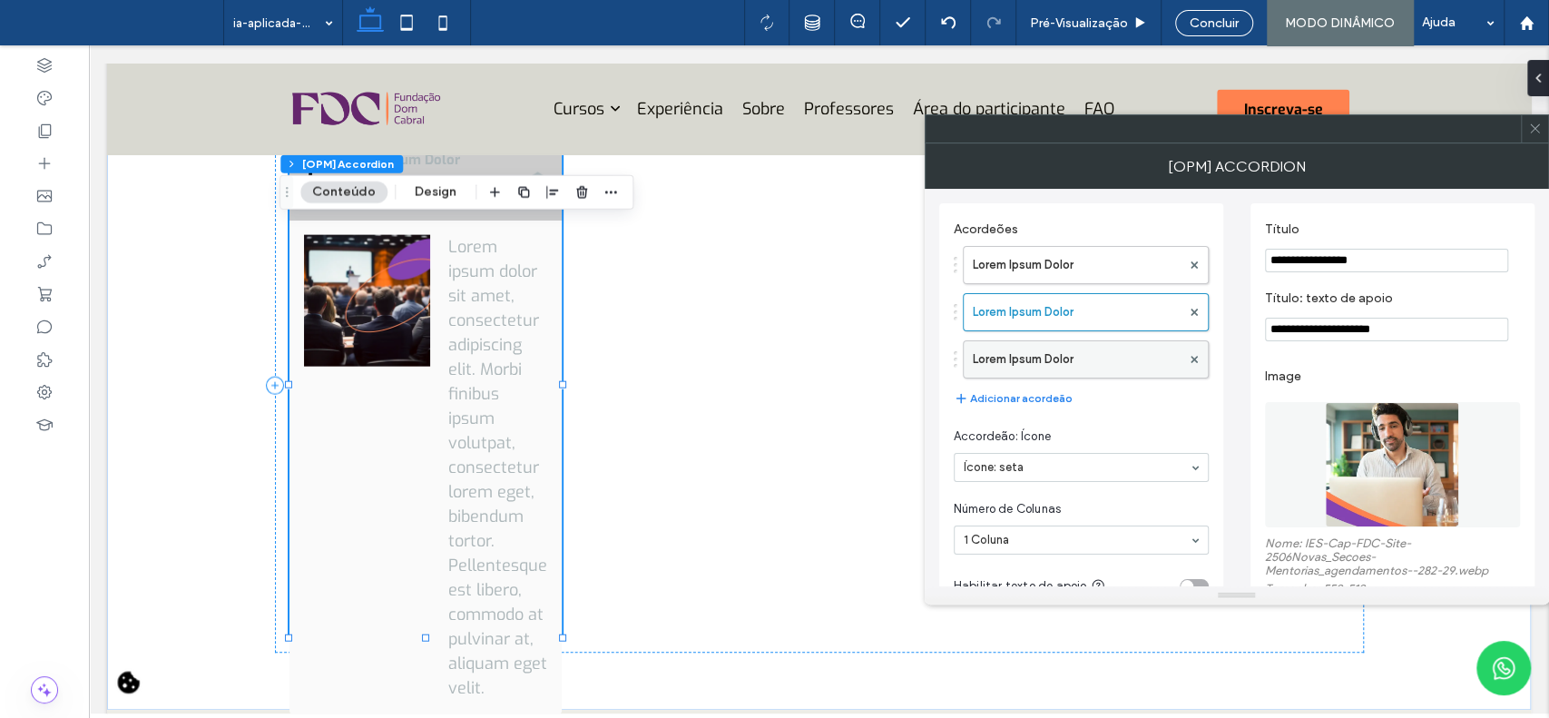
drag, startPoint x: 1538, startPoint y: 120, endPoint x: 1104, endPoint y: 365, distance: 498.3
click at [1539, 120] on span at bounding box center [1536, 128] width 14 height 27
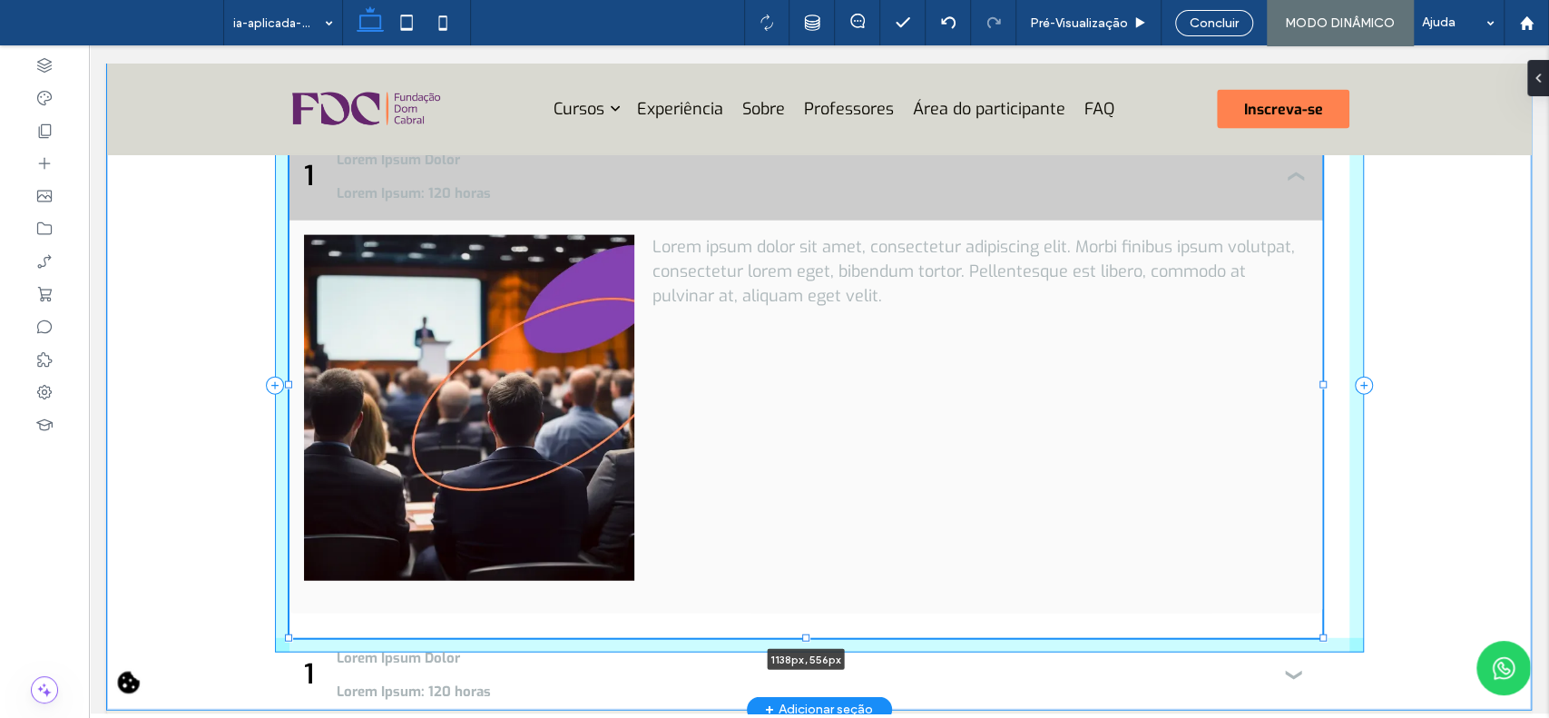
drag, startPoint x: 553, startPoint y: 476, endPoint x: 1457, endPoint y: 344, distance: 913.6
click at [1327, 388] on div at bounding box center [1323, 384] width 7 height 7
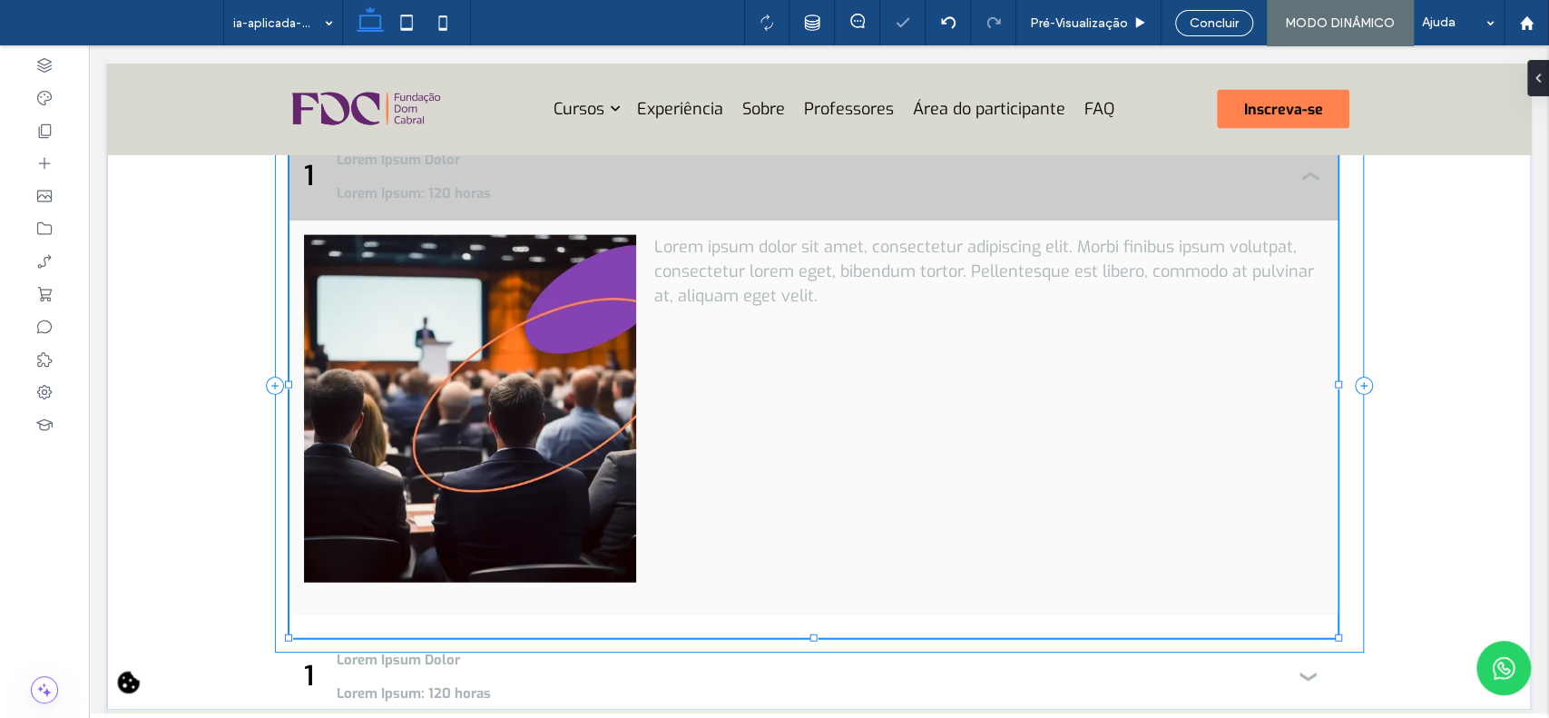
type input "****"
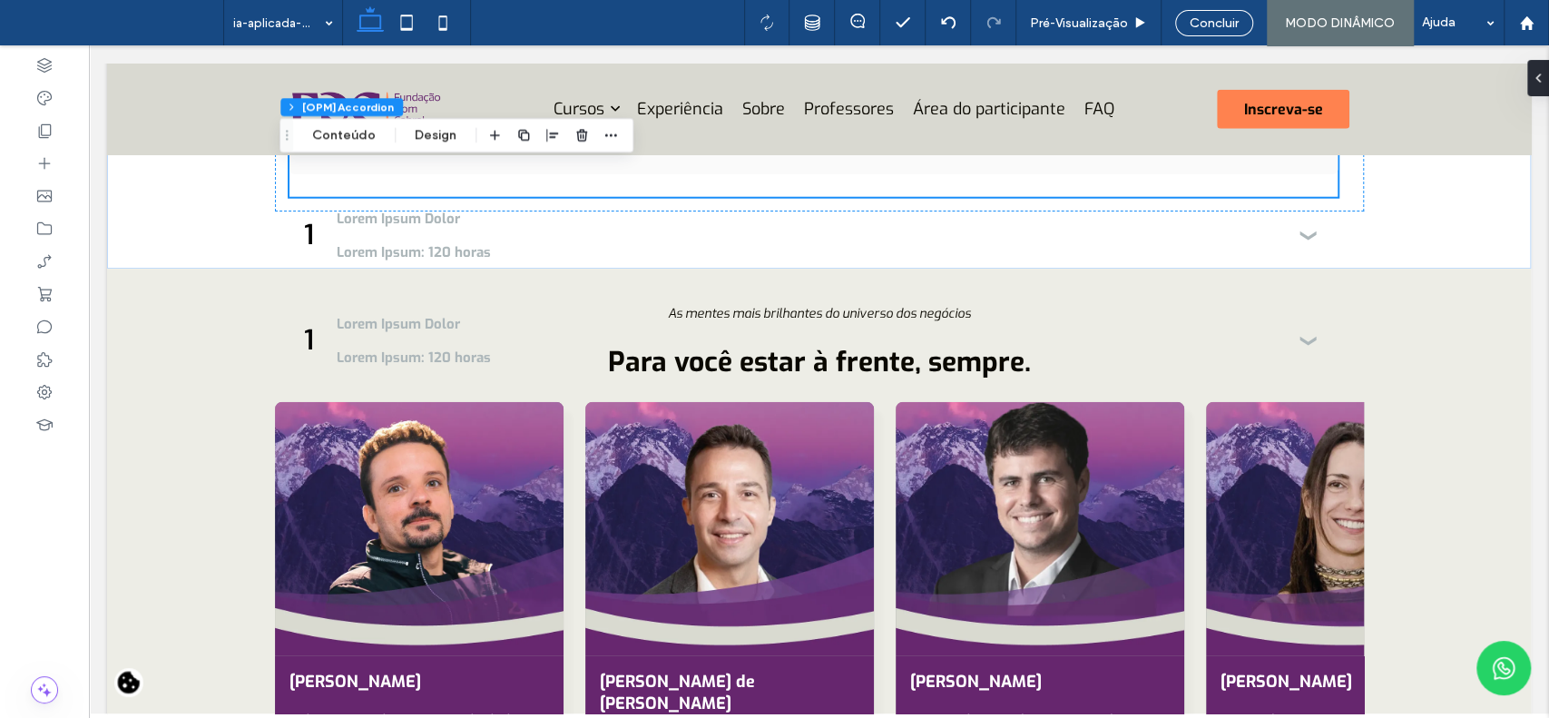
scroll to position [2860, 0]
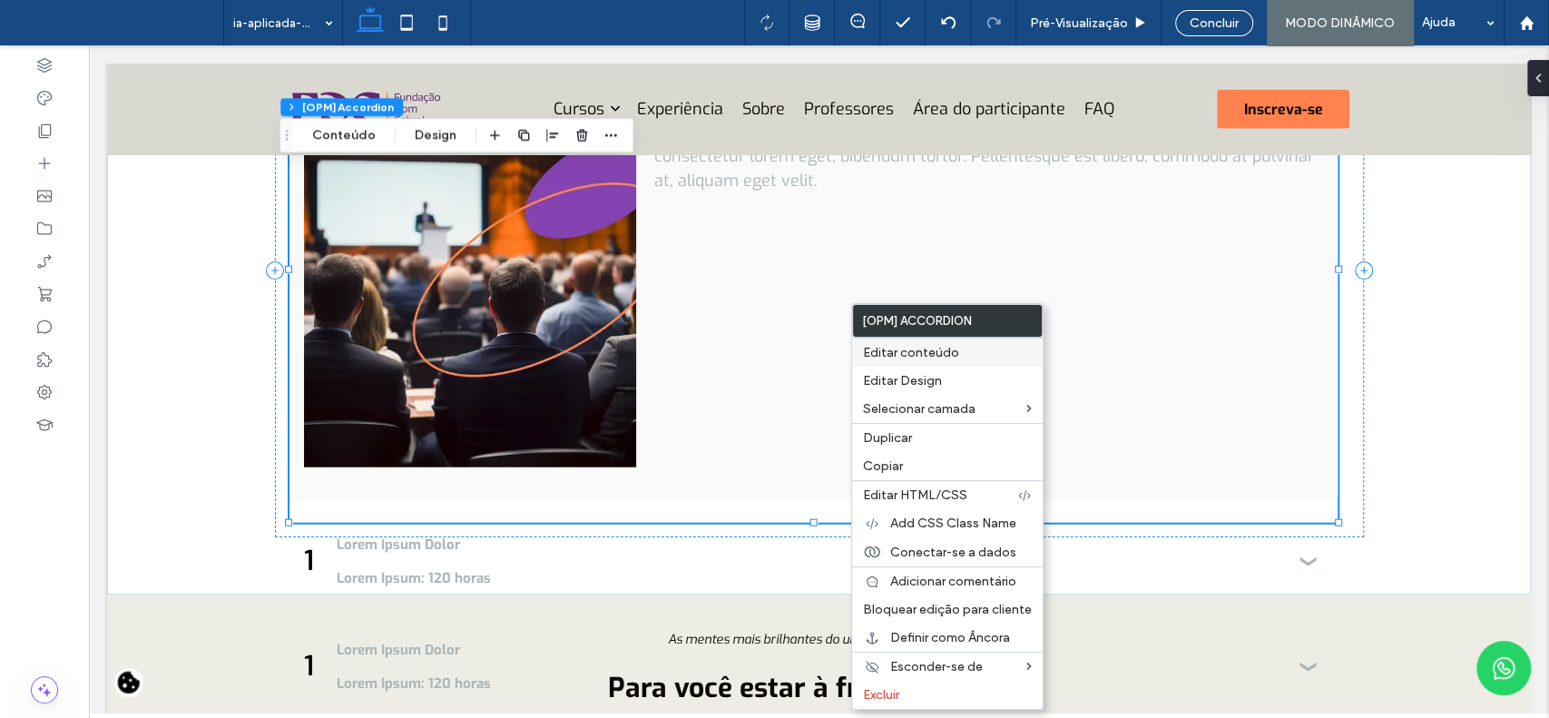
click at [922, 363] on div "Editar conteúdo" at bounding box center [947, 352] width 191 height 29
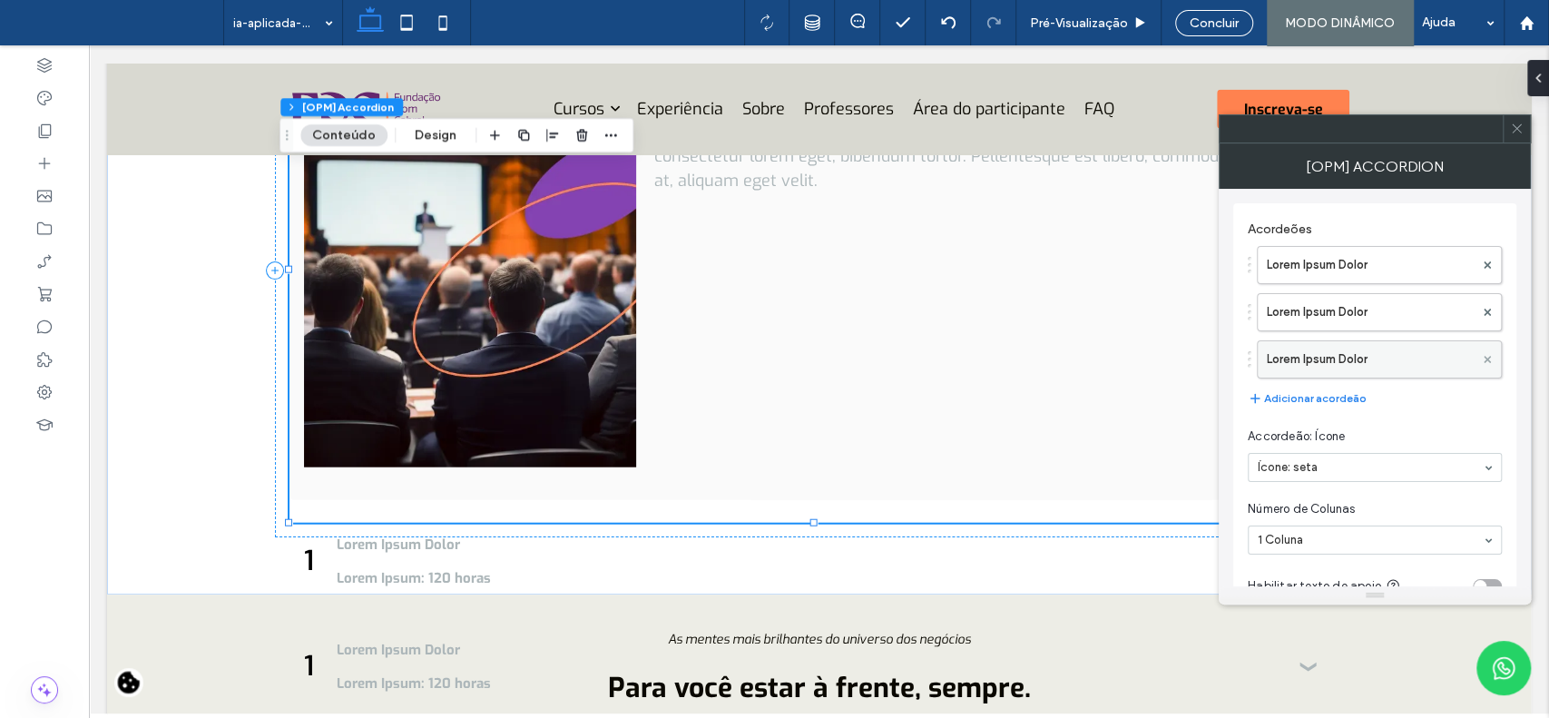
click at [1491, 355] on div at bounding box center [1487, 359] width 27 height 27
click at [1489, 357] on use at bounding box center [1487, 358] width 7 height 7
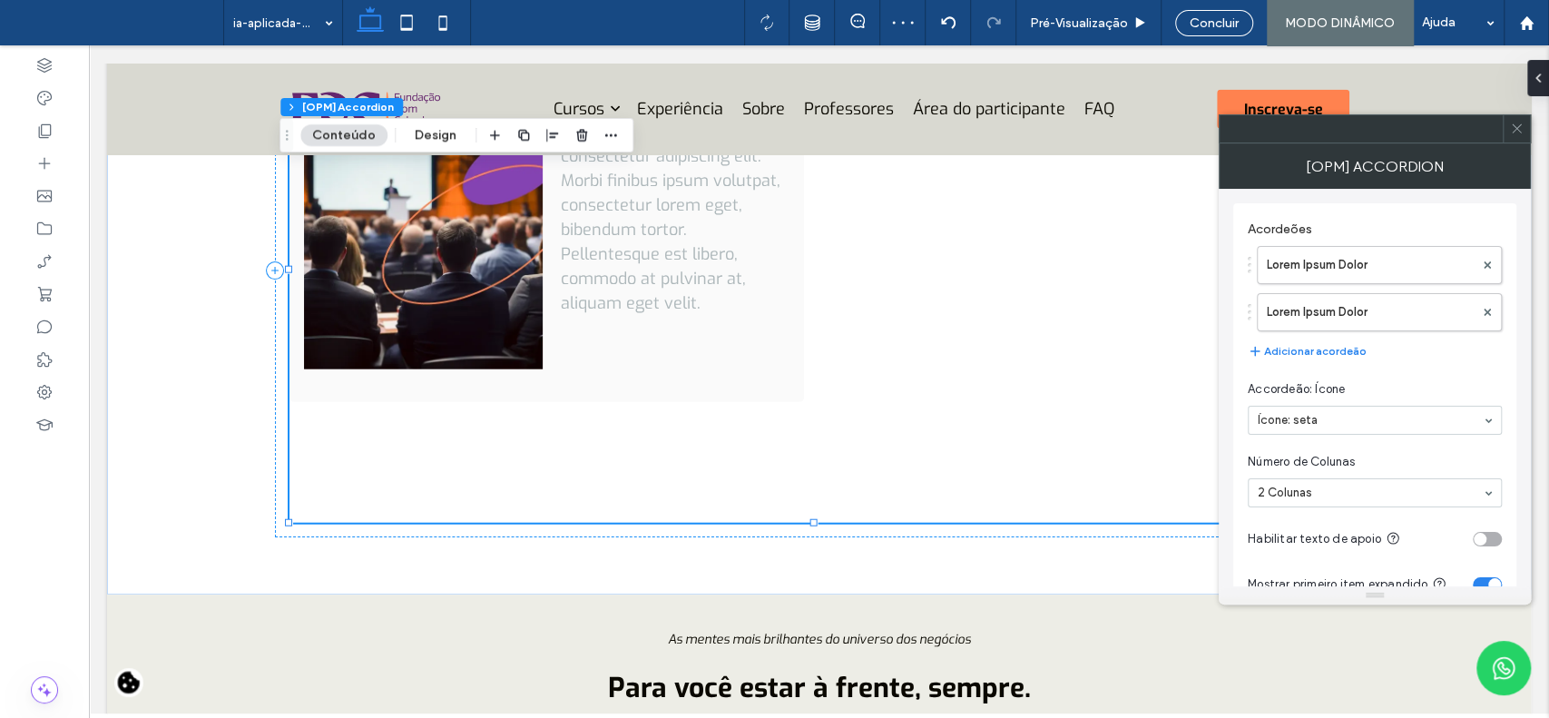
click at [1516, 130] on icon at bounding box center [1517, 129] width 14 height 14
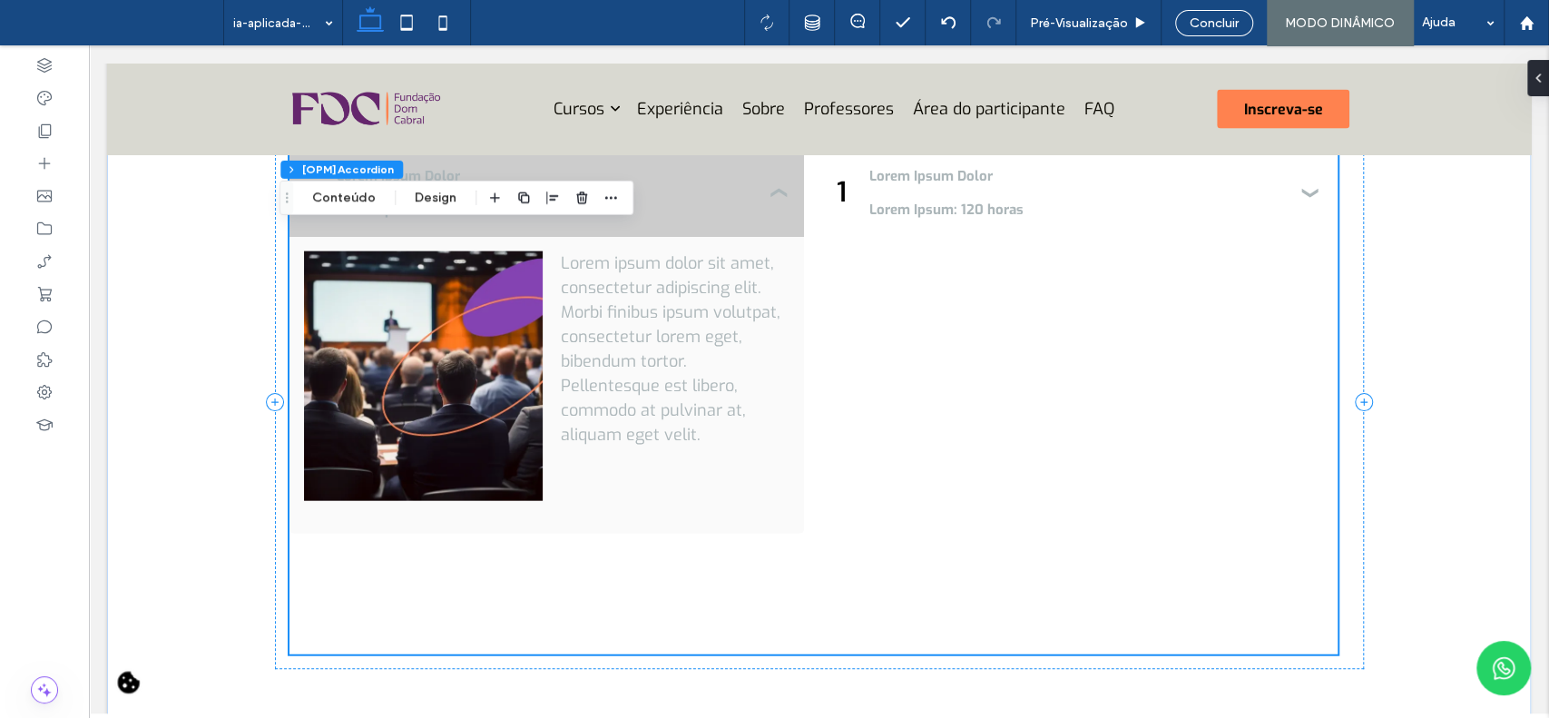
scroll to position [2749, 0]
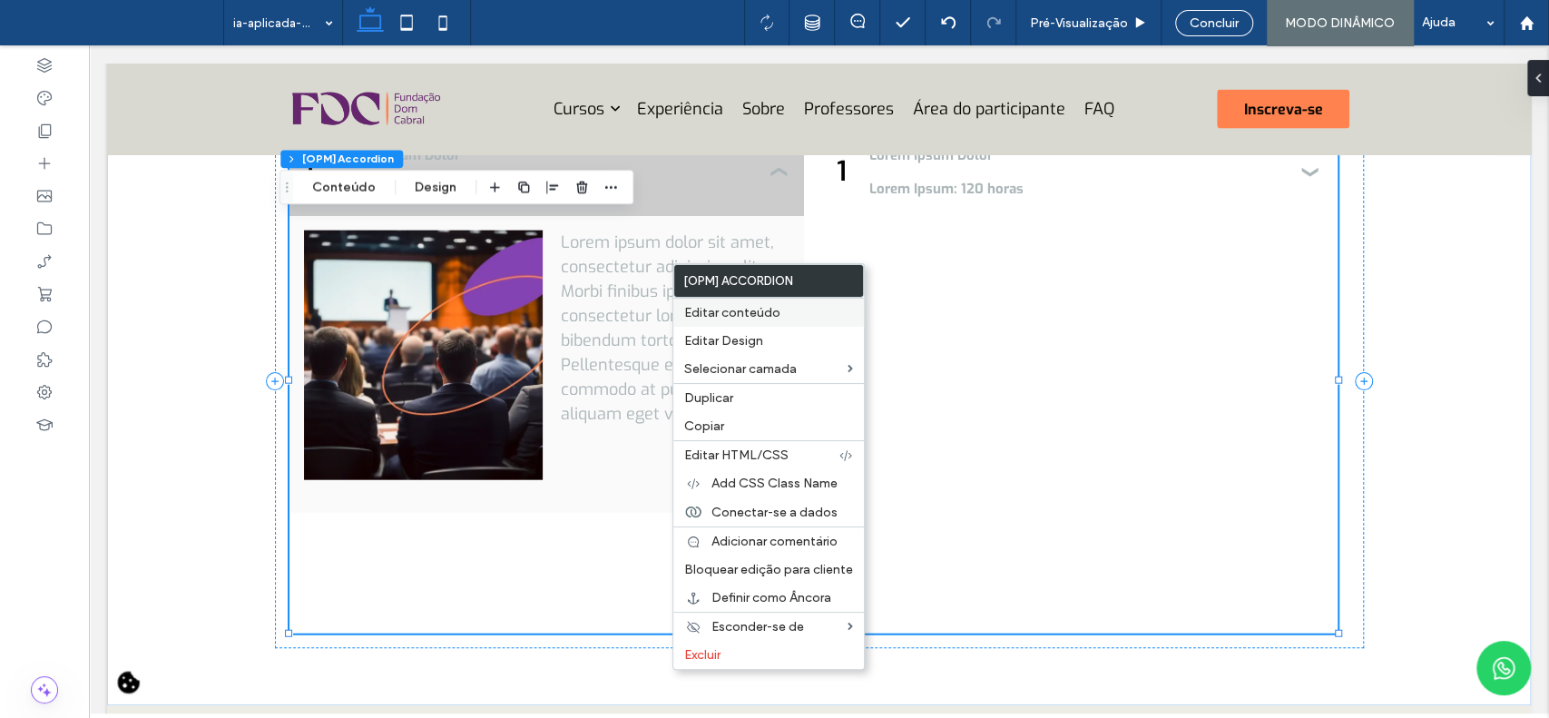
click at [711, 308] on span "Editar conteúdo" at bounding box center [732, 312] width 96 height 15
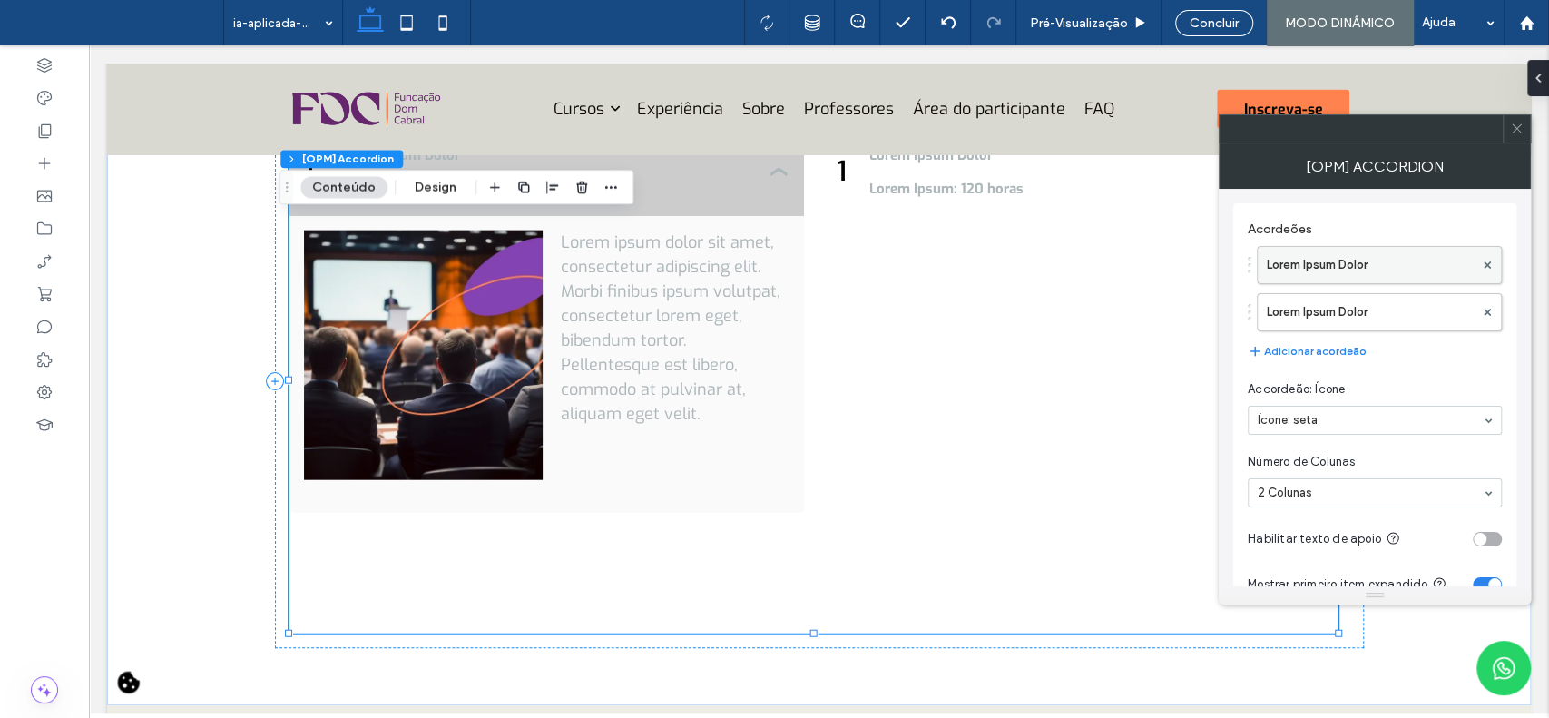
click at [1342, 268] on label "Lorem Ipsum Dolor" at bounding box center [1370, 265] width 207 height 36
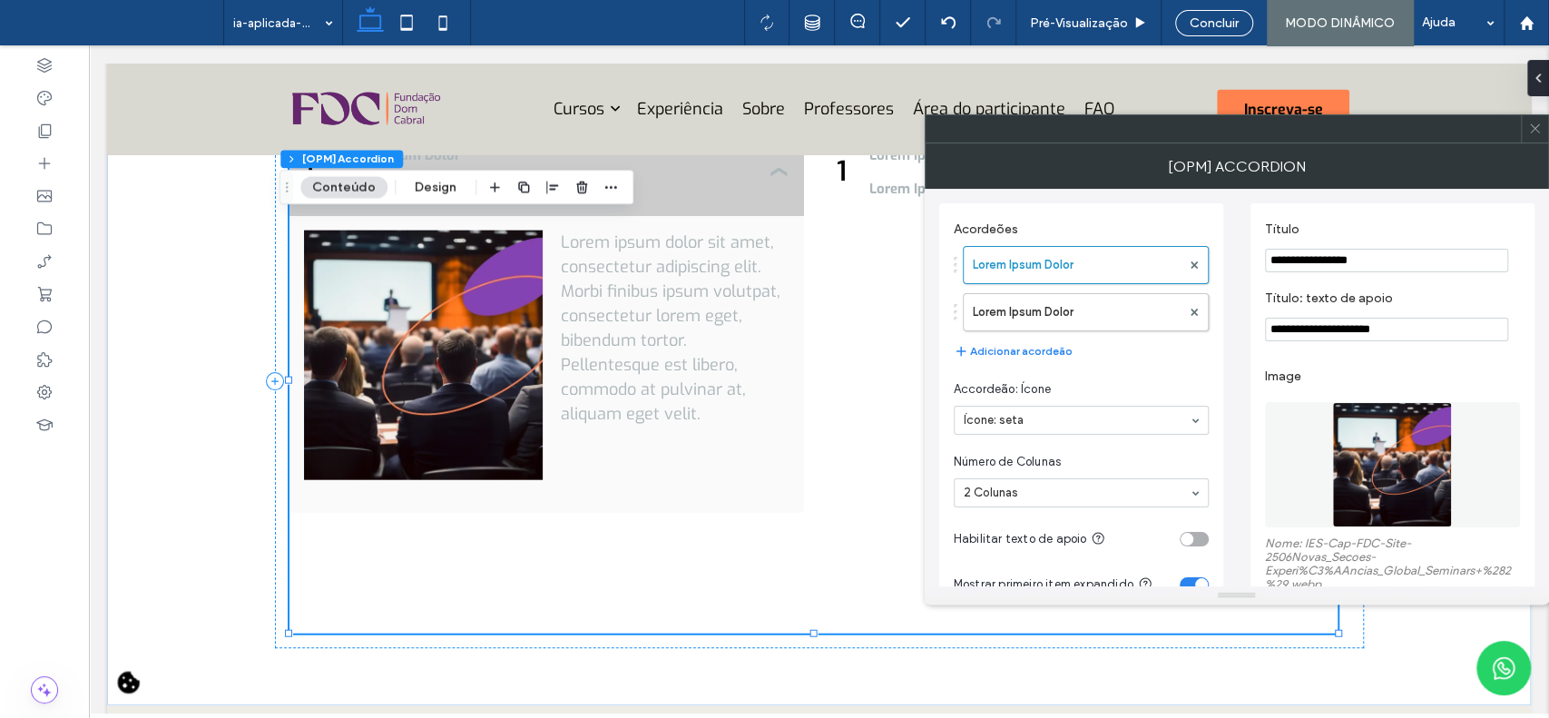
click at [1358, 249] on input "**********" at bounding box center [1386, 261] width 243 height 24
type input "*"
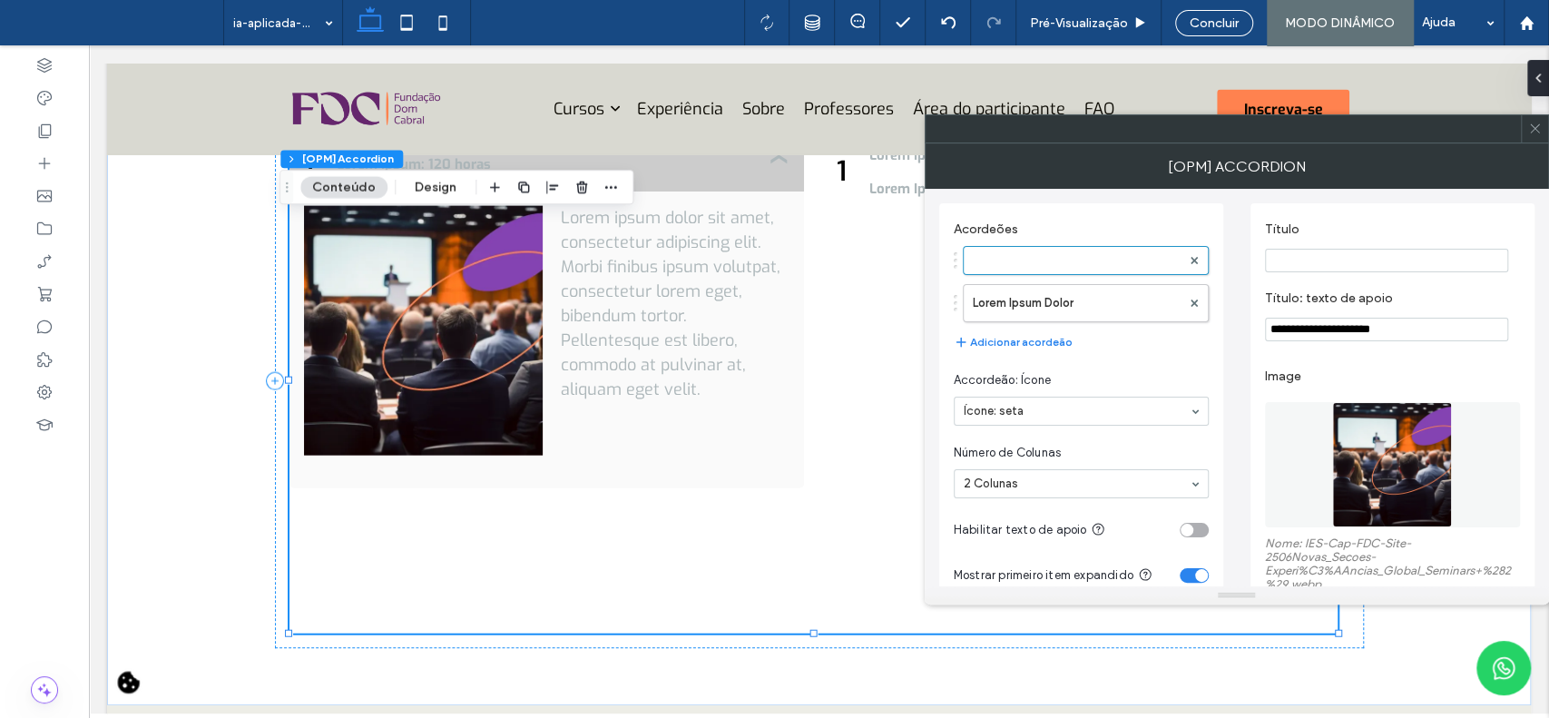
click at [1314, 265] on input "Título" at bounding box center [1386, 261] width 243 height 24
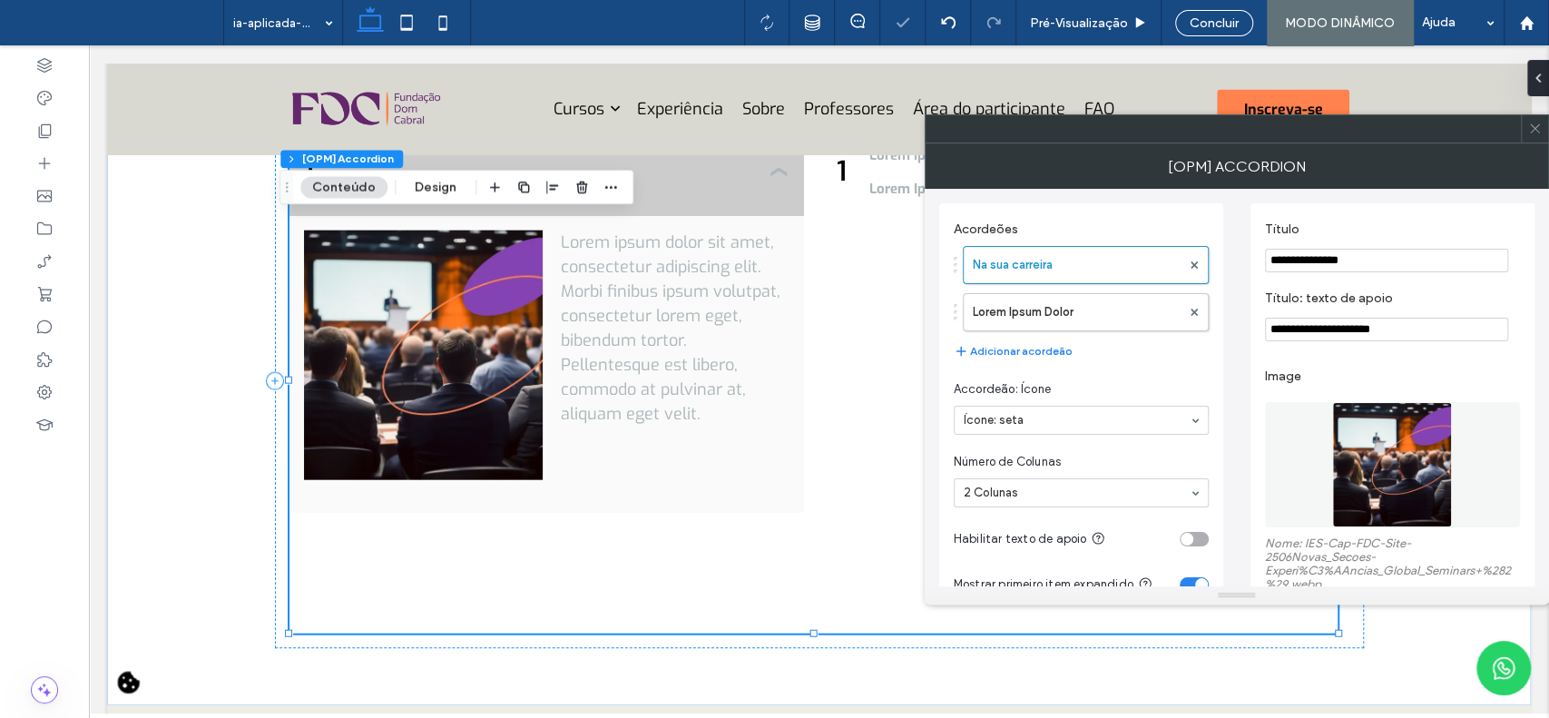
type input "**********"
click at [1351, 341] on input "**********" at bounding box center [1386, 330] width 243 height 24
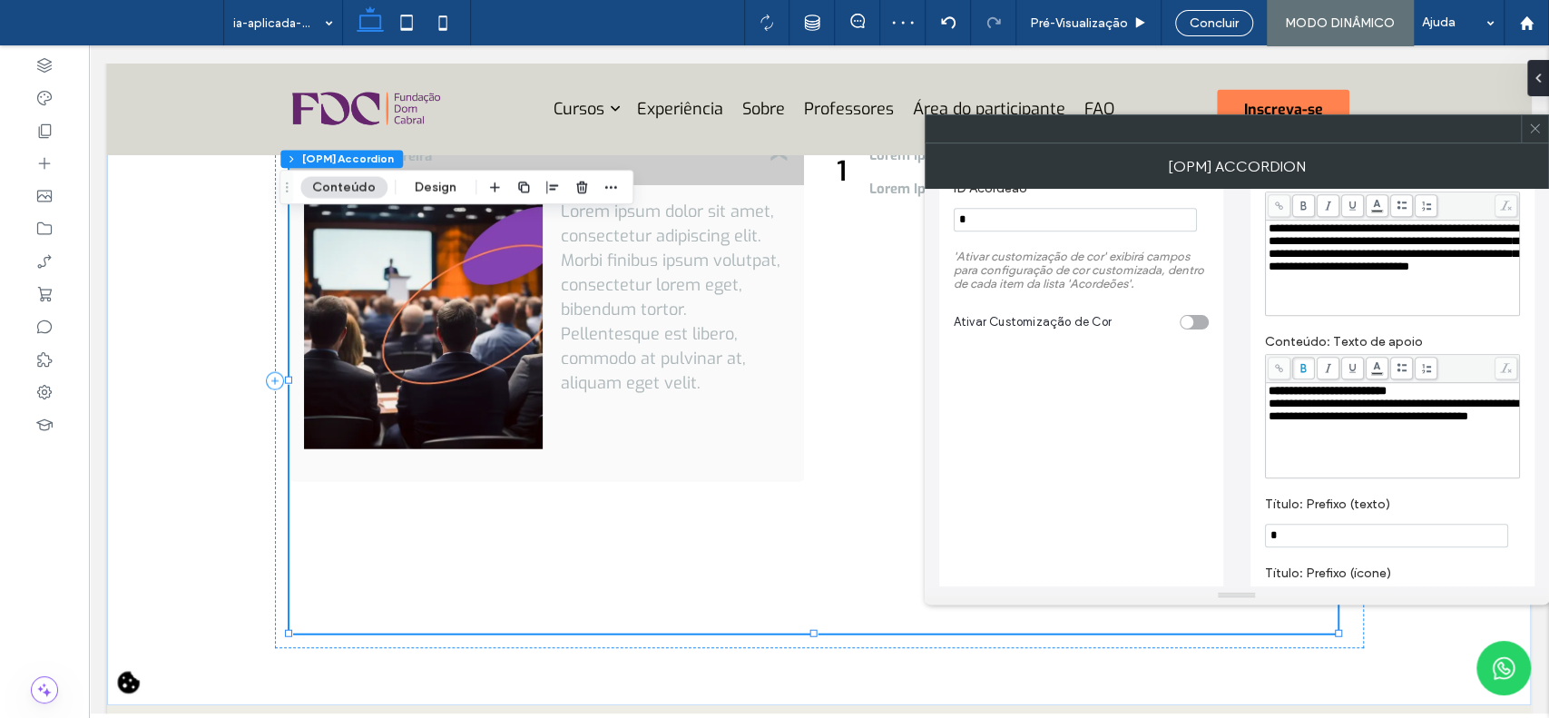
scroll to position [680, 0]
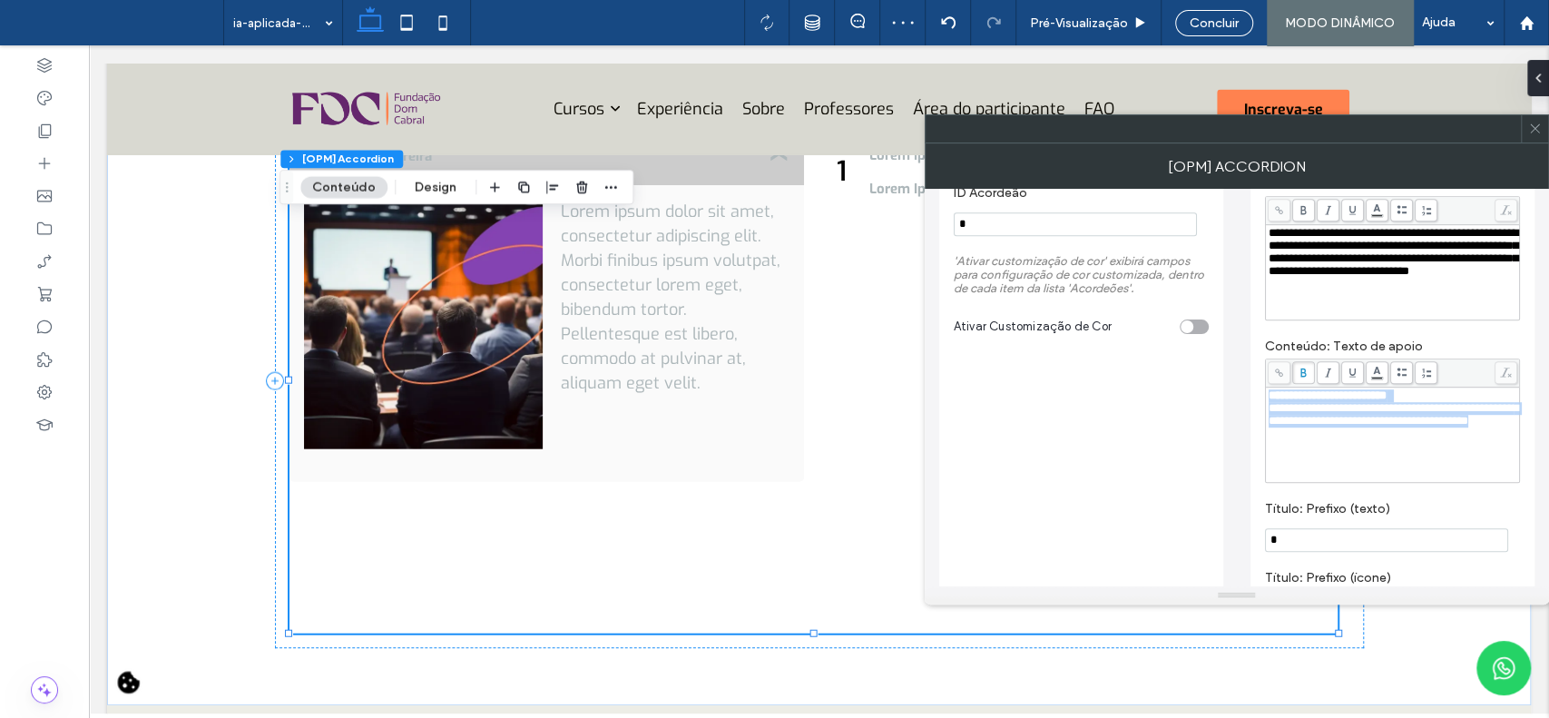
drag, startPoint x: 1398, startPoint y: 468, endPoint x: 1216, endPoint y: 399, distance: 194.2
click at [1216, 399] on div "**********" at bounding box center [1236, 145] width 595 height 1273
click at [1341, 547] on input "*" at bounding box center [1386, 540] width 243 height 24
click at [1342, 547] on input "*" at bounding box center [1386, 540] width 243 height 24
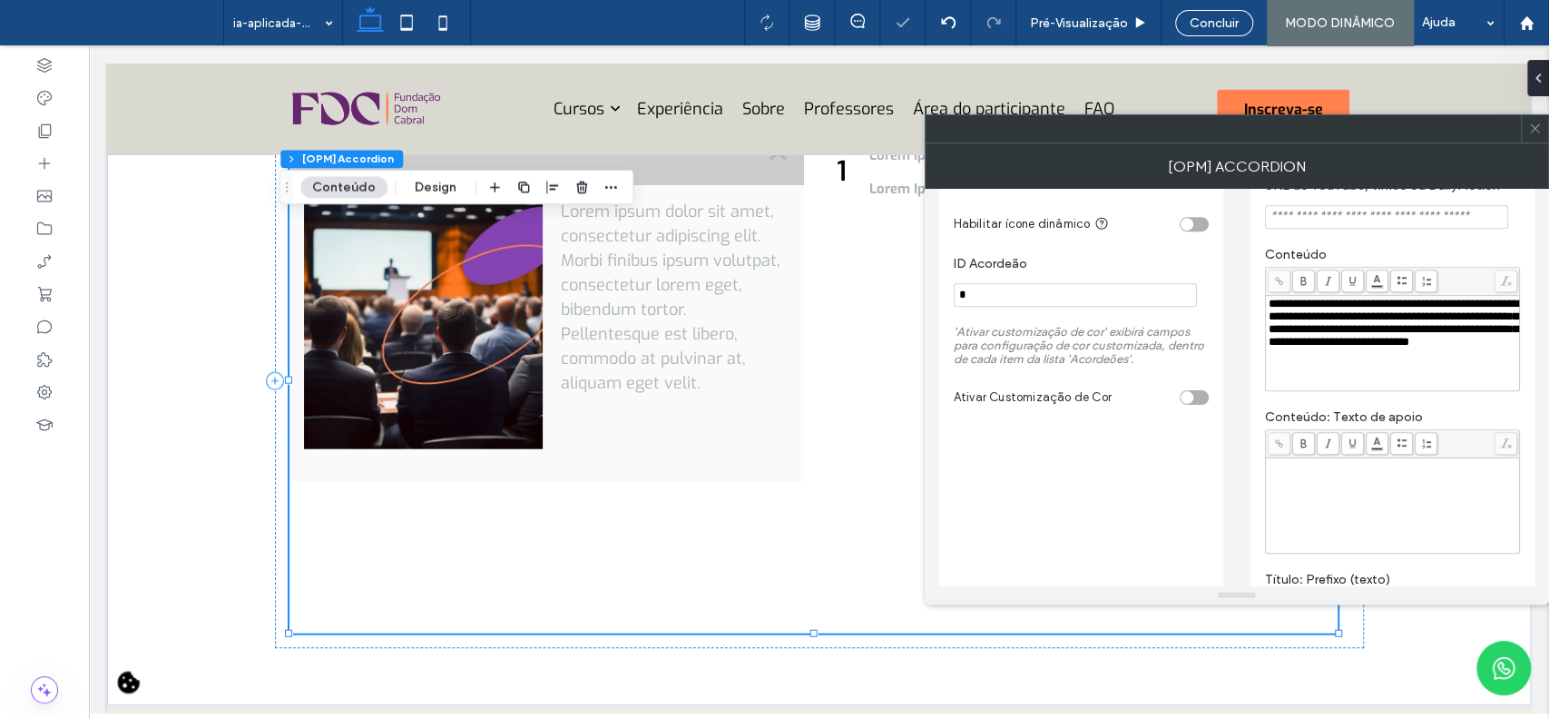
scroll to position [591, 0]
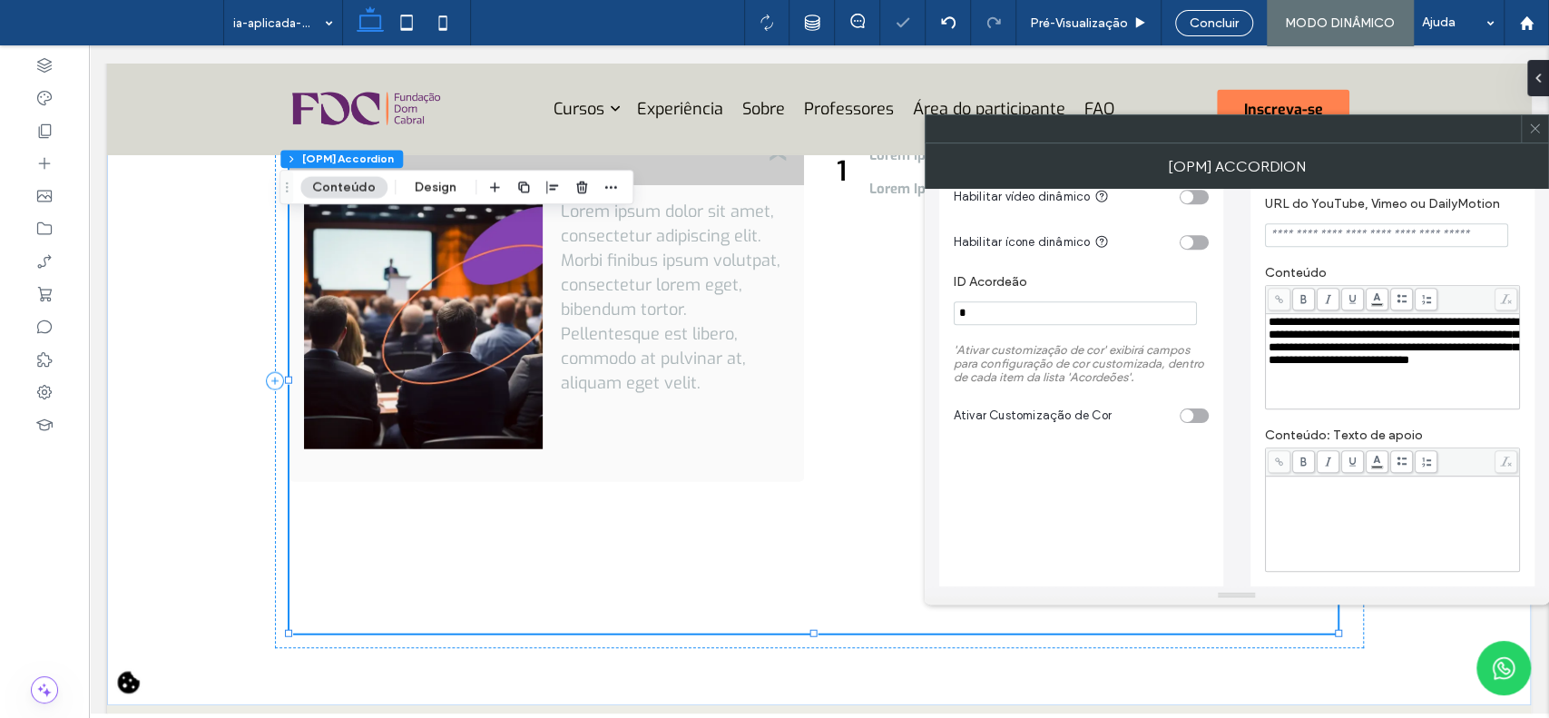
click at [1416, 401] on div "**********" at bounding box center [1393, 361] width 249 height 91
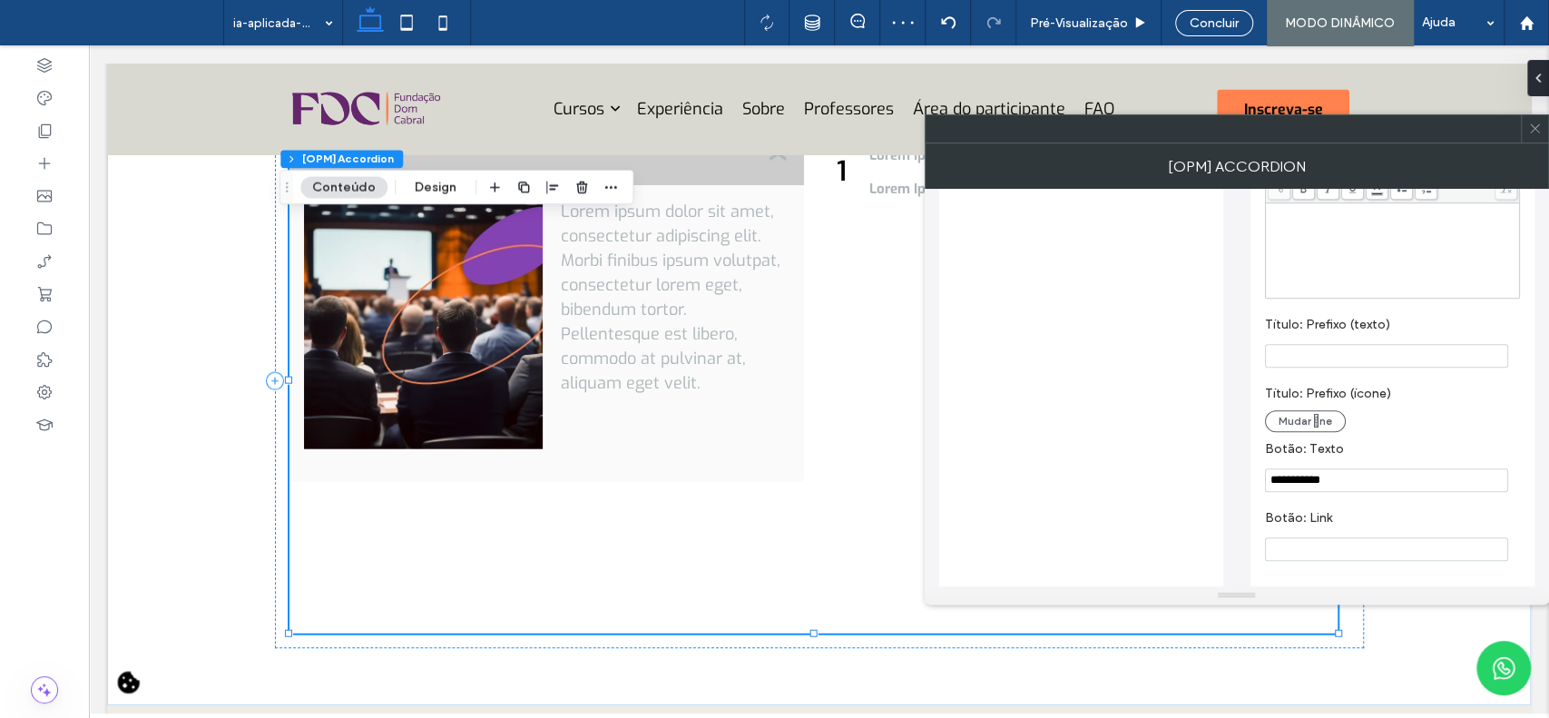
scroll to position [891, 0]
click at [1429, 467] on input "**********" at bounding box center [1386, 469] width 243 height 24
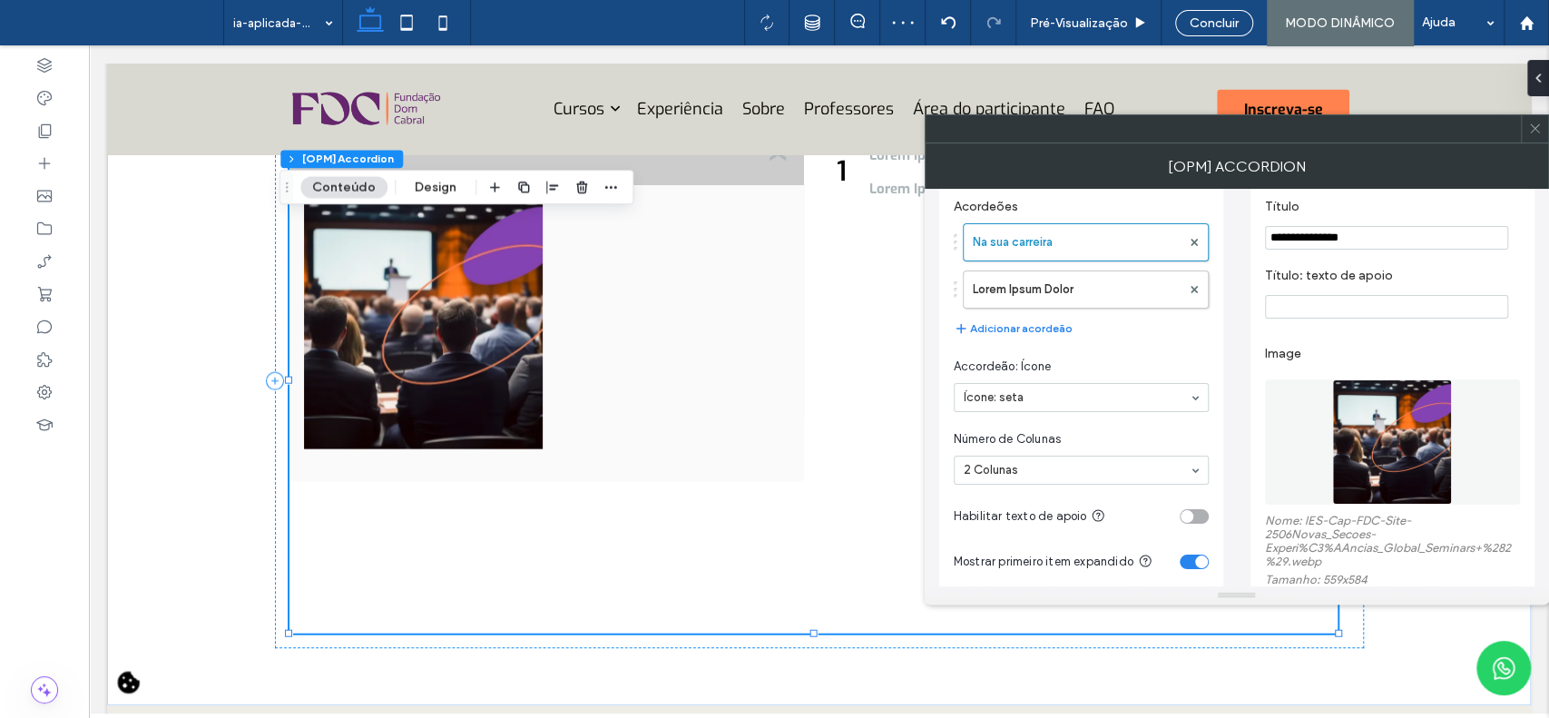
scroll to position [0, 0]
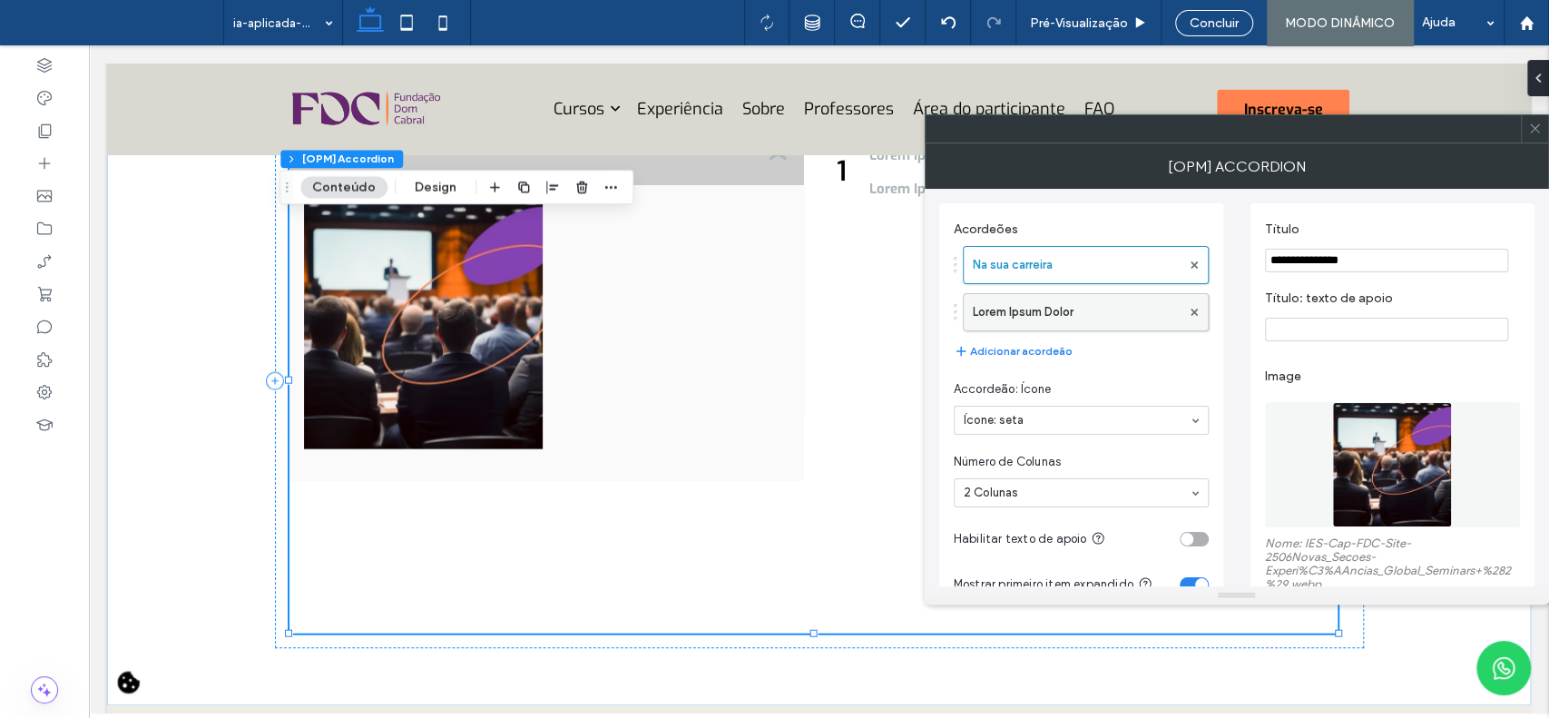
click at [1093, 314] on label "Lorem Ipsum Dolor" at bounding box center [1077, 312] width 208 height 36
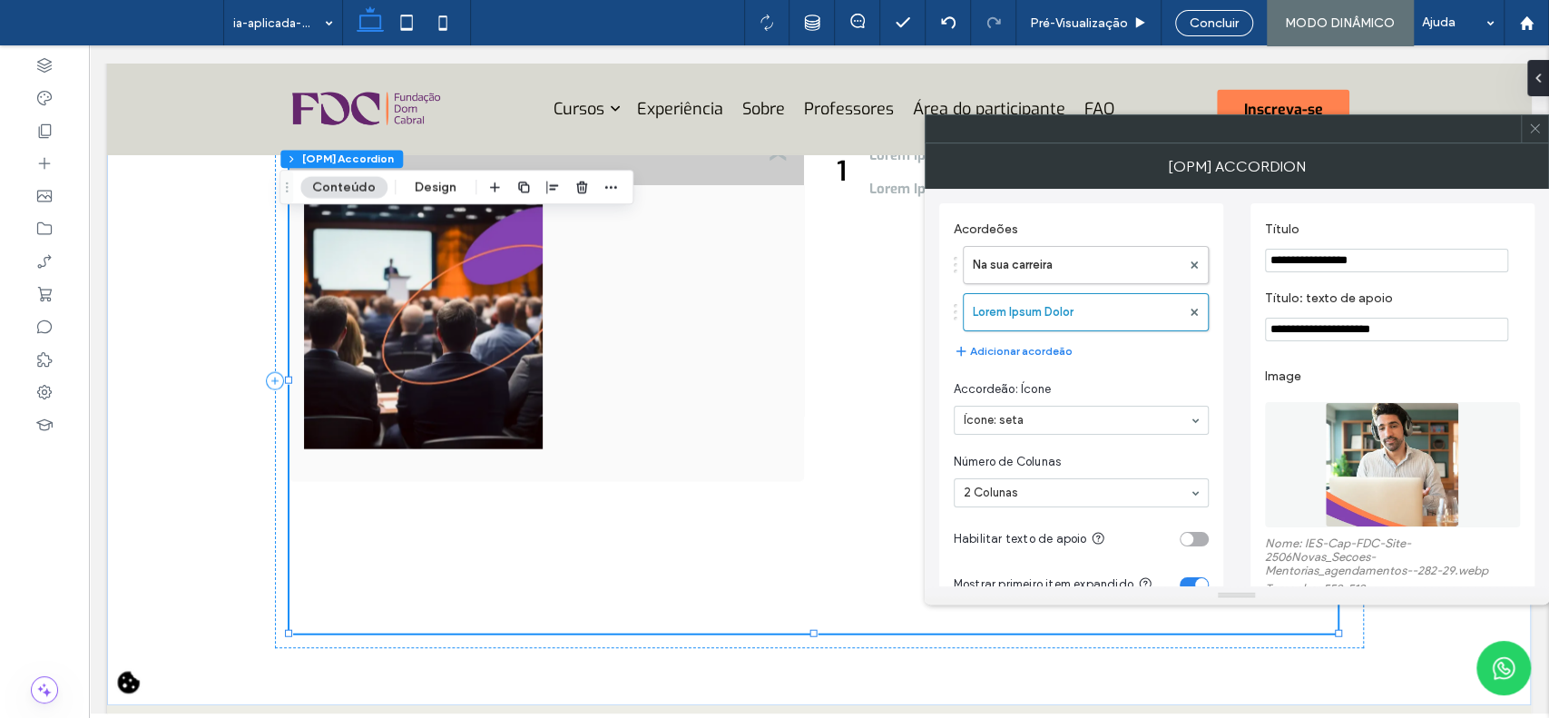
click at [1411, 267] on input "**********" at bounding box center [1386, 261] width 243 height 24
type input "**********"
click at [1374, 333] on input "**********" at bounding box center [1386, 330] width 243 height 24
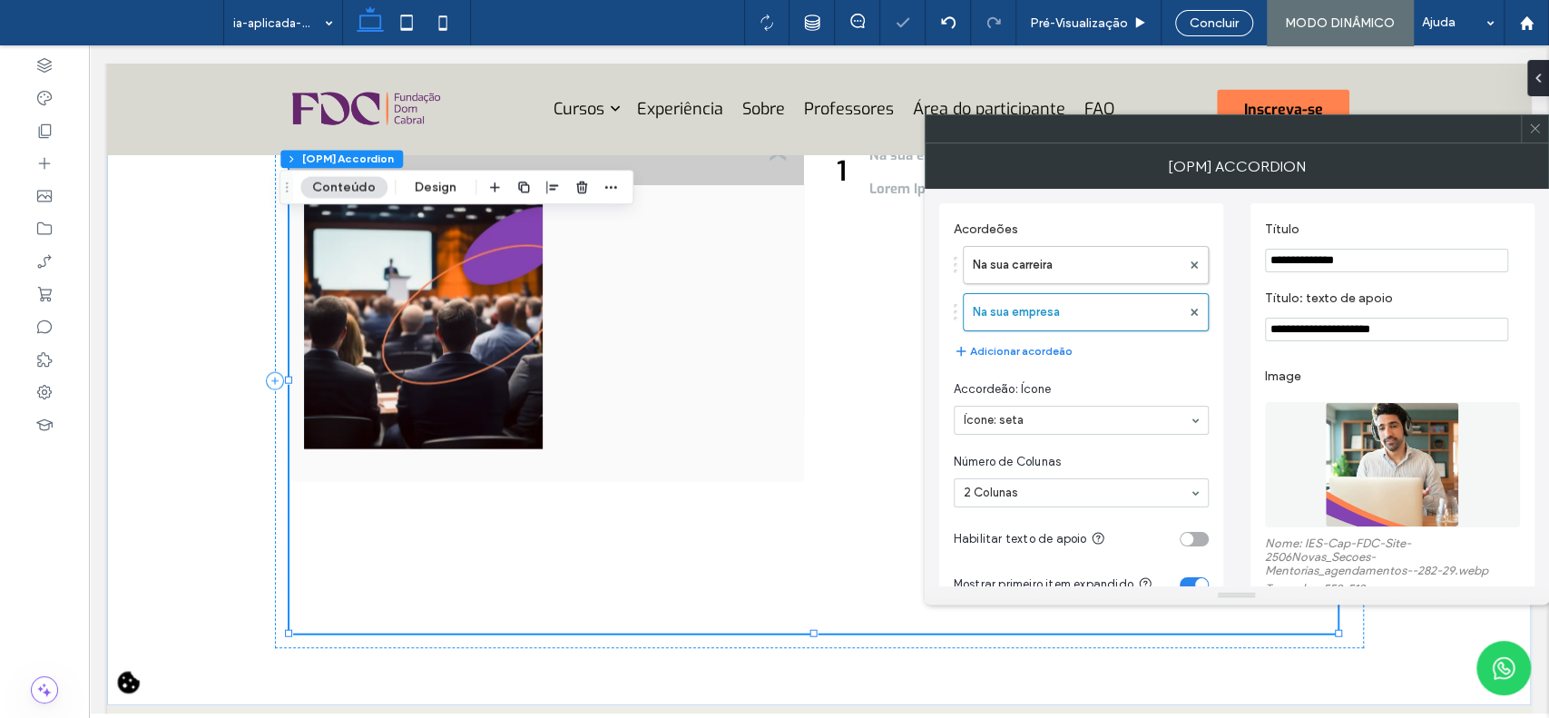
click at [1374, 333] on input "**********" at bounding box center [1386, 330] width 243 height 24
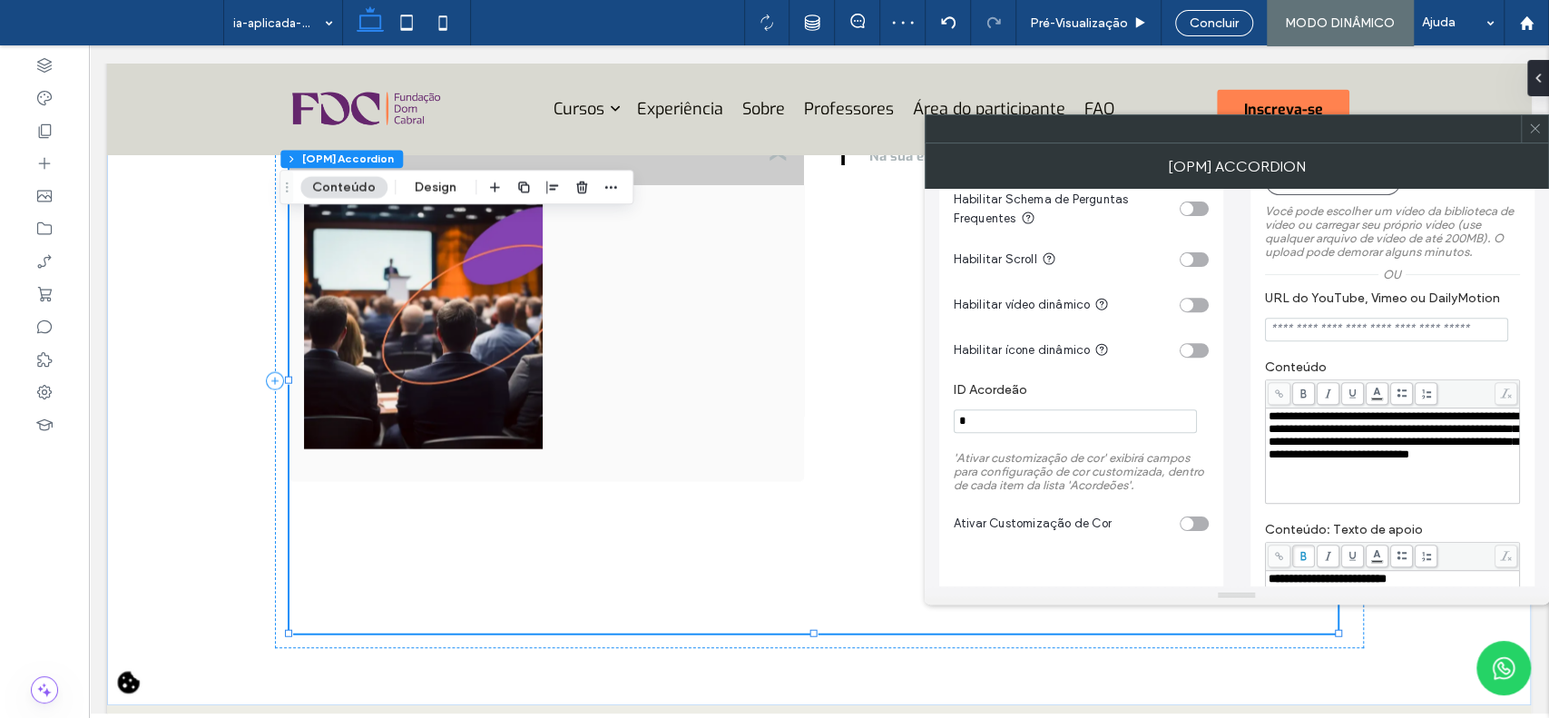
scroll to position [496, 0]
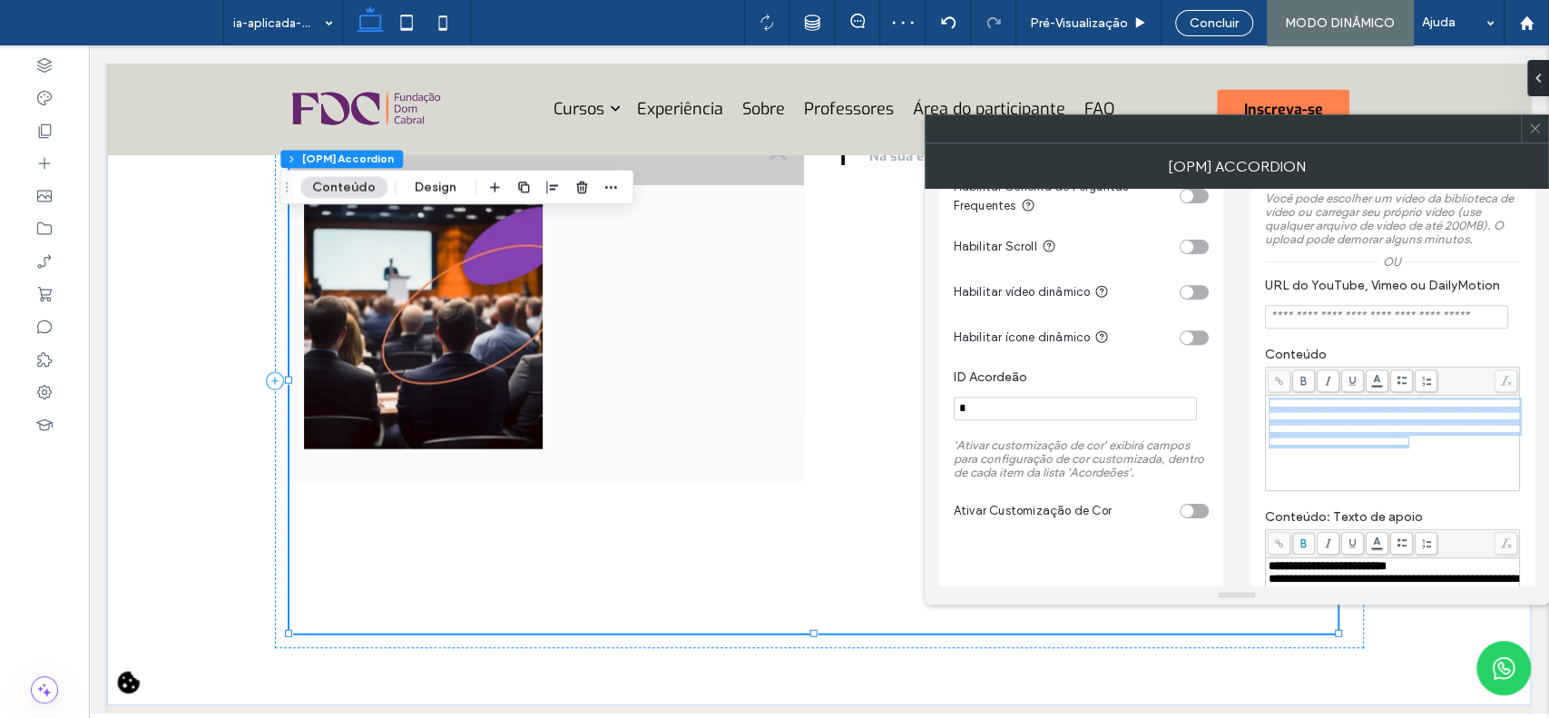
drag, startPoint x: 1231, startPoint y: 471, endPoint x: 1178, endPoint y: 412, distance: 79.1
click at [1178, 412] on div "**********" at bounding box center [1236, 322] width 595 height 1259
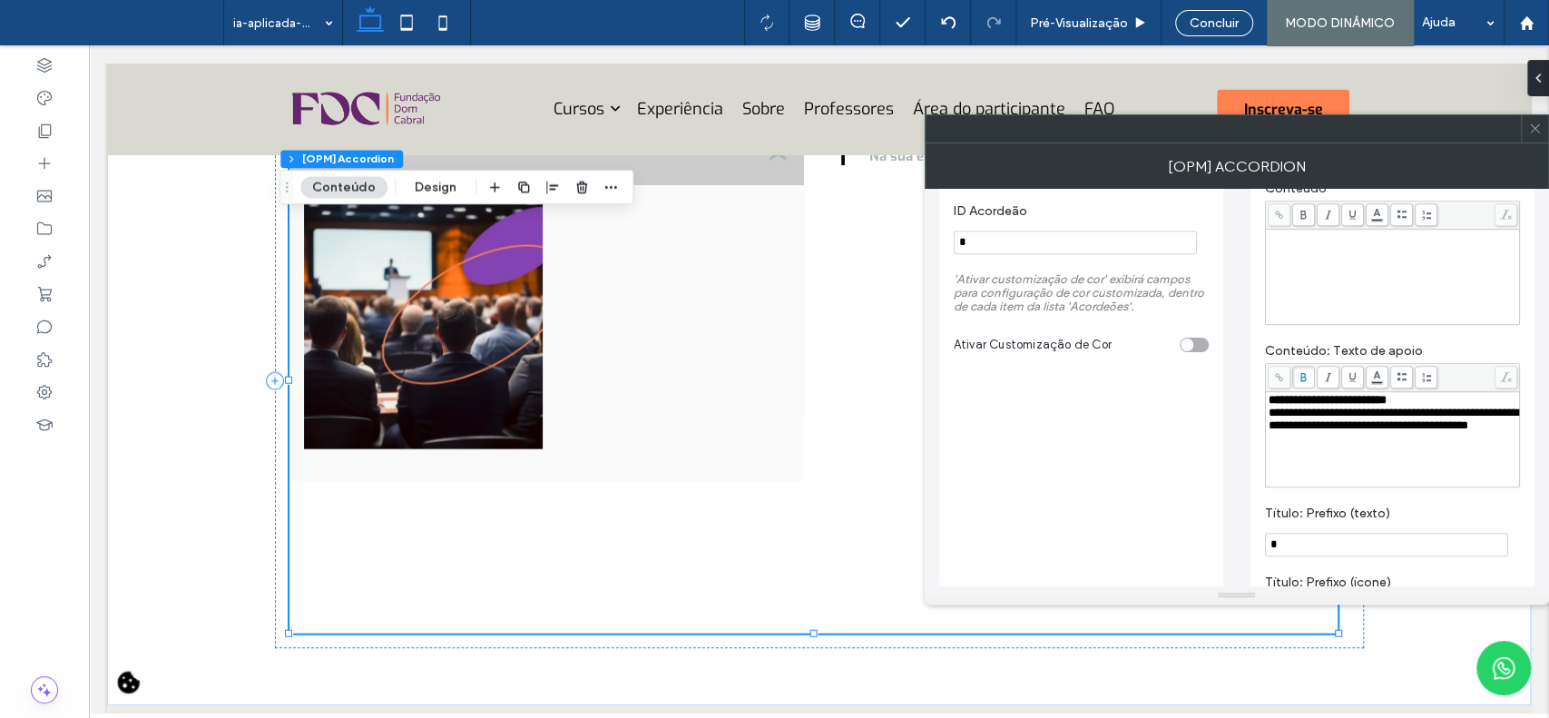
scroll to position [673, 0]
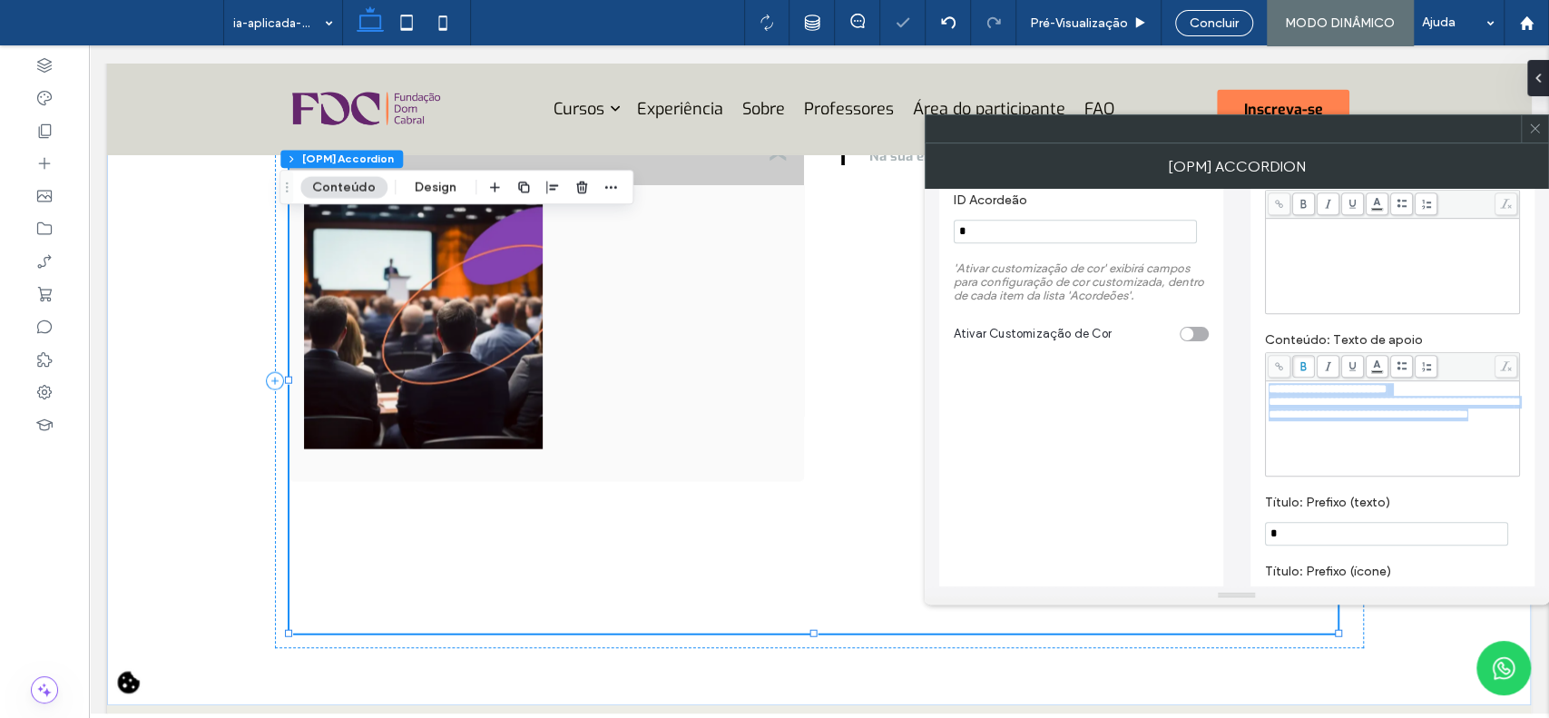
drag, startPoint x: 1391, startPoint y: 444, endPoint x: 1238, endPoint y: 387, distance: 163.7
click at [1238, 387] on div "**********" at bounding box center [1236, 145] width 595 height 1259
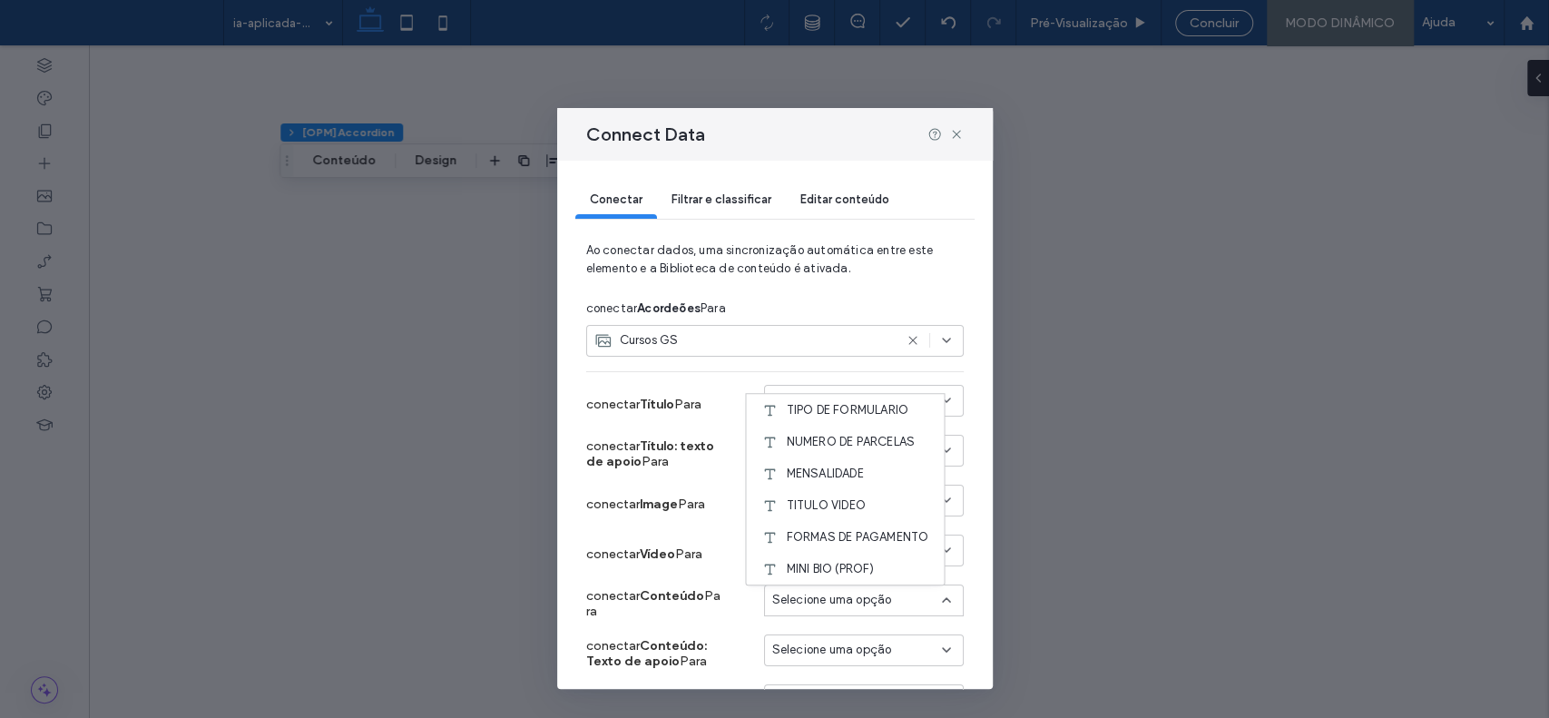
scroll to position [709, 0]
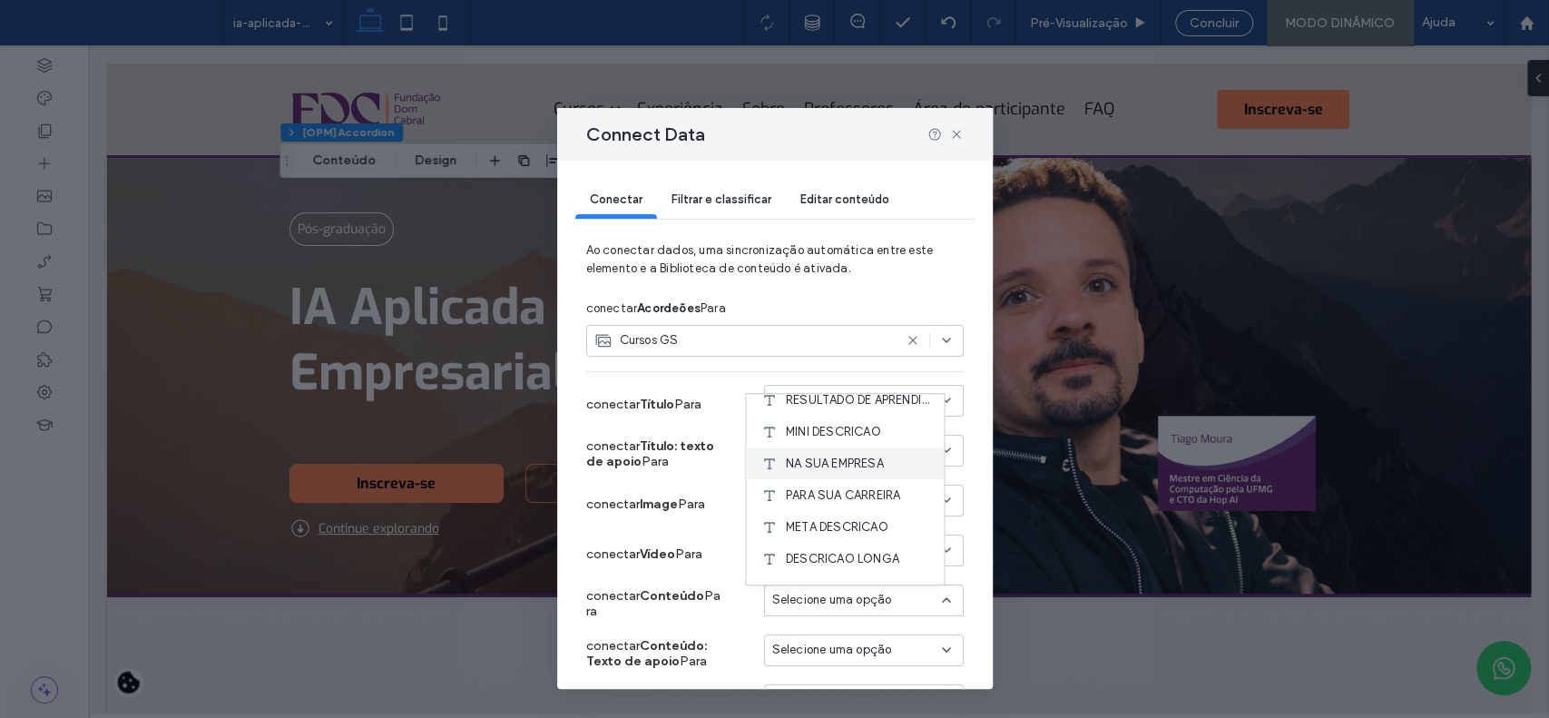
click at [850, 463] on span "NA SUA EMPRESA" at bounding box center [835, 464] width 98 height 18
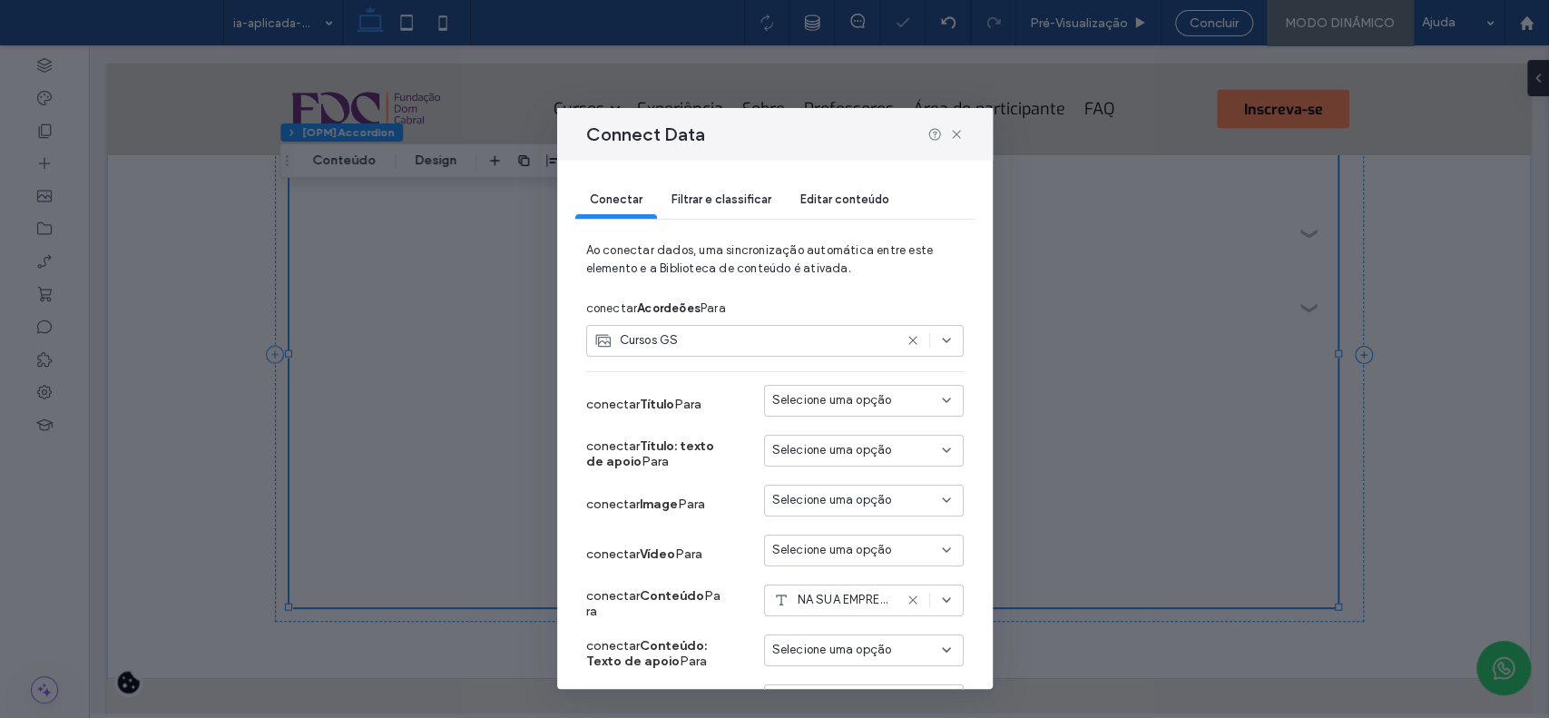
scroll to position [0, 0]
click at [884, 589] on div "NA SUA EMPRESA" at bounding box center [864, 601] width 200 height 32
click at [876, 489] on span "PARA SUA CARREIRA" at bounding box center [843, 485] width 114 height 18
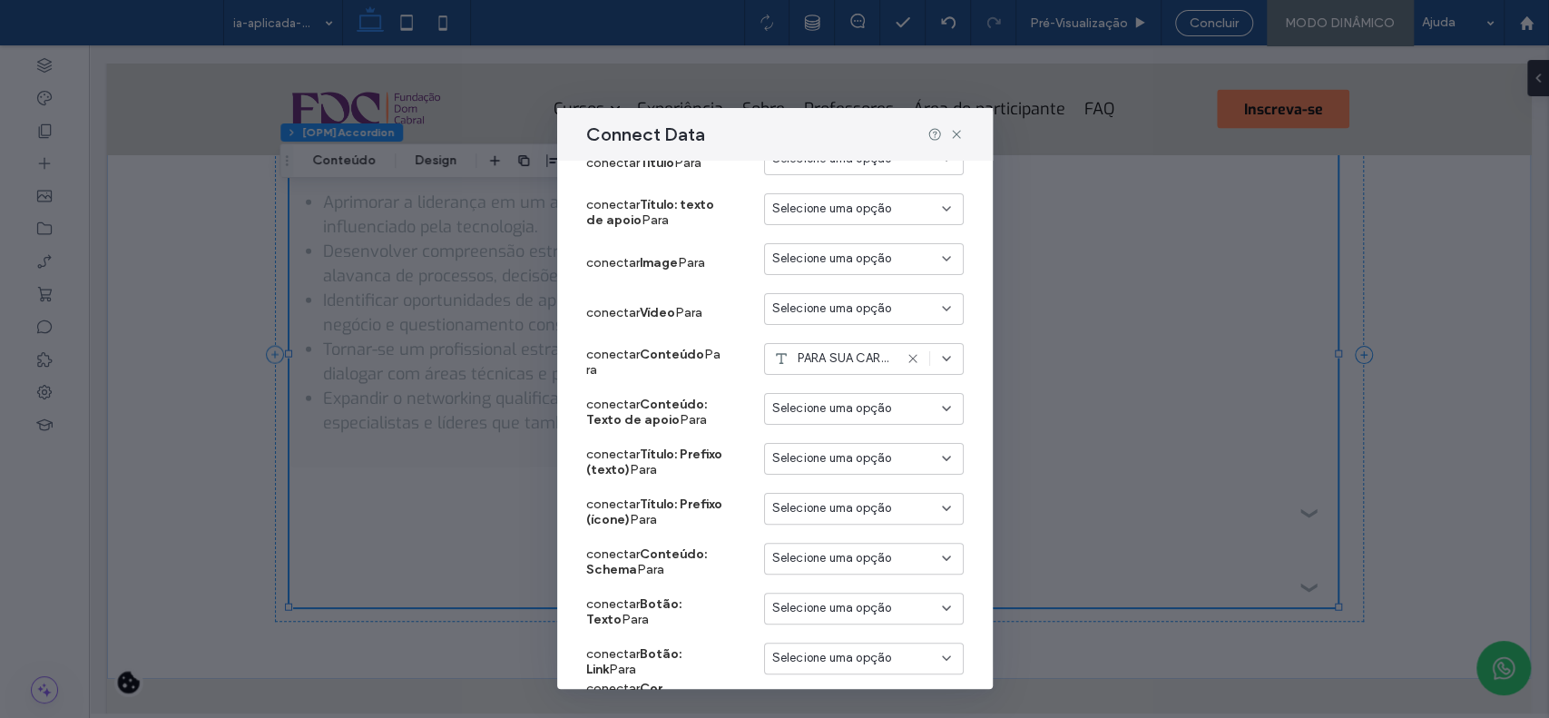
scroll to position [265, 0]
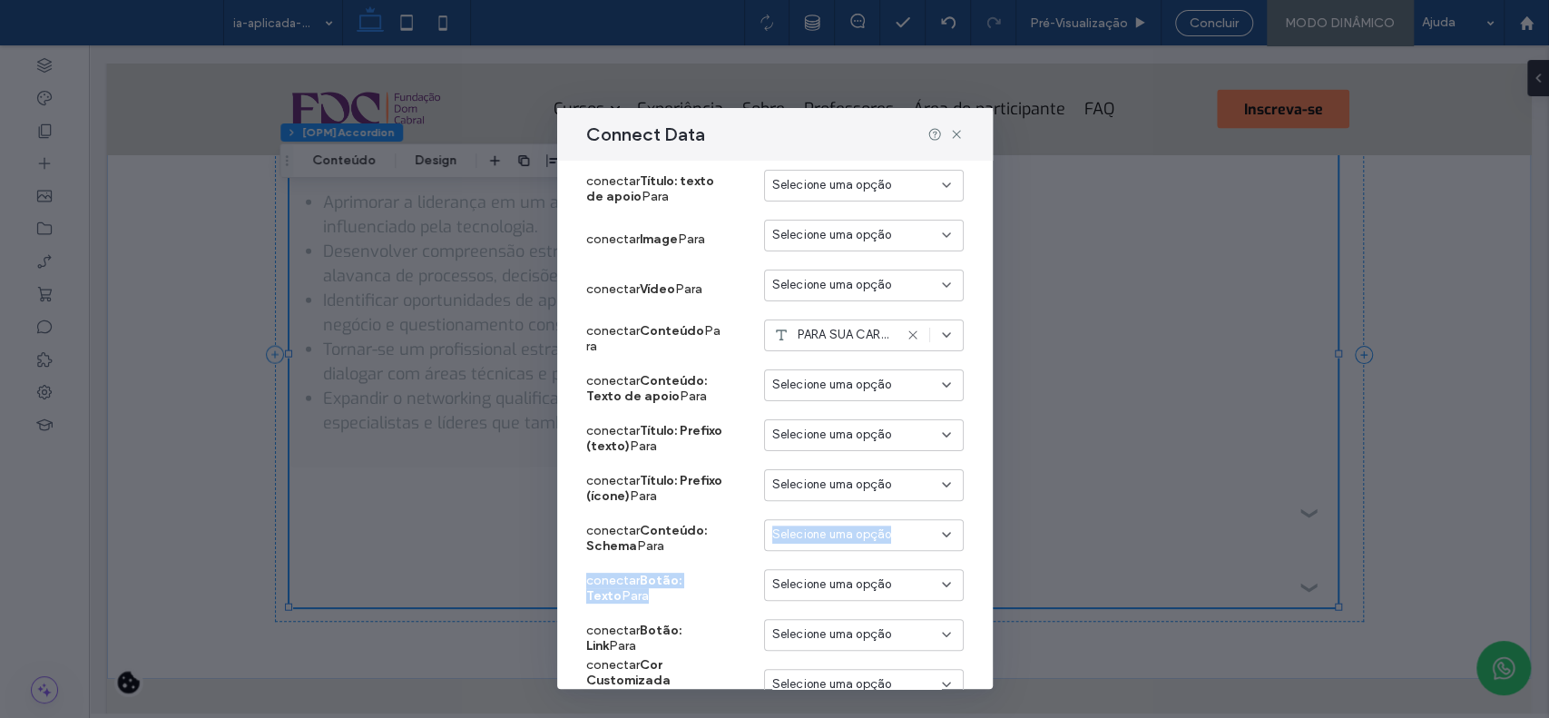
drag, startPoint x: 972, startPoint y: 525, endPoint x: 980, endPoint y: 565, distance: 41.7
click at [980, 565] on div "Conectar Filtrar e classificar Editar conteúdo Ao conectar dados, uma sincroniz…" at bounding box center [775, 425] width 436 height 529
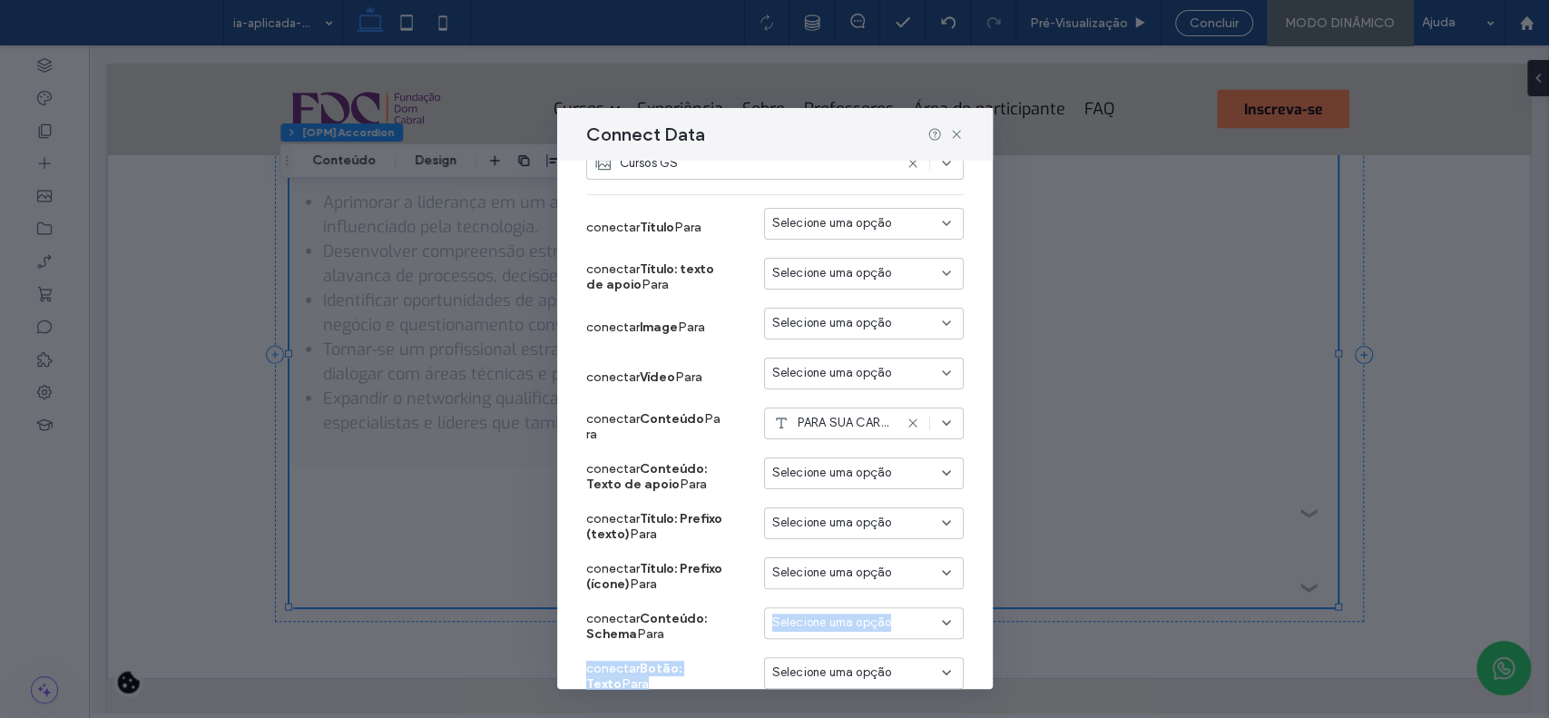
scroll to position [0, 0]
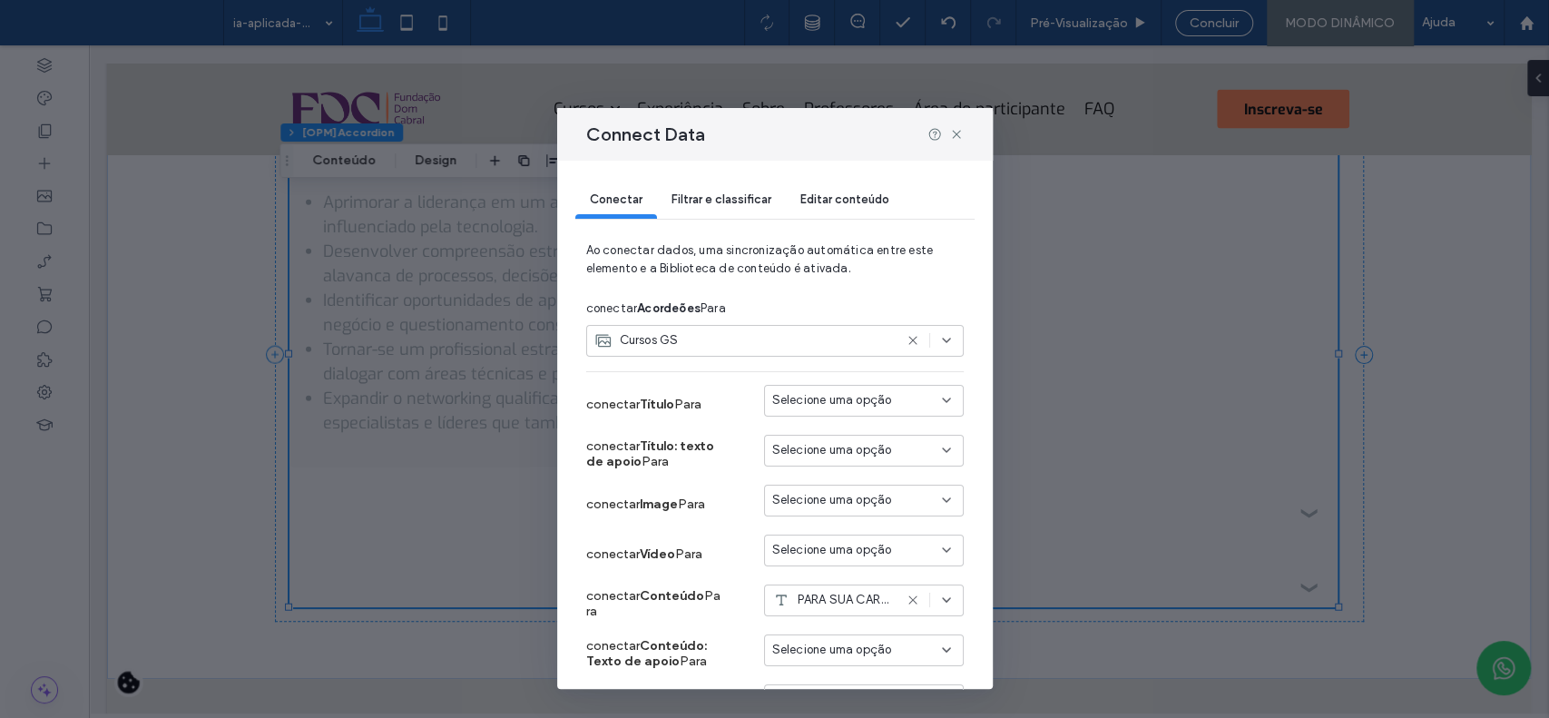
click at [706, 195] on span "Filtrar e classificar" at bounding box center [722, 199] width 100 height 14
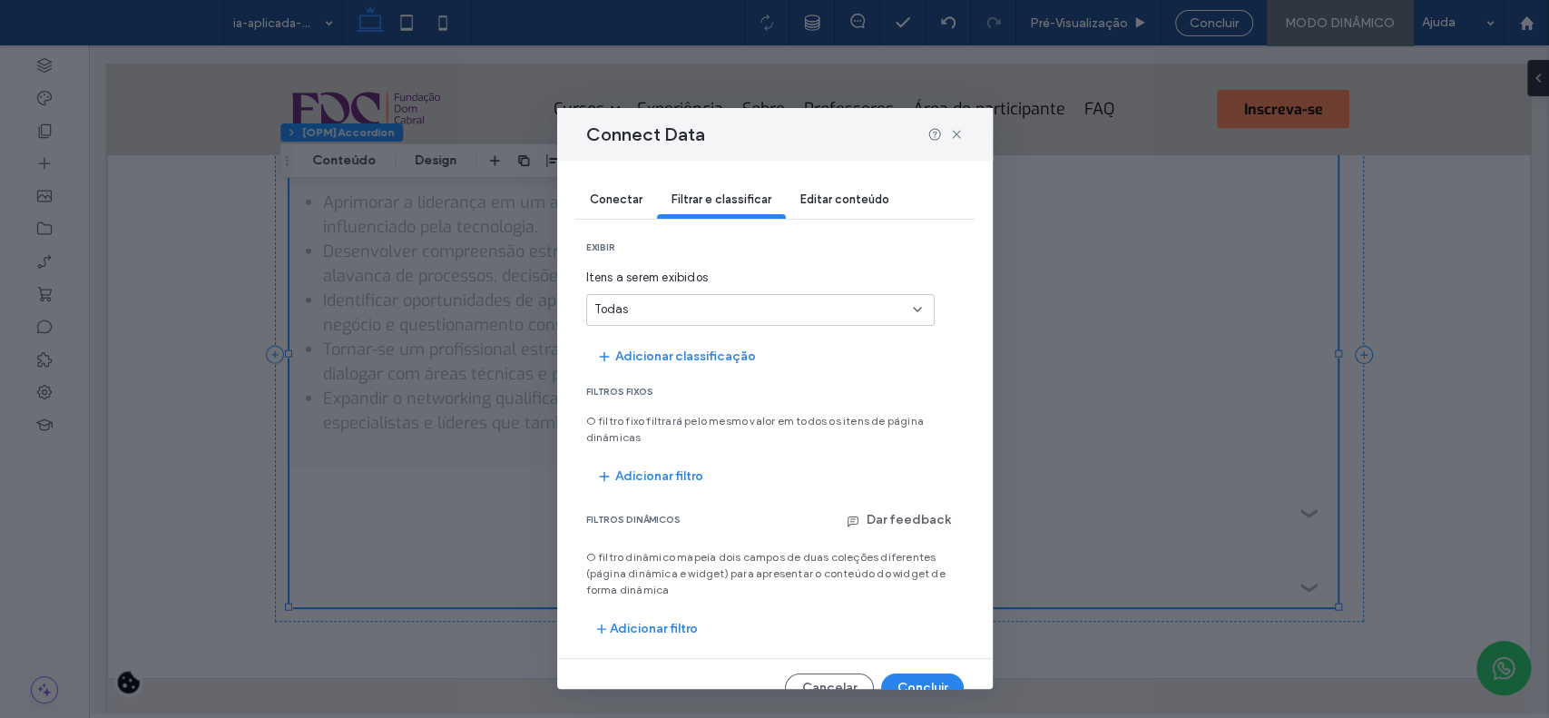
click at [699, 306] on div "Todas" at bounding box center [750, 309] width 310 height 18
type input "*"
click at [706, 377] on div "2" at bounding box center [751, 371] width 312 height 14
click at [914, 679] on button "Concluir" at bounding box center [922, 687] width 83 height 29
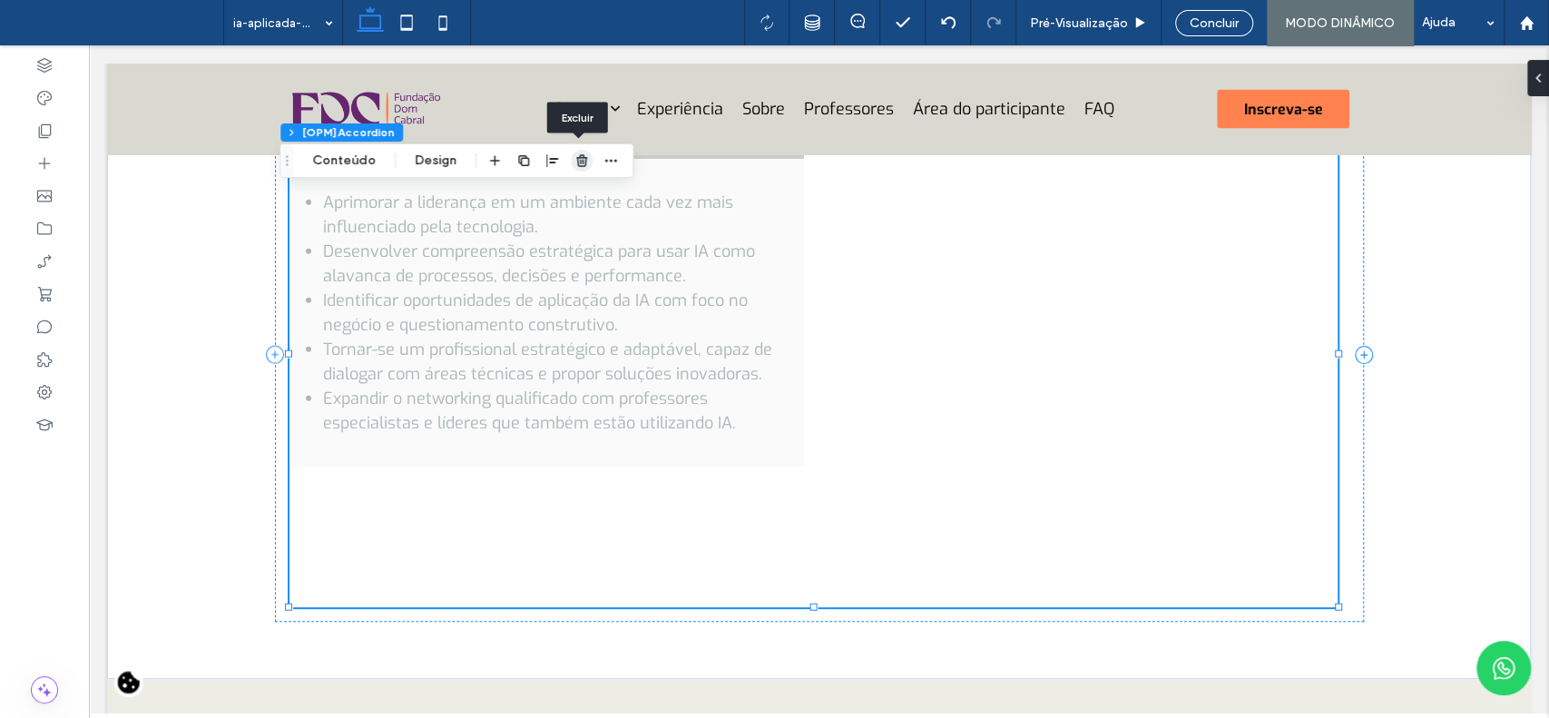
click at [576, 160] on use "button" at bounding box center [581, 160] width 11 height 12
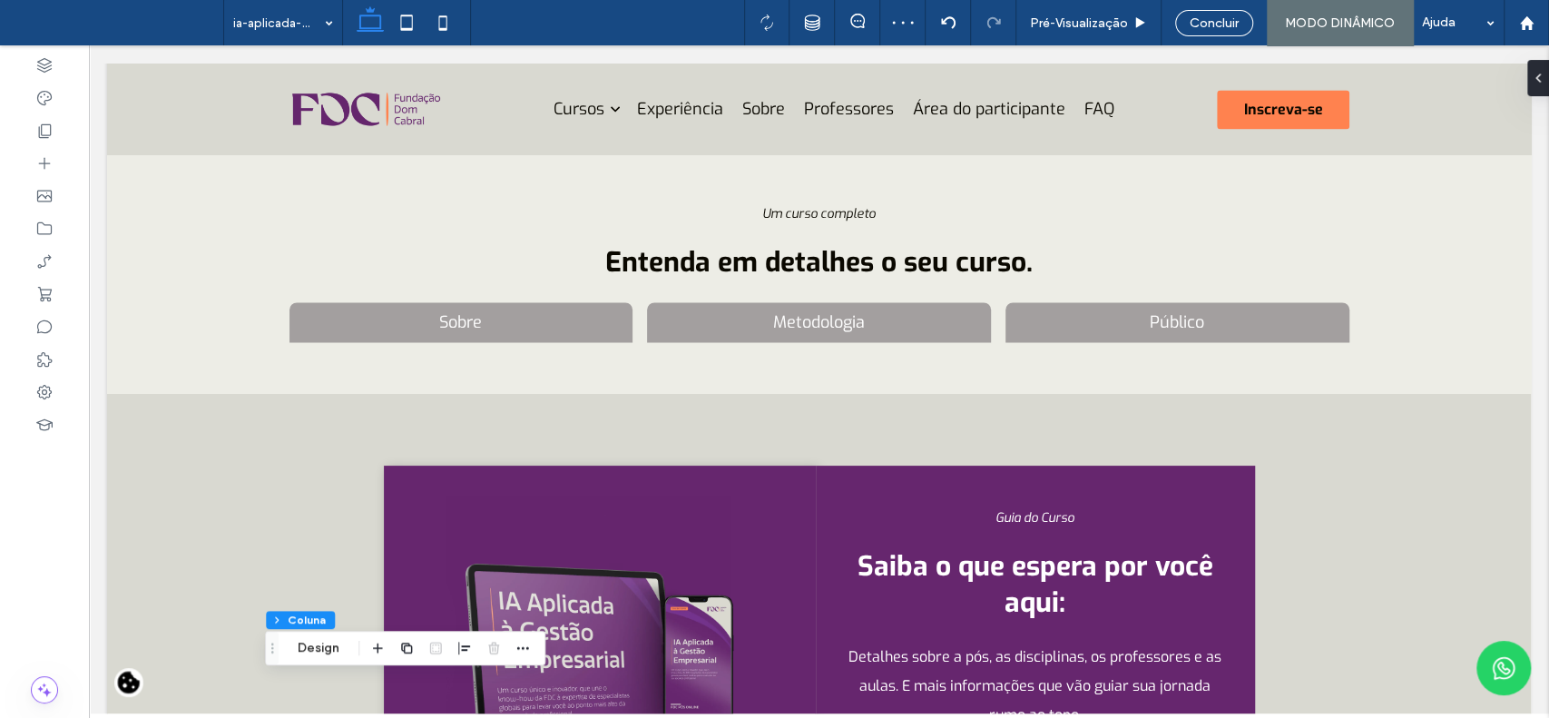
scroll to position [1885, 0]
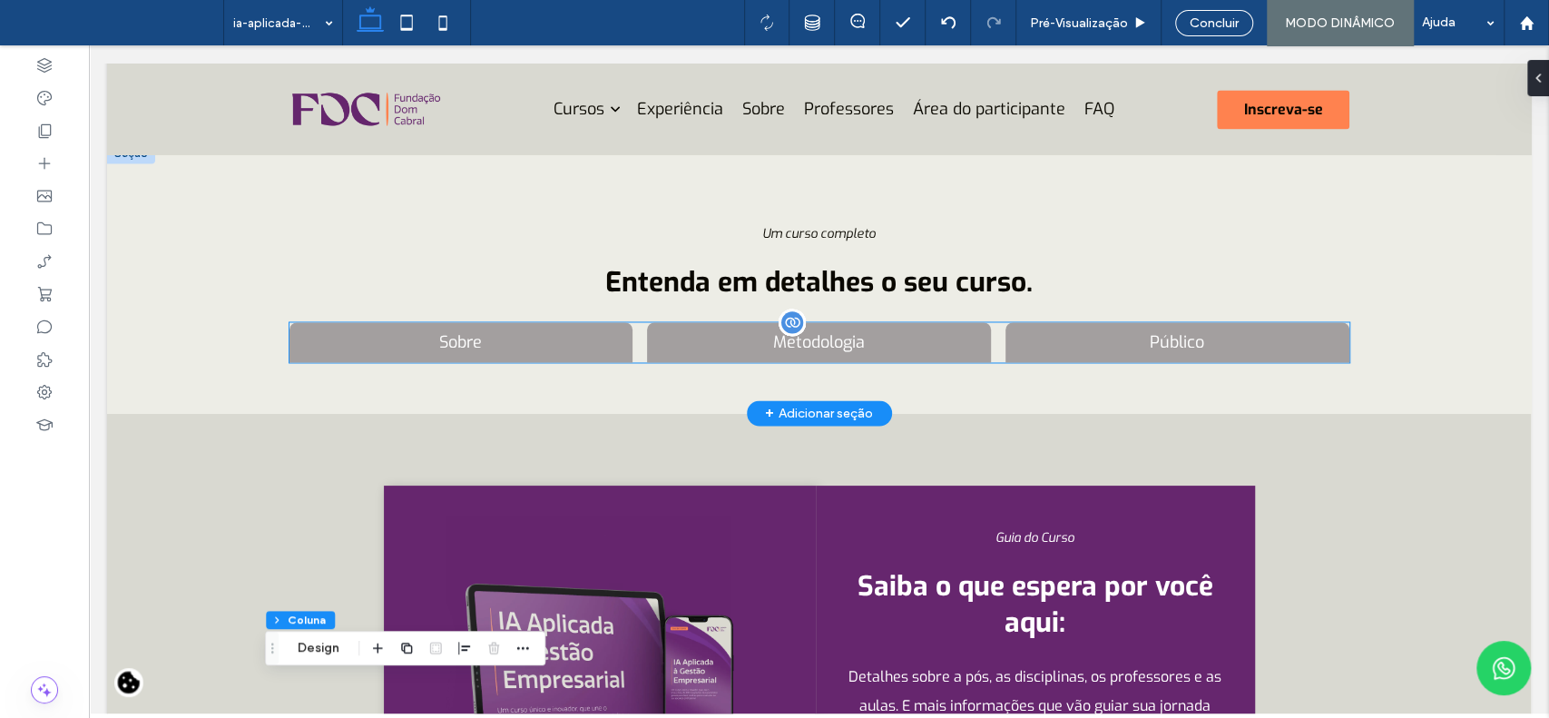
click at [89, 45] on div "Este curso de IA para gestores prepara você para explorar o potencial estratégi…" at bounding box center [89, 45] width 0 height 0
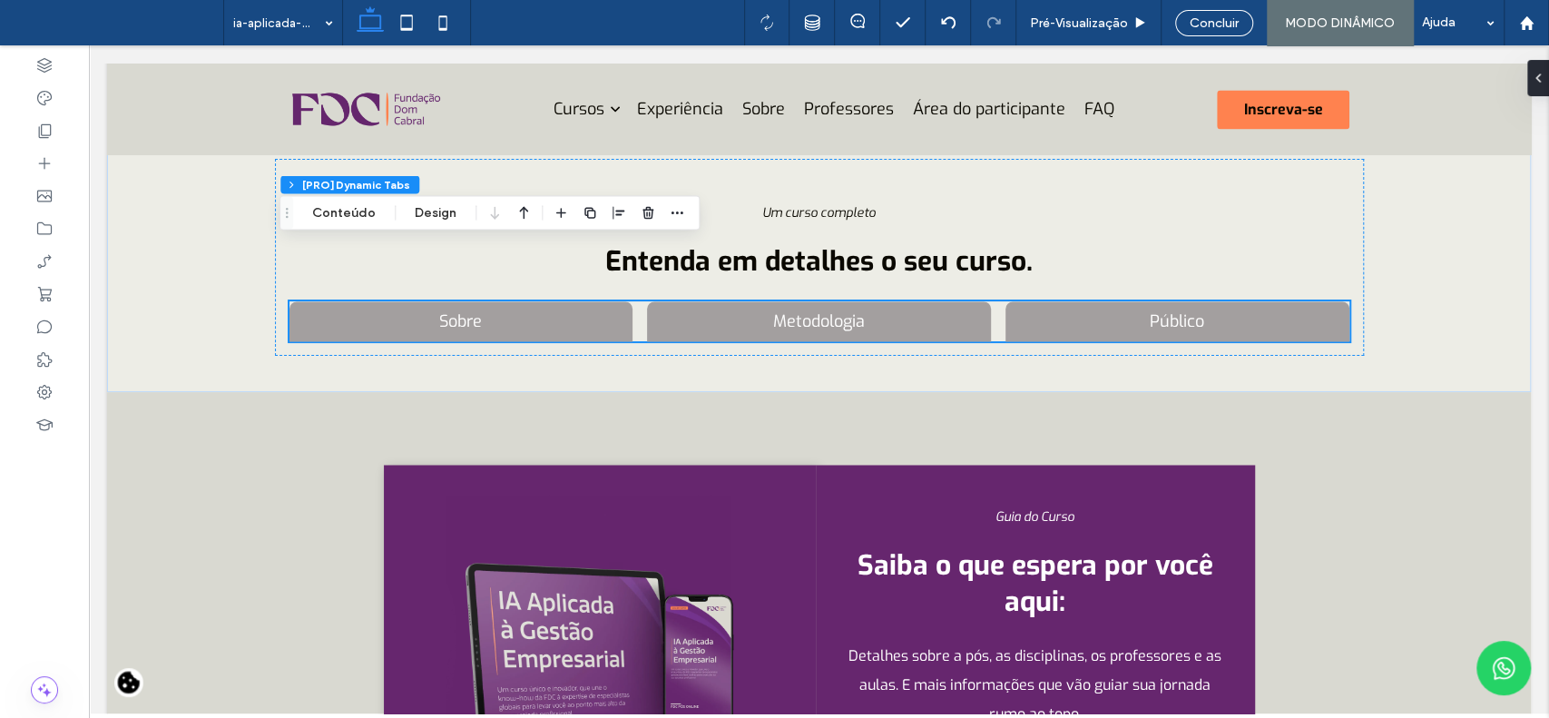
scroll to position [1786, 0]
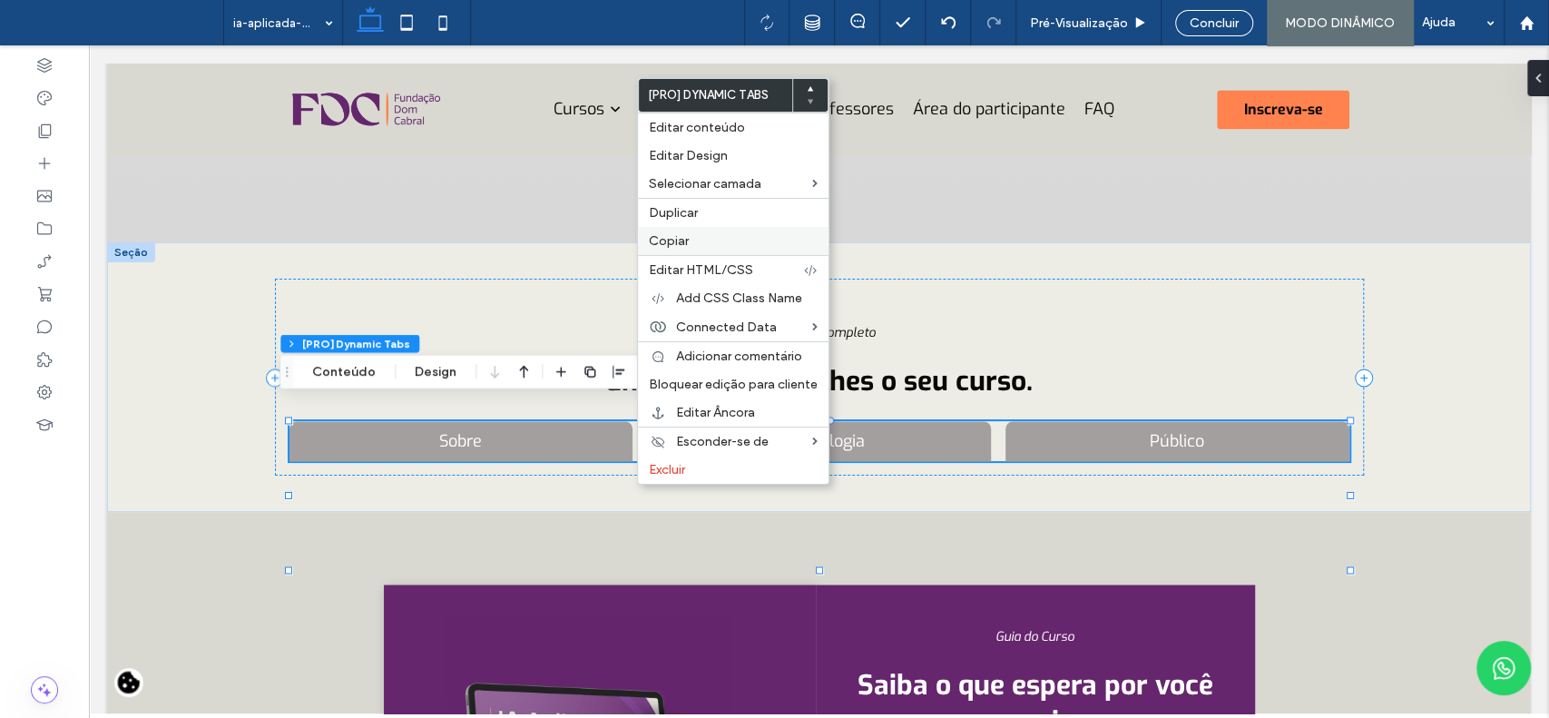
click at [663, 243] on span "Copiar" at bounding box center [669, 240] width 40 height 15
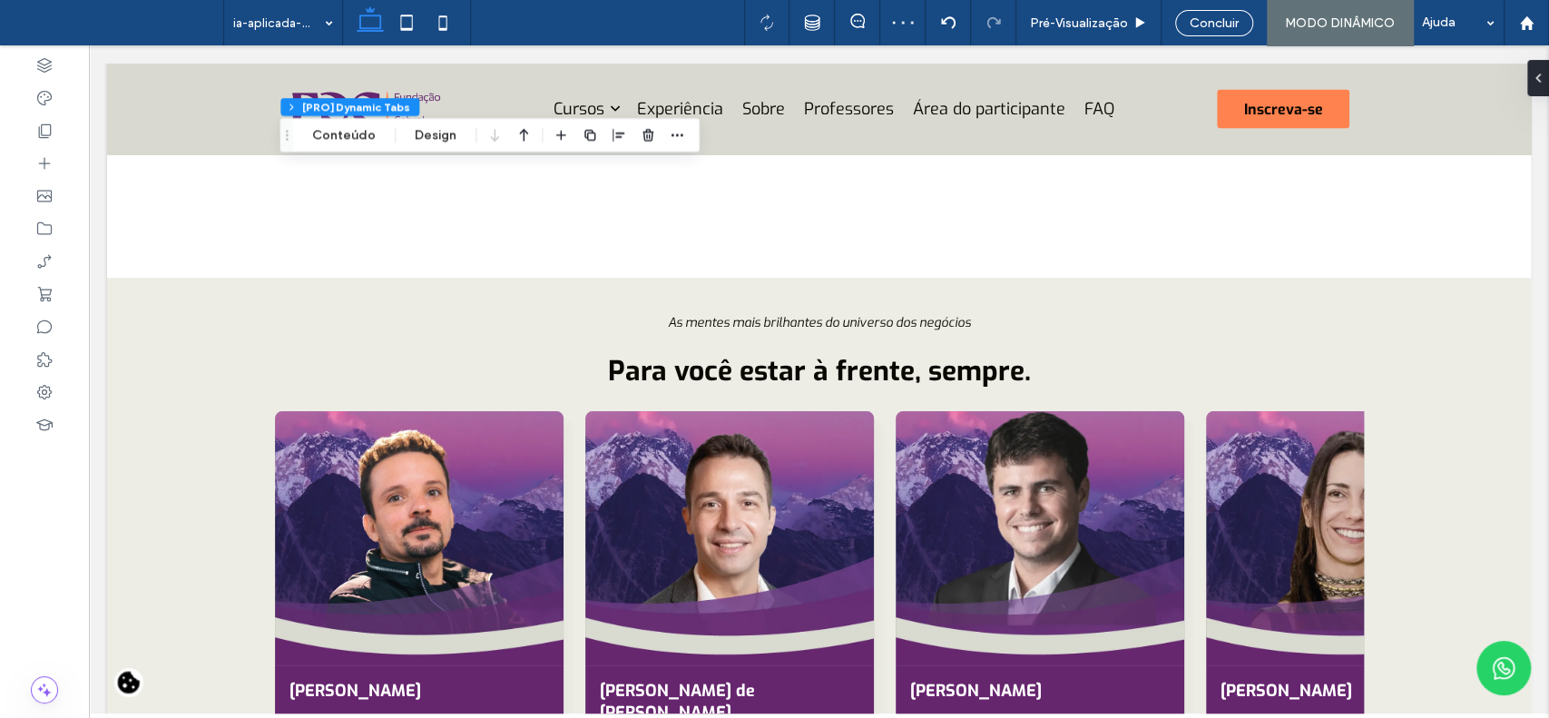
scroll to position [2797, 0]
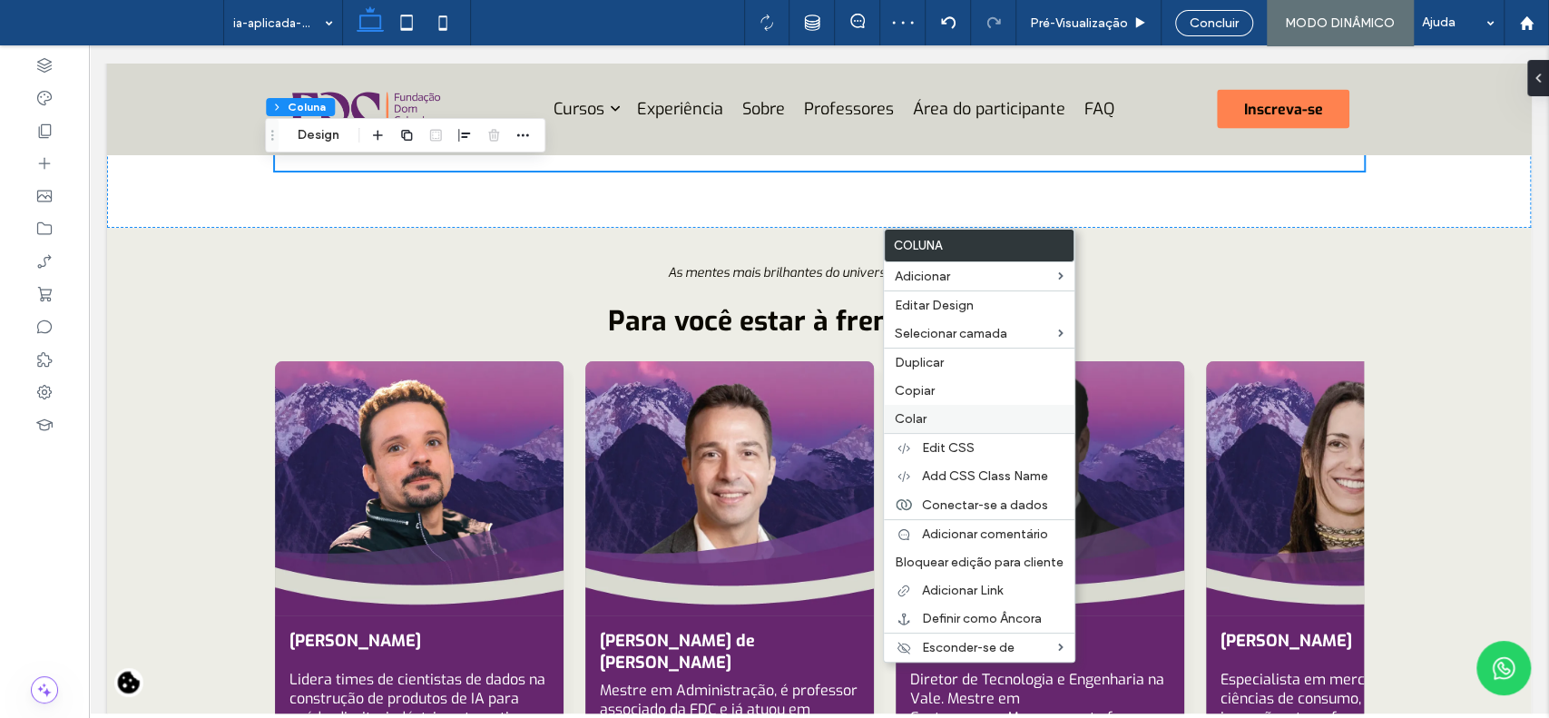
click at [940, 418] on label "Colar" at bounding box center [979, 418] width 169 height 15
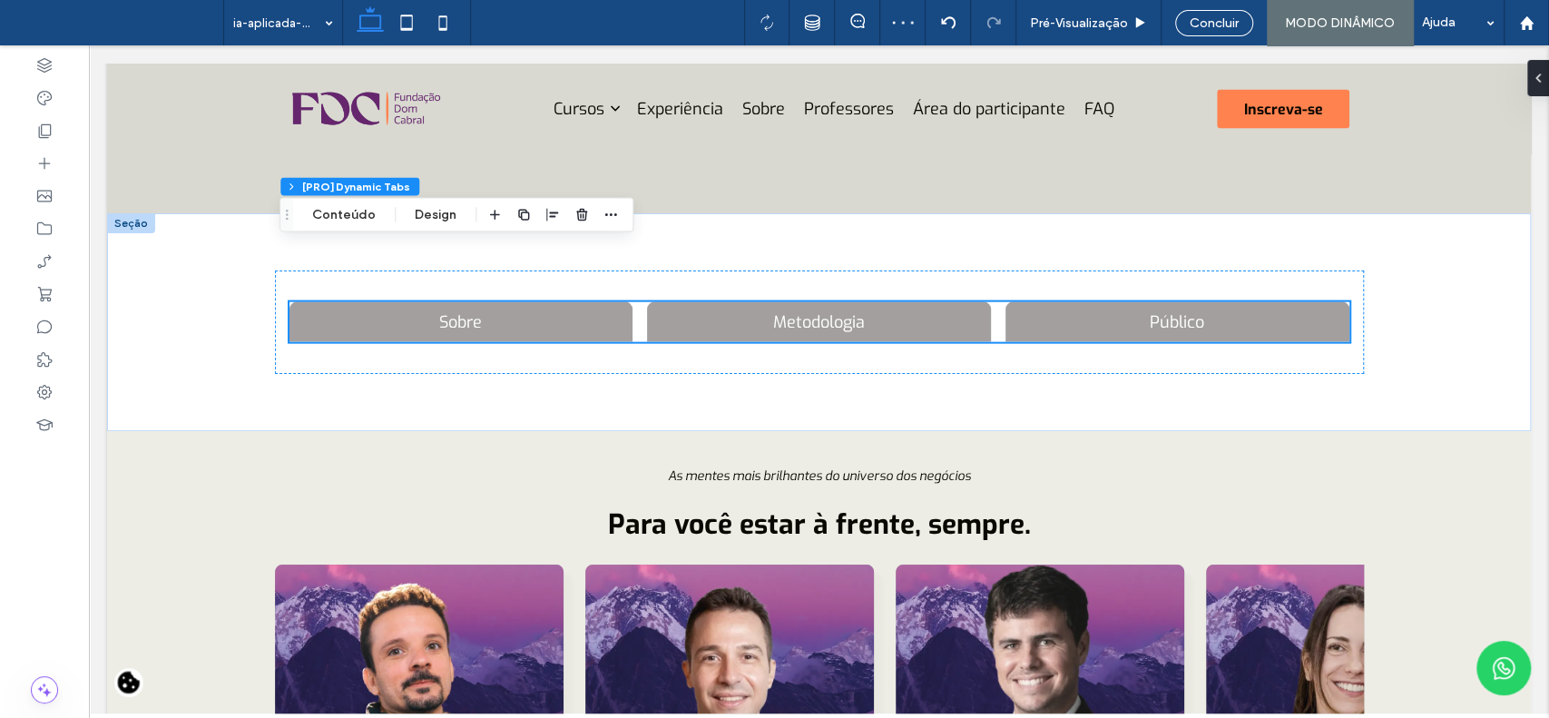
scroll to position [2614, 0]
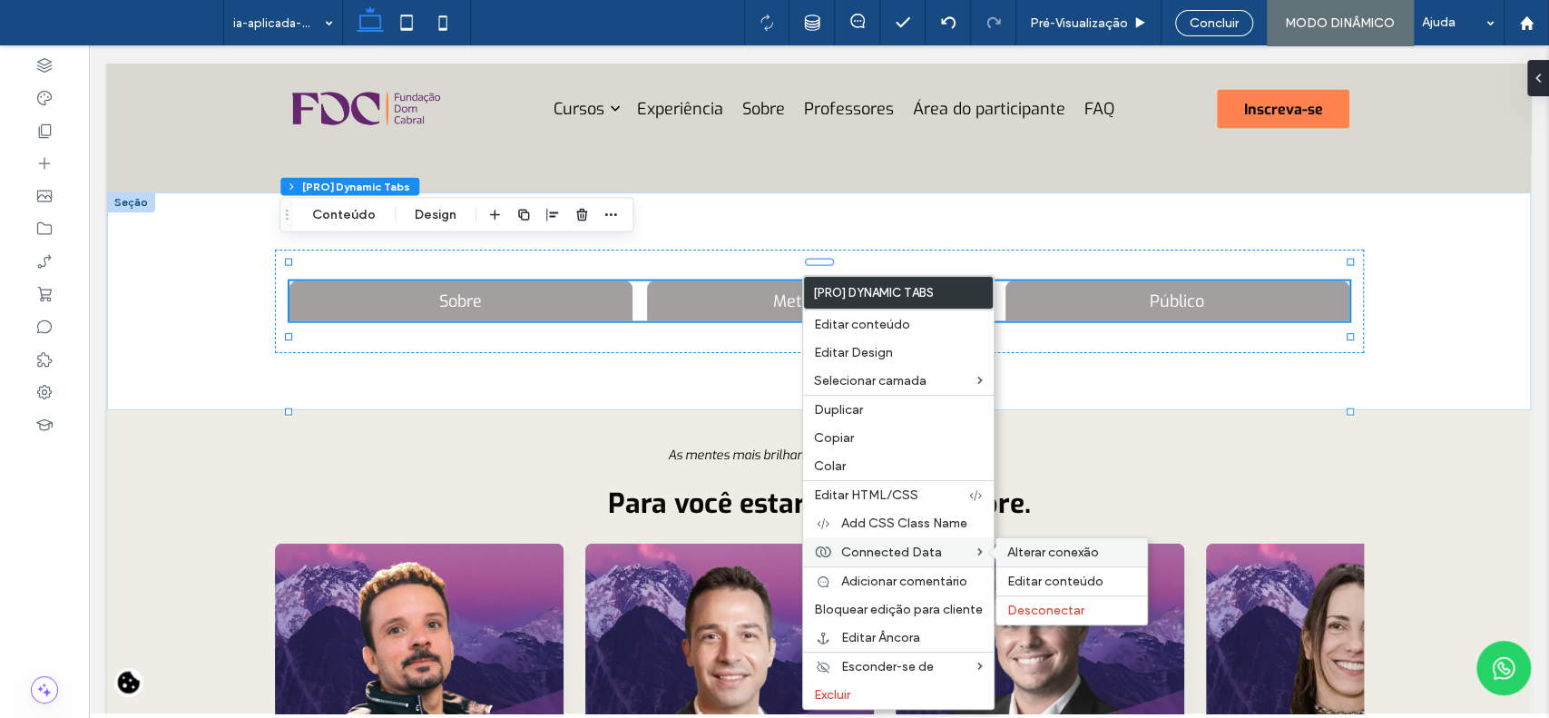
click at [1009, 550] on span "Alterar conexão" at bounding box center [1054, 552] width 92 height 15
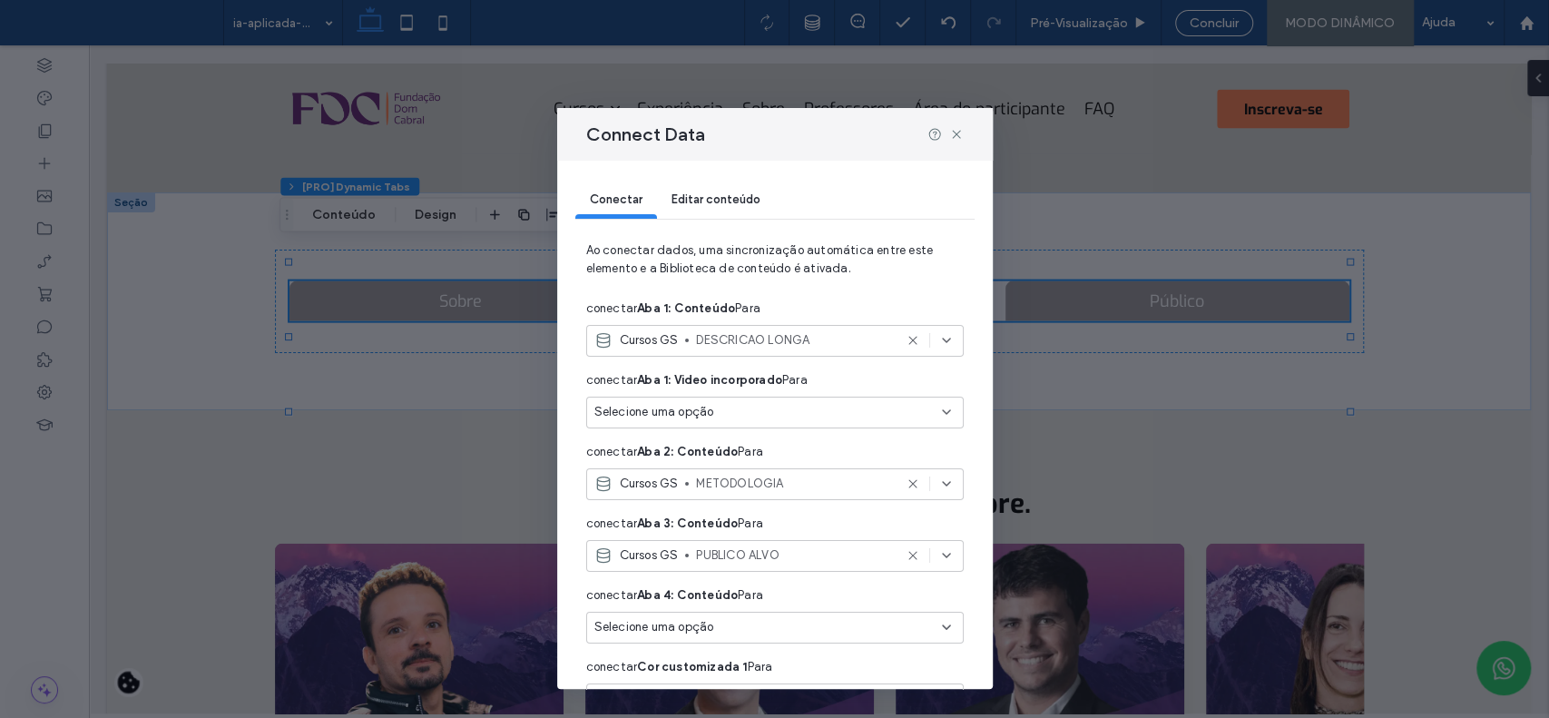
drag, startPoint x: 973, startPoint y: 410, endPoint x: 969, endPoint y: 436, distance: 25.7
click at [969, 436] on div "Conectar Editar conteúdo Ao conectar dados, uma sincronização automática entre …" at bounding box center [775, 425] width 436 height 529
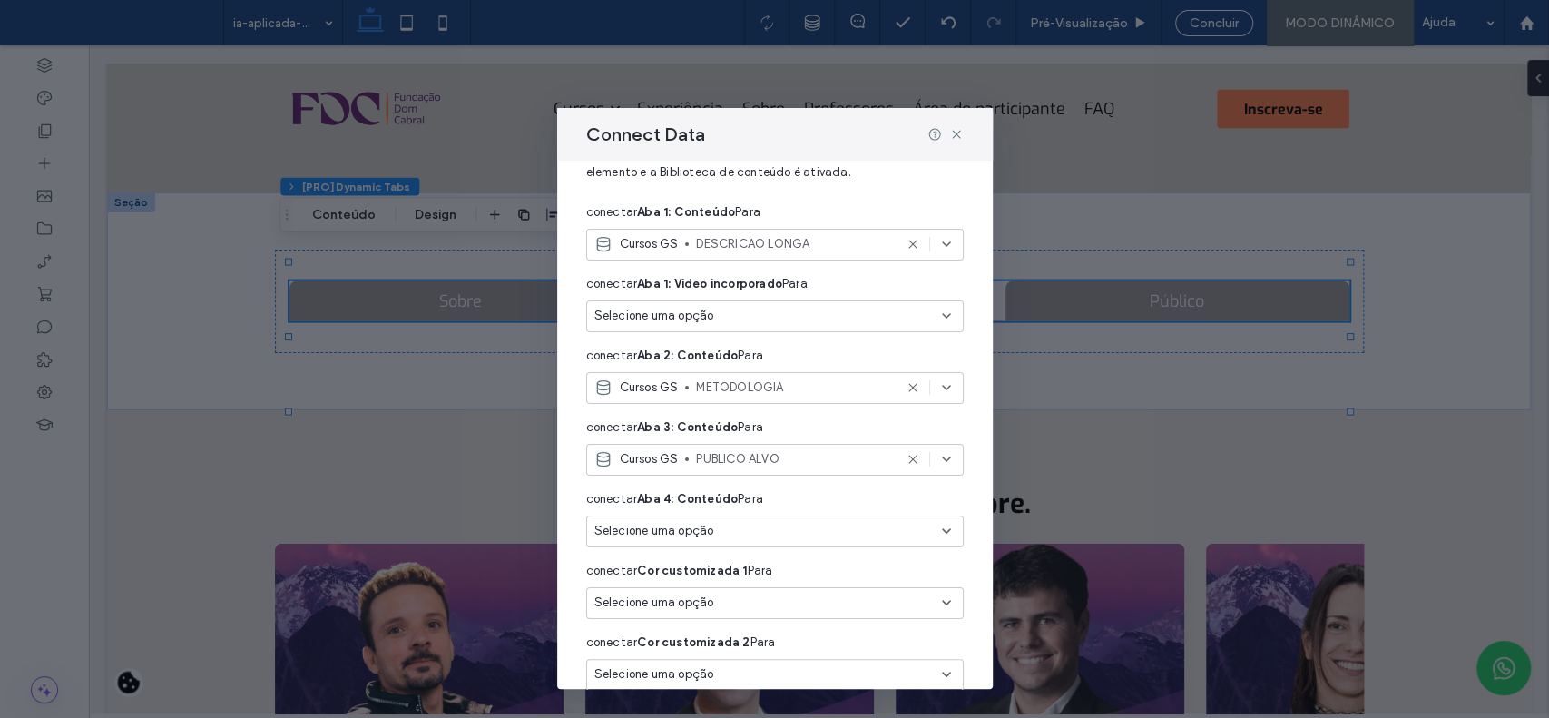
scroll to position [97, 0]
click at [906, 455] on icon at bounding box center [913, 458] width 15 height 15
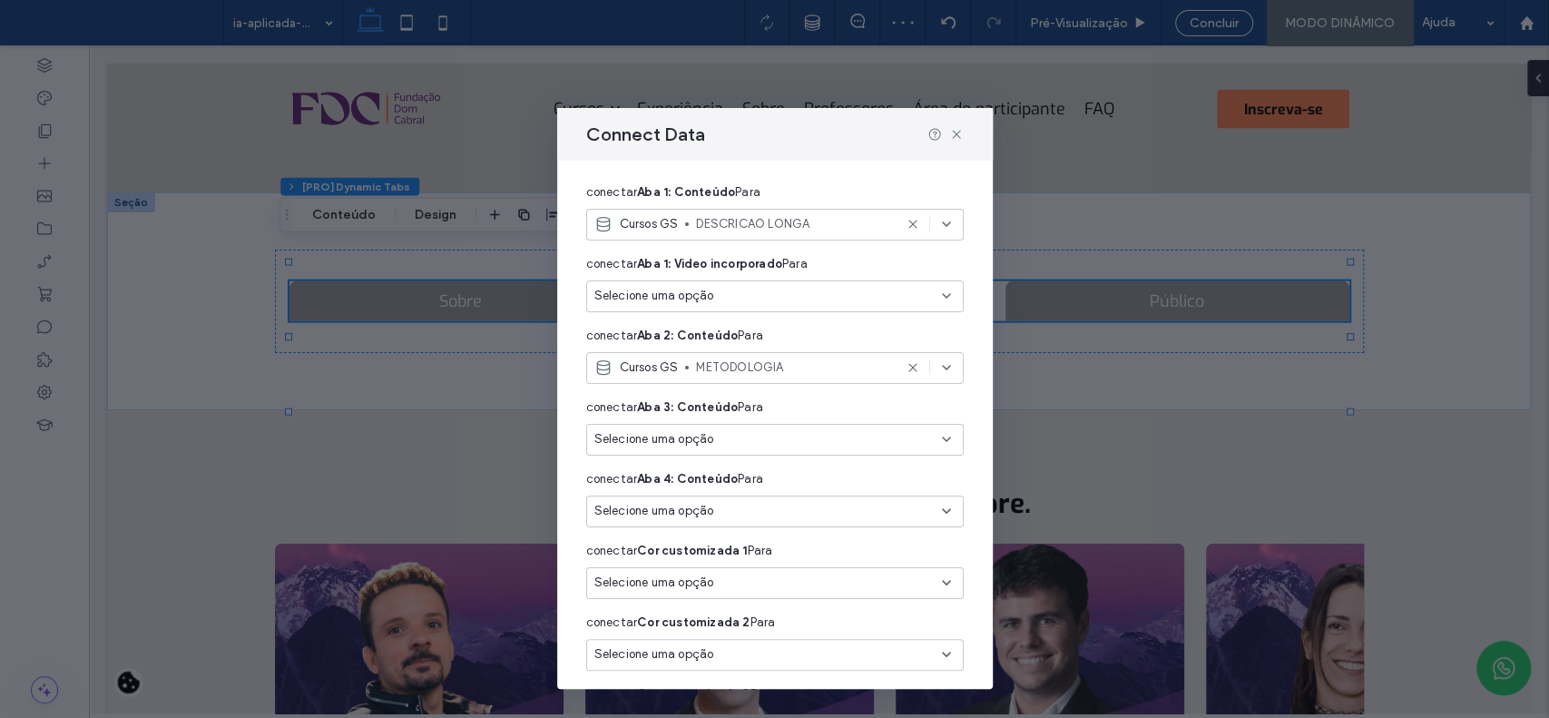
scroll to position [105, 0]
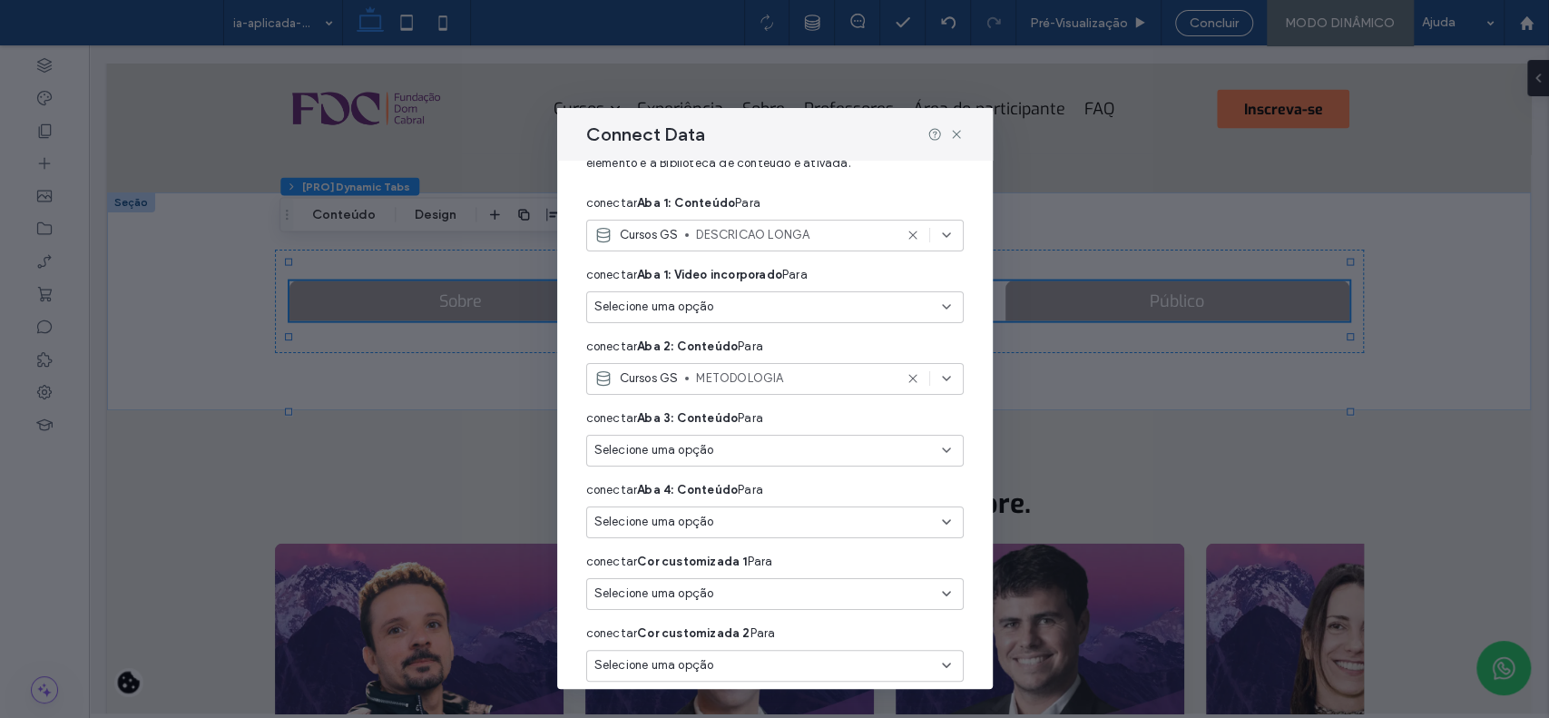
click at [820, 249] on div "Cursos GS DESCRICAO LONGA" at bounding box center [775, 236] width 378 height 32
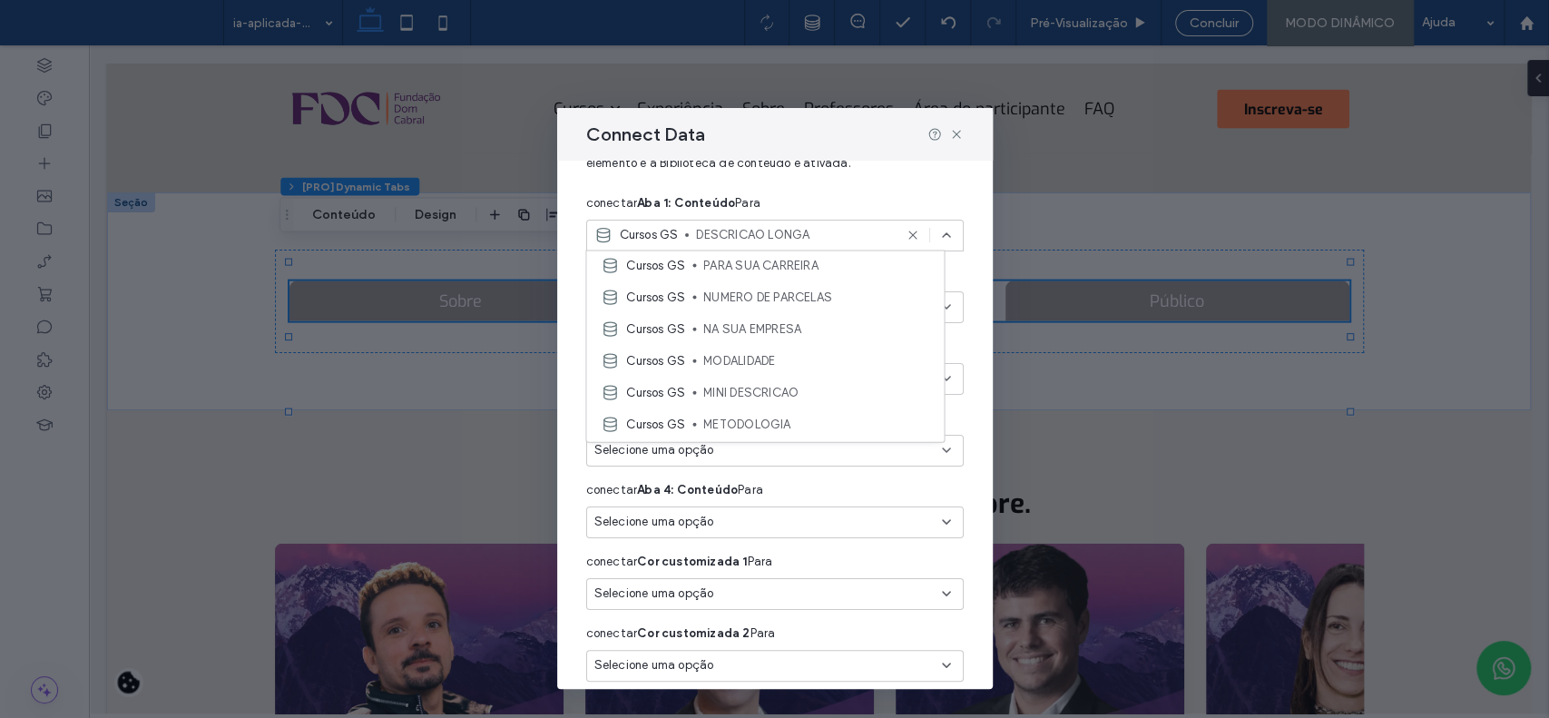
scroll to position [280, 0]
click at [855, 280] on div "Cursos GS PARA SUA CARREIRA" at bounding box center [765, 273] width 358 height 32
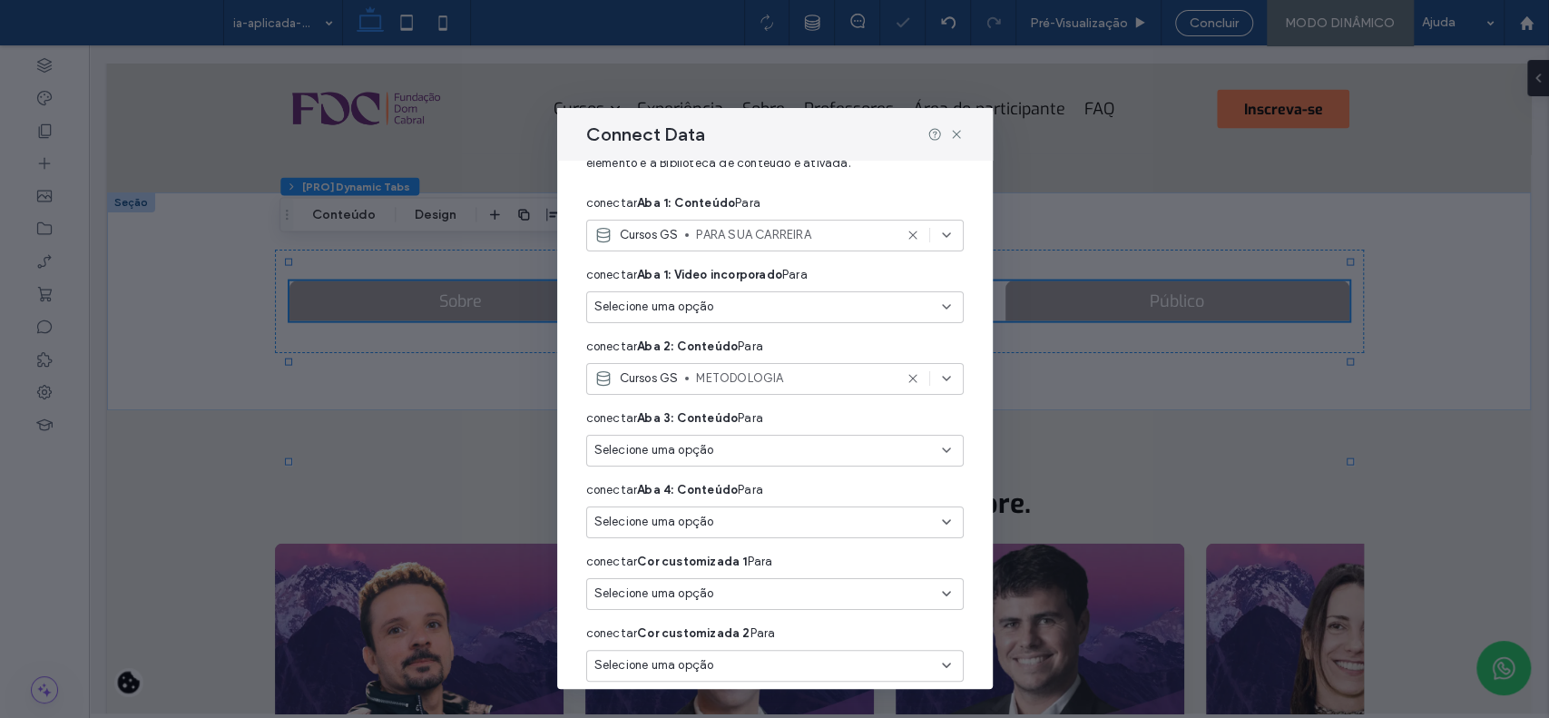
click at [843, 382] on span "METODOLOGIA" at bounding box center [794, 378] width 196 height 18
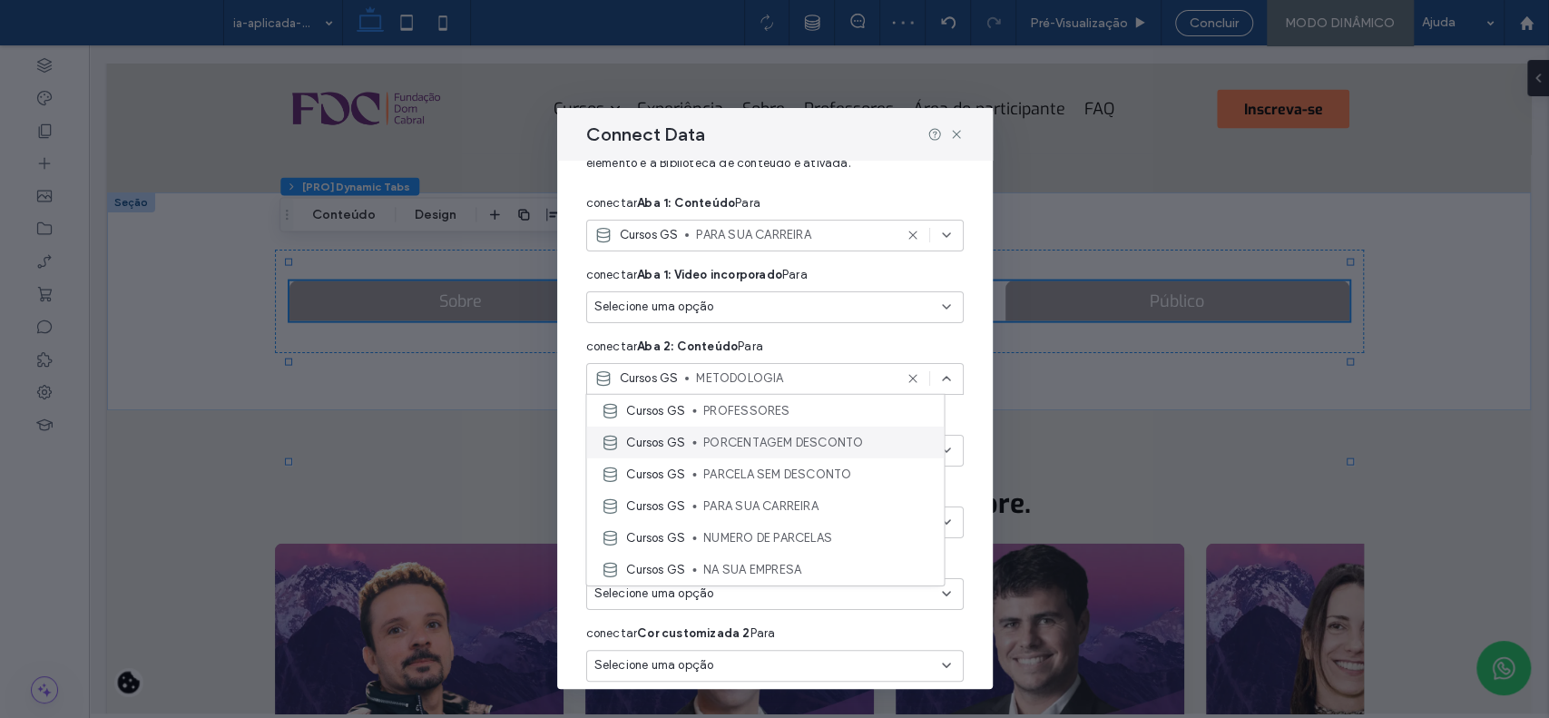
scroll to position [182, 0]
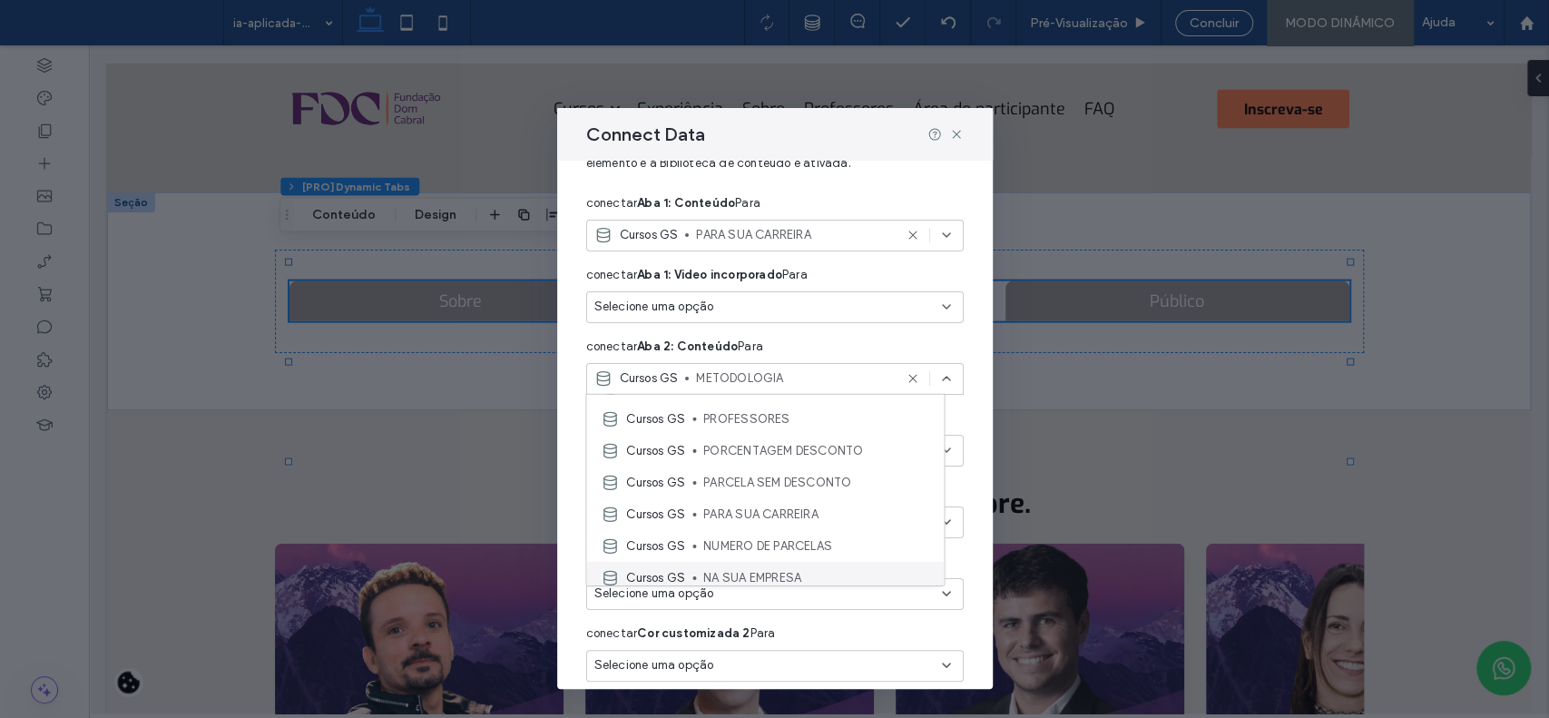
click at [836, 564] on div "Cursos GS NA SUA EMPRESA" at bounding box center [765, 578] width 358 height 32
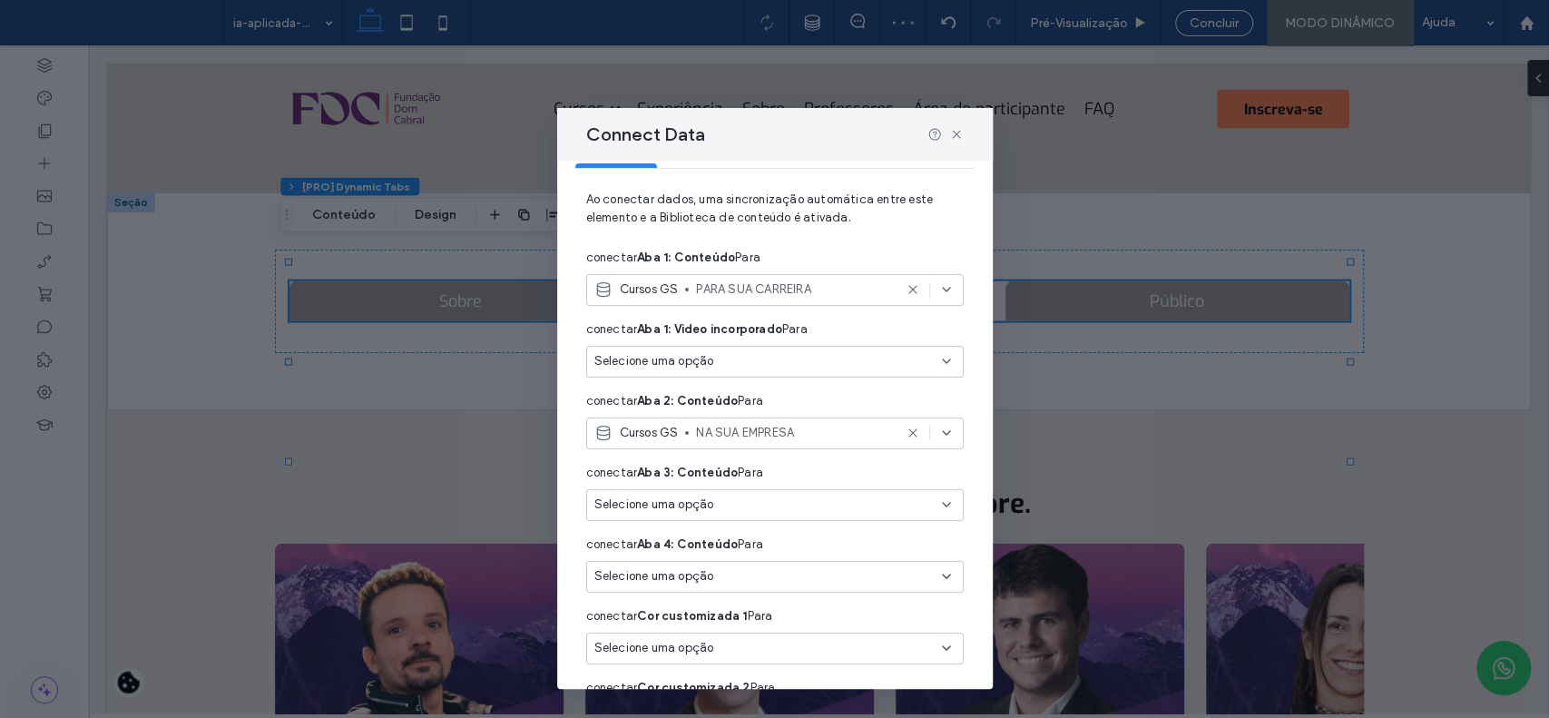
scroll to position [0, 0]
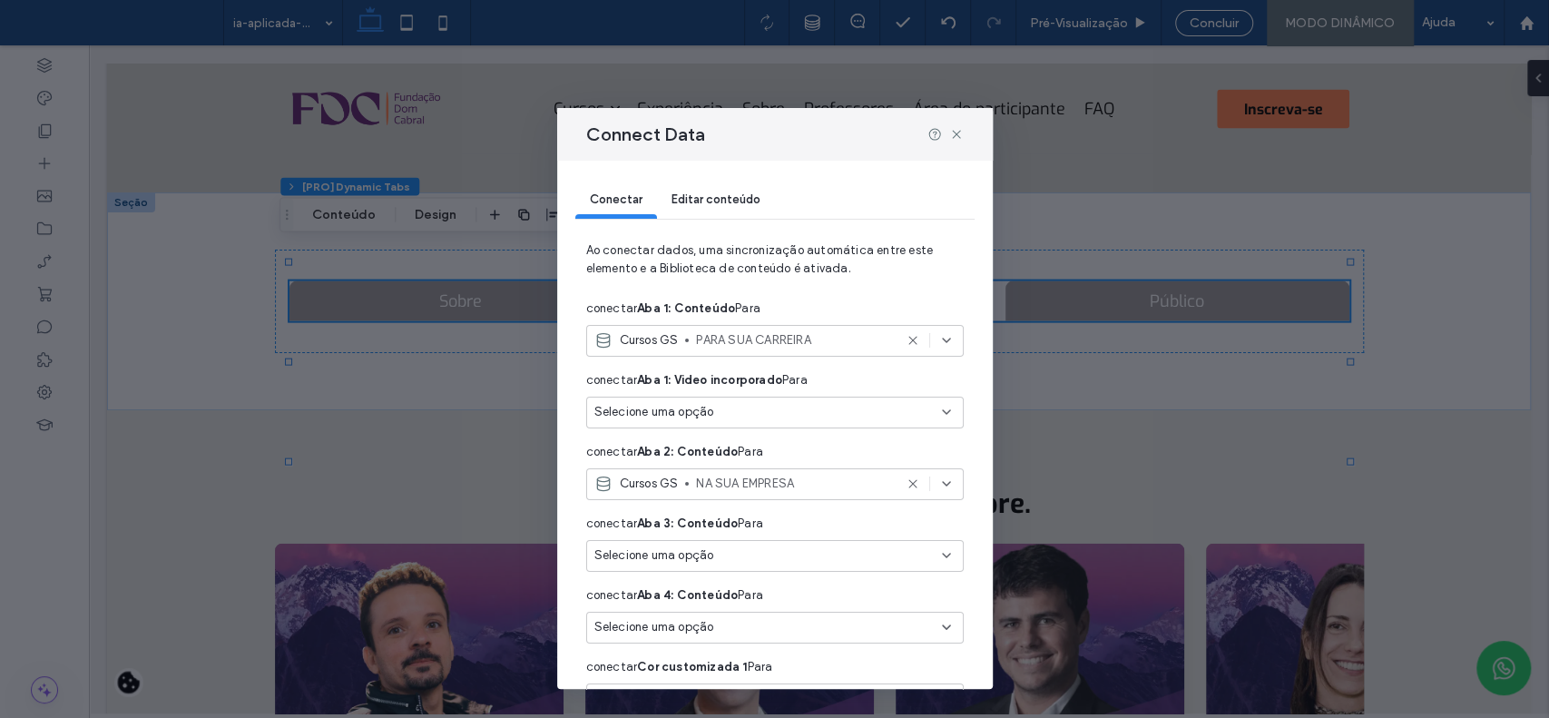
click at [705, 203] on span "Editar conteúdo" at bounding box center [716, 199] width 89 height 14
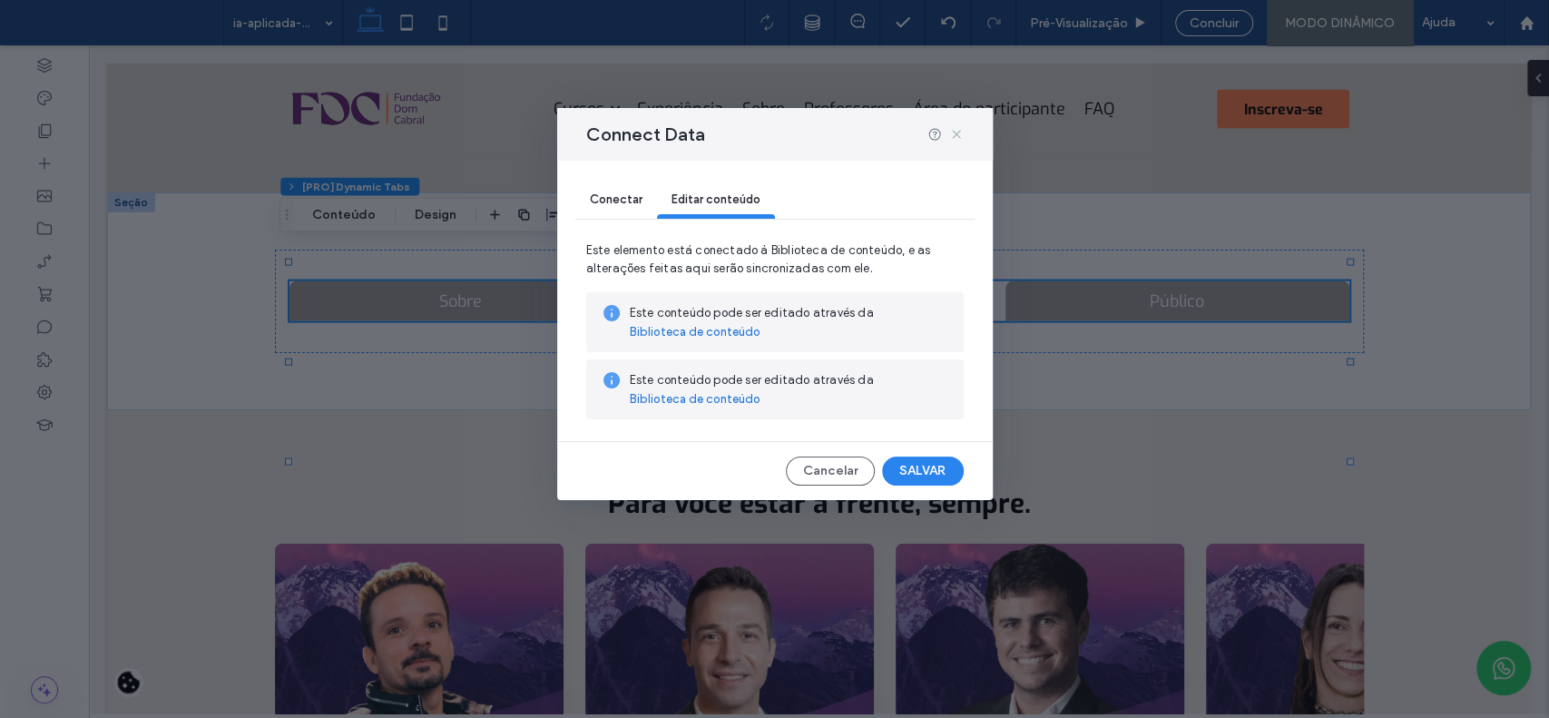
click at [960, 139] on icon at bounding box center [956, 134] width 15 height 15
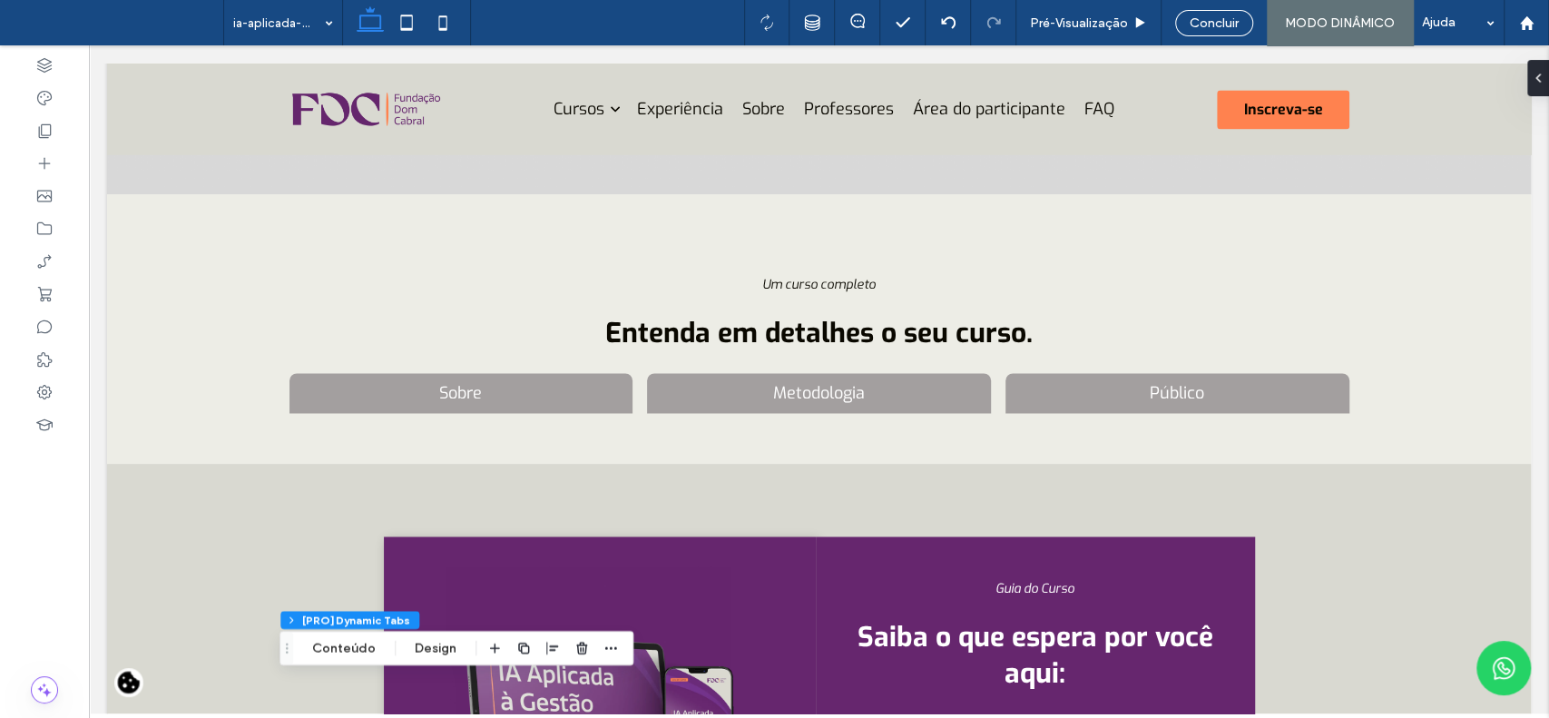
scroll to position [1795, 0]
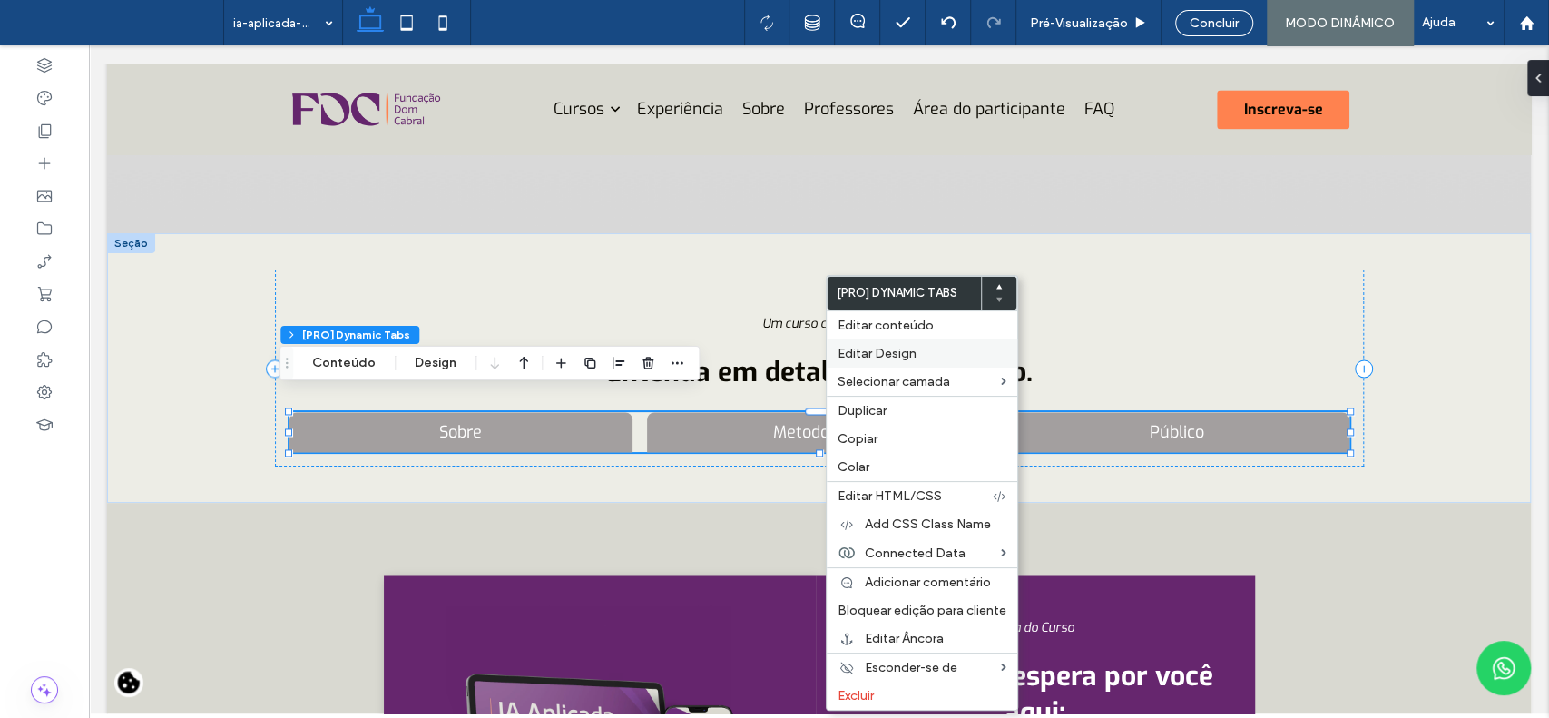
click at [897, 354] on span "Editar Design" at bounding box center [877, 353] width 79 height 15
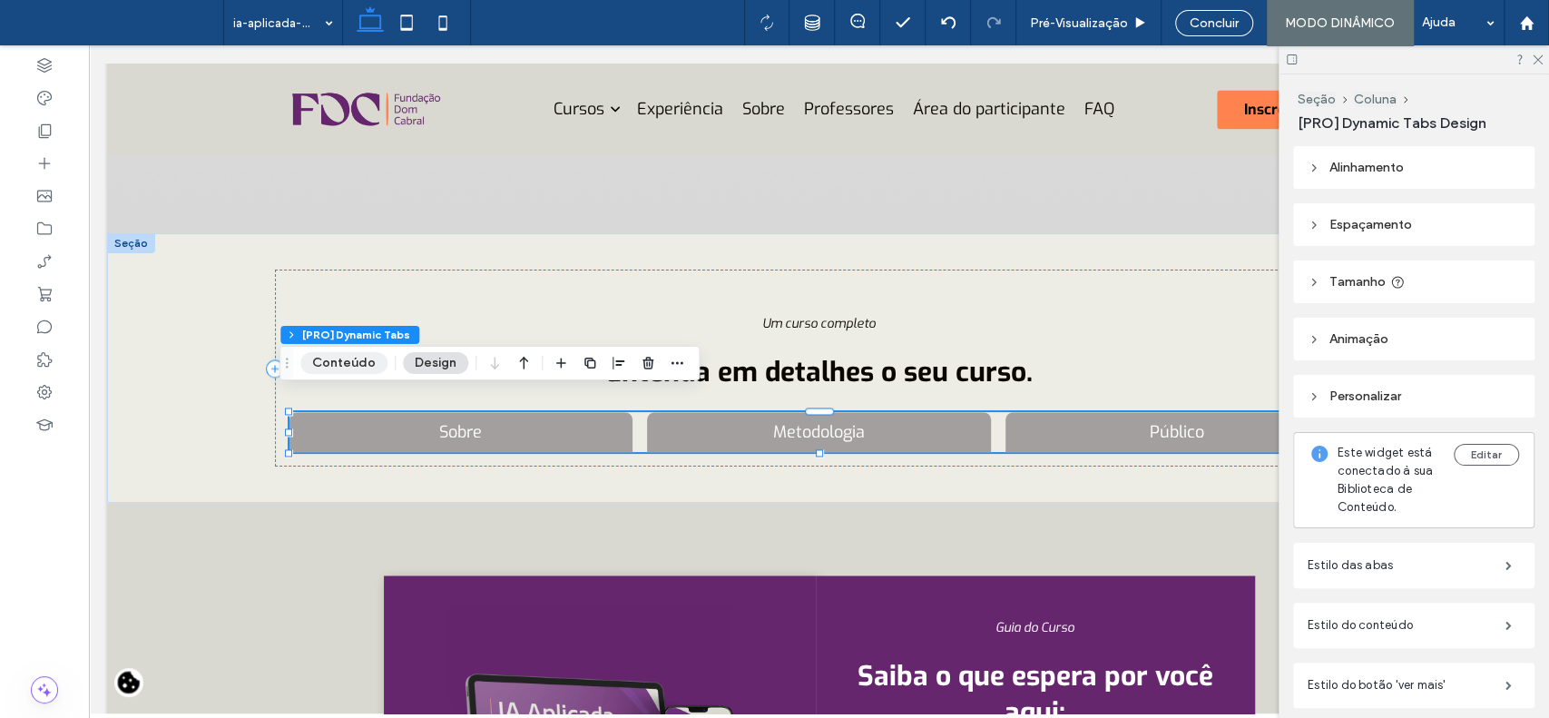
click at [349, 355] on button "Conteúdo" at bounding box center [343, 363] width 87 height 22
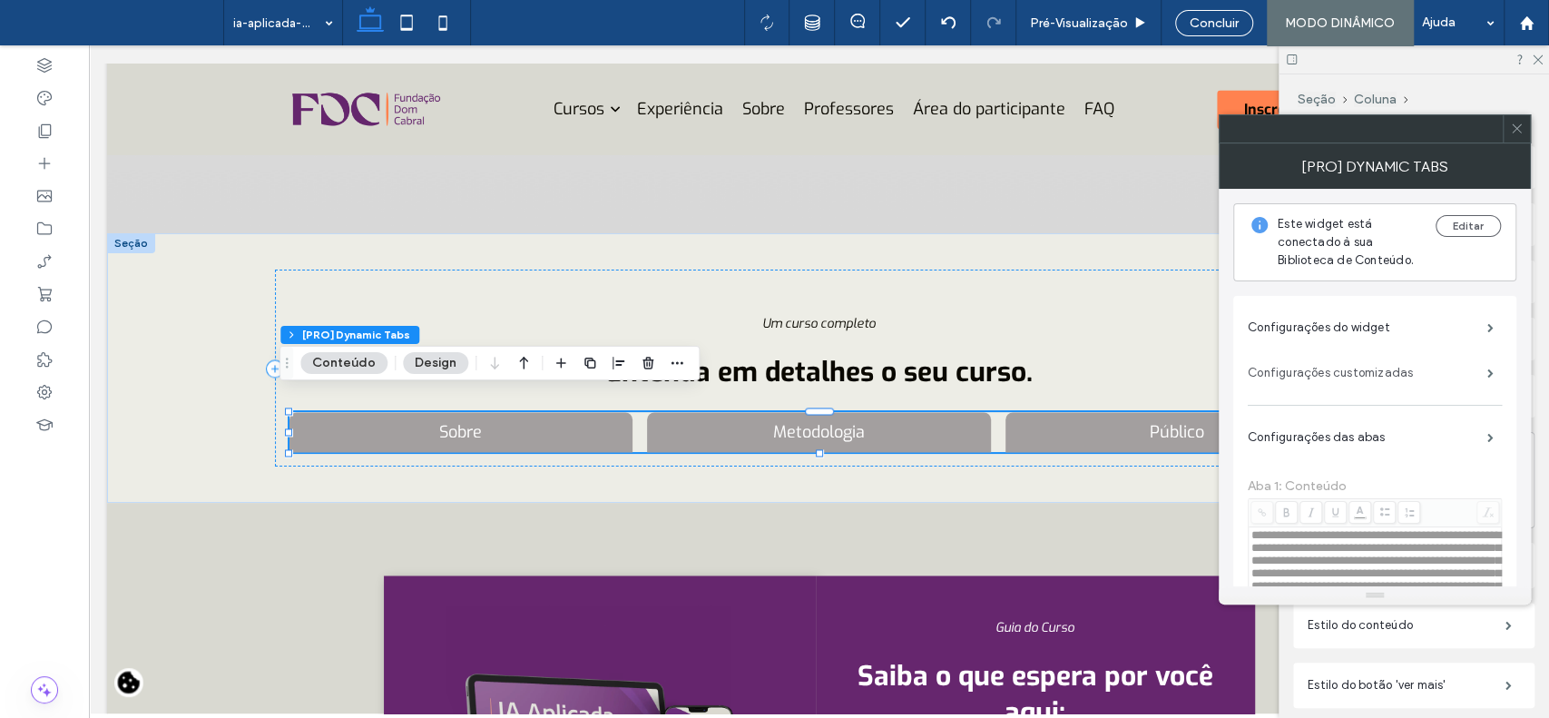
click at [1388, 373] on label "Configurações customizadas" at bounding box center [1368, 373] width 240 height 36
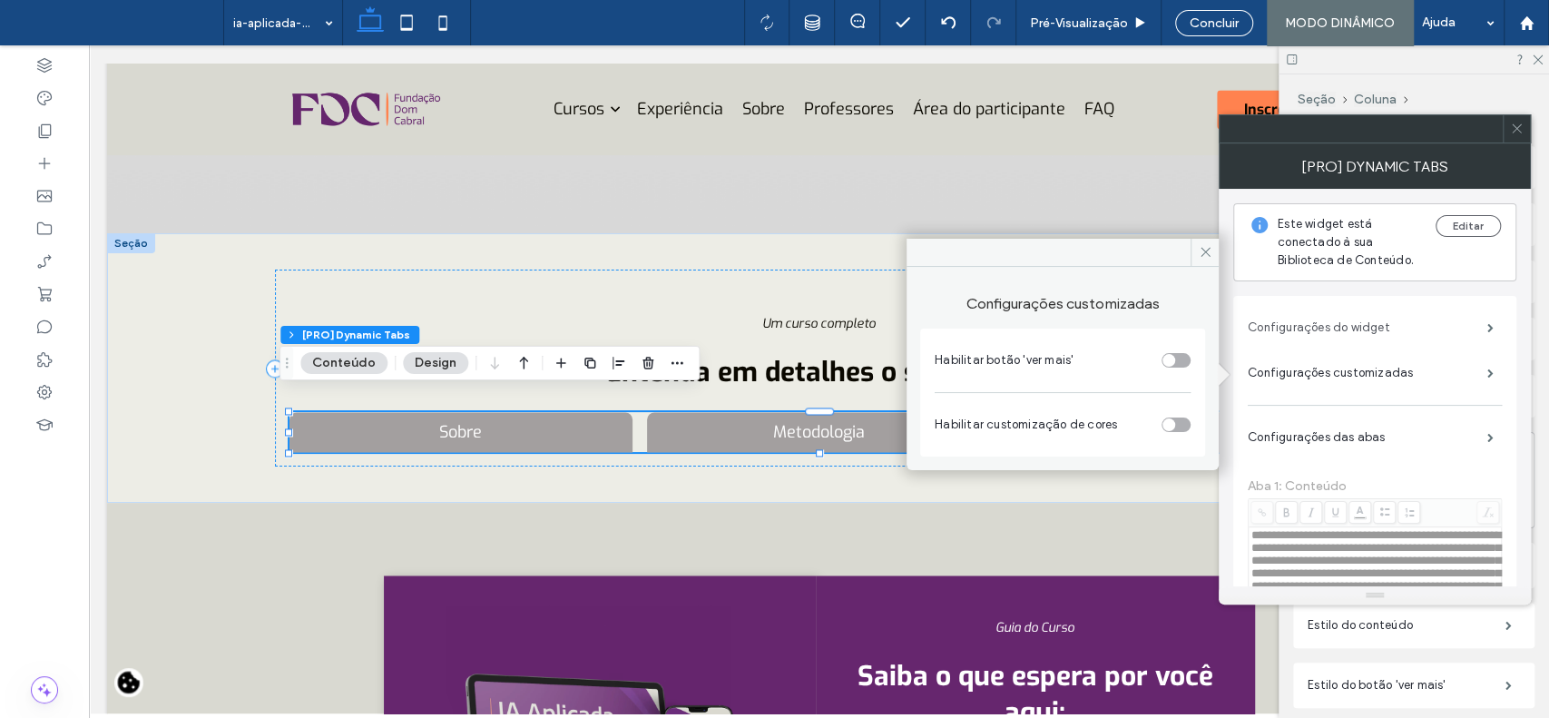
click at [1368, 316] on label "Configurações do widget" at bounding box center [1368, 328] width 240 height 36
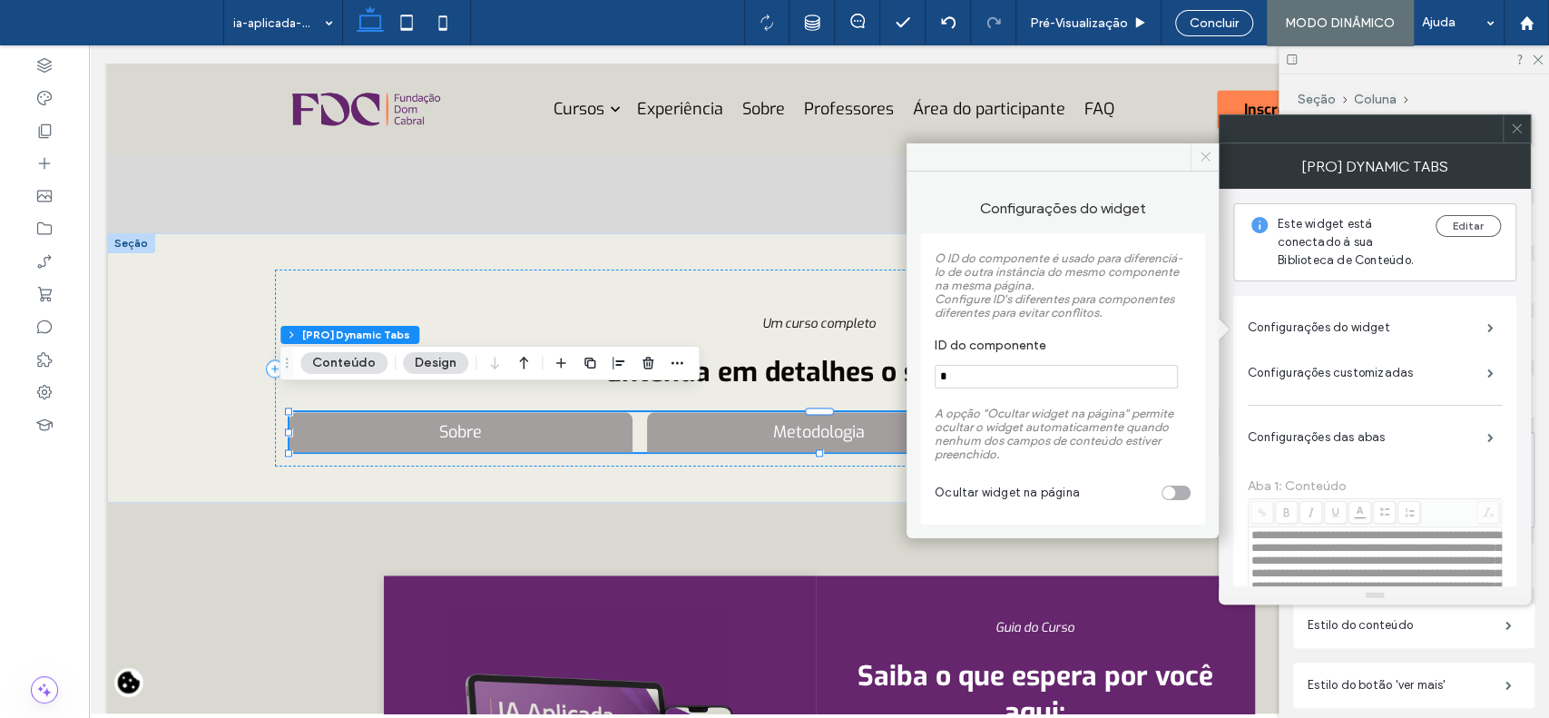
click at [1203, 153] on use at bounding box center [1205, 156] width 9 height 9
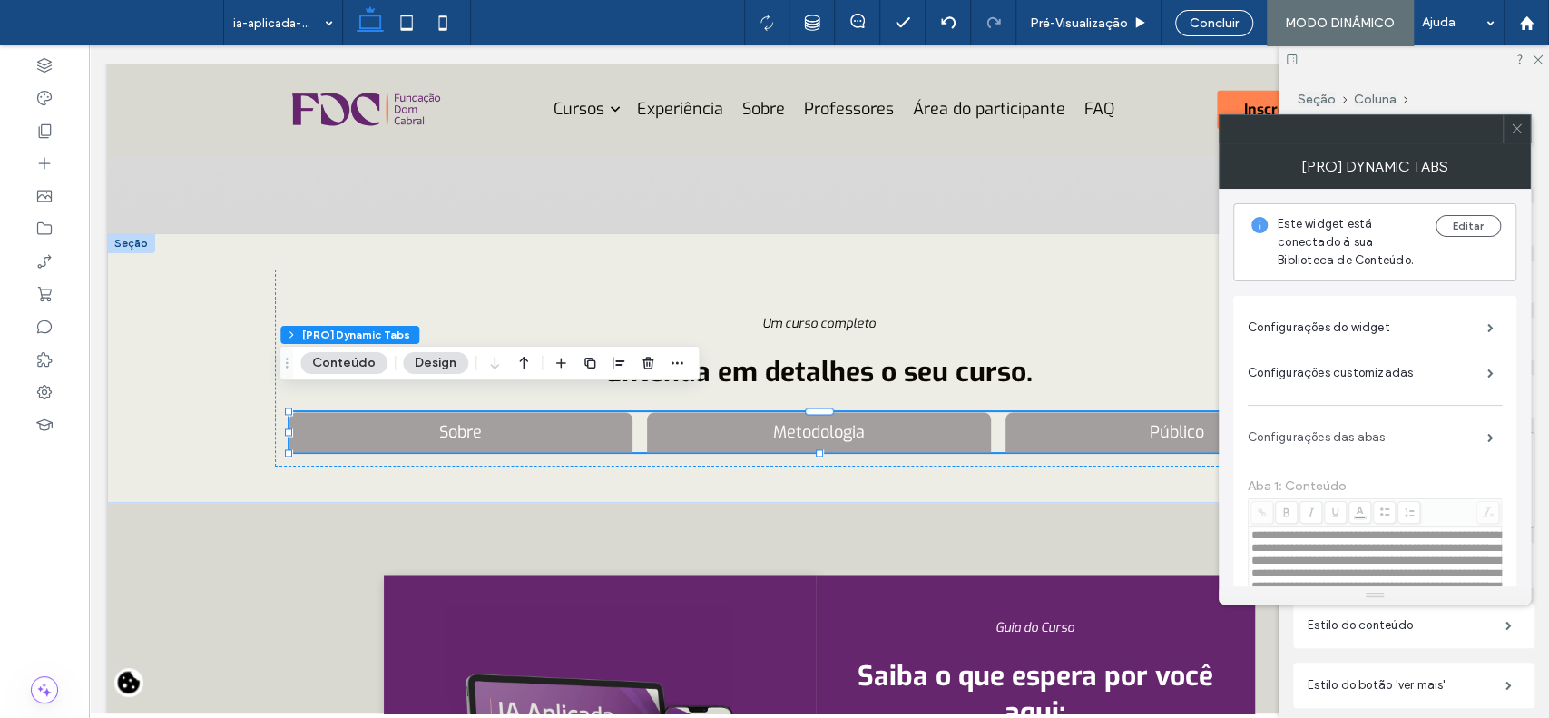
click at [1334, 438] on label "Configurações das abas" at bounding box center [1368, 437] width 240 height 36
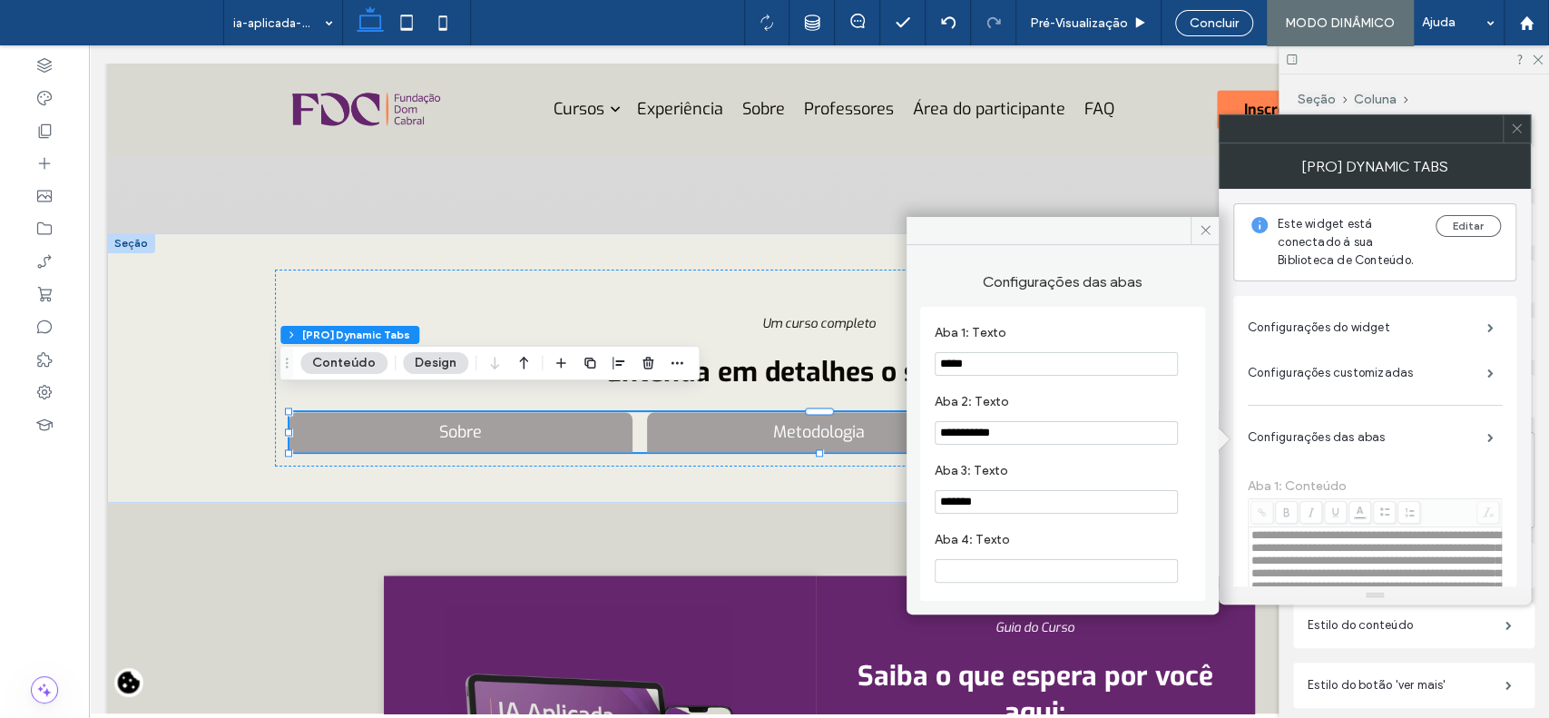
click at [1038, 363] on input "*****" at bounding box center [1056, 364] width 243 height 24
type input "**********"
click at [1204, 226] on icon at bounding box center [1206, 230] width 14 height 14
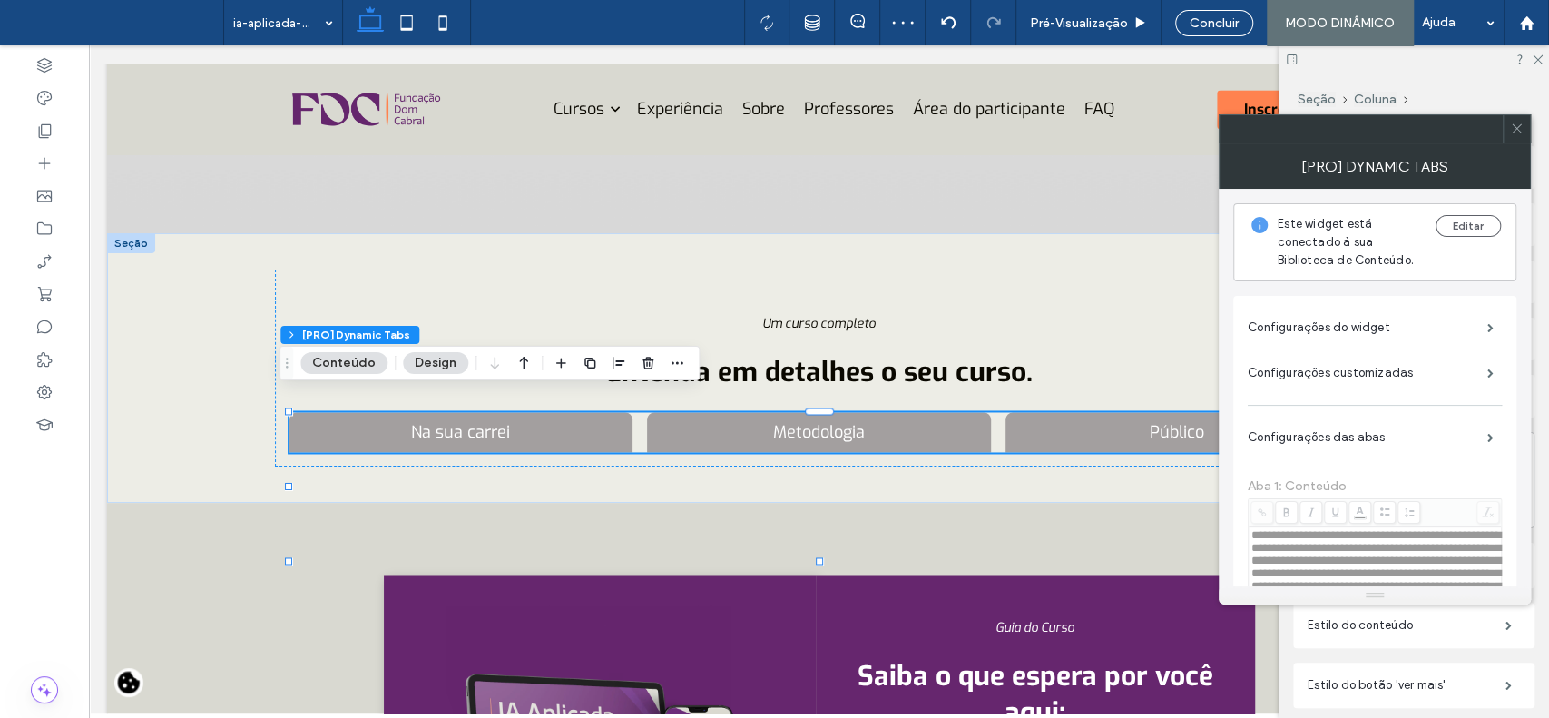
click at [1511, 133] on icon at bounding box center [1517, 129] width 14 height 14
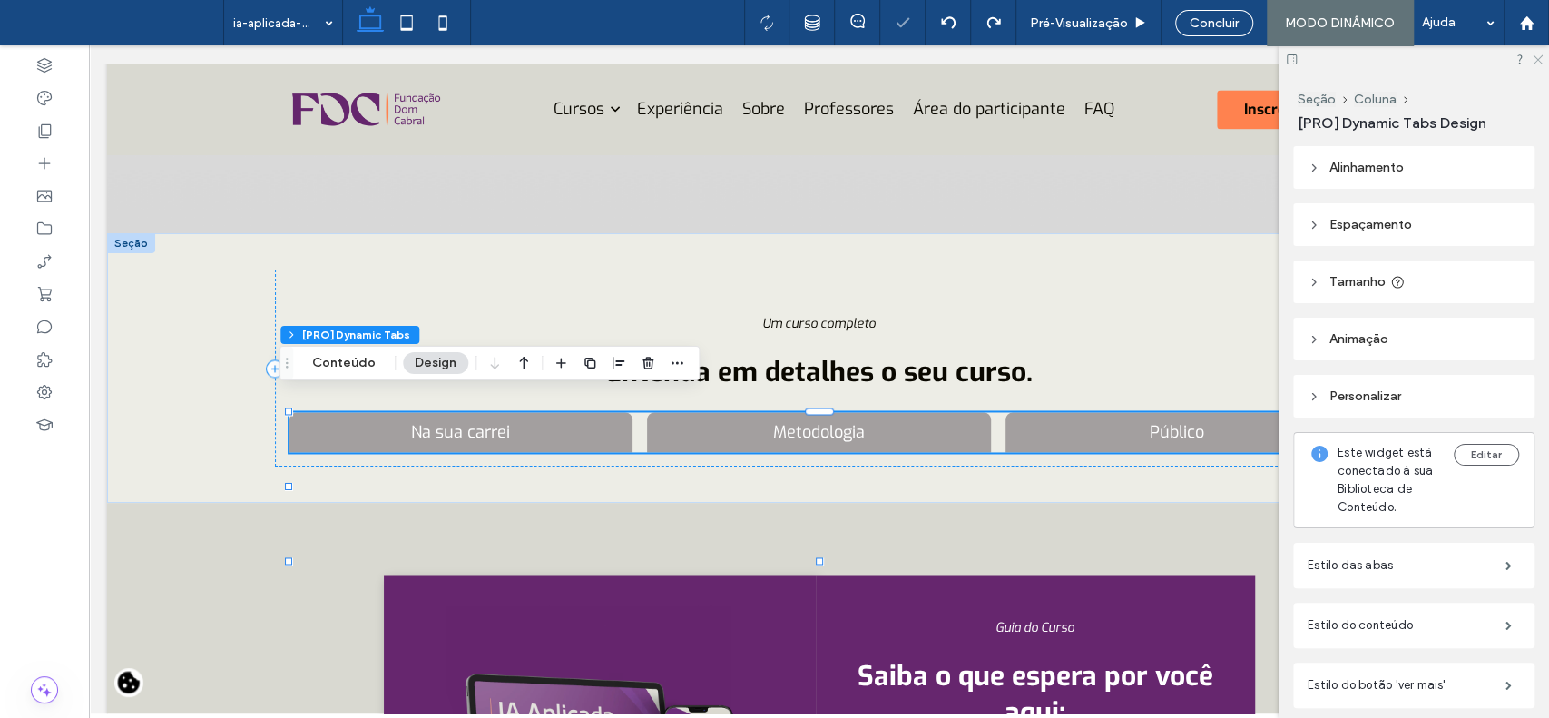
click at [1533, 62] on icon at bounding box center [1537, 59] width 12 height 12
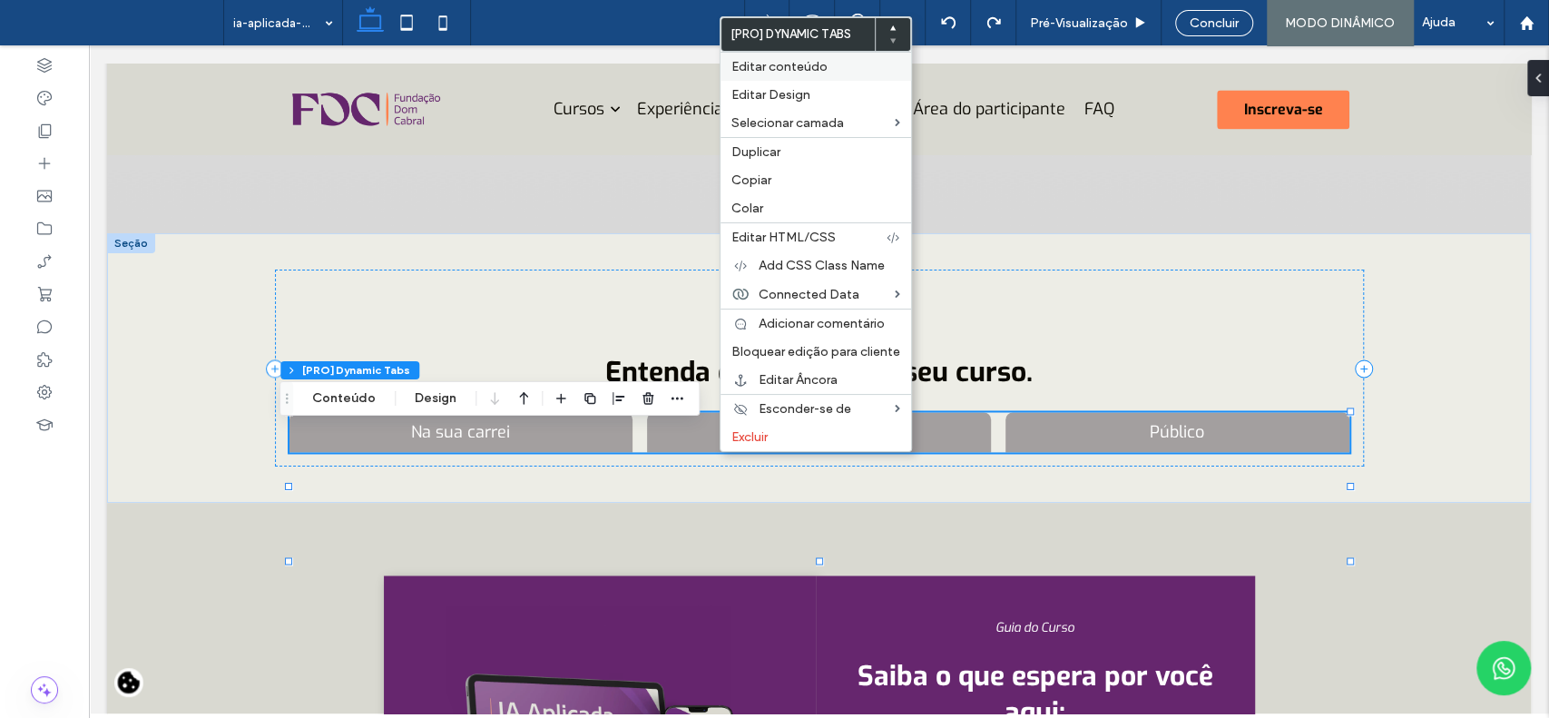
click at [785, 71] on span "Editar conteúdo" at bounding box center [780, 66] width 96 height 15
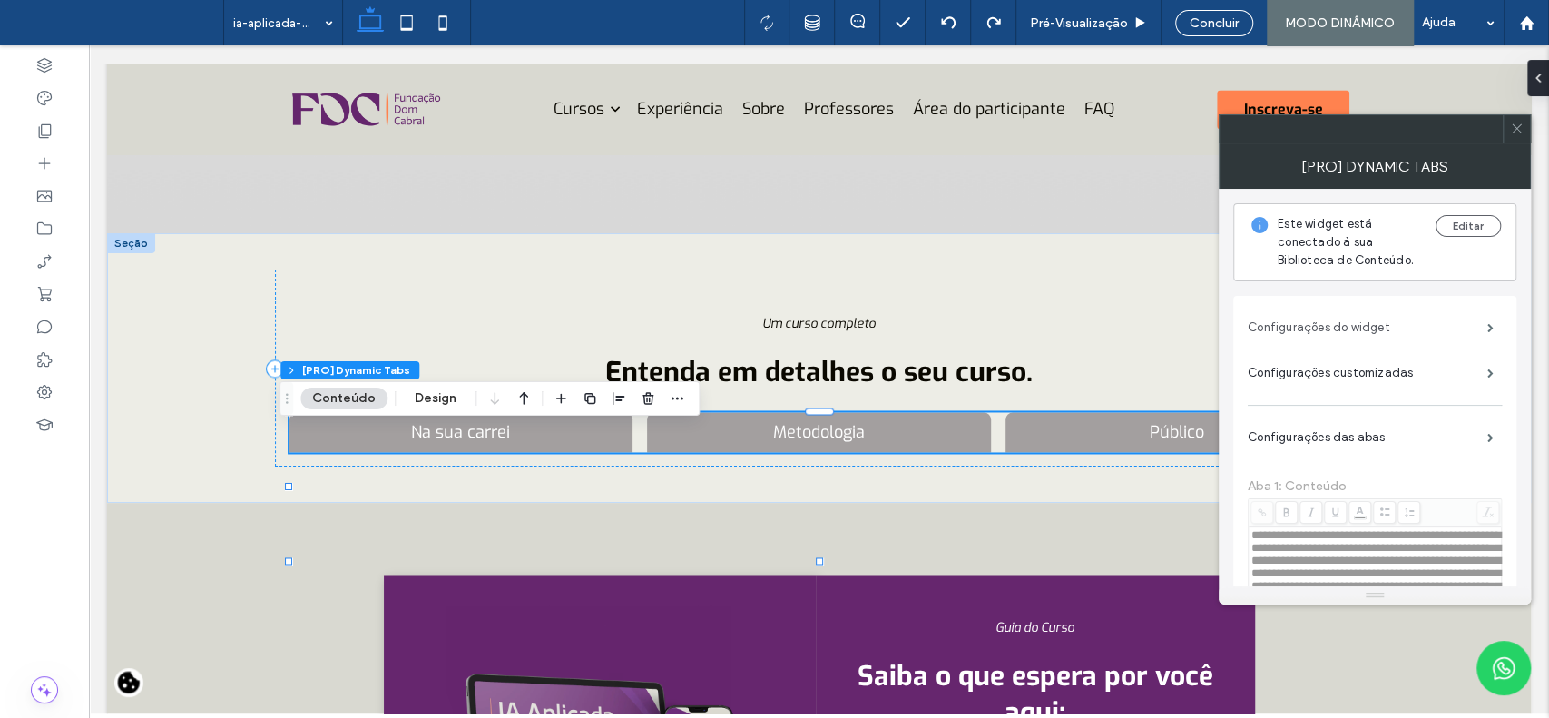
click at [1287, 336] on label "Configurações do widget" at bounding box center [1368, 328] width 240 height 36
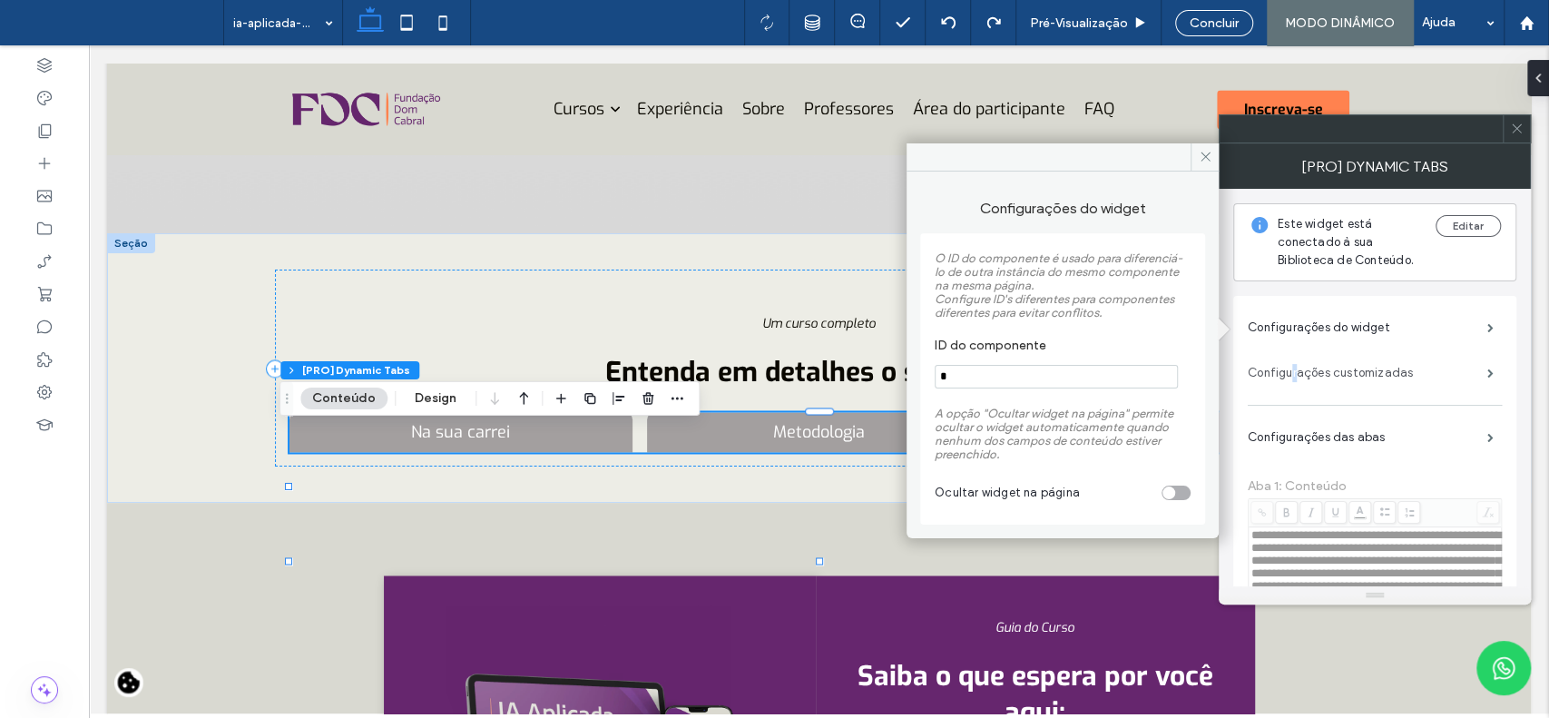
click at [1295, 376] on label "Configurações customizadas" at bounding box center [1368, 373] width 240 height 36
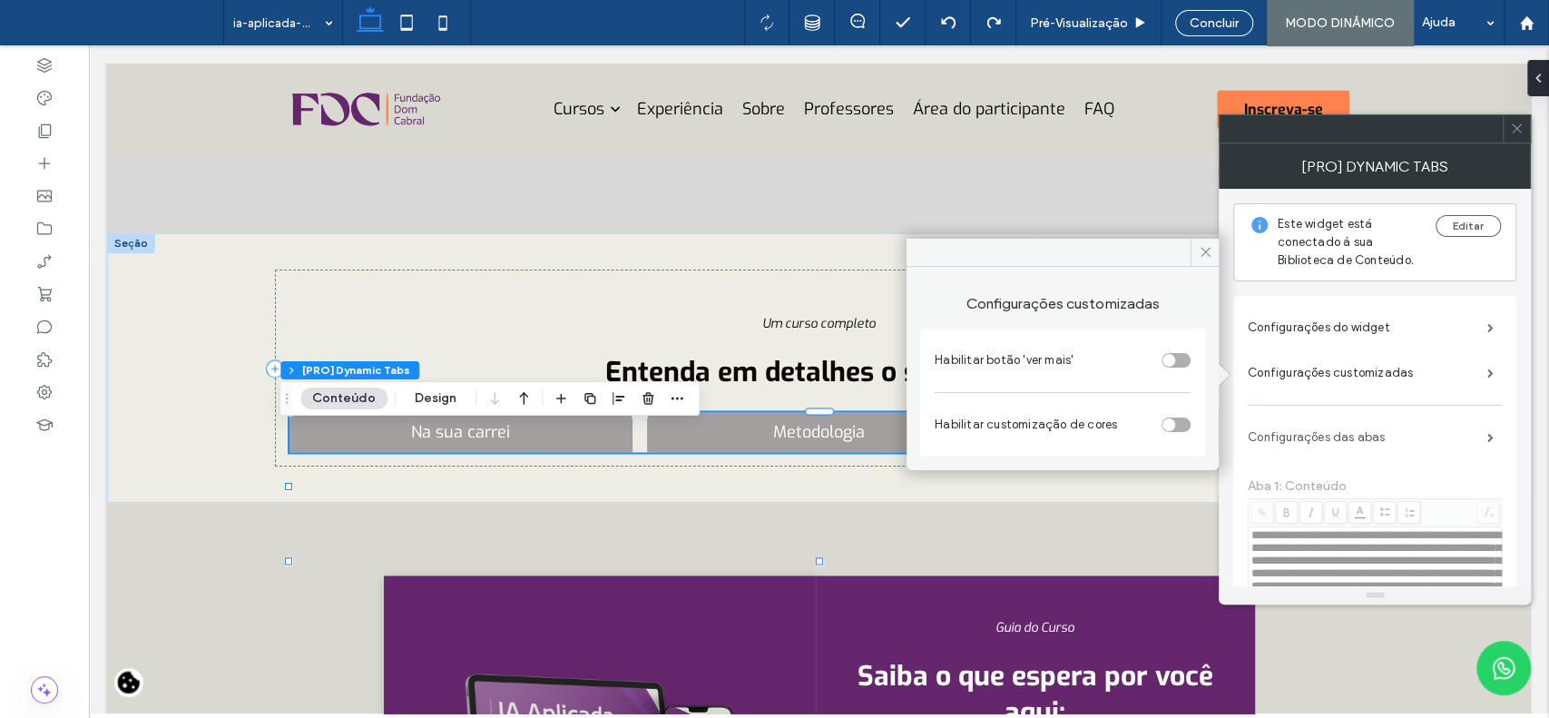
click at [1293, 430] on label "Configurações das abas" at bounding box center [1368, 437] width 240 height 36
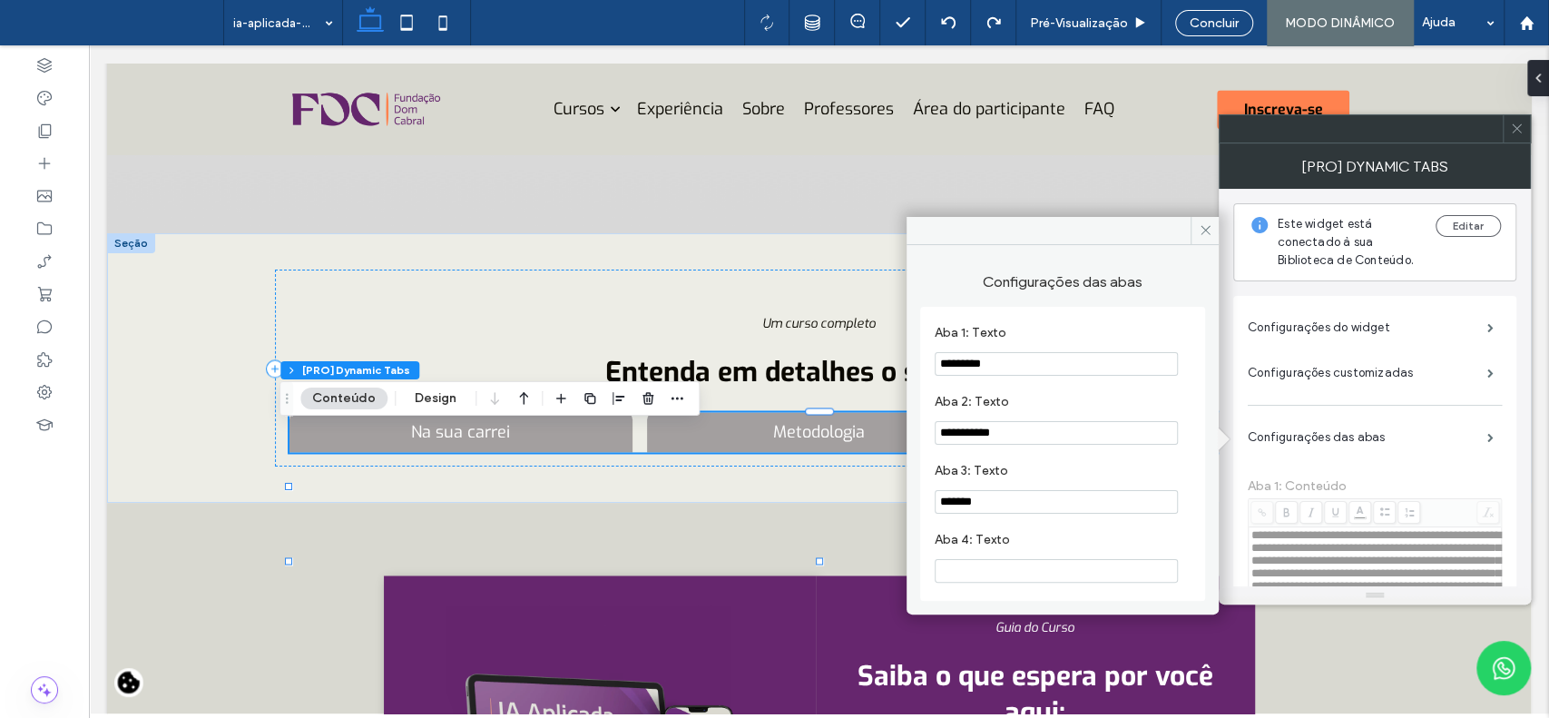
click at [1070, 368] on input "*********" at bounding box center [1056, 364] width 243 height 24
type input "*****"
drag, startPoint x: 1210, startPoint y: 230, endPoint x: 1254, endPoint y: 226, distance: 43.7
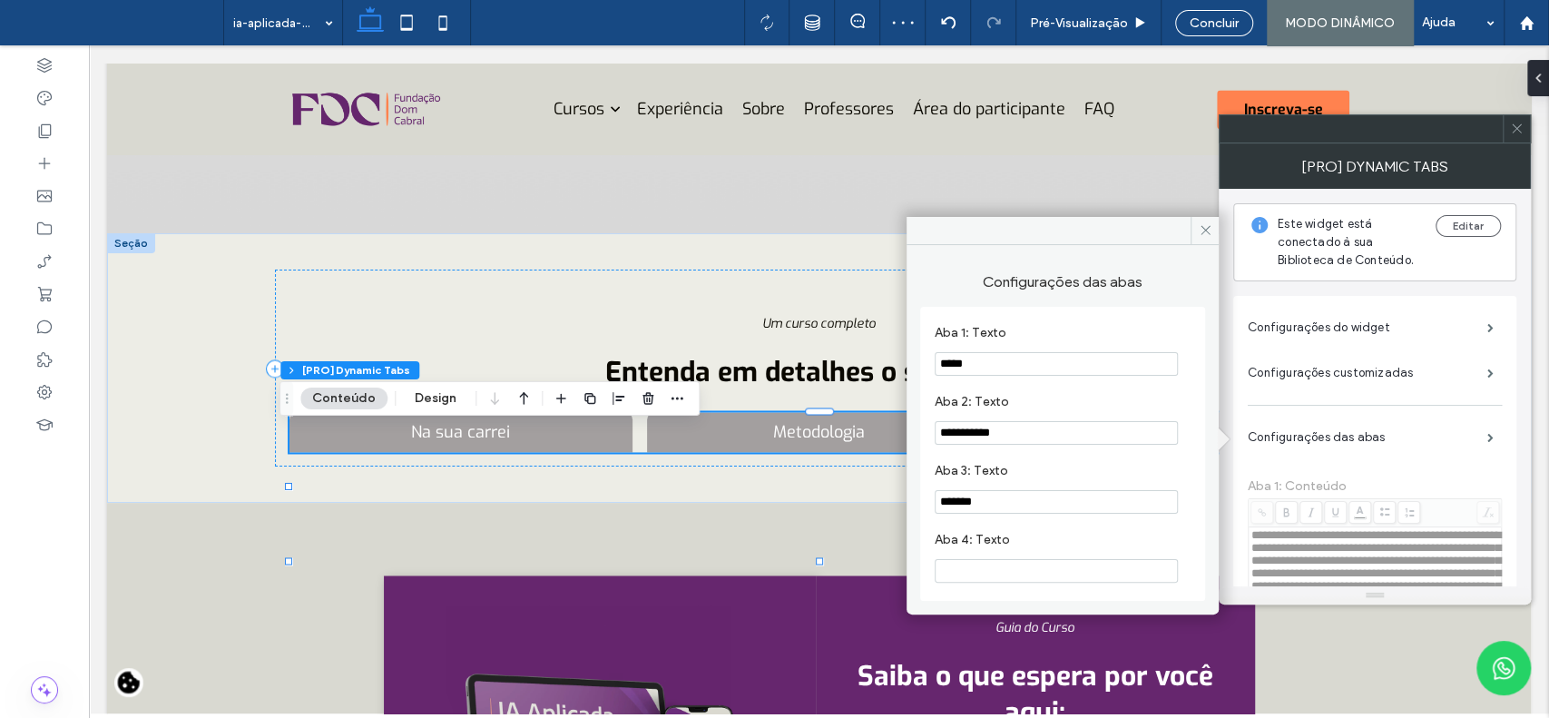
click at [1213, 230] on span at bounding box center [1205, 230] width 28 height 27
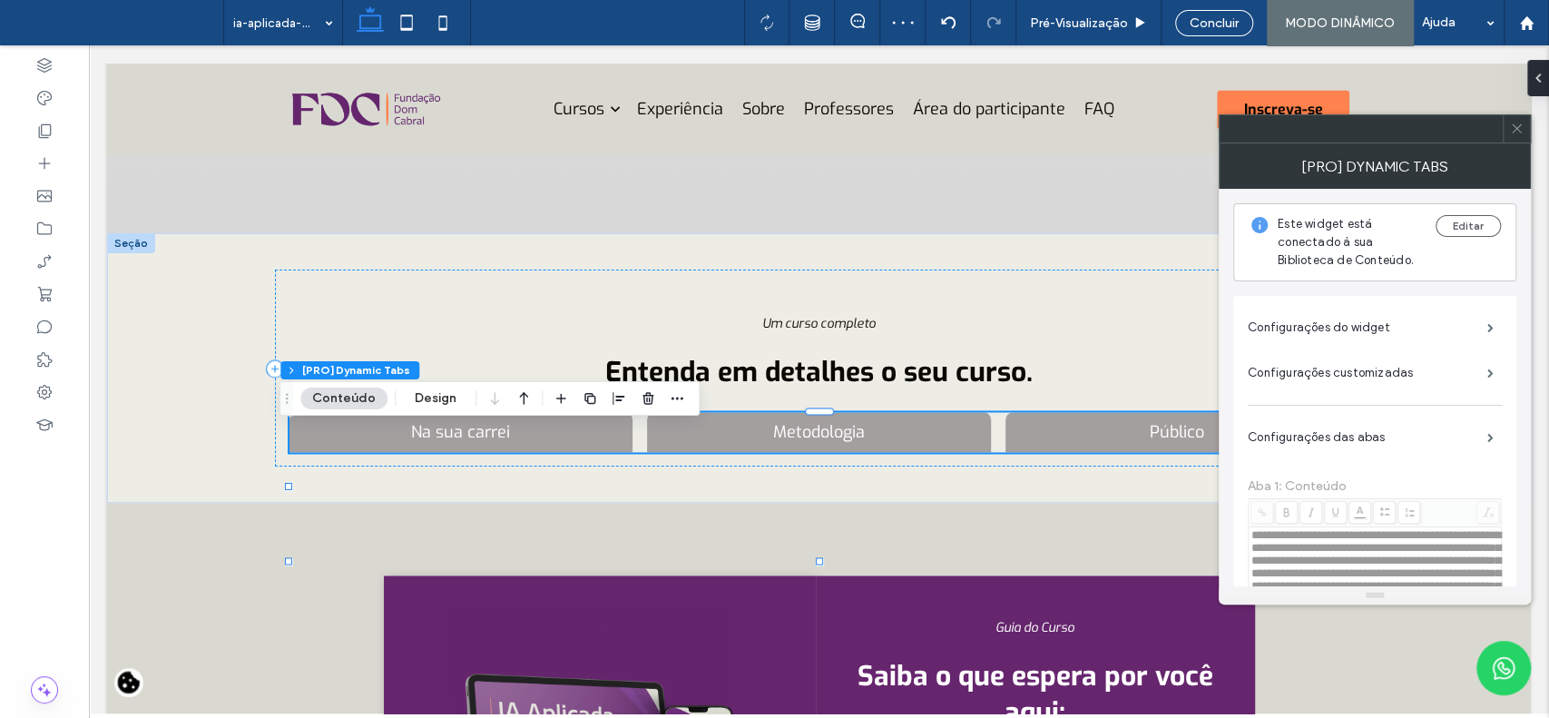
click at [1518, 124] on icon at bounding box center [1517, 129] width 14 height 14
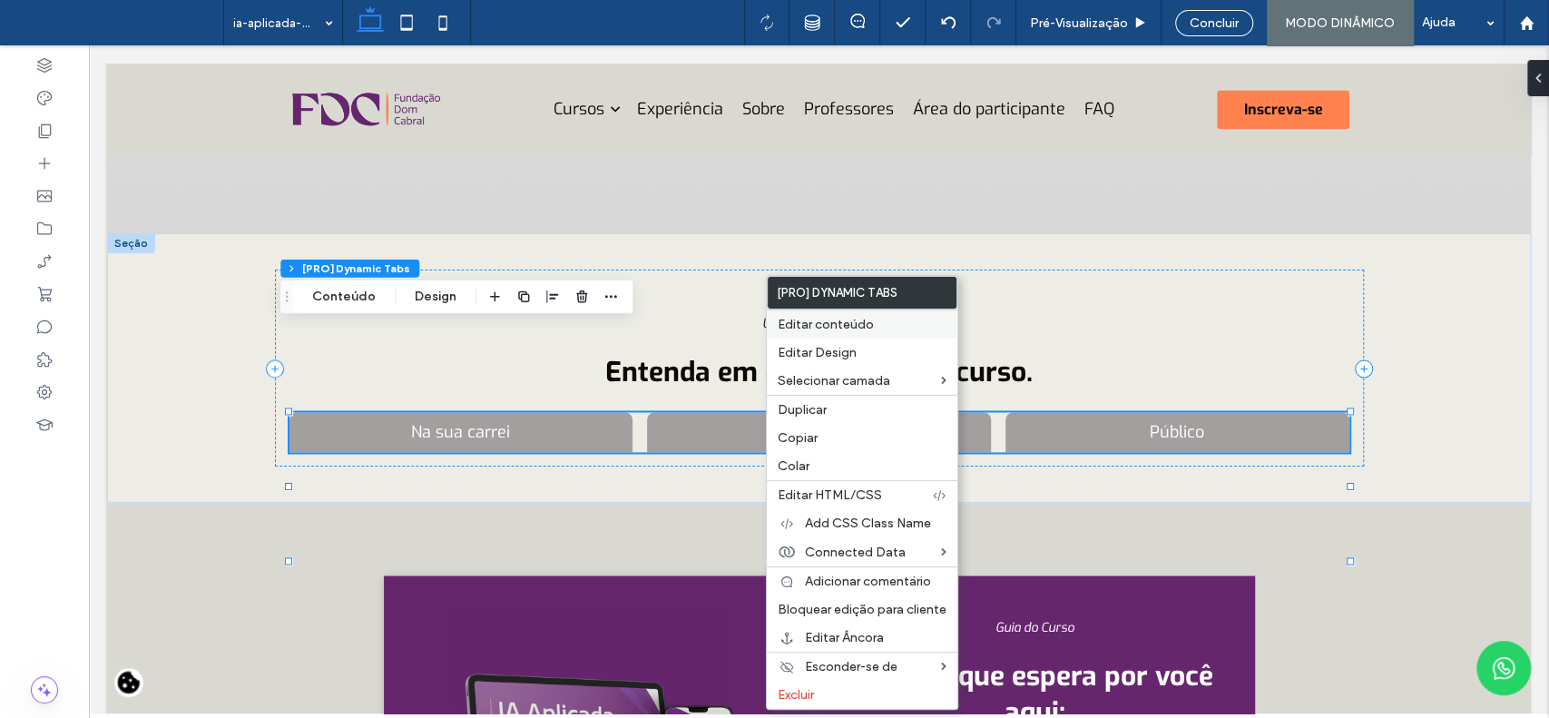
click at [816, 320] on span "Editar conteúdo" at bounding box center [826, 324] width 96 height 15
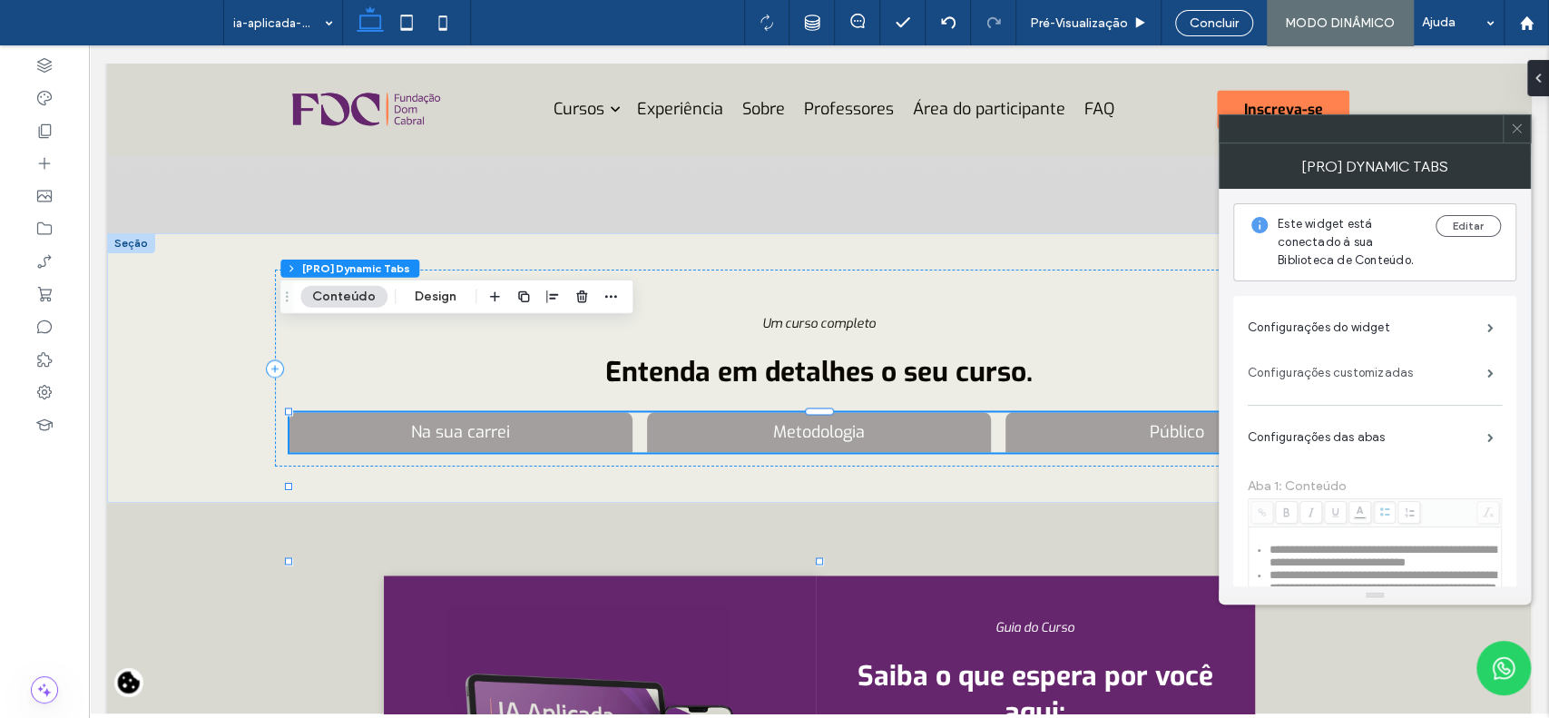
click at [1357, 376] on label "Configurações customizadas" at bounding box center [1368, 373] width 240 height 36
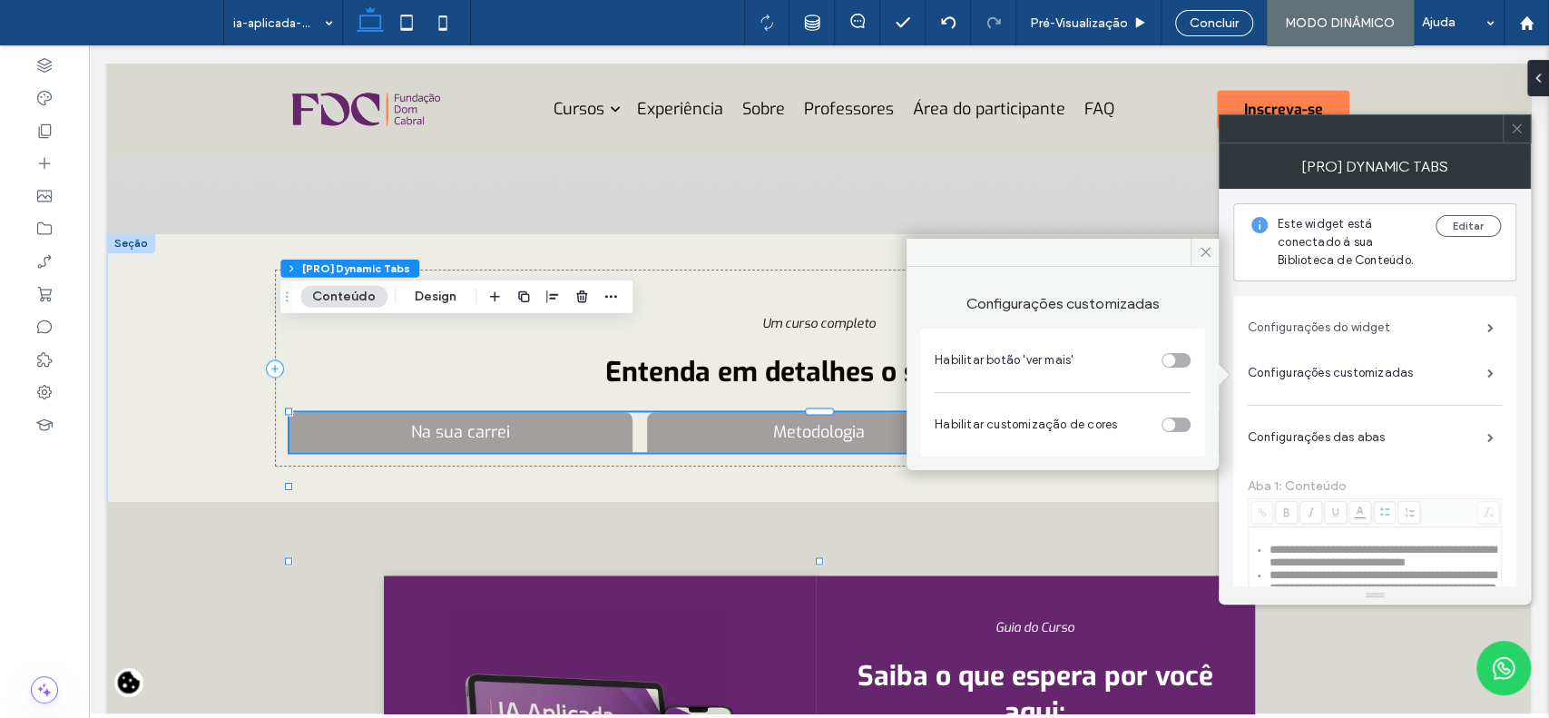
click at [1339, 321] on label "Configurações do widget" at bounding box center [1368, 328] width 240 height 36
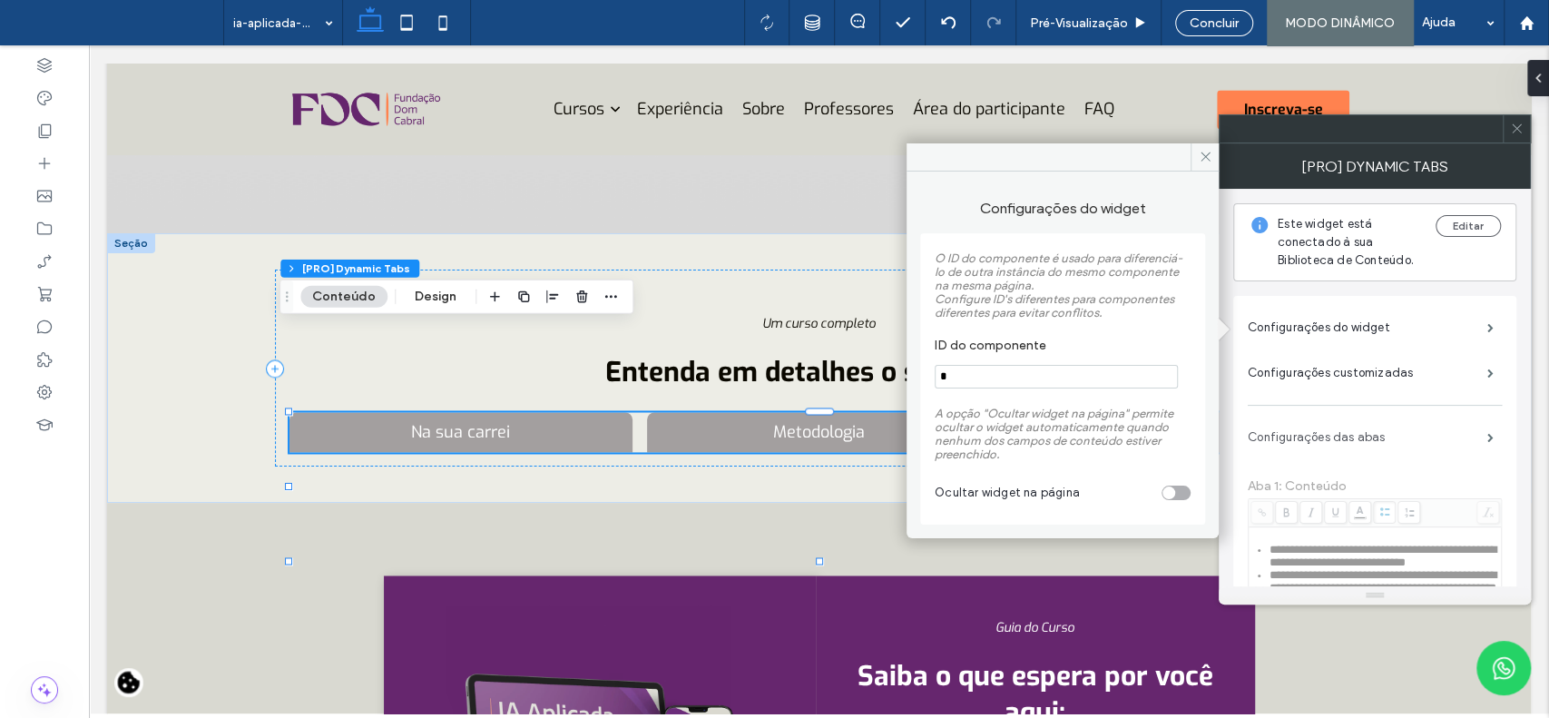
click at [1325, 436] on label "Configurações das abas" at bounding box center [1368, 437] width 240 height 36
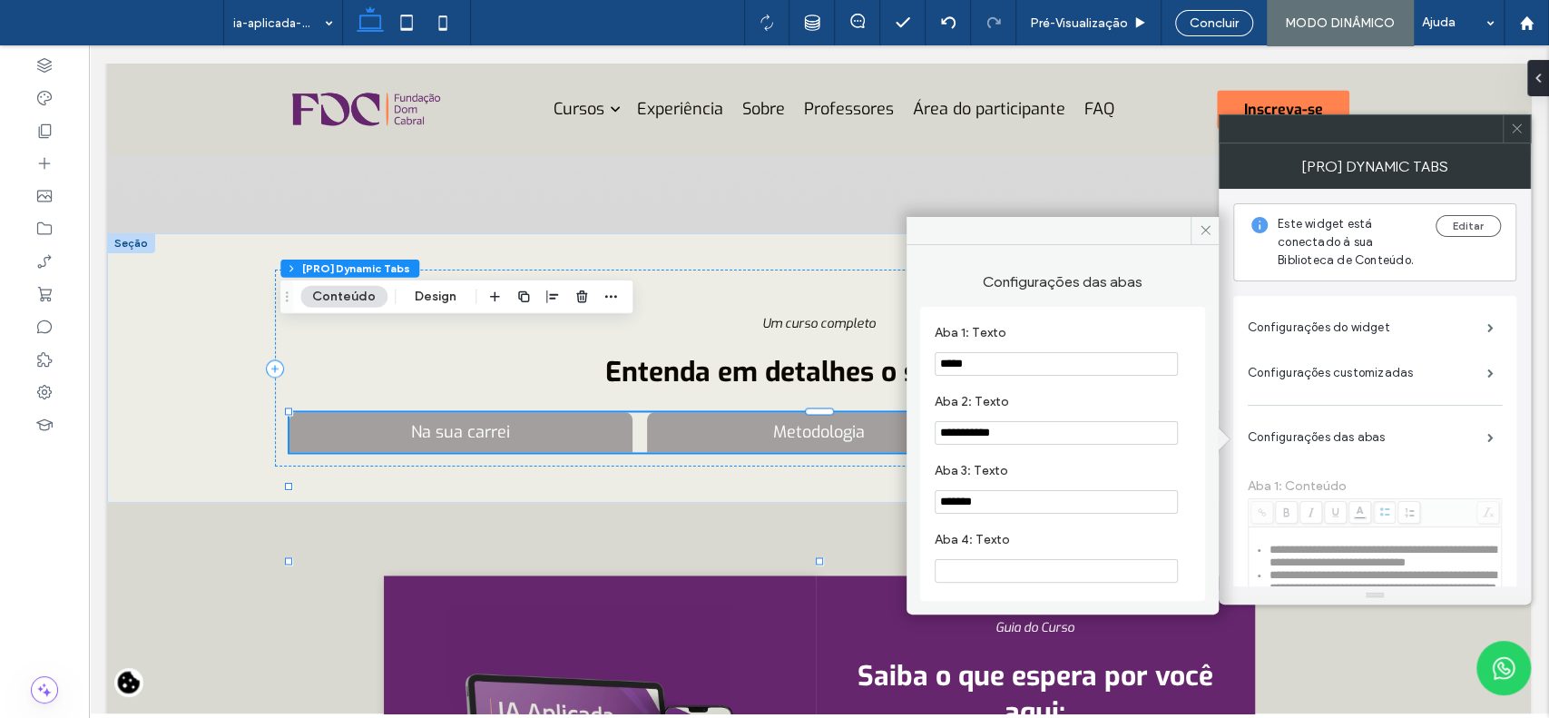
click at [1025, 359] on input "*****" at bounding box center [1056, 364] width 243 height 24
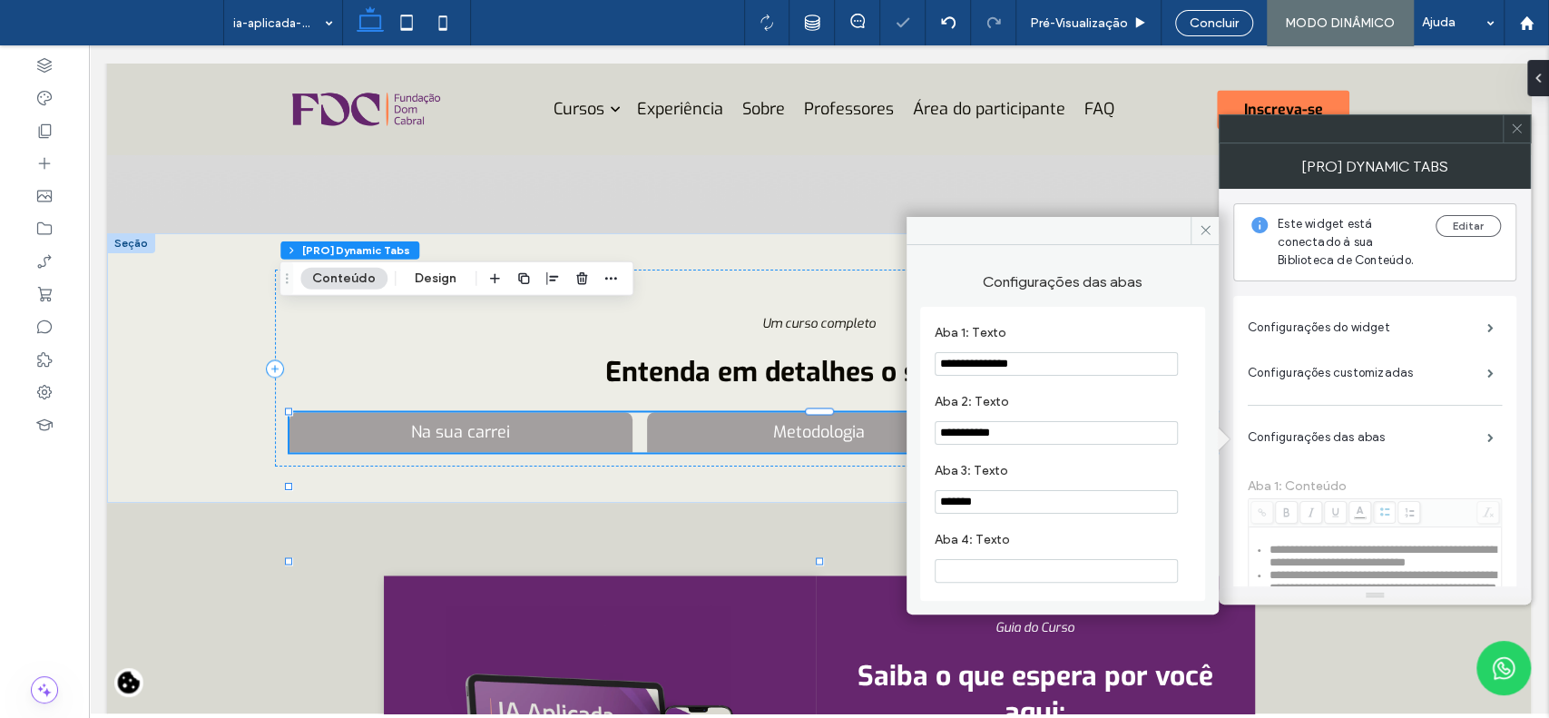
type input "**********"
click at [1047, 432] on input "**********" at bounding box center [1056, 433] width 243 height 24
type input "**********"
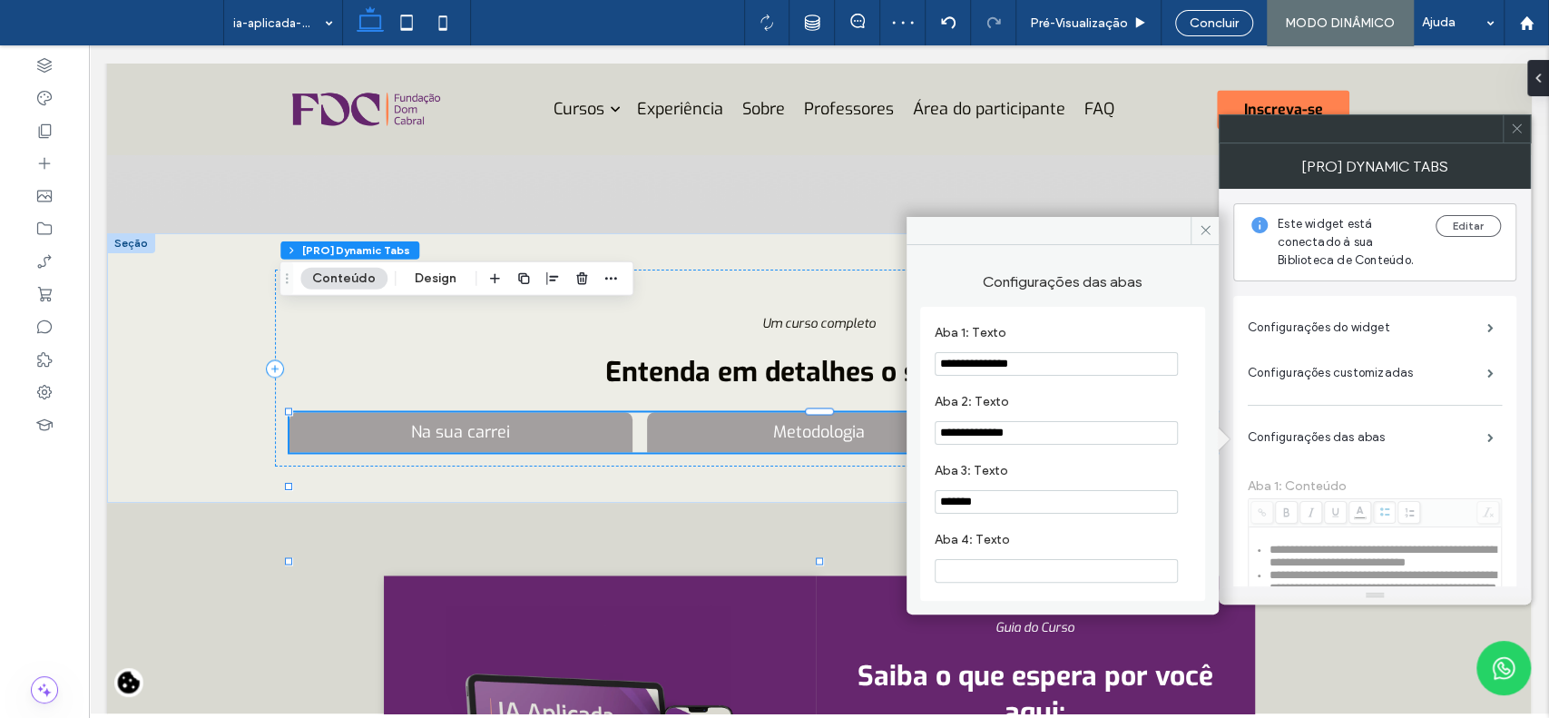
click at [1038, 514] on input "*******" at bounding box center [1056, 502] width 243 height 24
click at [1204, 235] on icon at bounding box center [1206, 230] width 14 height 14
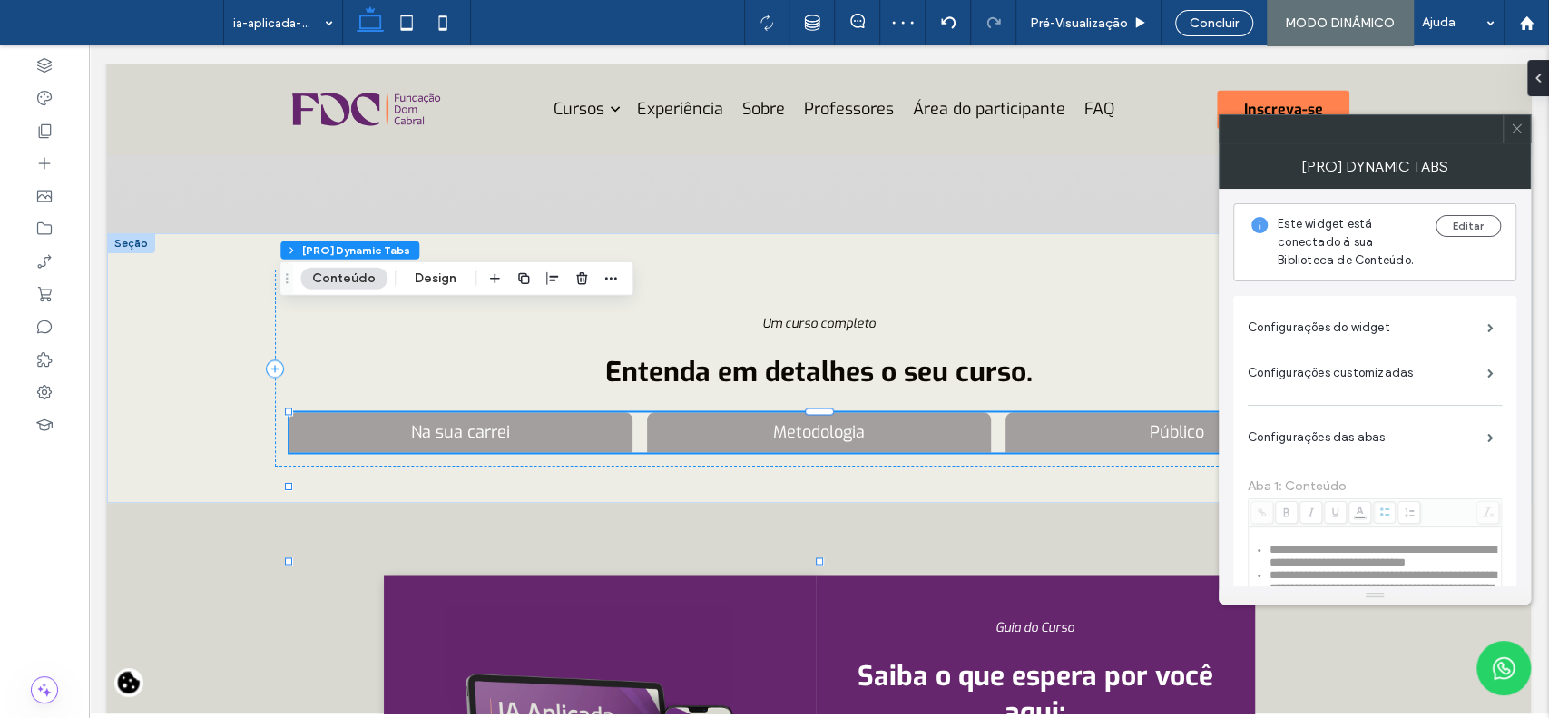
click at [1509, 140] on div at bounding box center [1516, 128] width 27 height 27
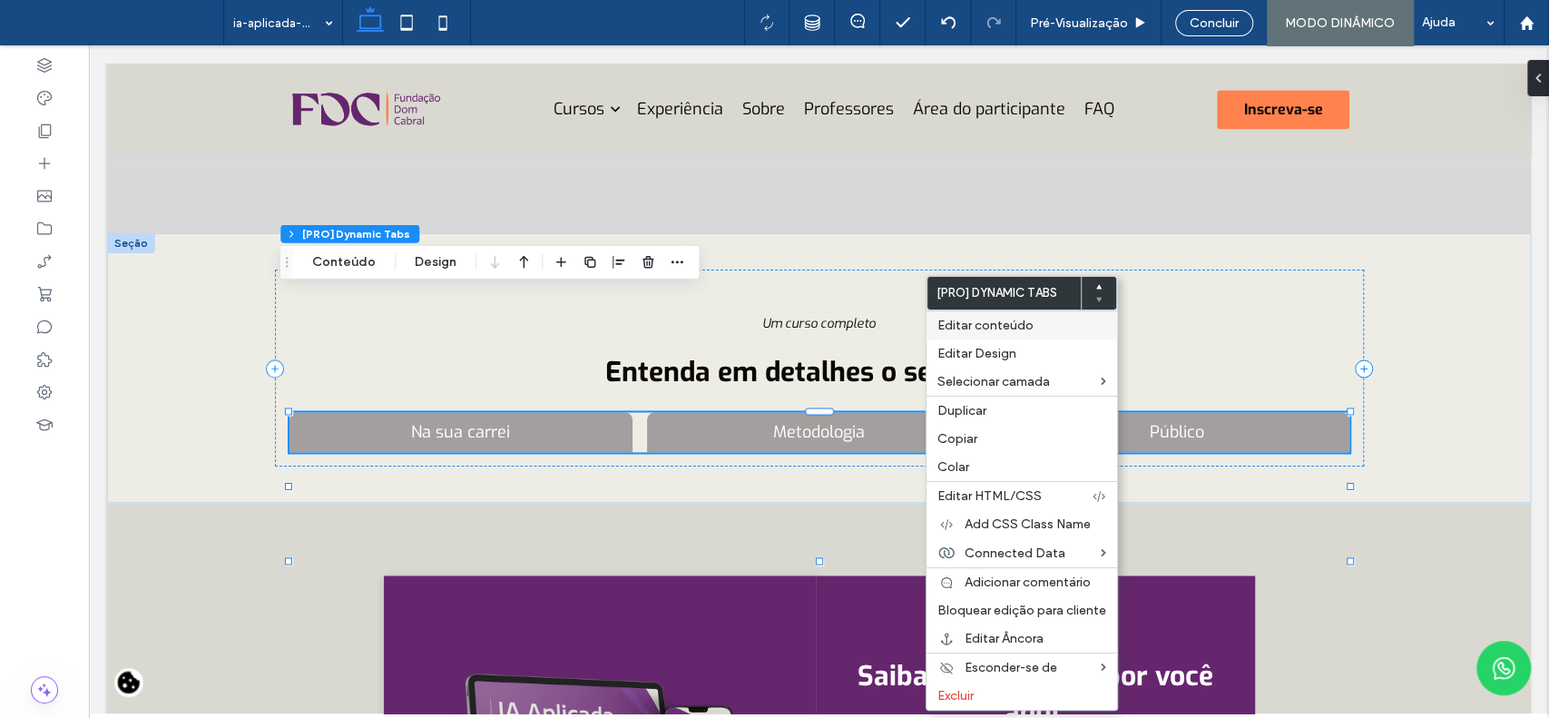
click at [945, 333] on div "Editar conteúdo" at bounding box center [1022, 324] width 191 height 29
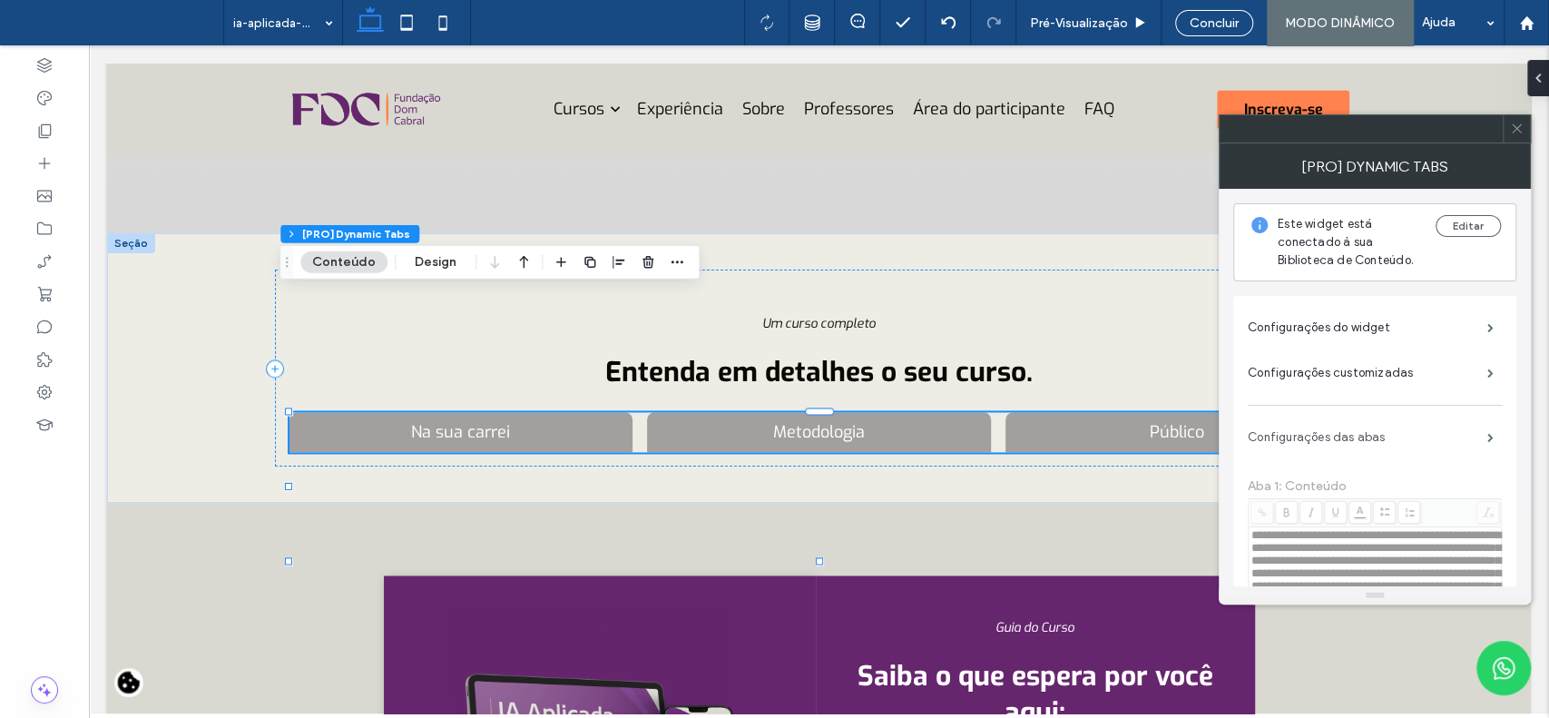
click at [1301, 424] on label "Configurações das abas" at bounding box center [1368, 437] width 240 height 36
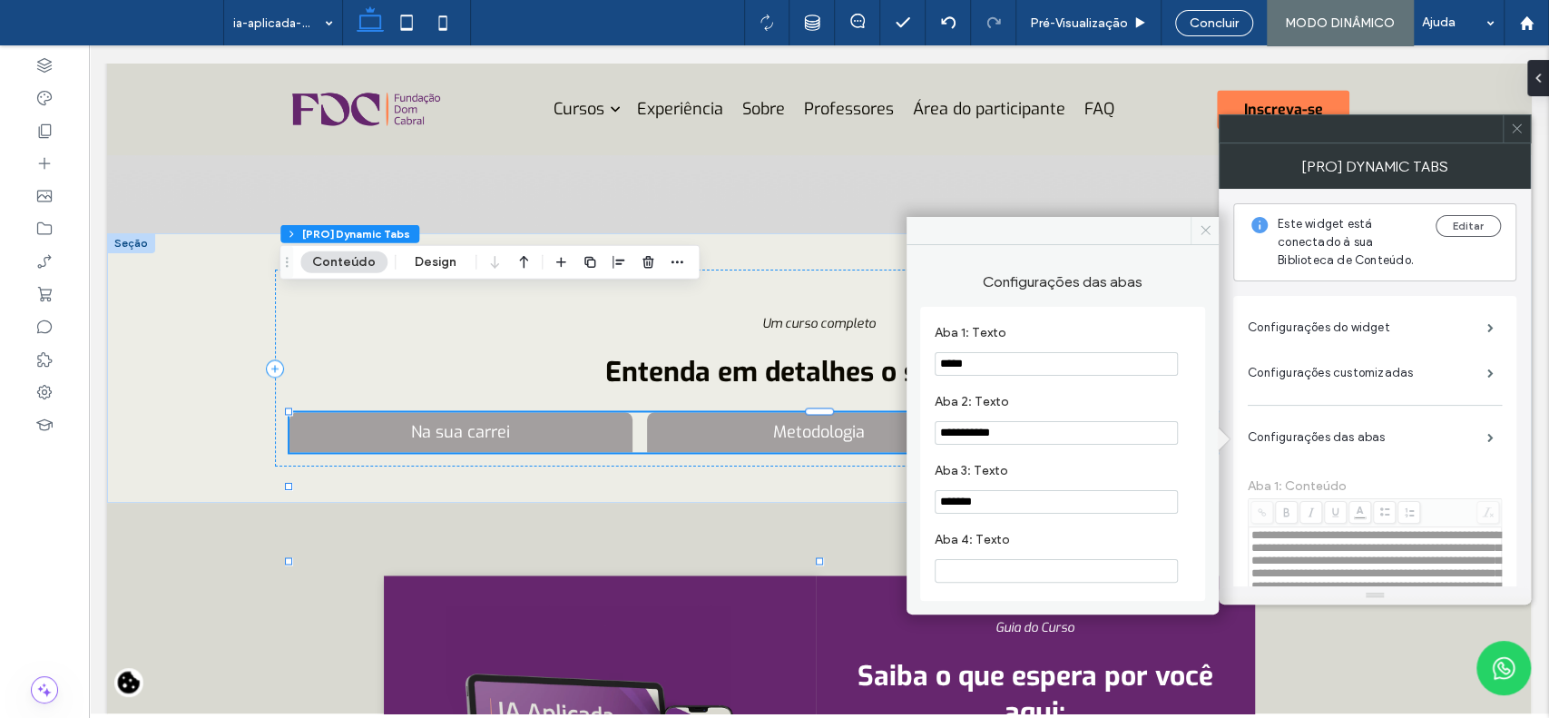
click at [1211, 229] on icon at bounding box center [1206, 230] width 14 height 14
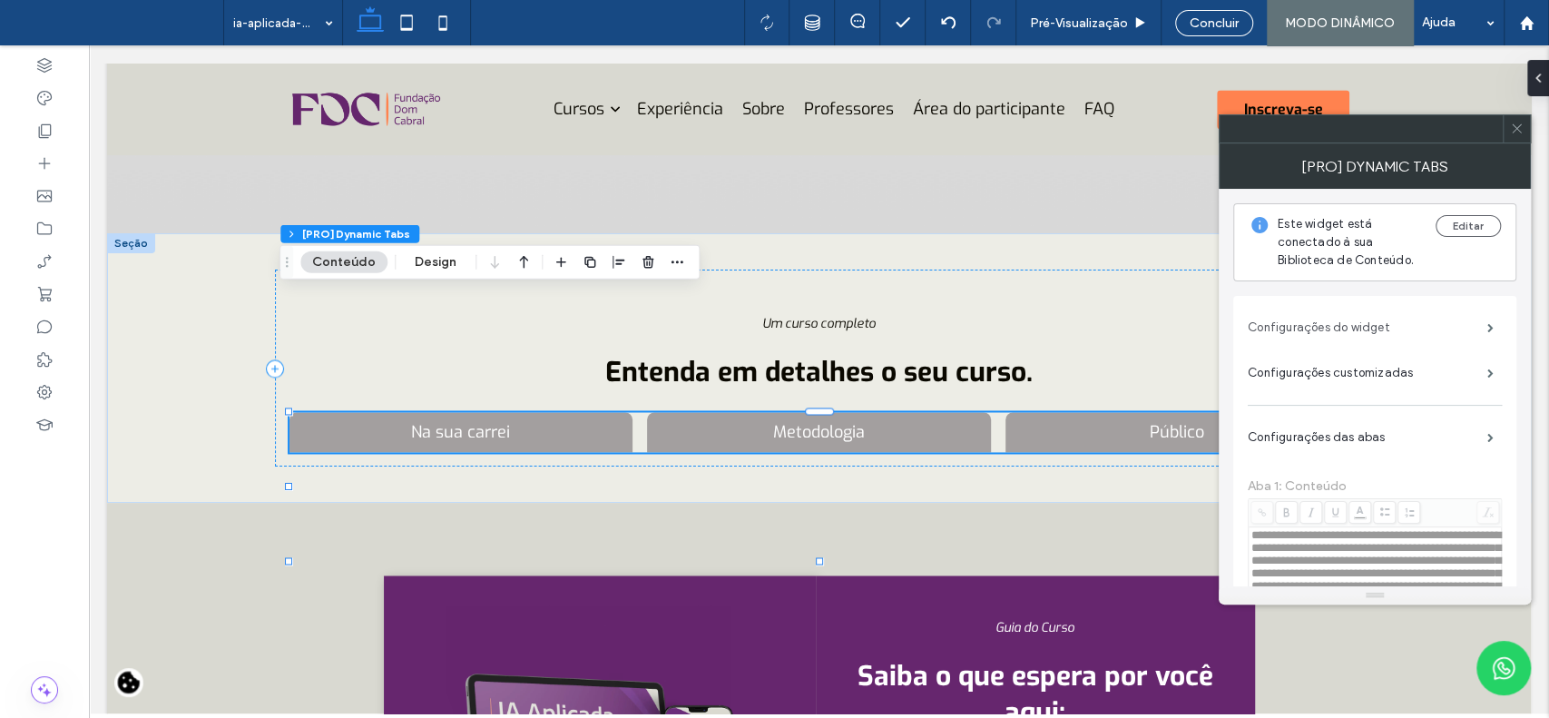
click at [1298, 341] on label "Configurações do widget" at bounding box center [1368, 328] width 240 height 36
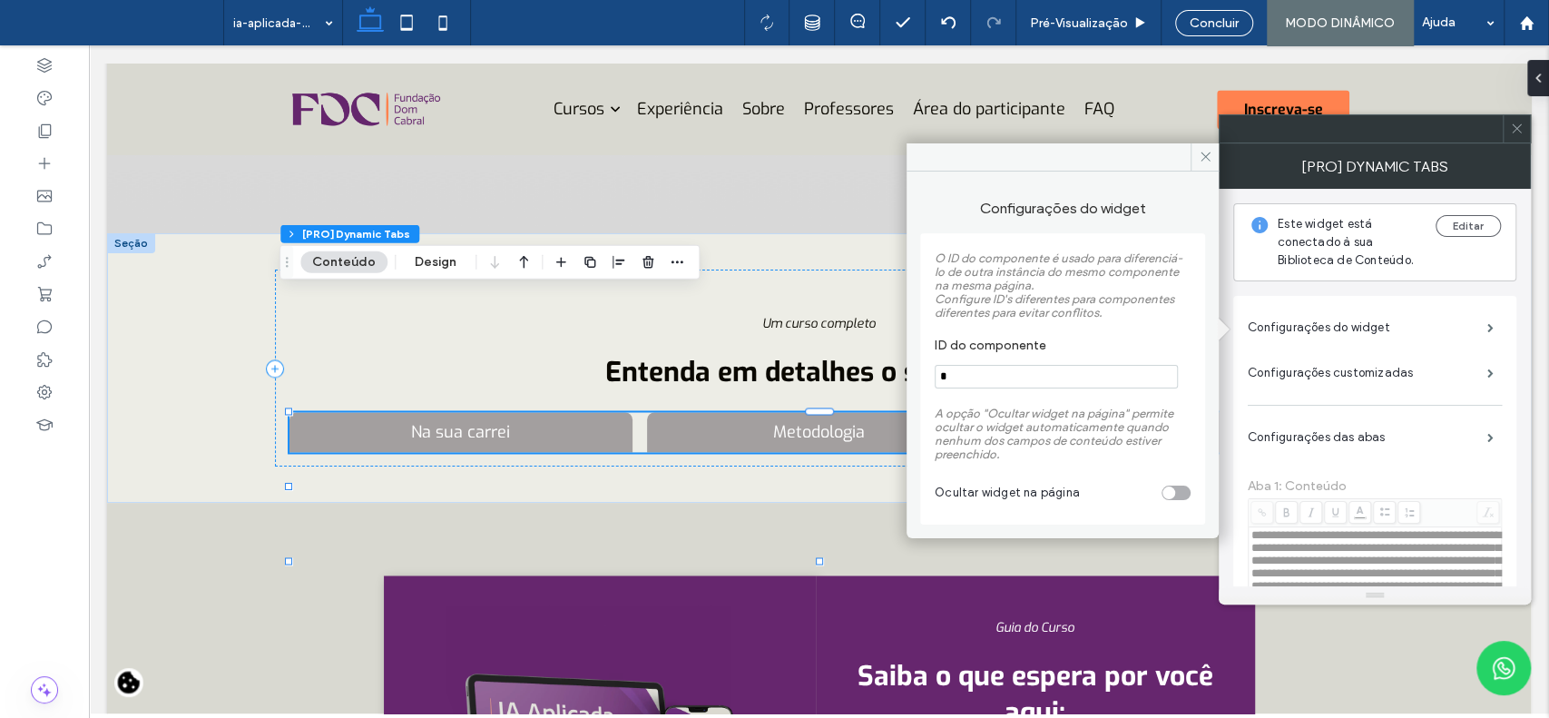
click at [1124, 379] on input "*" at bounding box center [1056, 377] width 243 height 24
type input "****"
click at [1199, 150] on icon at bounding box center [1206, 157] width 14 height 14
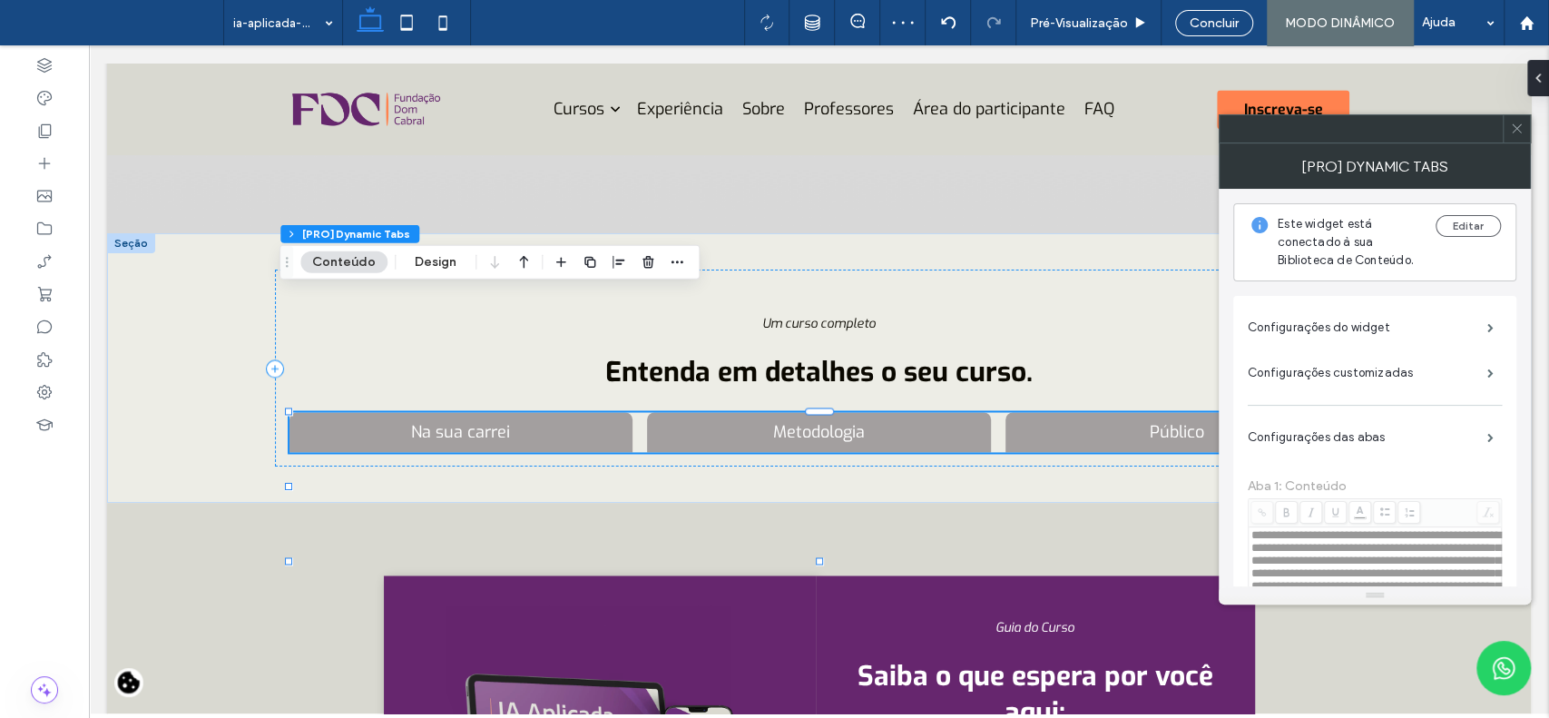
click at [1522, 131] on icon at bounding box center [1517, 129] width 14 height 14
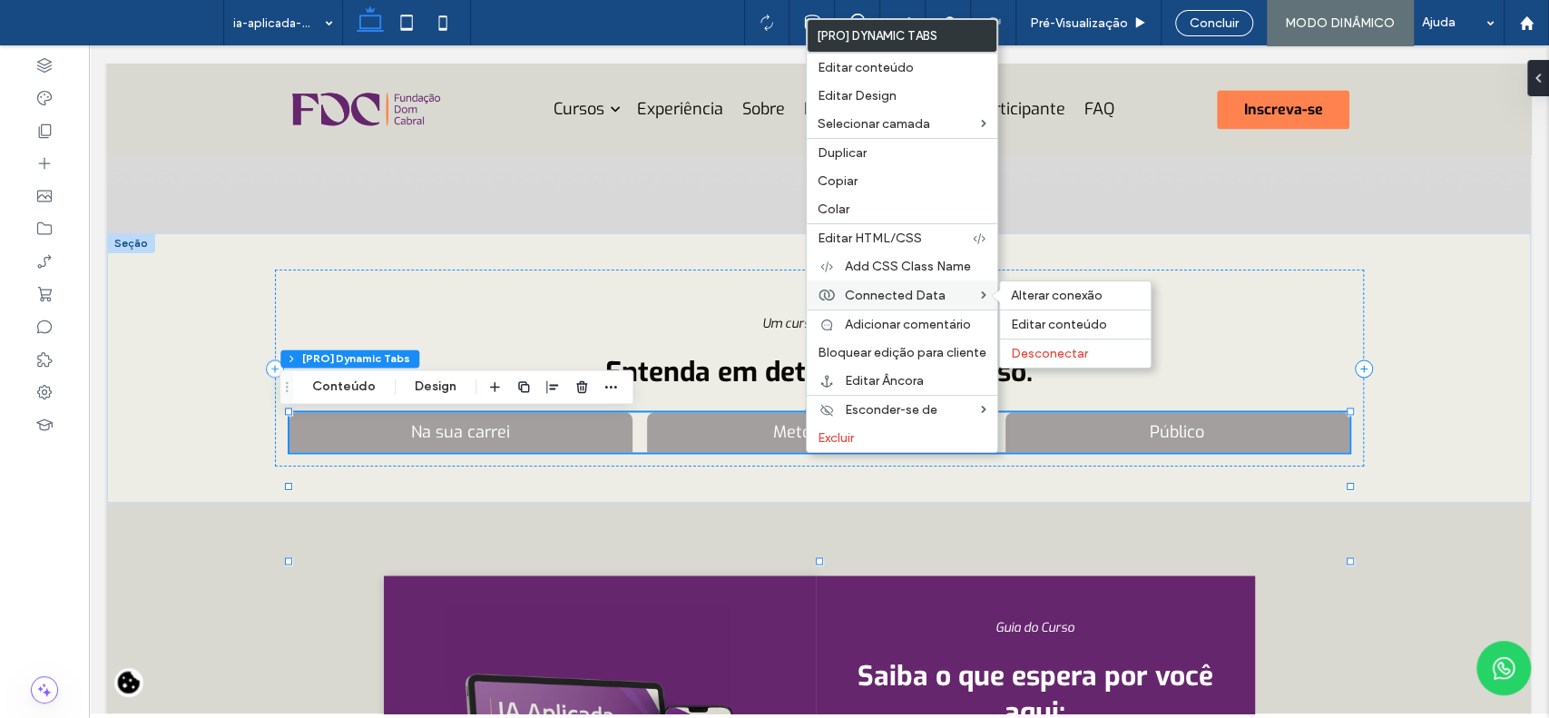
click at [1003, 294] on span at bounding box center [1000, 296] width 15 height 15
click at [1029, 292] on span "Alterar conexão" at bounding box center [1057, 295] width 92 height 15
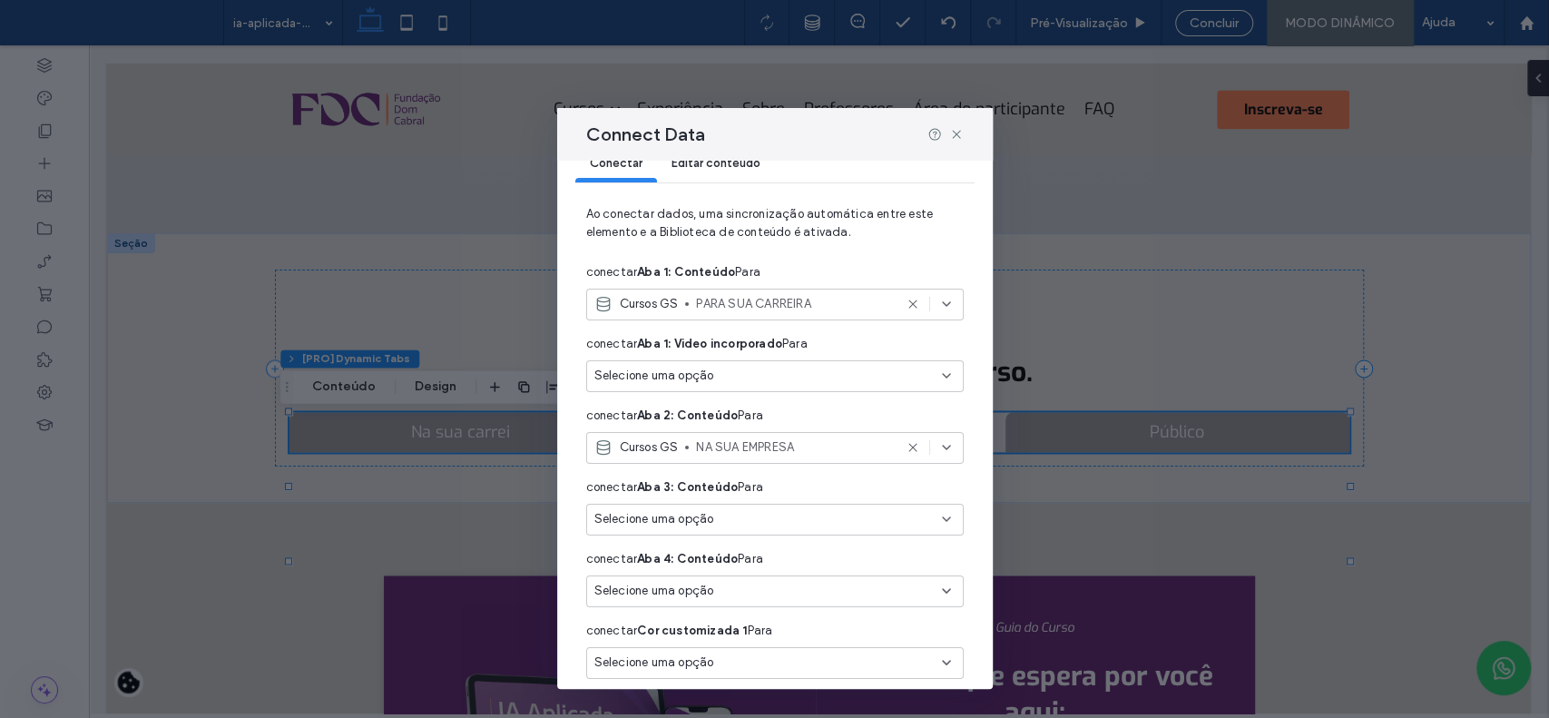
scroll to position [0, 0]
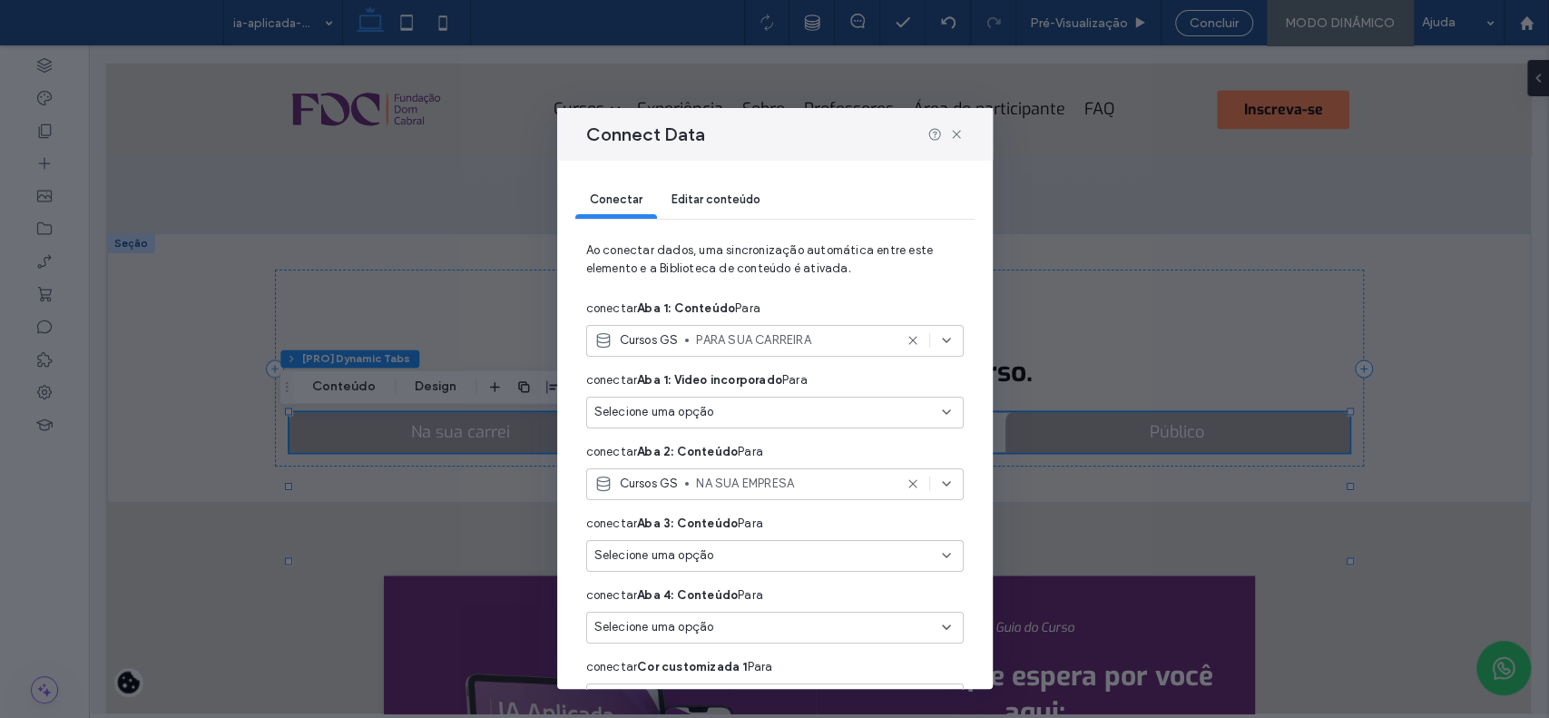
click at [734, 182] on div "Editar conteúdo" at bounding box center [716, 200] width 118 height 36
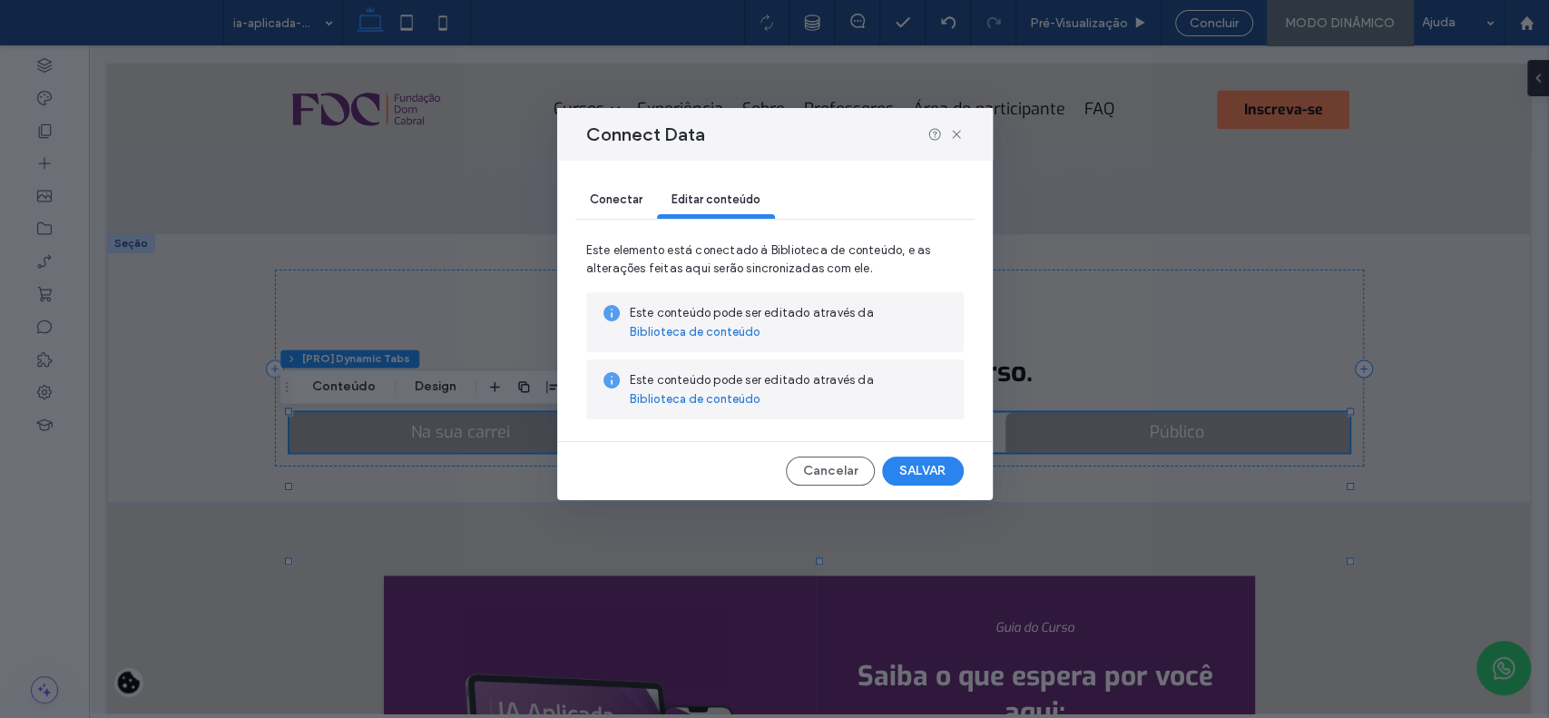
click at [706, 335] on link "Biblioteca de conteúdo" at bounding box center [695, 332] width 131 height 18
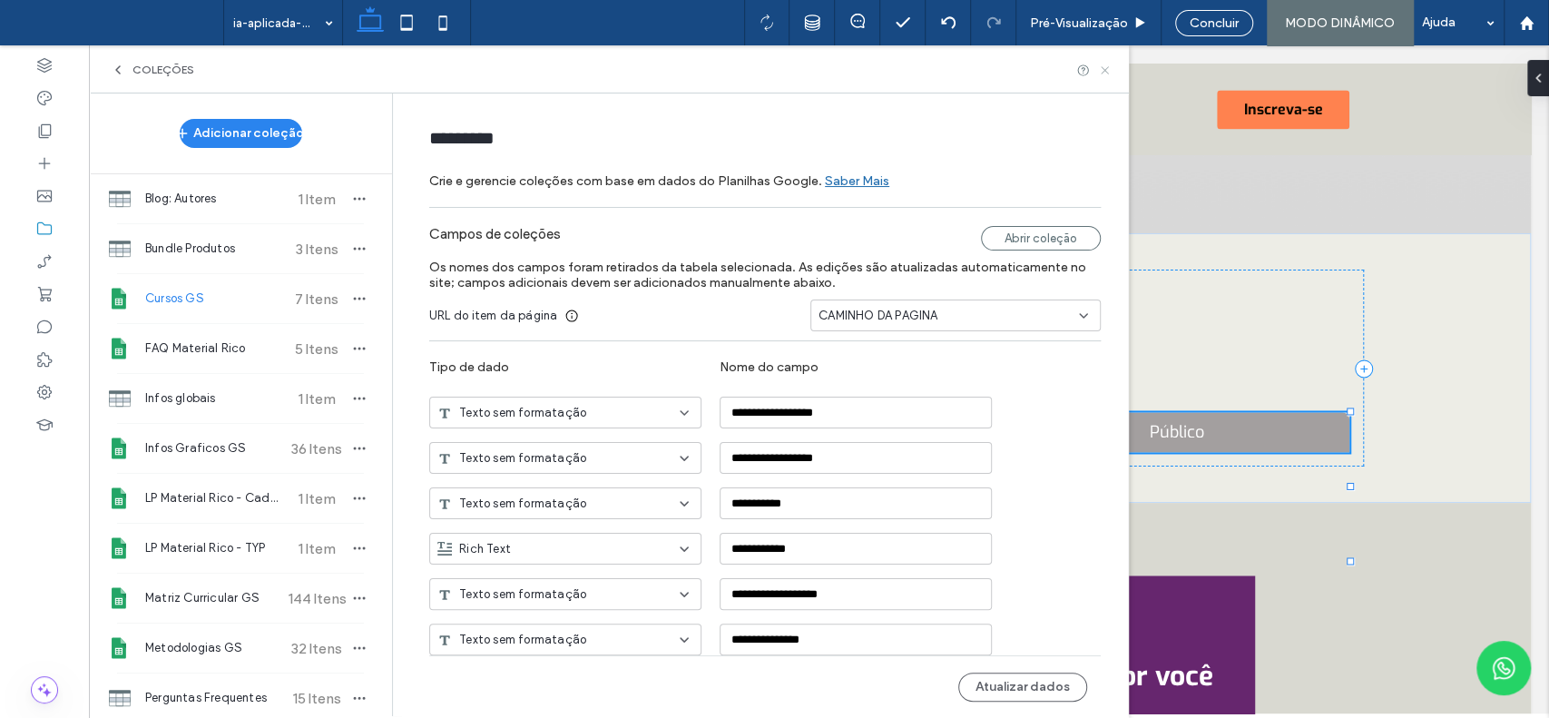
click at [1108, 72] on icon at bounding box center [1105, 71] width 14 height 14
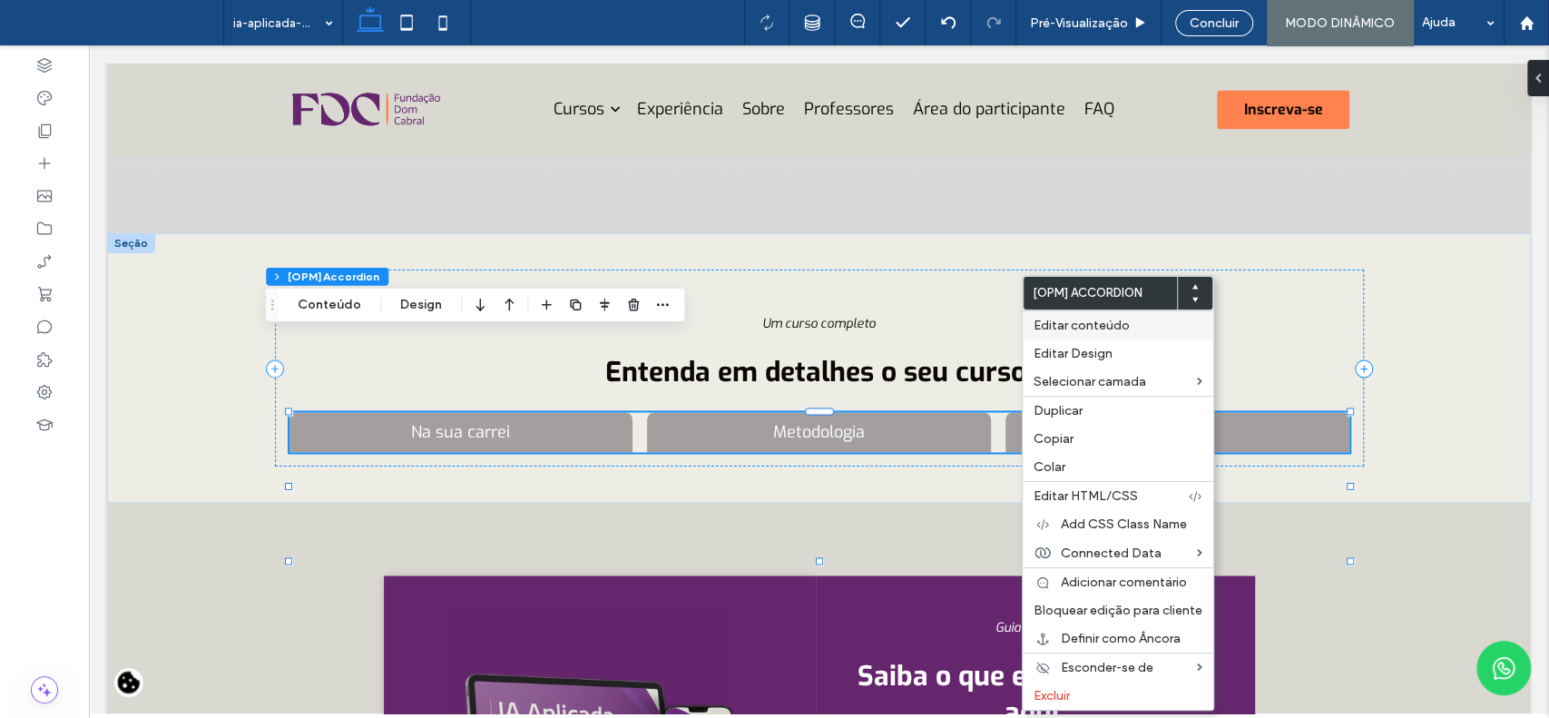
click at [1076, 326] on span "Editar conteúdo" at bounding box center [1082, 325] width 96 height 15
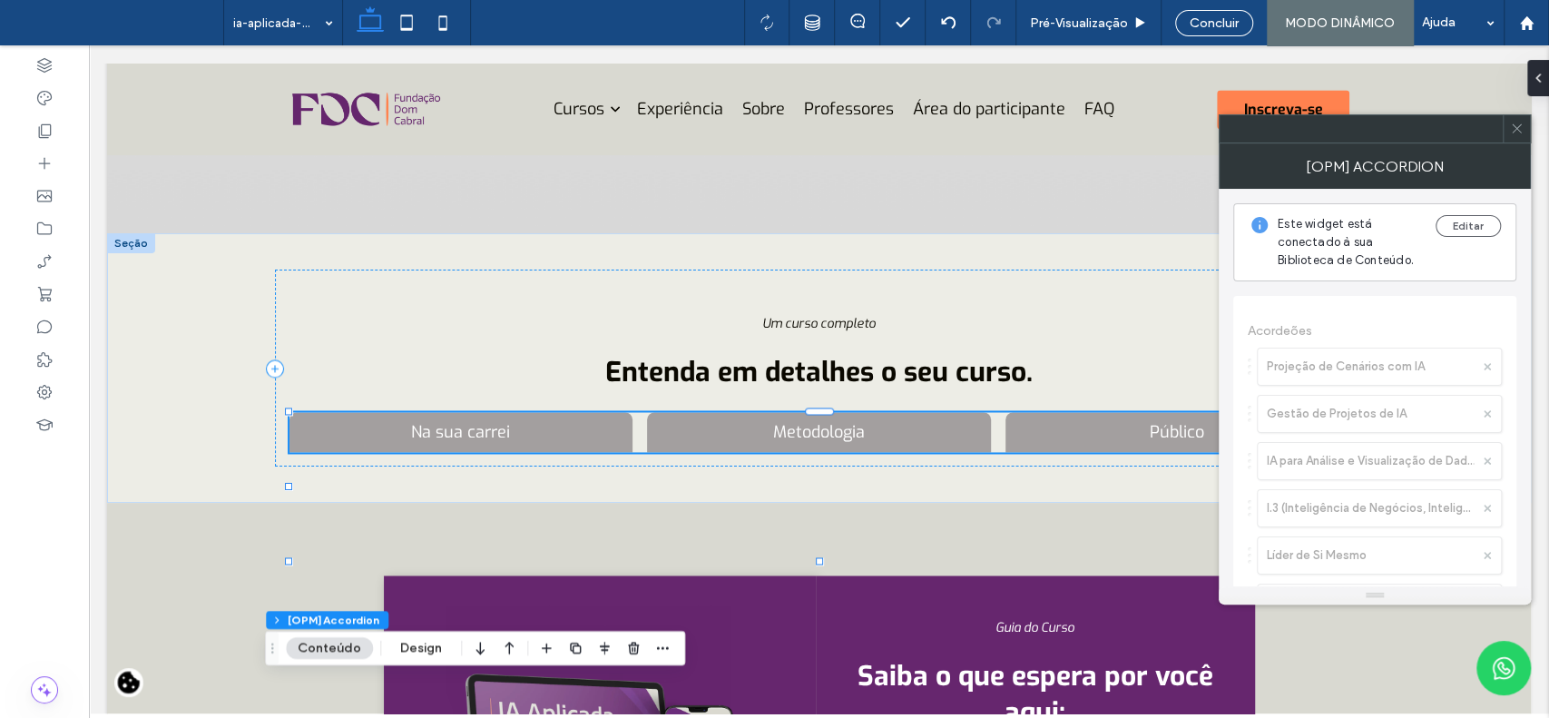
click at [1520, 130] on icon at bounding box center [1517, 129] width 14 height 14
